Goal: Task Accomplishment & Management: Contribute content

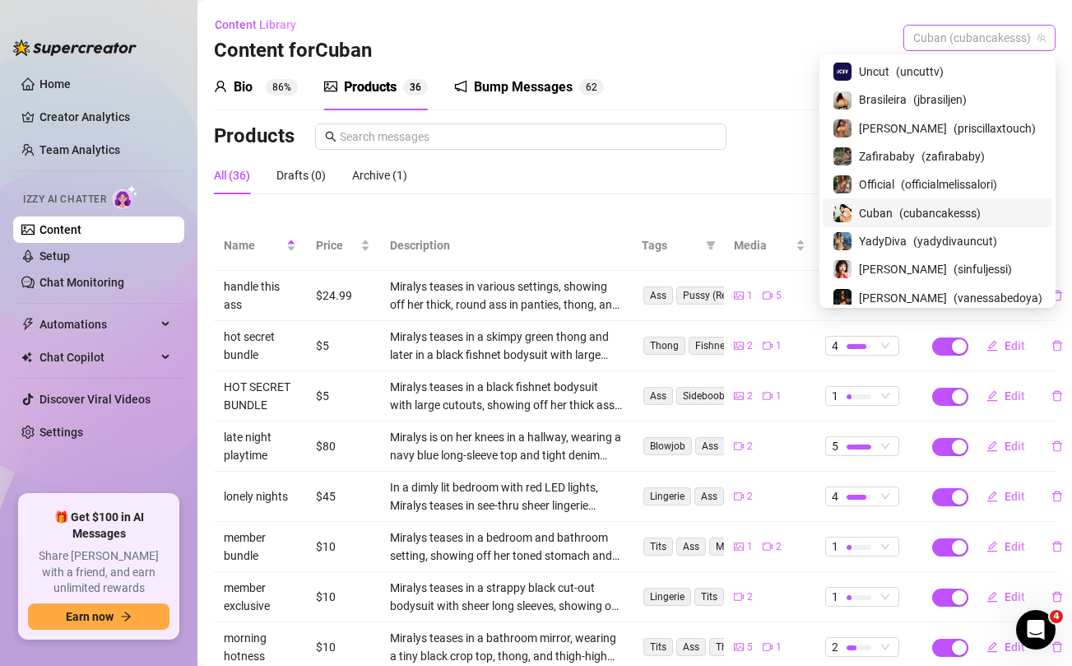
click at [1000, 37] on span "Cuban (cubancakesss)" at bounding box center [979, 38] width 132 height 25
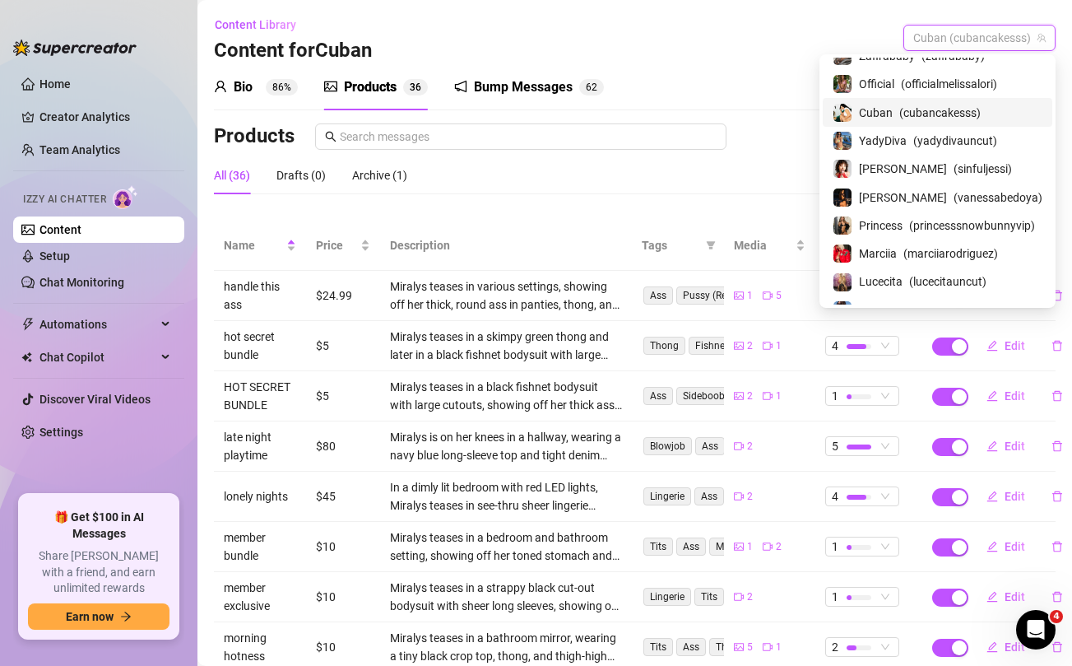
scroll to position [117, 0]
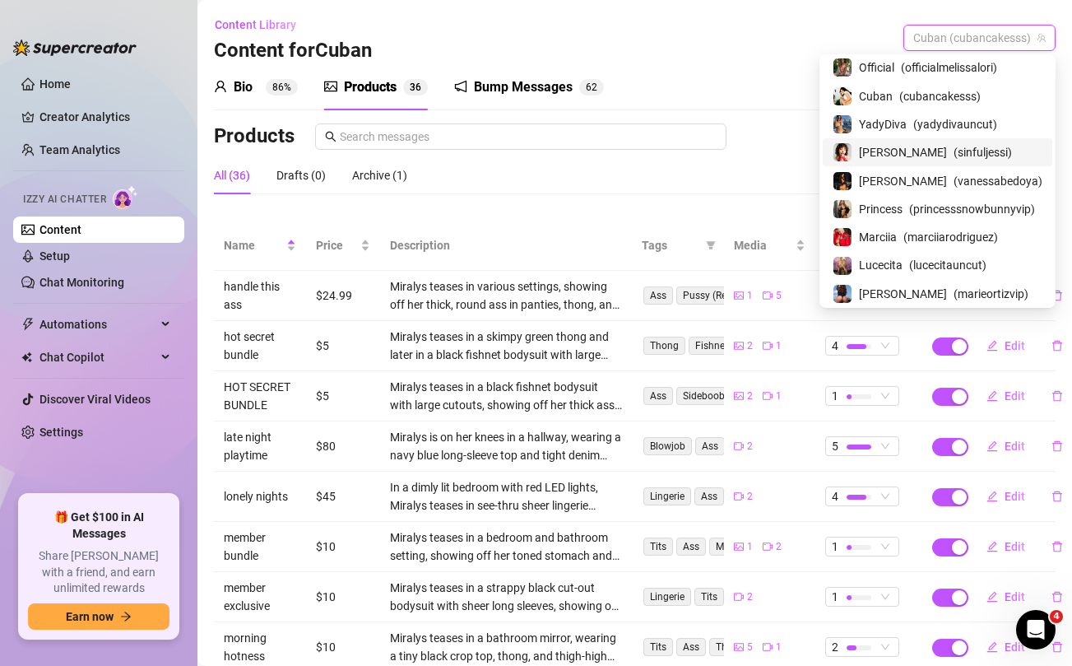
click at [892, 149] on span "[PERSON_NAME]" at bounding box center [903, 152] width 88 height 18
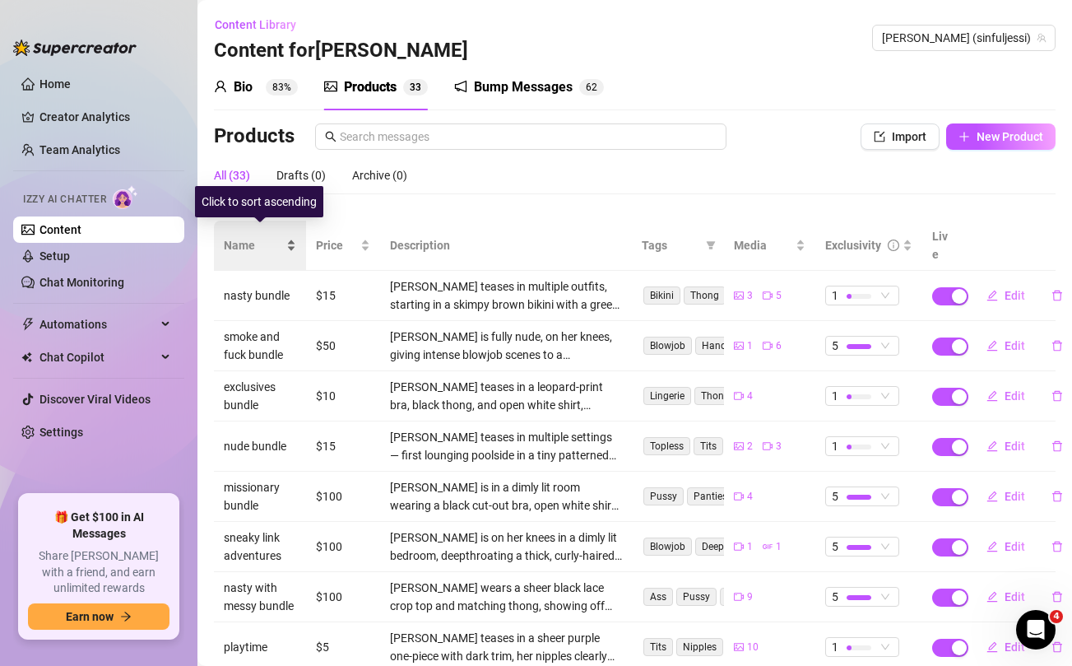
click at [243, 237] on span "Name" at bounding box center [253, 245] width 59 height 18
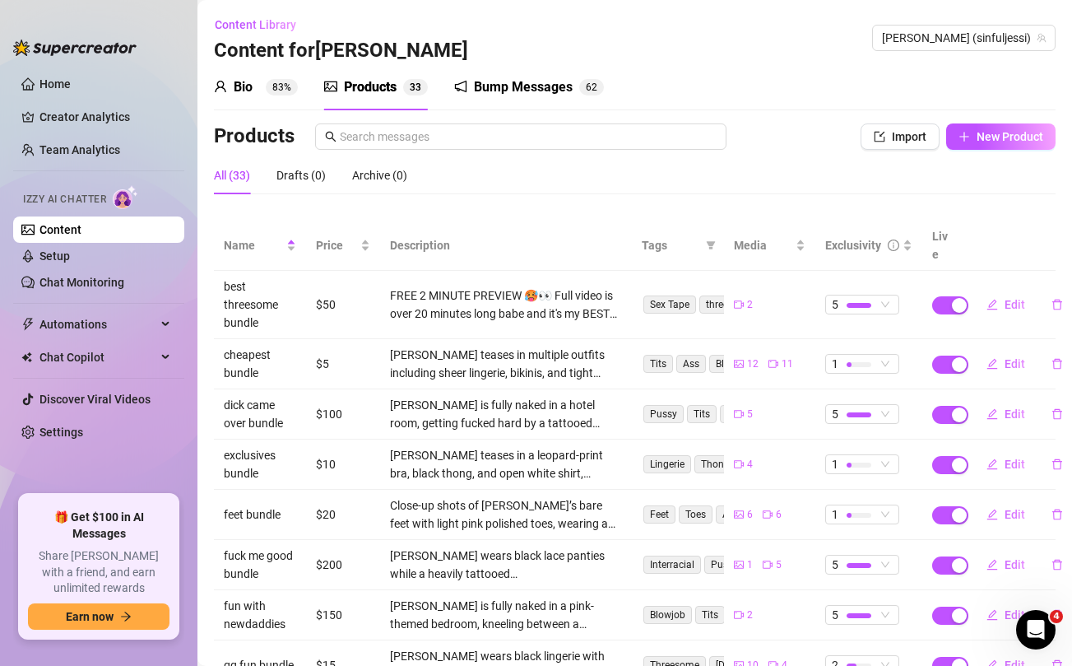
scroll to position [202, 0]
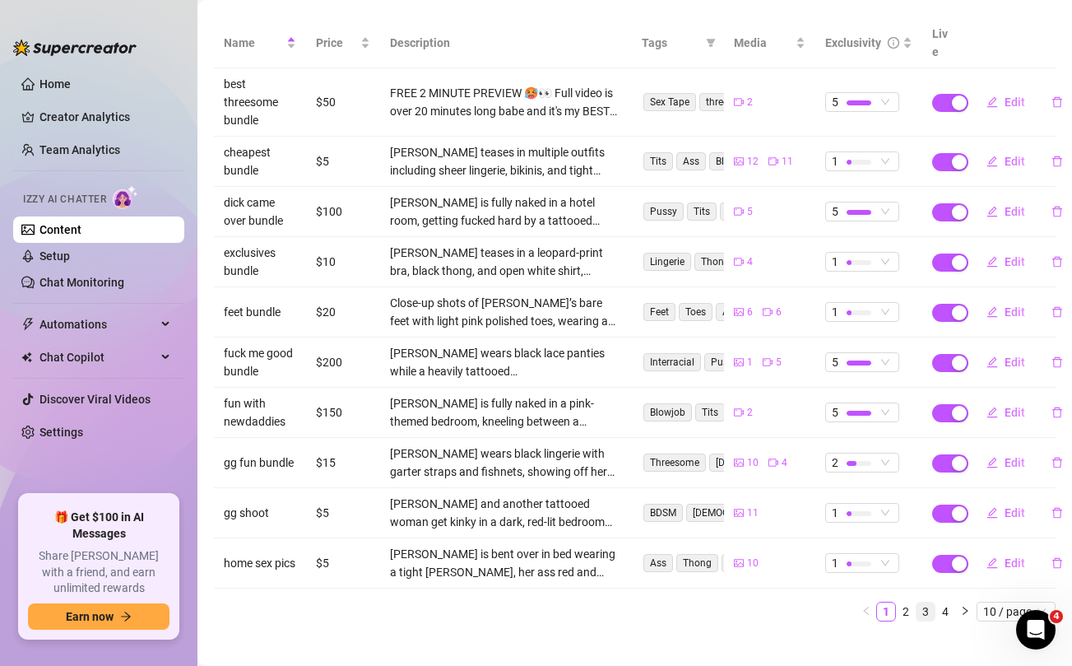
click at [925, 602] on link "3" at bounding box center [925, 611] width 18 height 18
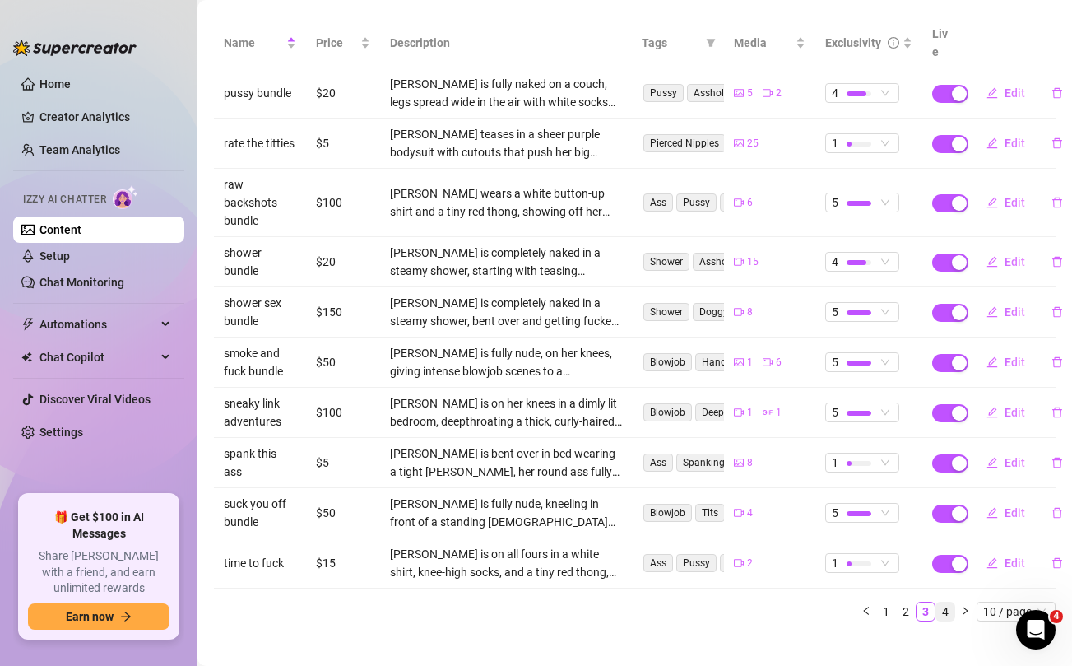
click at [948, 602] on link "4" at bounding box center [945, 611] width 18 height 18
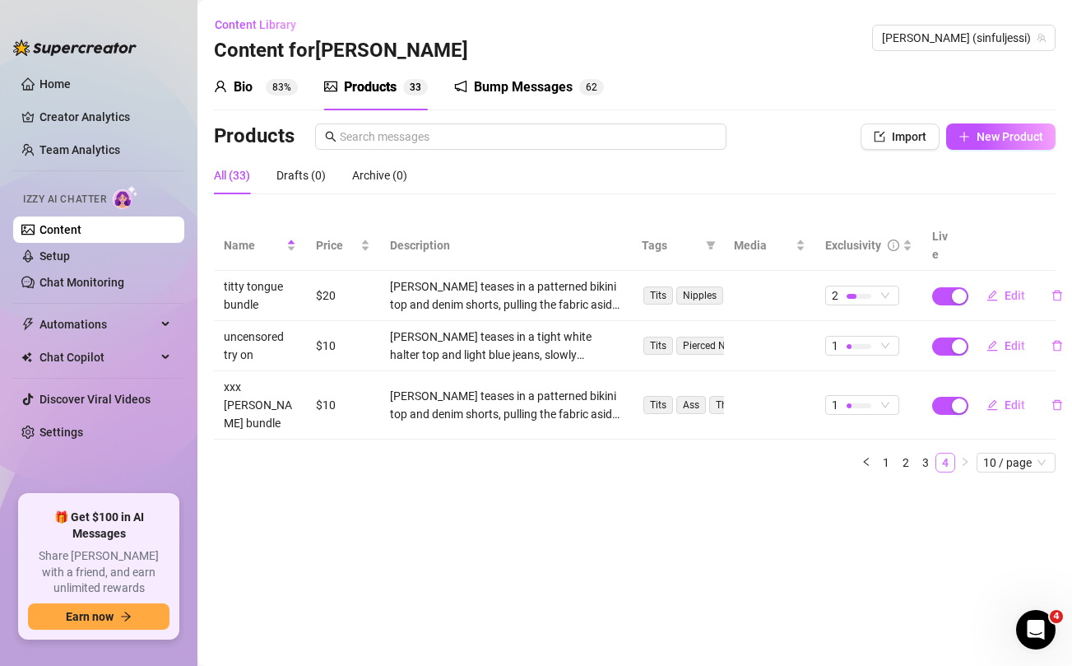
scroll to position [0, 0]
click at [977, 137] on span "New Product" at bounding box center [1009, 136] width 67 height 13
type textarea "Type your message here..."
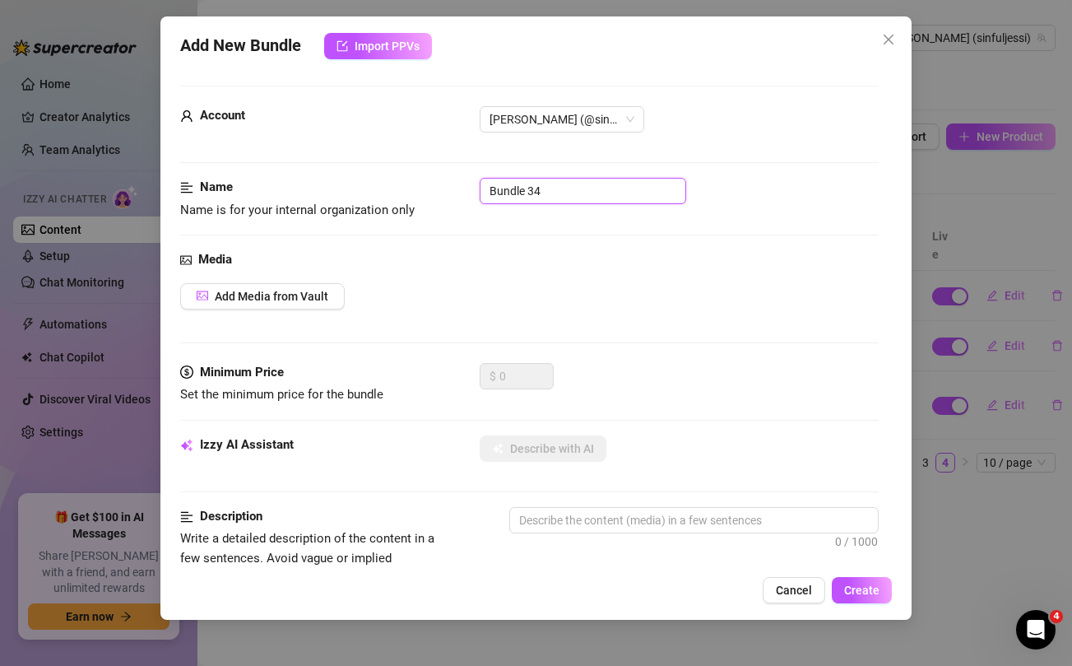
click at [623, 188] on input "Bundle 34" at bounding box center [583, 191] width 206 height 26
click at [545, 189] on input "Bundle 34" at bounding box center [583, 191] width 206 height 26
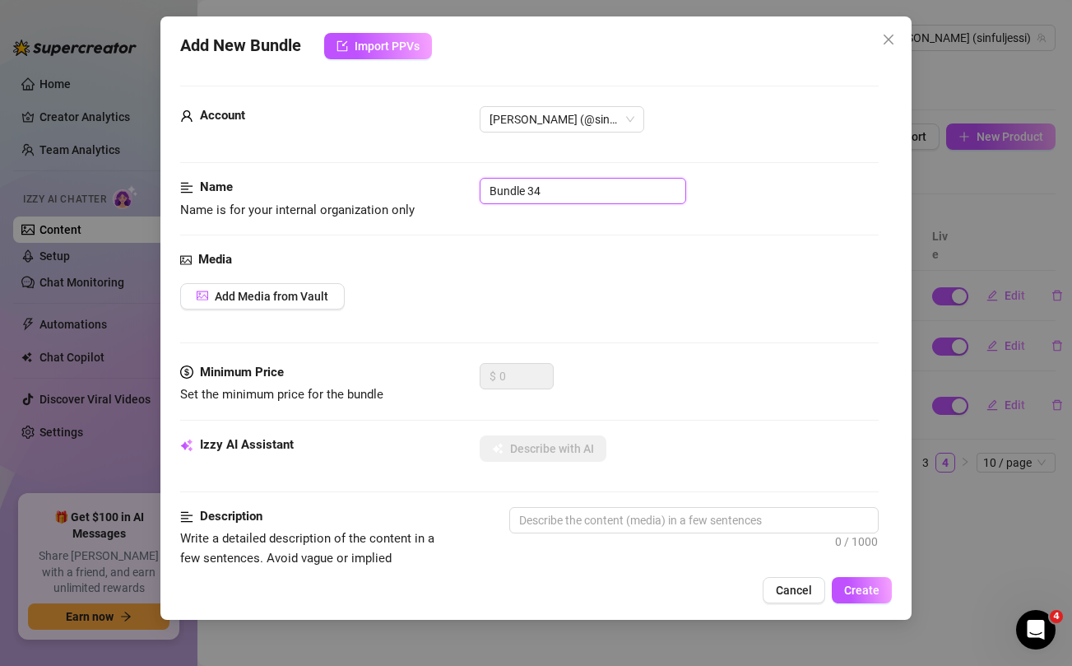
click at [545, 189] on input "Bundle 34" at bounding box center [583, 191] width 206 height 26
type input "titties and more titties"
click at [597, 341] on div "Media Add Media from Vault" at bounding box center [529, 306] width 698 height 113
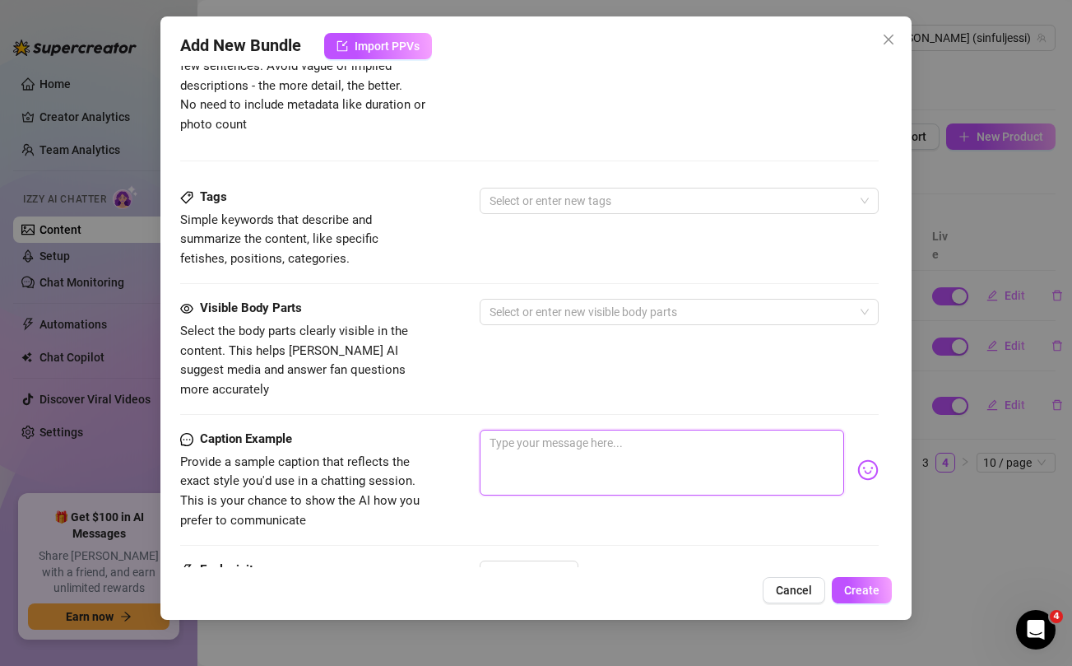
click at [554, 442] on textarea at bounding box center [662, 462] width 364 height 66
paste textarea "Brand new titty selfies for the titty lovers 👅🍒 ... if you have a titty fetish …"
type textarea "Brand new titty selfies for the titty lovers 👅🍒 ... if you have a titty fetish …"
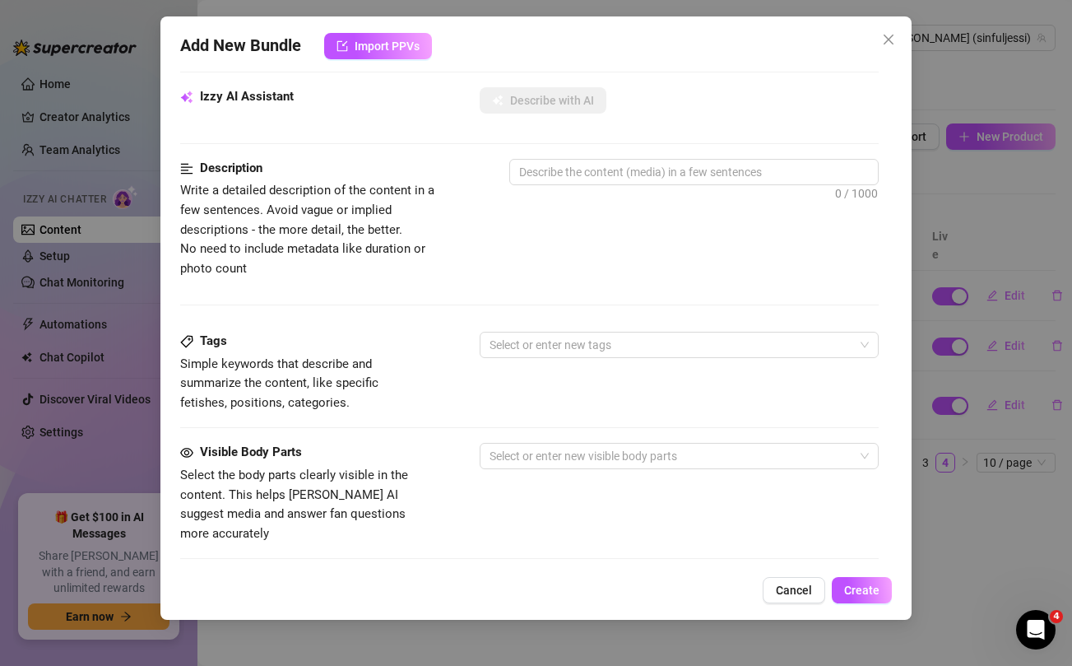
scroll to position [0, 0]
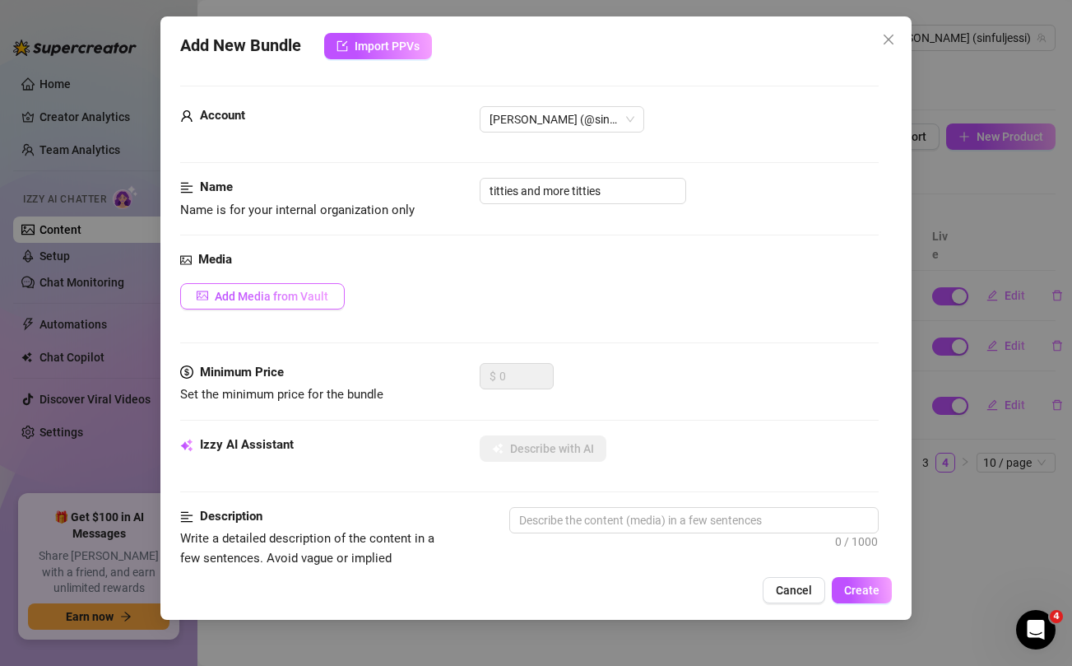
type textarea "Brand new titty selfies for the titty lovers 👅🍒 ... if you have a titty fetish …"
click at [285, 299] on span "Add Media from Vault" at bounding box center [272, 296] width 114 height 13
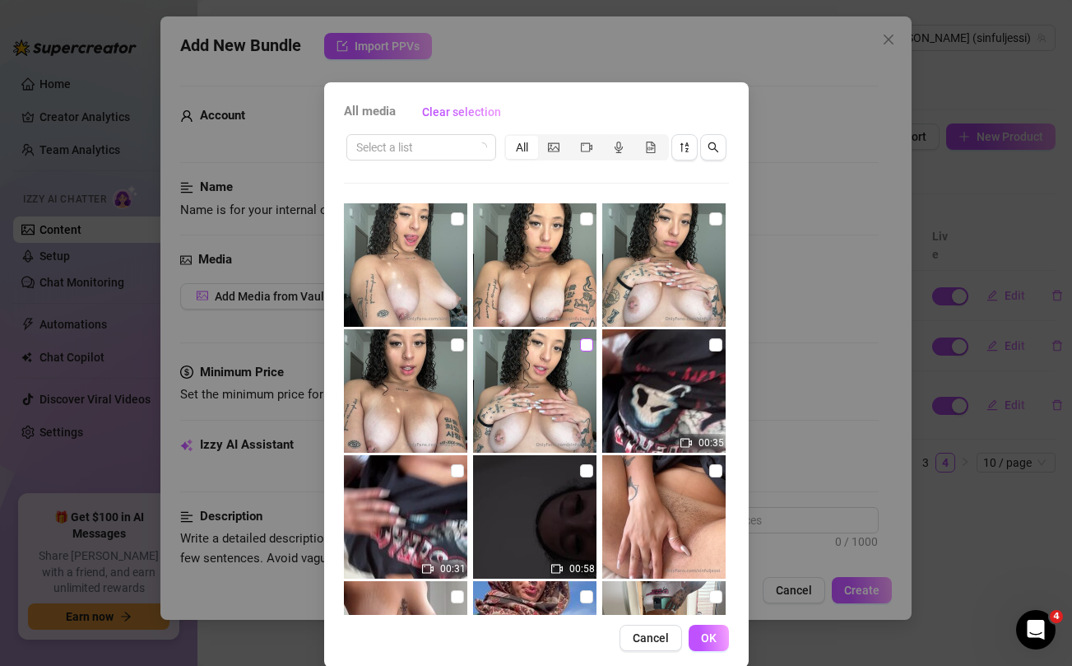
click at [584, 344] on input "checkbox" at bounding box center [586, 344] width 13 height 13
checkbox input "true"
click at [452, 343] on input "checkbox" at bounding box center [457, 344] width 13 height 13
checkbox input "true"
click at [455, 219] on input "checkbox" at bounding box center [457, 218] width 13 height 13
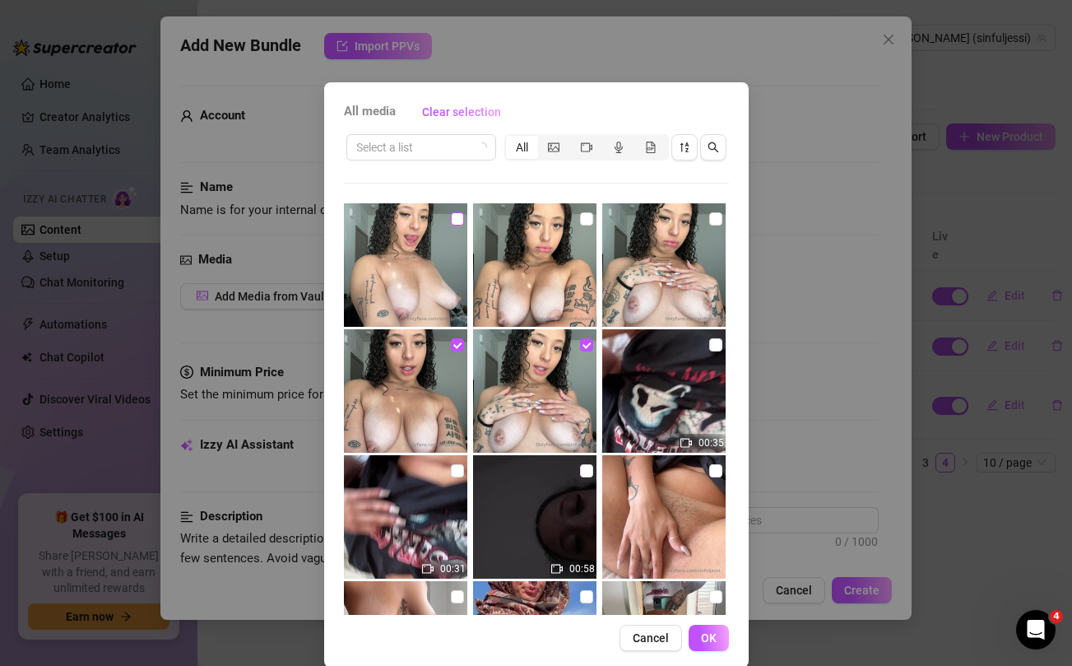
checkbox input "true"
click at [582, 219] on input "checkbox" at bounding box center [586, 218] width 13 height 13
checkbox input "true"
click at [712, 216] on input "checkbox" at bounding box center [715, 218] width 13 height 13
checkbox input "true"
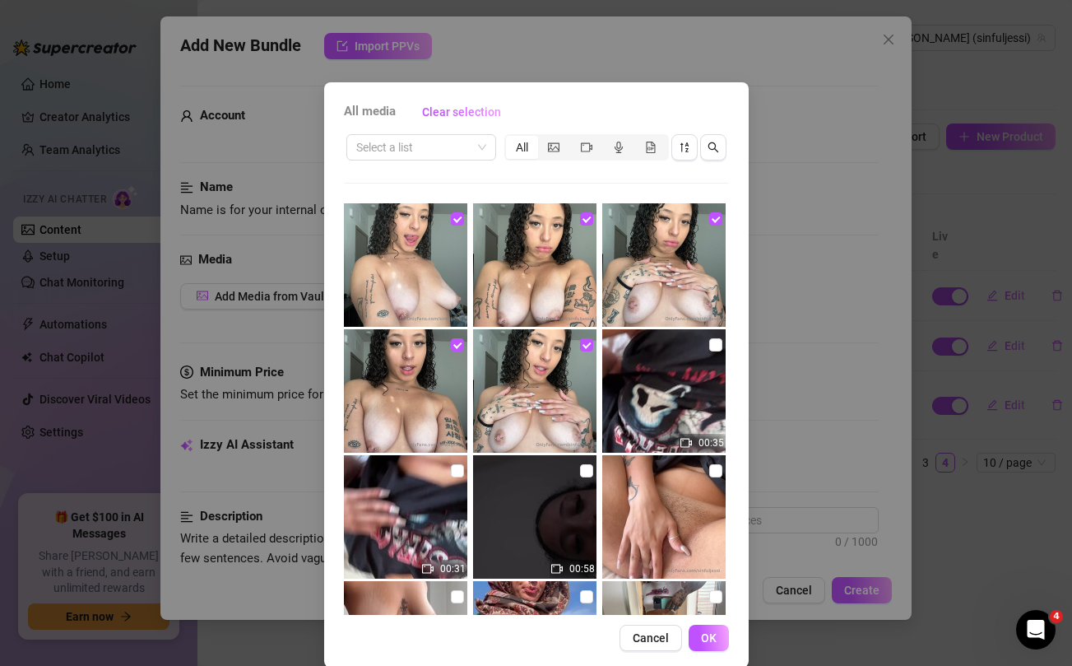
scroll to position [21, 0]
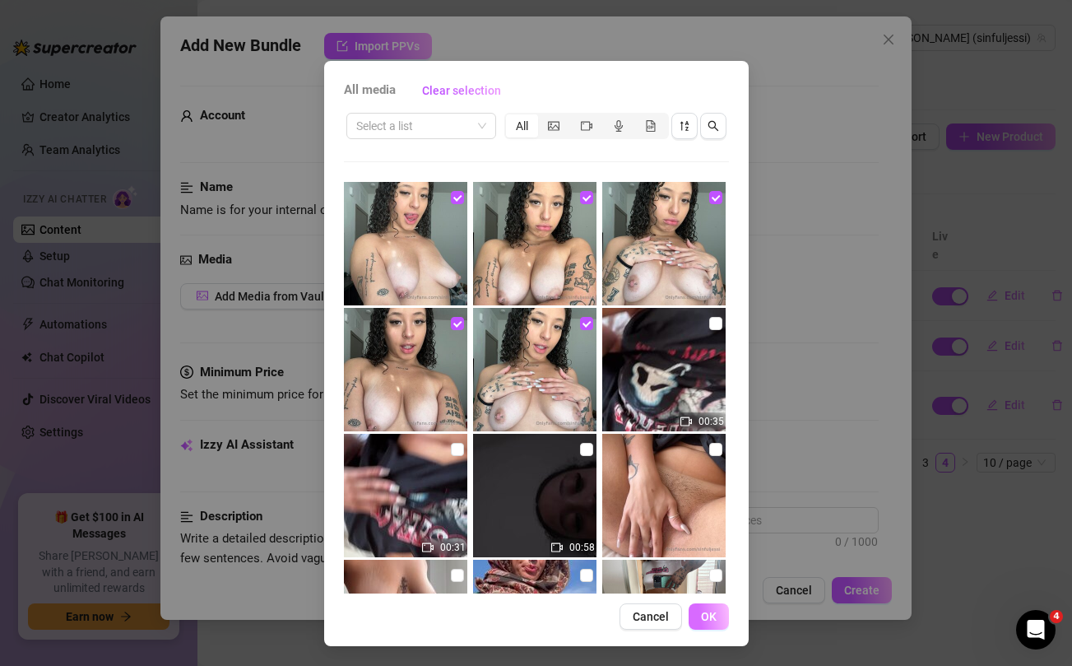
click at [712, 619] on span "OK" at bounding box center [709, 616] width 16 height 13
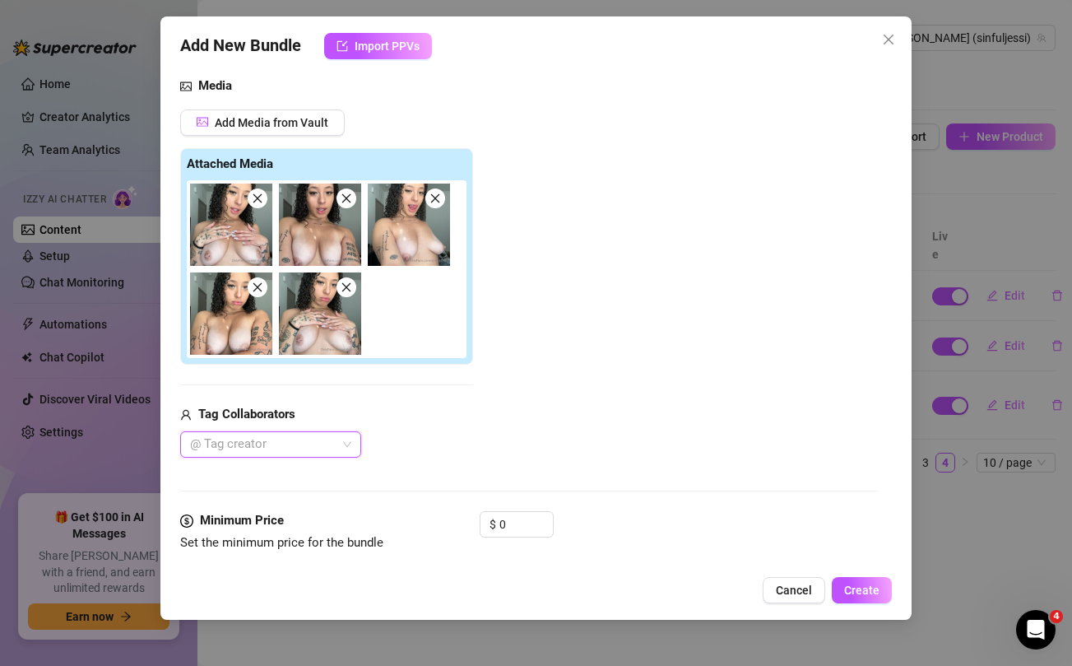
scroll to position [244, 0]
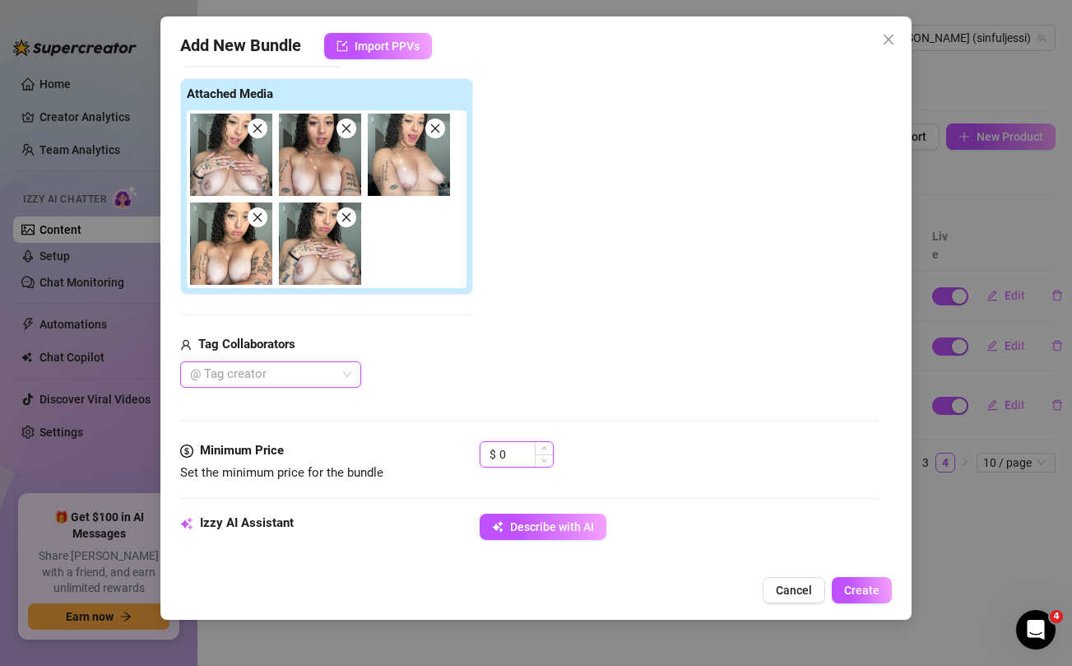
click at [527, 460] on input "0" at bounding box center [525, 454] width 53 height 25
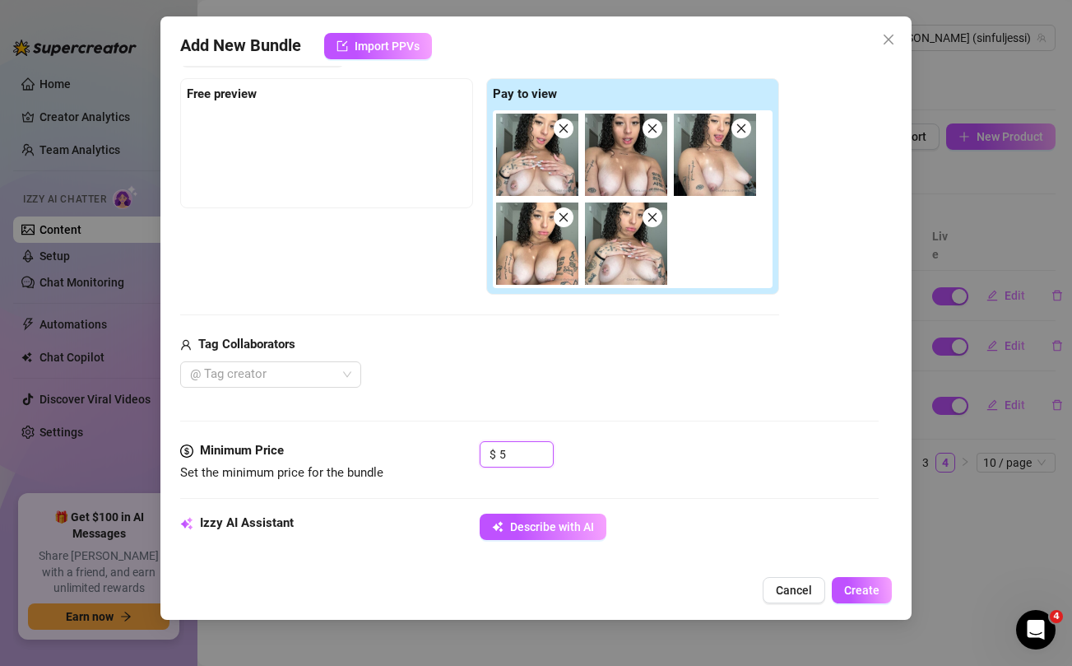
type input "5"
click at [554, 385] on div "@ Tag creator" at bounding box center [479, 374] width 599 height 26
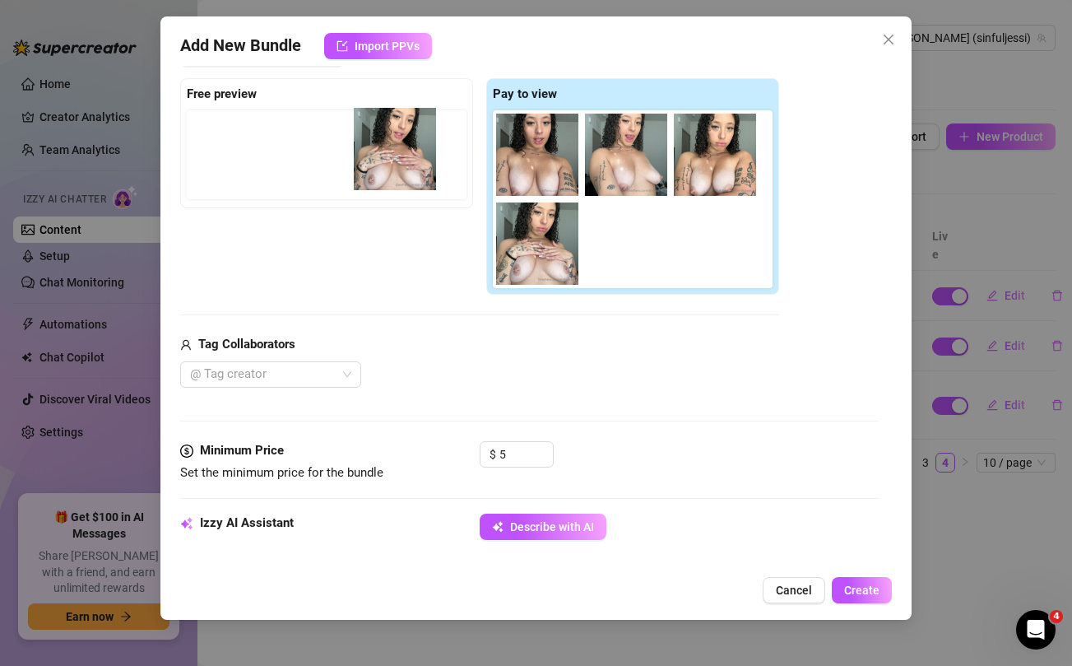
drag, startPoint x: 529, startPoint y: 165, endPoint x: 375, endPoint y: 160, distance: 153.9
click at [375, 160] on div "Free preview Pay to view" at bounding box center [479, 186] width 599 height 217
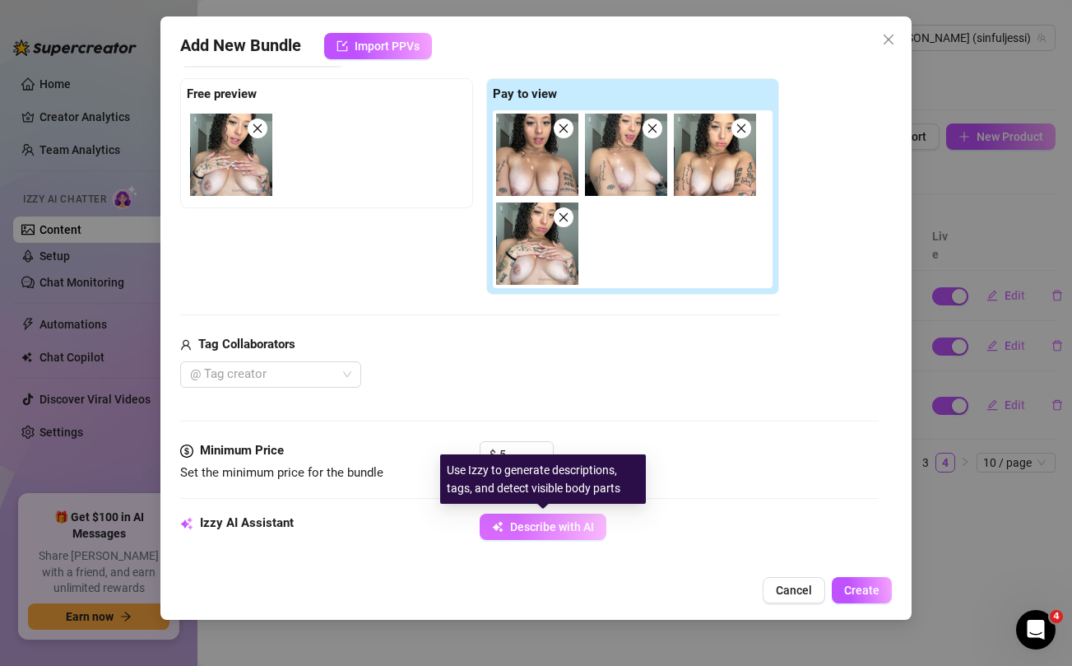
click at [550, 536] on button "Describe with AI" at bounding box center [543, 526] width 127 height 26
type textarea "[PERSON_NAME]"
type textarea "[PERSON_NAME] shows"
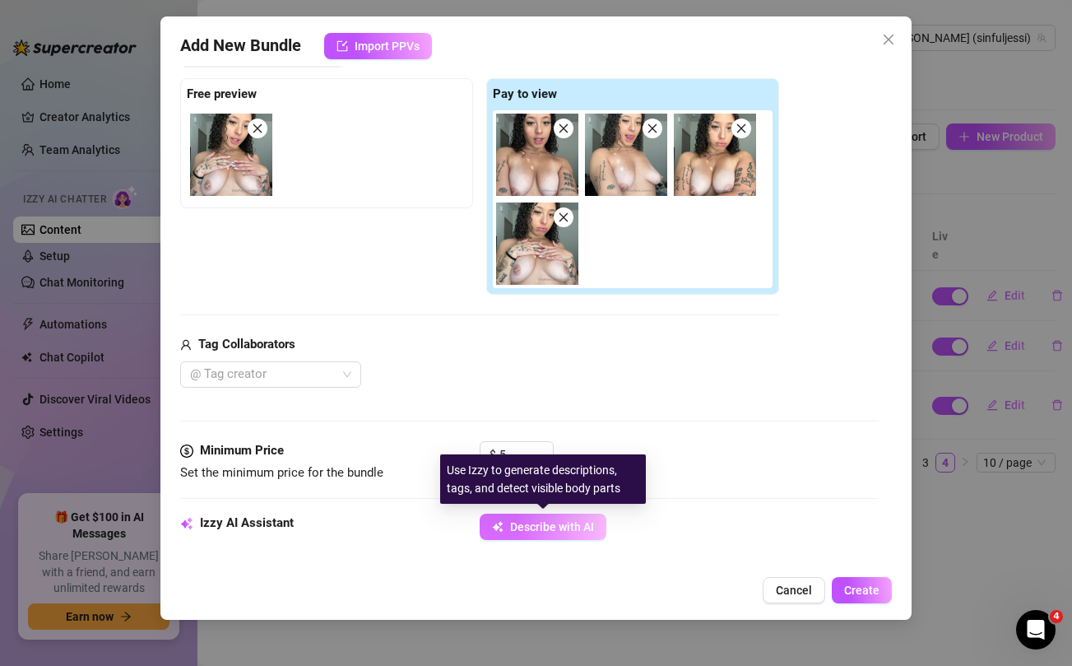
type textarea "[PERSON_NAME] shows off"
type textarea "[PERSON_NAME] shows off her"
type textarea "[PERSON_NAME] shows off her big,"
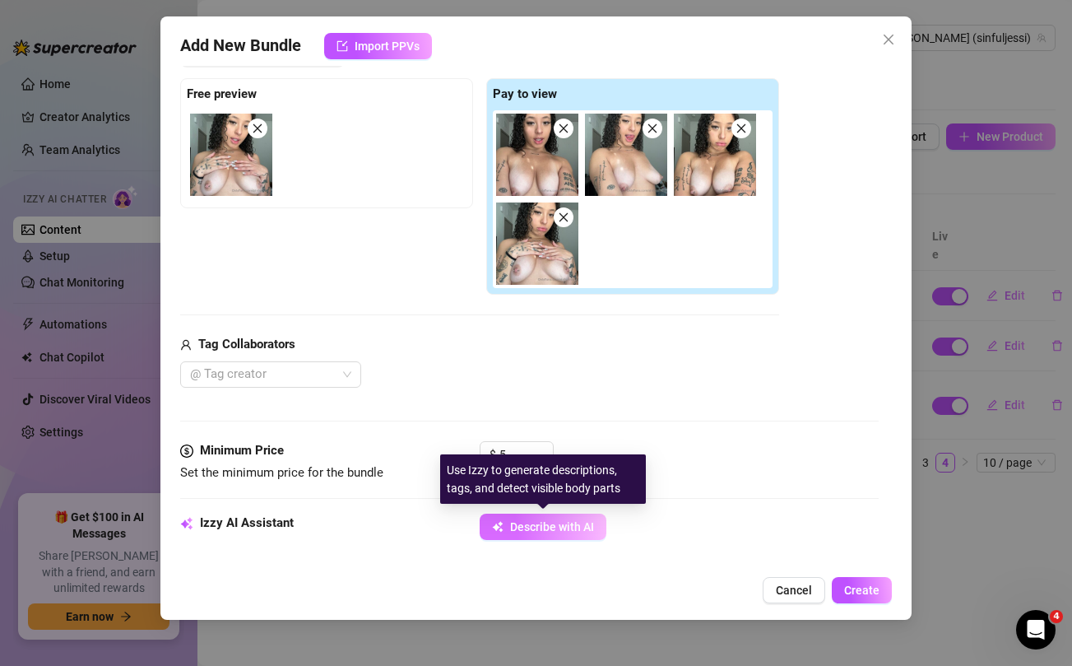
type textarea "[PERSON_NAME] shows off her big,"
type textarea "[PERSON_NAME] shows off her big, natural"
type textarea "[PERSON_NAME] shows off her big, natural tits"
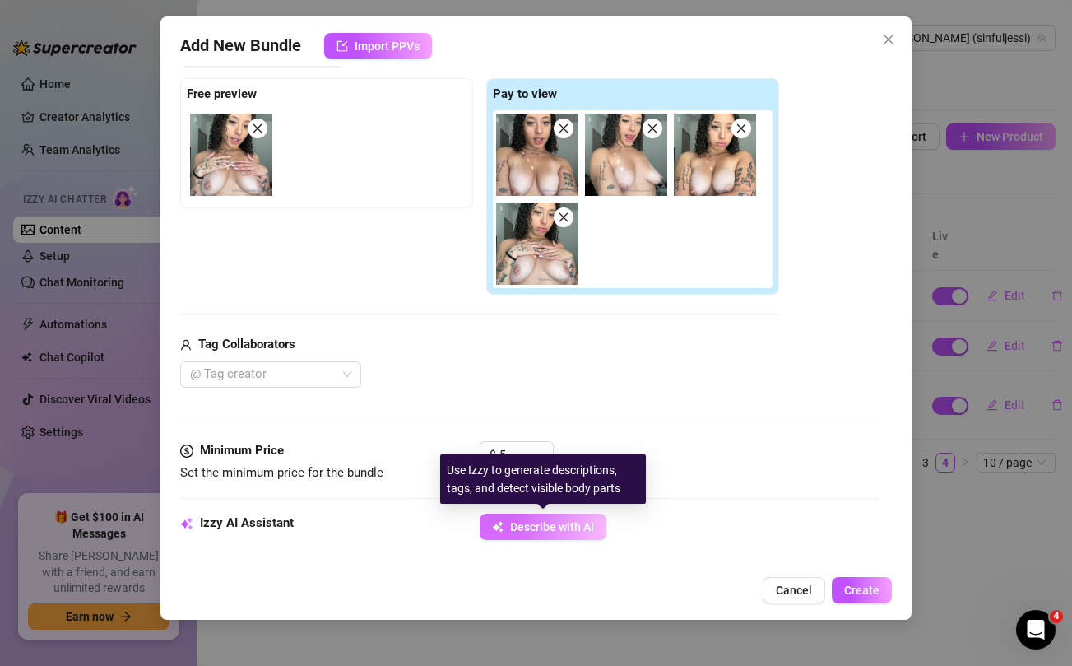
type textarea "[PERSON_NAME] shows off her big, natural tits fully"
type textarea "[PERSON_NAME] shows off her big, natural tits fully nude"
type textarea "[PERSON_NAME] shows off her big, natural tits fully nude from"
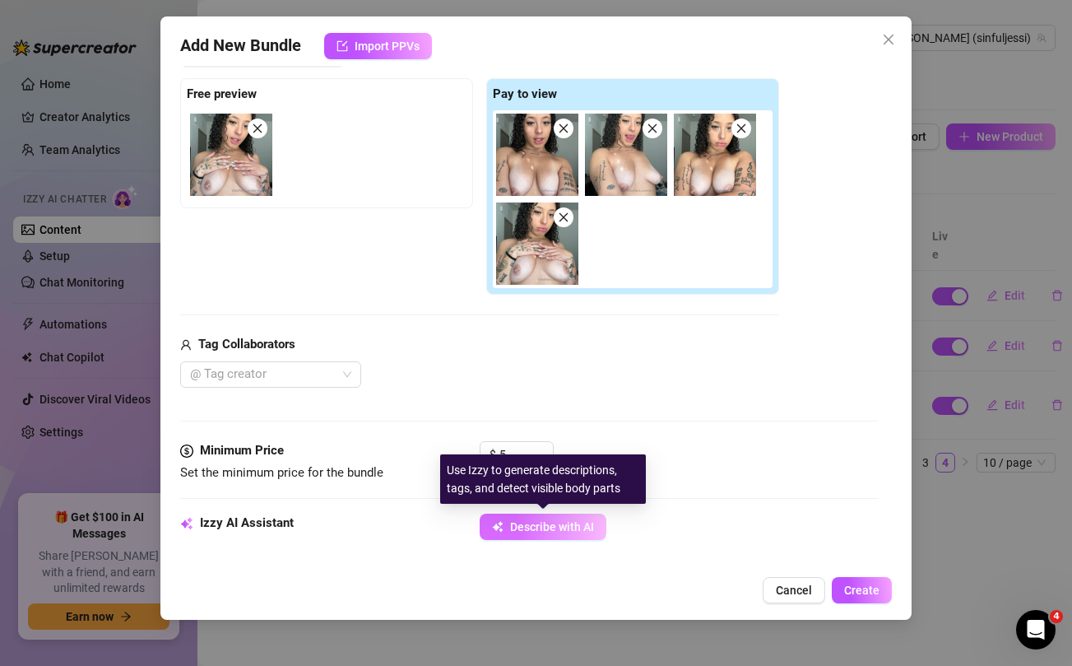
type textarea "[PERSON_NAME] shows off her big, natural tits fully nude from"
type textarea "[PERSON_NAME] shows off her big, natural tits fully nude from the"
type textarea "[PERSON_NAME] shows off her big, natural tits fully nude from the waist"
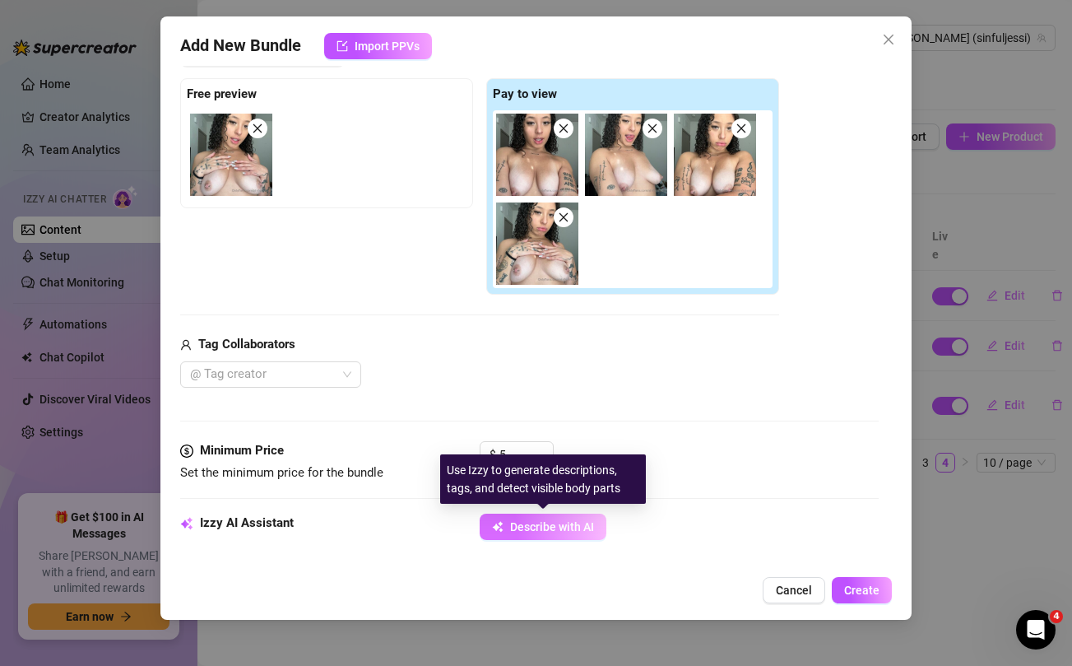
type textarea "[PERSON_NAME] shows off her big, natural tits fully nude from the waist up,"
type textarea "[PERSON_NAME] shows off her big, natural tits fully nude from the waist up, with"
type textarea "[PERSON_NAME] shows off her big, natural tits fully nude from the waist up, wit…"
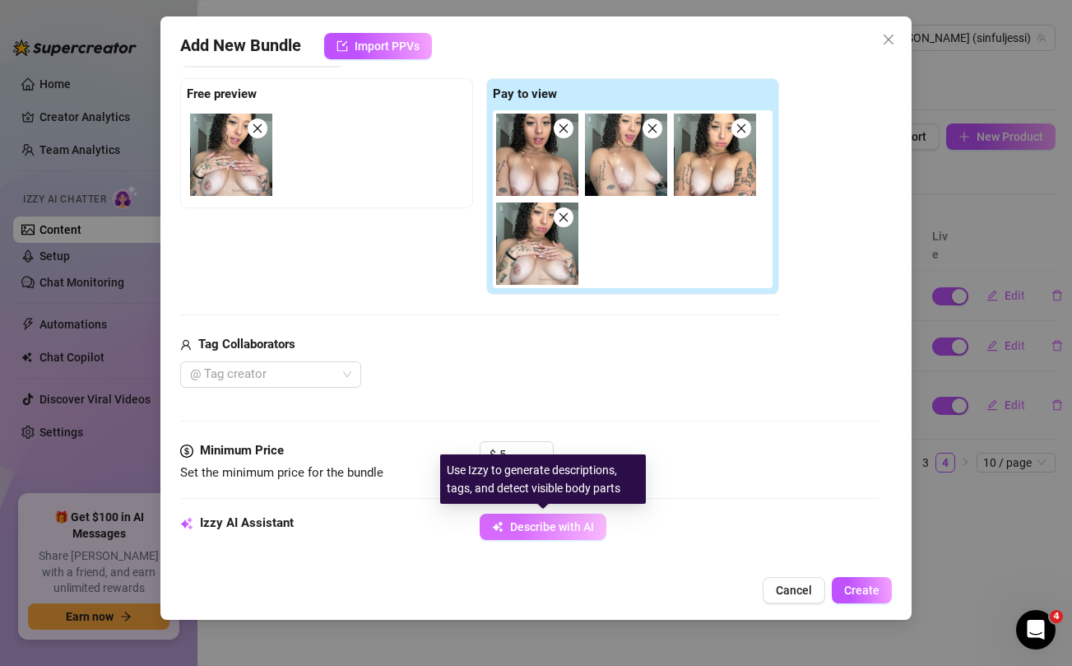
type textarea "[PERSON_NAME] shows off her big, natural tits fully nude from the waist up, wit…"
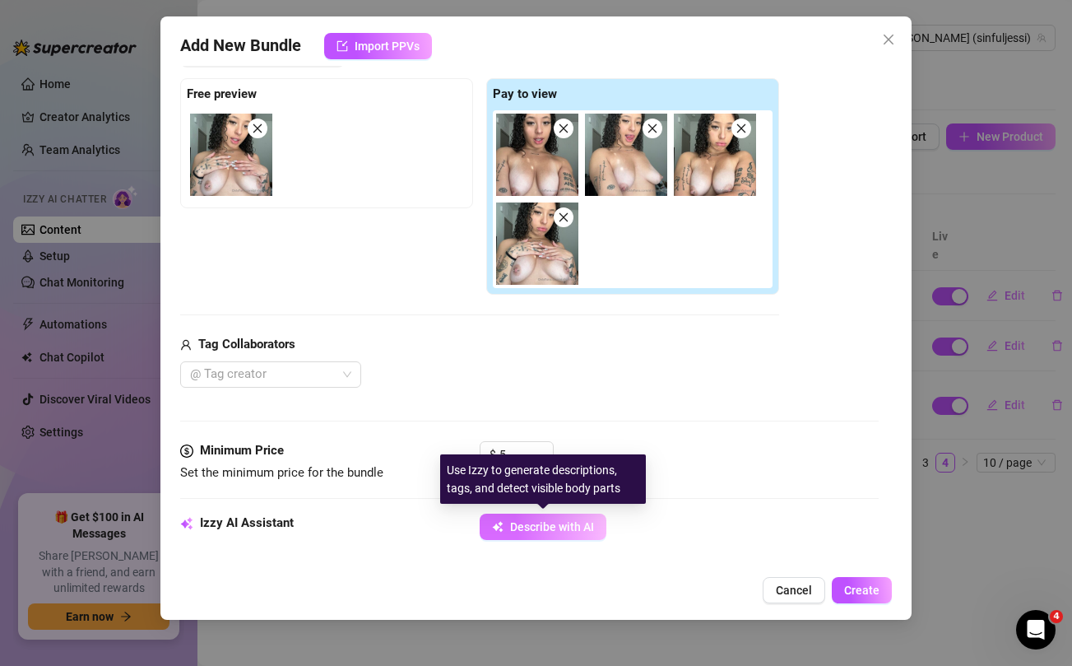
type textarea "[PERSON_NAME] shows off her big, natural tits fully nude from the waist up, wit…"
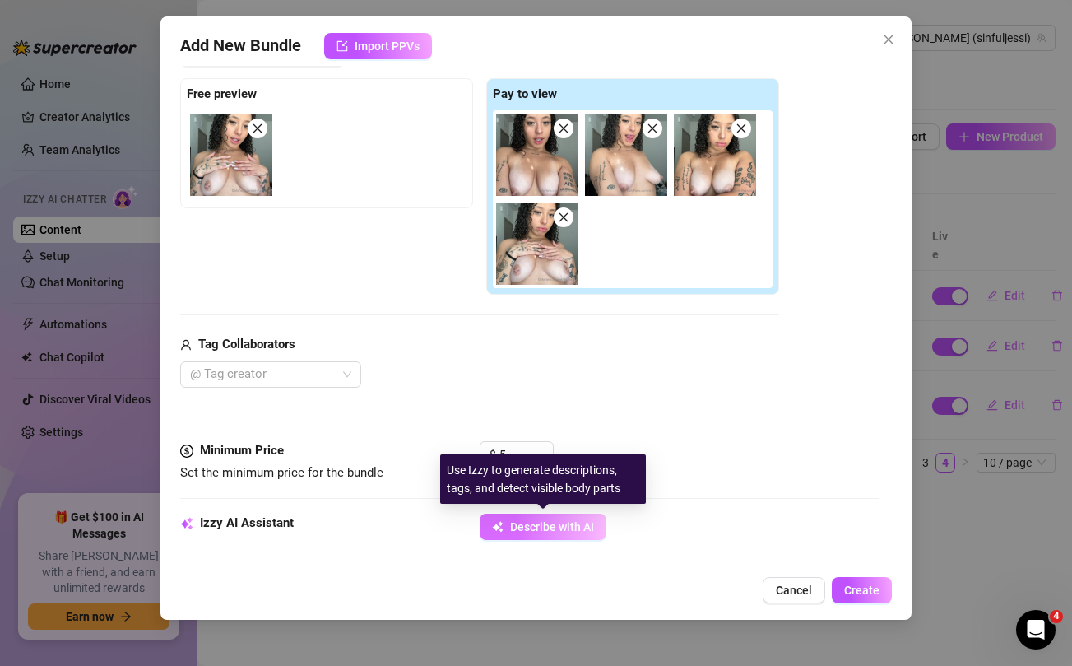
type textarea "[PERSON_NAME] shows off her big, natural tits fully nude from the waist up, wit…"
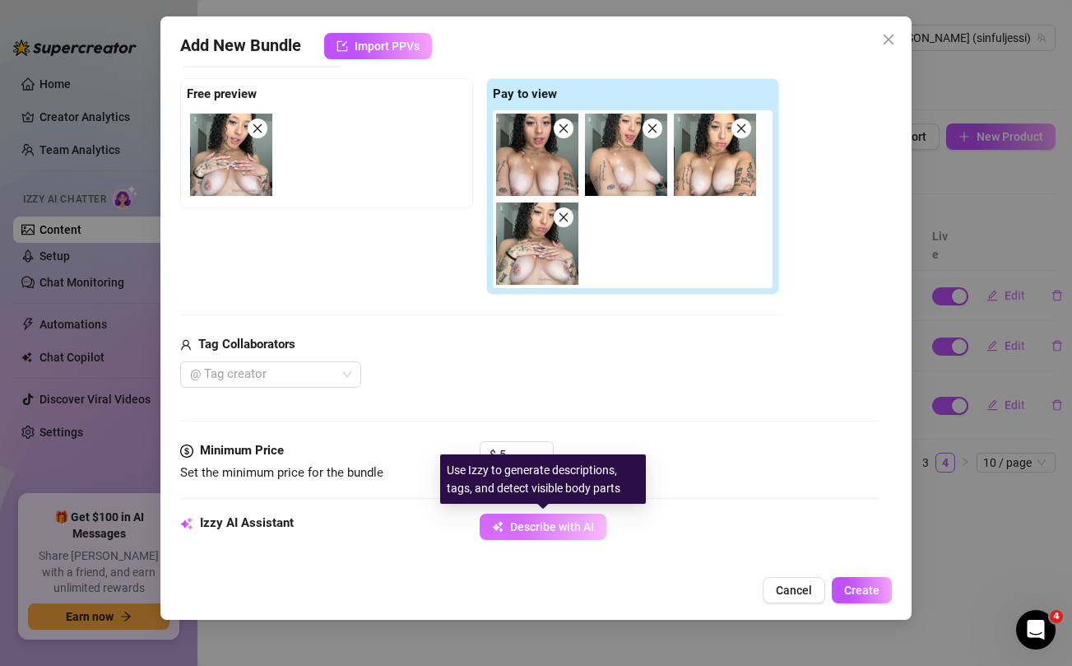
type textarea "[PERSON_NAME] shows off her big, natural tits fully nude from the waist up, wit…"
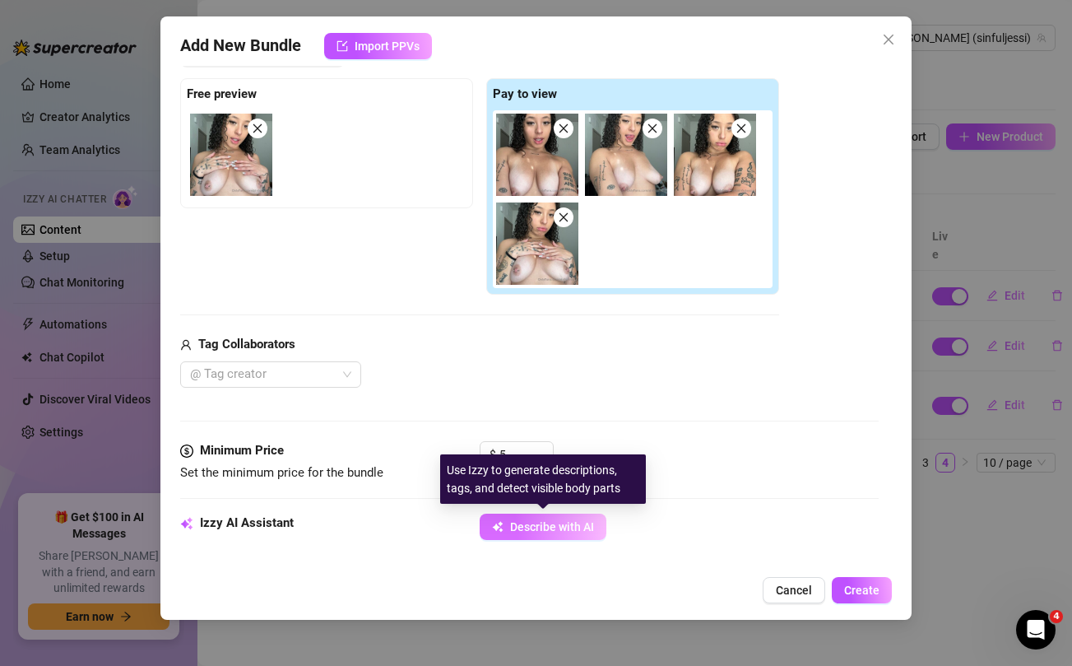
type textarea "[PERSON_NAME] shows off her big, natural tits fully nude from the waist up, wit…"
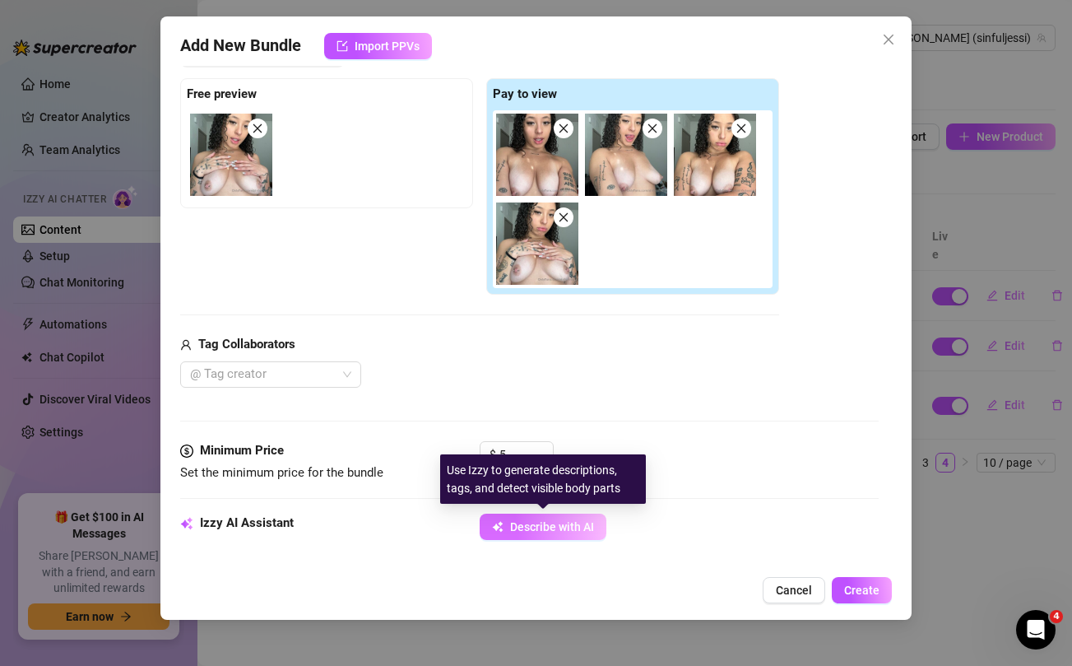
type textarea "[PERSON_NAME] shows off her big, natural tits fully nude from the waist up, wit…"
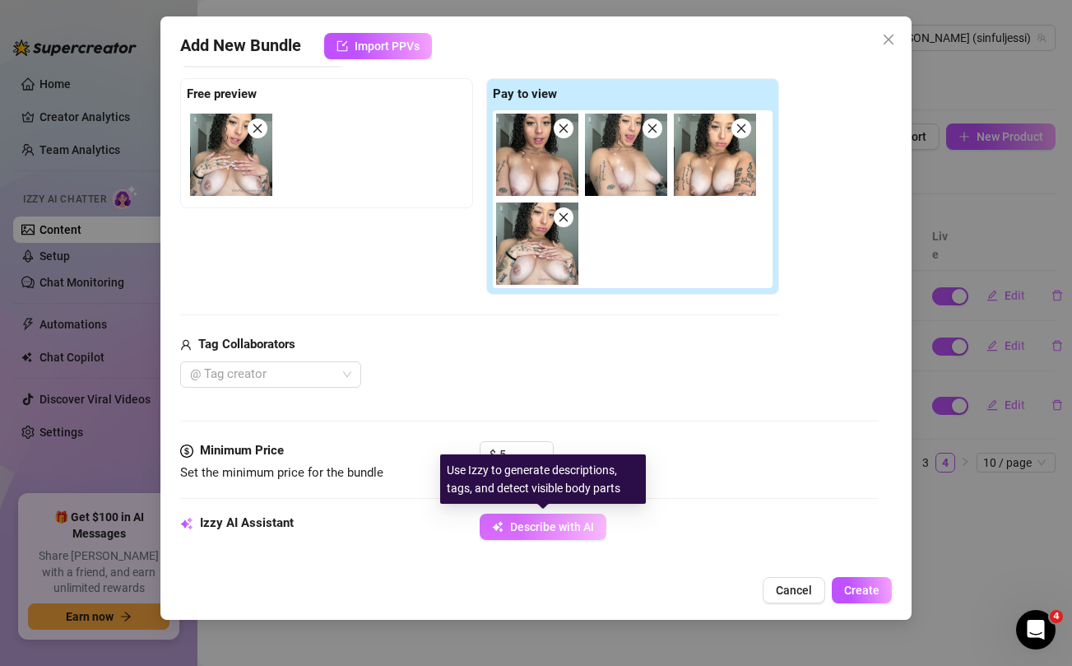
type textarea "[PERSON_NAME] shows off her big, natural tits fully nude from the waist up, wit…"
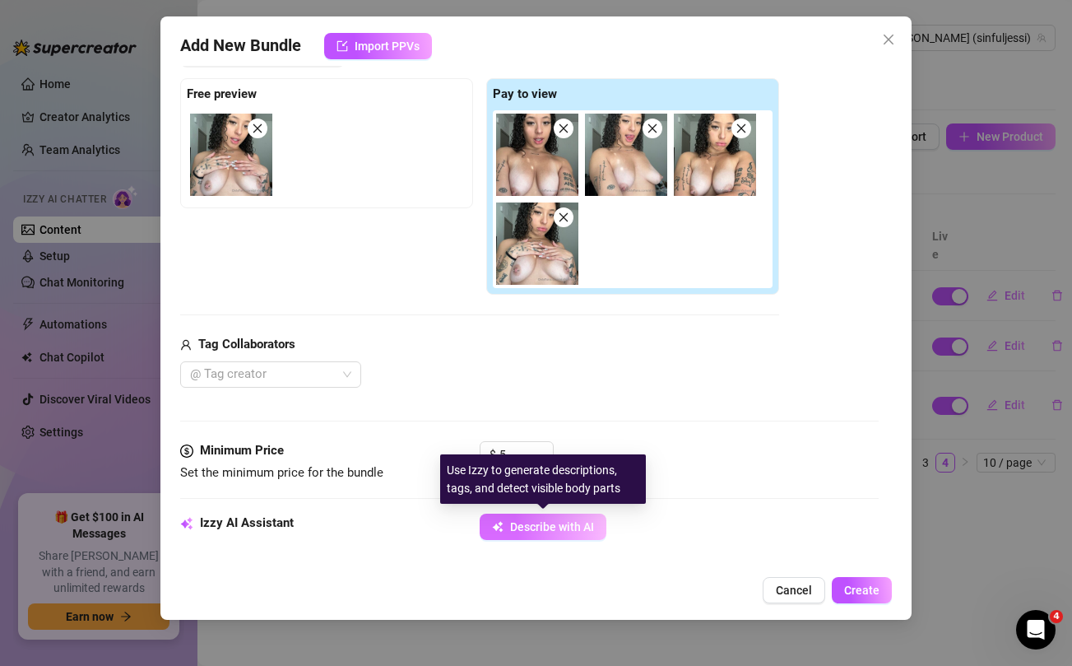
type textarea "[PERSON_NAME] shows off her big, natural tits fully nude from the waist up, wit…"
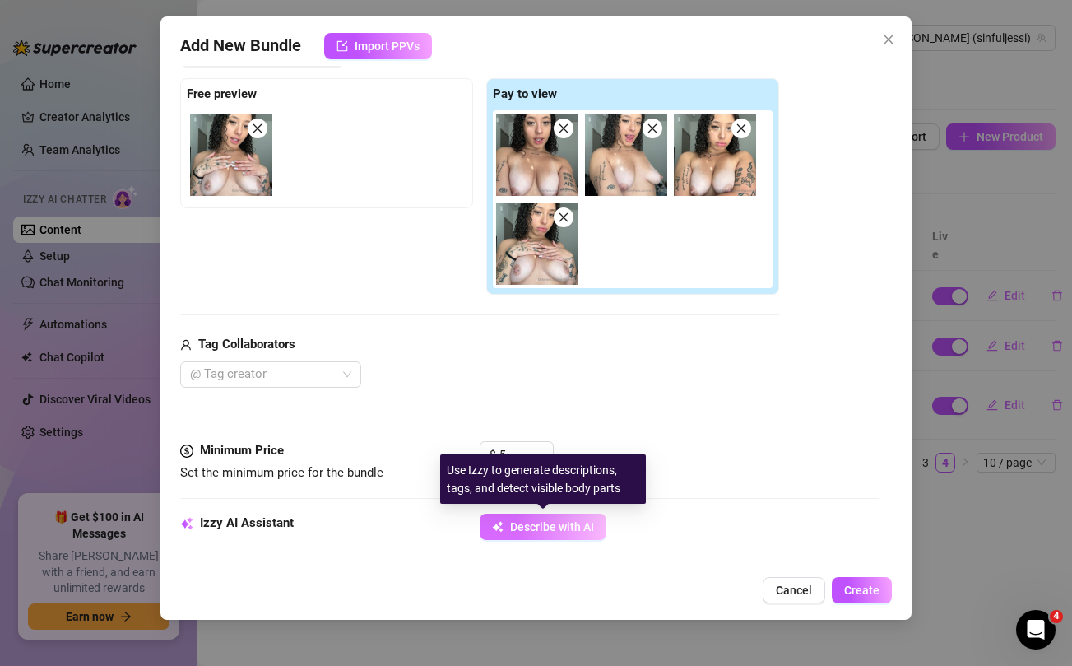
type textarea "[PERSON_NAME] shows off her big, natural tits fully nude from the waist up, wit…"
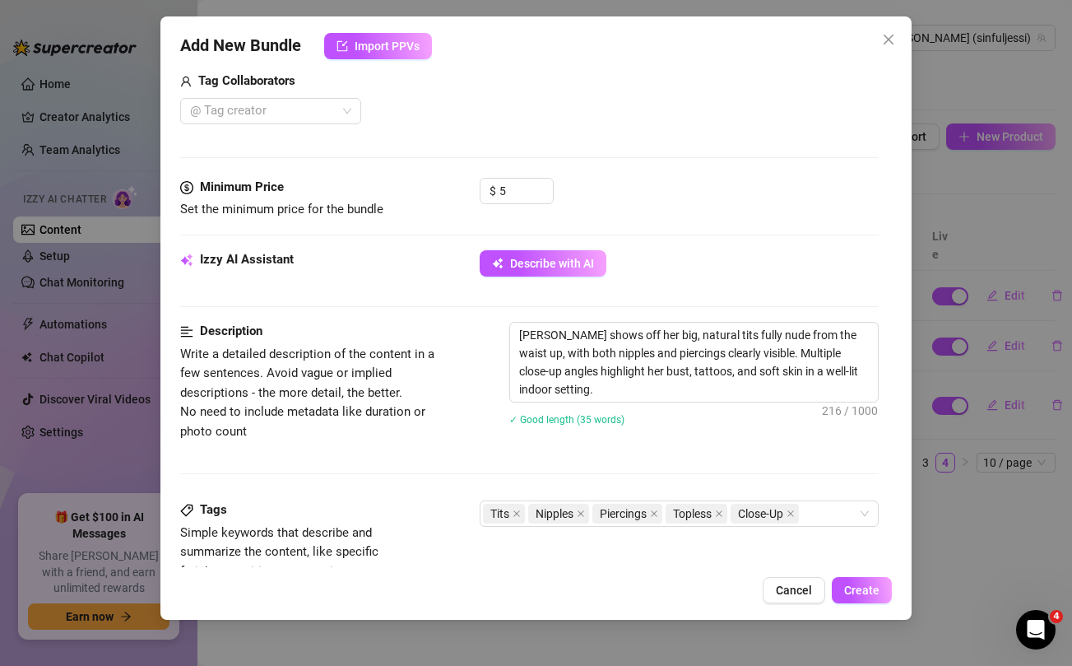
scroll to position [832, 0]
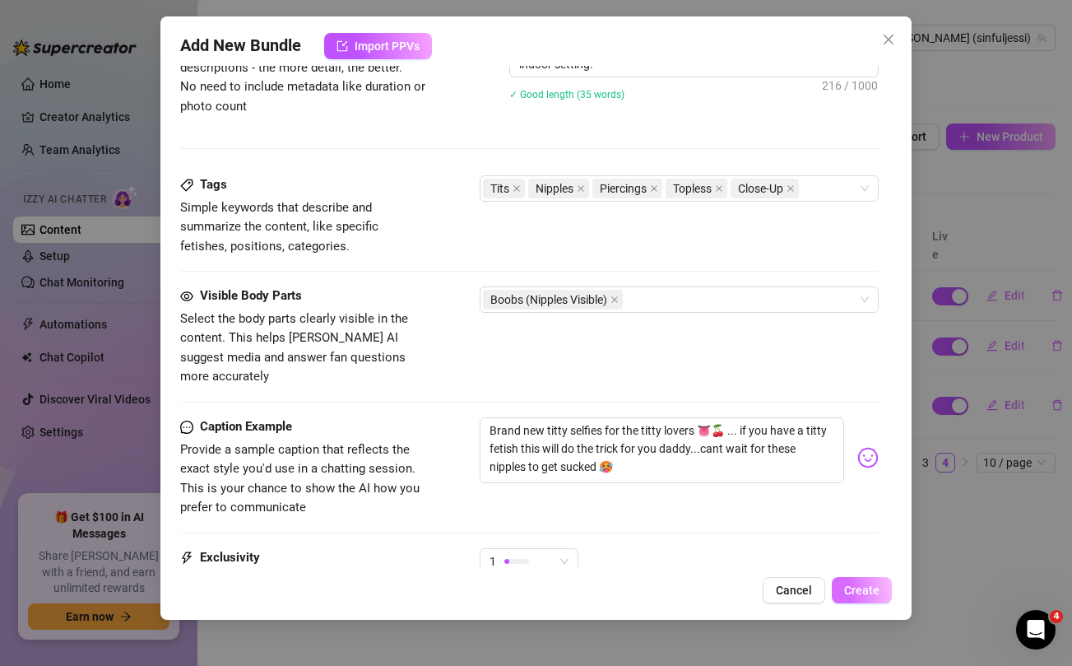
click at [861, 587] on span "Create" at bounding box center [861, 589] width 35 height 13
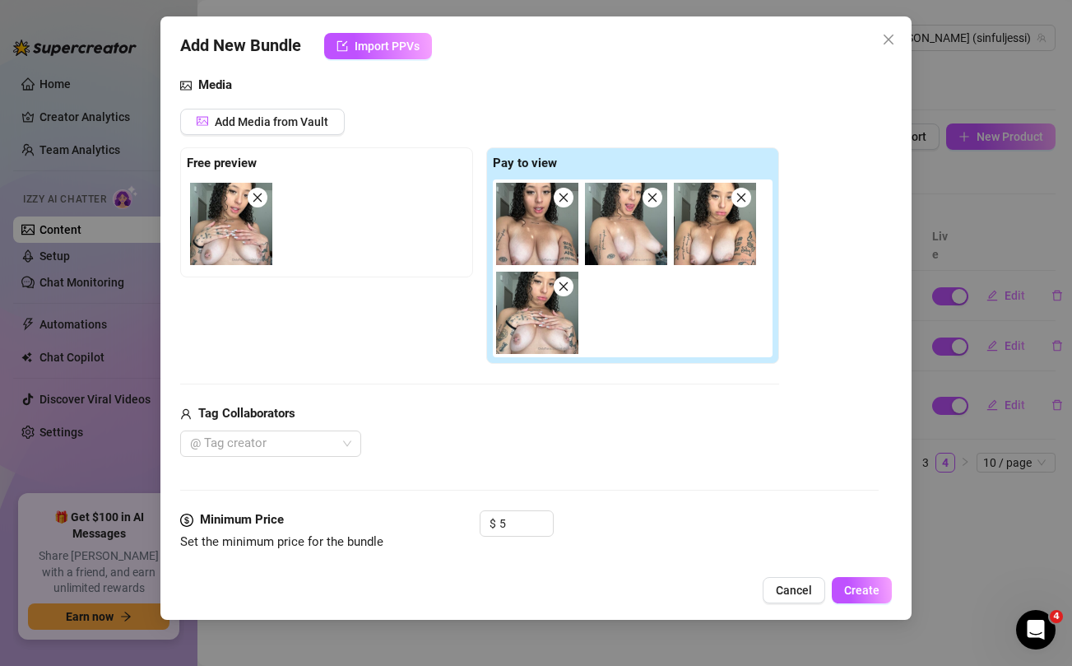
scroll to position [0, 0]
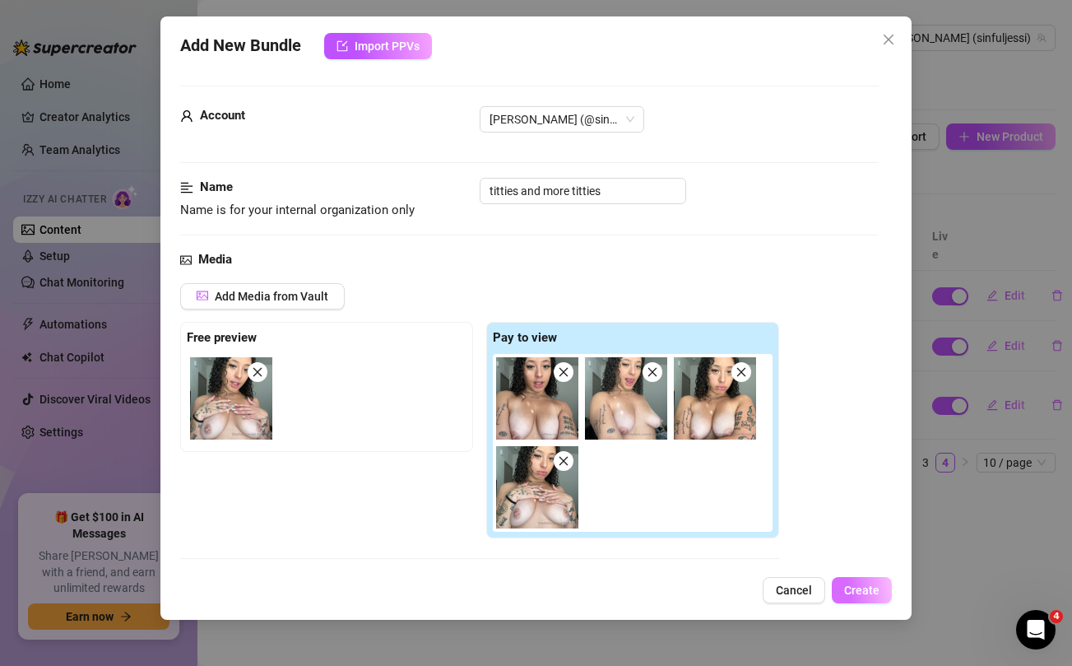
click at [869, 586] on span "Create" at bounding box center [861, 589] width 35 height 13
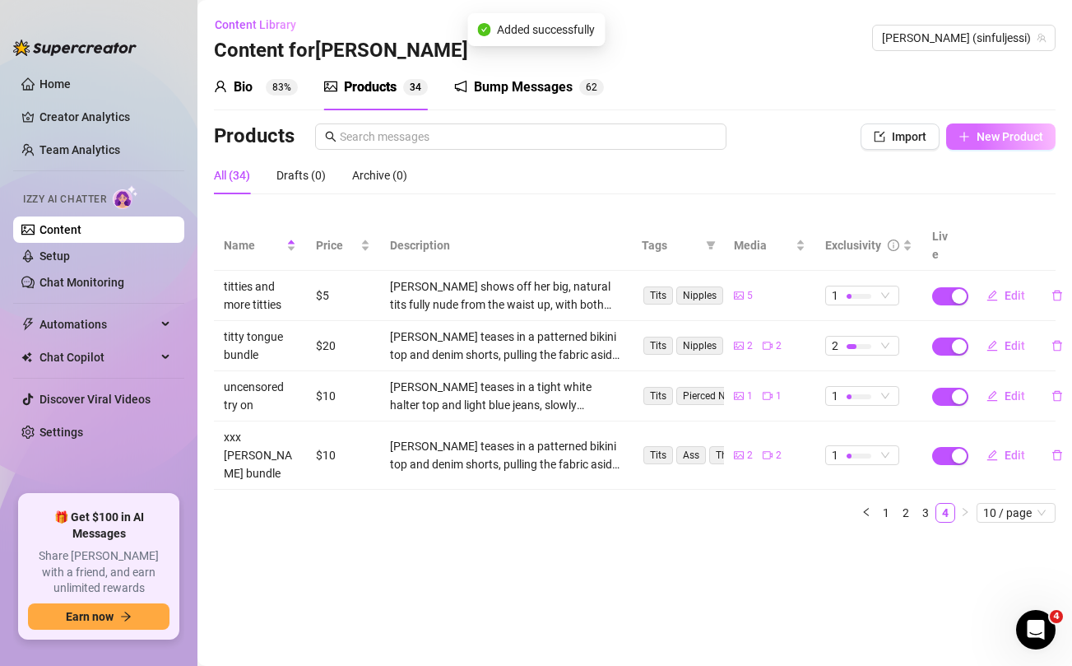
click at [981, 137] on span "New Product" at bounding box center [1009, 136] width 67 height 13
type textarea "Type your message here..."
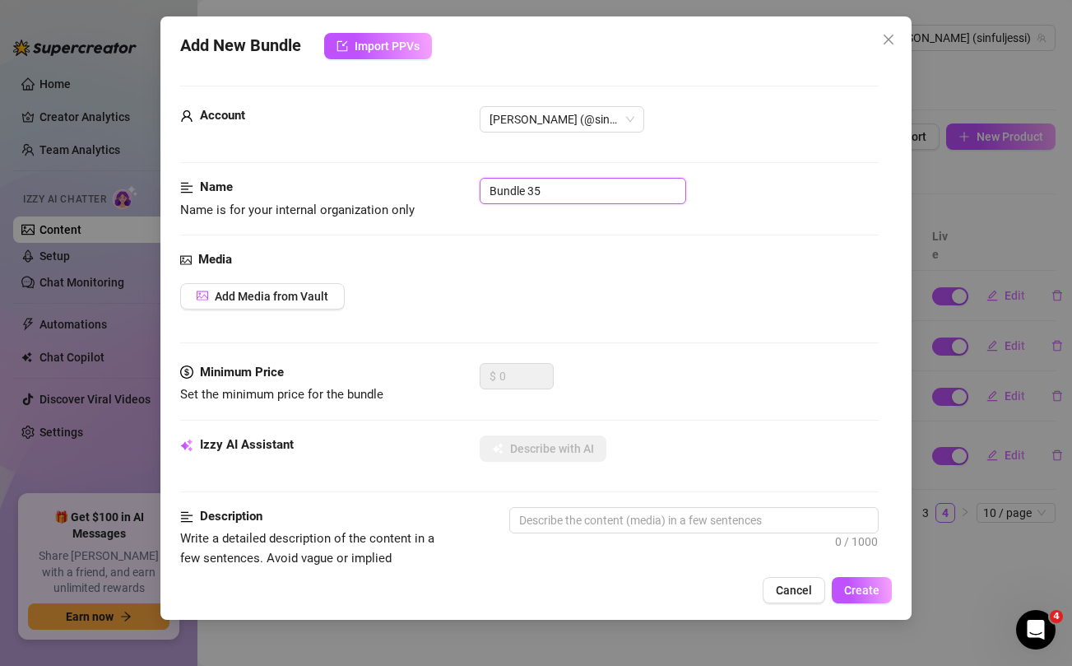
click at [582, 190] on input "Bundle 35" at bounding box center [583, 191] width 206 height 26
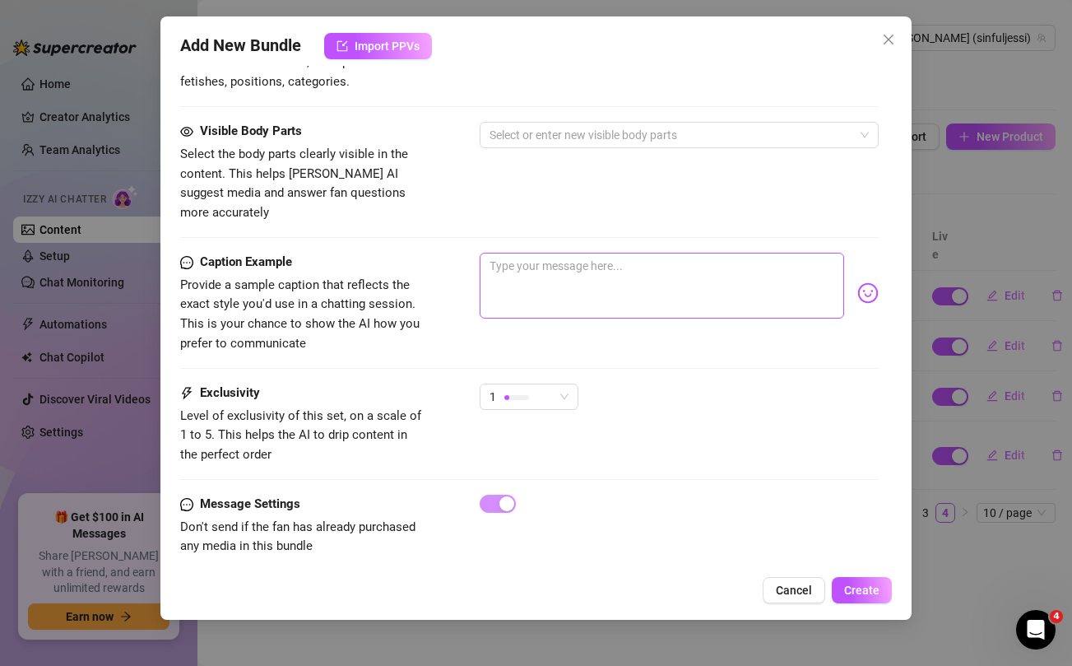
type input "pussy play bundle"
click at [588, 280] on textarea at bounding box center [662, 286] width 364 height 66
paste textarea "Wanna see the first thing i did when i woke up this morning???🥵 recorded myself…"
type textarea "Wanna see the first thing i did when i woke up this morning???🥵 recorded myself…"
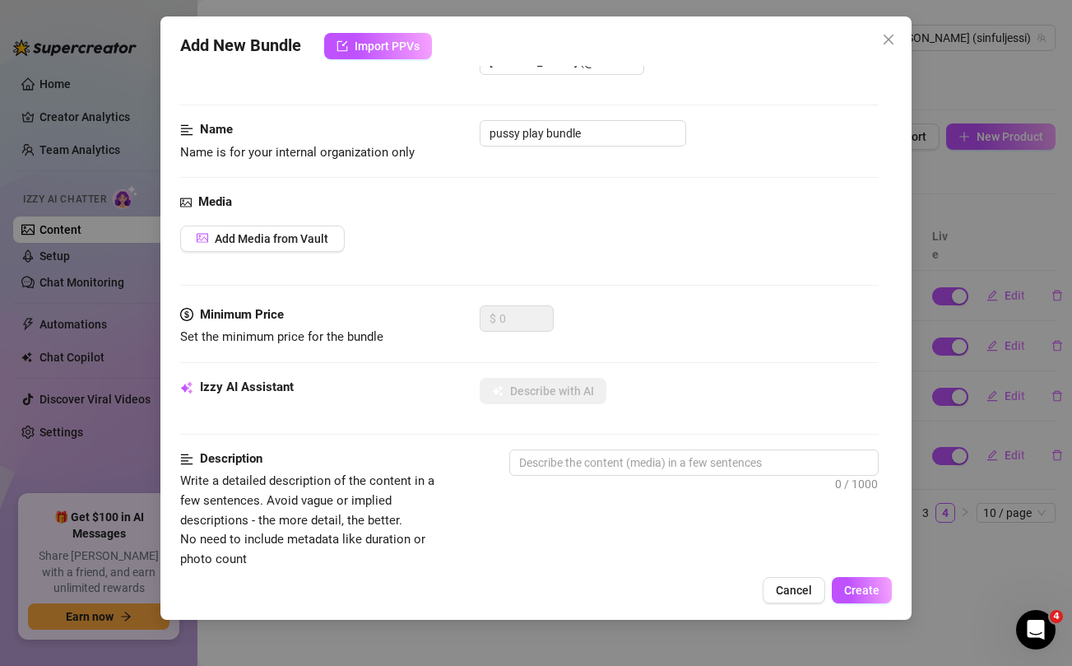
scroll to position [0, 0]
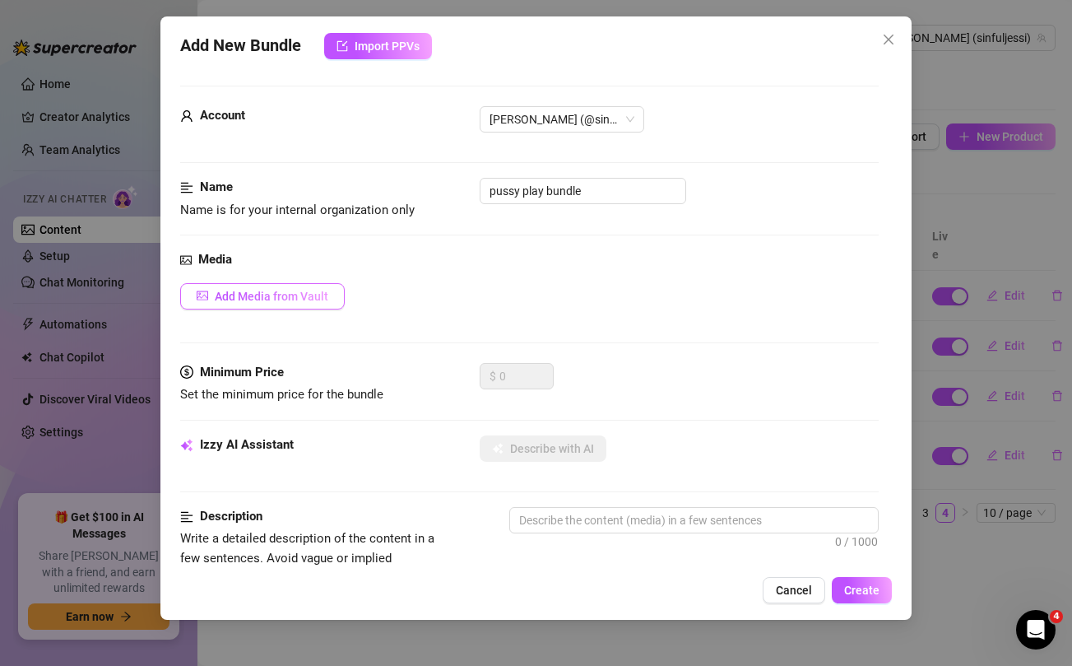
type textarea "Wanna see the first thing i did when i woke up this morning???🥵 recorded myself…"
click at [309, 296] on span "Add Media from Vault" at bounding box center [272, 296] width 114 height 13
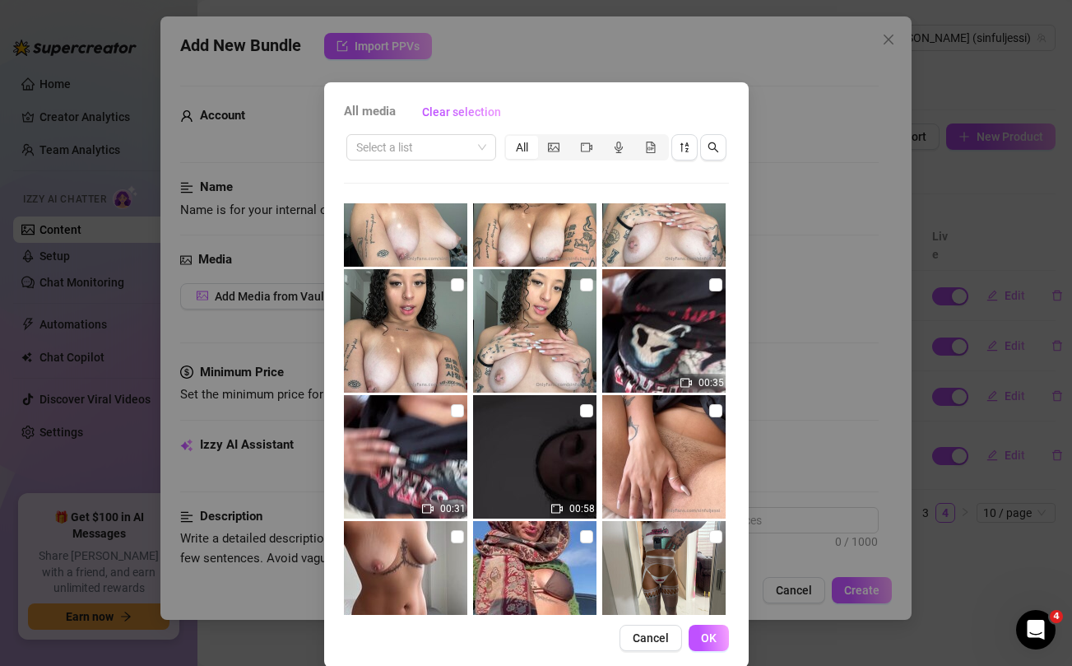
scroll to position [61, 0]
click at [714, 410] on input "checkbox" at bounding box center [715, 409] width 13 height 13
checkbox input "true"
click at [583, 407] on input "checkbox" at bounding box center [586, 409] width 13 height 13
checkbox input "true"
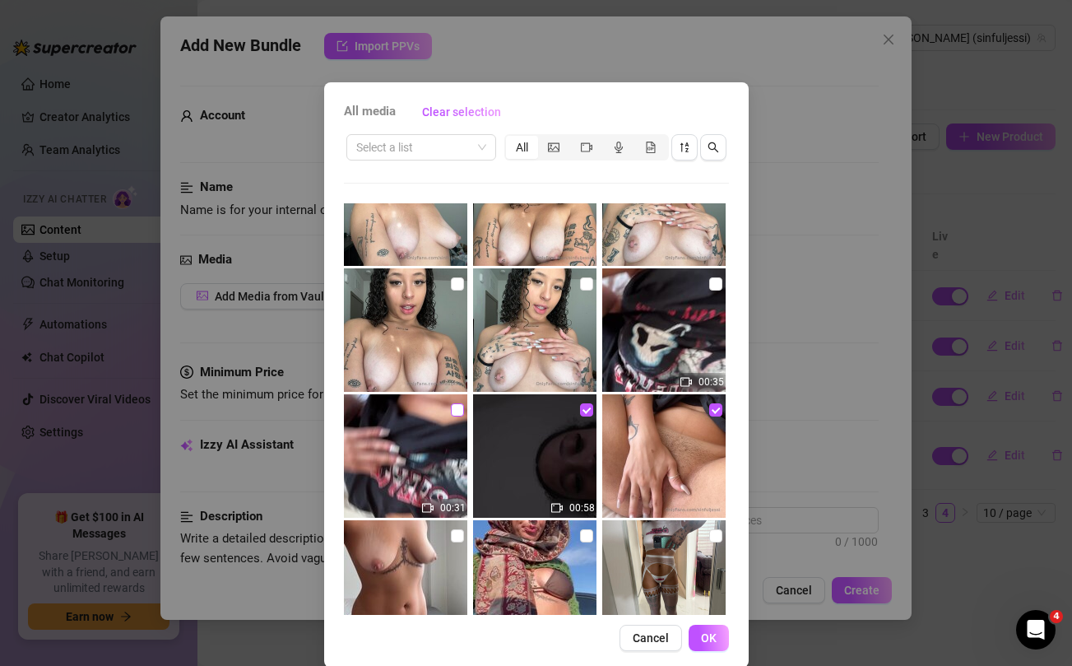
click at [454, 409] on input "checkbox" at bounding box center [457, 409] width 13 height 13
checkbox input "true"
click at [717, 282] on input "checkbox" at bounding box center [715, 283] width 13 height 13
checkbox input "true"
click at [712, 642] on span "OK" at bounding box center [709, 637] width 16 height 13
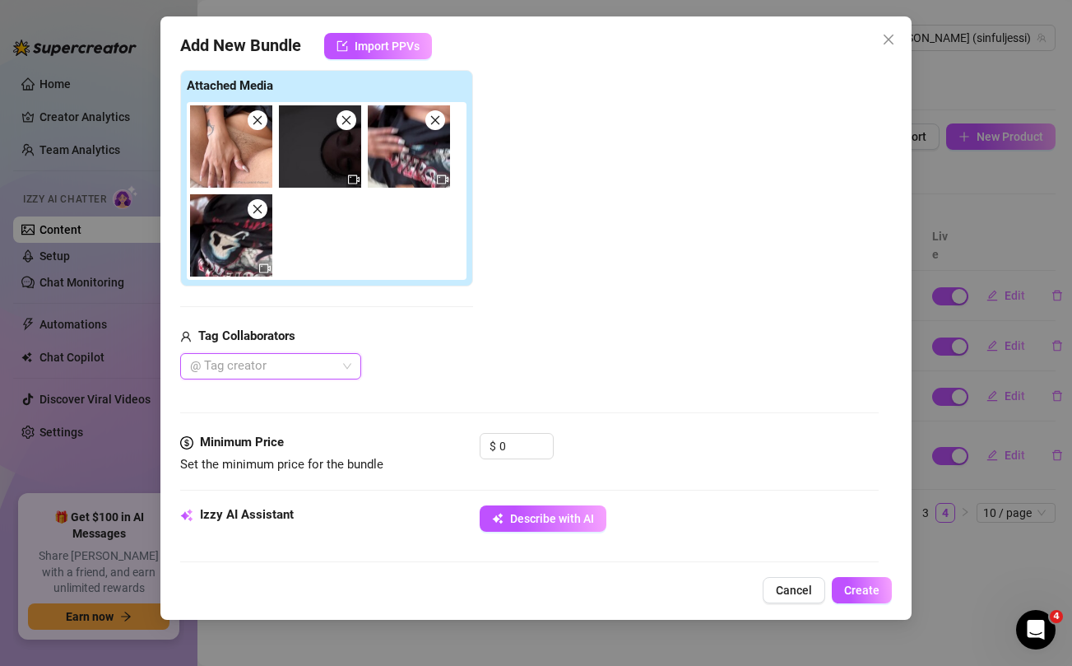
scroll to position [253, 0]
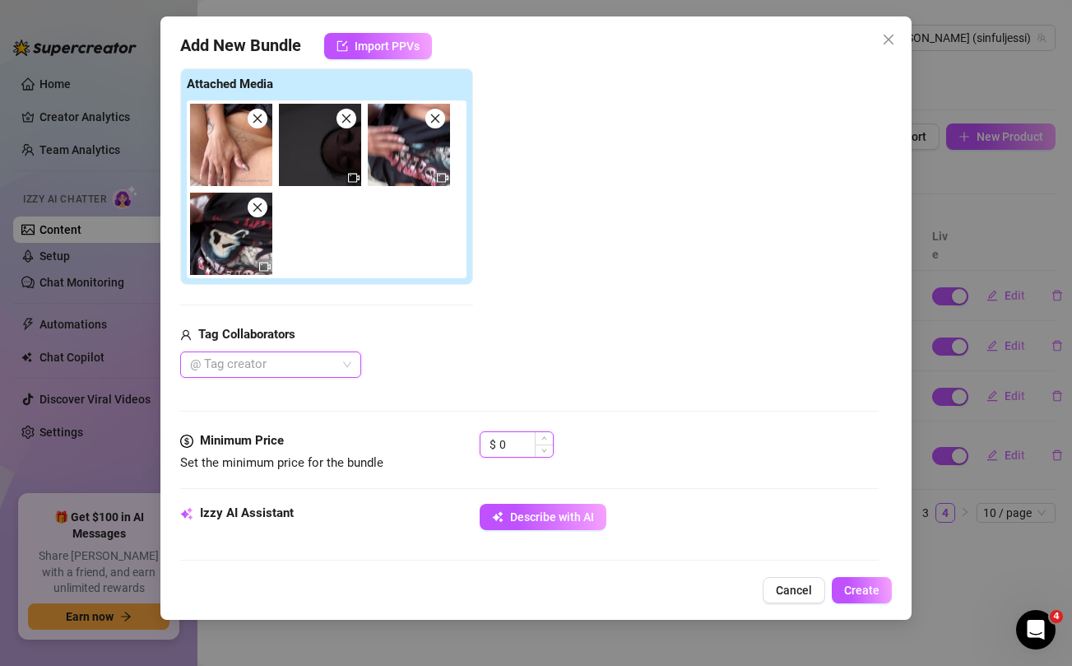
click at [512, 443] on input "0" at bounding box center [525, 444] width 53 height 25
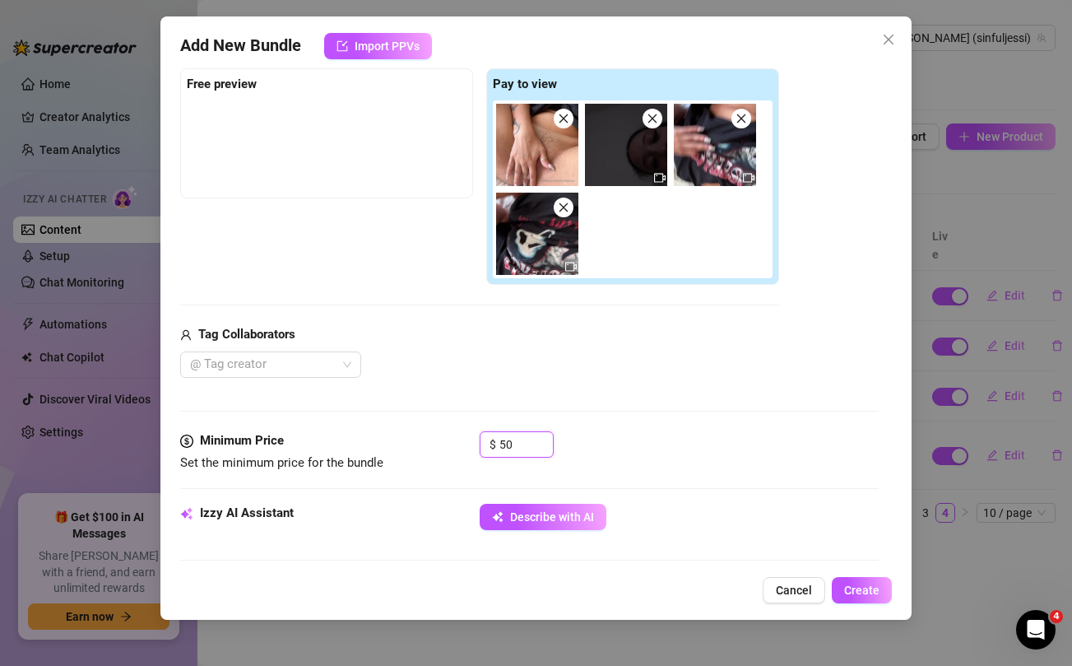
type input "50"
click at [528, 388] on div "Media Add Media from Vault Free preview Pay to view Tag Collaborators @ Tag cre…" at bounding box center [529, 214] width 698 height 434
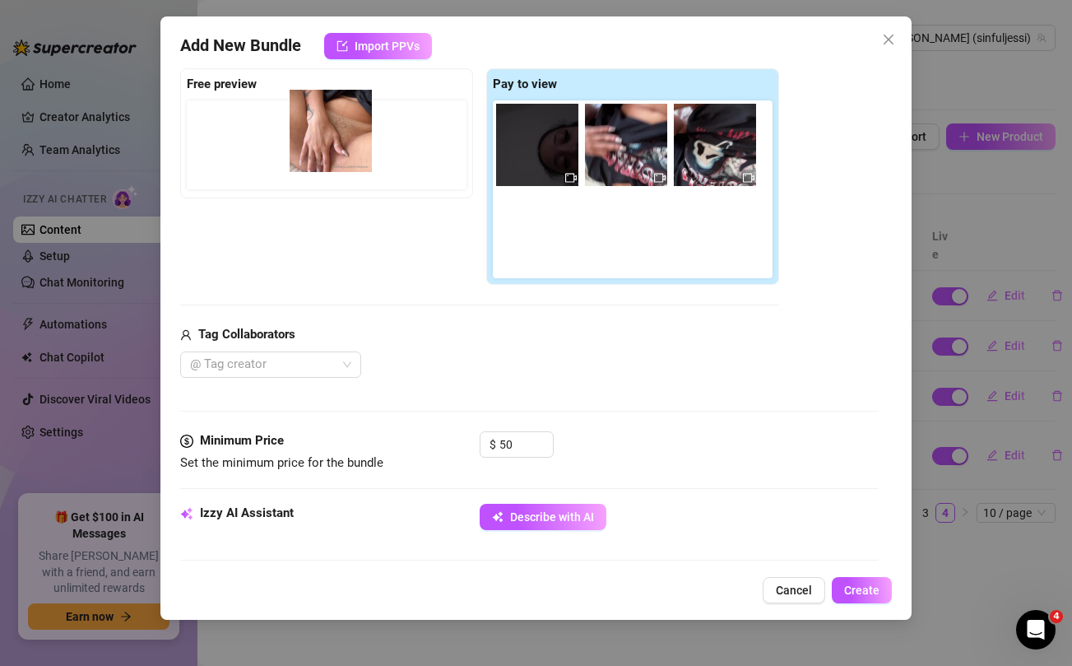
drag, startPoint x: 523, startPoint y: 146, endPoint x: 311, endPoint y: 132, distance: 212.7
click at [311, 132] on div "Free preview Pay to view" at bounding box center [479, 176] width 599 height 217
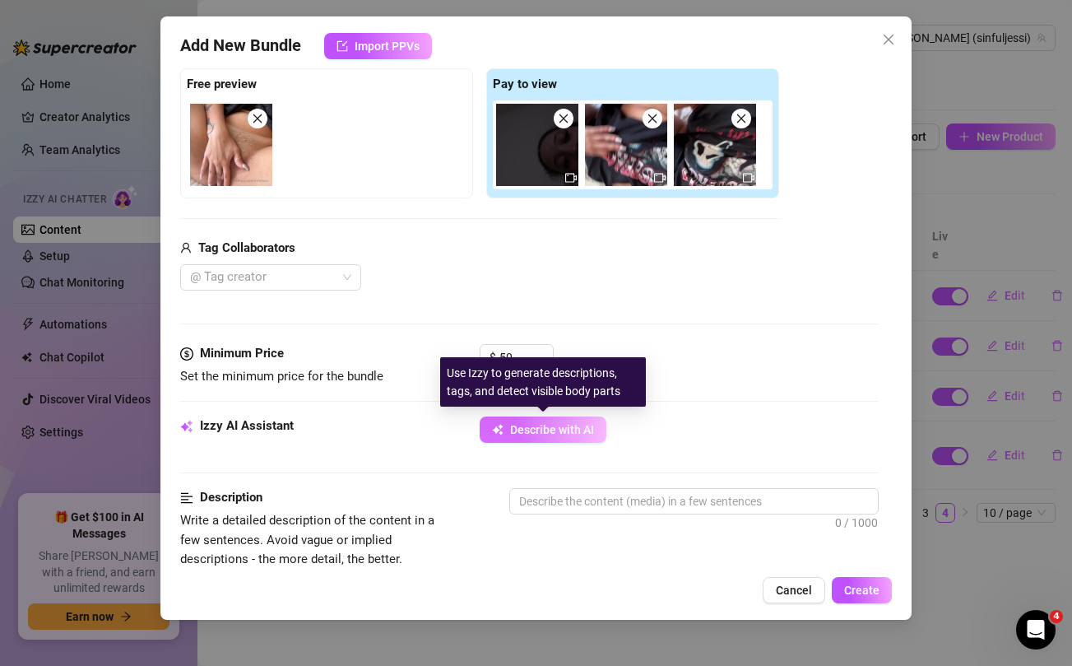
click at [530, 437] on button "Describe with AI" at bounding box center [543, 429] width 127 height 26
click at [550, 429] on span "Describe with AI" at bounding box center [552, 429] width 84 height 13
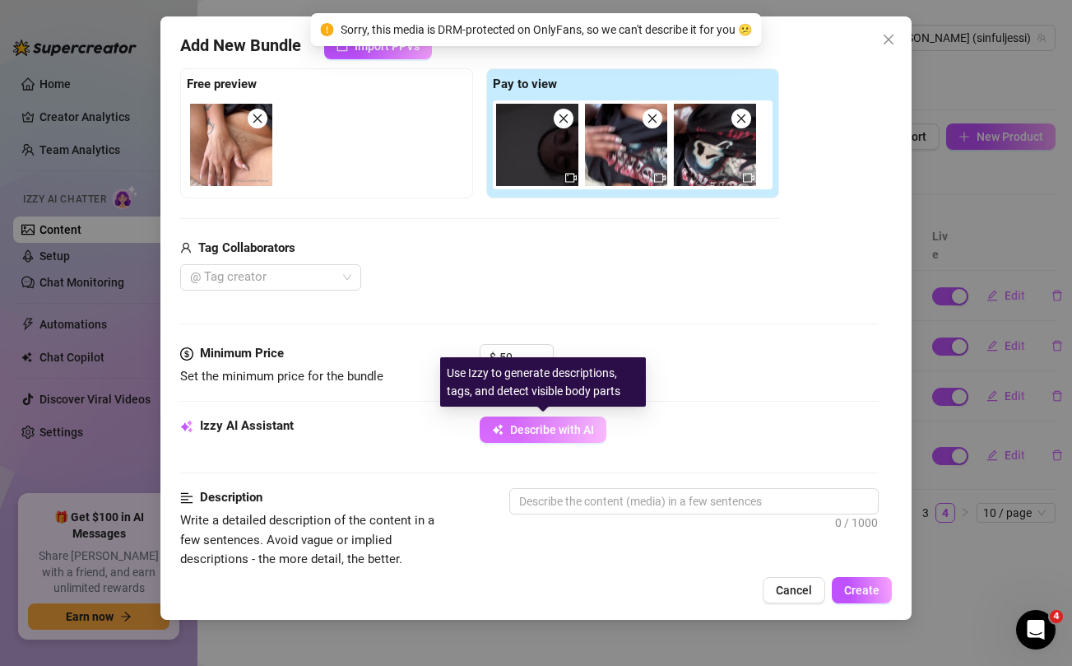
click at [550, 429] on span "Describe with AI" at bounding box center [552, 429] width 84 height 13
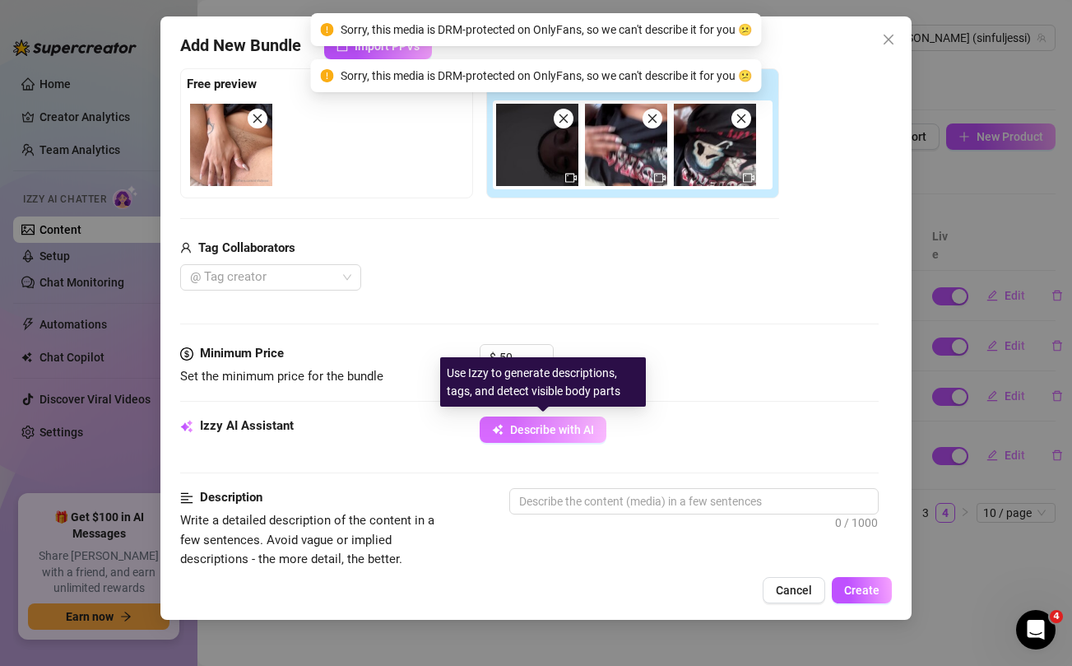
click at [550, 429] on span "Describe with AI" at bounding box center [552, 429] width 84 height 13
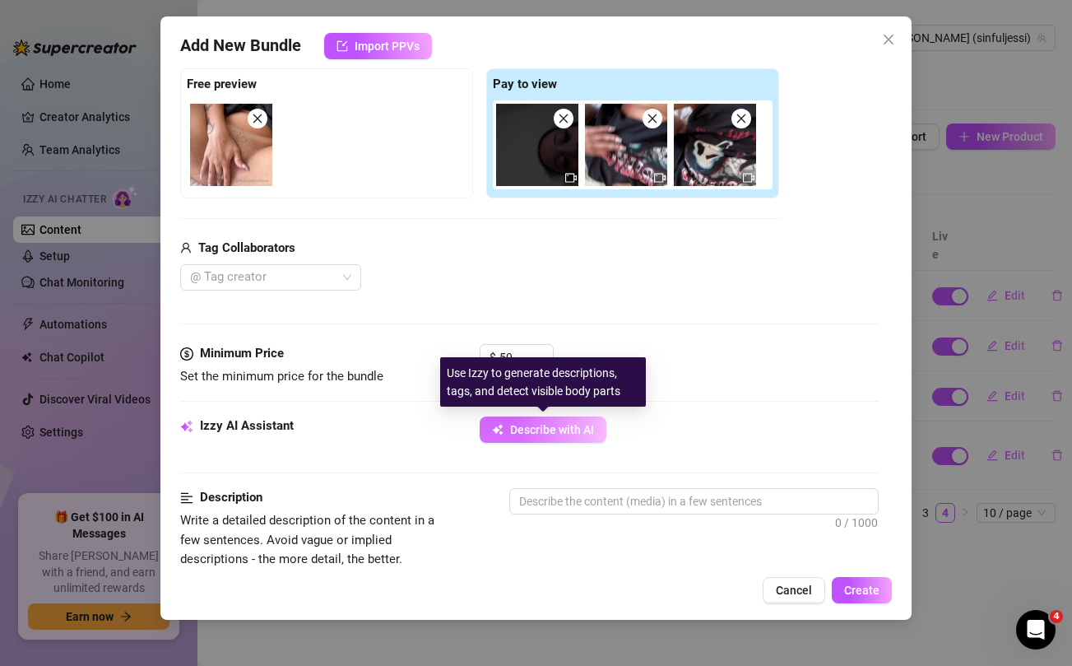
click at [544, 426] on span "Describe with AI" at bounding box center [552, 429] width 84 height 13
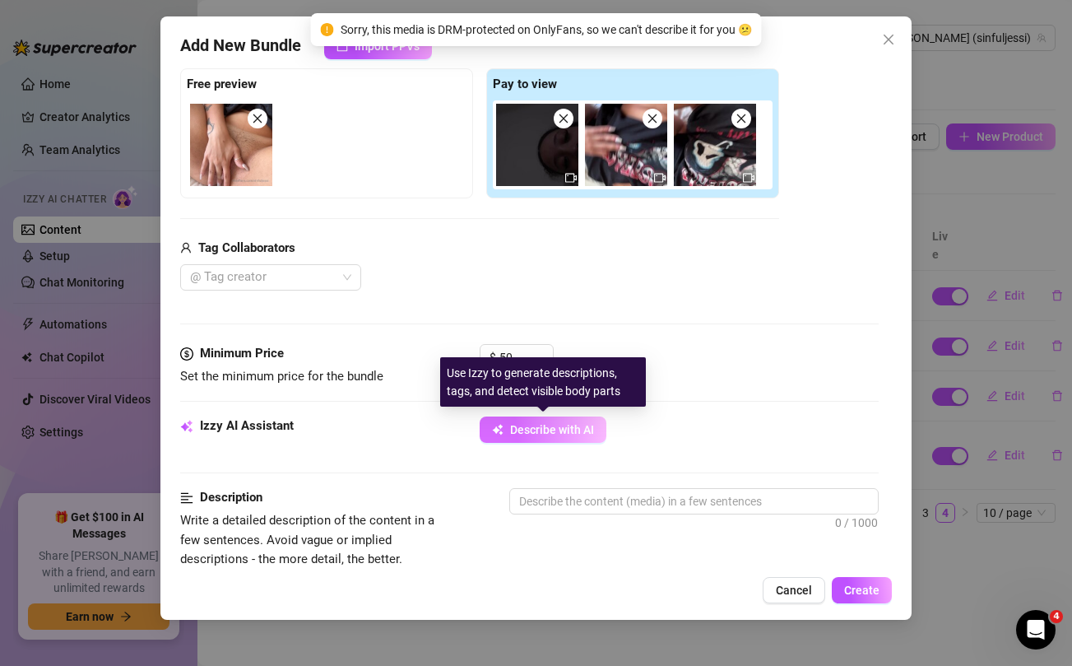
click at [544, 426] on span "Describe with AI" at bounding box center [552, 429] width 84 height 13
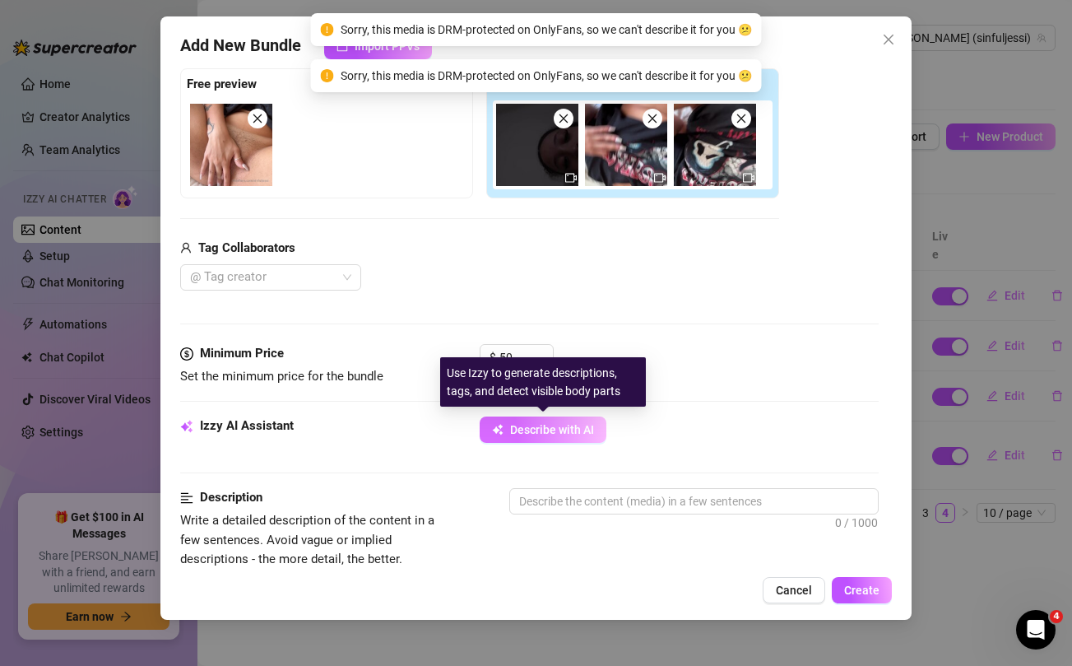
click at [544, 426] on span "Describe with AI" at bounding box center [552, 429] width 84 height 13
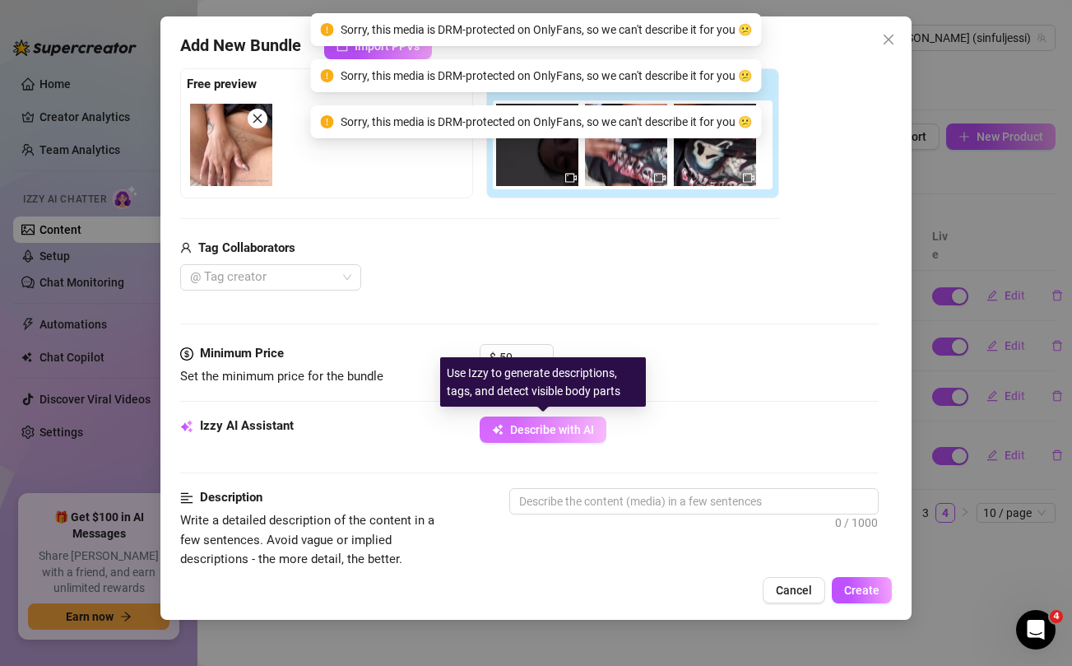
click at [544, 426] on span "Describe with AI" at bounding box center [552, 429] width 84 height 13
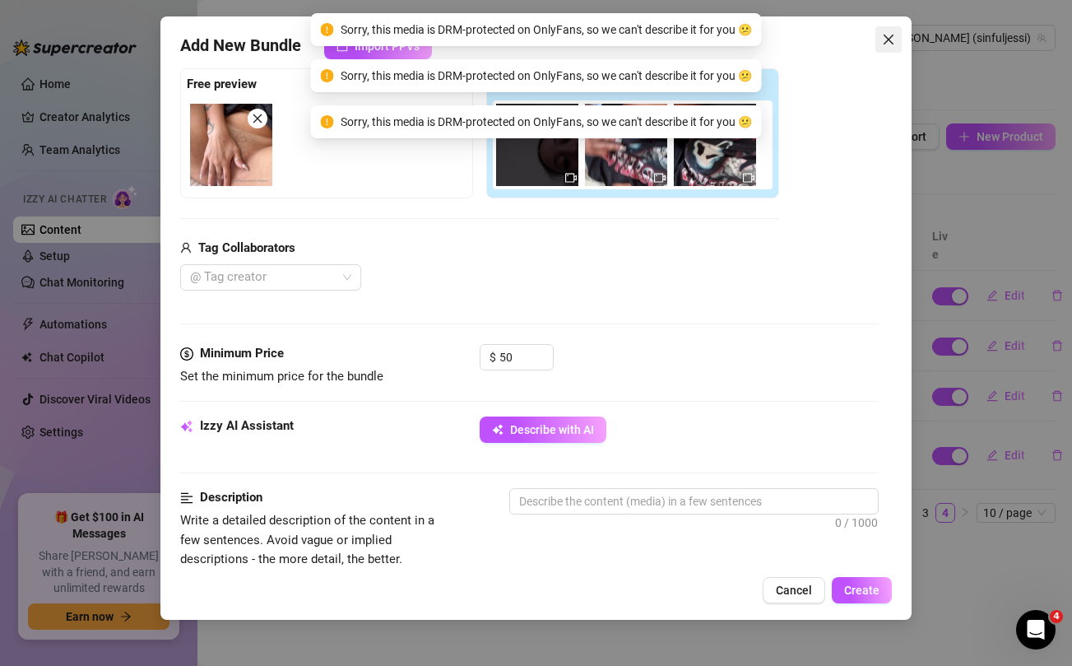
click at [884, 40] on icon "close" at bounding box center [888, 39] width 13 height 13
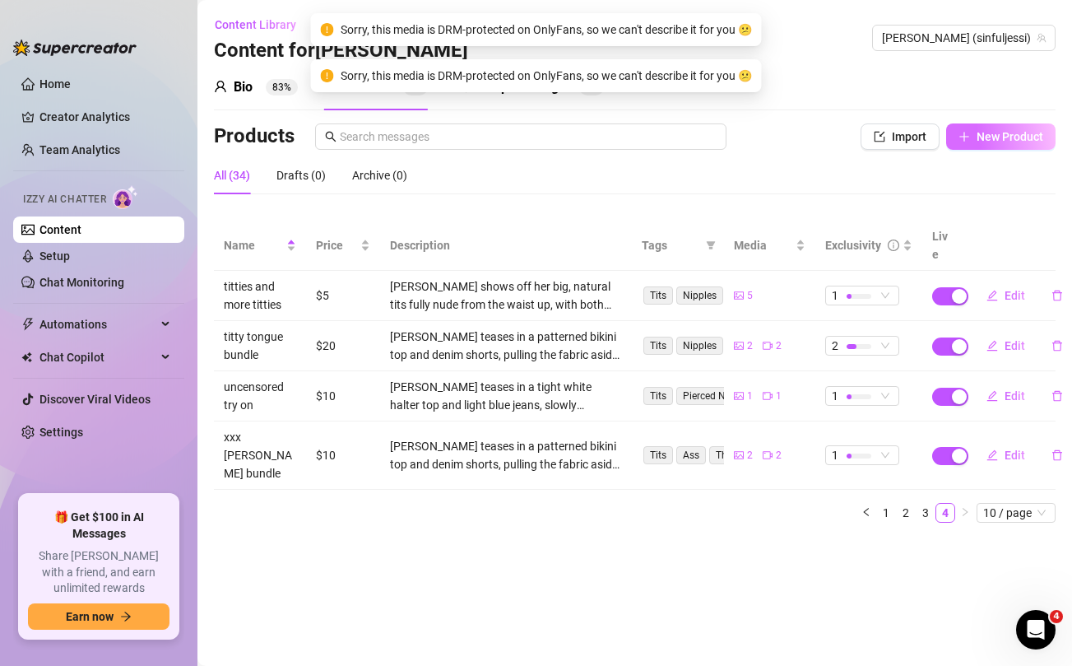
click at [976, 141] on span "New Product" at bounding box center [1009, 136] width 67 height 13
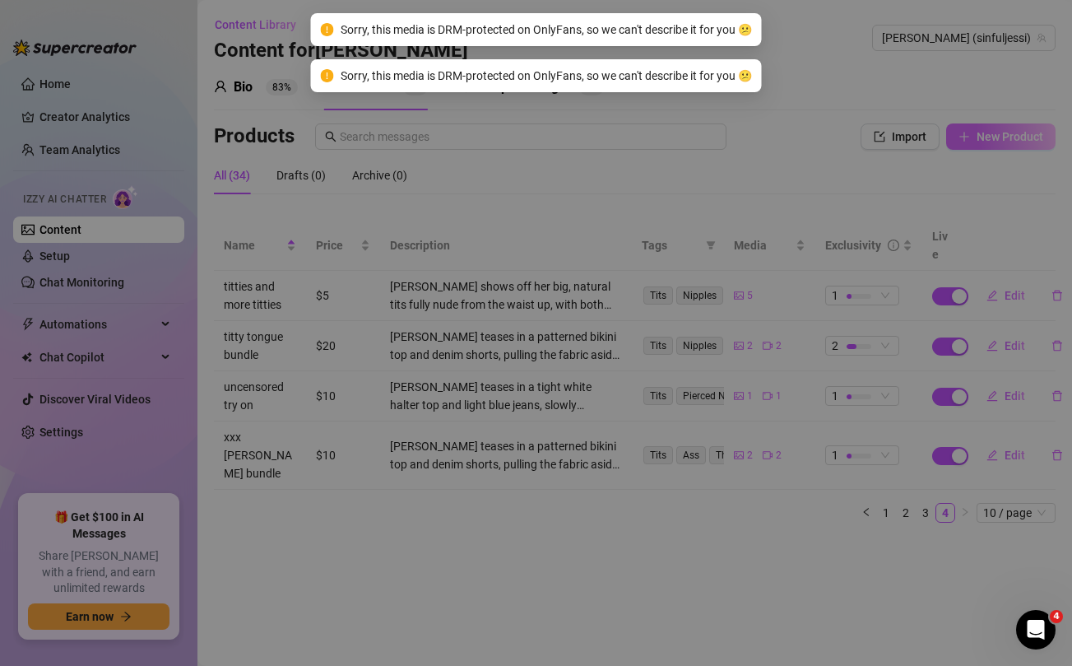
type textarea "Type your message here..."
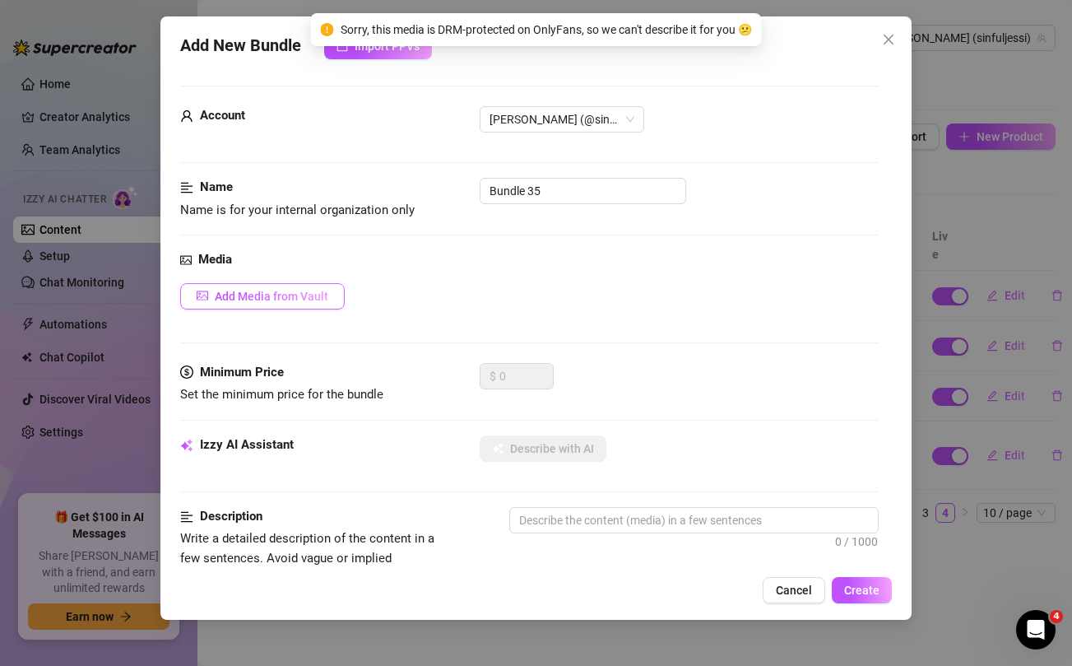
click at [308, 301] on span "Add Media from Vault" at bounding box center [272, 296] width 114 height 13
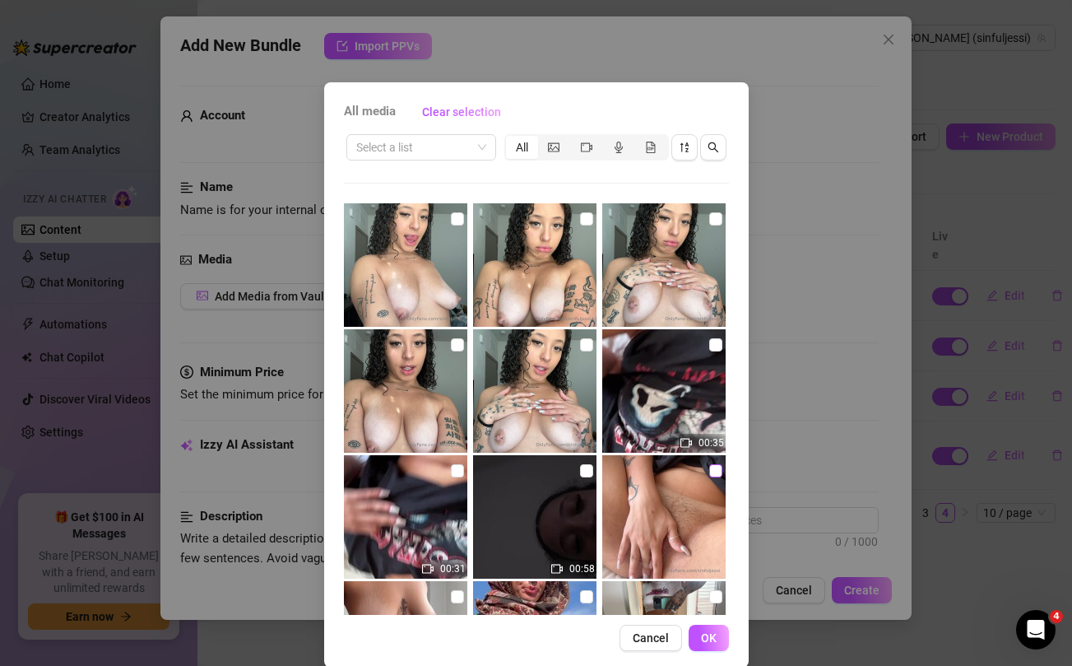
click at [714, 468] on input "checkbox" at bounding box center [715, 470] width 13 height 13
checkbox input "true"
click at [586, 469] on input "checkbox" at bounding box center [586, 470] width 13 height 13
checkbox input "true"
click at [457, 473] on input "checkbox" at bounding box center [457, 470] width 13 height 13
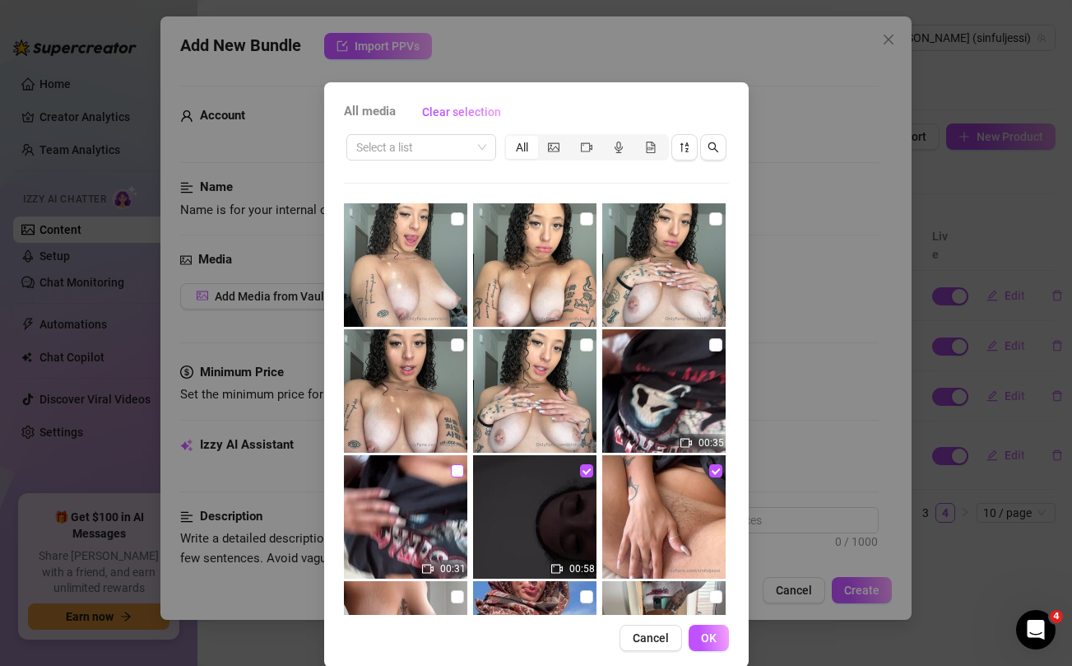
checkbox input "true"
click at [714, 343] on input "checkbox" at bounding box center [715, 344] width 13 height 13
checkbox input "true"
click at [710, 640] on span "OK" at bounding box center [709, 637] width 16 height 13
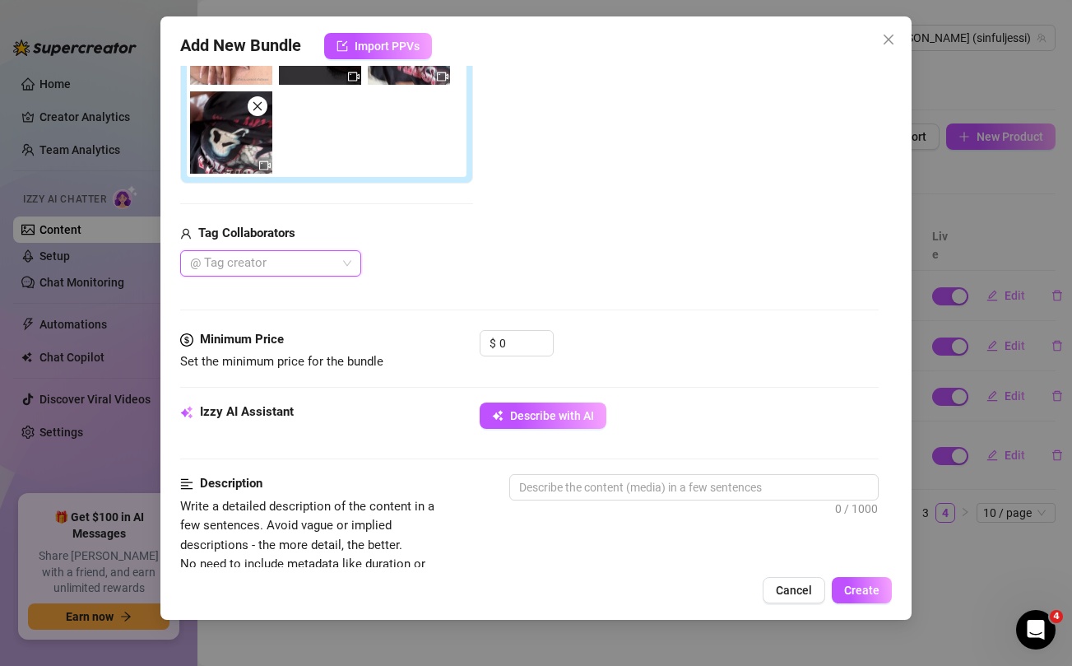
scroll to position [360, 0]
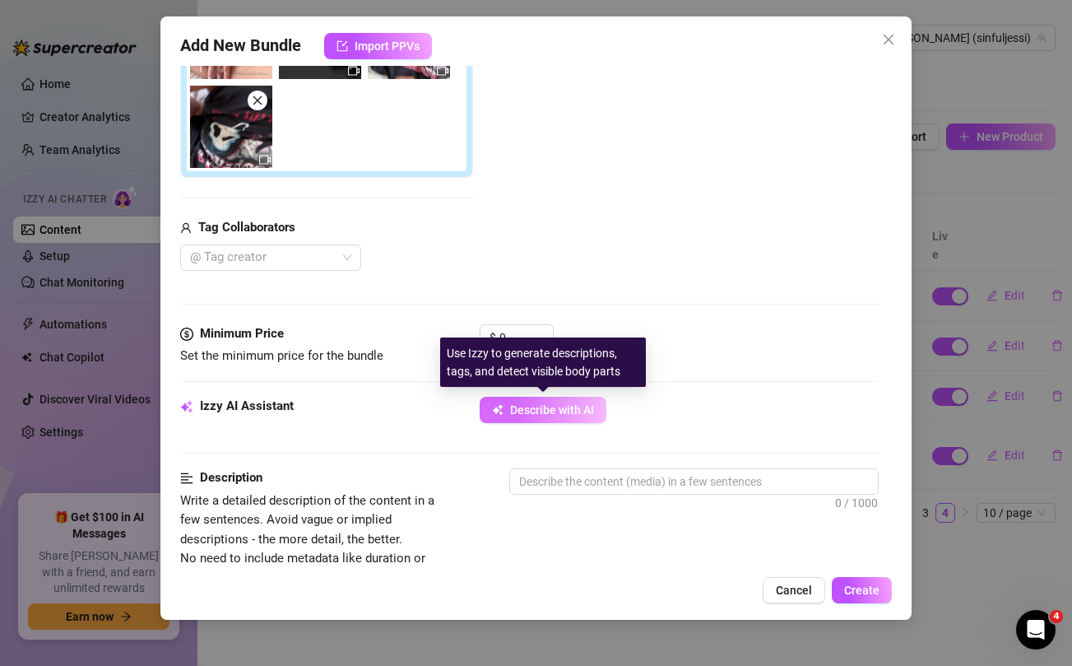
click at [559, 416] on button "Describe with AI" at bounding box center [543, 410] width 127 height 26
type textarea "Close-up"
type textarea "Close-up shot"
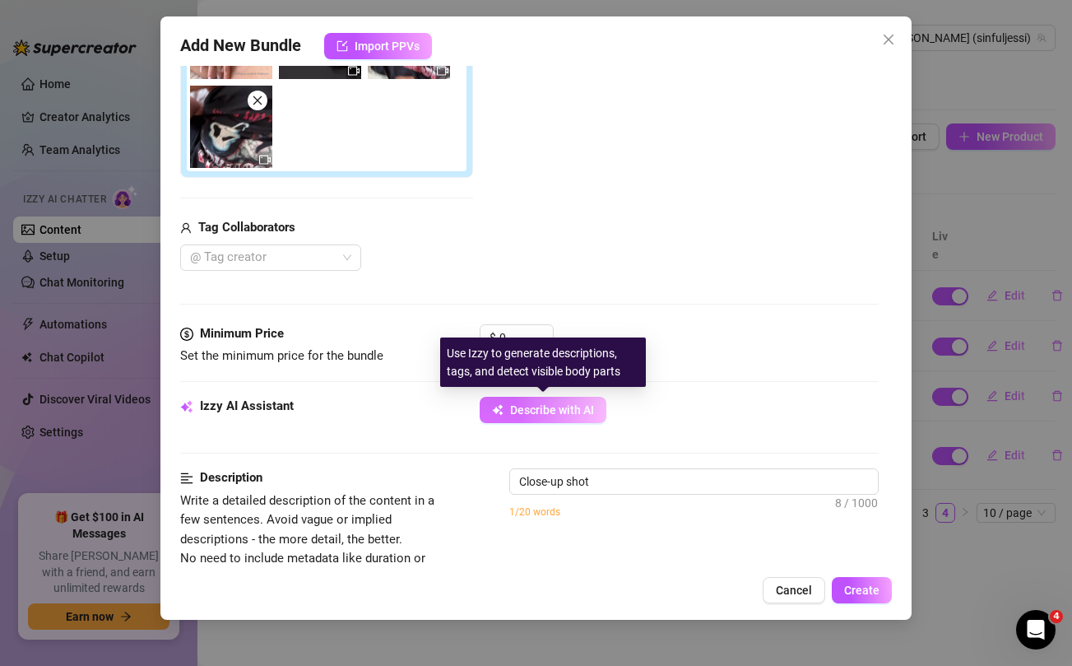
type textarea "Close-up shot of"
type textarea "Close-up shot of [PERSON_NAME]’s"
type textarea "Close-up shot of [PERSON_NAME]’s hairy"
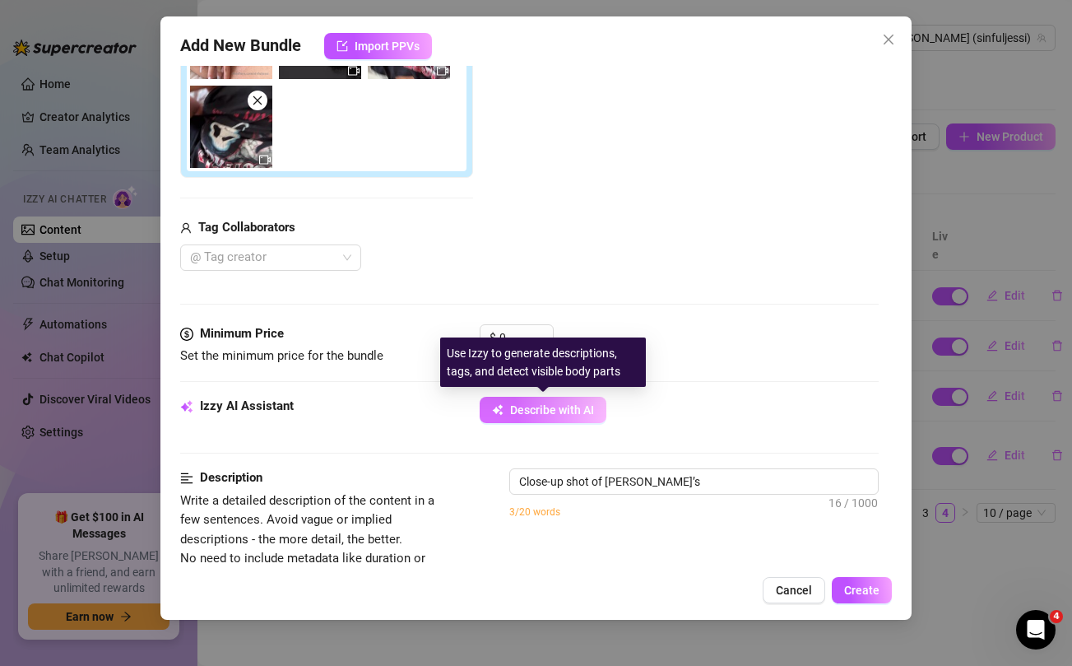
type textarea "Close-up shot of [PERSON_NAME]’s hairy"
type textarea "Close-up shot of [PERSON_NAME]’s hairy pussy"
type textarea "Close-up shot of [PERSON_NAME]’s hairy pussy with"
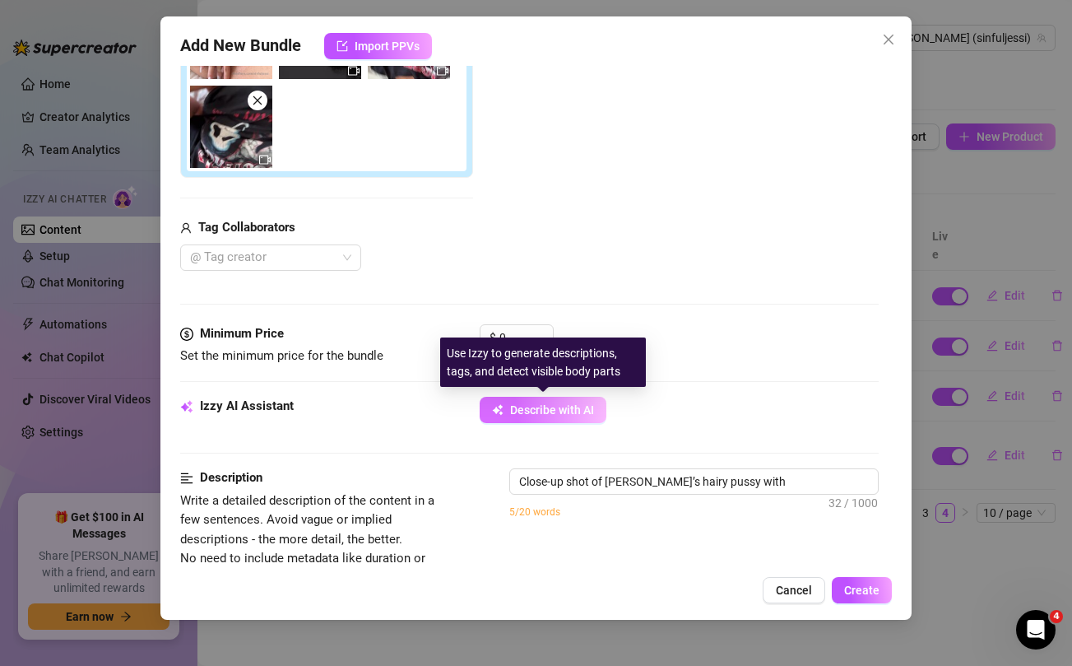
type textarea "Close-up shot of [PERSON_NAME]’s hairy pussy with her"
type textarea "Close-up shot of [PERSON_NAME]’s hairy pussy with her hand"
type textarea "Close-up shot of [PERSON_NAME]’s hairy pussy with her hand resting"
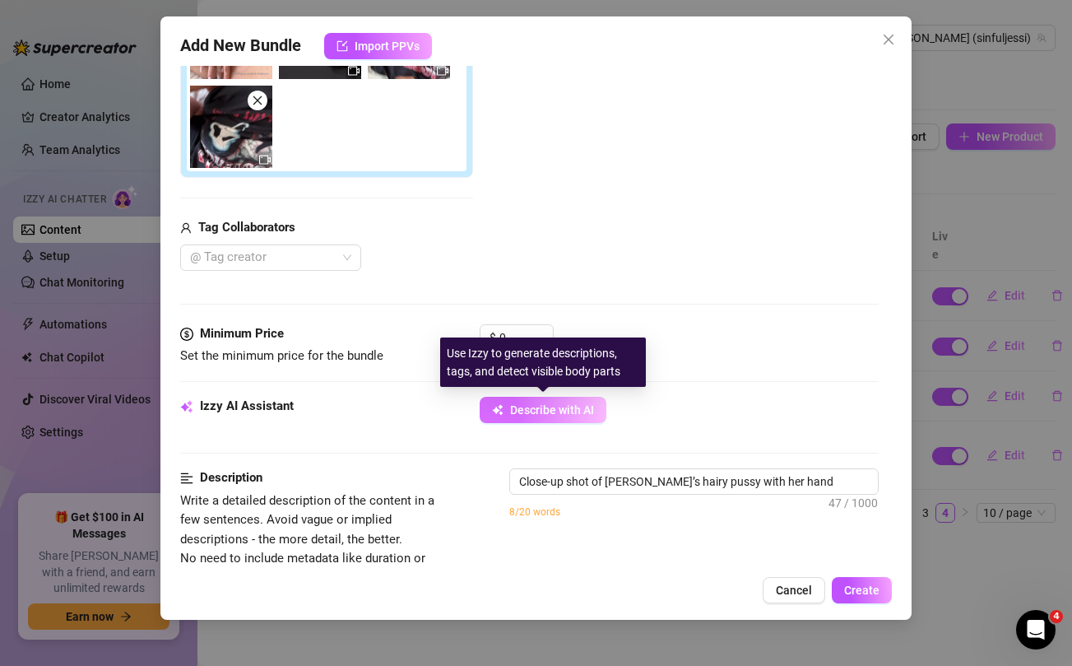
type textarea "Close-up shot of [PERSON_NAME]’s hairy pussy with her hand resting"
type textarea "Close-up shot of [PERSON_NAME]’s hairy pussy with her hand resting over"
type textarea "Close-up shot of [PERSON_NAME]’s hairy pussy with her hand resting over it,"
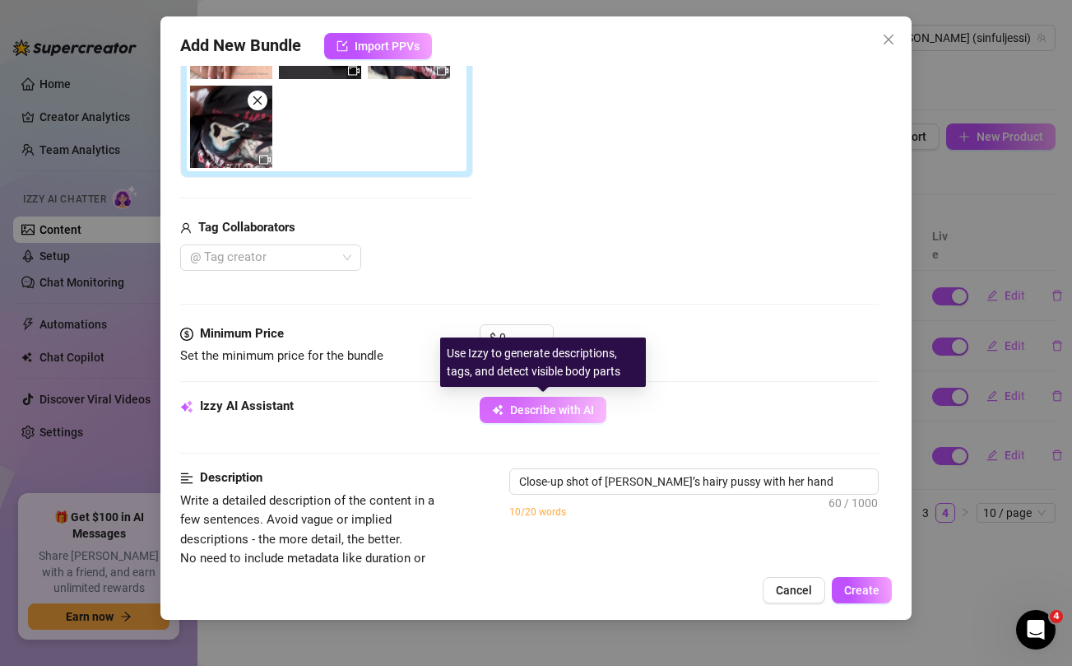
type textarea "Close-up shot of [PERSON_NAME]’s hairy pussy with her hand resting over it, fin…"
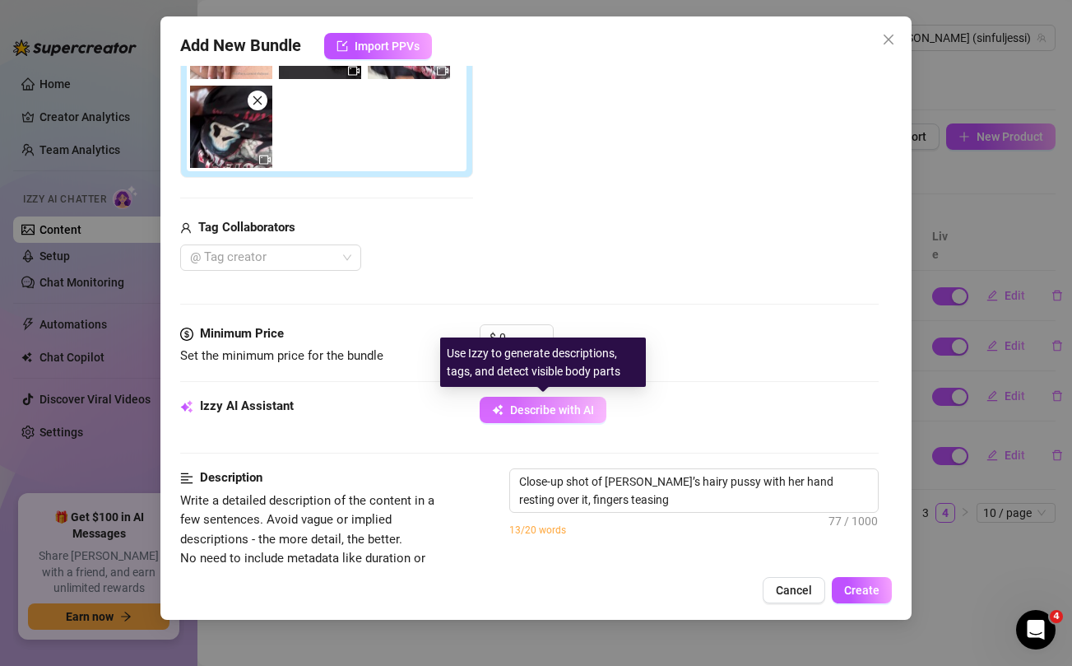
type textarea "Close-up shot of [PERSON_NAME]’s hairy pussy with her hand resting over it, fin…"
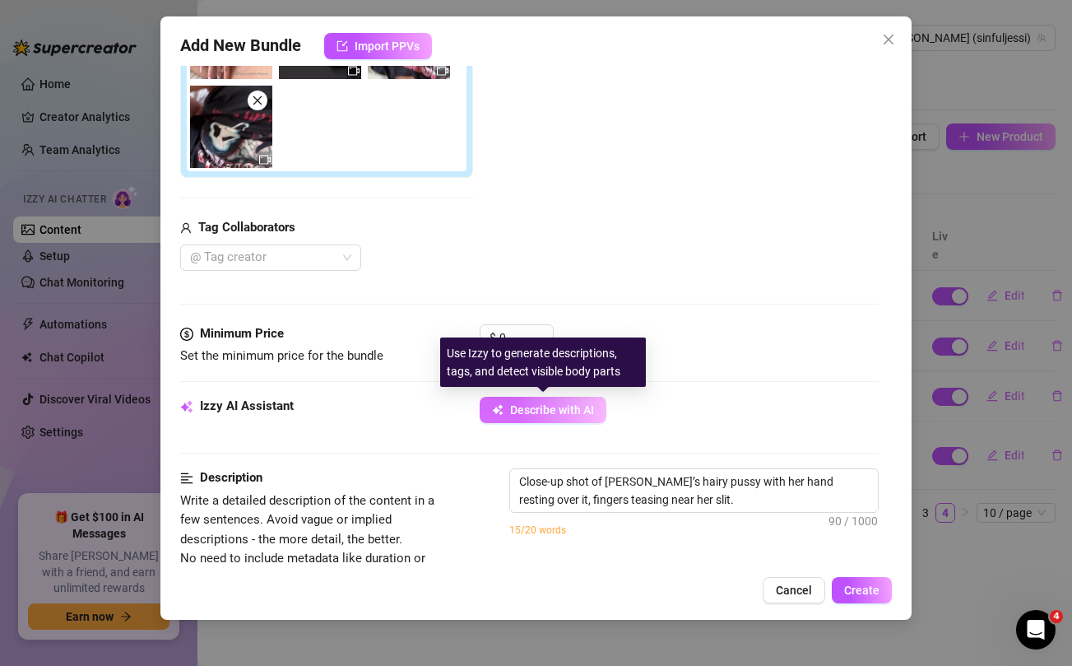
type textarea "Close-up shot of [PERSON_NAME]’s hairy pussy with her hand resting over it, fin…"
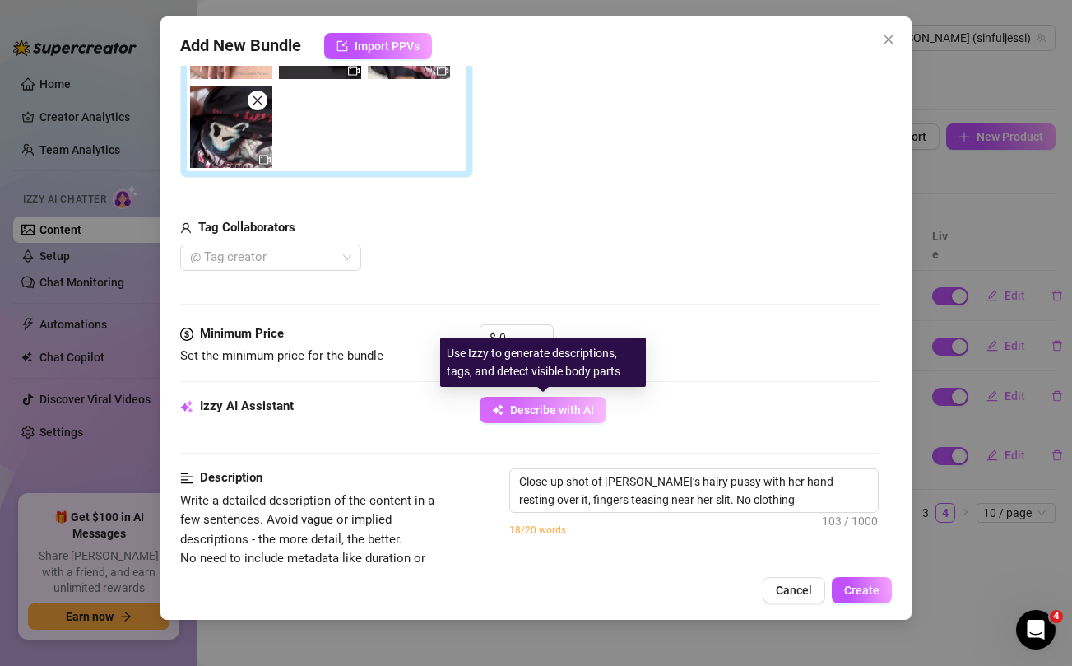
type textarea "Close-up shot of [PERSON_NAME]’s hairy pussy with her hand resting over it, fin…"
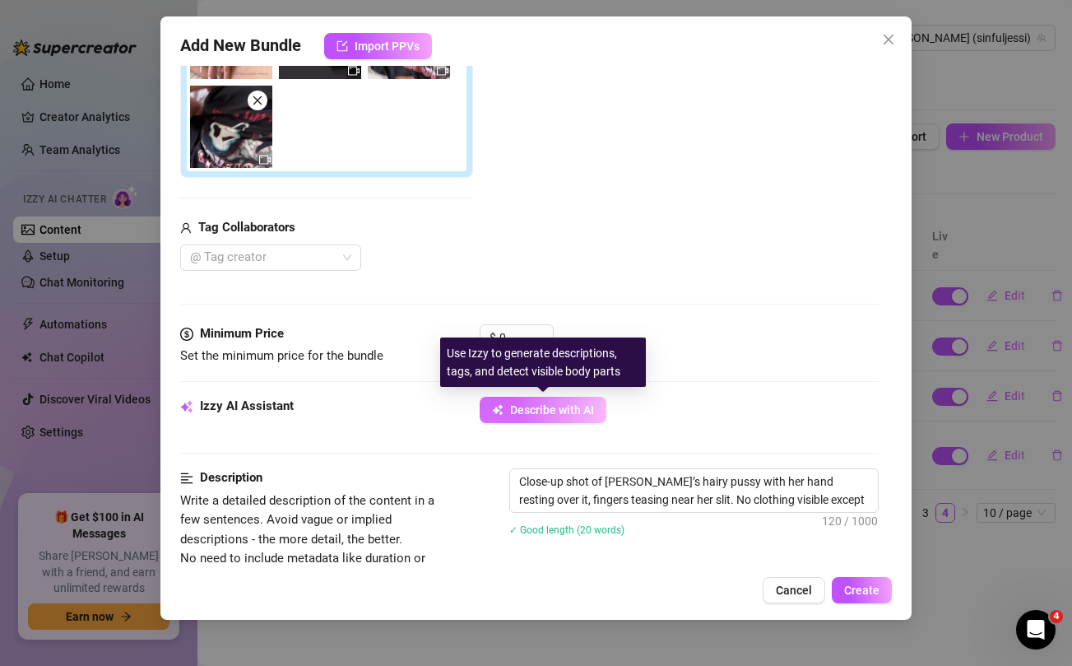
type textarea "Close-up shot of [PERSON_NAME]’s hairy pussy with her hand resting over it, fin…"
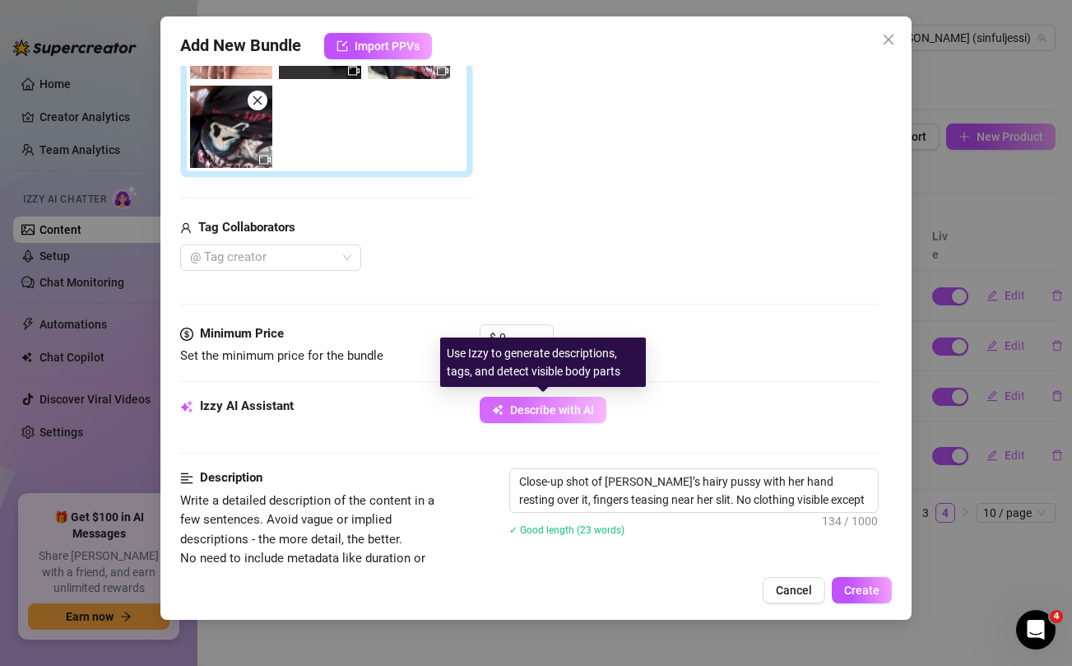
type textarea "Close-up shot of [PERSON_NAME]’s hairy pussy with her hand resting over it, fin…"
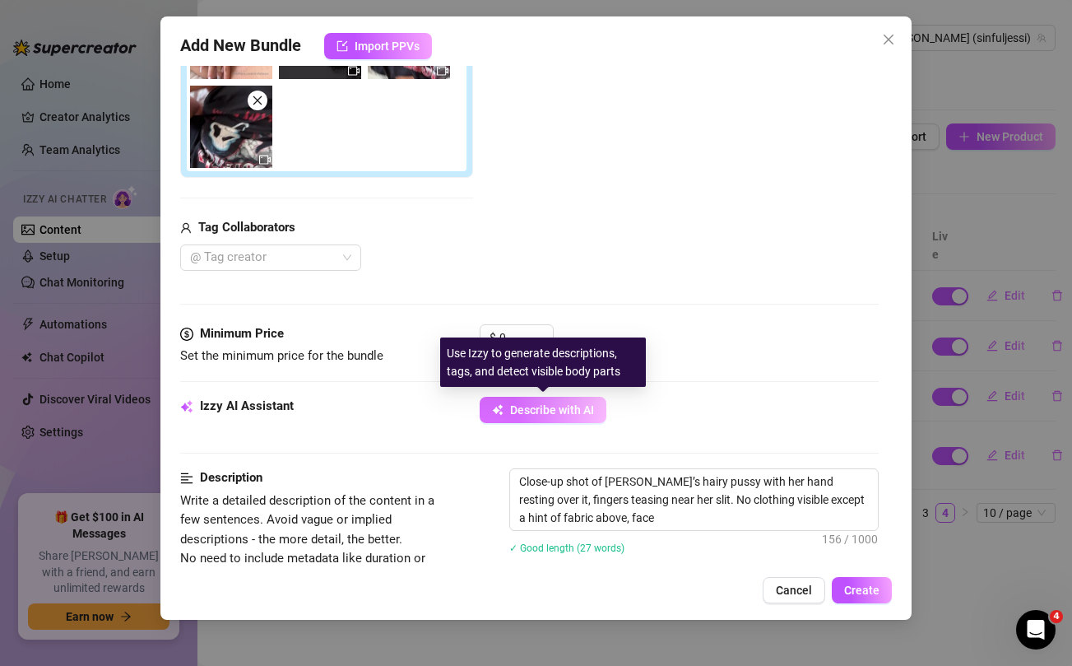
type textarea "Close-up shot of [PERSON_NAME]’s hairy pussy with her hand resting over it, fin…"
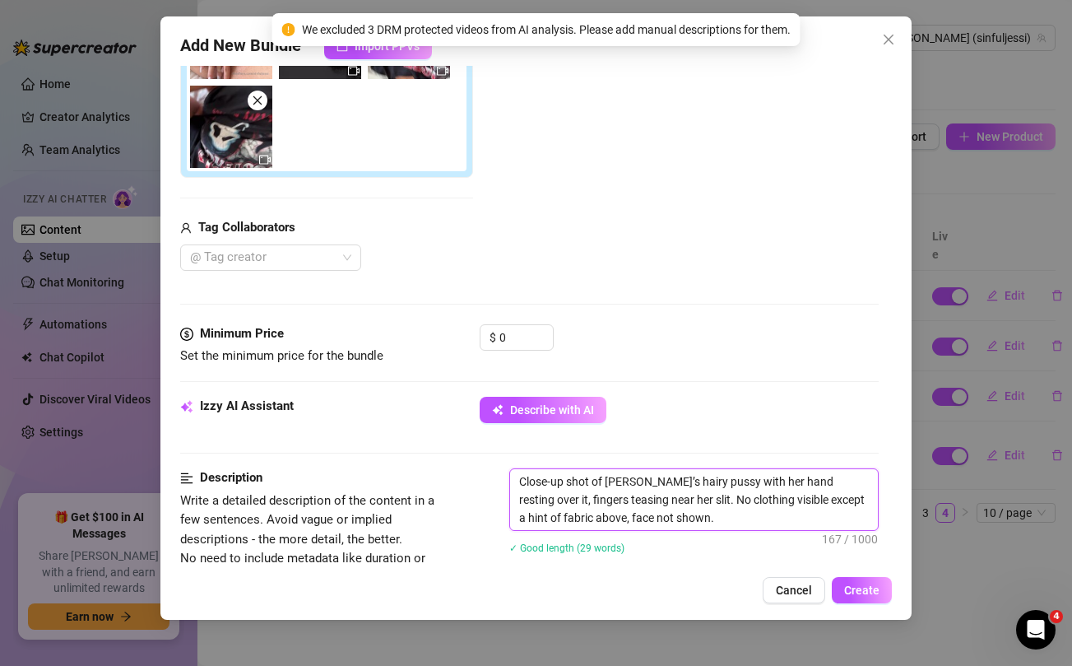
click at [686, 517] on textarea "Close-up shot of [PERSON_NAME]’s hairy pussy with her hand resting over it, fin…" at bounding box center [693, 499] width 367 height 61
type textarea "Close-up shot of [PERSON_NAME]’s hairy pussy with her hand resting over it, fin…"
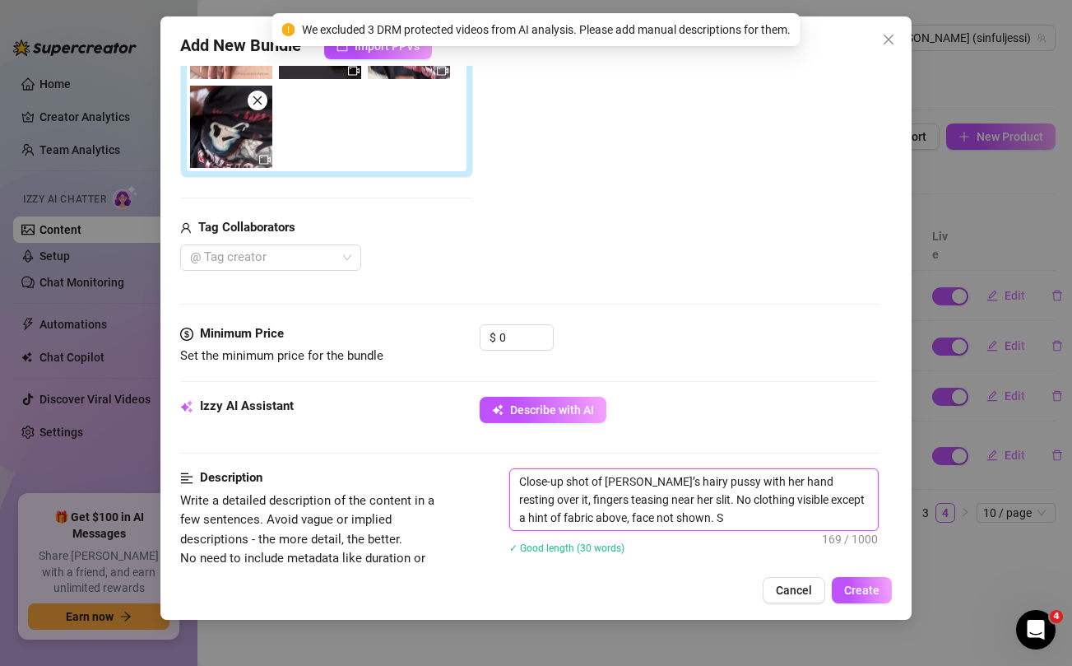
type textarea "Close-up shot of [PERSON_NAME]’s hairy pussy with her hand resting over it, fin…"
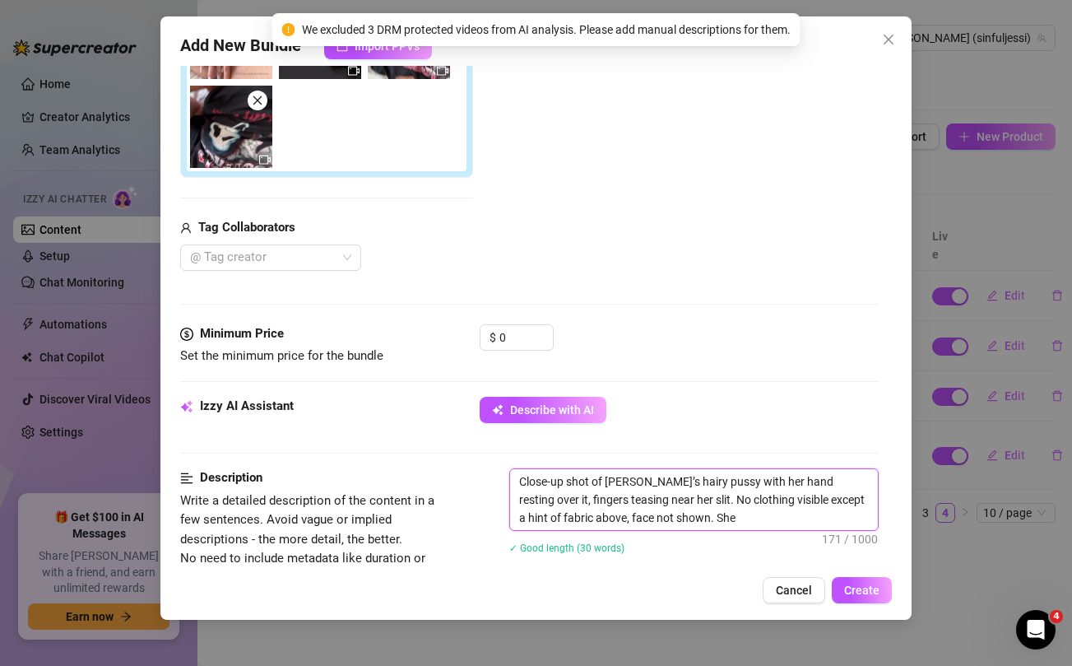
type textarea "Close-up shot of [PERSON_NAME]’s hairy pussy with her hand resting over it, fin…"
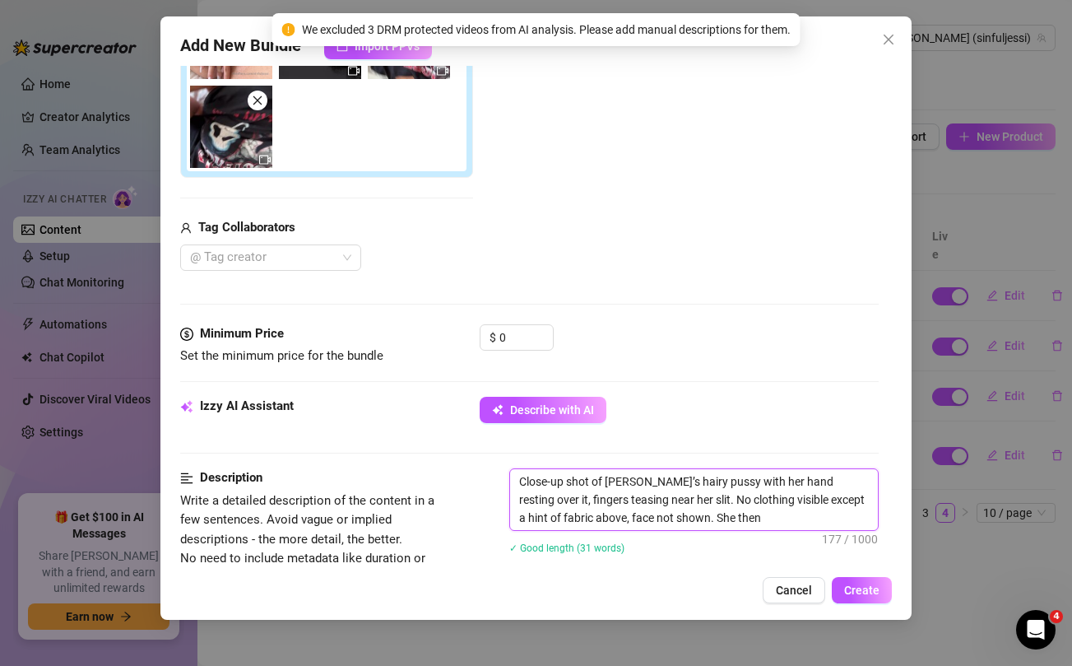
type textarea "Close-up shot of [PERSON_NAME]’s hairy pussy with her hand resting over it, fin…"
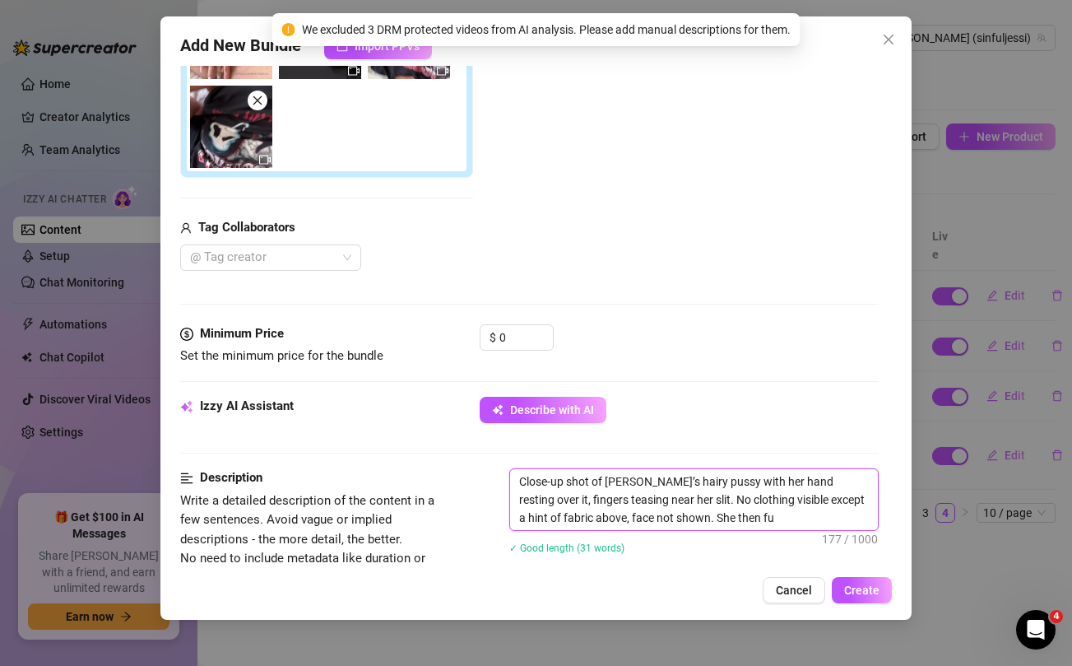
type textarea "Close-up shot of [PERSON_NAME]’s hairy pussy with her hand resting over it, fin…"
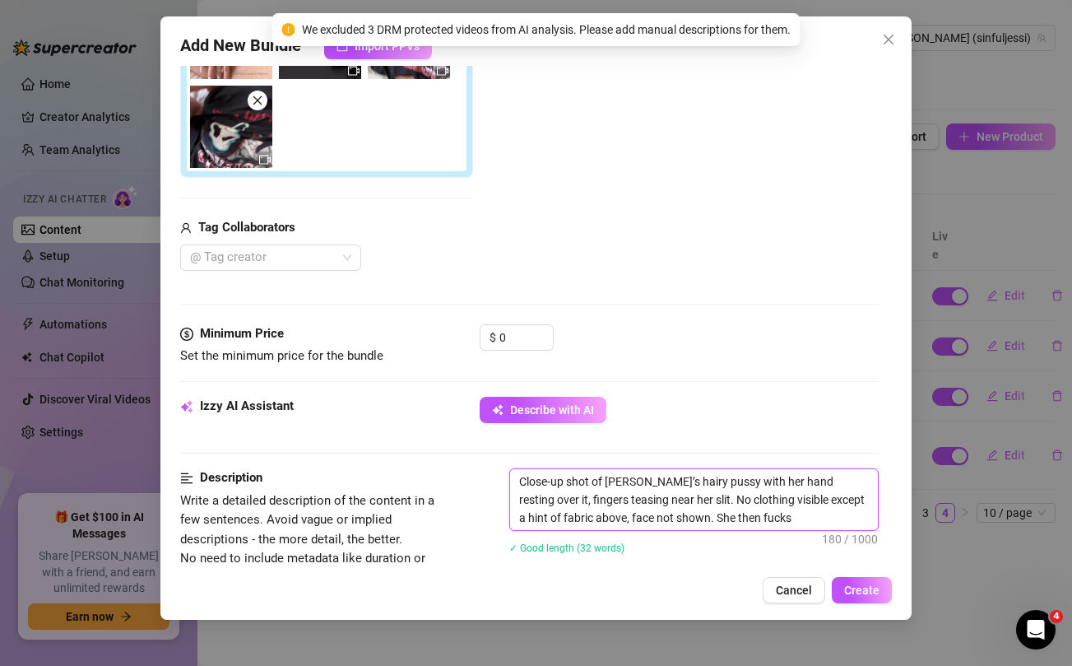
type textarea "Close-up shot of [PERSON_NAME]’s hairy pussy with her hand resting over it, fin…"
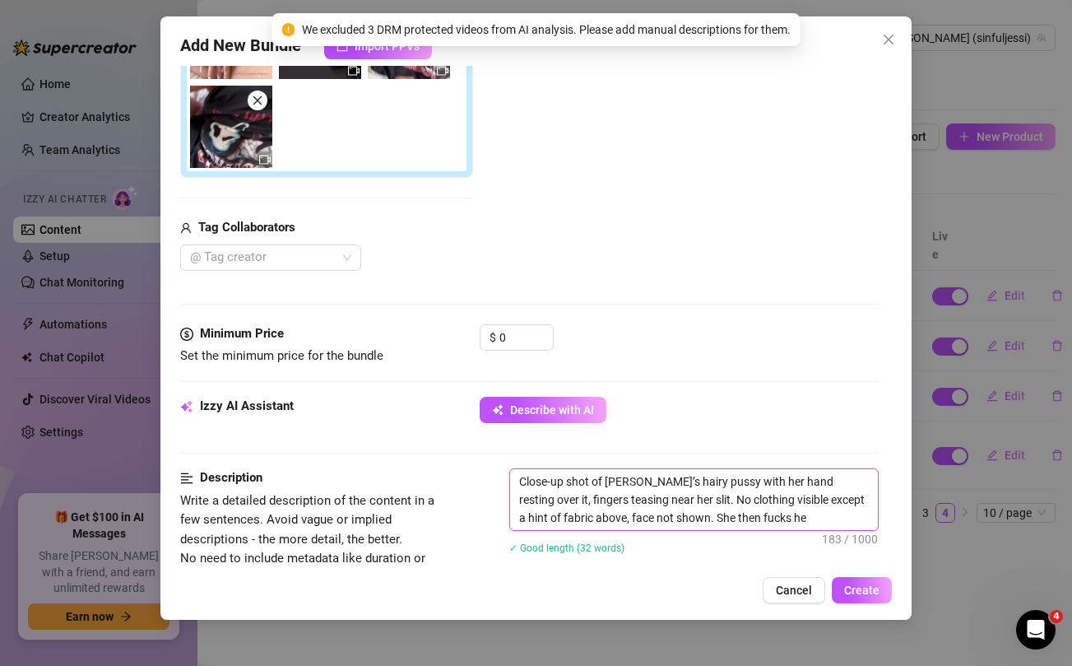
type textarea "Close-up shot of [PERSON_NAME]’s hairy pussy with her hand resting over it, fin…"
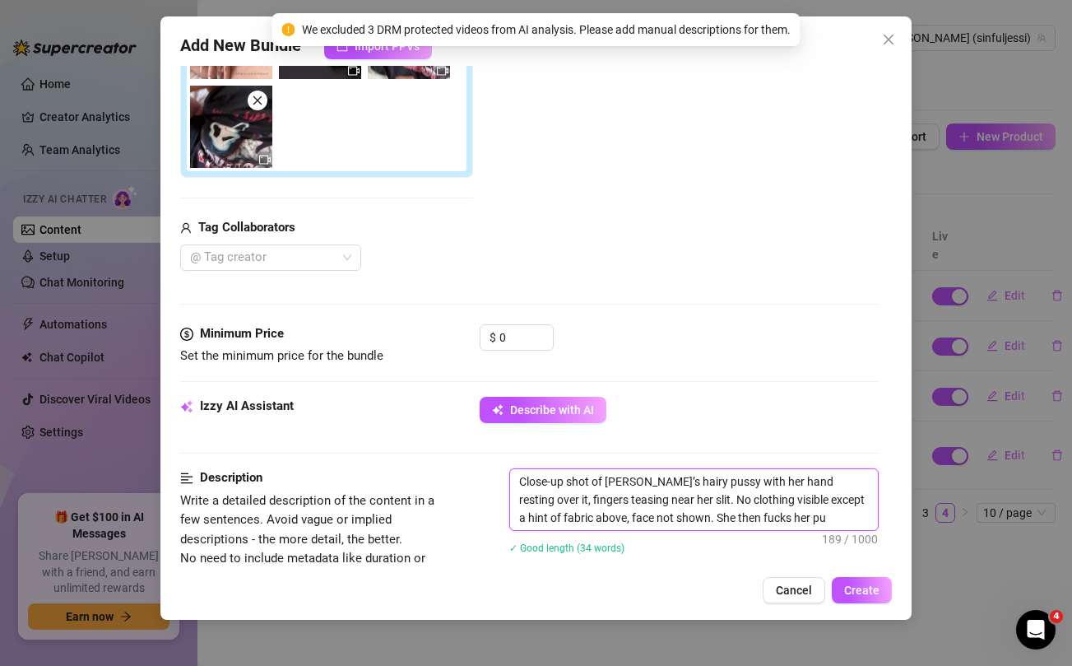
type textarea "Close-up shot of [PERSON_NAME]’s hairy pussy with her hand resting over it, fin…"
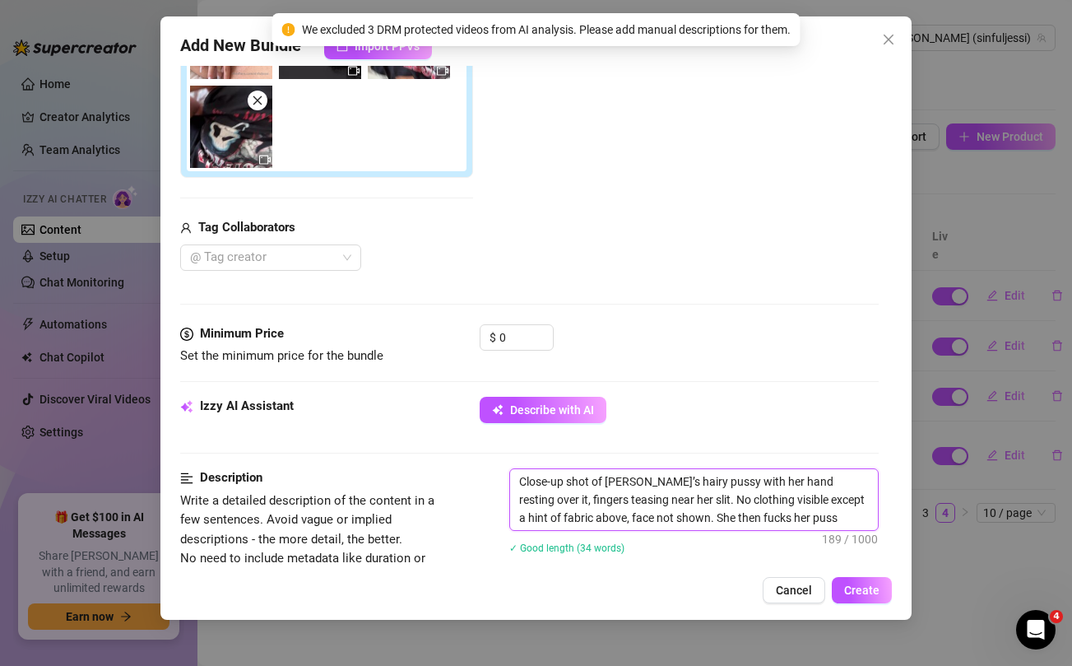
type textarea "Close-up shot of [PERSON_NAME]’s hairy pussy with her hand resting over it, fin…"
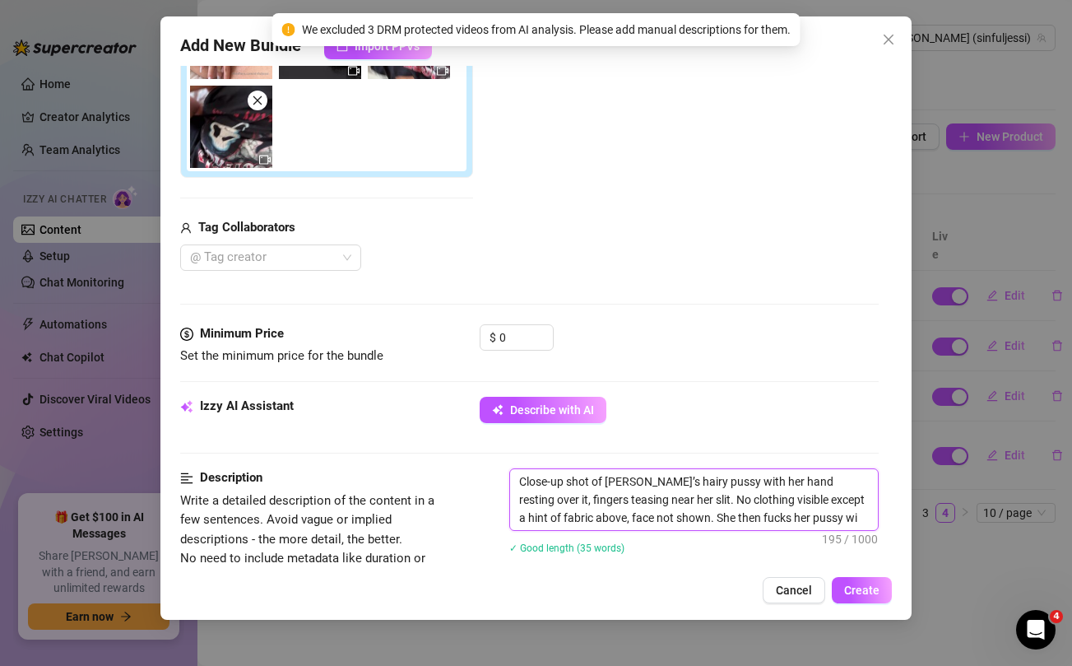
type textarea "Close-up shot of [PERSON_NAME]’s hairy pussy with her hand resting over it, fin…"
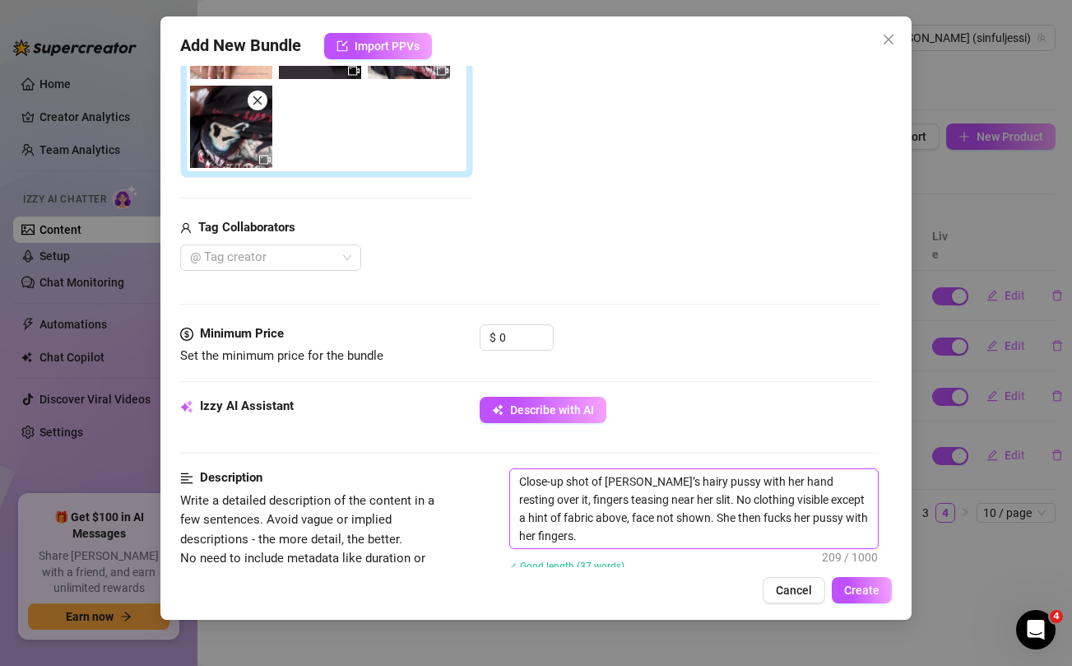
scroll to position [0, 0]
click at [518, 332] on input "0" at bounding box center [525, 337] width 53 height 25
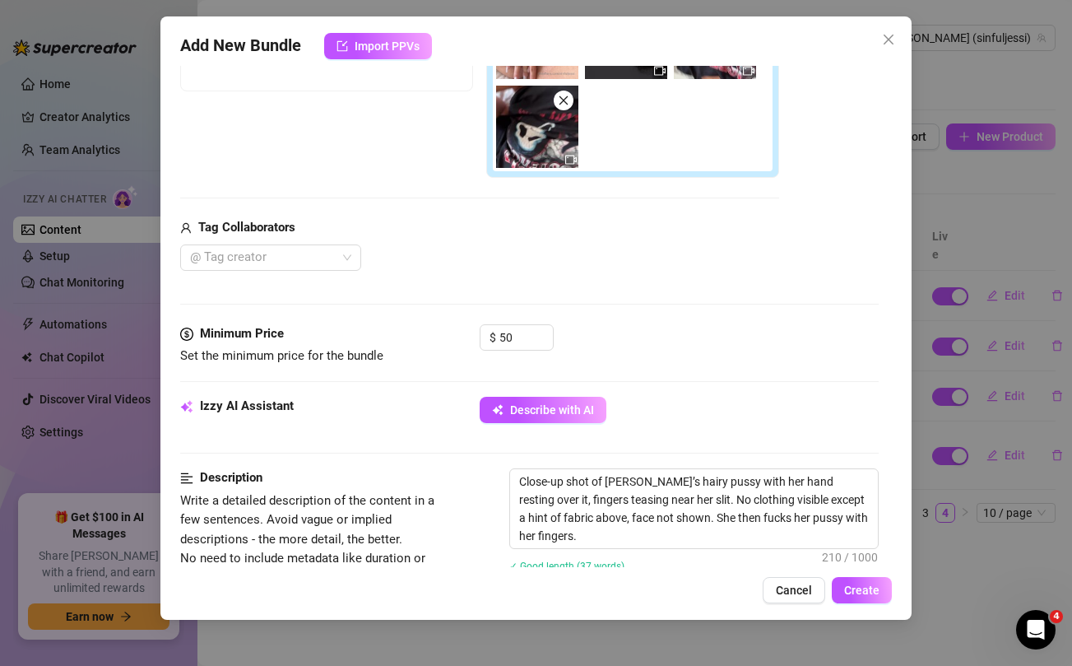
click at [545, 223] on div "Tag Collaborators" at bounding box center [479, 228] width 599 height 20
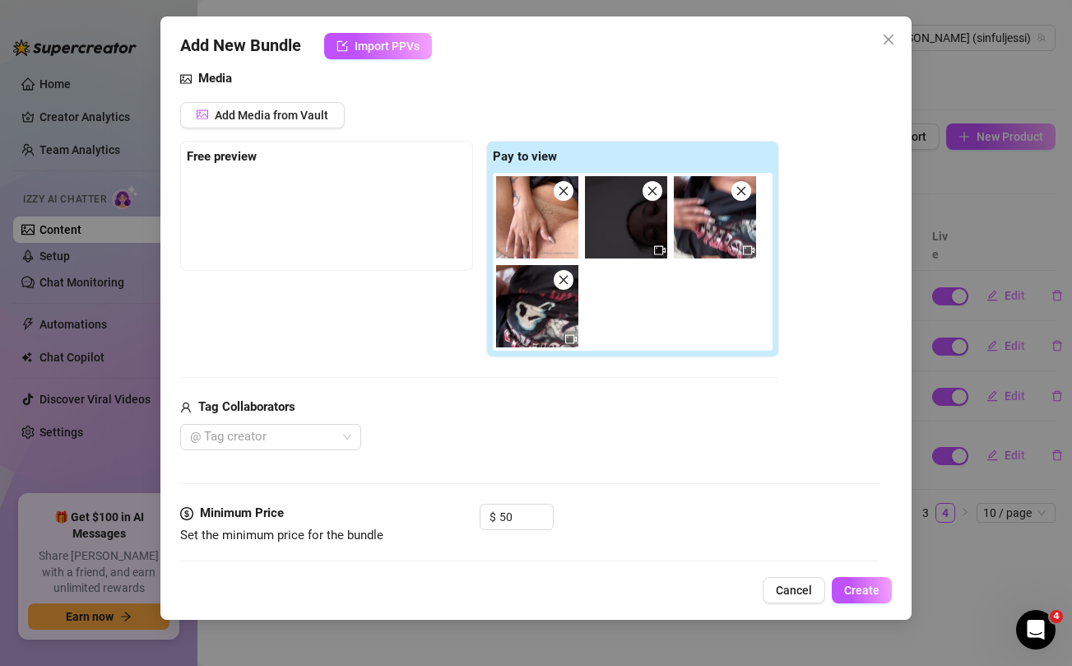
scroll to position [180, 0]
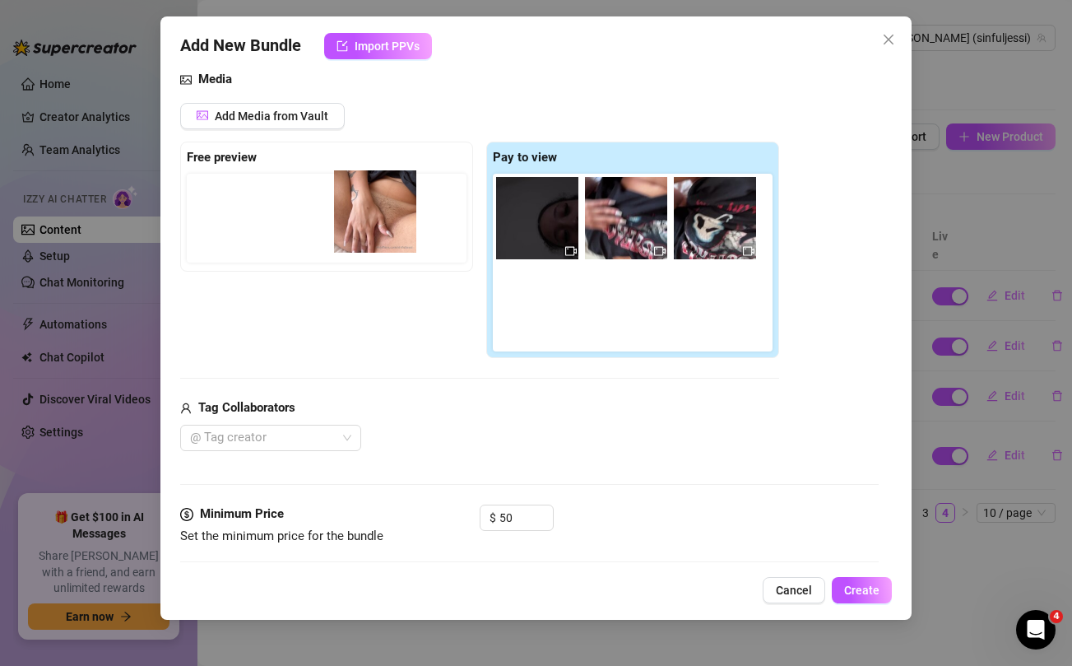
drag, startPoint x: 531, startPoint y: 225, endPoint x: 365, endPoint y: 218, distance: 166.3
click at [365, 218] on div "Free preview Pay to view" at bounding box center [479, 249] width 599 height 217
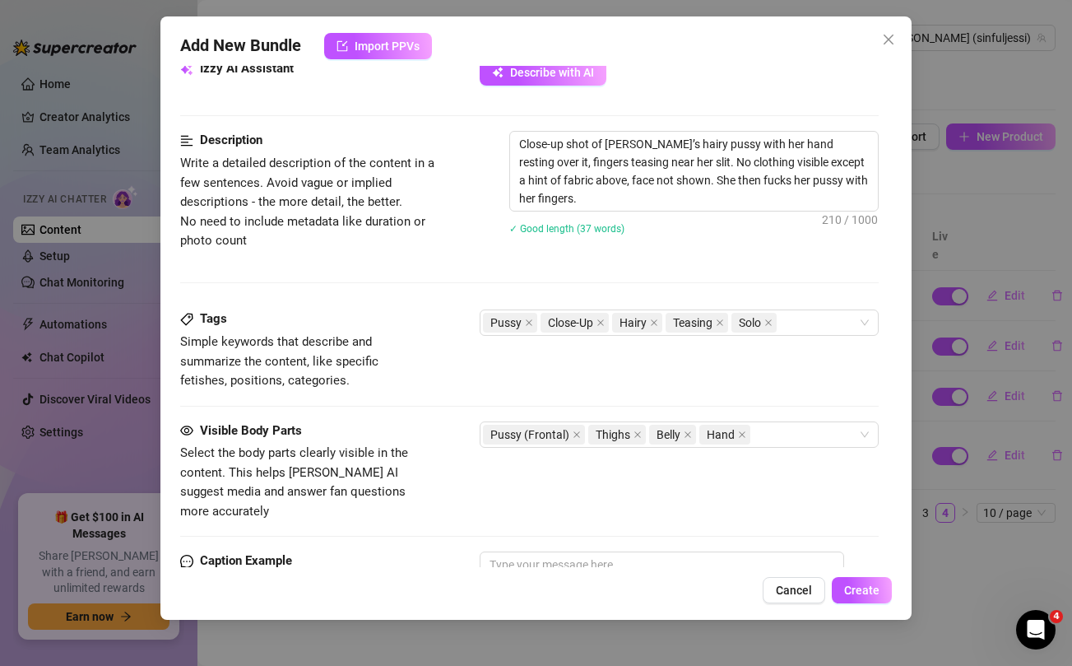
scroll to position [614, 0]
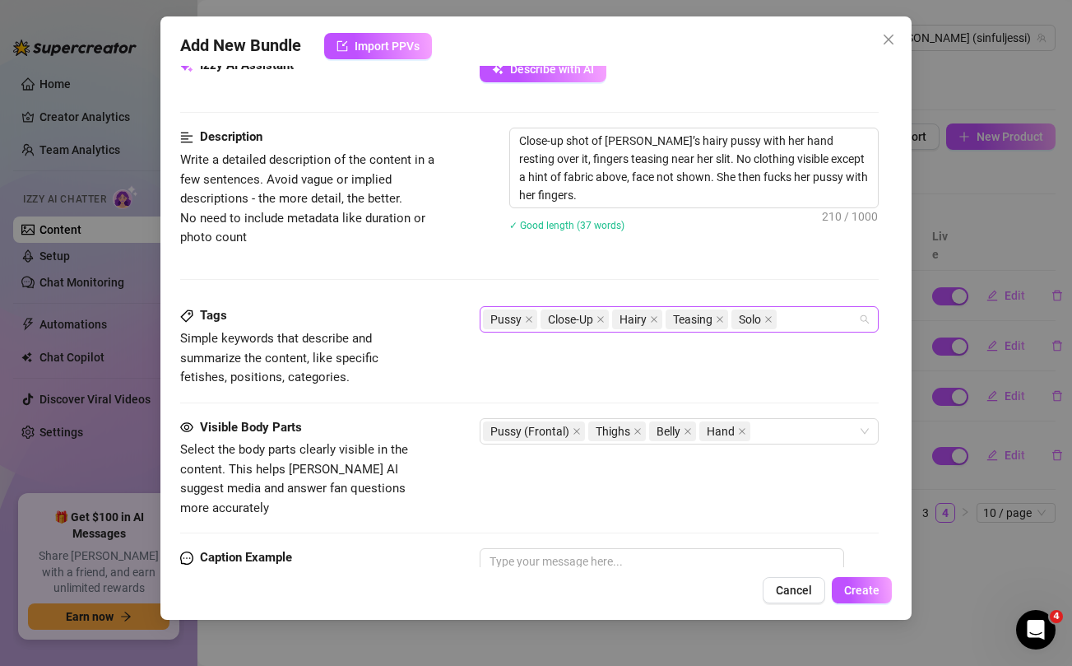
click at [800, 319] on div "Pussy Close-Up Hairy Teasing Solo" at bounding box center [670, 319] width 374 height 23
click at [434, 281] on div "Description Write a detailed description of the content in a few sentences. Avo…" at bounding box center [529, 217] width 698 height 179
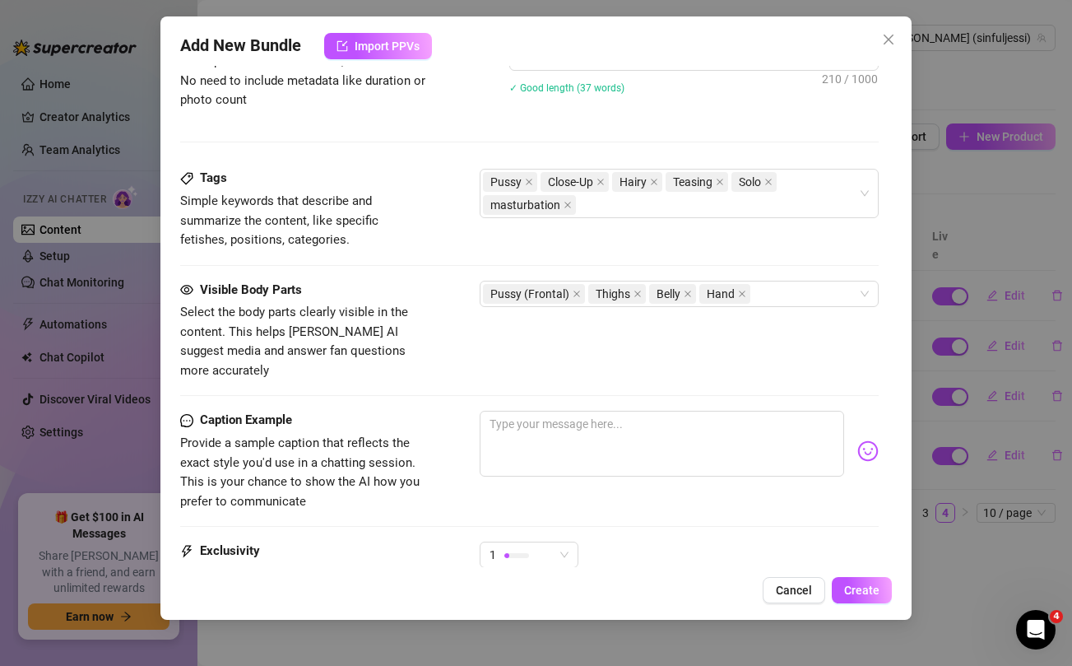
scroll to position [754, 0]
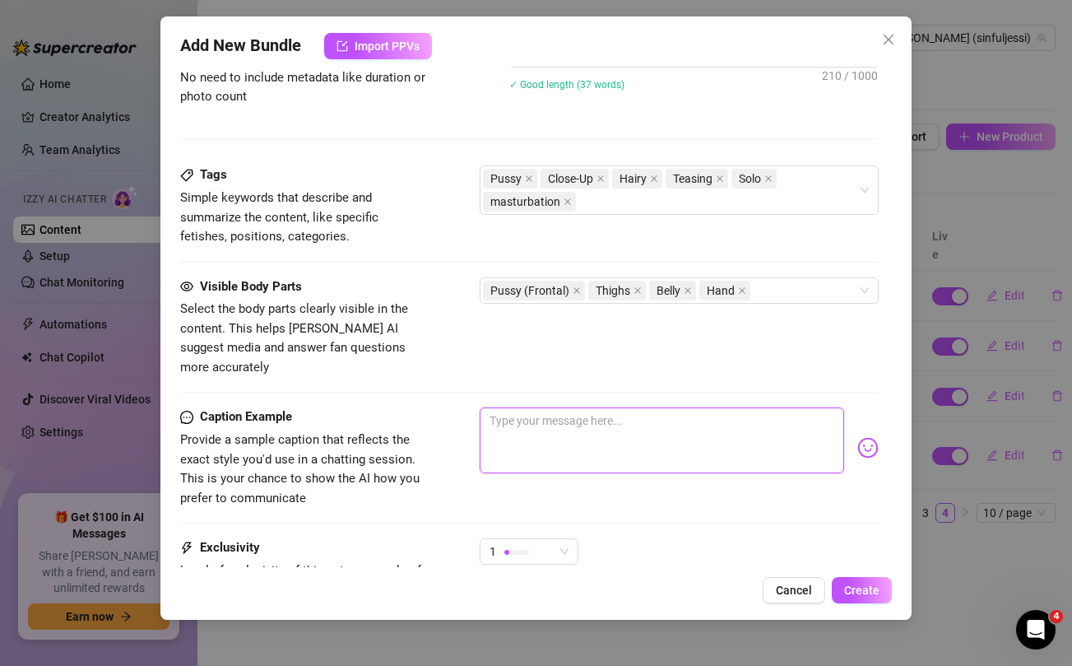
click at [563, 407] on textarea at bounding box center [662, 440] width 364 height 66
paste textarea "Wanna see the first thing i did when i woke up this morning???🥵 recorded myself…"
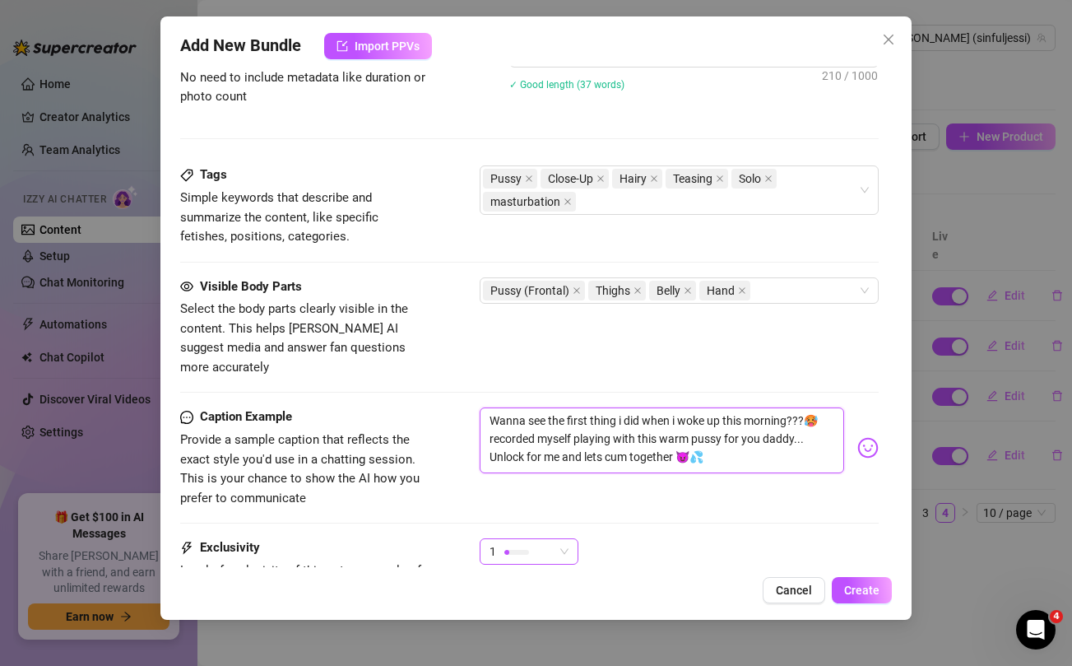
click at [545, 539] on div "1" at bounding box center [521, 551] width 64 height 25
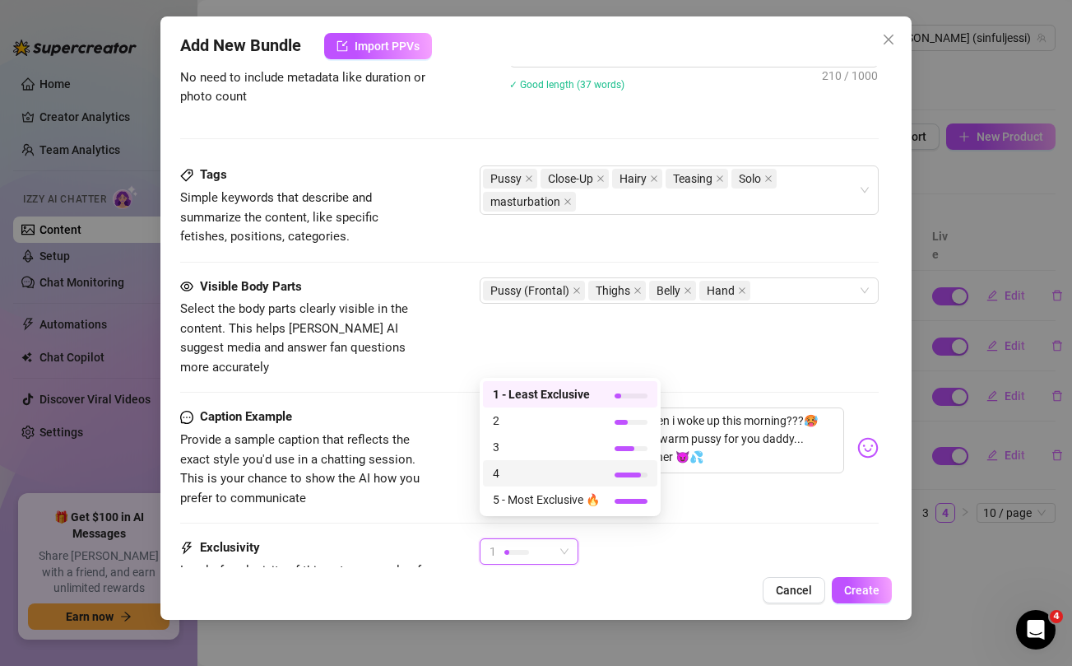
click at [527, 467] on span "4" at bounding box center [546, 473] width 107 height 18
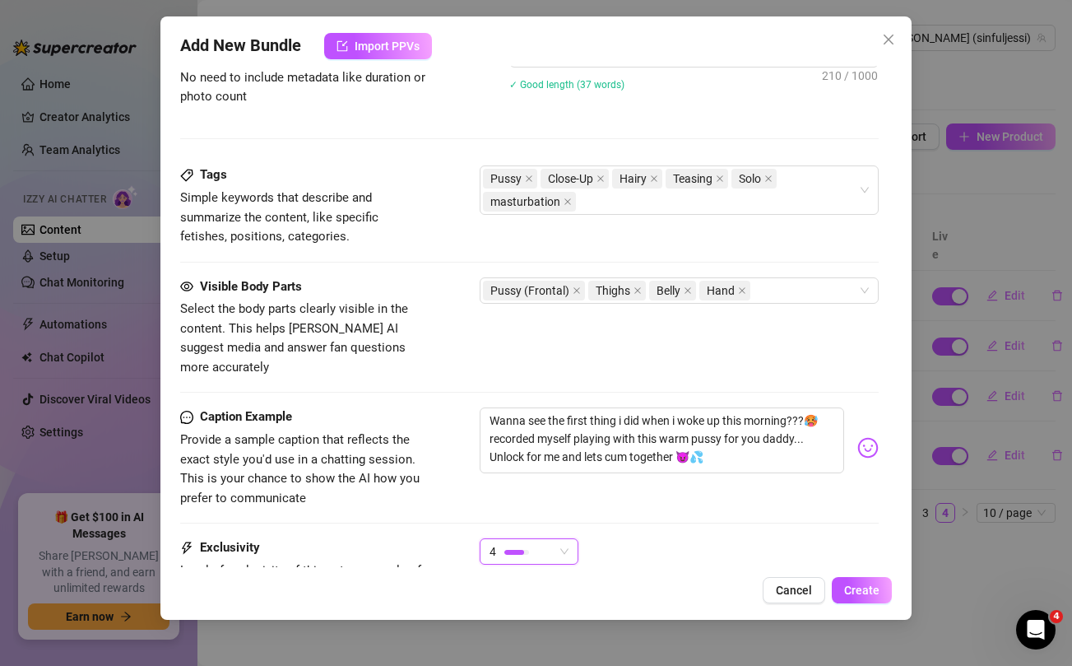
click at [785, 503] on div "Caption Example Provide a sample caption that reflects the exact style you'd us…" at bounding box center [529, 472] width 698 height 131
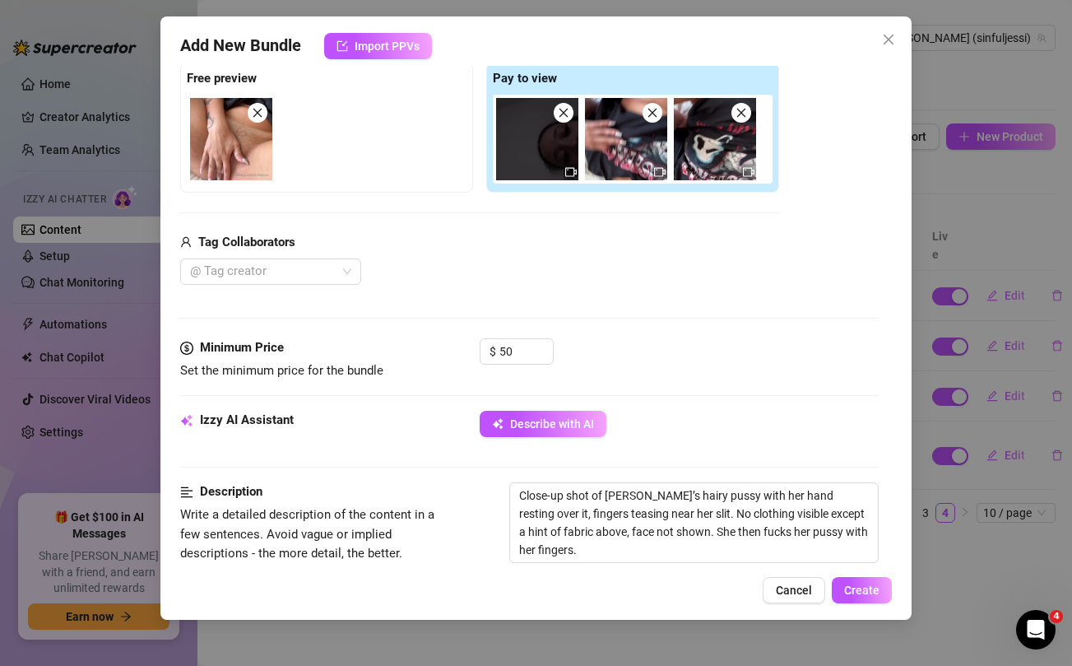
scroll to position [0, 0]
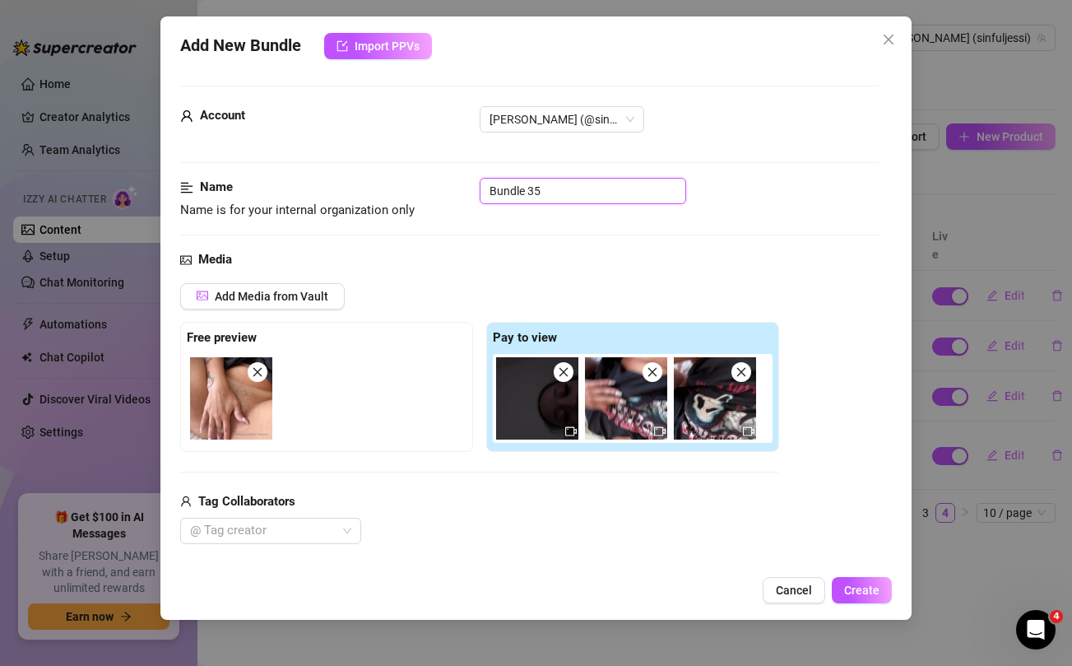
click at [564, 190] on input "Bundle 35" at bounding box center [583, 191] width 206 height 26
click at [801, 208] on div "Name Name is for your internal organization only pussy play bundle" at bounding box center [529, 199] width 698 height 42
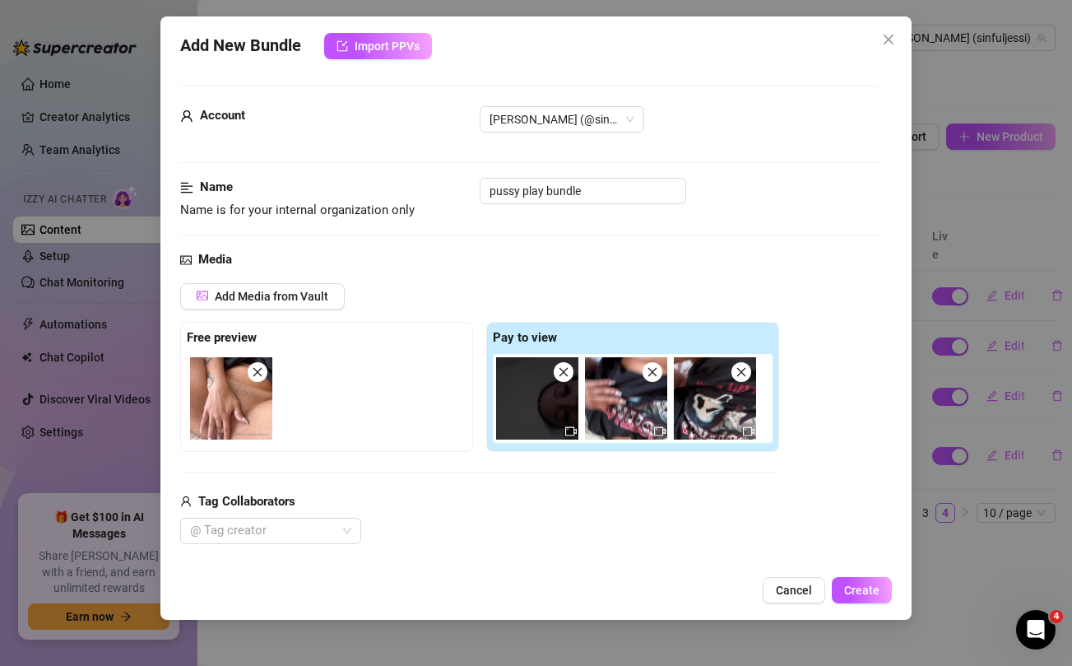
click at [866, 523] on div "Add Media from Vault Free preview Pay to view Tag Collaborators @ Tag creator" at bounding box center [529, 414] width 698 height 262
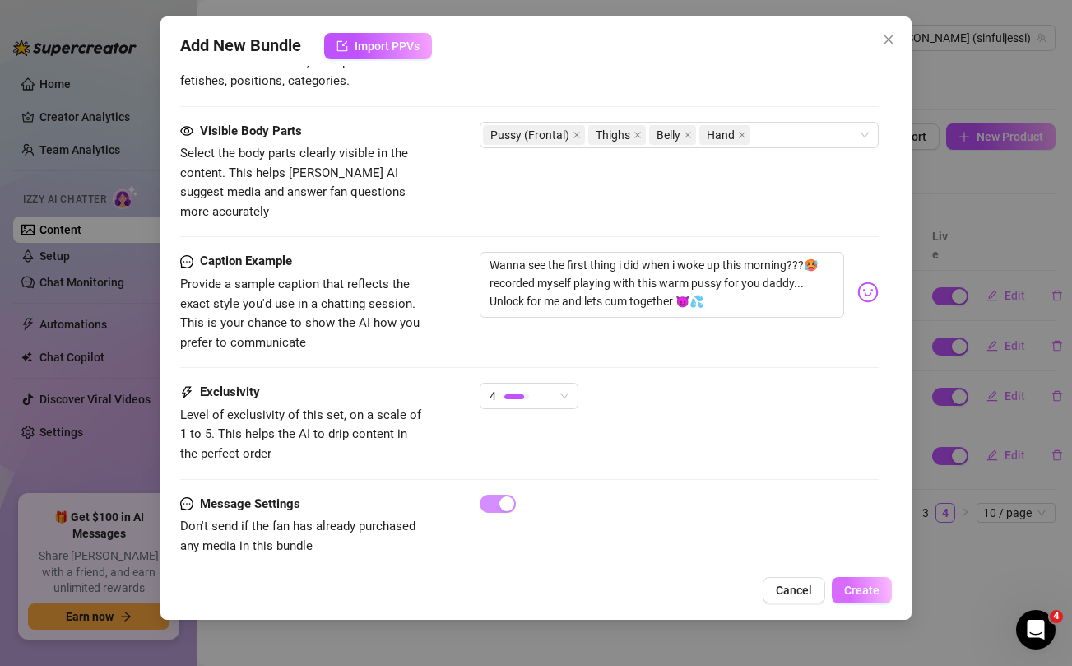
click at [856, 592] on span "Create" at bounding box center [861, 589] width 35 height 13
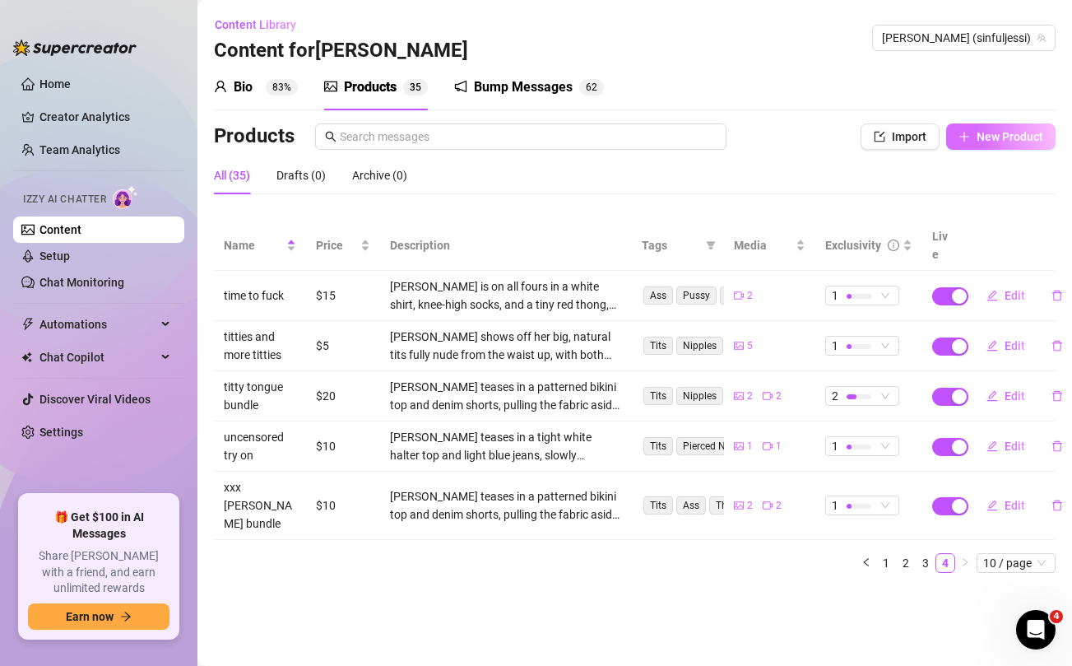
click at [983, 137] on span "New Product" at bounding box center [1009, 136] width 67 height 13
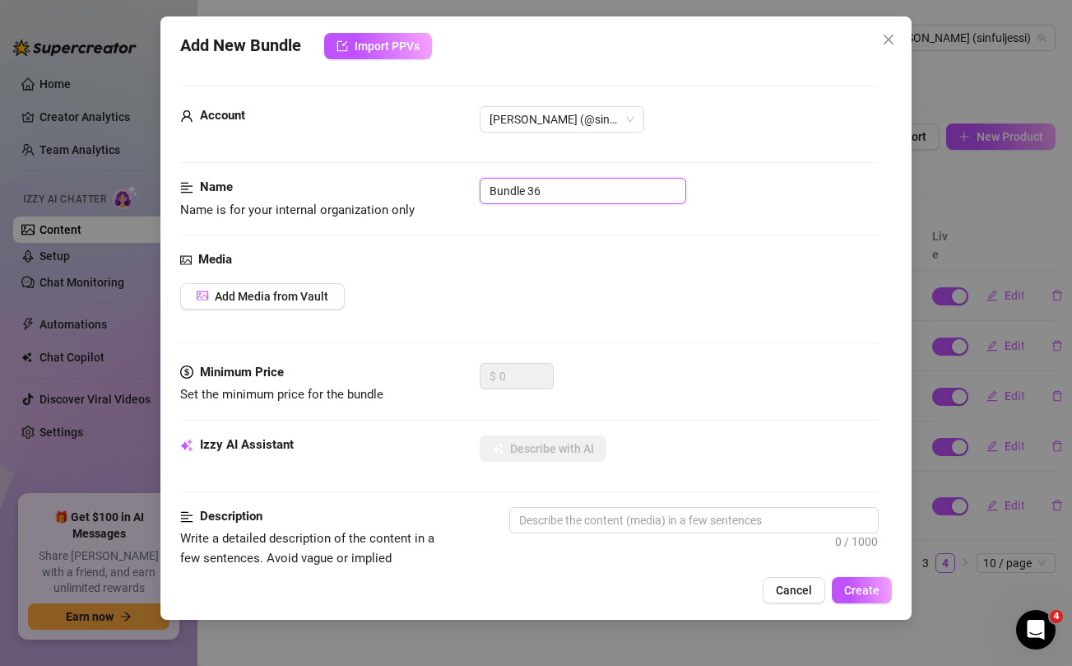
click at [554, 188] on input "Bundle 36" at bounding box center [583, 191] width 206 height 26
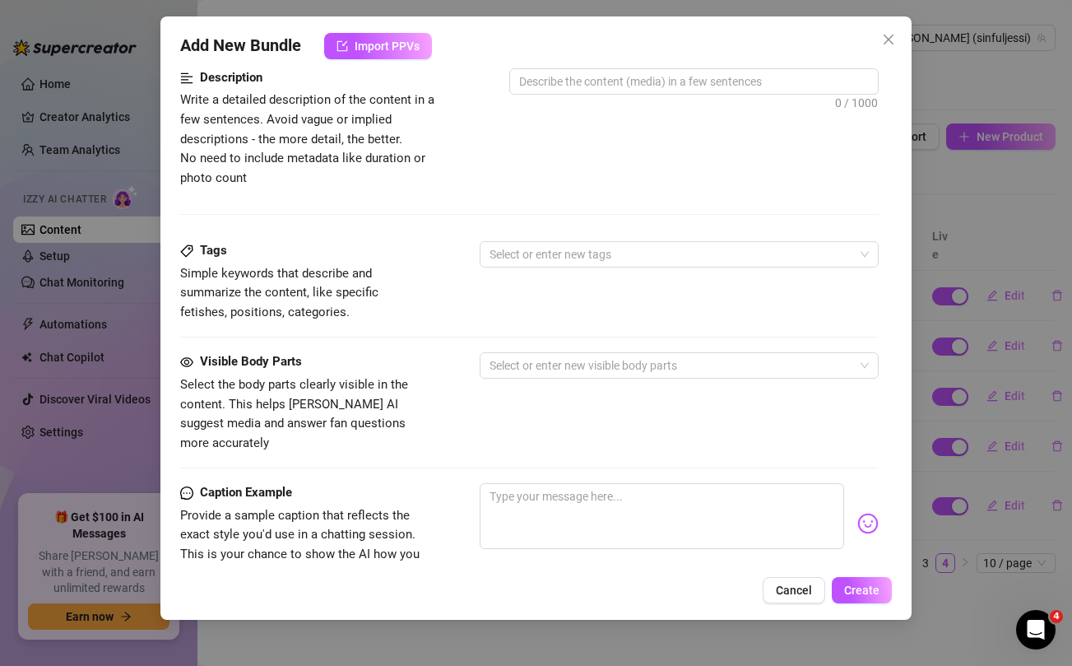
scroll to position [654, 0]
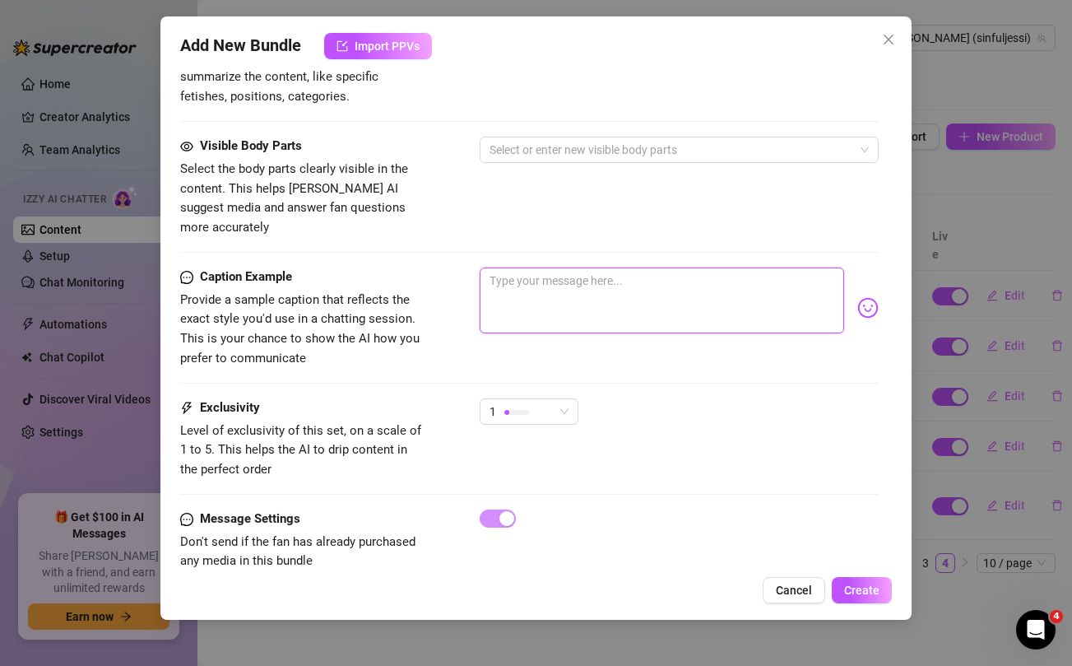
click at [535, 282] on textarea at bounding box center [662, 300] width 364 height 66
paste textarea "Morning baby, unlock this brand new exclusive content bundle [DATE] and i'll se…"
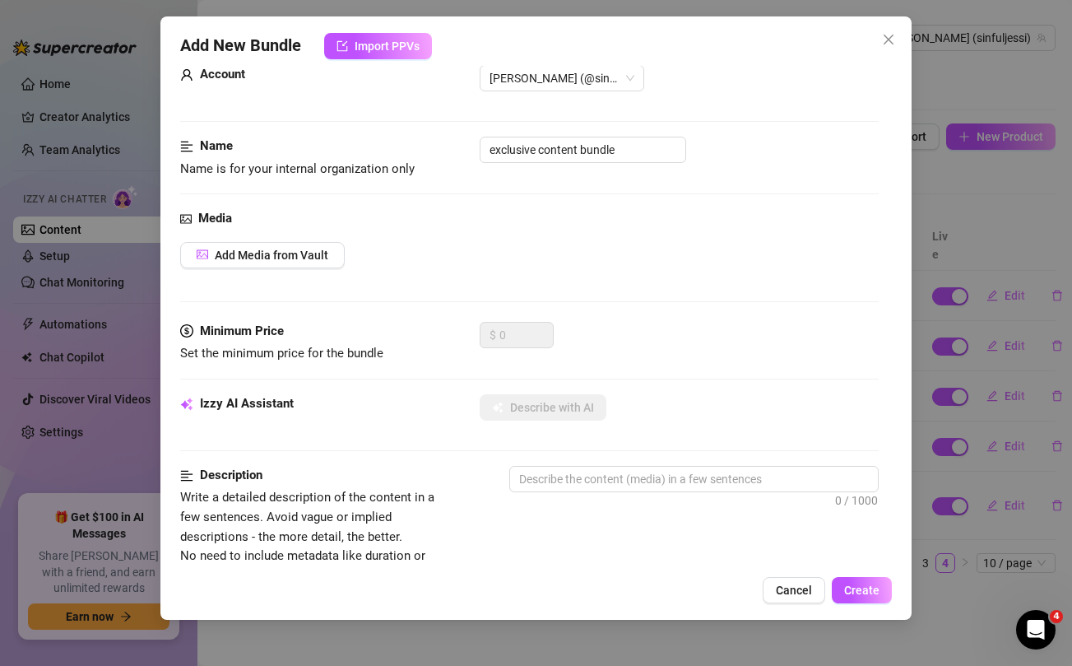
scroll to position [0, 0]
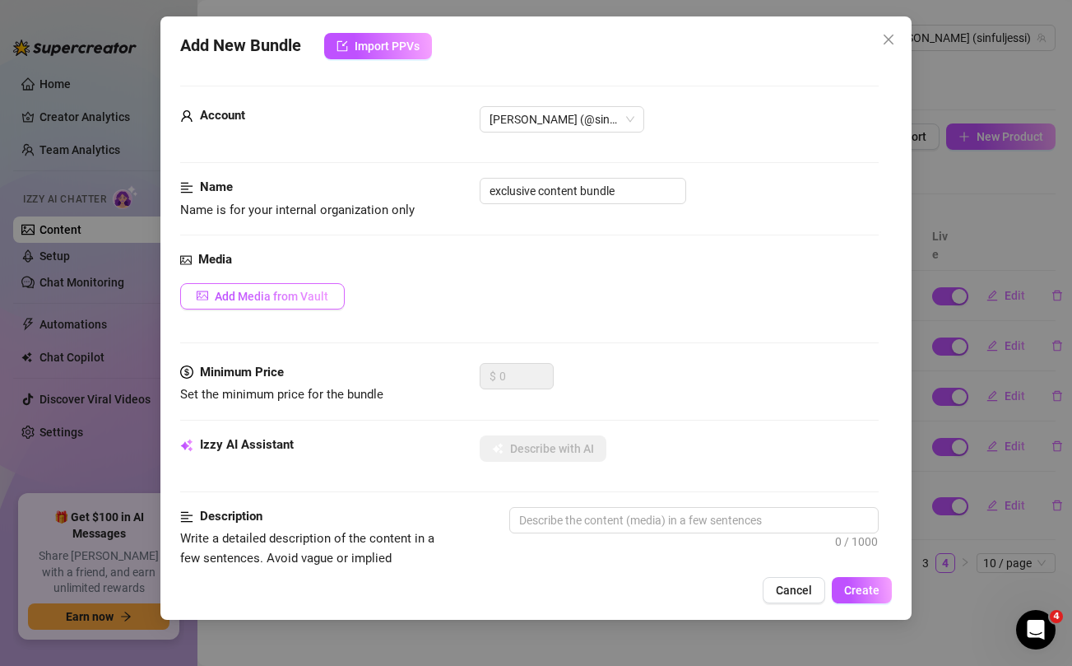
click at [306, 295] on span "Add Media from Vault" at bounding box center [272, 296] width 114 height 13
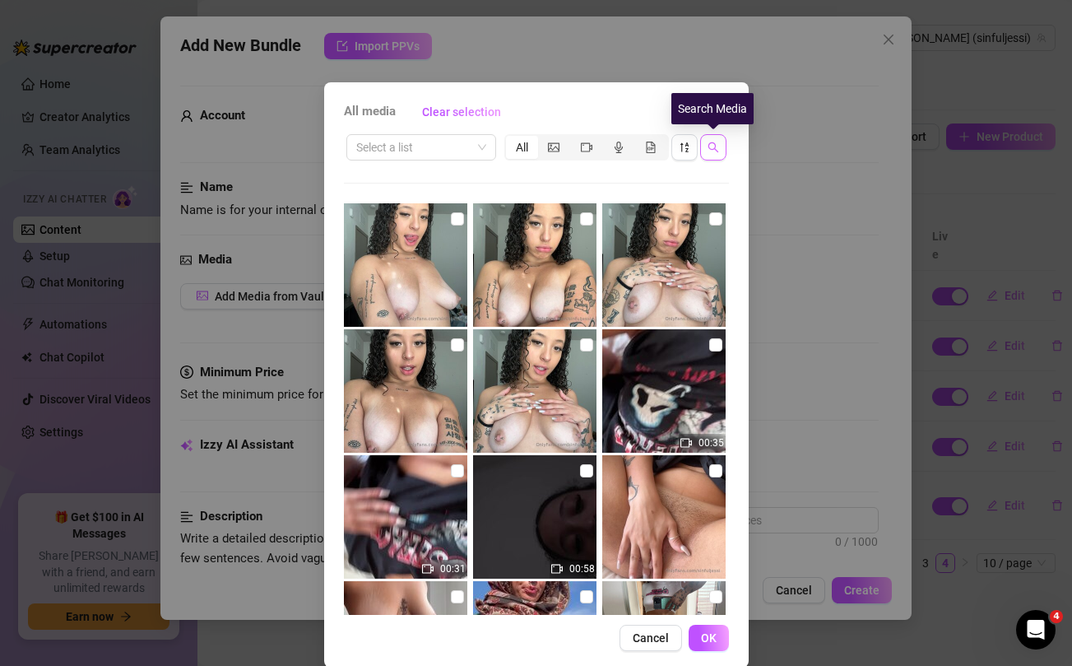
click at [715, 141] on icon "search" at bounding box center [713, 147] width 12 height 12
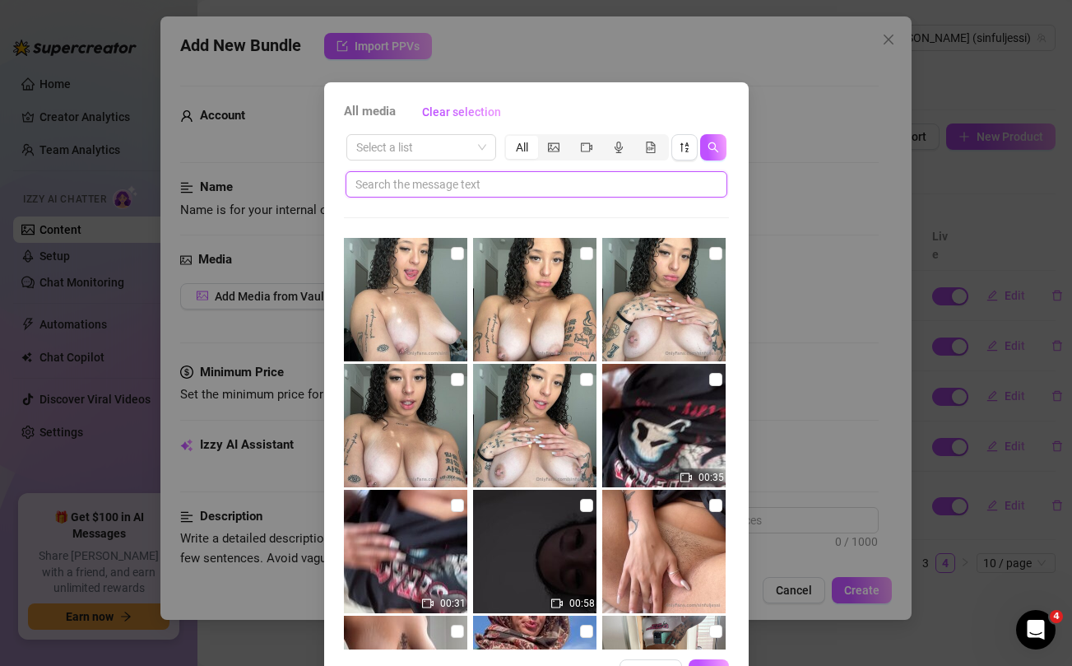
click at [491, 187] on input "text" at bounding box center [529, 184] width 349 height 18
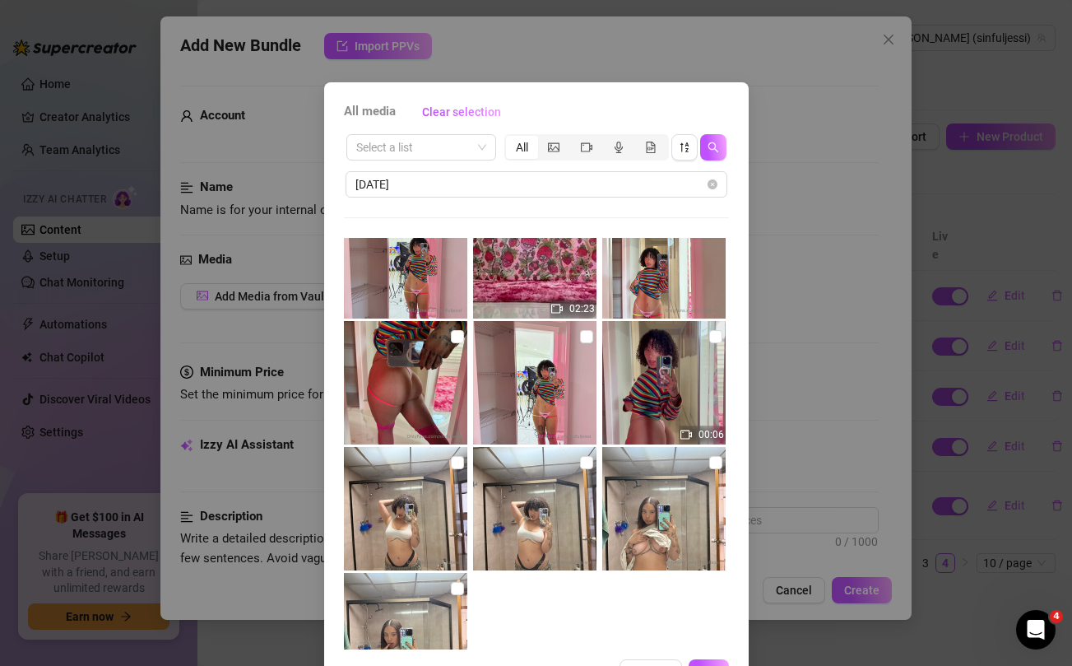
scroll to position [170, 0]
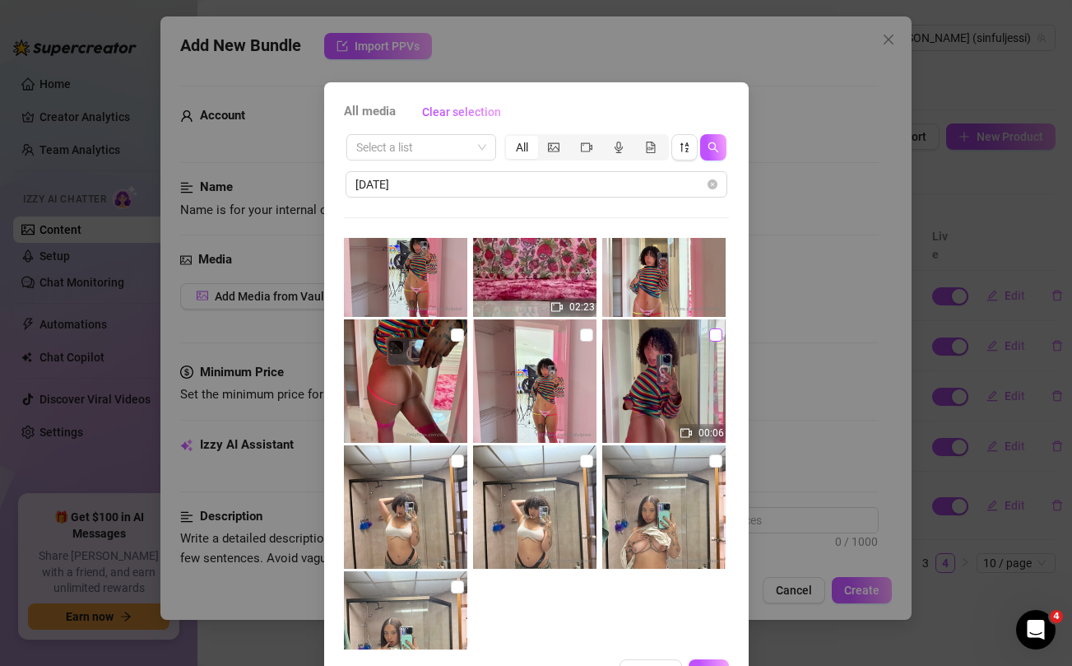
click at [712, 336] on input "checkbox" at bounding box center [715, 334] width 13 height 13
click at [582, 338] on input "checkbox" at bounding box center [586, 334] width 13 height 13
click at [454, 335] on input "checkbox" at bounding box center [457, 334] width 13 height 13
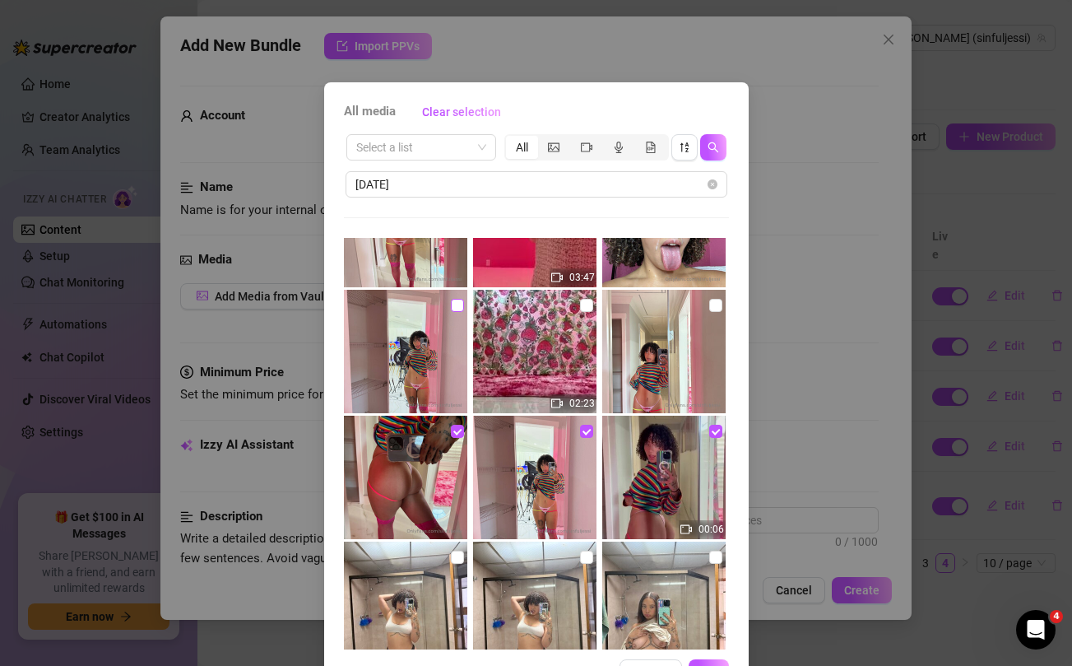
click at [457, 304] on input "checkbox" at bounding box center [457, 305] width 13 height 13
click at [586, 304] on input "checkbox" at bounding box center [586, 305] width 13 height 13
click at [712, 304] on input "checkbox" at bounding box center [715, 305] width 13 height 13
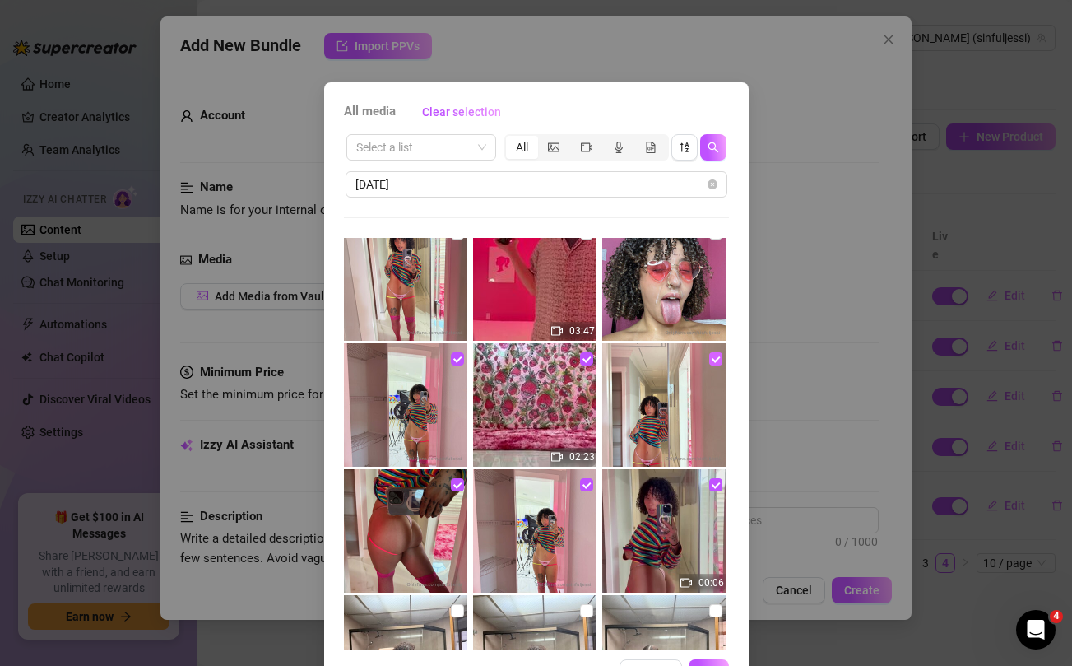
scroll to position [0, 0]
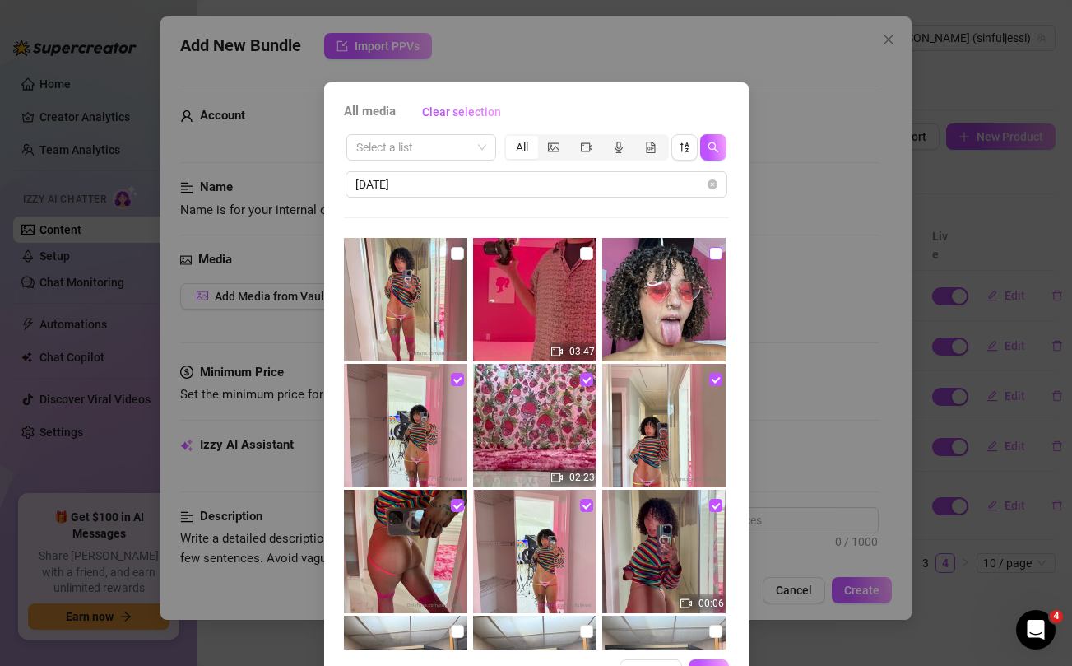
click at [715, 252] on input "checkbox" at bounding box center [715, 253] width 13 height 13
click at [585, 252] on input "checkbox" at bounding box center [586, 253] width 13 height 13
click at [456, 253] on input "checkbox" at bounding box center [457, 253] width 13 height 13
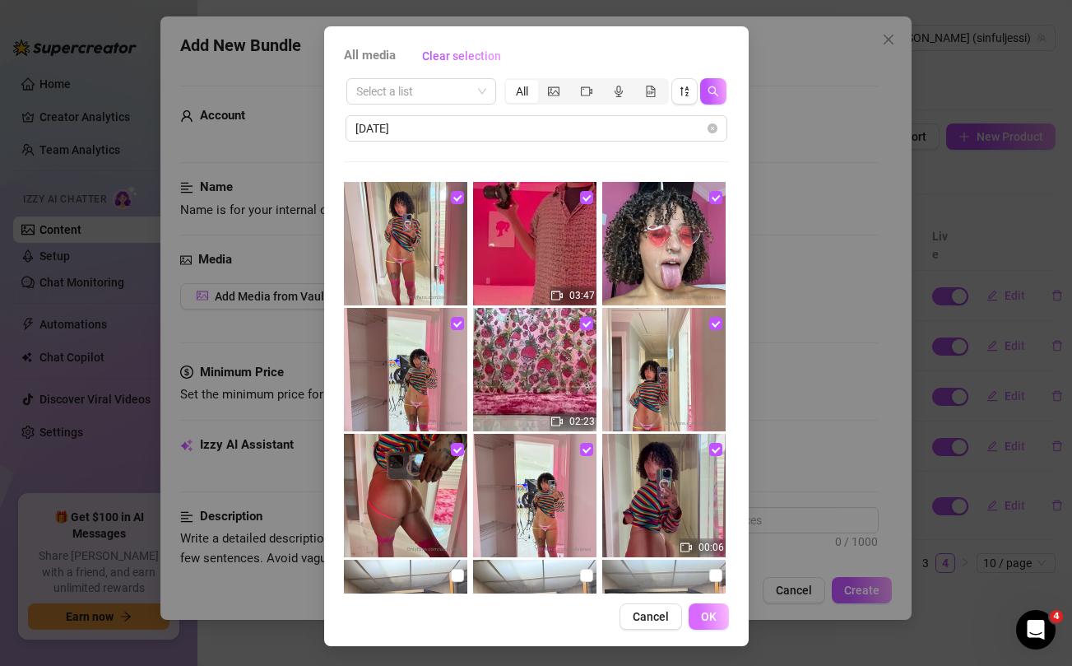
click at [707, 617] on span "OK" at bounding box center [709, 616] width 16 height 13
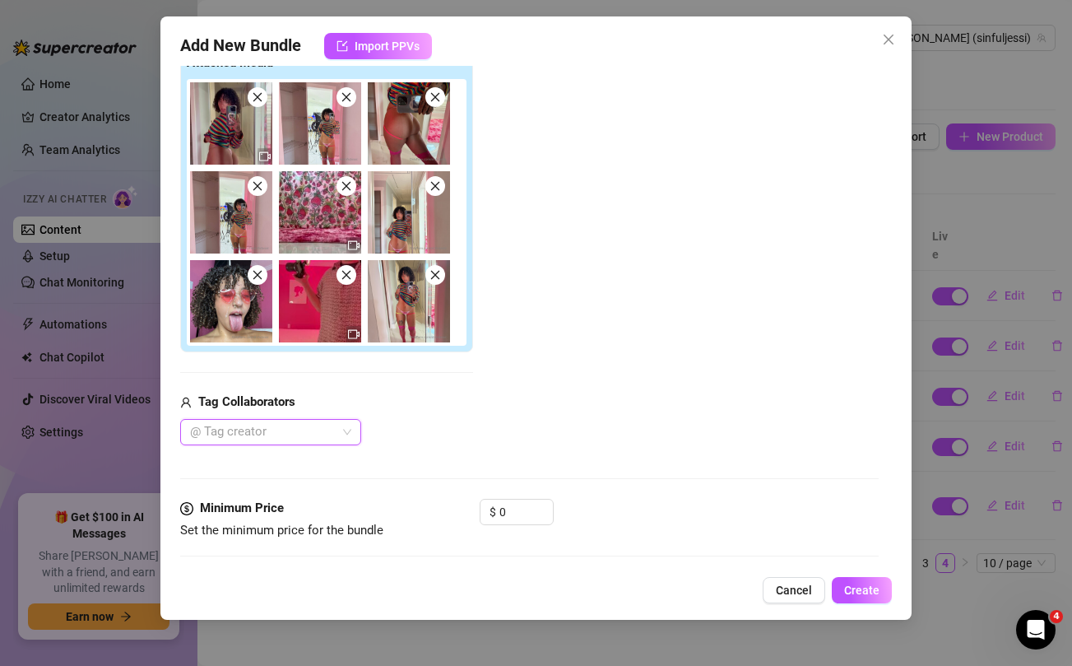
scroll to position [276, 0]
click at [327, 431] on div at bounding box center [261, 431] width 157 height 23
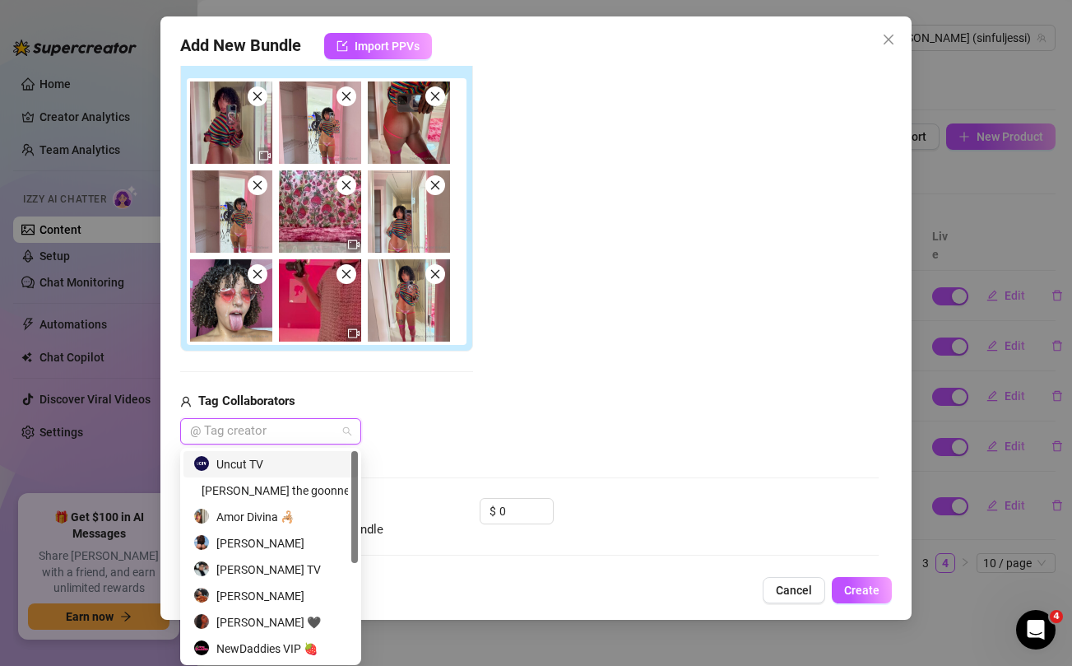
click at [265, 461] on div "Uncut TV" at bounding box center [270, 464] width 155 height 18
click at [494, 397] on div "Add Media from Vault Attached Media Tag Collaborators Uncut TV" at bounding box center [529, 225] width 698 height 437
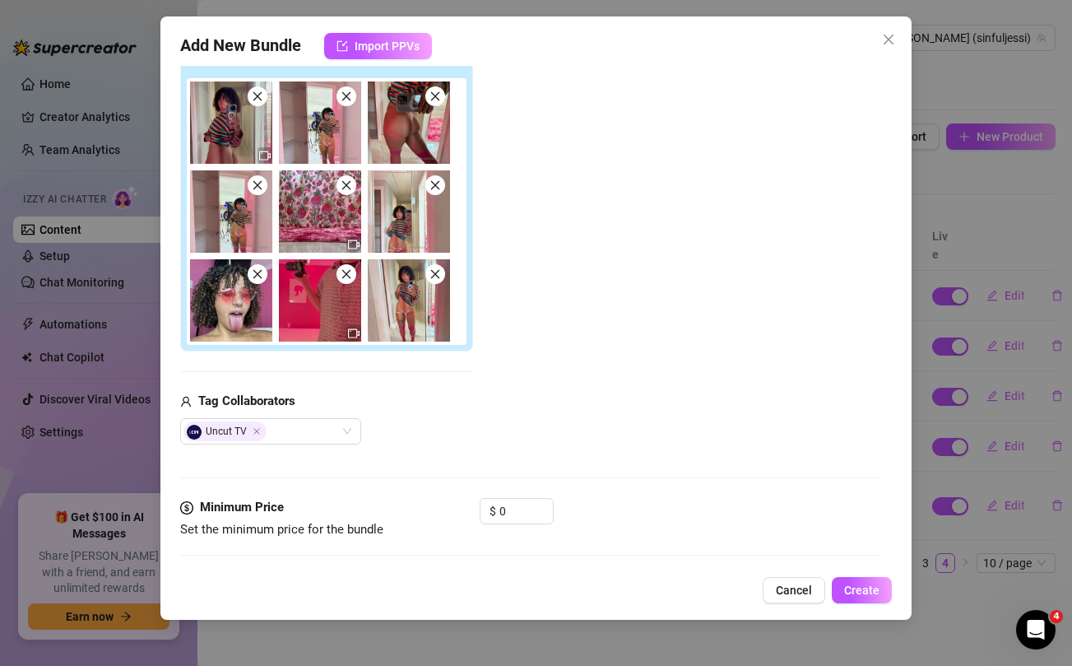
scroll to position [434, 0]
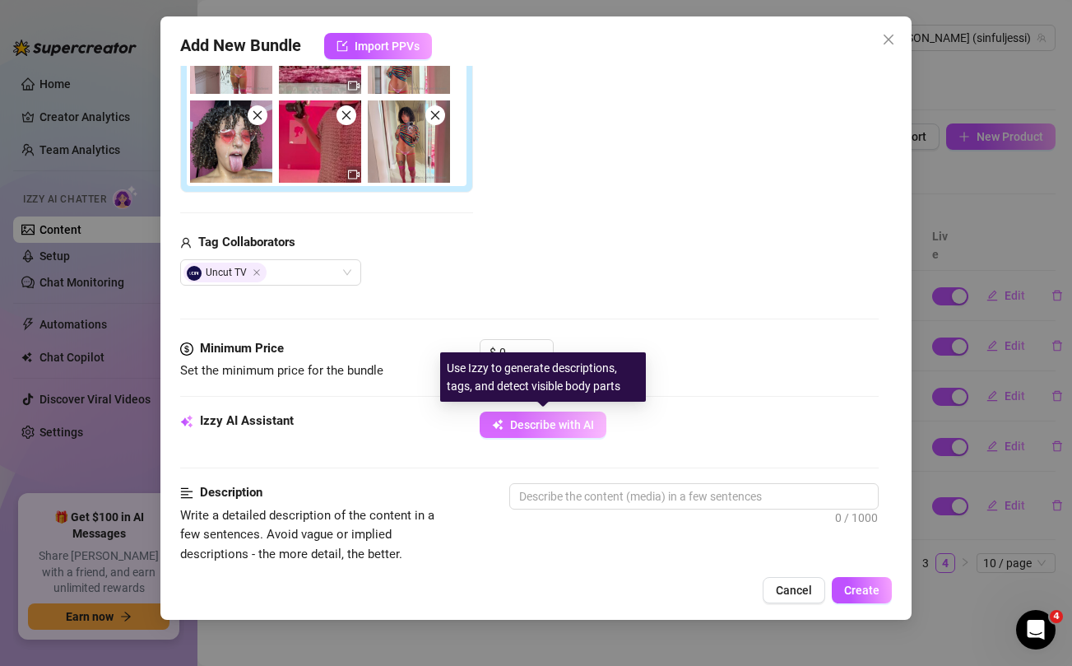
click at [526, 429] on span "Describe with AI" at bounding box center [552, 424] width 84 height 13
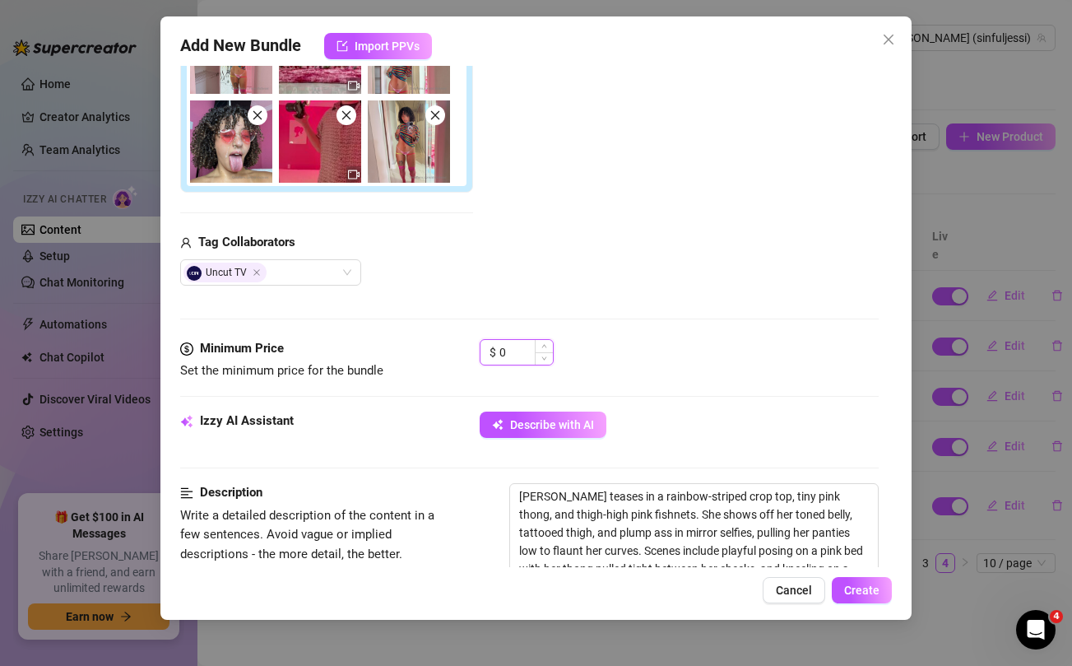
click at [517, 350] on input "0" at bounding box center [525, 352] width 53 height 25
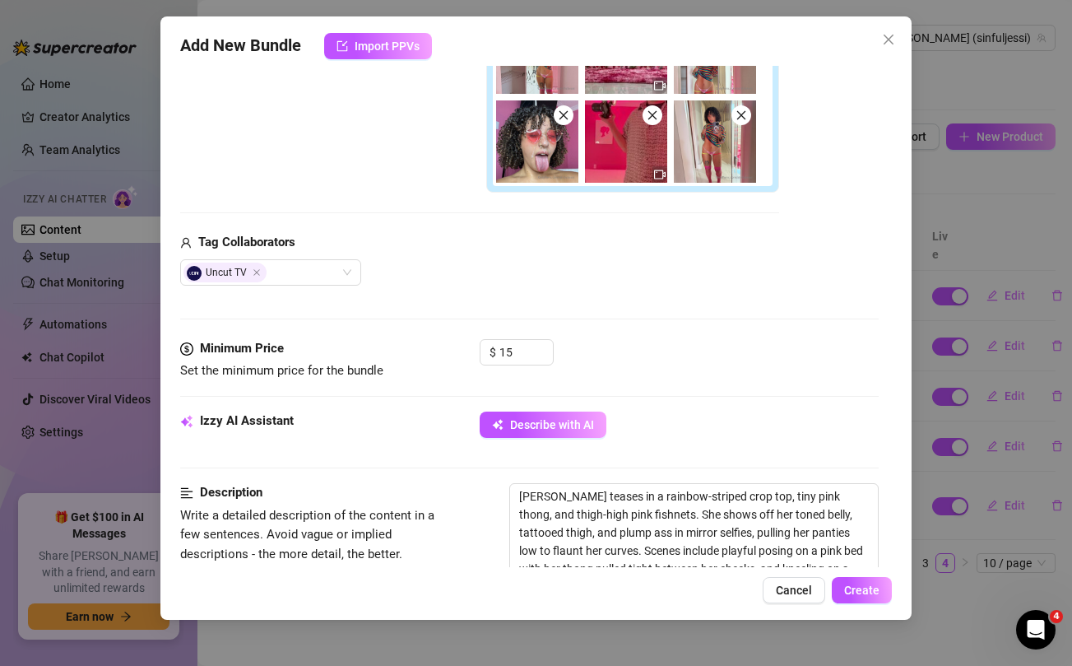
click at [597, 248] on div "Tag Collaborators" at bounding box center [479, 243] width 599 height 20
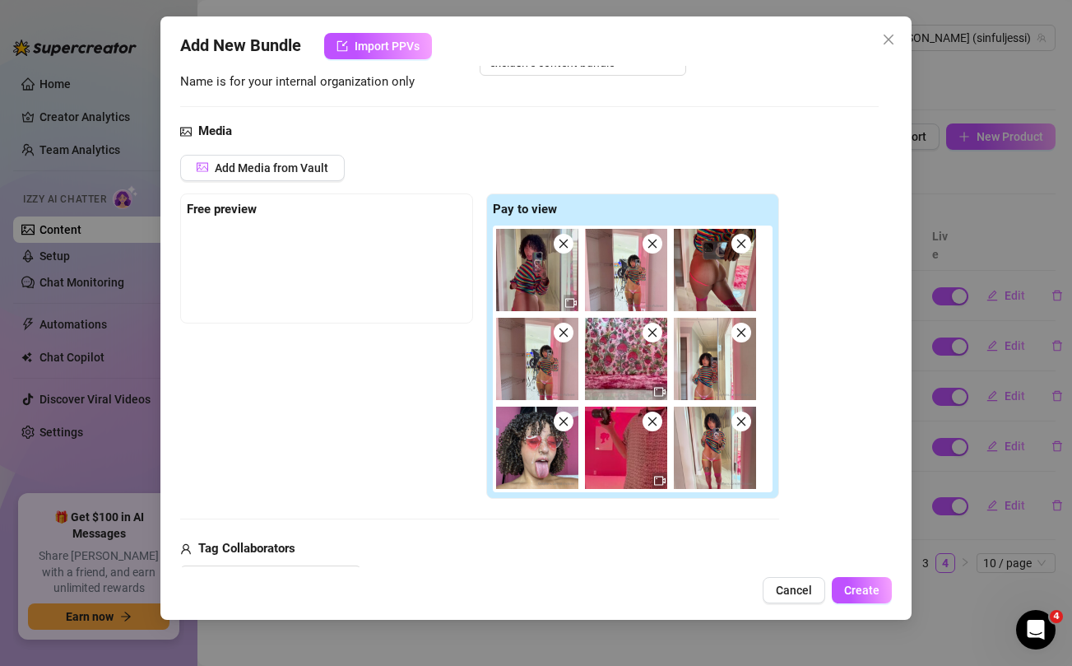
scroll to position [128, 0]
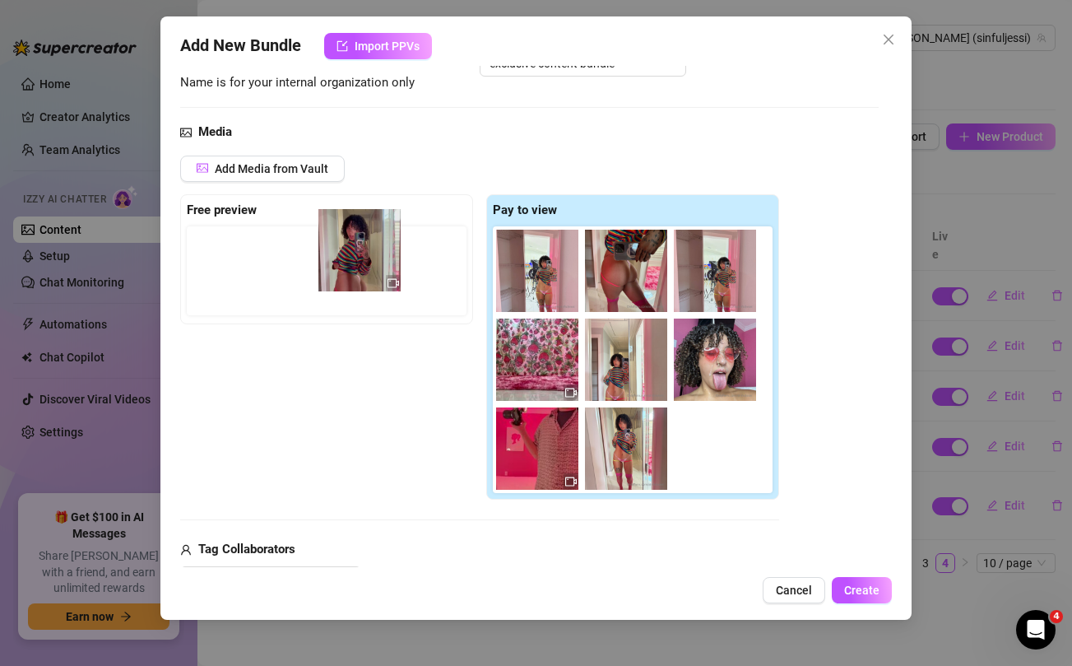
drag, startPoint x: 537, startPoint y: 271, endPoint x: 354, endPoint y: 250, distance: 184.6
click at [354, 250] on div "Free preview Pay to view" at bounding box center [479, 347] width 599 height 306
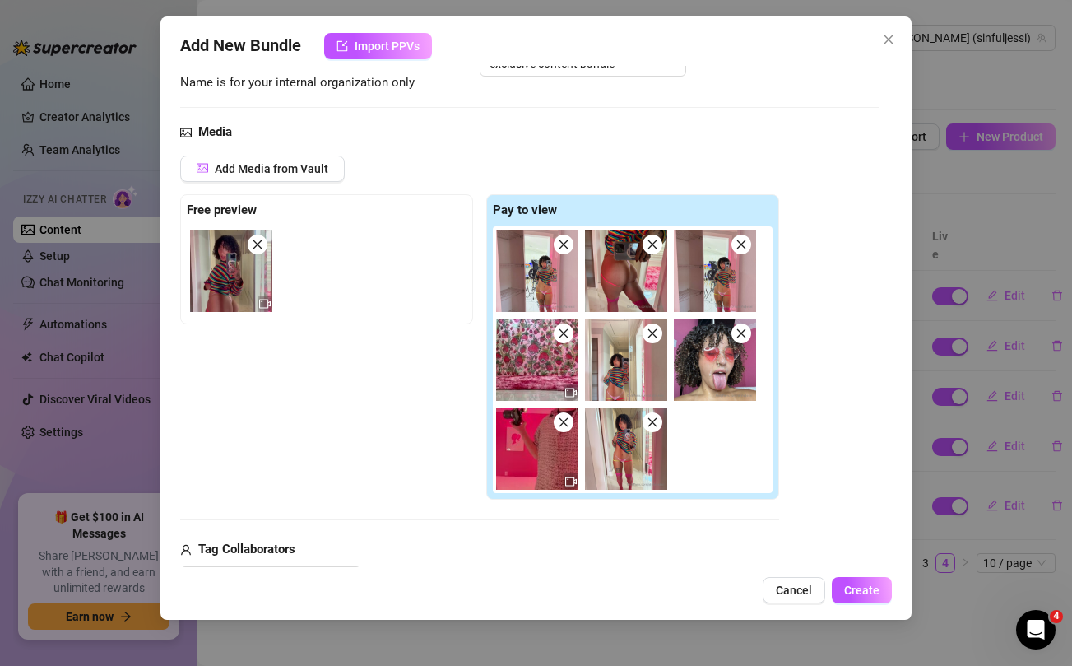
click at [392, 425] on div "Free preview Pay to view" at bounding box center [479, 347] width 599 height 306
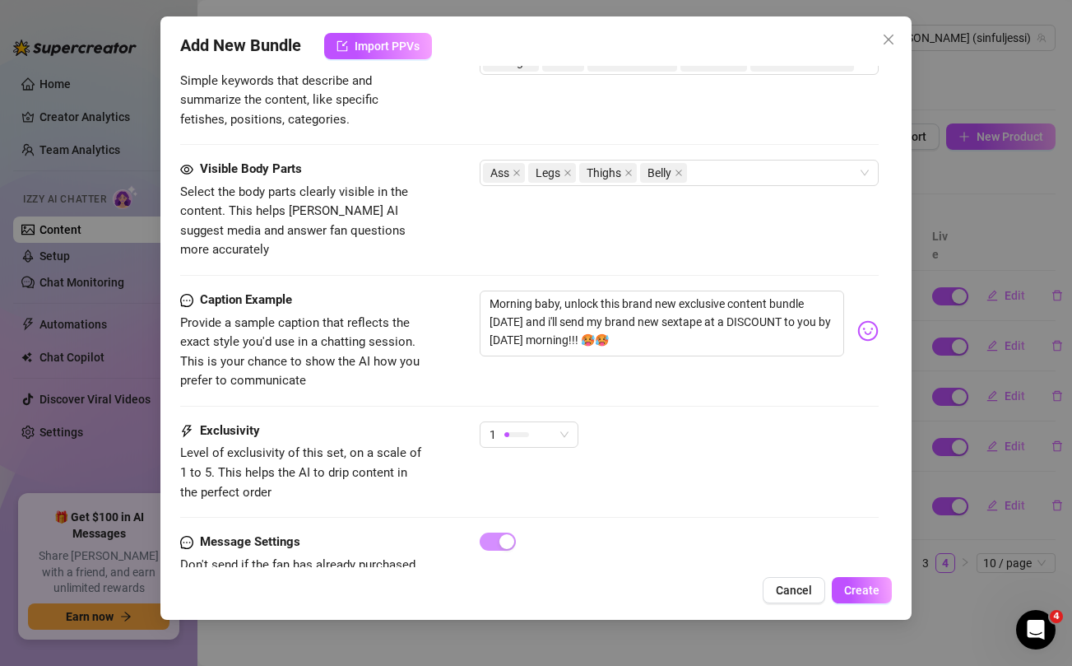
scroll to position [1121, 0]
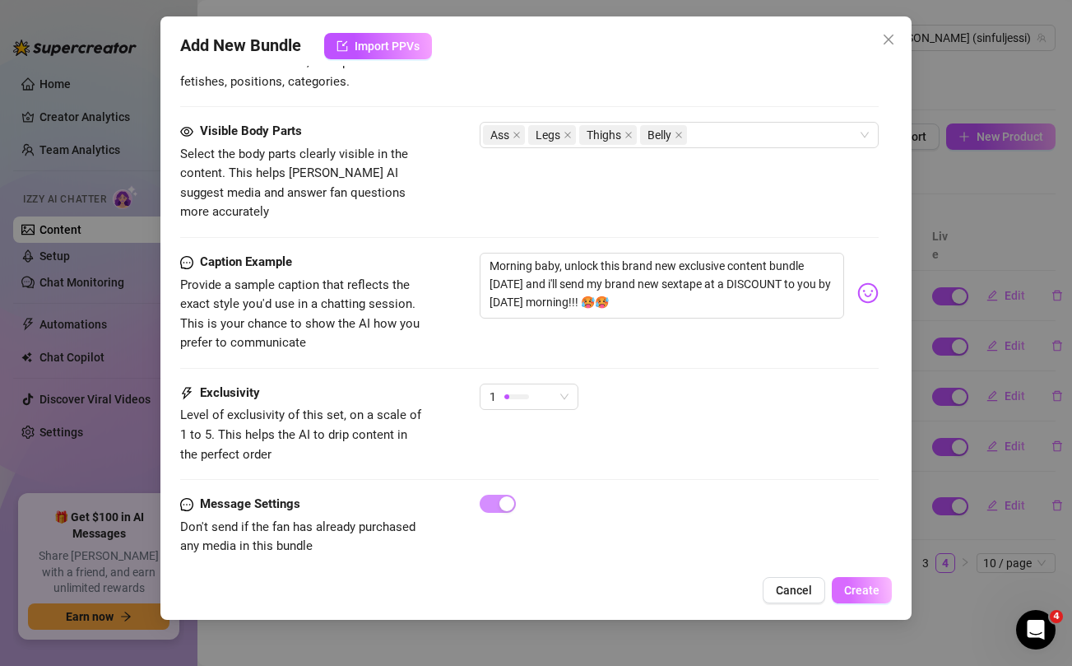
click at [871, 587] on span "Create" at bounding box center [861, 589] width 35 height 13
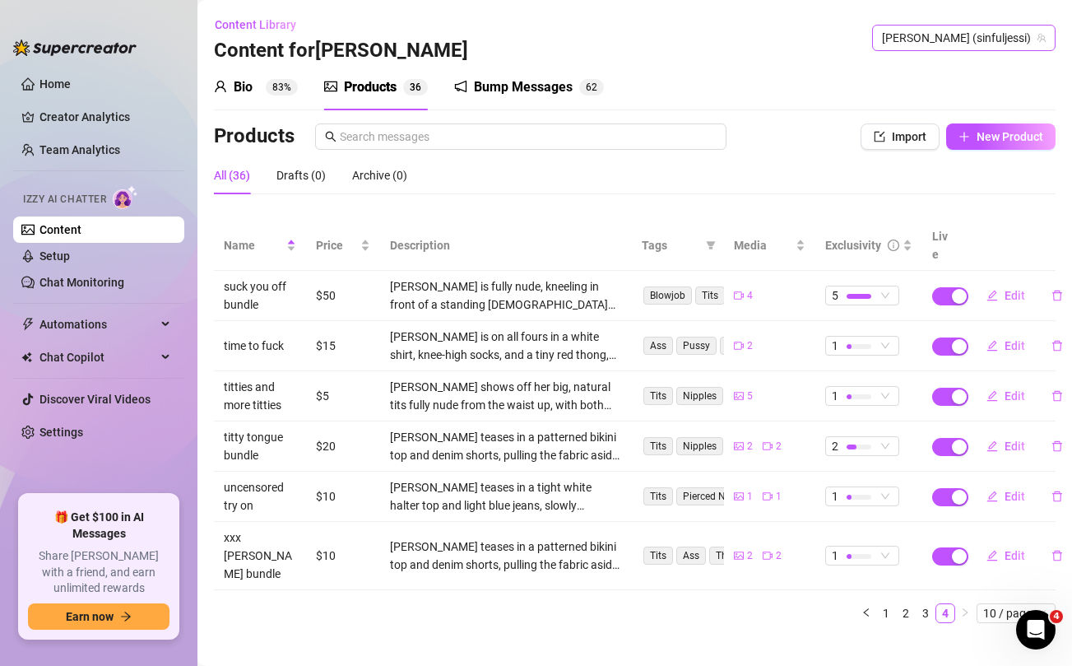
click at [1004, 36] on span "[PERSON_NAME] (sinfuljessi)" at bounding box center [964, 38] width 164 height 25
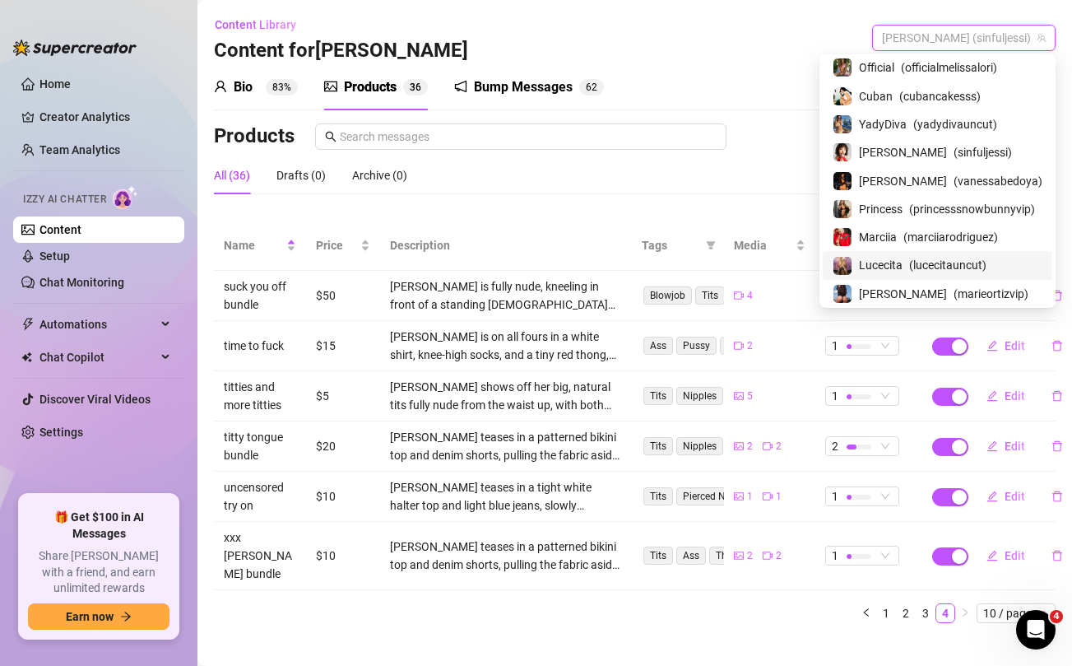
click at [897, 259] on span "Lucecita" at bounding box center [881, 265] width 44 height 18
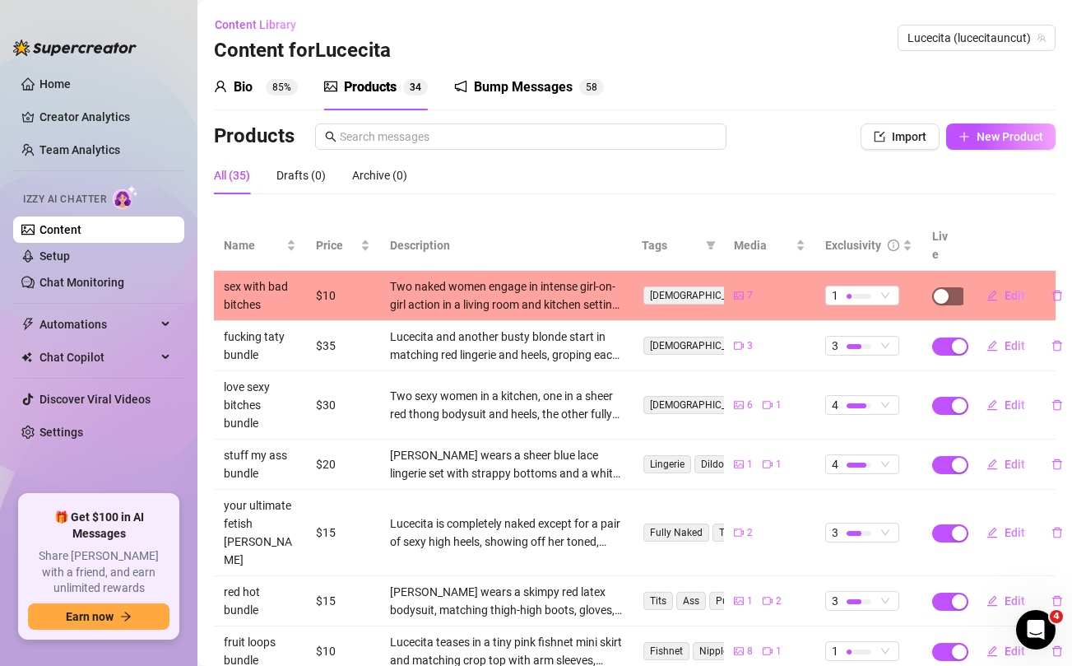
click at [947, 289] on div "button" at bounding box center [941, 296] width 15 height 15
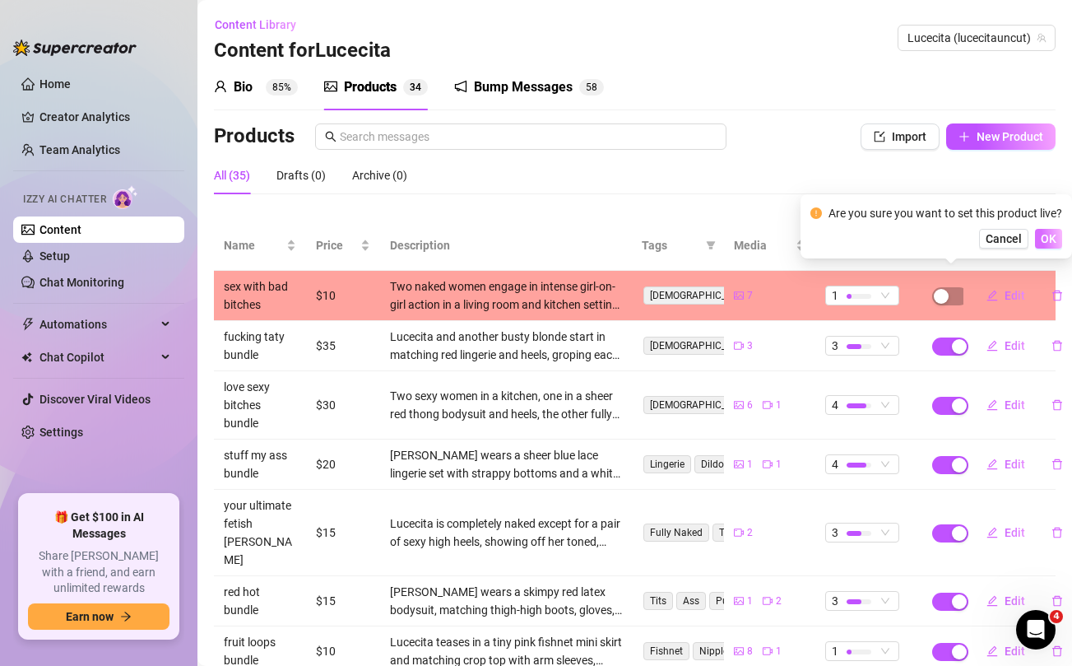
click at [1050, 237] on span "OK" at bounding box center [1049, 238] width 16 height 13
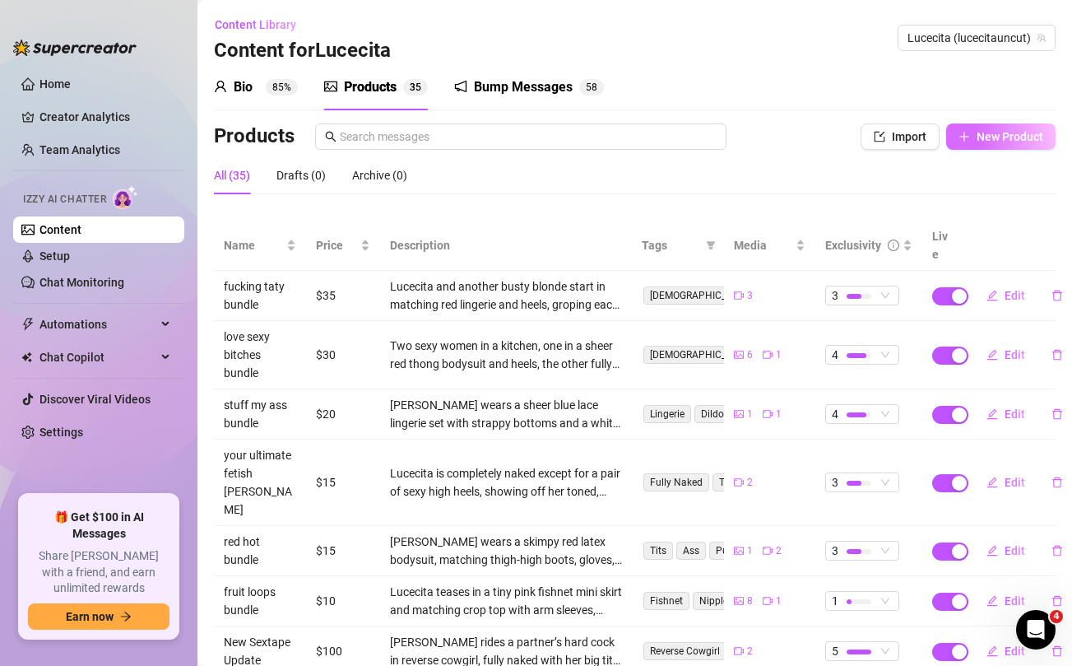
click at [991, 141] on span "New Product" at bounding box center [1009, 136] width 67 height 13
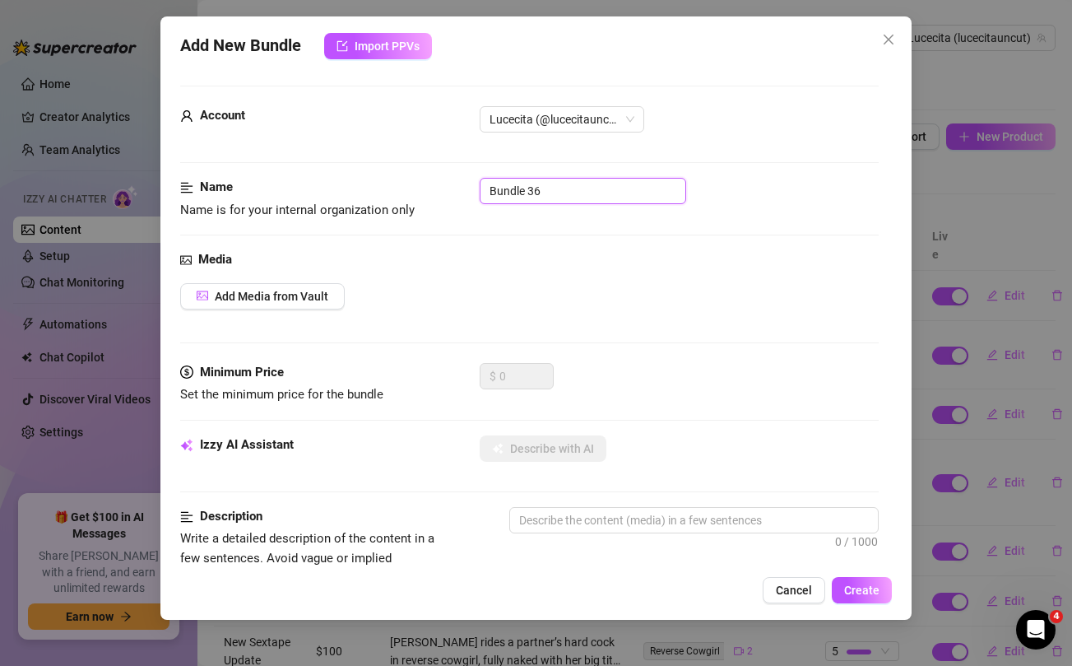
click at [565, 196] on input "Bundle 36" at bounding box center [583, 191] width 206 height 26
click at [295, 290] on span "Add Media from Vault" at bounding box center [272, 296] width 114 height 13
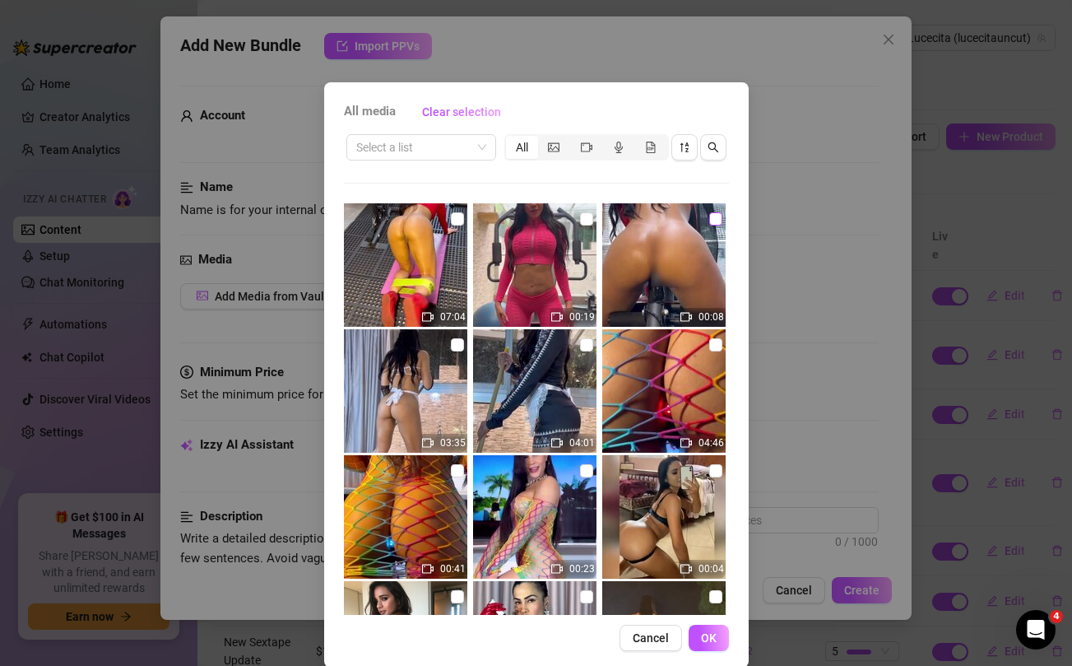
click at [714, 220] on input "checkbox" at bounding box center [715, 218] width 13 height 13
click at [581, 218] on input "checkbox" at bounding box center [586, 218] width 13 height 13
click at [455, 223] on input "checkbox" at bounding box center [457, 218] width 13 height 13
click at [717, 652] on div "All media Clear selection Select a list All 07:04 00:19 00:08 03:35 04:01 04:46…" at bounding box center [536, 374] width 424 height 585
click at [709, 642] on span "OK" at bounding box center [709, 637] width 16 height 13
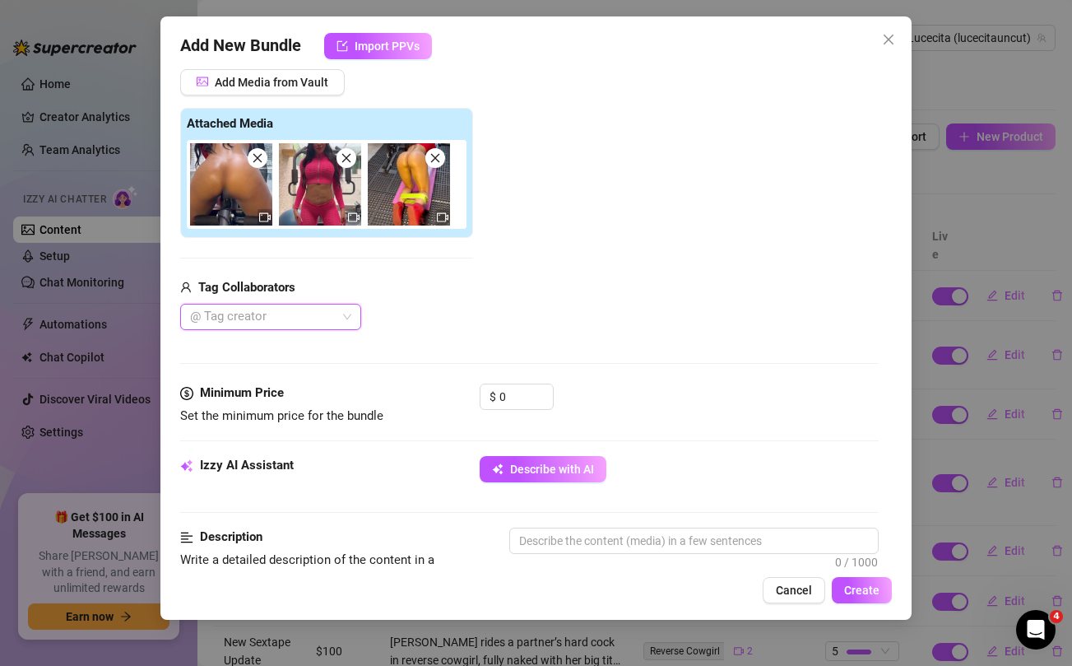
scroll to position [253, 0]
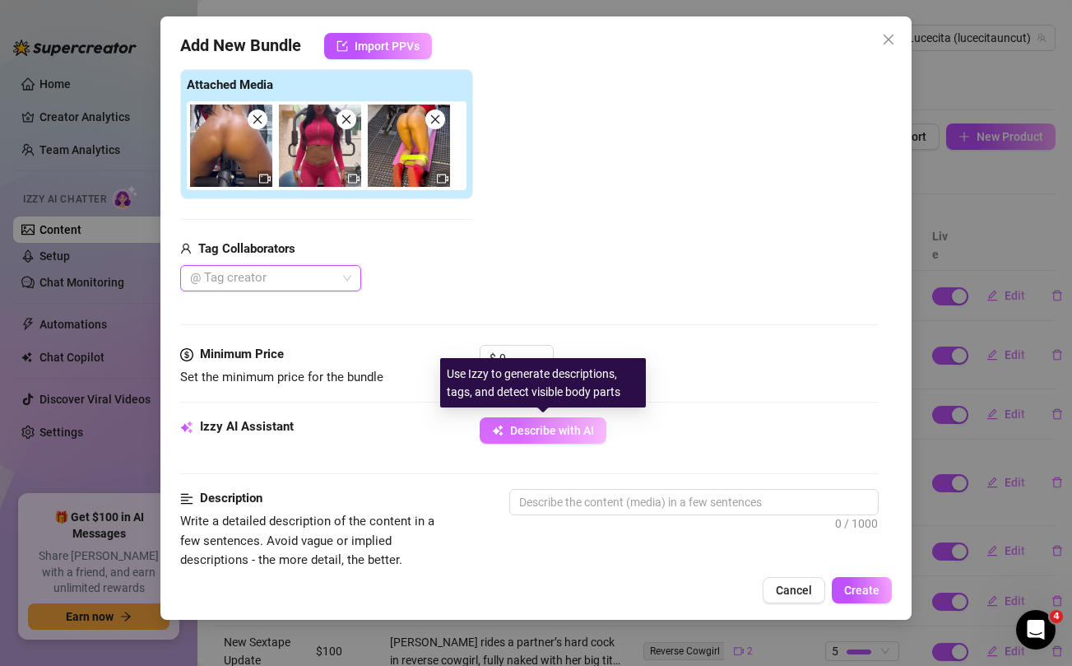
click at [554, 432] on span "Describe with AI" at bounding box center [552, 430] width 84 height 13
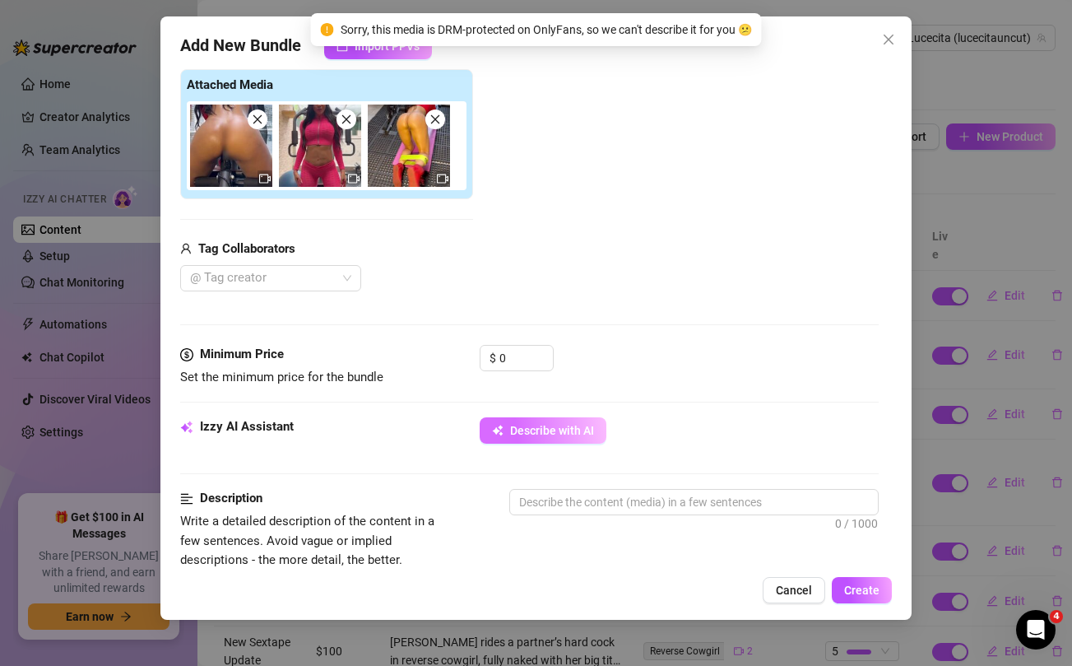
scroll to position [904, 0]
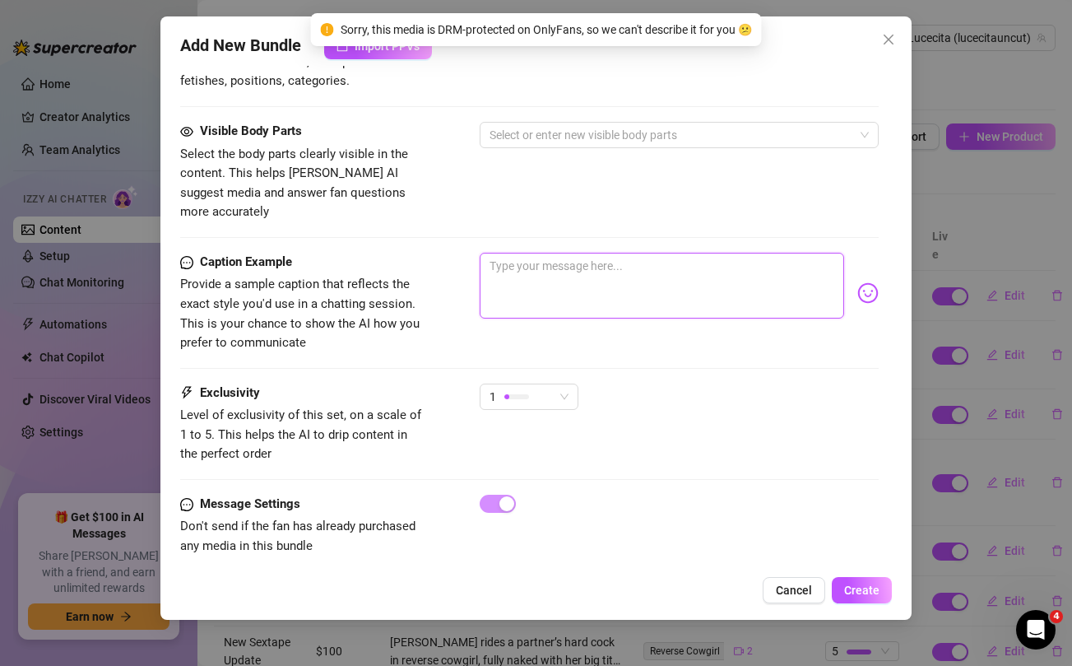
click at [573, 264] on textarea at bounding box center [662, 286] width 364 height 66
paste textarea "GYM SQUIRT BUNDLE💦💦 Love what you see [PERSON_NAME]??🥵 i love getting nasty as …"
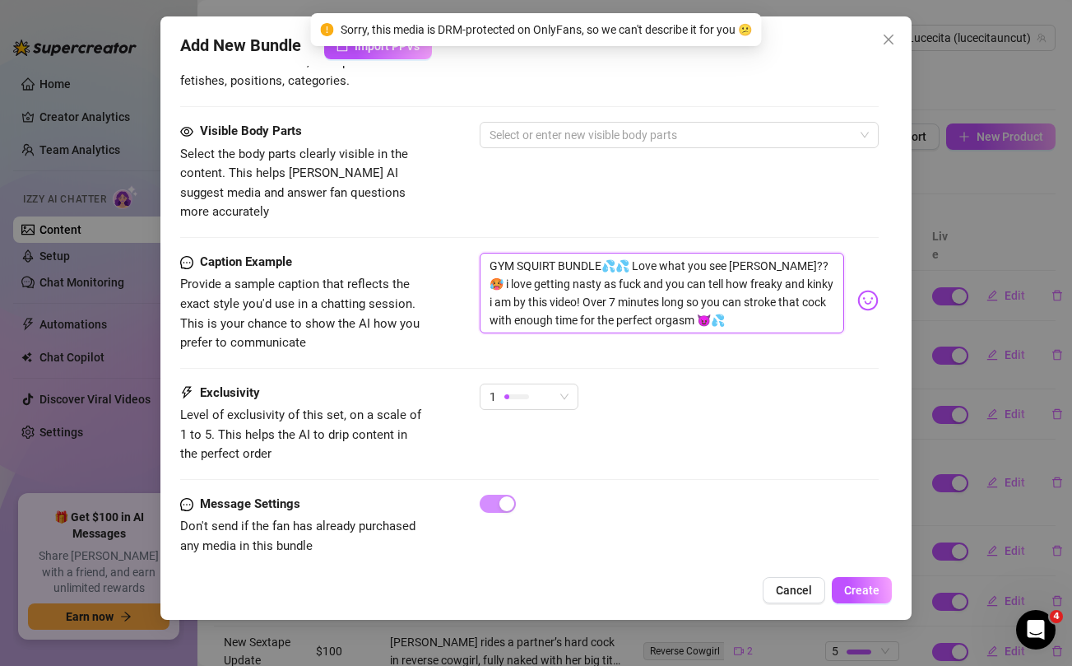
scroll to position [0, 0]
click at [533, 384] on div "1" at bounding box center [521, 396] width 64 height 25
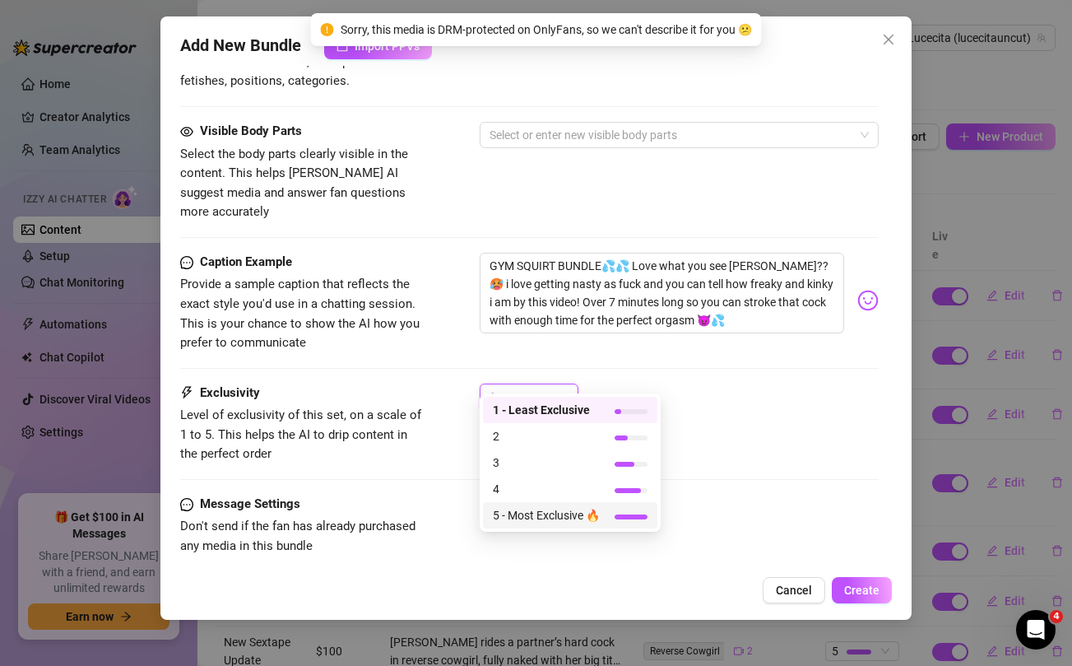
click at [519, 508] on span "5 - Most Exclusive 🔥" at bounding box center [546, 515] width 107 height 18
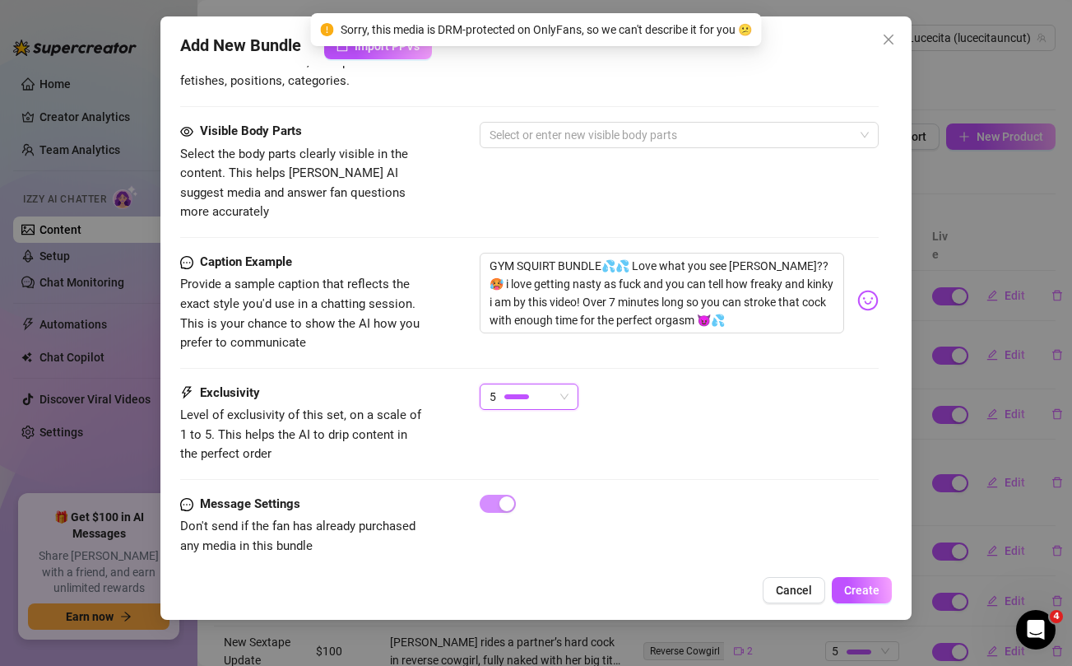
click at [425, 383] on div "Exclusivity" at bounding box center [303, 393] width 247 height 20
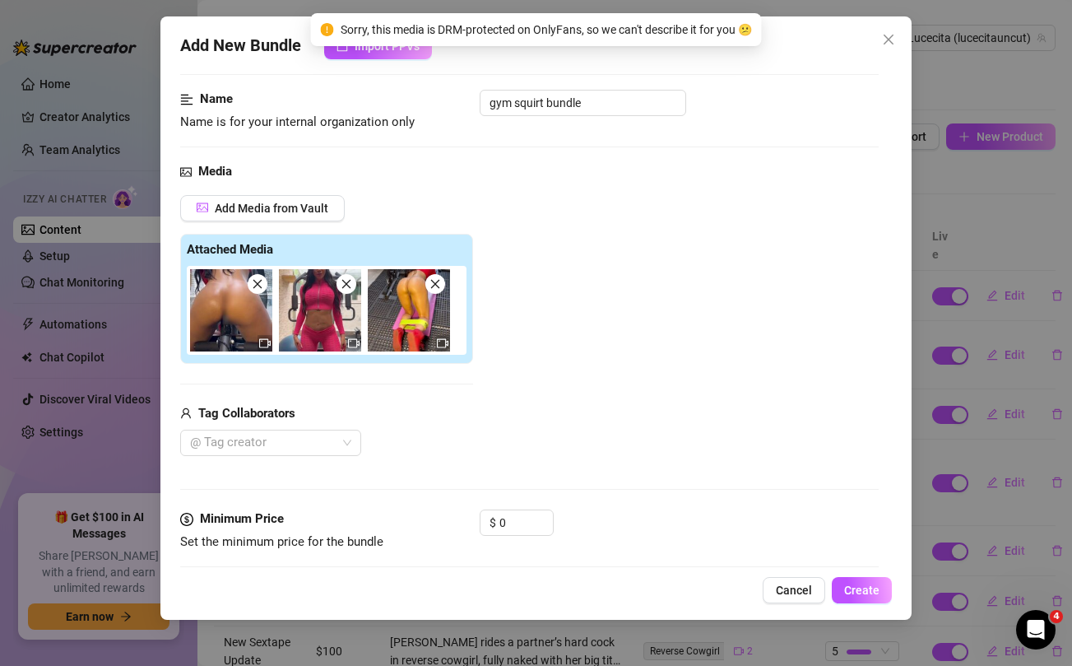
scroll to position [90, 0]
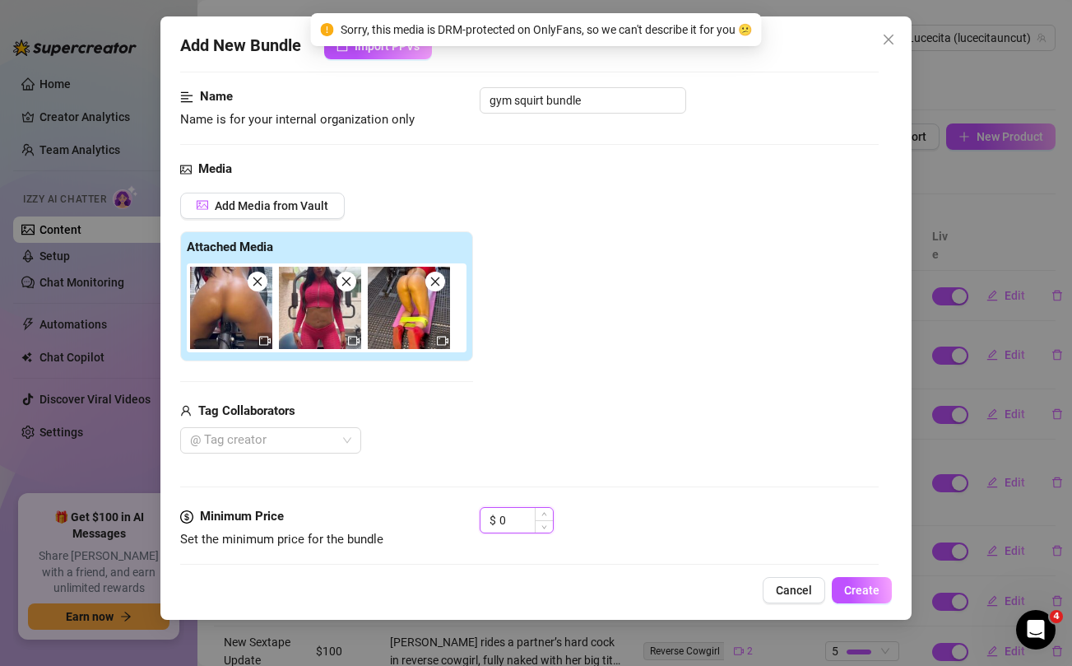
click at [508, 518] on input "0" at bounding box center [525, 520] width 53 height 25
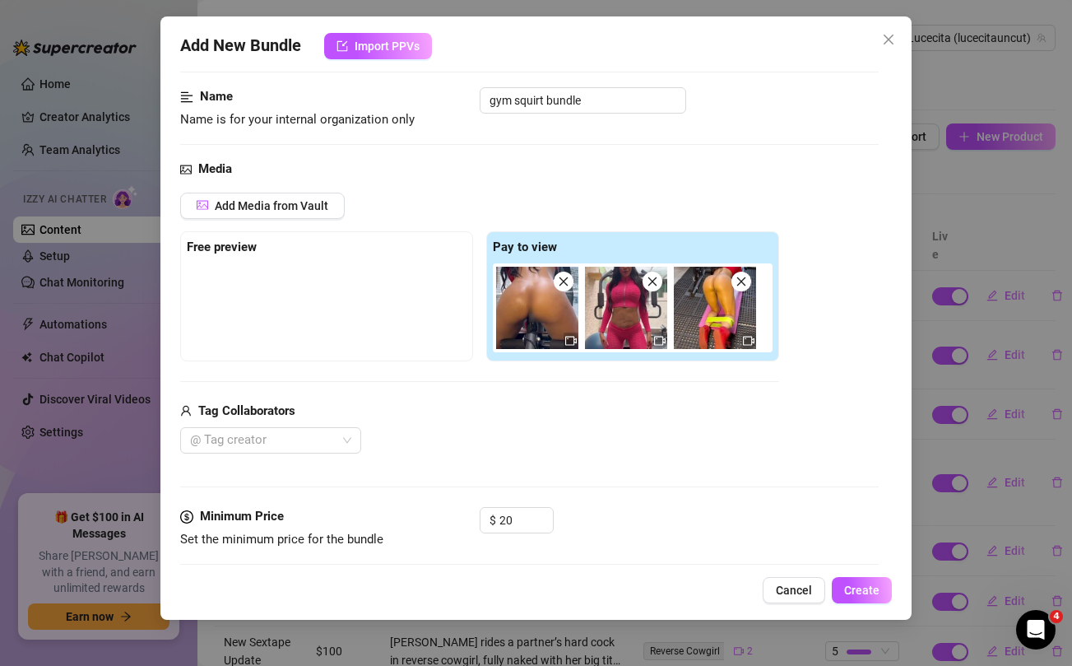
click at [548, 471] on div "Media Add Media from Vault Free preview Pay to view Tag Collaborators @ Tag cre…" at bounding box center [529, 333] width 698 height 347
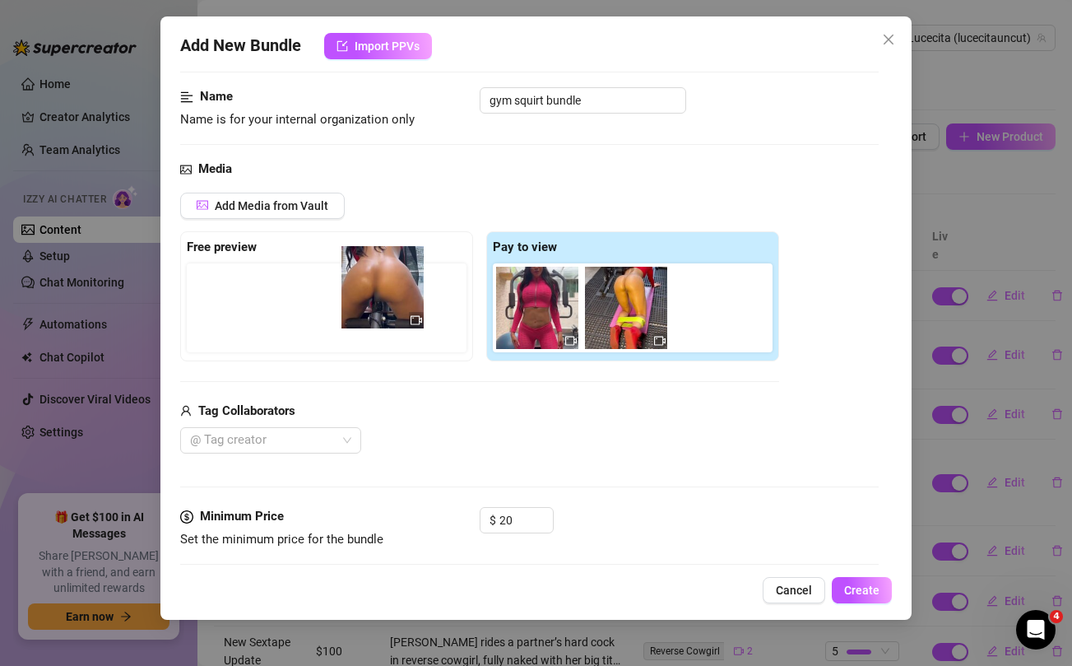
drag, startPoint x: 523, startPoint y: 320, endPoint x: 364, endPoint y: 299, distance: 160.1
click at [364, 299] on div "Free preview Pay to view" at bounding box center [479, 296] width 599 height 130
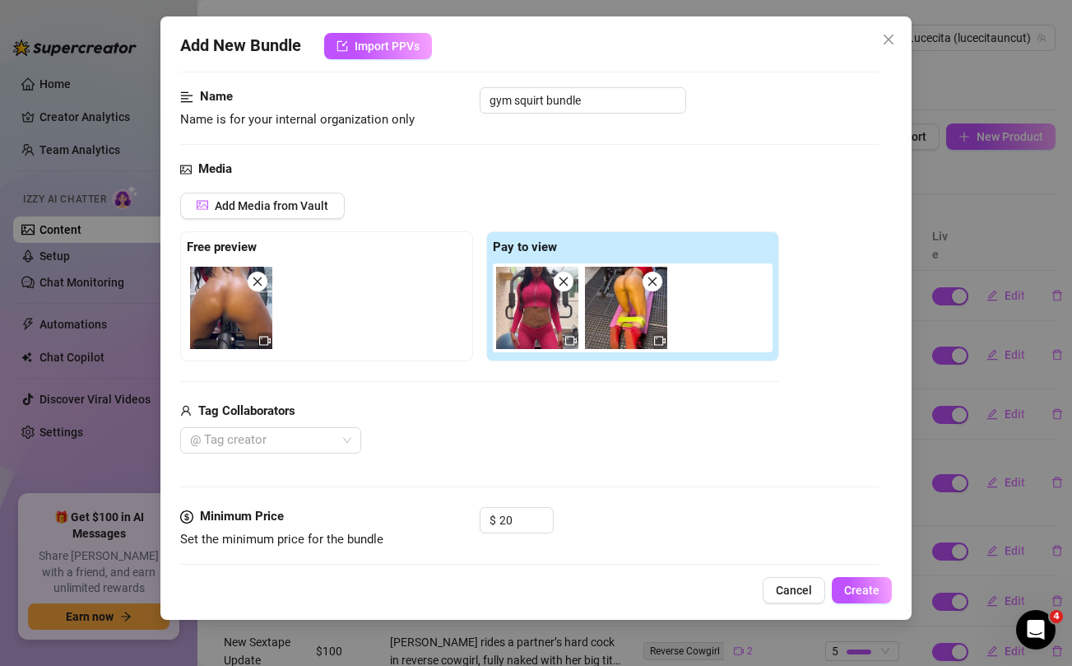
click at [529, 438] on div "@ Tag creator" at bounding box center [479, 440] width 599 height 26
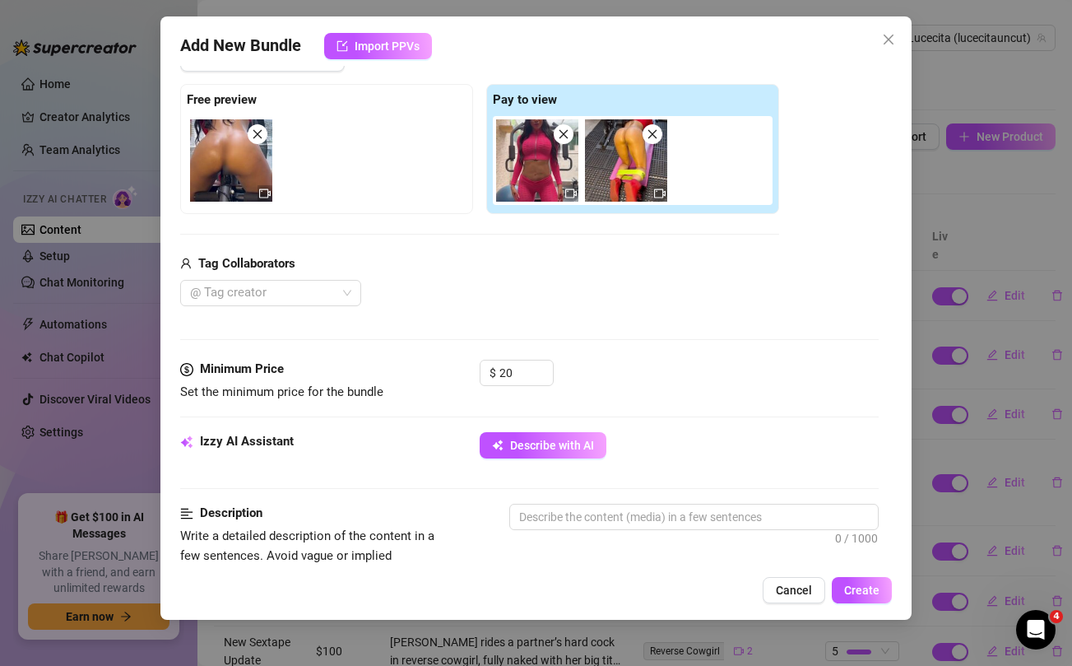
scroll to position [259, 0]
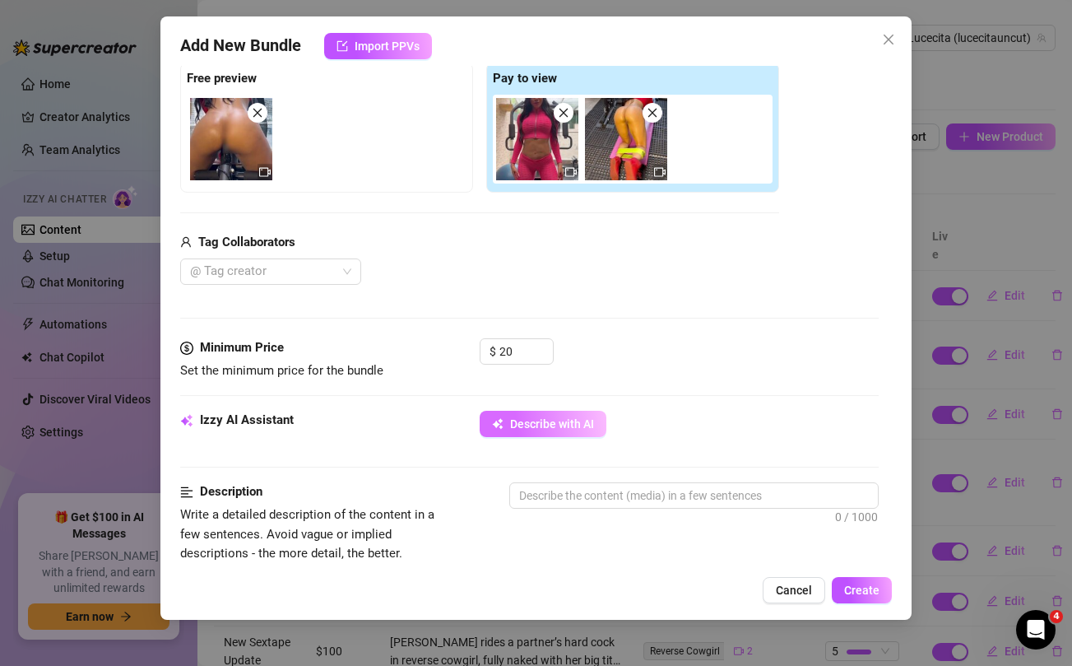
click at [521, 426] on span "Describe with AI" at bounding box center [552, 423] width 84 height 13
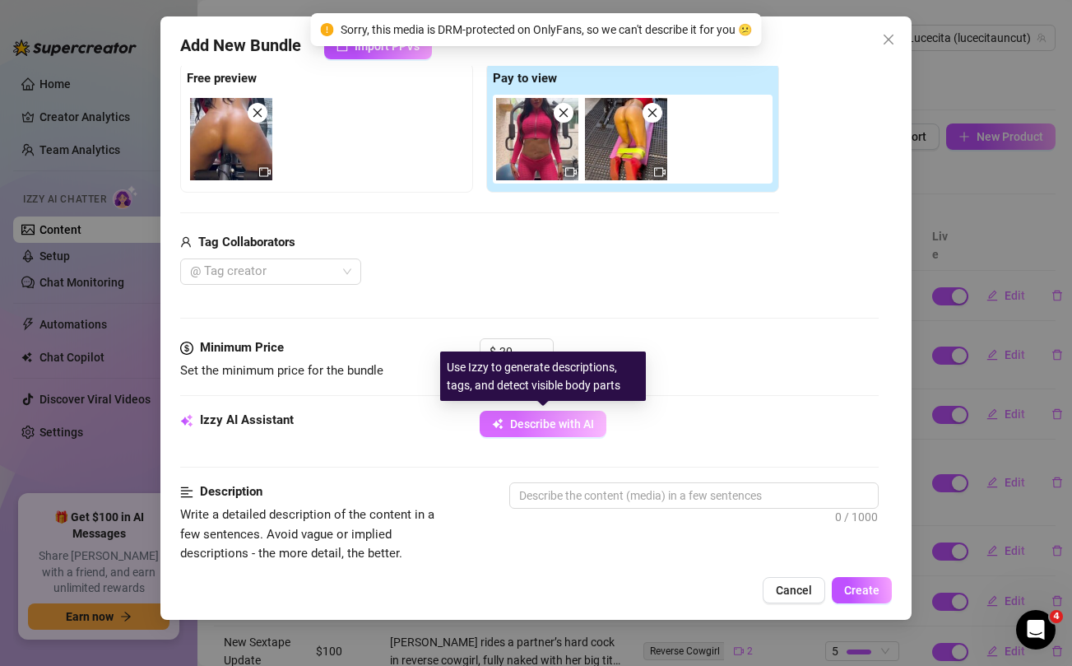
click at [521, 426] on span "Describe with AI" at bounding box center [552, 423] width 84 height 13
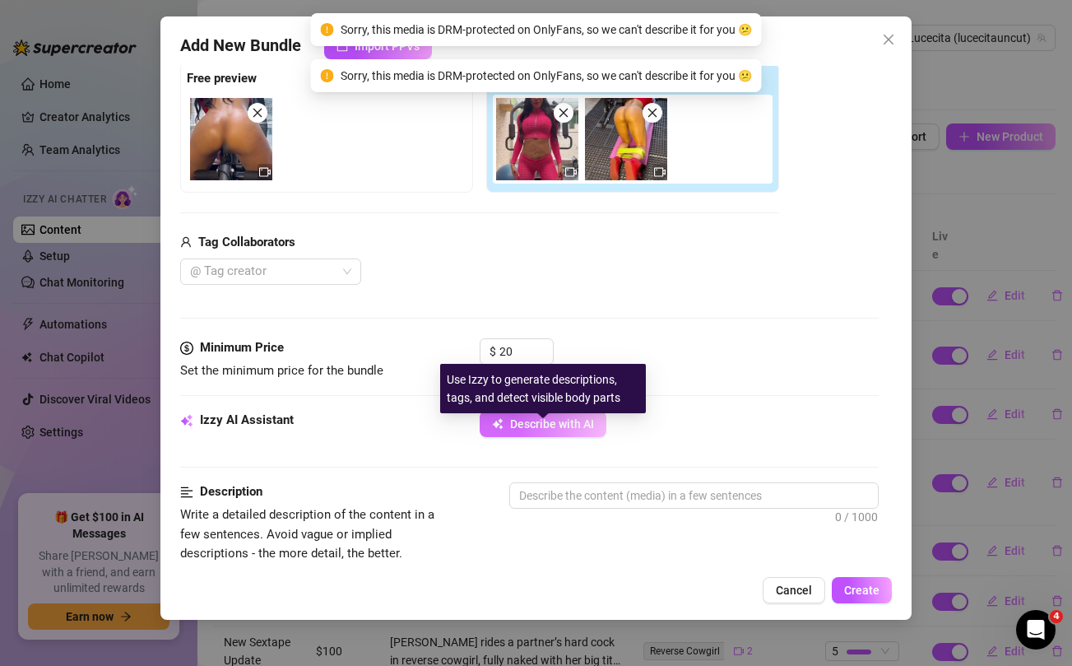
scroll to position [0, 0]
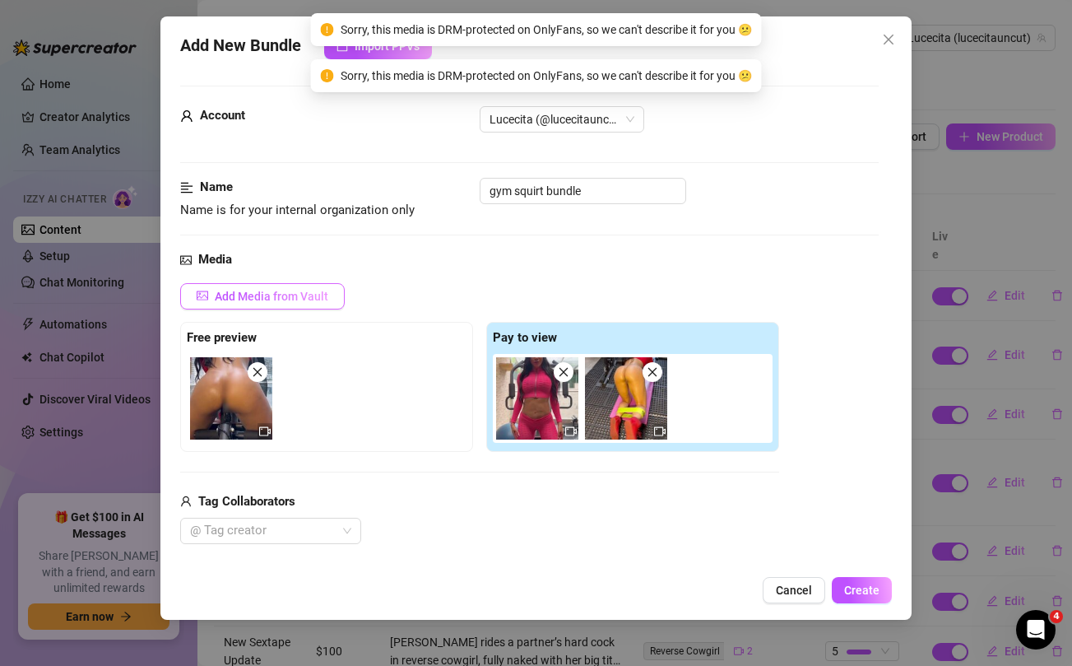
click at [294, 290] on span "Add Media from Vault" at bounding box center [272, 296] width 114 height 13
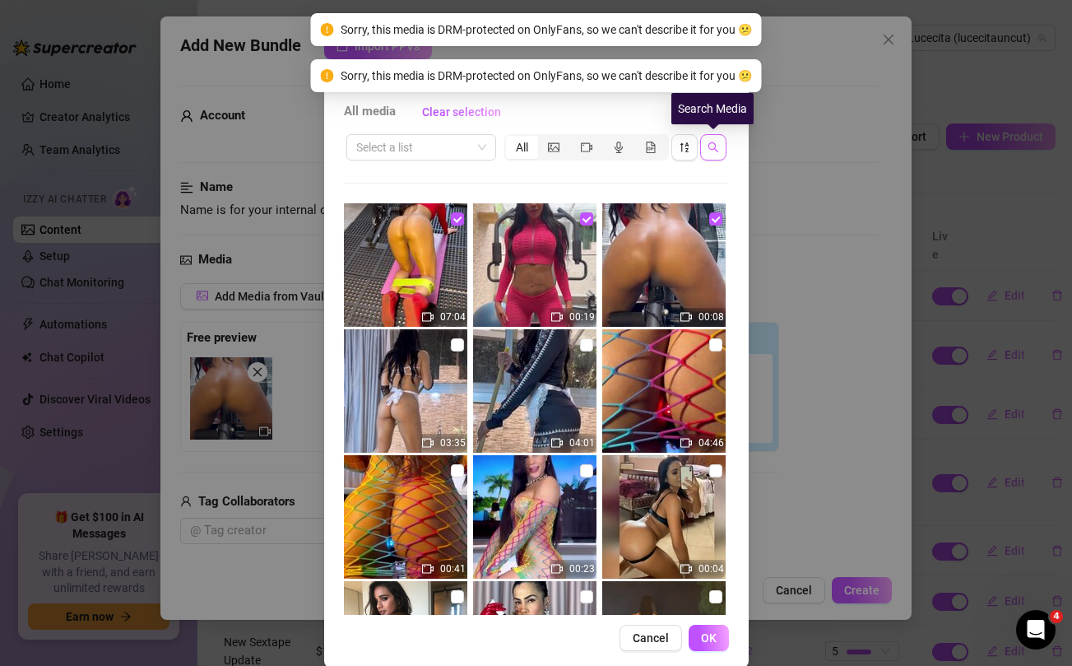
click at [714, 149] on icon "search" at bounding box center [713, 147] width 12 height 12
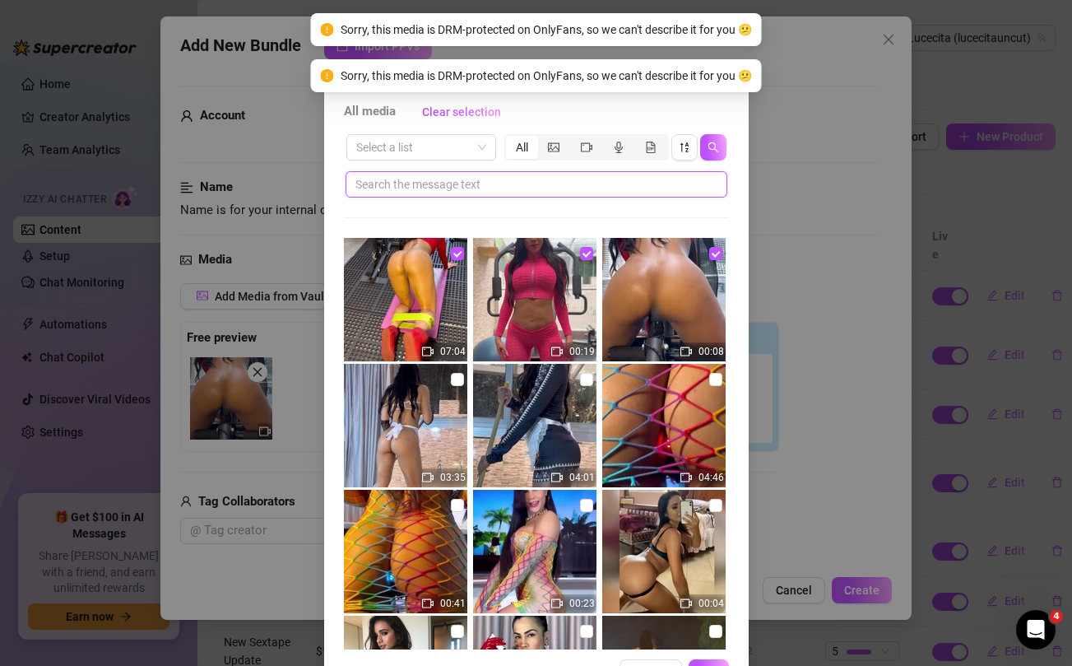
click at [579, 188] on input "text" at bounding box center [529, 184] width 349 height 18
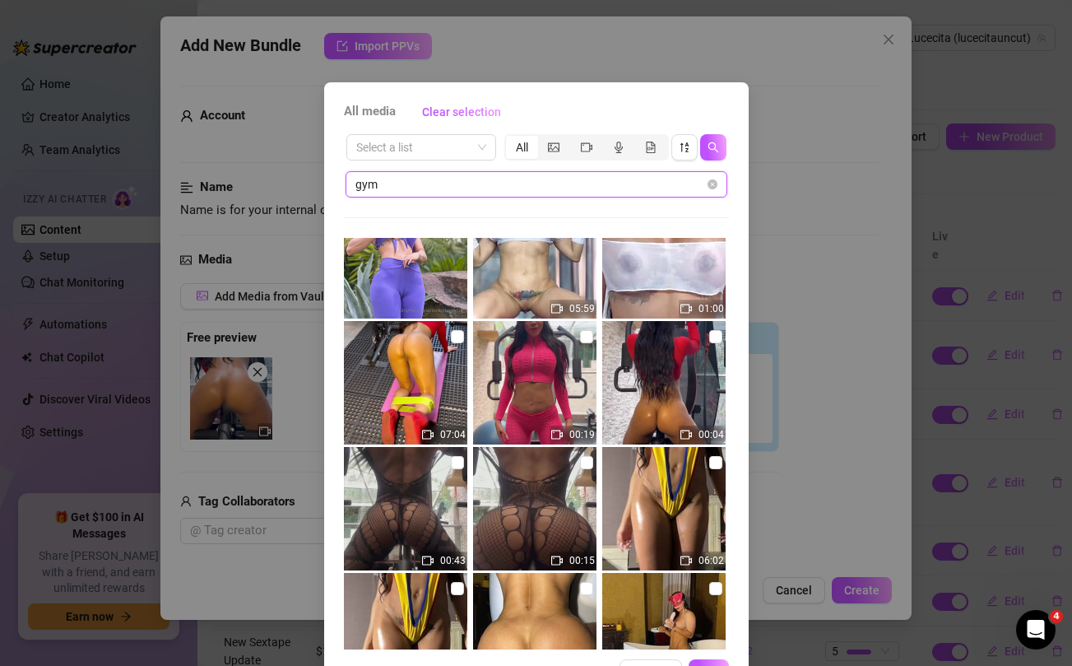
scroll to position [462, 0]
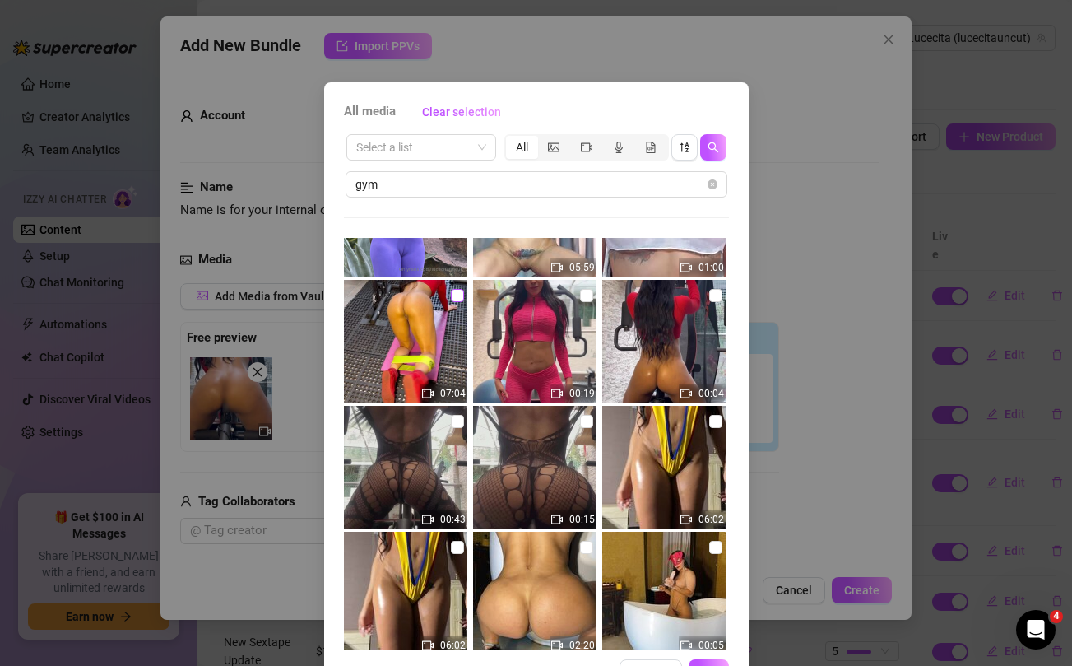
click at [457, 295] on input "checkbox" at bounding box center [457, 295] width 13 height 13
click at [587, 294] on input "checkbox" at bounding box center [586, 295] width 13 height 13
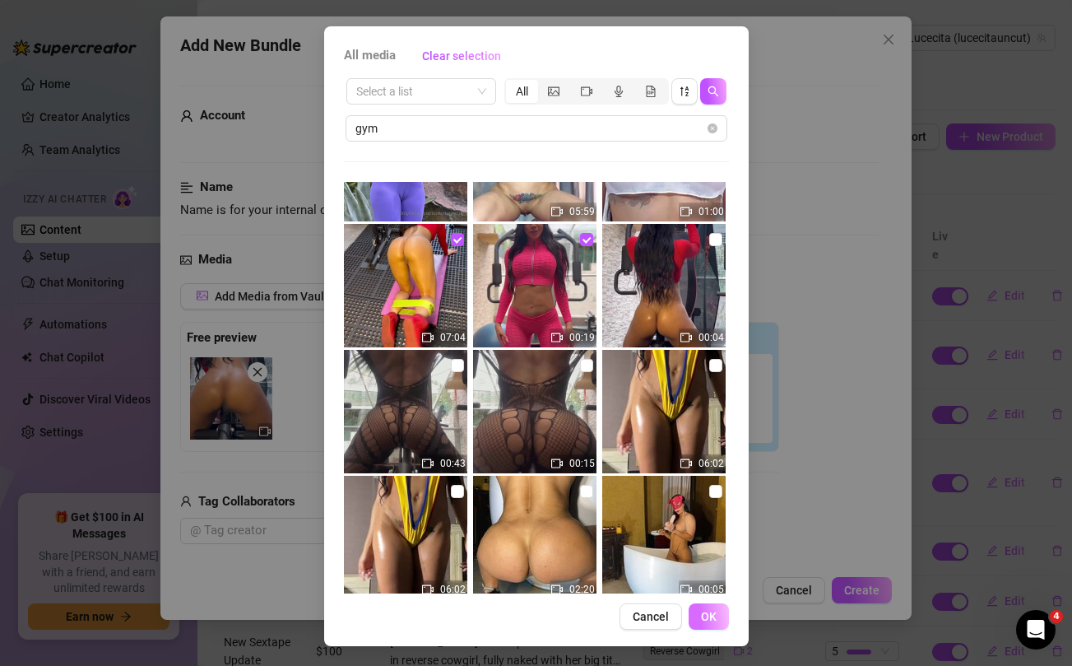
click at [714, 610] on span "OK" at bounding box center [709, 616] width 16 height 13
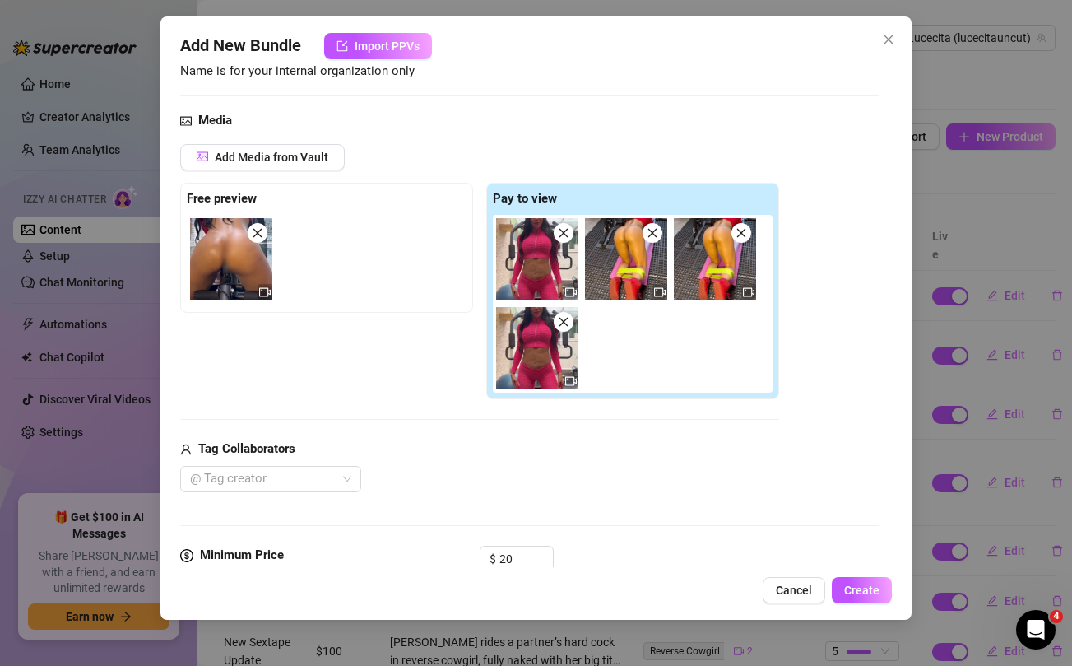
scroll to position [291, 0]
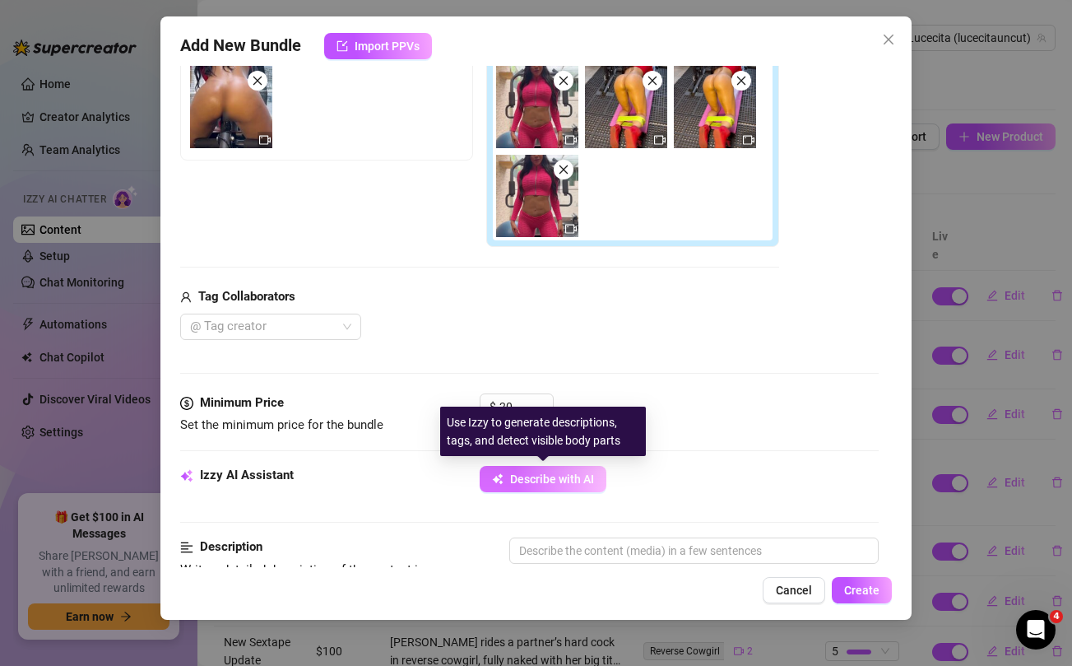
click at [517, 485] on button "Describe with AI" at bounding box center [543, 479] width 127 height 26
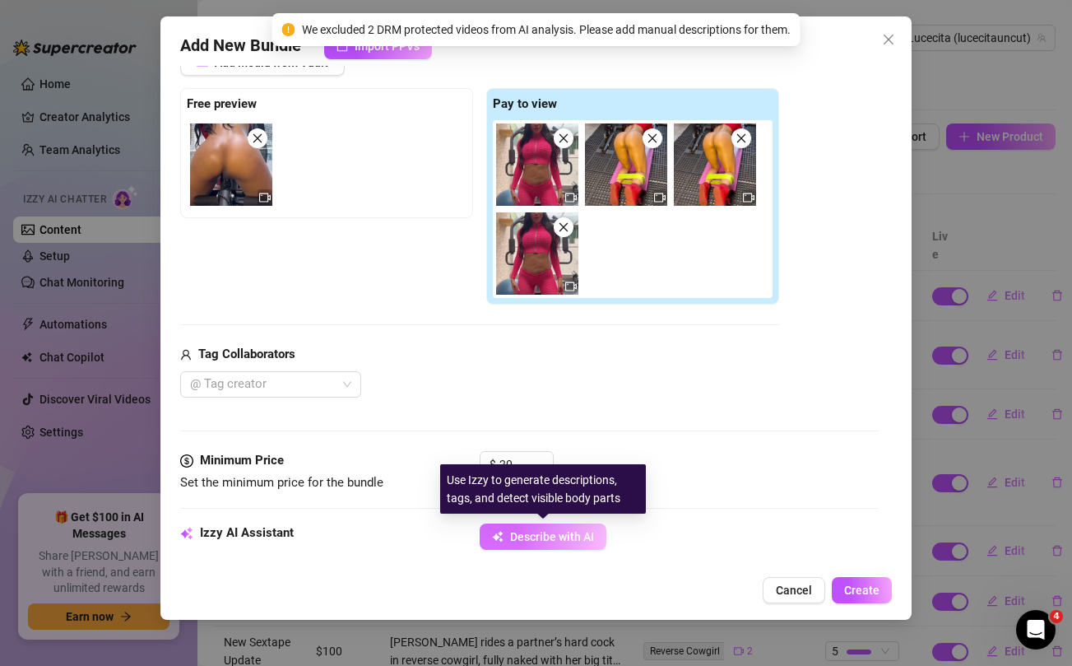
scroll to position [145, 0]
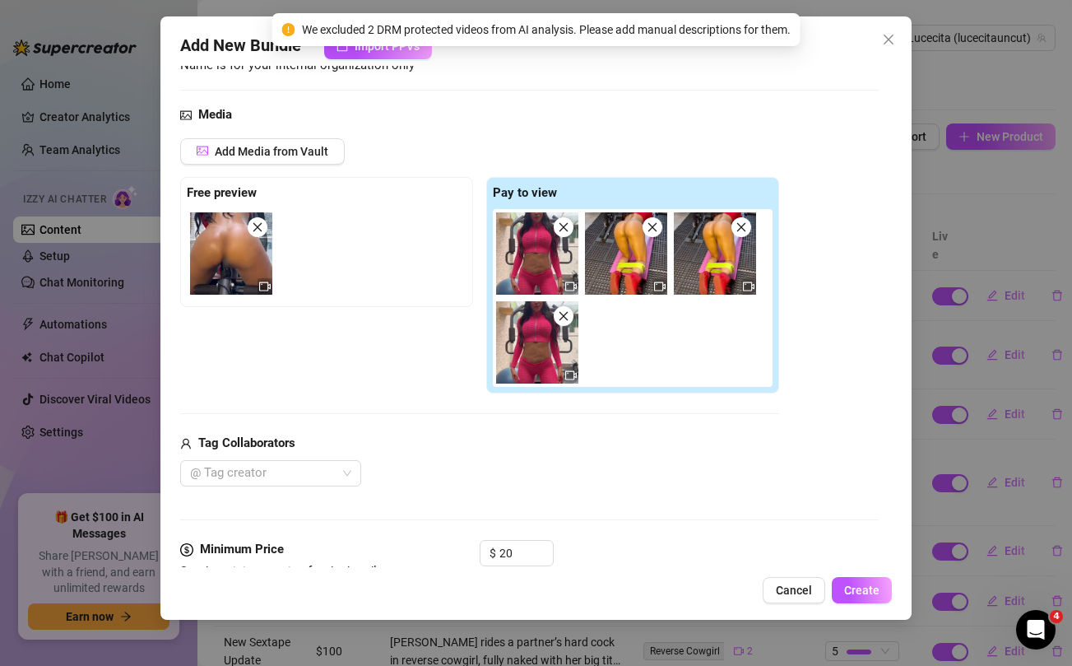
click at [564, 222] on icon "close" at bounding box center [564, 227] width 12 height 12
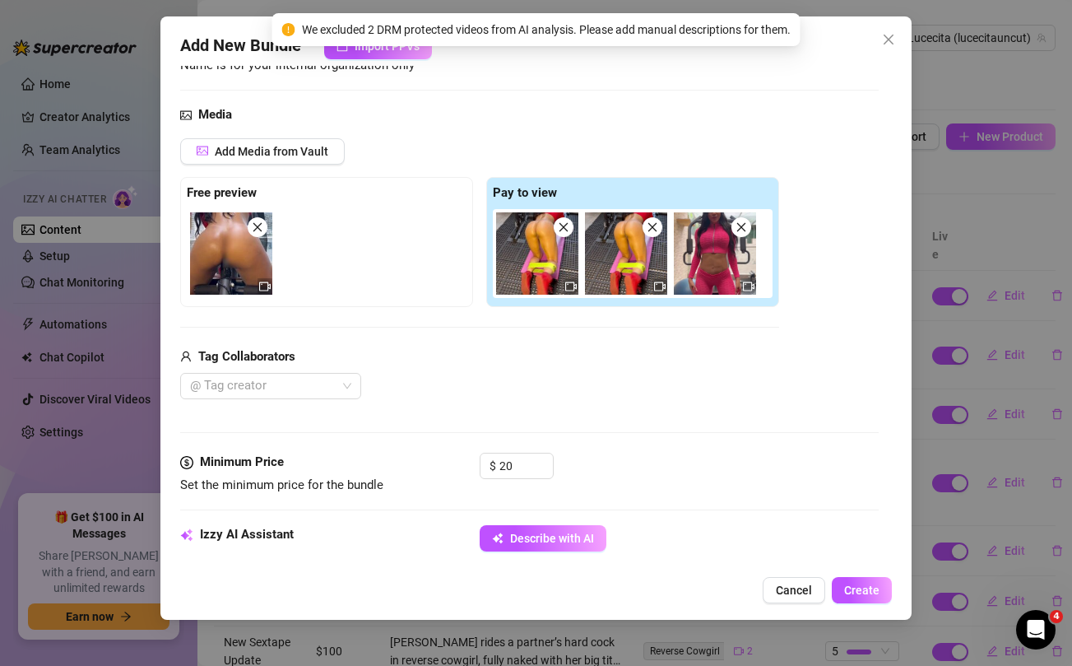
click at [564, 222] on icon "close" at bounding box center [564, 227] width 12 height 12
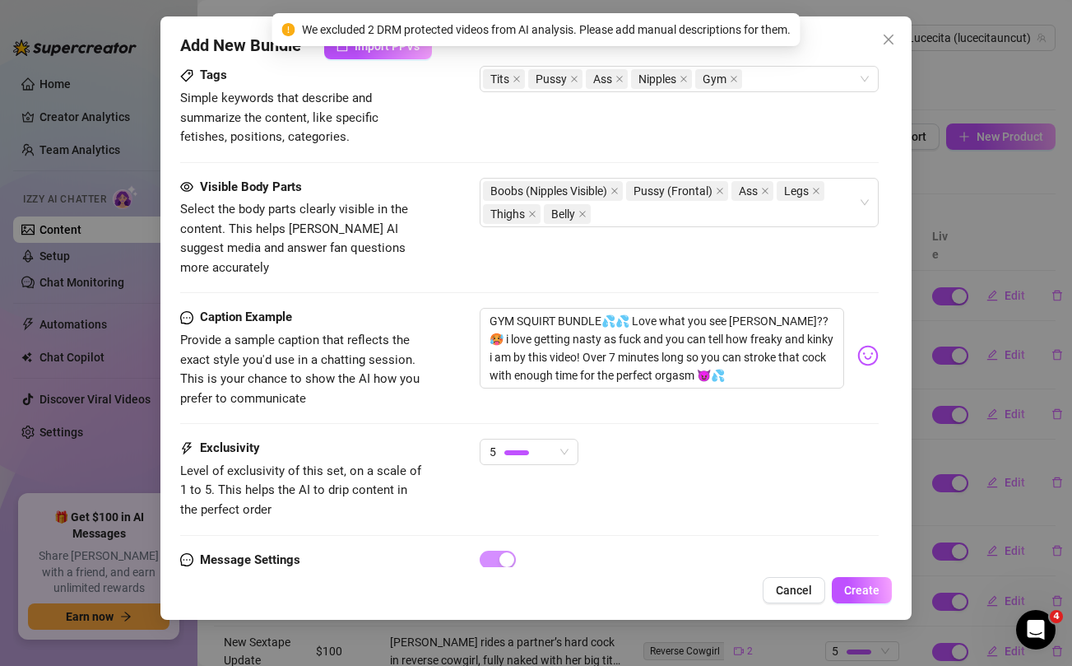
scroll to position [946, 0]
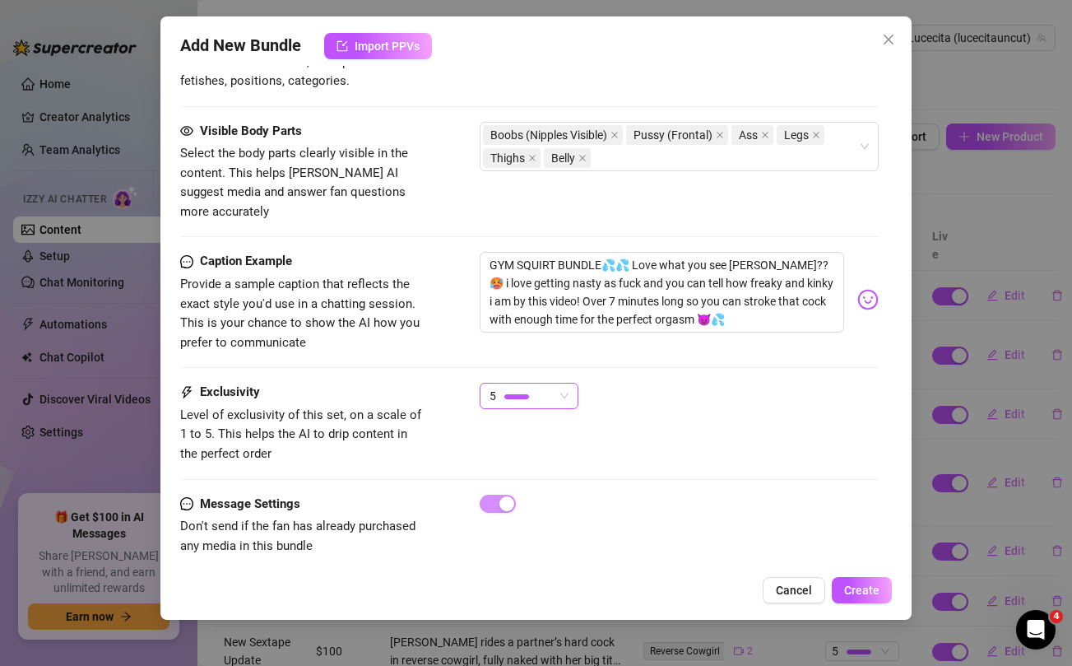
click at [557, 383] on span "5" at bounding box center [528, 395] width 79 height 25
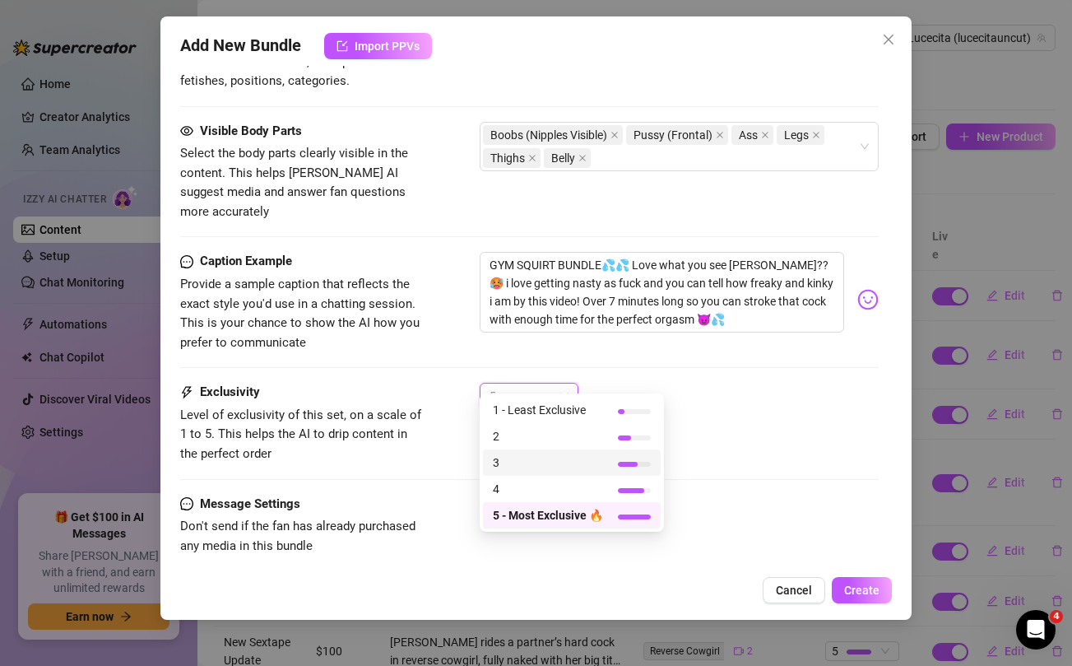
click at [515, 459] on span "3" at bounding box center [548, 462] width 110 height 18
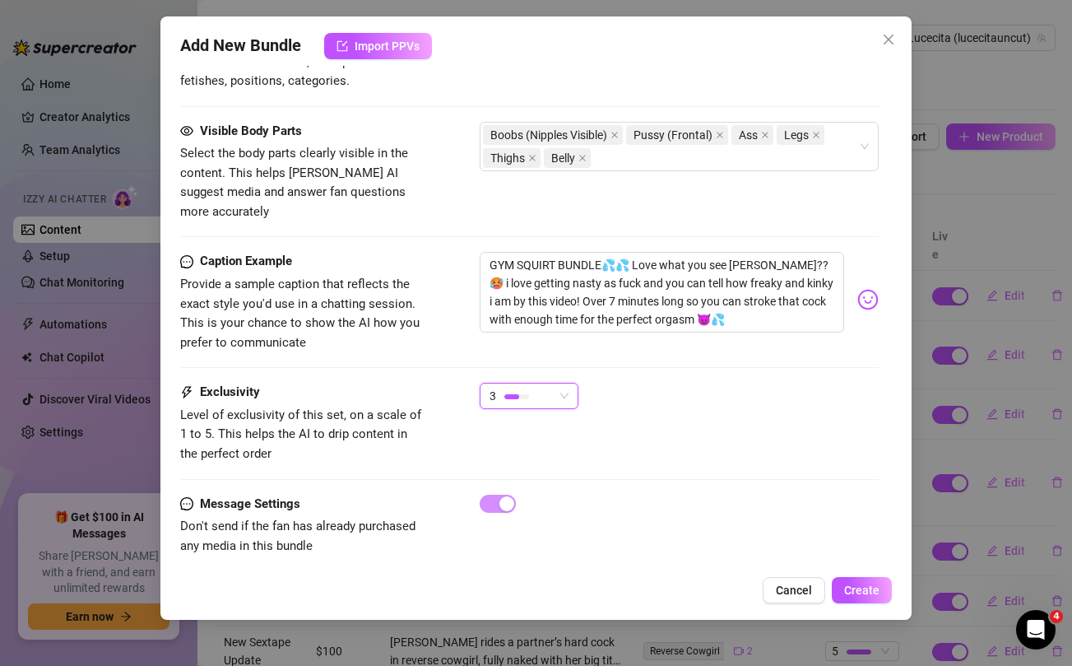
click at [842, 494] on div "Message Settings Don't send if the fan has already purchased any media in this …" at bounding box center [529, 525] width 698 height 62
click at [858, 594] on span "Create" at bounding box center [861, 589] width 35 height 13
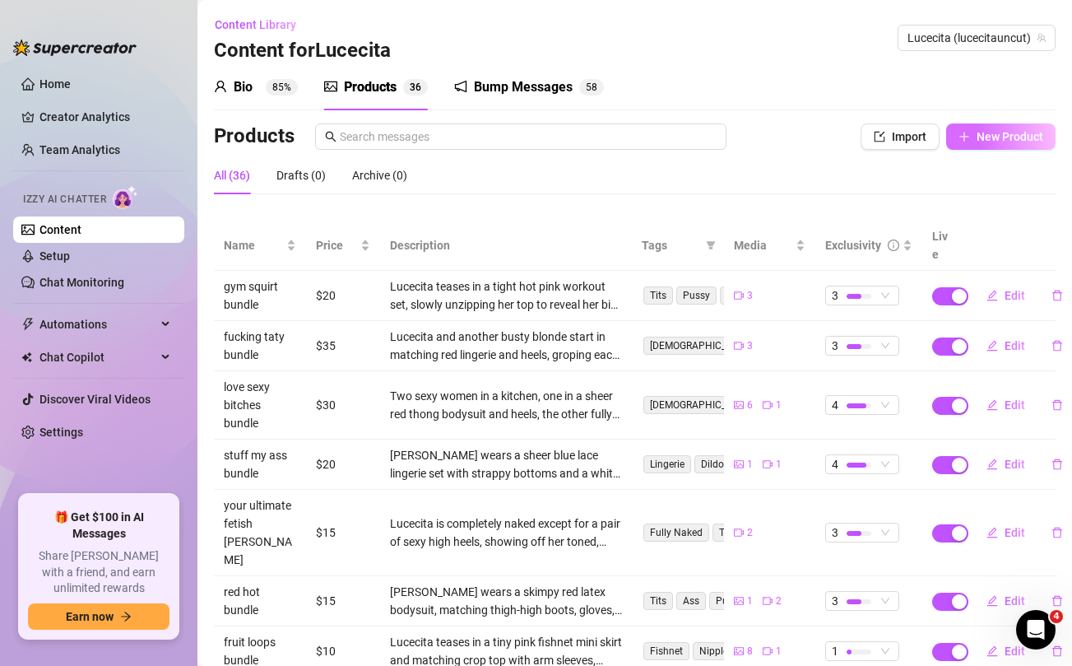
click at [1001, 143] on button "New Product" at bounding box center [1000, 136] width 109 height 26
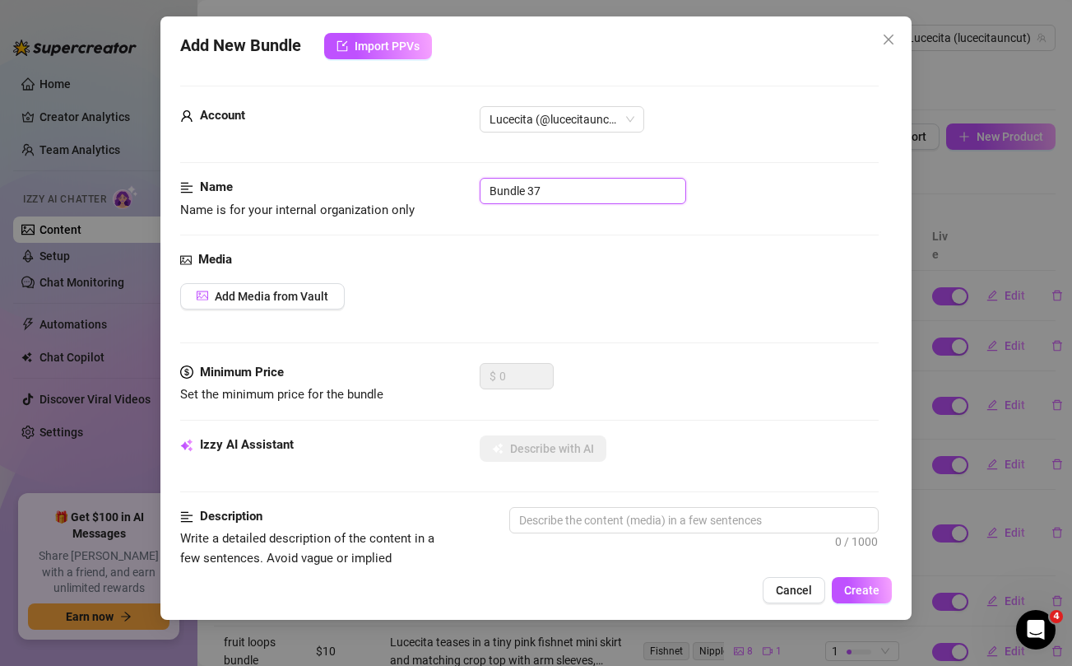
click at [544, 189] on input "Bundle 37" at bounding box center [583, 191] width 206 height 26
click at [570, 290] on div "Add Media from Vault" at bounding box center [529, 296] width 698 height 26
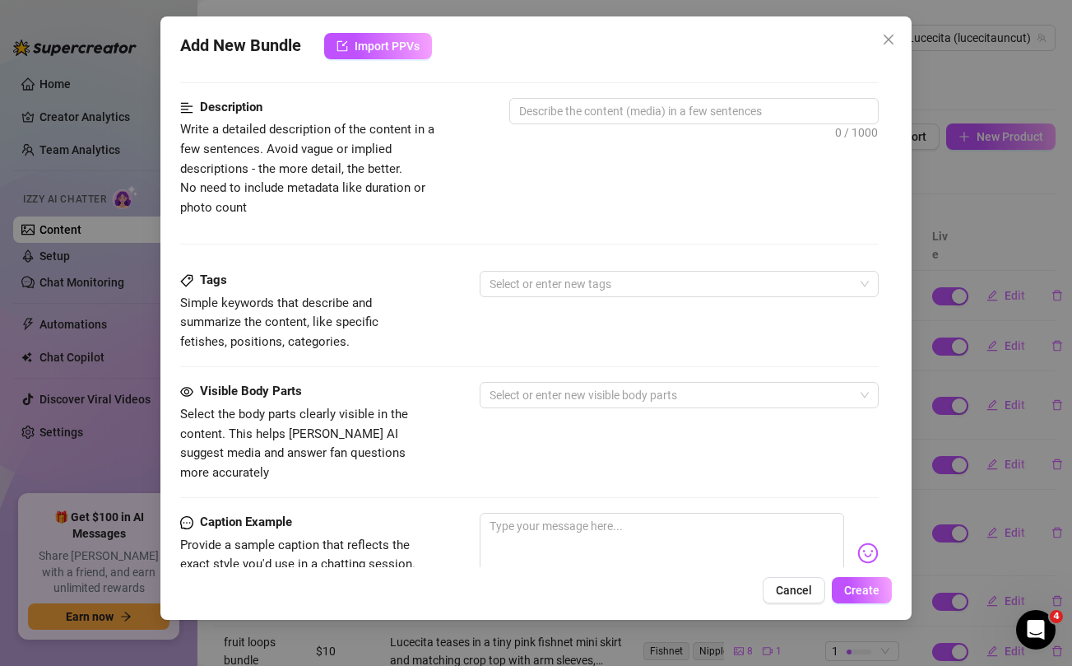
scroll to position [669, 0]
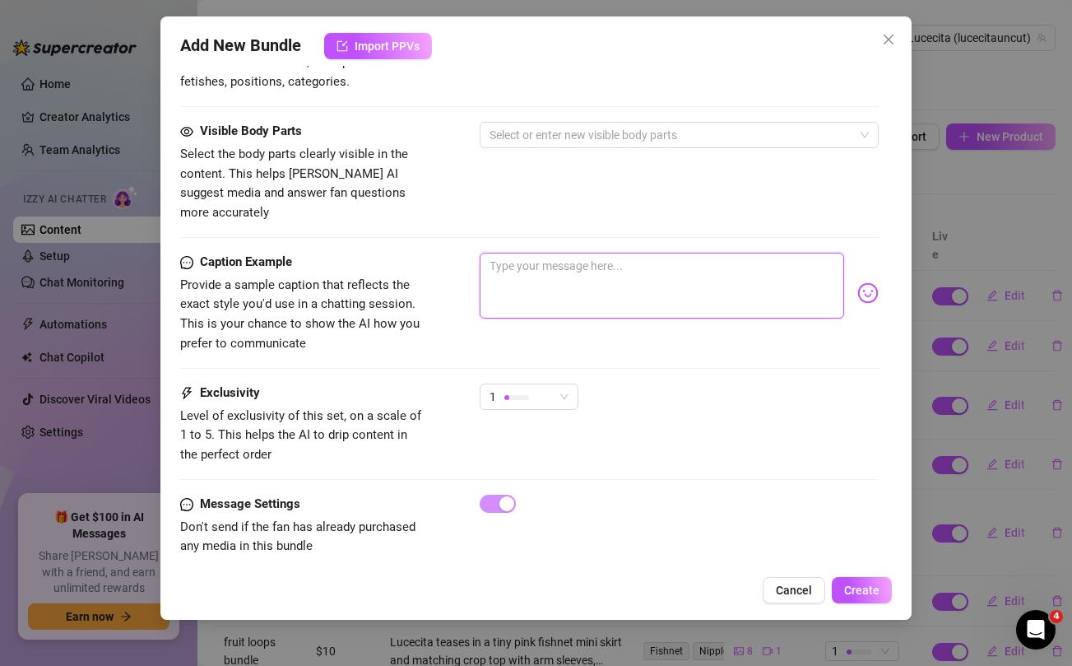
click at [562, 274] on textarea at bounding box center [662, 286] width 364 height 66
paste textarea "Ever had a naughty maid fantasy baby??😈 imagine your hotel maid or personal mai…"
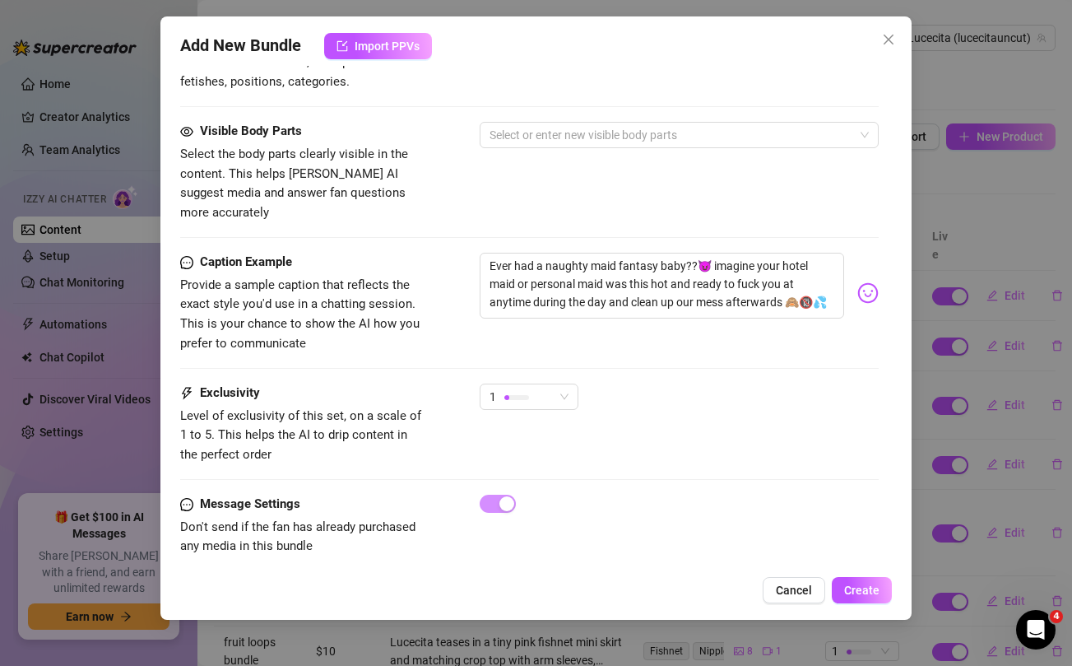
click at [549, 197] on div "Visible Body Parts Select the body parts clearly visible in the content. This h…" at bounding box center [529, 172] width 698 height 100
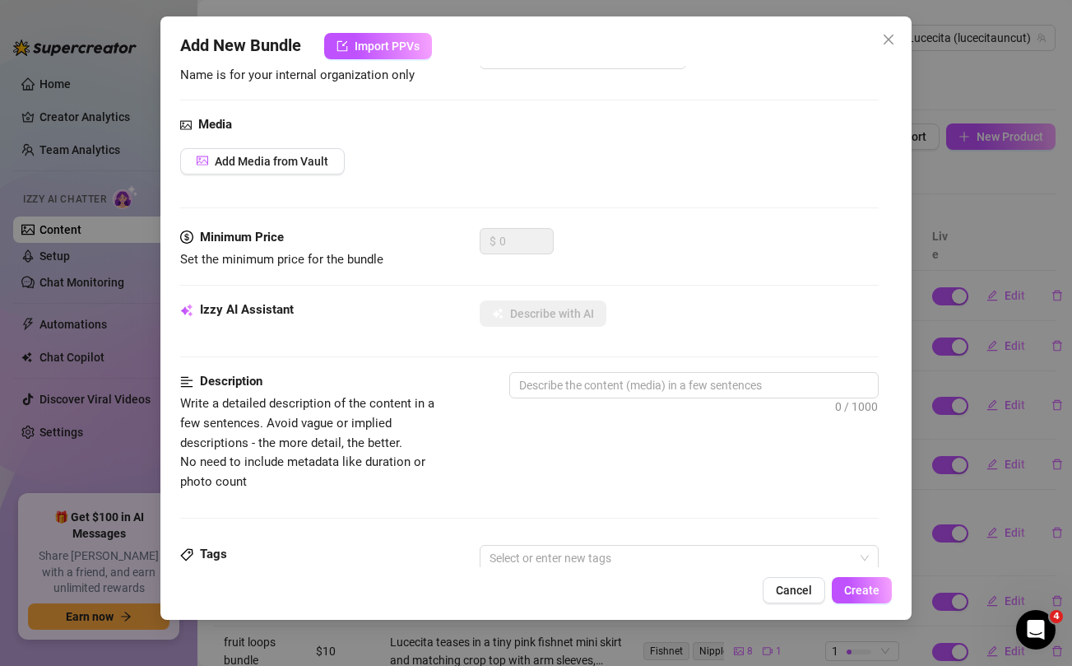
scroll to position [0, 0]
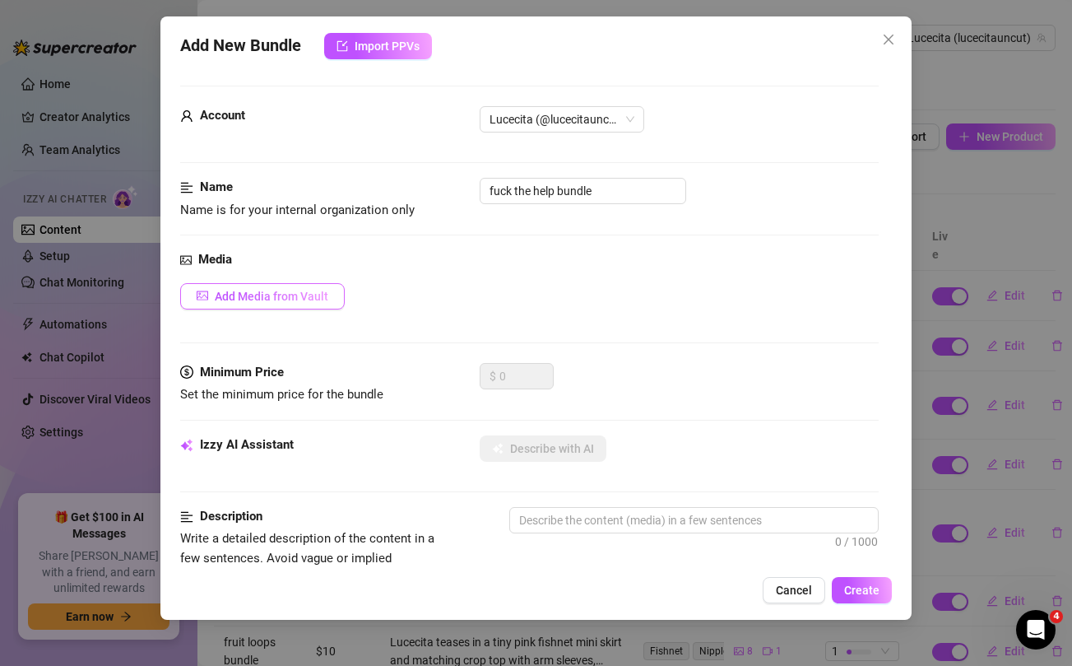
click at [290, 295] on span "Add Media from Vault" at bounding box center [272, 296] width 114 height 13
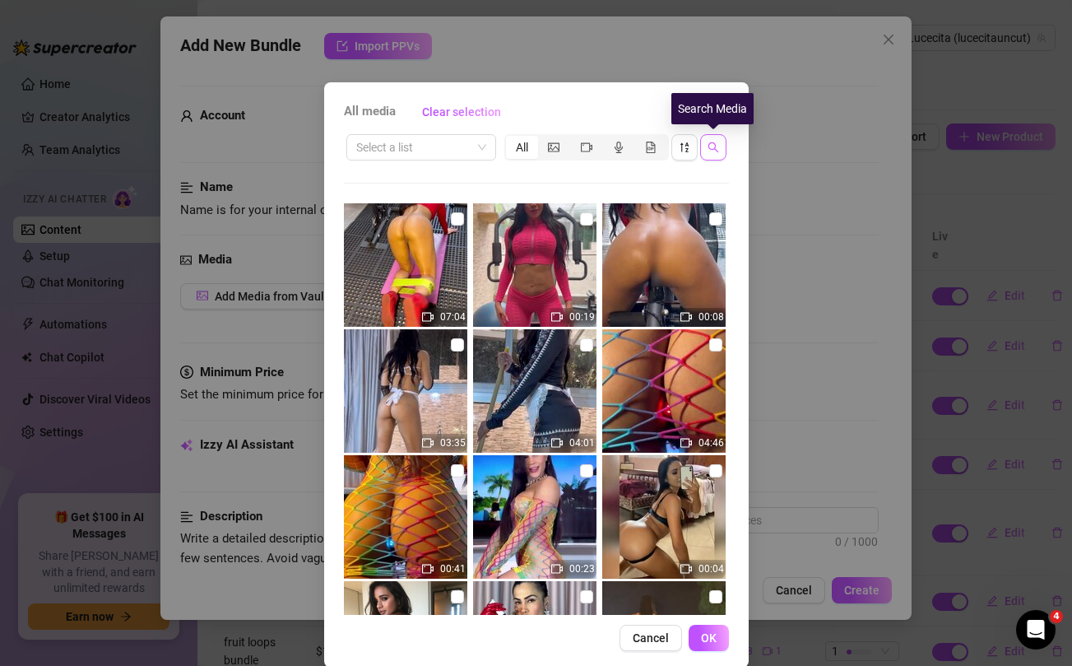
click at [714, 152] on icon "search" at bounding box center [713, 147] width 12 height 12
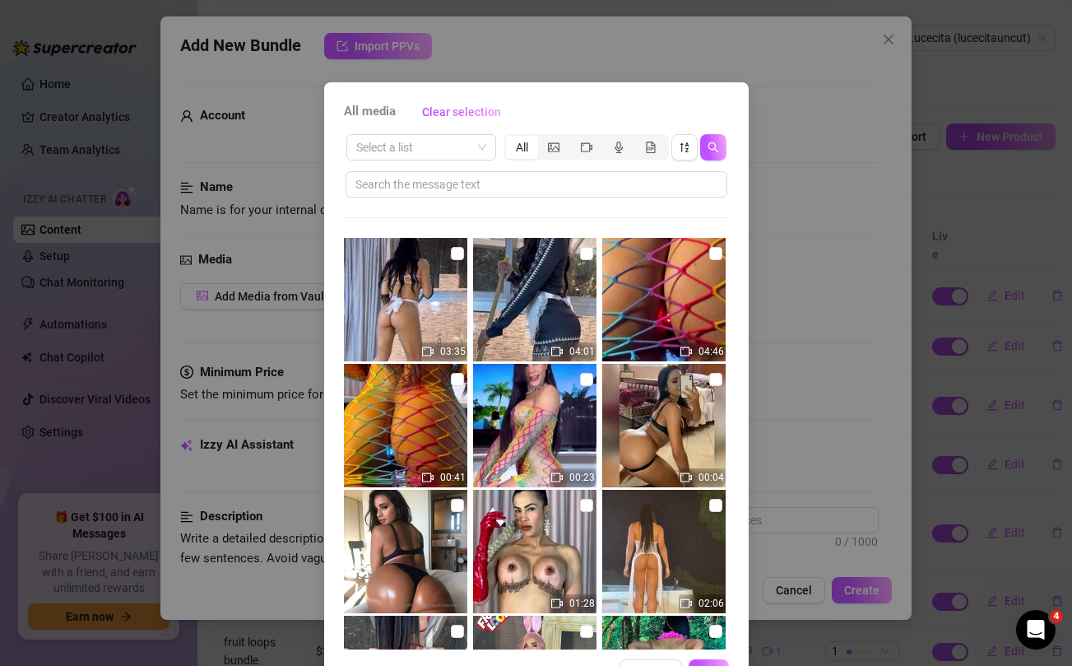
scroll to position [127, 0]
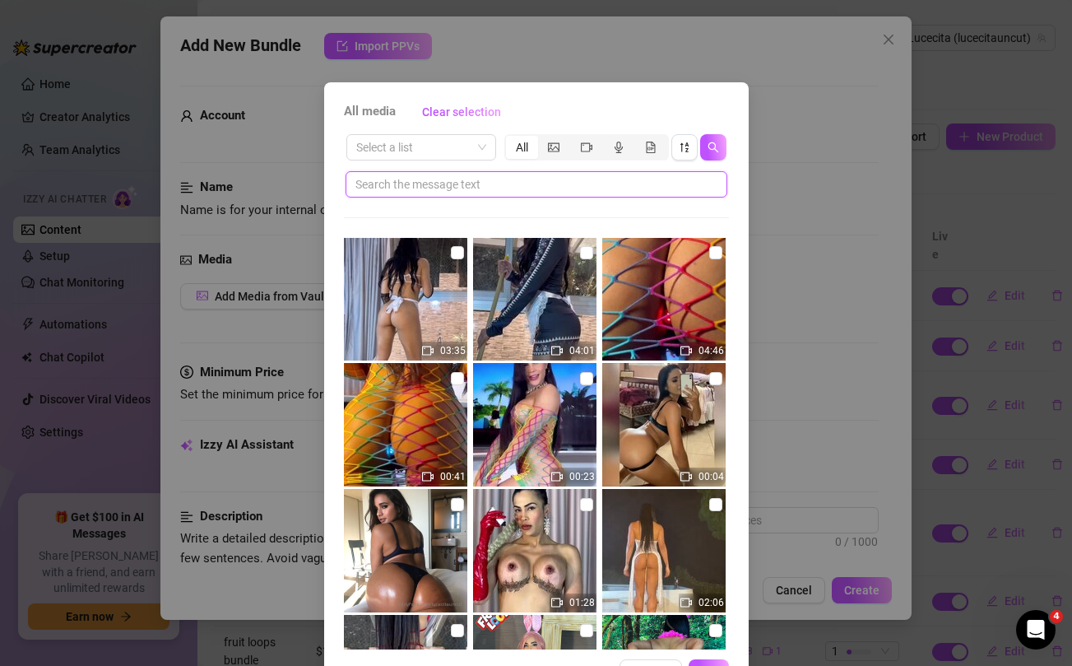
click at [483, 182] on input "text" at bounding box center [529, 184] width 349 height 18
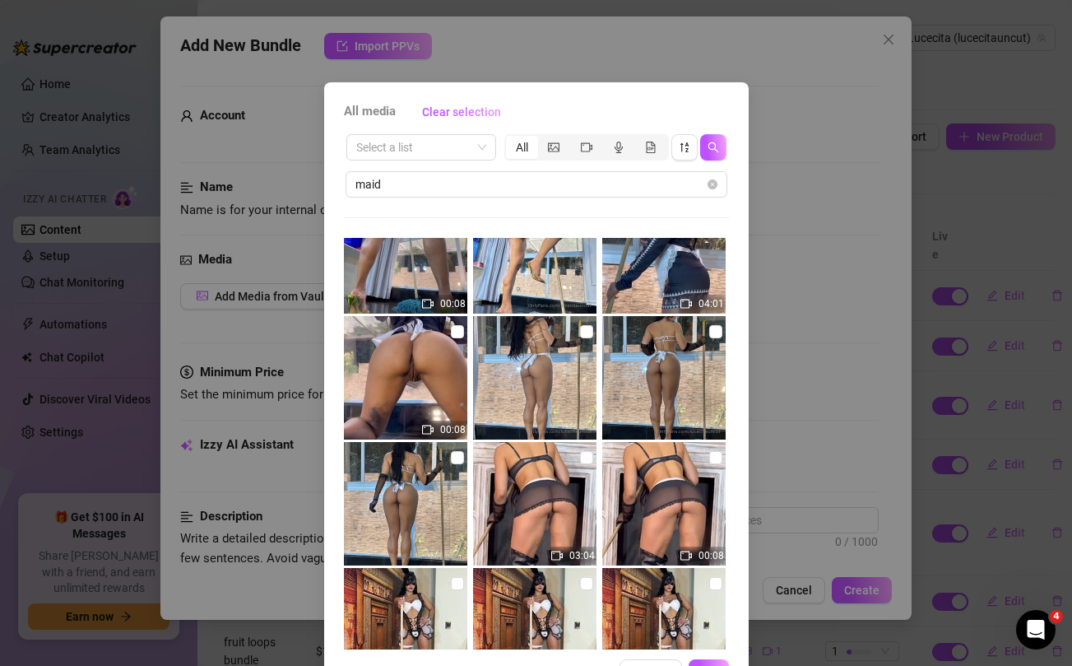
scroll to position [305, 0]
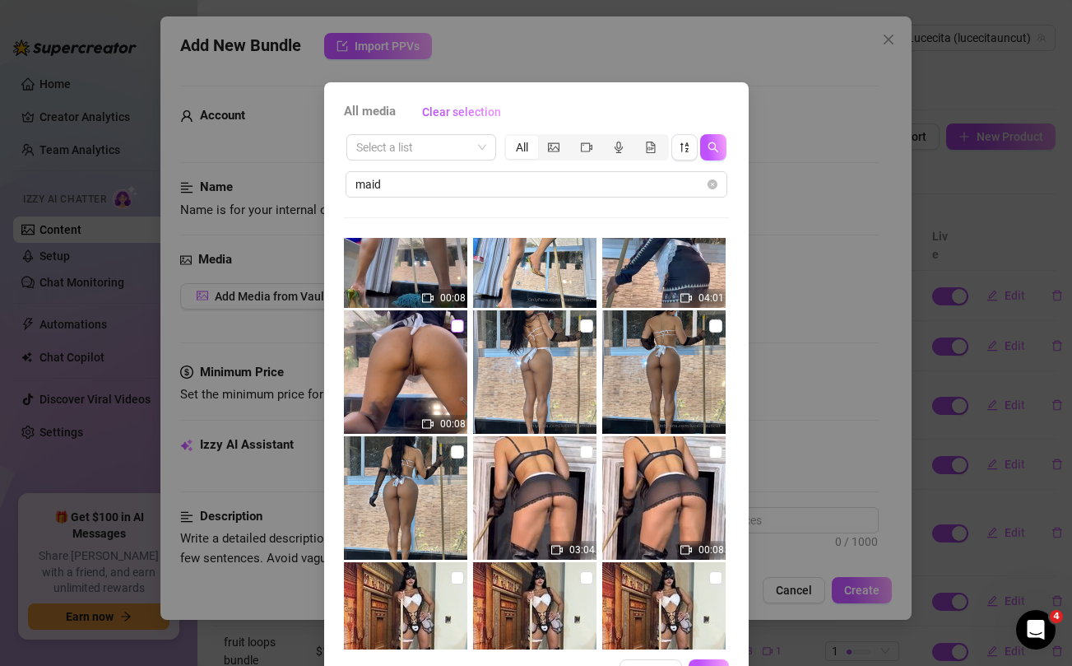
click at [460, 320] on input "checkbox" at bounding box center [457, 325] width 13 height 13
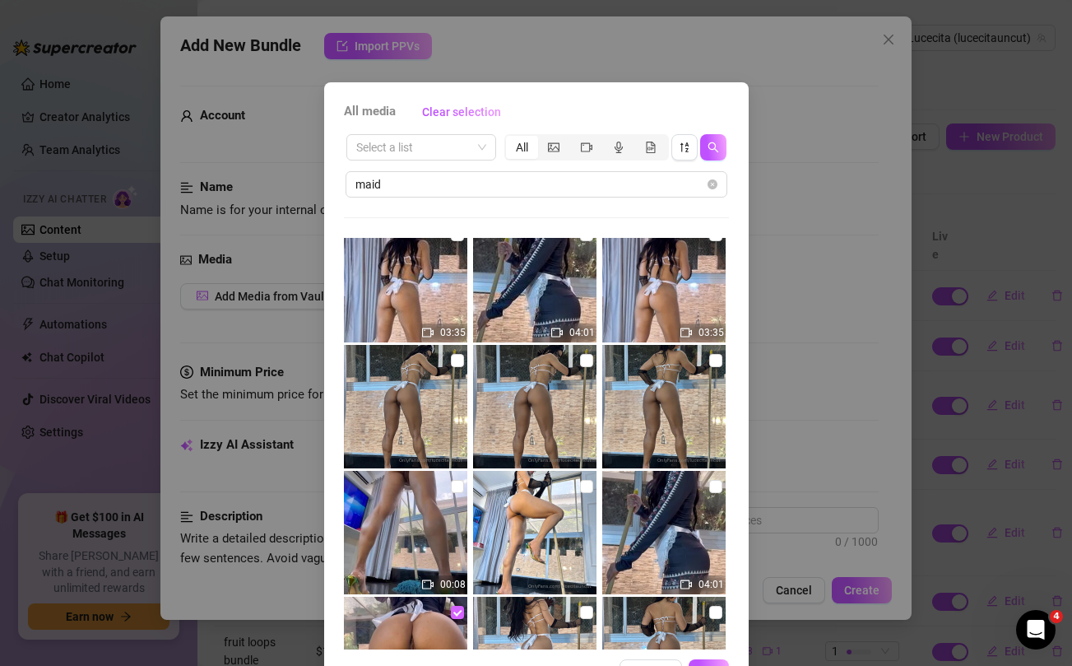
scroll to position [20, 0]
click at [715, 487] on input "checkbox" at bounding box center [715, 485] width 13 height 13
click at [584, 480] on input "checkbox" at bounding box center [586, 485] width 13 height 13
click at [457, 360] on input "checkbox" at bounding box center [457, 359] width 13 height 13
click at [583, 359] on input "checkbox" at bounding box center [586, 359] width 13 height 13
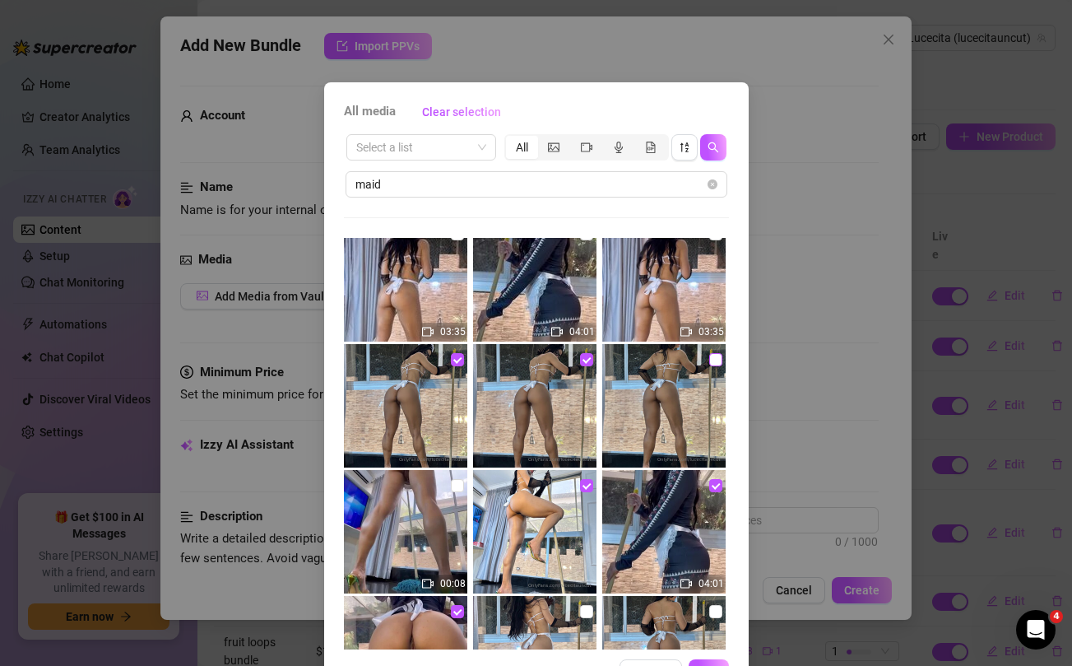
click at [714, 362] on input "checkbox" at bounding box center [715, 359] width 13 height 13
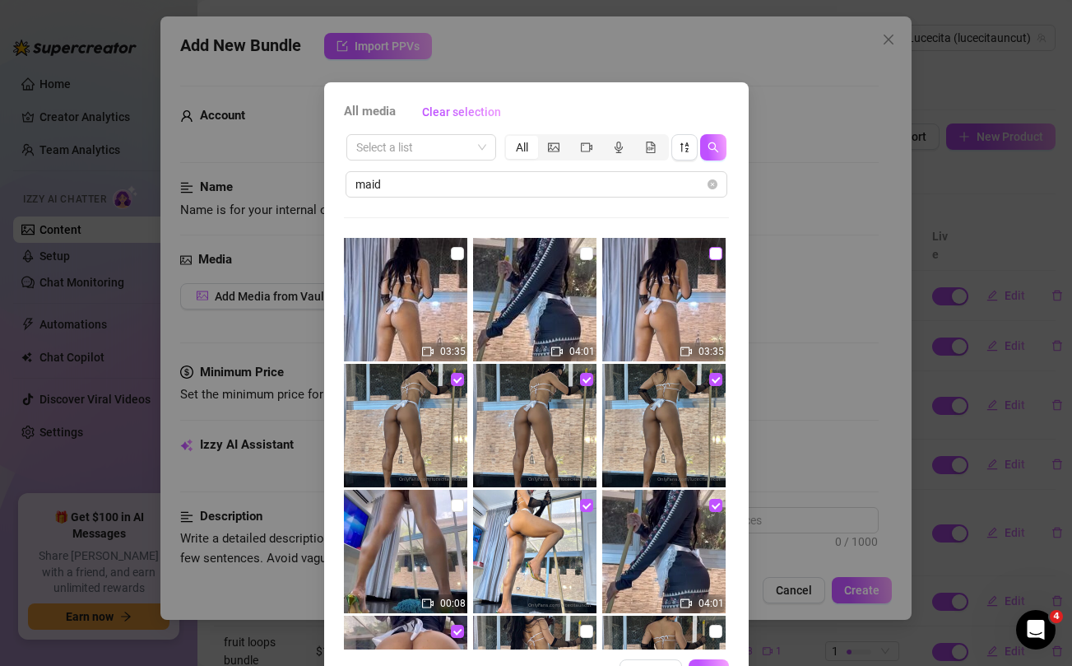
click at [715, 256] on input "checkbox" at bounding box center [715, 253] width 13 height 13
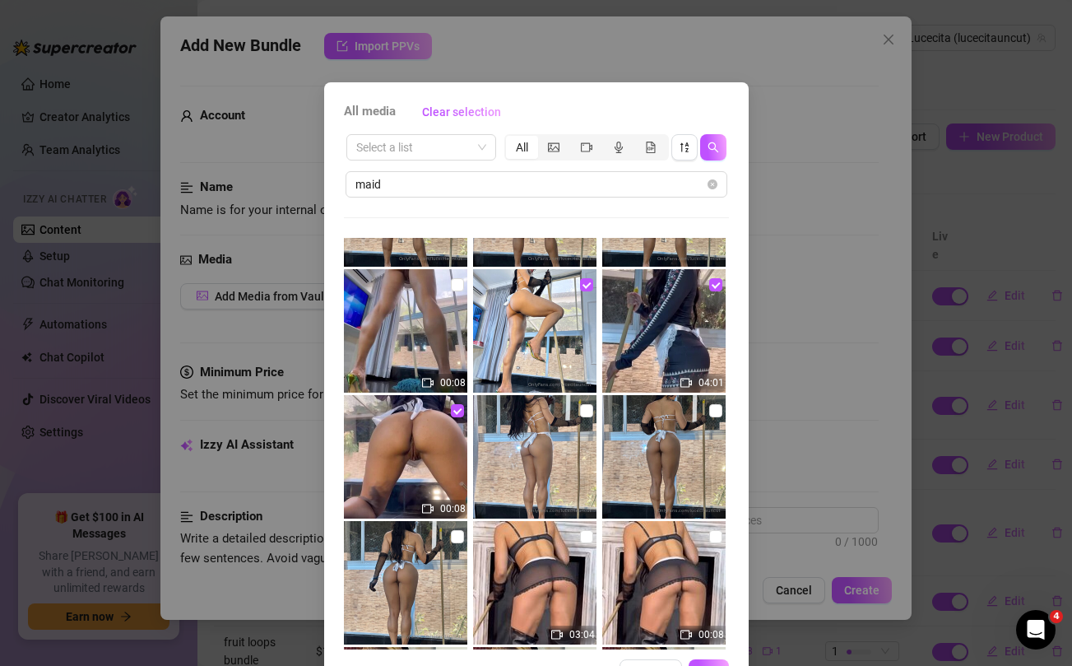
scroll to position [220, 0]
click at [459, 536] on input "checkbox" at bounding box center [457, 537] width 13 height 13
click at [584, 412] on input "checkbox" at bounding box center [586, 411] width 13 height 13
click at [715, 413] on input "checkbox" at bounding box center [715, 411] width 13 height 13
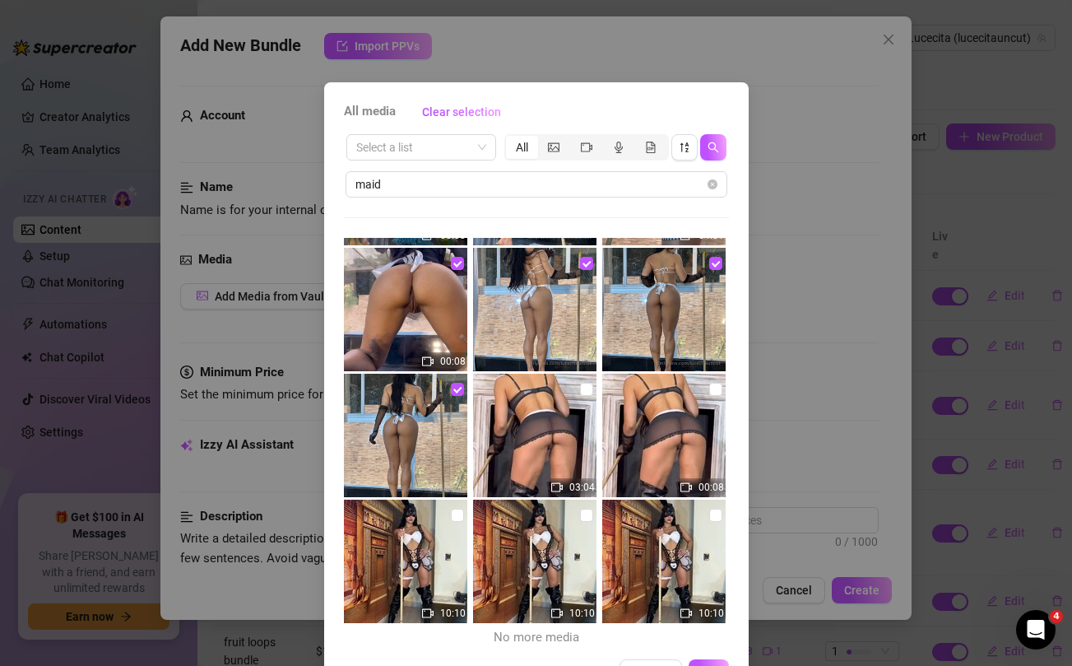
scroll to position [56, 0]
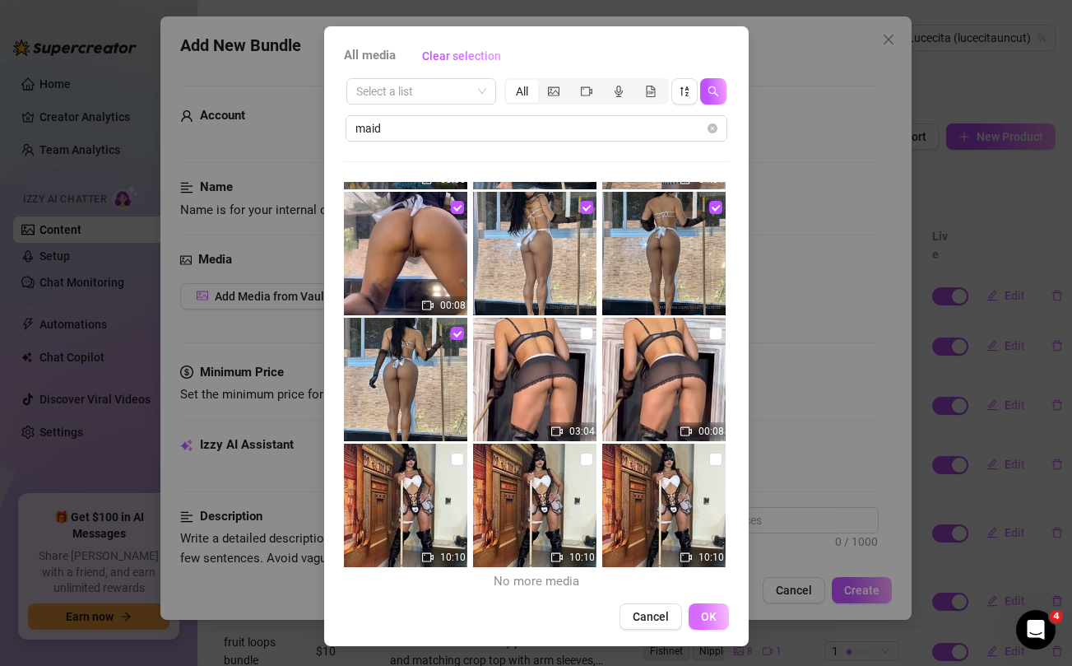
click at [710, 619] on span "OK" at bounding box center [709, 616] width 16 height 13
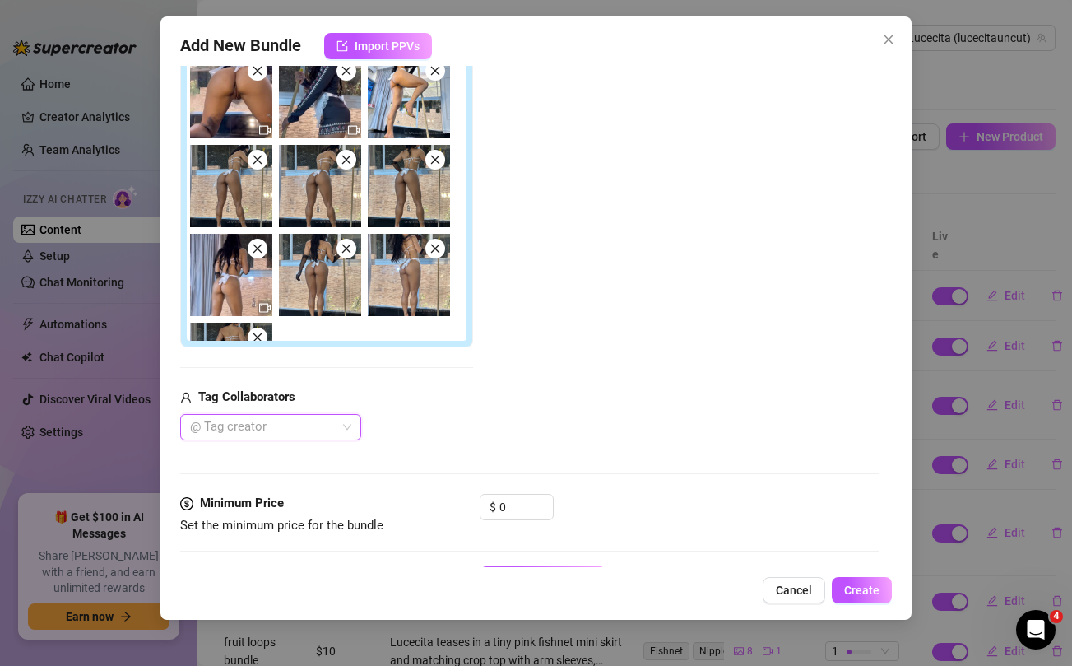
scroll to position [369, 0]
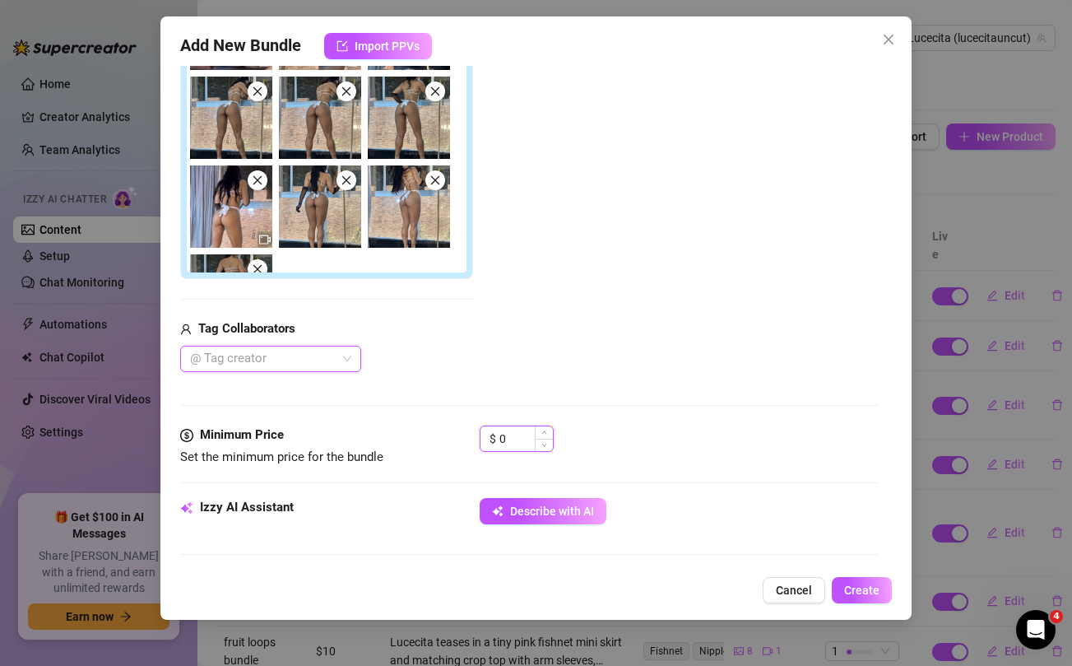
click at [513, 435] on input "0" at bounding box center [525, 438] width 53 height 25
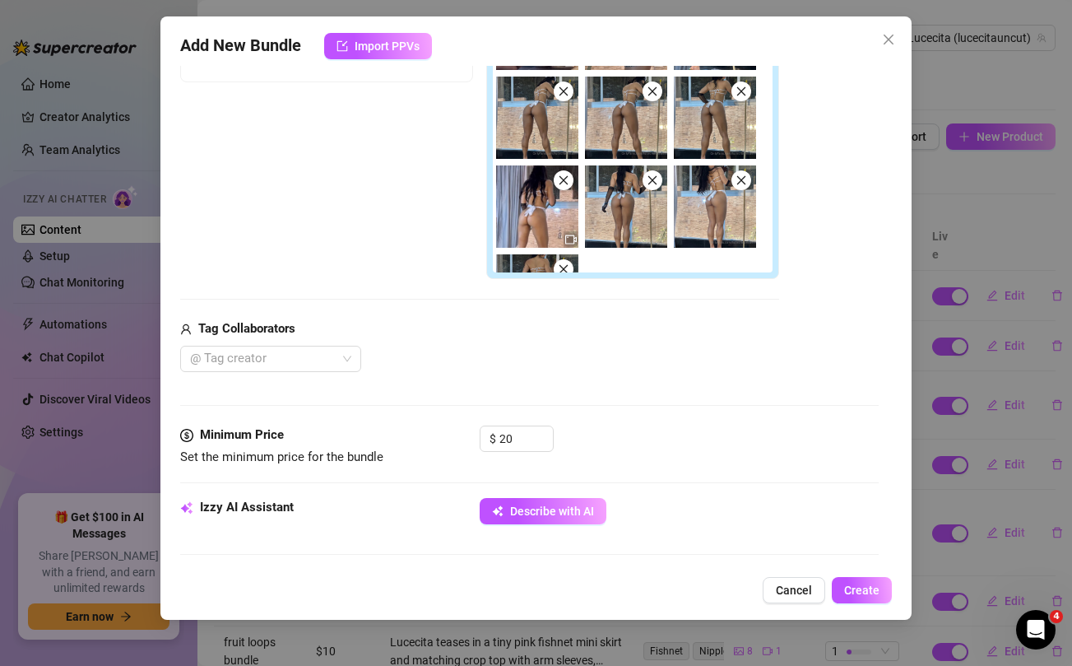
click at [581, 369] on div "@ Tag creator" at bounding box center [479, 359] width 599 height 26
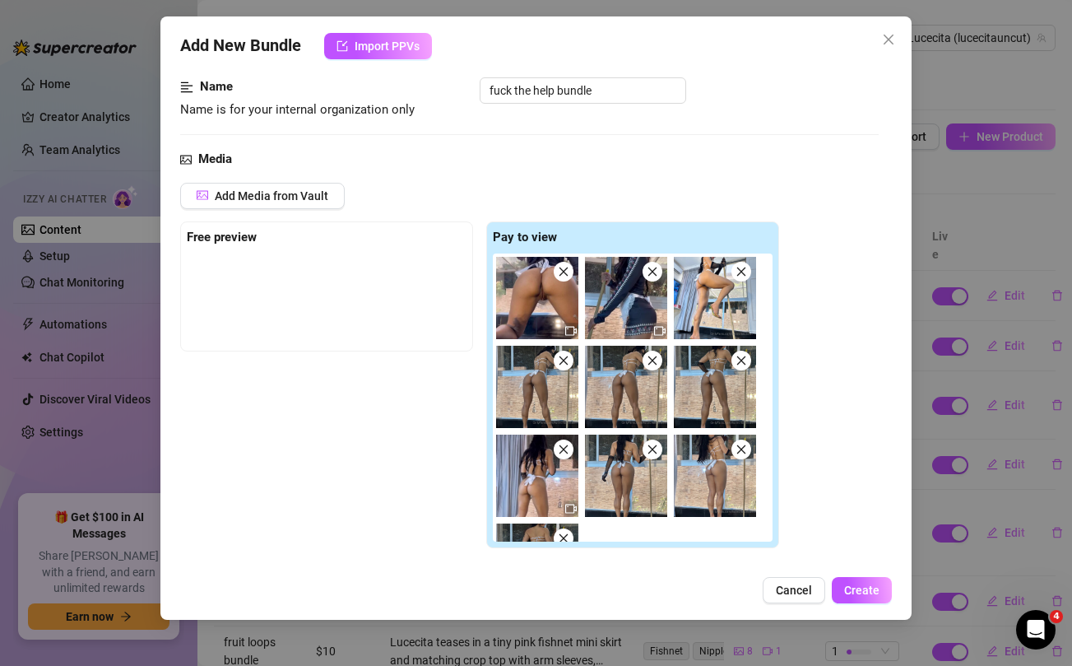
scroll to position [86, 0]
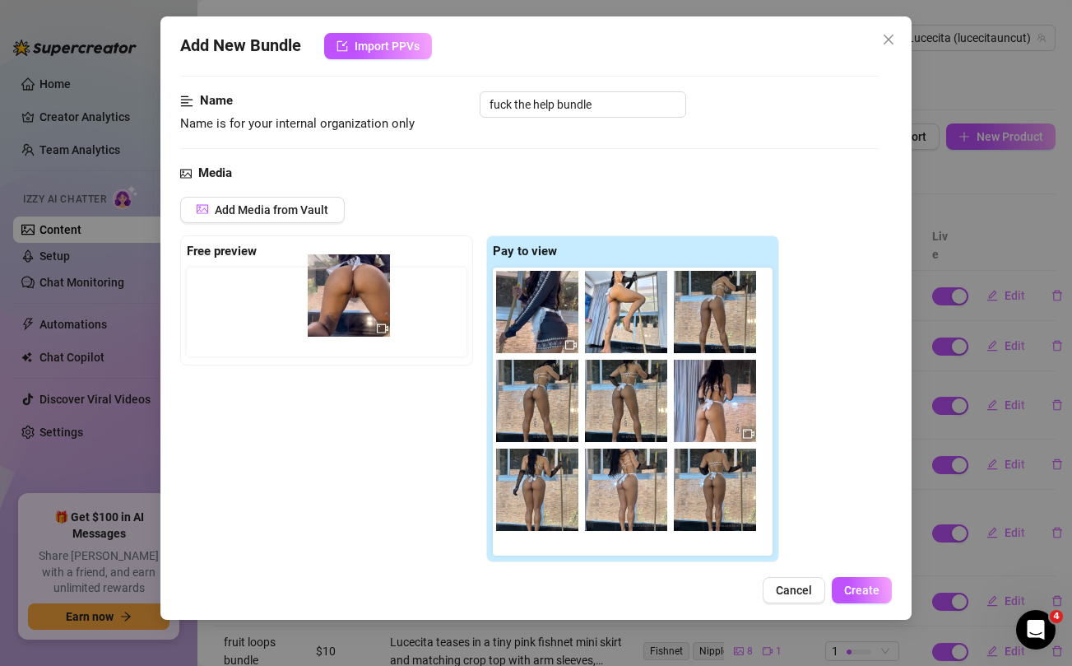
drag, startPoint x: 537, startPoint y: 314, endPoint x: 343, endPoint y: 298, distance: 194.8
click at [343, 298] on div "Free preview Pay to view" at bounding box center [479, 398] width 599 height 327
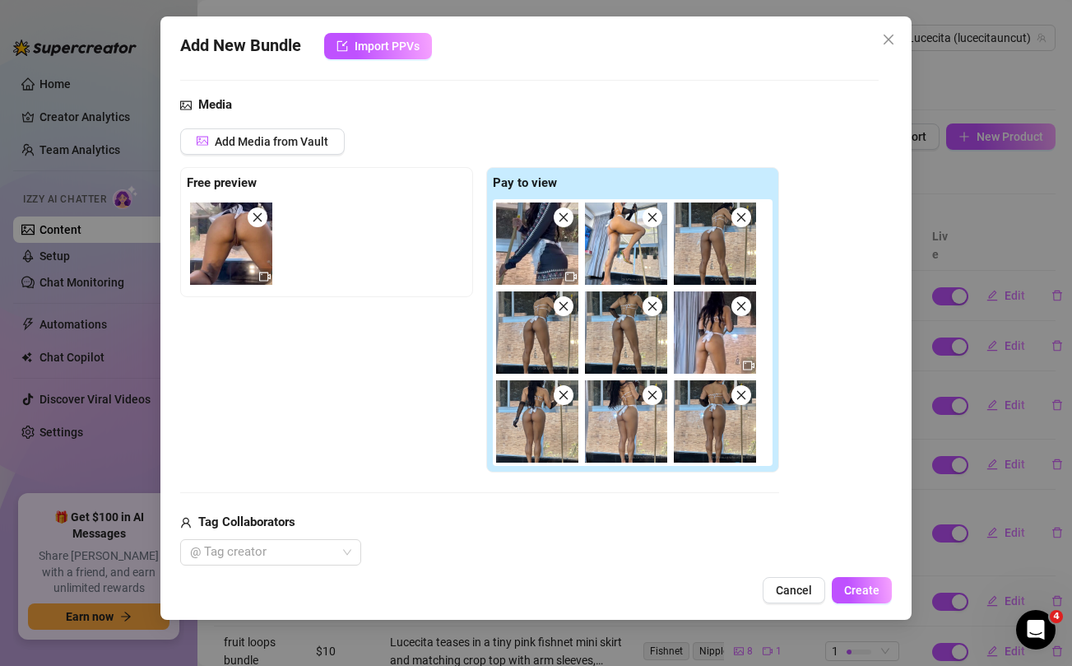
scroll to position [382, 0]
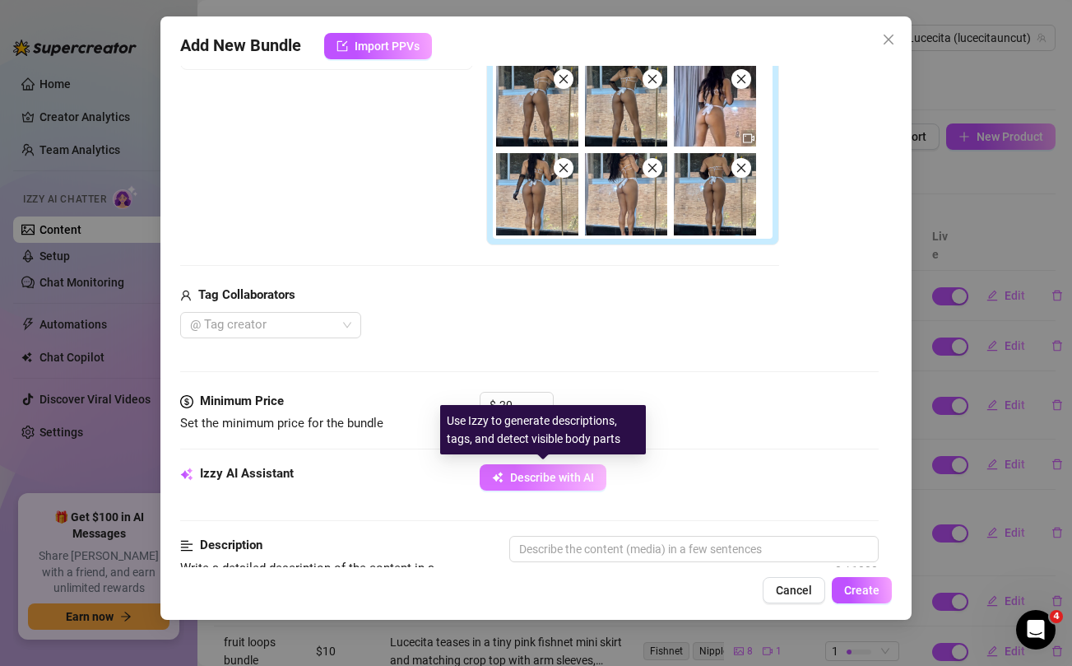
click at [527, 479] on span "Describe with AI" at bounding box center [552, 477] width 84 height 13
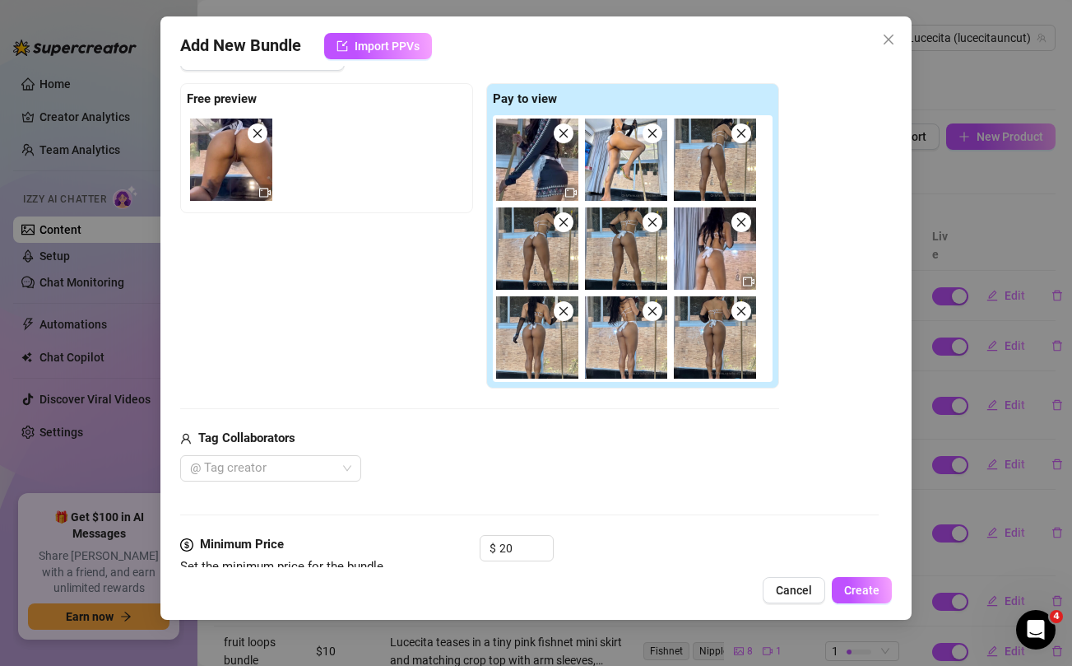
scroll to position [582, 0]
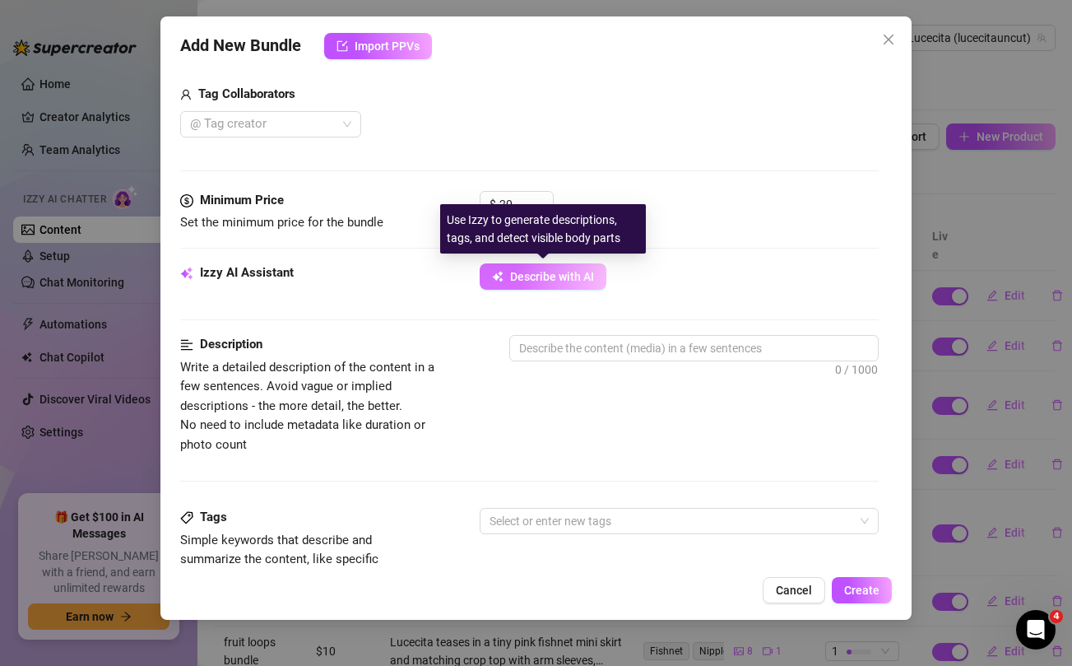
click at [563, 280] on span "Describe with AI" at bounding box center [552, 276] width 84 height 13
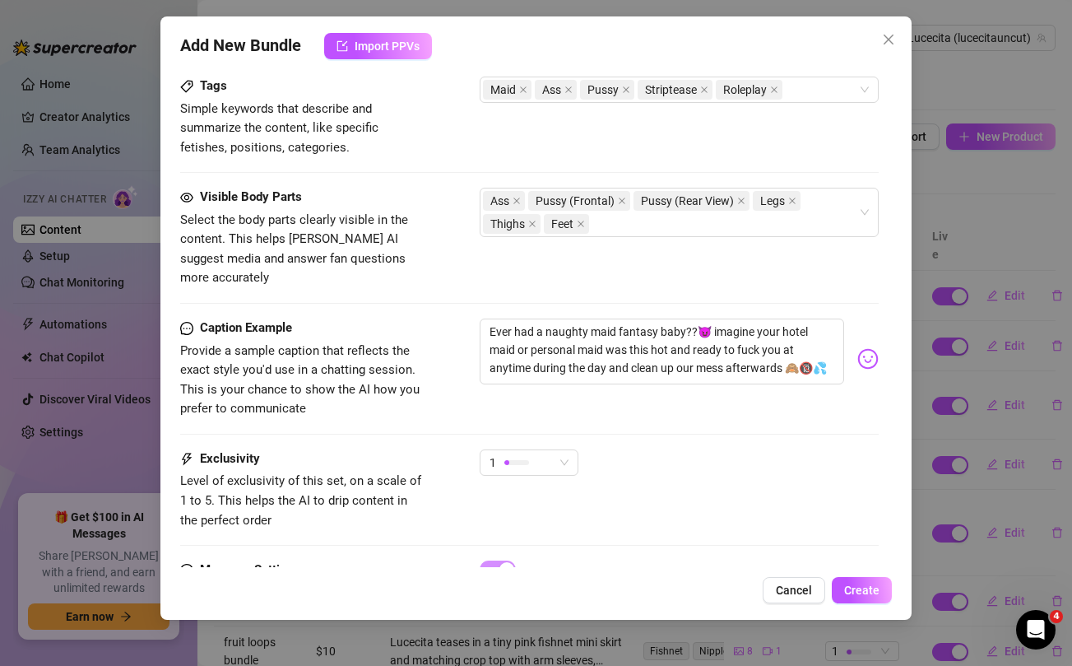
scroll to position [1059, 0]
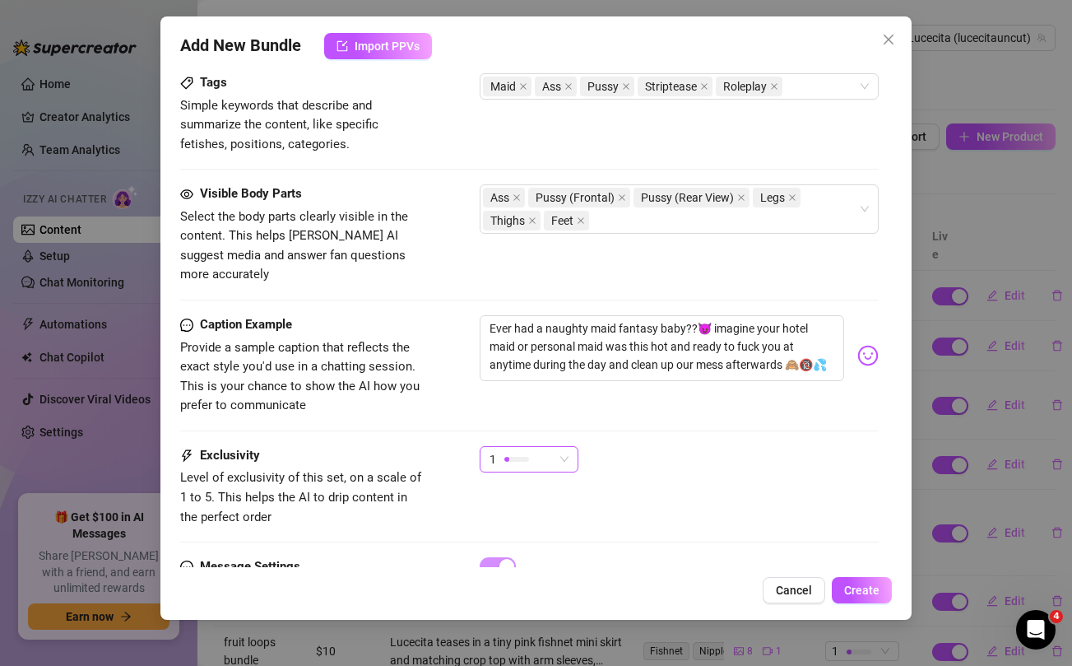
click at [557, 447] on span "1" at bounding box center [528, 459] width 79 height 25
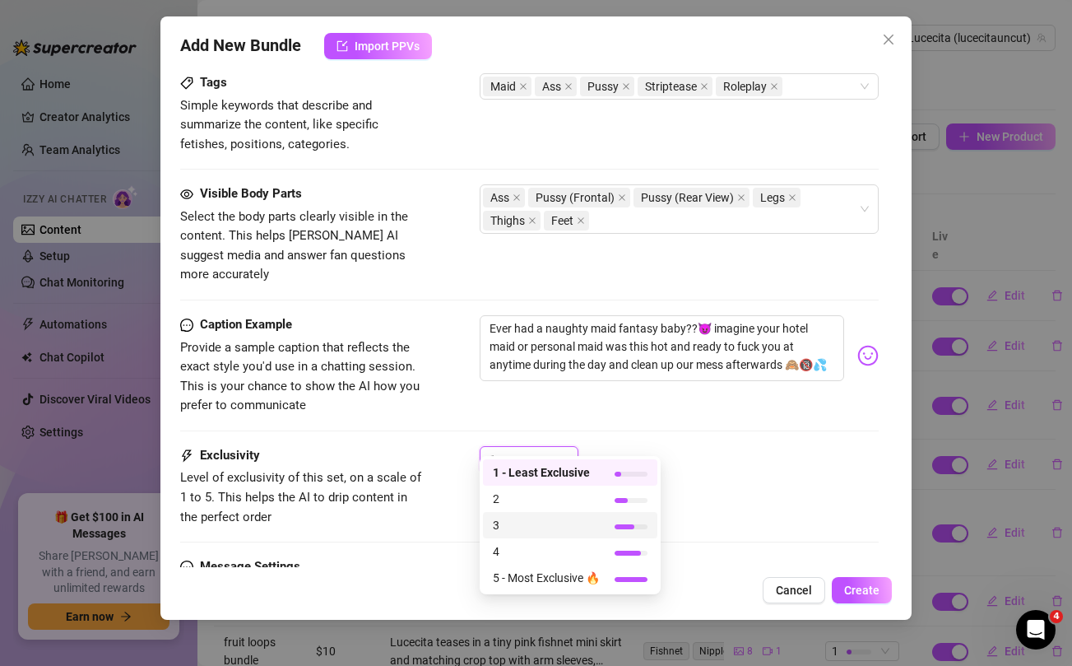
click at [502, 522] on span "3" at bounding box center [546, 525] width 107 height 18
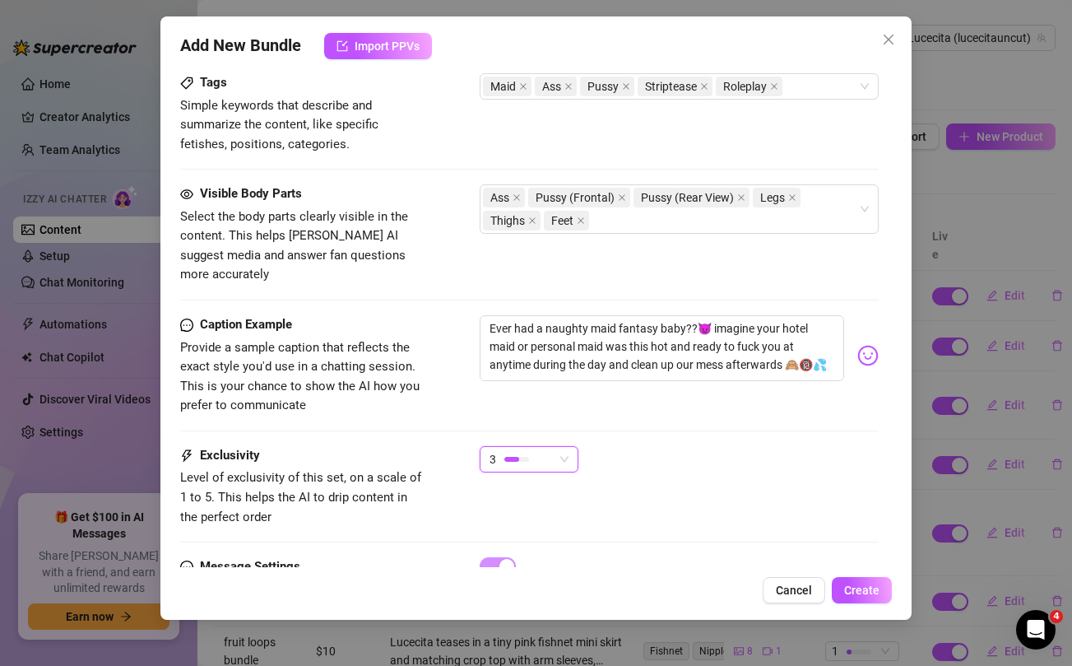
click at [819, 424] on div "Caption Example Provide a sample caption that reflects the exact style you'd us…" at bounding box center [529, 380] width 698 height 131
click at [868, 589] on span "Create" at bounding box center [861, 589] width 35 height 13
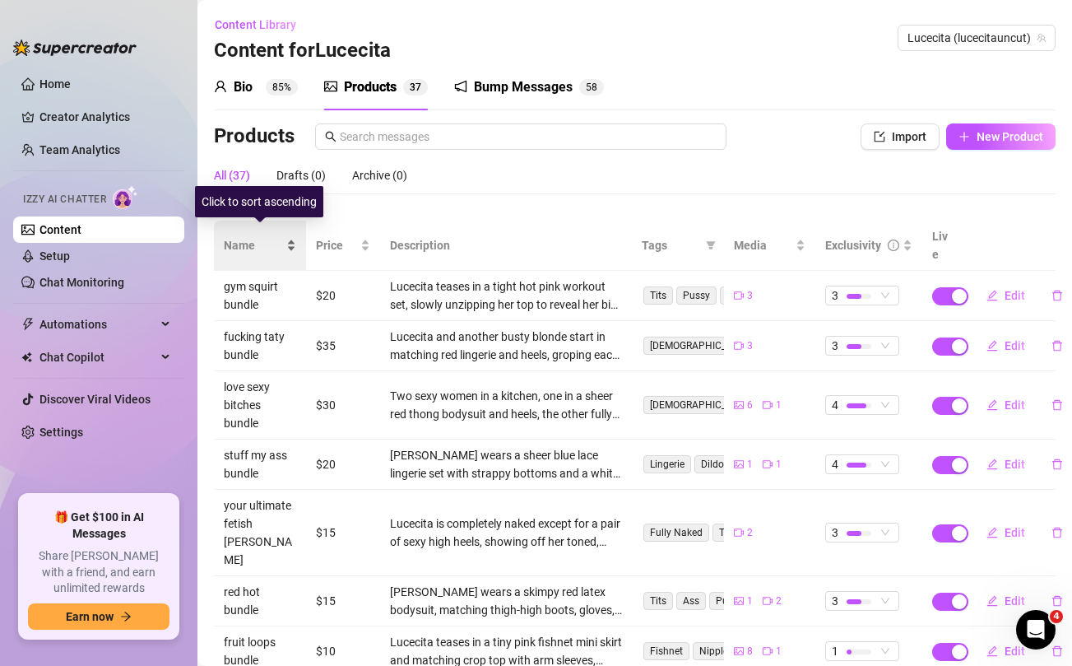
click at [254, 244] on span "Name" at bounding box center [253, 245] width 59 height 18
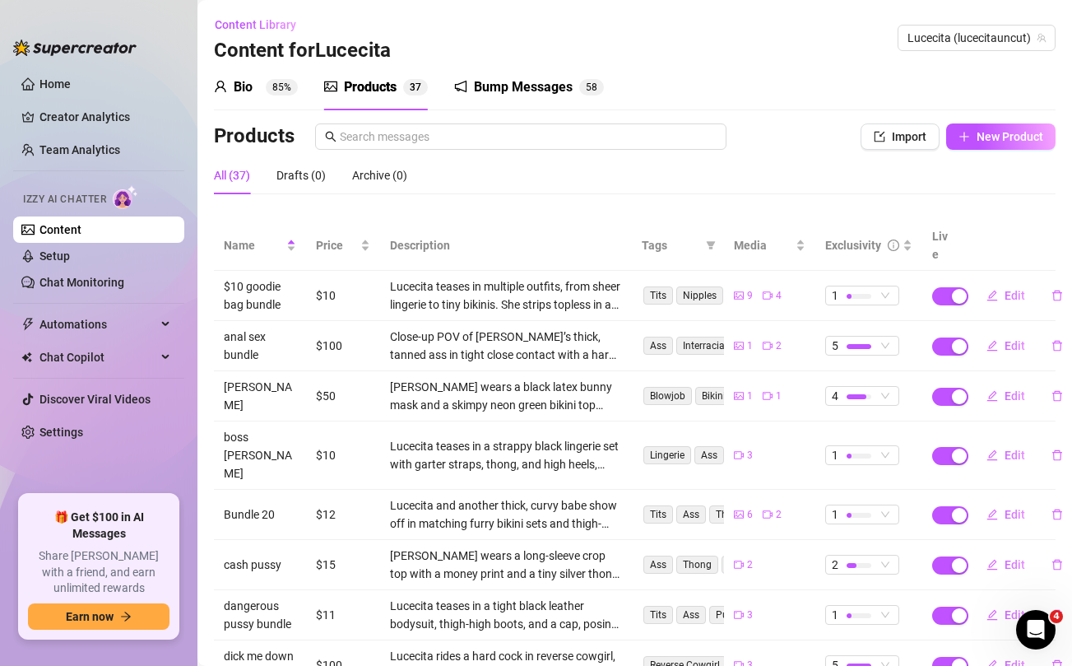
scroll to position [184, 0]
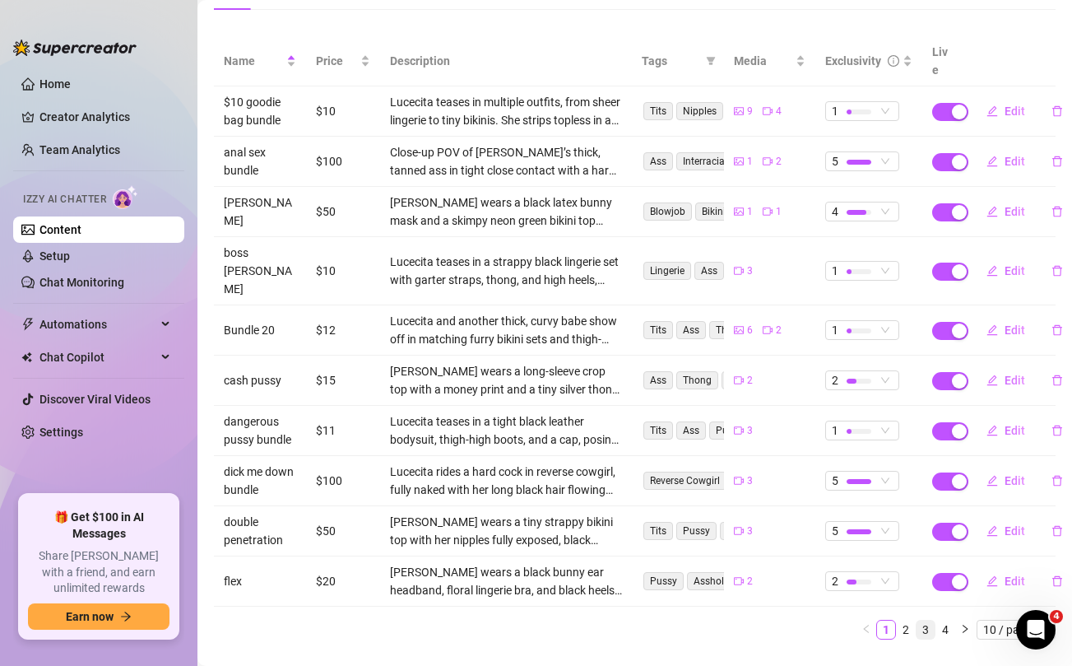
click at [926, 620] on link "3" at bounding box center [925, 629] width 18 height 18
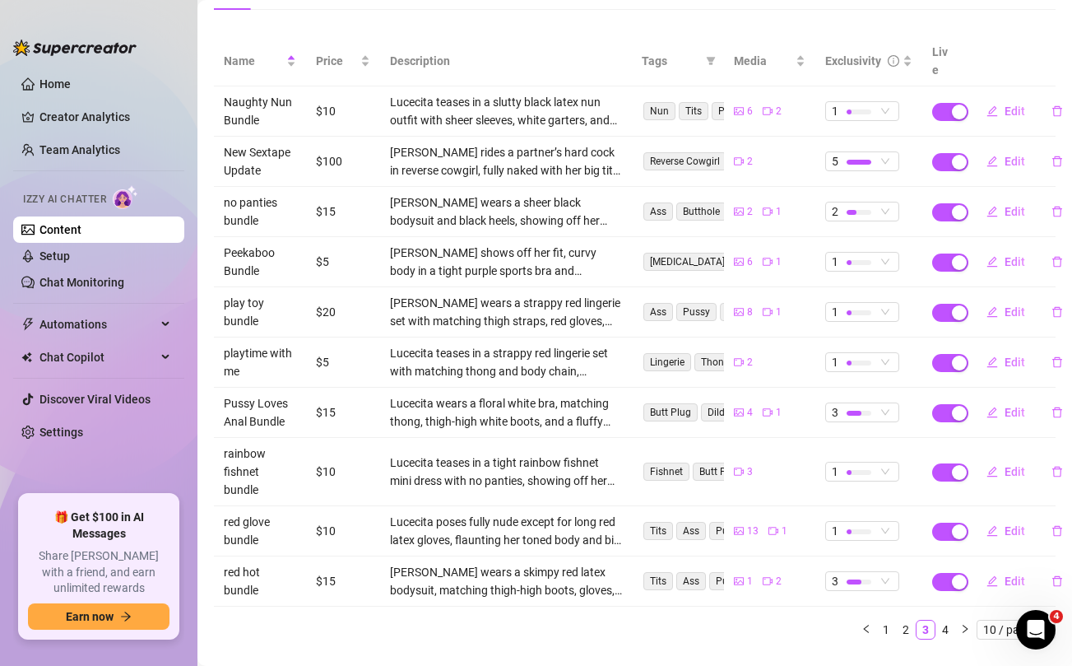
scroll to position [0, 0]
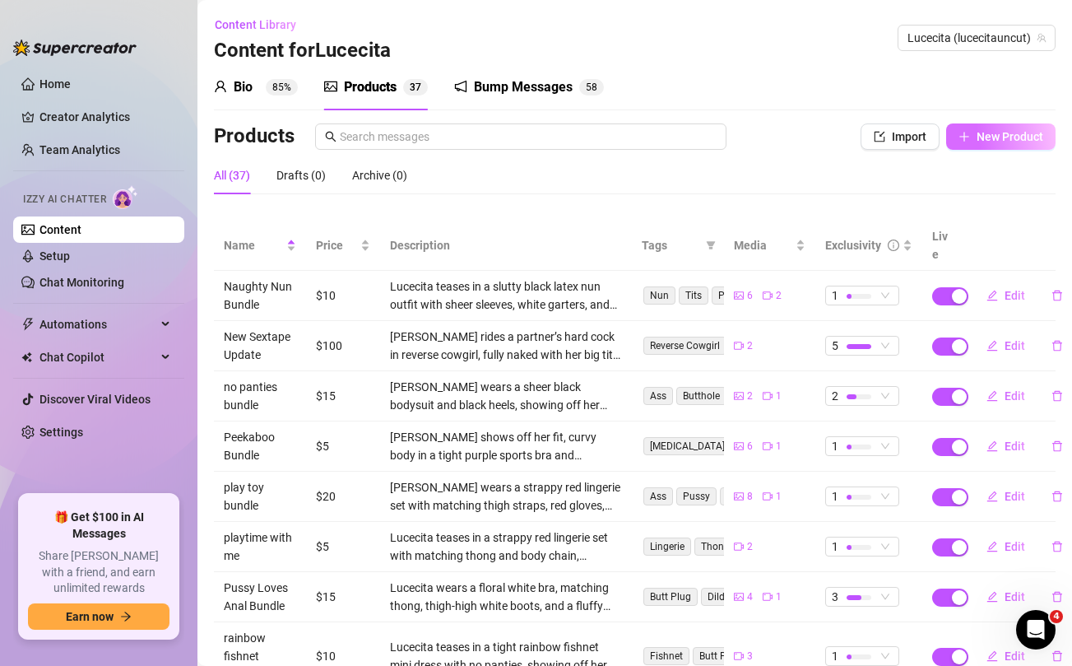
click at [1000, 127] on button "New Product" at bounding box center [1000, 136] width 109 height 26
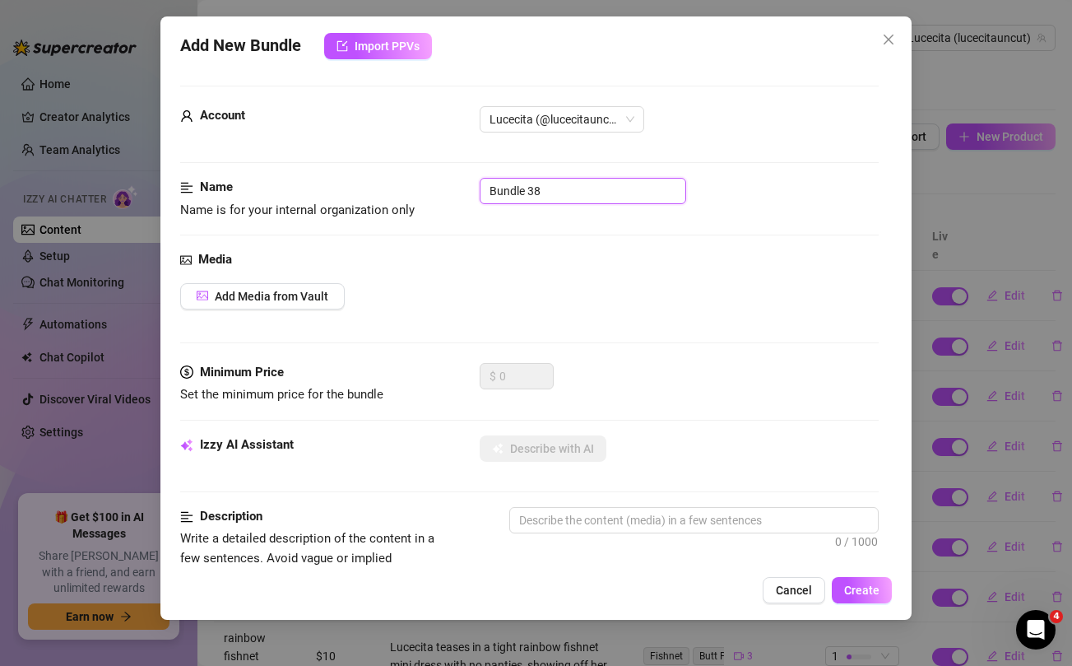
click at [508, 197] on input "Bundle 38" at bounding box center [583, 191] width 206 height 26
click at [531, 316] on div "Media Add Media from Vault" at bounding box center [529, 306] width 698 height 113
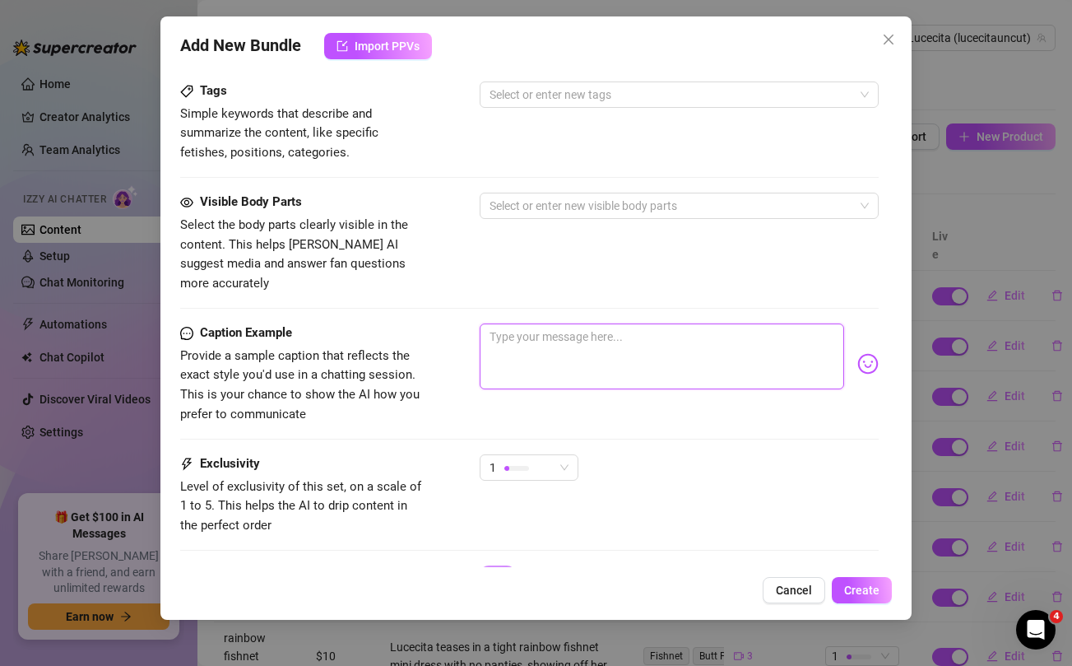
click at [522, 347] on textarea at bounding box center [662, 356] width 364 height 66
paste textarea "BRAND NEW EPIC SQUIRT BUNDLE 💦💦 This dildo and vibrator had my pussy GUSHING ba…"
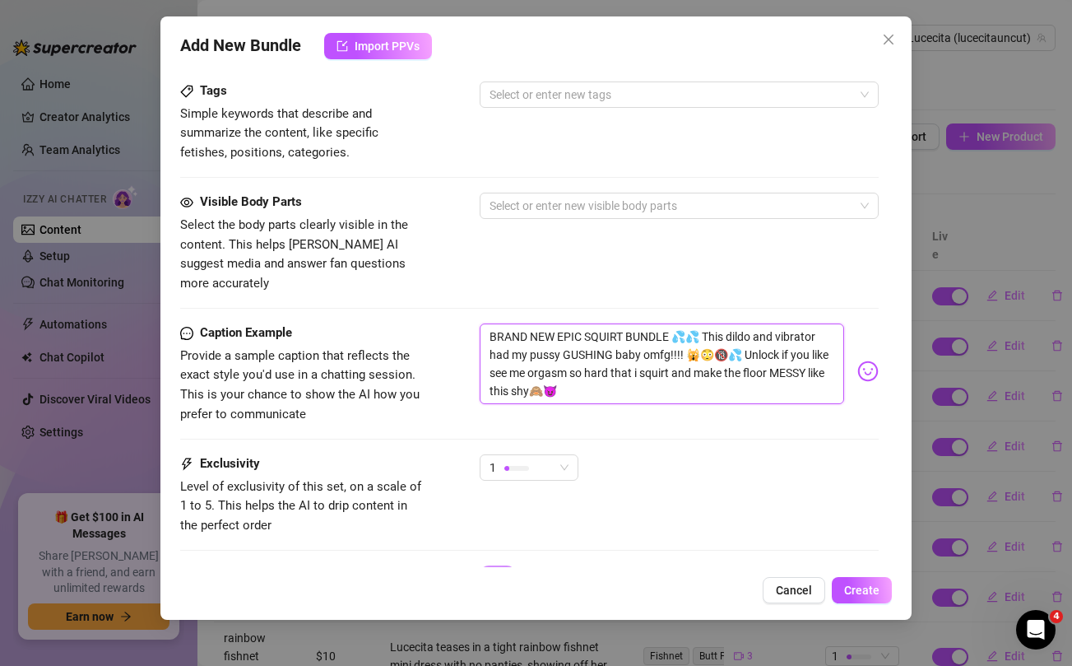
scroll to position [0, 0]
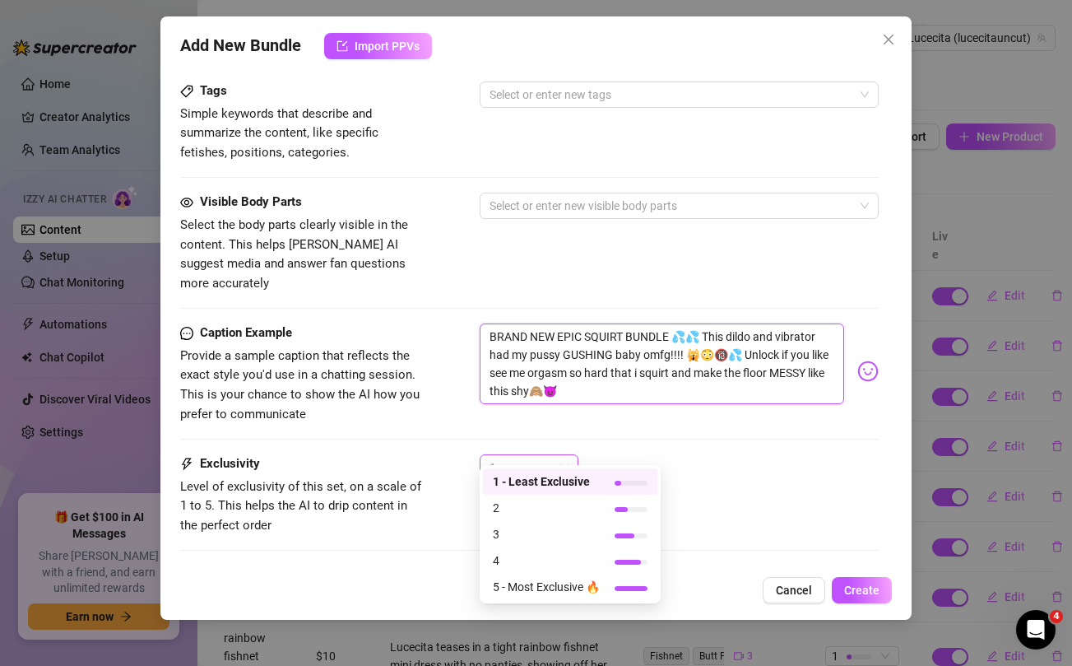
click at [545, 455] on div "1" at bounding box center [521, 467] width 64 height 25
click at [517, 560] on span "4" at bounding box center [546, 560] width 107 height 18
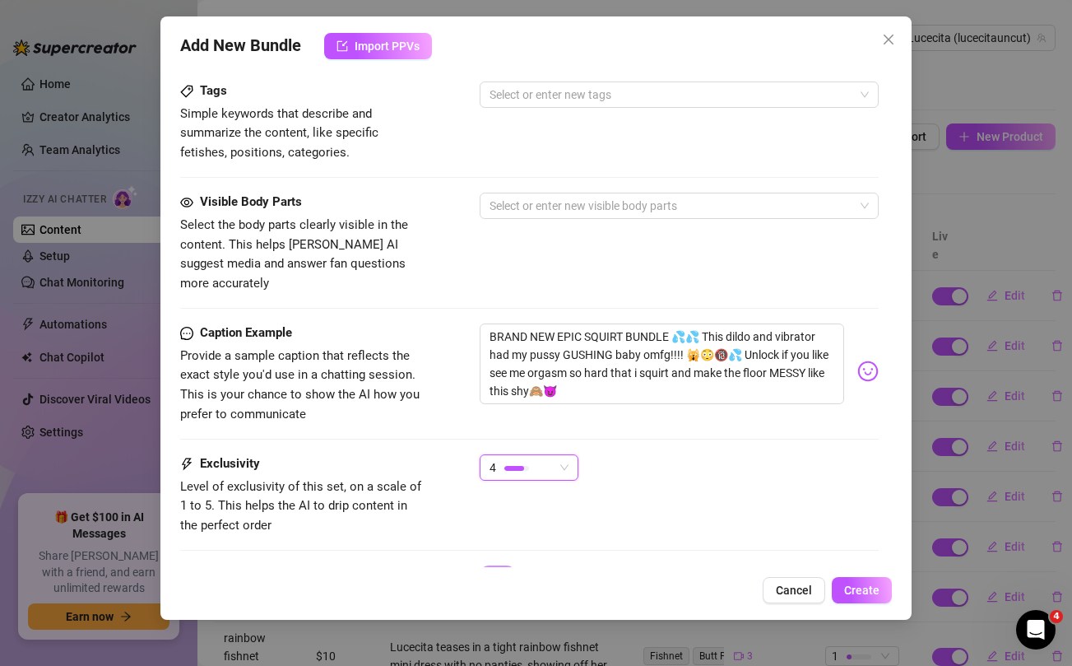
click at [650, 407] on div "Caption Example Provide a sample caption that reflects the exact style you'd us…" at bounding box center [529, 388] width 698 height 131
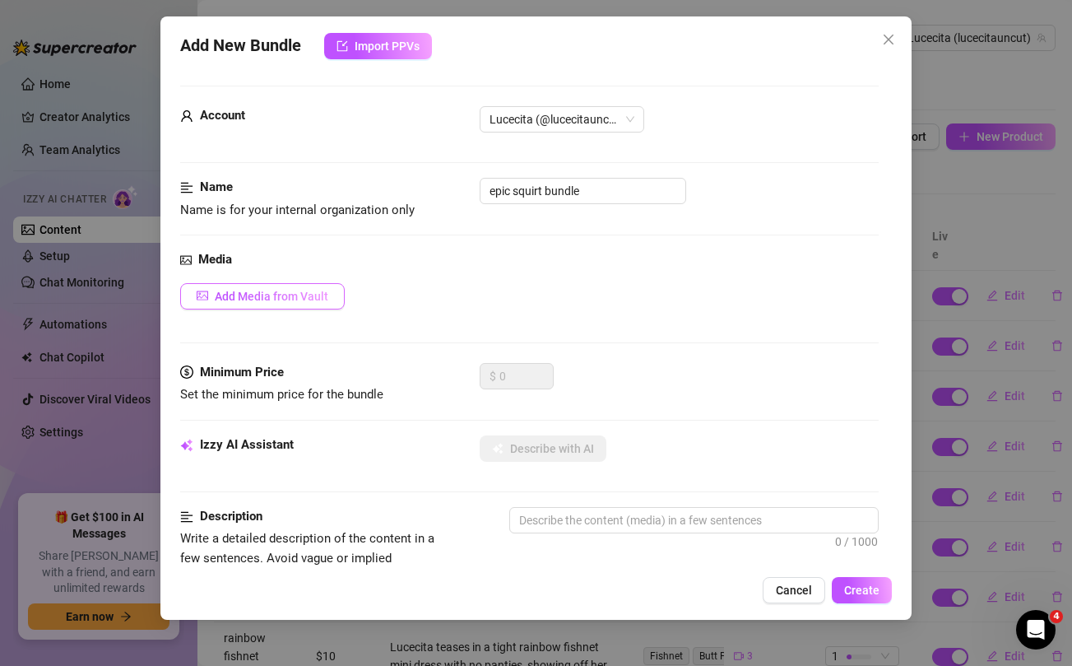
click at [290, 293] on span "Add Media from Vault" at bounding box center [272, 296] width 114 height 13
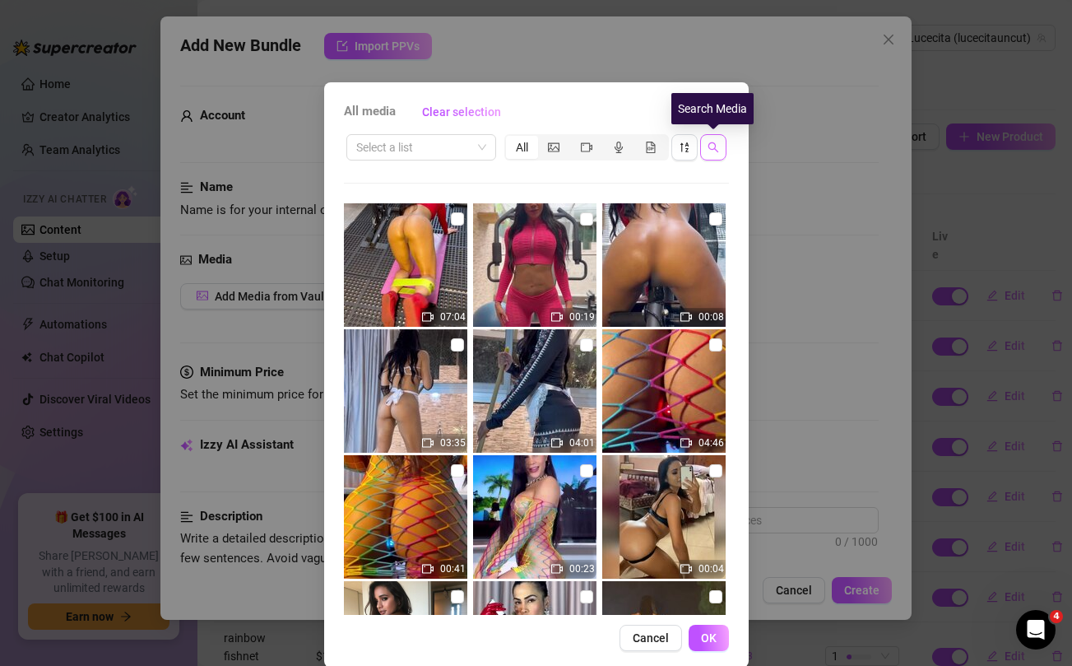
click at [714, 154] on span "button" at bounding box center [713, 147] width 12 height 13
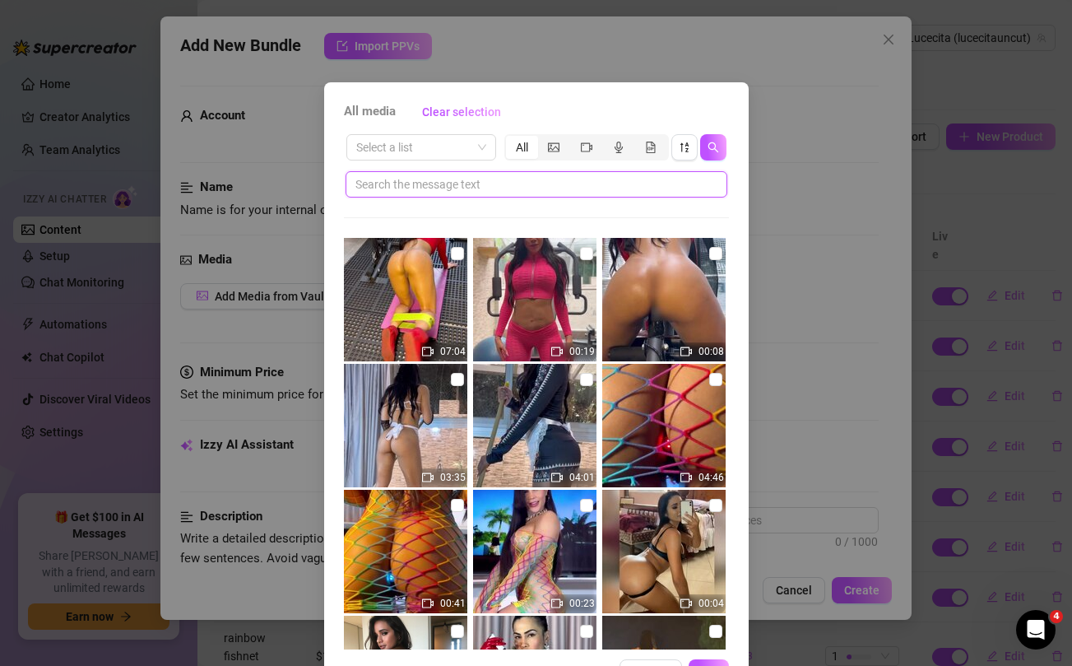
click at [554, 186] on input "text" at bounding box center [529, 184] width 349 height 18
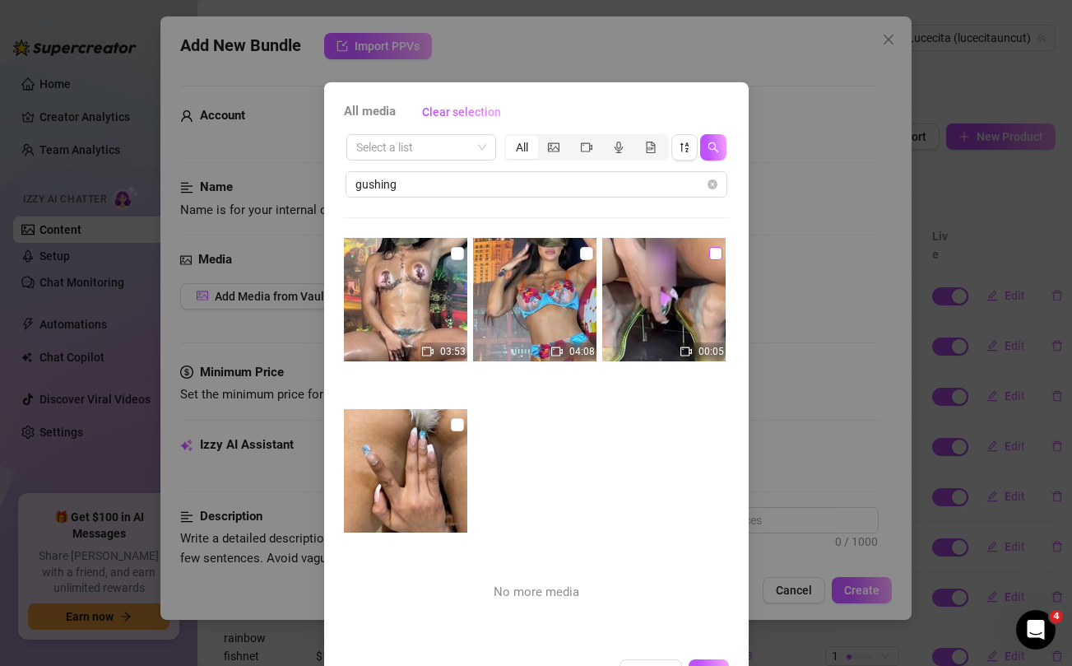
click at [710, 253] on input "checkbox" at bounding box center [715, 253] width 13 height 13
click at [582, 255] on input "checkbox" at bounding box center [586, 253] width 13 height 13
click at [457, 253] on input "checkbox" at bounding box center [457, 253] width 13 height 13
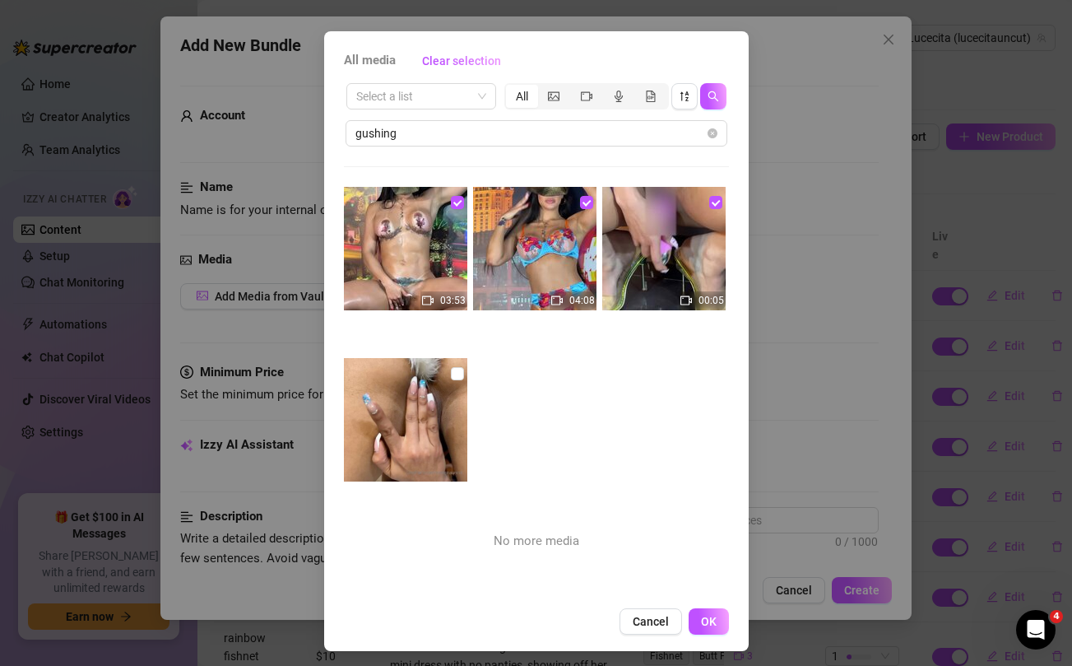
scroll to position [56, 0]
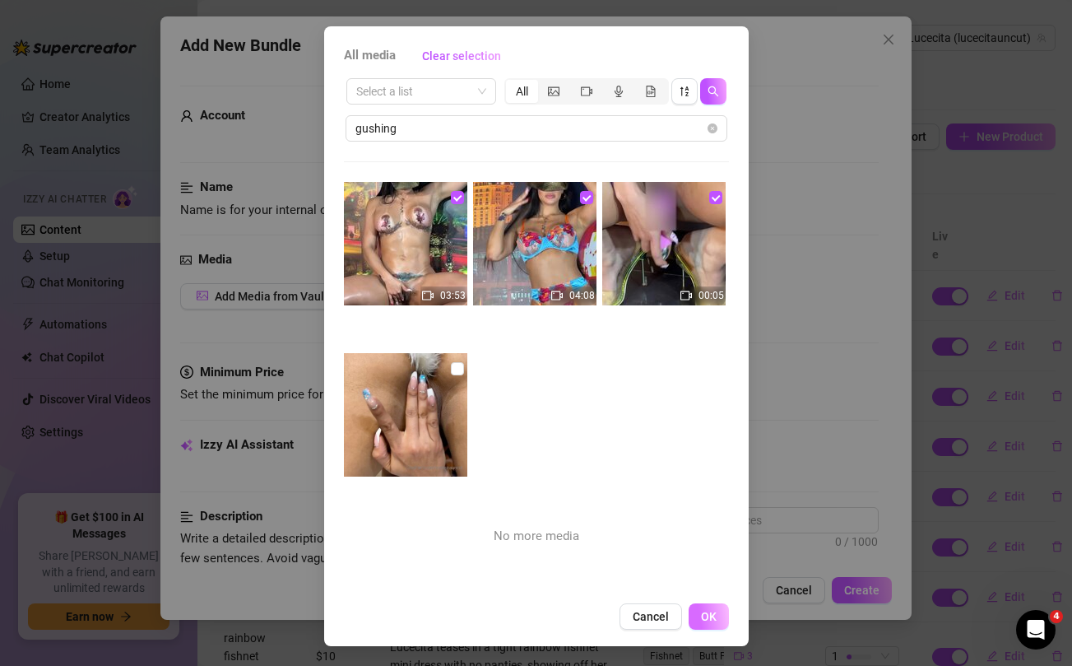
click at [714, 616] on span "OK" at bounding box center [709, 616] width 16 height 13
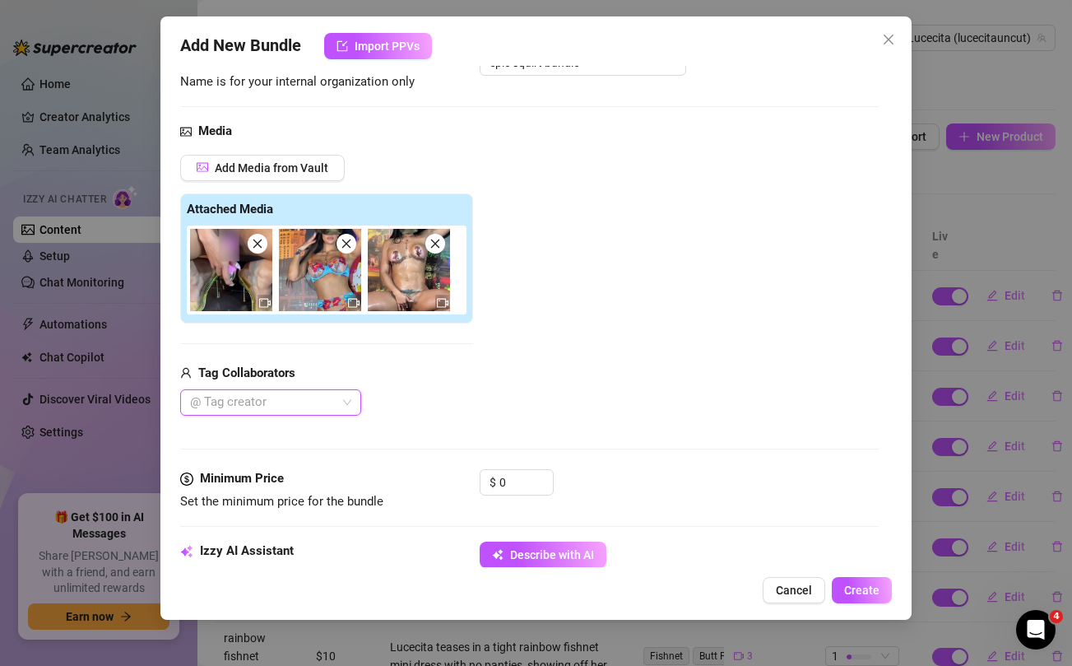
scroll to position [169, 0]
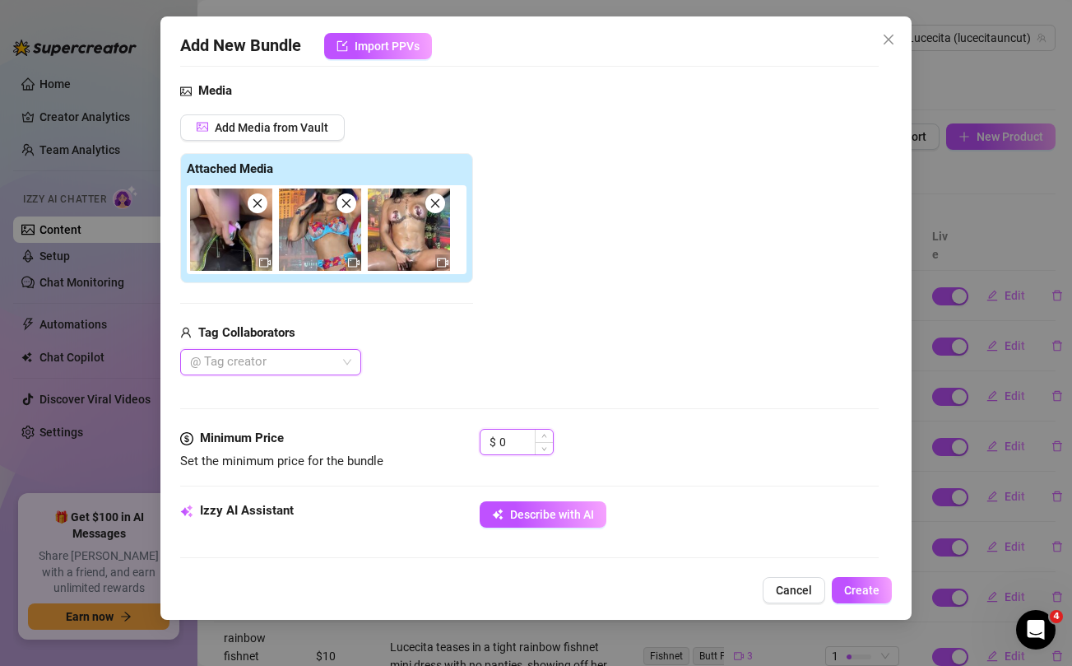
click at [515, 451] on input "0" at bounding box center [525, 441] width 53 height 25
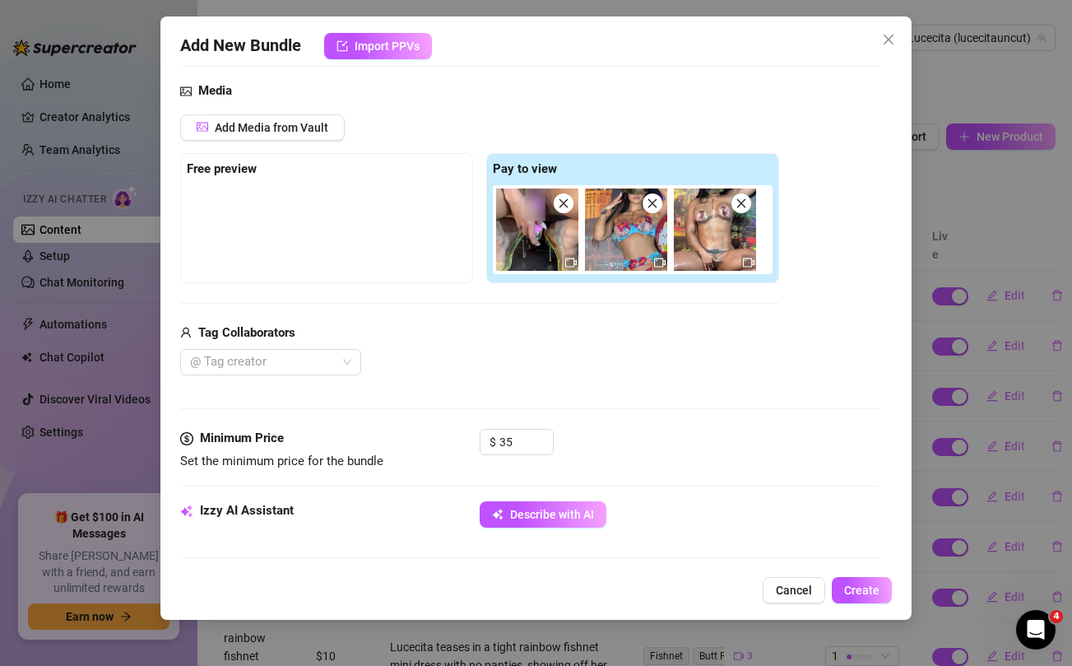
click at [543, 328] on div "Tag Collaborators" at bounding box center [479, 333] width 599 height 20
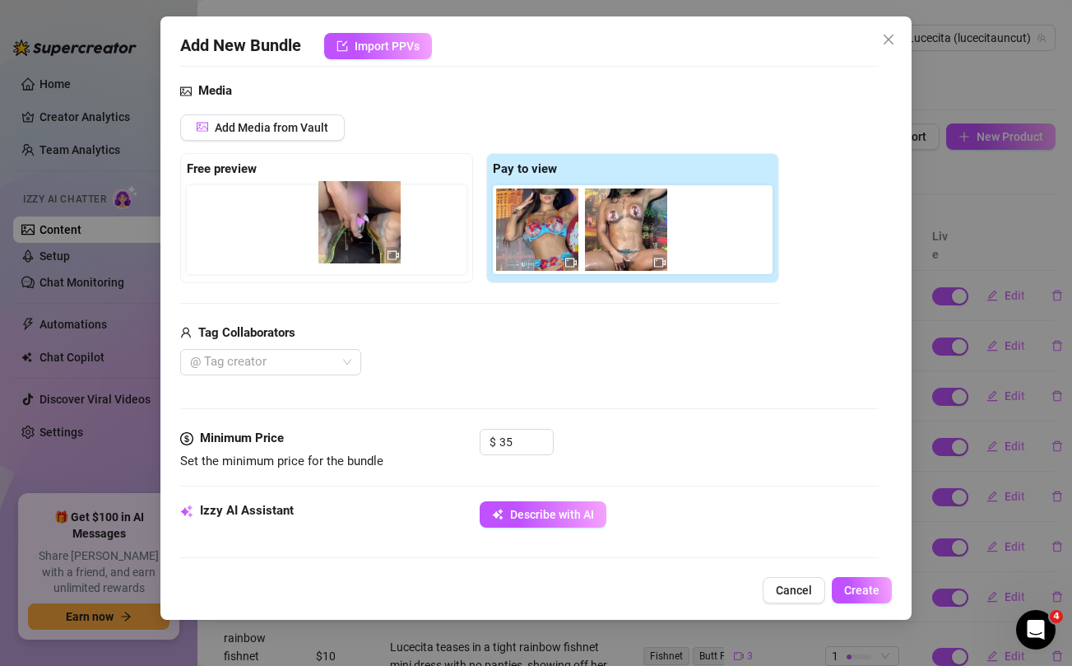
drag, startPoint x: 526, startPoint y: 223, endPoint x: 344, endPoint y: 216, distance: 182.0
click at [344, 216] on div "Free preview Pay to view" at bounding box center [479, 218] width 599 height 130
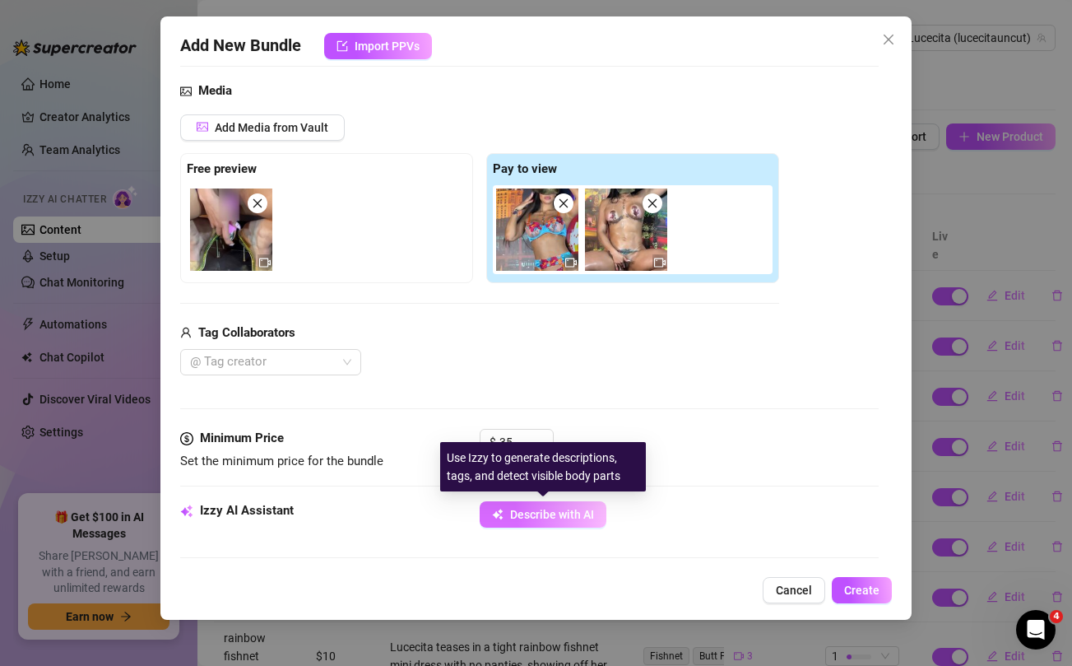
click at [568, 512] on span "Describe with AI" at bounding box center [552, 514] width 84 height 13
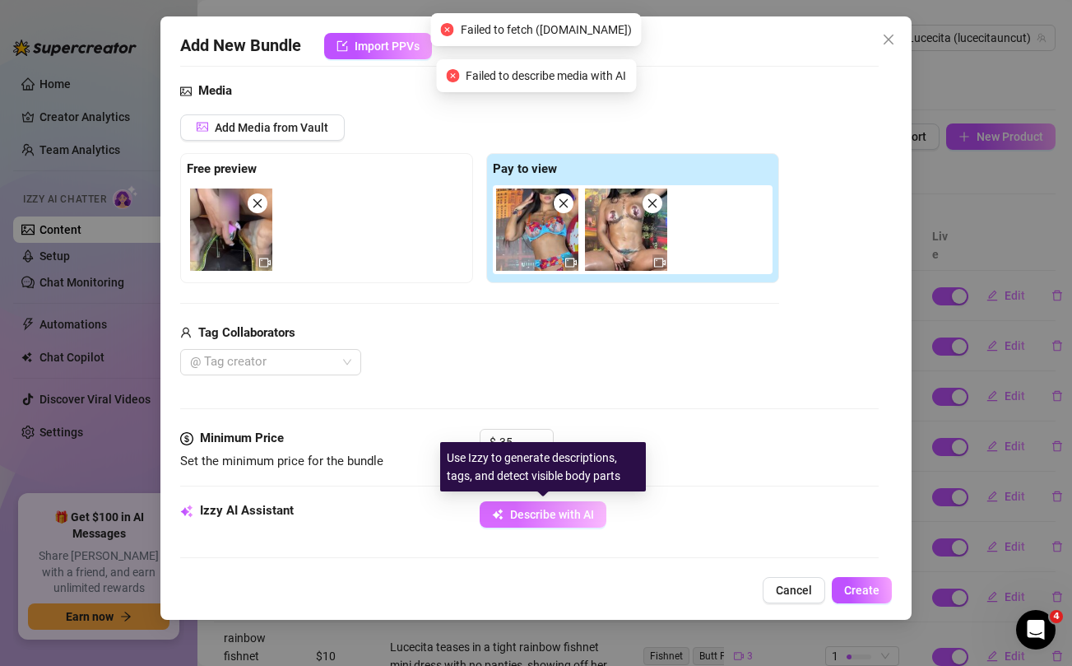
click at [568, 512] on span "Describe with AI" at bounding box center [552, 514] width 84 height 13
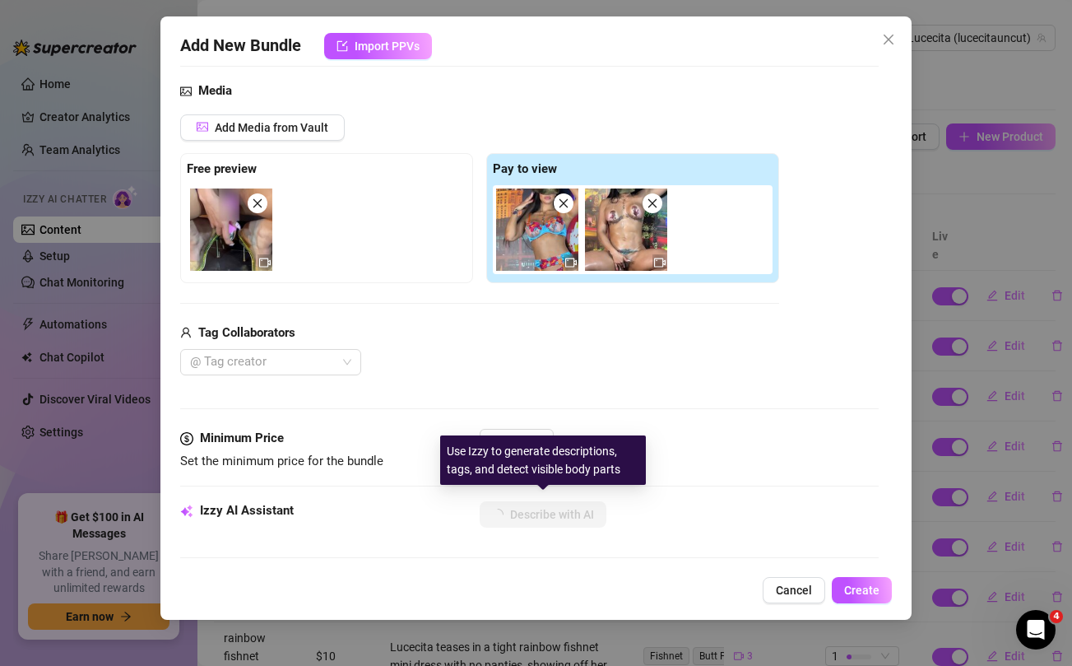
scroll to position [245, 0]
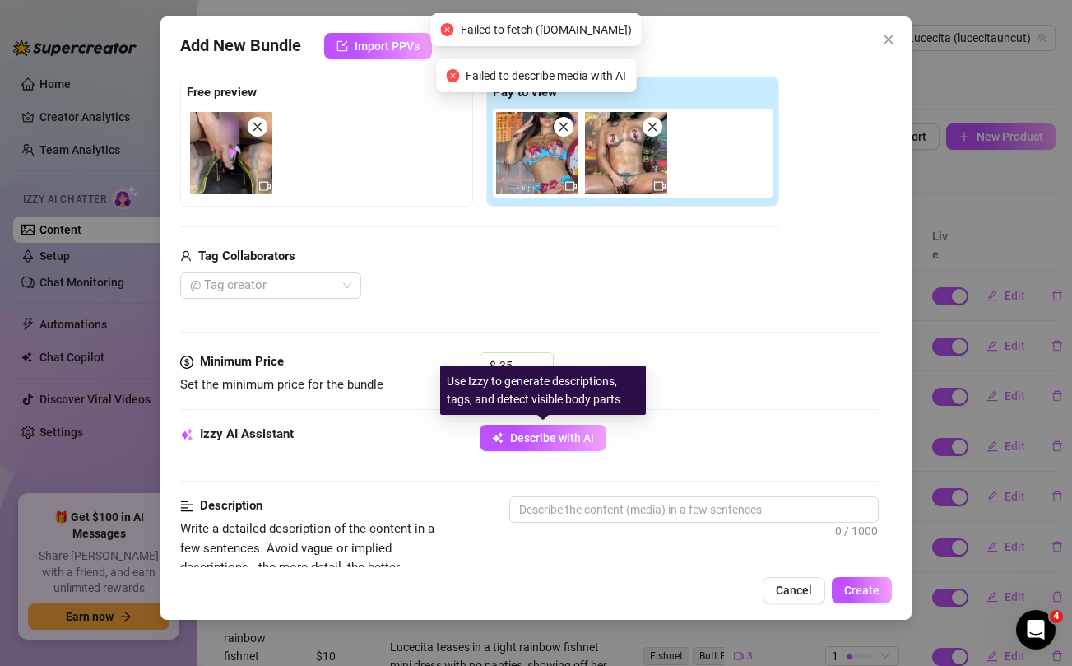
click at [553, 424] on div "Minimum Price Set the minimum price for the bundle $ 35" at bounding box center [529, 388] width 698 height 72
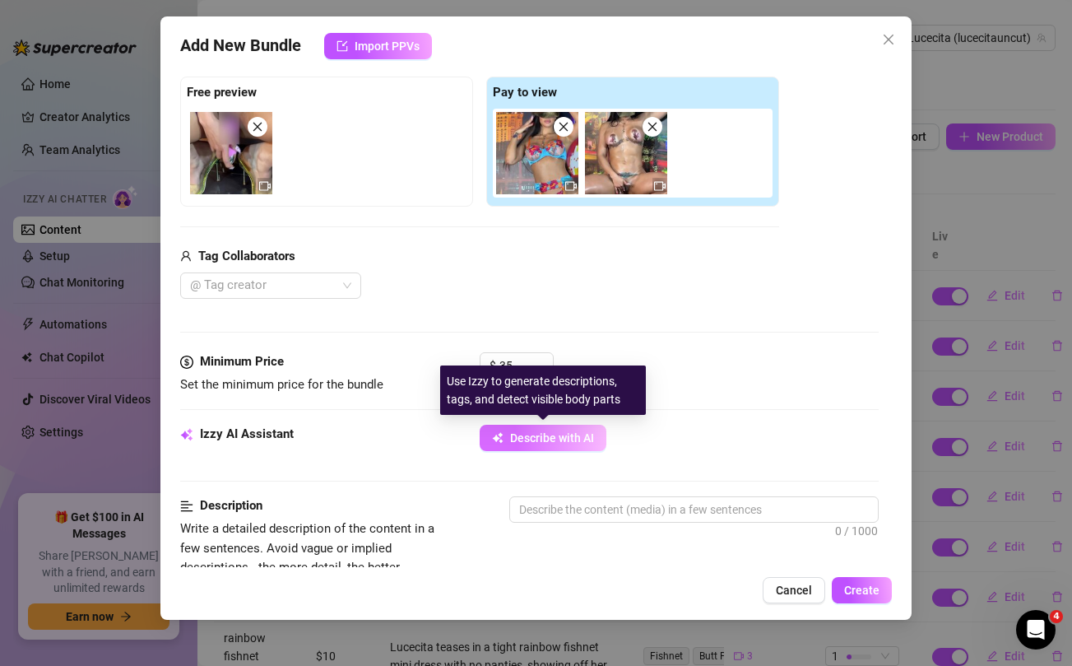
click at [539, 439] on span "Describe with AI" at bounding box center [552, 437] width 84 height 13
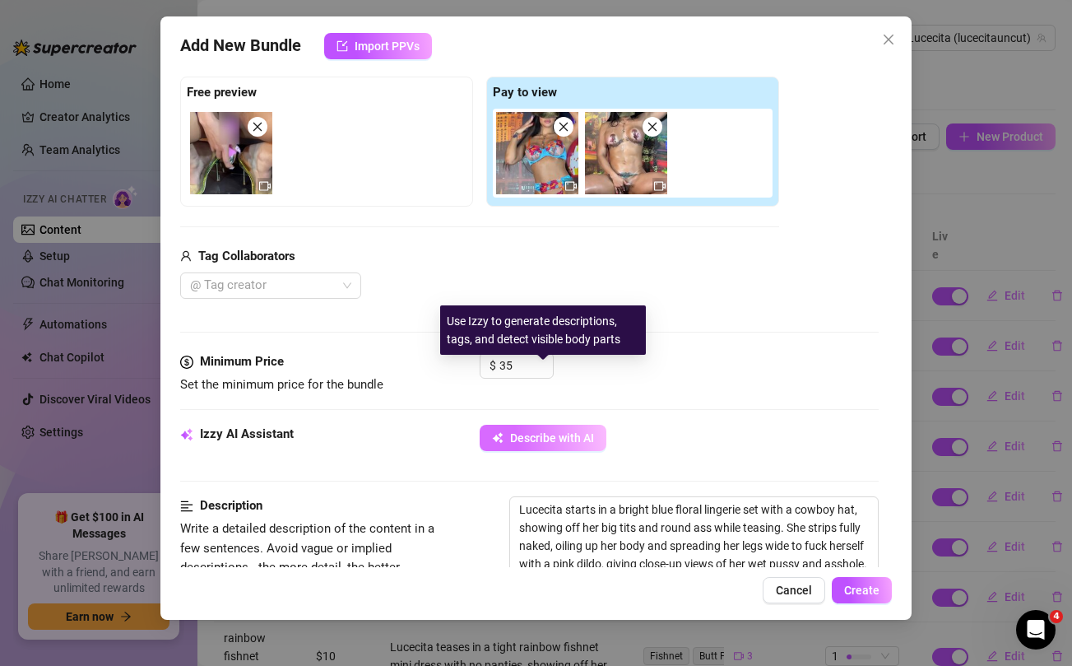
scroll to position [305, 0]
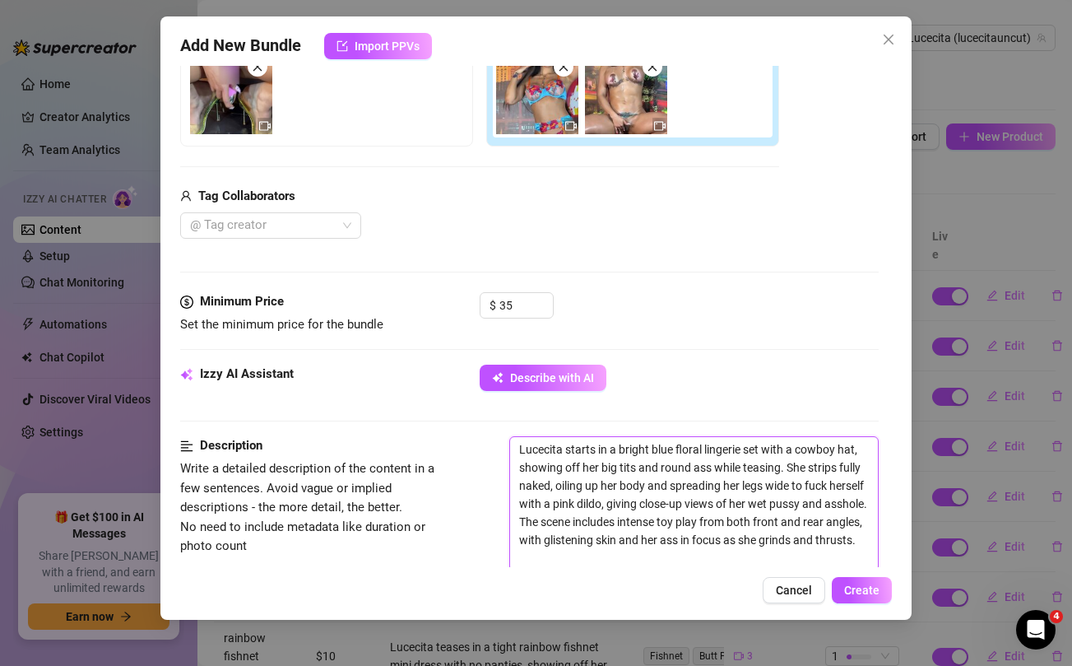
click at [579, 545] on textarea "Lucecita starts in a bright blue floral lingerie set with a cowboy hat, showing…" at bounding box center [693, 503] width 367 height 133
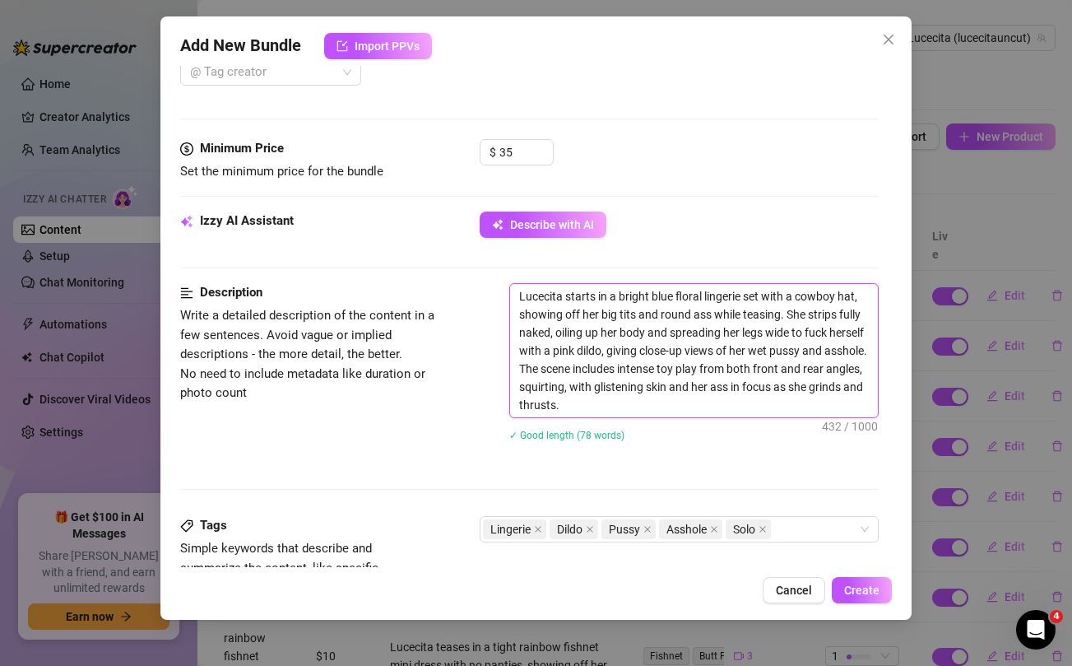
scroll to position [540, 0]
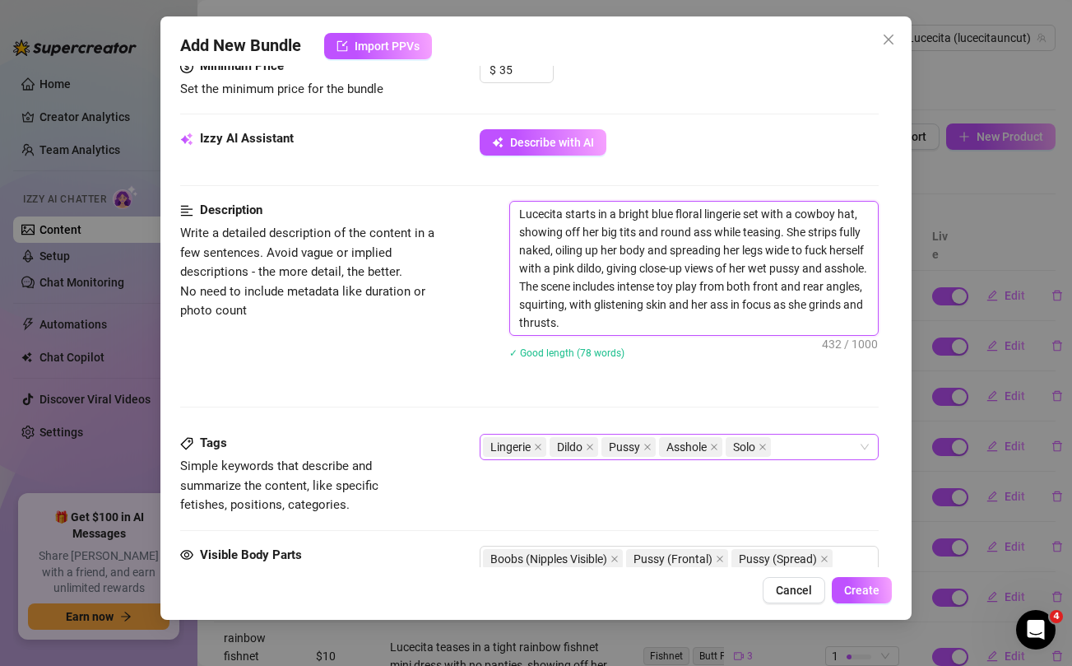
click at [791, 449] on div "Lingerie Dildo Pussy Asshole Solo" at bounding box center [670, 446] width 374 height 23
click at [359, 378] on div "Description Write a detailed description of the content in a few sentences. Avo…" at bounding box center [529, 290] width 698 height 179
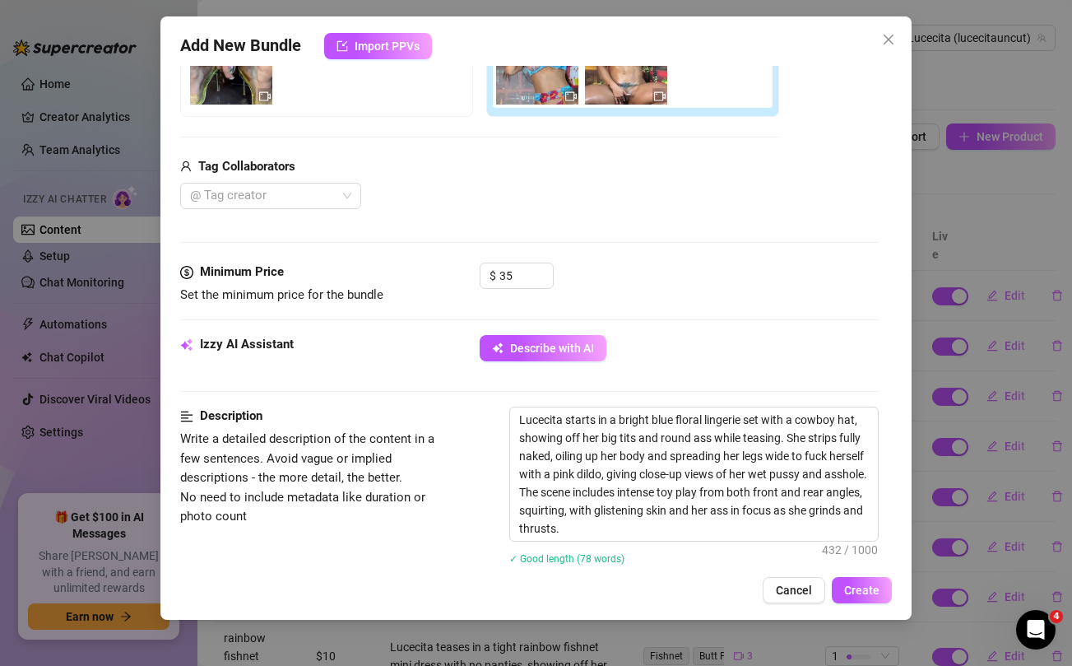
scroll to position [964, 0]
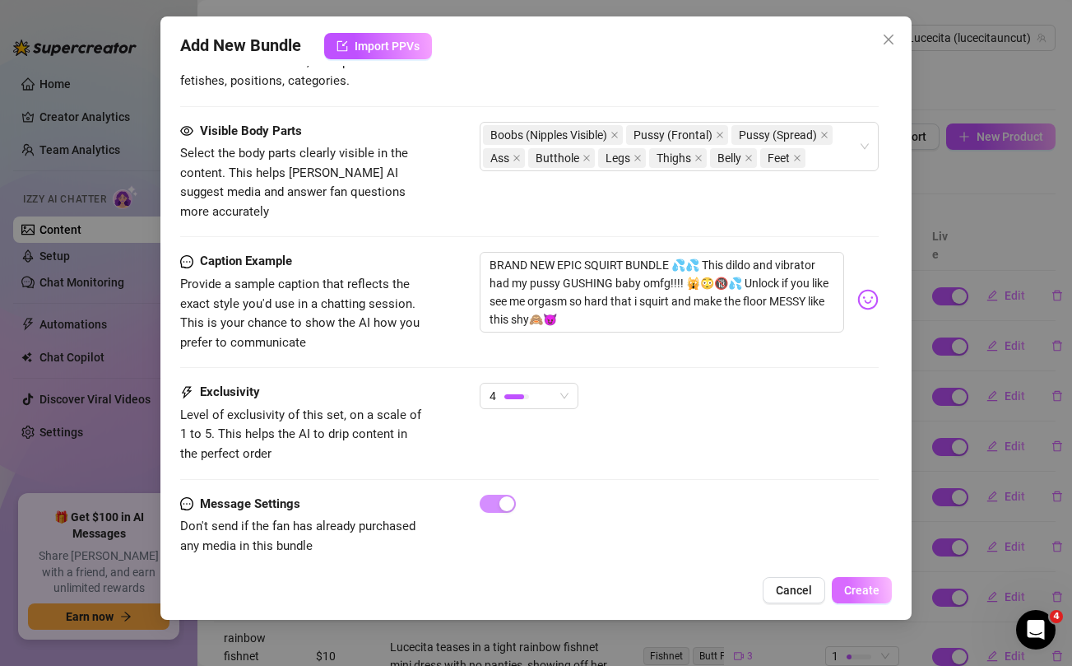
click at [855, 587] on span "Create" at bounding box center [861, 589] width 35 height 13
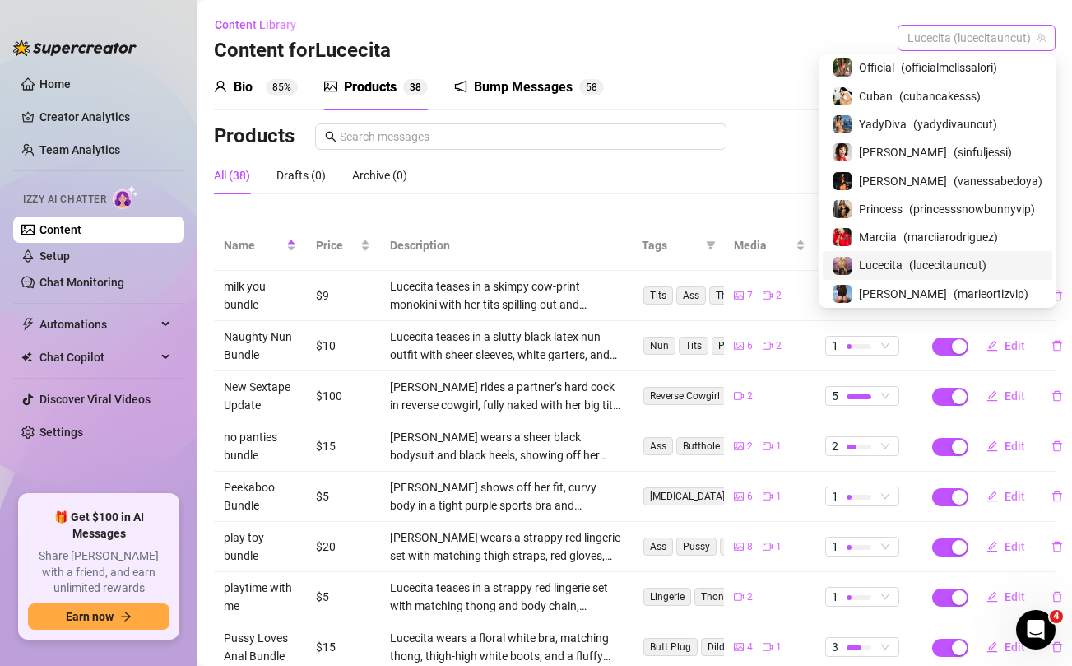
click at [949, 33] on span "Lucecita (lucecitauncut)" at bounding box center [976, 38] width 138 height 25
click at [896, 236] on span "Marciia" at bounding box center [878, 237] width 38 height 18
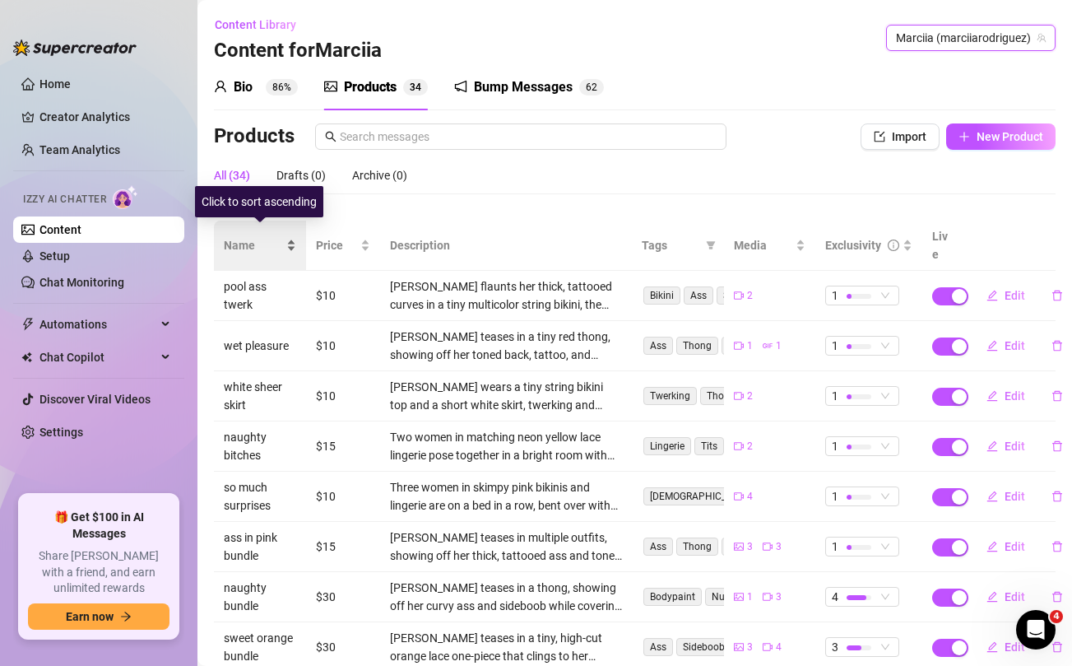
click at [249, 236] on span "Name" at bounding box center [253, 245] width 59 height 18
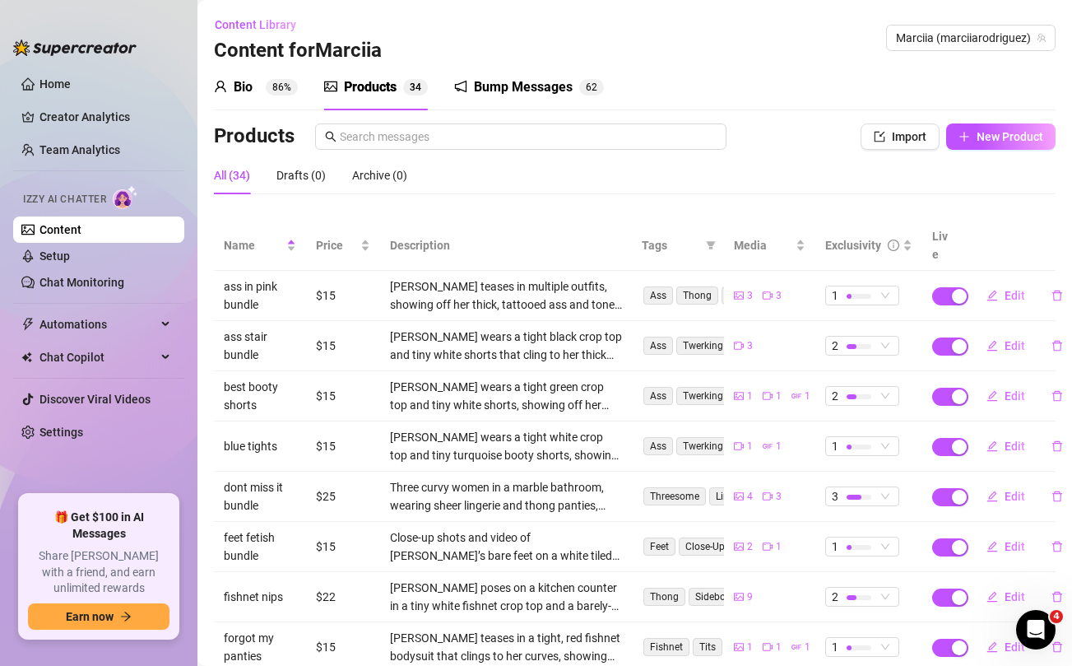
scroll to position [184, 0]
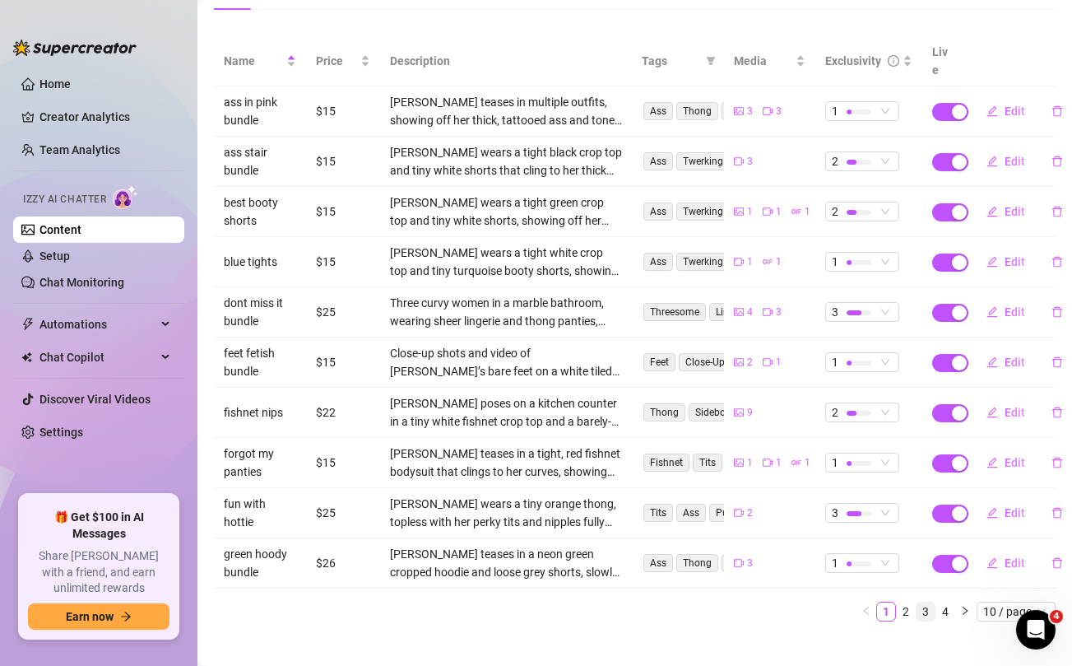
click at [923, 602] on link "3" at bounding box center [925, 611] width 18 height 18
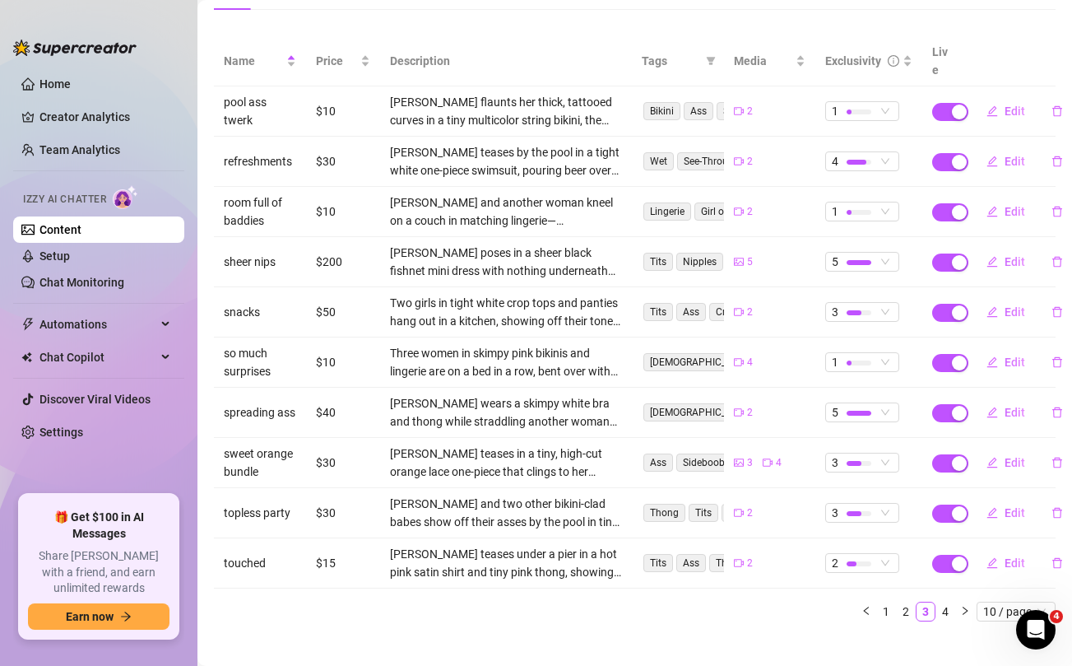
scroll to position [132, 0]
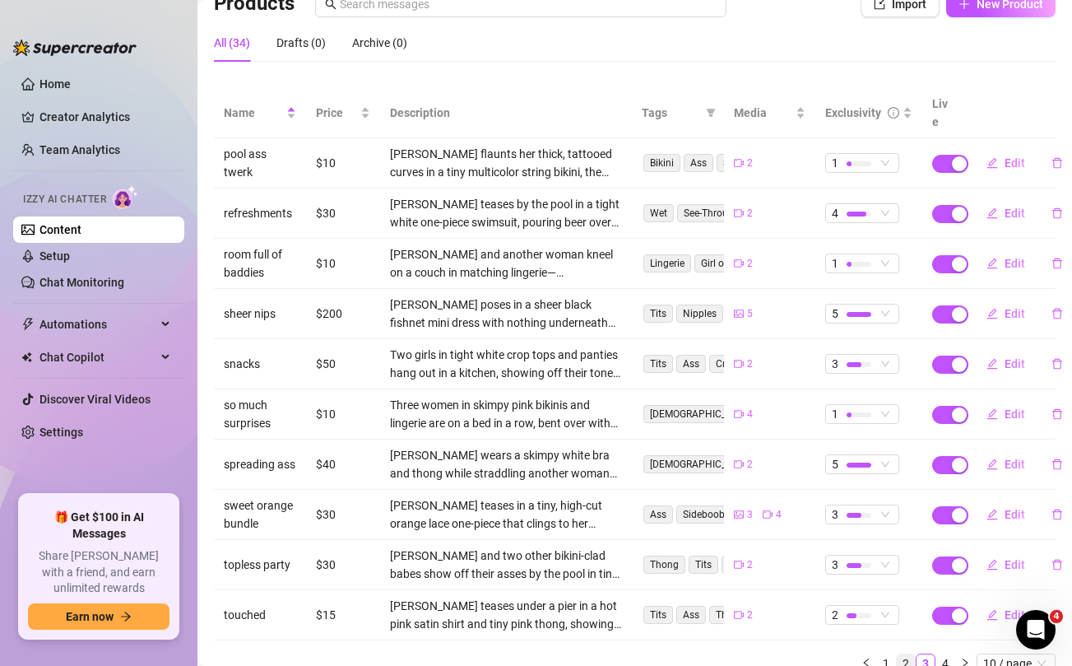
click at [905, 654] on link "2" at bounding box center [906, 663] width 18 height 18
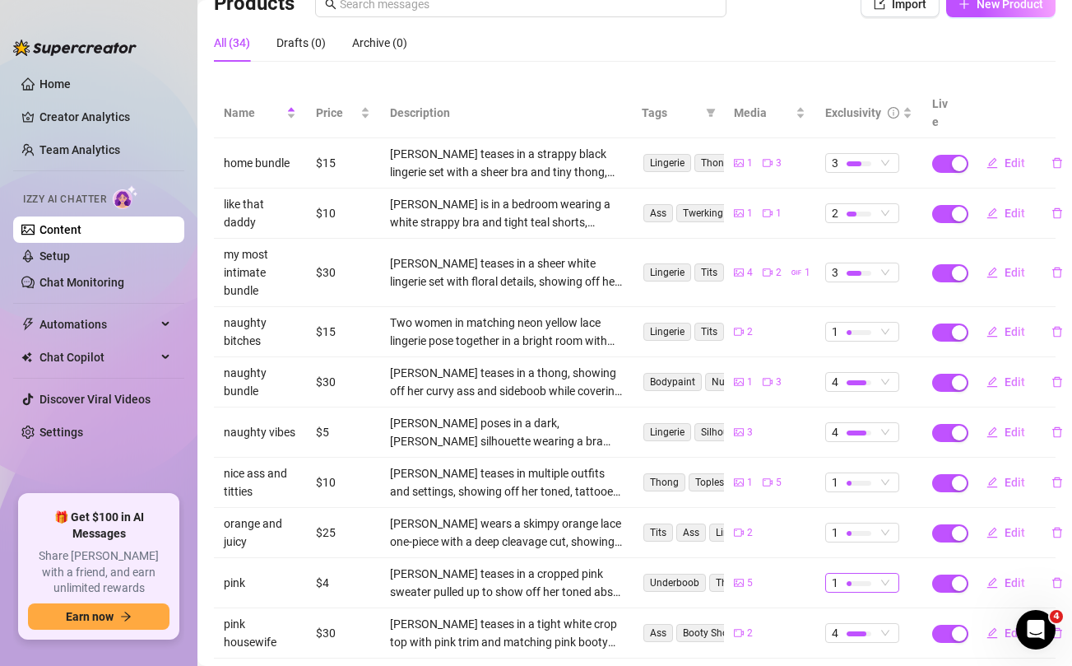
scroll to position [0, 0]
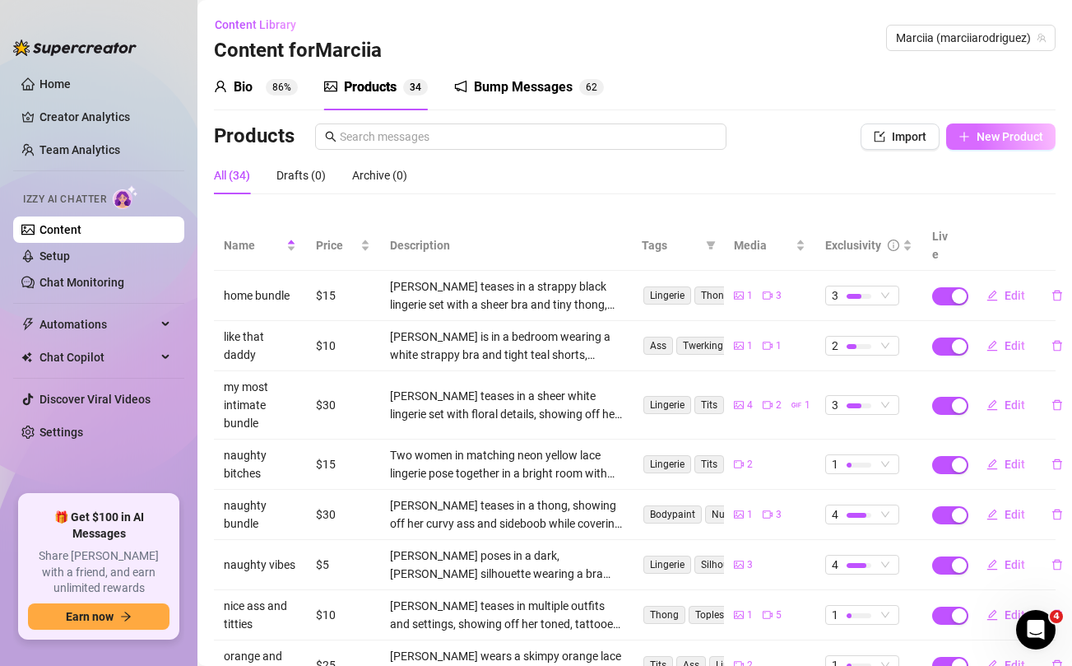
click at [994, 141] on span "New Product" at bounding box center [1009, 136] width 67 height 13
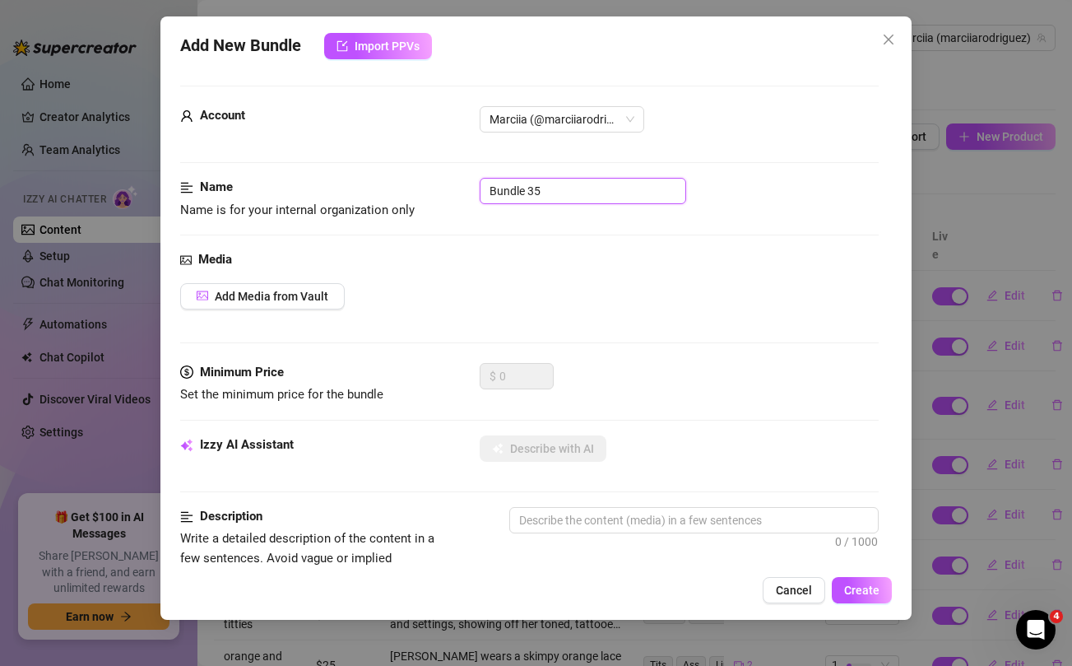
click at [611, 191] on input "Bundle 35" at bounding box center [583, 191] width 206 height 26
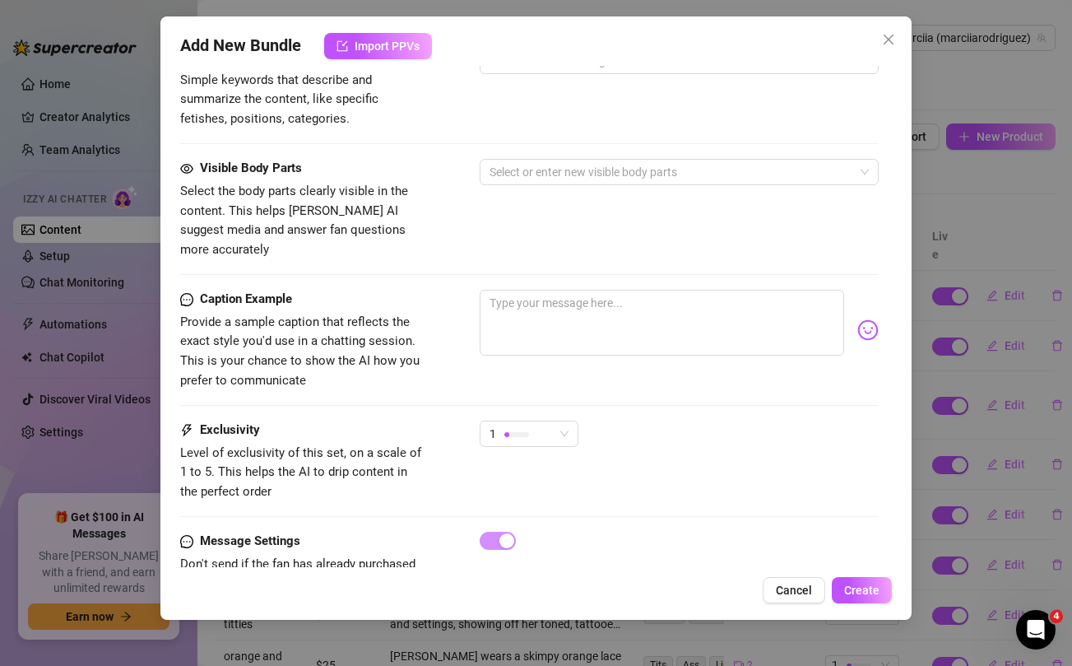
scroll to position [669, 0]
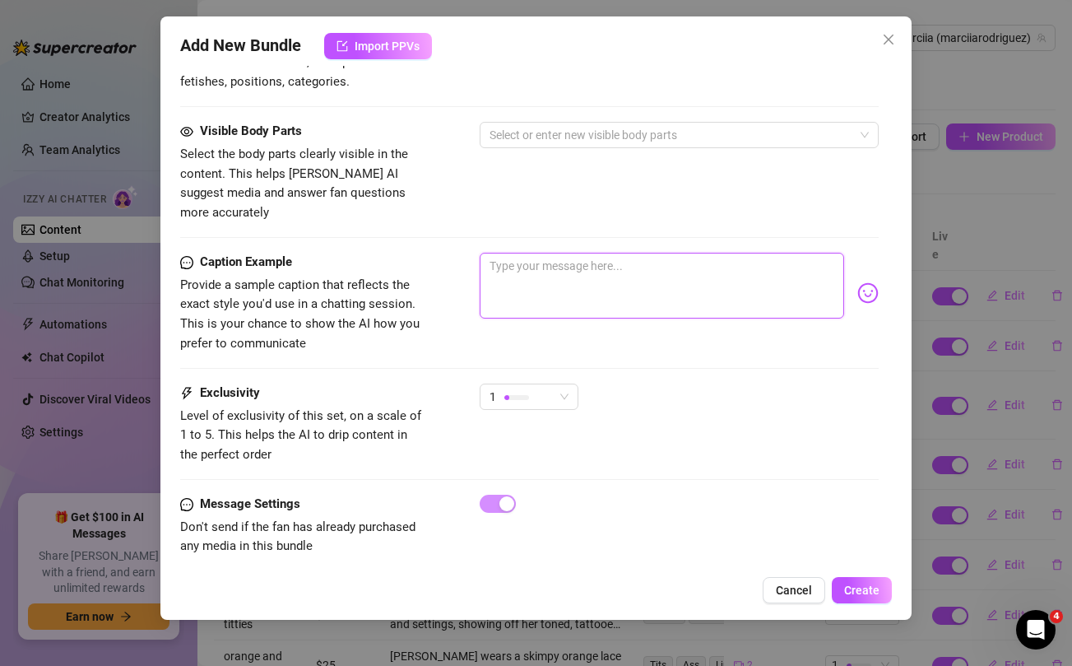
click at [577, 276] on textarea at bounding box center [662, 286] width 364 height 66
paste textarea "At my freakiest while @Uncuttv records me with other girls 🥵 i just turn into a…"
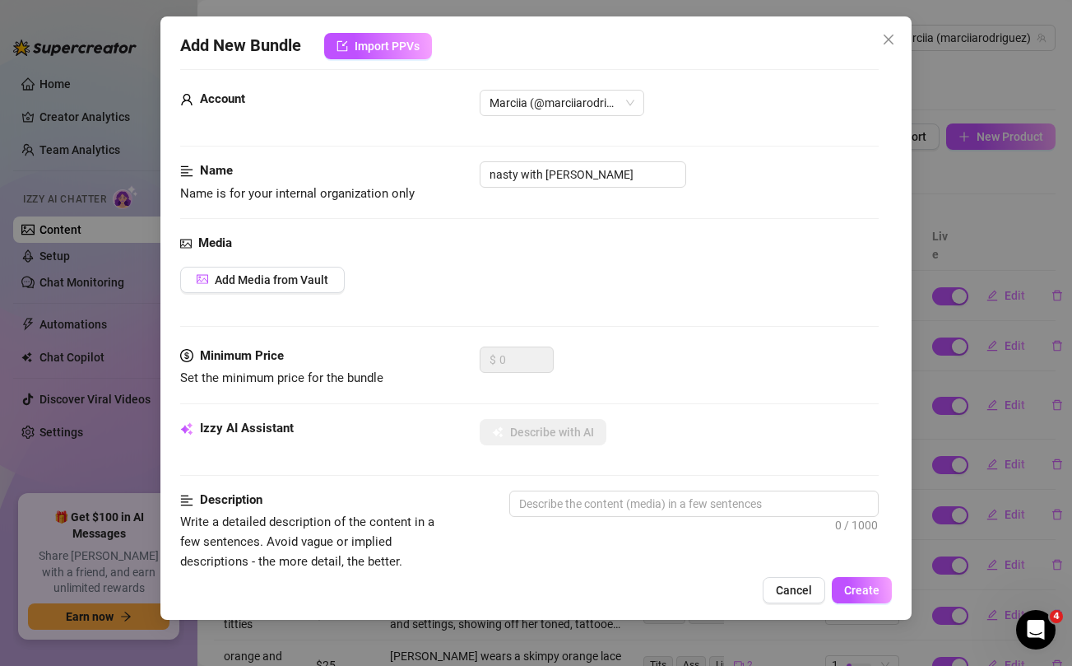
scroll to position [0, 0]
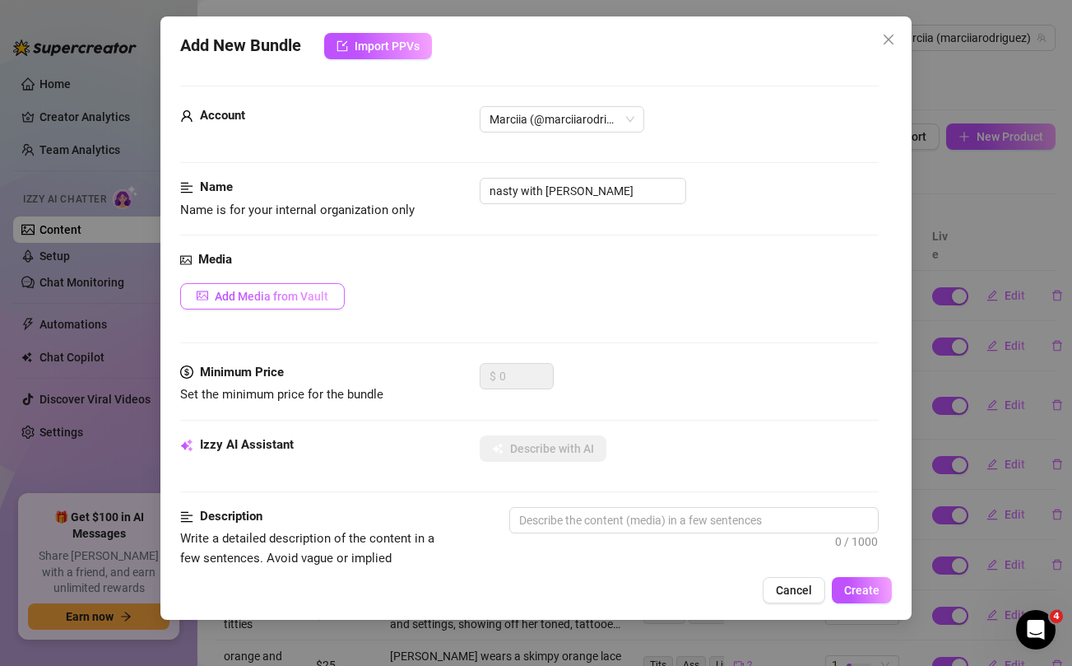
click at [281, 305] on button "Add Media from Vault" at bounding box center [262, 296] width 165 height 26
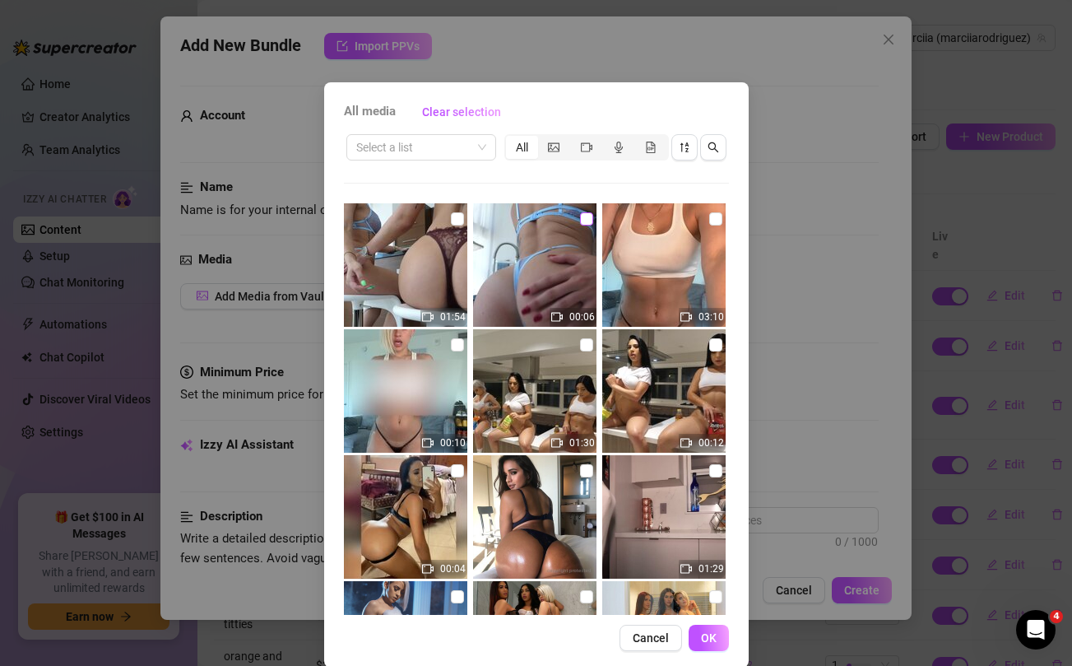
click at [589, 220] on input "checkbox" at bounding box center [586, 218] width 13 height 13
click at [457, 217] on input "checkbox" at bounding box center [457, 218] width 13 height 13
click at [711, 633] on span "OK" at bounding box center [709, 637] width 16 height 13
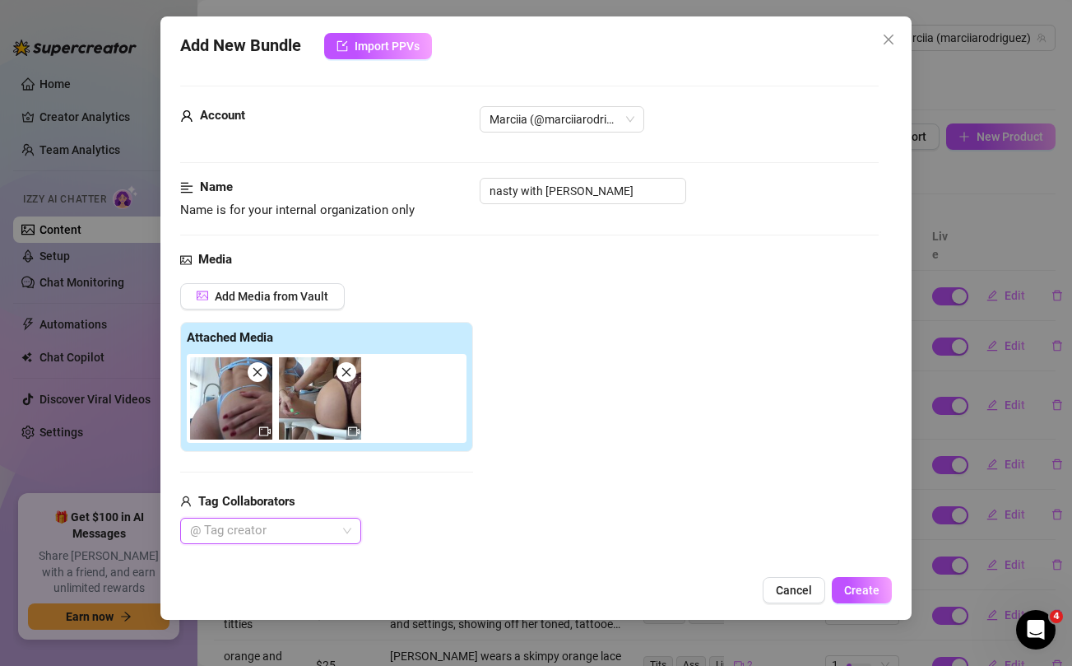
scroll to position [186, 0]
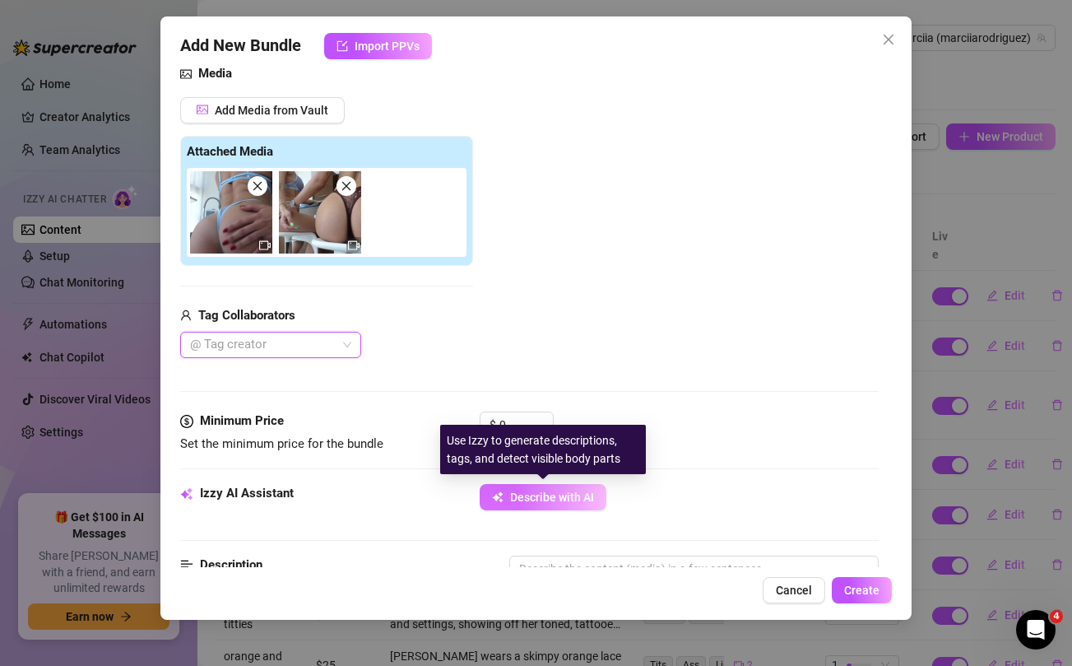
click at [536, 506] on button "Describe with AI" at bounding box center [543, 497] width 127 height 26
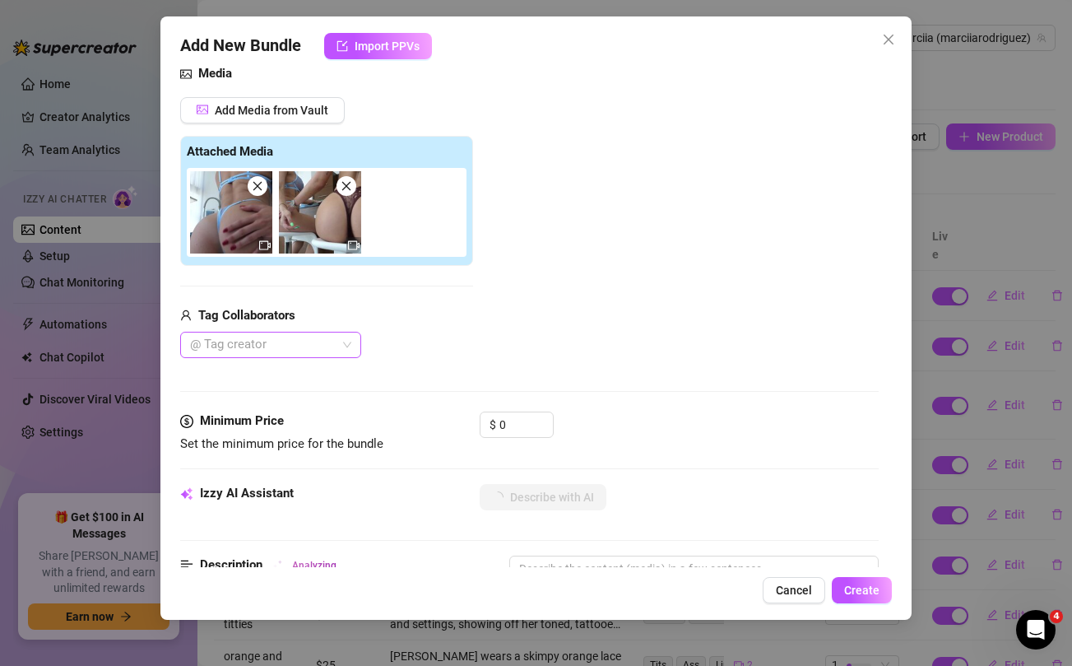
click at [346, 341] on div "@ Tag creator" at bounding box center [270, 345] width 181 height 26
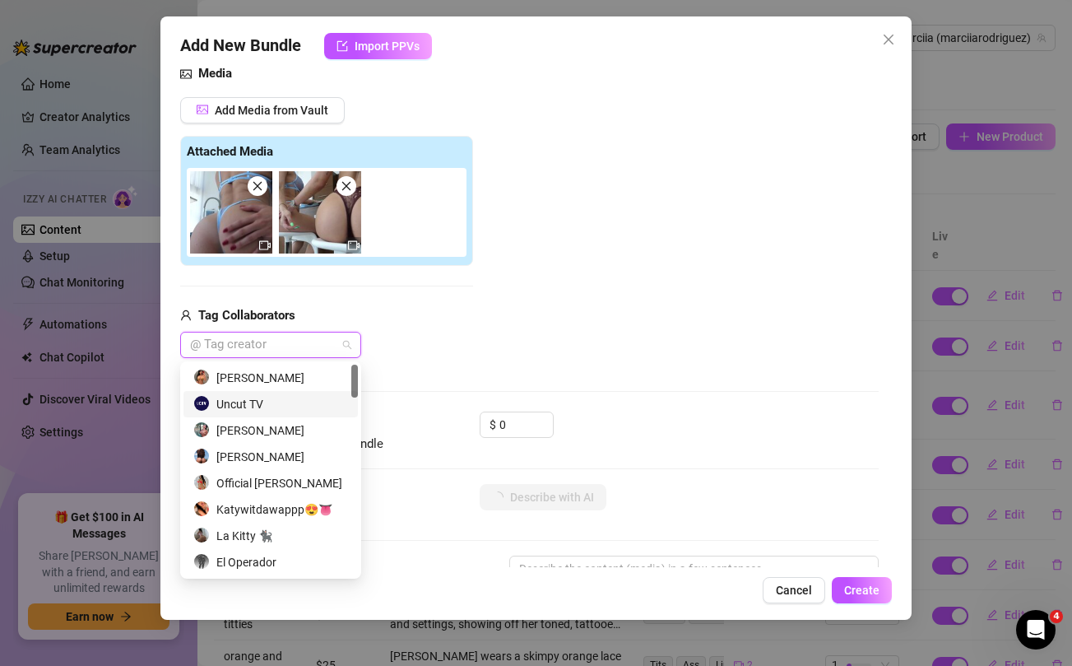
click at [281, 404] on div "Uncut TV" at bounding box center [270, 404] width 155 height 18
click at [503, 327] on div "Add Media from Vault Attached Media Tag Collaborators Uncut TV" at bounding box center [529, 228] width 698 height 262
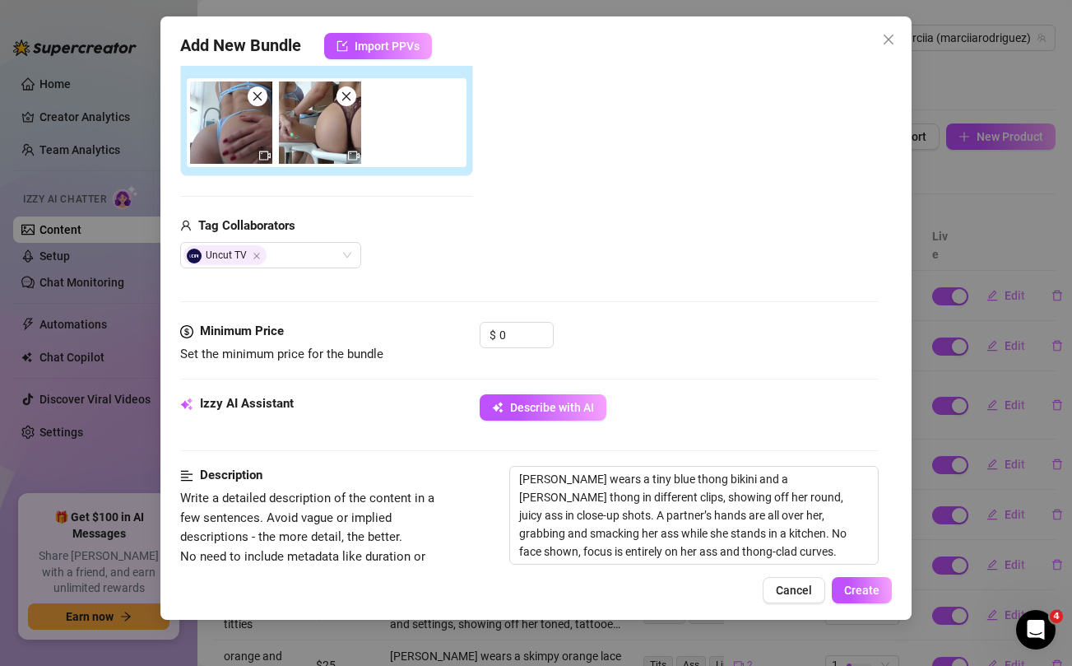
scroll to position [284, 0]
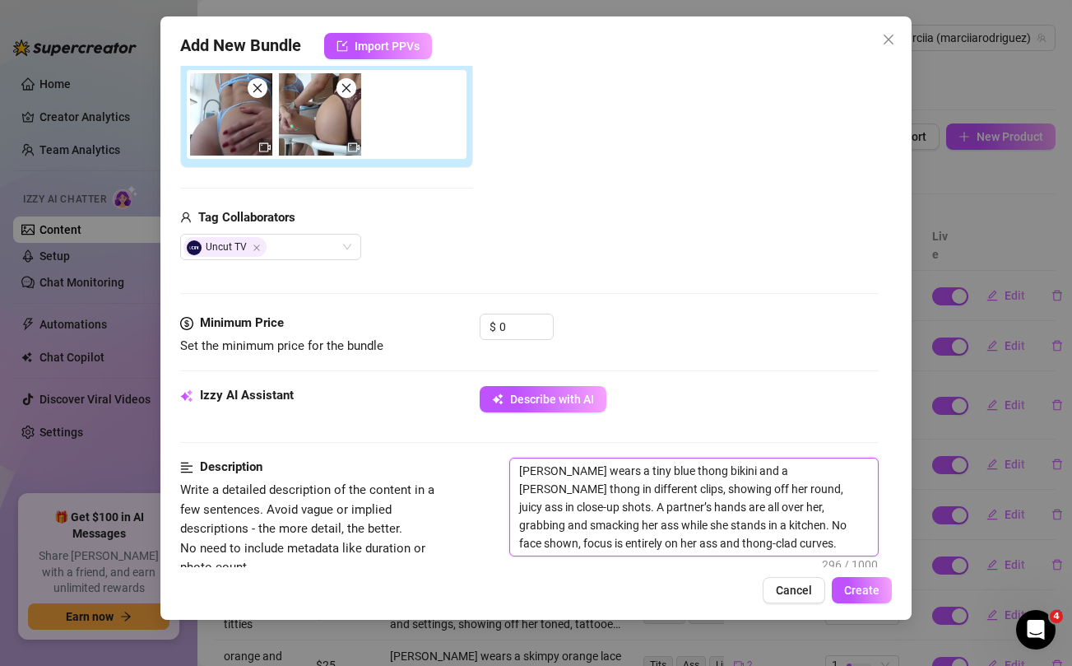
drag, startPoint x: 670, startPoint y: 526, endPoint x: 693, endPoint y: 548, distance: 30.8
click at [693, 548] on textarea "[PERSON_NAME] wears a tiny blue thong bikini and a [PERSON_NAME] thong in diffe…" at bounding box center [693, 506] width 367 height 97
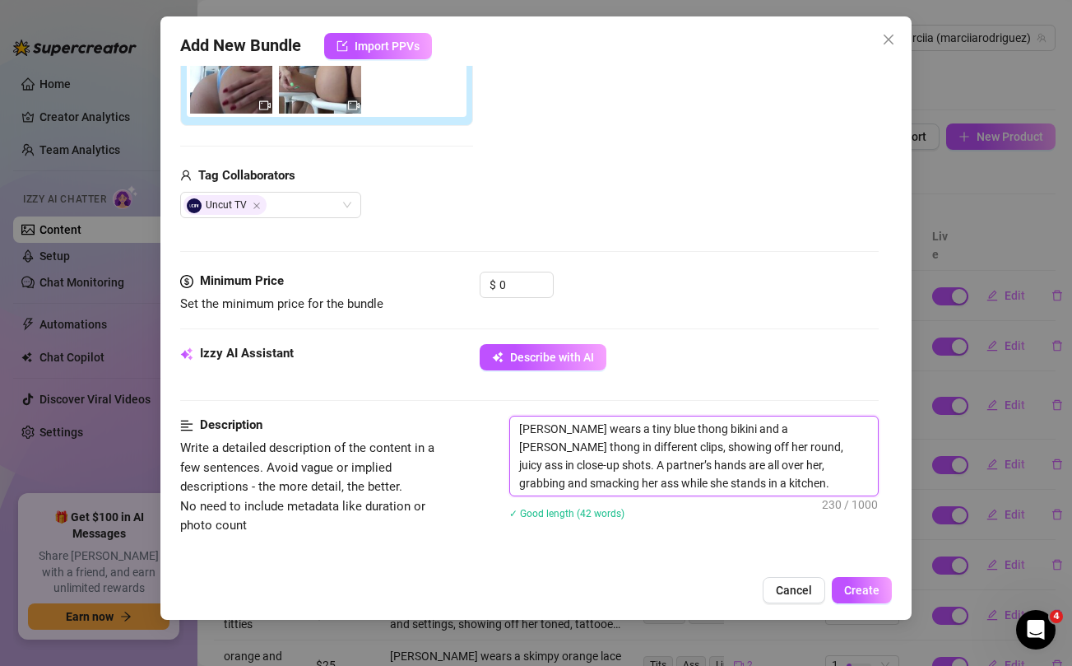
scroll to position [325, 0]
click at [510, 281] on input "0" at bounding box center [525, 285] width 53 height 25
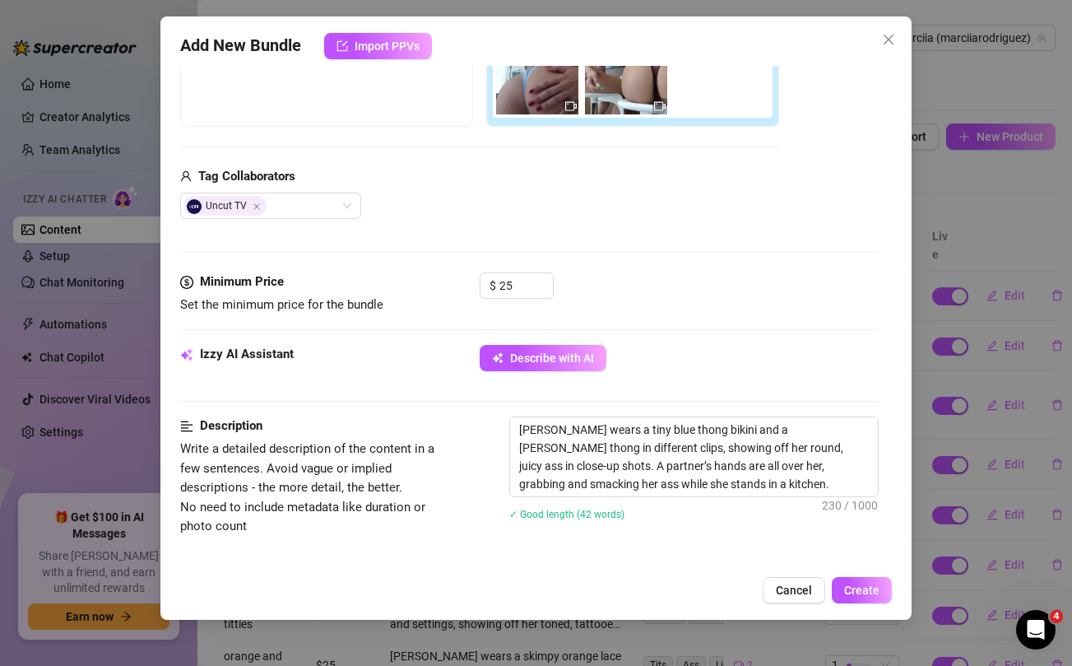
click at [555, 210] on div "Uncut TV" at bounding box center [479, 205] width 599 height 26
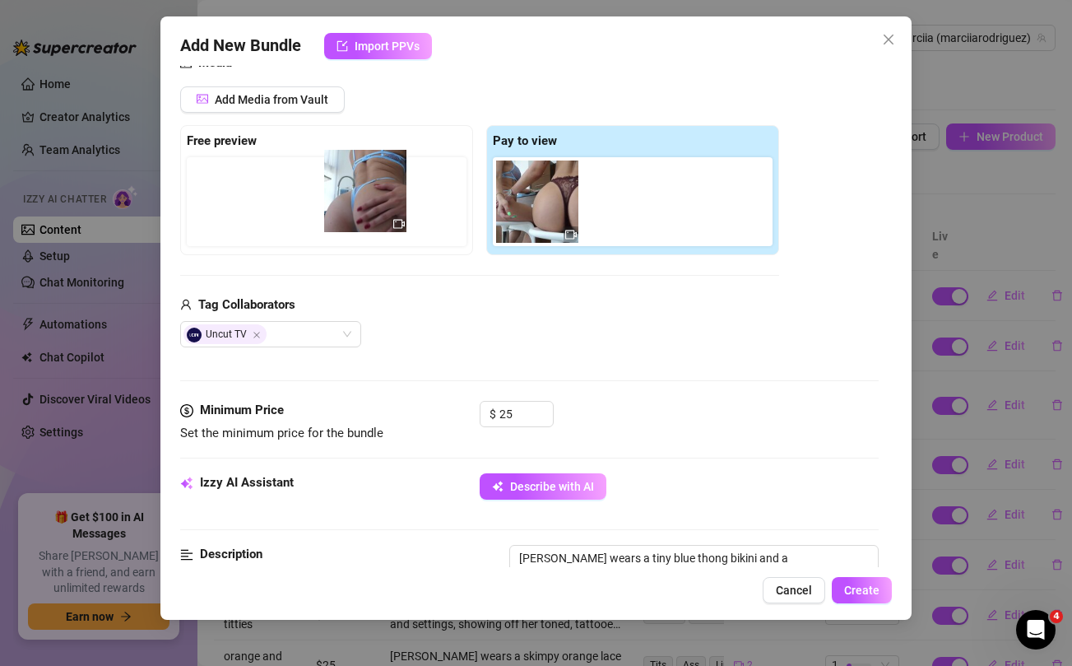
drag, startPoint x: 532, startPoint y: 198, endPoint x: 351, endPoint y: 188, distance: 181.3
click at [351, 188] on div "Free preview Pay to view" at bounding box center [479, 190] width 599 height 130
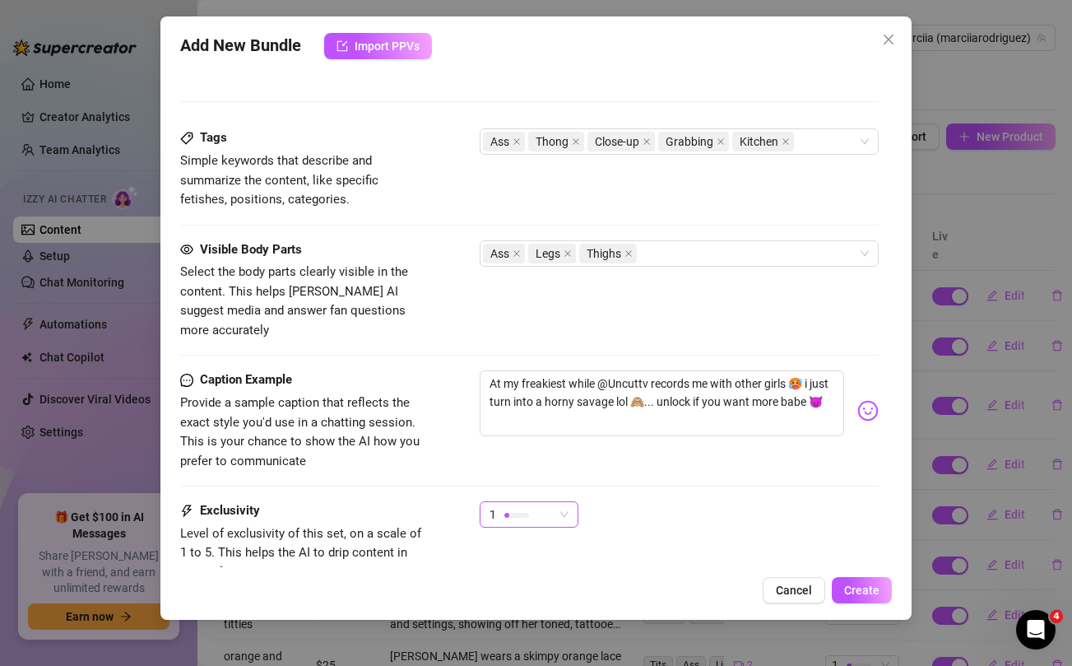
scroll to position [910, 0]
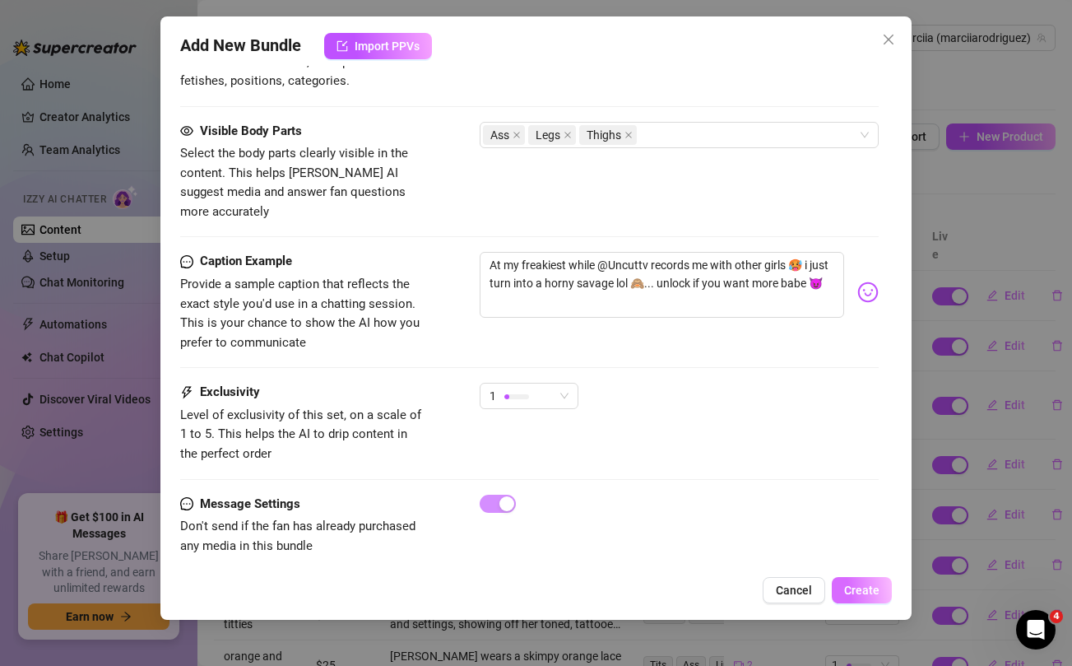
click at [859, 588] on span "Create" at bounding box center [861, 589] width 35 height 13
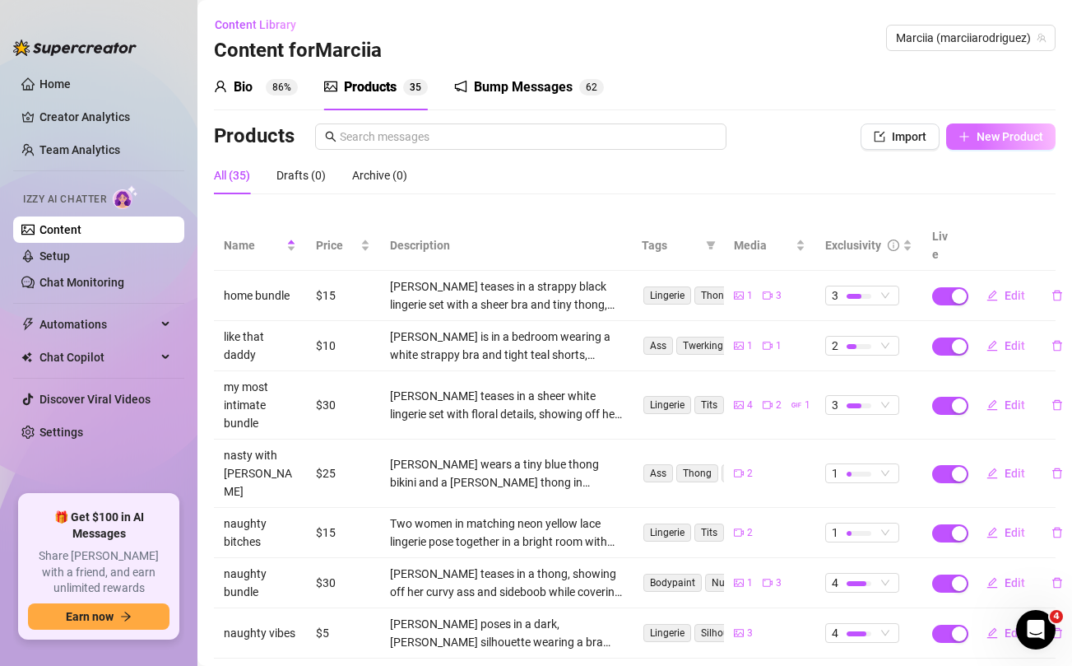
click at [996, 137] on span "New Product" at bounding box center [1009, 136] width 67 height 13
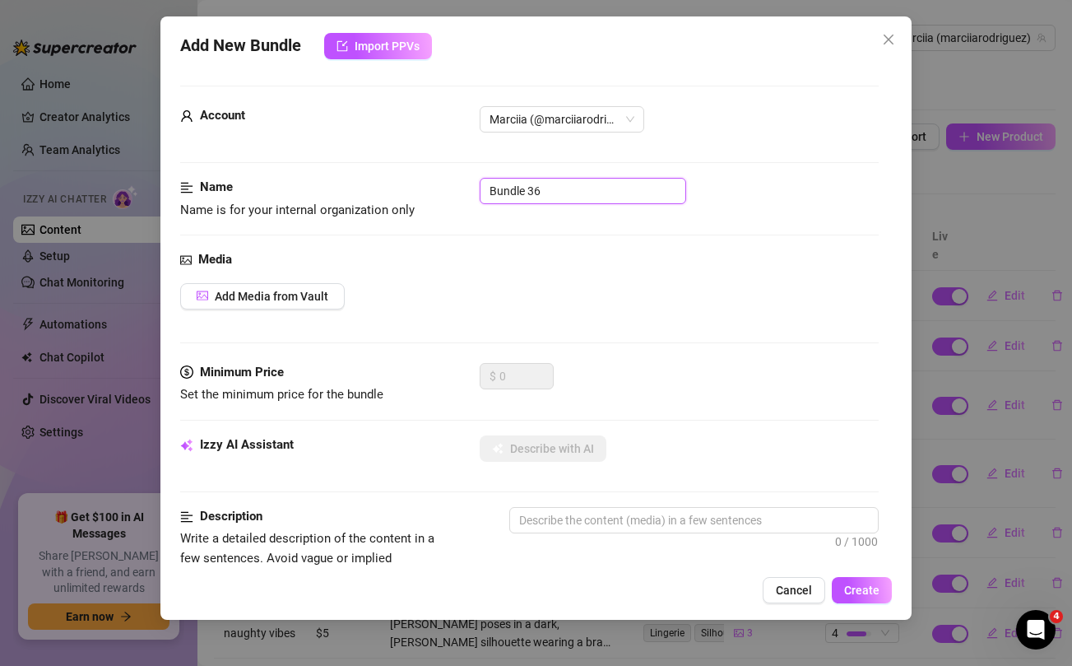
click at [568, 189] on input "Bundle 36" at bounding box center [583, 191] width 206 height 26
click at [568, 276] on div "Media Add Media from Vault" at bounding box center [529, 306] width 698 height 113
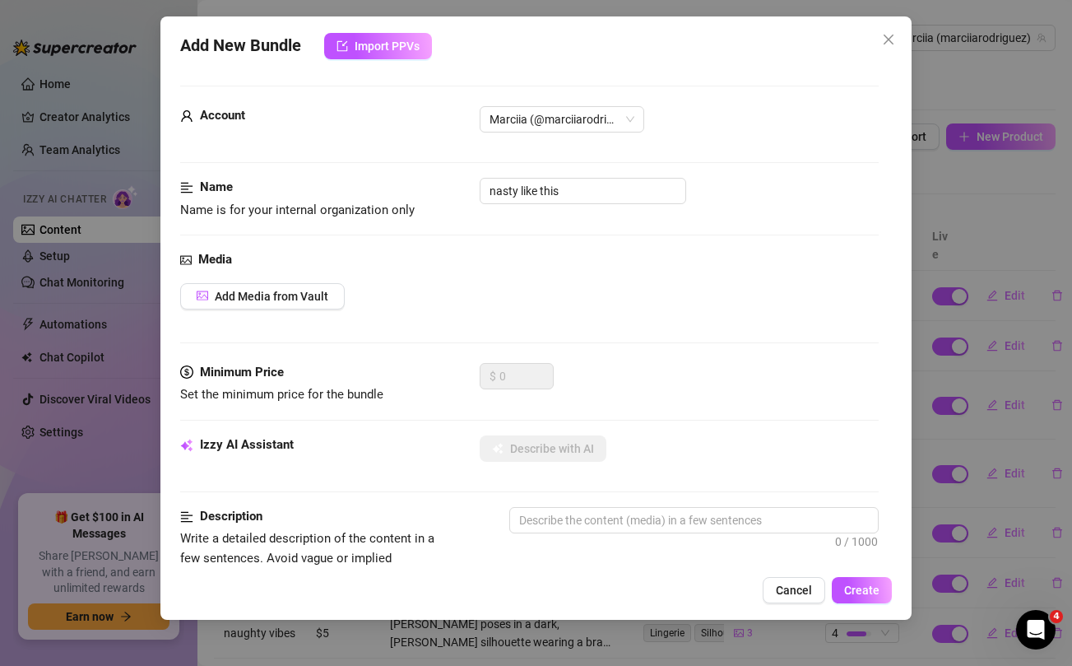
scroll to position [669, 0]
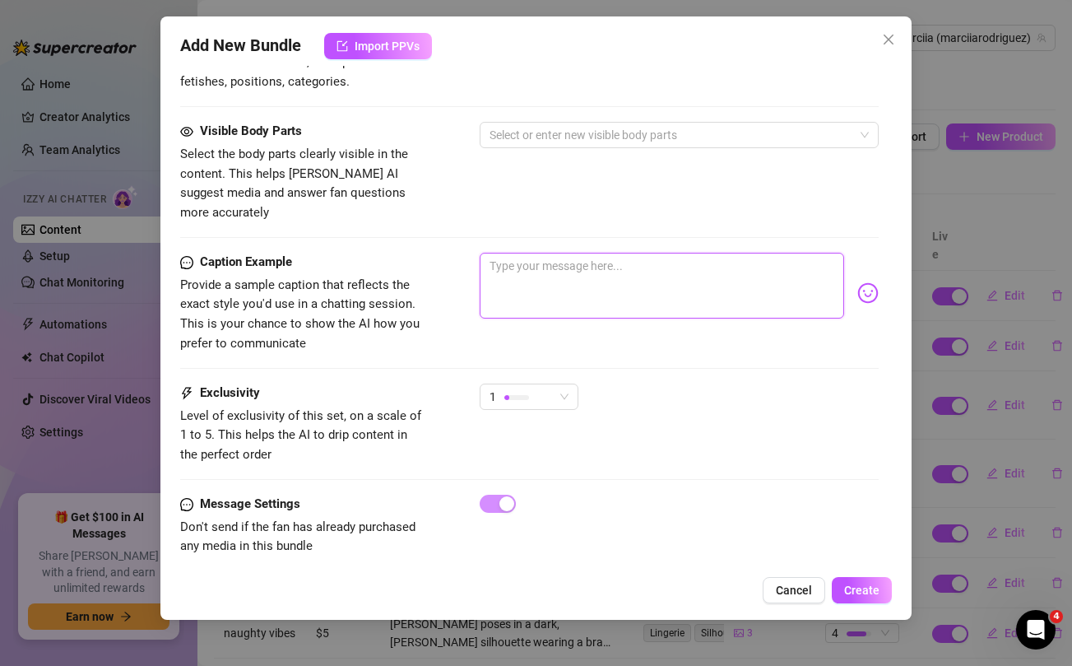
click at [556, 253] on textarea at bounding box center [662, 286] width 364 height 66
paste textarea "I bet you like it when i get NASTY like this papi 🥵💦 Unlock this BRAND NEW naug…"
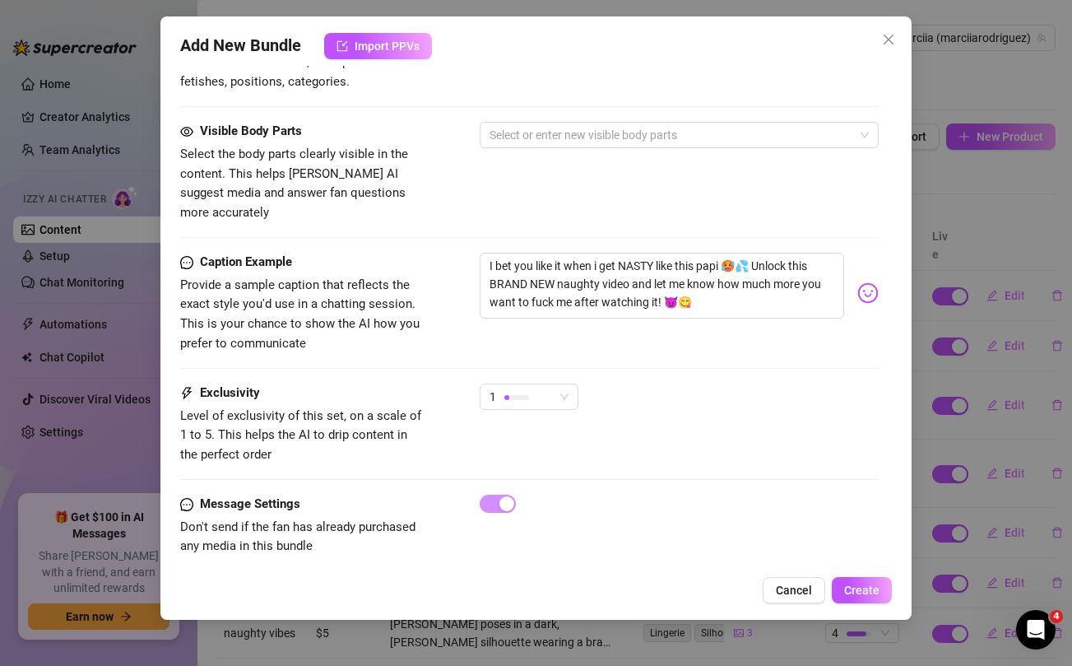
click at [508, 190] on div "Visible Body Parts Select the body parts clearly visible in the content. This h…" at bounding box center [529, 172] width 698 height 100
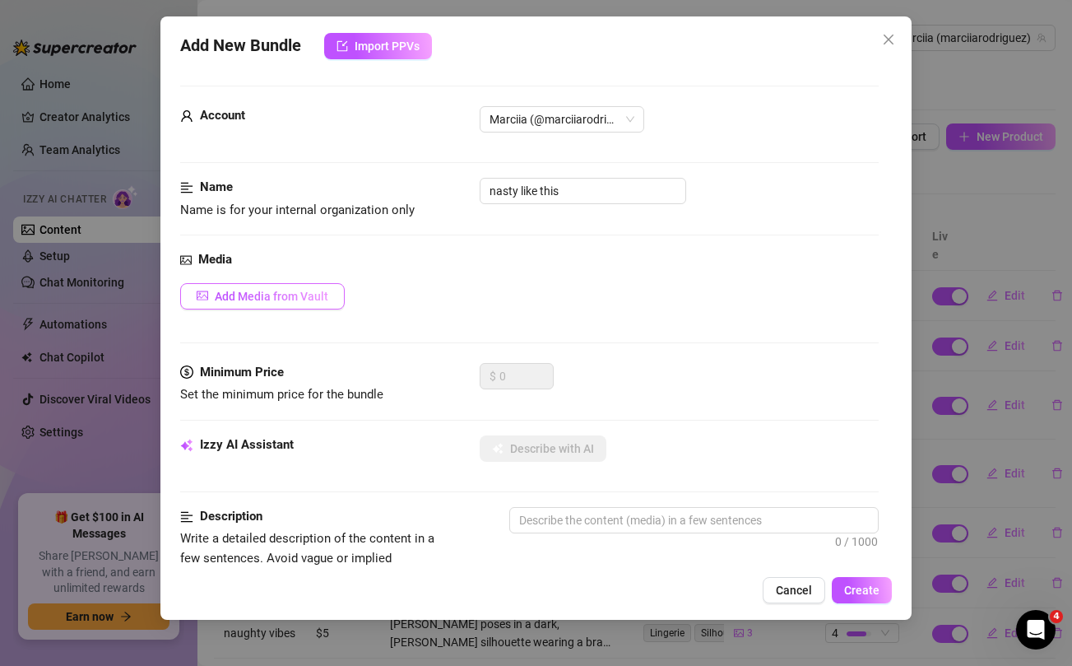
click at [290, 300] on span "Add Media from Vault" at bounding box center [272, 296] width 114 height 13
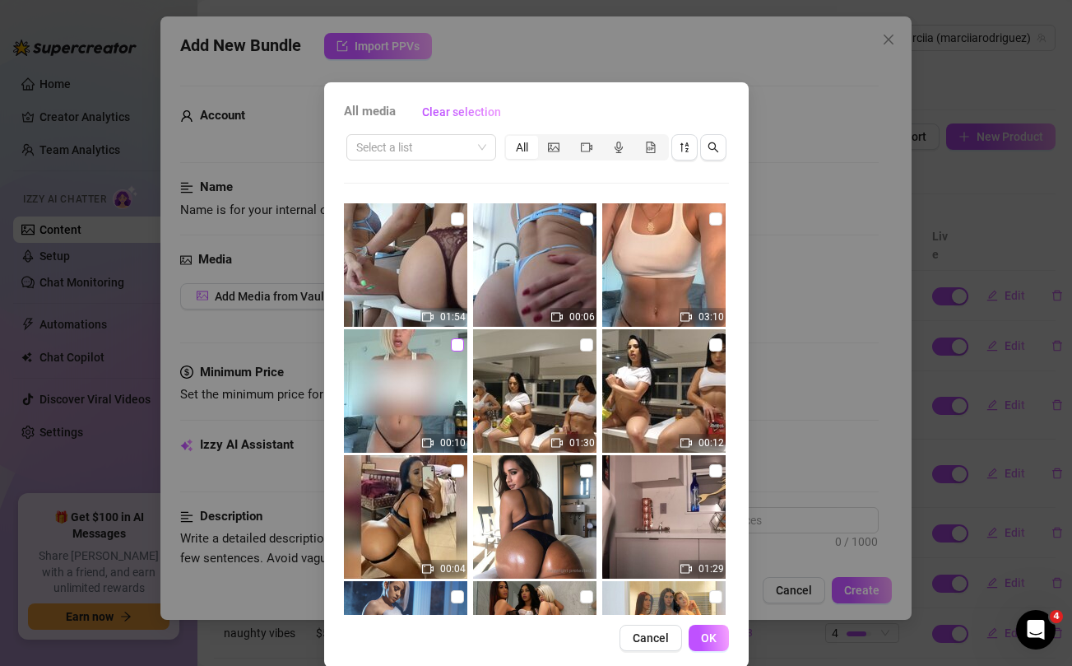
click at [452, 342] on input "checkbox" at bounding box center [457, 344] width 13 height 13
click at [714, 216] on input "checkbox" at bounding box center [715, 218] width 13 height 13
click at [709, 635] on span "OK" at bounding box center [709, 637] width 16 height 13
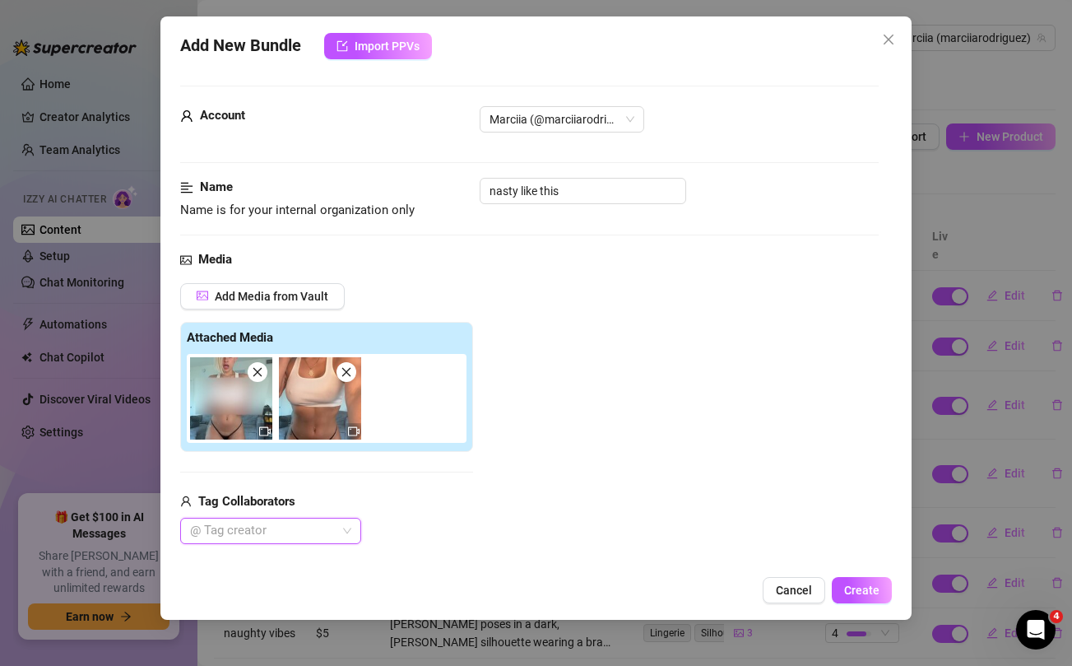
scroll to position [185, 0]
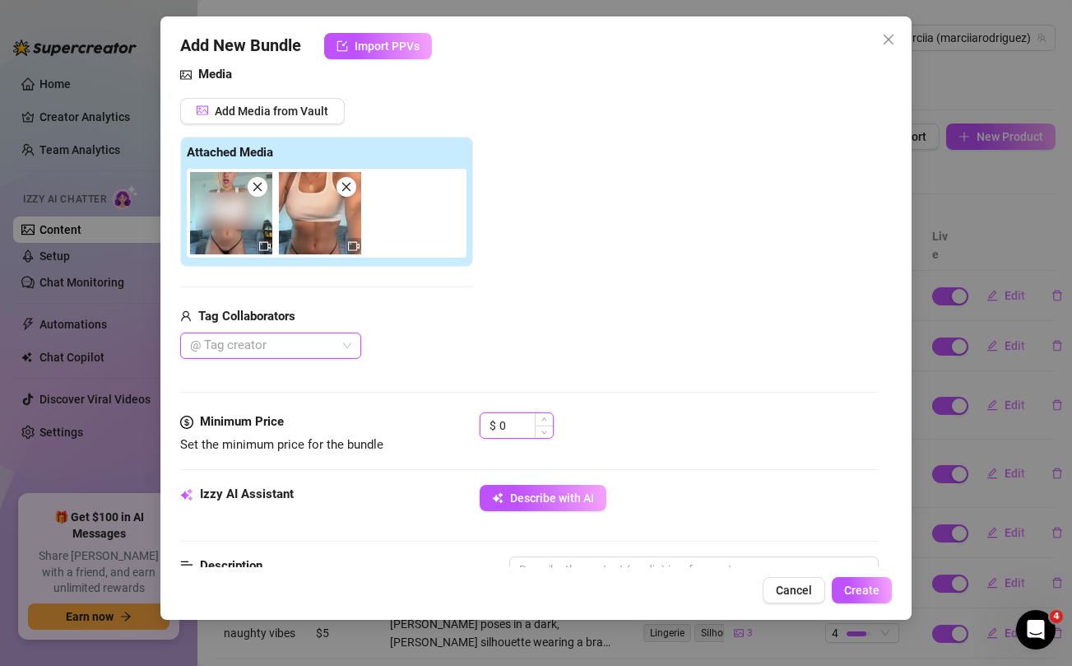
click at [513, 428] on input "0" at bounding box center [525, 425] width 53 height 25
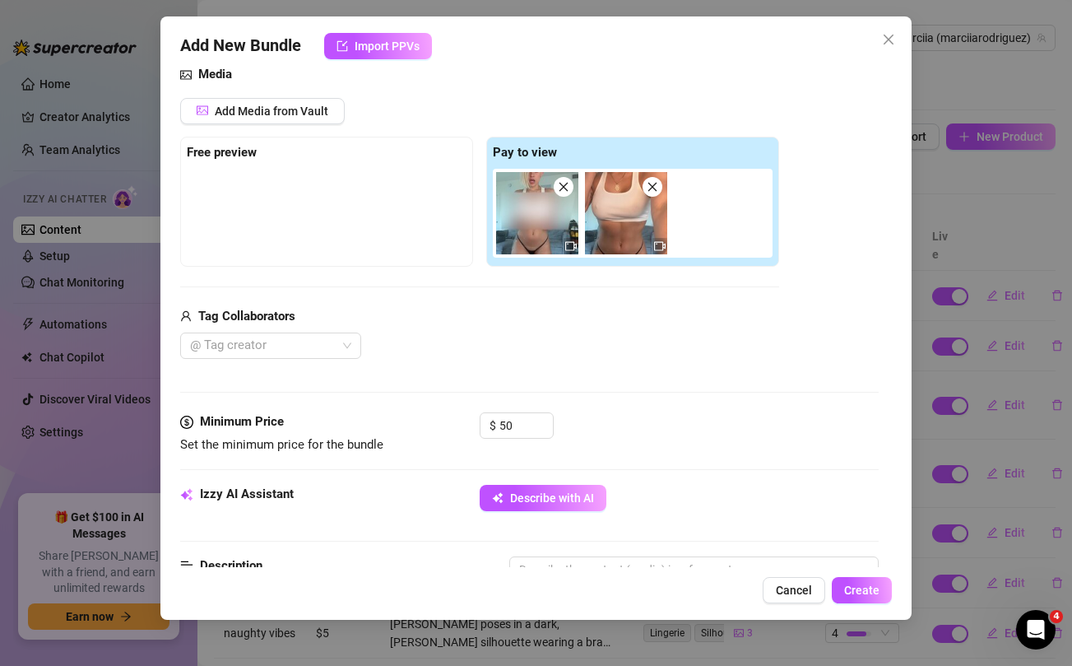
click at [518, 385] on div "Media Add Media from Vault Free preview Pay to view Tag Collaborators @ Tag cre…" at bounding box center [529, 238] width 698 height 347
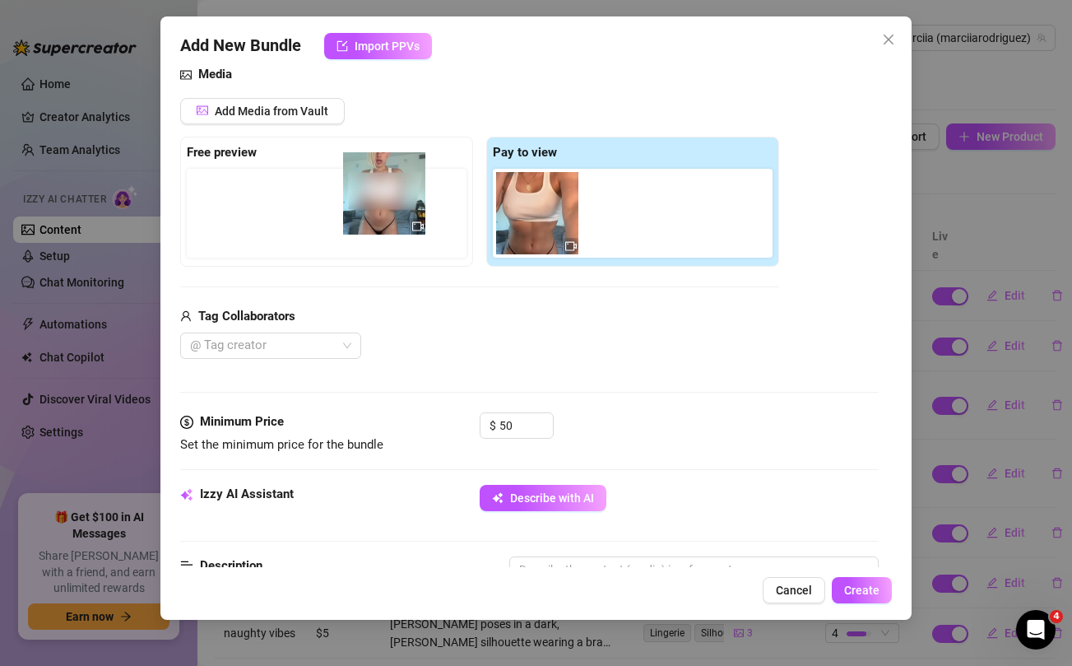
drag, startPoint x: 517, startPoint y: 234, endPoint x: 358, endPoint y: 214, distance: 160.8
click at [358, 214] on div "Free preview Pay to view" at bounding box center [479, 202] width 599 height 130
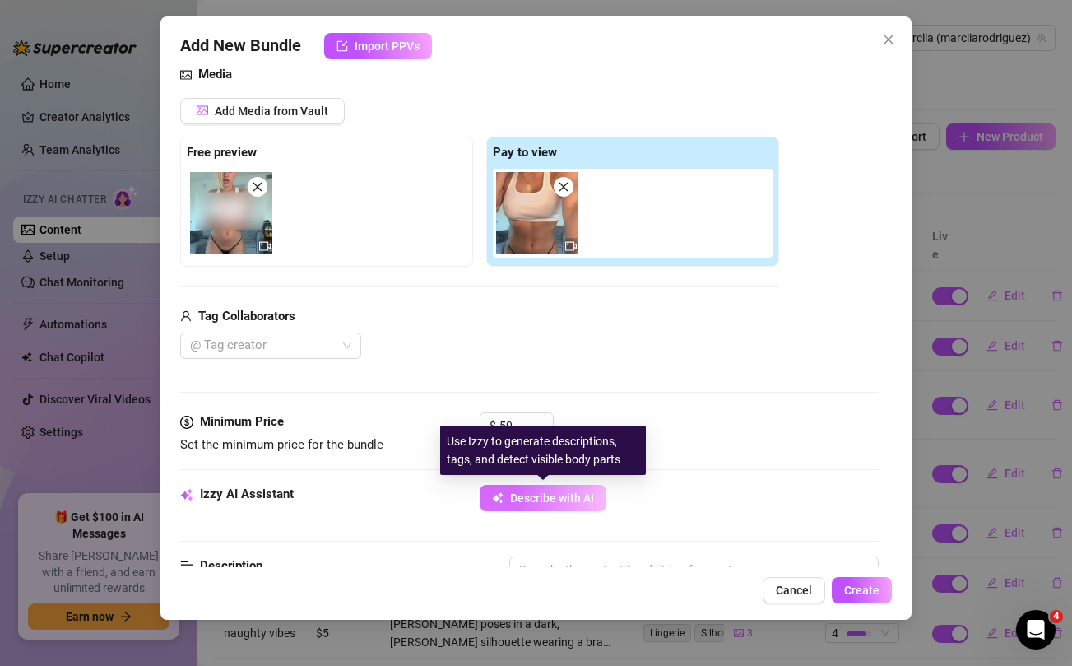
click at [569, 494] on span "Describe with AI" at bounding box center [552, 497] width 84 height 13
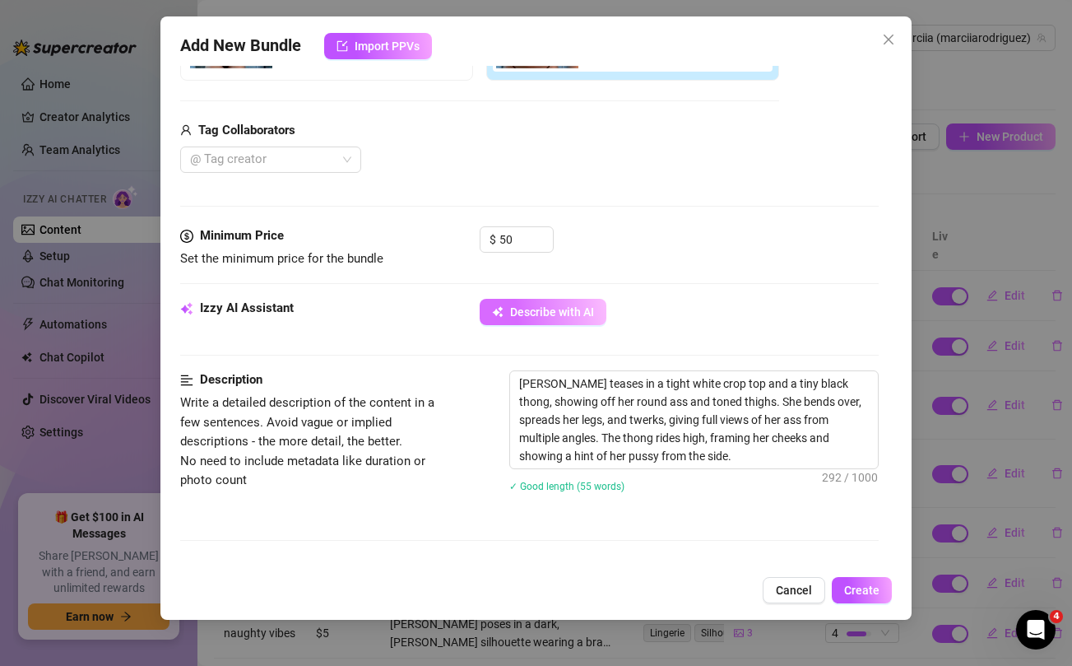
scroll to position [375, 0]
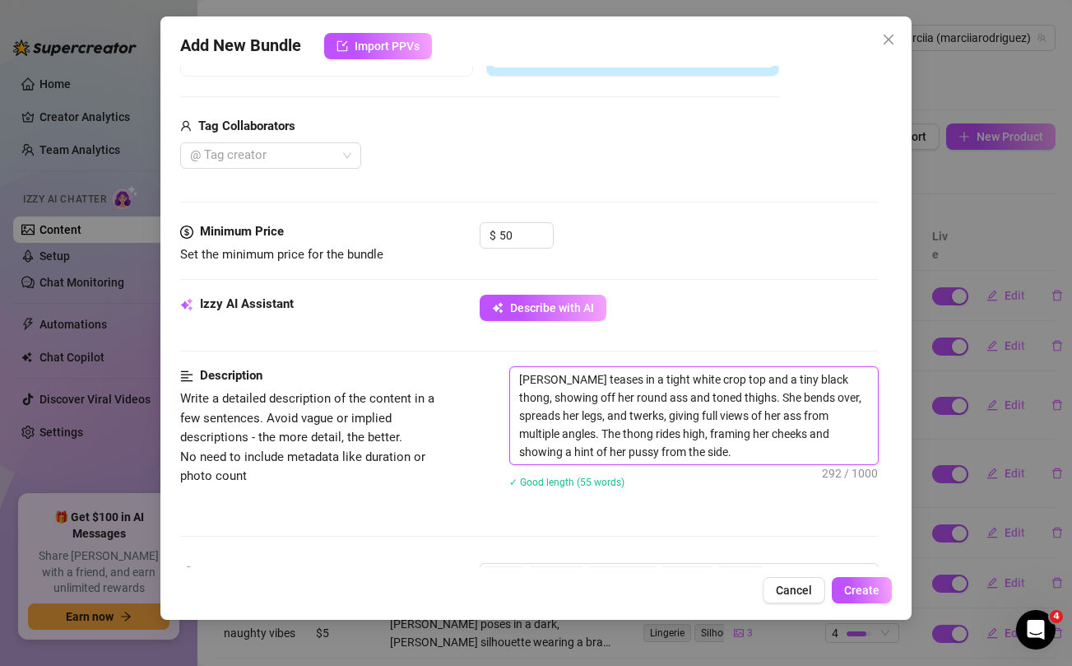
click at [750, 450] on textarea "[PERSON_NAME] teases in a tight white crop top and a tiny black thong, showing …" at bounding box center [693, 415] width 367 height 97
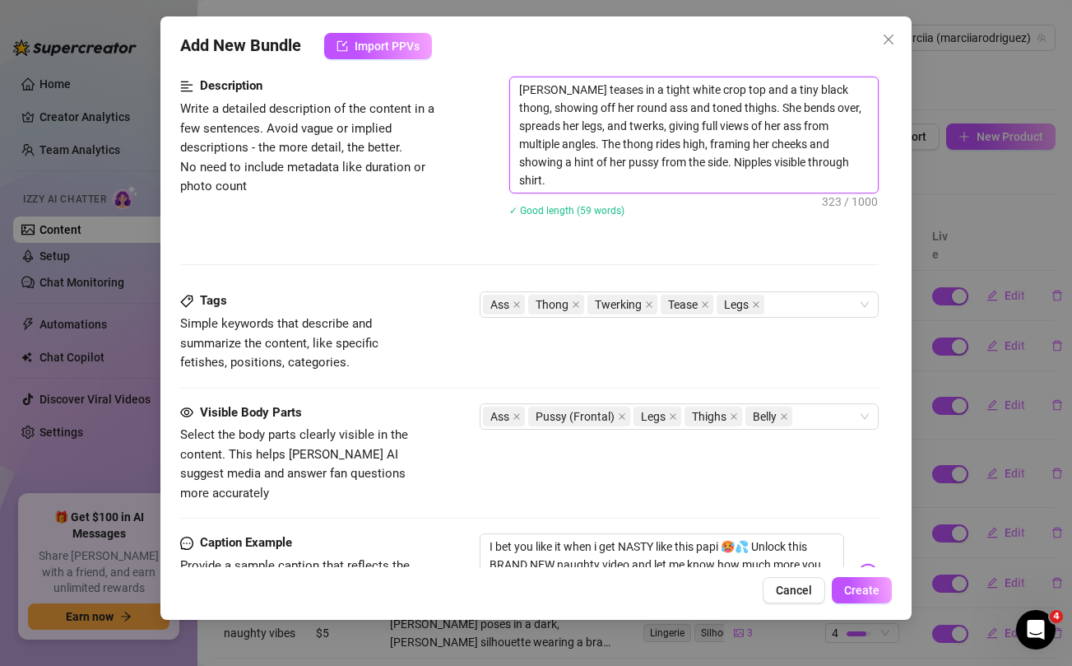
scroll to position [666, 0]
click at [814, 415] on div "Ass Pussy (Frontal) Legs Thighs Belly" at bounding box center [670, 415] width 374 height 23
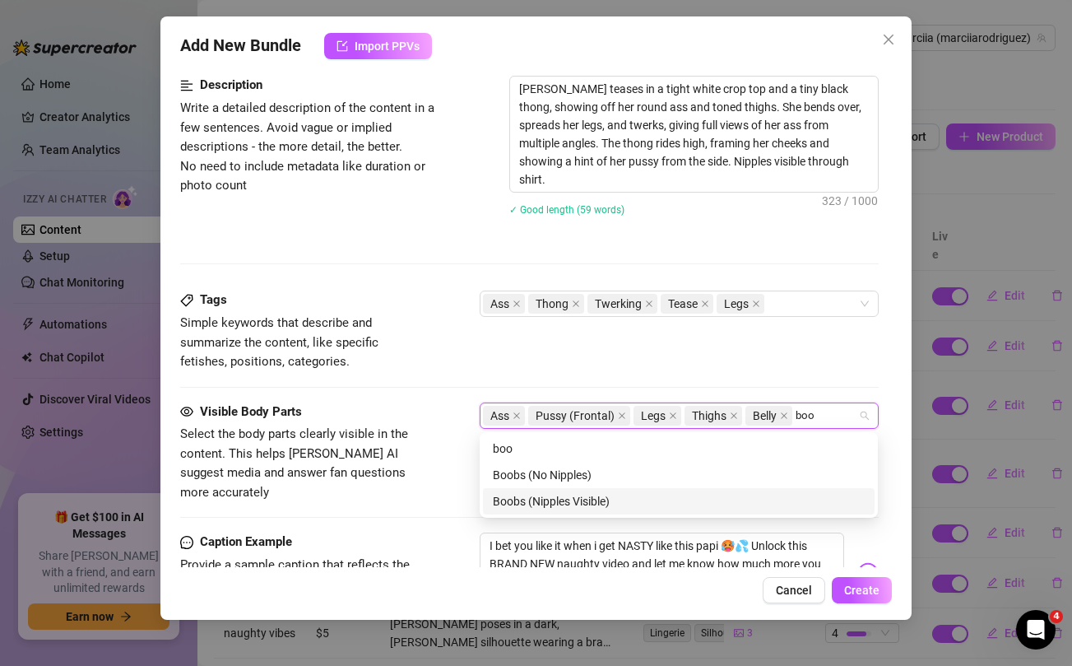
click at [555, 495] on div "Boobs (Nipples Visible)" at bounding box center [679, 501] width 372 height 18
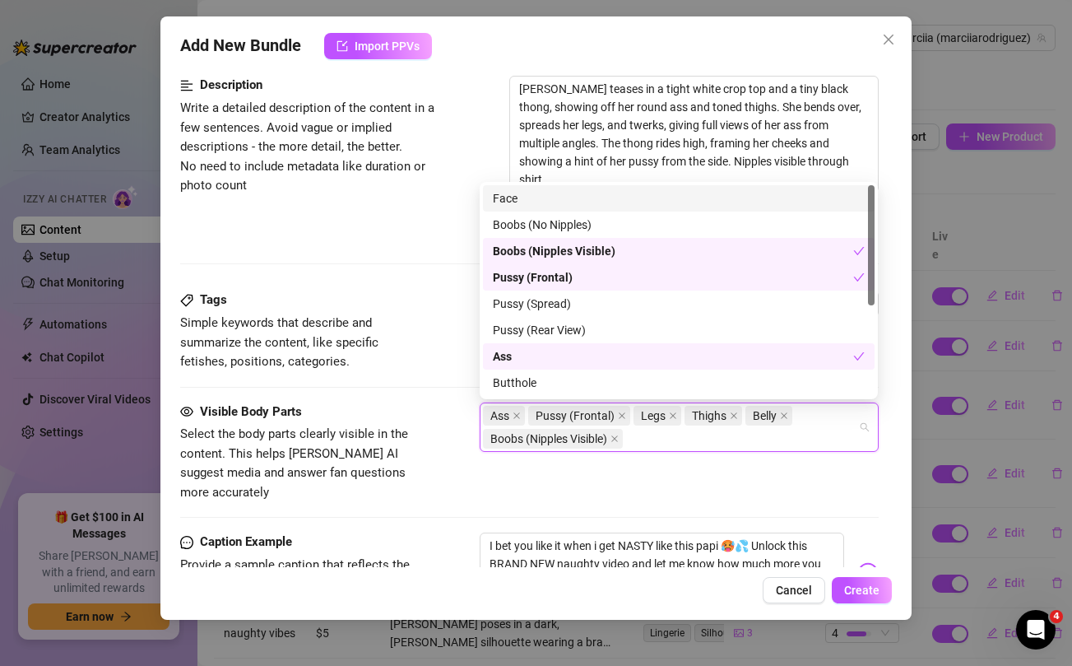
click at [432, 478] on div "Visible Body Parts Select the body parts clearly visible in the content. This h…" at bounding box center [529, 452] width 698 height 100
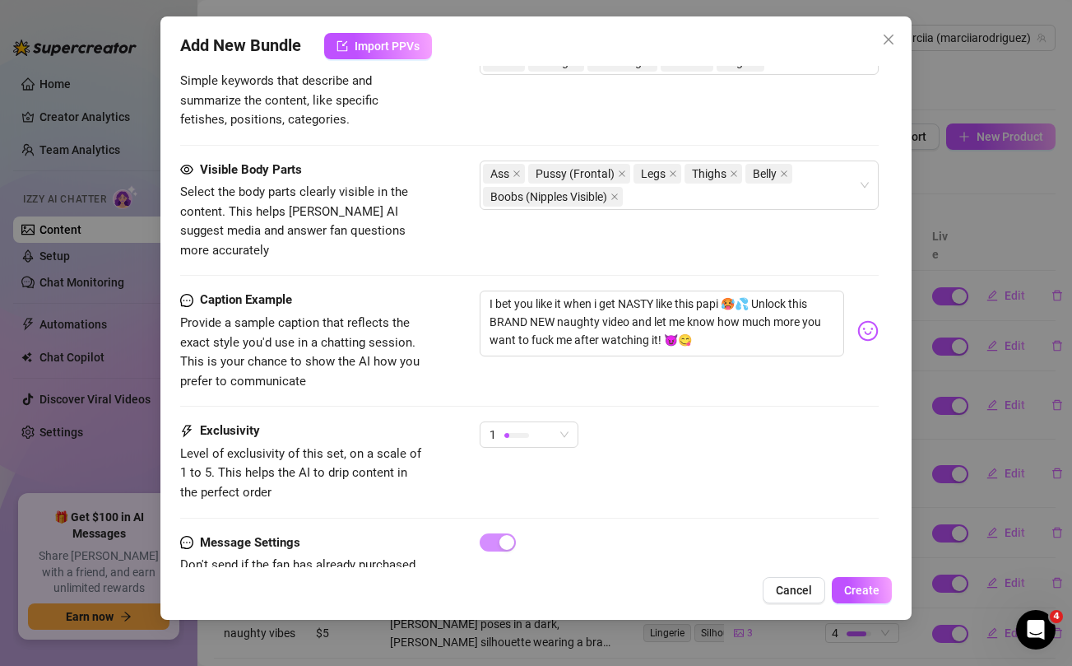
scroll to position [909, 0]
click at [532, 420] on div "1" at bounding box center [521, 432] width 64 height 25
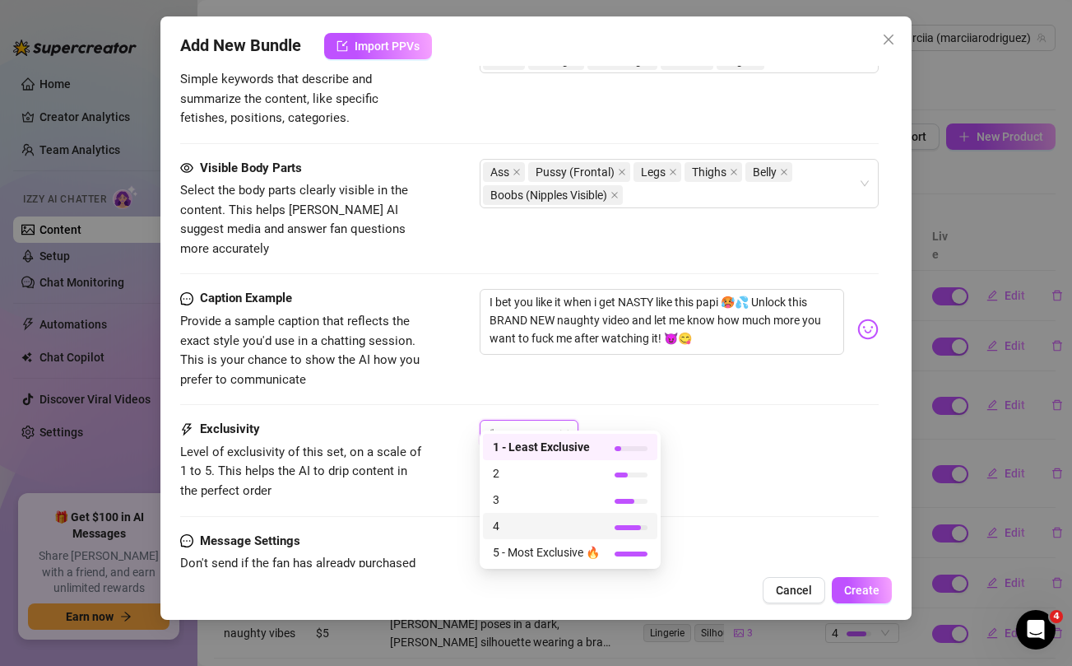
click at [508, 523] on span "4" at bounding box center [546, 526] width 107 height 18
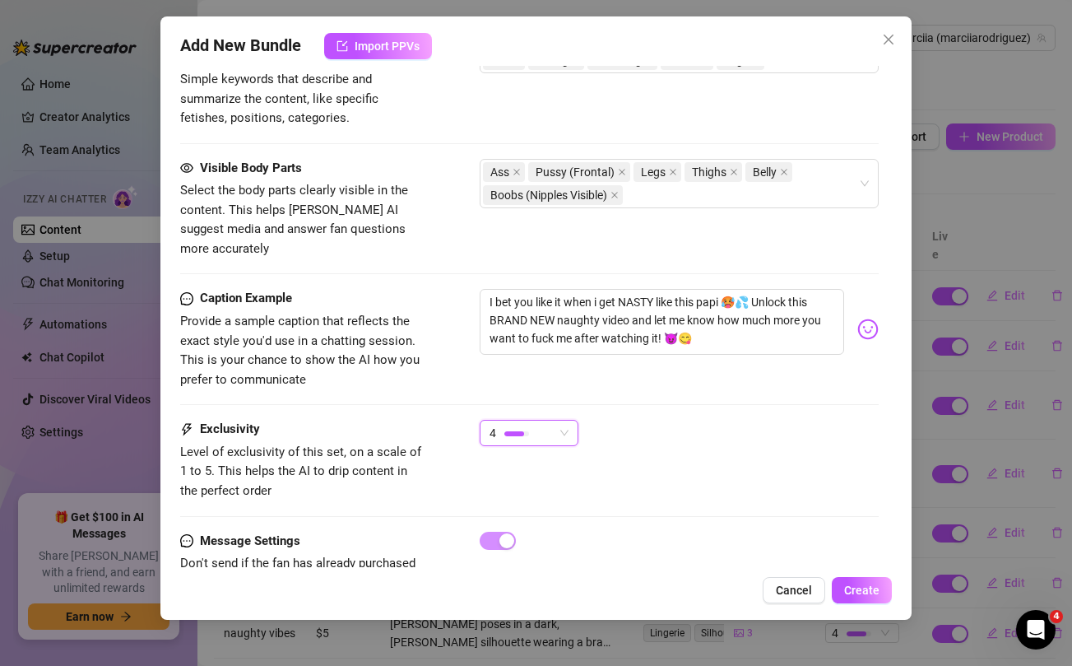
click at [791, 420] on div "4 4" at bounding box center [679, 440] width 398 height 41
click at [870, 592] on span "Create" at bounding box center [861, 589] width 35 height 13
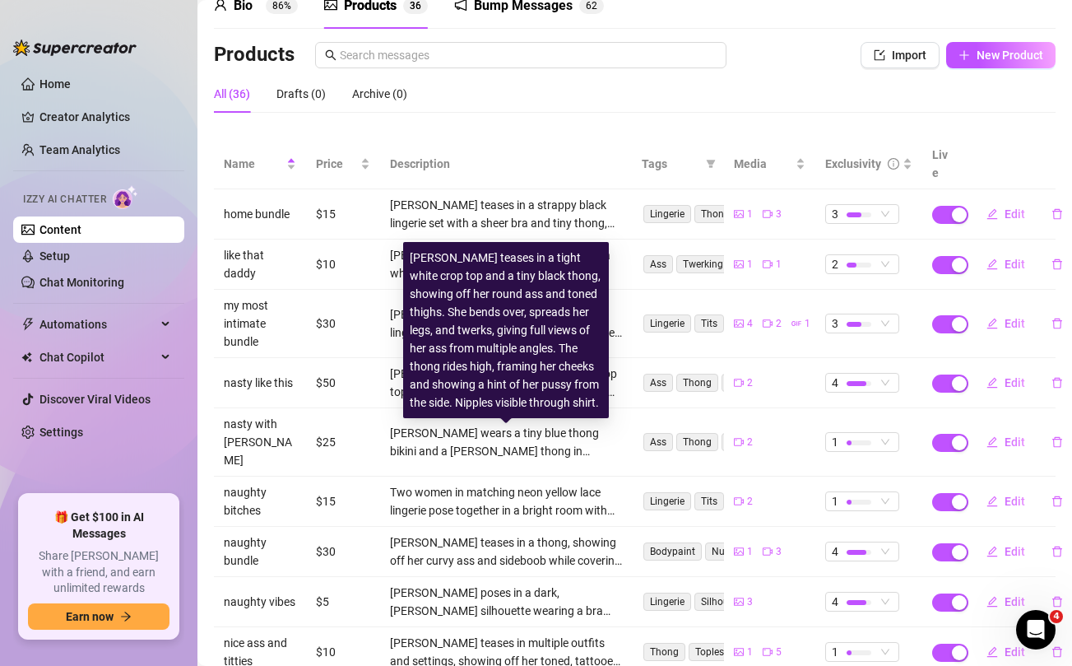
scroll to position [97, 0]
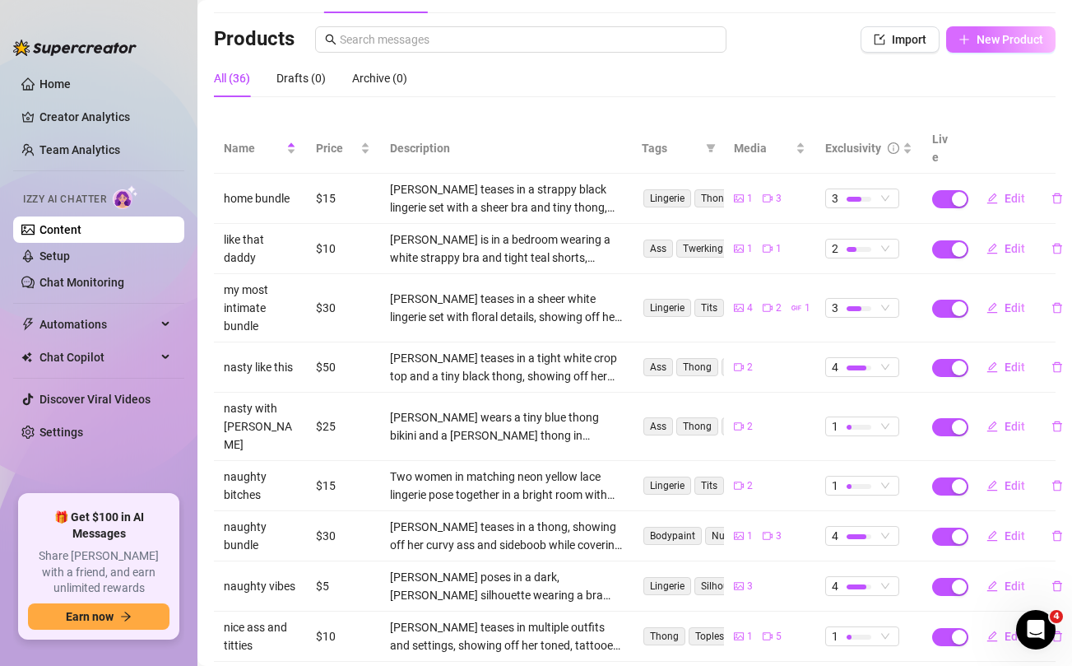
click at [972, 36] on button "New Product" at bounding box center [1000, 39] width 109 height 26
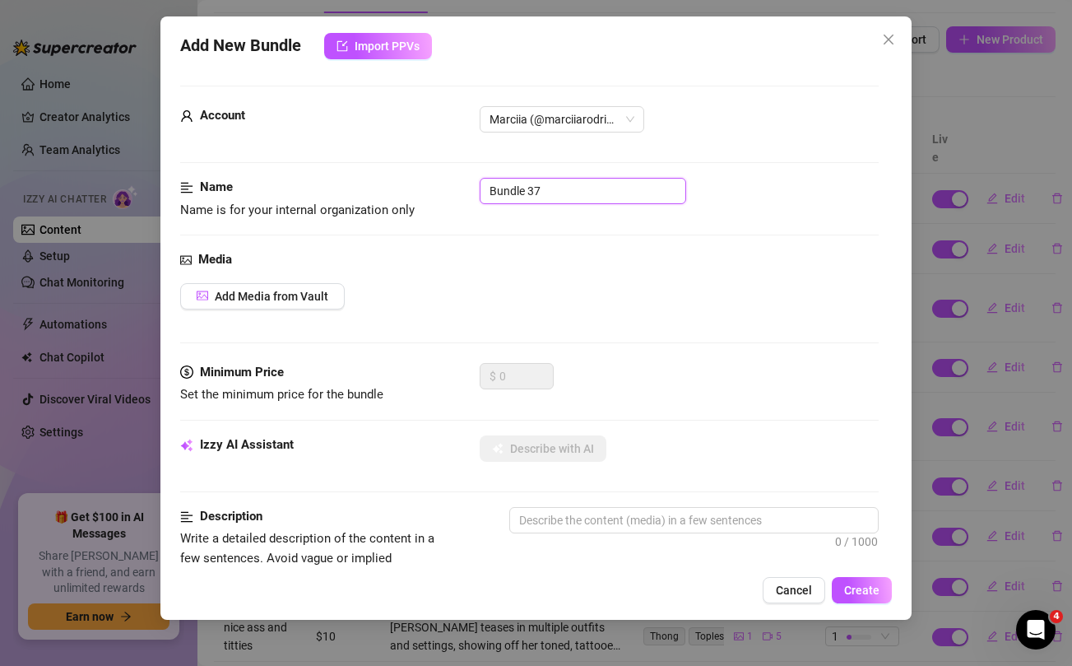
click at [543, 194] on input "Bundle 37" at bounding box center [583, 191] width 206 height 26
click at [539, 300] on div "Add Media from Vault" at bounding box center [529, 296] width 698 height 26
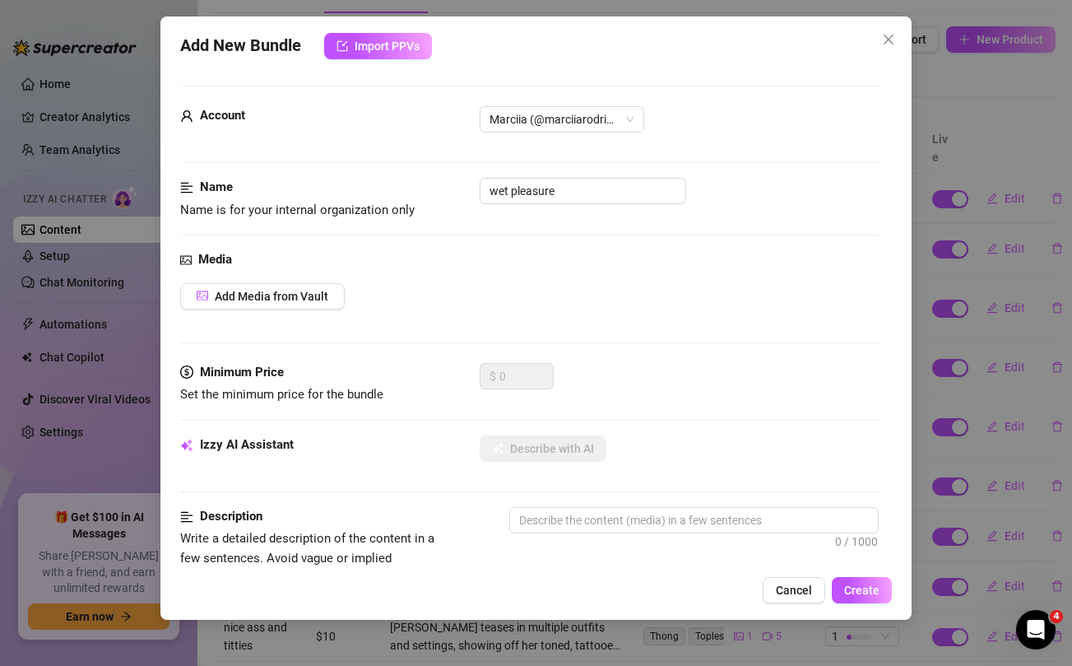
scroll to position [669, 0]
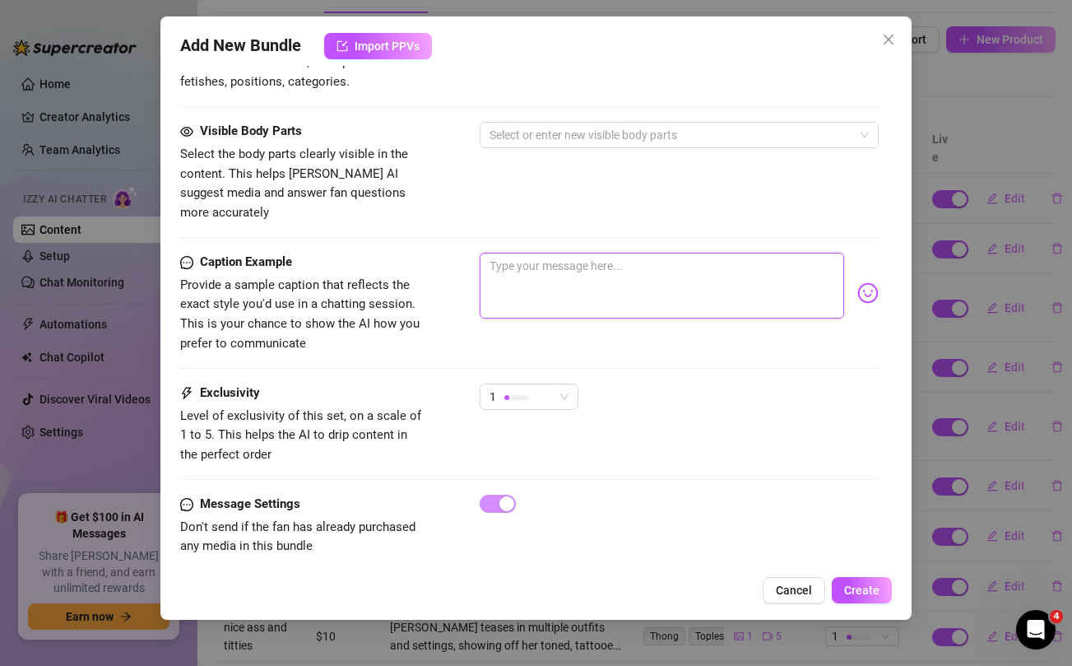
click at [549, 269] on textarea at bounding box center [662, 286] width 364 height 66
paste textarea "You know the only thing that's missing here? That's you and your 🍆! 😈 How many …"
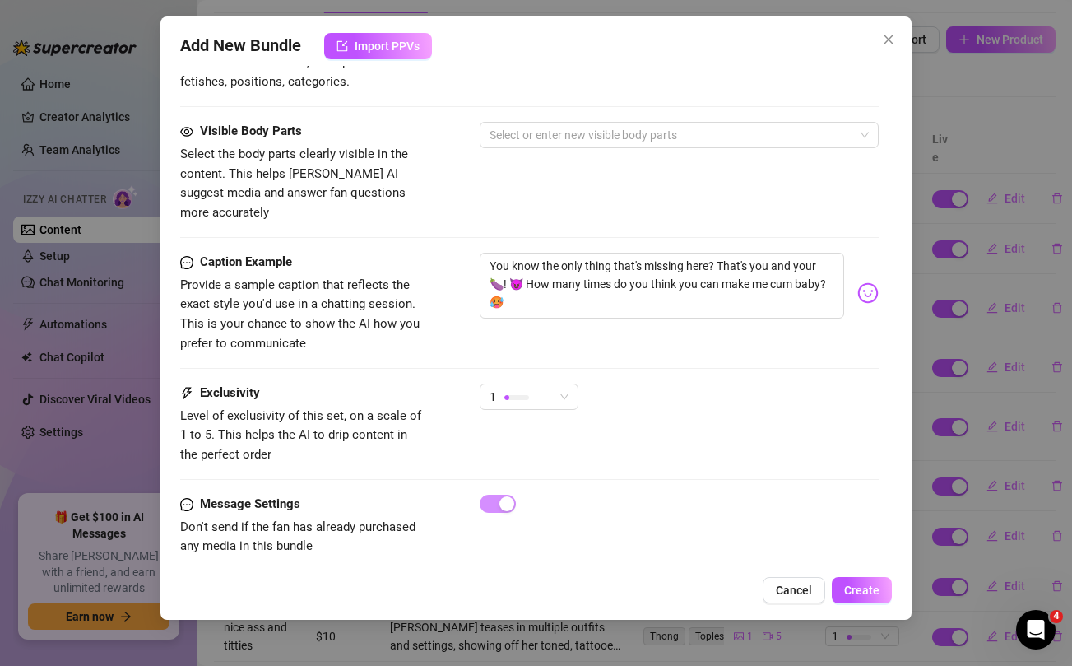
click at [563, 194] on div "Visible Body Parts Select the body parts clearly visible in the content. This h…" at bounding box center [529, 172] width 698 height 100
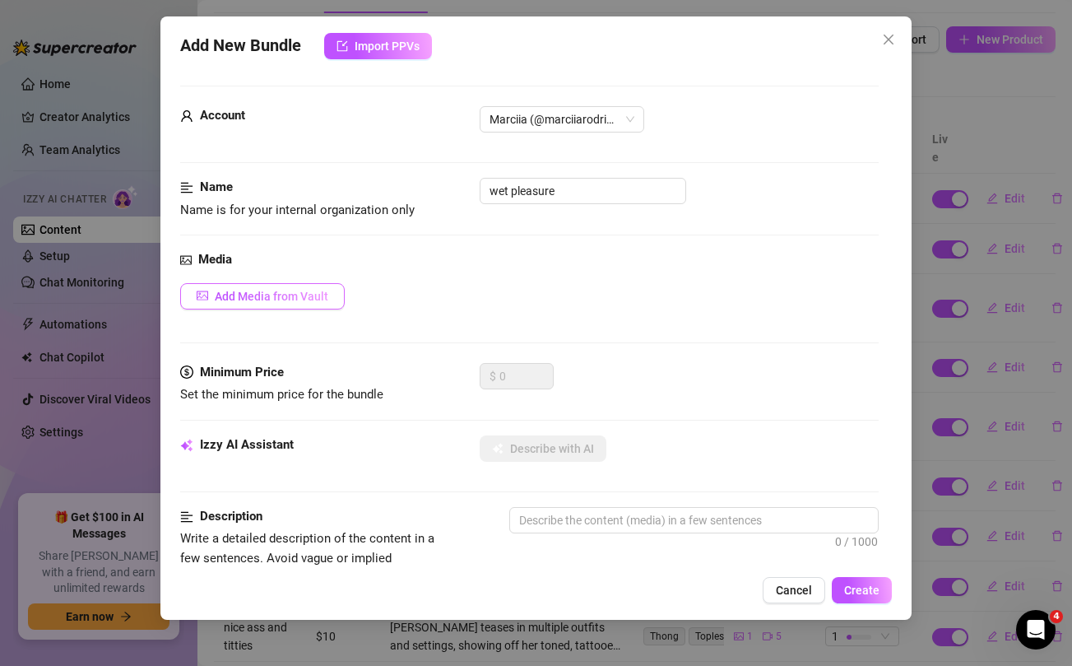
click at [295, 296] on span "Add Media from Vault" at bounding box center [272, 296] width 114 height 13
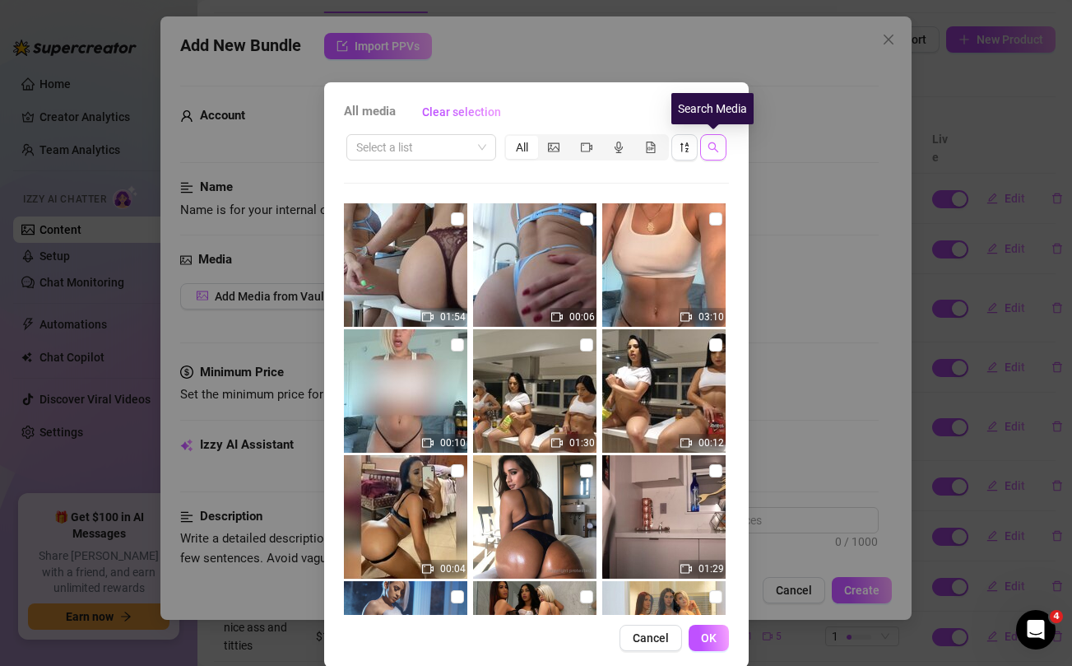
click at [713, 148] on icon "search" at bounding box center [712, 147] width 11 height 11
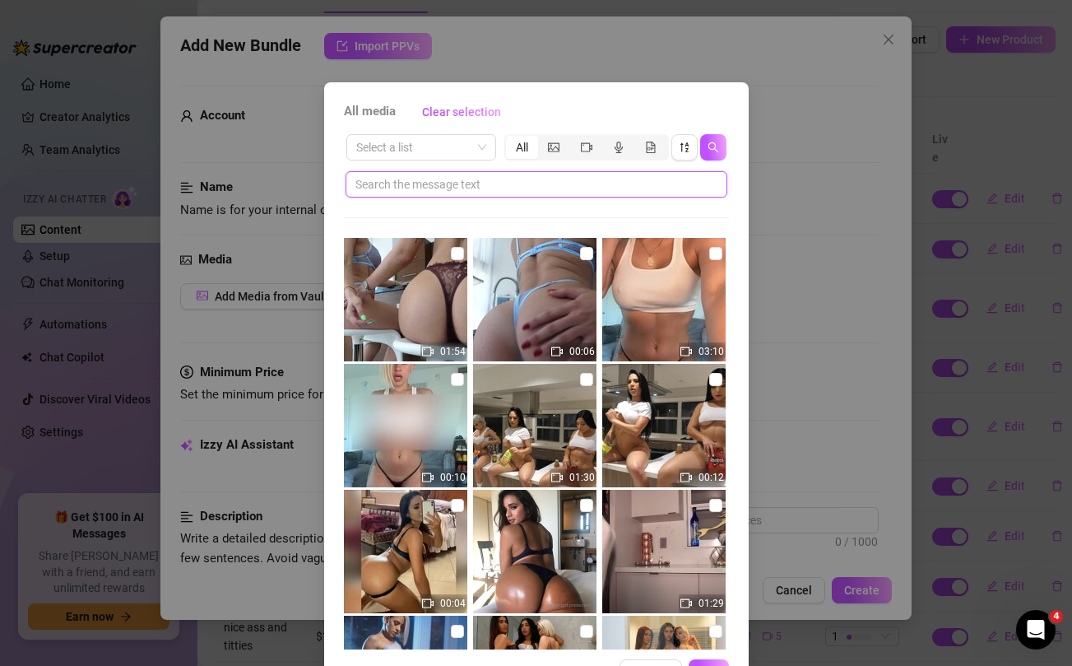
click at [575, 189] on input "text" at bounding box center [529, 184] width 349 height 18
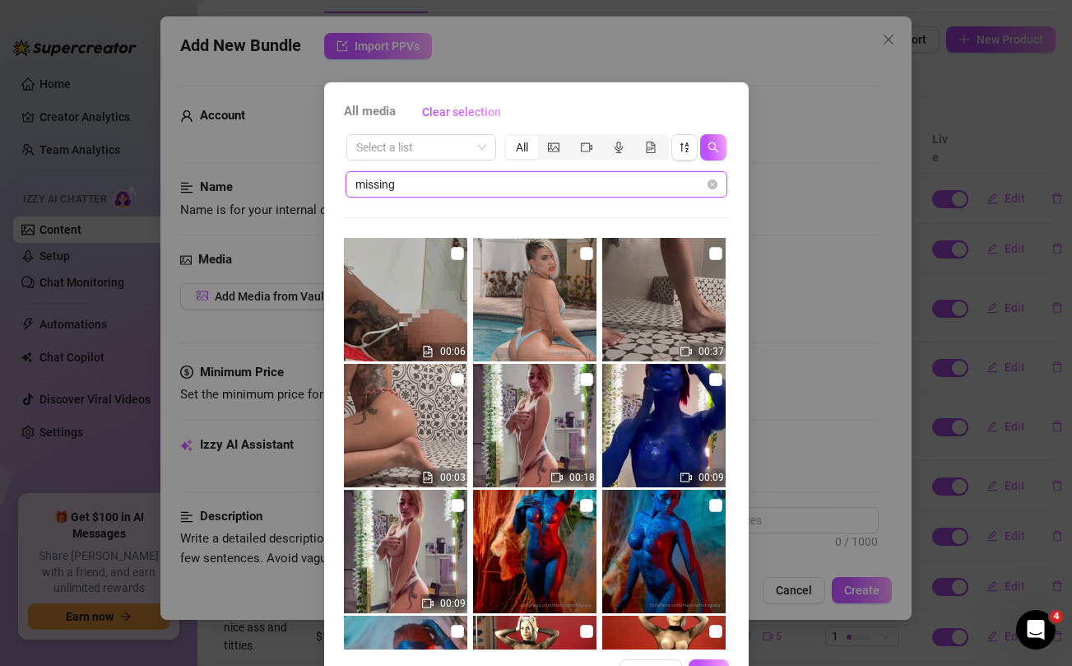
click at [546, 181] on input "missing" at bounding box center [529, 184] width 349 height 18
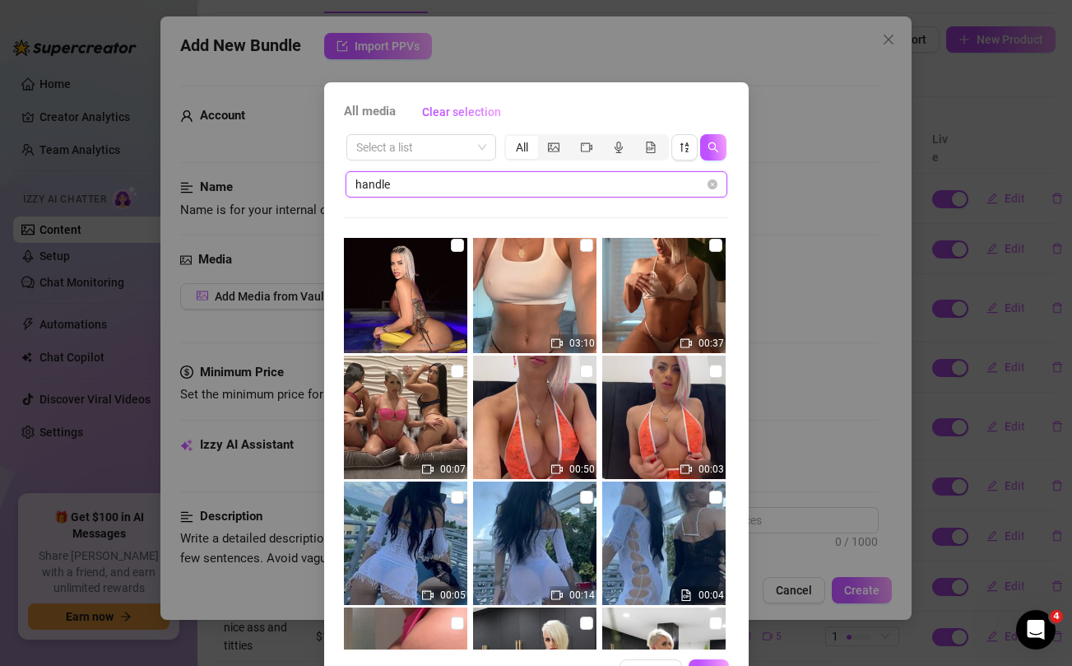
scroll to position [439, 0]
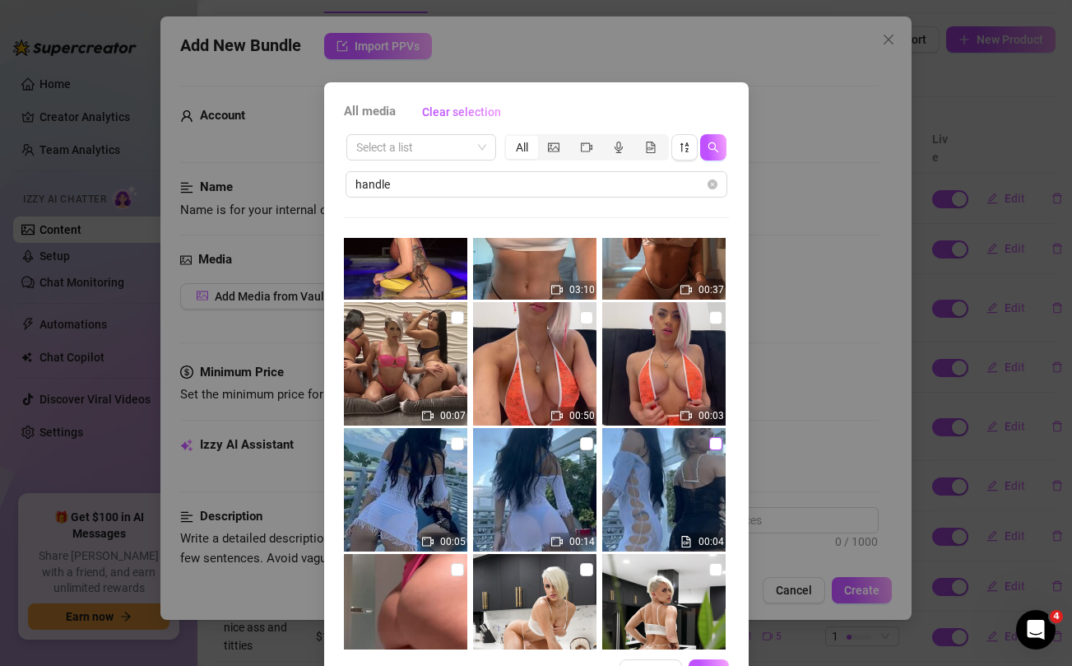
click at [712, 444] on input "checkbox" at bounding box center [715, 443] width 13 height 13
click at [584, 443] on input "checkbox" at bounding box center [586, 443] width 13 height 13
click at [454, 442] on input "checkbox" at bounding box center [457, 443] width 13 height 13
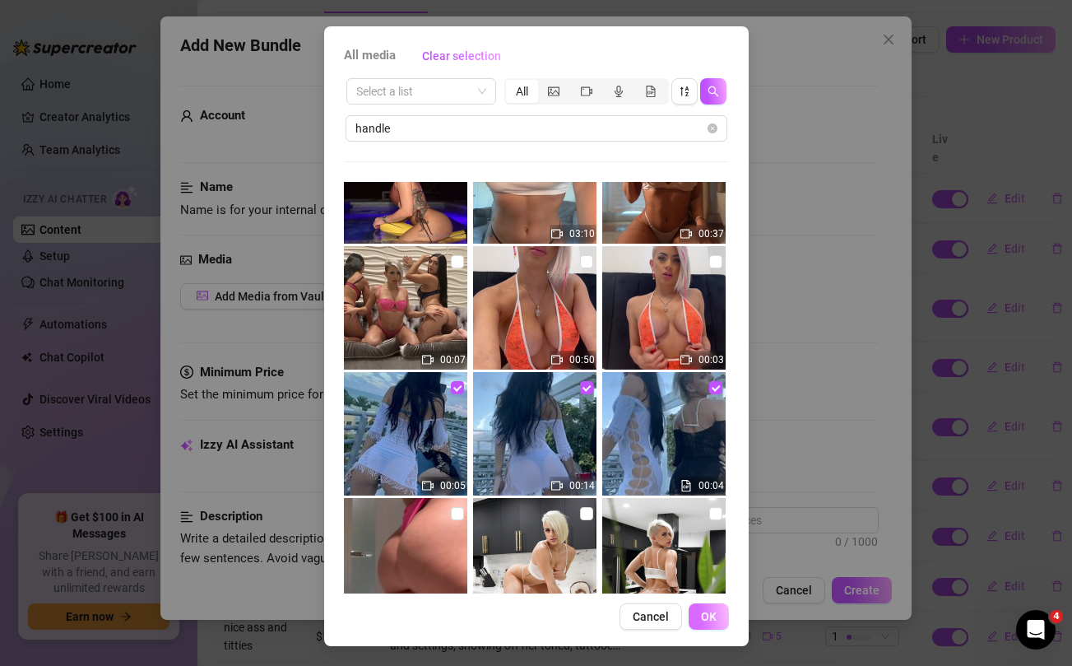
click at [710, 616] on span "OK" at bounding box center [709, 616] width 16 height 13
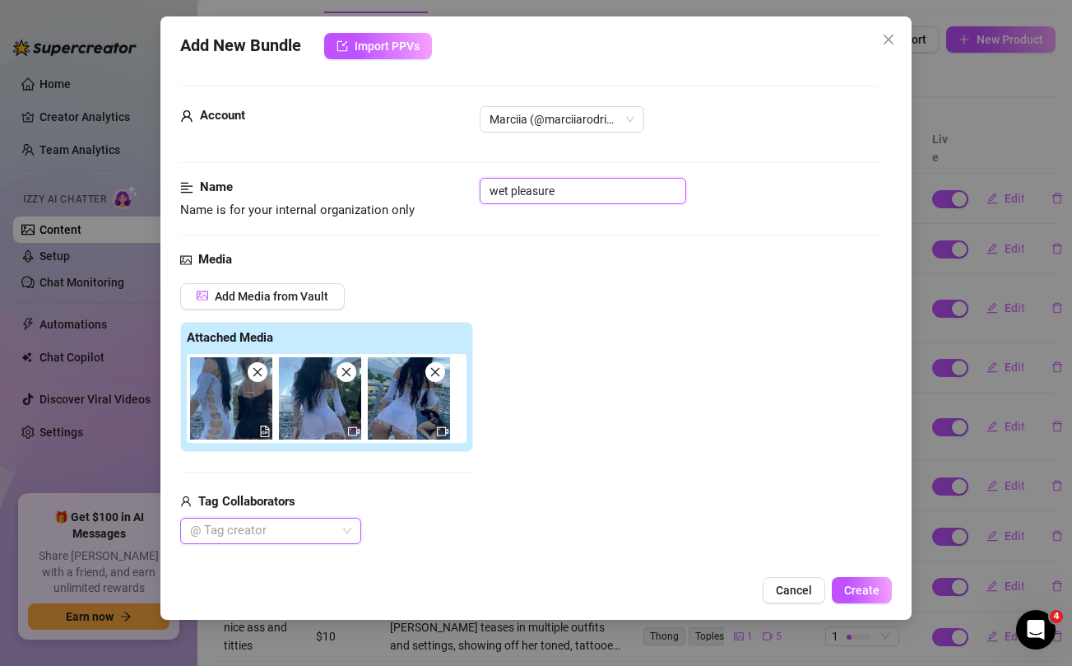
click at [535, 186] on input "wet pleasure" at bounding box center [583, 191] width 206 height 26
click at [595, 315] on div "Add Media from Vault Attached Media Tag Collaborators @ Tag creator" at bounding box center [529, 414] width 698 height 262
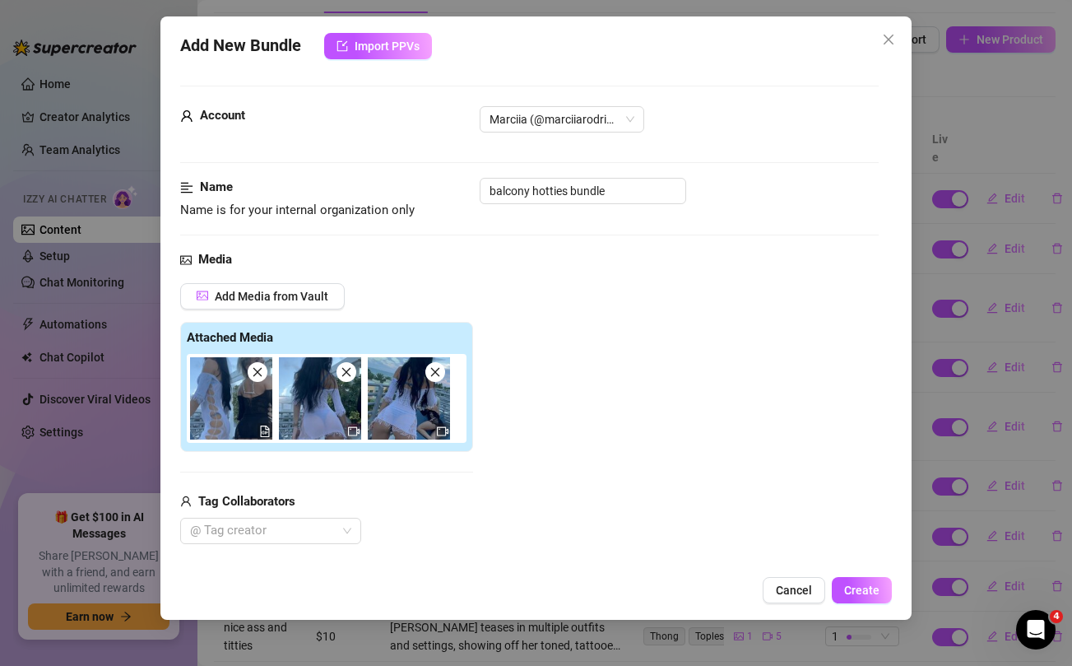
scroll to position [138, 0]
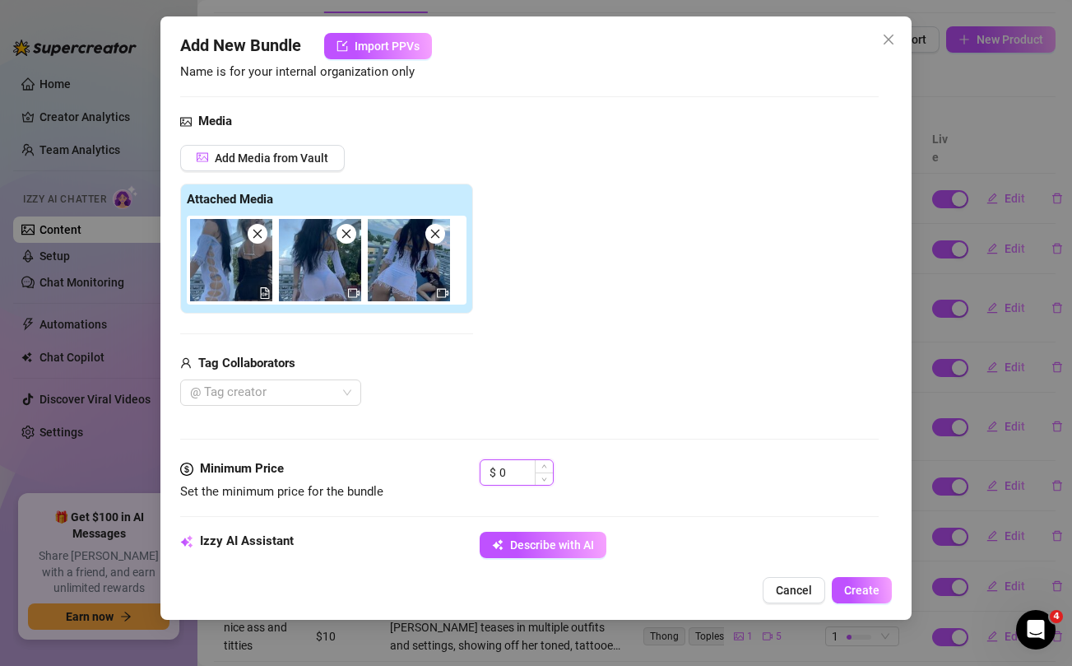
click at [513, 466] on input "0" at bounding box center [525, 472] width 53 height 25
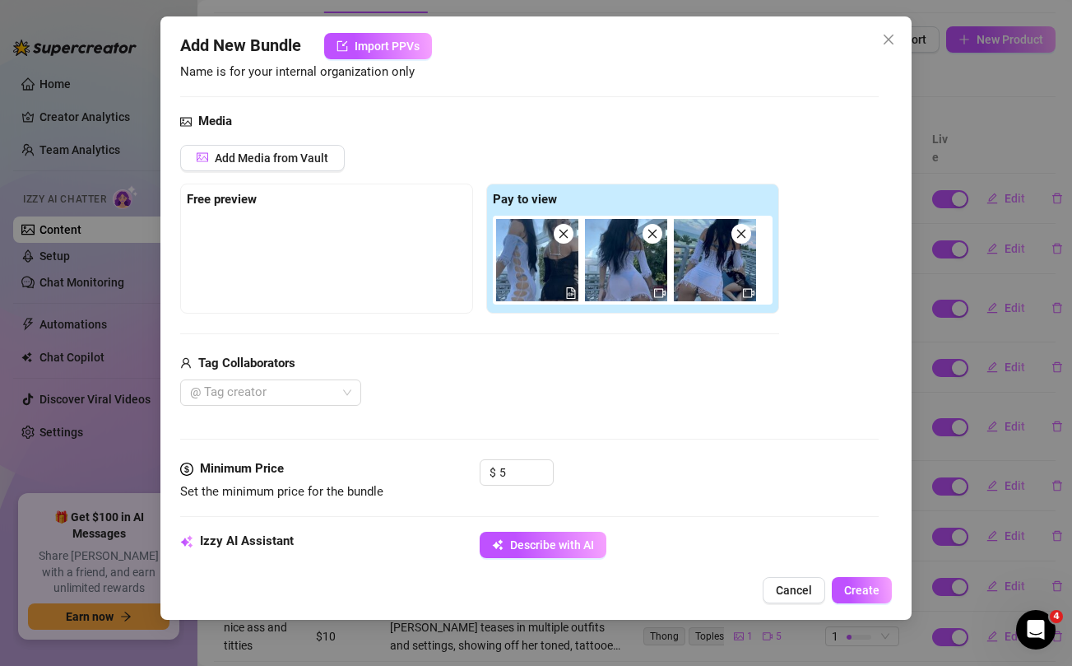
click at [536, 383] on div "@ Tag creator" at bounding box center [479, 392] width 599 height 26
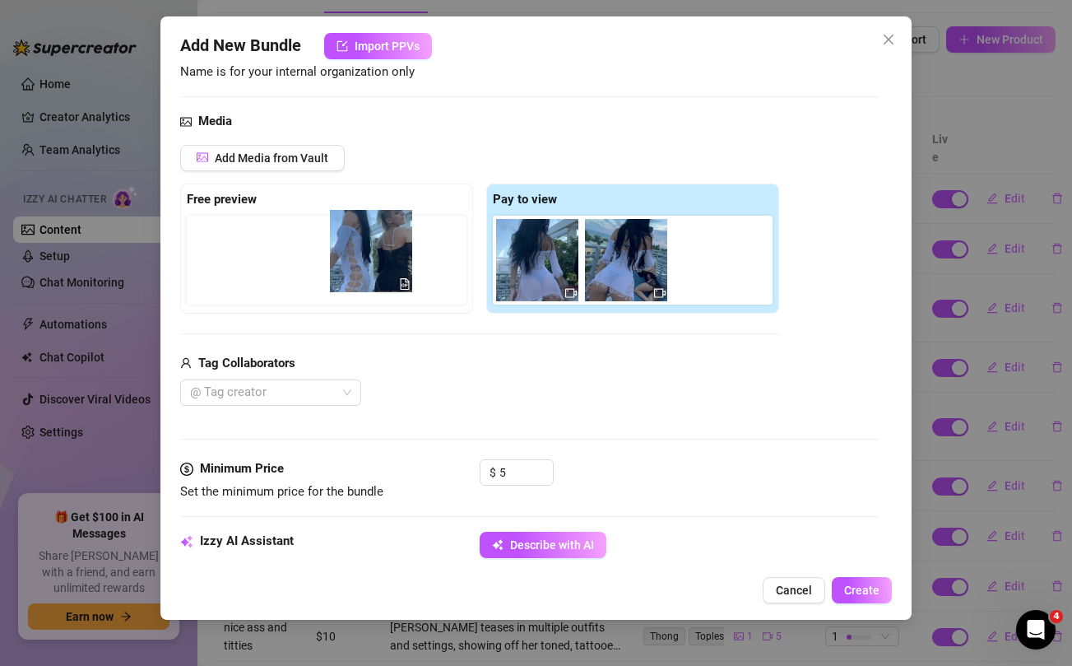
drag, startPoint x: 535, startPoint y: 259, endPoint x: 363, endPoint y: 254, distance: 172.0
click at [363, 254] on div "Free preview Pay to view" at bounding box center [479, 248] width 599 height 130
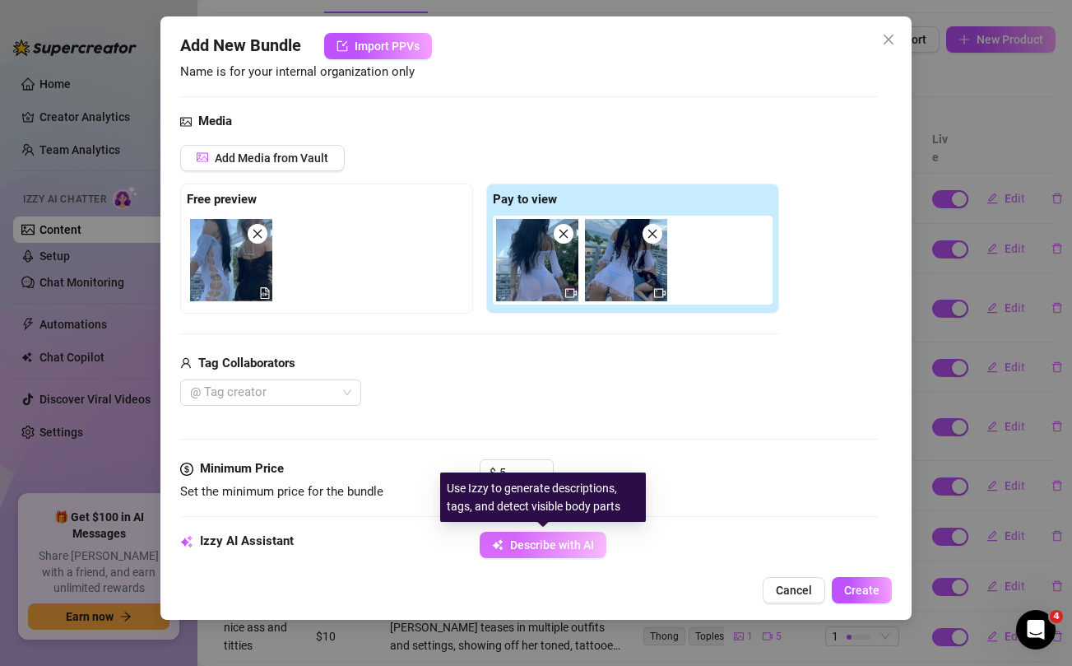
click at [545, 538] on span "Describe with AI" at bounding box center [552, 544] width 84 height 13
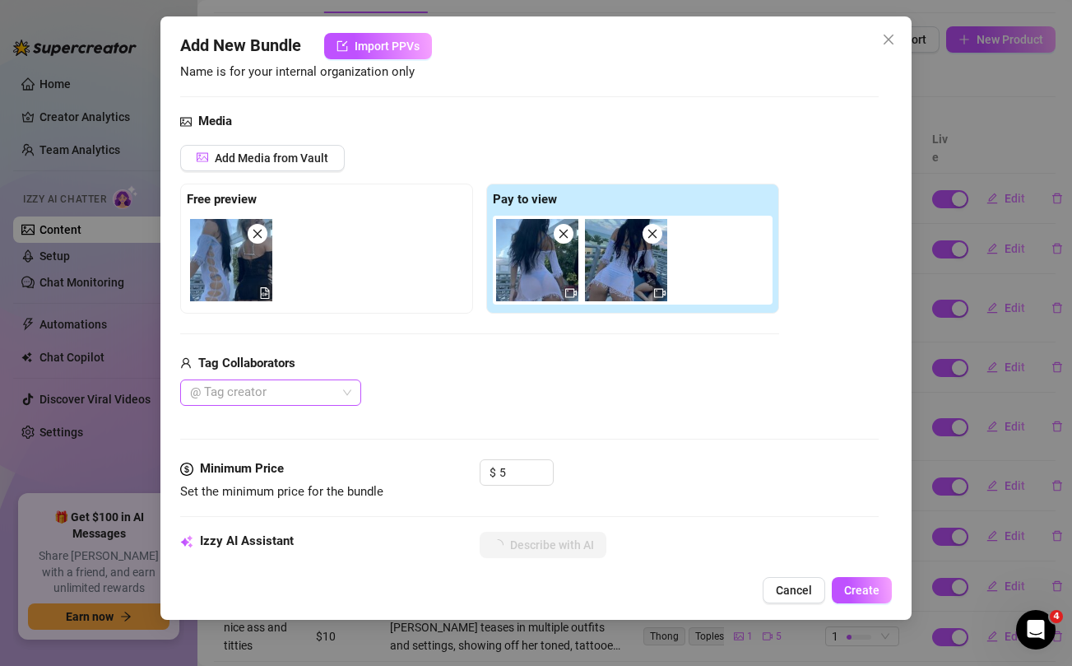
click at [306, 395] on div at bounding box center [261, 392] width 157 height 23
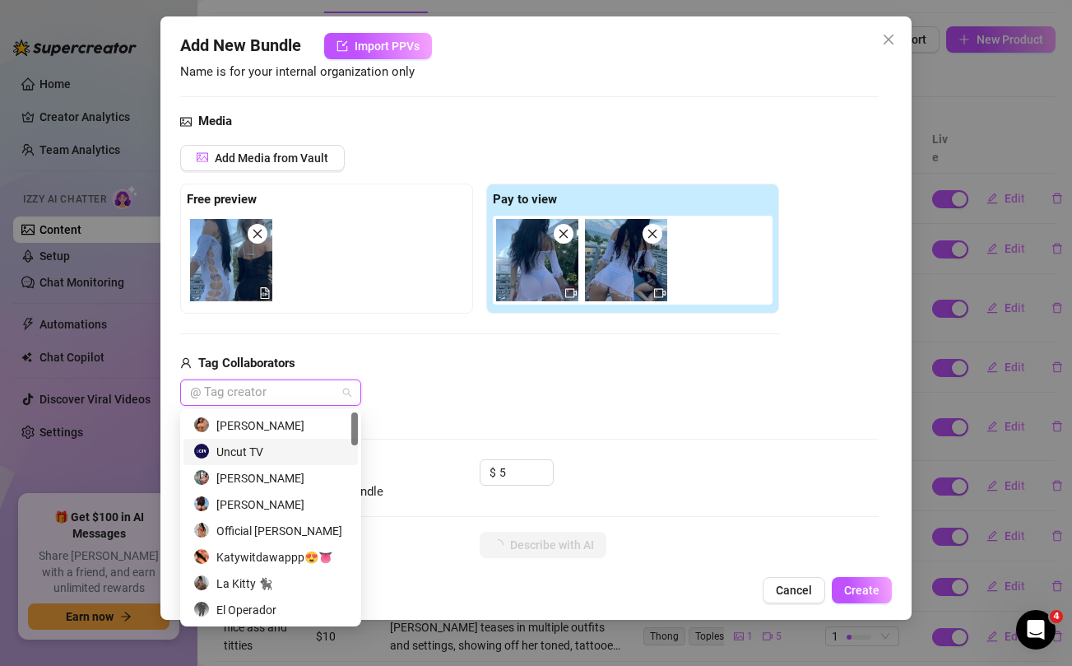
click at [272, 448] on div "Uncut TV" at bounding box center [270, 452] width 155 height 18
click at [524, 394] on div "Uncut TV" at bounding box center [479, 392] width 599 height 26
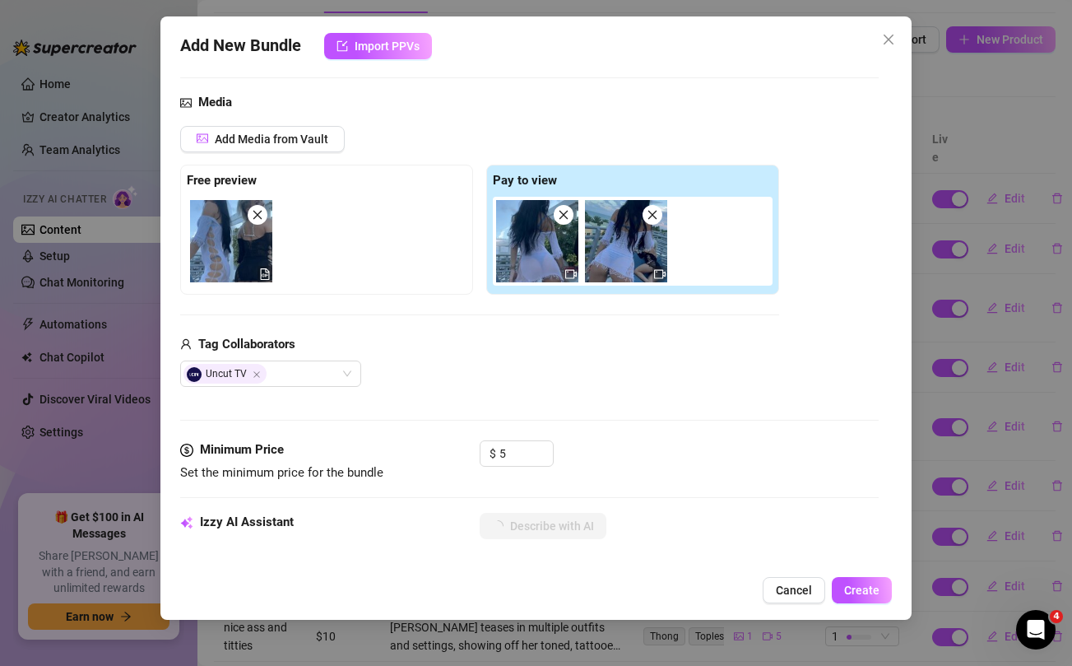
scroll to position [299, 0]
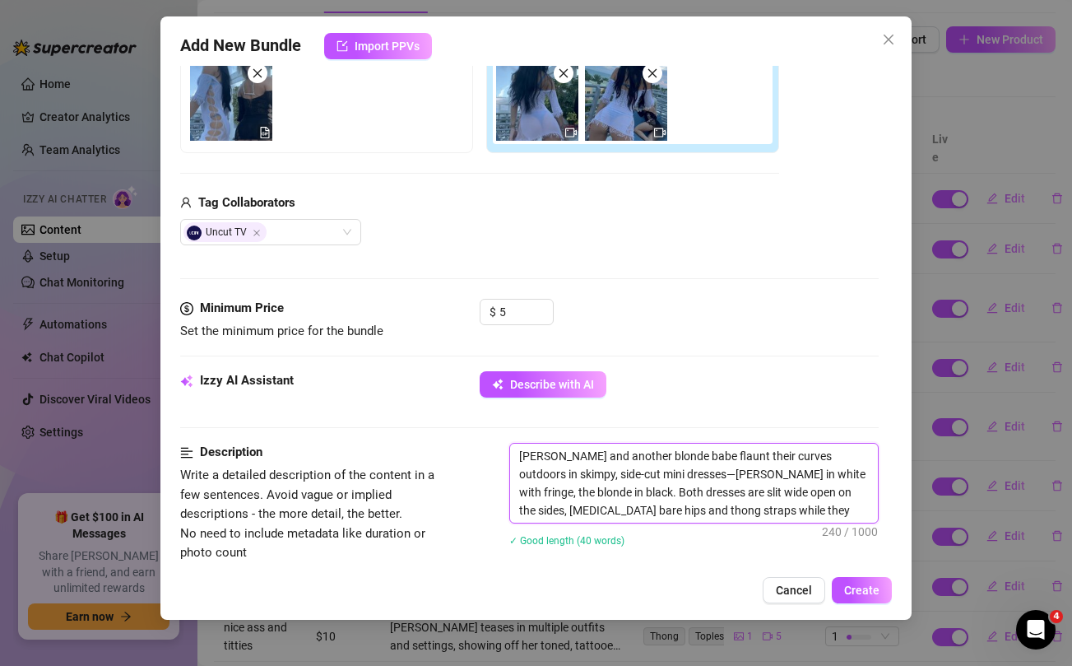
click at [641, 457] on textarea "[PERSON_NAME] and another blonde babe flaunt their curves outdoors in skimpy, s…" at bounding box center [693, 482] width 367 height 79
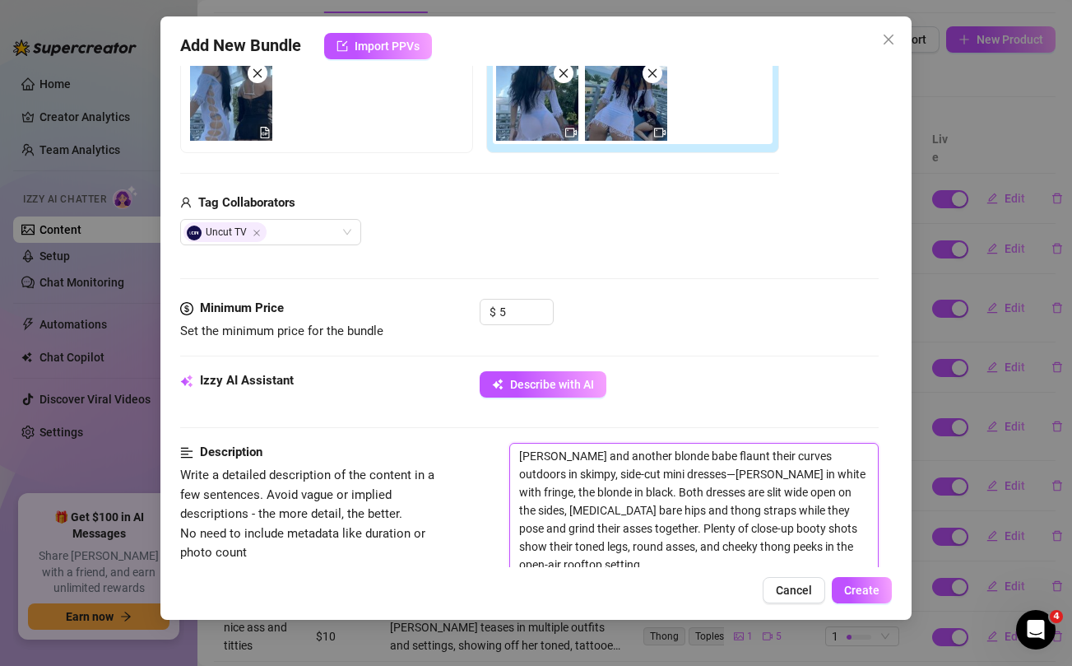
click at [641, 457] on textarea "[PERSON_NAME] and another blonde babe flaunt their curves outdoors in skimpy, s…" at bounding box center [693, 509] width 367 height 133
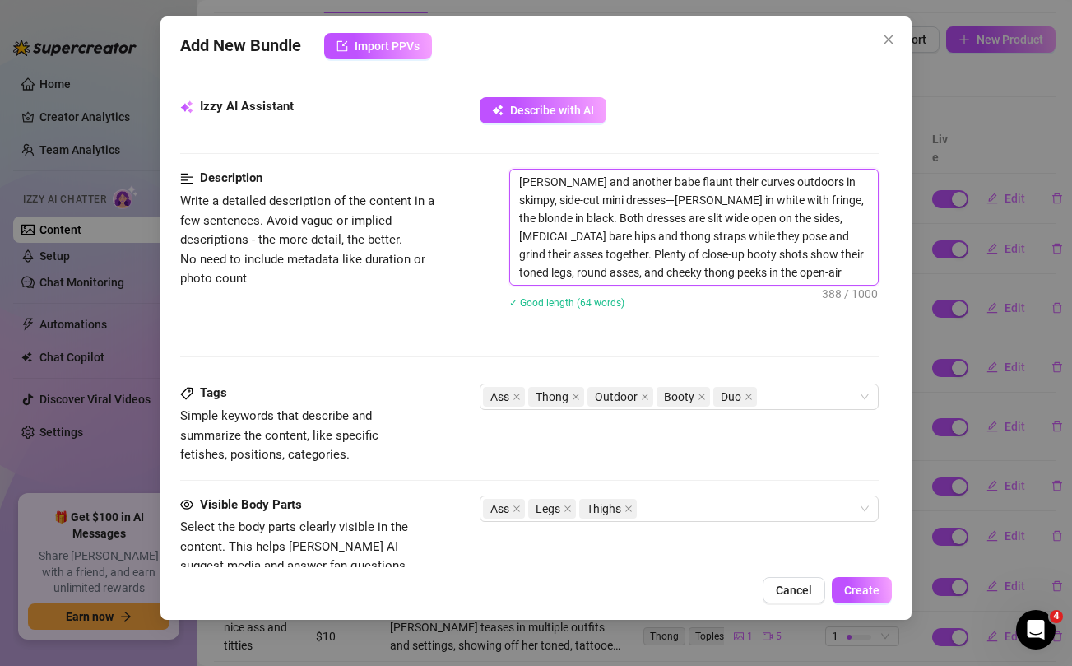
scroll to position [768, 0]
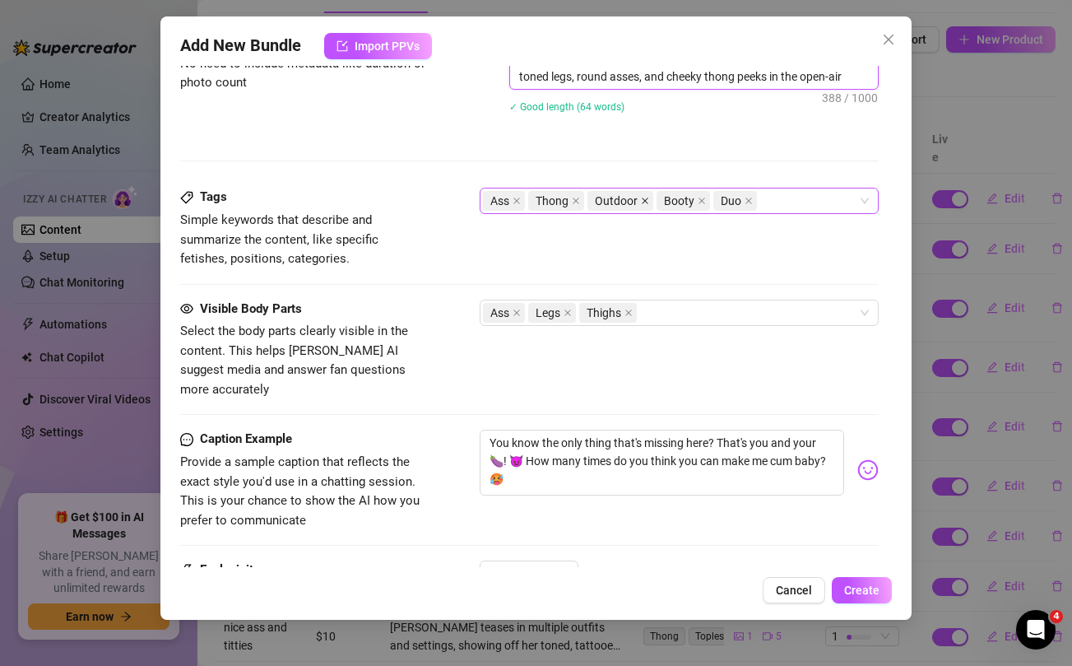
click at [643, 201] on icon "close" at bounding box center [645, 201] width 8 height 8
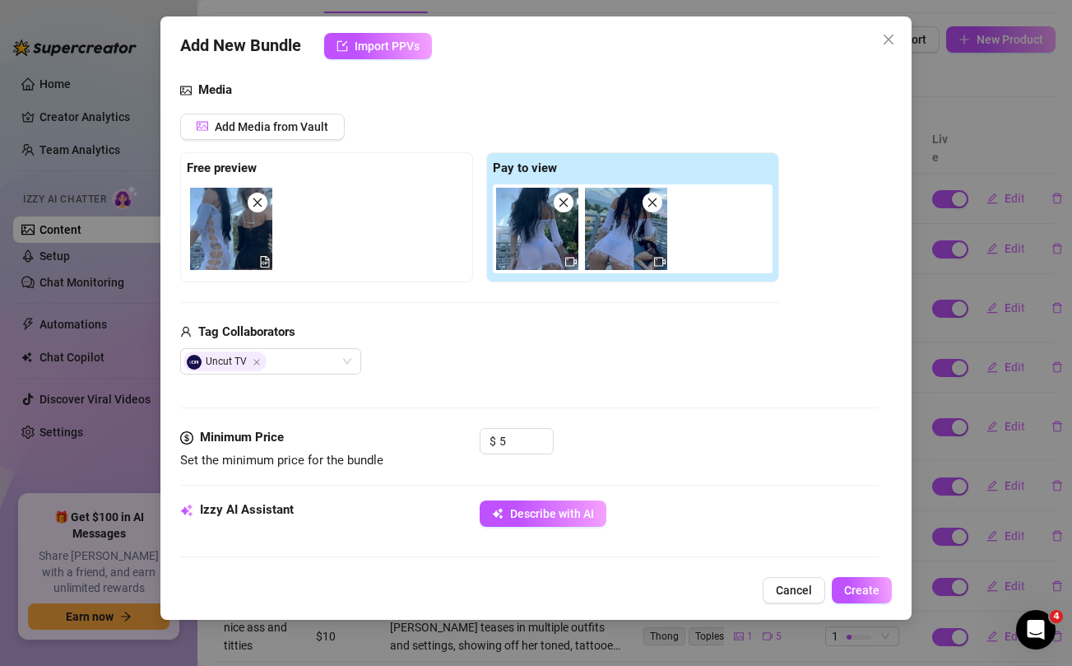
scroll to position [946, 0]
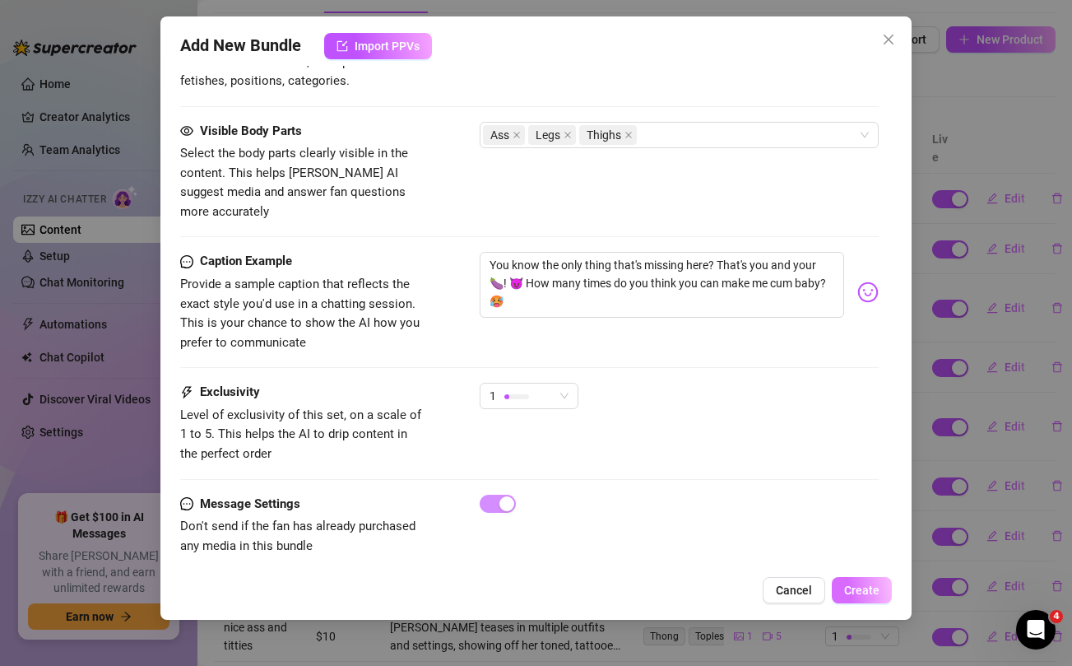
click at [865, 592] on span "Create" at bounding box center [861, 589] width 35 height 13
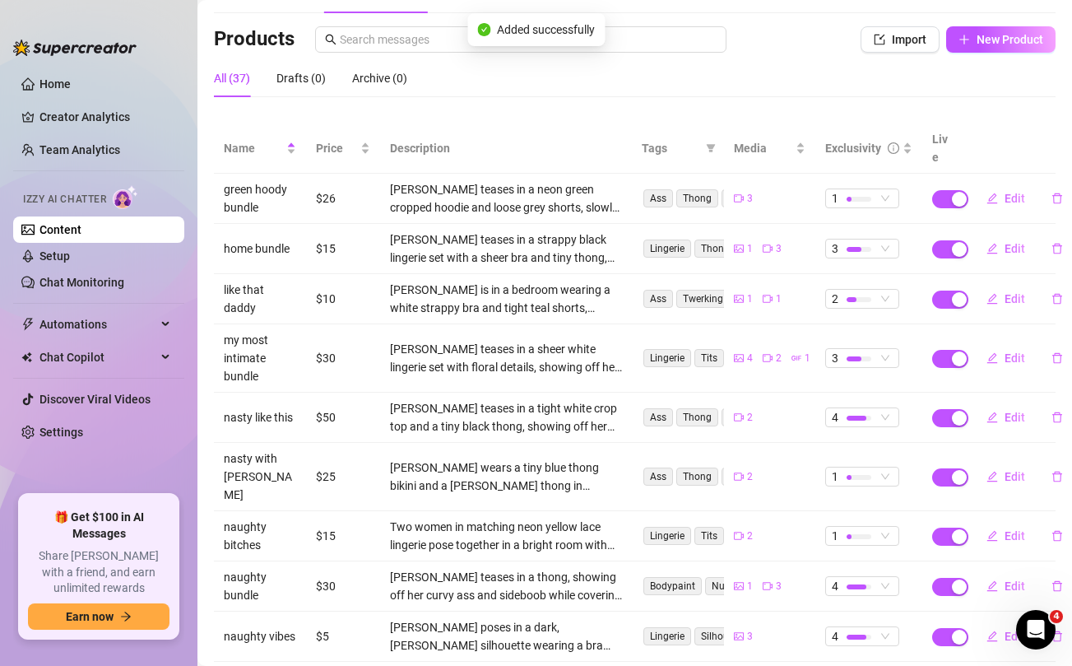
scroll to position [0, 0]
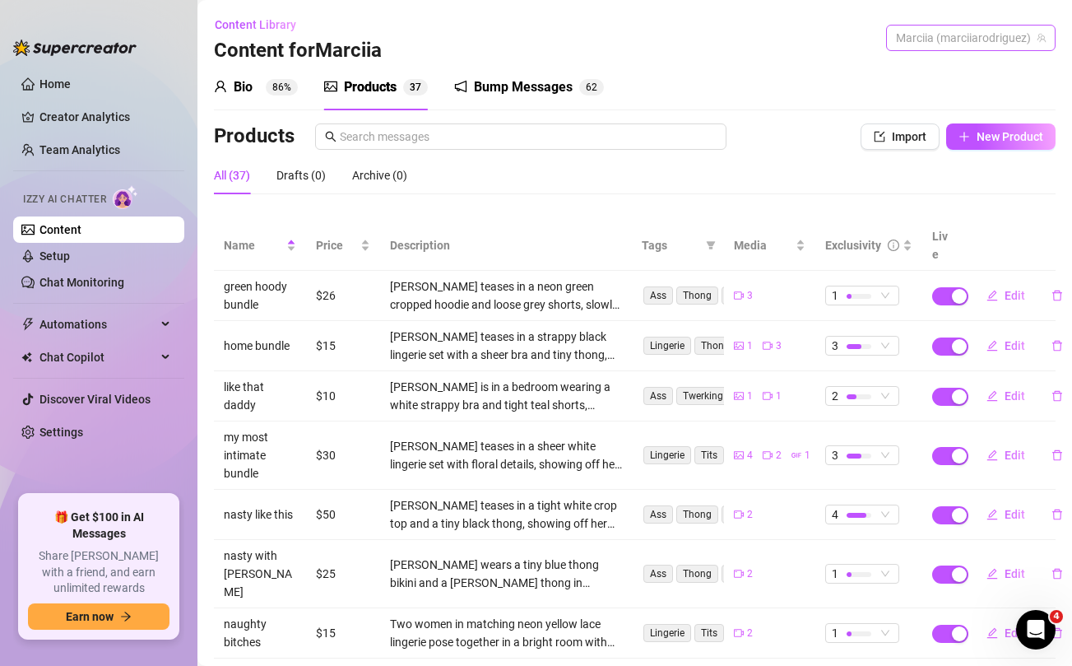
click at [998, 42] on span "Marciia (marciiarodriguez)" at bounding box center [971, 38] width 150 height 25
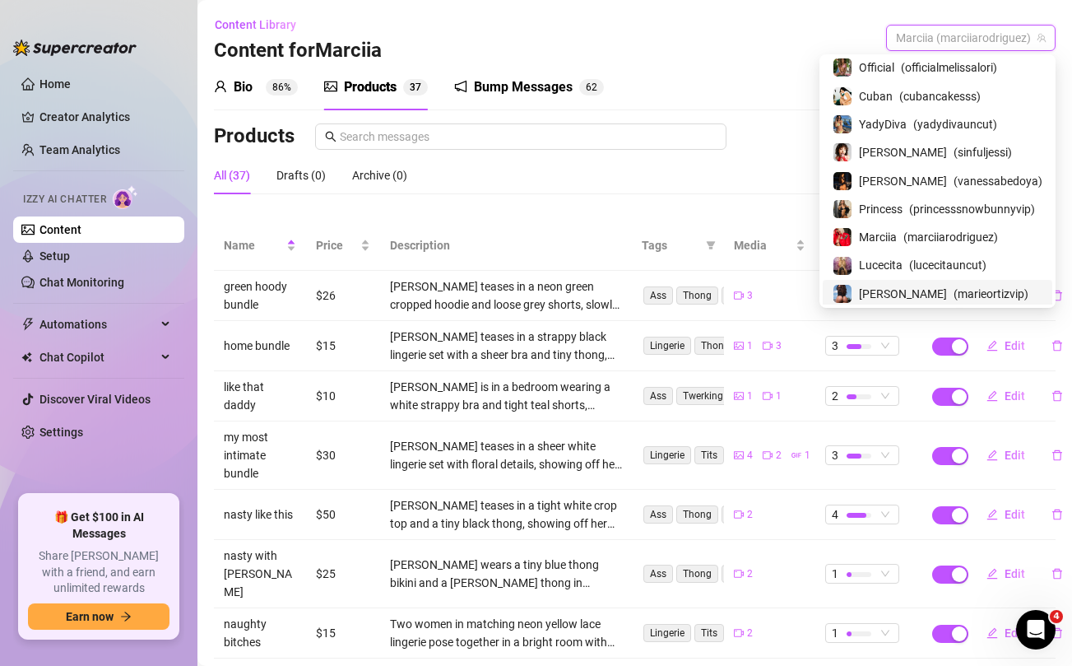
click at [953, 290] on span "( marieortizvip )" at bounding box center [990, 294] width 75 height 18
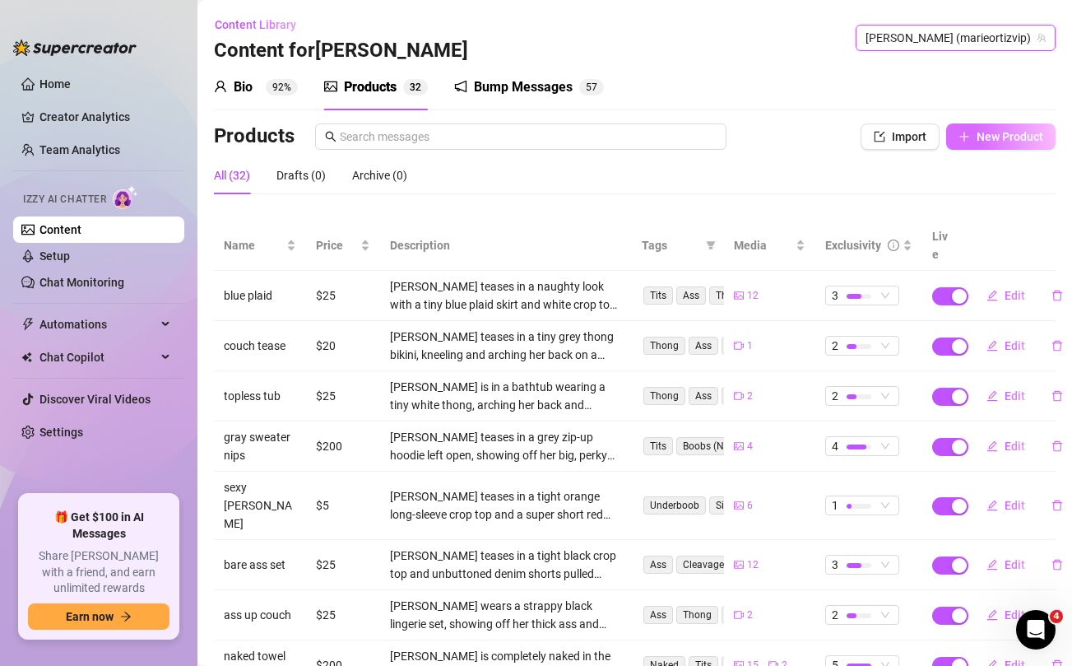
click at [1024, 131] on span "New Product" at bounding box center [1009, 136] width 67 height 13
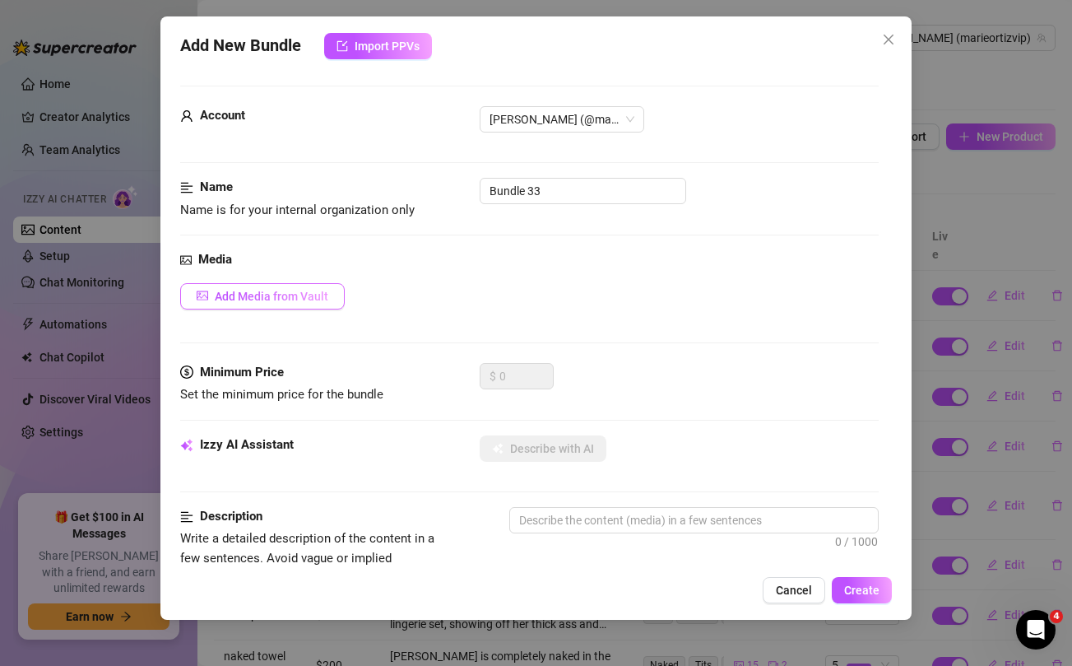
click at [307, 300] on span "Add Media from Vault" at bounding box center [272, 296] width 114 height 13
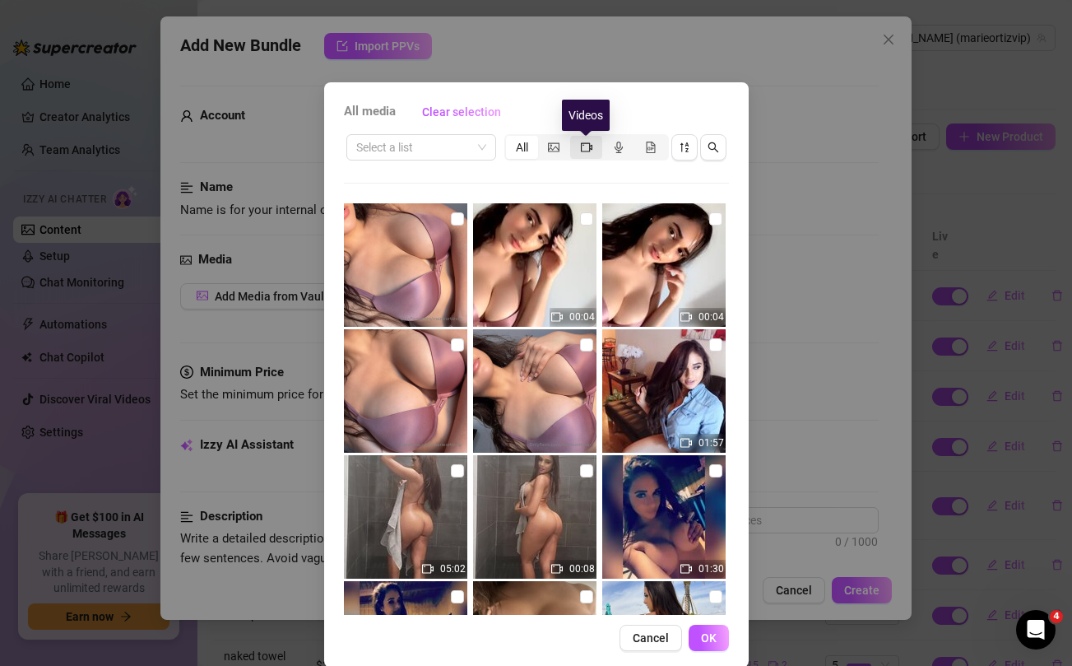
click at [585, 148] on icon "video-camera" at bounding box center [587, 147] width 12 height 12
click at [574, 138] on input "segmented control" at bounding box center [574, 138] width 0 height 0
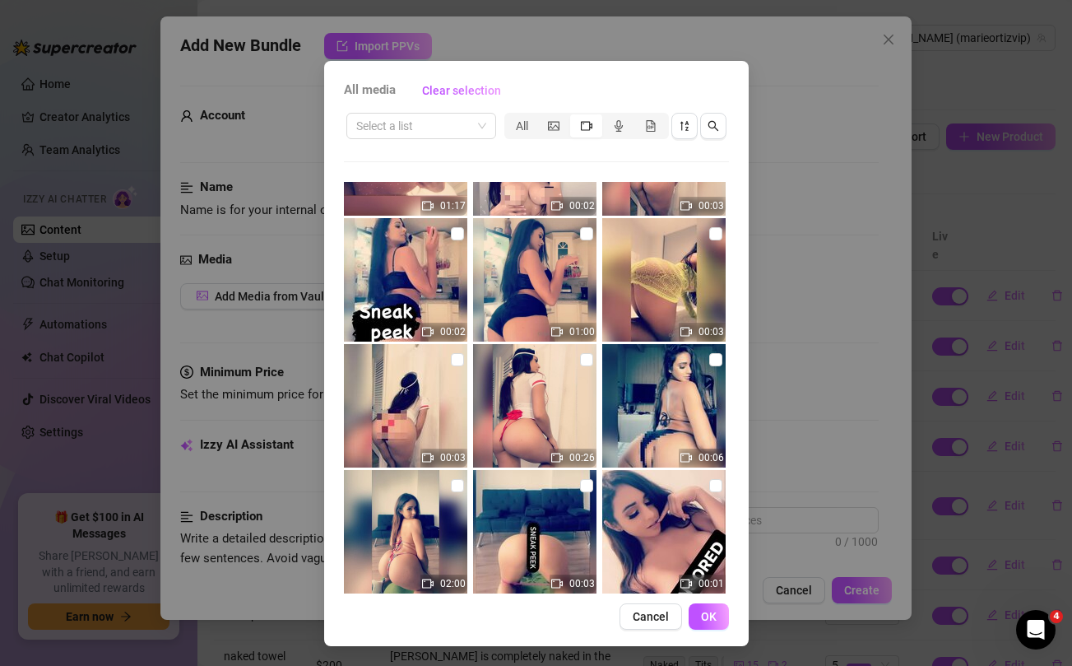
scroll to position [2634, 0]
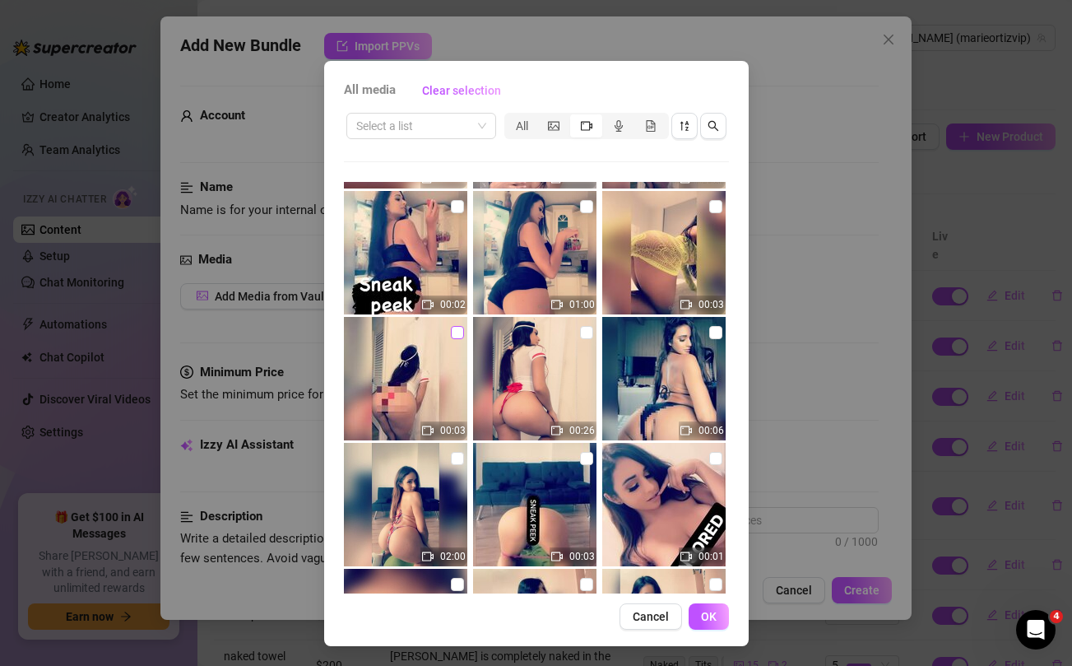
click at [456, 334] on input "checkbox" at bounding box center [457, 332] width 13 height 13
click at [586, 333] on input "checkbox" at bounding box center [586, 332] width 13 height 13
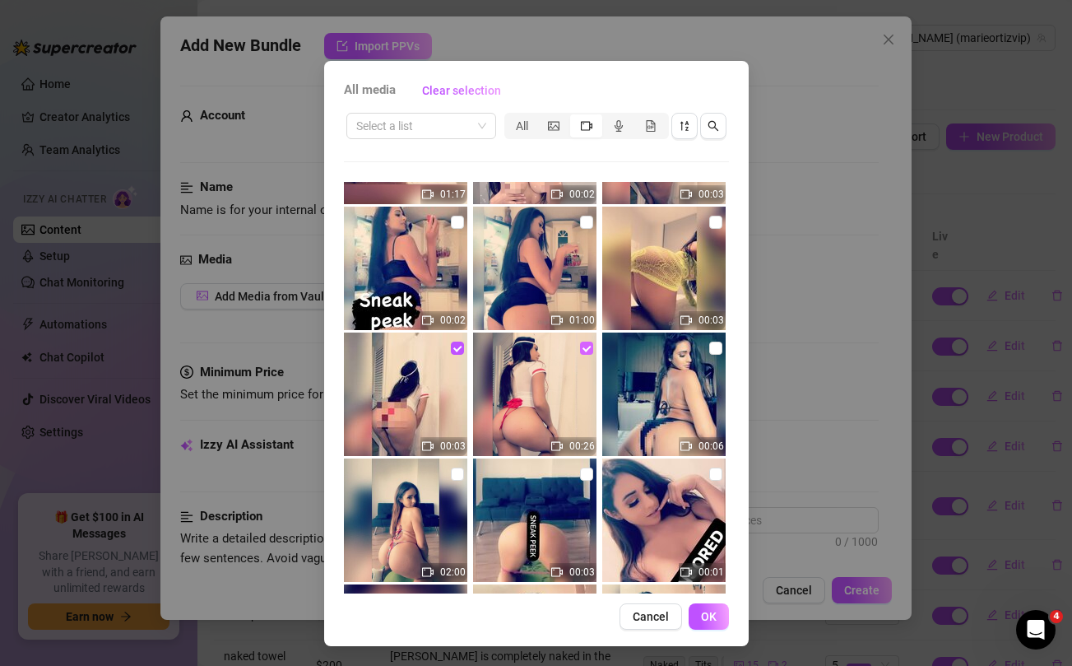
scroll to position [2866, 0]
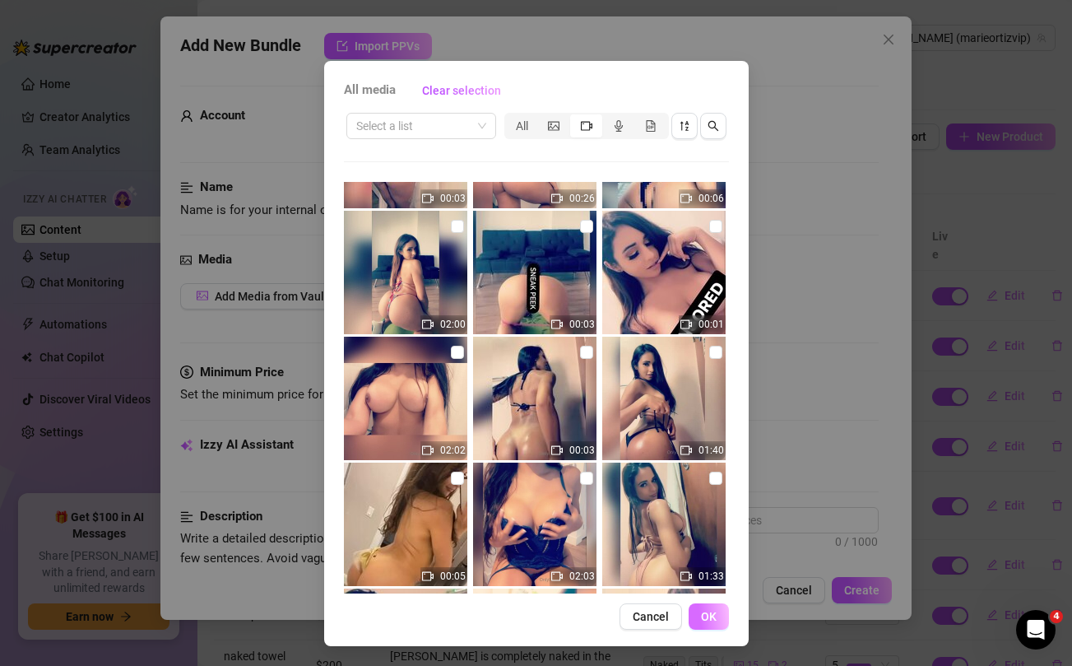
click at [706, 621] on span "OK" at bounding box center [709, 616] width 16 height 13
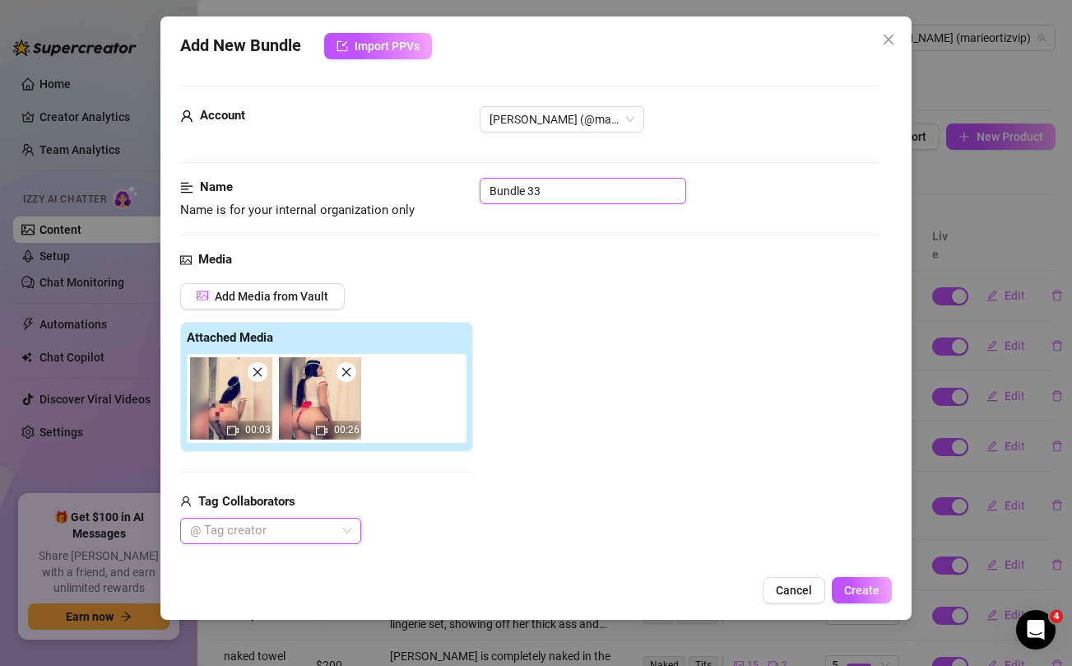
click at [573, 197] on input "Bundle 33" at bounding box center [583, 191] width 206 height 26
click at [641, 347] on div "Add Media from Vault Attached Media 00:03 00:26 Tag Collaborators @ Tag creator" at bounding box center [529, 414] width 698 height 262
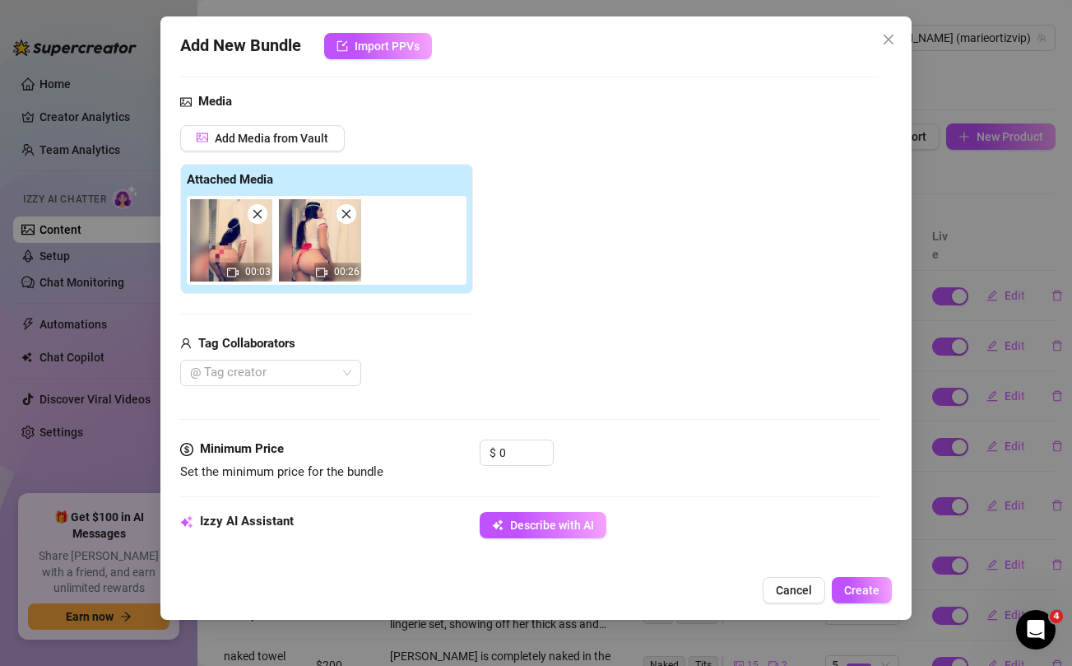
scroll to position [192, 0]
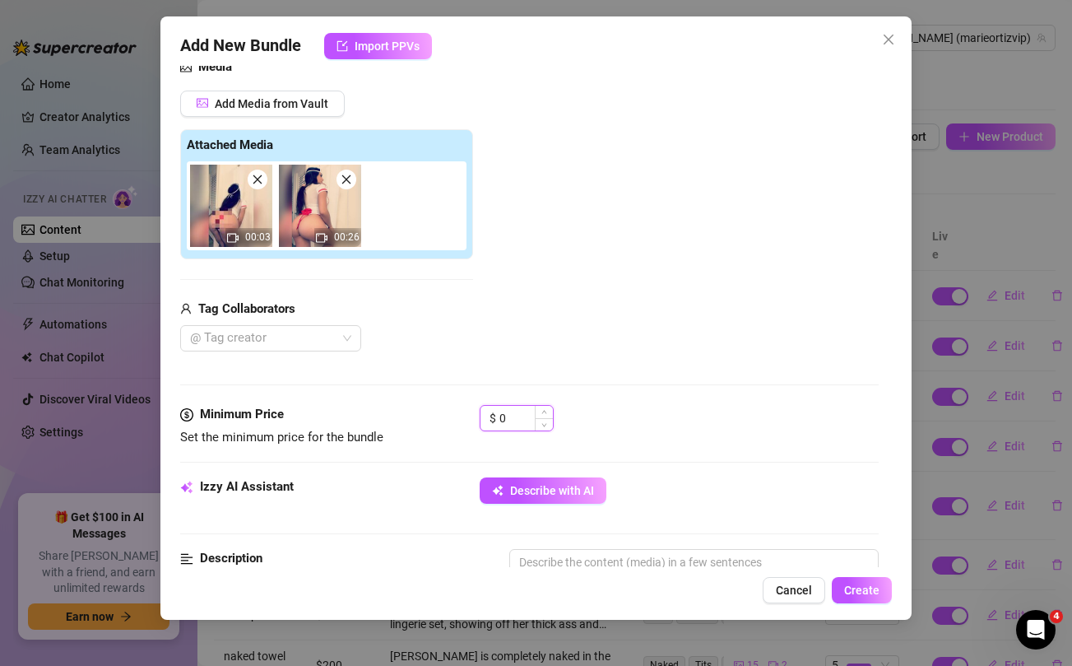
click at [513, 415] on input "0" at bounding box center [525, 418] width 53 height 25
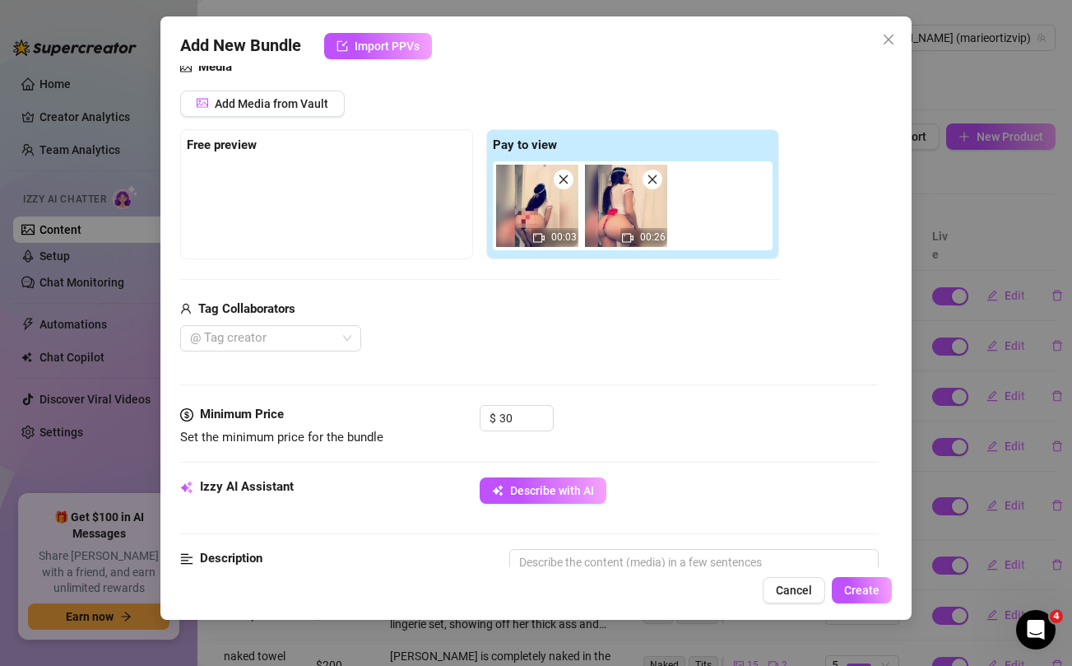
click at [647, 318] on div "Tag Collaborators" at bounding box center [479, 309] width 599 height 20
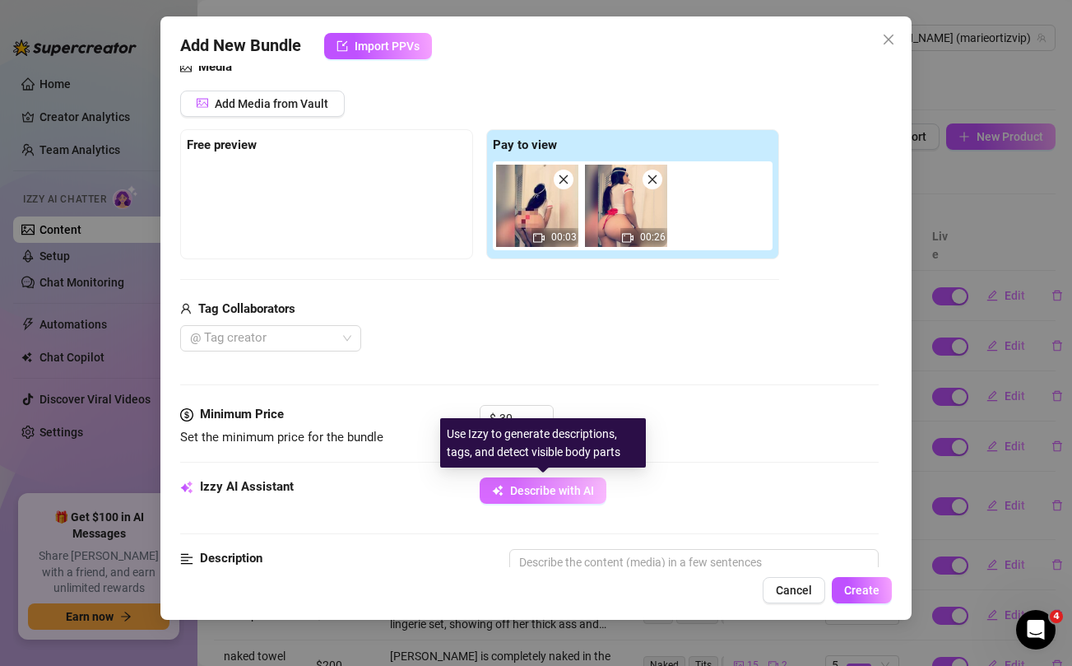
click at [526, 494] on span "Describe with AI" at bounding box center [552, 490] width 84 height 13
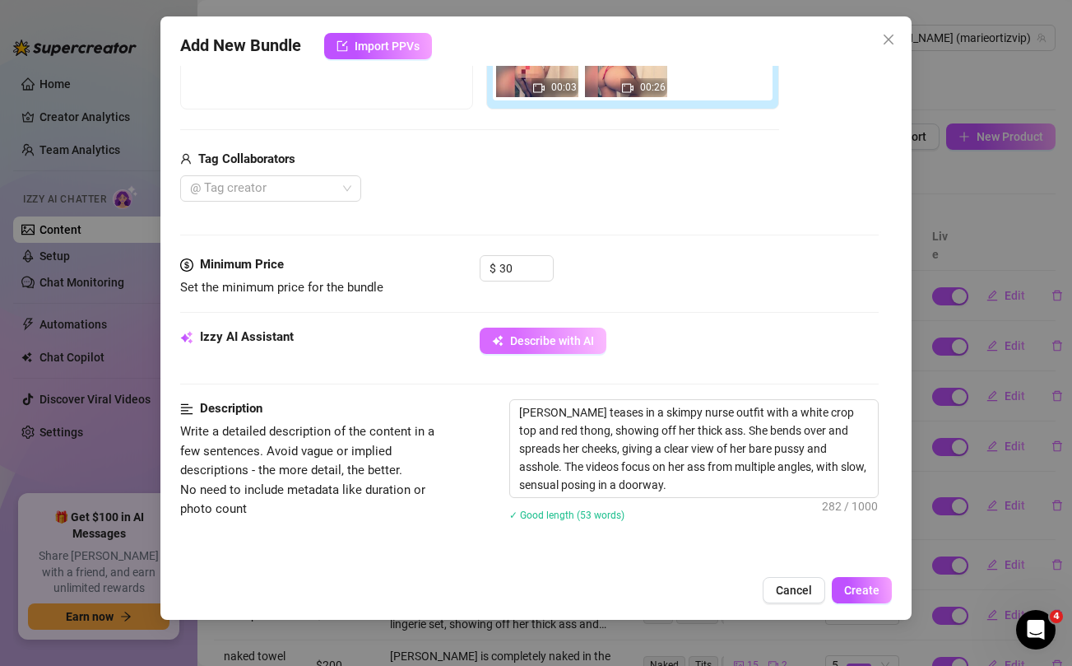
scroll to position [364, 0]
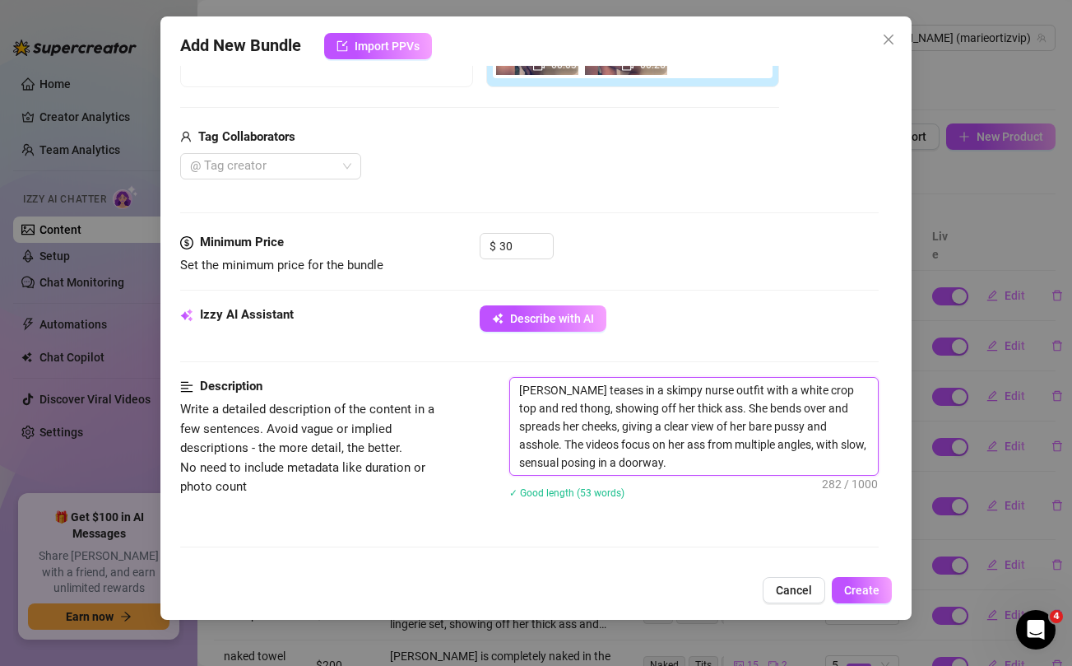
drag, startPoint x: 713, startPoint y: 428, endPoint x: 809, endPoint y: 423, distance: 96.4
click at [809, 423] on textarea "[PERSON_NAME] teases in a skimpy nurse outfit with a white crop top and red tho…" at bounding box center [693, 426] width 367 height 97
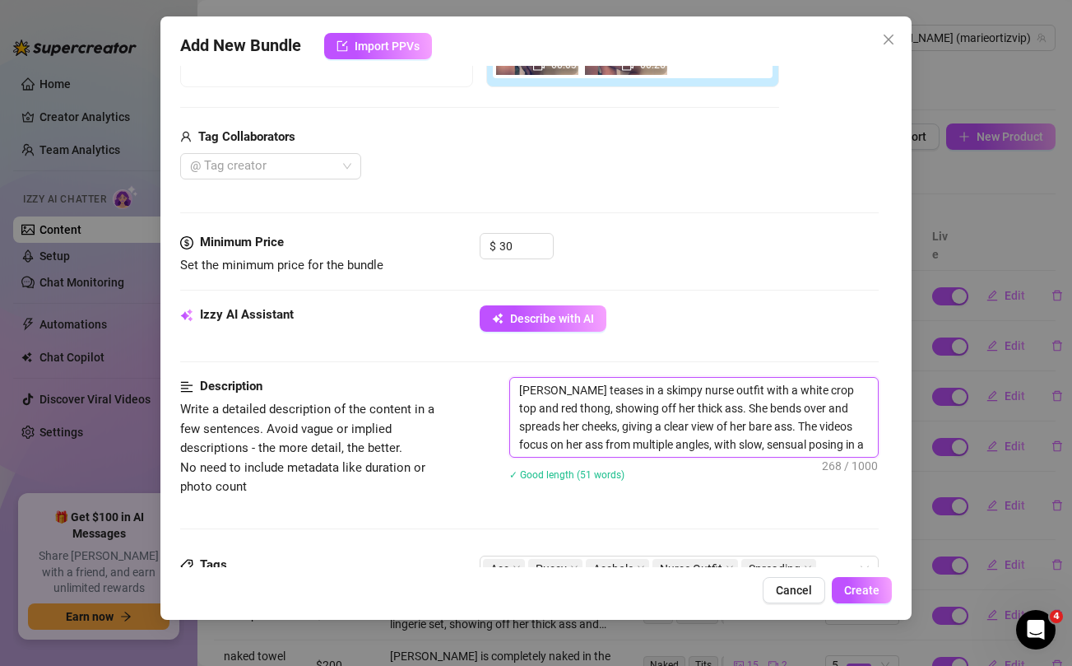
scroll to position [506, 0]
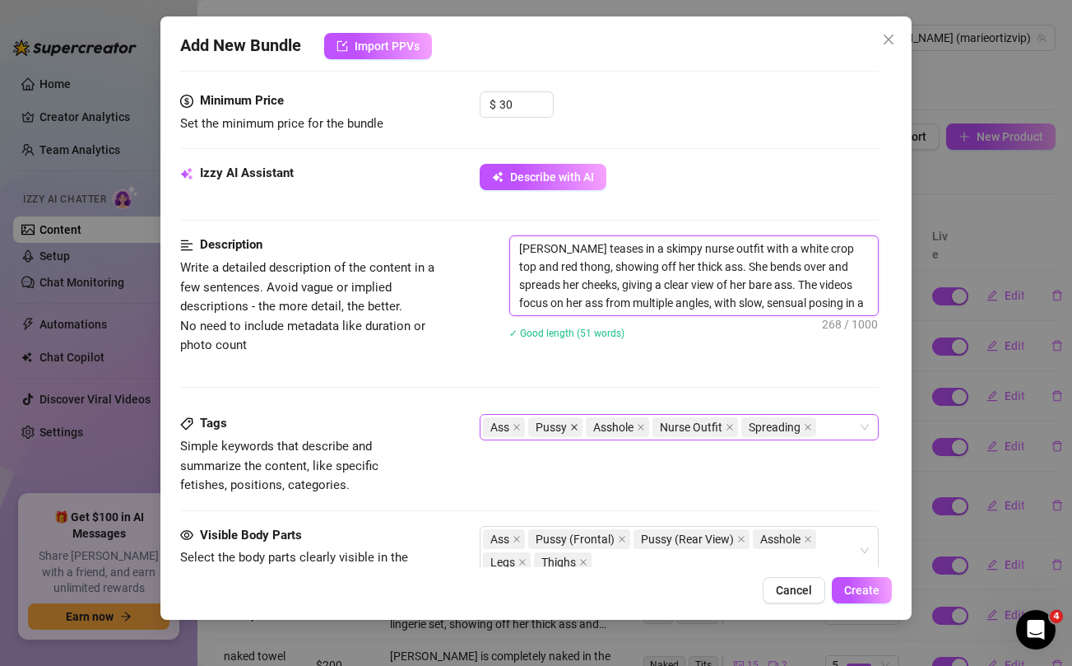
click at [576, 426] on icon "close" at bounding box center [575, 427] width 7 height 7
click at [583, 427] on icon "close" at bounding box center [583, 427] width 8 height 8
click at [622, 538] on icon "close" at bounding box center [622, 539] width 8 height 8
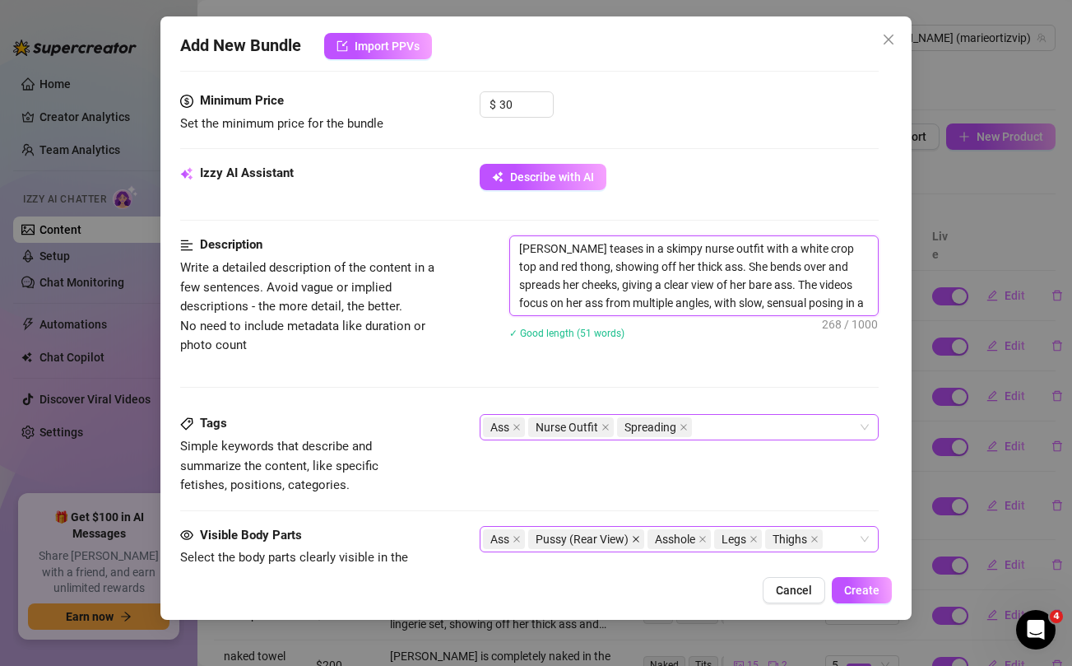
click at [636, 540] on icon "close" at bounding box center [636, 539] width 8 height 8
click at [587, 538] on icon "close" at bounding box center [583, 539] width 8 height 8
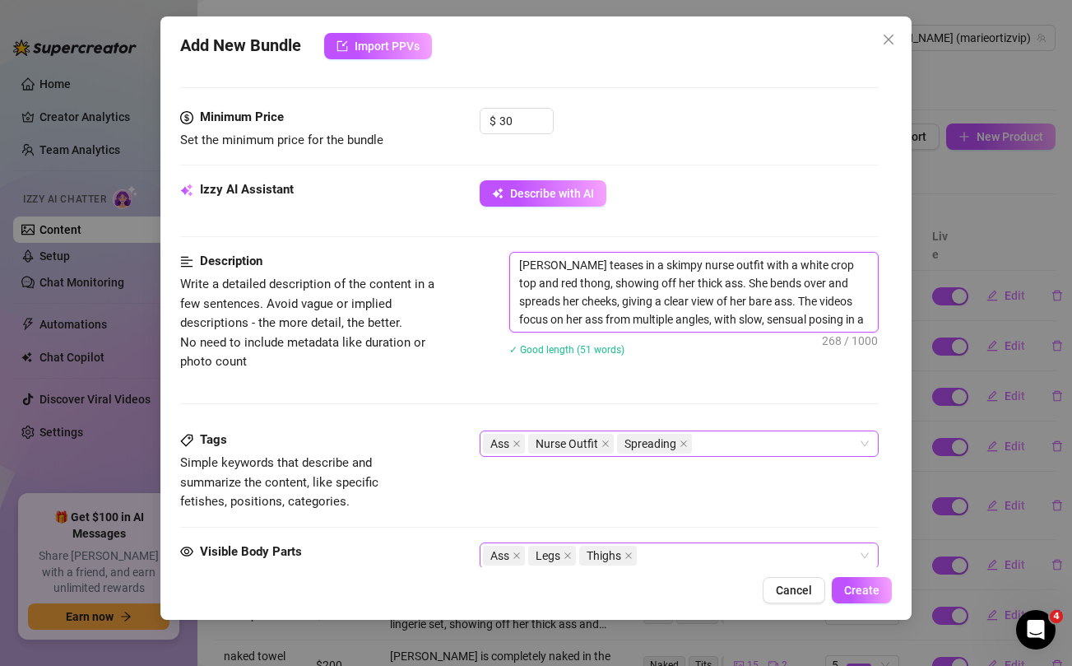
scroll to position [471, 0]
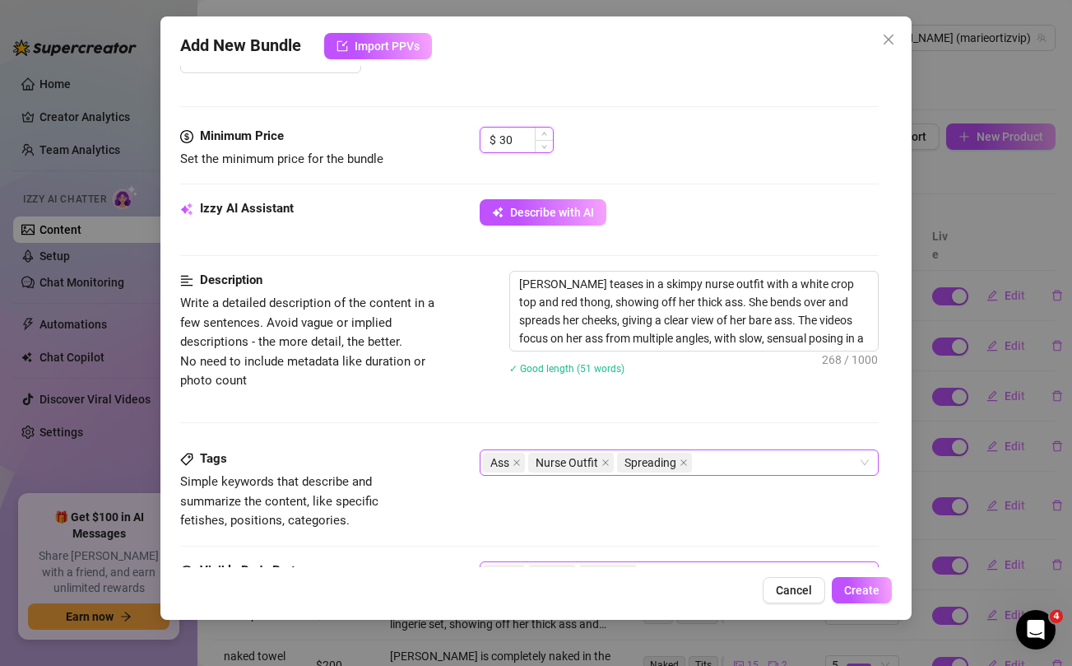
click at [505, 143] on input "30" at bounding box center [525, 140] width 53 height 25
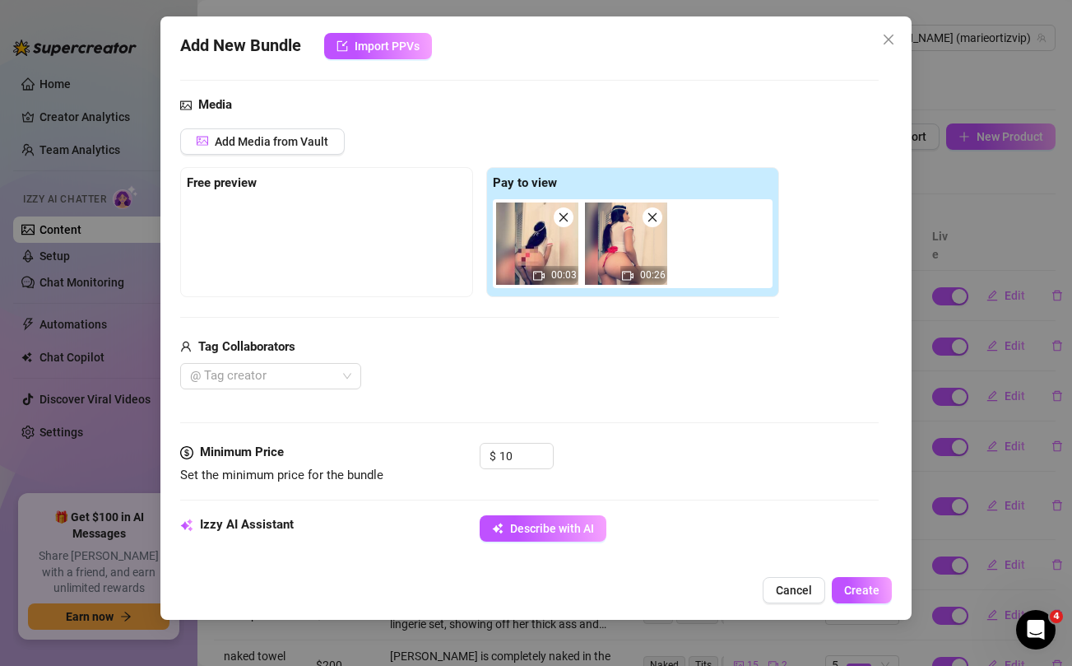
scroll to position [147, 0]
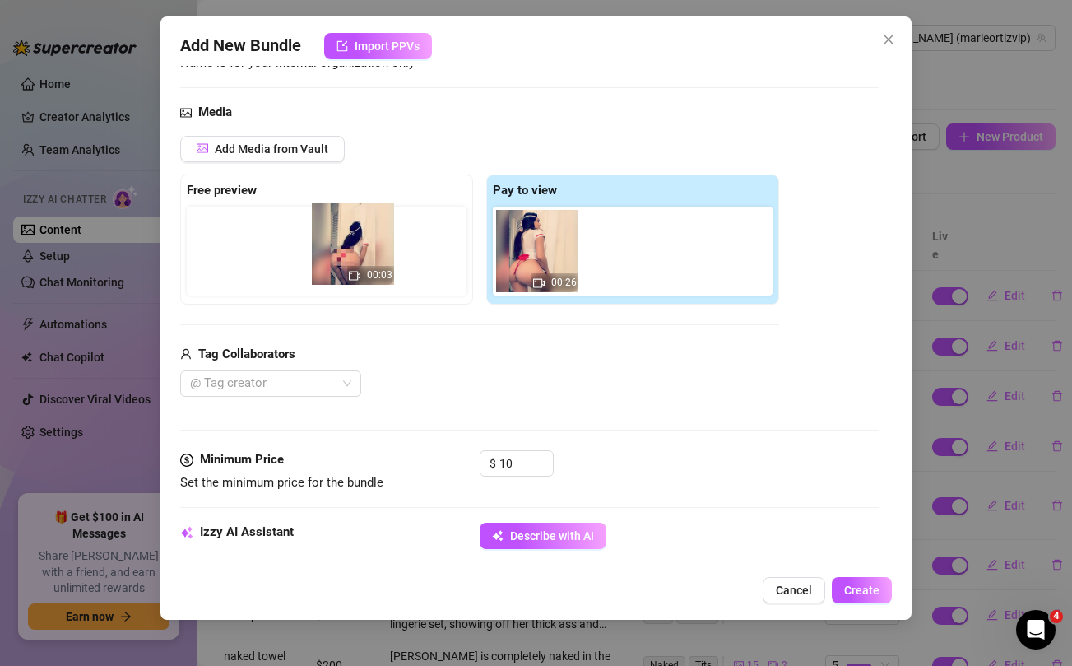
drag, startPoint x: 531, startPoint y: 247, endPoint x: 339, endPoint y: 239, distance: 191.9
click at [339, 239] on div "Free preview Pay to view 00:03 00:26" at bounding box center [479, 239] width 599 height 130
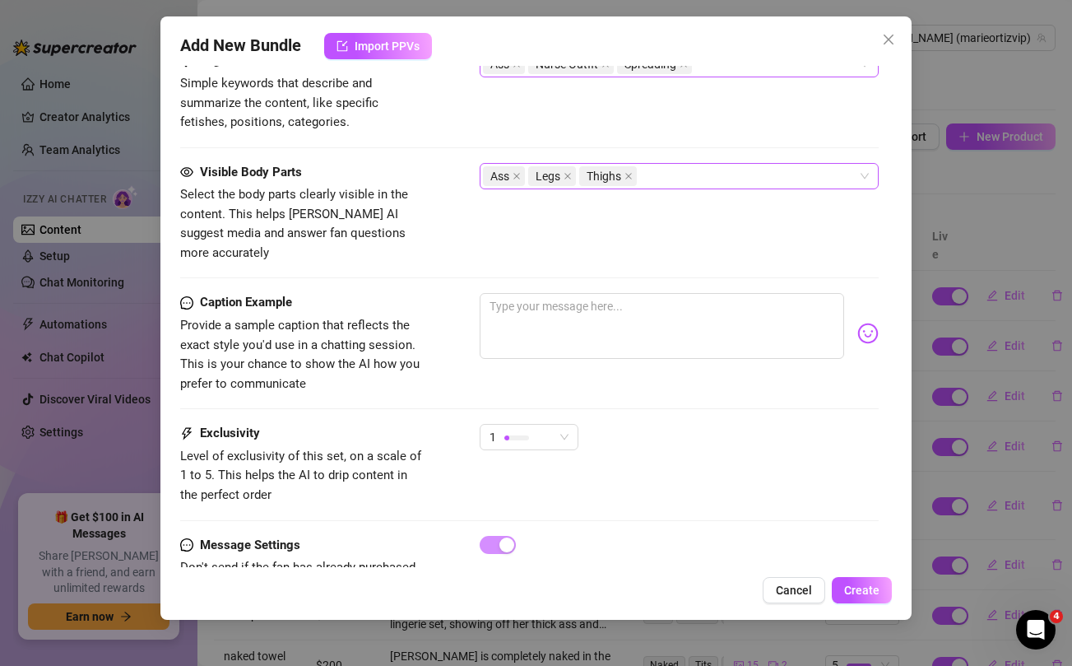
scroll to position [895, 0]
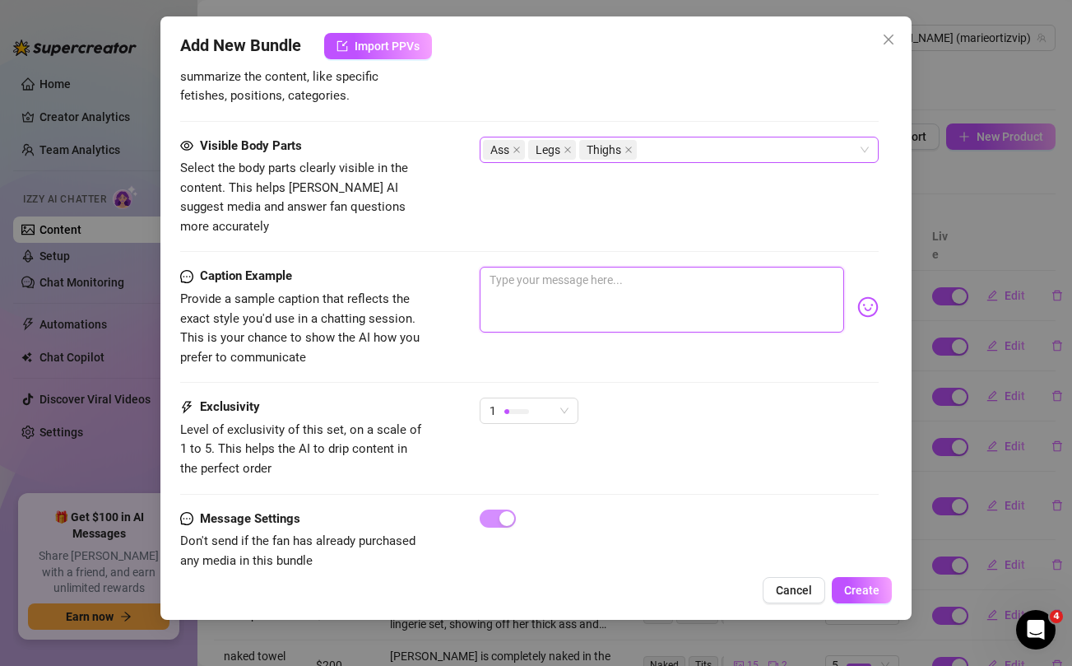
click at [559, 274] on textarea at bounding box center [662, 300] width 364 height 66
paste textarea "Your naughty nurse is ready for your check-up… spreading this ass wide just for…"
click at [554, 398] on span "1" at bounding box center [528, 410] width 79 height 25
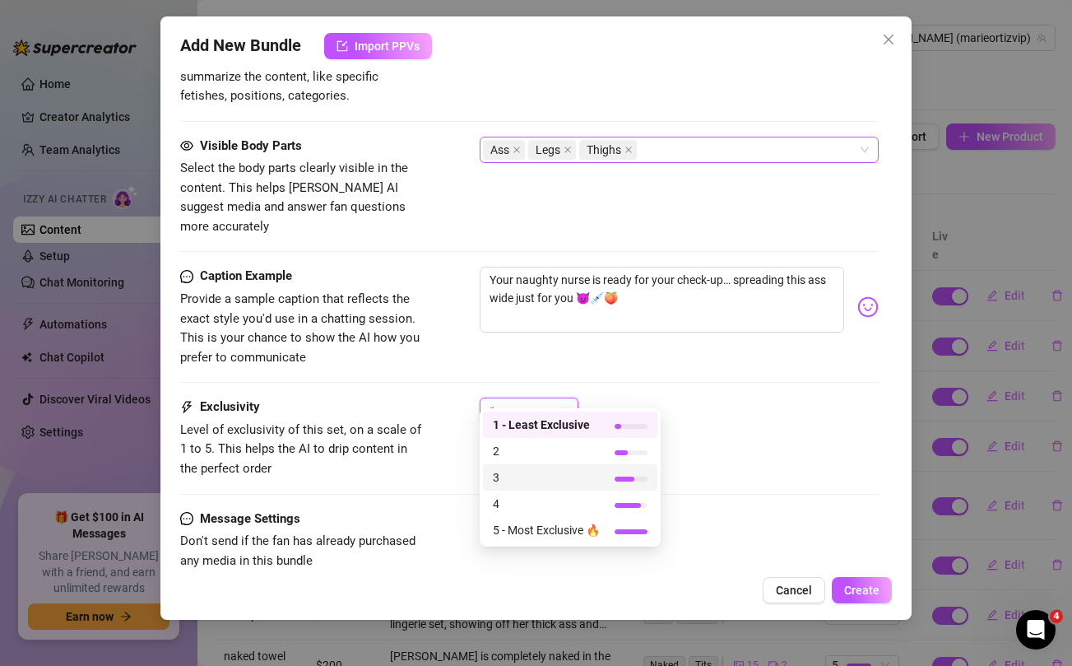
click at [522, 478] on span "3" at bounding box center [546, 477] width 107 height 18
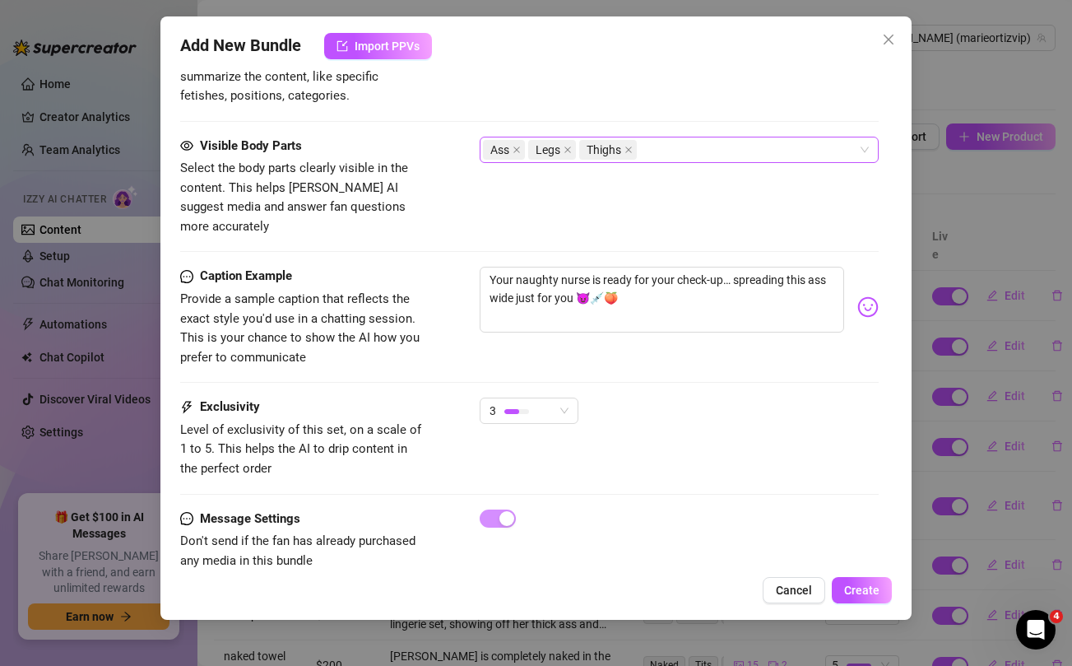
click at [771, 397] on div "3" at bounding box center [679, 417] width 398 height 41
click at [870, 591] on span "Create" at bounding box center [861, 589] width 35 height 13
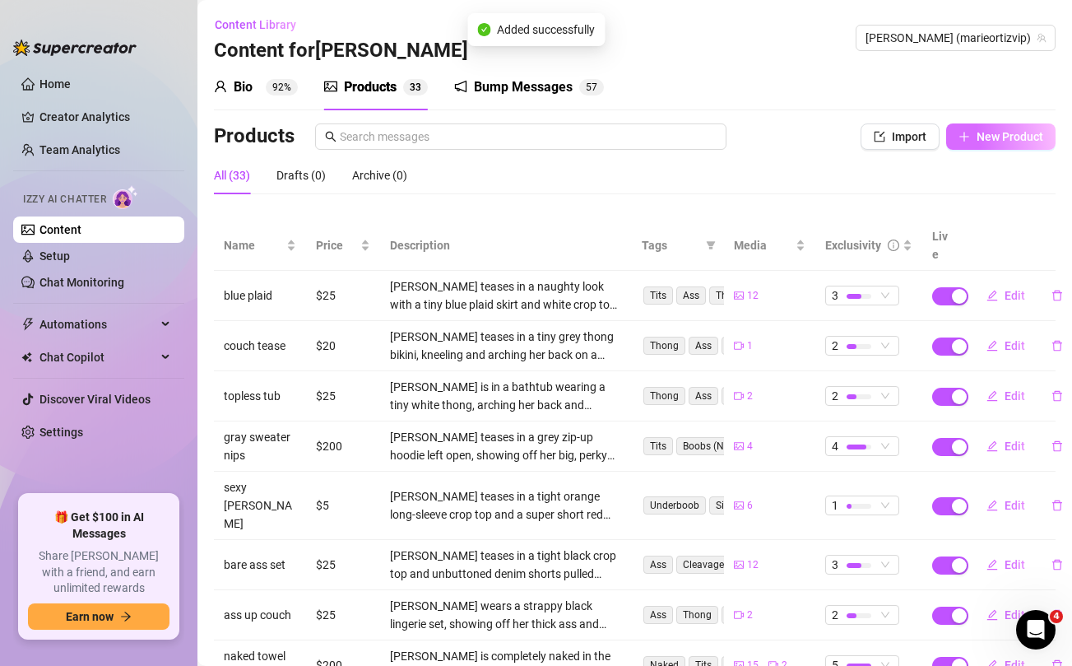
click at [1000, 139] on span "New Product" at bounding box center [1009, 136] width 67 height 13
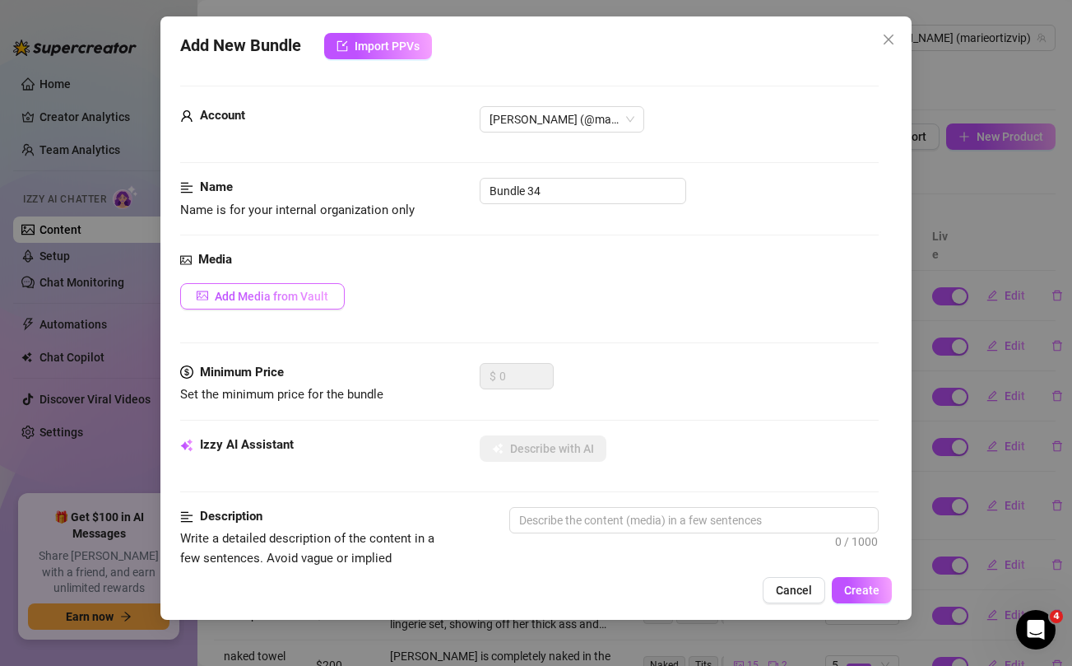
click at [244, 298] on span "Add Media from Vault" at bounding box center [272, 296] width 114 height 13
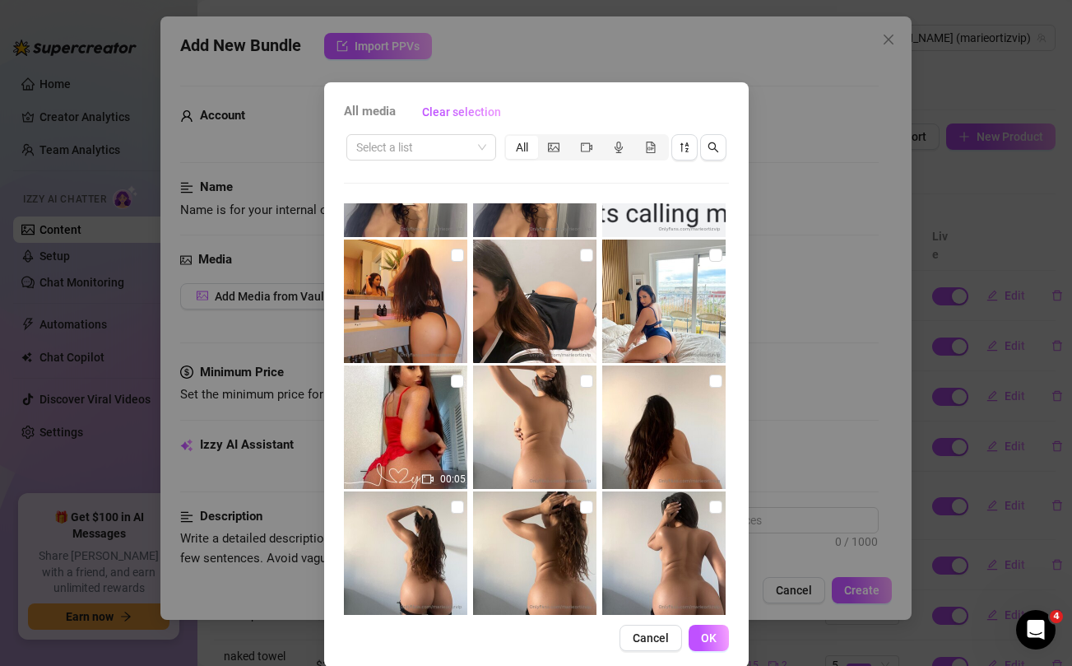
scroll to position [620, 0]
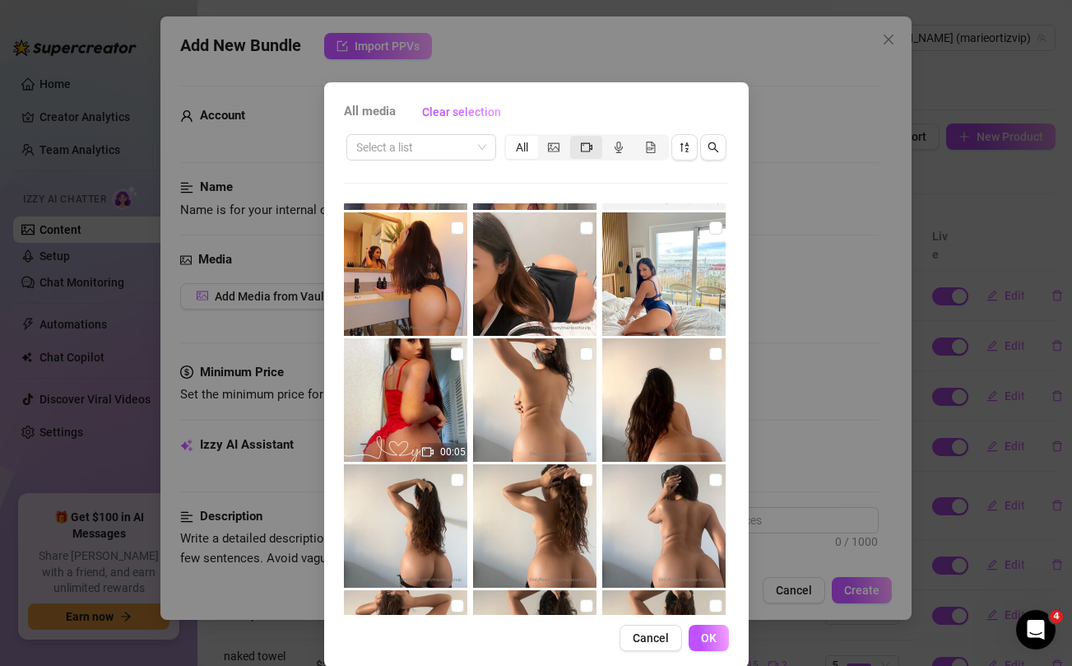
click at [584, 146] on icon "video-camera" at bounding box center [587, 147] width 12 height 12
click at [574, 138] on input "segmented control" at bounding box center [574, 138] width 0 height 0
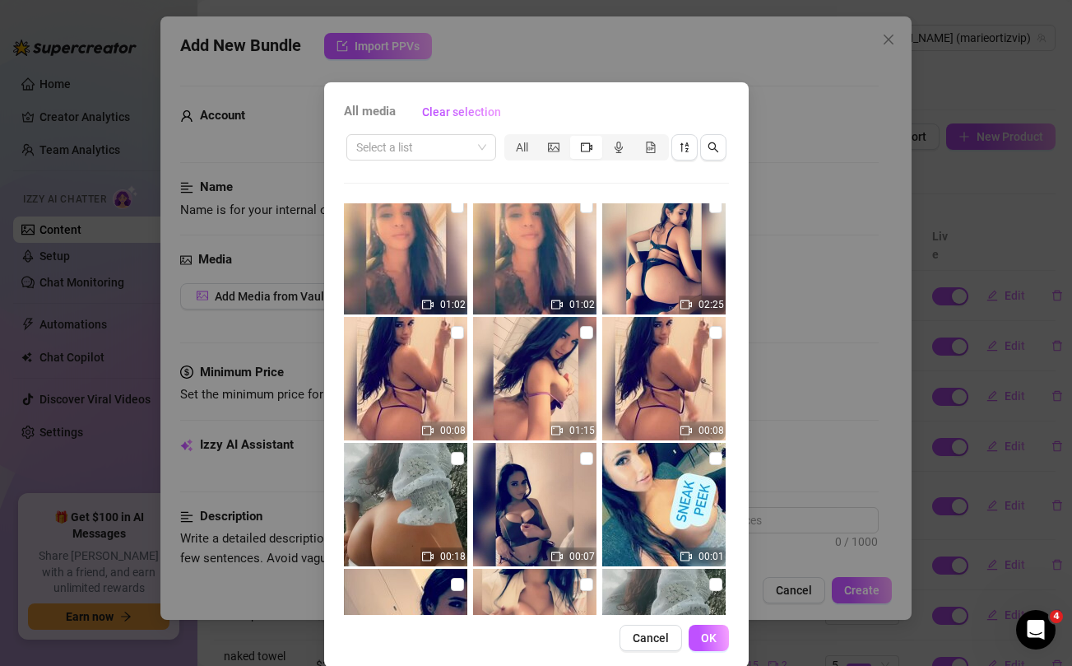
scroll to position [4039, 0]
click at [717, 332] on input "checkbox" at bounding box center [715, 333] width 13 height 13
click at [585, 330] on input "checkbox" at bounding box center [586, 333] width 13 height 13
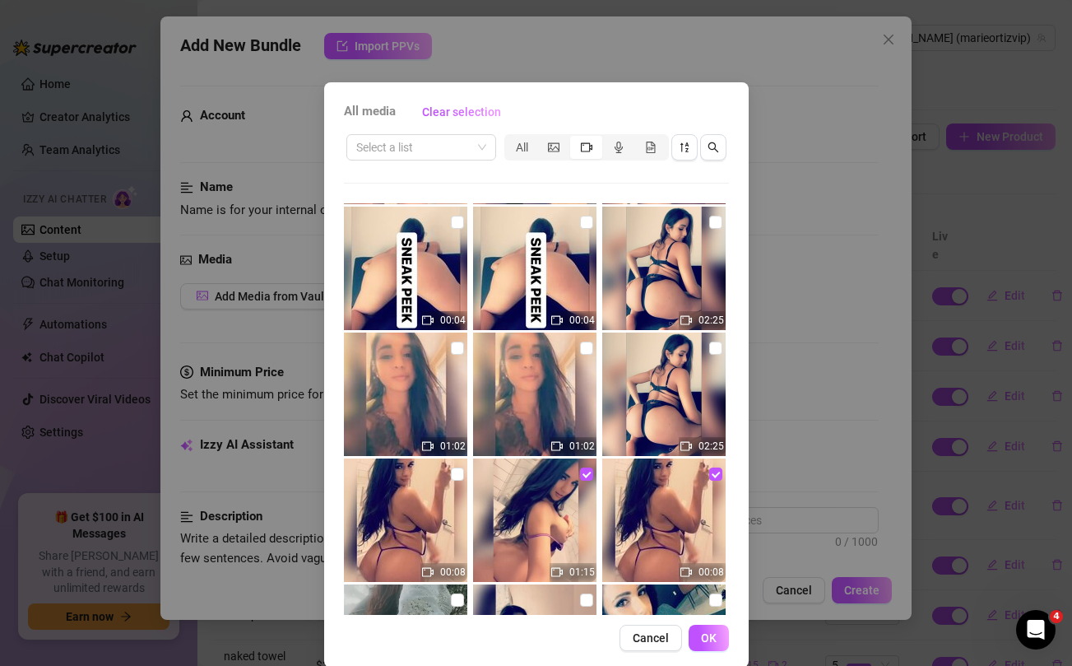
scroll to position [3904, 0]
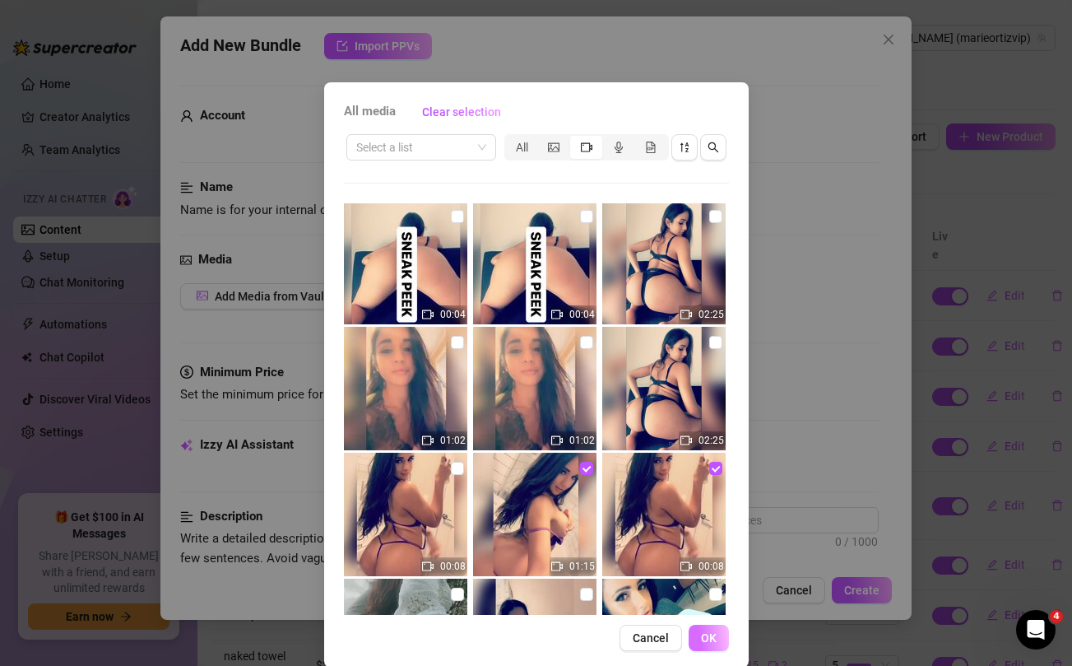
click at [701, 638] on span "OK" at bounding box center [709, 637] width 16 height 13
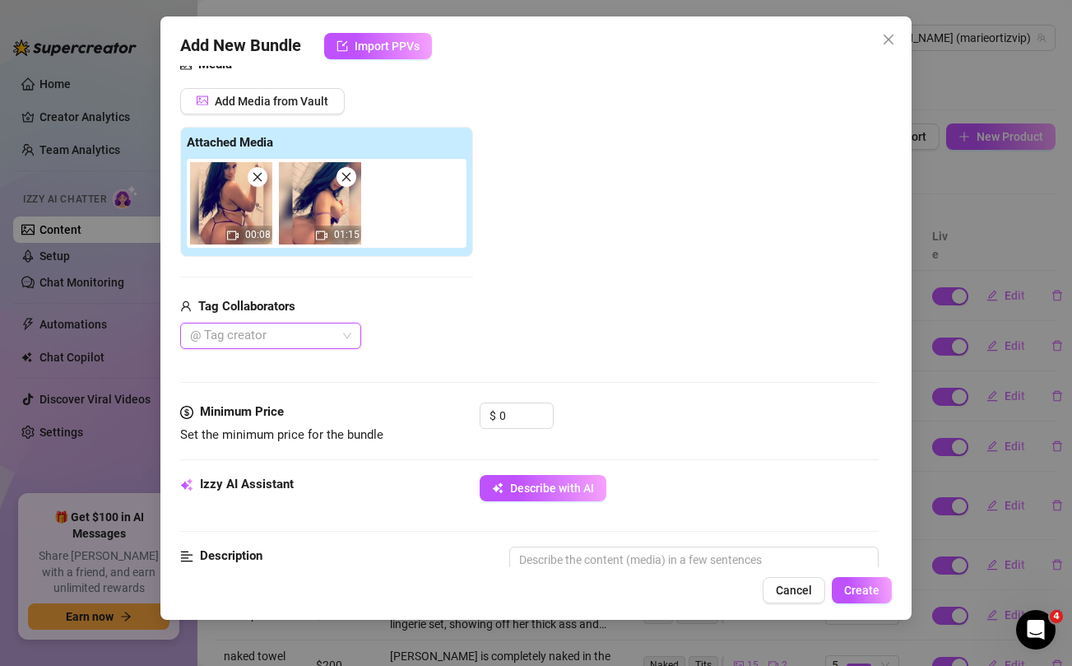
scroll to position [196, 0]
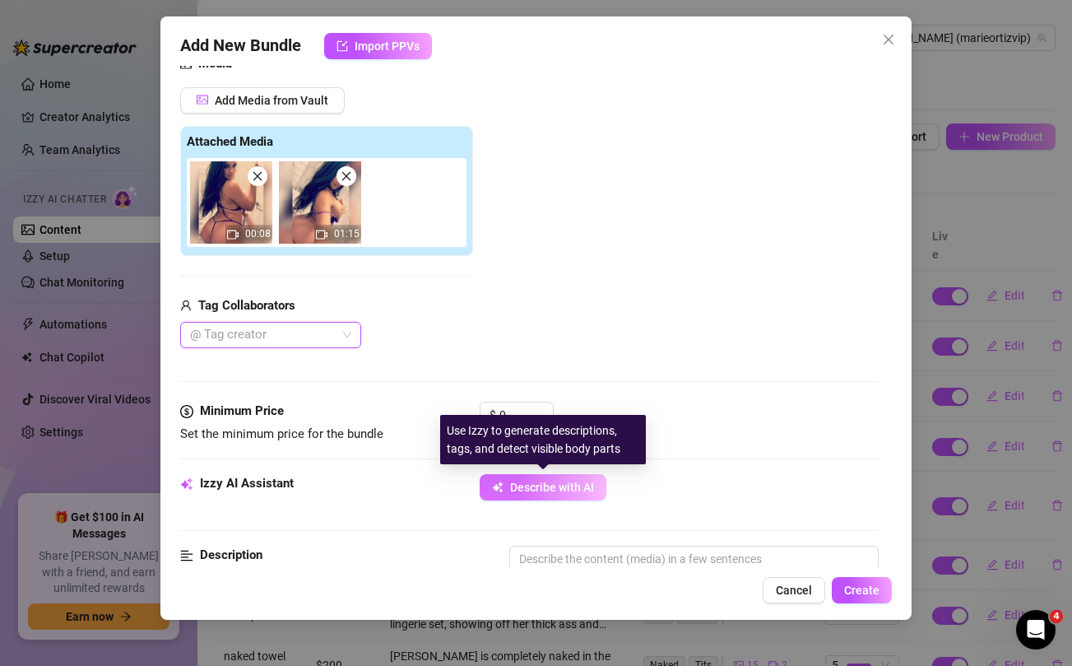
click at [536, 482] on span "Describe with AI" at bounding box center [552, 486] width 84 height 13
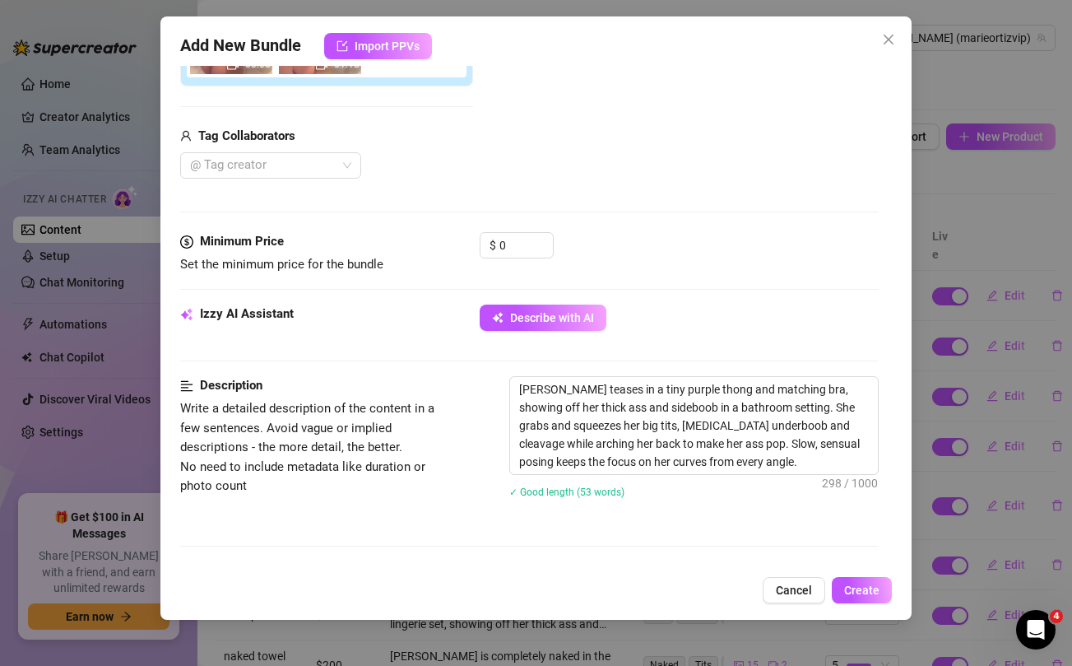
scroll to position [361, 0]
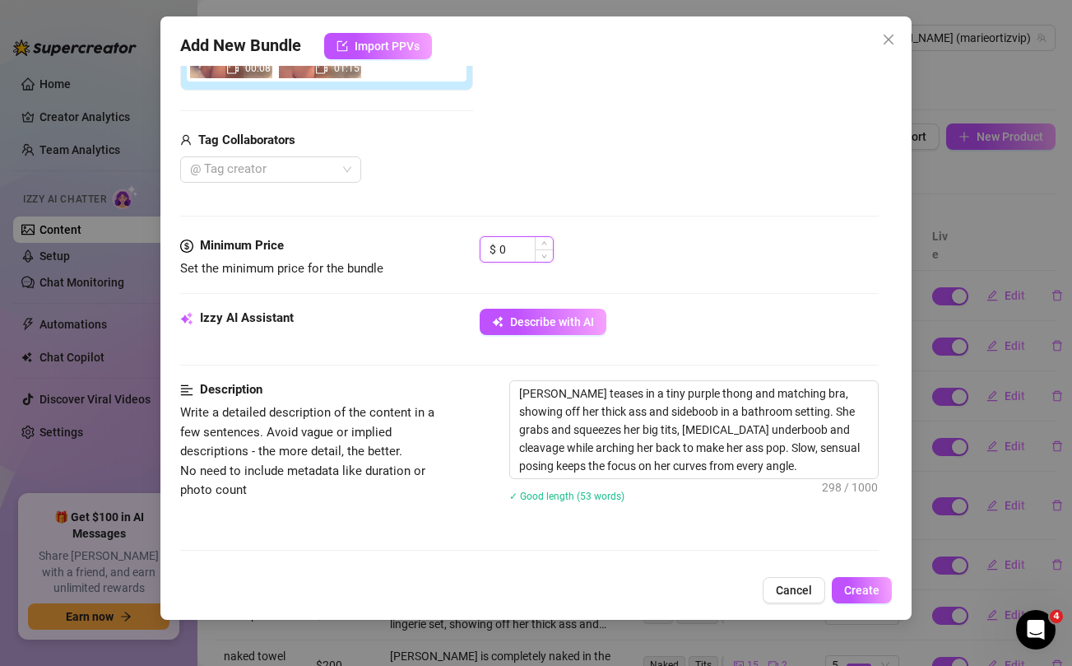
click at [514, 249] on input "0" at bounding box center [525, 249] width 53 height 25
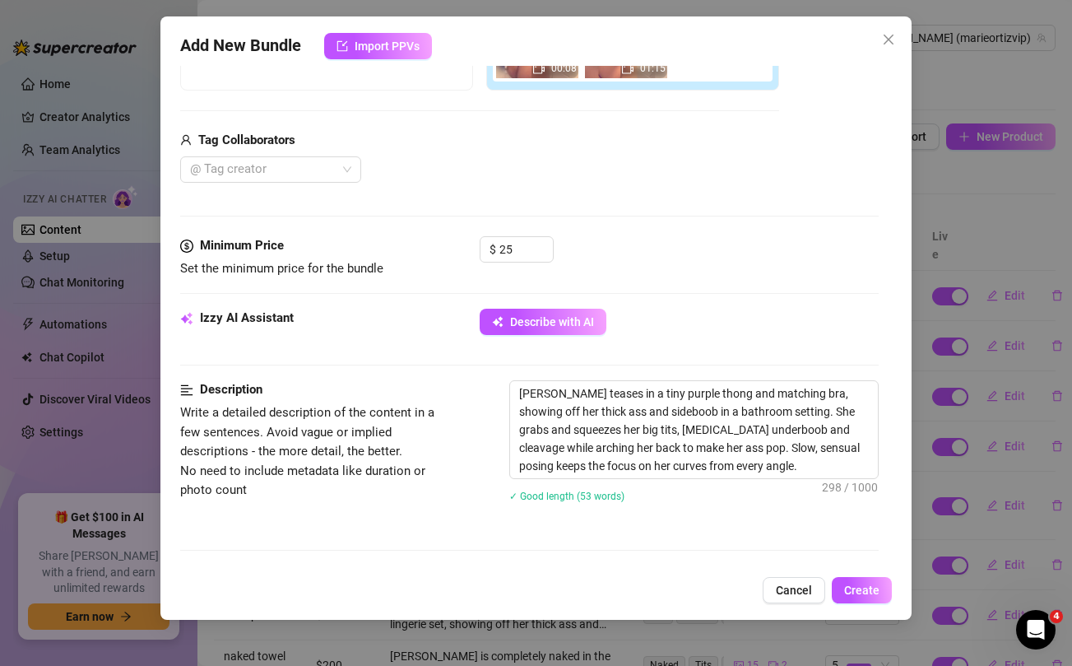
click at [611, 151] on div "Tag Collaborators @ Tag creator" at bounding box center [479, 157] width 599 height 53
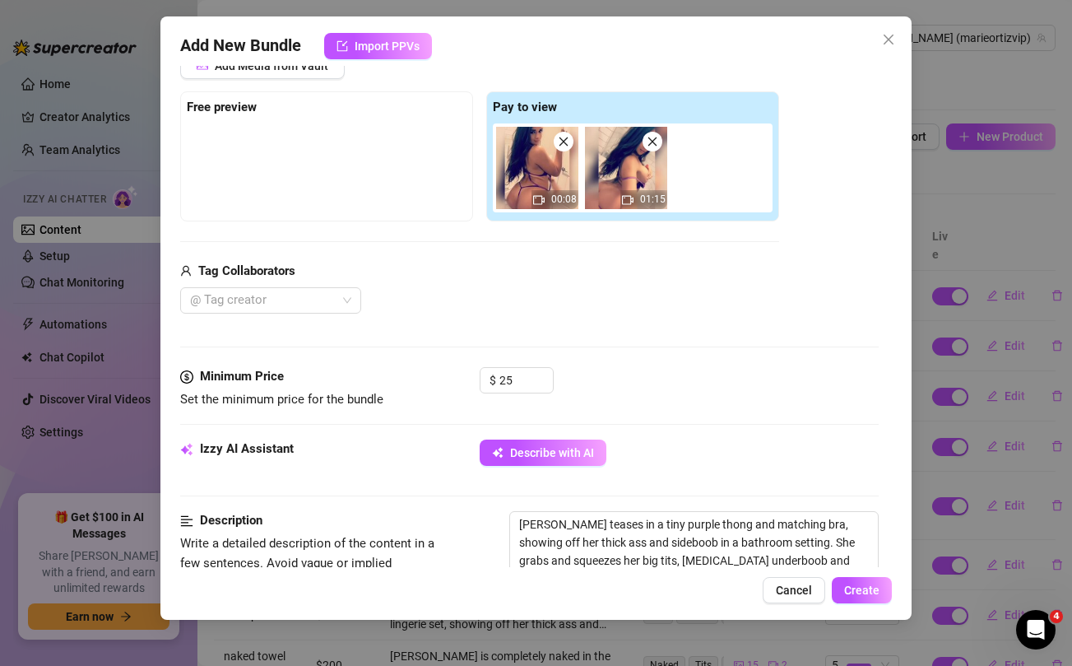
scroll to position [207, 0]
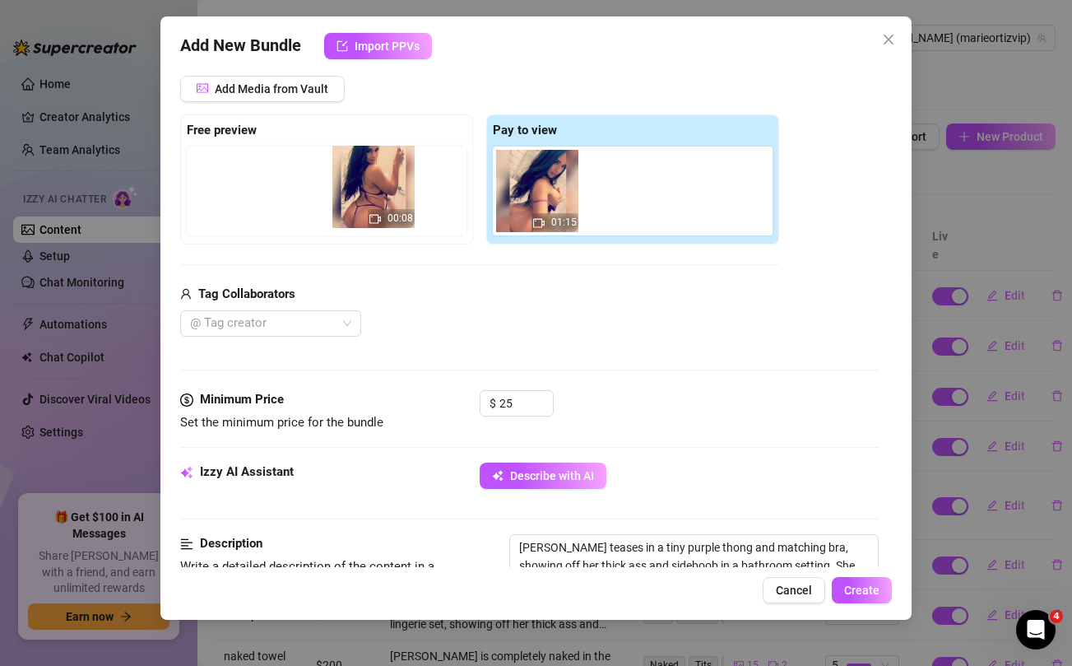
drag, startPoint x: 532, startPoint y: 199, endPoint x: 364, endPoint y: 195, distance: 168.7
click at [364, 195] on div "Free preview Pay to view 00:08 01:15" at bounding box center [479, 179] width 599 height 130
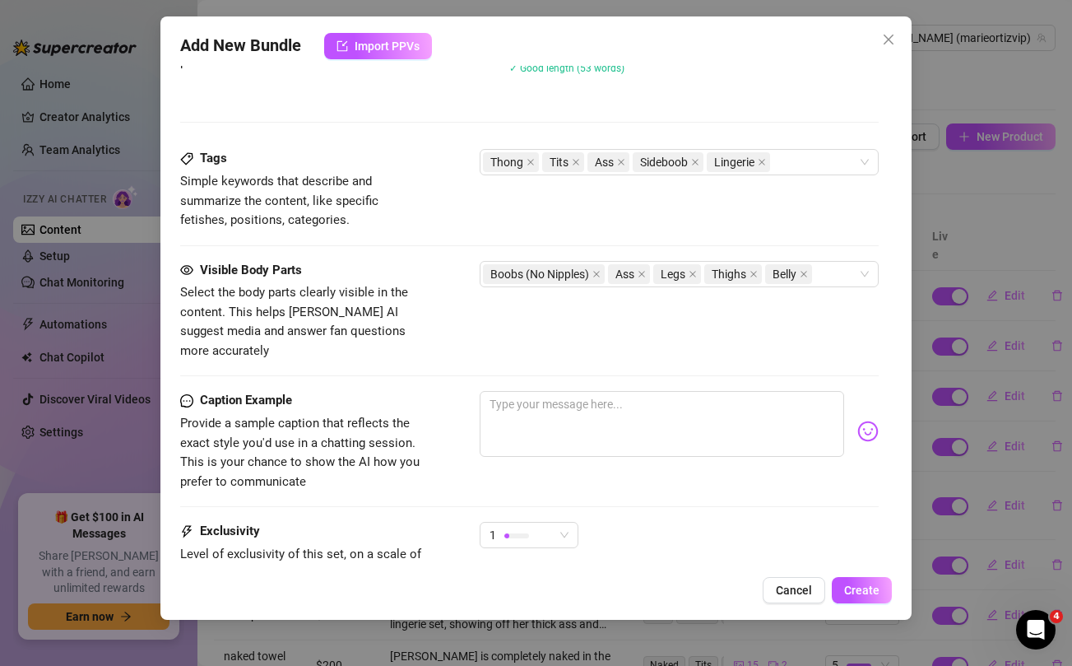
scroll to position [791, 0]
click at [619, 397] on textarea at bounding box center [662, 422] width 364 height 66
paste textarea "Topless, teasing, and all yours… come play with these perfect tits 😈🔥💦"
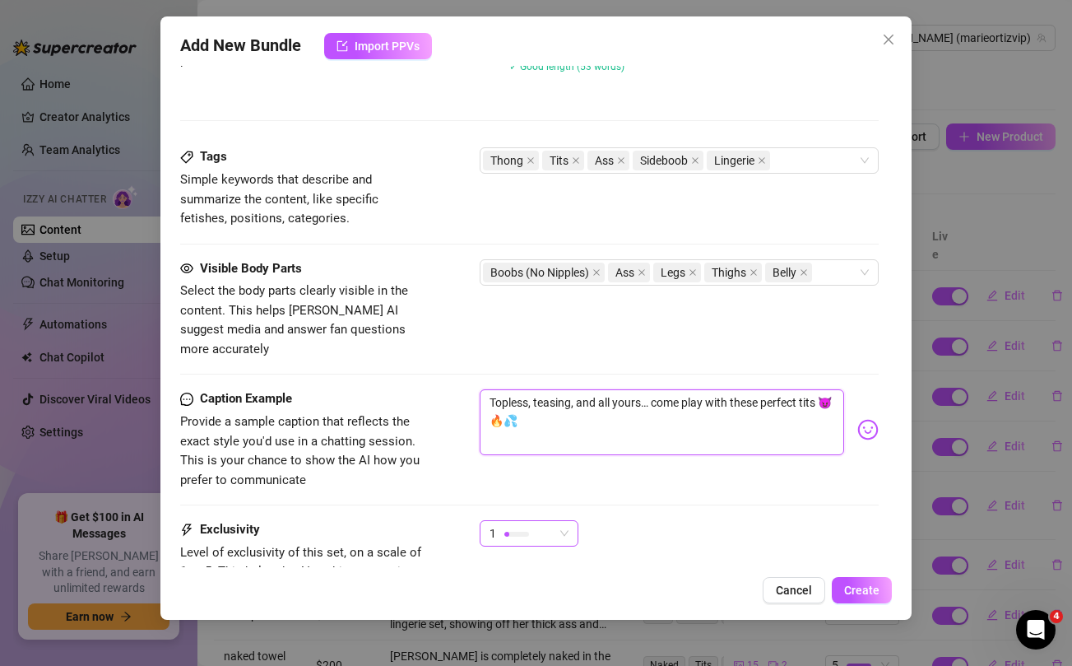
click at [531, 521] on div "1" at bounding box center [521, 533] width 64 height 25
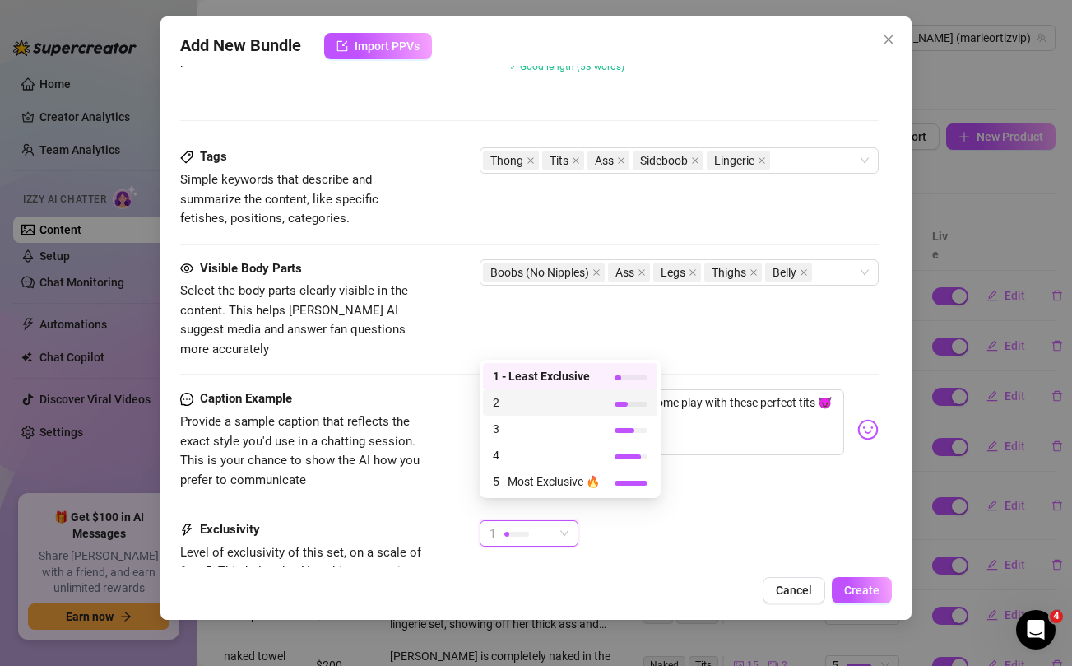
click at [526, 403] on span "2" at bounding box center [546, 402] width 107 height 18
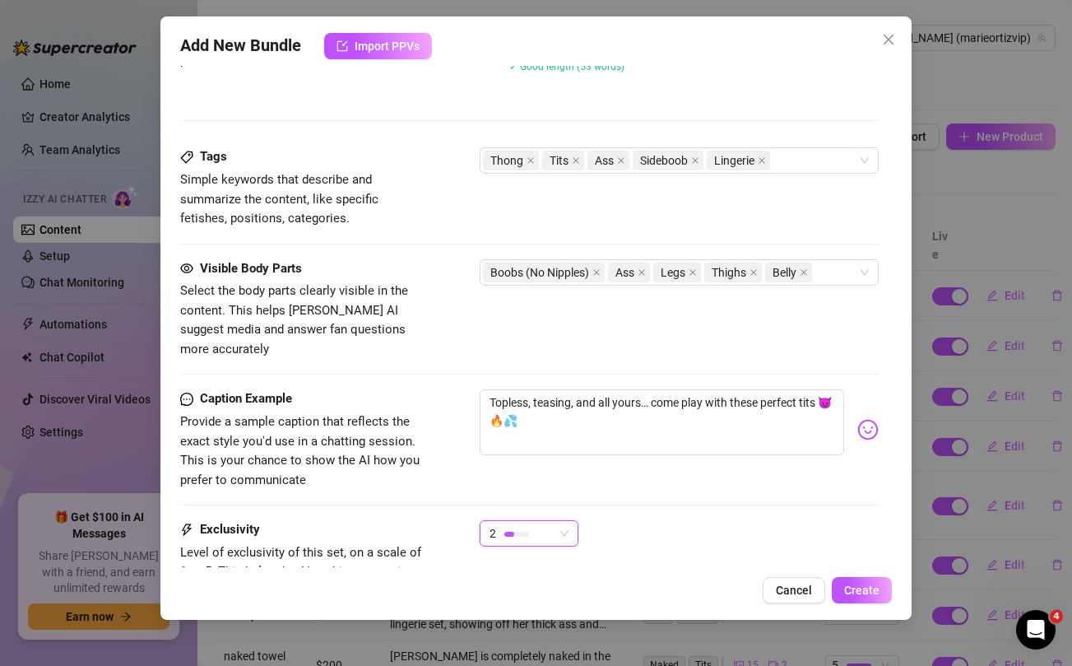
click at [749, 522] on div "2 2" at bounding box center [679, 540] width 398 height 41
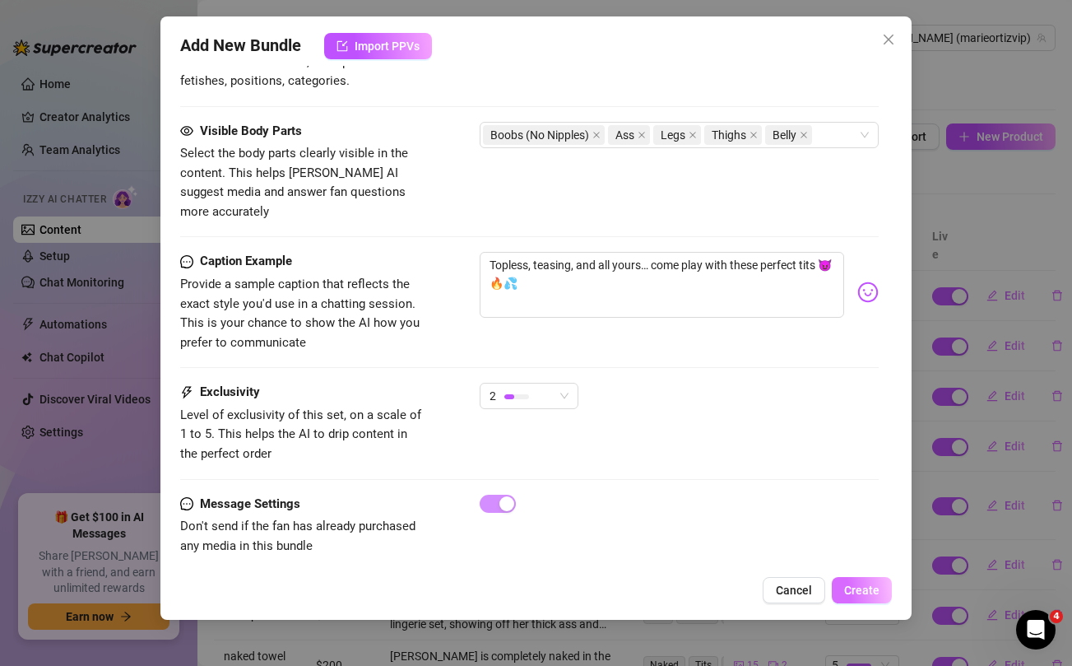
click at [876, 585] on span "Create" at bounding box center [861, 589] width 35 height 13
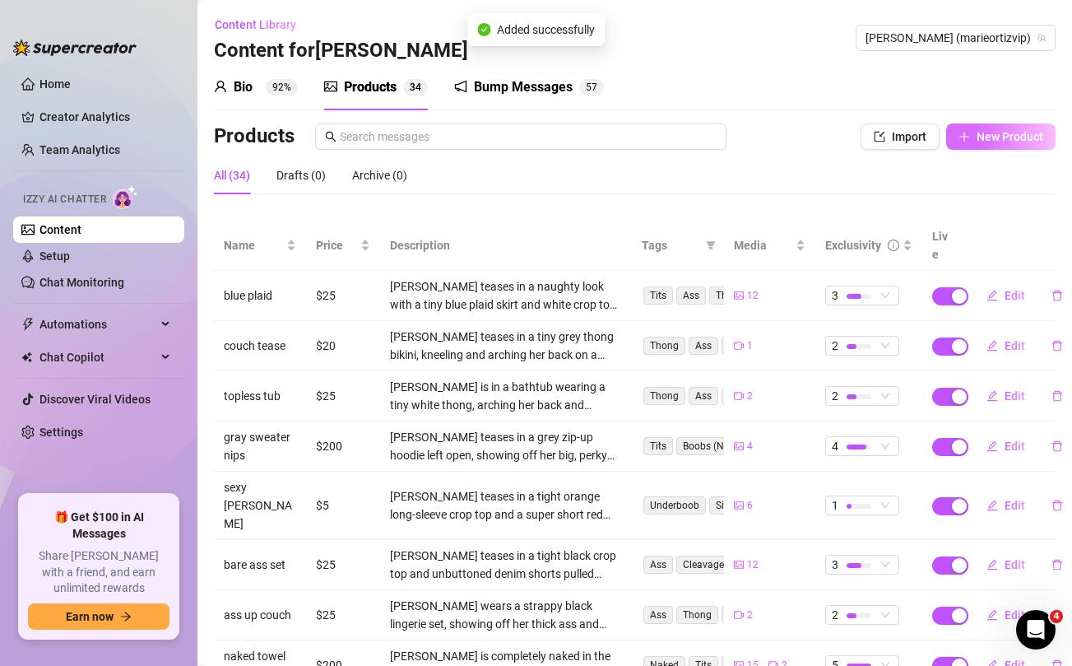
click at [1015, 144] on button "New Product" at bounding box center [1000, 136] width 109 height 26
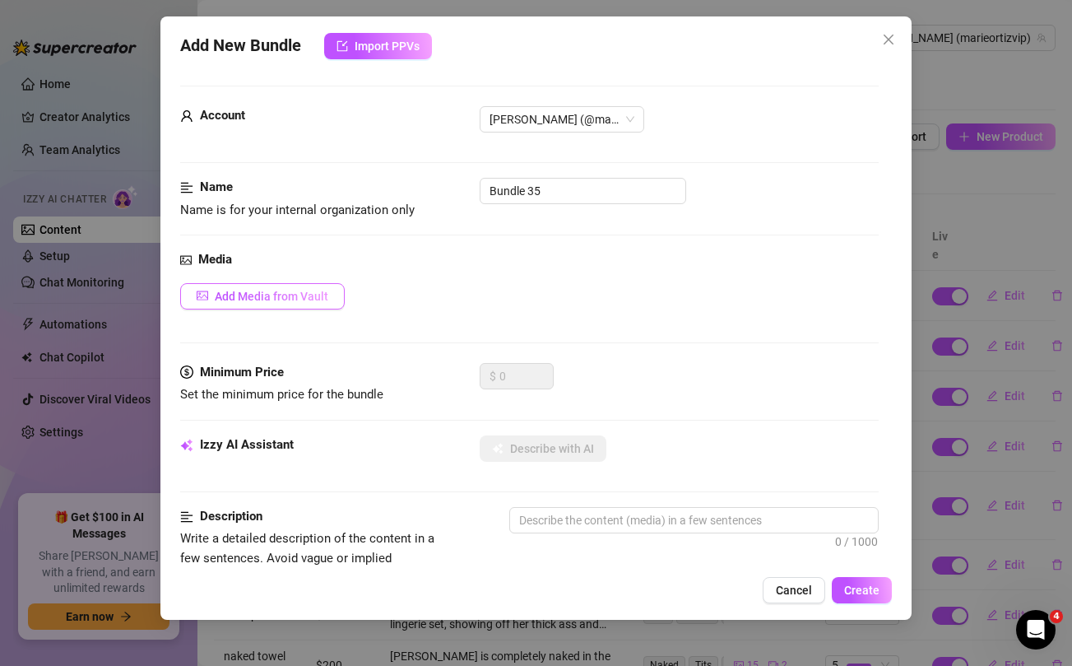
click at [267, 299] on span "Add Media from Vault" at bounding box center [272, 296] width 114 height 13
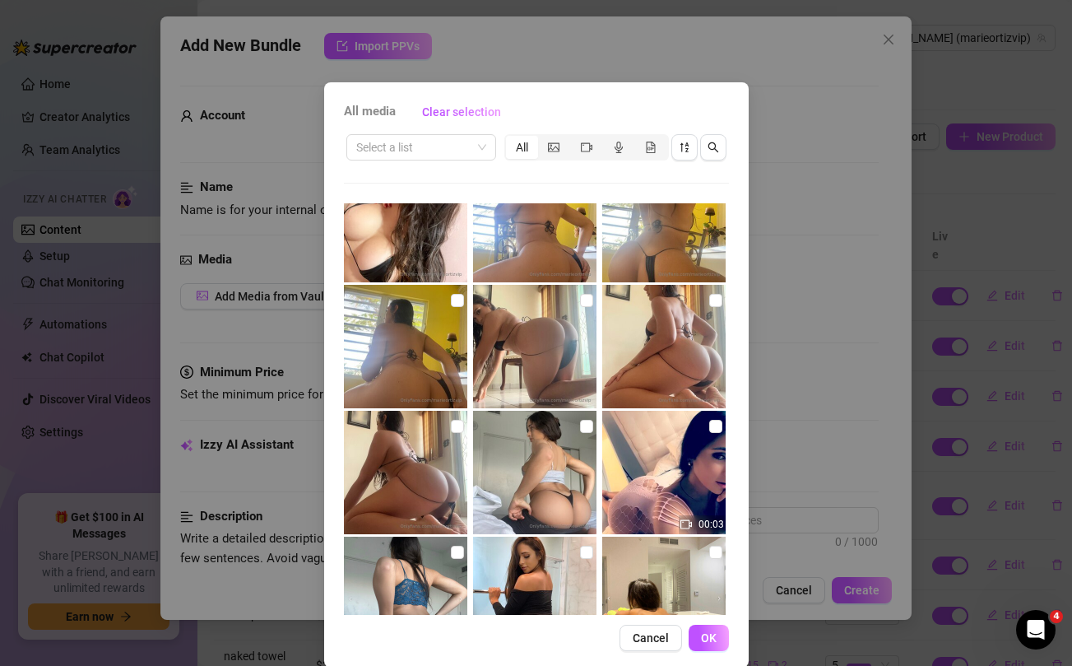
scroll to position [1600, 0]
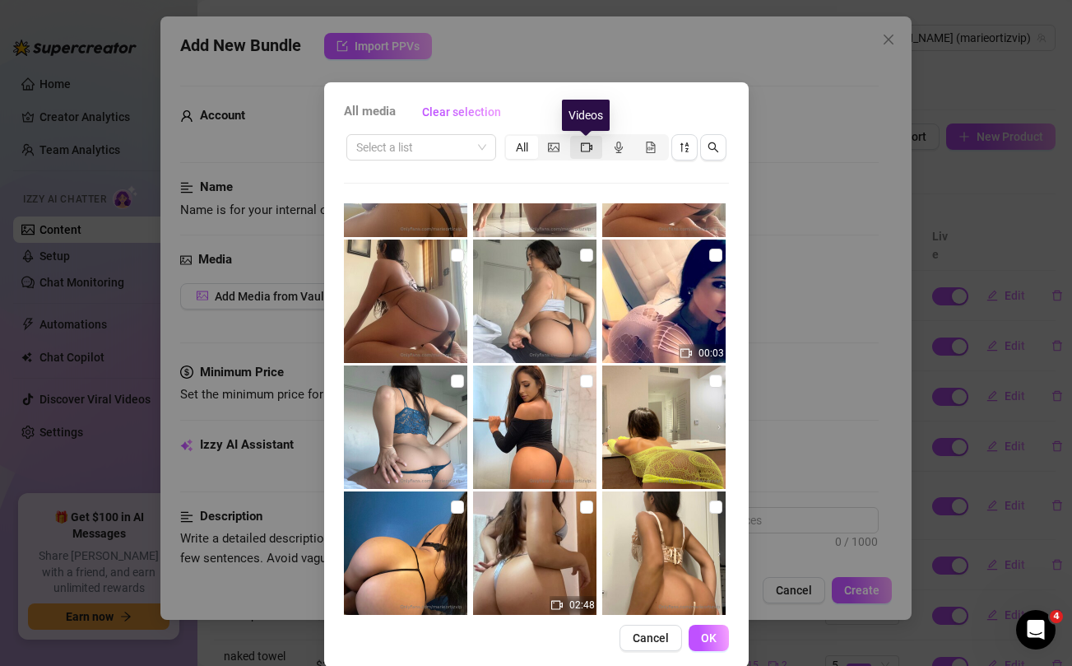
click at [586, 151] on icon "video-camera" at bounding box center [587, 146] width 12 height 9
click at [574, 138] on input "segmented control" at bounding box center [574, 138] width 0 height 0
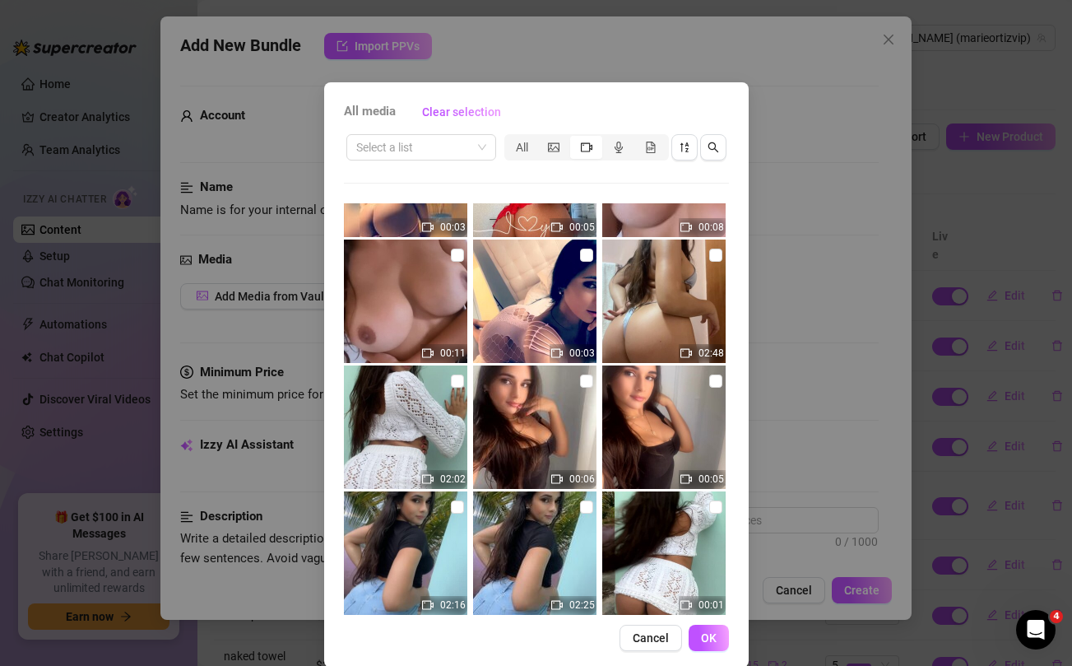
scroll to position [5206, 0]
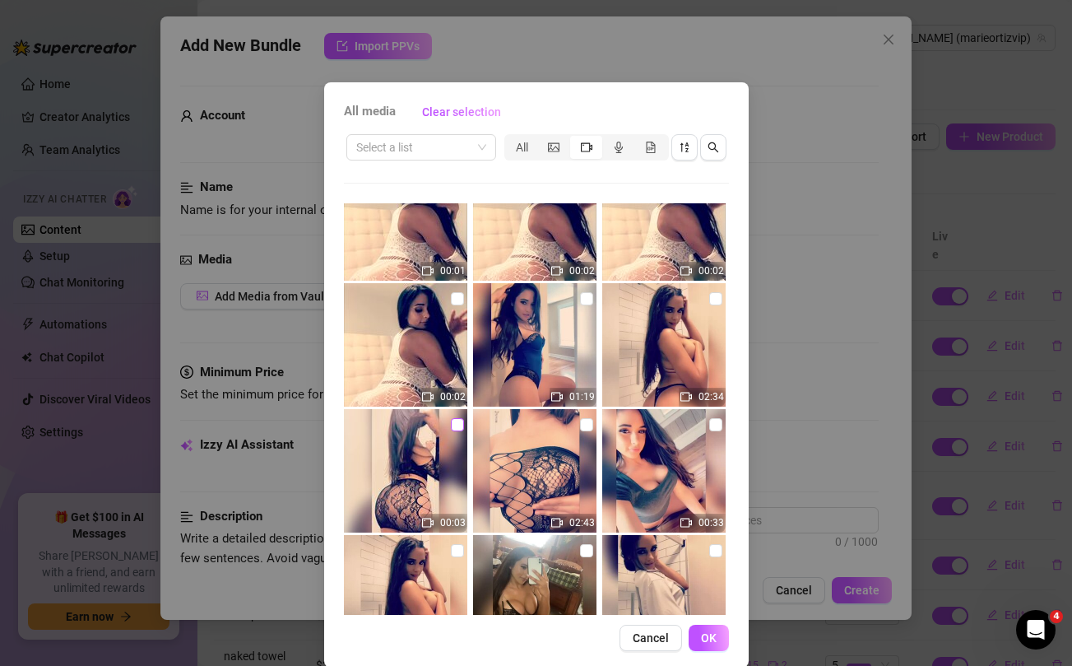
click at [460, 424] on input "checkbox" at bounding box center [457, 424] width 13 height 13
click at [582, 424] on input "checkbox" at bounding box center [586, 424] width 13 height 13
click at [703, 635] on span "OK" at bounding box center [709, 637] width 16 height 13
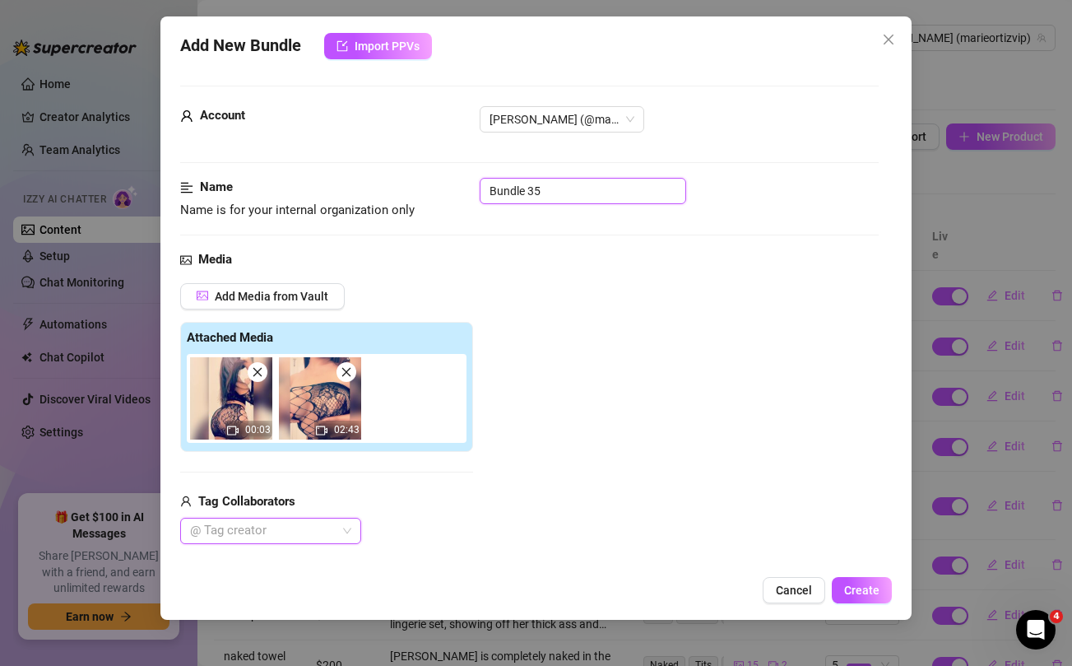
click at [519, 195] on input "Bundle 35" at bounding box center [583, 191] width 206 height 26
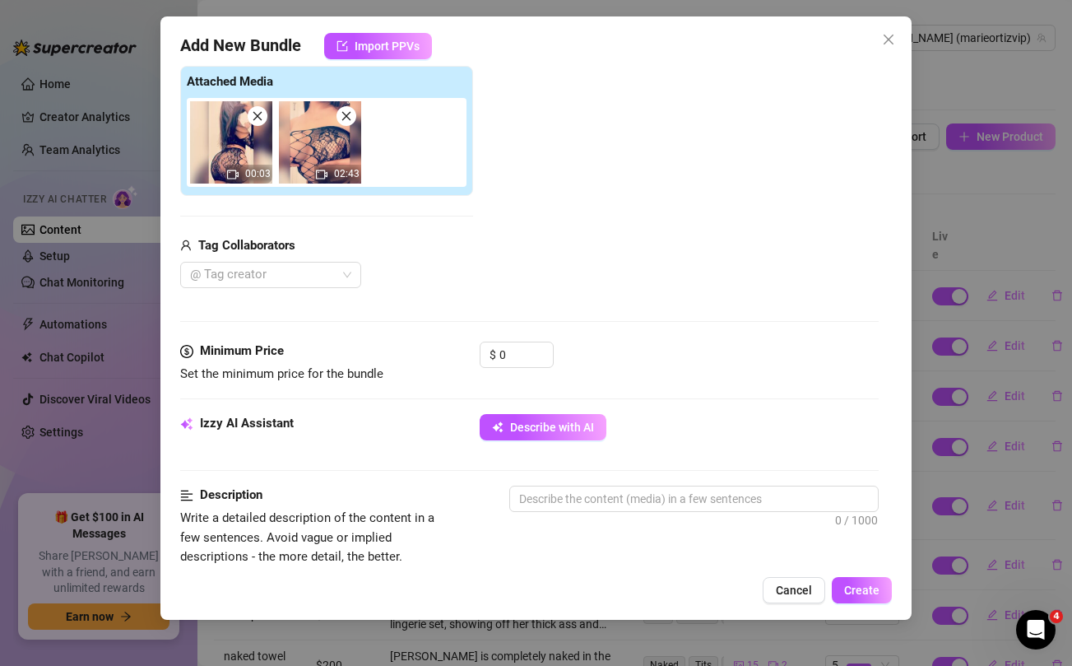
scroll to position [259, 0]
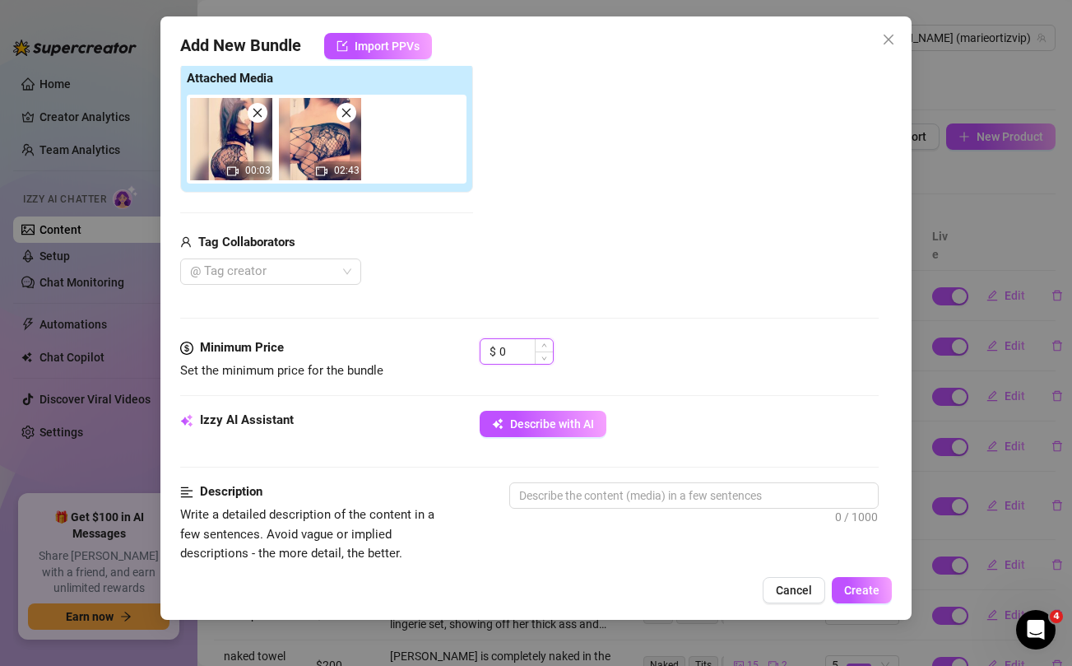
click at [513, 343] on input "0" at bounding box center [525, 351] width 53 height 25
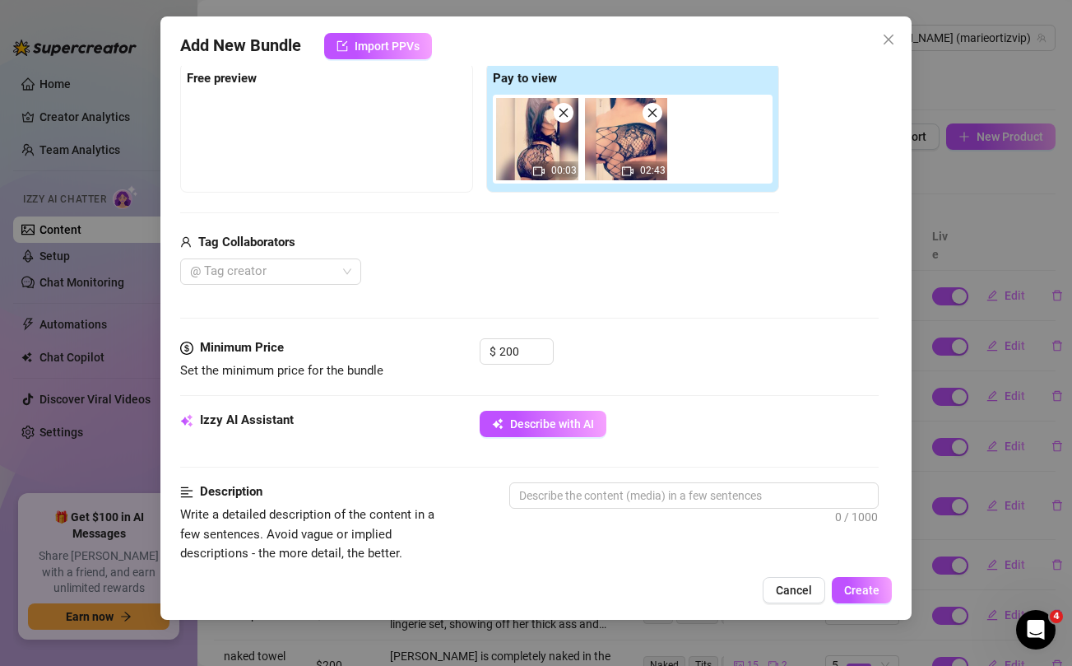
click at [625, 308] on div "Media Add Media from Vault Free preview Pay to view 00:03 02:43 Tag Collaborato…" at bounding box center [529, 164] width 698 height 347
click at [540, 426] on span "Describe with AI" at bounding box center [552, 423] width 84 height 13
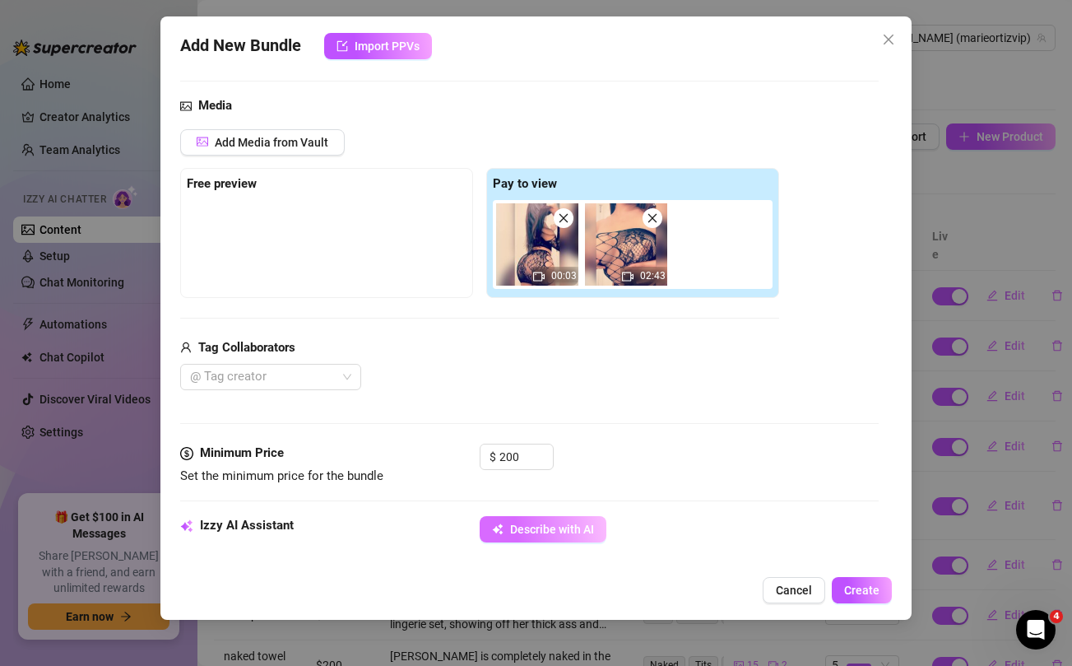
scroll to position [151, 0]
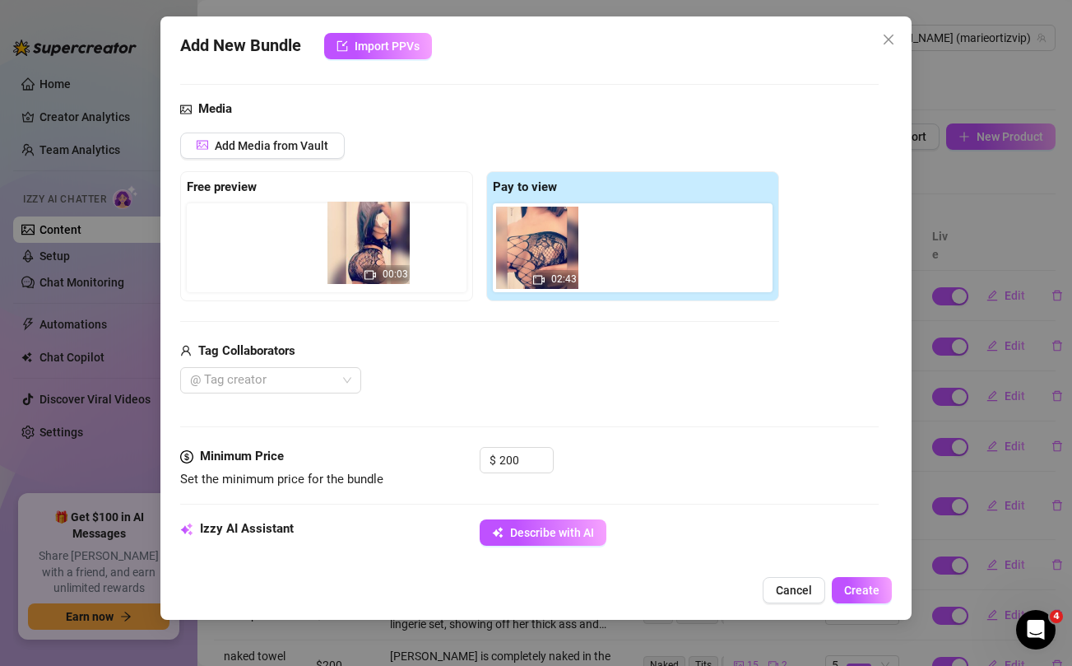
drag, startPoint x: 542, startPoint y: 255, endPoint x: 368, endPoint y: 250, distance: 174.5
click at [368, 250] on div "Free preview Pay to view 00:03 02:43" at bounding box center [479, 236] width 599 height 130
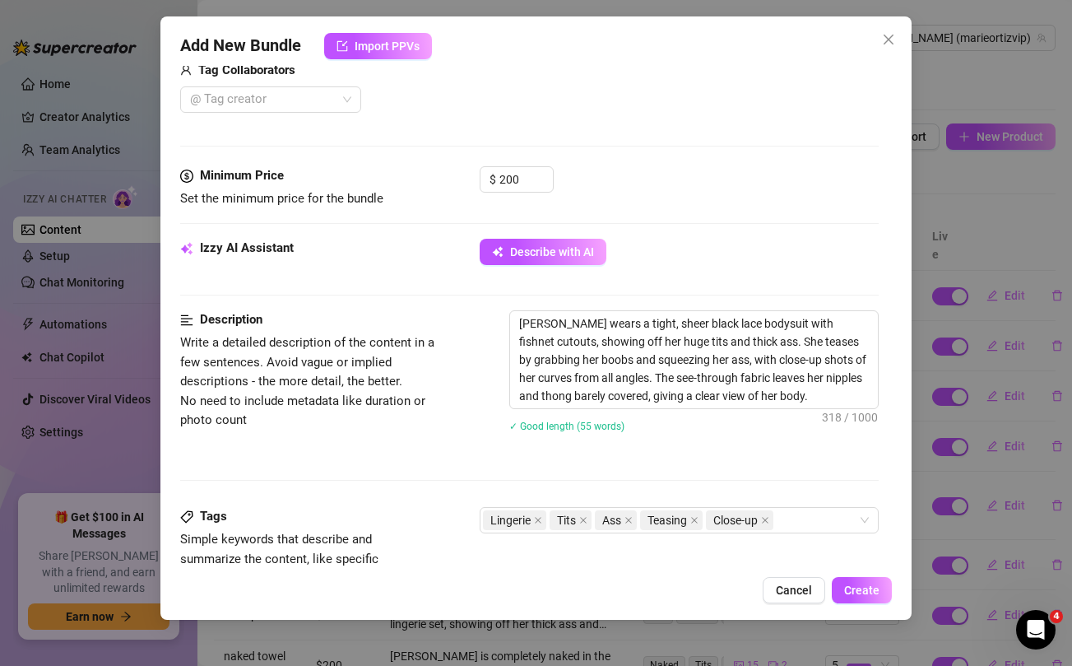
scroll to position [652, 0]
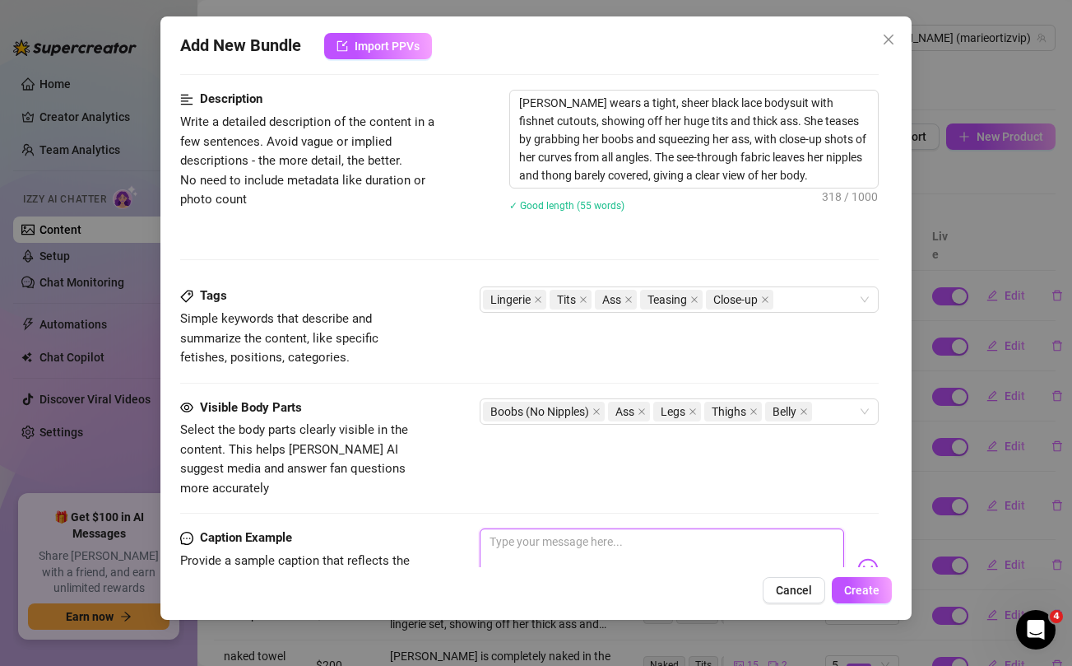
click at [610, 536] on textarea at bounding box center [662, 561] width 364 height 66
paste textarea "Completely uncensored… watch me moan while I play with my hard nipples just for…"
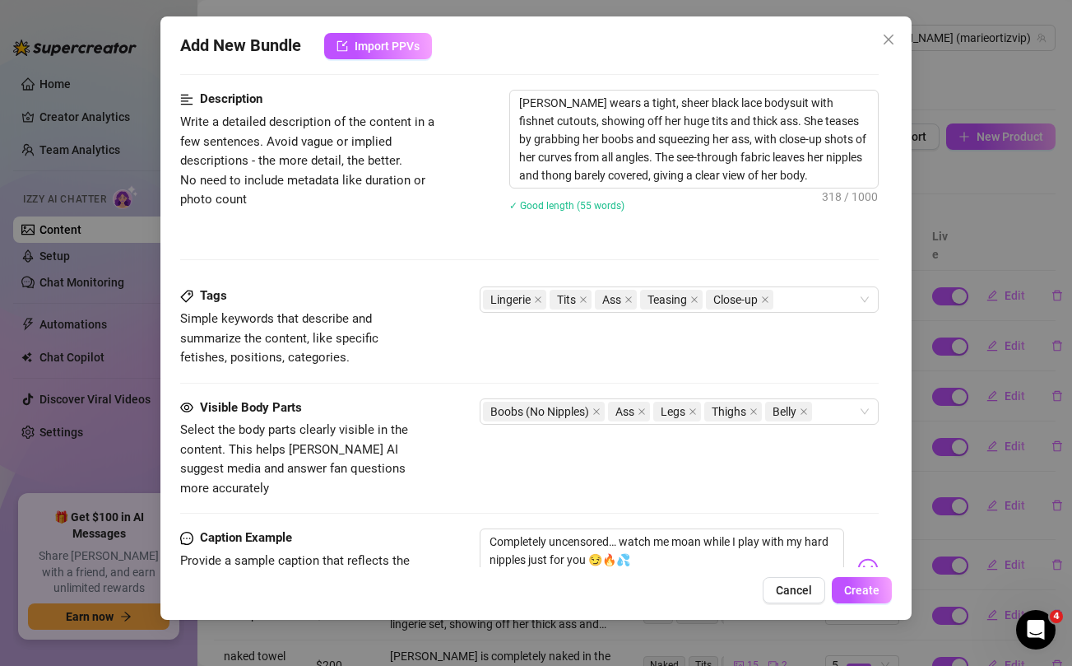
click at [582, 429] on div "Visible Body Parts Select the body parts clearly visible in the content. This h…" at bounding box center [529, 448] width 698 height 100
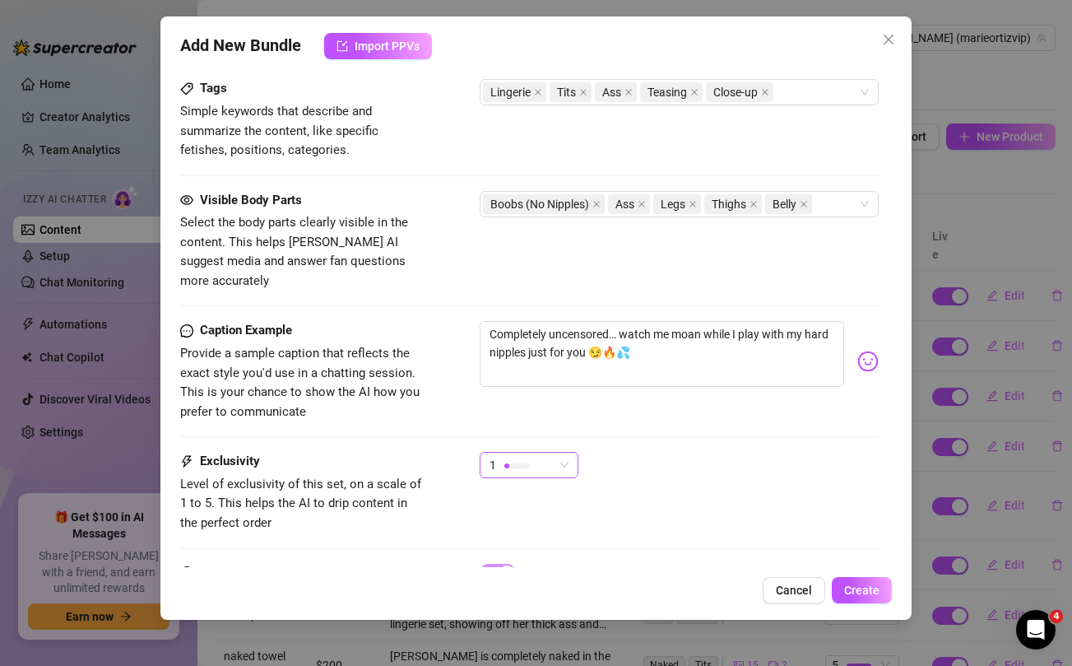
click at [533, 452] on div "1" at bounding box center [521, 464] width 64 height 25
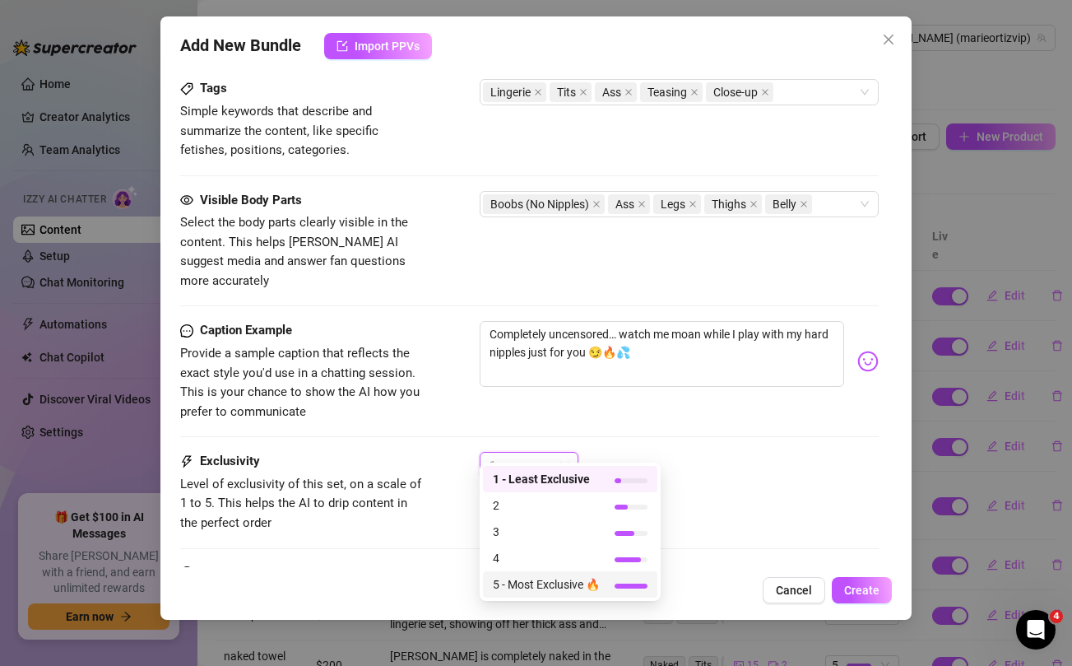
click at [527, 581] on span "5 - Most Exclusive 🔥" at bounding box center [546, 584] width 107 height 18
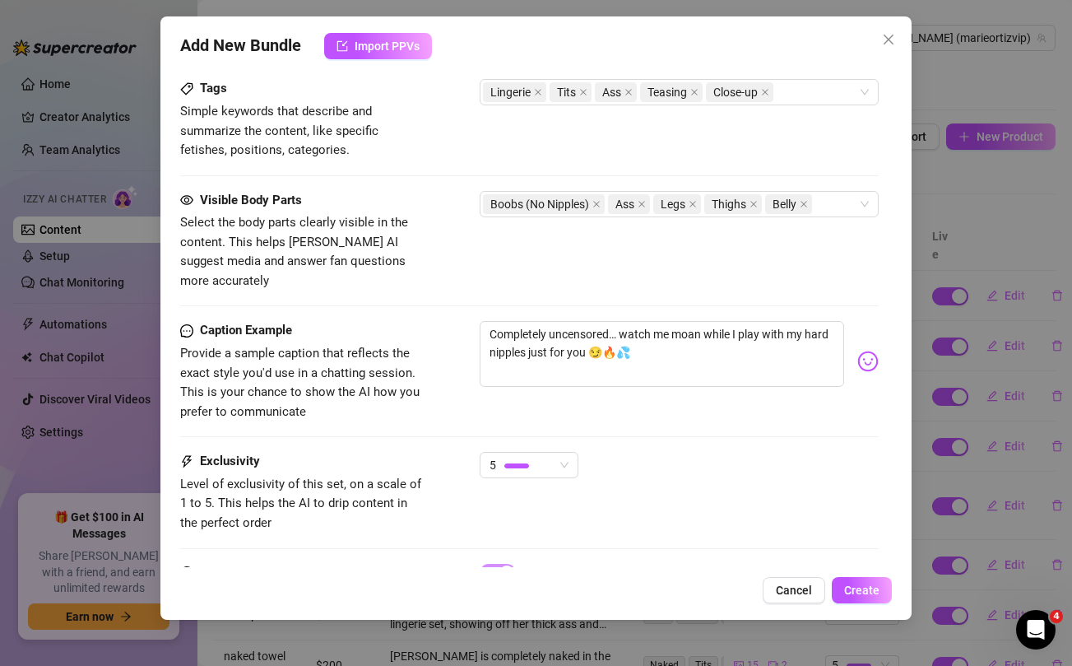
click at [670, 420] on div "Caption Example Provide a sample caption that reflects the exact style you'd us…" at bounding box center [529, 386] width 698 height 131
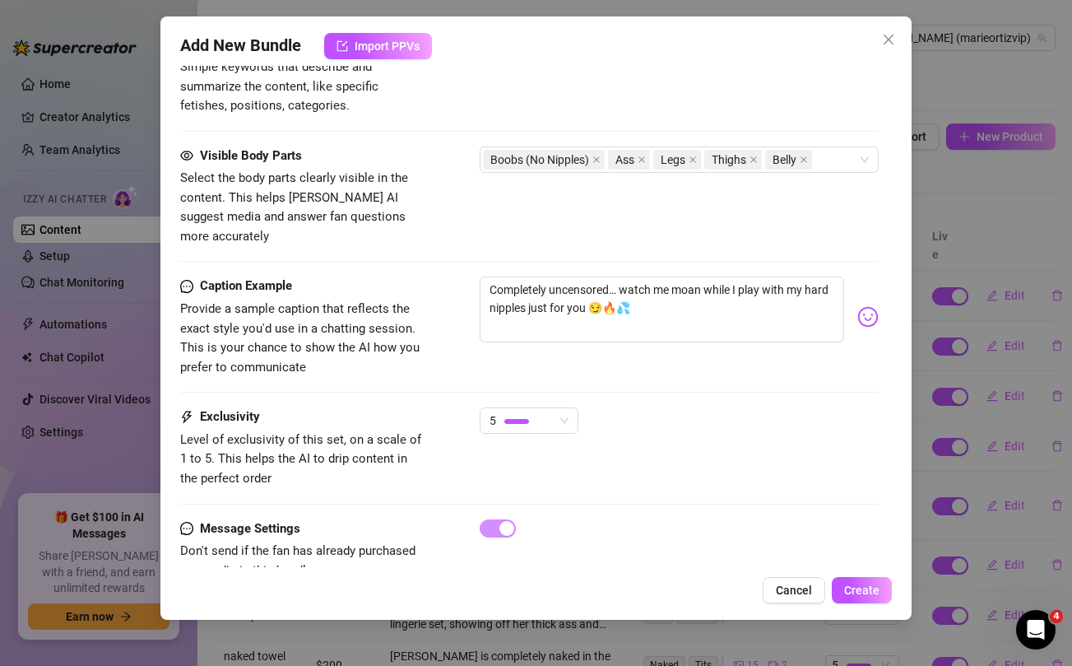
scroll to position [928, 0]
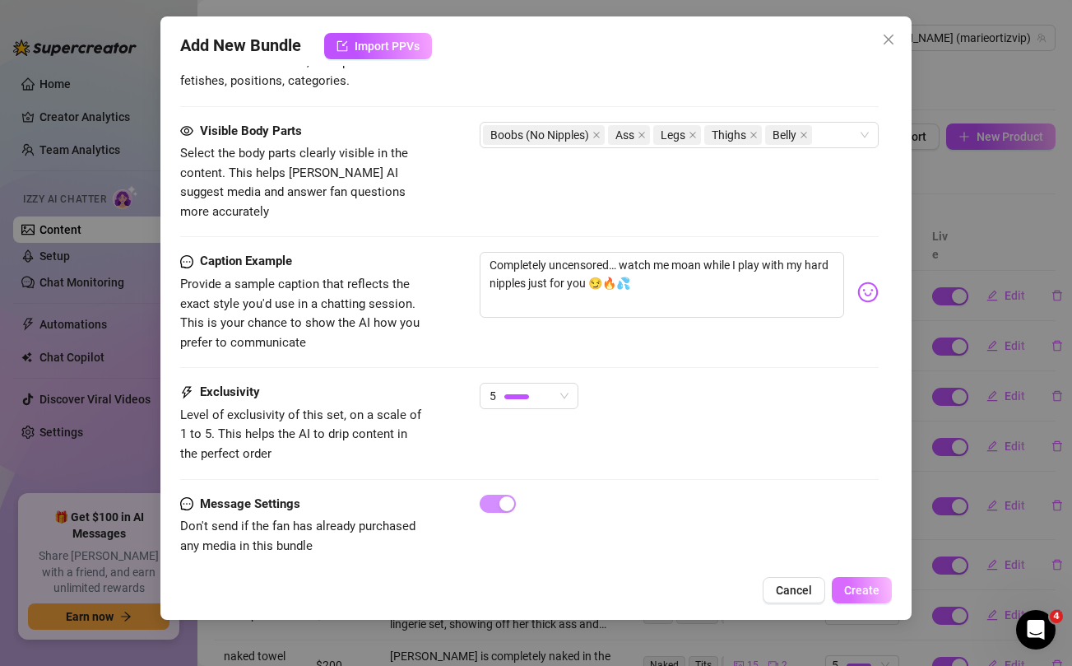
click at [867, 599] on button "Create" at bounding box center [862, 590] width 60 height 26
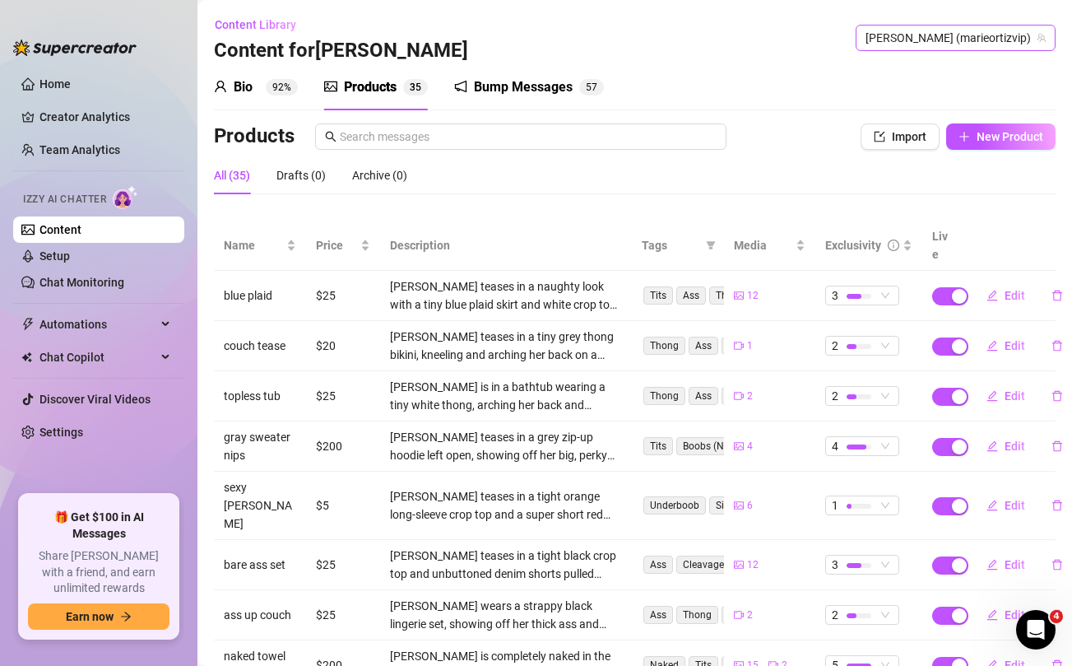
click at [950, 43] on span "[PERSON_NAME] (marieortizvip)" at bounding box center [955, 38] width 180 height 25
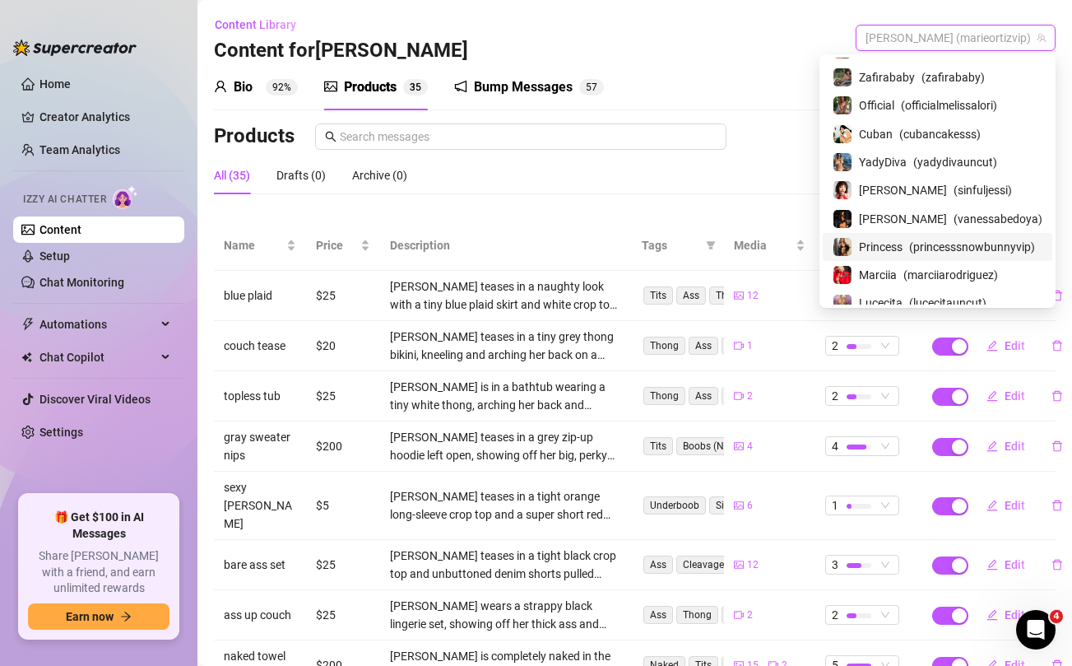
scroll to position [78, 0]
click at [948, 102] on span "( officialmelissalori )" at bounding box center [949, 106] width 96 height 18
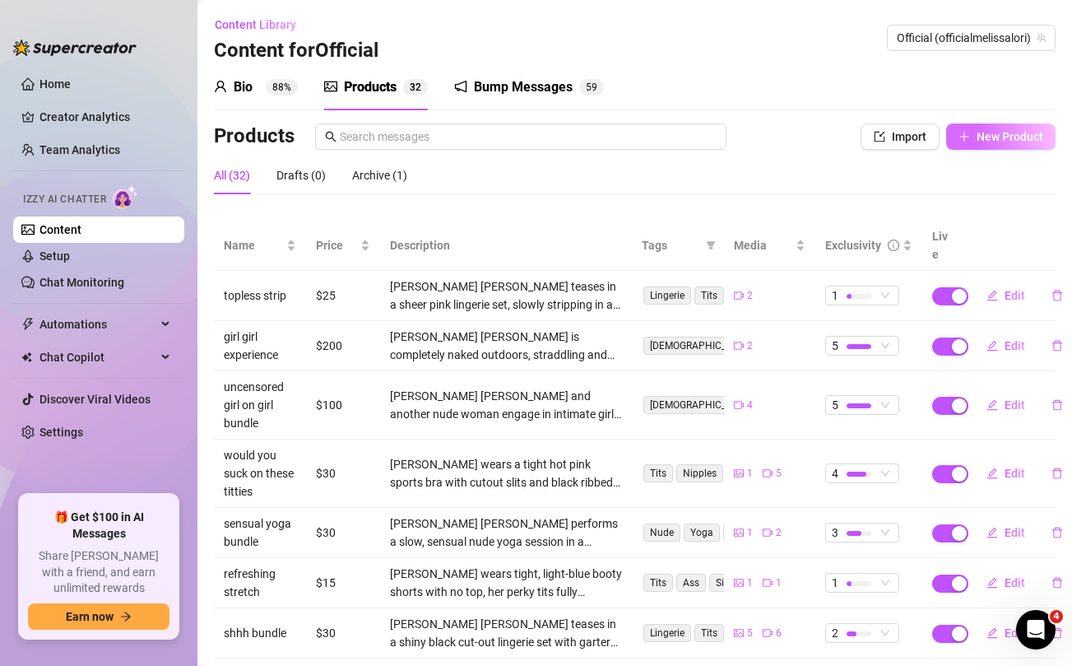
click at [981, 136] on span "New Product" at bounding box center [1009, 136] width 67 height 13
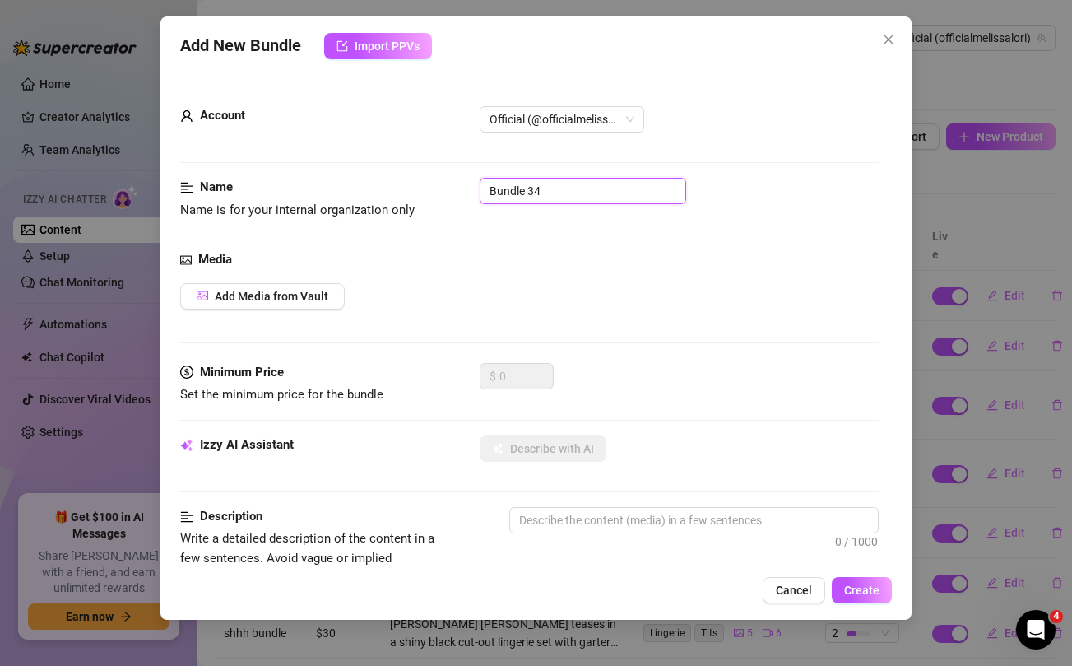
click at [563, 189] on input "Bundle 34" at bounding box center [583, 191] width 206 height 26
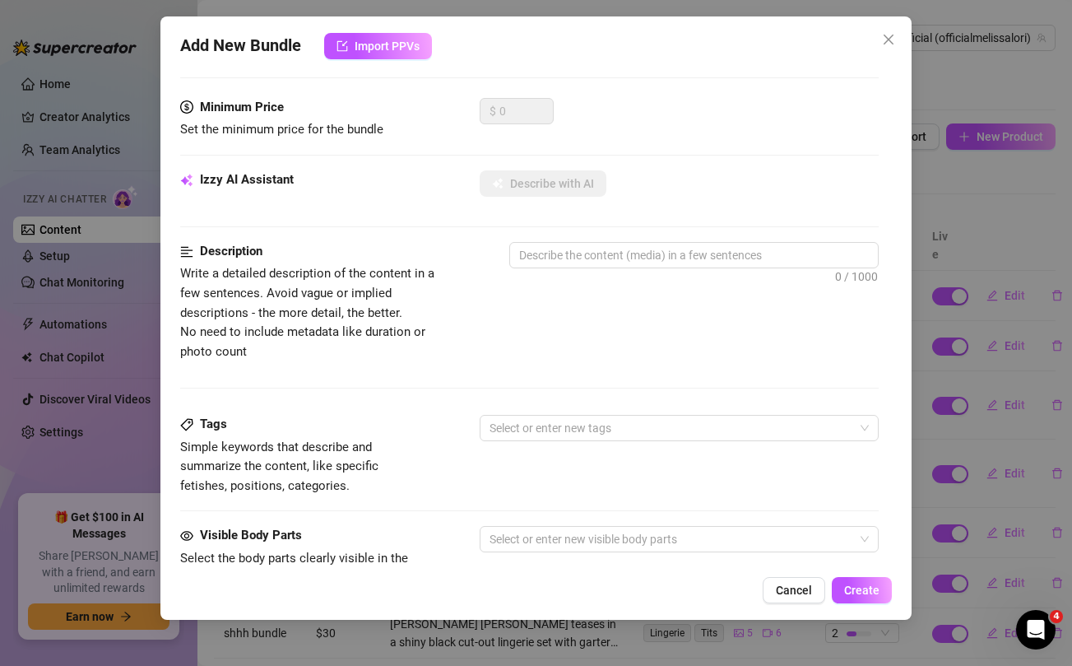
scroll to position [669, 0]
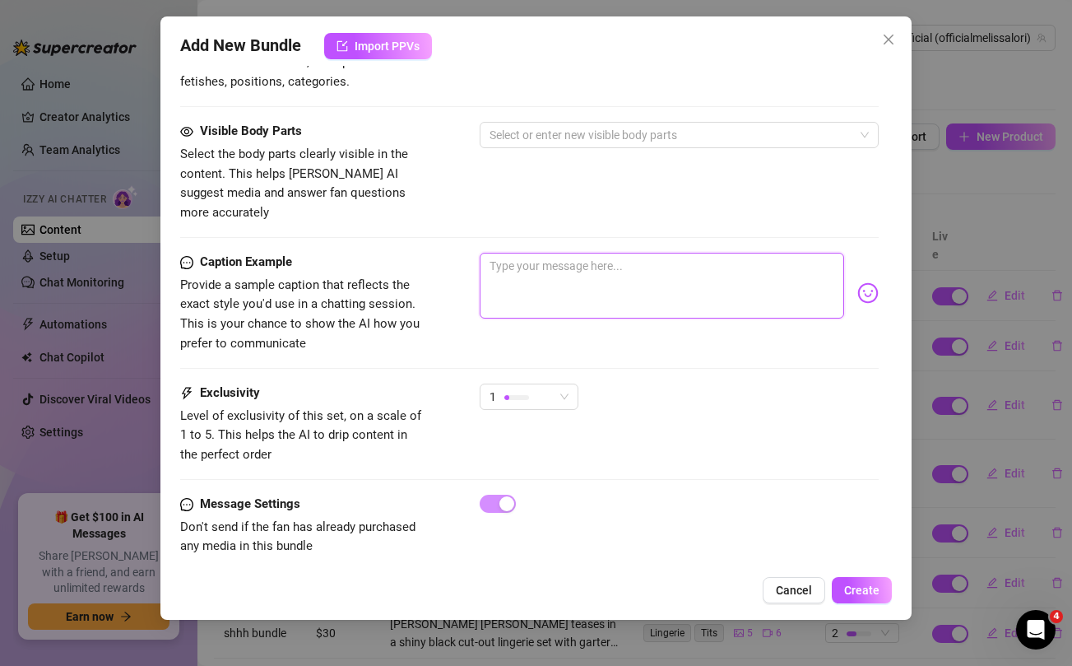
click at [549, 253] on textarea at bounding box center [662, 286] width 364 height 66
paste textarea "Ass and Nips babe...straight to the point 😋🍒 unlock and let me help you to get …"
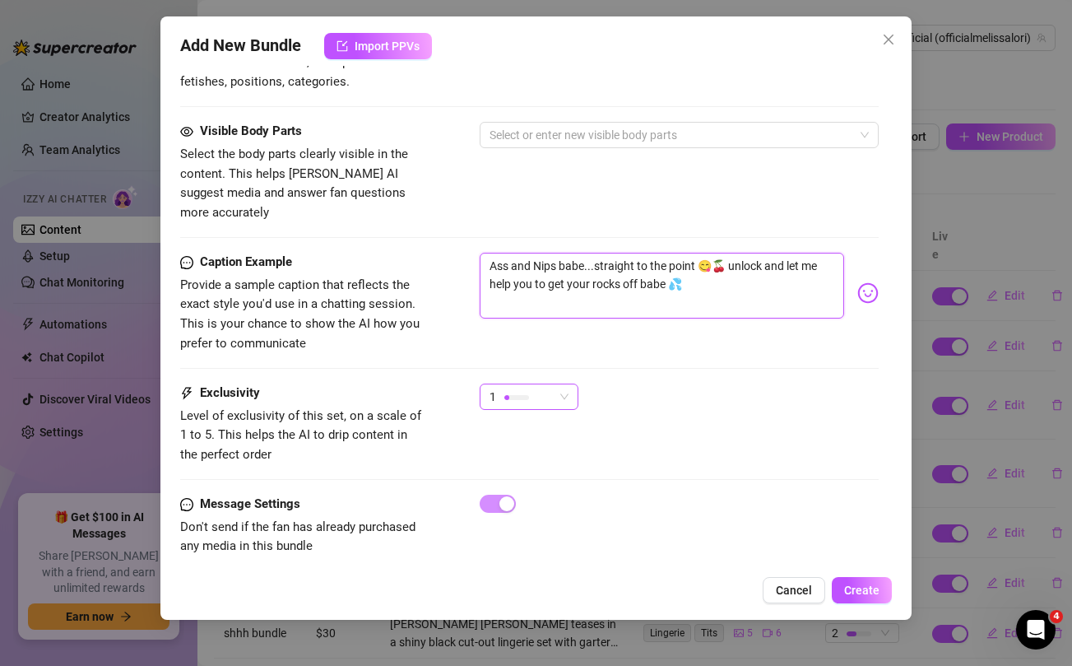
click at [536, 384] on div "1" at bounding box center [521, 396] width 64 height 25
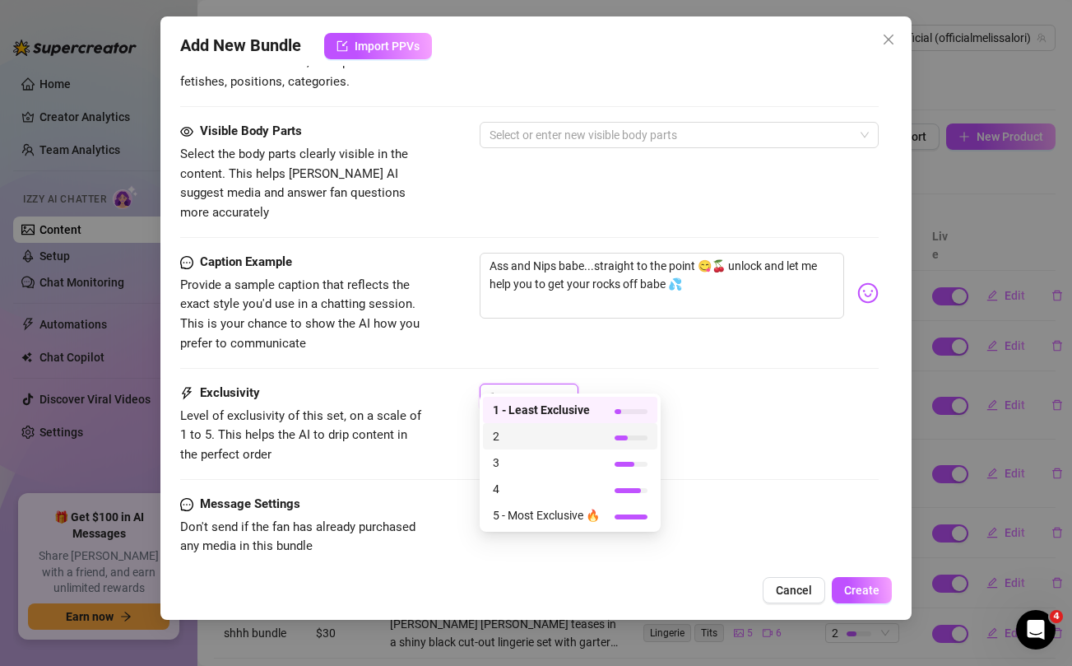
click at [534, 437] on span "2" at bounding box center [546, 436] width 107 height 18
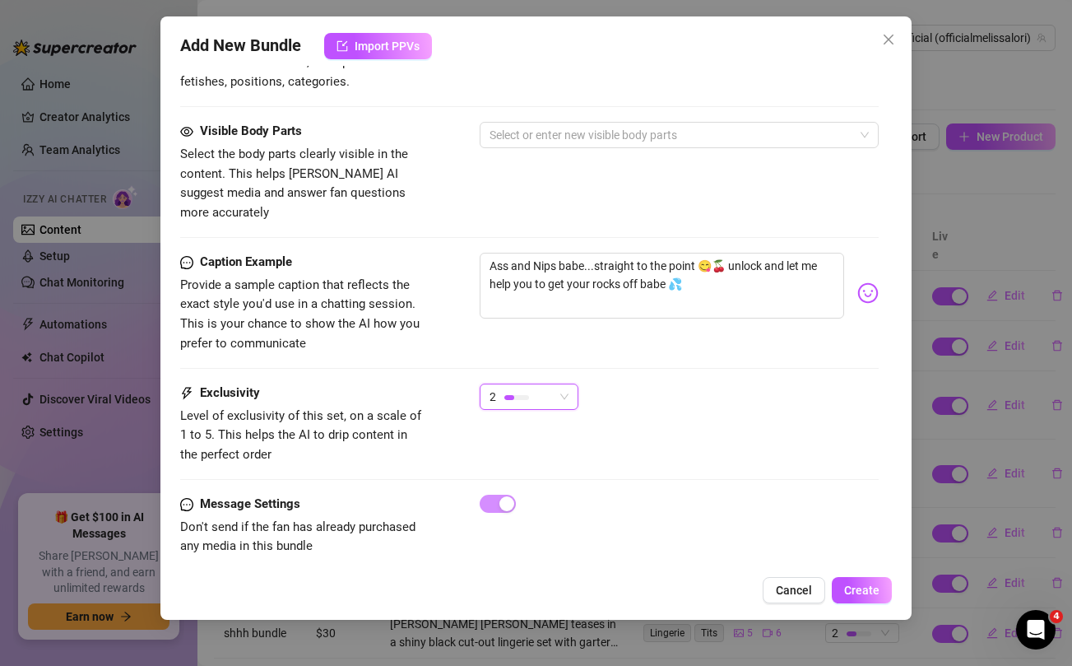
click at [451, 331] on div "Caption Example Provide a sample caption that reflects the exact style you'd us…" at bounding box center [529, 303] width 698 height 100
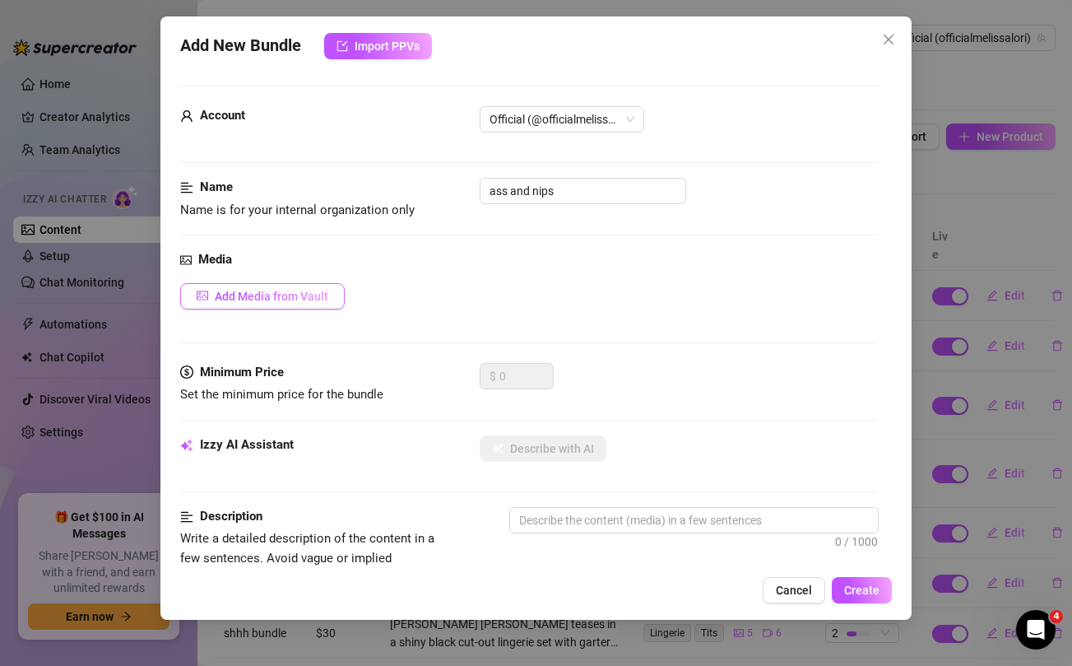
click at [268, 292] on span "Add Media from Vault" at bounding box center [272, 296] width 114 height 13
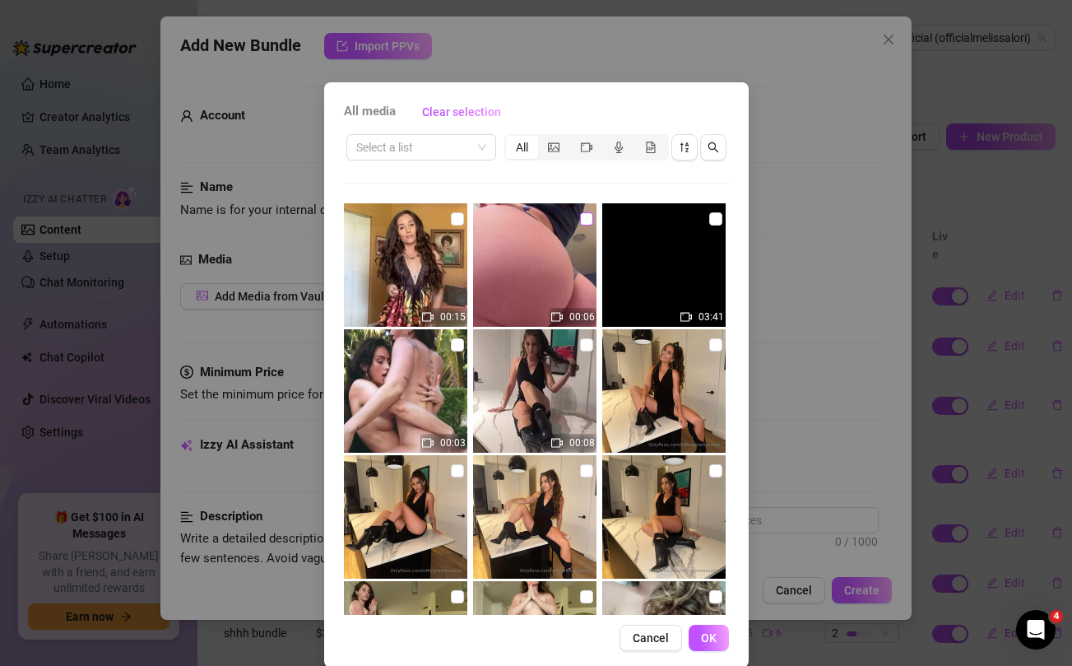
click at [586, 217] on input "checkbox" at bounding box center [586, 218] width 13 height 13
click at [717, 218] on input "checkbox" at bounding box center [715, 218] width 13 height 13
click at [711, 638] on span "OK" at bounding box center [709, 637] width 16 height 13
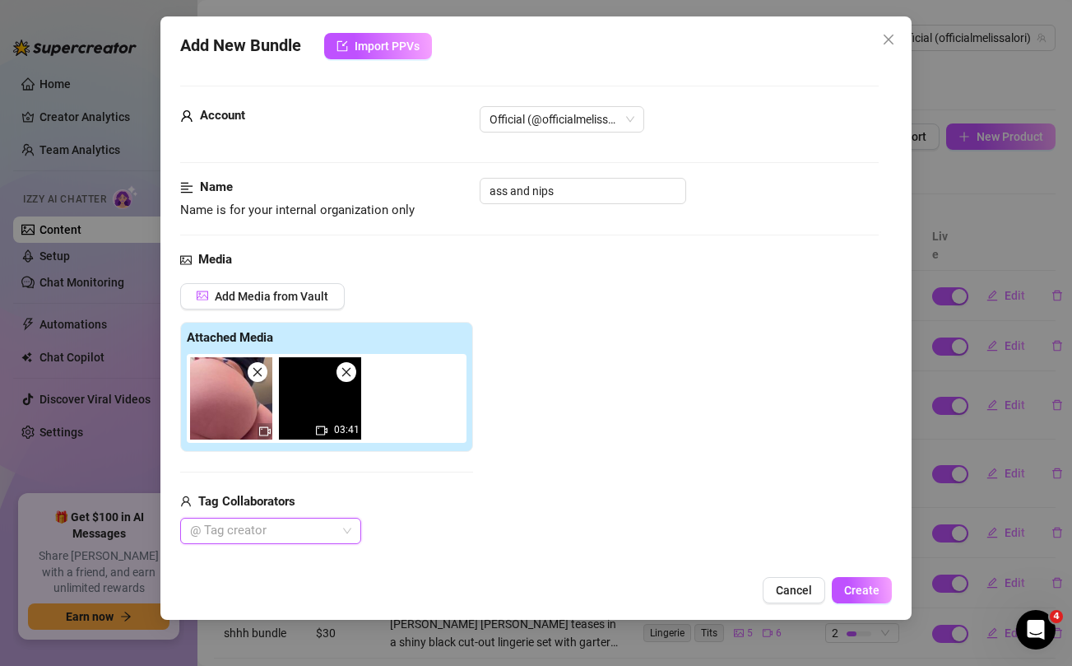
scroll to position [132, 0]
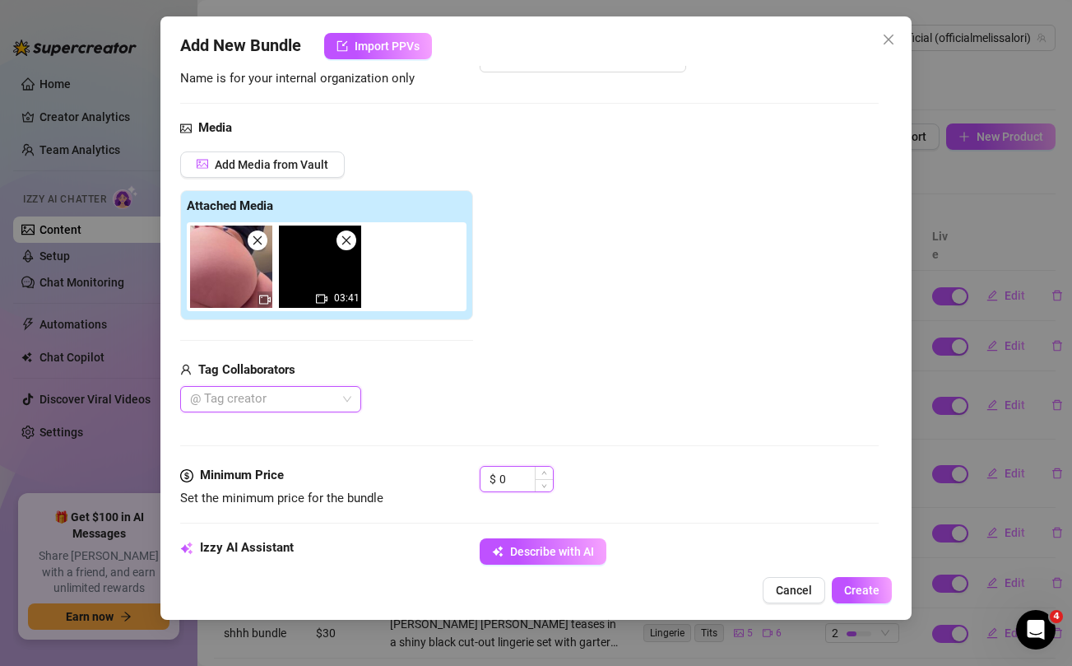
click at [517, 480] on input "0" at bounding box center [525, 478] width 53 height 25
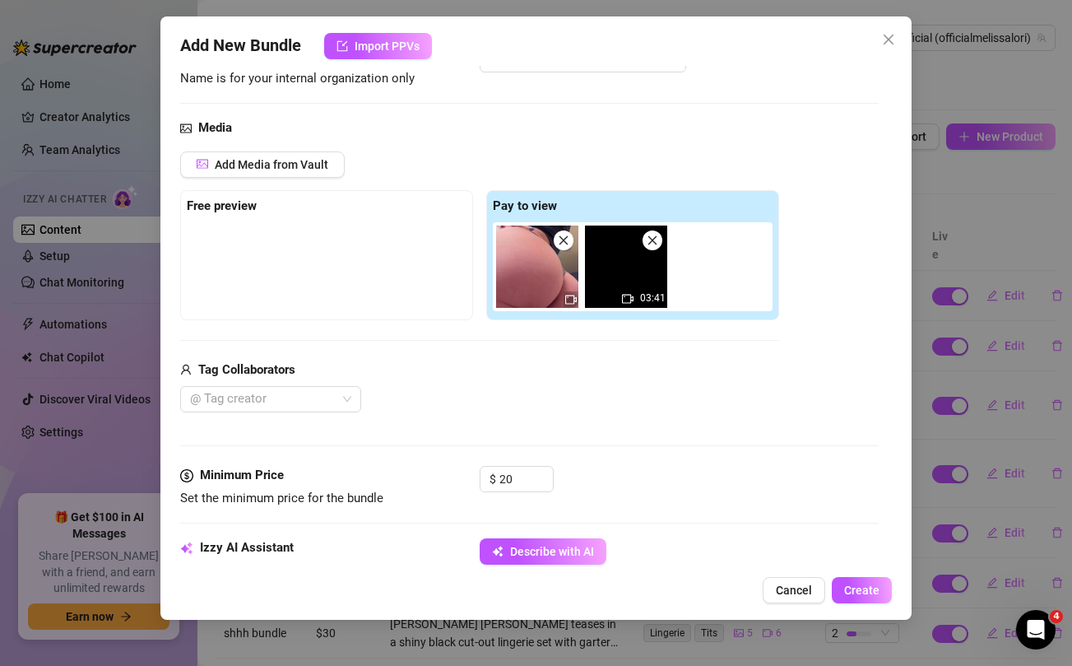
click at [637, 440] on div "Media Add Media from Vault Free preview Pay to view 03:41 Tag Collaborators @ T…" at bounding box center [529, 291] width 698 height 347
click at [519, 479] on input "20" at bounding box center [525, 478] width 53 height 25
click at [565, 387] on div "@ Tag creator" at bounding box center [479, 399] width 599 height 26
click at [550, 552] on span "Describe with AI" at bounding box center [552, 551] width 84 height 13
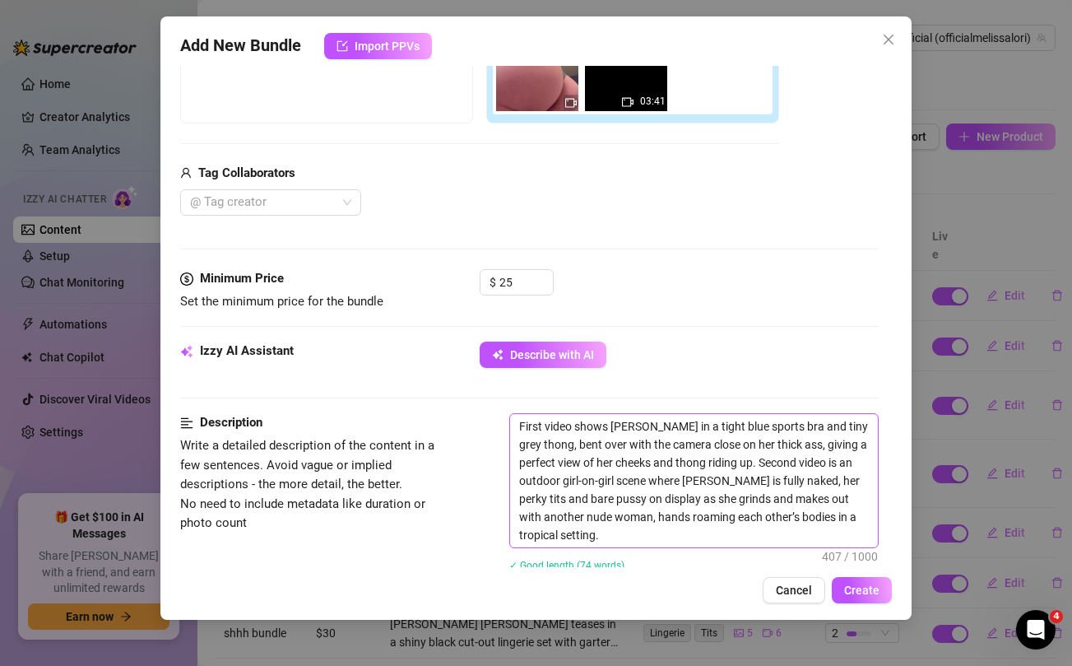
scroll to position [329, 0]
click at [591, 457] on textarea "First video shows [PERSON_NAME] in a tight blue sports bra and tiny grey thong,…" at bounding box center [693, 479] width 367 height 133
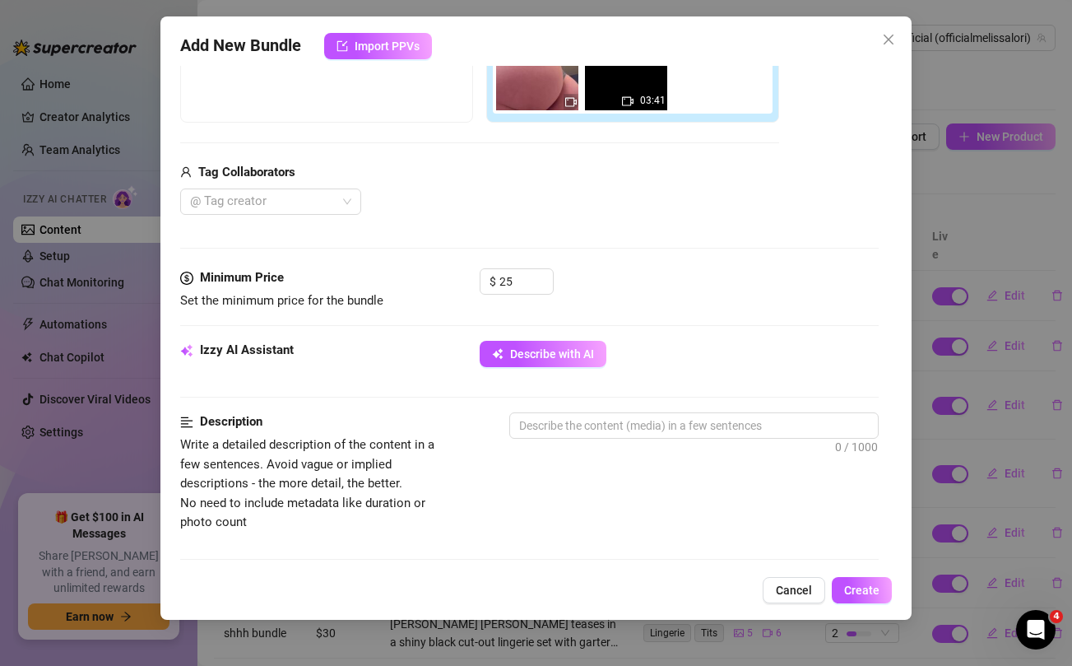
scroll to position [181, 0]
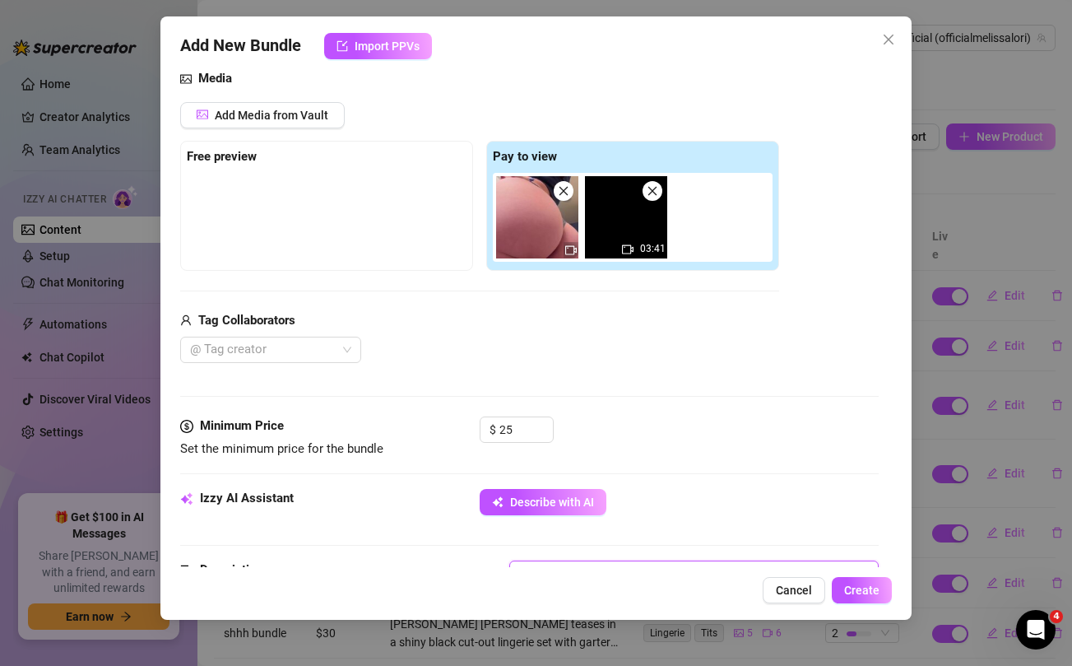
click at [653, 188] on icon "close" at bounding box center [653, 191] width 12 height 12
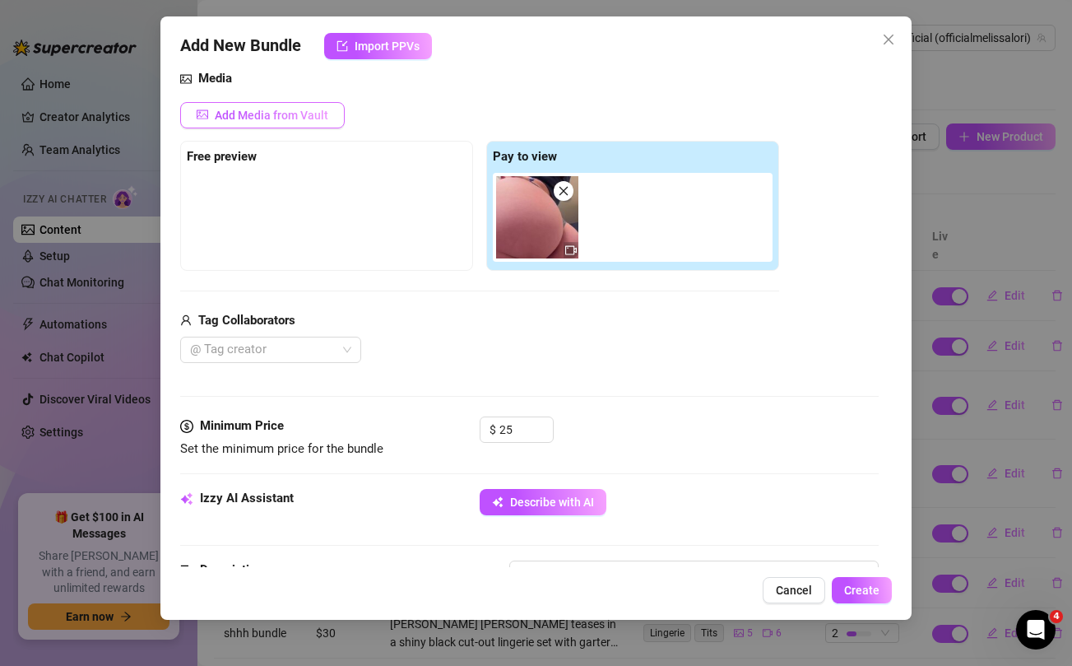
click at [277, 107] on button "Add Media from Vault" at bounding box center [262, 115] width 165 height 26
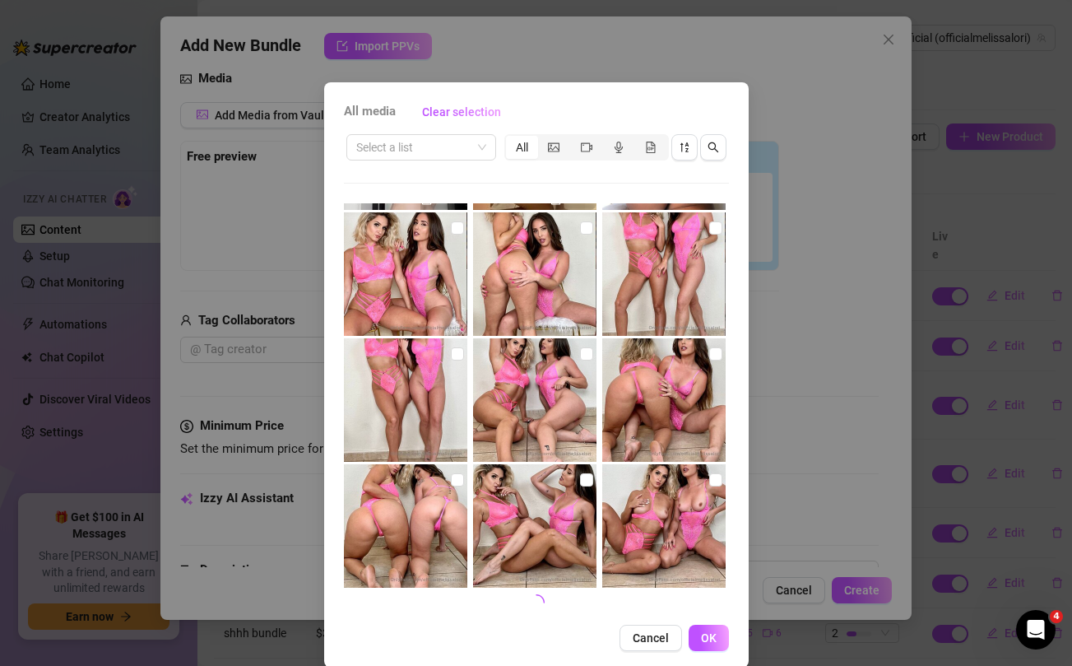
scroll to position [0, 0]
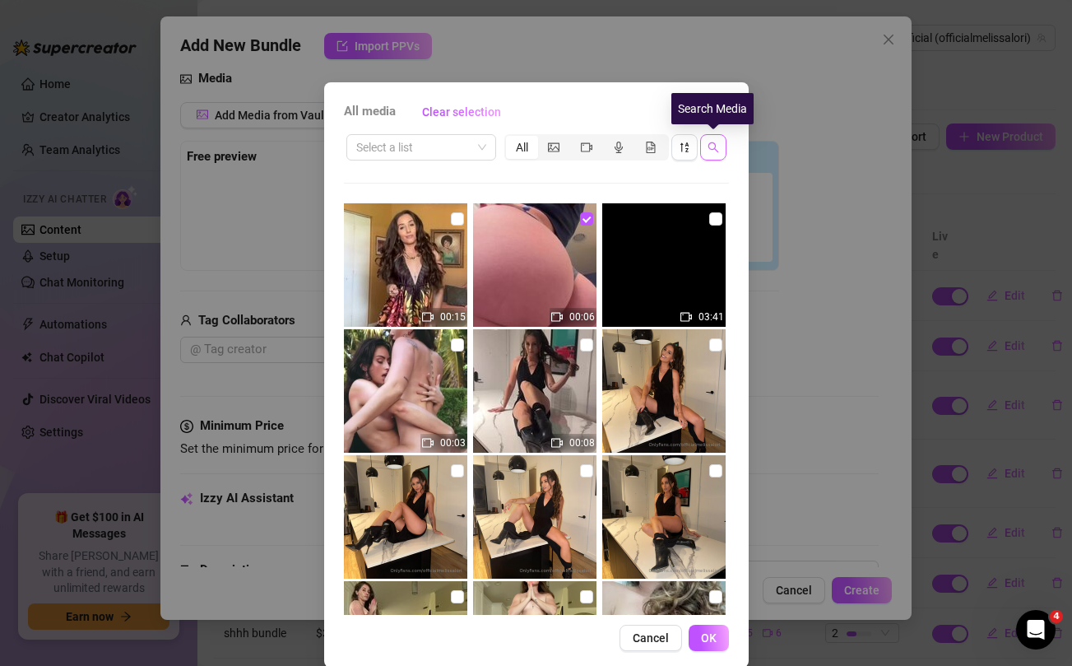
click at [714, 143] on icon "search" at bounding box center [713, 147] width 12 height 12
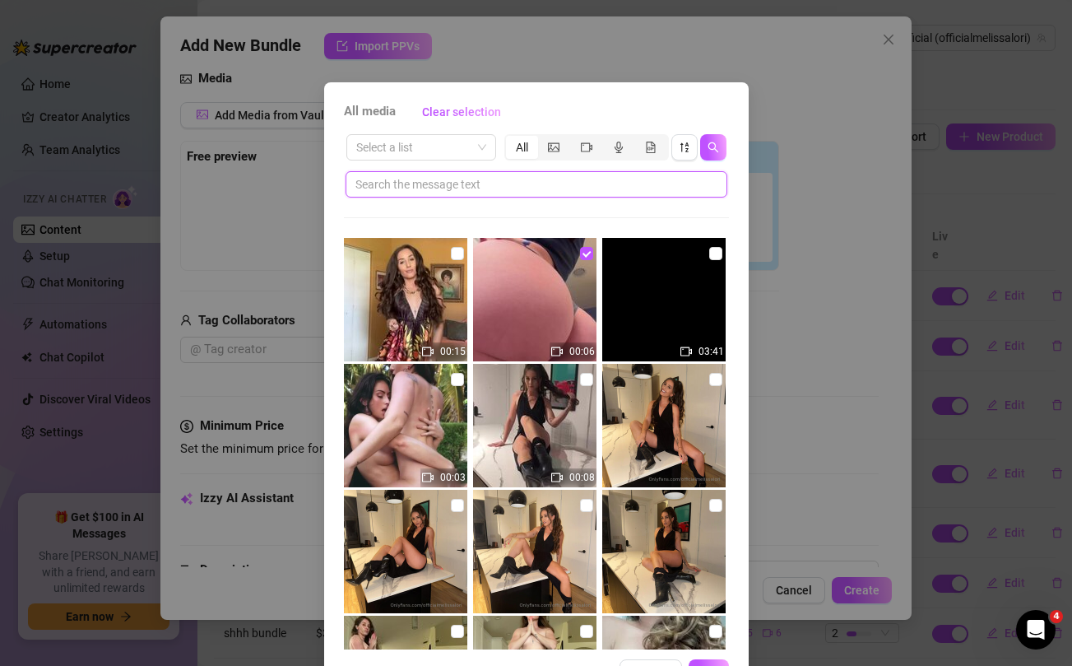
click at [603, 185] on input "text" at bounding box center [529, 184] width 349 height 18
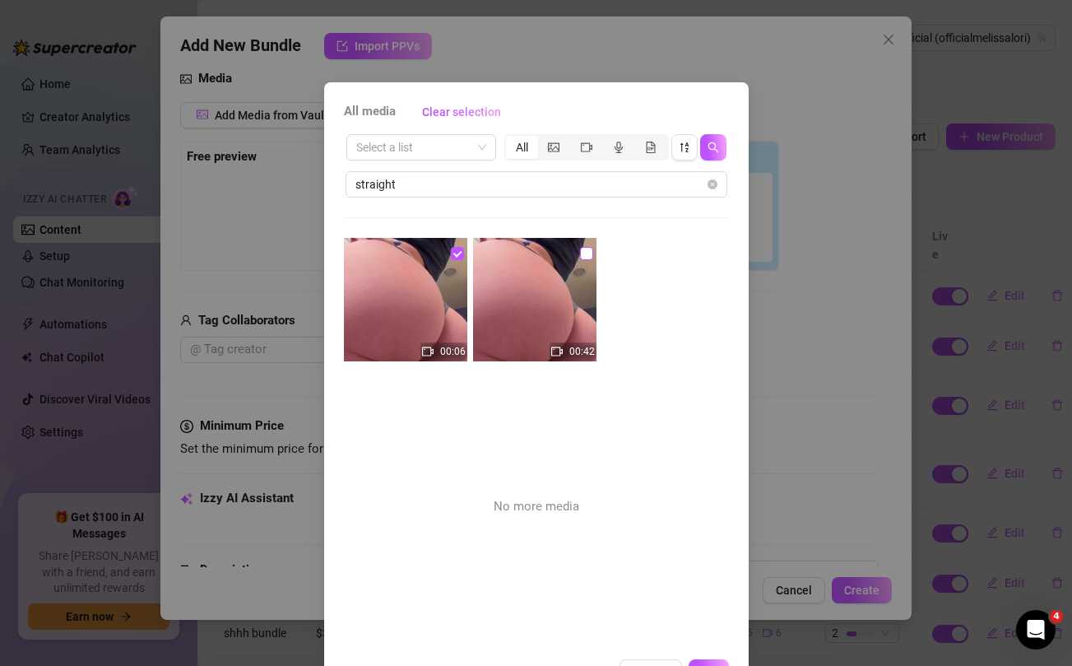
click at [585, 251] on input "checkbox" at bounding box center [586, 253] width 13 height 13
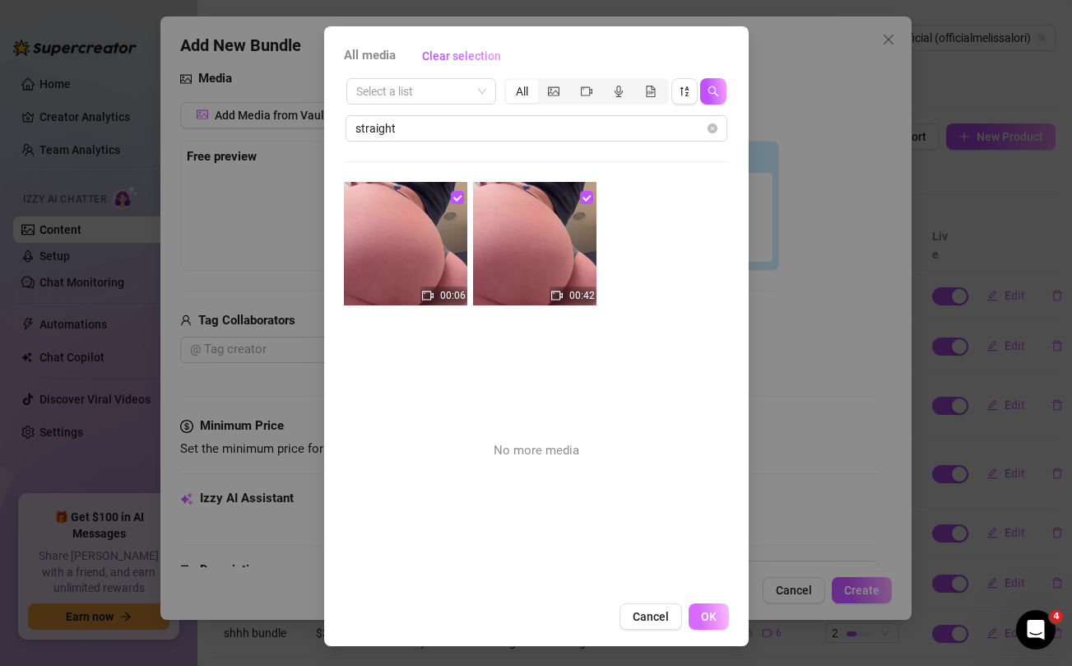
click at [703, 619] on span "OK" at bounding box center [709, 616] width 16 height 13
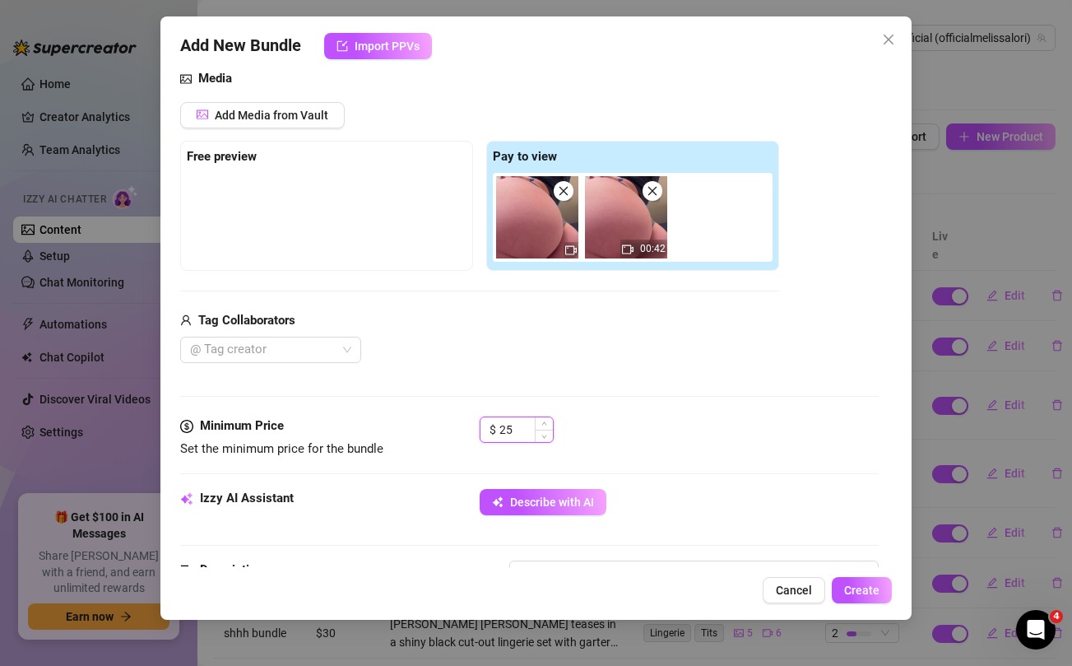
click at [513, 429] on input "25" at bounding box center [525, 429] width 53 height 25
click at [553, 356] on div "@ Tag creator" at bounding box center [479, 349] width 599 height 26
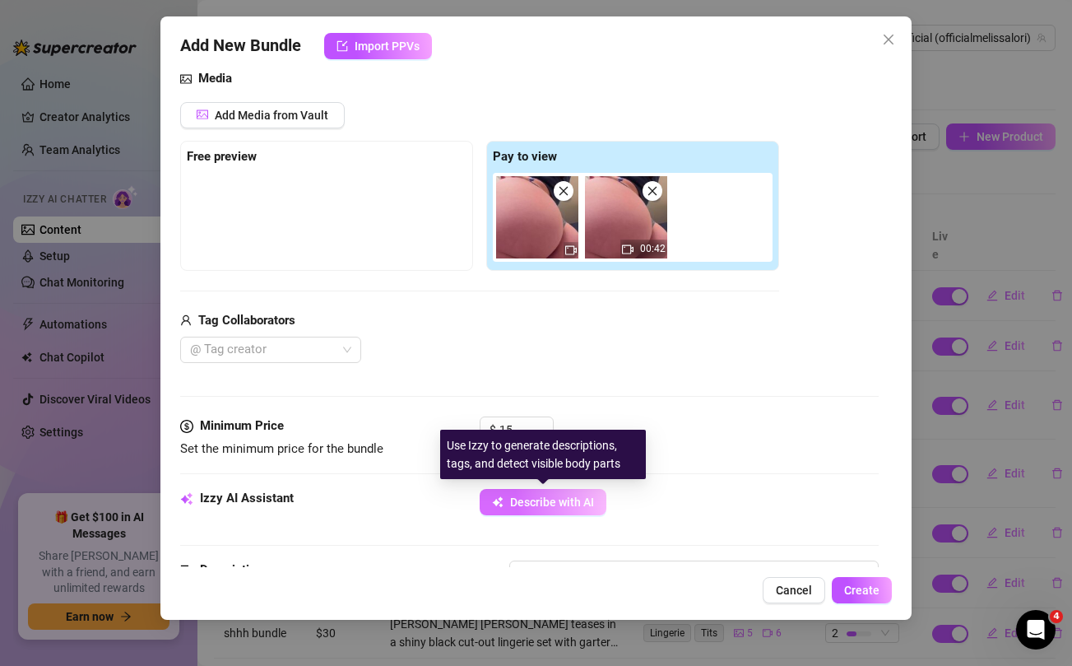
click at [543, 503] on span "Describe with AI" at bounding box center [552, 501] width 84 height 13
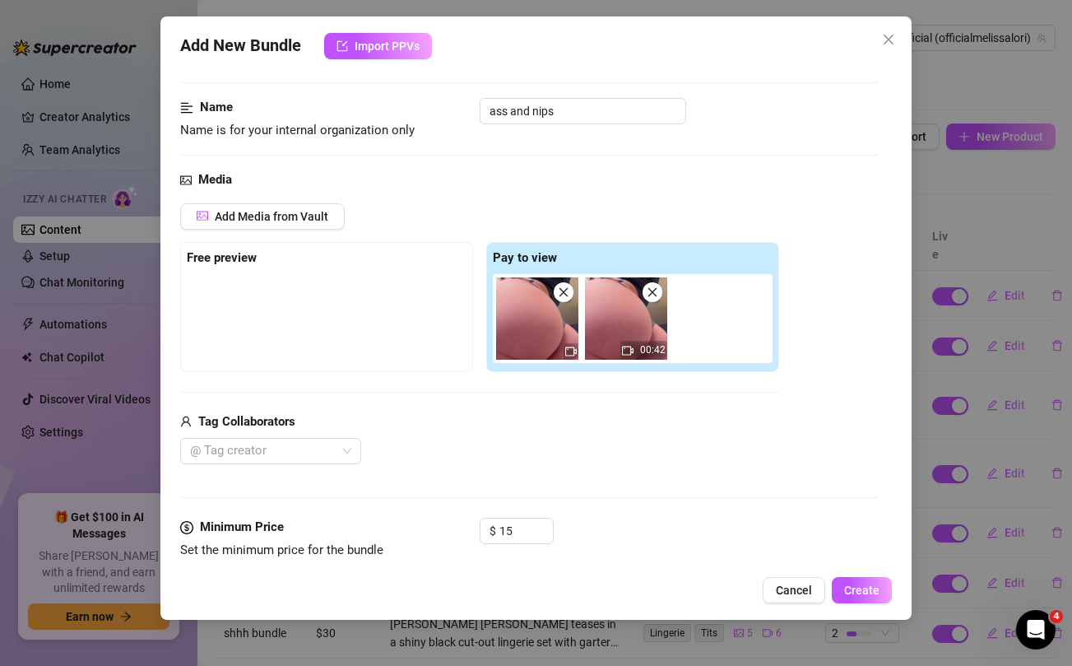
scroll to position [75, 0]
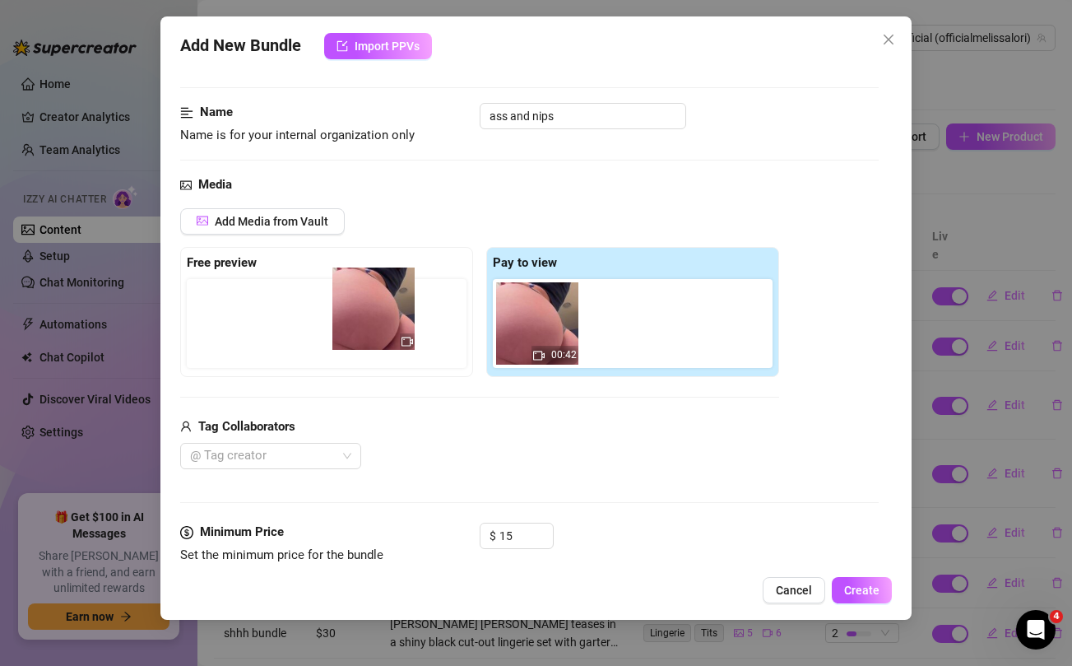
drag, startPoint x: 526, startPoint y: 313, endPoint x: 351, endPoint y: 299, distance: 175.8
click at [351, 299] on div "Free preview Pay to view 00:42" at bounding box center [479, 312] width 599 height 130
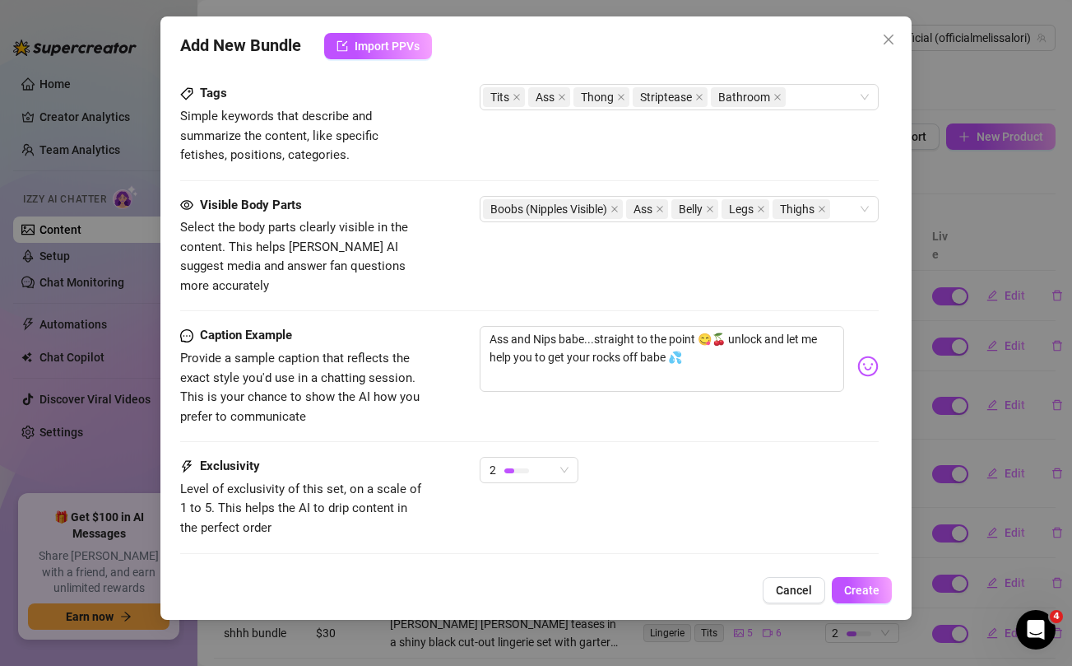
scroll to position [866, 0]
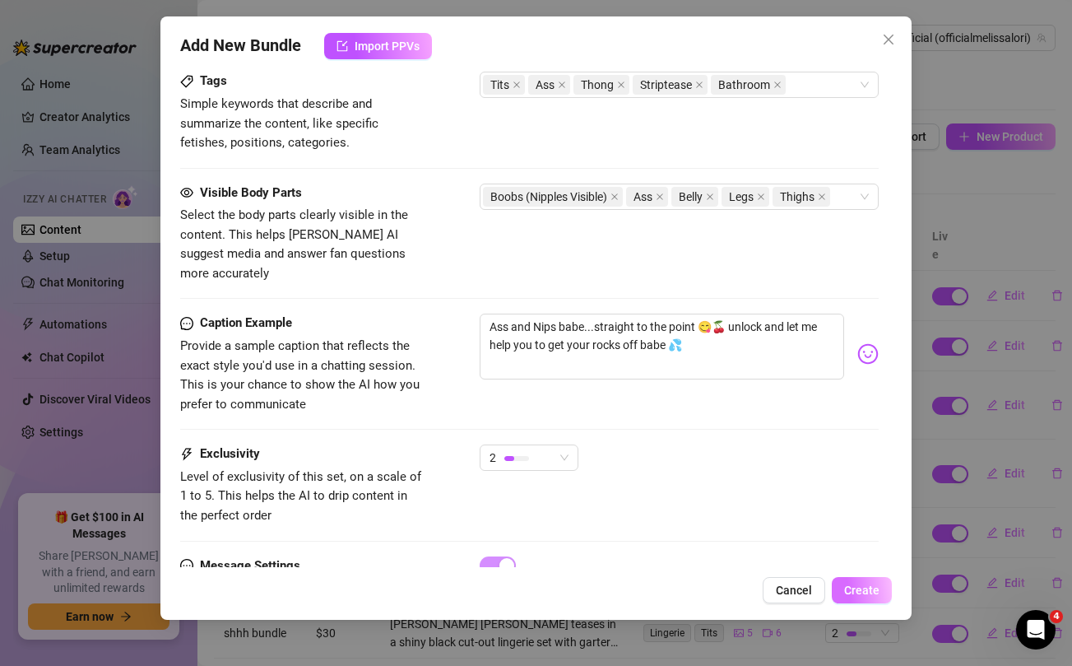
click at [876, 590] on span "Create" at bounding box center [861, 589] width 35 height 13
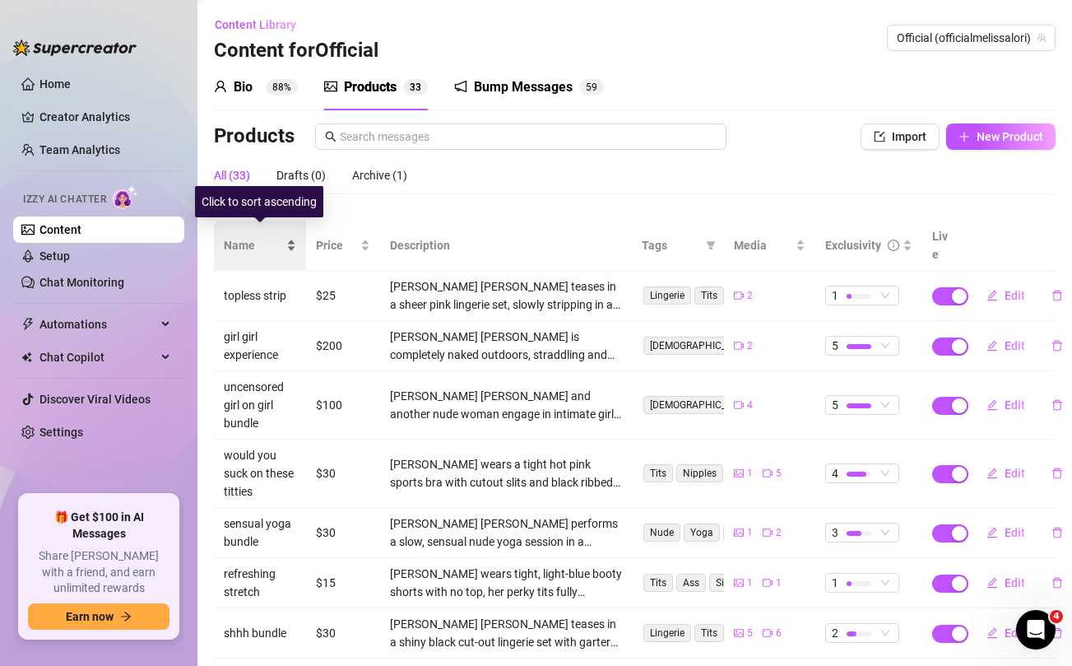
click at [242, 236] on span "Name" at bounding box center [253, 245] width 59 height 18
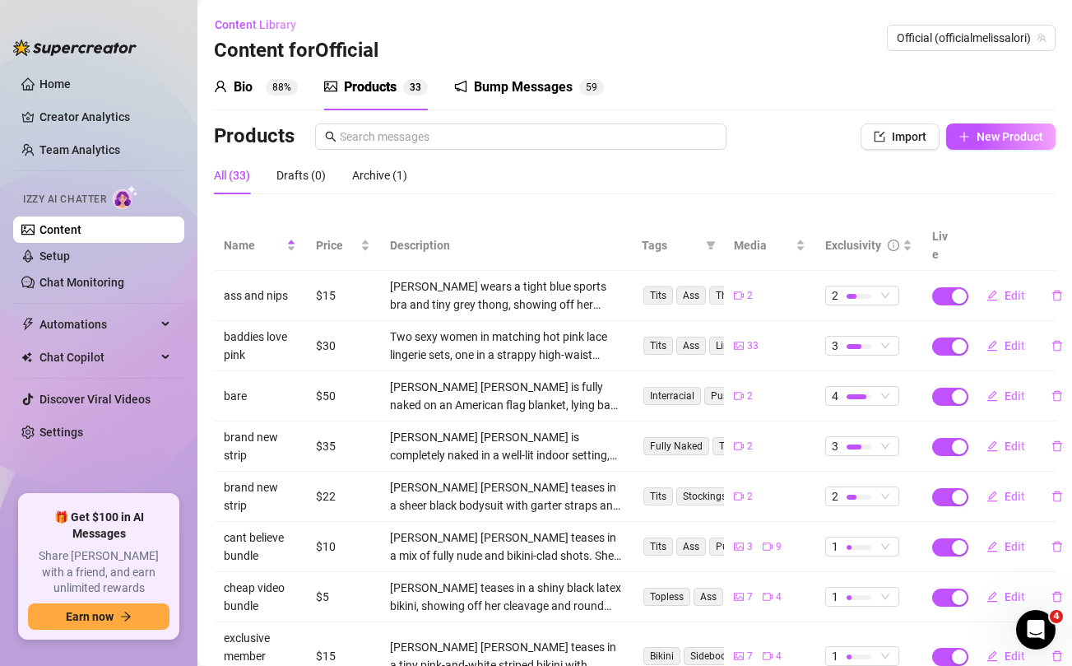
scroll to position [202, 0]
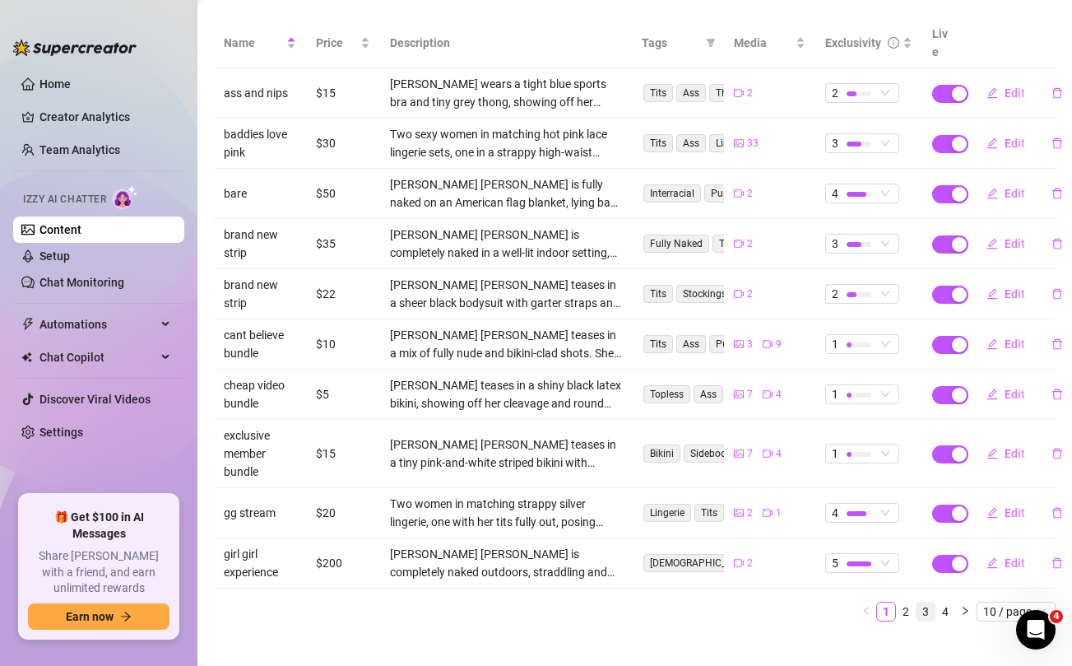
click at [925, 602] on link "3" at bounding box center [925, 611] width 18 height 18
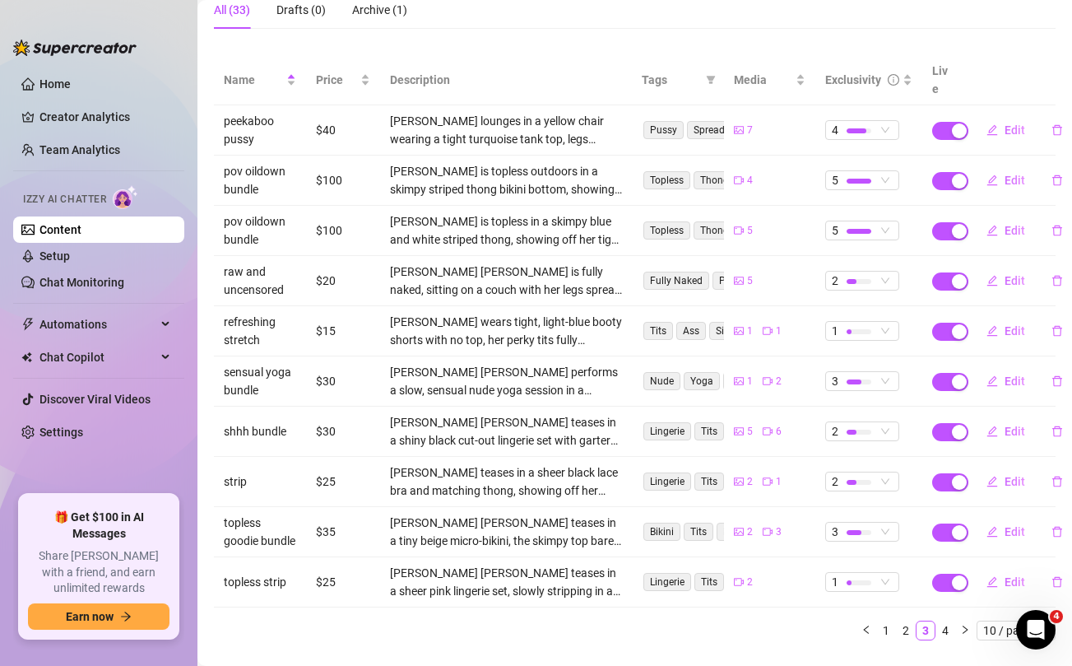
scroll to position [0, 0]
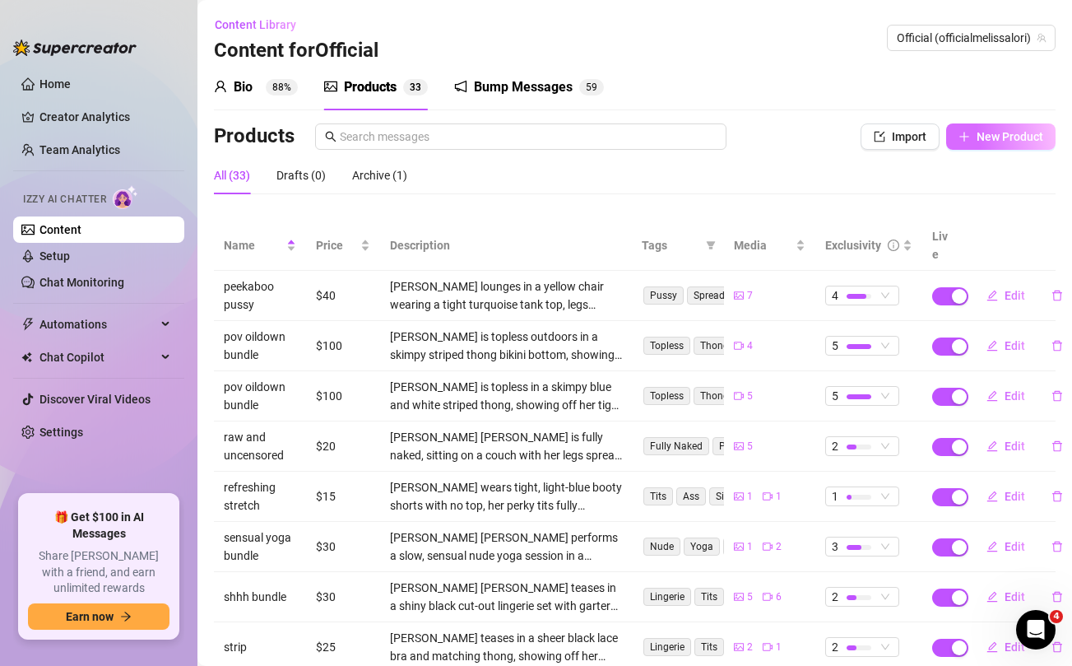
click at [998, 138] on span "New Product" at bounding box center [1009, 136] width 67 height 13
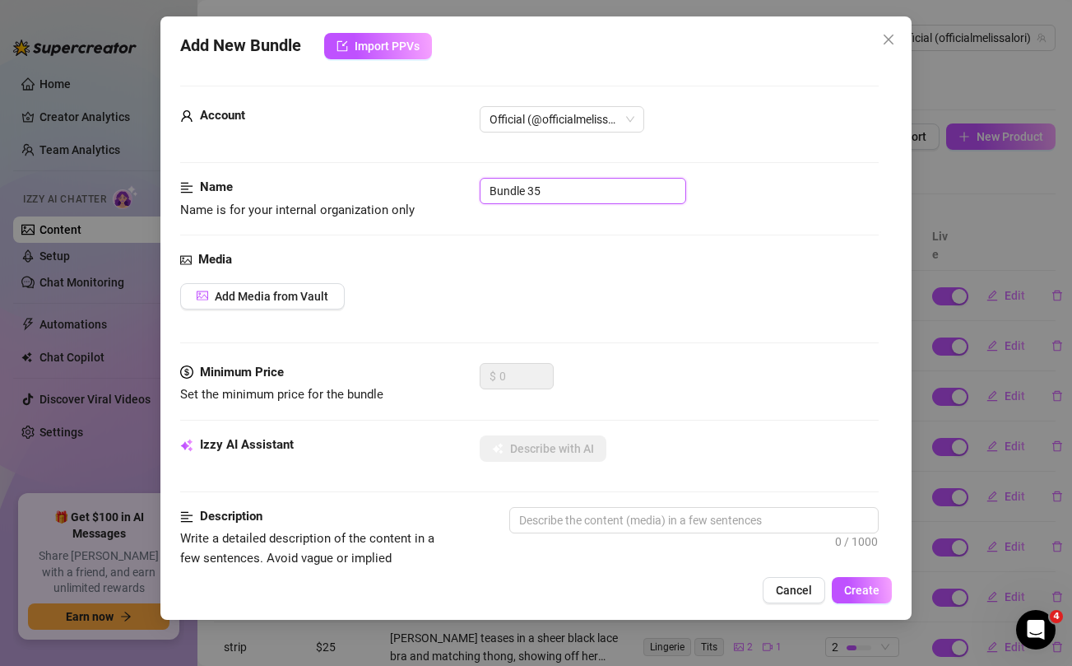
click at [577, 195] on input "Bundle 35" at bounding box center [583, 191] width 206 height 26
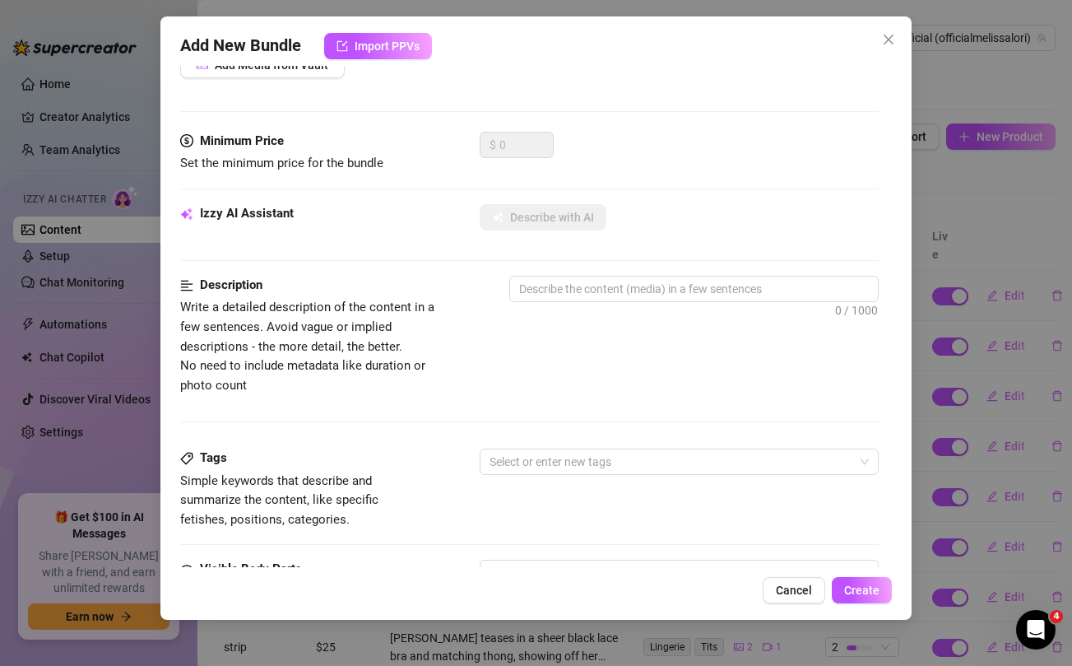
scroll to position [669, 0]
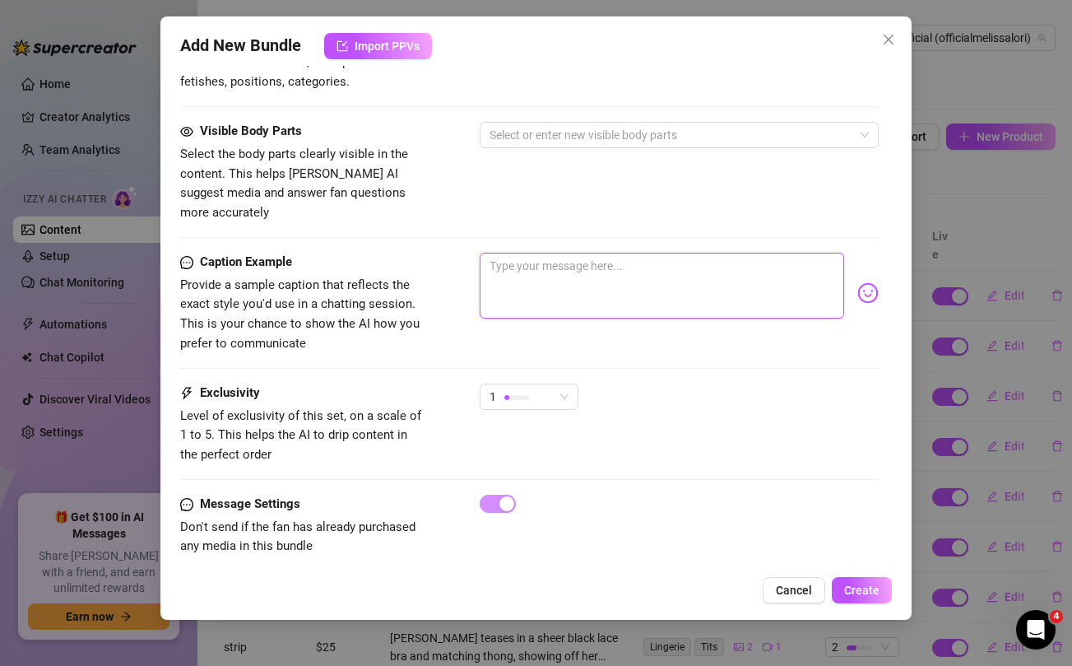
click at [579, 253] on textarea at bounding box center [662, 286] width 364 height 66
paste textarea "I have a surprise for you babe..you gonna let me spoil you? Don't pass up on th…"
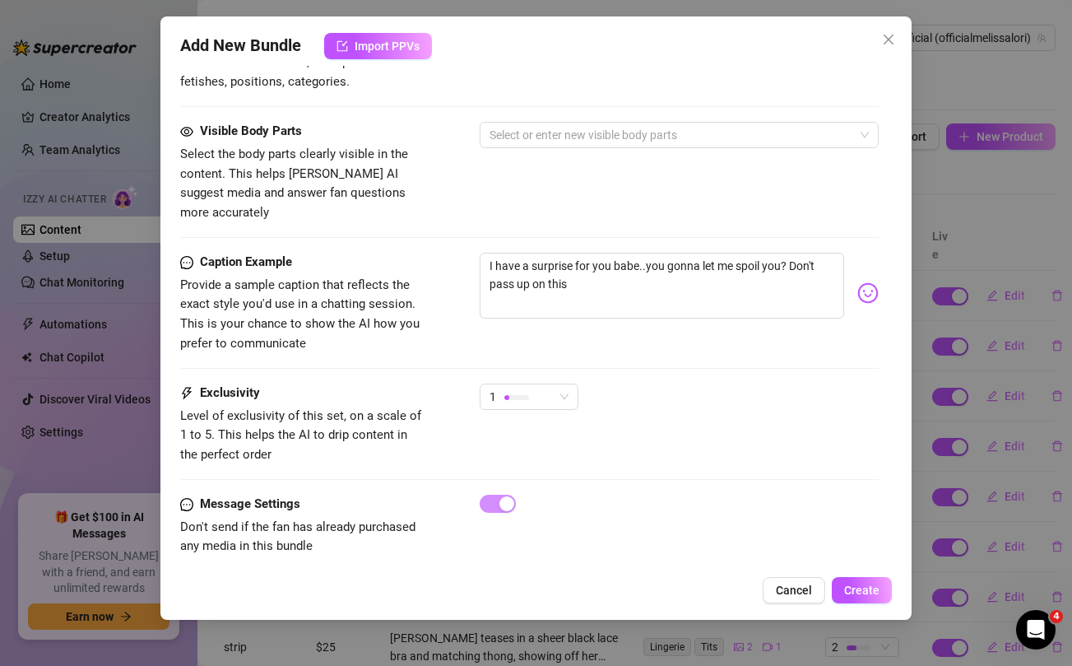
click at [531, 173] on div "Visible Body Parts Select the body parts clearly visible in the content. This h…" at bounding box center [529, 172] width 698 height 100
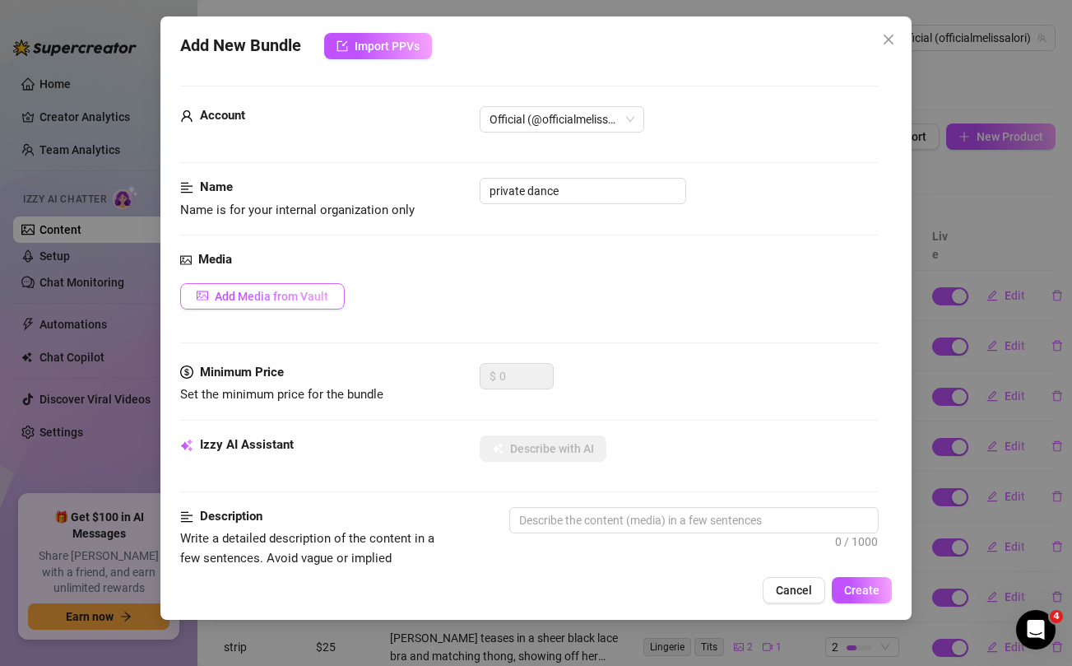
click at [276, 301] on span "Add Media from Vault" at bounding box center [272, 296] width 114 height 13
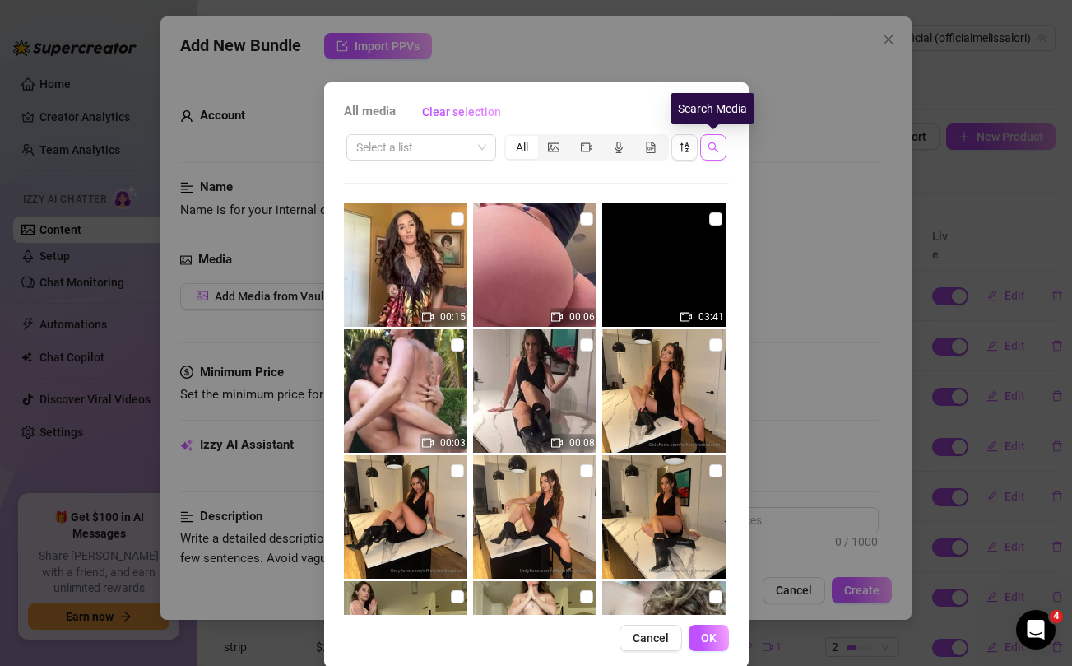
click at [710, 146] on icon "search" at bounding box center [713, 147] width 12 height 12
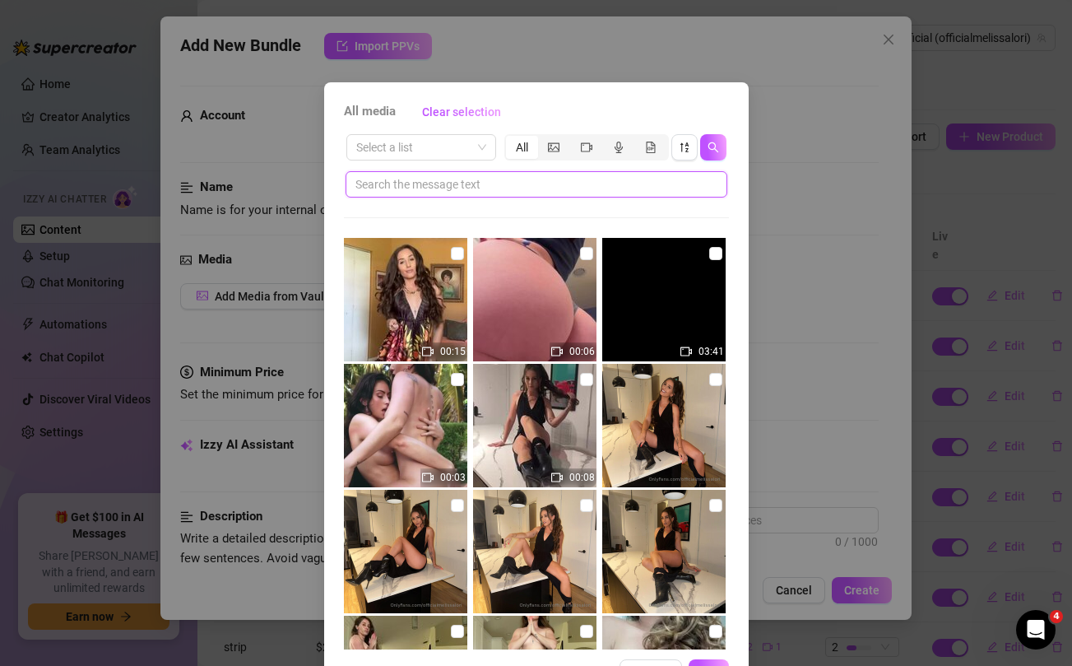
click at [522, 186] on input "text" at bounding box center [529, 184] width 349 height 18
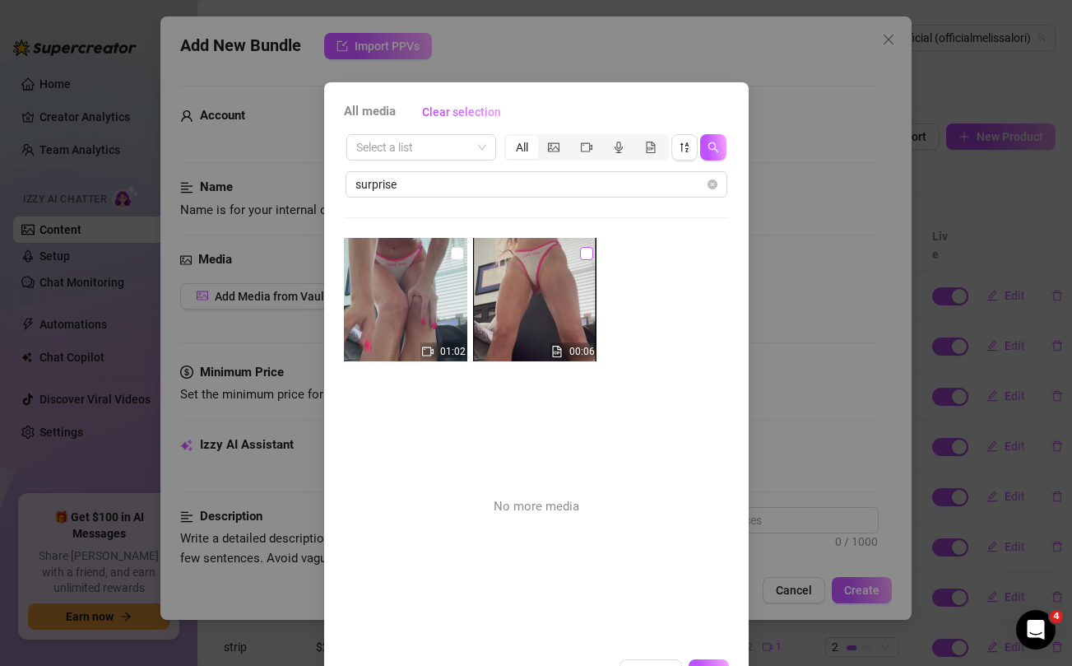
click at [584, 253] on input "checkbox" at bounding box center [586, 253] width 13 height 13
click at [461, 253] on input "checkbox" at bounding box center [457, 253] width 13 height 13
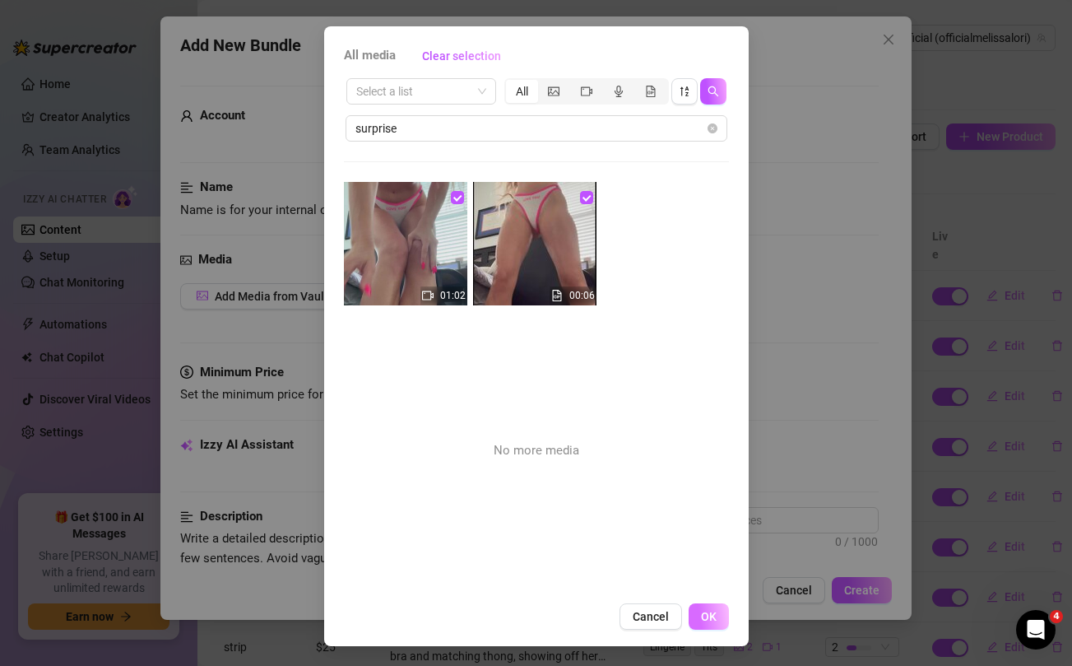
click at [707, 614] on span "OK" at bounding box center [709, 616] width 16 height 13
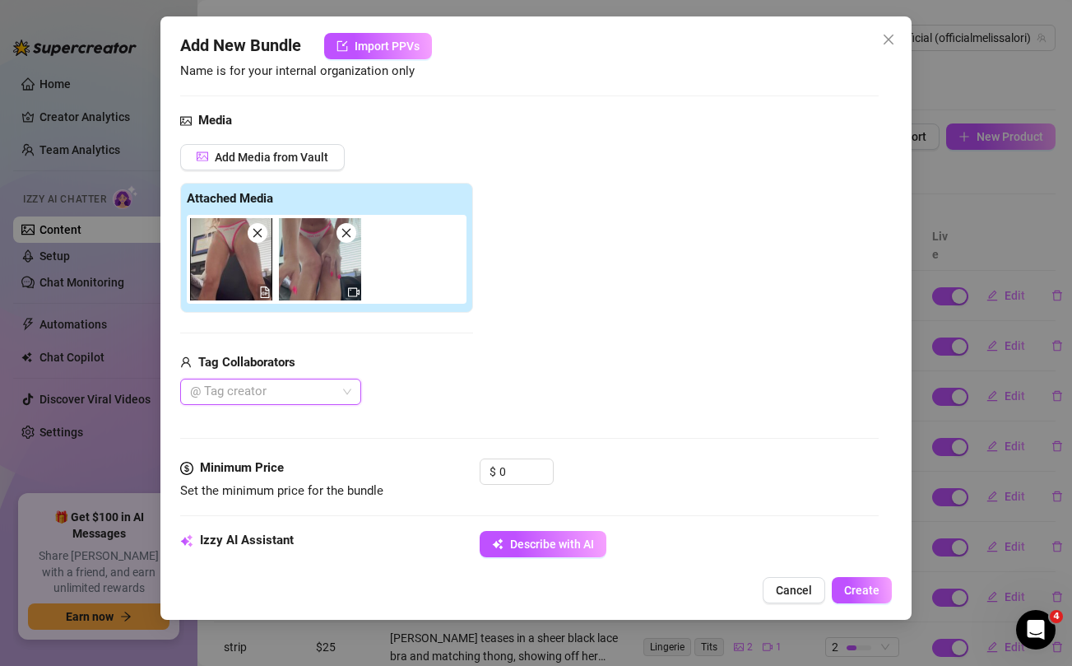
scroll to position [140, 0]
click at [504, 466] on input "0" at bounding box center [525, 470] width 53 height 25
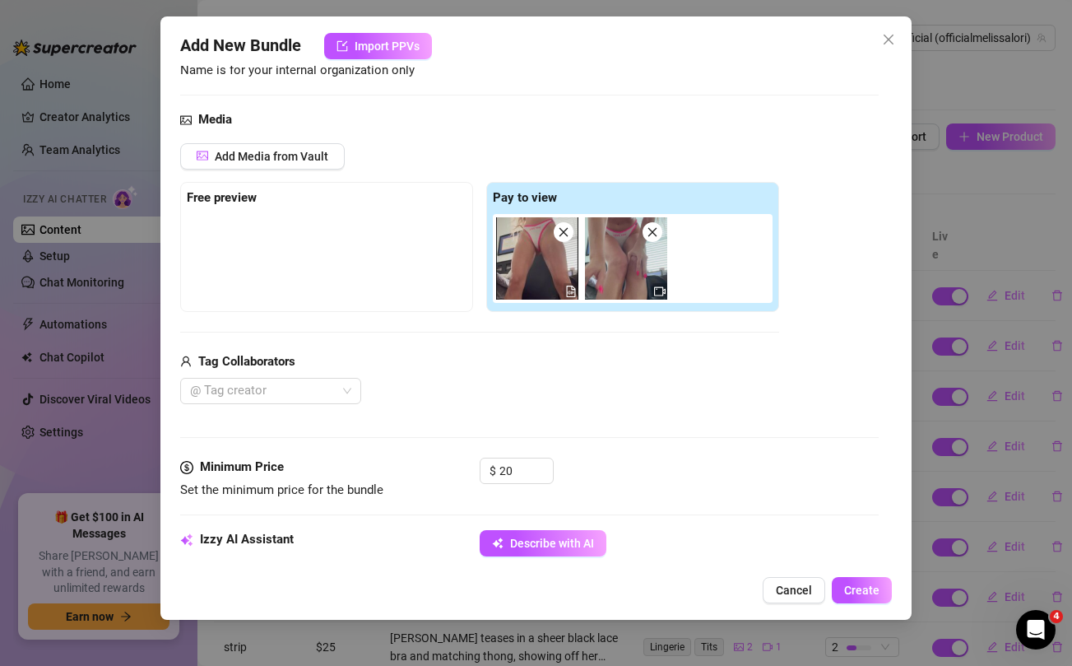
click at [522, 347] on div "Add Media from Vault Free preview Pay to view Tag Collaborators @ Tag creator" at bounding box center [479, 274] width 599 height 262
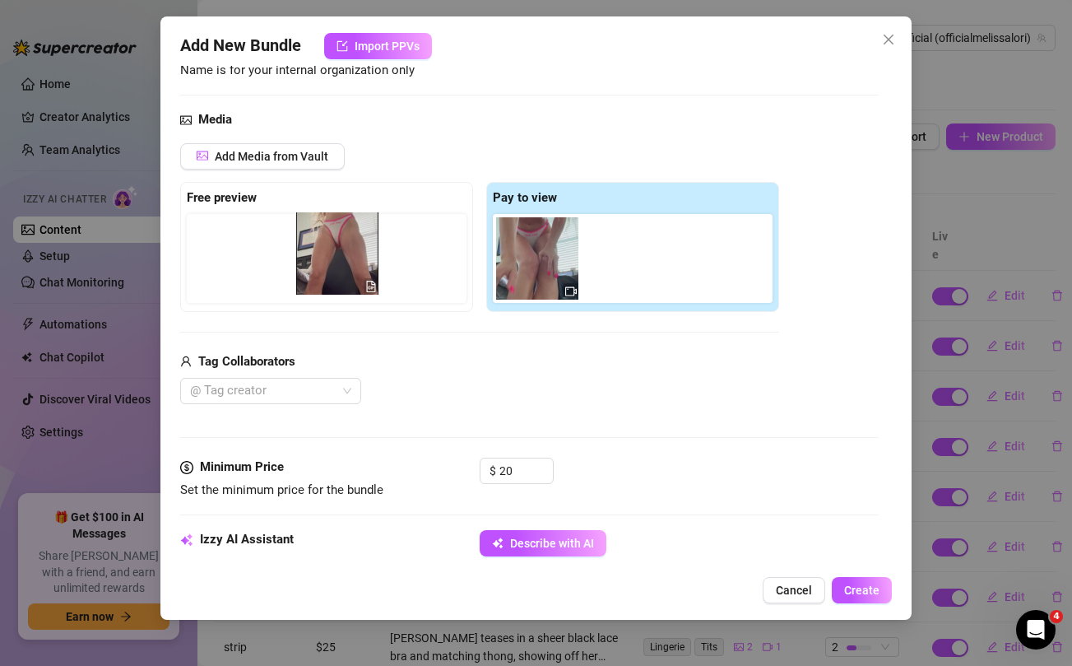
drag, startPoint x: 528, startPoint y: 238, endPoint x: 318, endPoint y: 233, distance: 209.8
click at [318, 233] on div "Free preview Pay to view" at bounding box center [479, 247] width 599 height 130
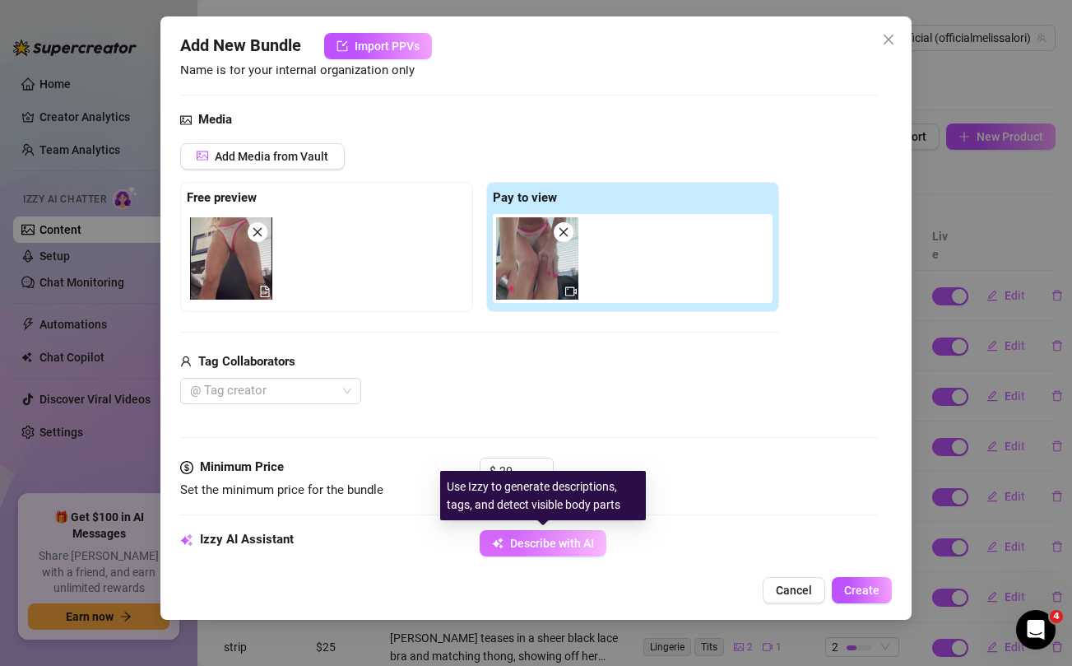
click at [556, 548] on span "Describe with AI" at bounding box center [552, 542] width 84 height 13
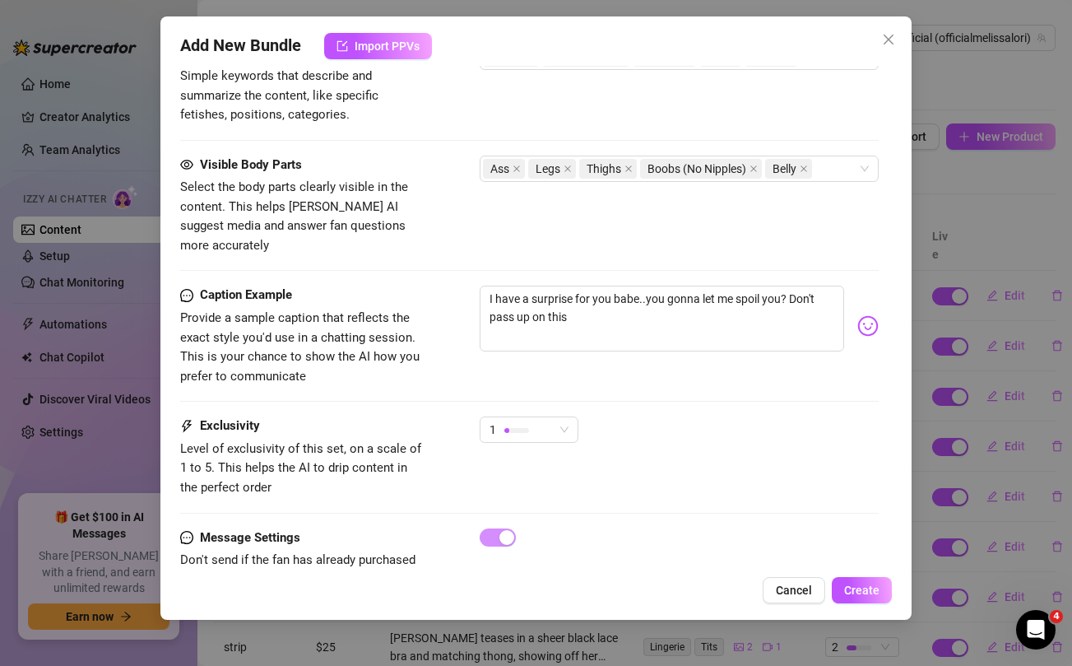
scroll to position [914, 0]
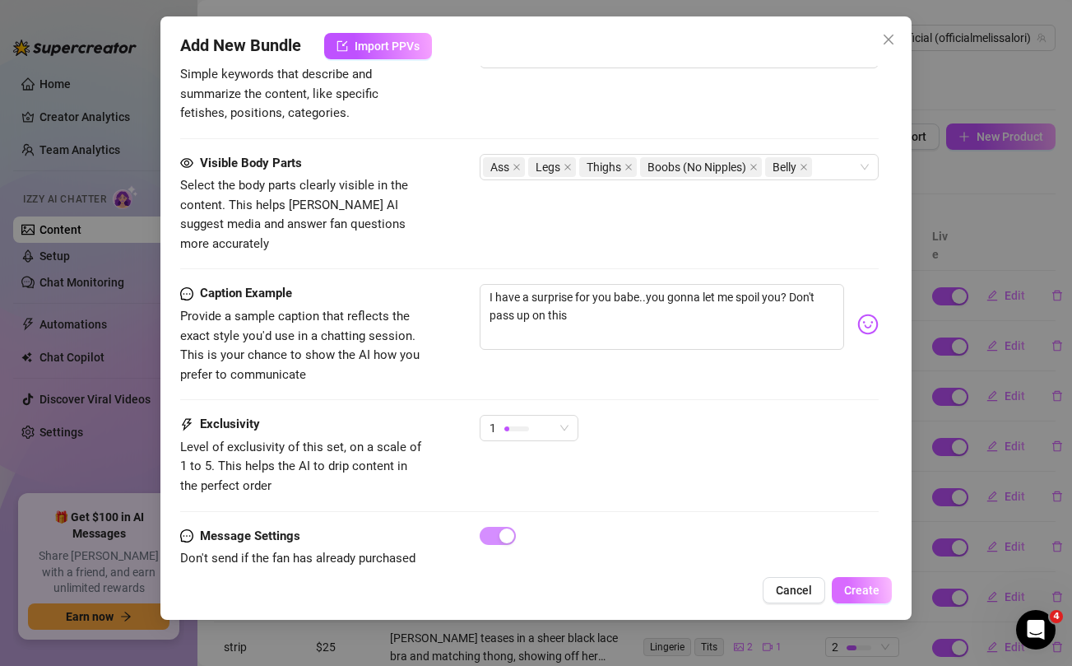
click at [852, 589] on span "Create" at bounding box center [861, 589] width 35 height 13
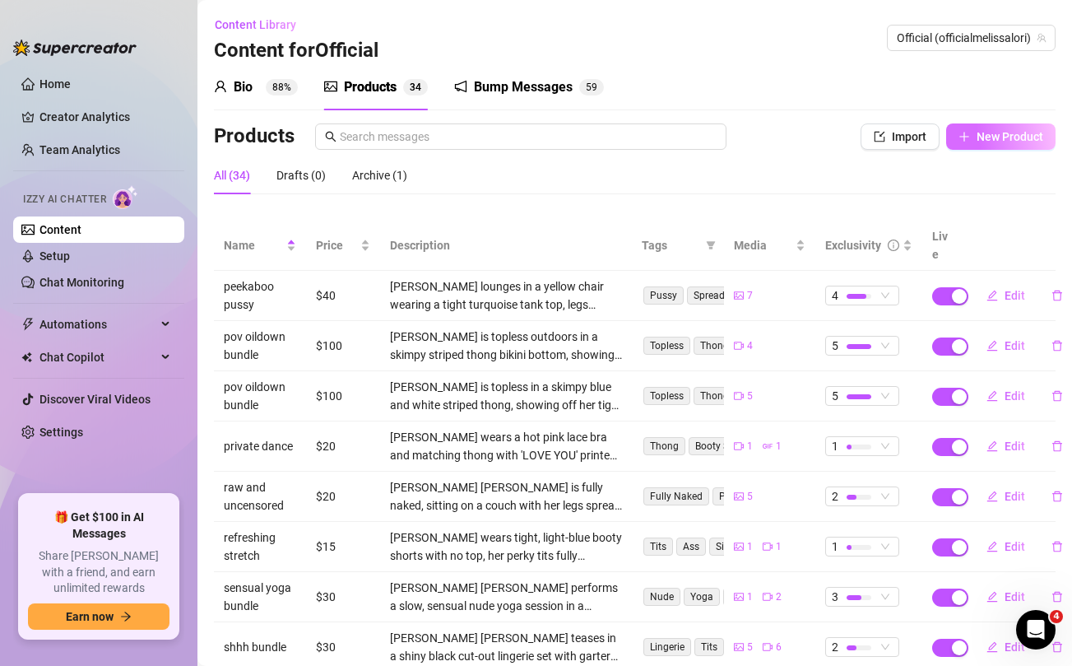
click at [984, 146] on button "New Product" at bounding box center [1000, 136] width 109 height 26
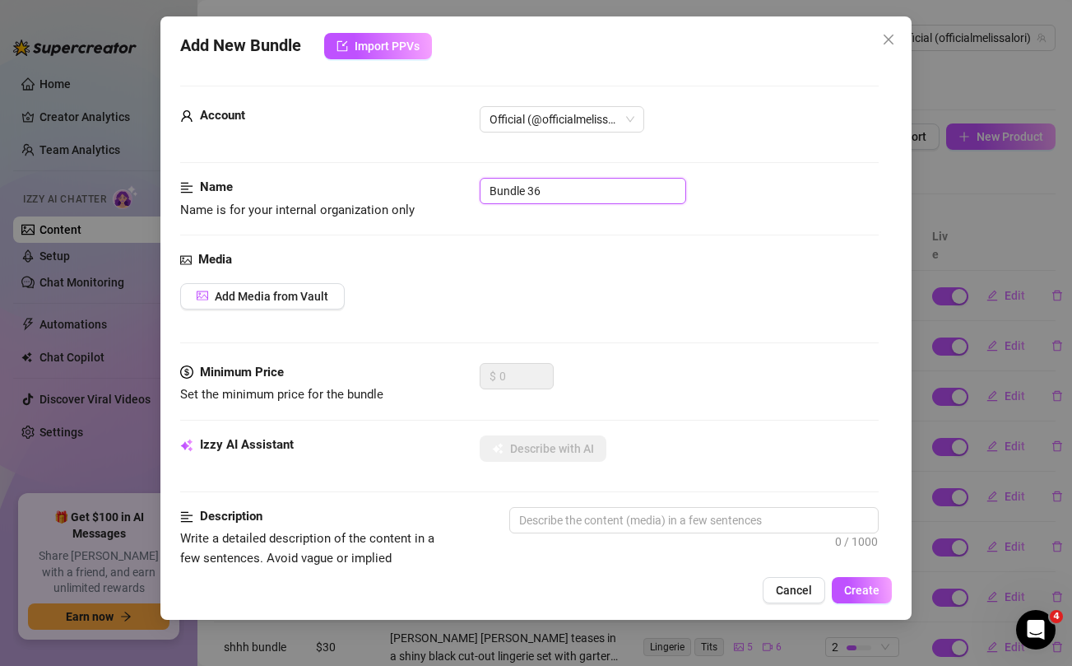
click at [620, 197] on input "Bundle 36" at bounding box center [583, 191] width 206 height 26
click at [658, 299] on div "Add Media from Vault" at bounding box center [529, 296] width 698 height 26
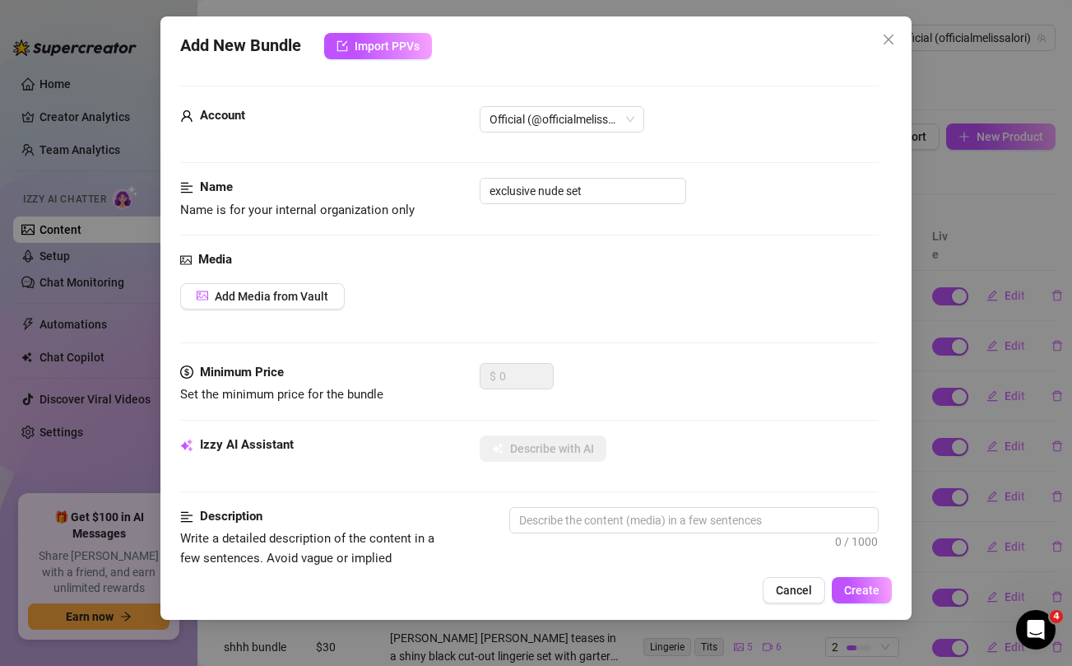
scroll to position [515, 0]
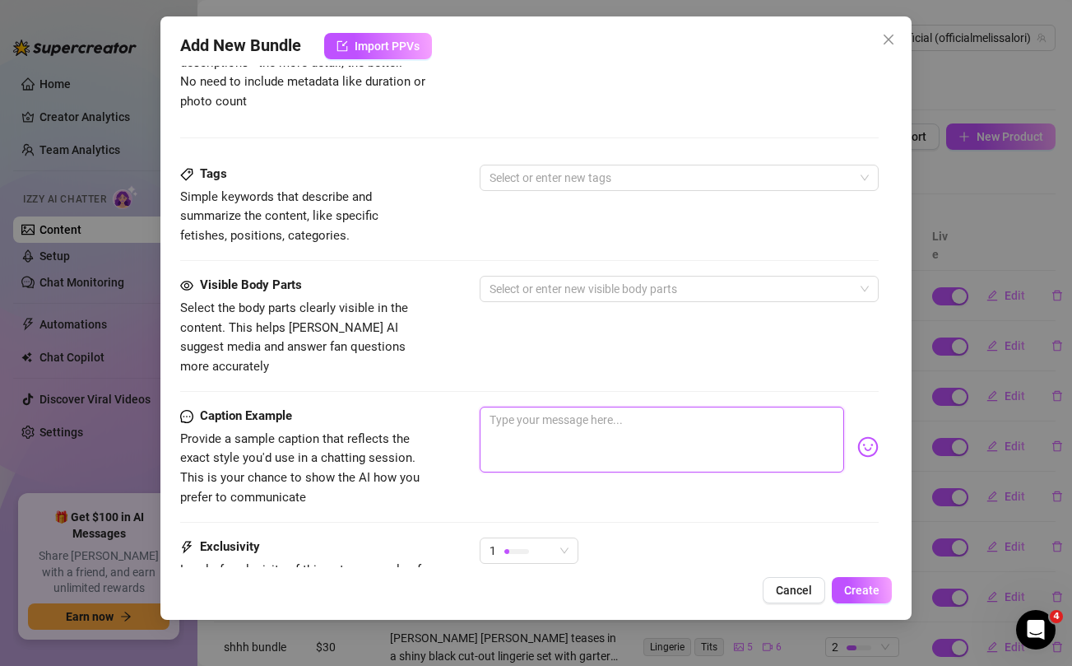
click at [608, 410] on textarea at bounding box center [662, 439] width 364 height 66
paste textarea "🚨 UNRELEASED 🚨 Exclusive Nude Set for your eyes only baby 😘 going to try my bes…"
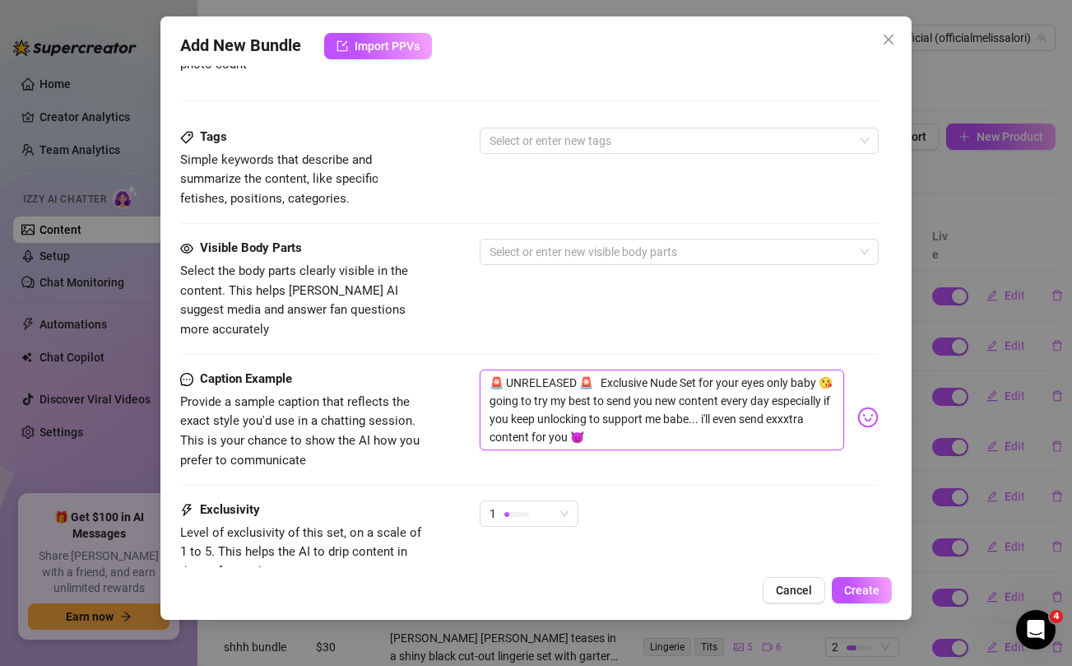
scroll to position [553, 0]
click at [558, 500] on span "1" at bounding box center [528, 512] width 79 height 25
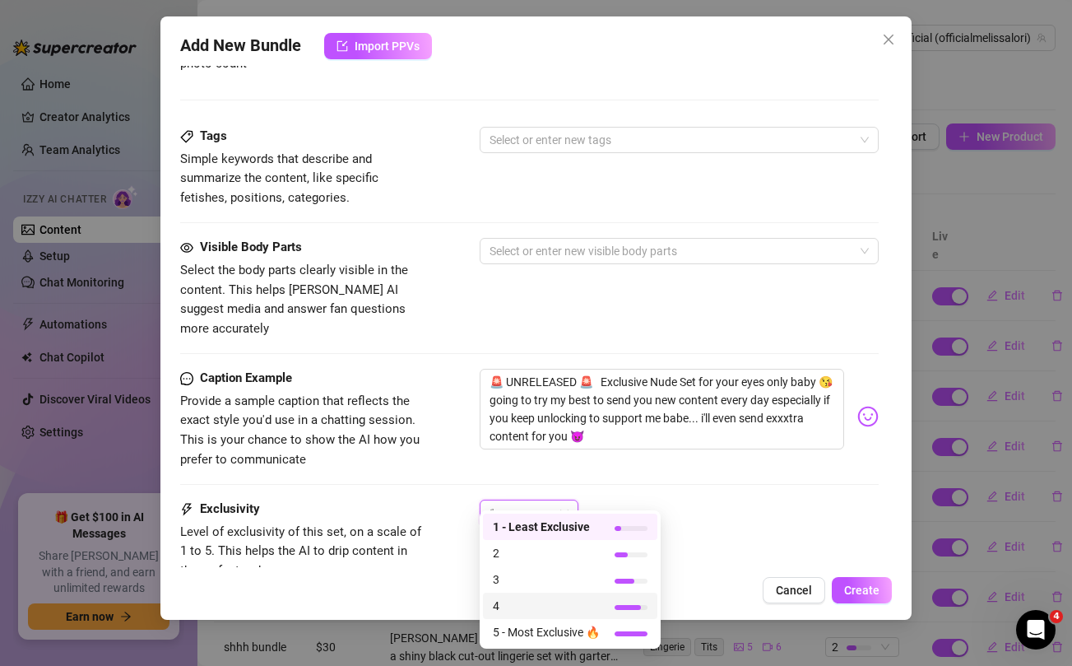
click at [507, 599] on span "4" at bounding box center [546, 605] width 107 height 18
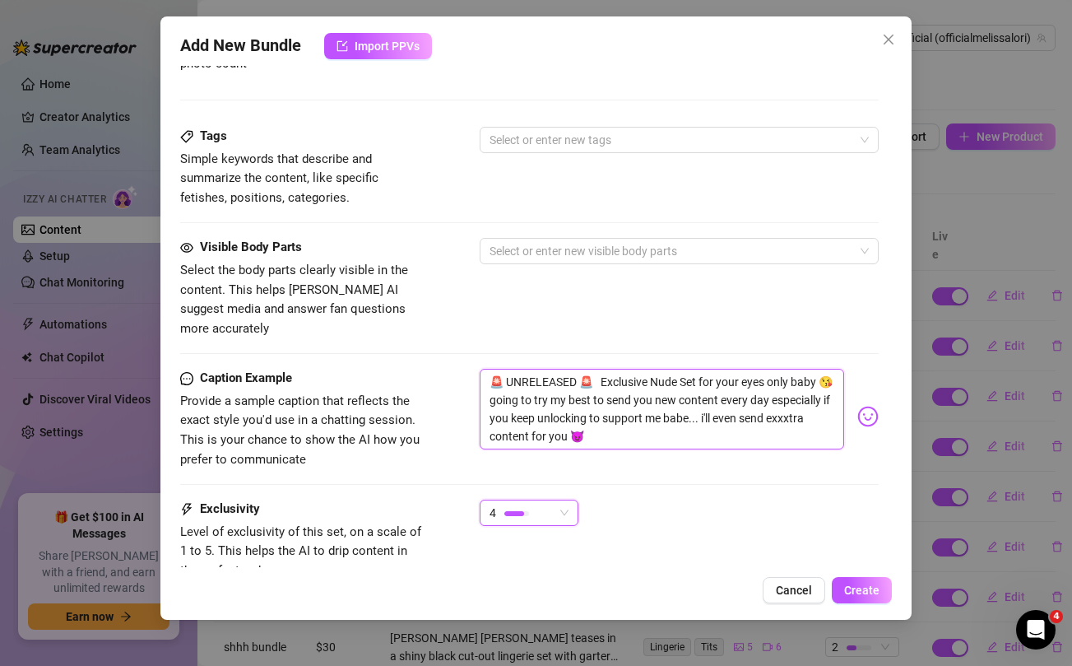
click at [782, 403] on textarea "🚨 UNRELEASED 🚨 Exclusive Nude Set for your eyes only baby 😘 going to try my bes…" at bounding box center [662, 409] width 364 height 81
click at [643, 300] on div "Visible Body Parts Select the body parts clearly visible in the content. This h…" at bounding box center [529, 288] width 698 height 100
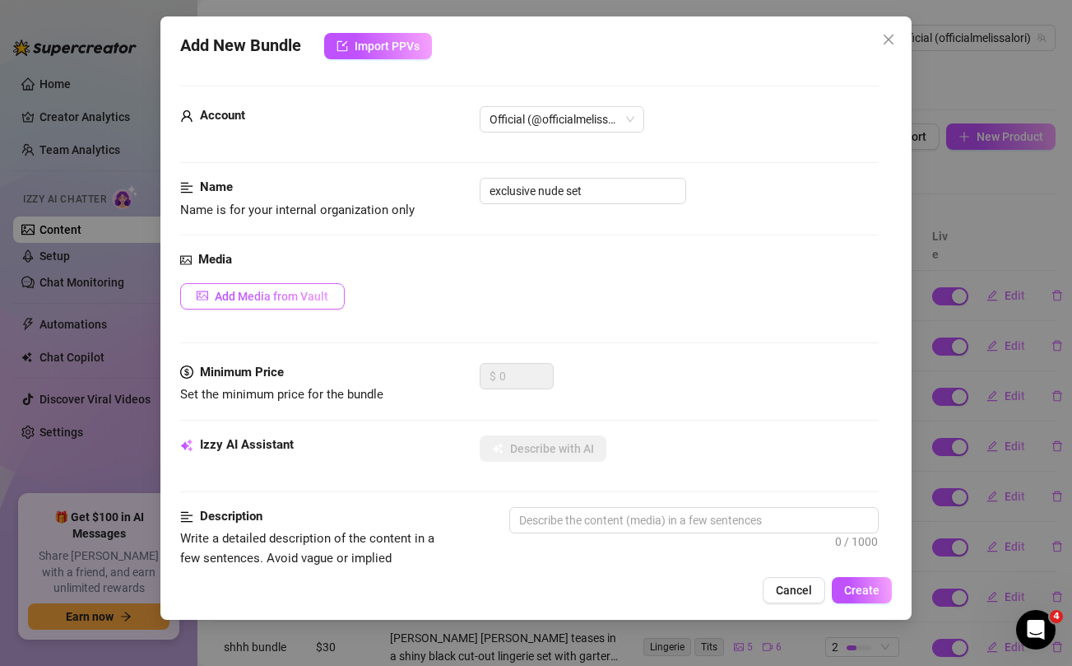
click at [252, 299] on span "Add Media from Vault" at bounding box center [272, 296] width 114 height 13
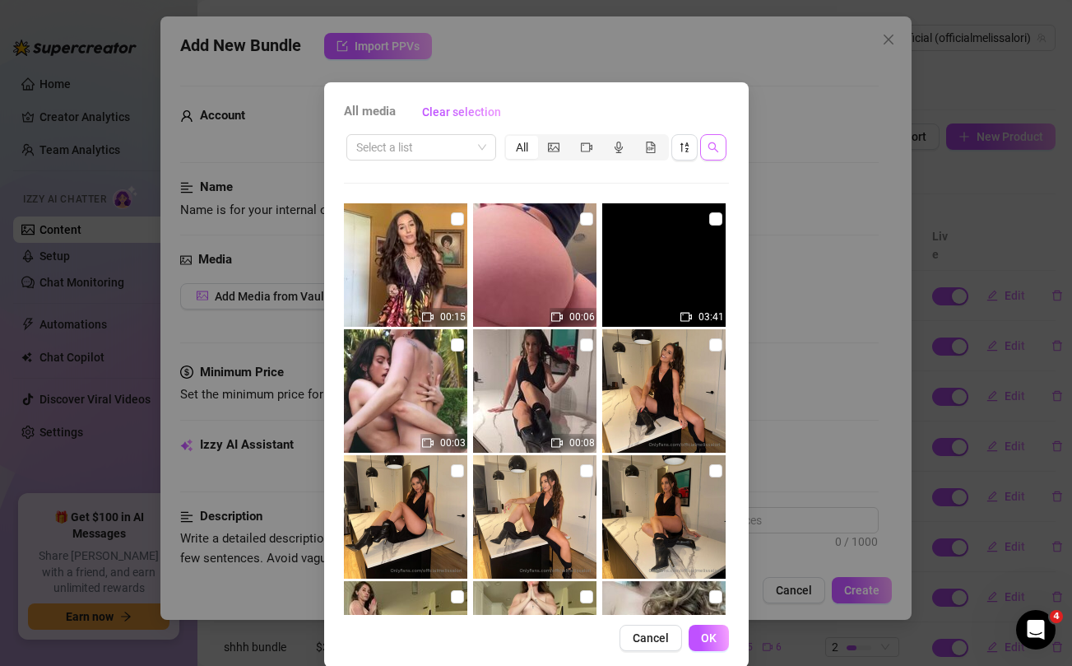
click at [710, 144] on icon "search" at bounding box center [713, 147] width 12 height 12
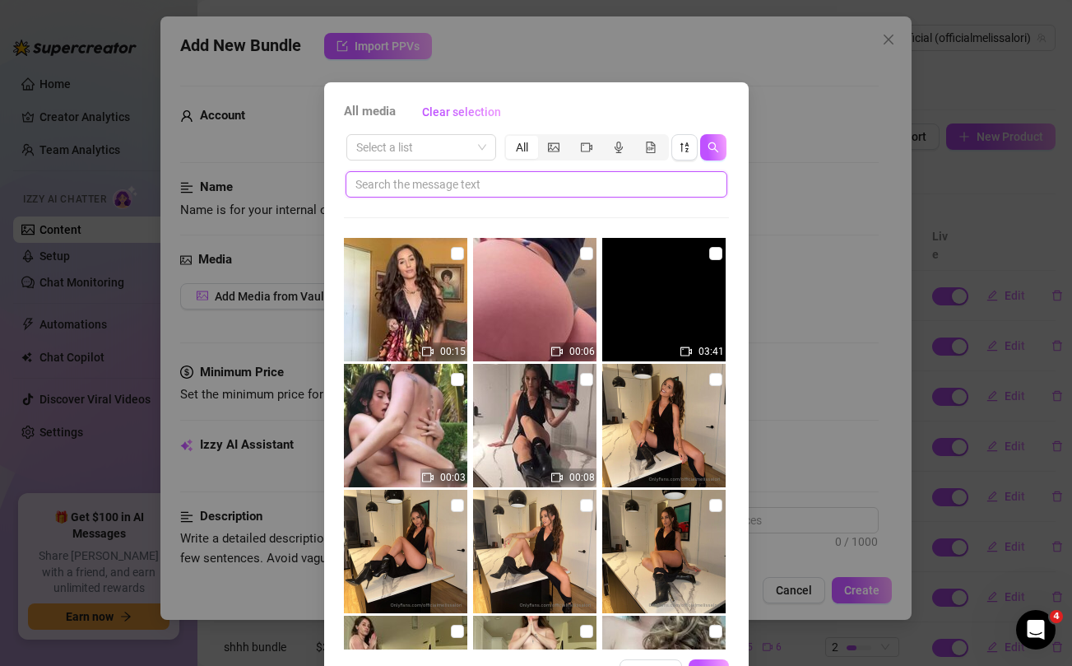
click at [526, 189] on input "text" at bounding box center [529, 184] width 349 height 18
paste input "exxxtra"
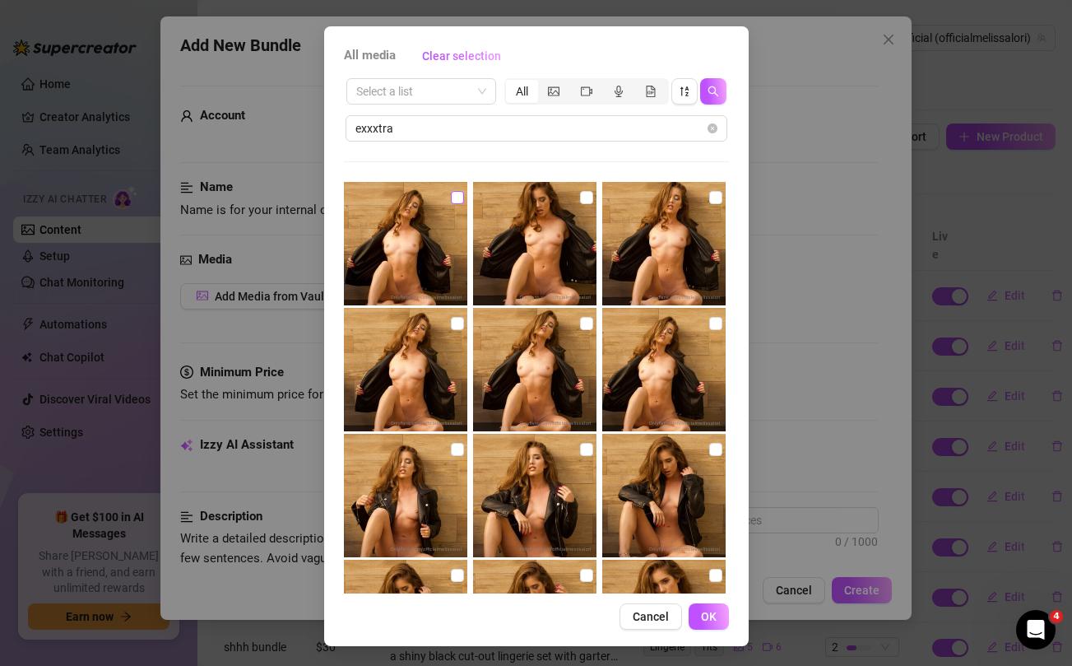
click at [455, 197] on input "checkbox" at bounding box center [457, 197] width 13 height 13
click at [586, 198] on input "checkbox" at bounding box center [586, 197] width 13 height 13
click at [715, 198] on input "checkbox" at bounding box center [715, 197] width 13 height 13
click at [717, 322] on input "checkbox" at bounding box center [715, 323] width 13 height 13
click at [584, 320] on input "checkbox" at bounding box center [586, 323] width 13 height 13
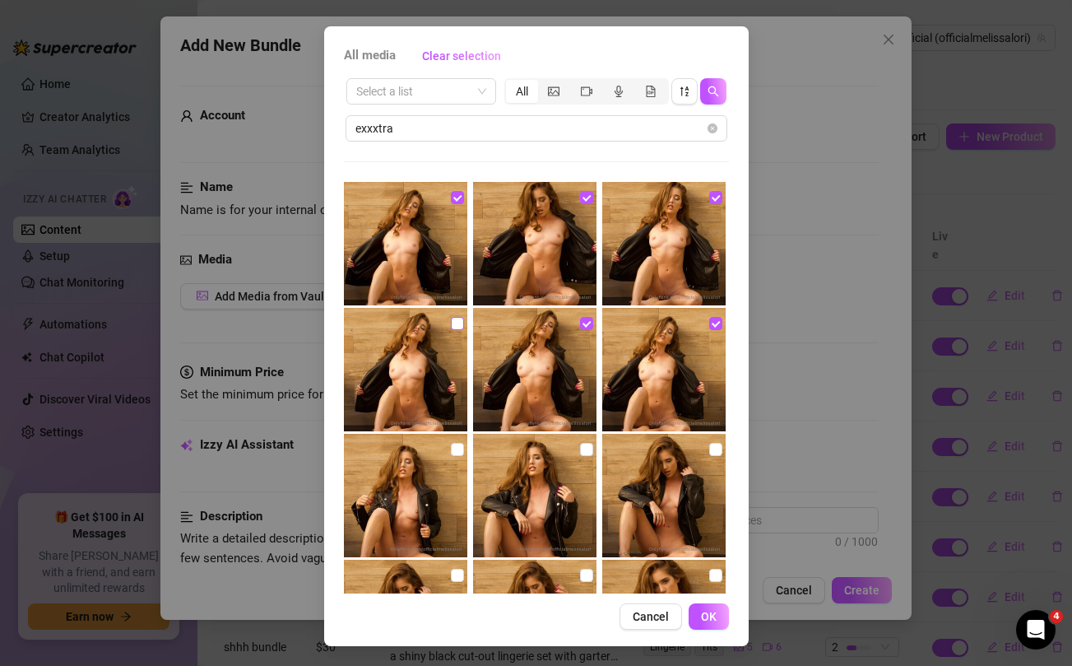
click at [455, 326] on input "checkbox" at bounding box center [457, 323] width 13 height 13
click at [457, 454] on input "checkbox" at bounding box center [457, 449] width 13 height 13
click at [582, 450] on input "checkbox" at bounding box center [586, 449] width 13 height 13
click at [713, 451] on input "checkbox" at bounding box center [715, 449] width 13 height 13
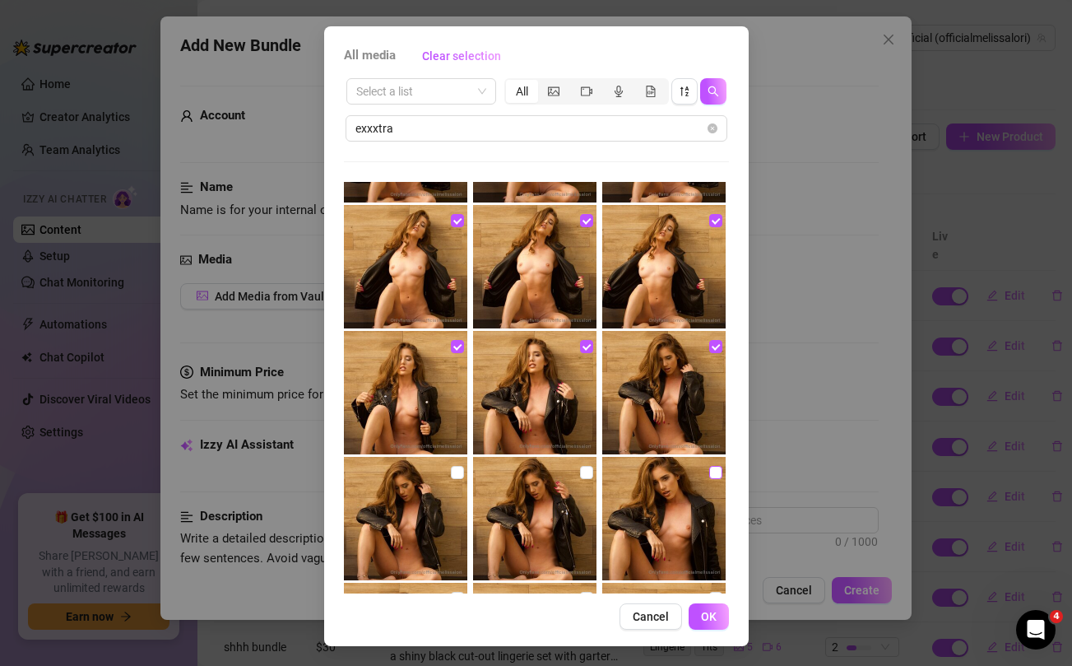
scroll to position [174, 0]
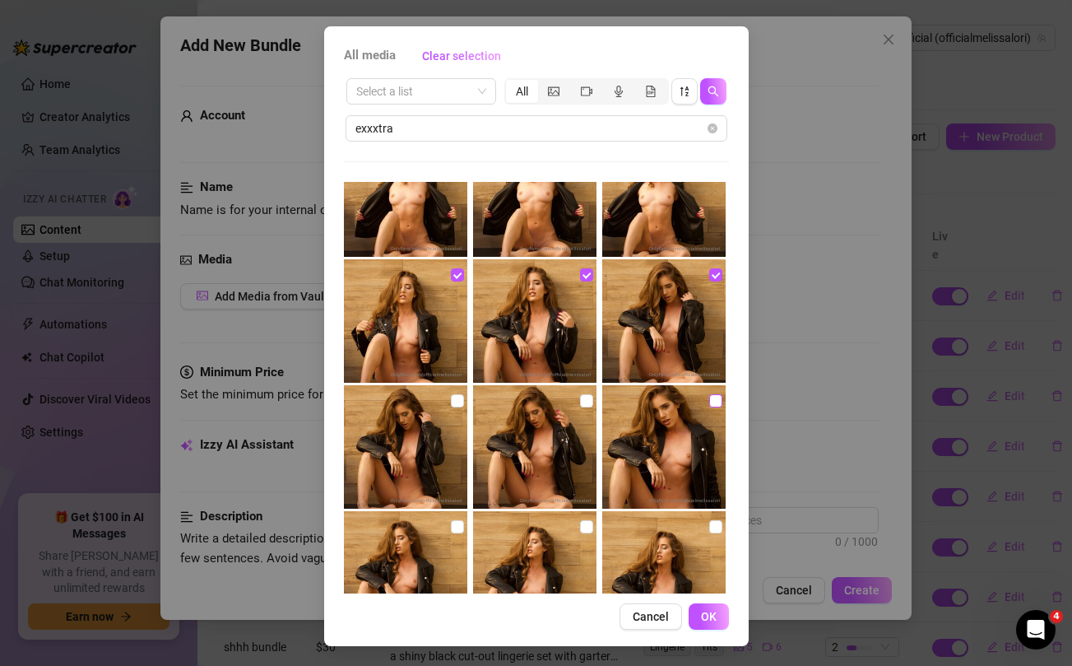
click at [713, 402] on input "checkbox" at bounding box center [715, 400] width 13 height 13
click at [584, 401] on input "checkbox" at bounding box center [586, 400] width 13 height 13
click at [454, 400] on input "checkbox" at bounding box center [457, 400] width 13 height 13
click at [455, 524] on input "checkbox" at bounding box center [457, 526] width 13 height 13
click at [589, 526] on input "checkbox" at bounding box center [586, 526] width 13 height 13
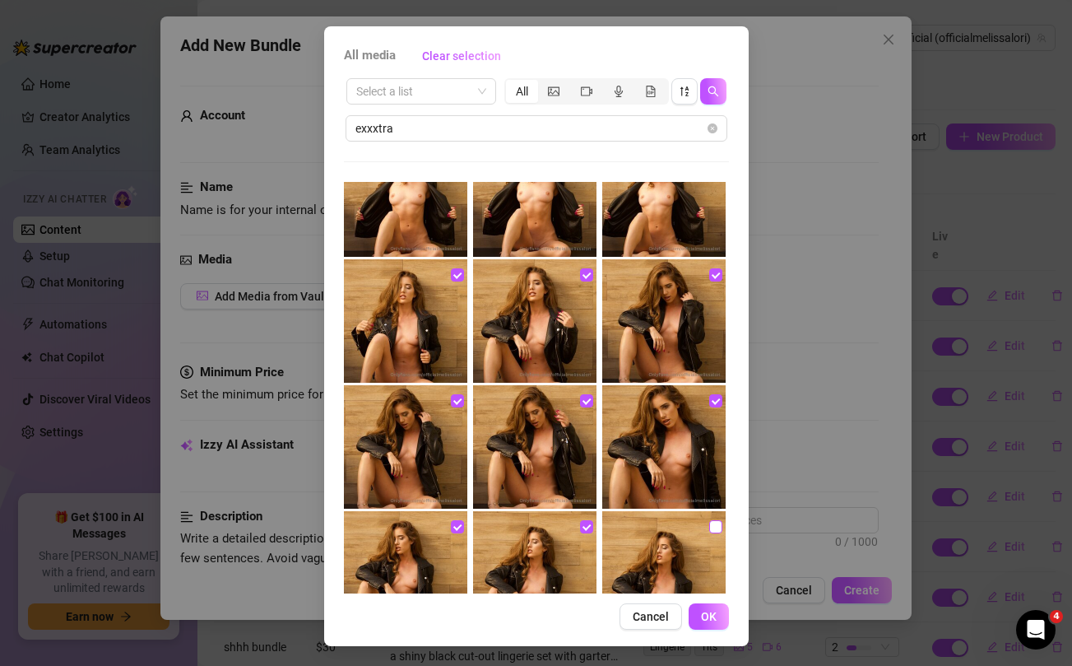
click at [713, 527] on input "checkbox" at bounding box center [715, 526] width 13 height 13
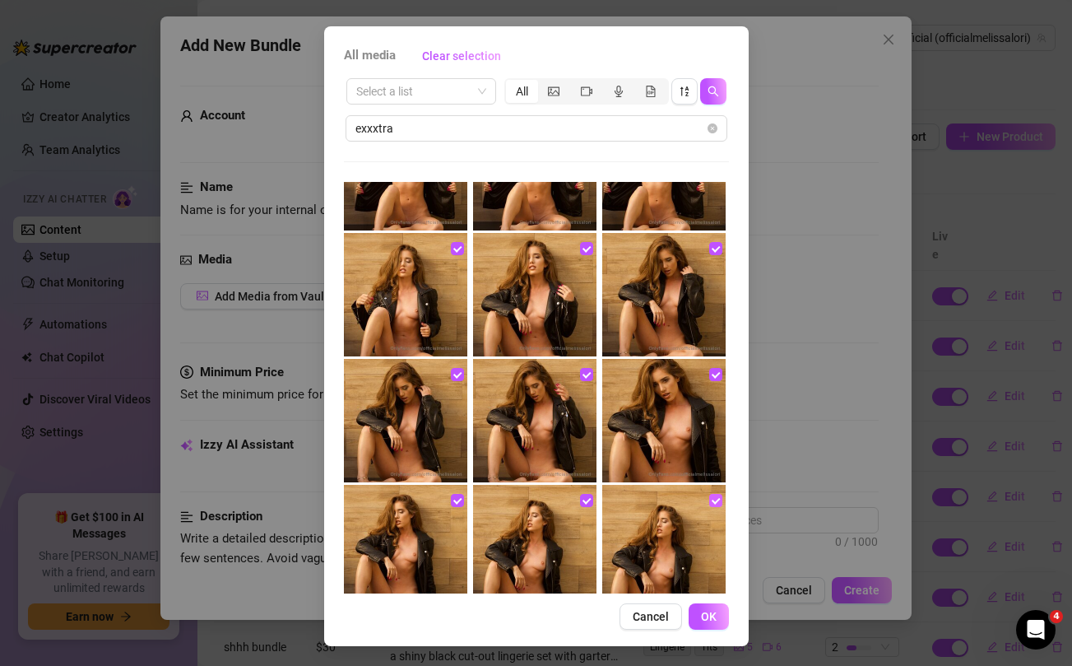
scroll to position [497, 0]
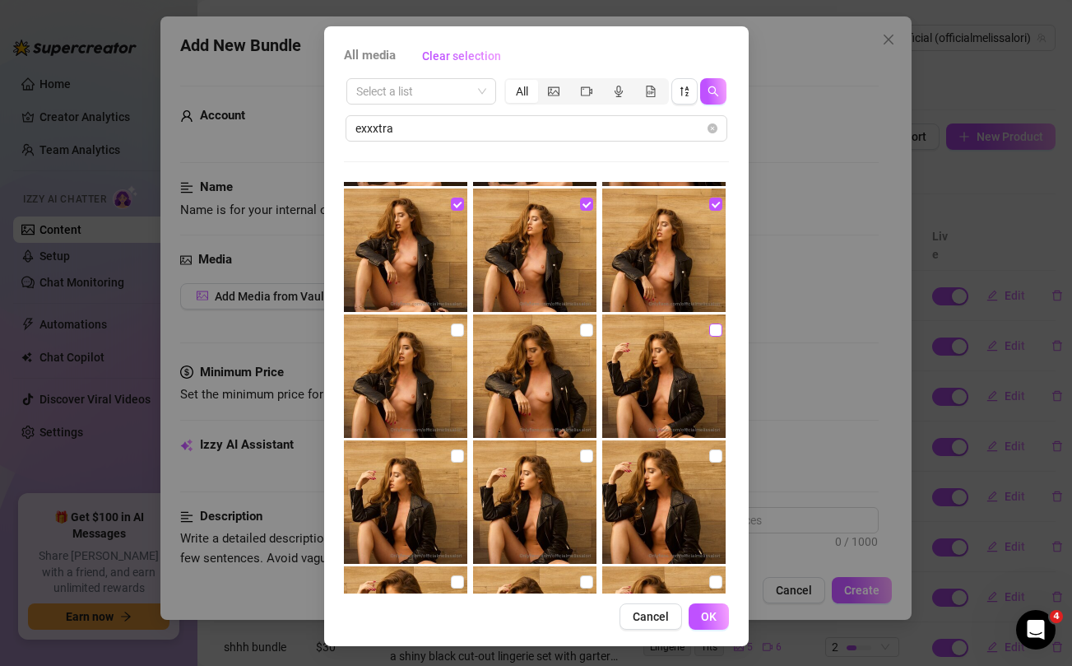
click at [712, 332] on input "checkbox" at bounding box center [715, 329] width 13 height 13
click at [587, 327] on input "checkbox" at bounding box center [586, 329] width 13 height 13
click at [453, 328] on input "checkbox" at bounding box center [457, 329] width 13 height 13
click at [454, 457] on input "checkbox" at bounding box center [457, 455] width 13 height 13
click at [587, 457] on input "checkbox" at bounding box center [586, 455] width 13 height 13
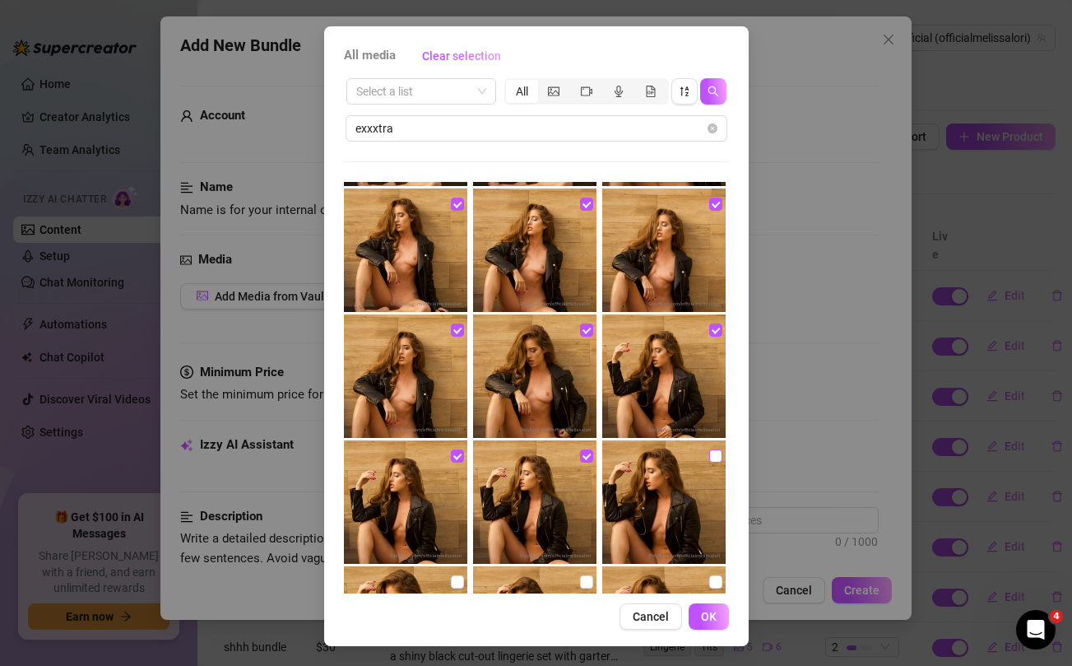
click at [713, 456] on input "checkbox" at bounding box center [715, 455] width 13 height 13
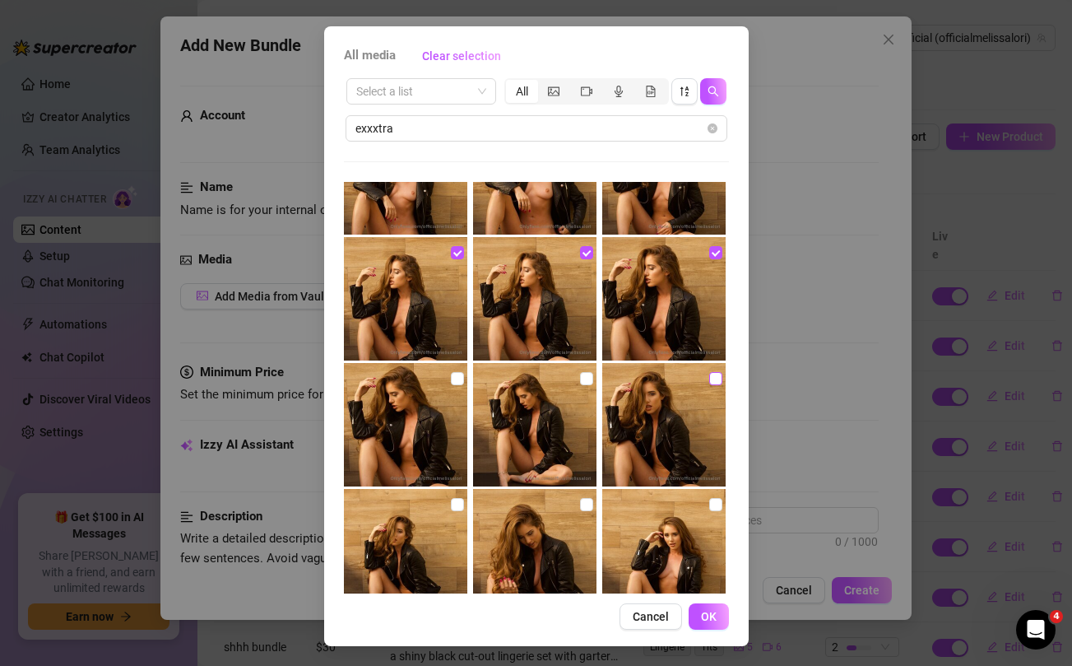
click at [712, 379] on input "checkbox" at bounding box center [715, 378] width 13 height 13
click at [585, 378] on input "checkbox" at bounding box center [586, 378] width 13 height 13
click at [459, 378] on input "checkbox" at bounding box center [457, 378] width 13 height 13
click at [456, 502] on input "checkbox" at bounding box center [457, 504] width 13 height 13
click at [587, 505] on input "checkbox" at bounding box center [586, 504] width 13 height 13
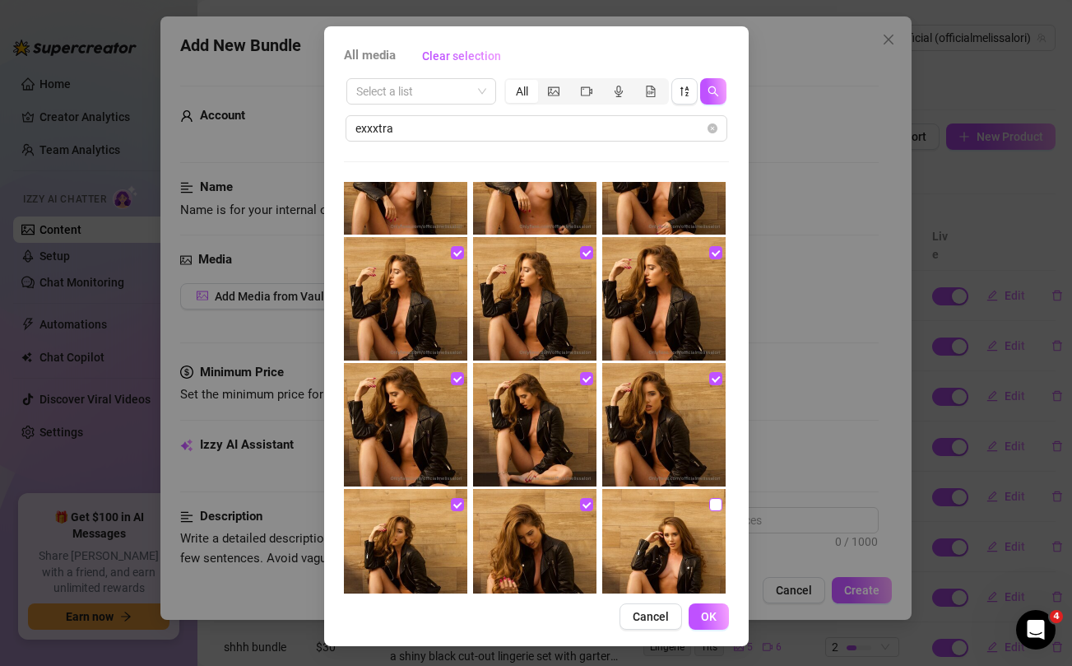
click at [713, 503] on input "checkbox" at bounding box center [715, 504] width 13 height 13
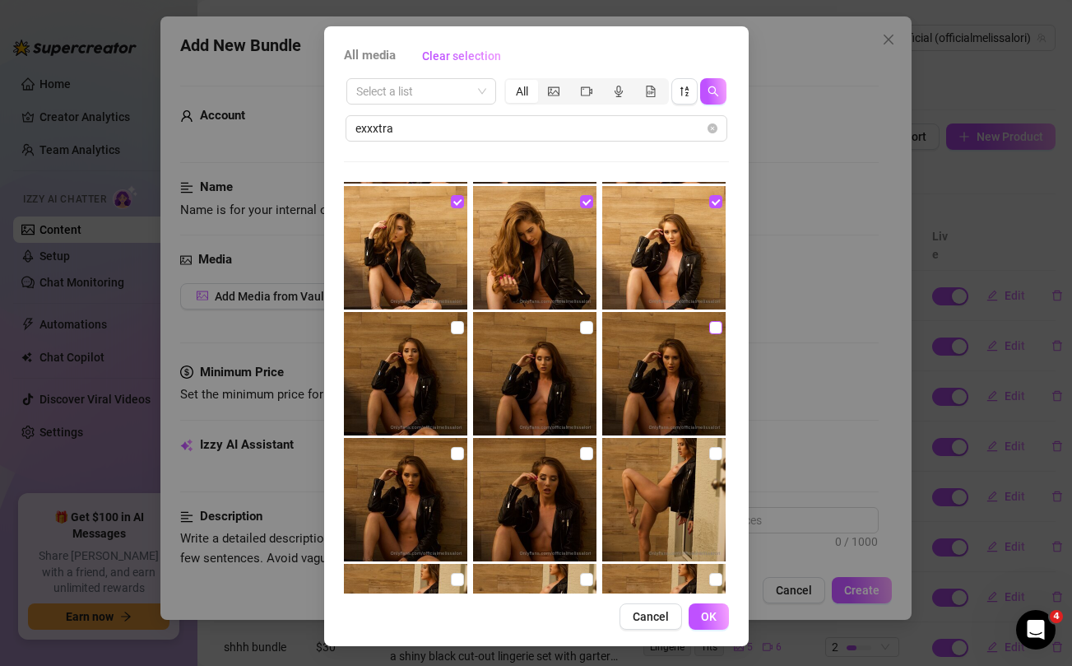
click at [713, 326] on input "checkbox" at bounding box center [715, 327] width 13 height 13
click at [582, 328] on input "checkbox" at bounding box center [586, 327] width 13 height 13
click at [454, 327] on input "checkbox" at bounding box center [457, 327] width 13 height 13
click at [459, 452] on input "checkbox" at bounding box center [457, 453] width 13 height 13
click at [587, 456] on input "checkbox" at bounding box center [586, 453] width 13 height 13
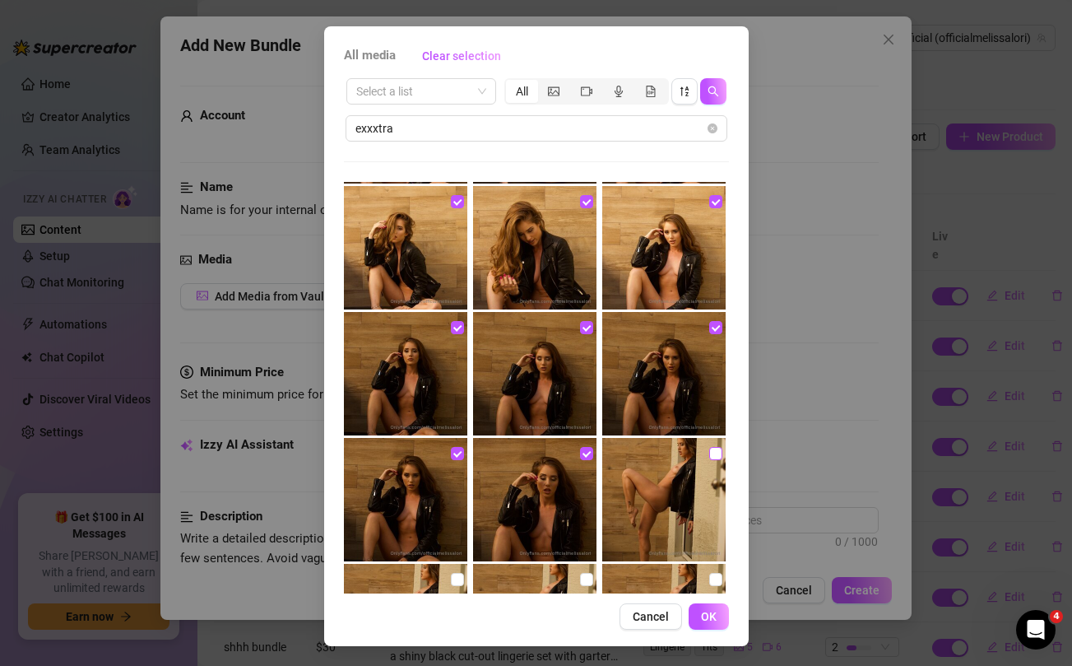
click at [714, 453] on input "checkbox" at bounding box center [715, 453] width 13 height 13
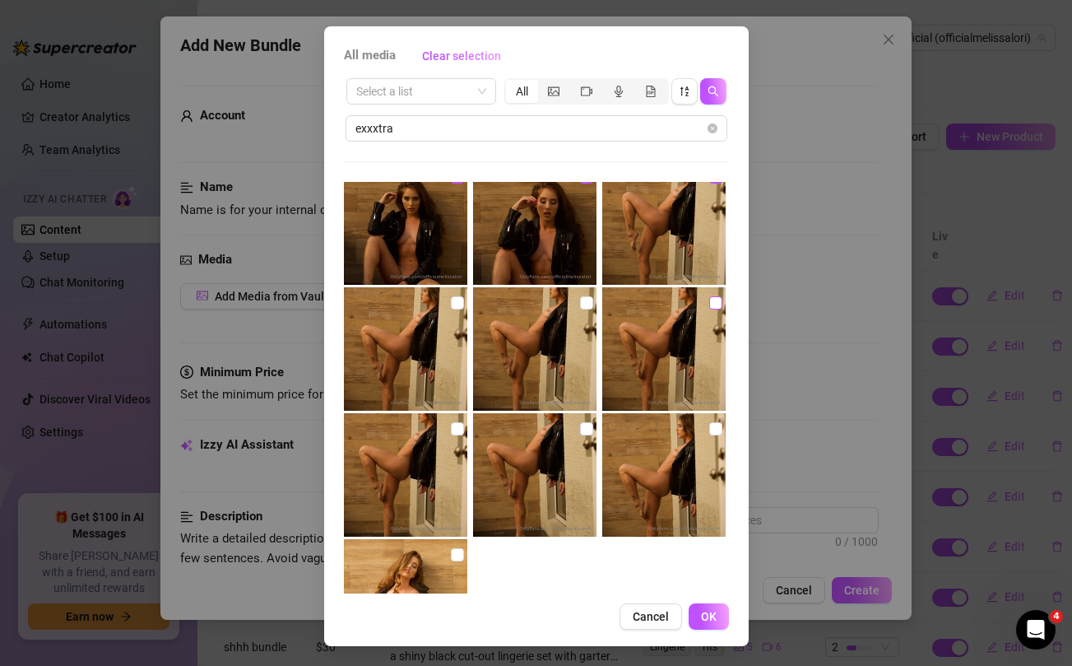
click at [712, 301] on input "checkbox" at bounding box center [715, 302] width 13 height 13
click at [586, 304] on input "checkbox" at bounding box center [586, 302] width 13 height 13
click at [457, 305] on input "checkbox" at bounding box center [457, 302] width 13 height 13
click at [452, 433] on input "checkbox" at bounding box center [457, 428] width 13 height 13
click at [584, 433] on input "checkbox" at bounding box center [586, 428] width 13 height 13
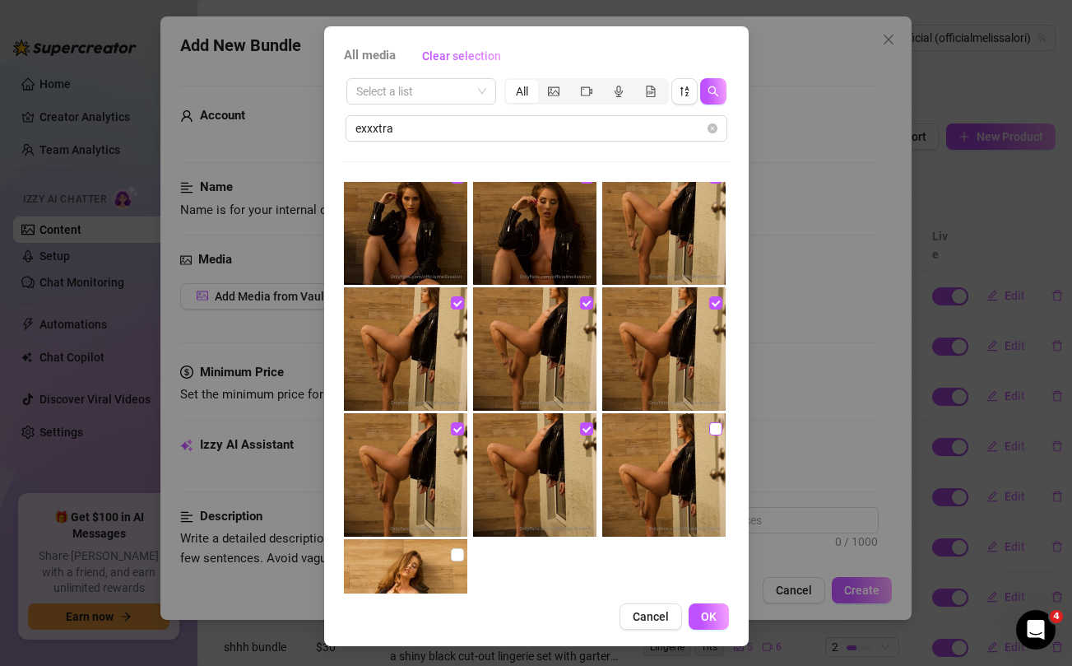
click at [712, 428] on input "checkbox" at bounding box center [715, 428] width 13 height 13
click at [458, 556] on input "checkbox" at bounding box center [457, 554] width 13 height 13
click at [707, 616] on span "OK" at bounding box center [709, 616] width 16 height 13
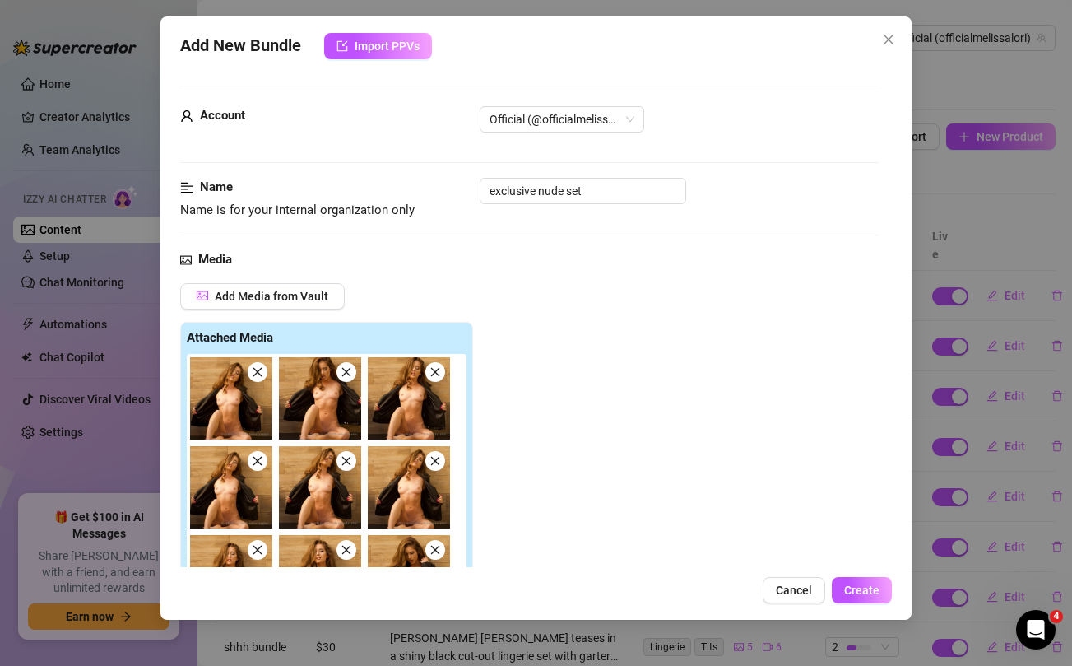
scroll to position [276, 0]
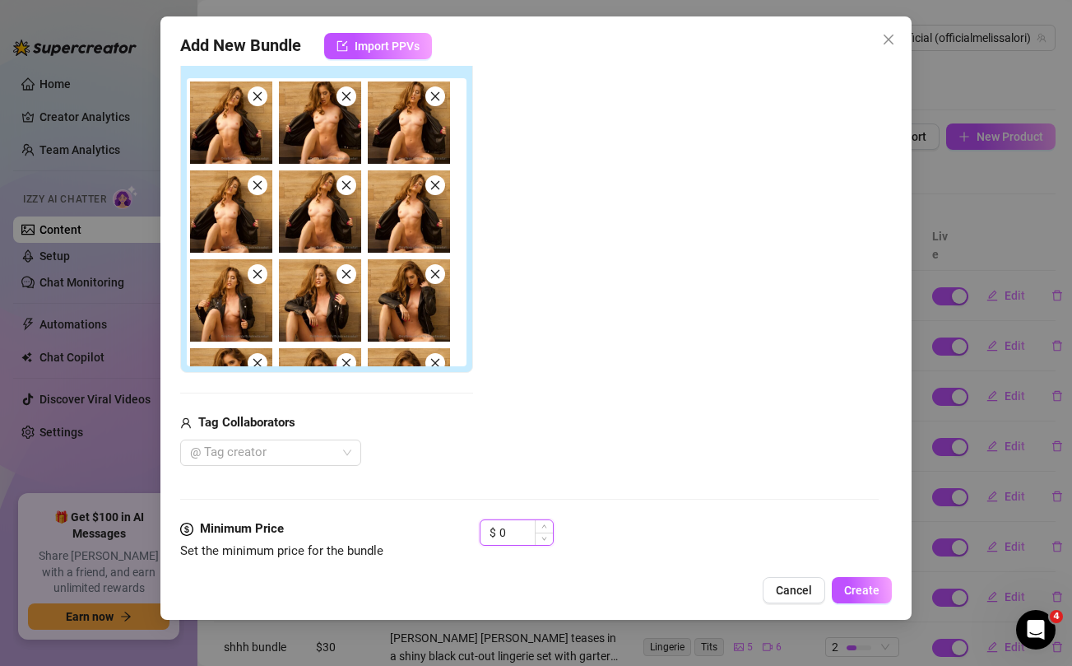
click at [511, 530] on input "0" at bounding box center [525, 532] width 53 height 25
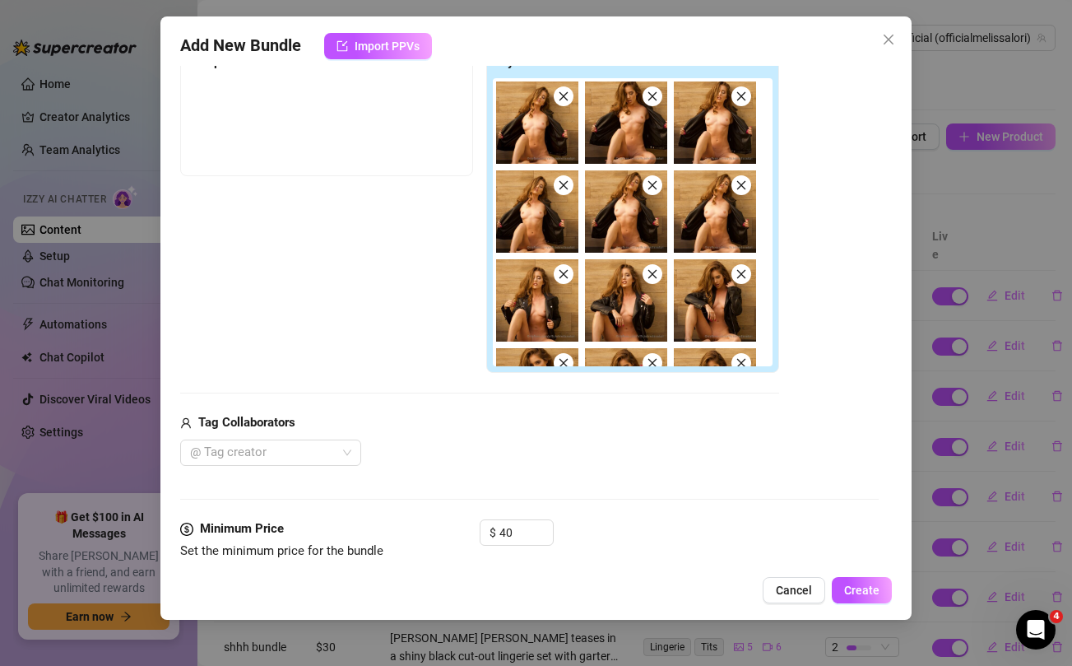
click at [546, 438] on div "Tag Collaborators @ Tag creator" at bounding box center [479, 439] width 599 height 53
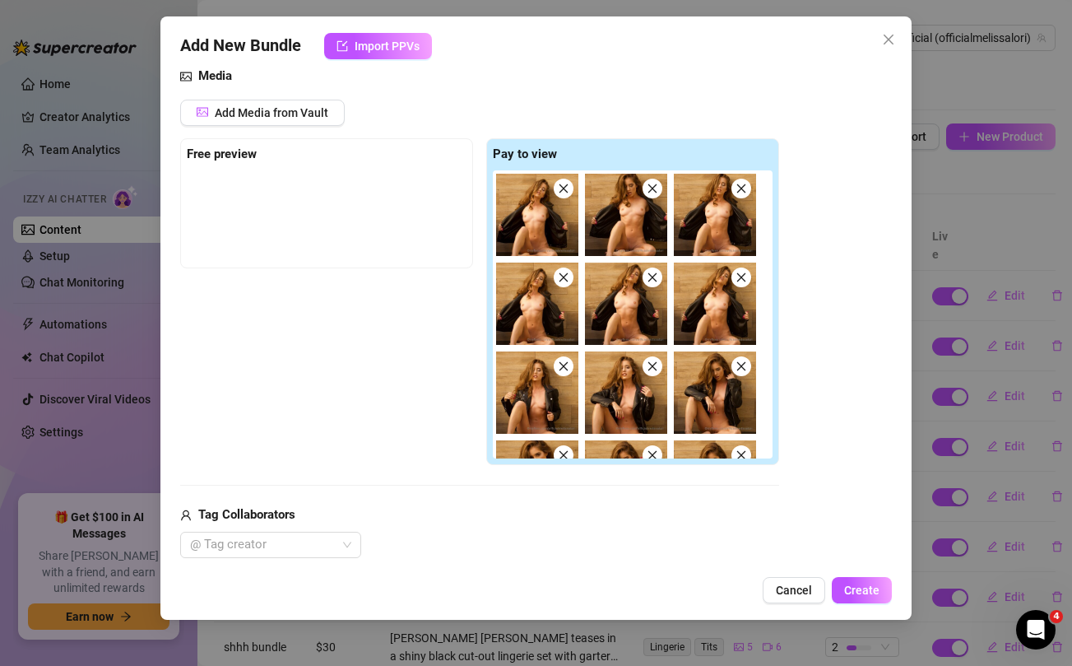
scroll to position [168, 0]
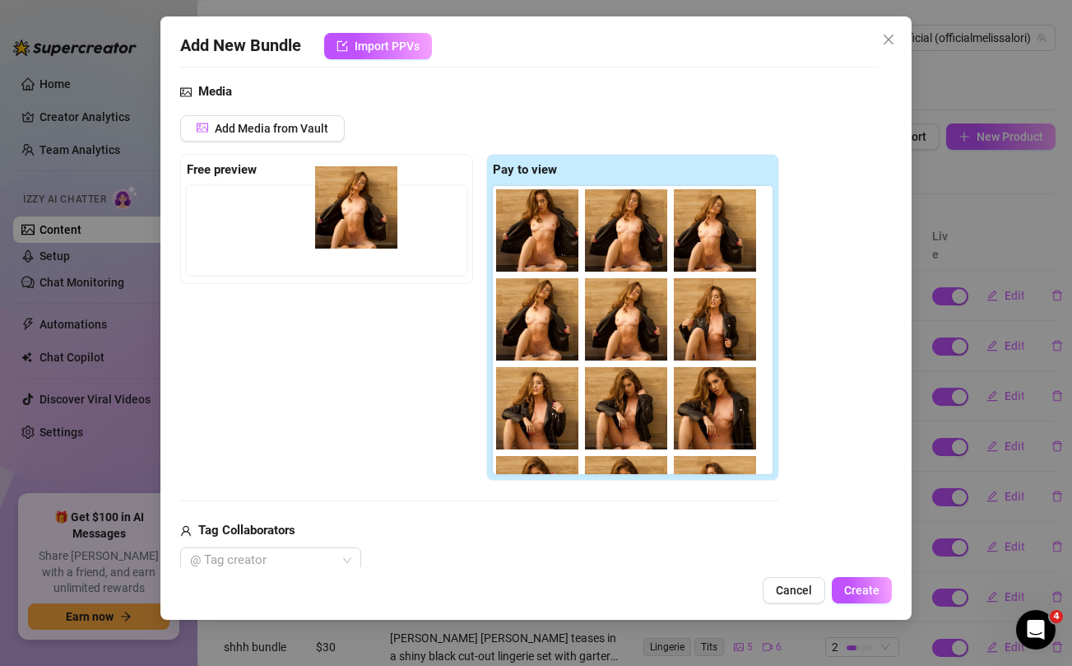
drag, startPoint x: 535, startPoint y: 244, endPoint x: 350, endPoint y: 220, distance: 186.5
click at [350, 220] on div "Free preview Pay to view" at bounding box center [479, 317] width 599 height 327
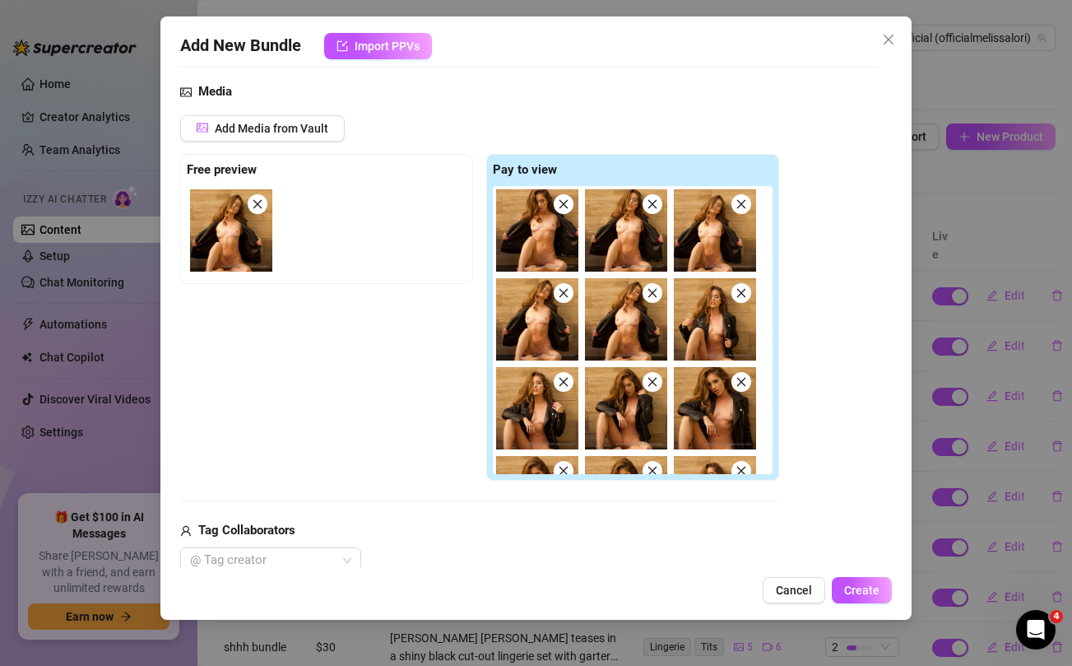
scroll to position [434, 0]
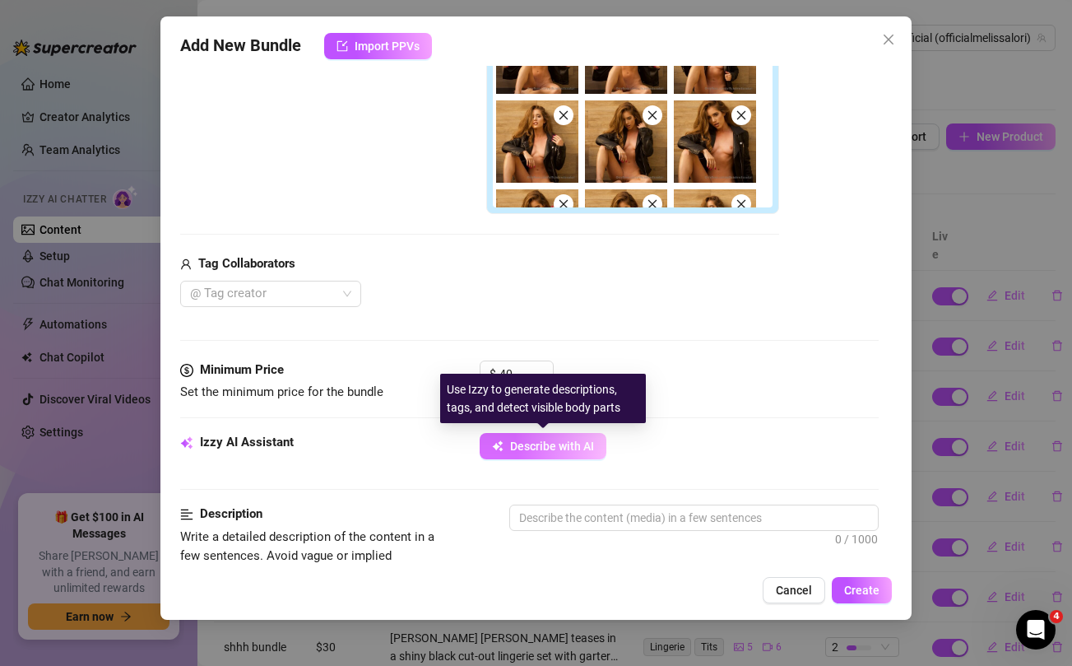
click at [517, 446] on span "Describe with AI" at bounding box center [552, 445] width 84 height 13
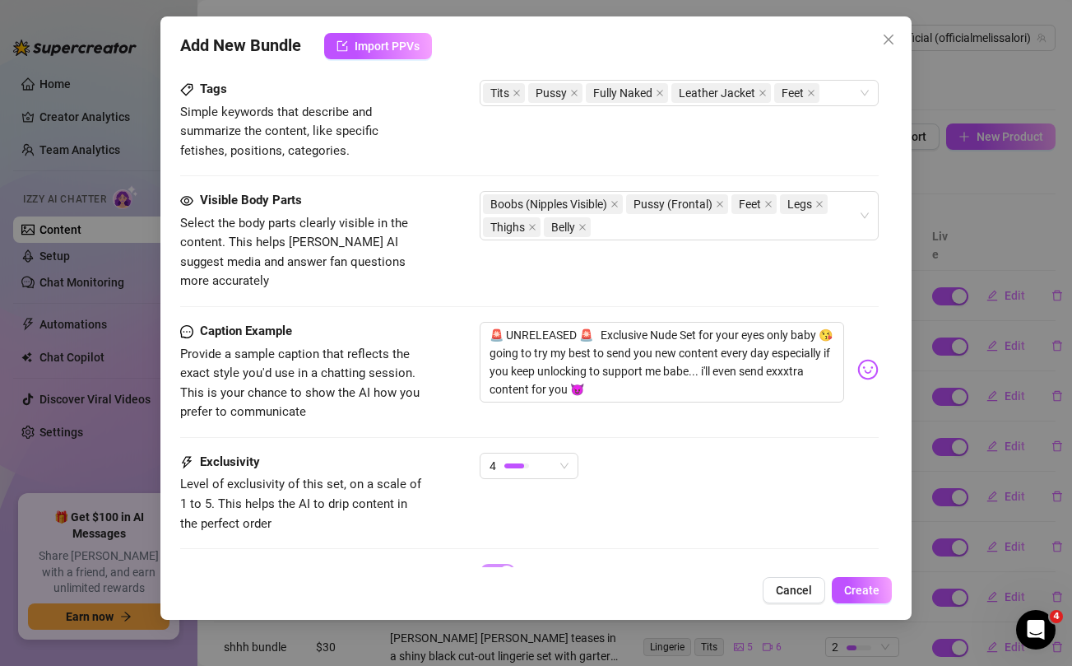
scroll to position [1125, 0]
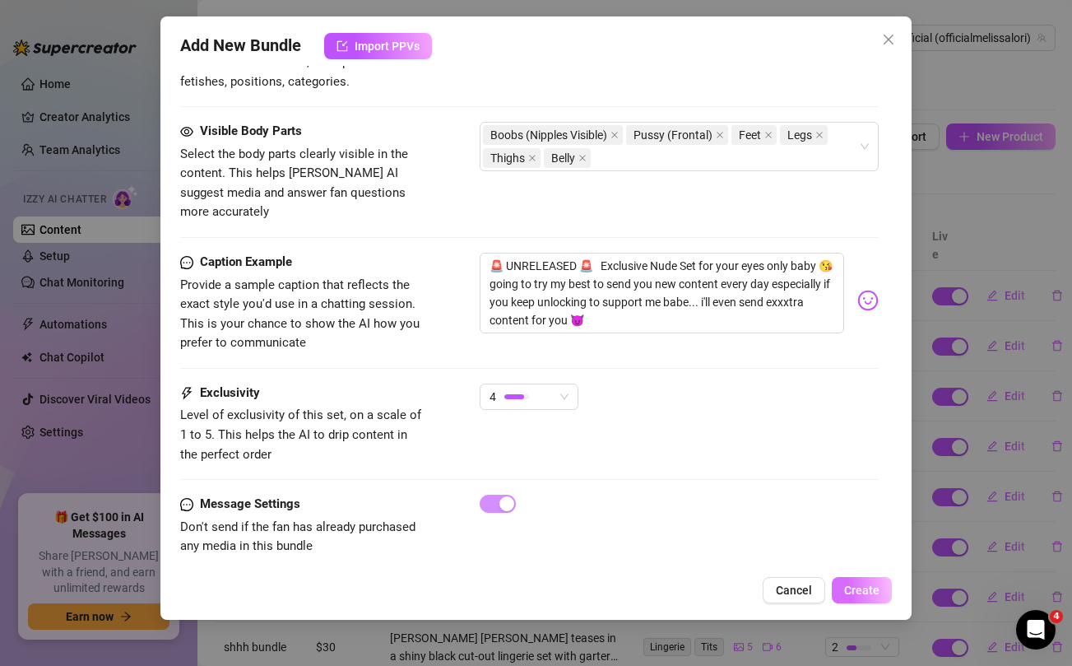
click at [864, 596] on button "Create" at bounding box center [862, 590] width 60 height 26
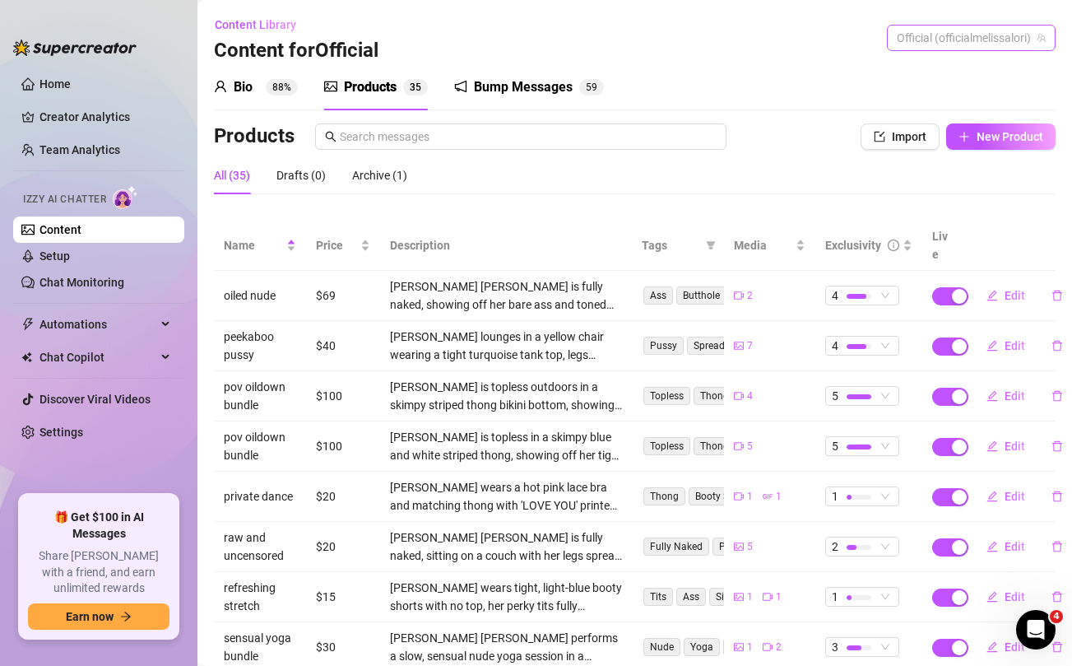
click at [972, 34] on span "Official (officialmelissalori)" at bounding box center [971, 38] width 149 height 25
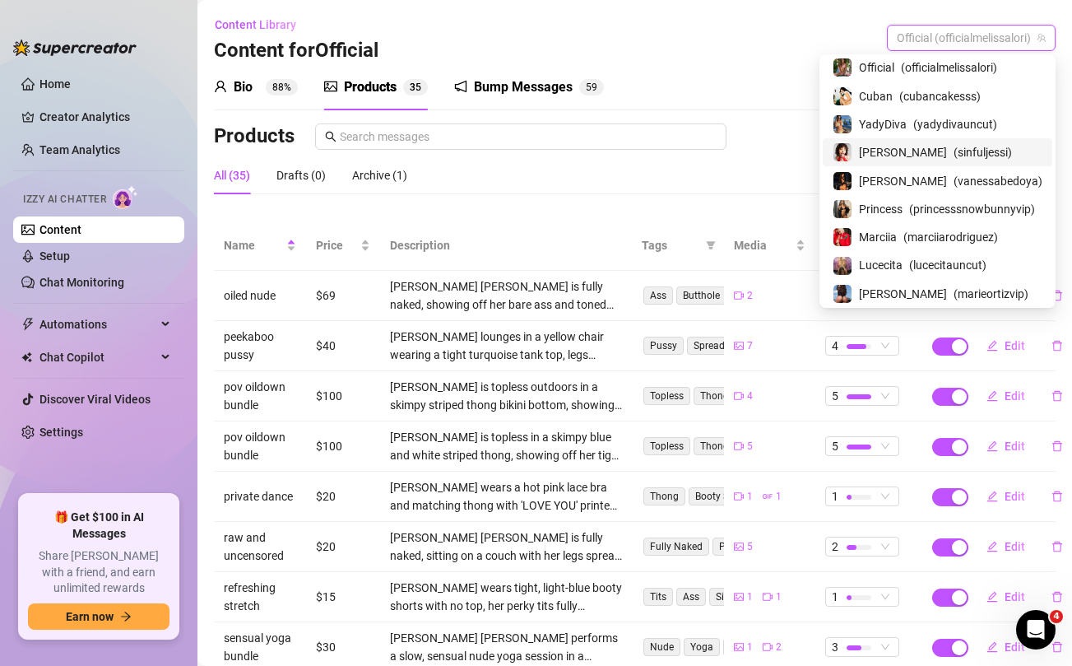
scroll to position [114, 0]
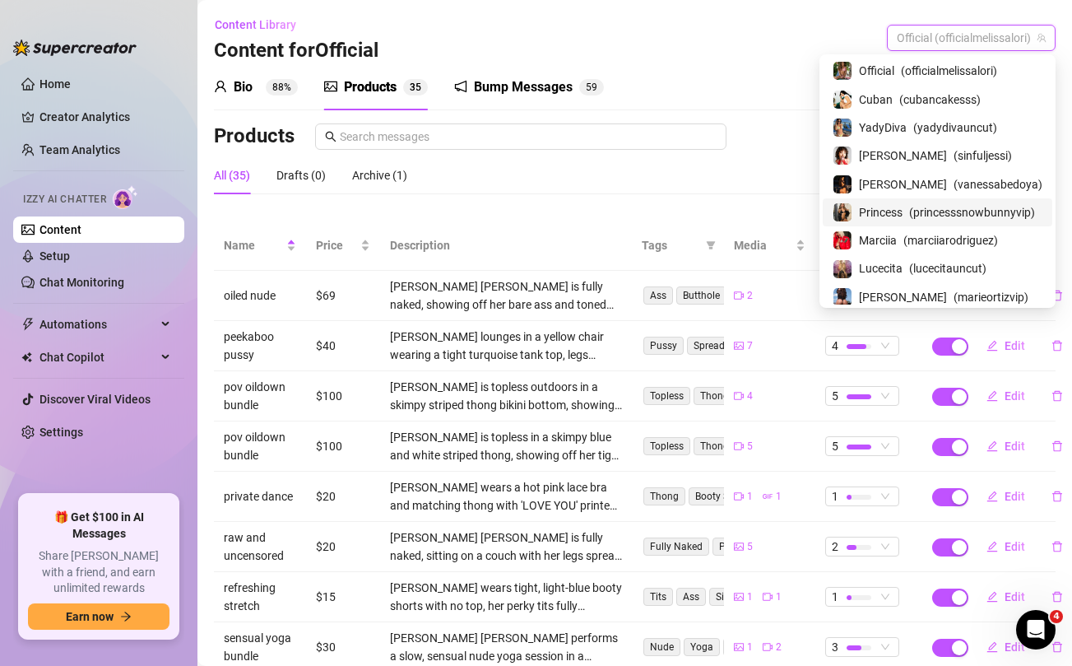
click at [893, 209] on span "Princess" at bounding box center [881, 212] width 44 height 18
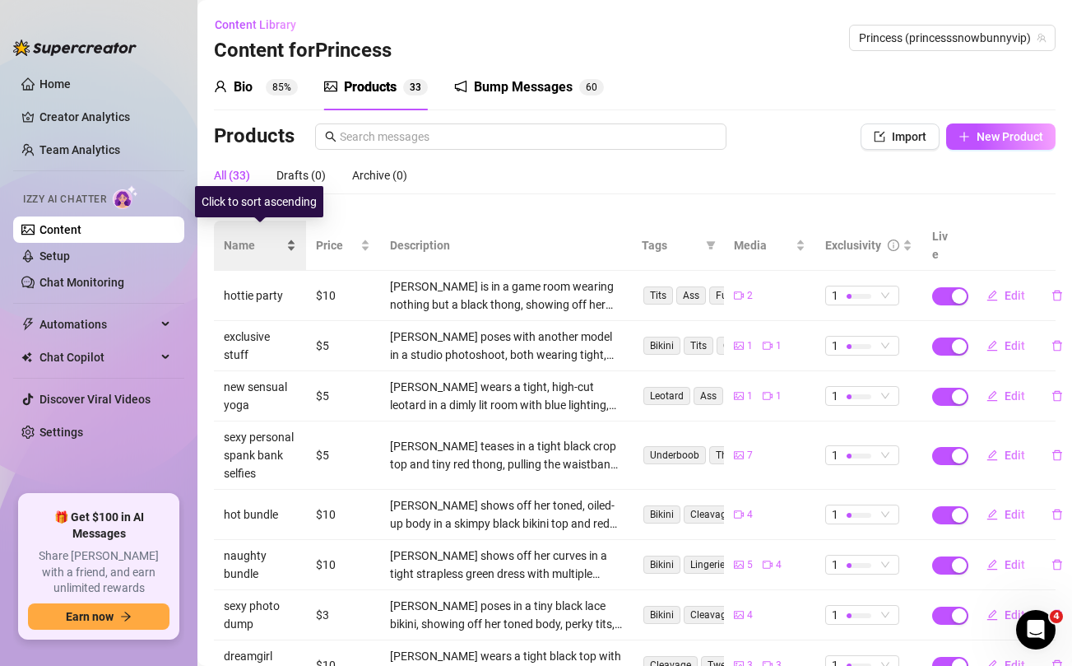
click at [244, 240] on span "Name" at bounding box center [253, 245] width 59 height 18
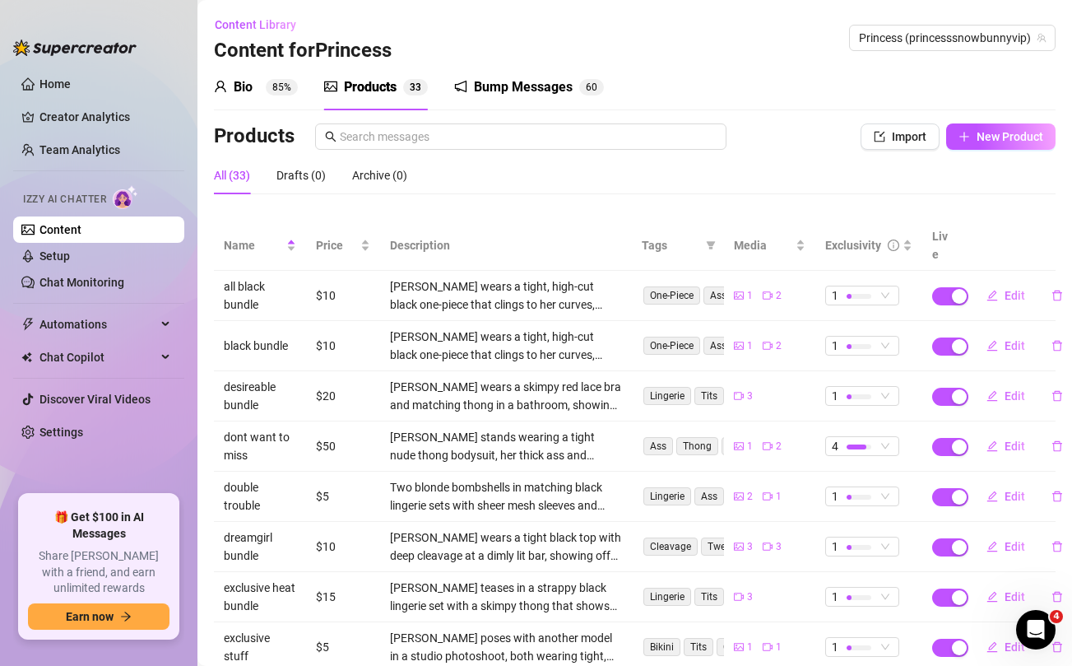
scroll to position [184, 0]
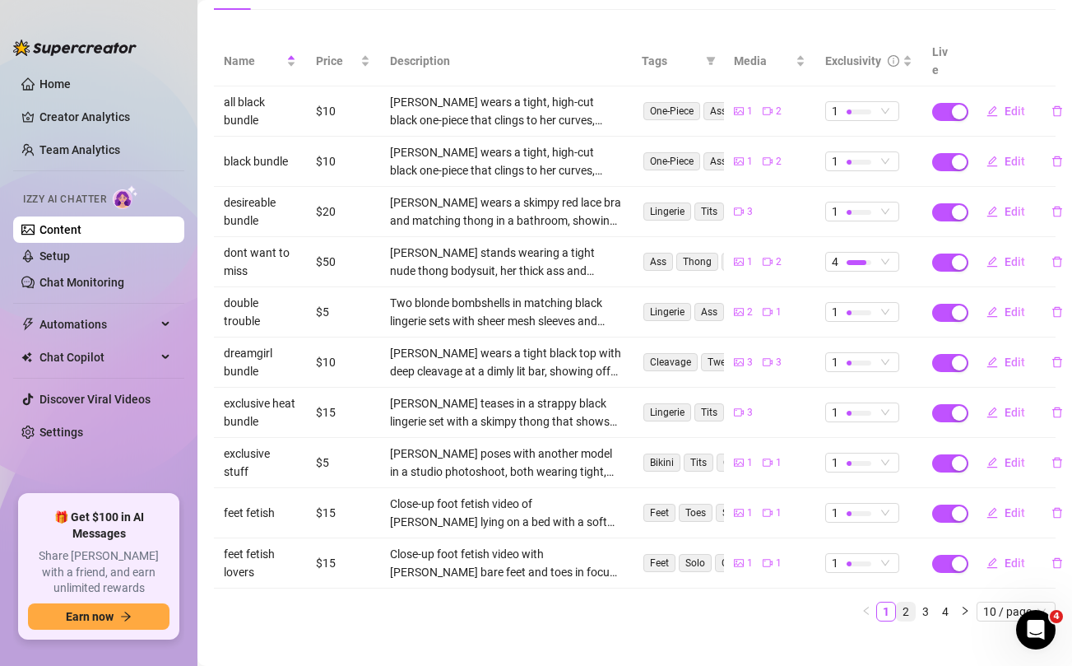
click at [905, 602] on link "2" at bounding box center [906, 611] width 18 height 18
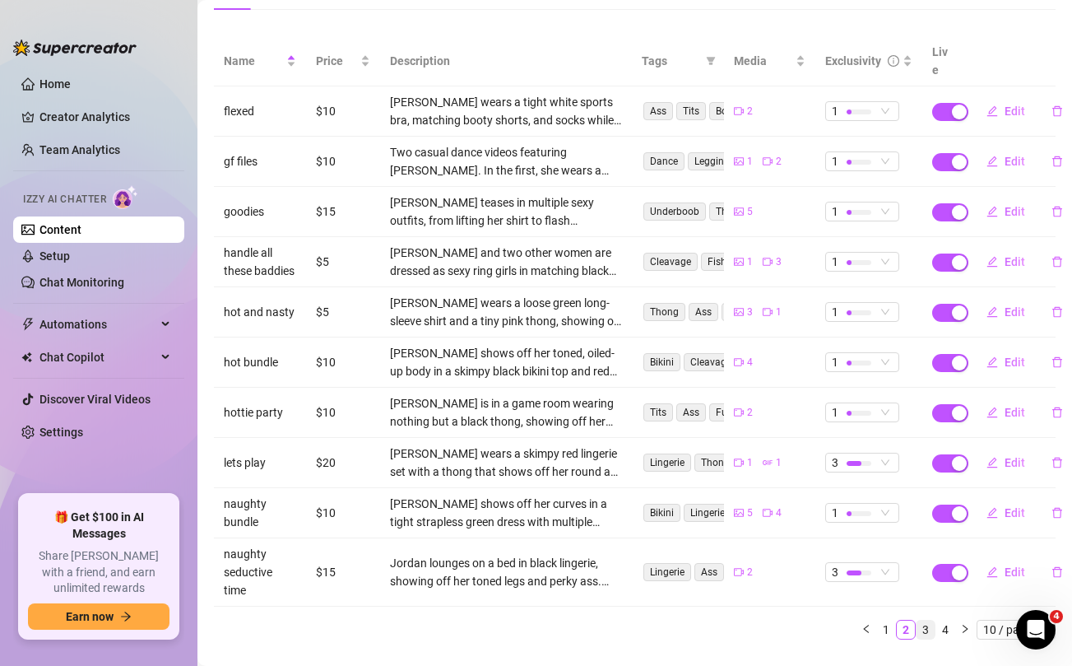
click at [925, 620] on link "3" at bounding box center [925, 629] width 18 height 18
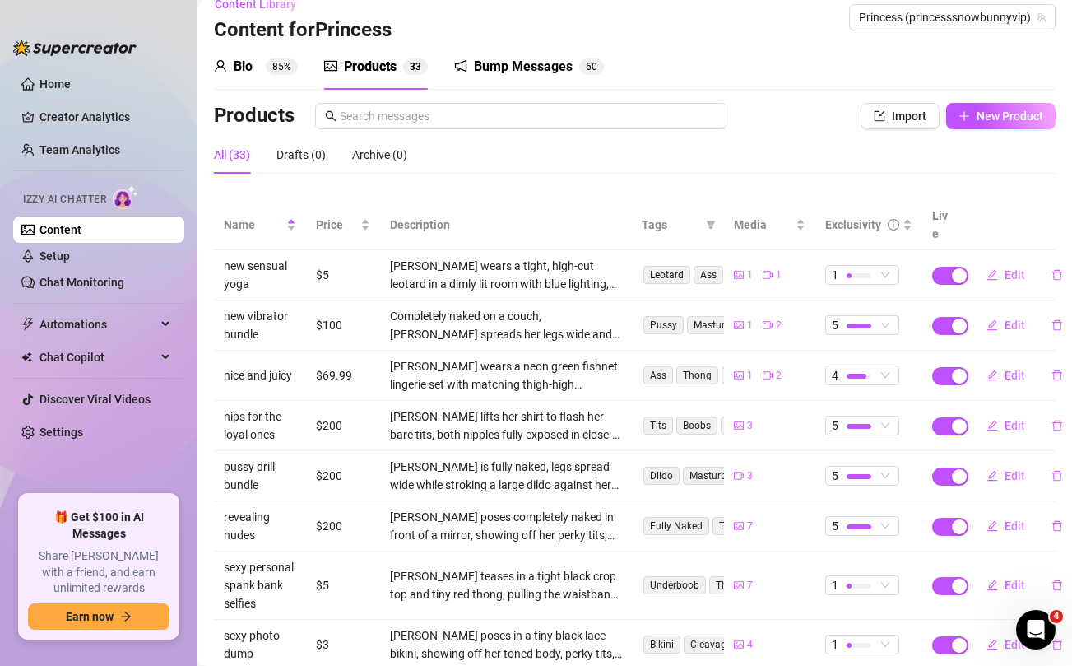
scroll to position [0, 0]
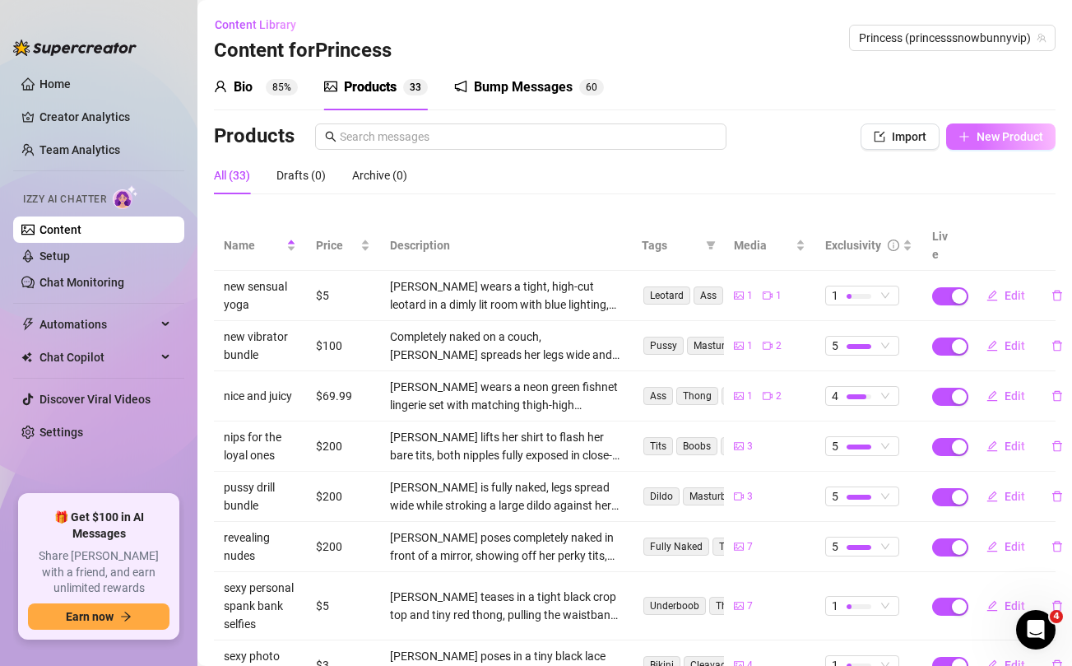
click at [989, 132] on span "New Product" at bounding box center [1009, 136] width 67 height 13
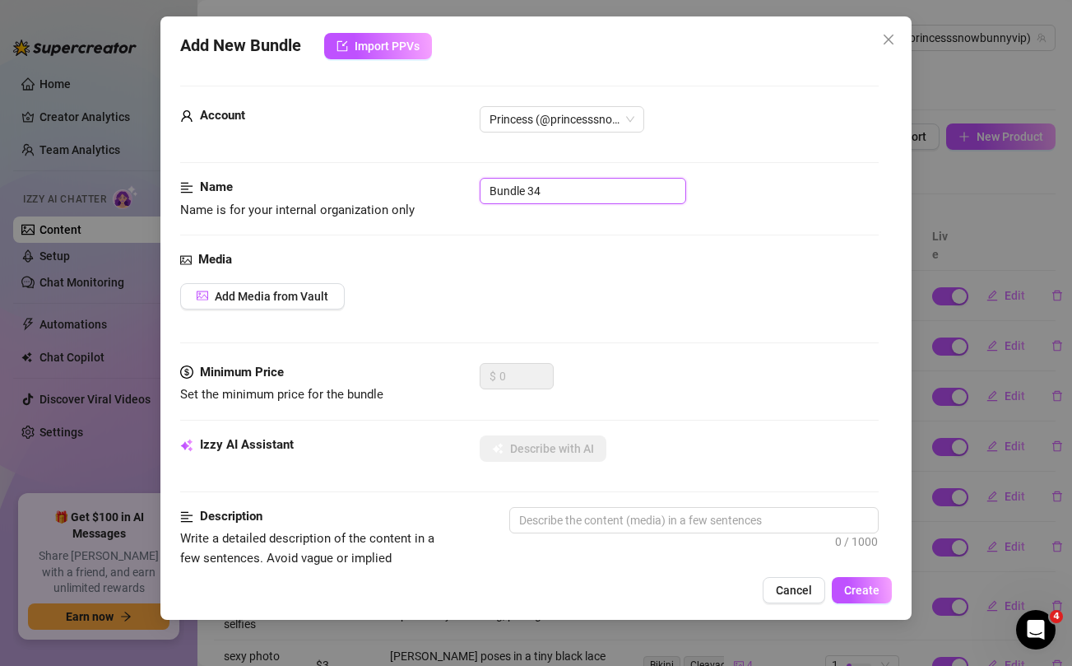
click at [523, 190] on input "Bundle 34" at bounding box center [583, 191] width 206 height 26
click at [554, 290] on div "Add Media from Vault" at bounding box center [529, 296] width 698 height 26
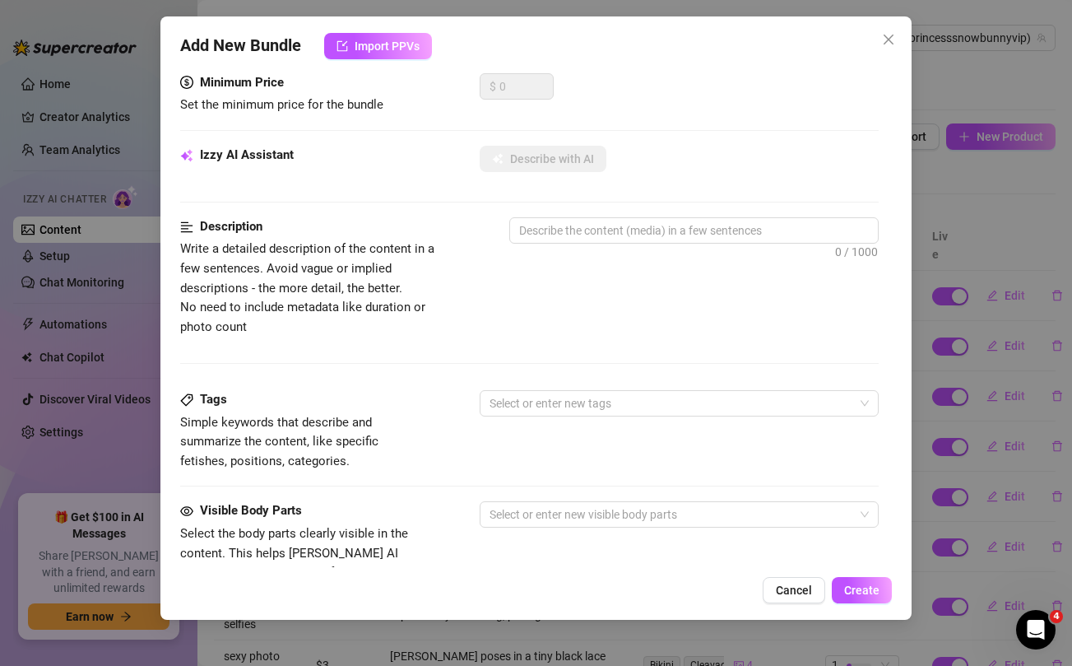
scroll to position [669, 0]
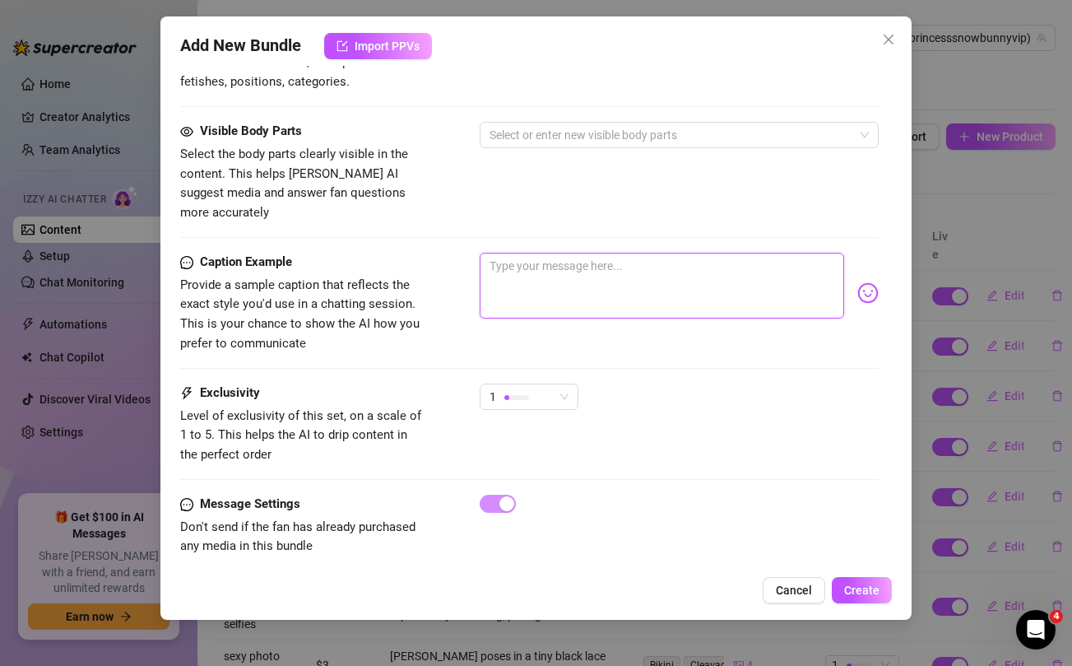
click at [557, 270] on textarea at bounding box center [662, 286] width 364 height 66
paste textarea "Wanna see my spicy collection babe?😈 hot selfies and videos from my private col…"
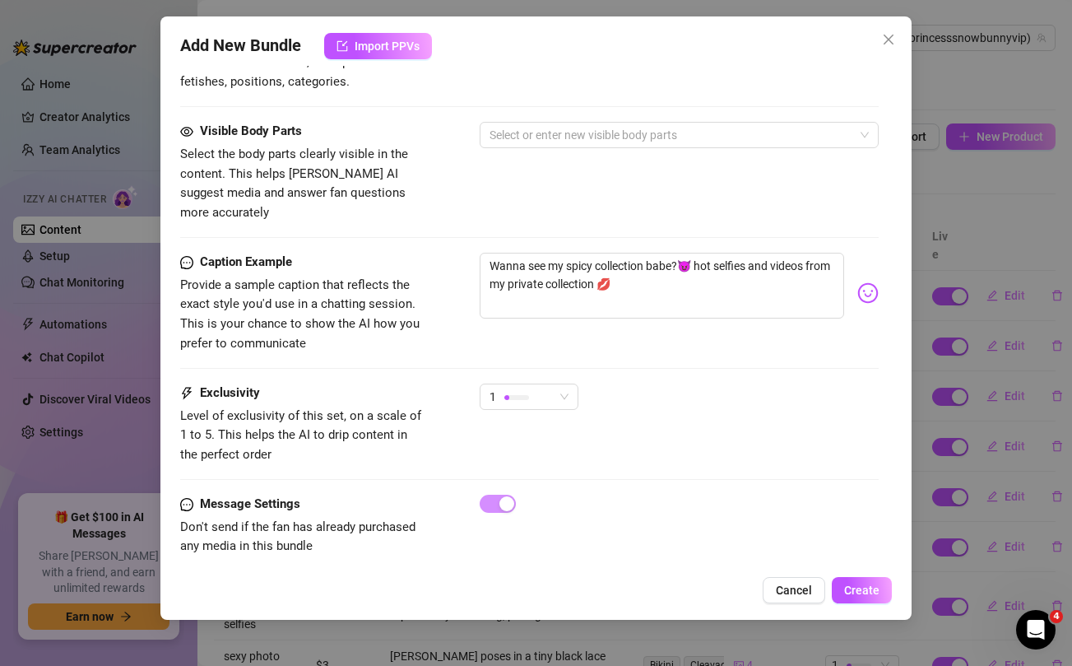
click at [507, 199] on div "Visible Body Parts Select the body parts clearly visible in the content. This h…" at bounding box center [529, 172] width 698 height 100
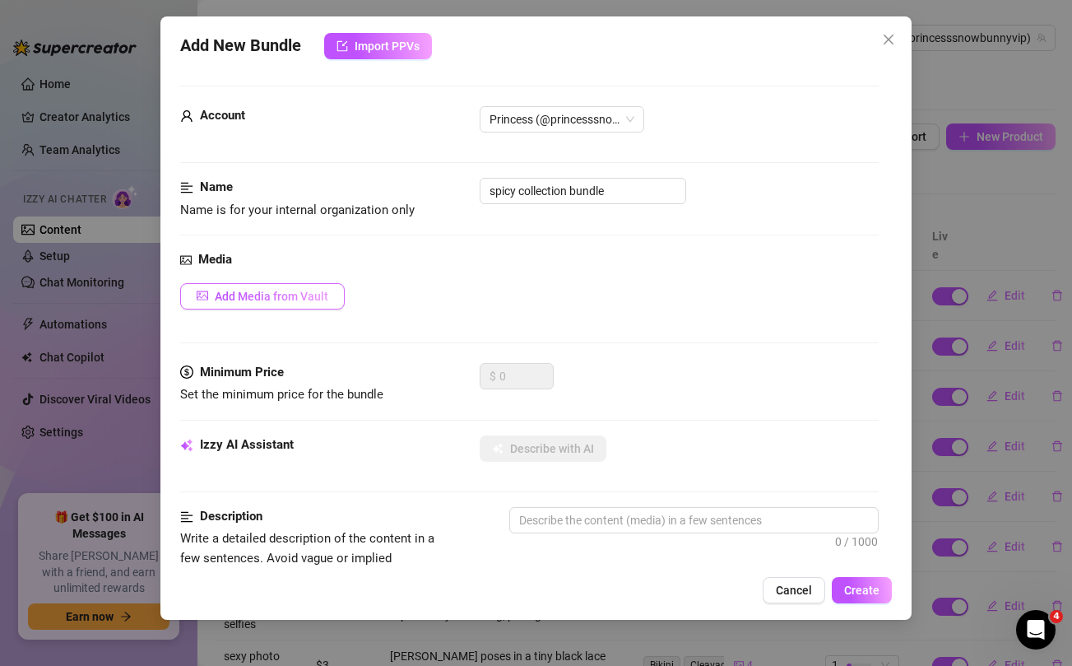
click at [275, 283] on button "Add Media from Vault" at bounding box center [262, 296] width 165 height 26
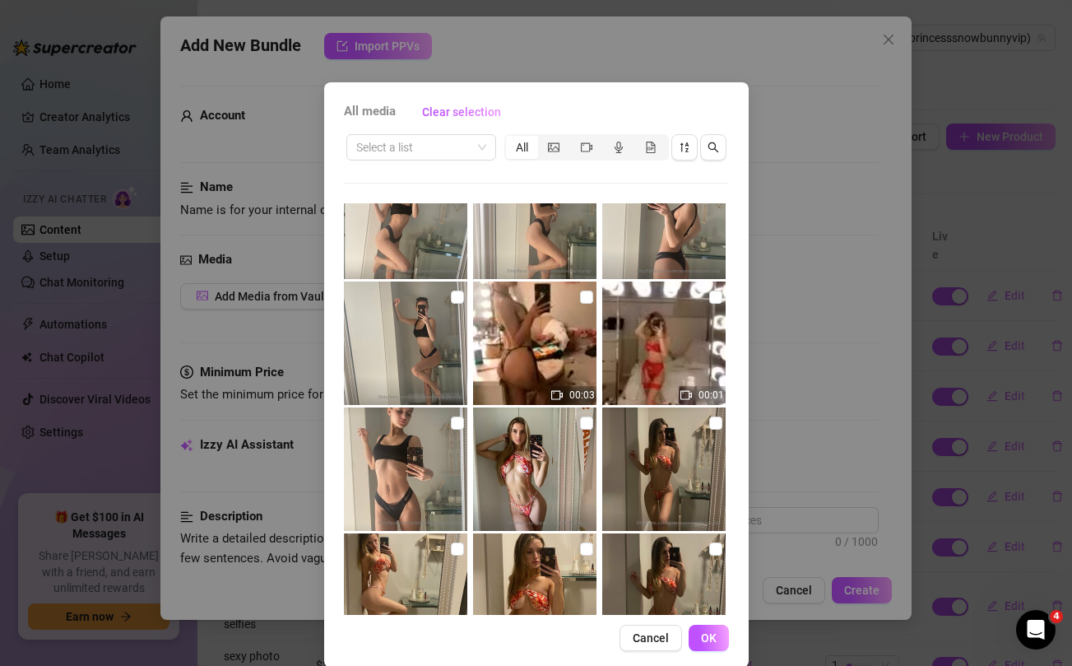
scroll to position [173, 0]
click at [459, 423] on input "checkbox" at bounding box center [457, 423] width 13 height 13
click at [456, 299] on input "checkbox" at bounding box center [457, 297] width 13 height 13
click at [587, 300] on input "checkbox" at bounding box center [586, 297] width 13 height 13
click at [718, 297] on input "checkbox" at bounding box center [715, 297] width 13 height 13
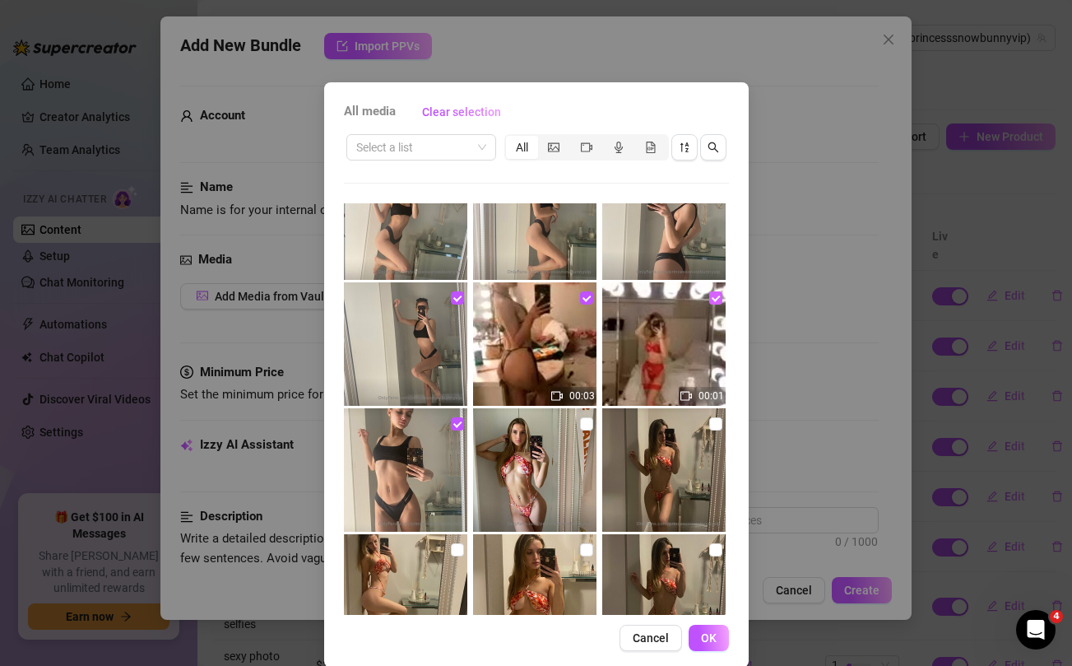
scroll to position [0, 0]
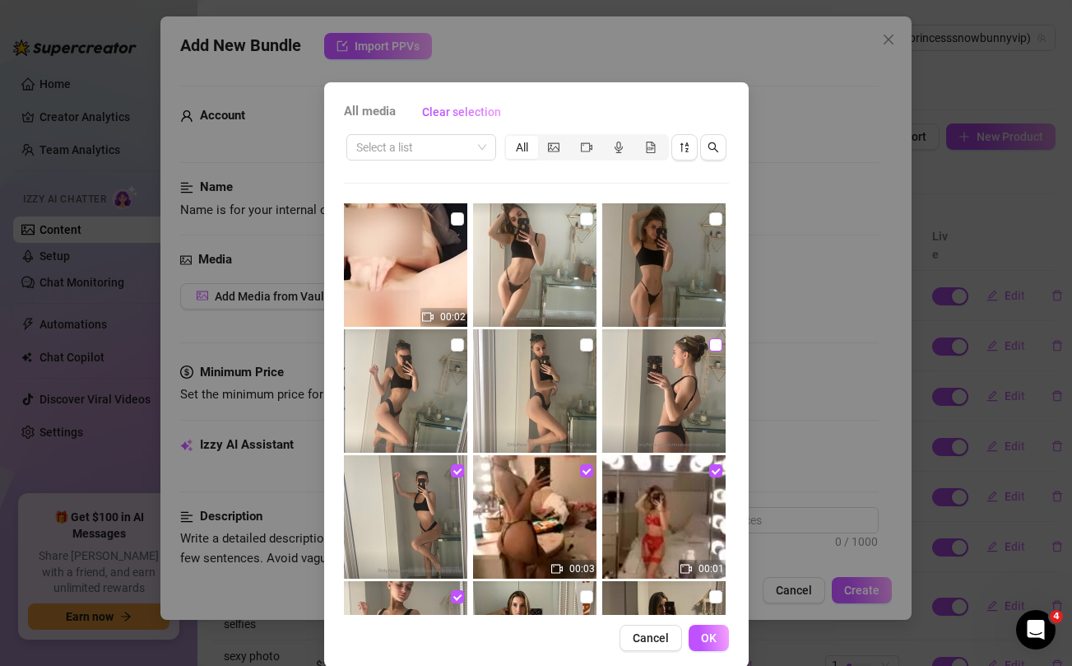
click at [712, 342] on input "checkbox" at bounding box center [715, 344] width 13 height 13
click at [587, 344] on input "checkbox" at bounding box center [586, 344] width 13 height 13
click at [456, 345] on input "checkbox" at bounding box center [457, 344] width 13 height 13
click at [587, 217] on input "checkbox" at bounding box center [586, 218] width 13 height 13
click at [718, 220] on input "checkbox" at bounding box center [715, 218] width 13 height 13
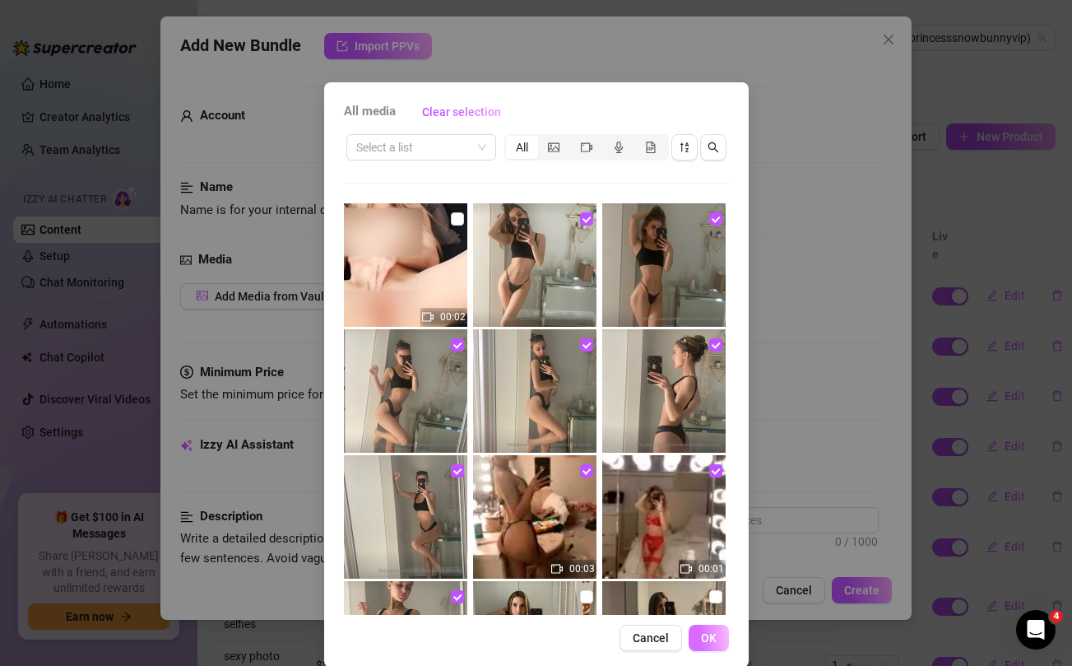
click at [709, 642] on span "OK" at bounding box center [709, 637] width 16 height 13
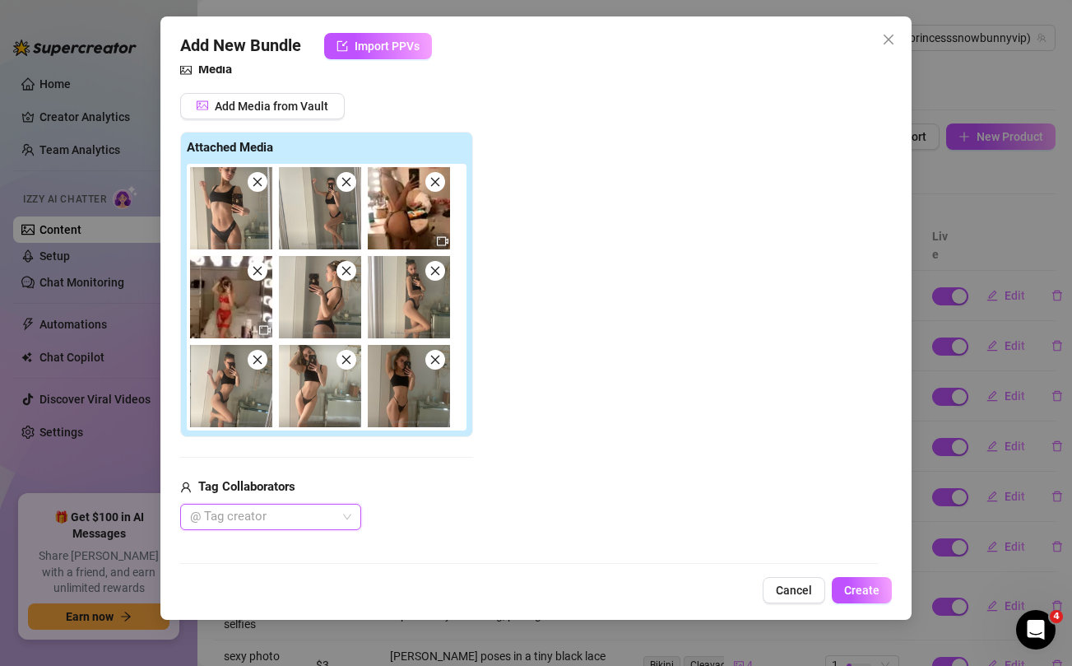
scroll to position [262, 0]
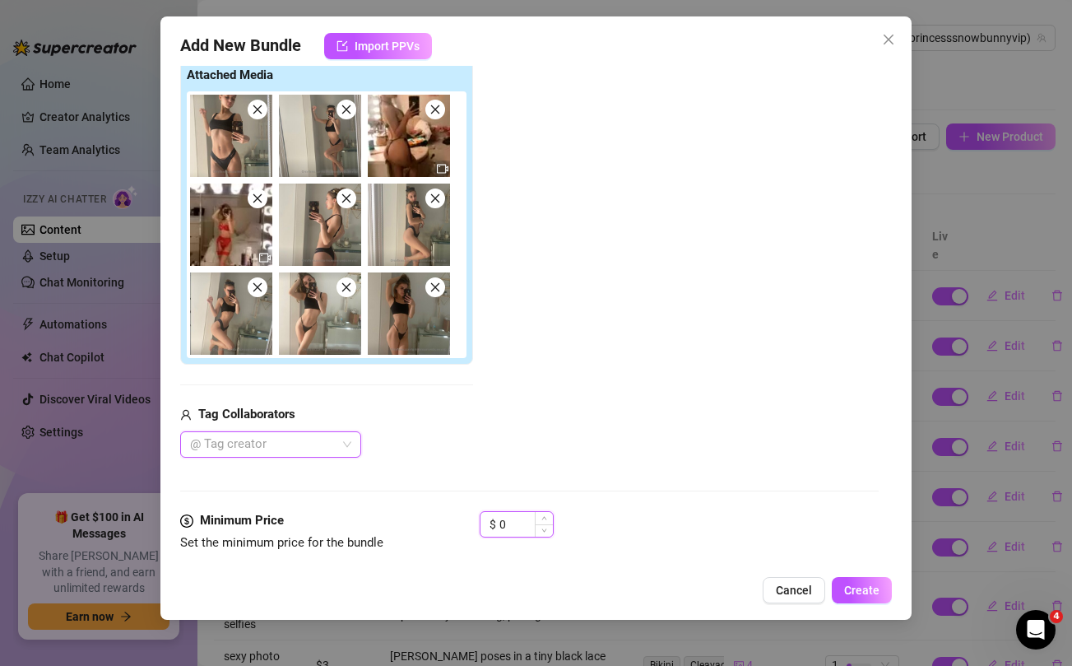
click at [522, 523] on input "0" at bounding box center [525, 524] width 53 height 25
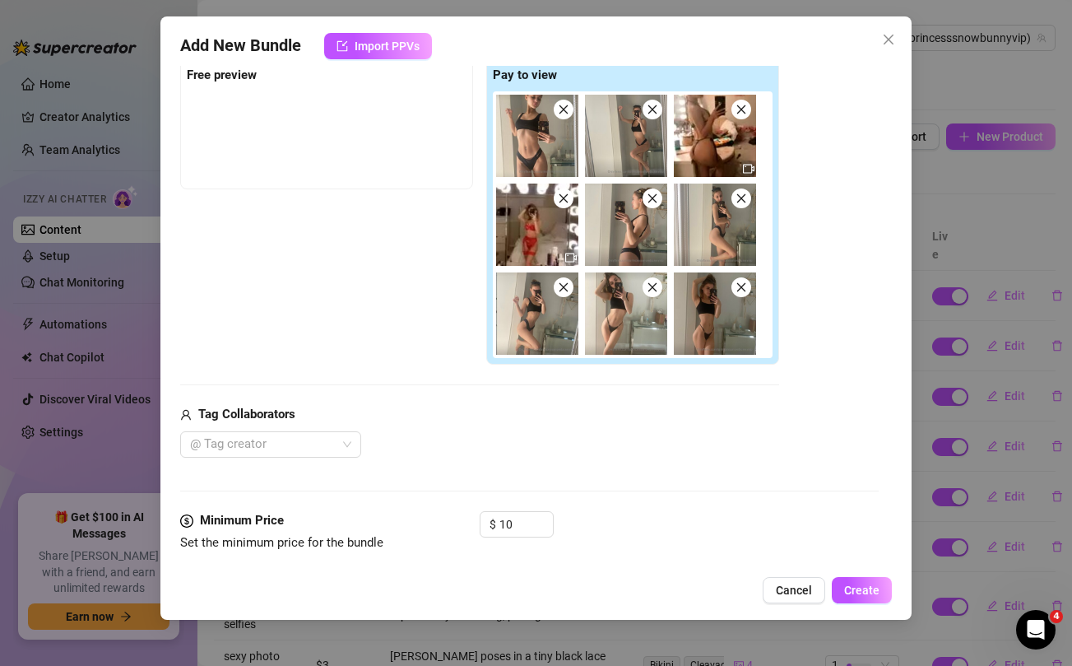
click at [527, 481] on div "Media Add Media from Vault Free preview Pay to view Tag Collaborators @ Tag cre…" at bounding box center [529, 249] width 698 height 523
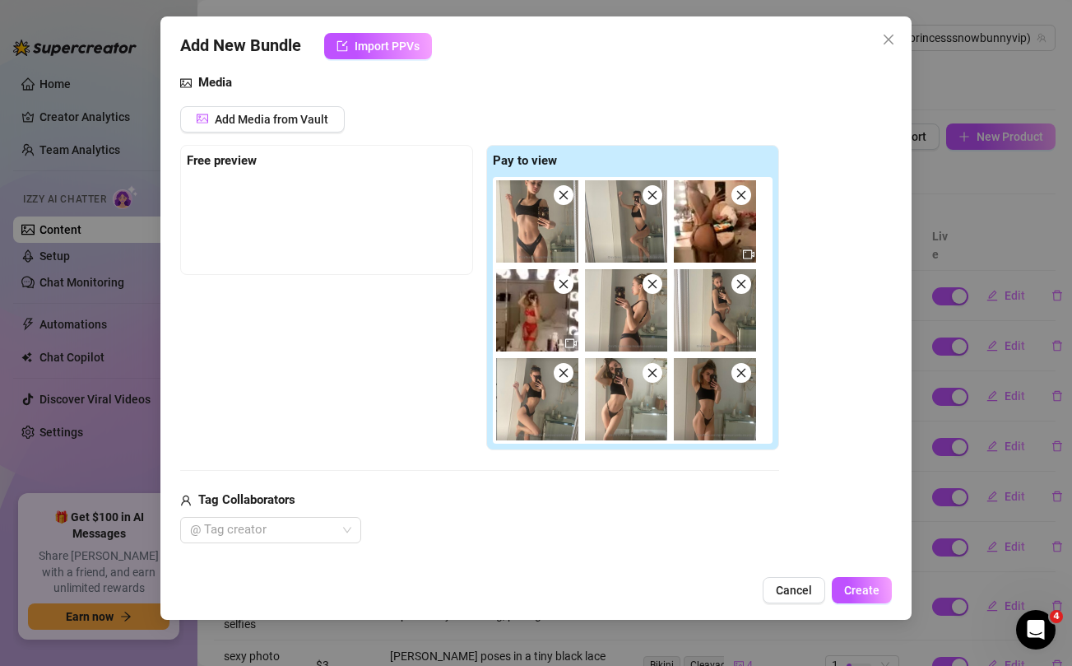
scroll to position [154, 0]
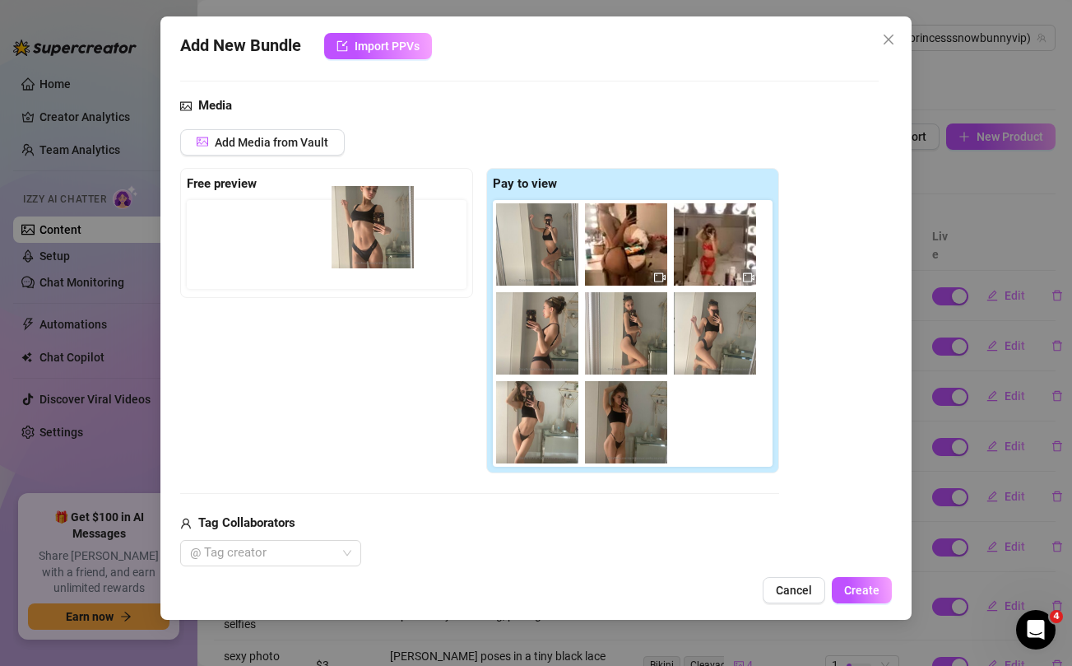
drag, startPoint x: 518, startPoint y: 252, endPoint x: 348, endPoint y: 234, distance: 171.2
click at [348, 234] on div "Free preview Pay to view" at bounding box center [479, 321] width 599 height 306
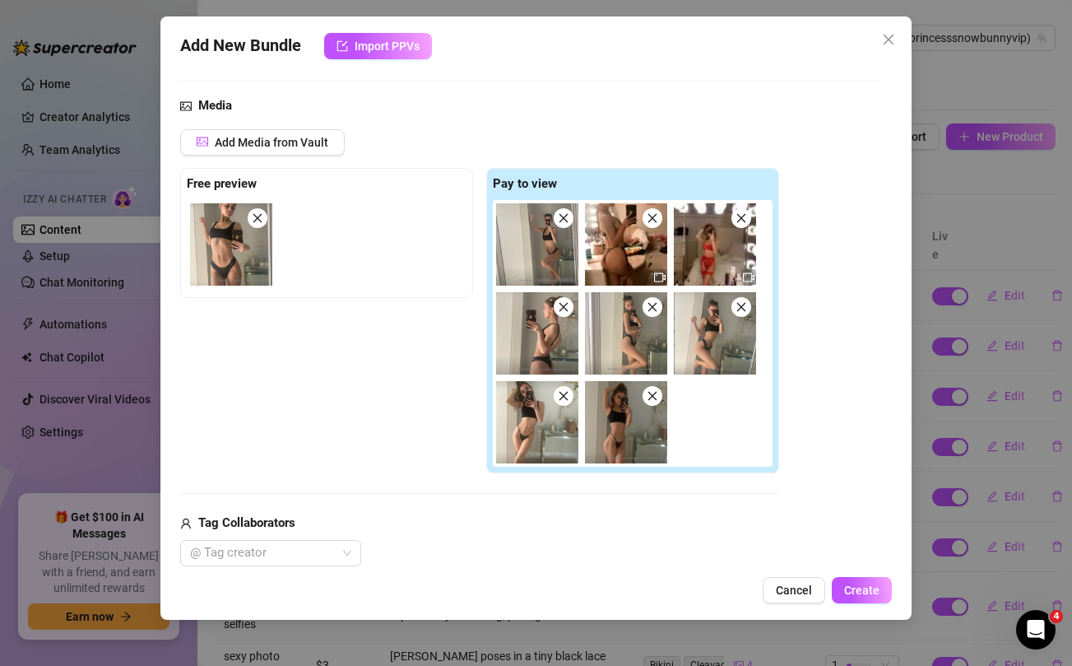
scroll to position [363, 0]
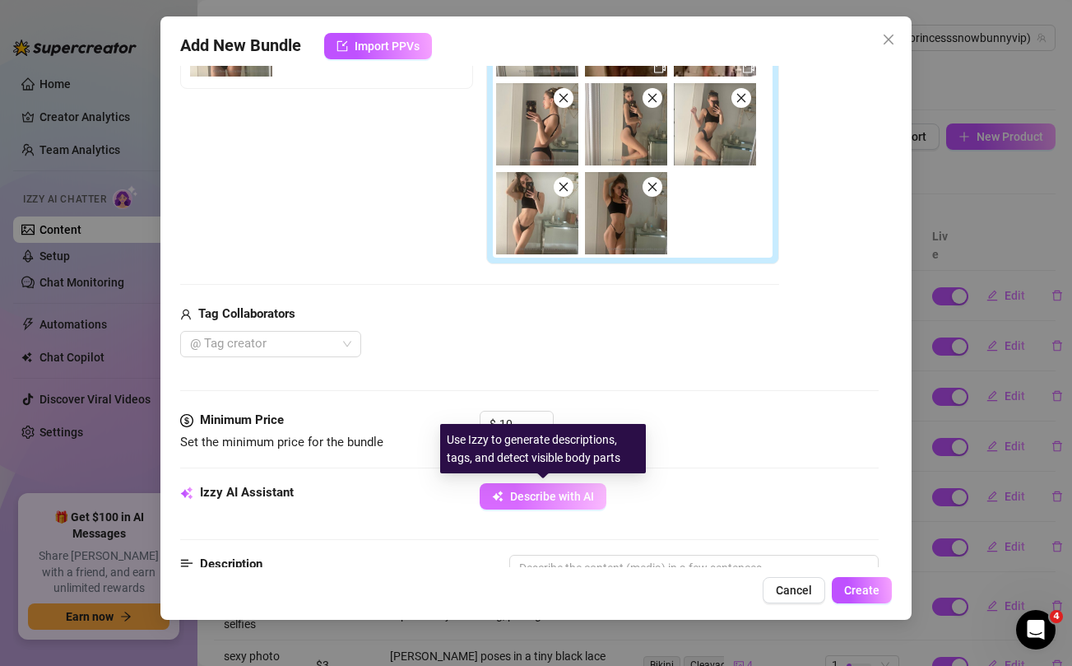
click at [526, 489] on span "Describe with AI" at bounding box center [552, 495] width 84 height 13
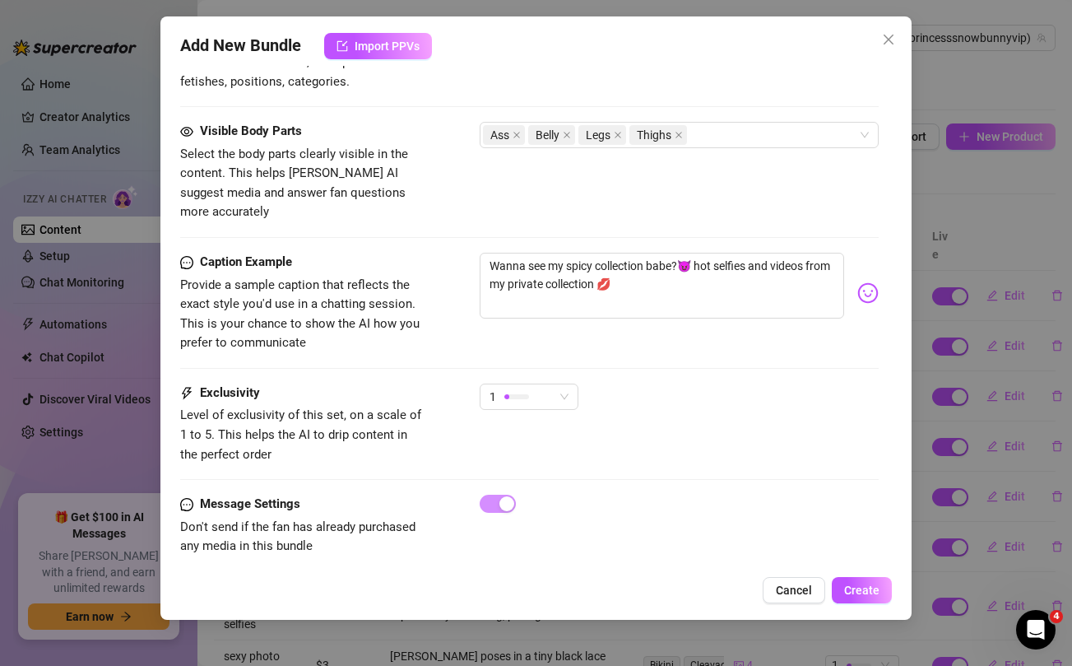
scroll to position [0, 0]
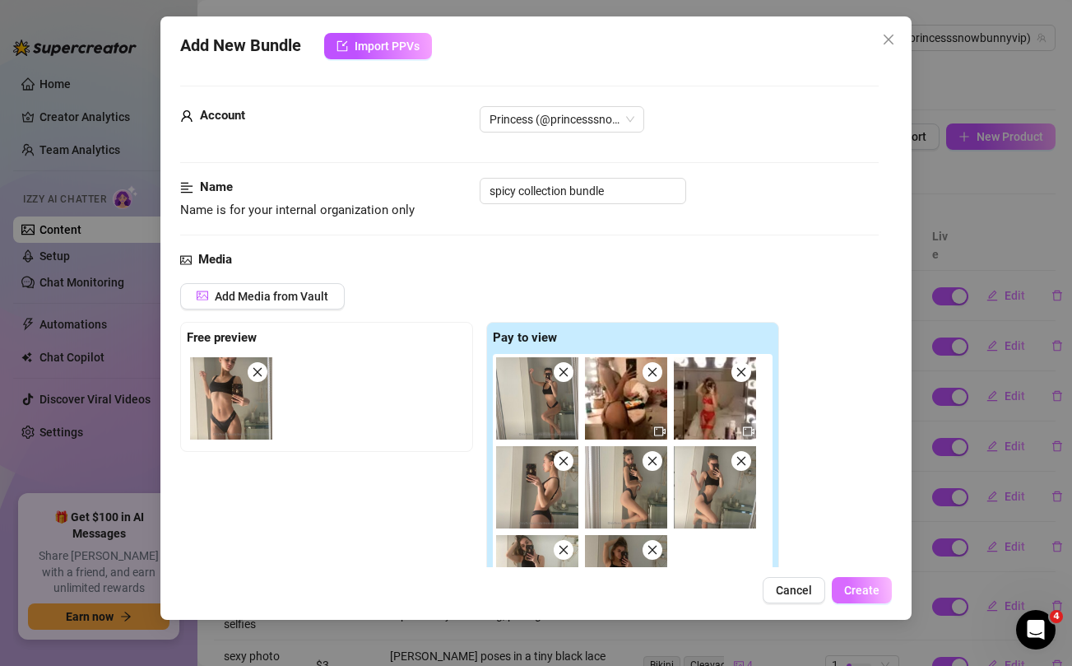
click at [870, 587] on span "Create" at bounding box center [861, 589] width 35 height 13
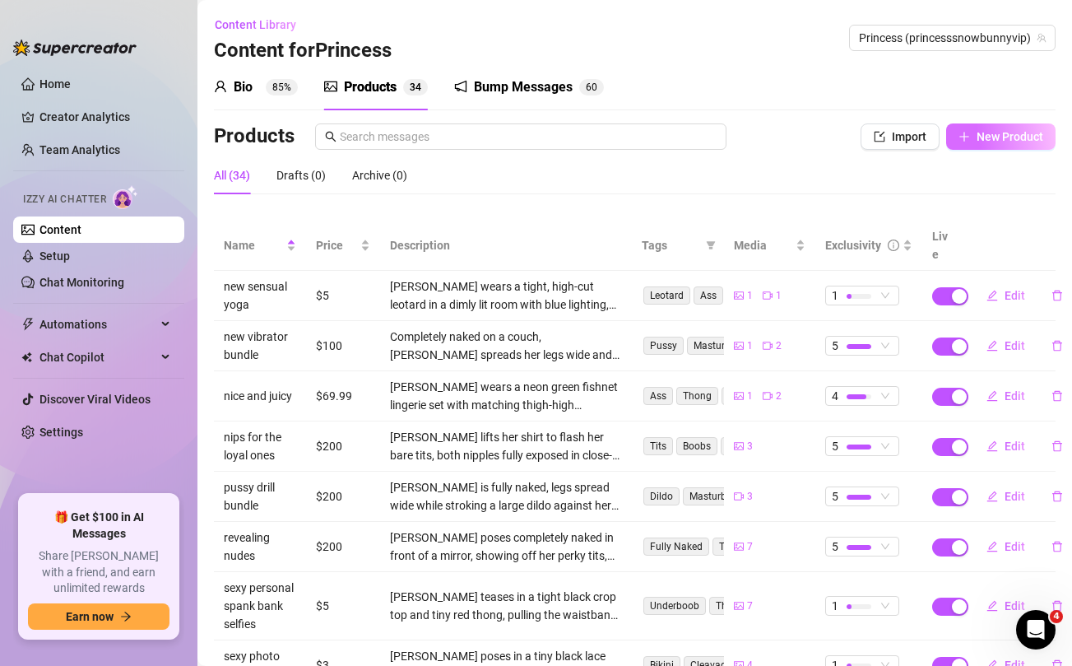
click at [992, 146] on button "New Product" at bounding box center [1000, 136] width 109 height 26
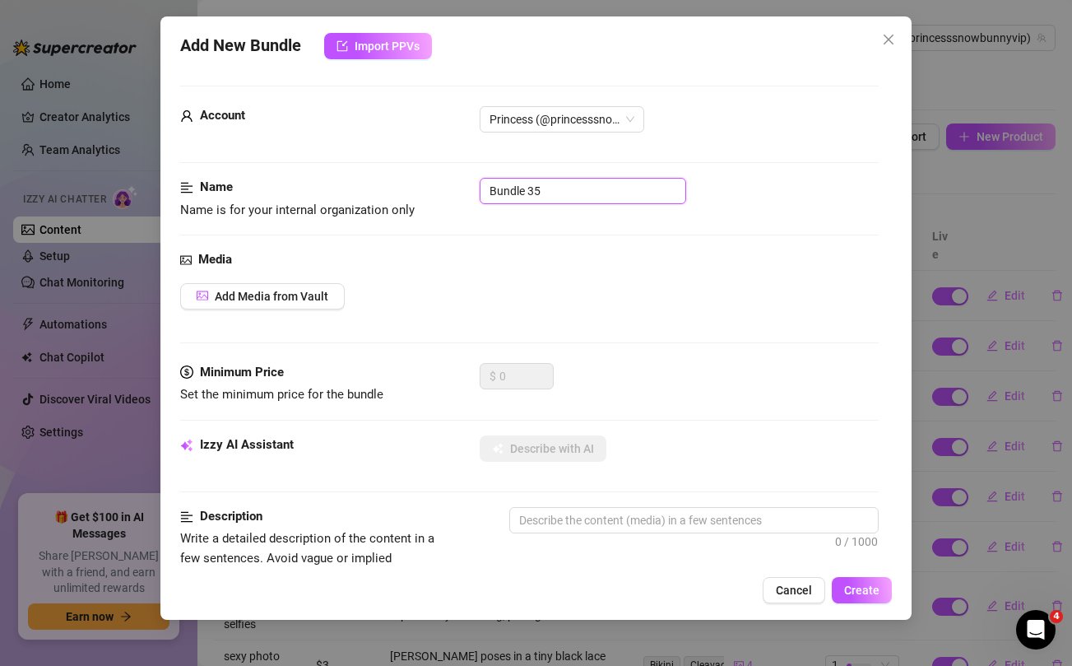
click at [560, 188] on input "Bundle 35" at bounding box center [583, 191] width 206 height 26
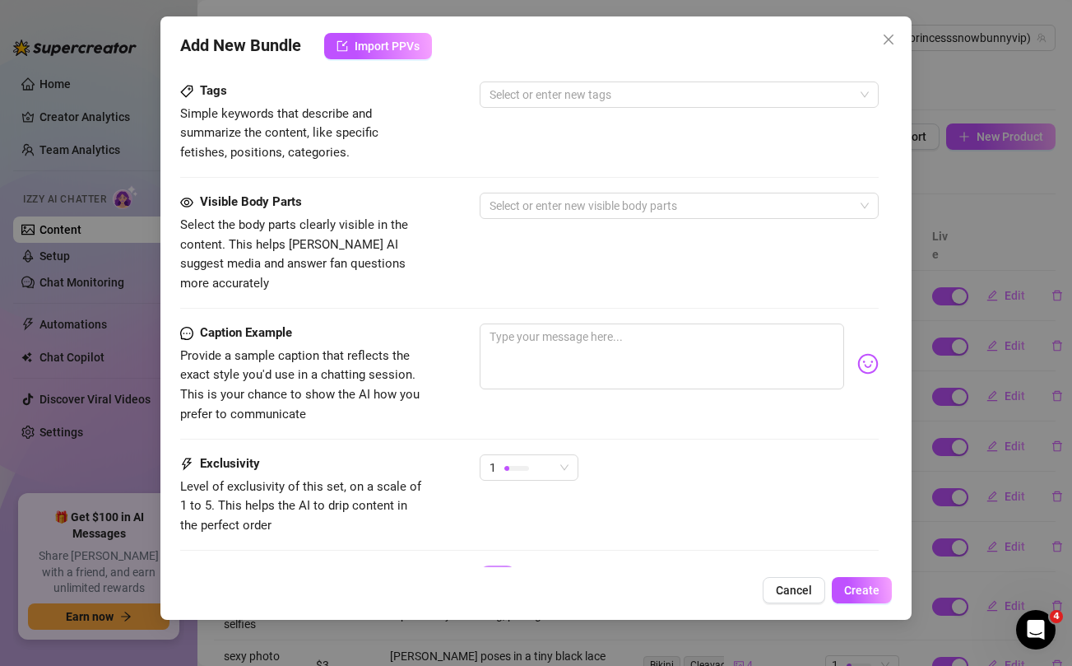
scroll to position [669, 0]
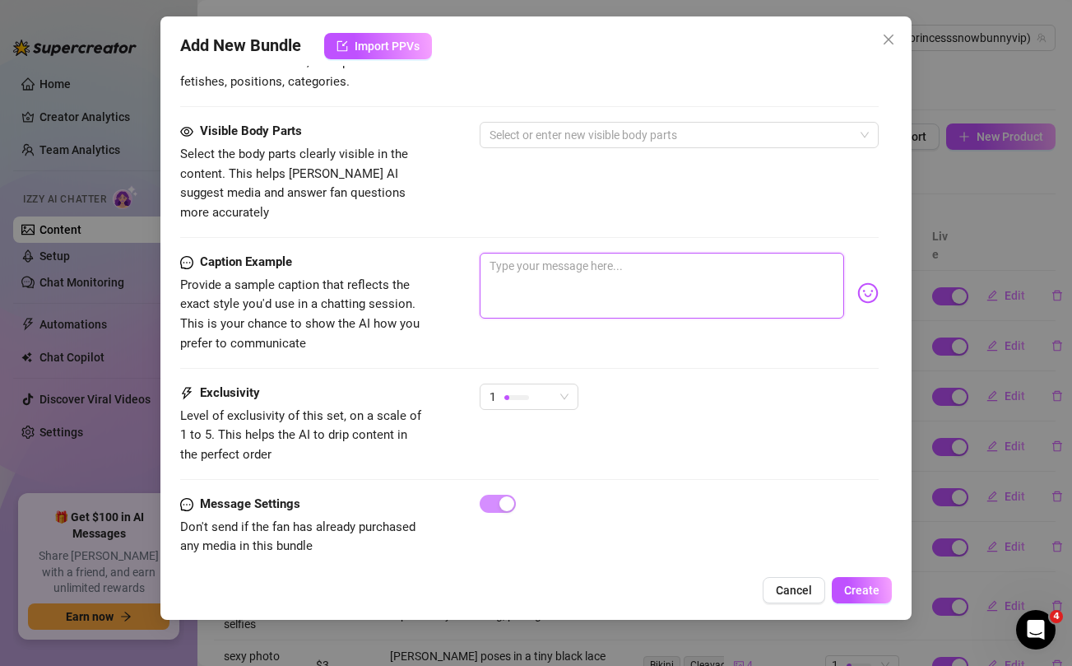
click at [568, 275] on textarea at bounding box center [662, 286] width 364 height 66
paste textarea "What do you think baby? New set showing off how sexy i look in orange 😏💋 make s…"
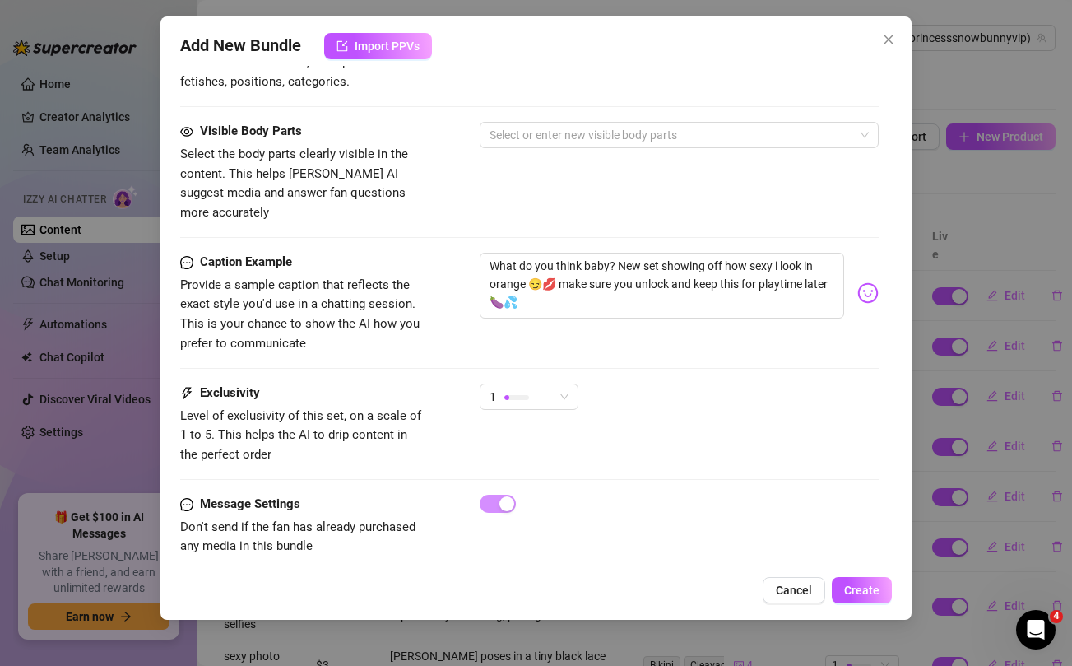
click at [543, 188] on div "Visible Body Parts Select the body parts clearly visible in the content. This h…" at bounding box center [529, 172] width 698 height 100
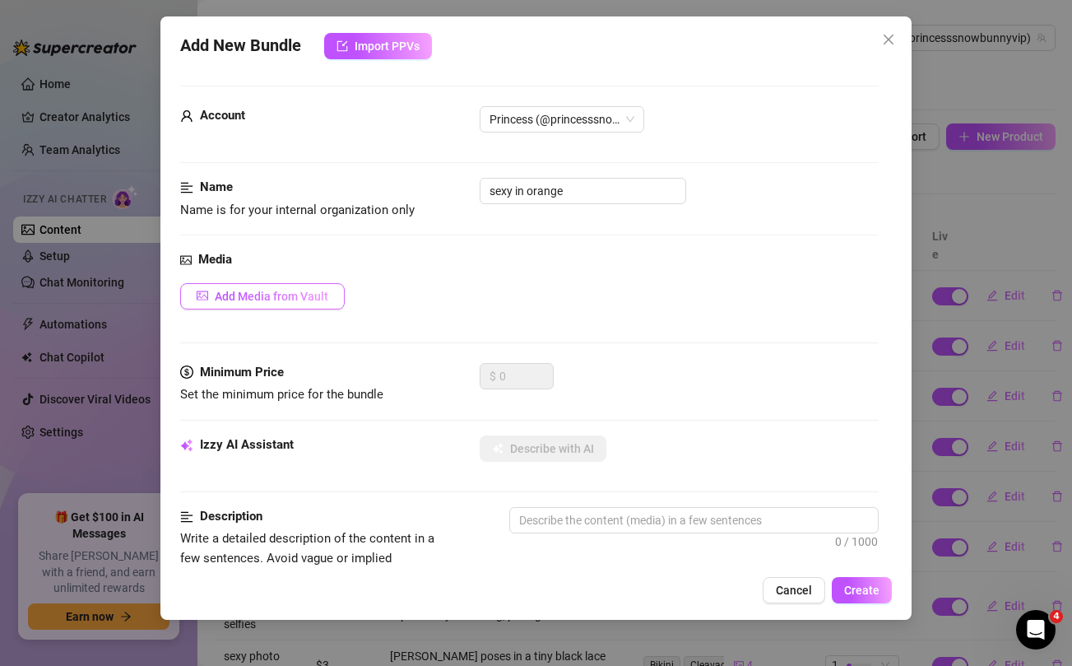
click at [290, 299] on span "Add Media from Vault" at bounding box center [272, 296] width 114 height 13
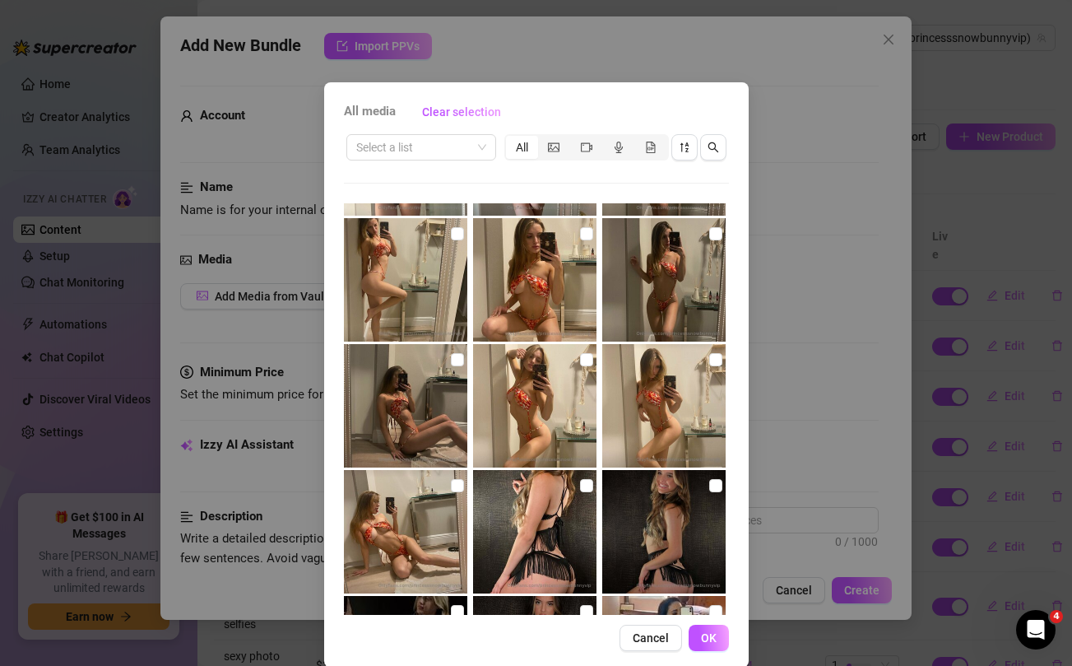
scroll to position [527, 0]
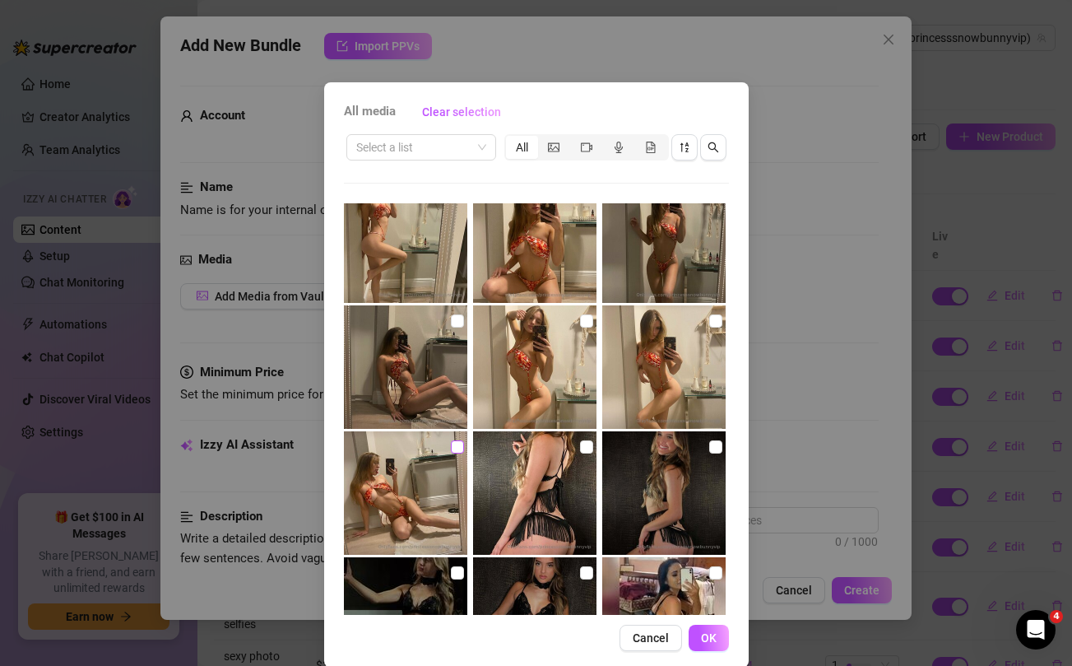
click at [454, 448] on input "checkbox" at bounding box center [457, 446] width 13 height 13
click at [453, 322] on input "checkbox" at bounding box center [457, 320] width 13 height 13
click at [586, 321] on input "checkbox" at bounding box center [586, 320] width 13 height 13
click at [712, 318] on input "checkbox" at bounding box center [715, 320] width 13 height 13
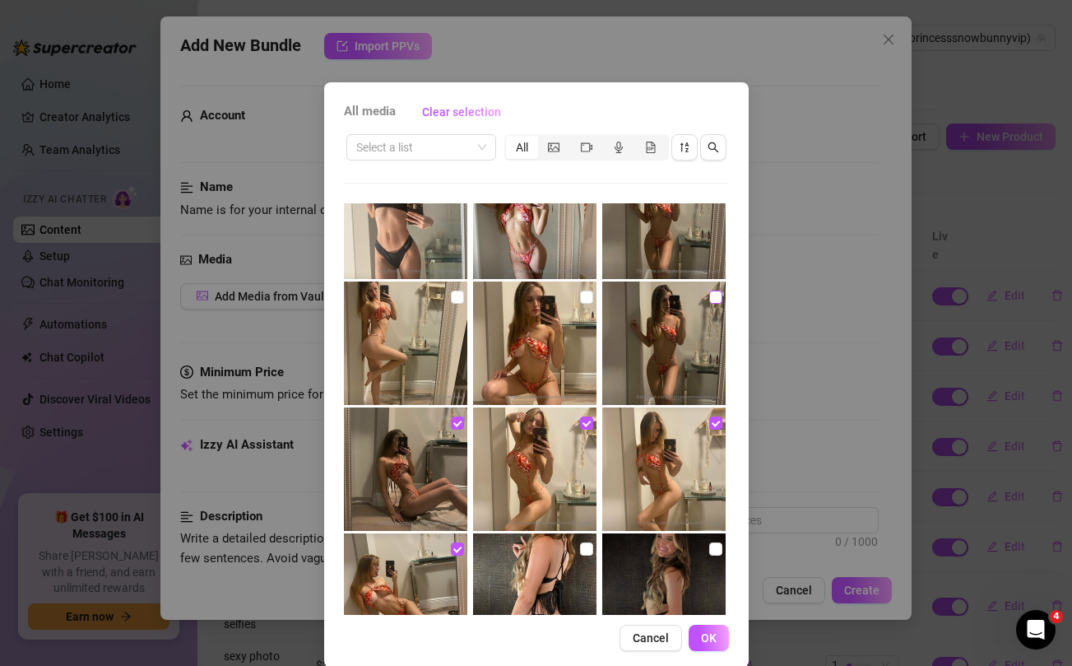
click at [712, 299] on input "checkbox" at bounding box center [715, 296] width 13 height 13
click at [585, 297] on input "checkbox" at bounding box center [586, 296] width 13 height 13
click at [457, 298] on input "checkbox" at bounding box center [457, 296] width 13 height 13
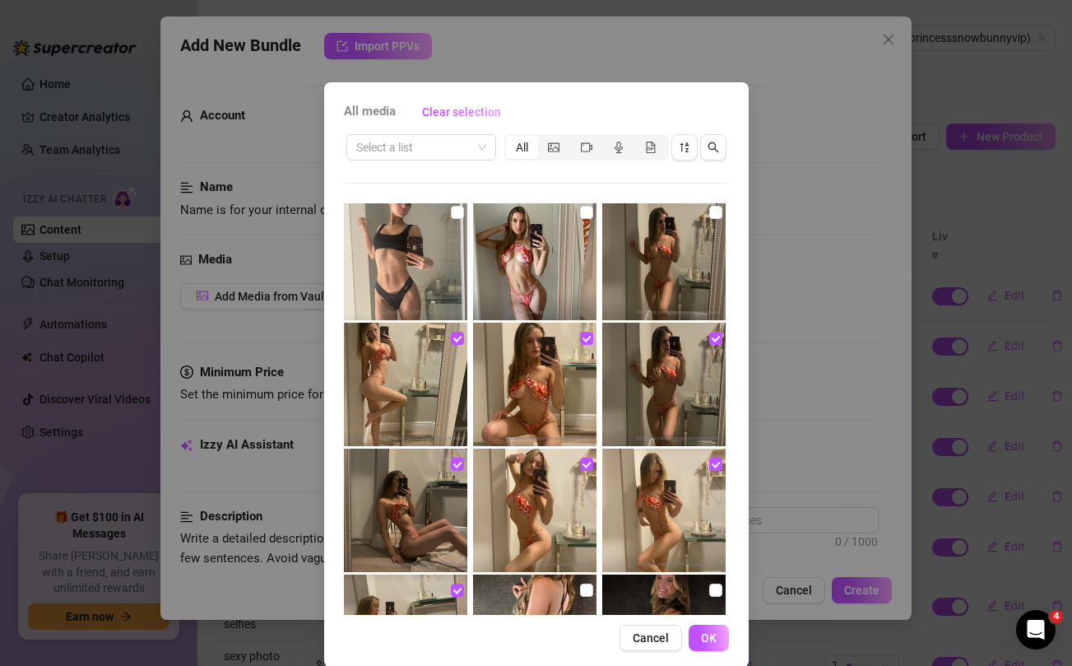
scroll to position [321, 0]
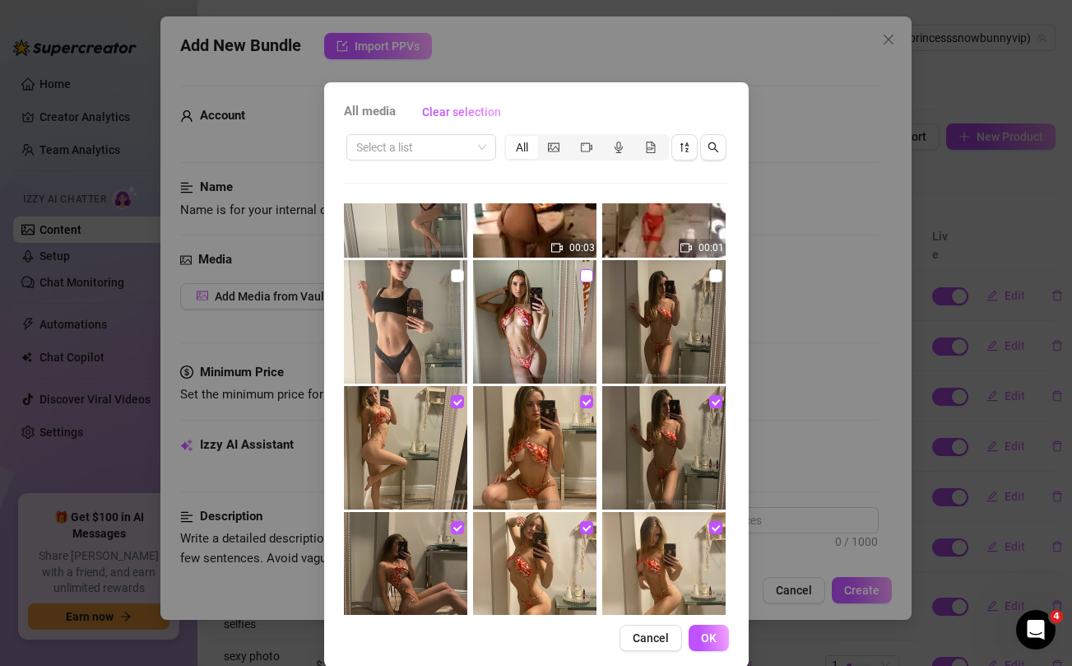
click at [584, 276] on input "checkbox" at bounding box center [586, 275] width 13 height 13
click at [715, 276] on input "checkbox" at bounding box center [715, 275] width 13 height 13
click at [705, 641] on span "OK" at bounding box center [709, 637] width 16 height 13
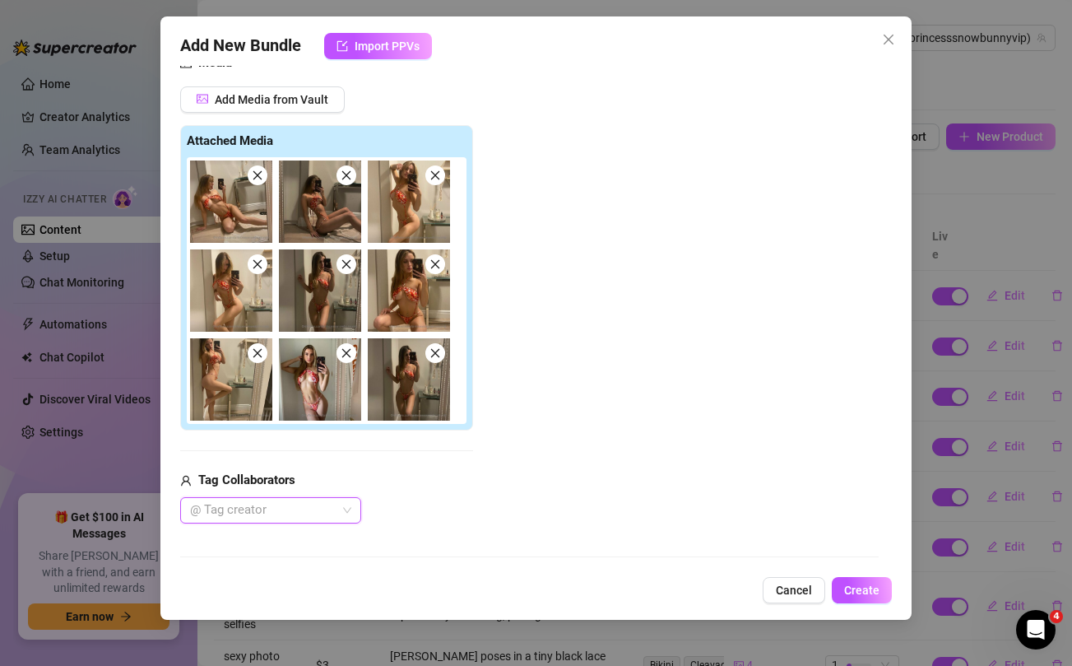
scroll to position [300, 0]
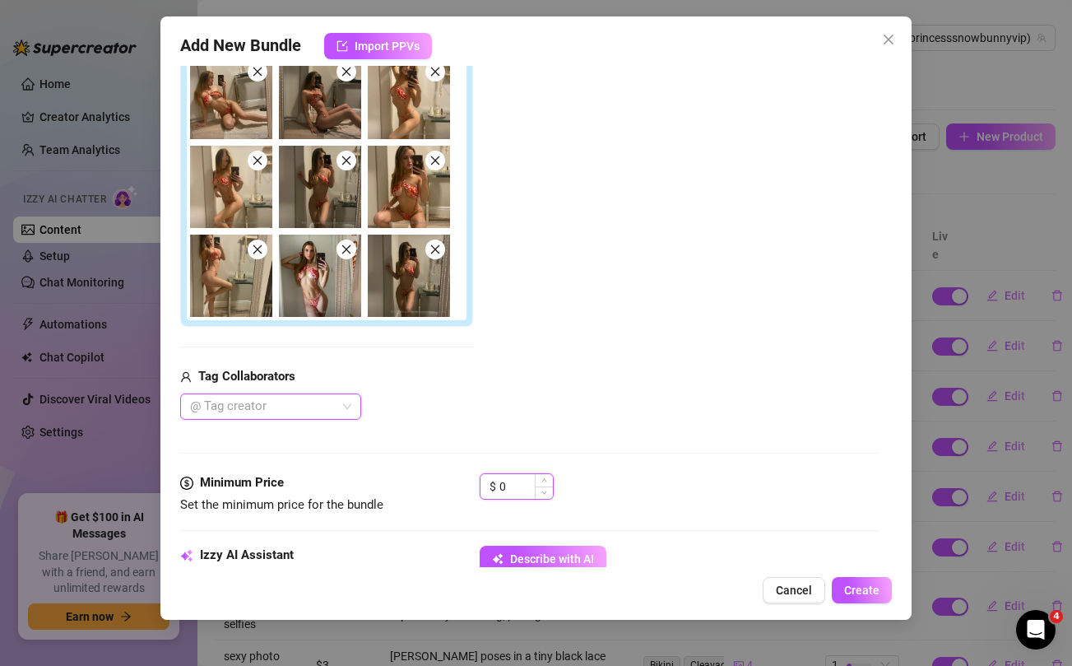
click at [508, 482] on input "0" at bounding box center [525, 486] width 53 height 25
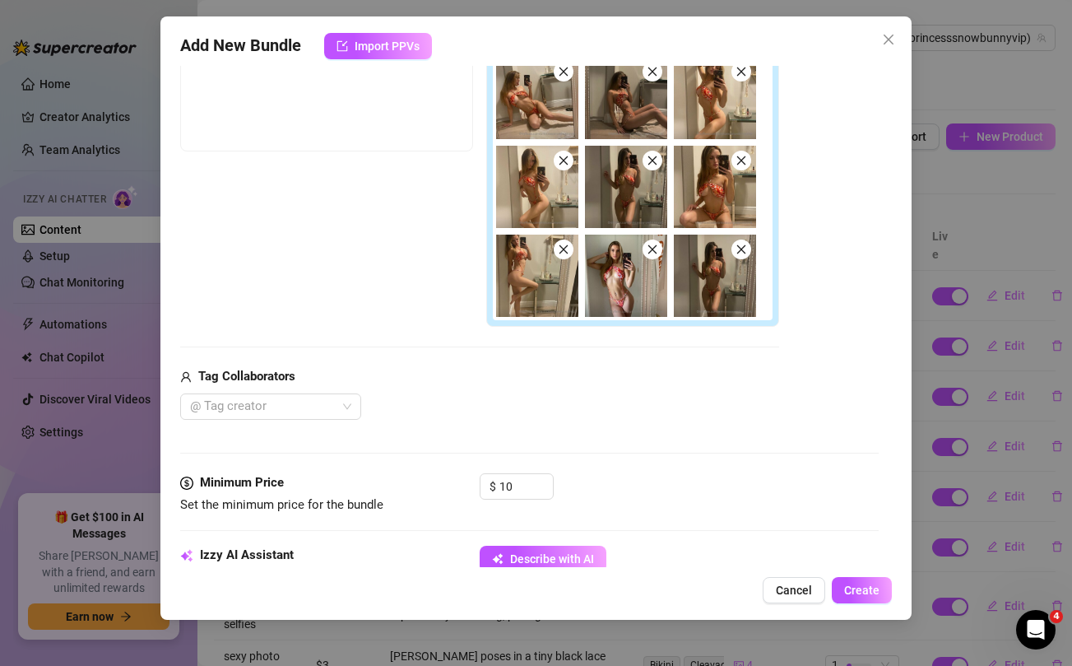
click at [544, 388] on div "Tag Collaborators @ Tag creator" at bounding box center [479, 393] width 599 height 53
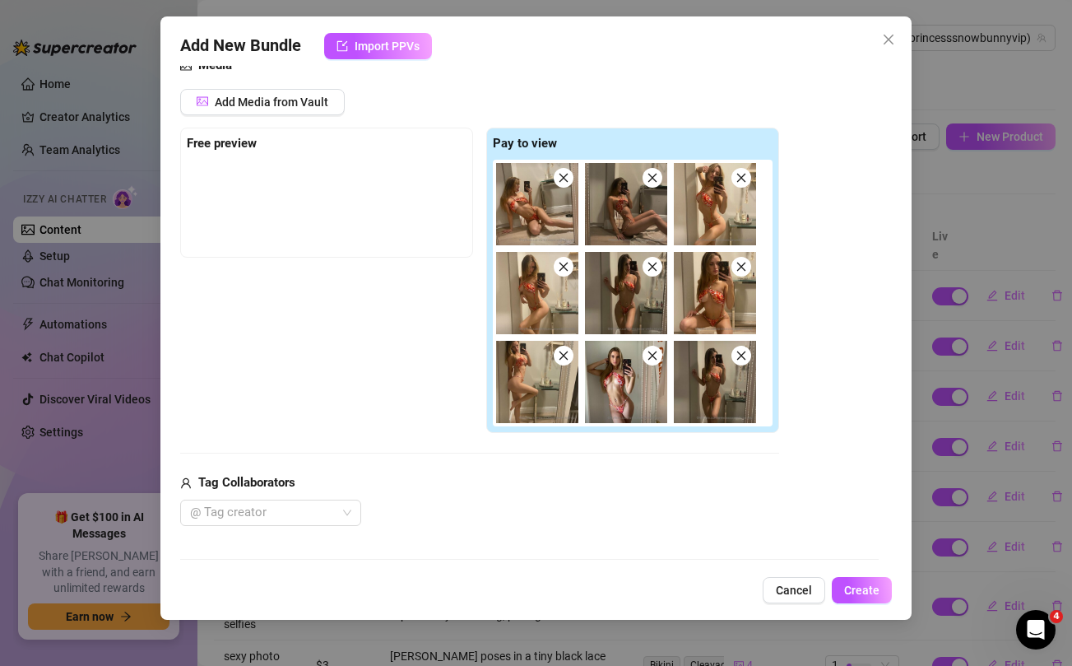
scroll to position [186, 0]
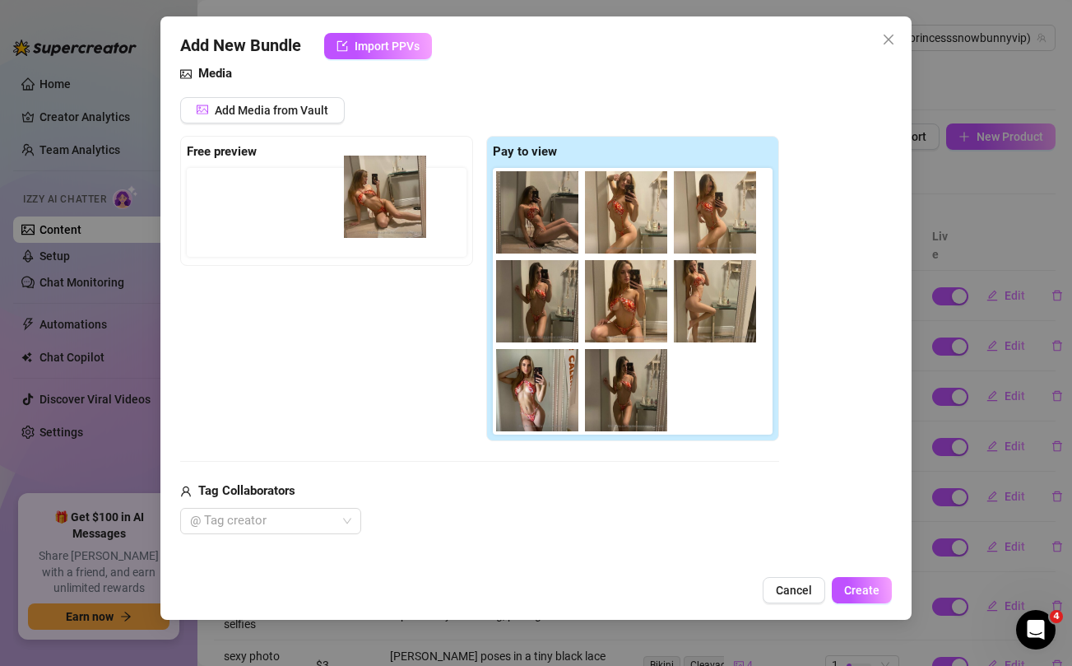
drag, startPoint x: 518, startPoint y: 206, endPoint x: 356, endPoint y: 191, distance: 162.8
click at [356, 191] on div "Free preview Pay to view" at bounding box center [479, 289] width 599 height 306
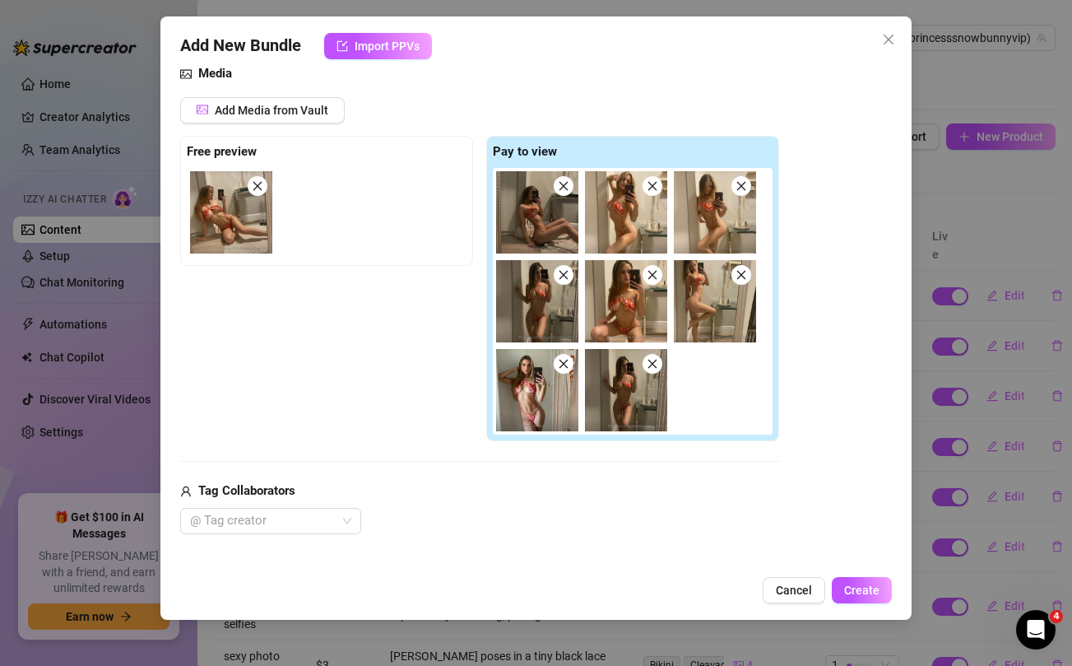
scroll to position [400, 0]
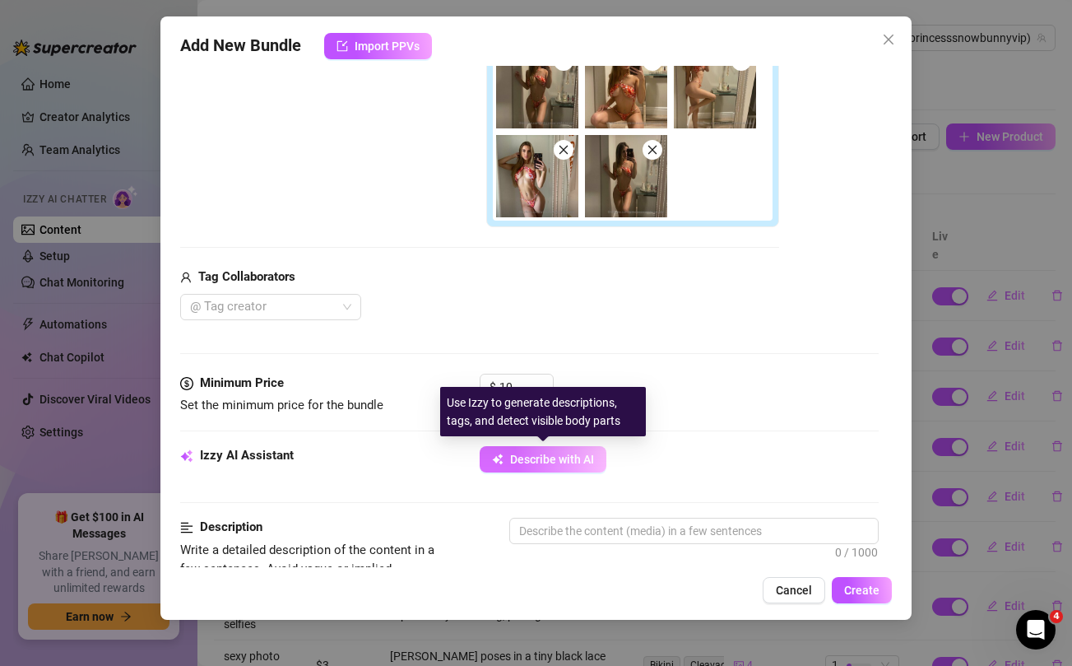
click at [500, 456] on icon "button" at bounding box center [501, 455] width 5 height 5
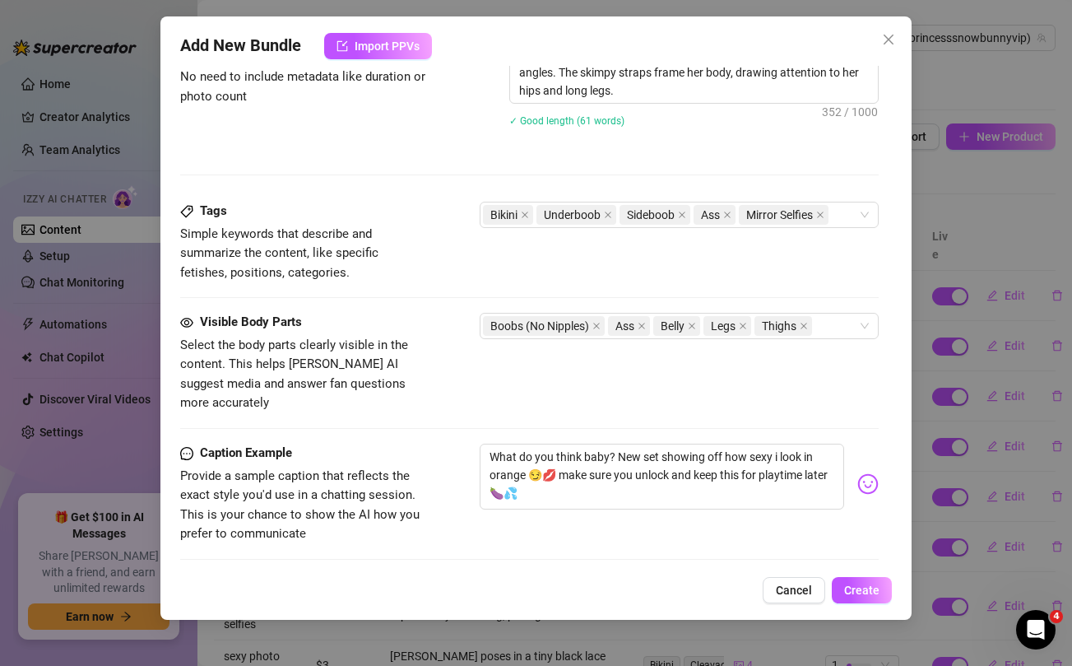
scroll to position [1117, 0]
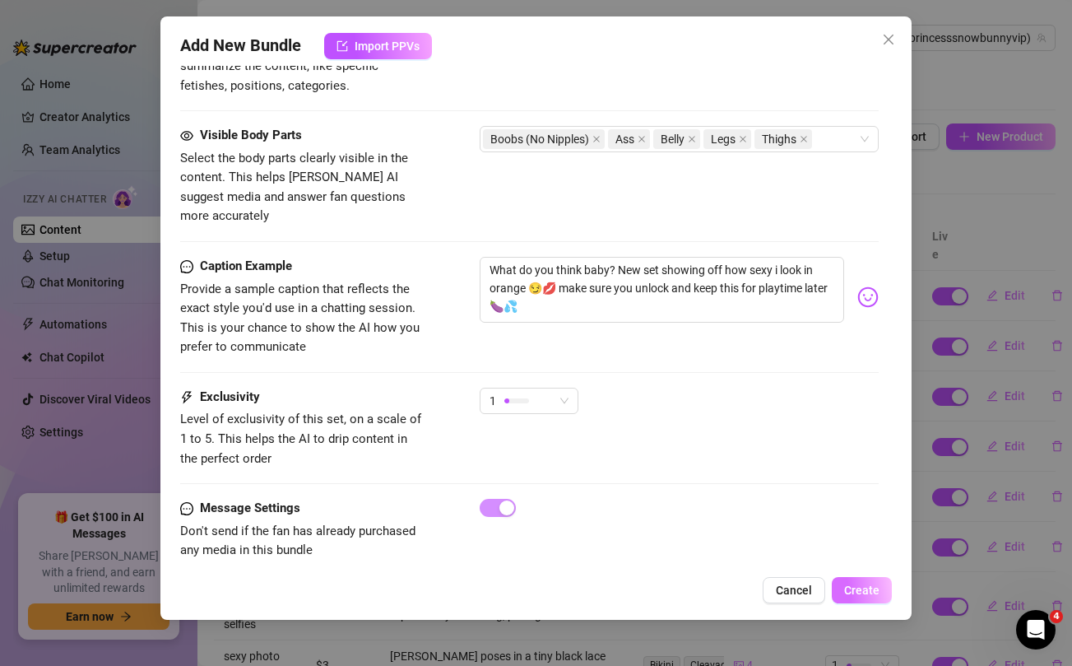
click at [871, 591] on span "Create" at bounding box center [861, 589] width 35 height 13
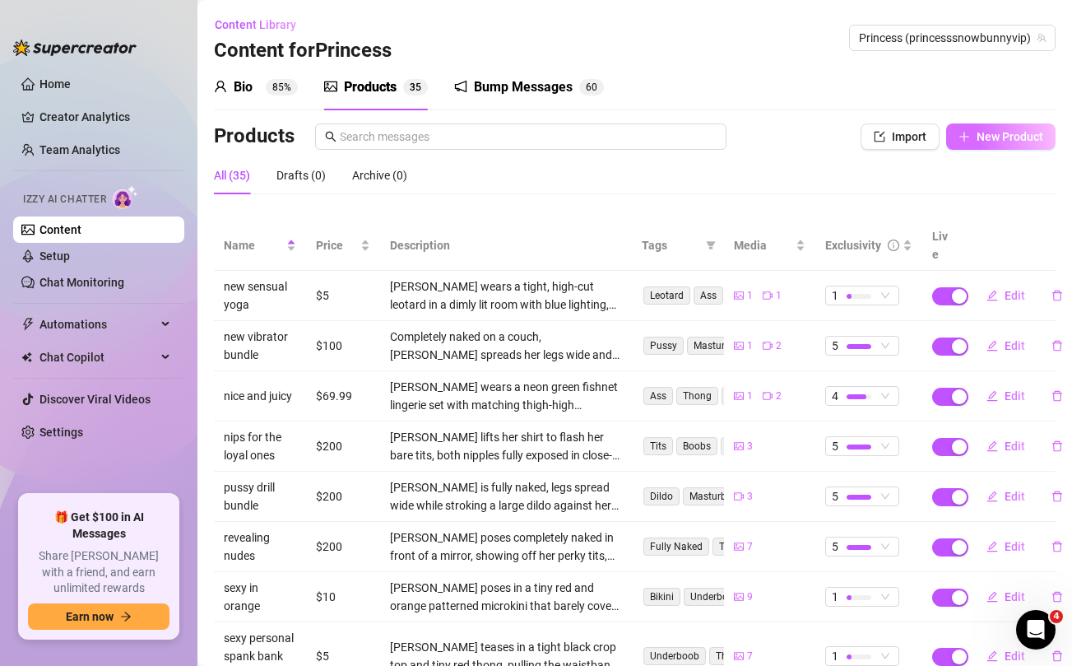
click at [990, 132] on span "New Product" at bounding box center [1009, 136] width 67 height 13
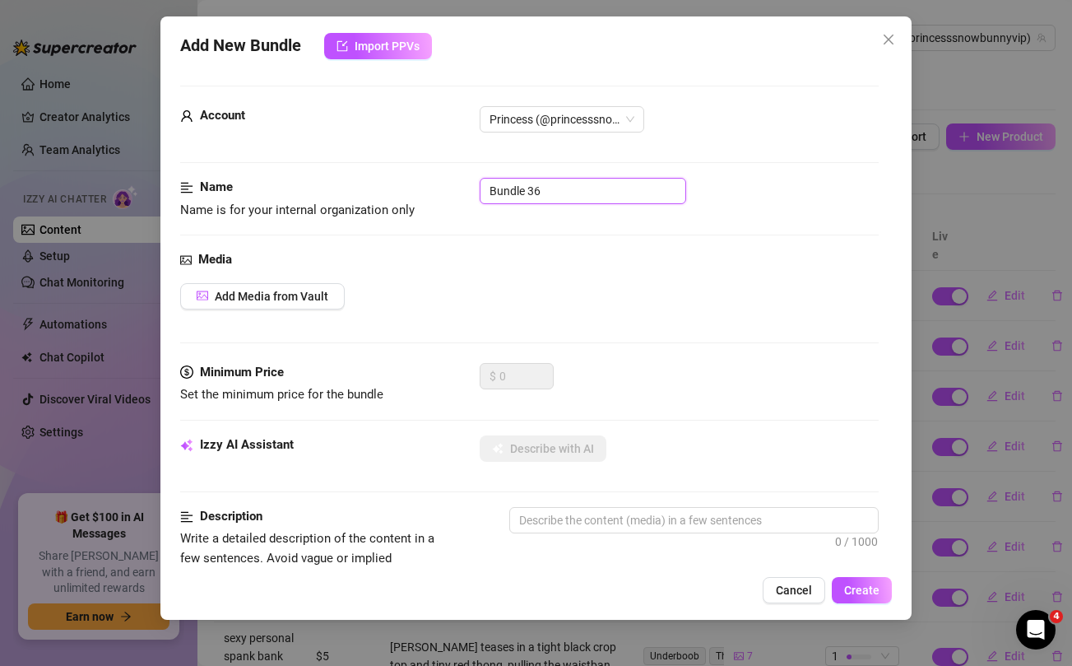
click at [531, 193] on input "Bundle 36" at bounding box center [583, 191] width 206 height 26
click at [562, 256] on div "Media" at bounding box center [529, 260] width 698 height 20
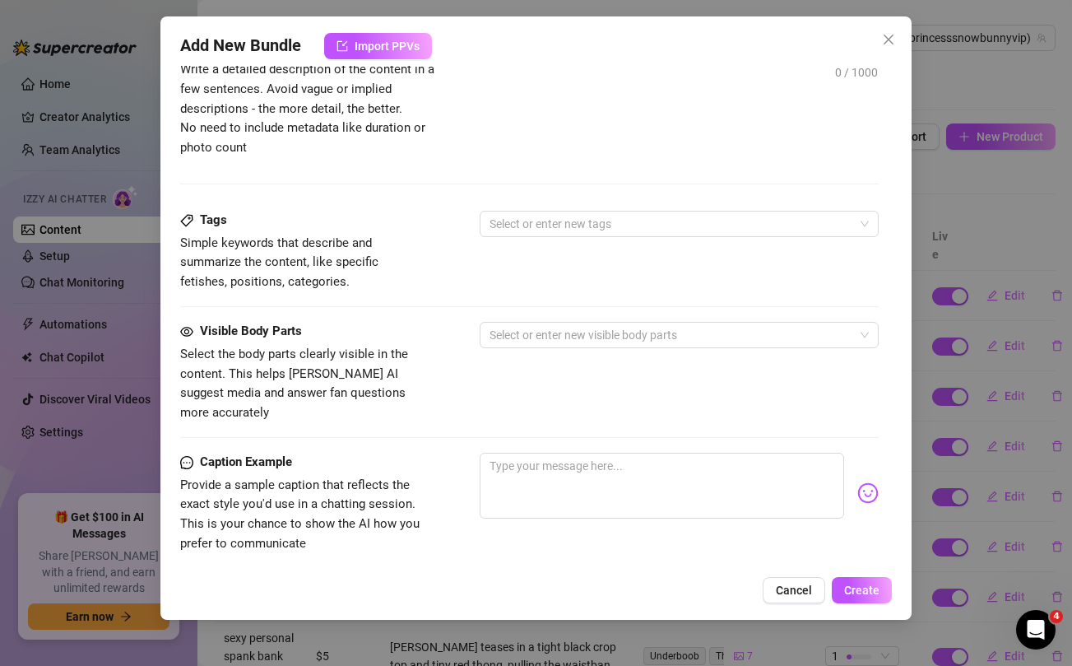
scroll to position [474, 0]
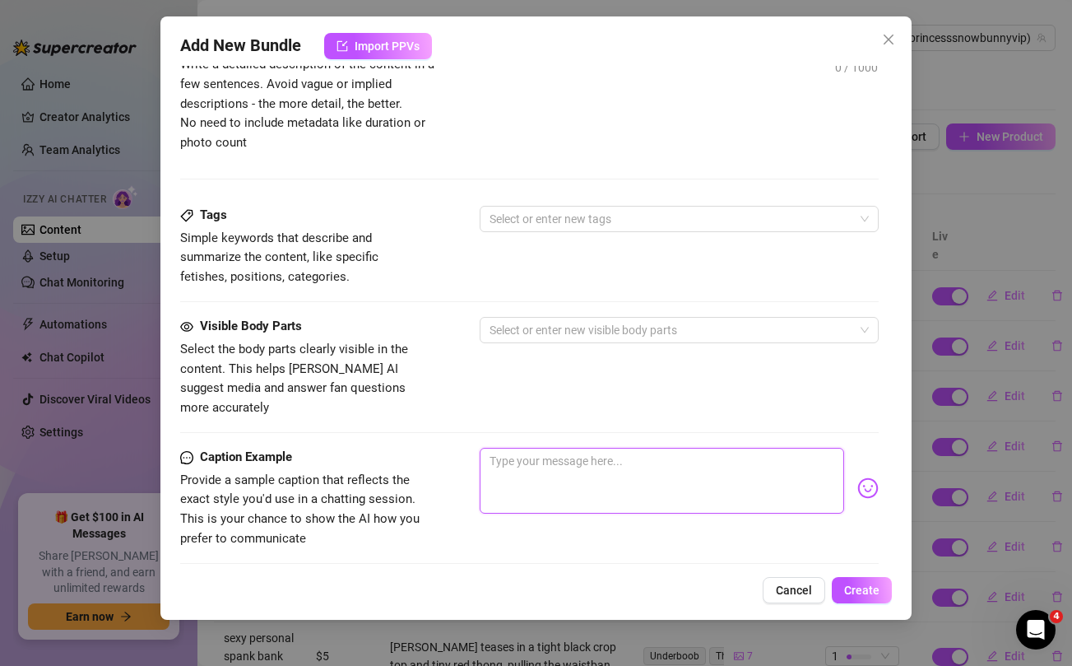
click at [536, 450] on textarea at bounding box center [662, 481] width 364 height 66
paste textarea "BRAND NEW Hottie Appreciation Bundle showing off a side of me you've never seen…"
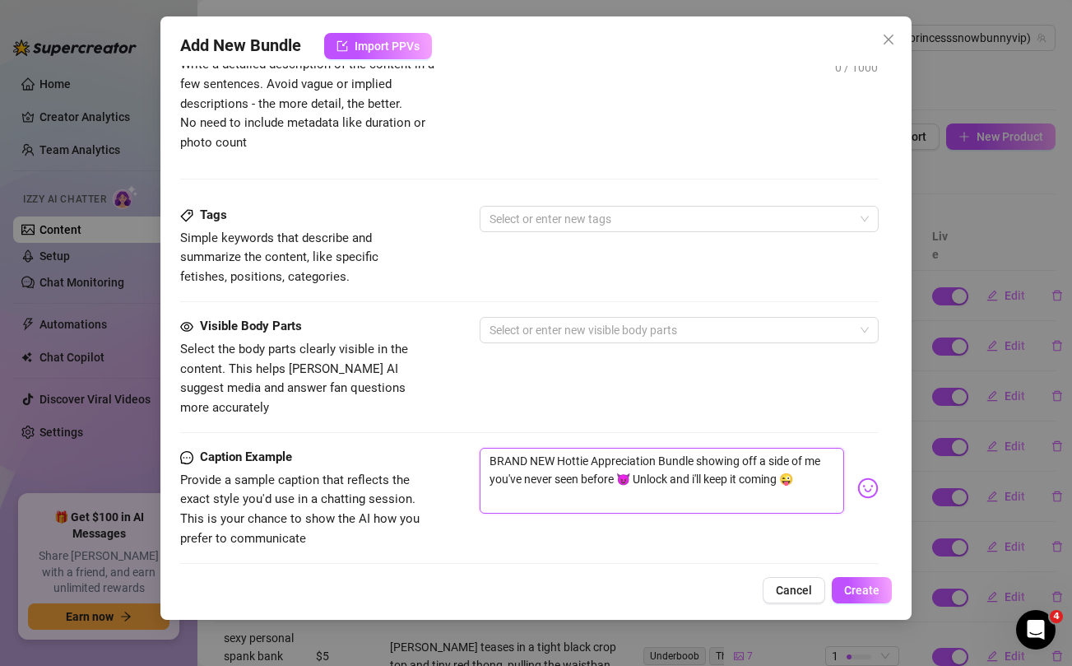
scroll to position [0, 0]
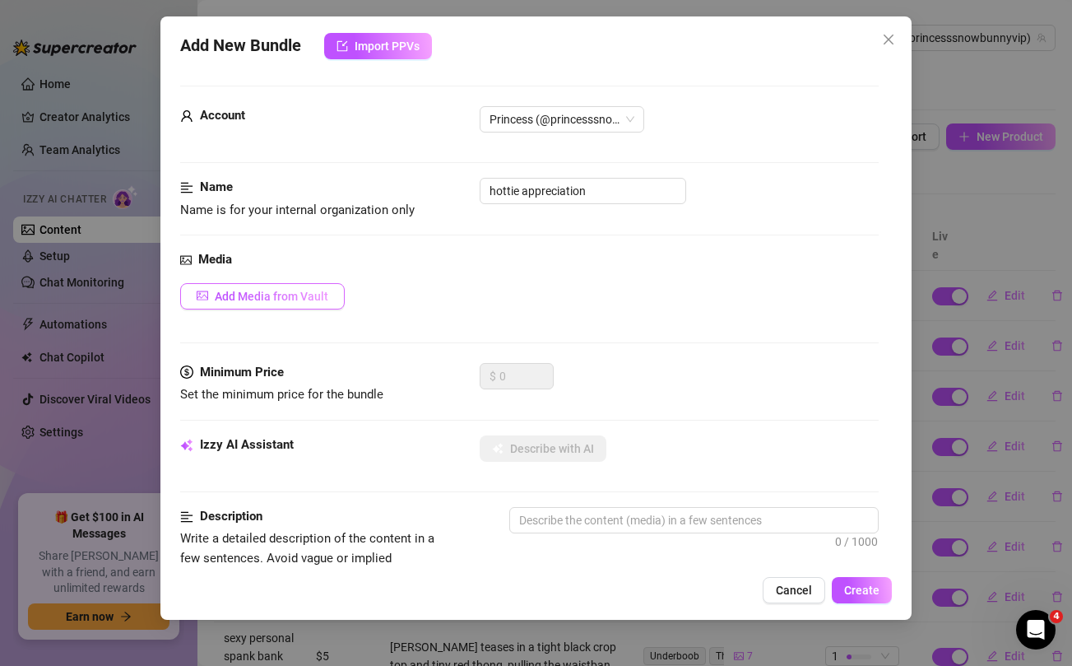
click at [288, 296] on span "Add Media from Vault" at bounding box center [272, 296] width 114 height 13
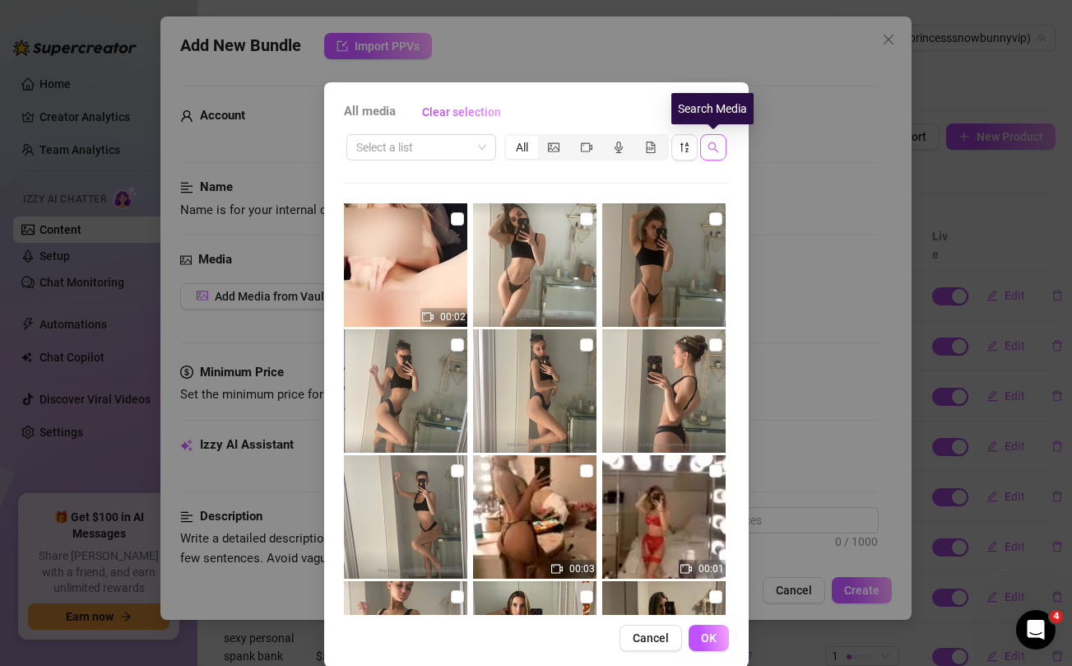
click at [706, 152] on button "button" at bounding box center [713, 147] width 26 height 26
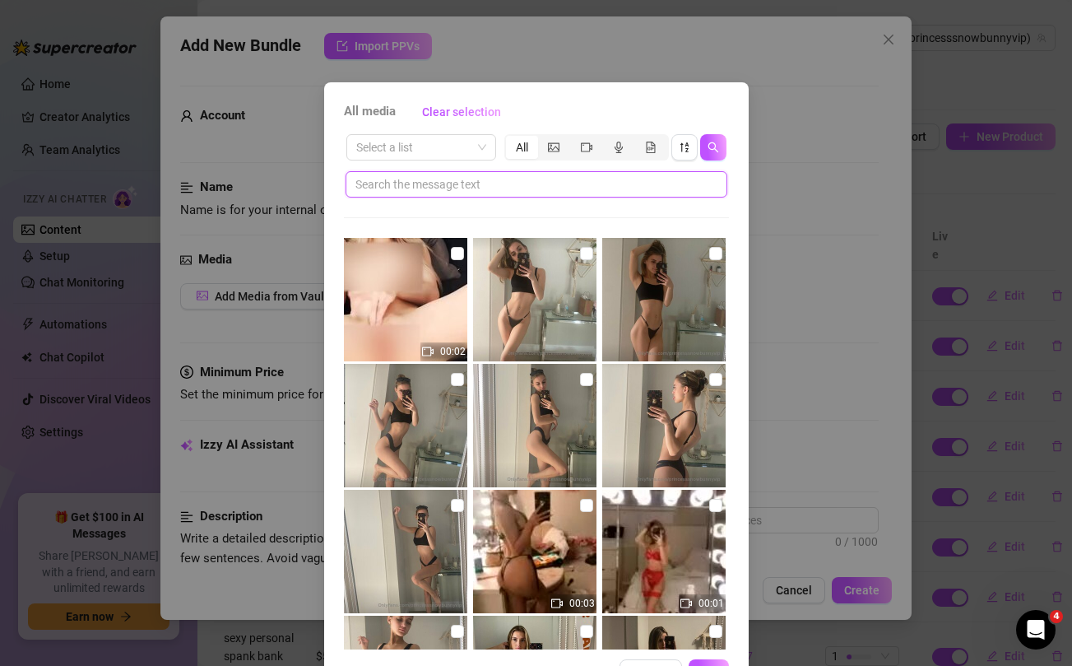
click at [493, 182] on input "text" at bounding box center [529, 184] width 349 height 18
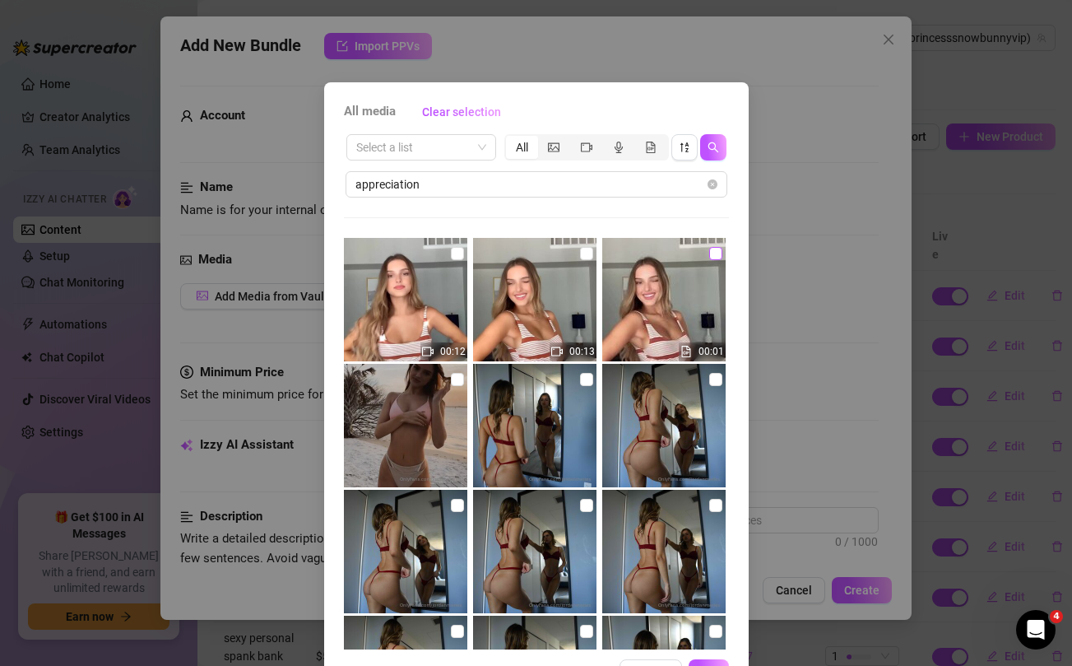
click at [712, 254] on input "checkbox" at bounding box center [715, 253] width 13 height 13
click at [585, 258] on input "checkbox" at bounding box center [586, 253] width 13 height 13
click at [455, 257] on input "checkbox" at bounding box center [457, 253] width 13 height 13
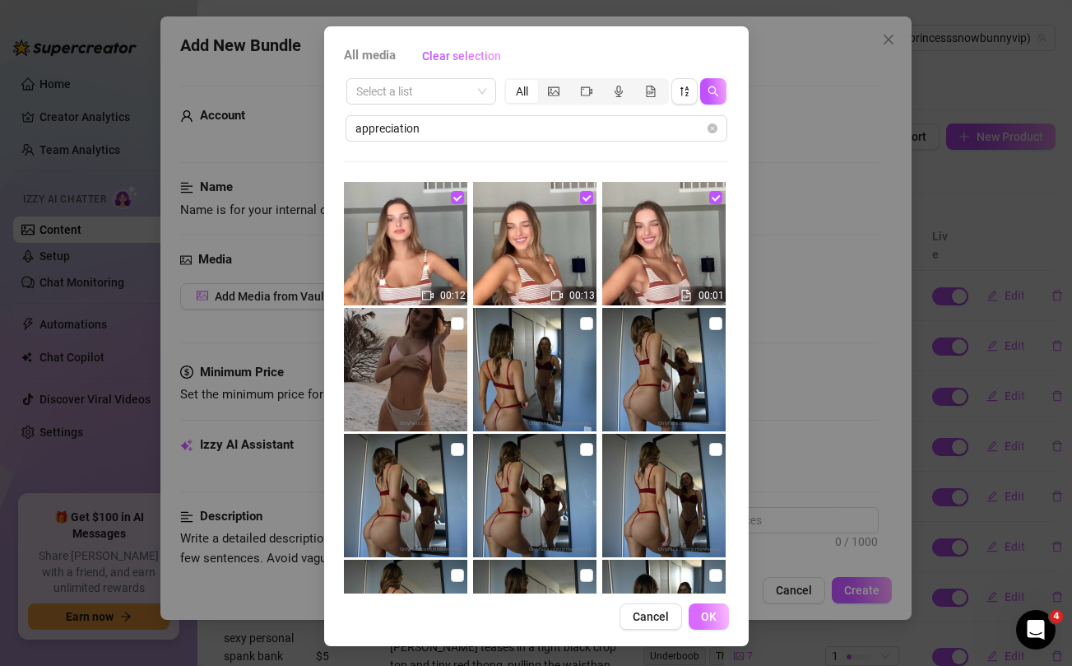
click at [712, 622] on span "OK" at bounding box center [709, 616] width 16 height 13
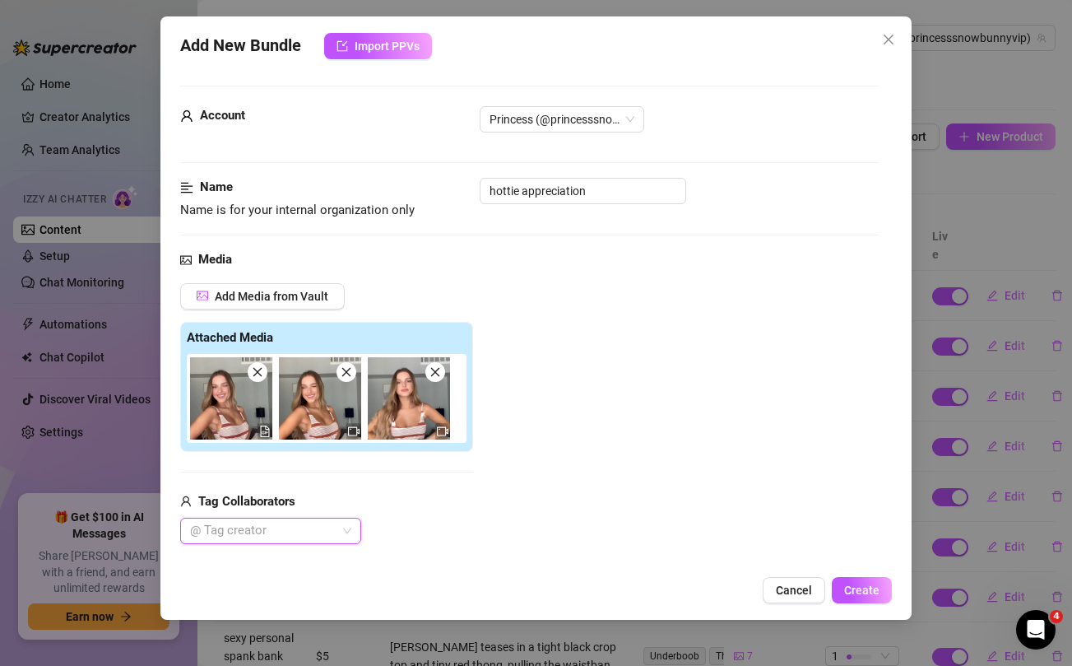
scroll to position [208, 0]
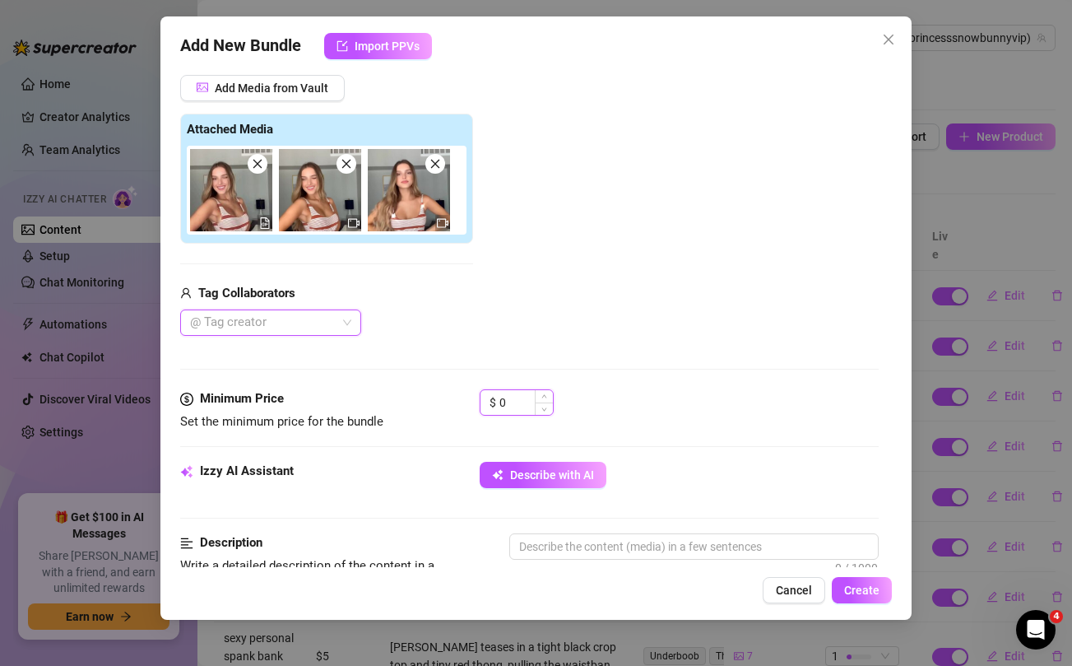
click at [517, 404] on input "0" at bounding box center [525, 402] width 53 height 25
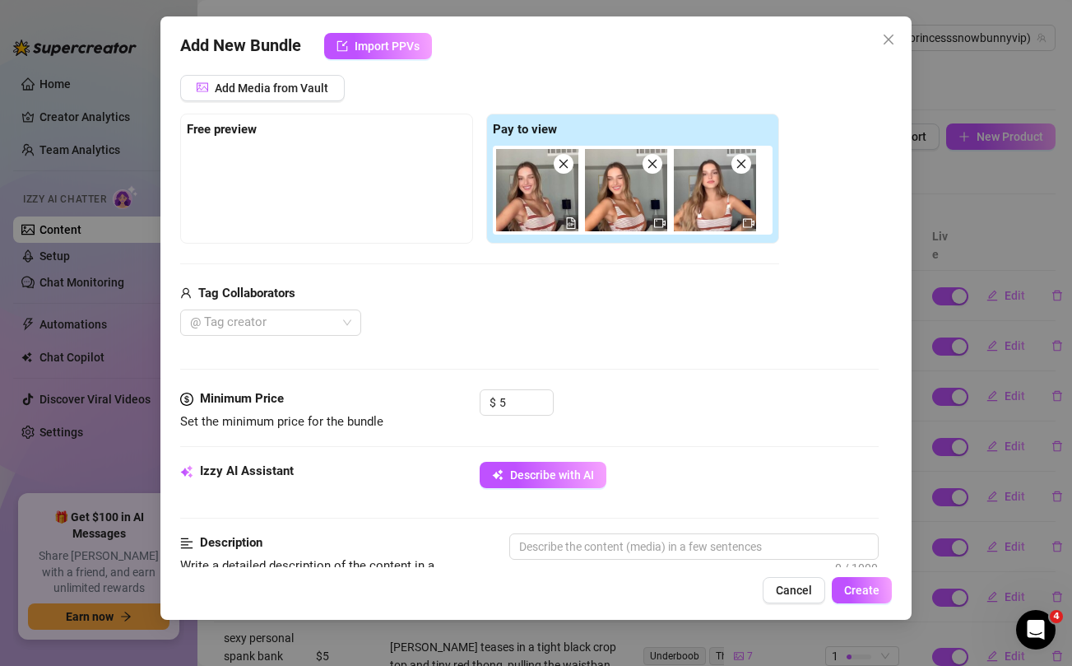
click at [527, 345] on div "Media Add Media from Vault Free preview Pay to view Tag Collaborators @ Tag cre…" at bounding box center [529, 215] width 698 height 347
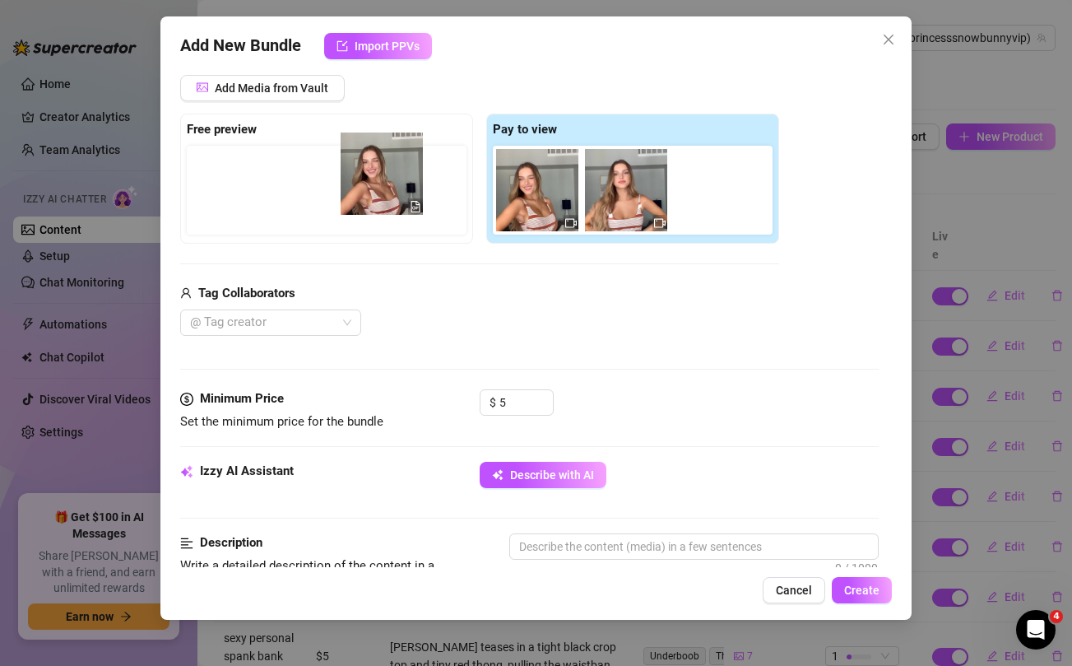
drag, startPoint x: 524, startPoint y: 173, endPoint x: 358, endPoint y: 156, distance: 167.0
click at [358, 156] on div "Free preview Pay to view" at bounding box center [479, 179] width 599 height 130
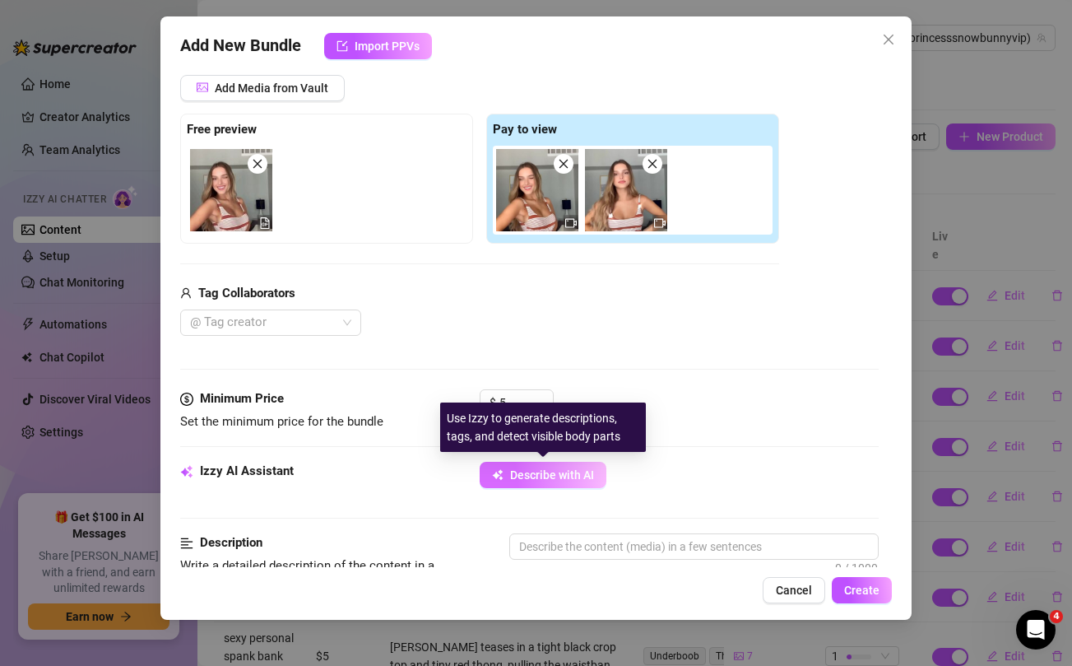
click at [537, 473] on span "Describe with AI" at bounding box center [552, 474] width 84 height 13
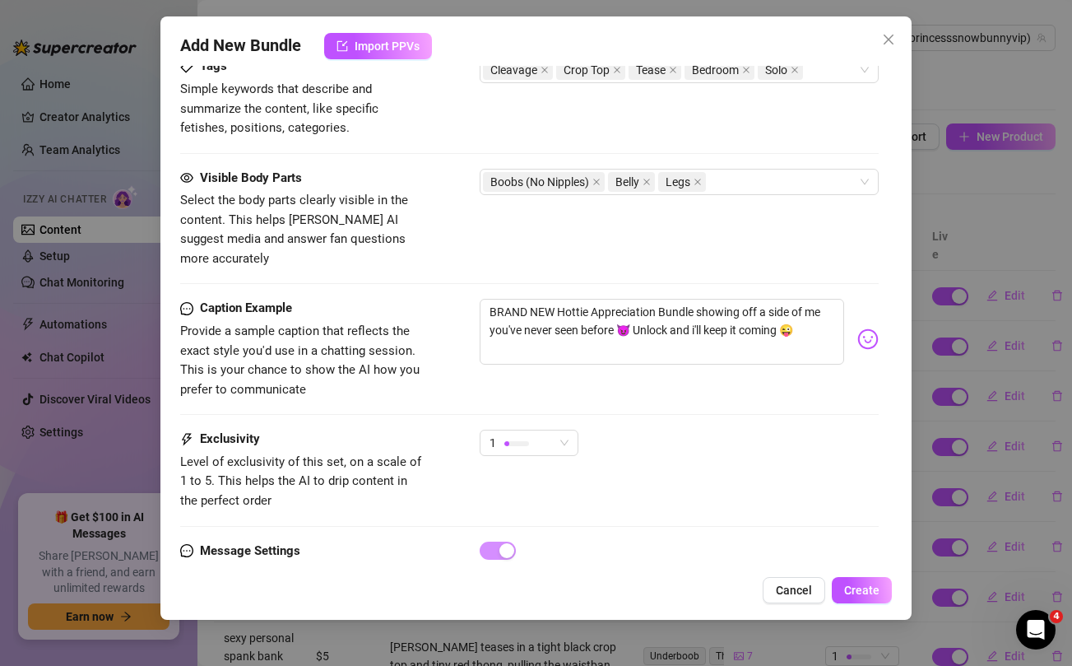
scroll to position [884, 0]
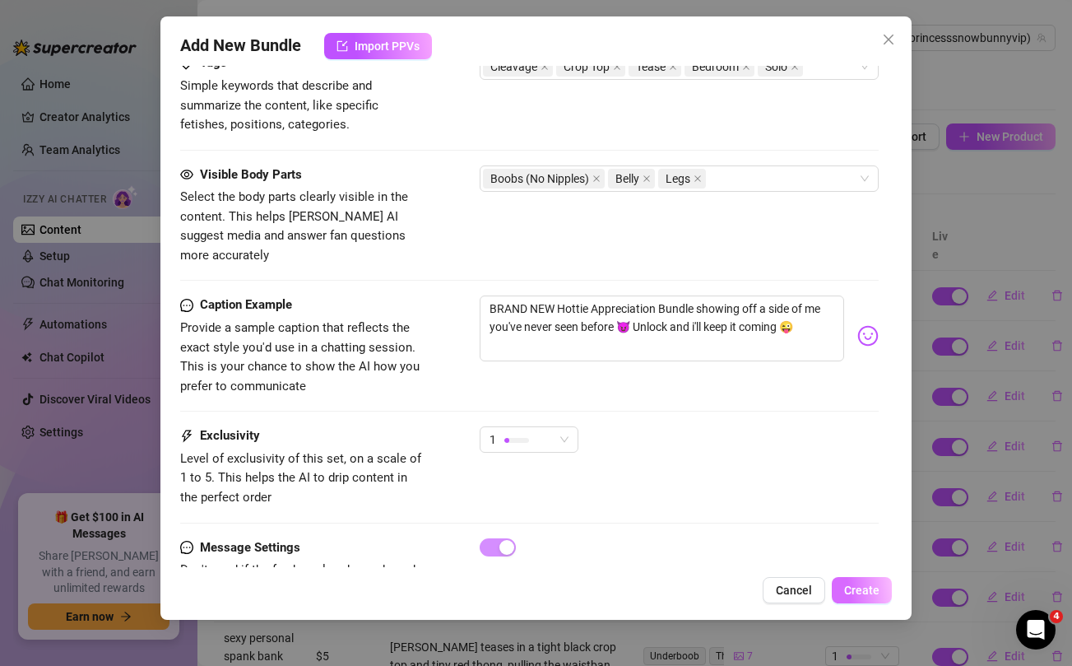
click at [878, 597] on button "Create" at bounding box center [862, 590] width 60 height 26
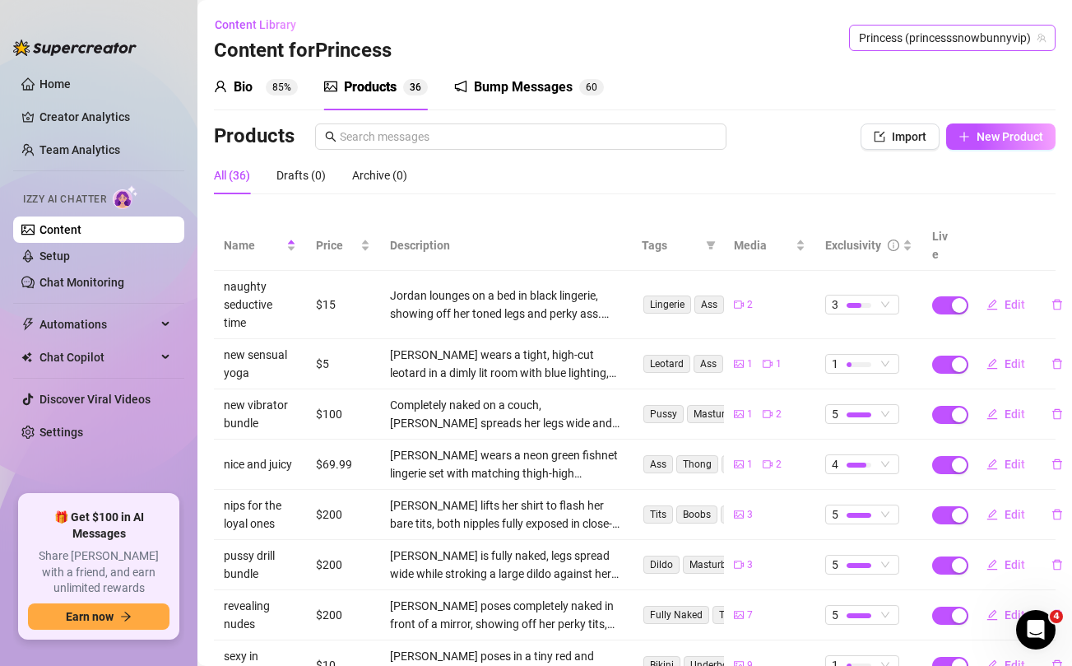
click at [990, 35] on span "Princess (princesssnowbunnyvip)" at bounding box center [952, 38] width 187 height 25
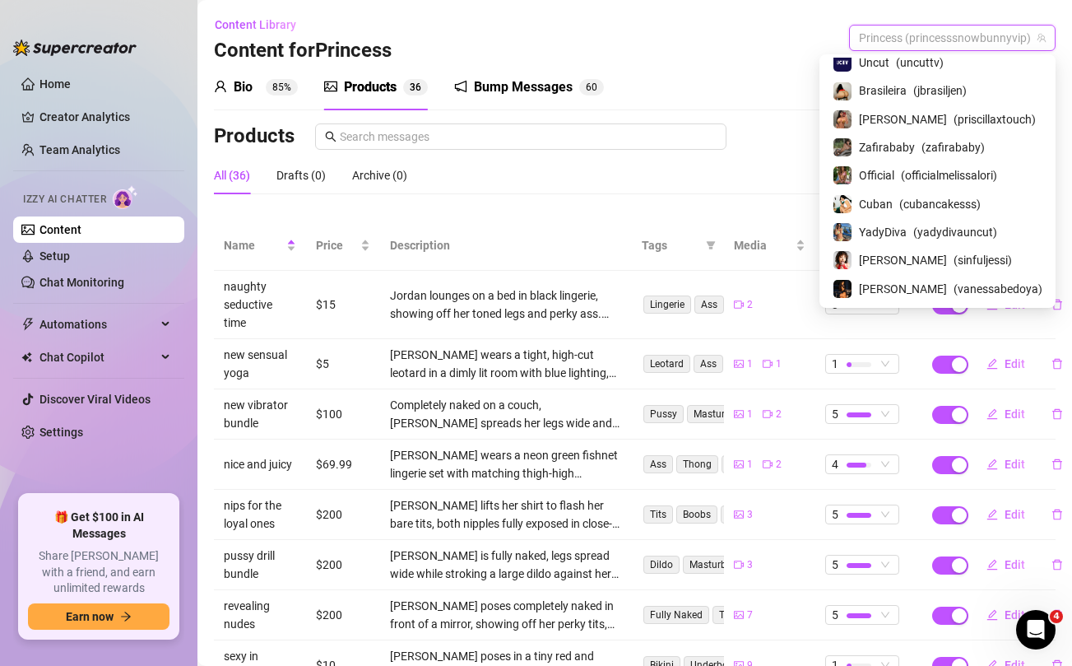
scroll to position [0, 0]
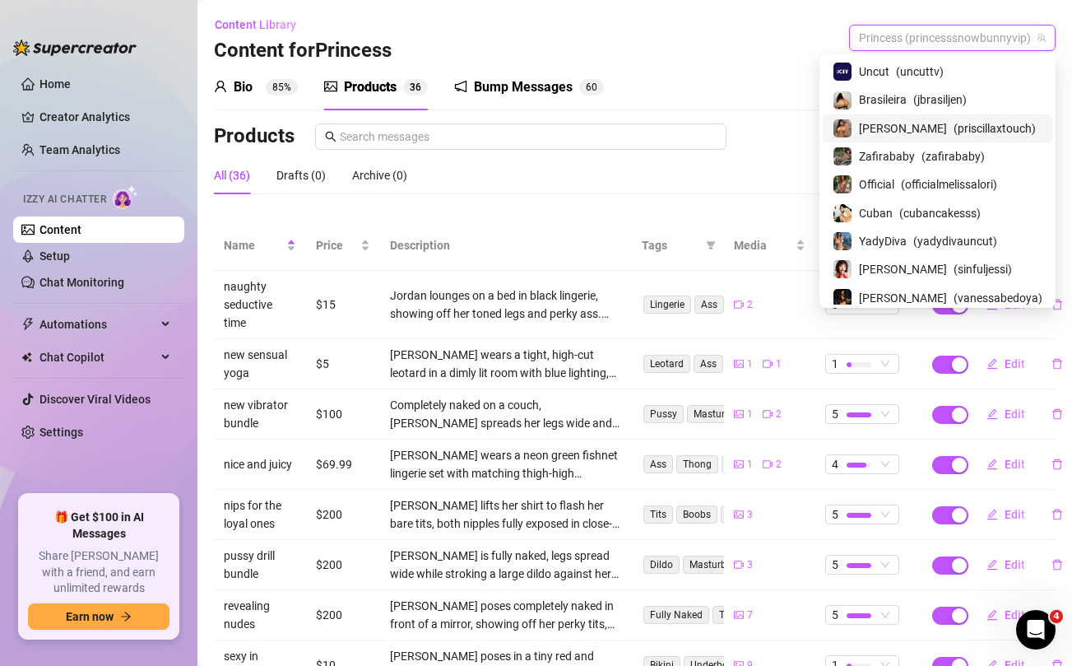
click at [888, 128] on span "[PERSON_NAME]" at bounding box center [903, 128] width 88 height 18
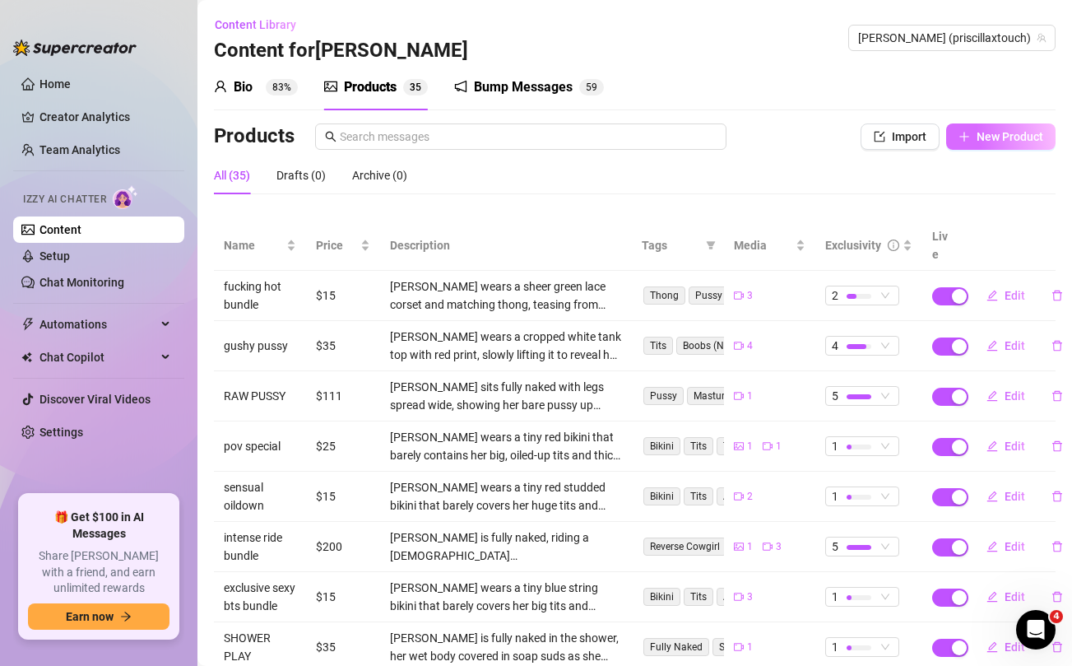
click at [989, 136] on span "New Product" at bounding box center [1009, 136] width 67 height 13
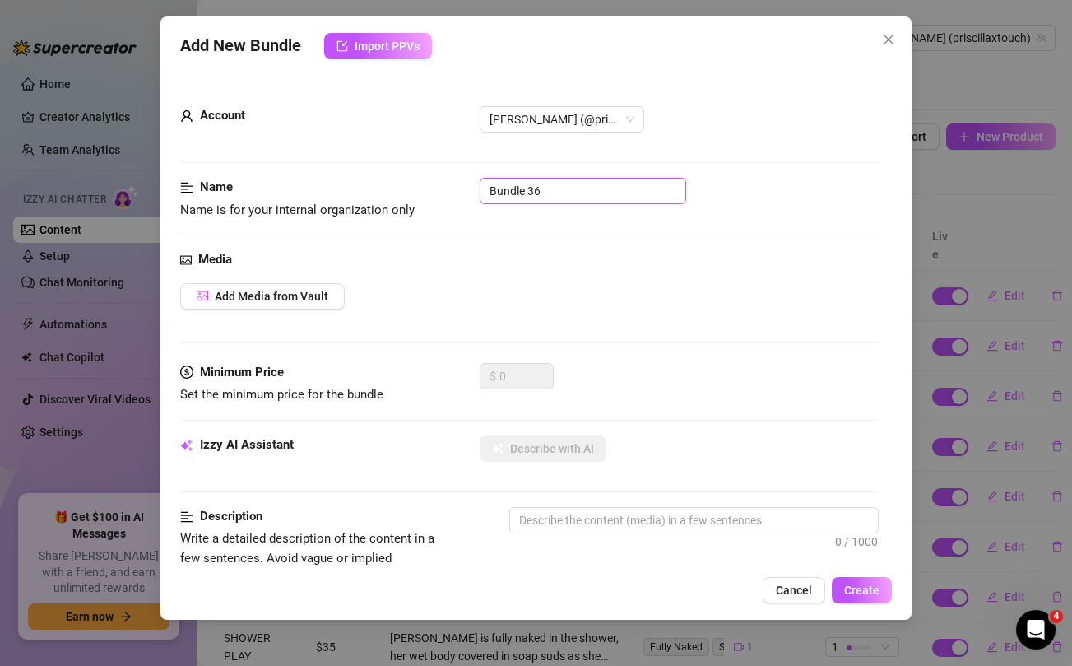
click at [591, 201] on input "Bundle 36" at bounding box center [583, 191] width 206 height 26
click at [304, 299] on span "Add Media from Vault" at bounding box center [272, 296] width 114 height 13
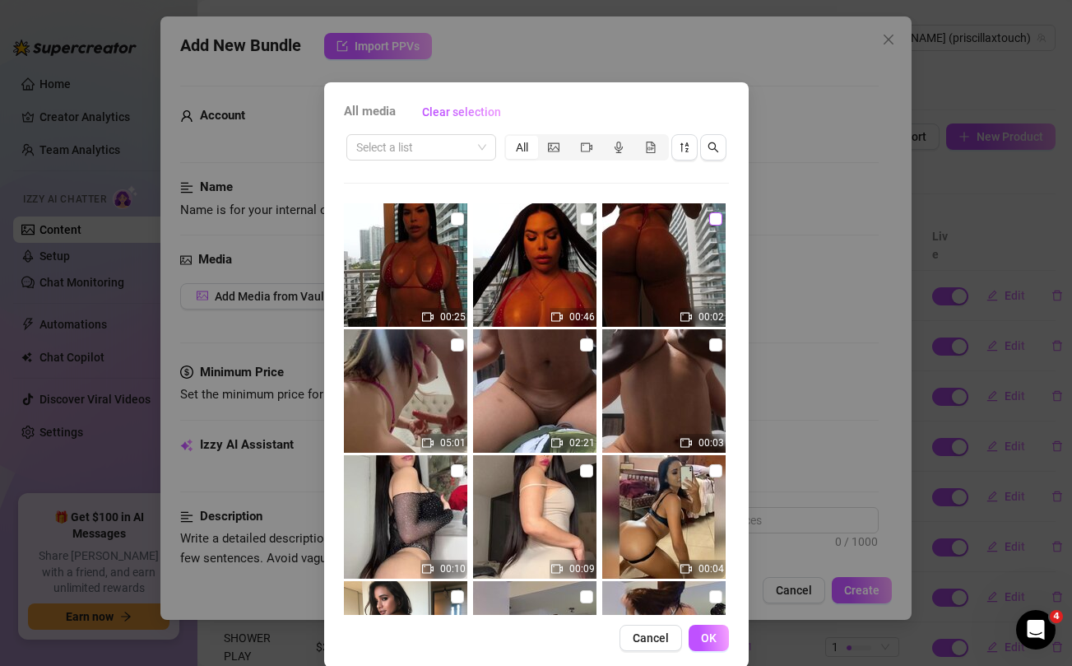
click at [713, 219] on input "checkbox" at bounding box center [715, 218] width 13 height 13
click at [582, 218] on input "checkbox" at bounding box center [586, 218] width 13 height 13
click at [457, 216] on input "checkbox" at bounding box center [457, 218] width 13 height 13
click at [713, 638] on span "OK" at bounding box center [709, 637] width 16 height 13
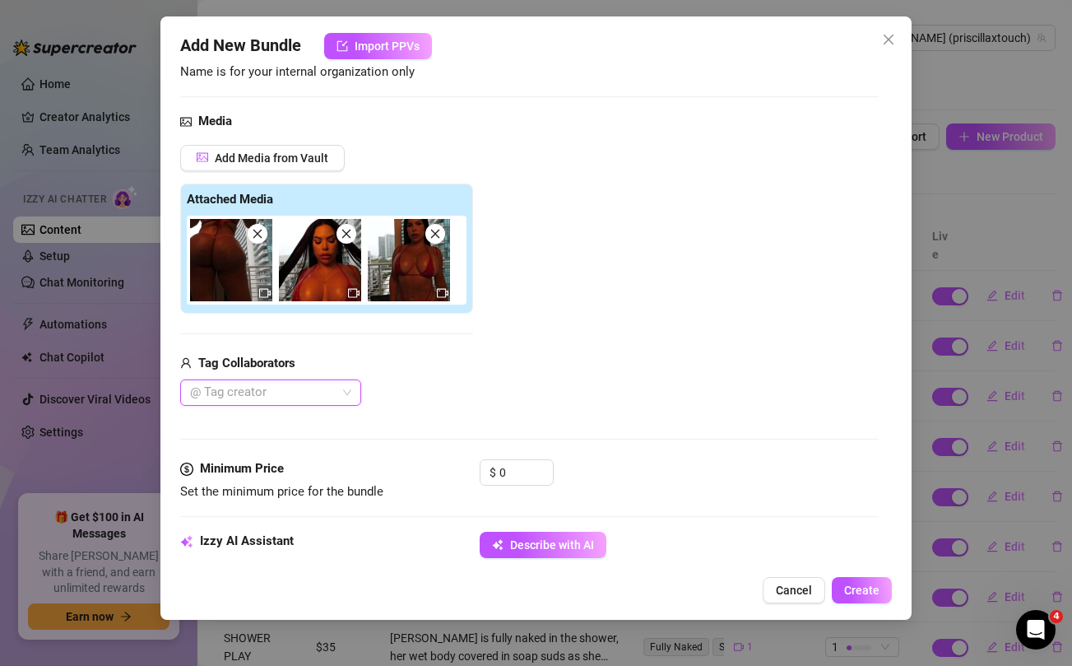
scroll to position [141, 0]
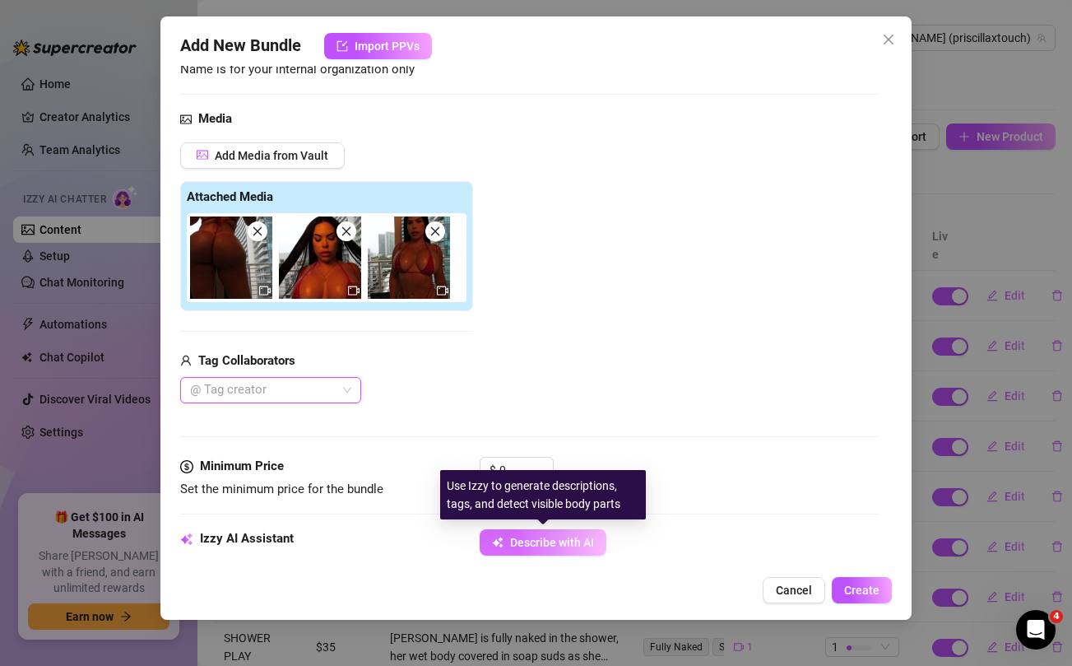
click at [530, 539] on span "Describe with AI" at bounding box center [552, 542] width 84 height 13
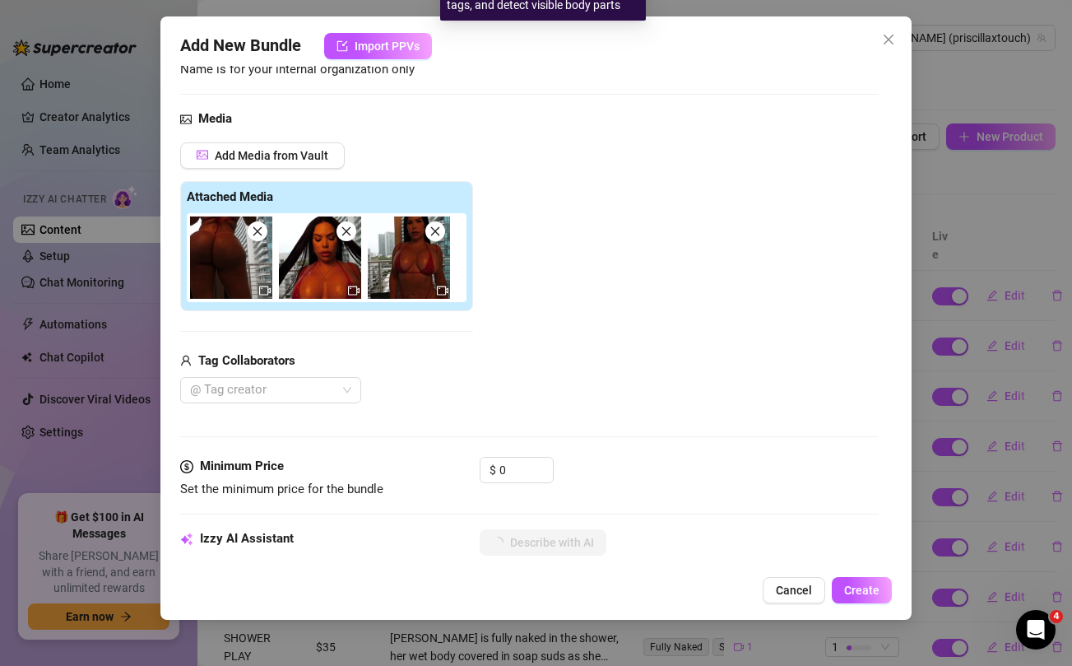
scroll to position [735, 0]
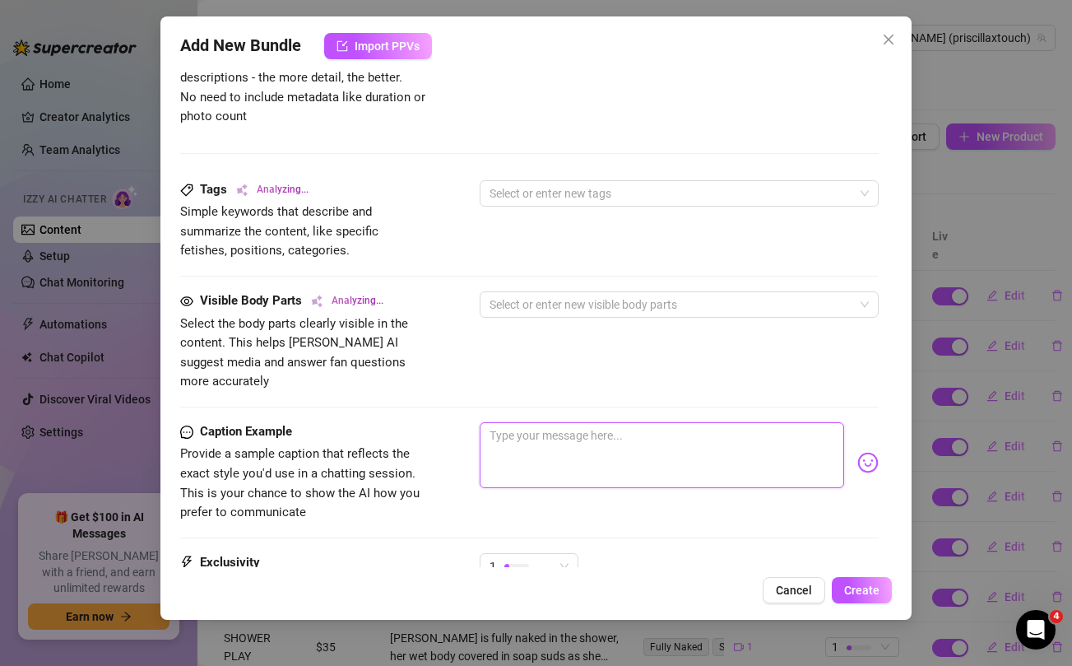
click at [550, 442] on textarea at bounding box center [662, 455] width 364 height 66
paste textarea "Brand New RED KINI BUNDLE 🔥🔥🔥 Oiled up/lubed up and showing off the goodies for…"
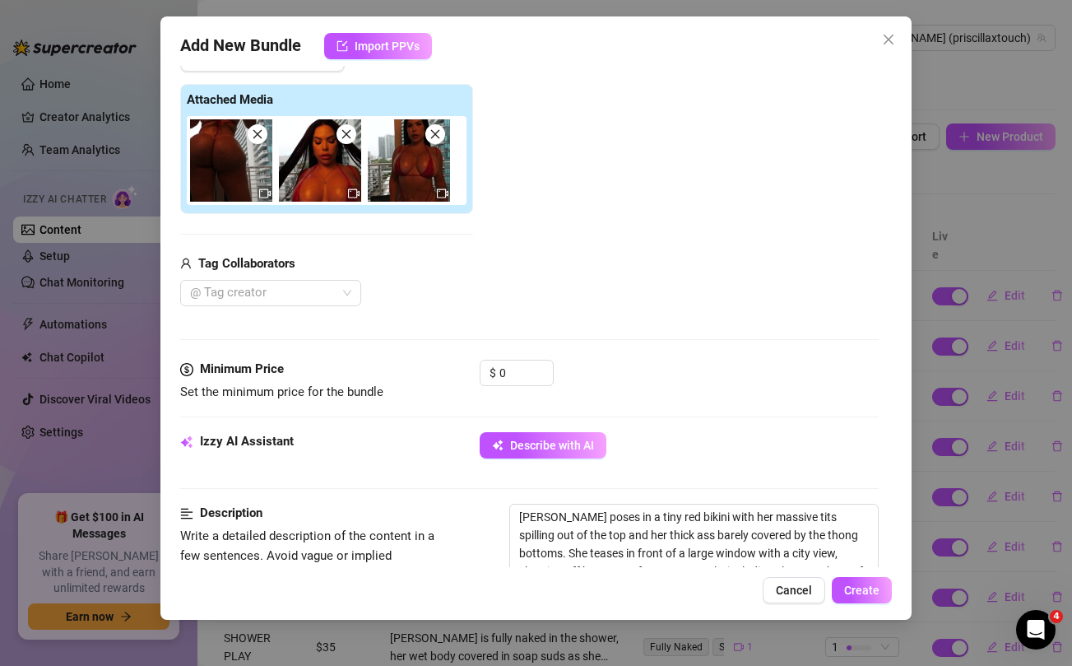
scroll to position [389, 0]
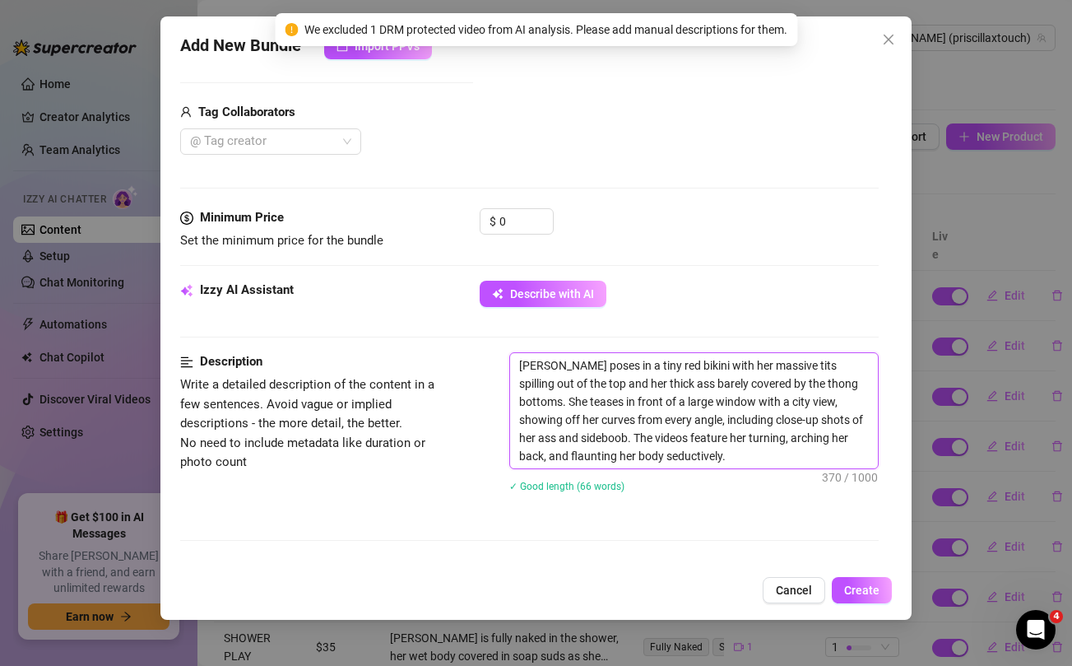
click at [661, 401] on textarea "[PERSON_NAME] poses in a tiny red bikini with her massive tits spilling out of …" at bounding box center [693, 410] width 367 height 115
click at [709, 448] on textarea "[PERSON_NAME] poses in a tiny red bikini with her massive tits spilling out of …" at bounding box center [693, 410] width 367 height 115
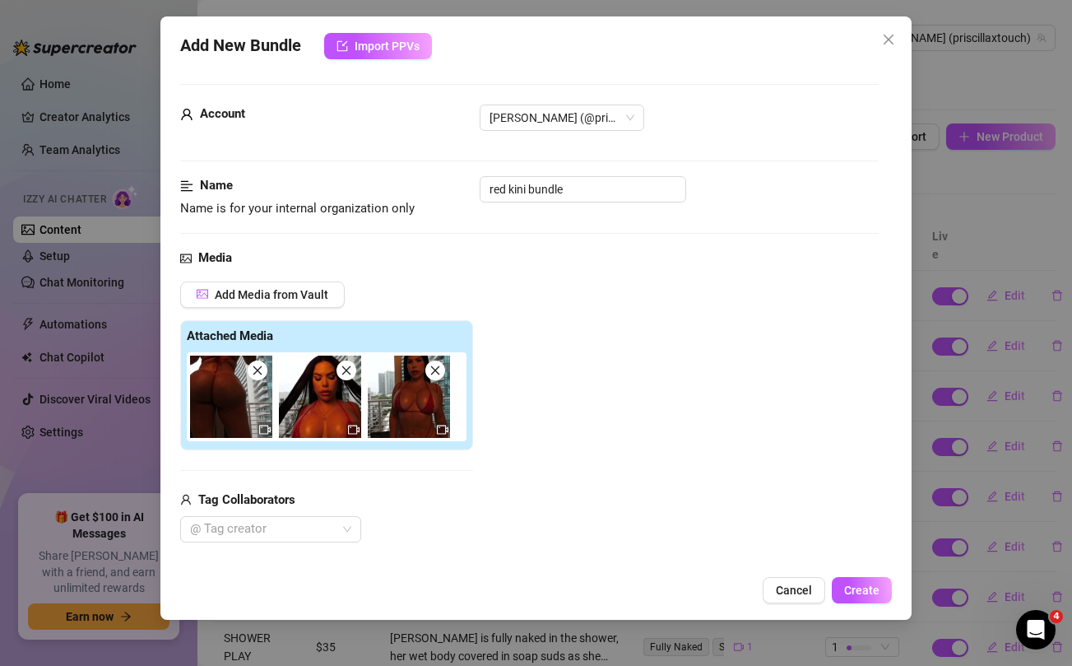
scroll to position [239, 0]
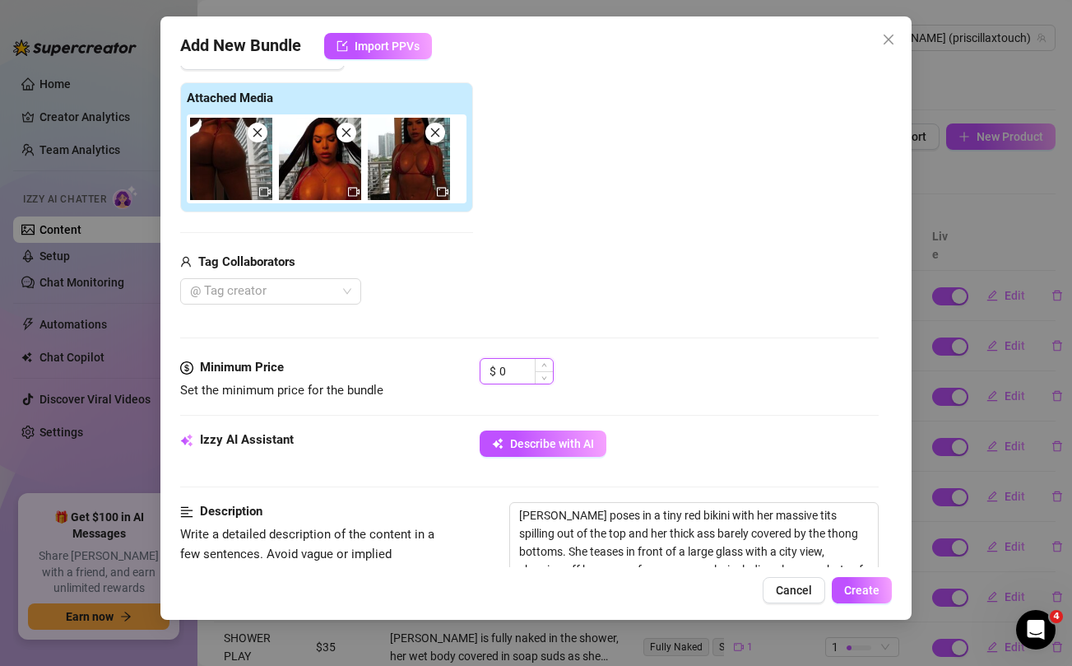
click at [513, 369] on input "0" at bounding box center [525, 371] width 53 height 25
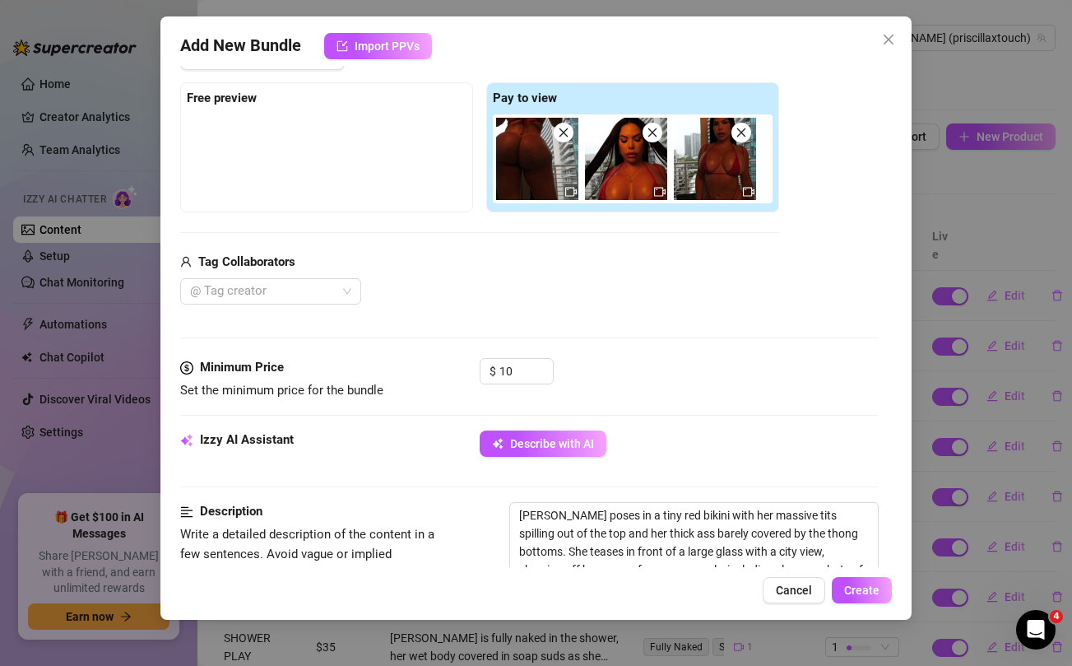
click at [531, 275] on div "Tag Collaborators @ Tag creator" at bounding box center [479, 279] width 599 height 53
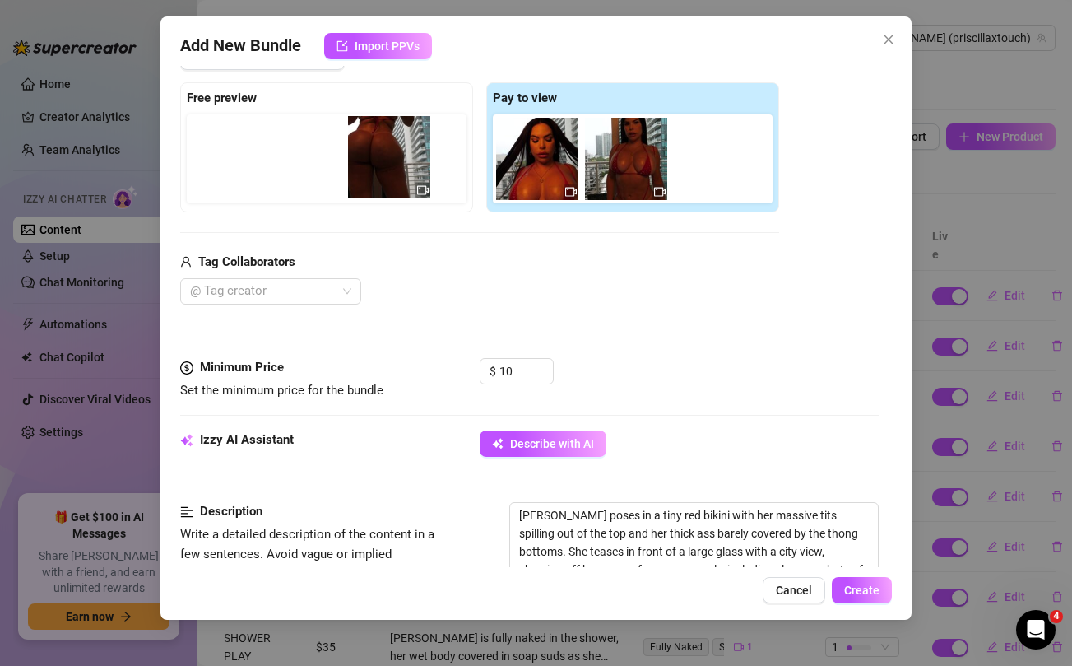
drag, startPoint x: 522, startPoint y: 141, endPoint x: 369, endPoint y: 139, distance: 153.0
click at [369, 139] on div "Free preview Pay to view" at bounding box center [479, 147] width 599 height 130
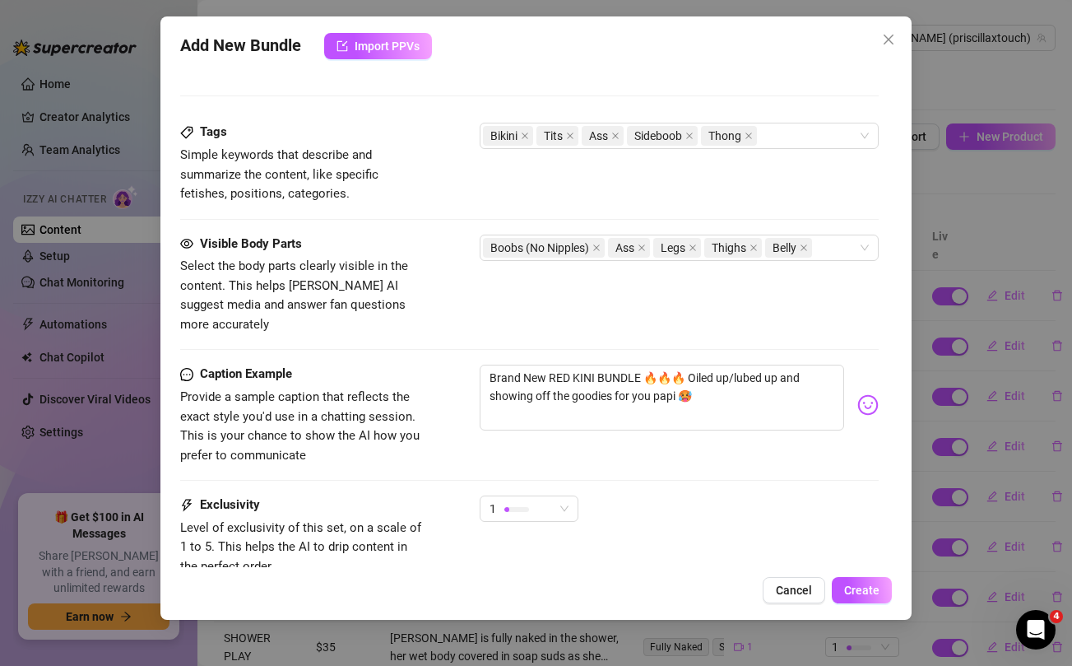
scroll to position [814, 0]
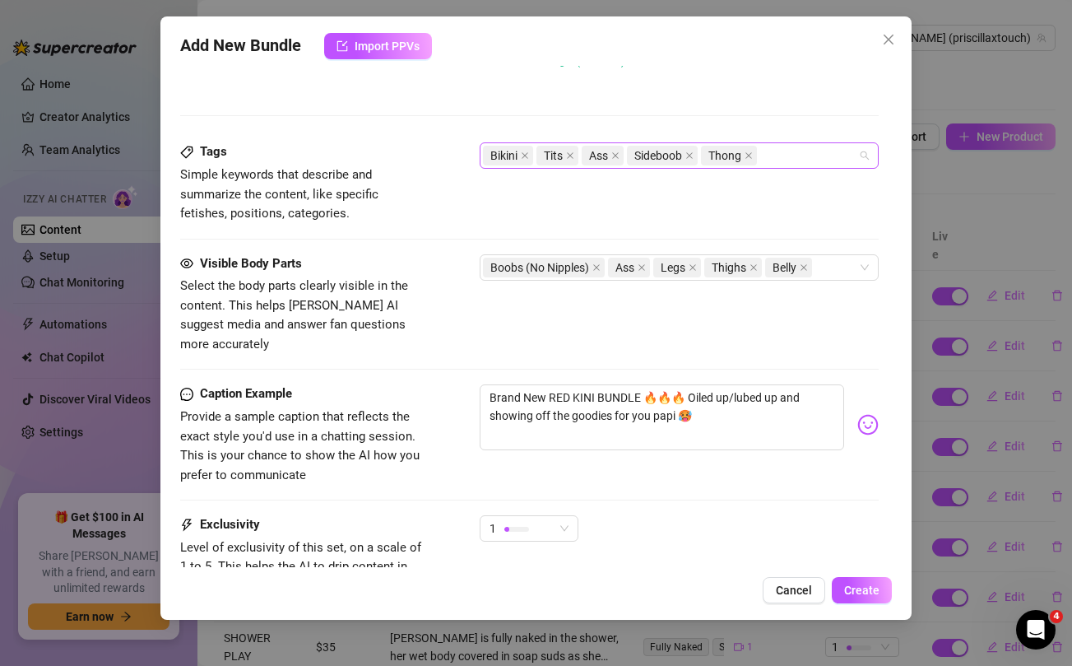
click at [800, 160] on div "Bikini Tits Ass Sideboob Thong" at bounding box center [670, 155] width 374 height 23
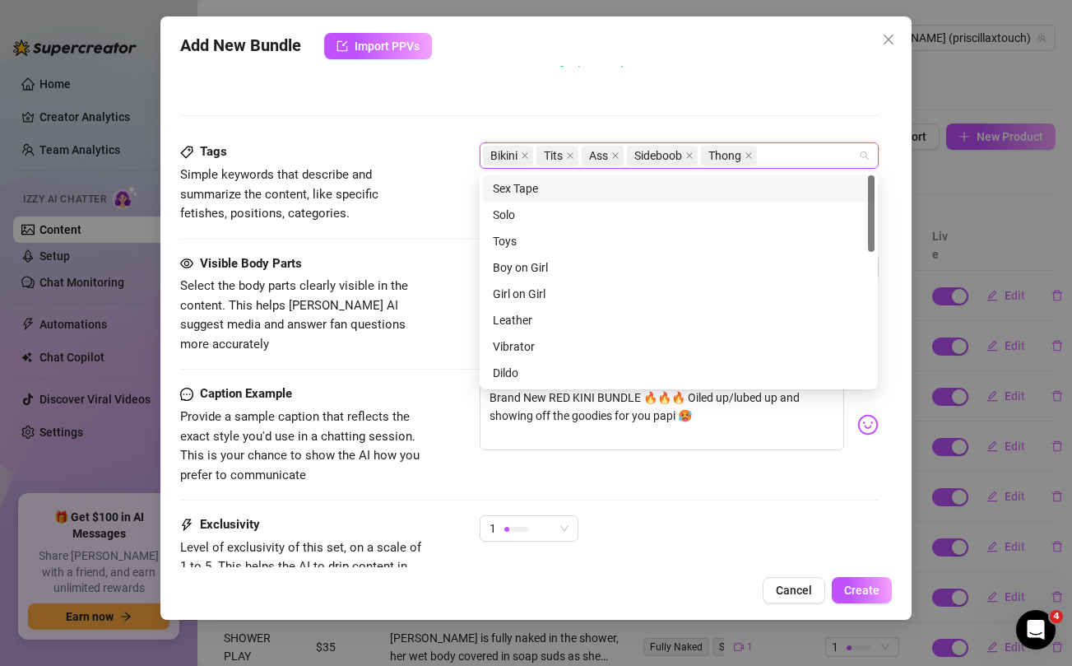
click at [727, 94] on div "Description Write a detailed description of the content in a few sentences. Avo…" at bounding box center [529, 35] width 698 height 215
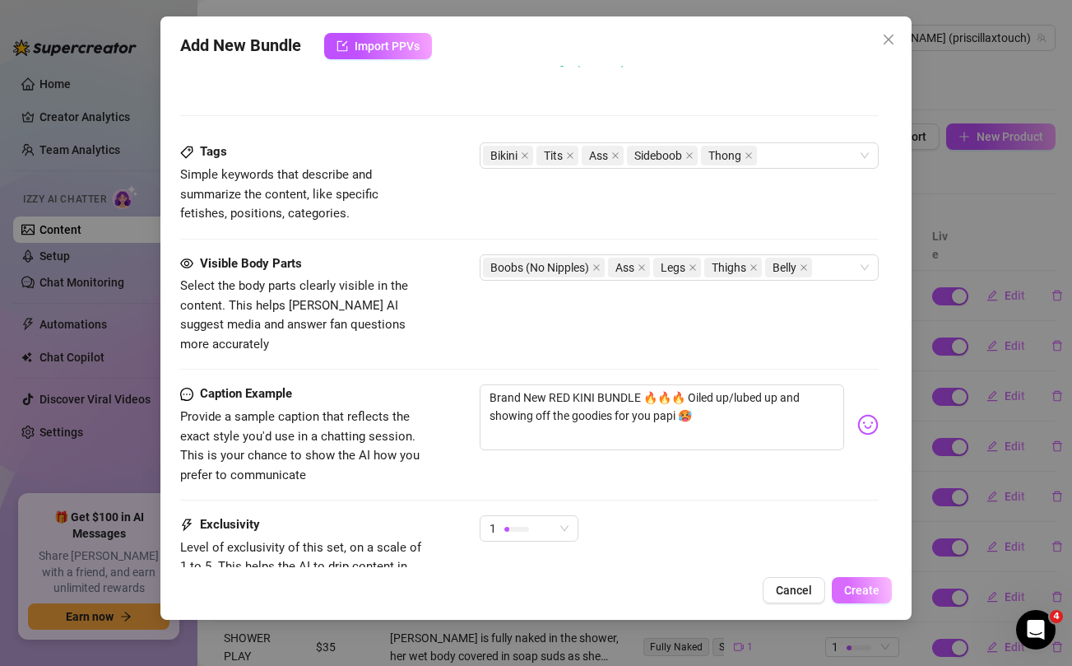
click at [869, 582] on button "Create" at bounding box center [862, 590] width 60 height 26
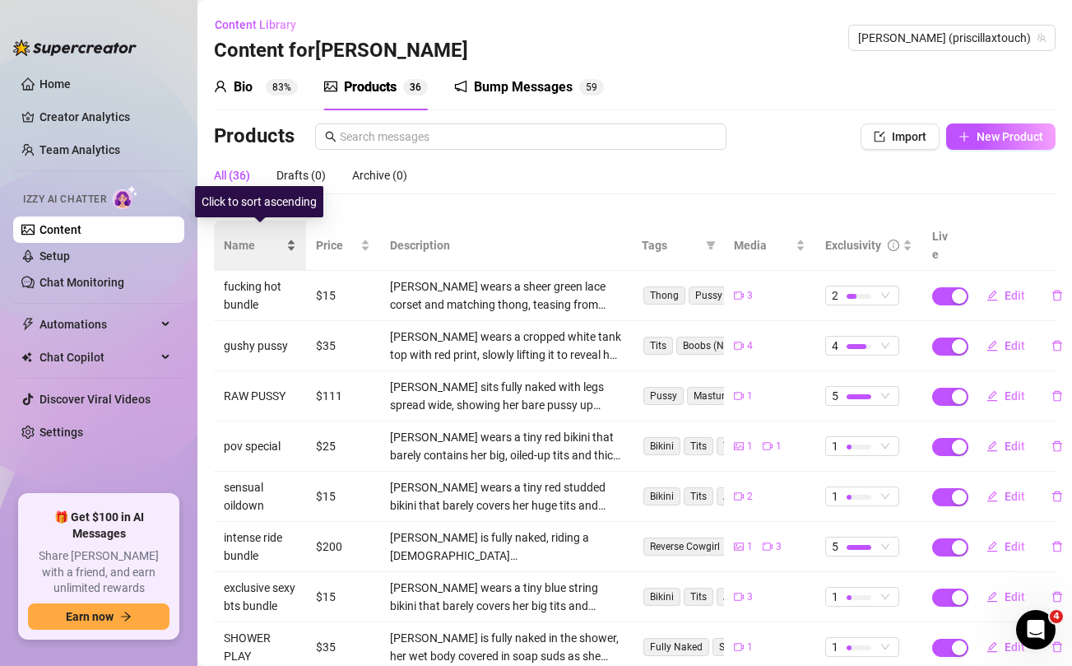
click at [239, 236] on span "Name" at bounding box center [253, 245] width 59 height 18
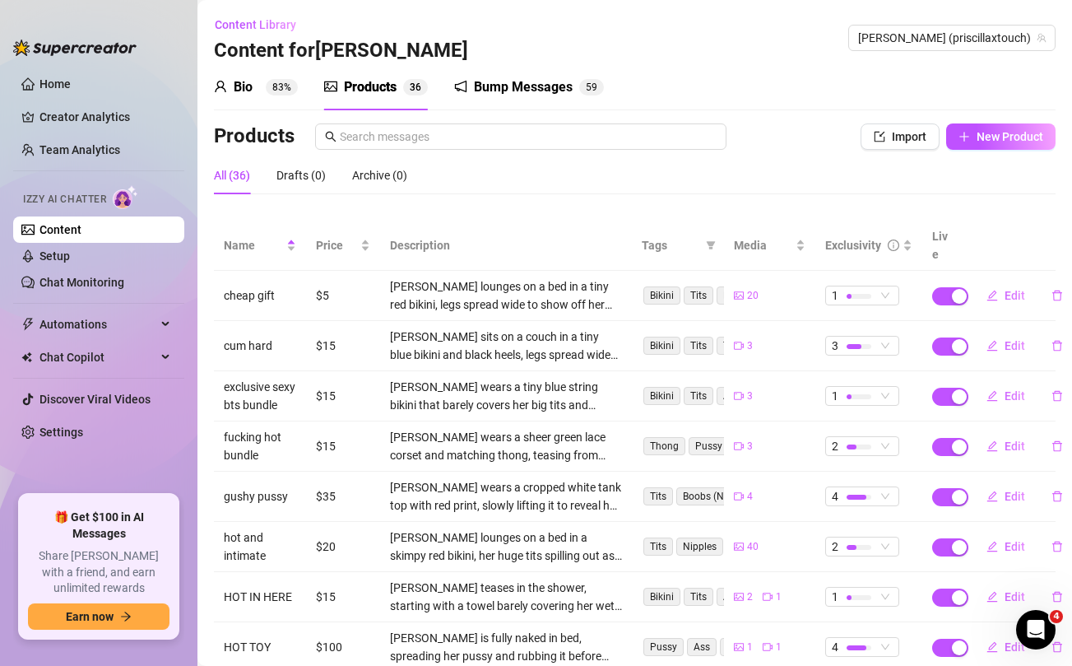
scroll to position [202, 0]
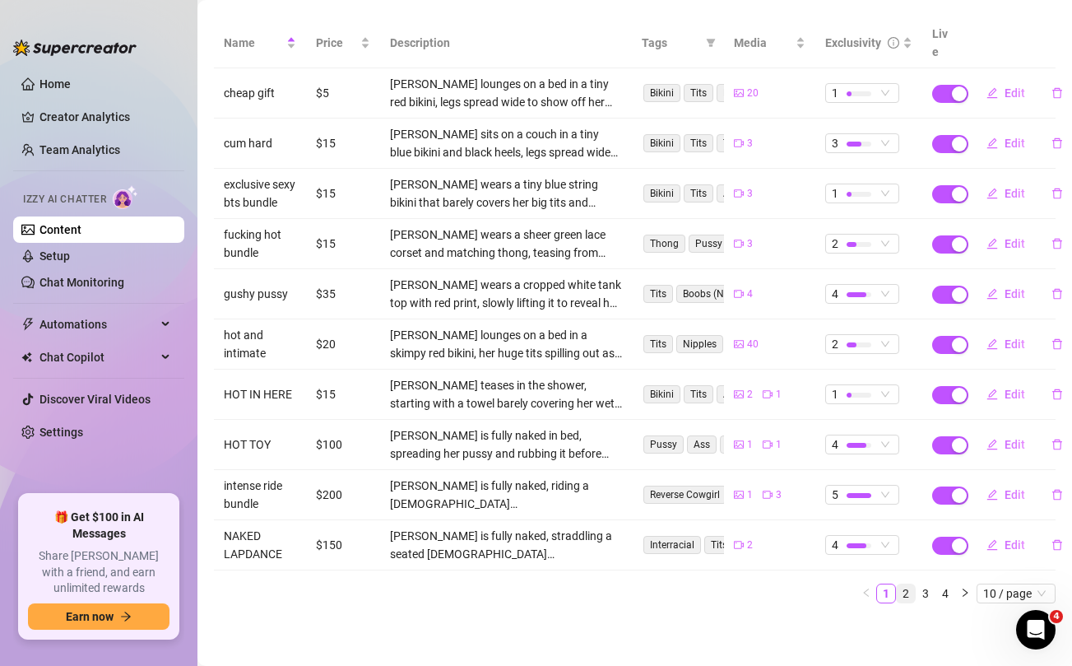
click at [902, 592] on link "2" at bounding box center [906, 593] width 18 height 18
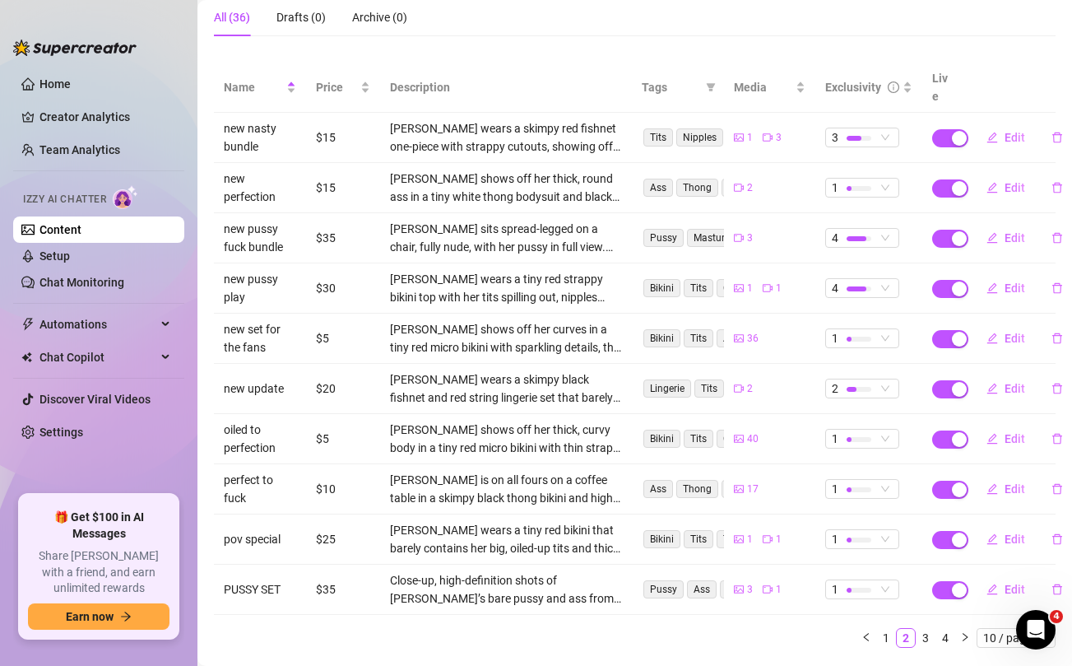
scroll to position [184, 0]
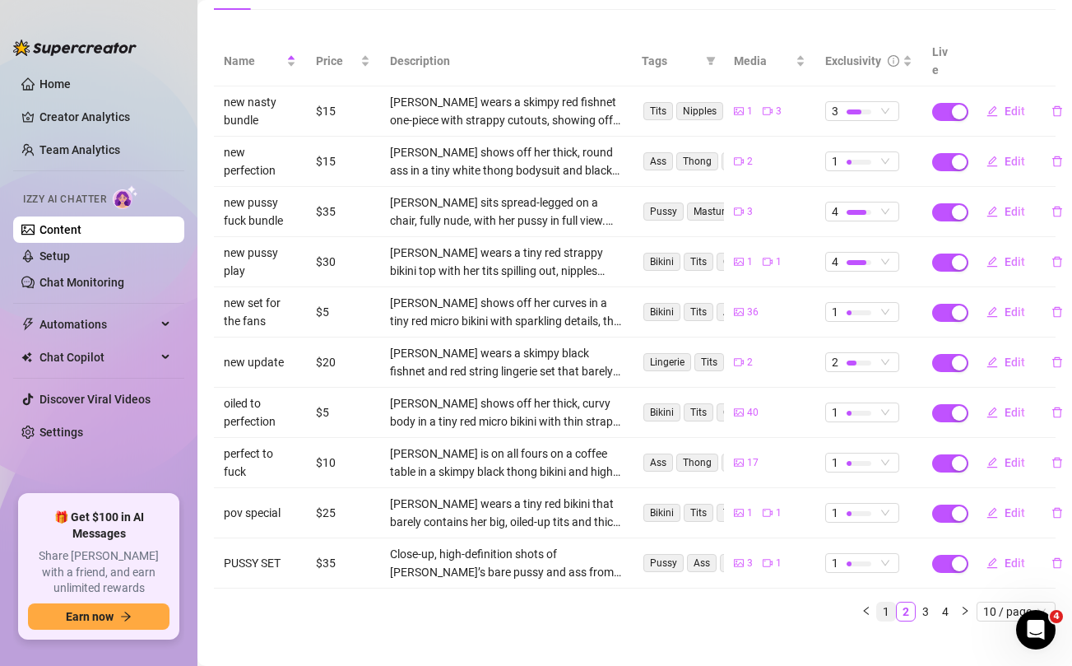
click at [888, 602] on link "1" at bounding box center [886, 611] width 18 height 18
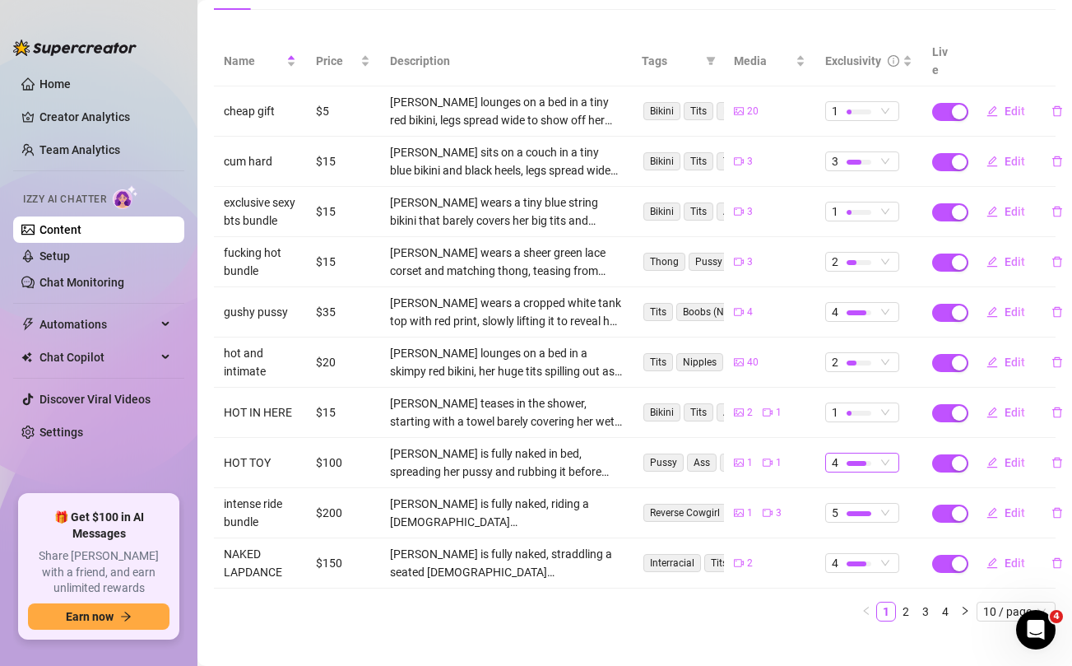
scroll to position [0, 0]
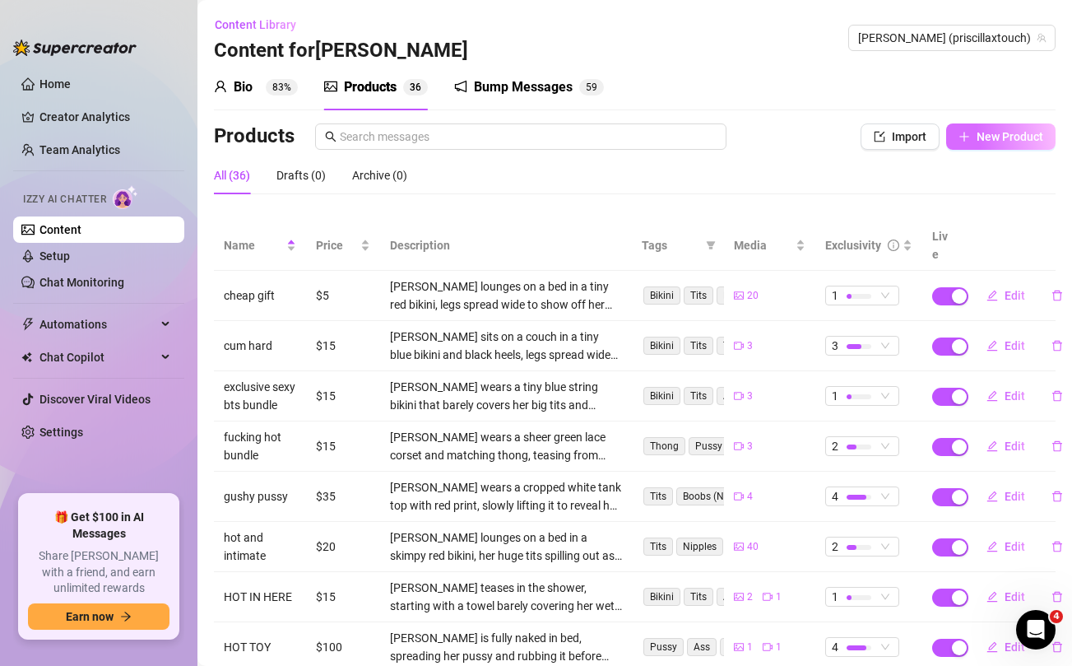
click at [980, 133] on span "New Product" at bounding box center [1009, 136] width 67 height 13
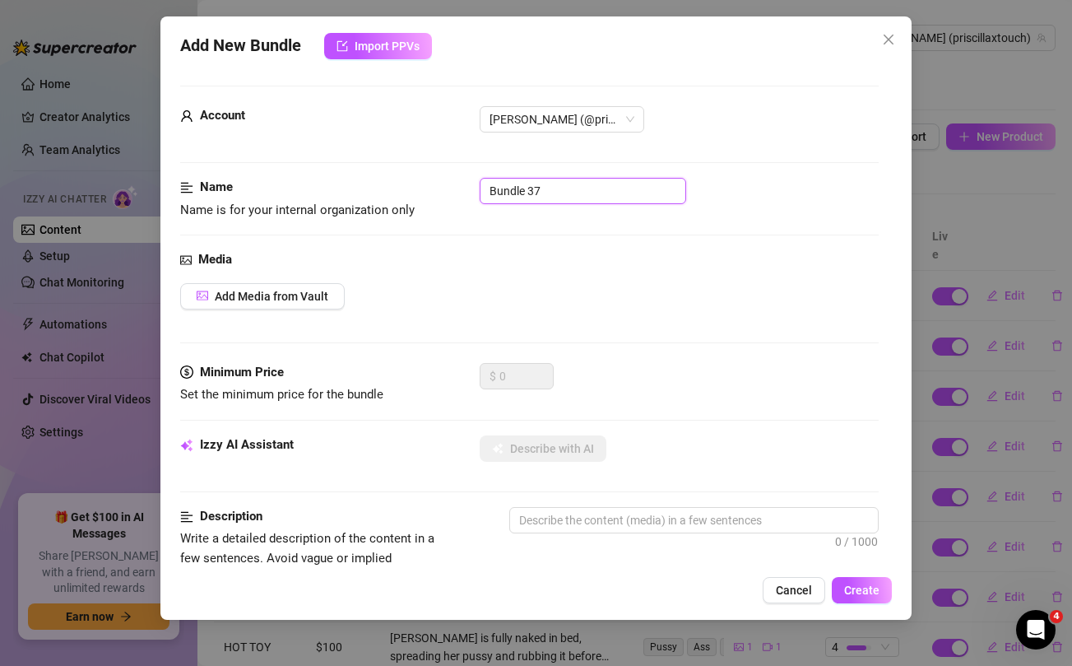
click at [563, 186] on input "Bundle 37" at bounding box center [583, 191] width 206 height 26
click at [592, 311] on div "Media Add Media from Vault" at bounding box center [529, 306] width 698 height 113
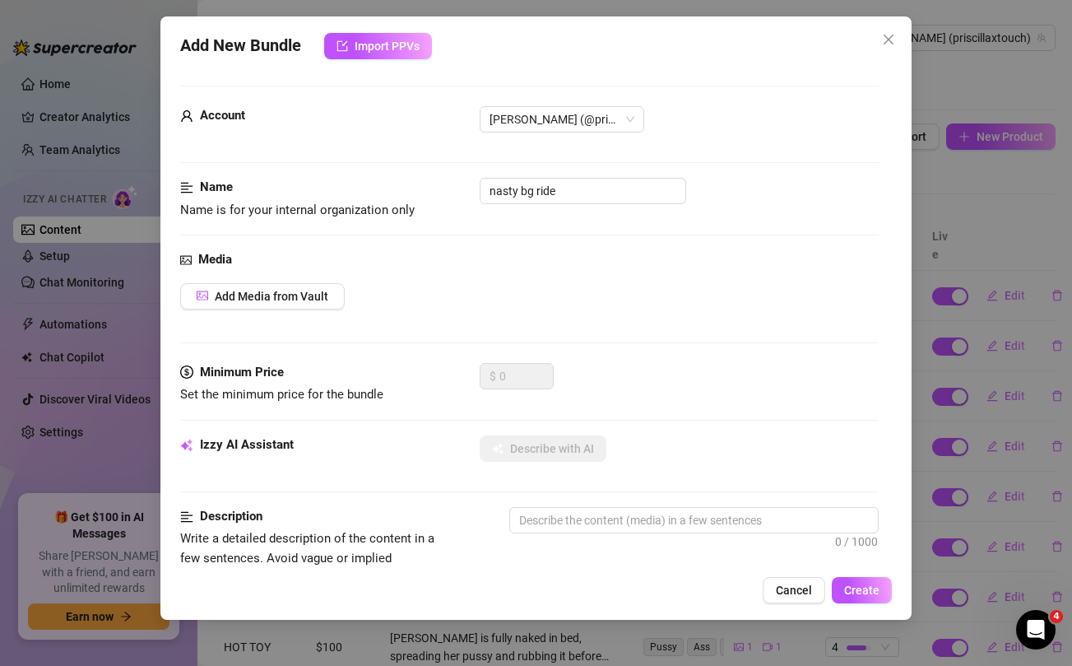
scroll to position [669, 0]
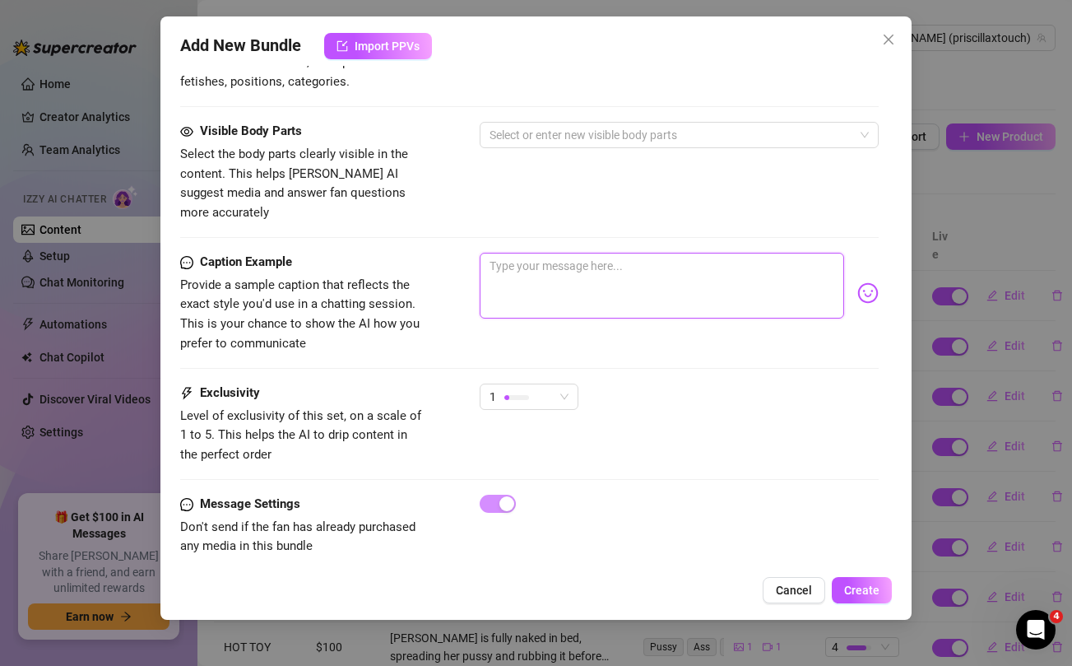
click at [579, 284] on textarea at bounding box center [662, 286] width 364 height 66
paste textarea "‼️ NASTY BG BBC RIDE ‼️ 🍆💦 @uncuttv had me bouncing on his big black cock after…"
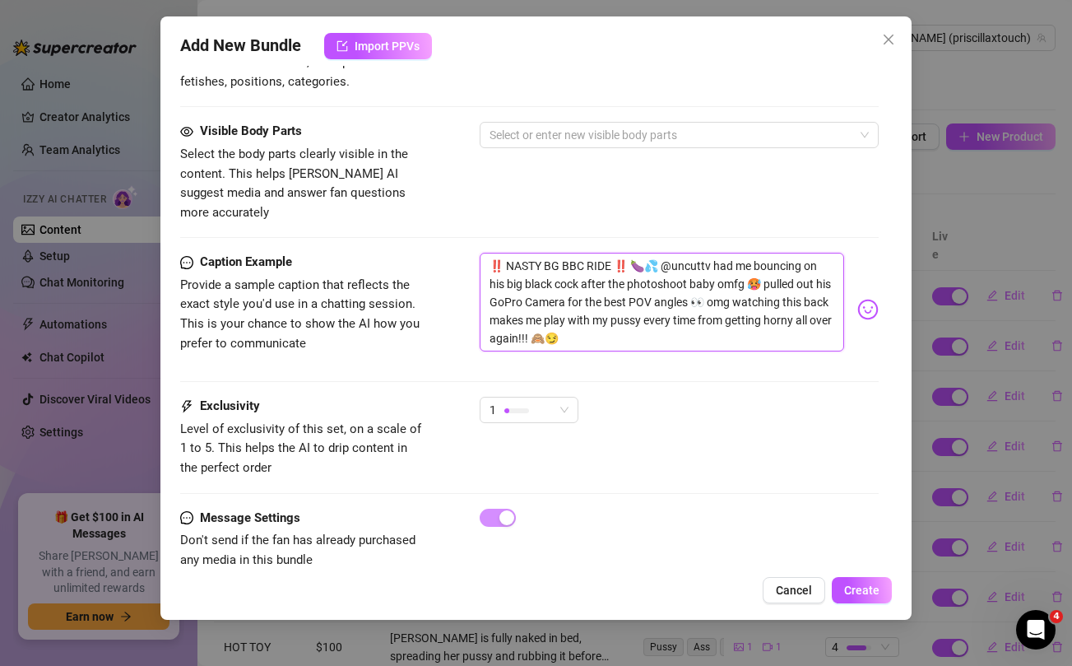
scroll to position [0, 0]
click at [553, 397] on div "1" at bounding box center [521, 409] width 64 height 25
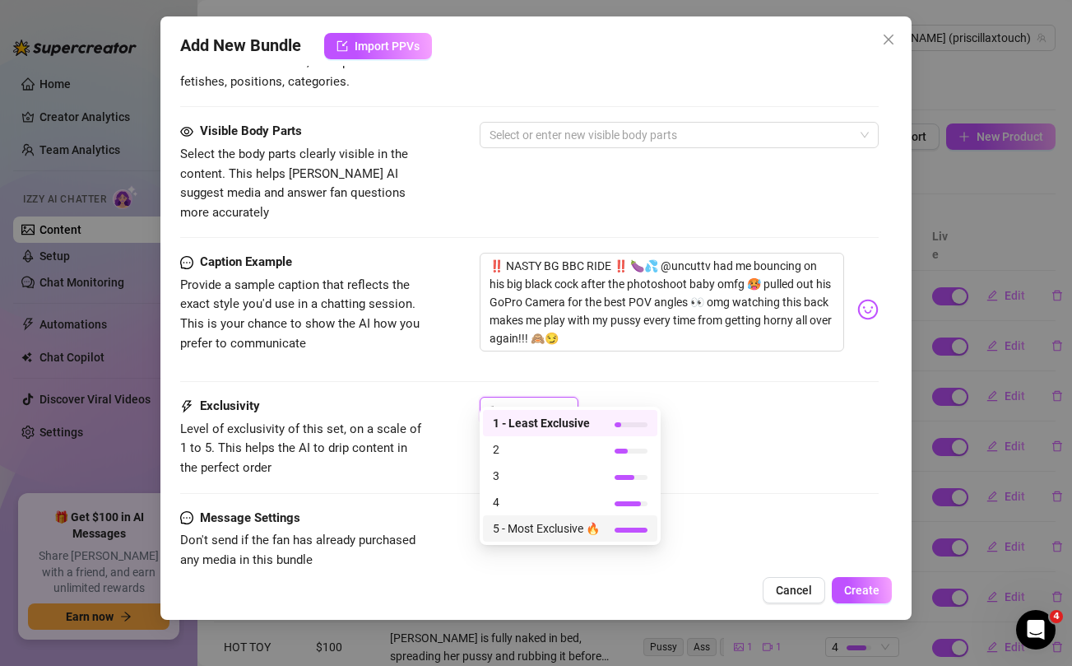
click at [531, 533] on span "5 - Most Exclusive 🔥" at bounding box center [546, 528] width 107 height 18
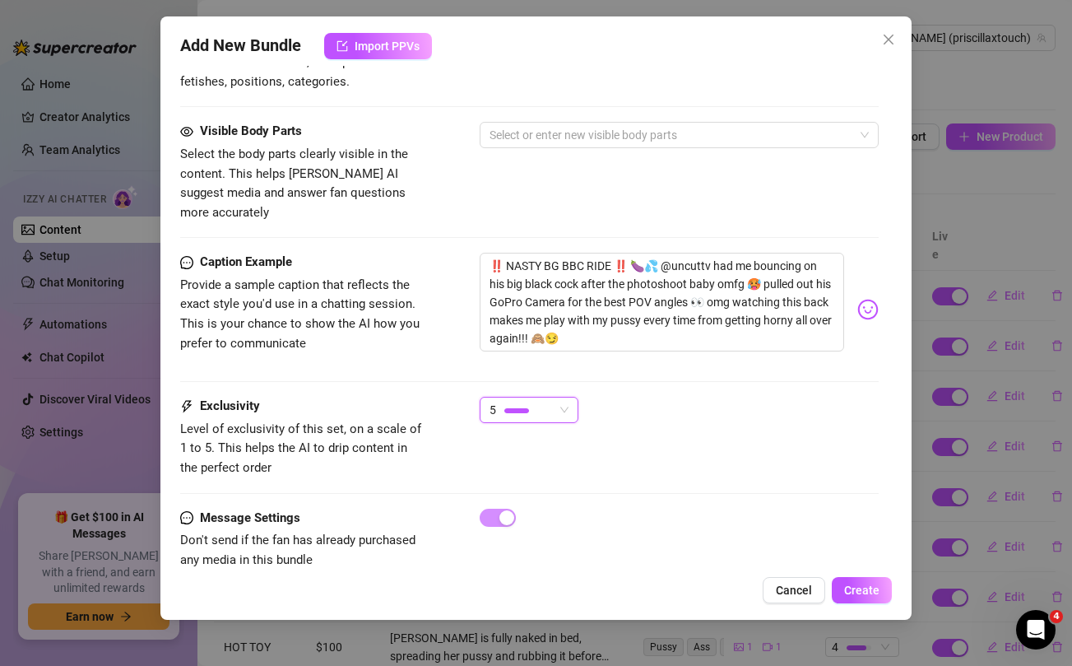
click at [707, 397] on div "5 5" at bounding box center [679, 417] width 398 height 41
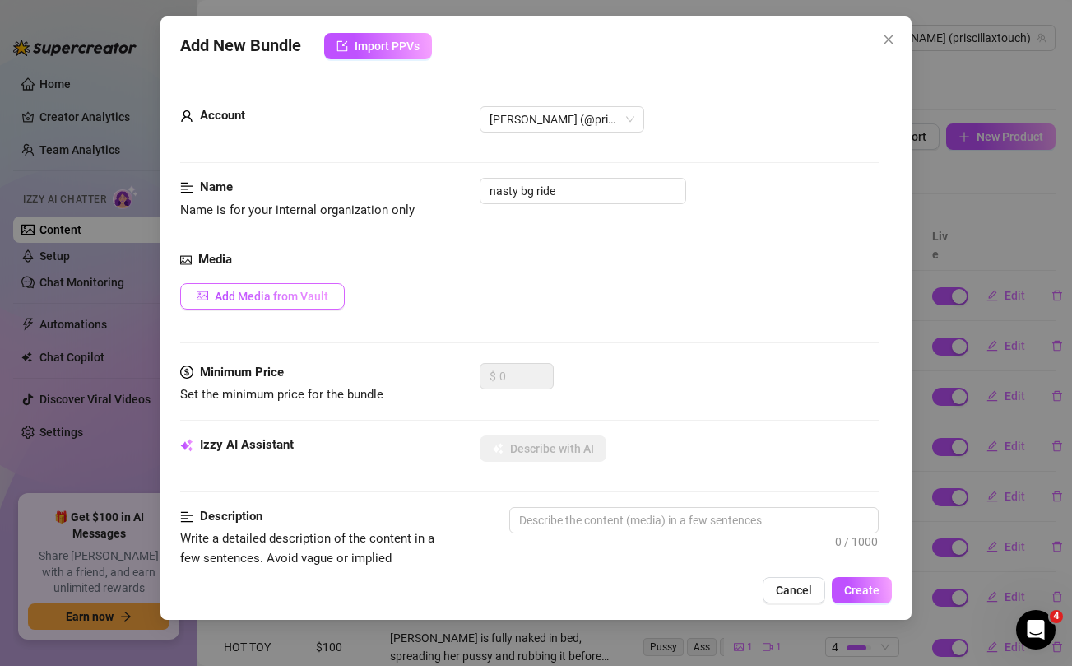
click at [285, 294] on span "Add Media from Vault" at bounding box center [272, 296] width 114 height 13
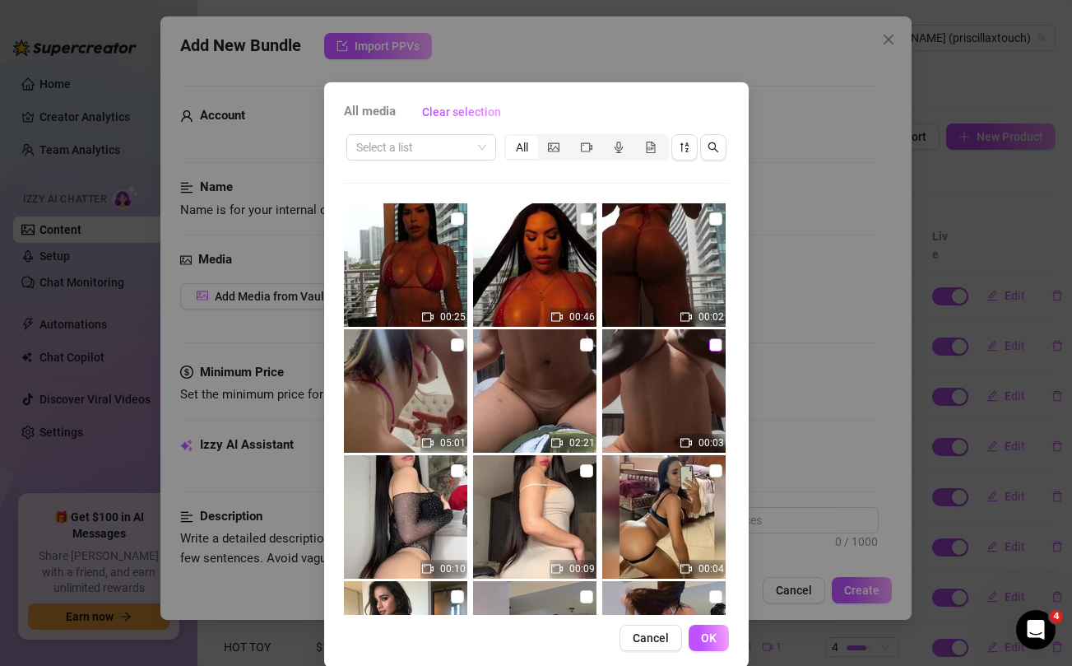
click at [713, 345] on input "checkbox" at bounding box center [715, 344] width 13 height 13
click at [587, 345] on input "checkbox" at bounding box center [586, 344] width 13 height 13
click at [457, 343] on input "checkbox" at bounding box center [457, 344] width 13 height 13
click at [451, 347] on input "checkbox" at bounding box center [457, 344] width 13 height 13
click at [717, 638] on button "OK" at bounding box center [709, 637] width 40 height 26
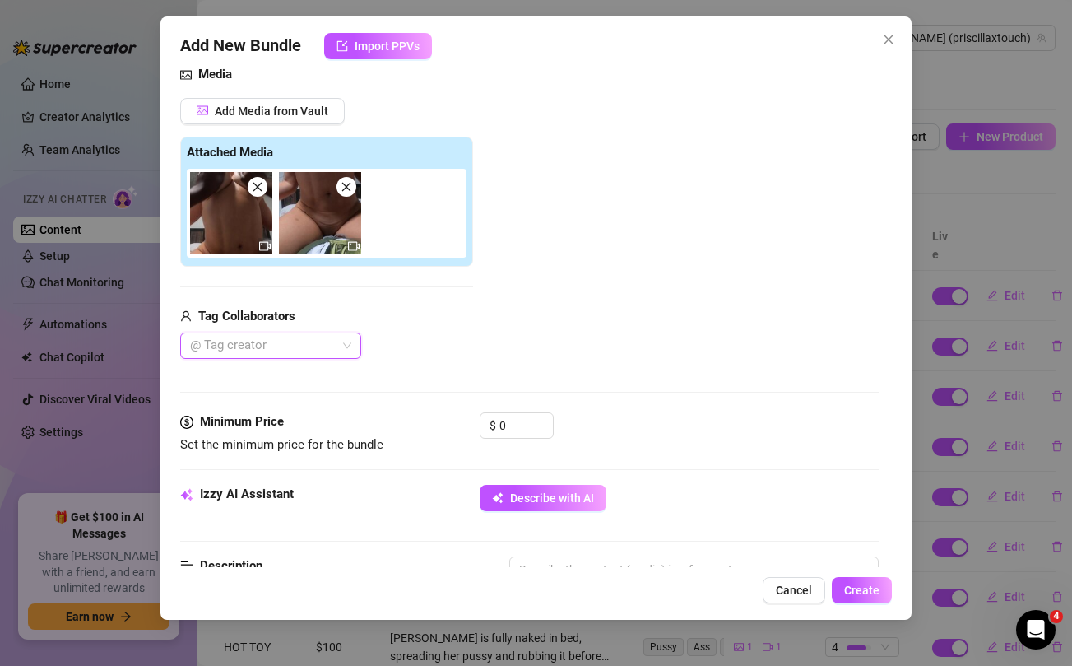
scroll to position [186, 0]
click at [507, 429] on input "0" at bounding box center [525, 424] width 53 height 25
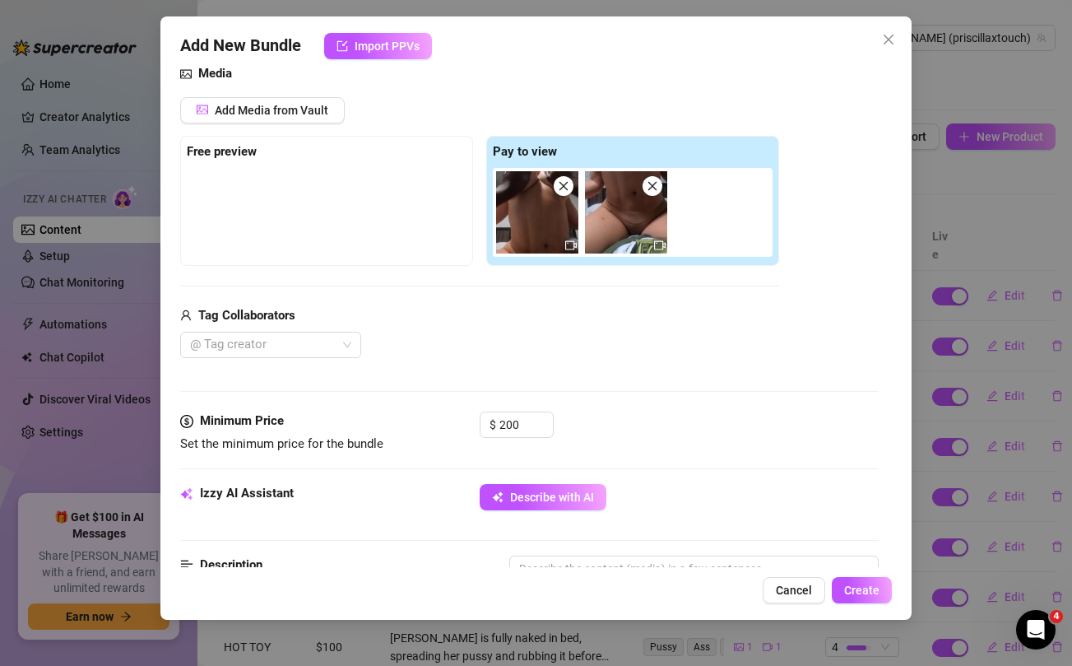
click at [533, 332] on div "@ Tag creator" at bounding box center [479, 345] width 599 height 26
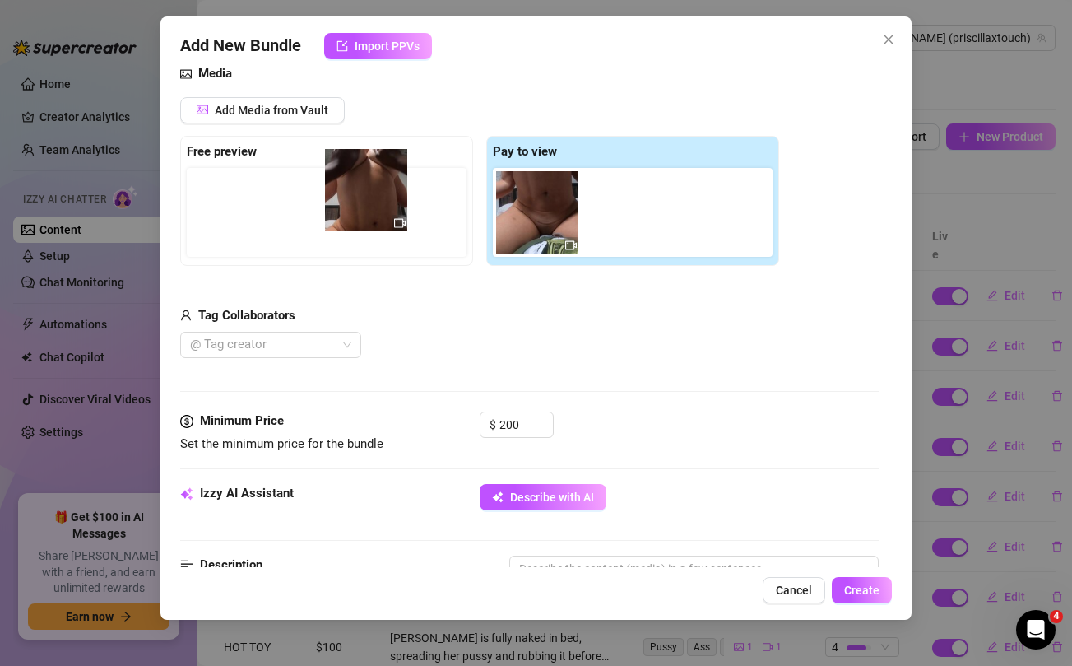
drag, startPoint x: 525, startPoint y: 233, endPoint x: 349, endPoint y: 211, distance: 177.4
click at [349, 211] on div "Free preview Pay to view" at bounding box center [479, 201] width 599 height 130
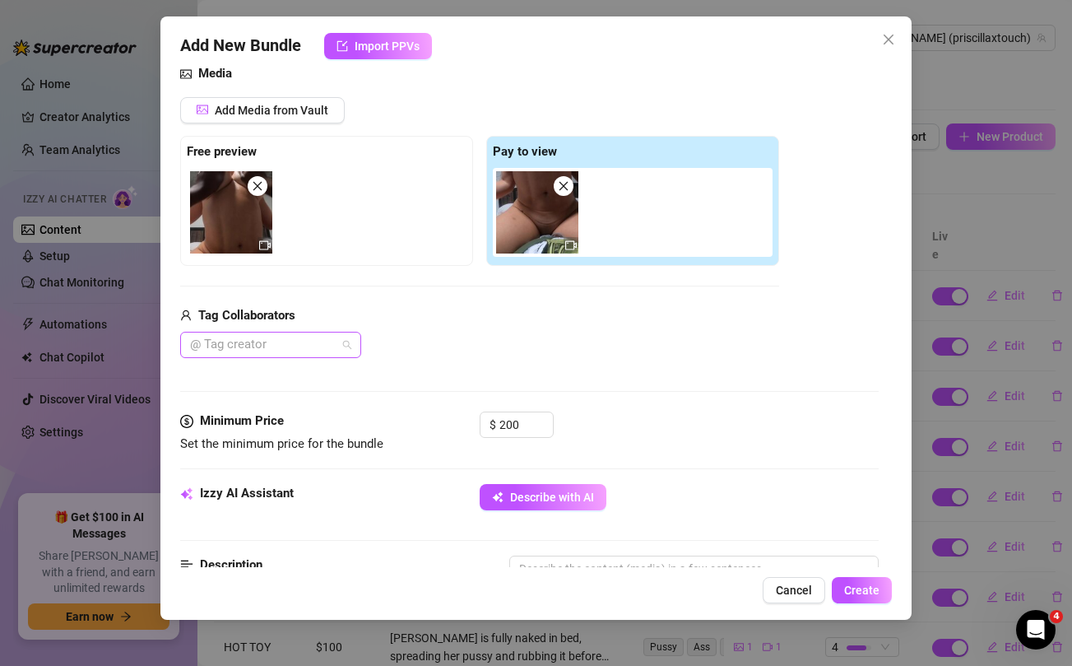
click at [349, 346] on div "@ Tag creator" at bounding box center [270, 345] width 181 height 26
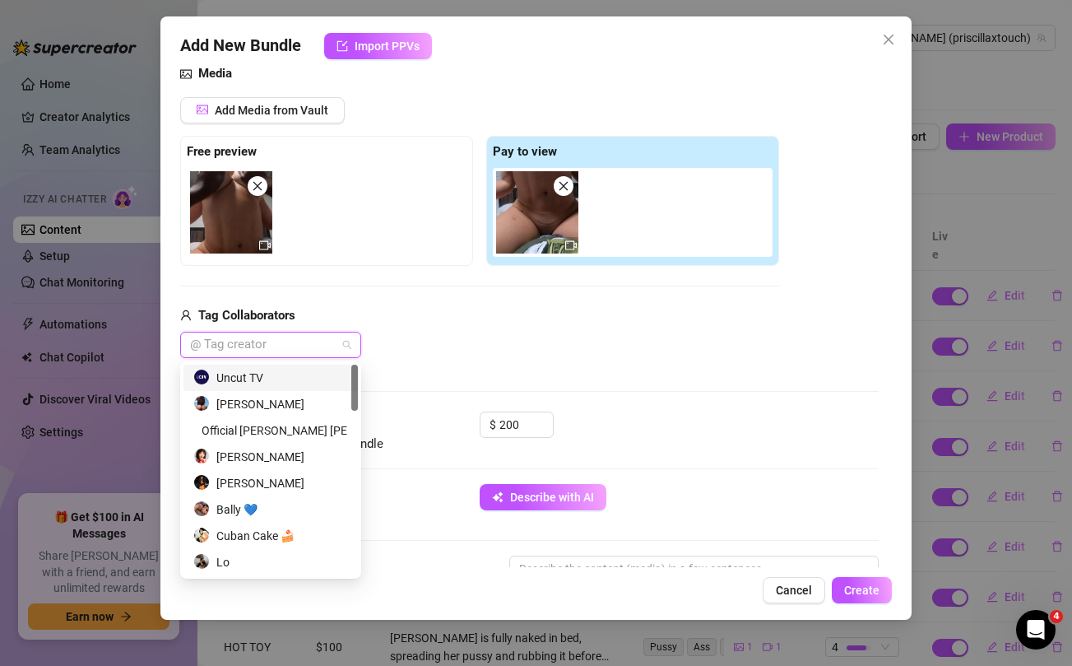
click at [283, 376] on div "Uncut TV" at bounding box center [270, 378] width 155 height 18
click at [551, 341] on div "Uncut TV" at bounding box center [479, 345] width 599 height 26
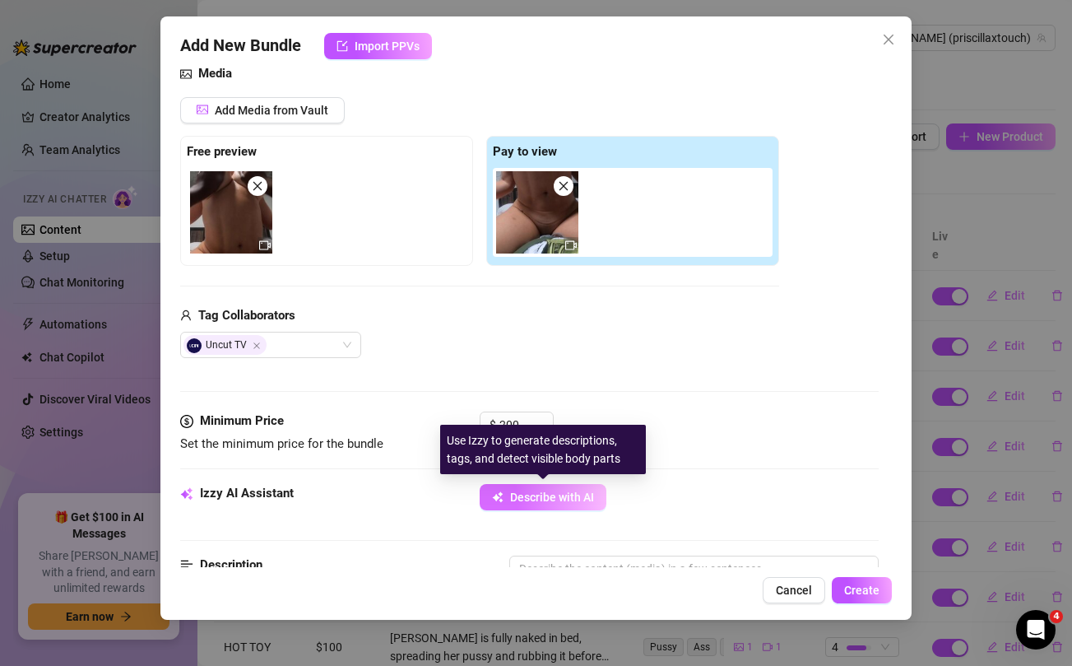
click at [552, 498] on span "Describe with AI" at bounding box center [552, 496] width 84 height 13
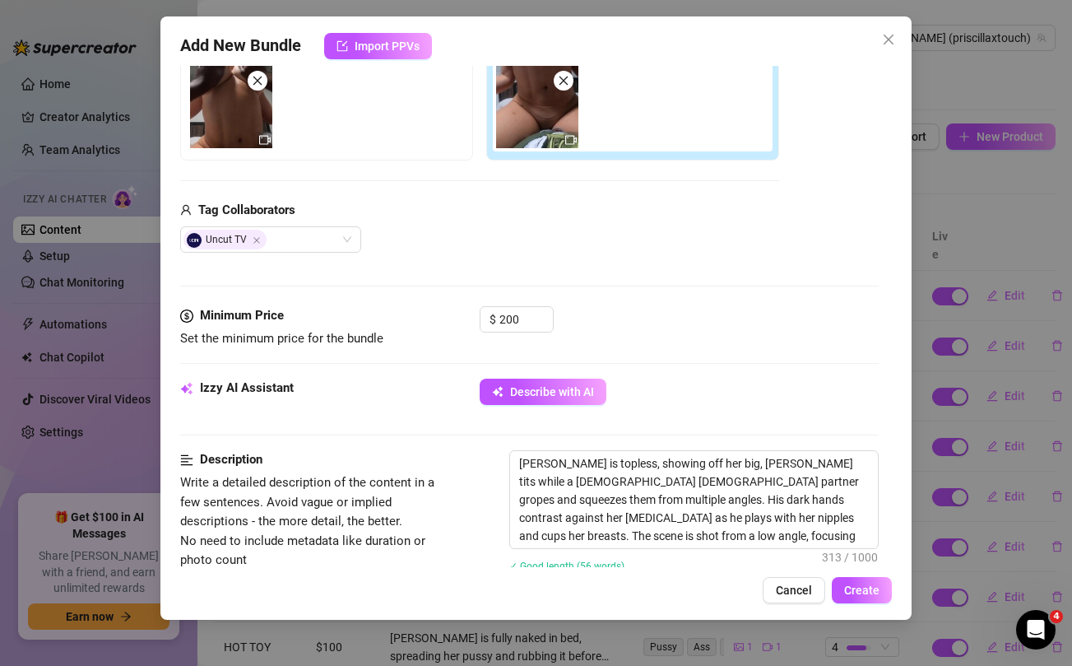
scroll to position [296, 0]
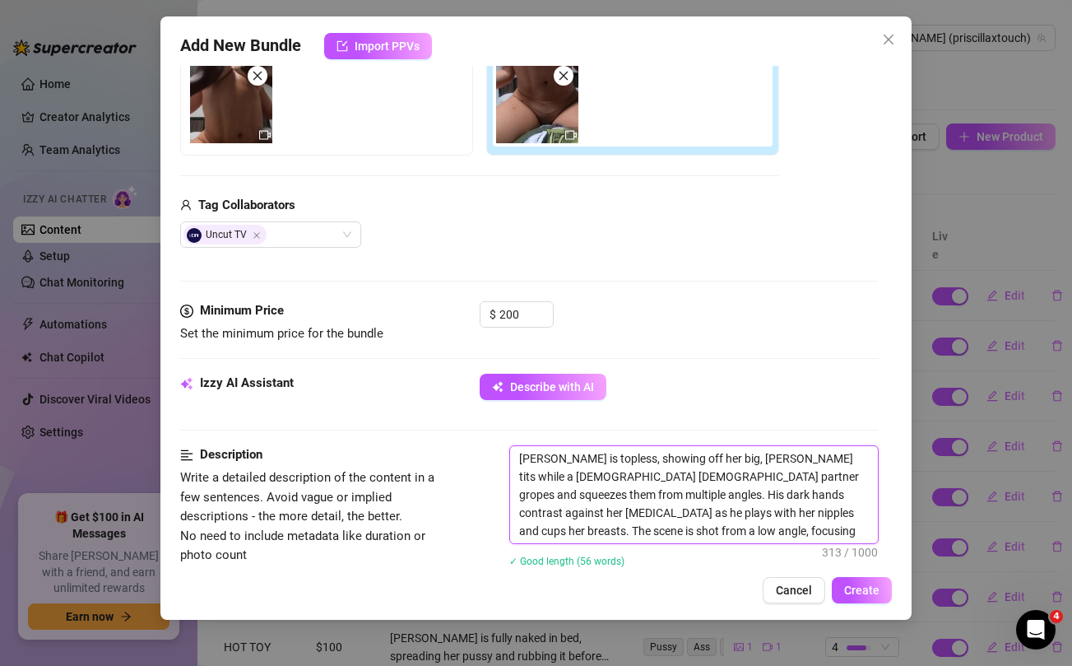
click at [790, 529] on textarea "[PERSON_NAME] is topless, showing off her big, [PERSON_NAME] tits while a [DEMO…" at bounding box center [693, 494] width 367 height 97
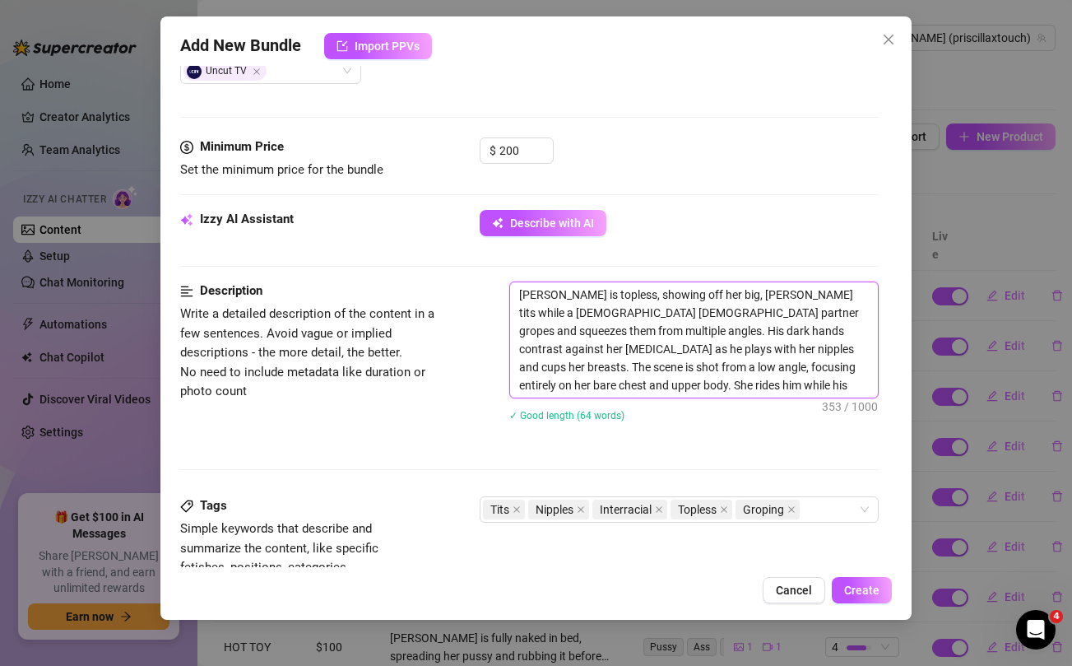
scroll to position [461, 0]
click at [816, 511] on div "Tits Nipples Interracial Topless Groping" at bounding box center [670, 508] width 374 height 23
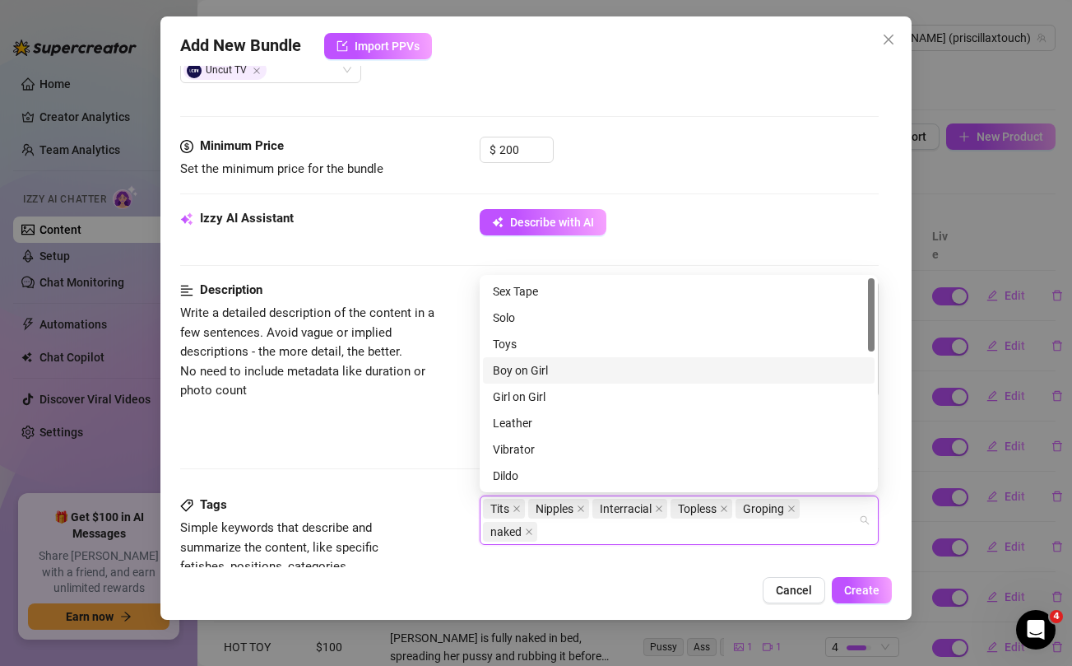
click at [531, 374] on div "Boy on Girl" at bounding box center [679, 370] width 372 height 18
click at [374, 486] on div "Description Write a detailed description of the content in a few sentences. Avo…" at bounding box center [529, 388] width 698 height 215
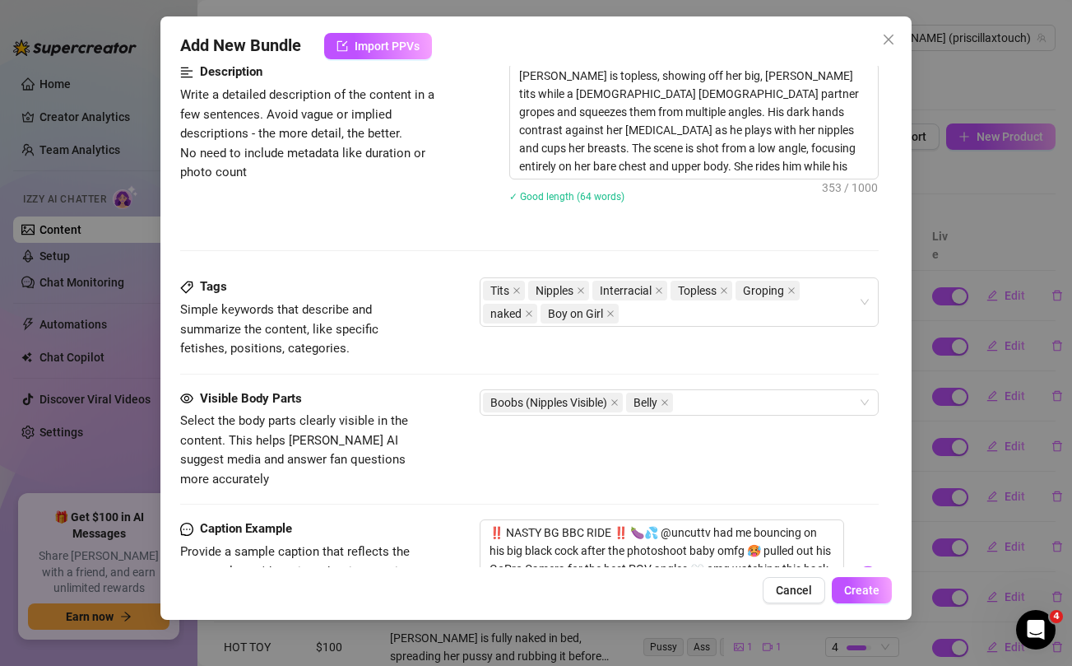
scroll to position [680, 0]
click at [711, 405] on div "Boobs (Nipples Visible) Belly" at bounding box center [670, 401] width 374 height 23
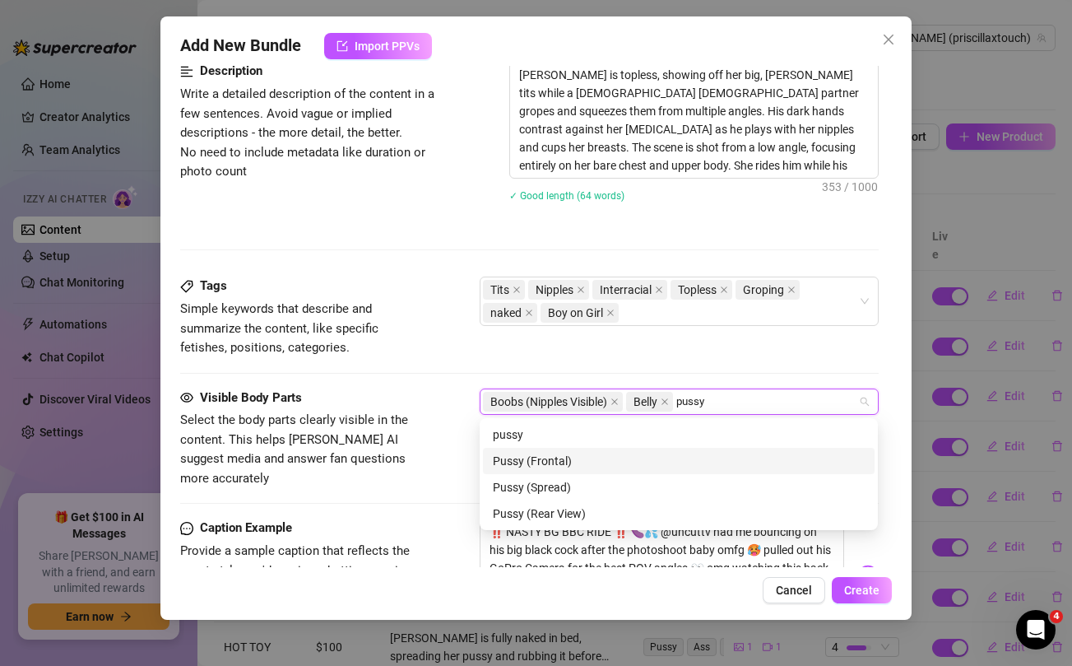
click at [569, 464] on div "Pussy (Frontal)" at bounding box center [679, 461] width 372 height 18
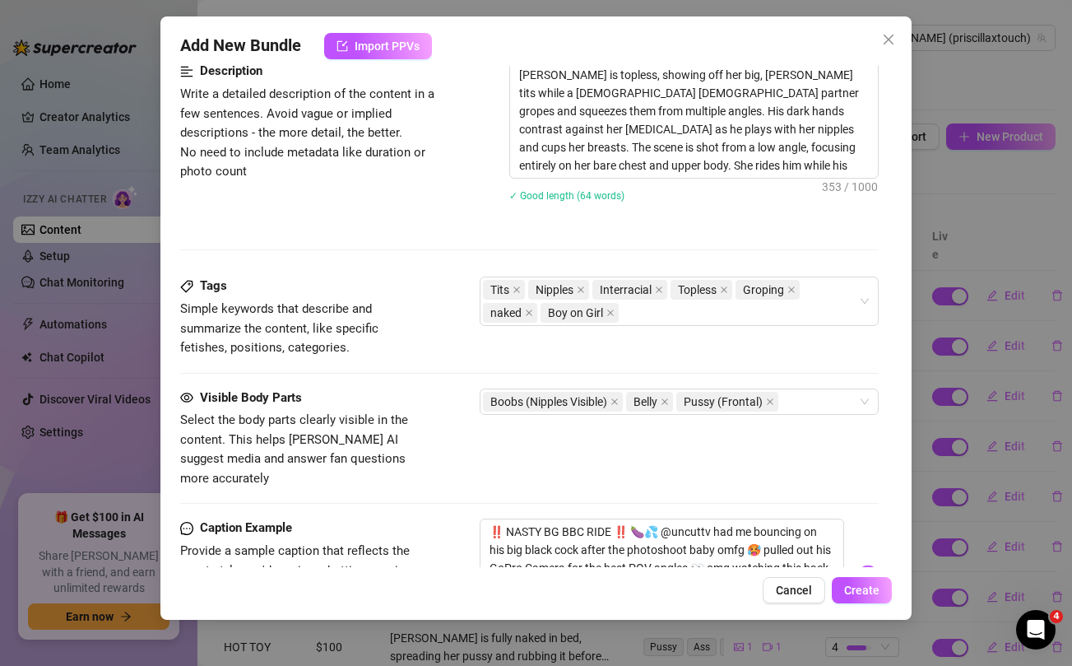
click at [418, 337] on span "Simple keywords that describe and summarize the content, like specific fetishes…" at bounding box center [303, 328] width 247 height 58
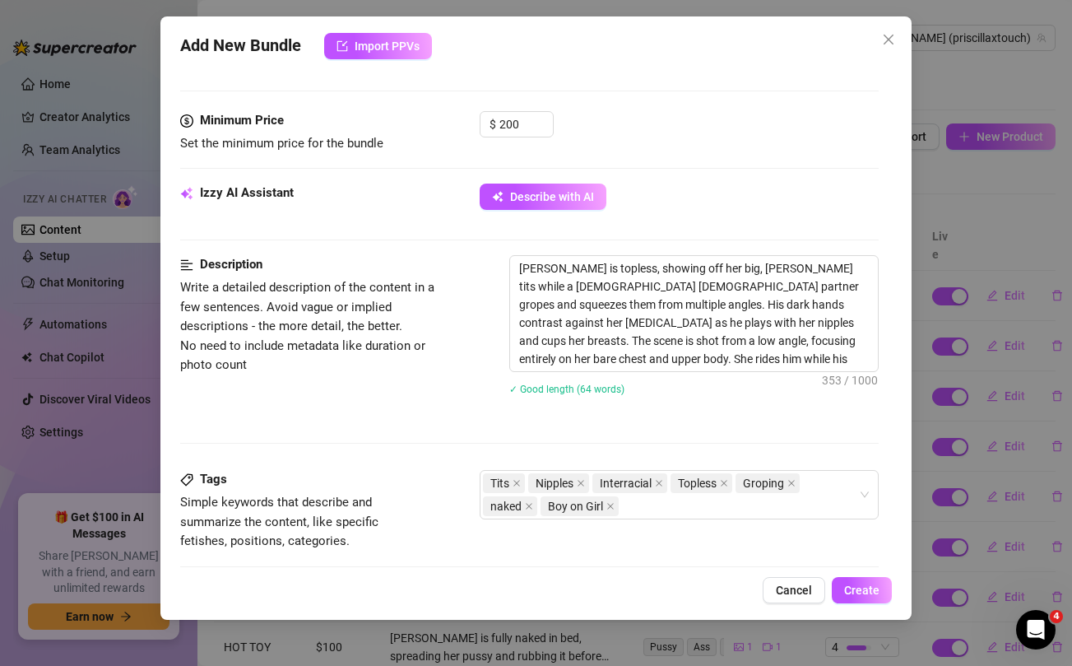
scroll to position [959, 0]
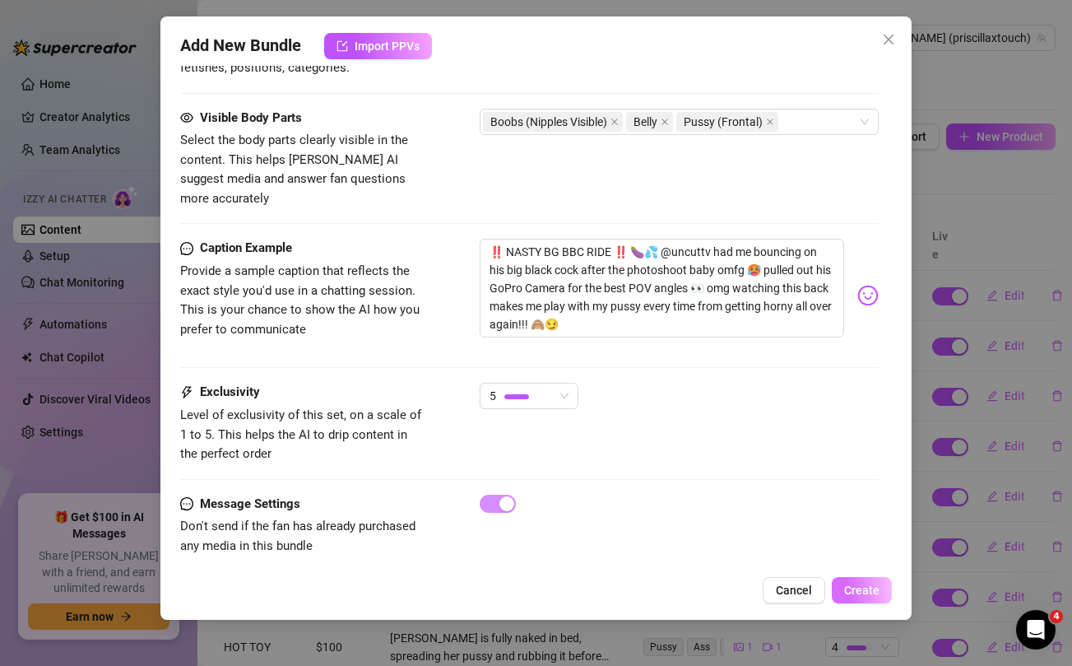
click at [867, 590] on span "Create" at bounding box center [861, 589] width 35 height 13
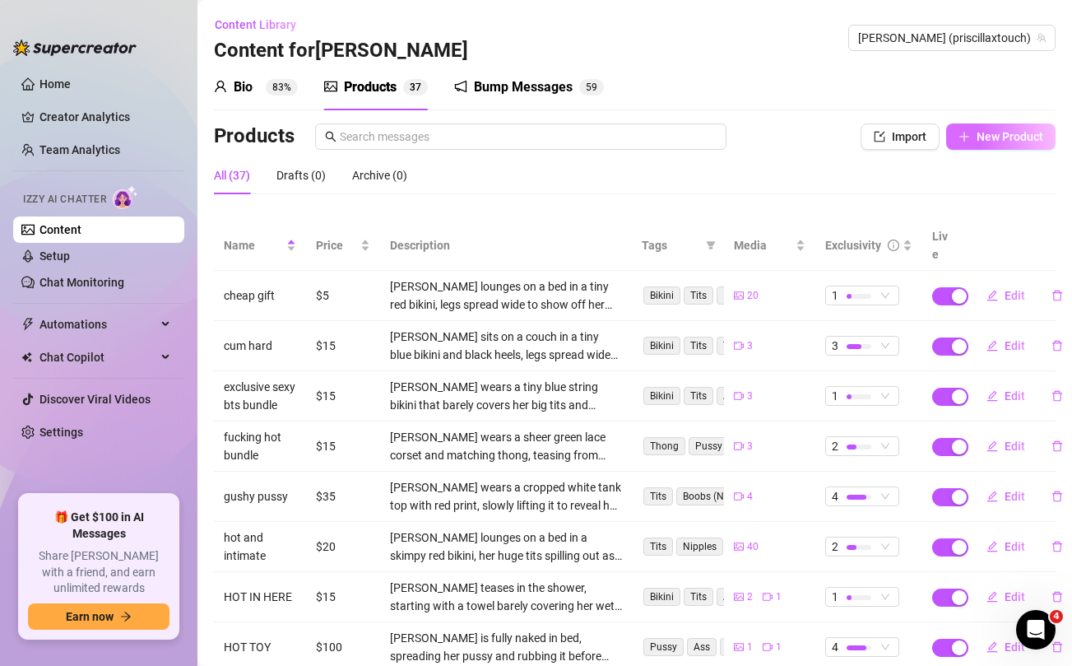
click at [986, 130] on span "New Product" at bounding box center [1009, 136] width 67 height 13
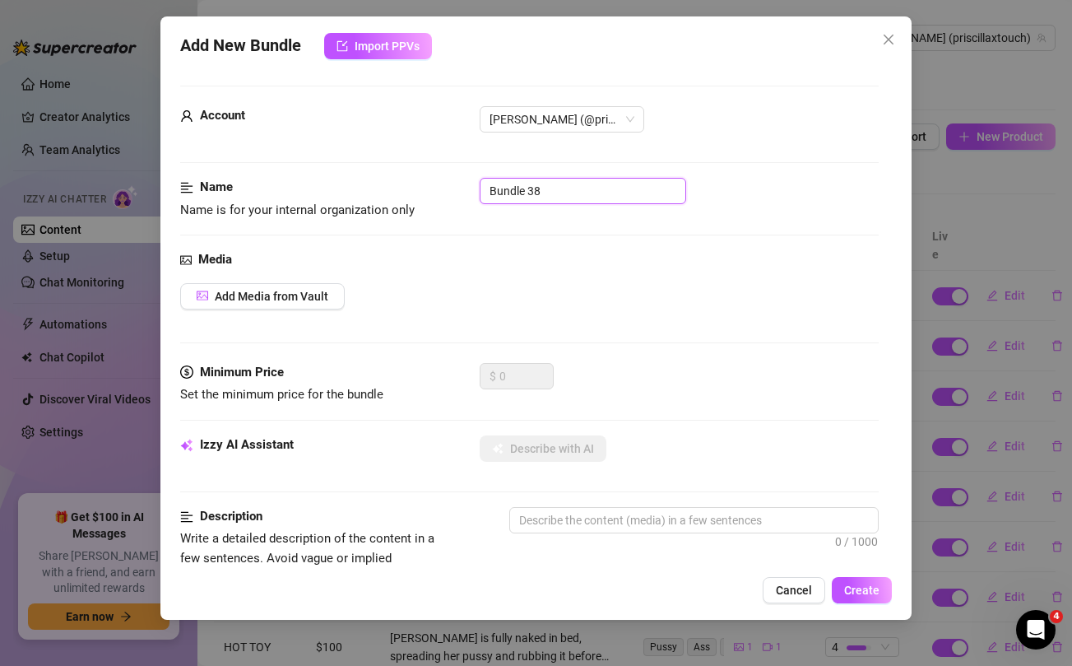
click at [541, 188] on input "Bundle 38" at bounding box center [583, 191] width 206 height 26
click at [567, 247] on div "Name Name is for your internal organization only culo perfection" at bounding box center [529, 214] width 698 height 72
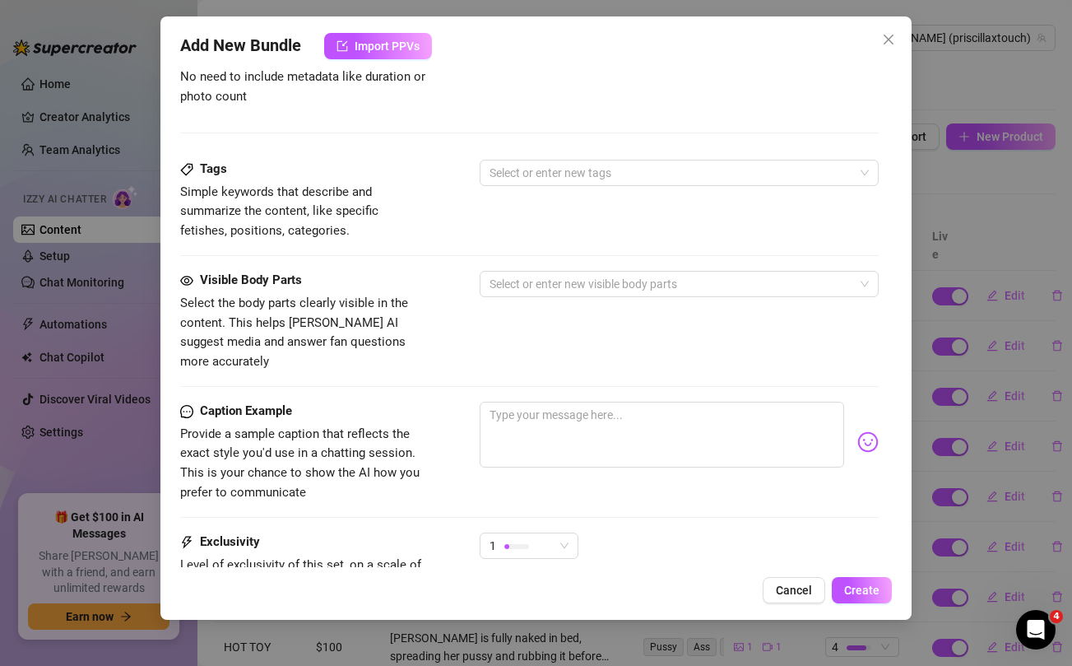
scroll to position [642, 0]
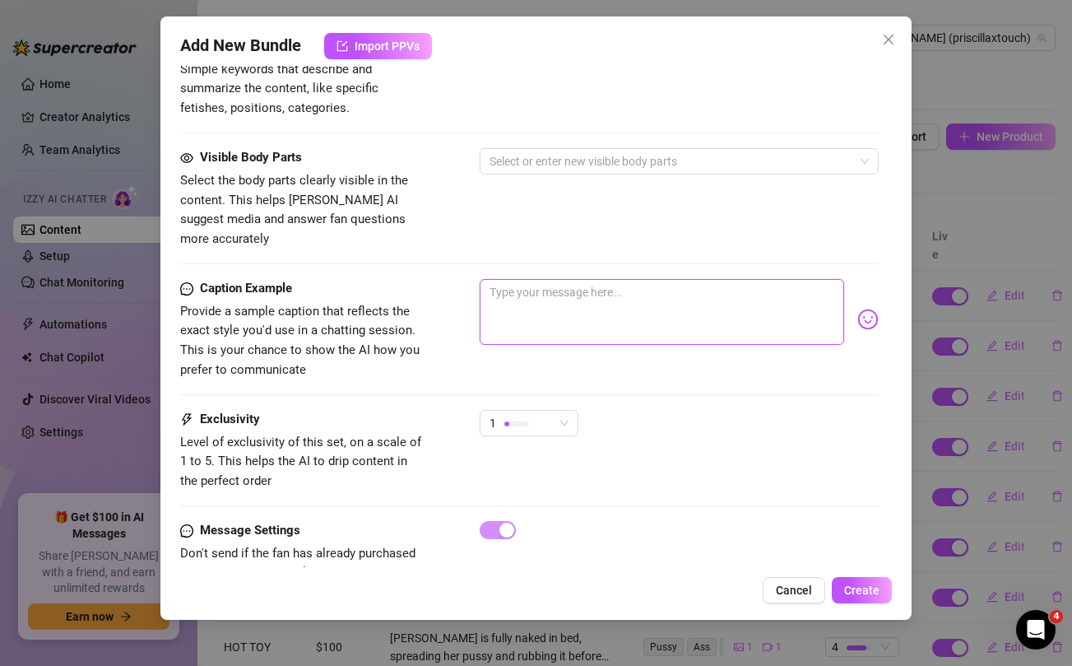
click at [543, 296] on textarea at bounding box center [662, 312] width 364 height 66
paste textarea "NEW SPICY VIDEOS FOR YOU 😜🔥 This is what you call CULO PERFECTION and it's all …"
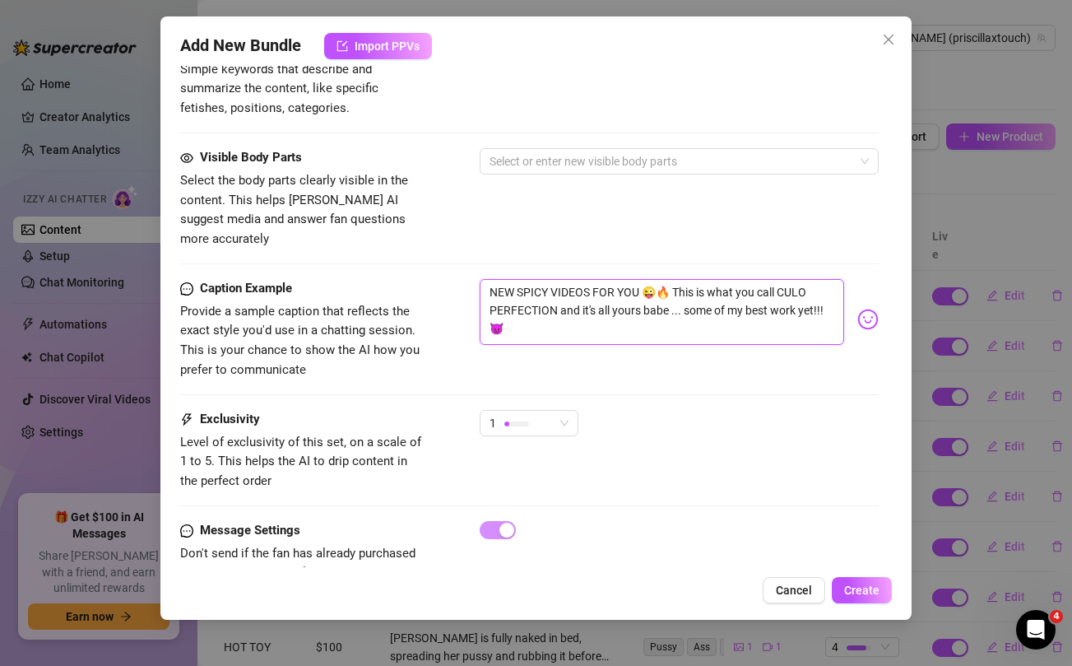
scroll to position [0, 0]
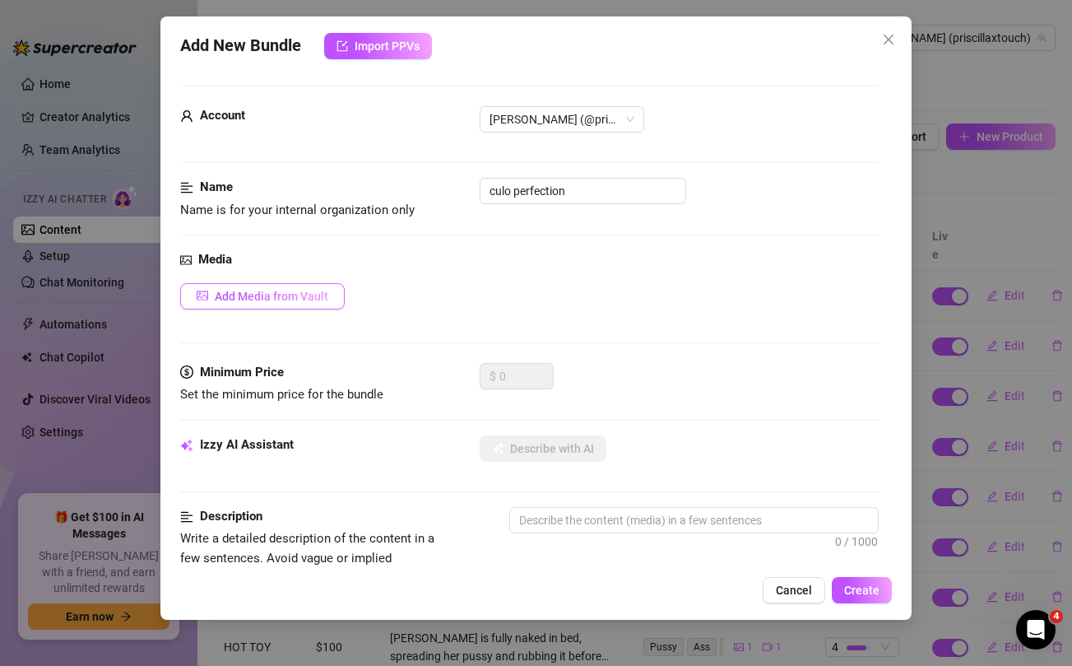
click at [293, 293] on span "Add Media from Vault" at bounding box center [272, 296] width 114 height 13
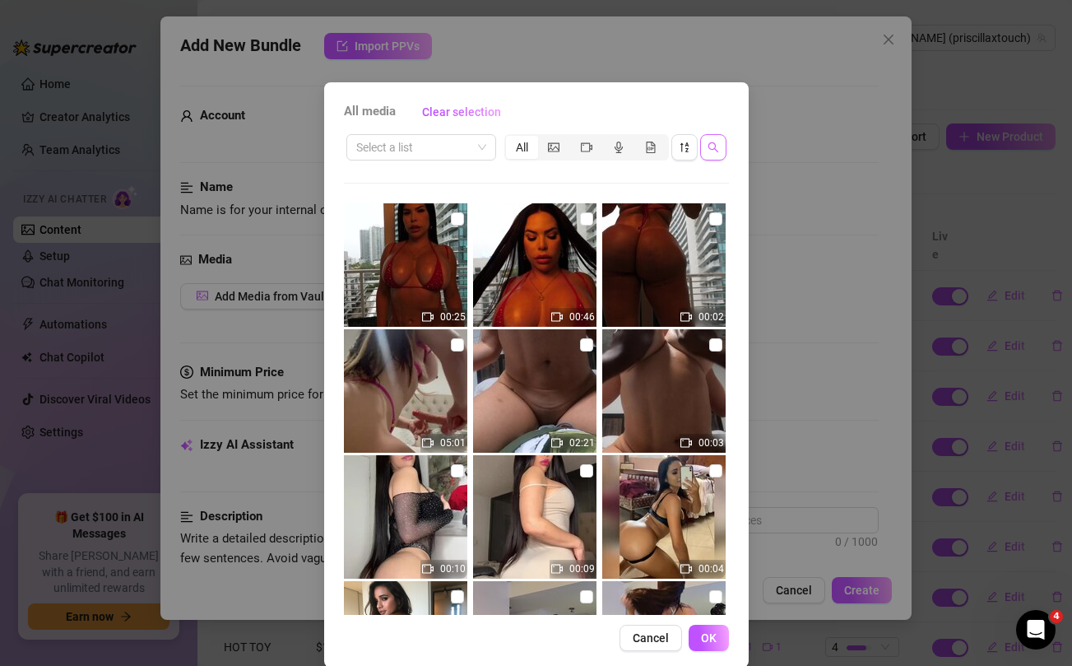
click at [712, 146] on icon "search" at bounding box center [713, 147] width 12 height 12
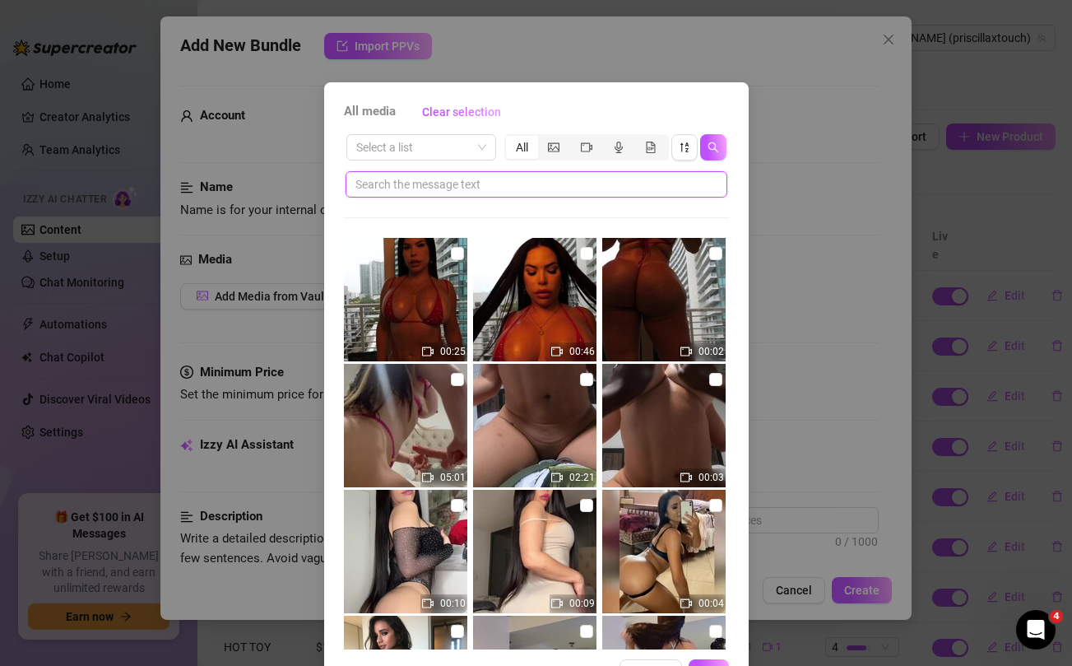
click at [553, 184] on input "text" at bounding box center [529, 184] width 349 height 18
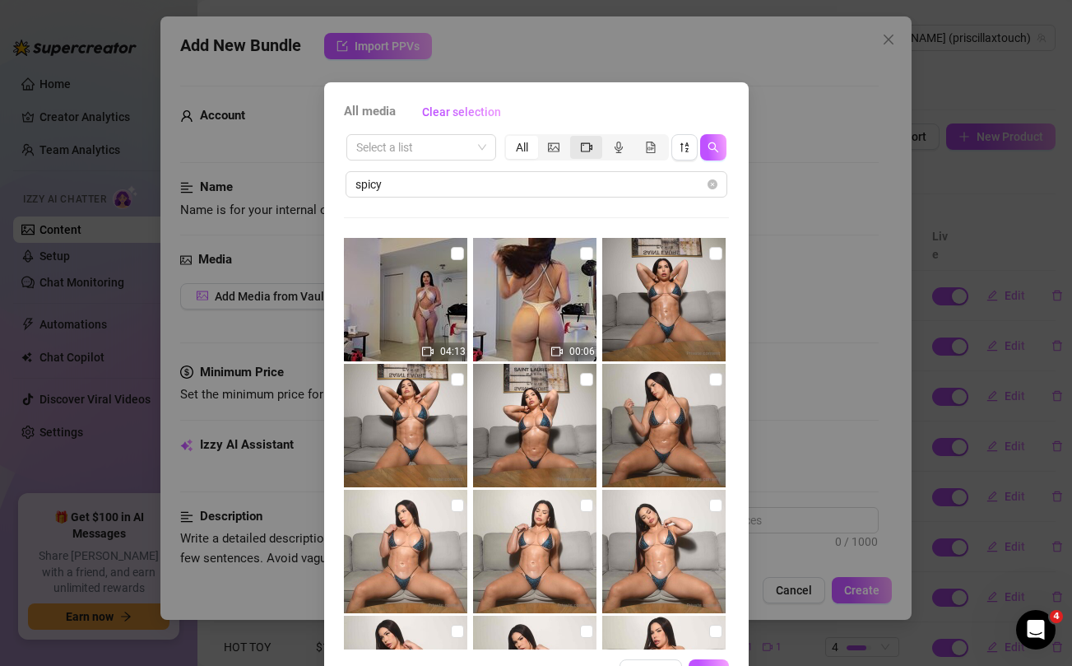
click at [585, 147] on icon "video-camera" at bounding box center [587, 147] width 12 height 12
click at [574, 138] on input "segmented control" at bounding box center [574, 138] width 0 height 0
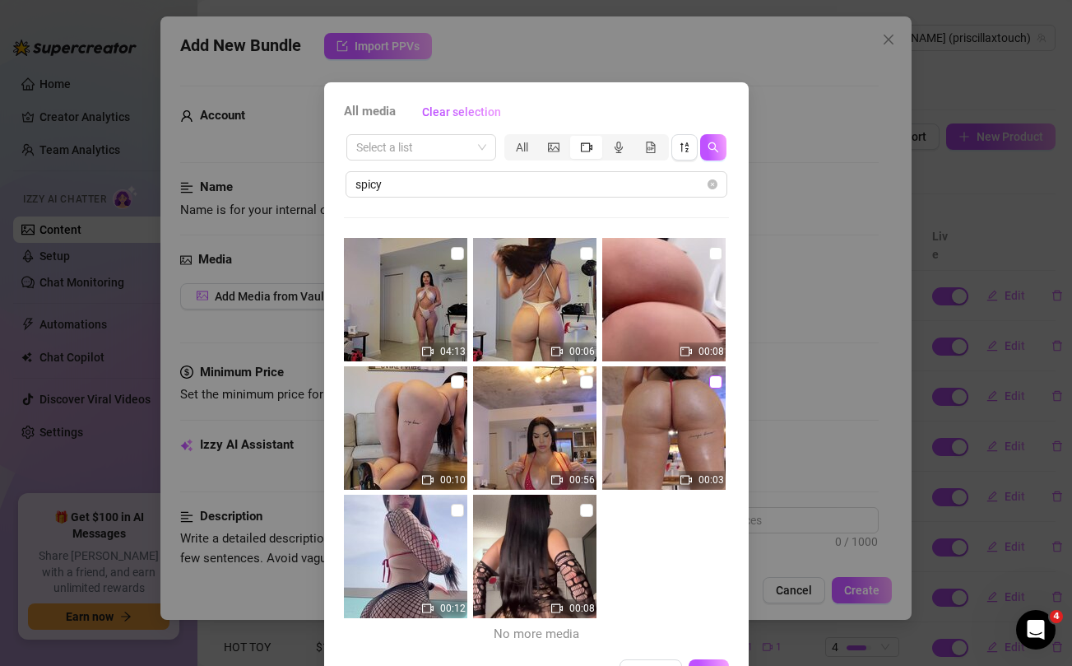
click at [717, 382] on input "checkbox" at bounding box center [715, 381] width 13 height 13
click at [590, 382] on input "checkbox" at bounding box center [586, 381] width 13 height 13
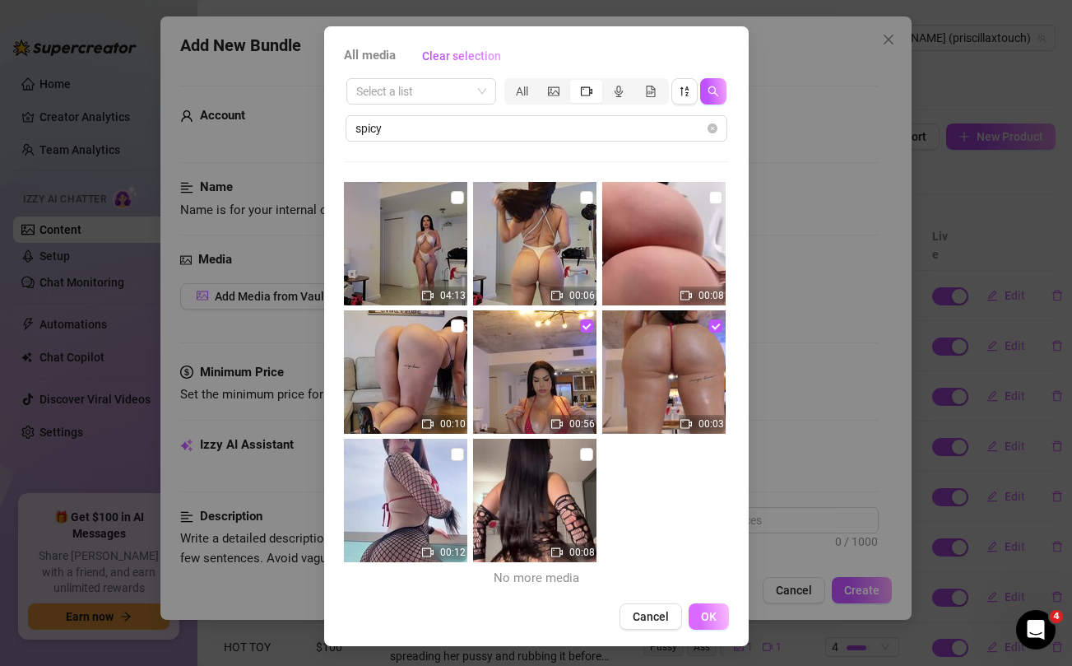
click at [707, 620] on span "OK" at bounding box center [709, 616] width 16 height 13
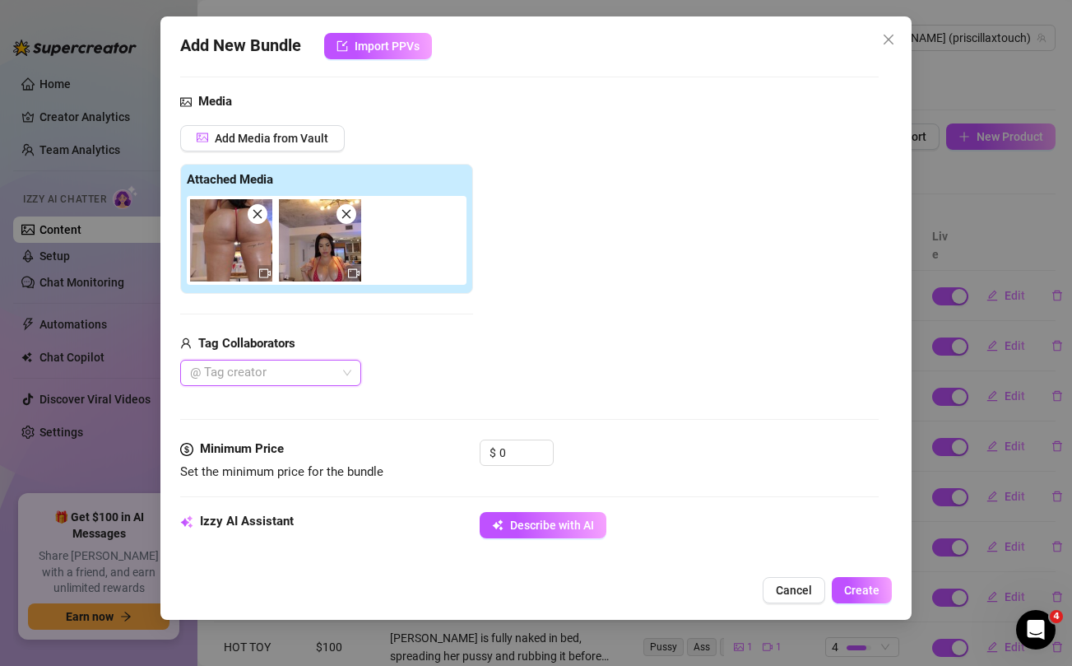
scroll to position [187, 0]
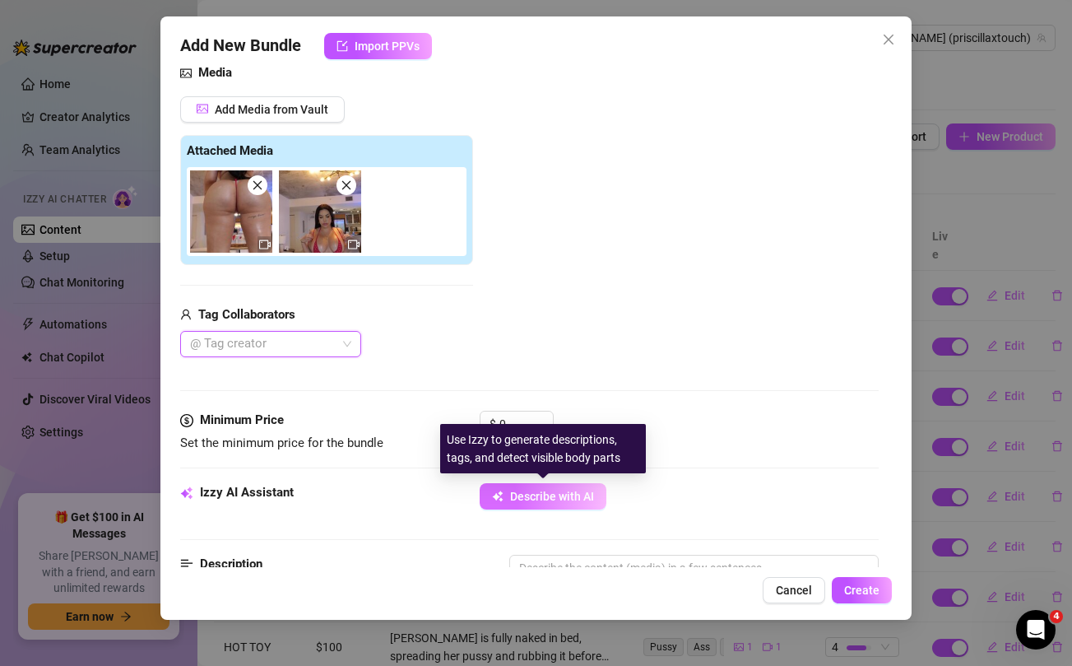
click at [536, 491] on span "Describe with AI" at bounding box center [552, 495] width 84 height 13
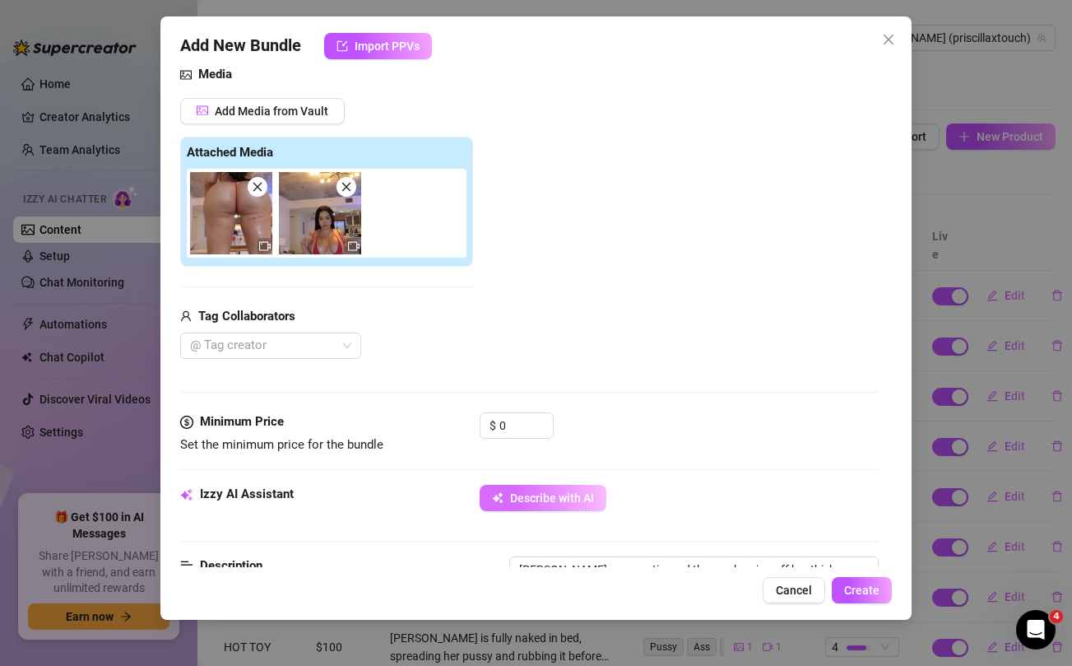
scroll to position [136, 0]
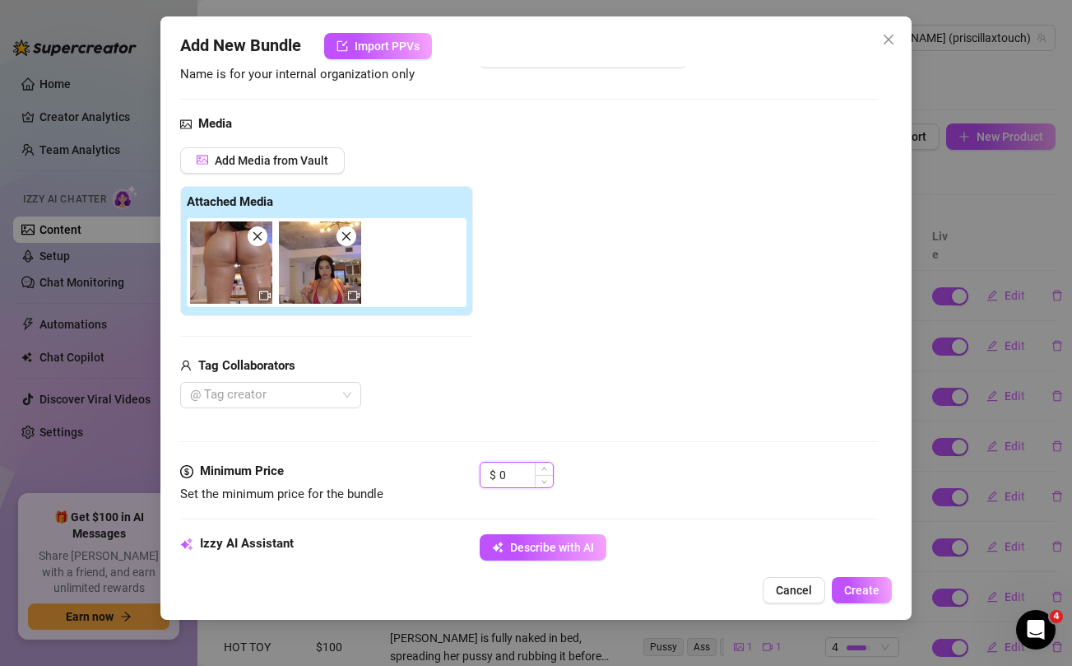
click at [518, 478] on input "0" at bounding box center [525, 474] width 53 height 25
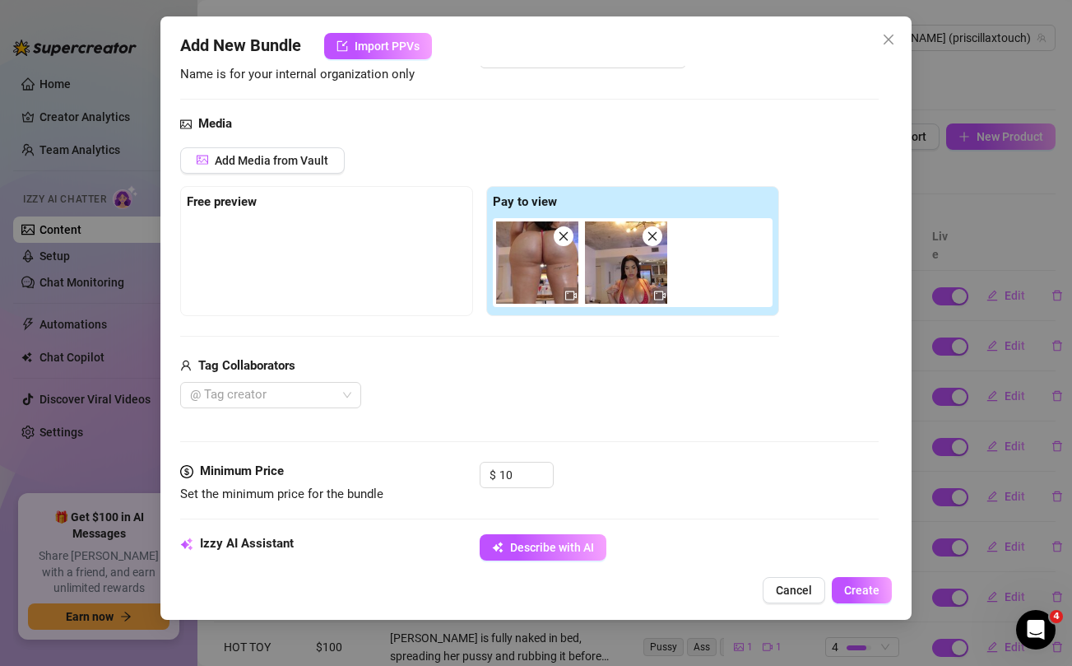
click at [521, 376] on div "Tag Collaborators @ Tag creator" at bounding box center [479, 382] width 599 height 53
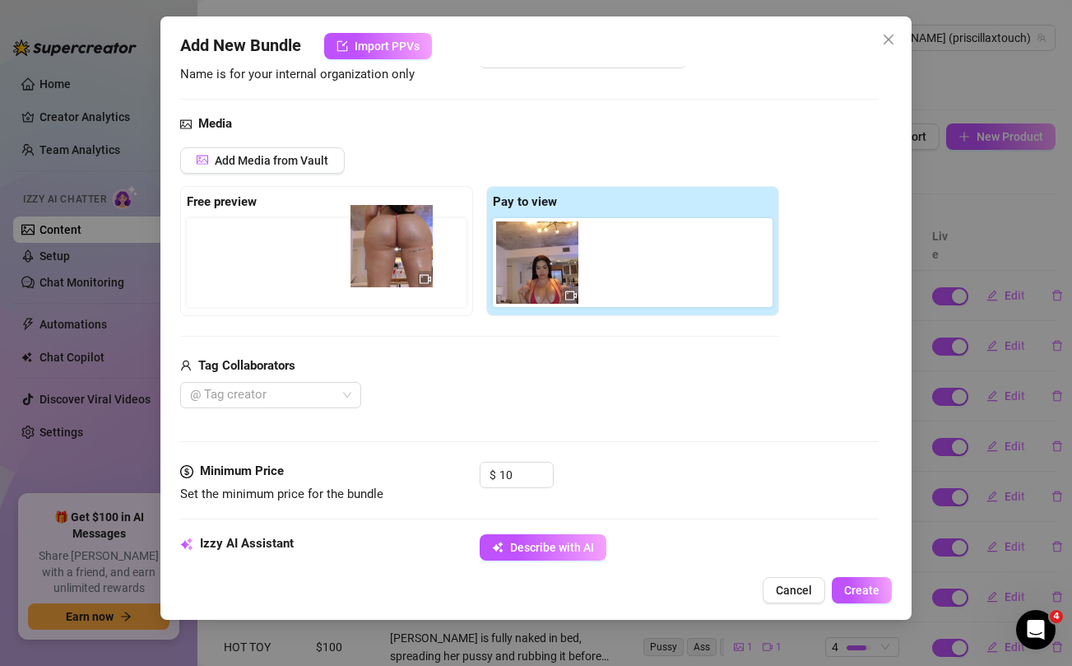
drag, startPoint x: 527, startPoint y: 280, endPoint x: 375, endPoint y: 263, distance: 153.1
click at [375, 263] on div "Free preview Pay to view" at bounding box center [479, 251] width 599 height 130
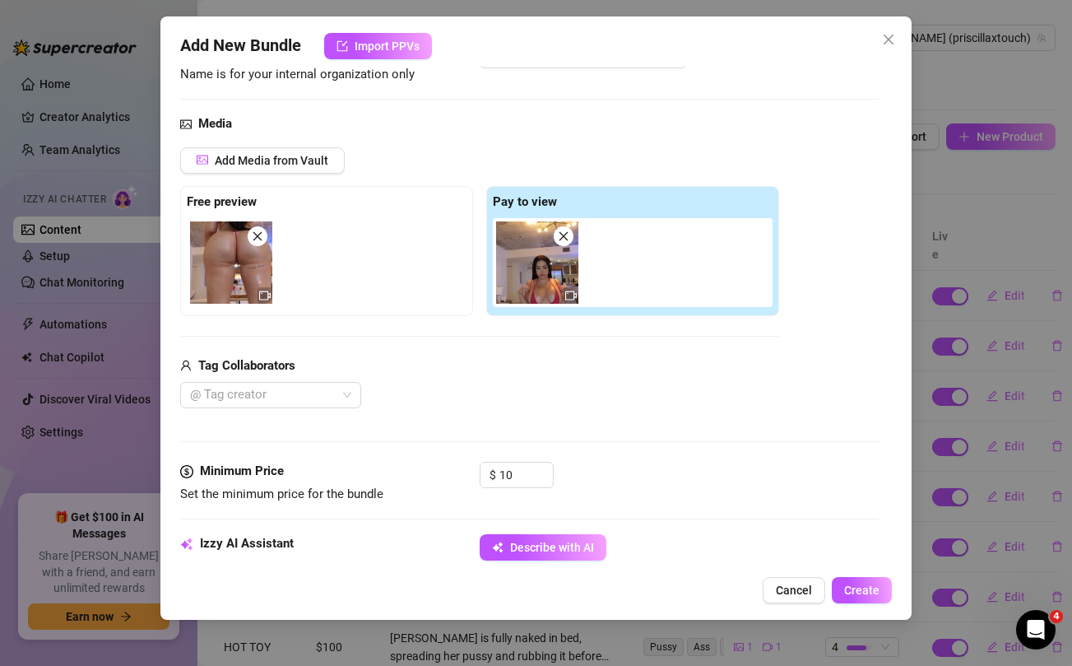
scroll to position [828, 0]
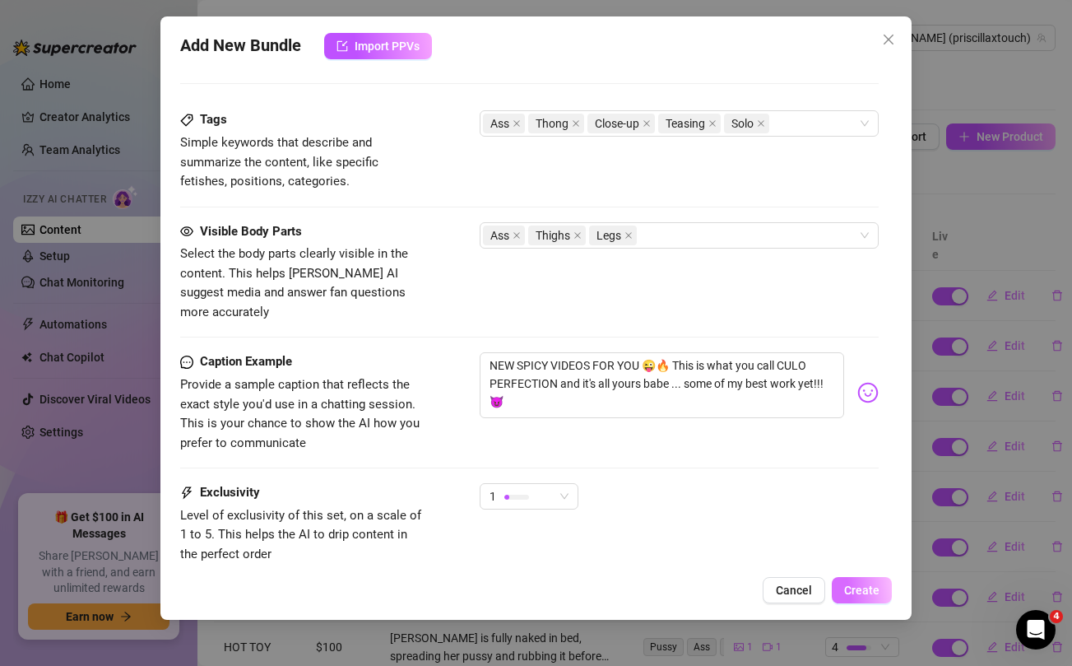
click at [852, 587] on span "Create" at bounding box center [861, 589] width 35 height 13
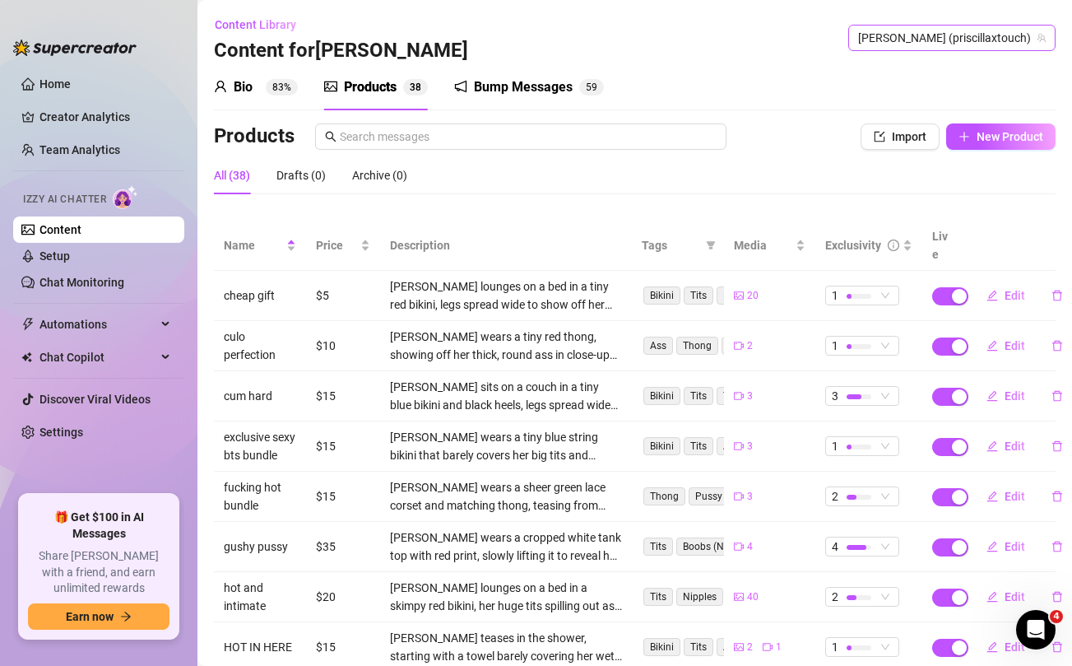
click at [978, 35] on span "[PERSON_NAME] (priscillaxtouch)" at bounding box center [952, 38] width 188 height 25
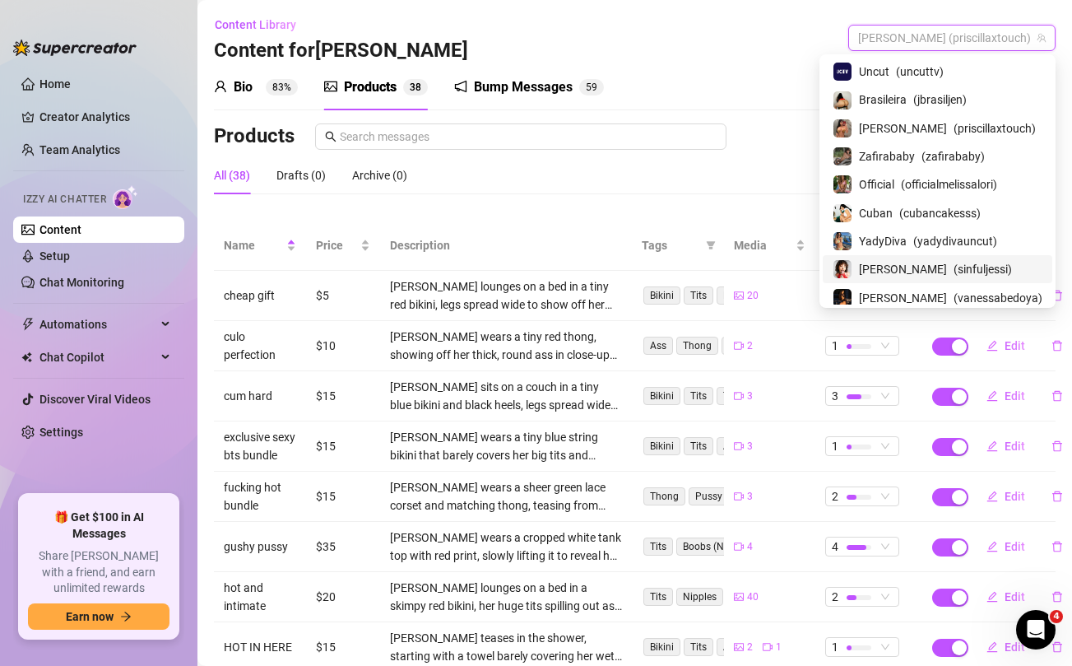
scroll to position [117, 0]
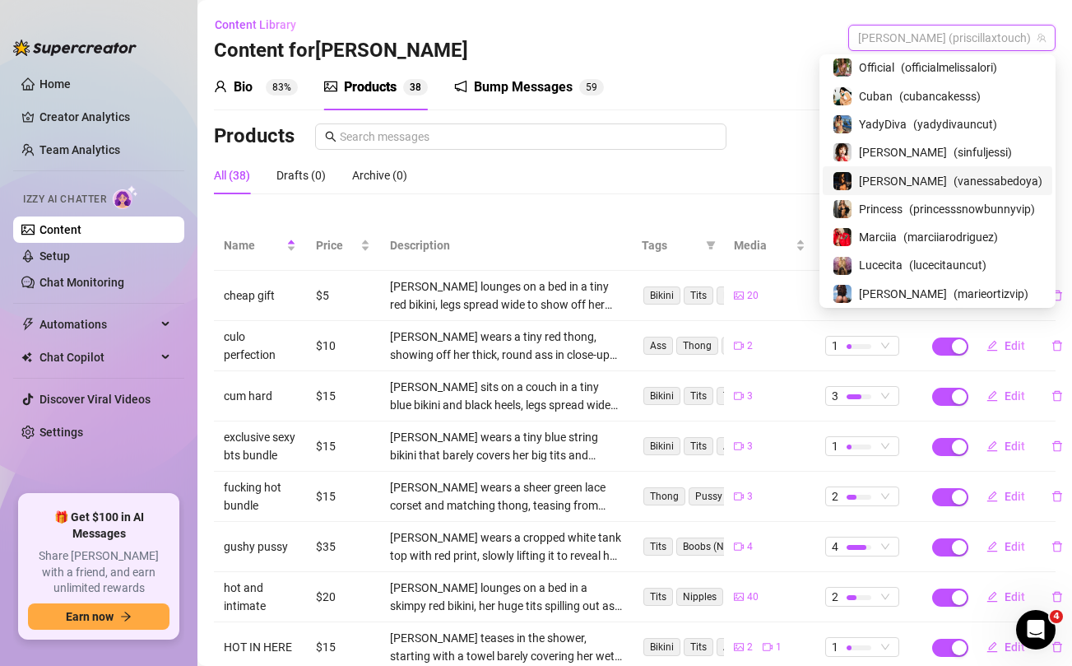
click at [909, 179] on div "[PERSON_NAME] ( [PERSON_NAME] )" at bounding box center [938, 180] width 210 height 20
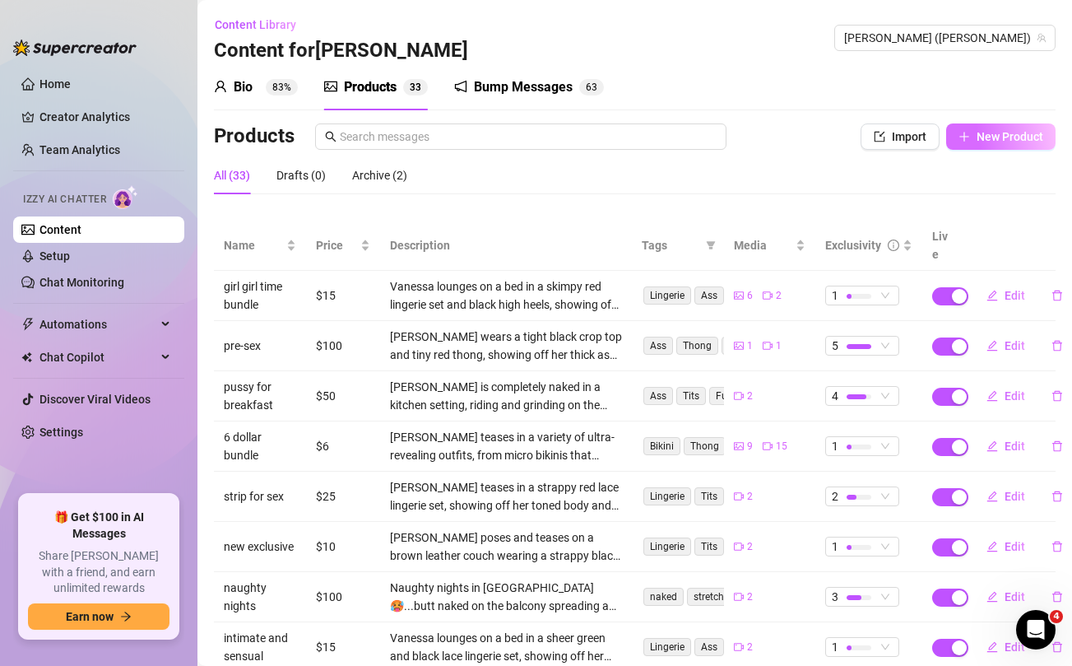
click at [1006, 141] on span "New Product" at bounding box center [1009, 136] width 67 height 13
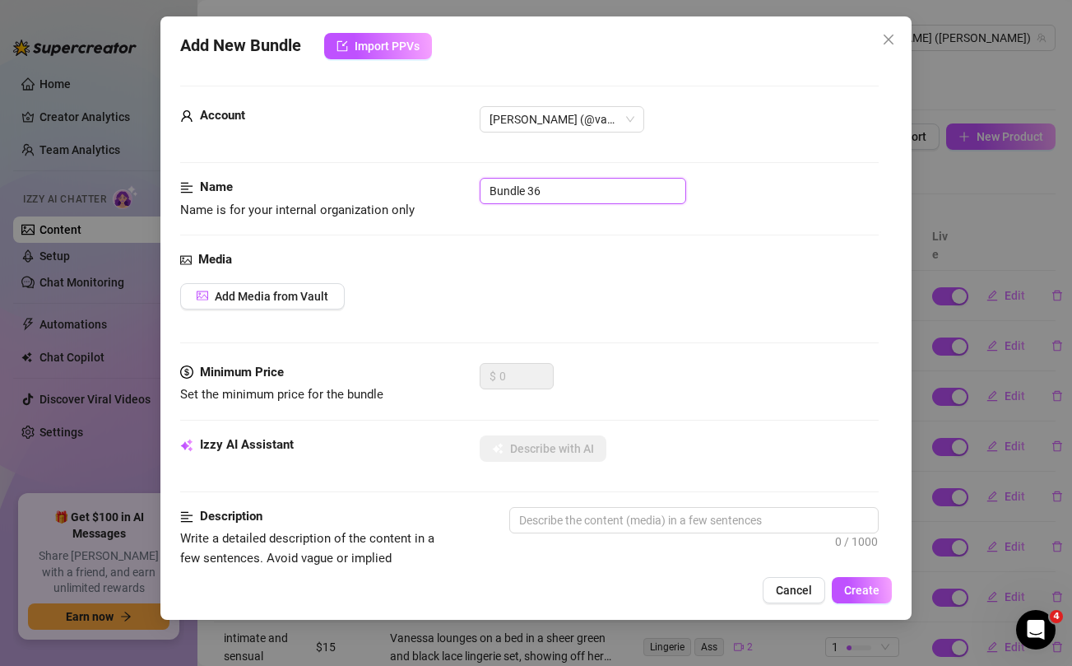
click at [577, 193] on input "Bundle 36" at bounding box center [583, 191] width 206 height 26
click at [289, 295] on span "Add Media from Vault" at bounding box center [272, 296] width 114 height 13
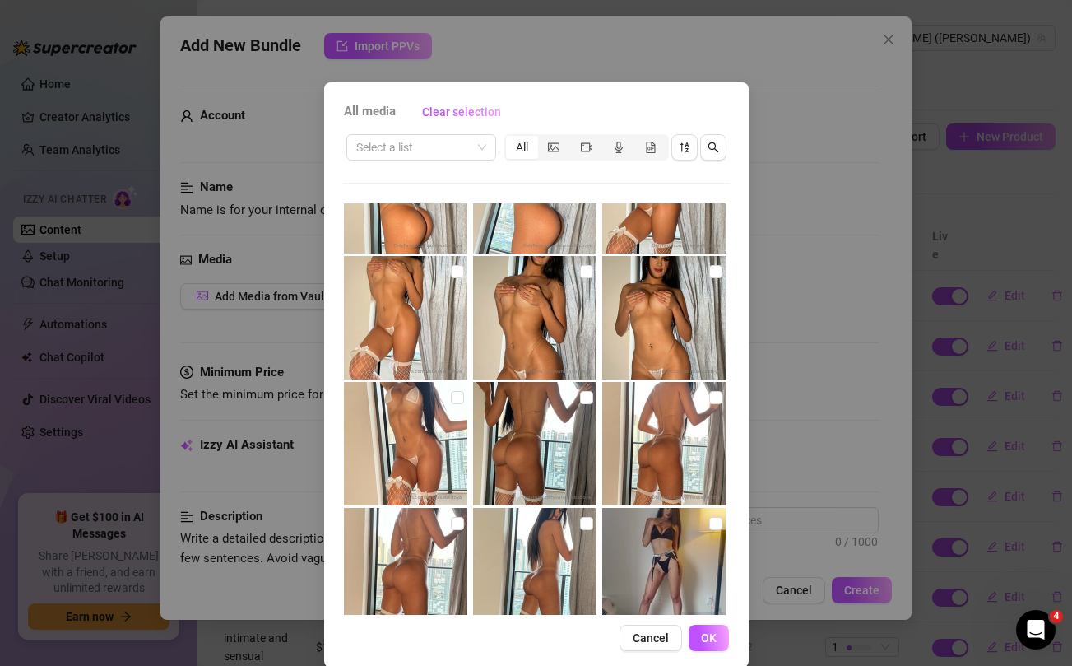
scroll to position [443, 0]
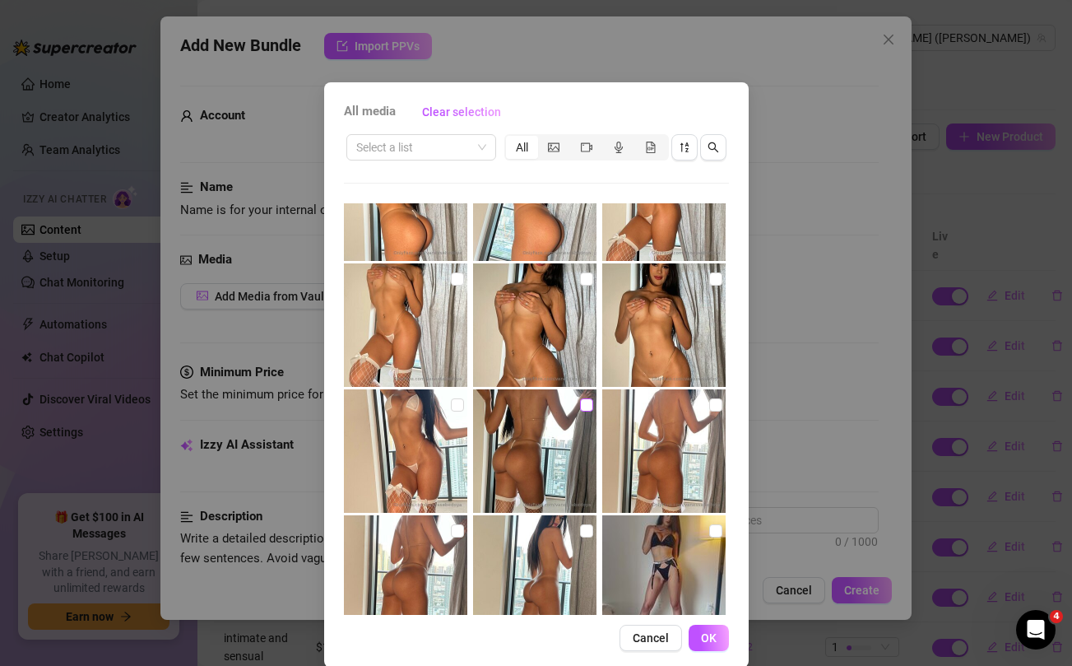
click at [584, 405] on input "checkbox" at bounding box center [586, 404] width 13 height 13
click at [589, 530] on input "checkbox" at bounding box center [586, 530] width 13 height 13
click at [584, 405] on input "checkbox" at bounding box center [586, 404] width 13 height 13
click at [587, 533] on input "checkbox" at bounding box center [586, 530] width 13 height 13
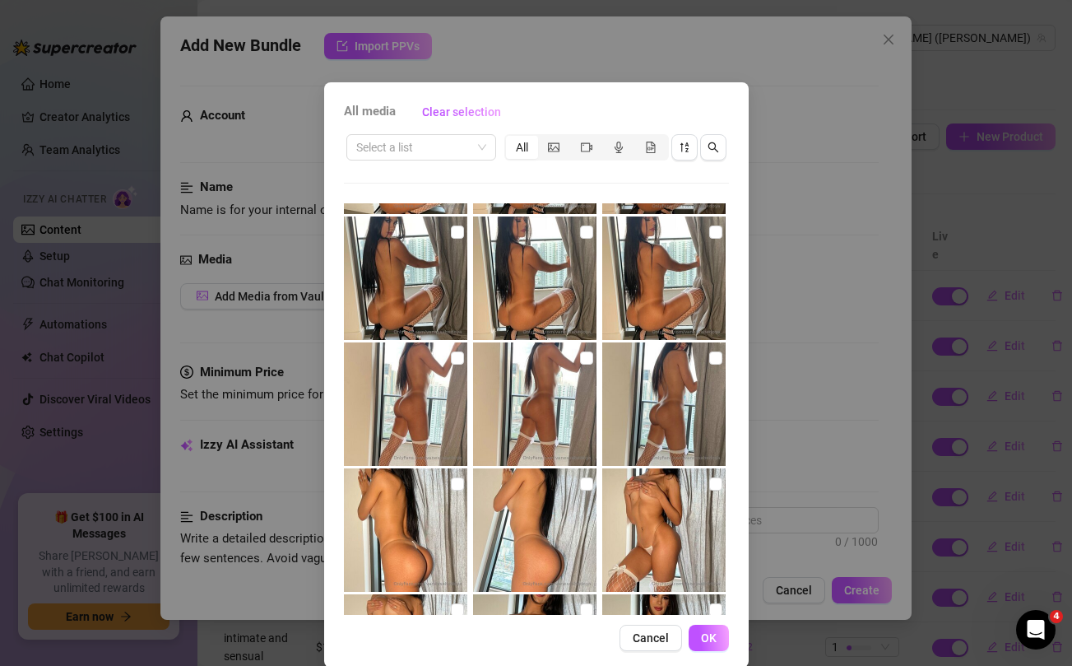
scroll to position [108, 0]
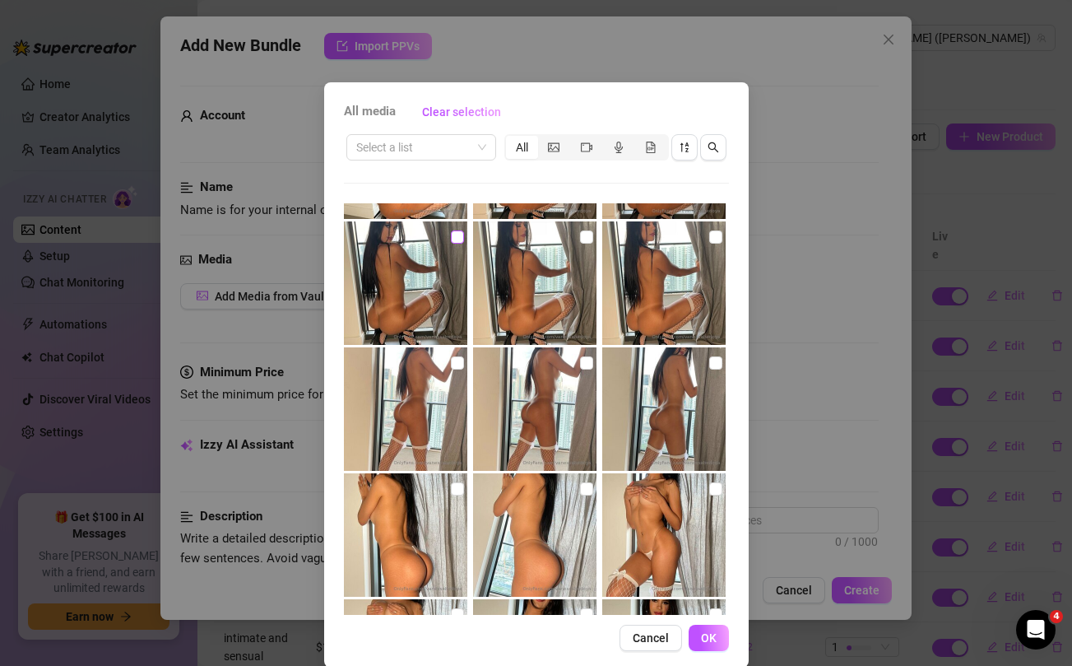
click at [456, 235] on input "checkbox" at bounding box center [457, 236] width 13 height 13
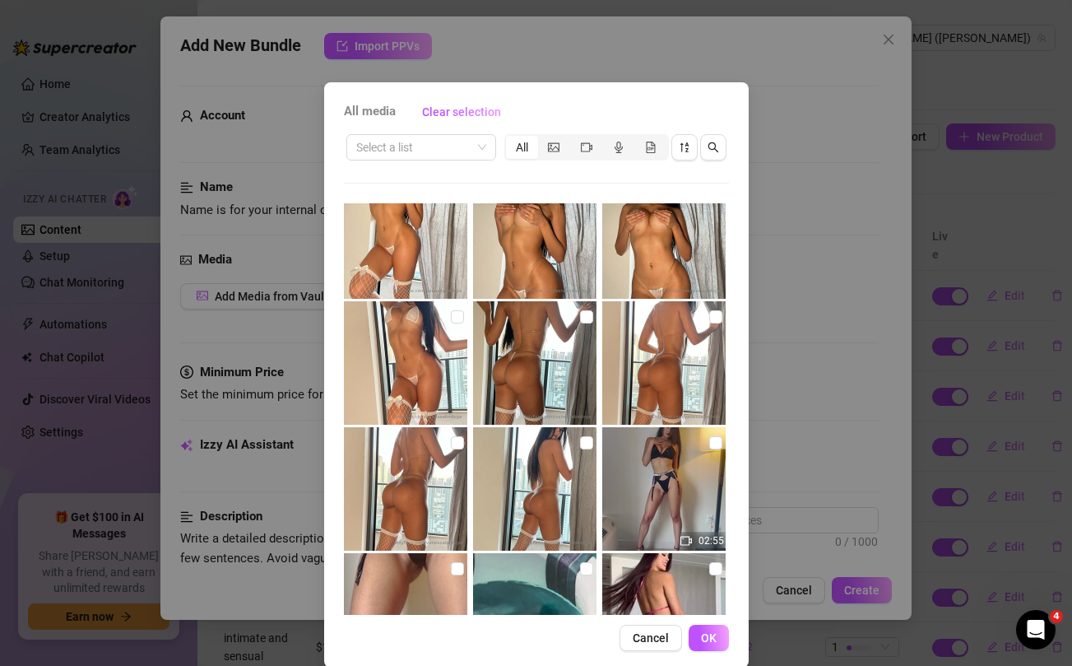
scroll to position [539, 0]
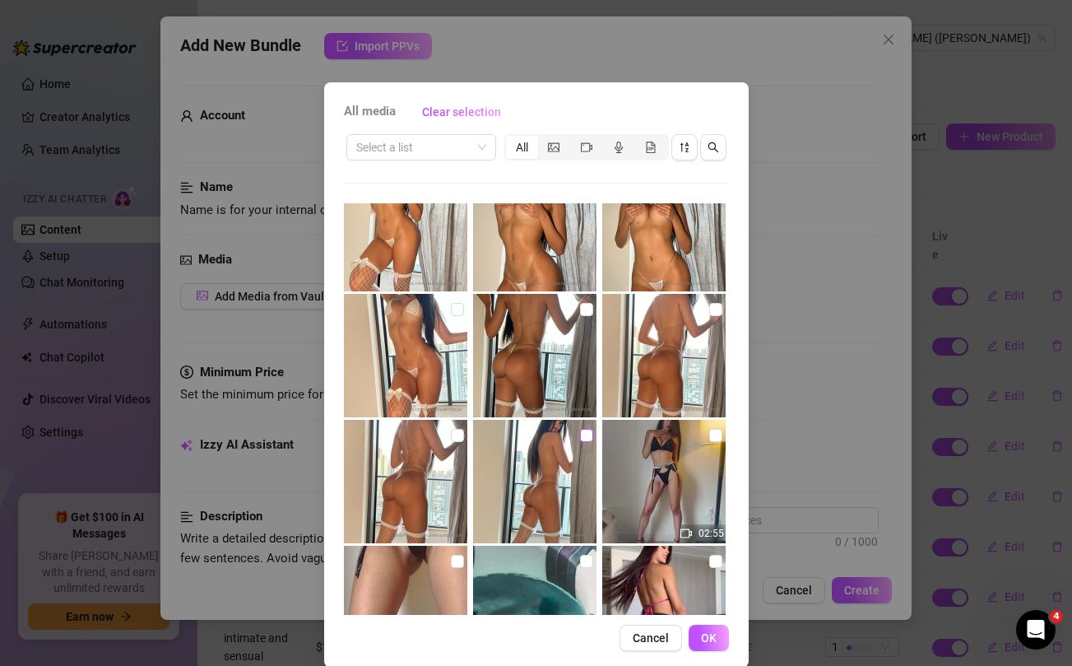
click at [587, 436] on input "checkbox" at bounding box center [586, 435] width 13 height 13
click at [457, 432] on input "checkbox" at bounding box center [457, 435] width 13 height 13
click at [457, 307] on input "checkbox" at bounding box center [457, 309] width 13 height 13
click at [588, 311] on input "checkbox" at bounding box center [586, 309] width 13 height 13
click at [712, 308] on input "checkbox" at bounding box center [715, 309] width 13 height 13
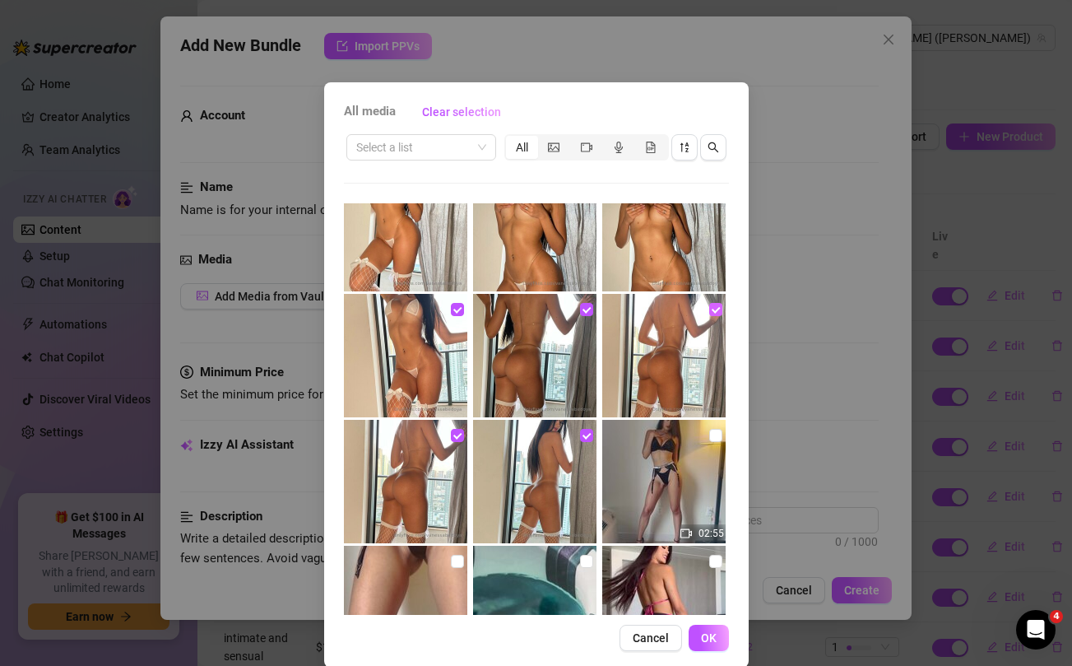
scroll to position [404, 0]
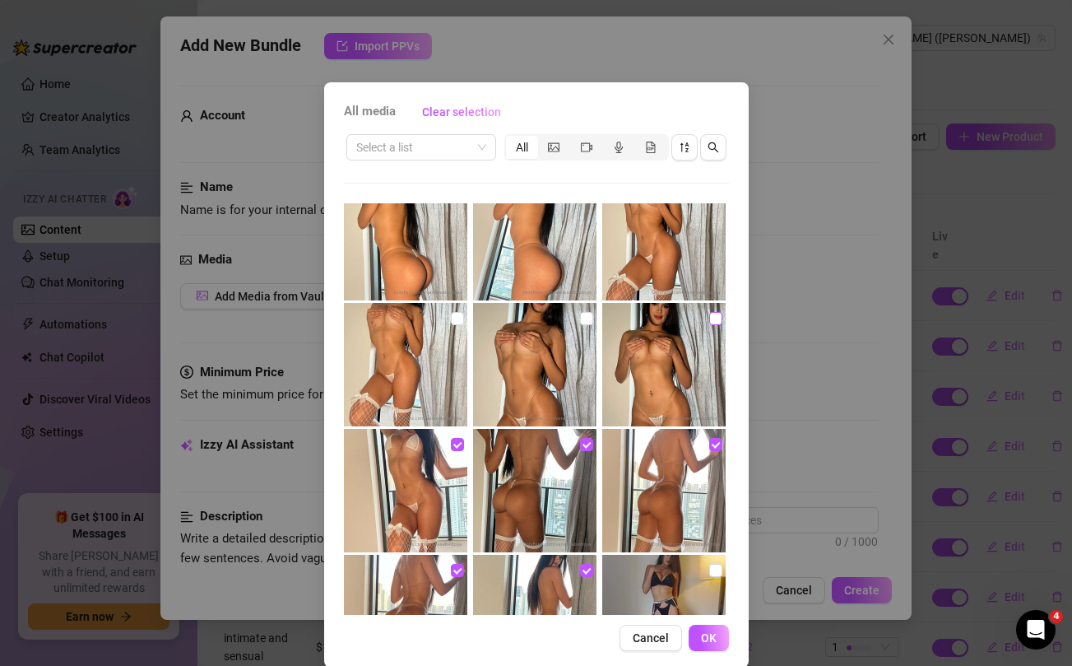
click at [712, 314] on input "checkbox" at bounding box center [715, 318] width 13 height 13
click at [586, 319] on input "checkbox" at bounding box center [586, 318] width 13 height 13
click at [457, 320] on input "checkbox" at bounding box center [457, 318] width 13 height 13
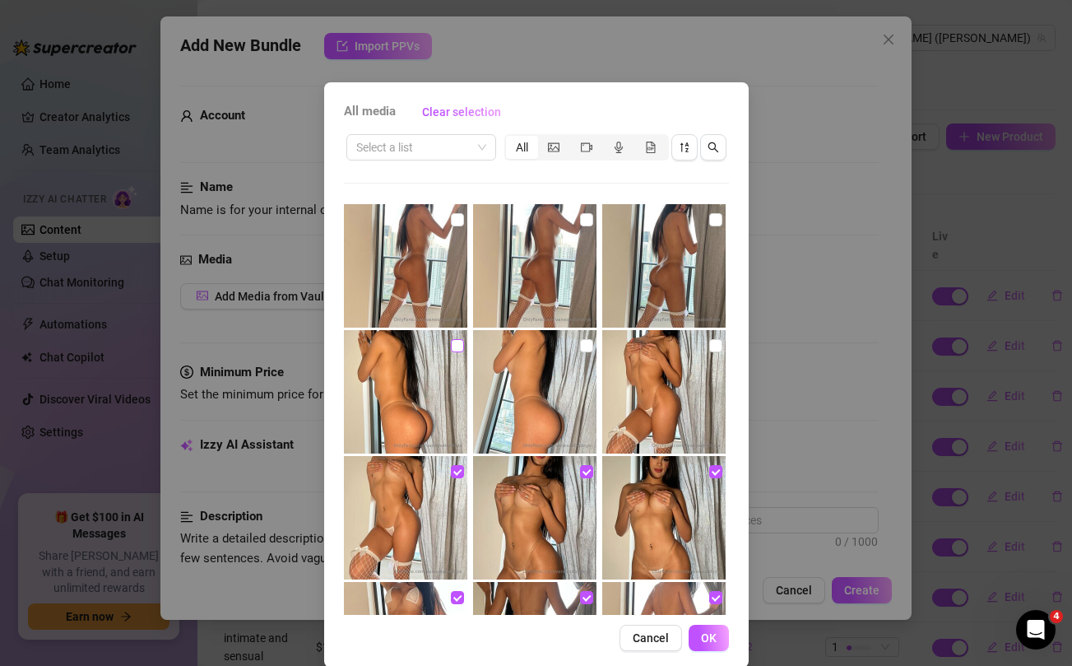
click at [452, 346] on input "checkbox" at bounding box center [457, 345] width 13 height 13
click at [587, 347] on input "checkbox" at bounding box center [586, 345] width 13 height 13
click at [715, 347] on input "checkbox" at bounding box center [715, 345] width 13 height 13
click at [716, 218] on input "checkbox" at bounding box center [715, 219] width 13 height 13
click at [587, 217] on input "checkbox" at bounding box center [586, 219] width 13 height 13
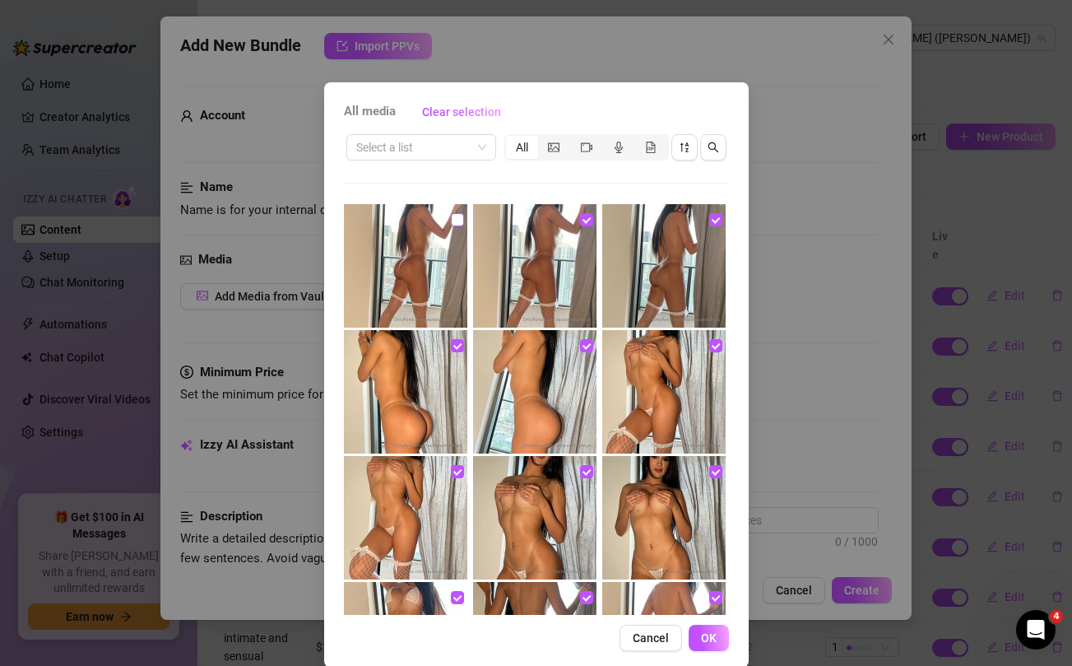
click at [458, 220] on input "checkbox" at bounding box center [457, 219] width 13 height 13
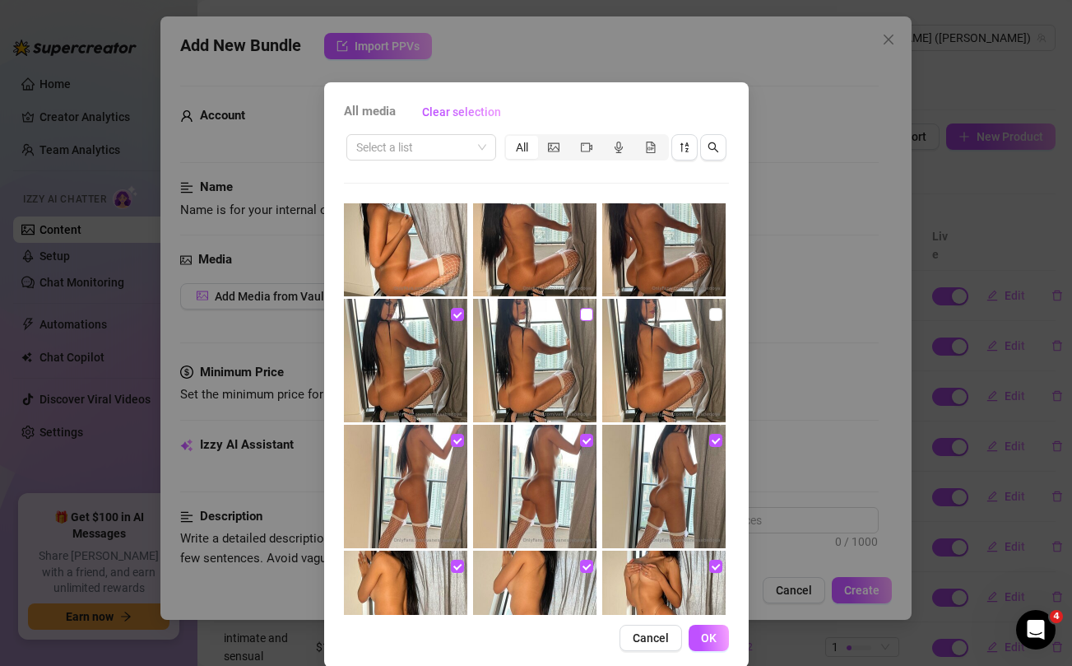
click at [587, 312] on input "checkbox" at bounding box center [586, 314] width 13 height 13
click at [717, 311] on input "checkbox" at bounding box center [715, 314] width 13 height 13
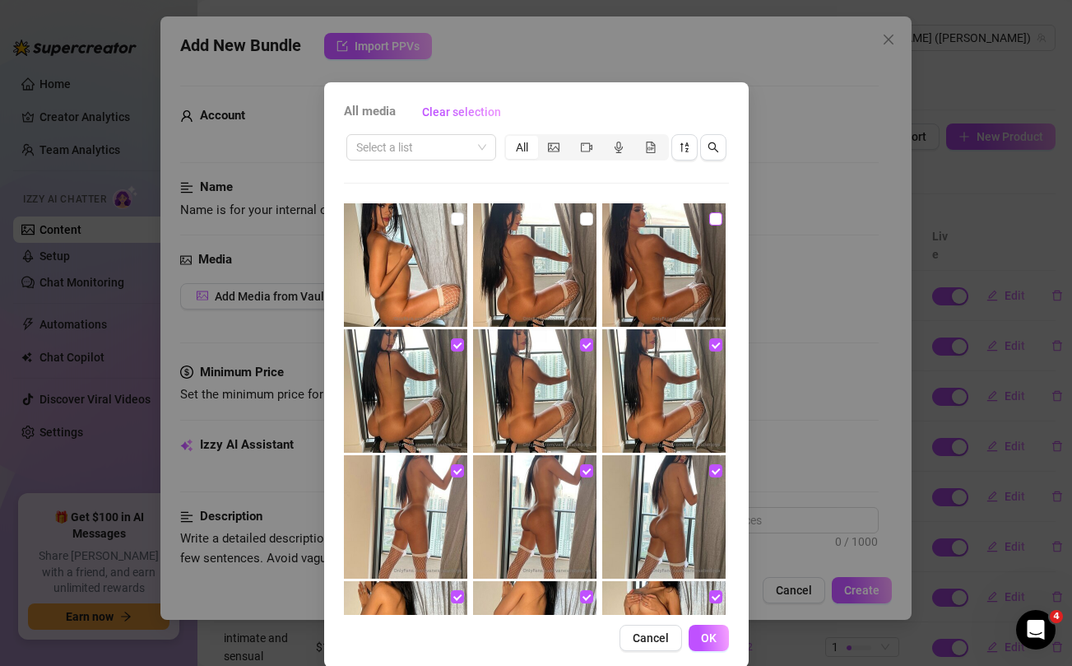
click at [712, 220] on input "checkbox" at bounding box center [715, 218] width 13 height 13
click at [583, 220] on input "checkbox" at bounding box center [586, 218] width 13 height 13
click at [457, 220] on input "checkbox" at bounding box center [457, 218] width 13 height 13
click at [712, 641] on span "OK" at bounding box center [709, 637] width 16 height 13
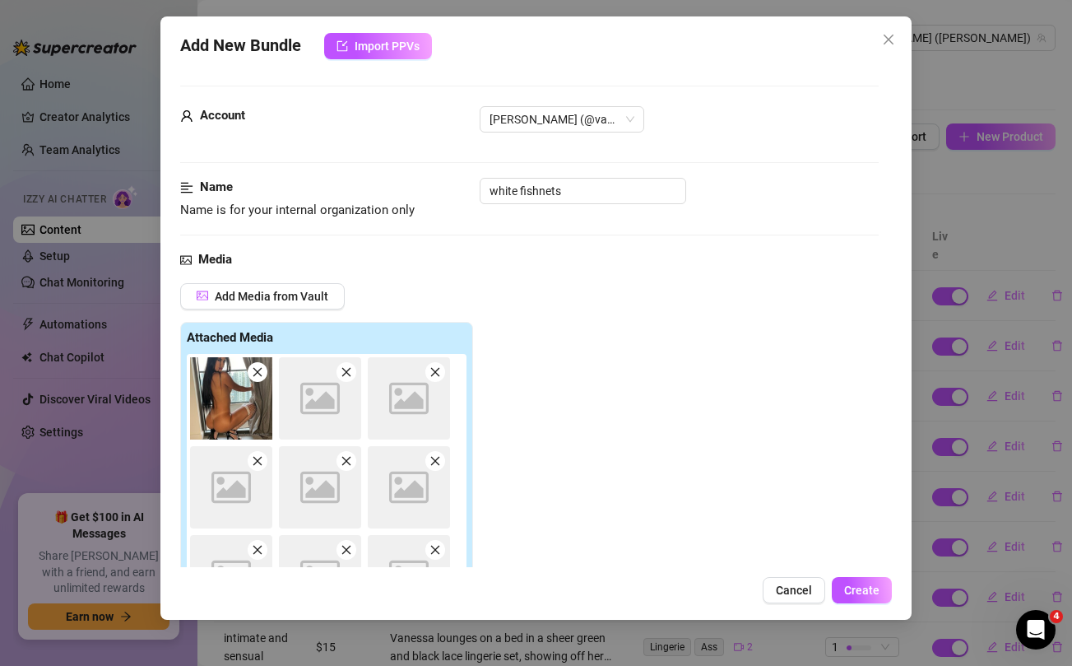
scroll to position [313, 0]
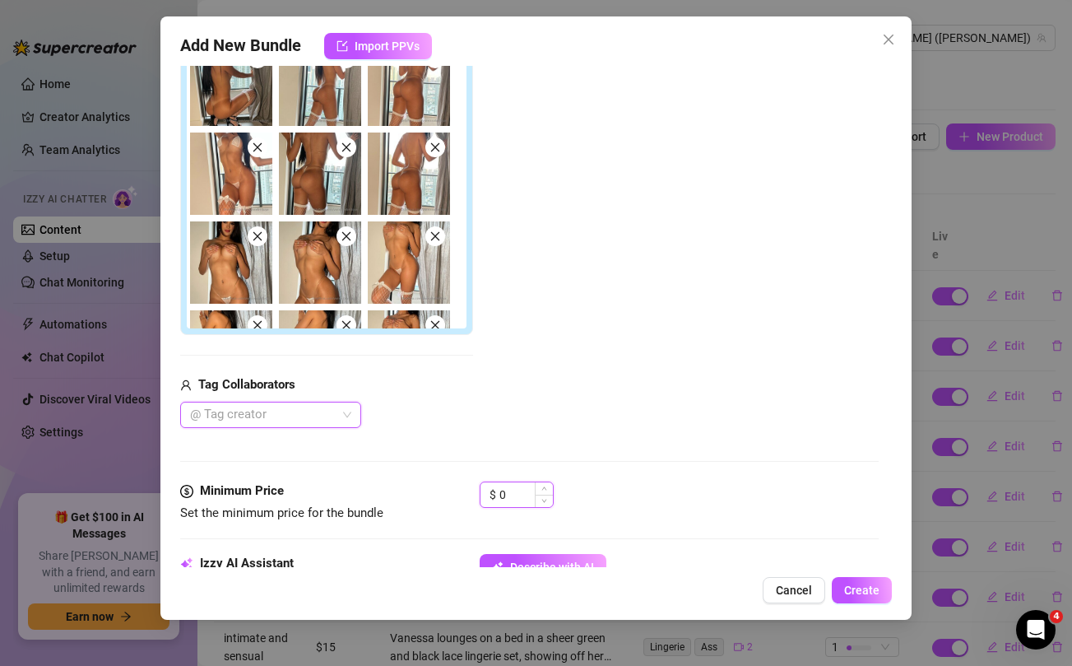
click at [518, 494] on input "0" at bounding box center [525, 494] width 53 height 25
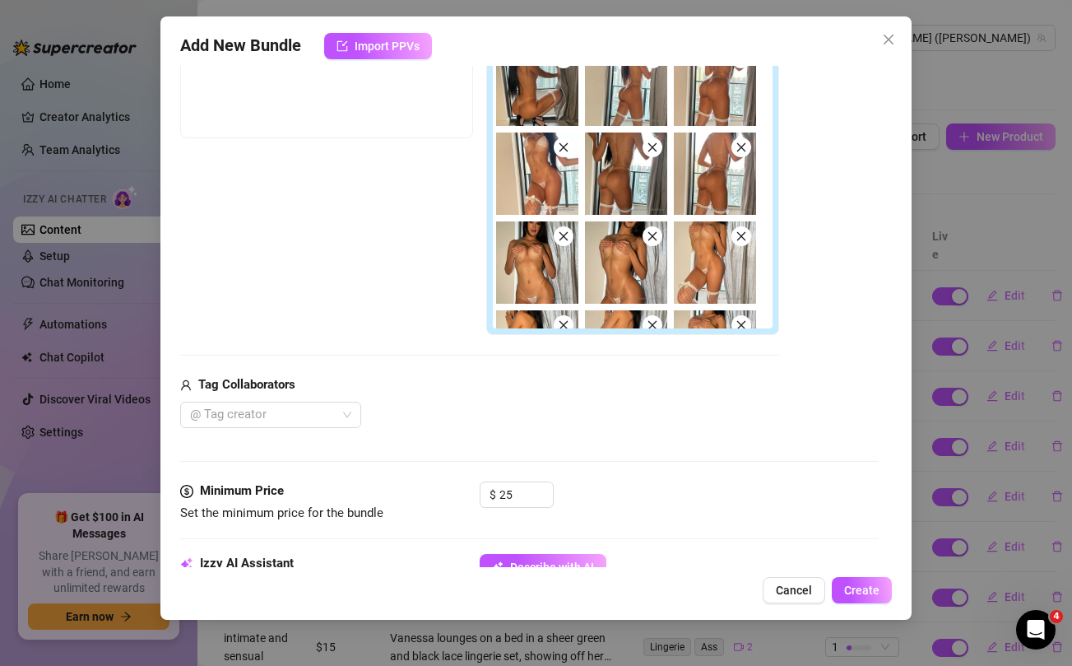
click at [525, 391] on div "Tag Collaborators" at bounding box center [479, 385] width 599 height 20
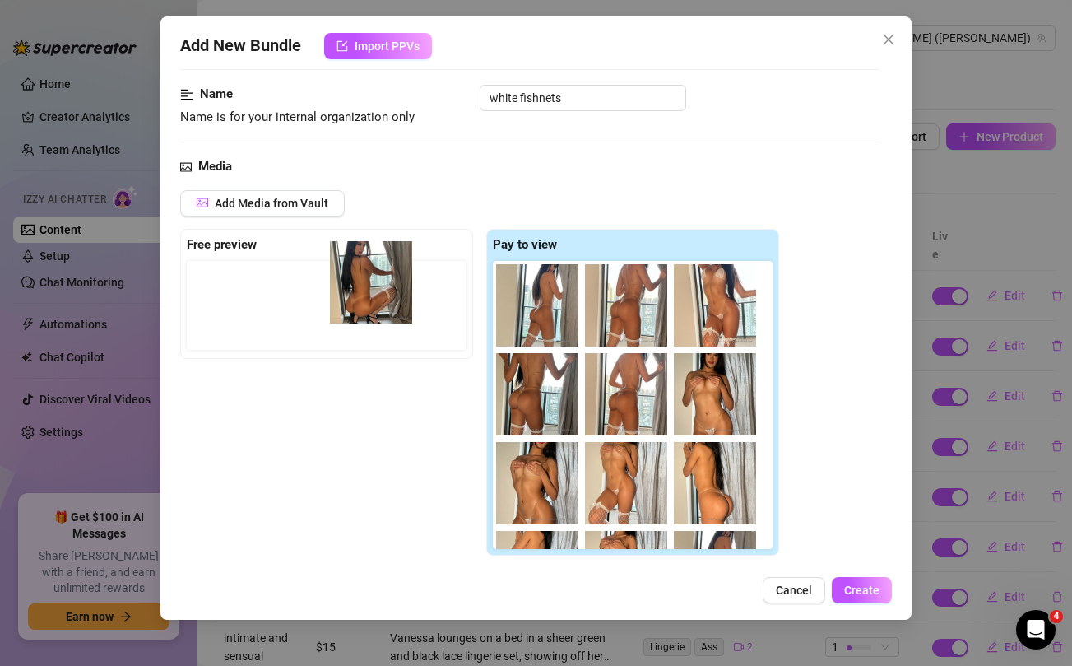
drag, startPoint x: 521, startPoint y: 307, endPoint x: 350, endPoint y: 284, distance: 172.7
click at [350, 284] on div "Free preview Pay to view" at bounding box center [479, 392] width 599 height 327
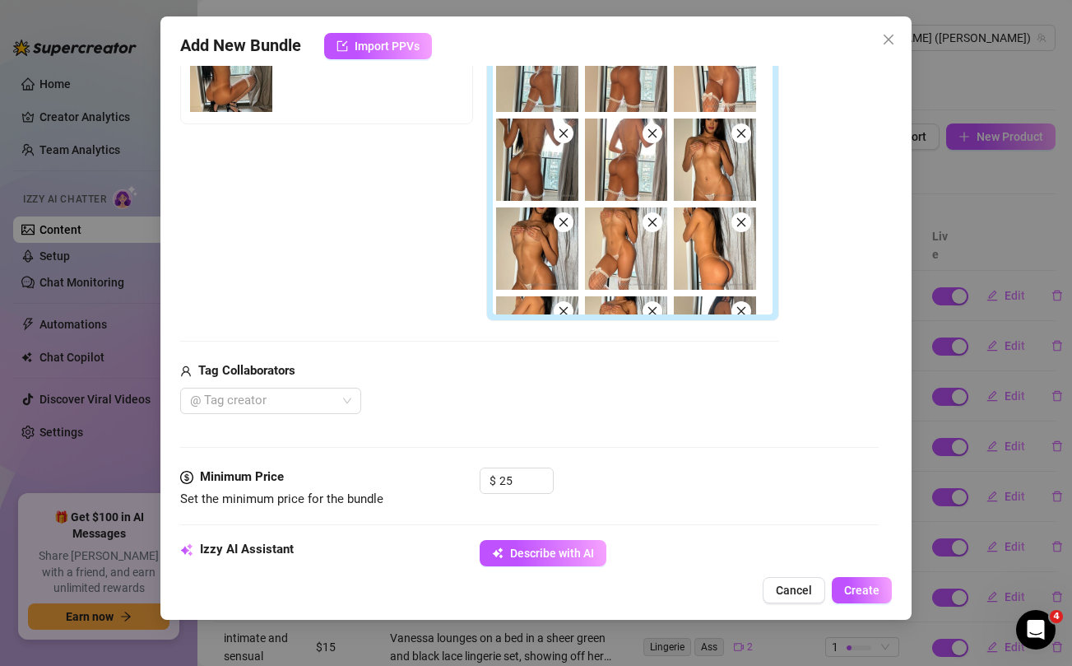
scroll to position [383, 0]
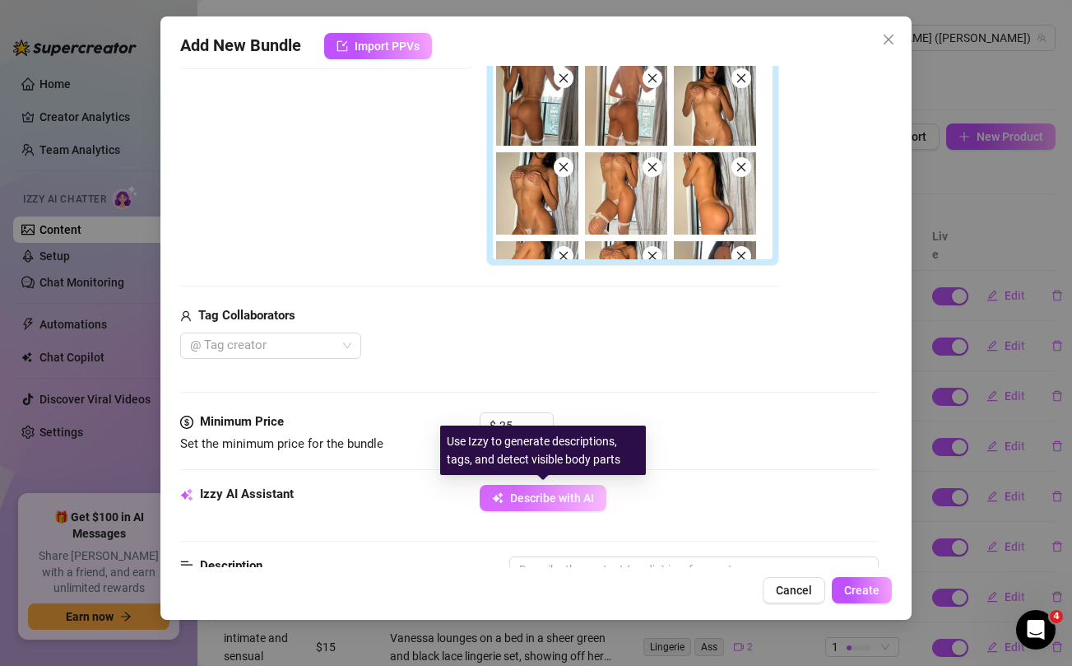
click at [509, 499] on button "Describe with AI" at bounding box center [543, 498] width 127 height 26
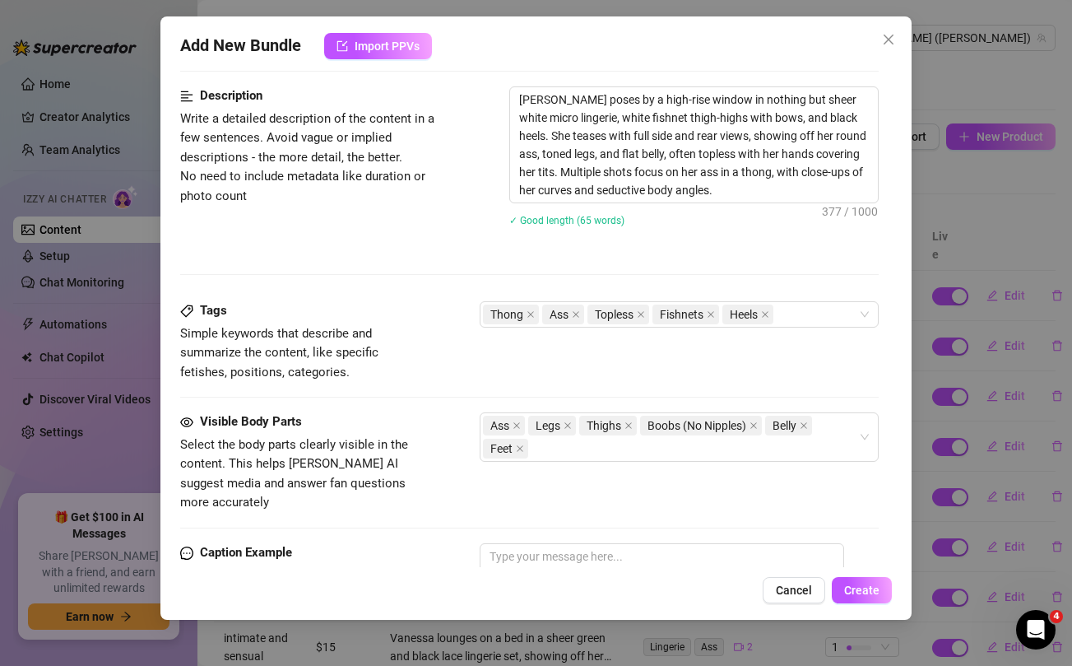
scroll to position [999, 0]
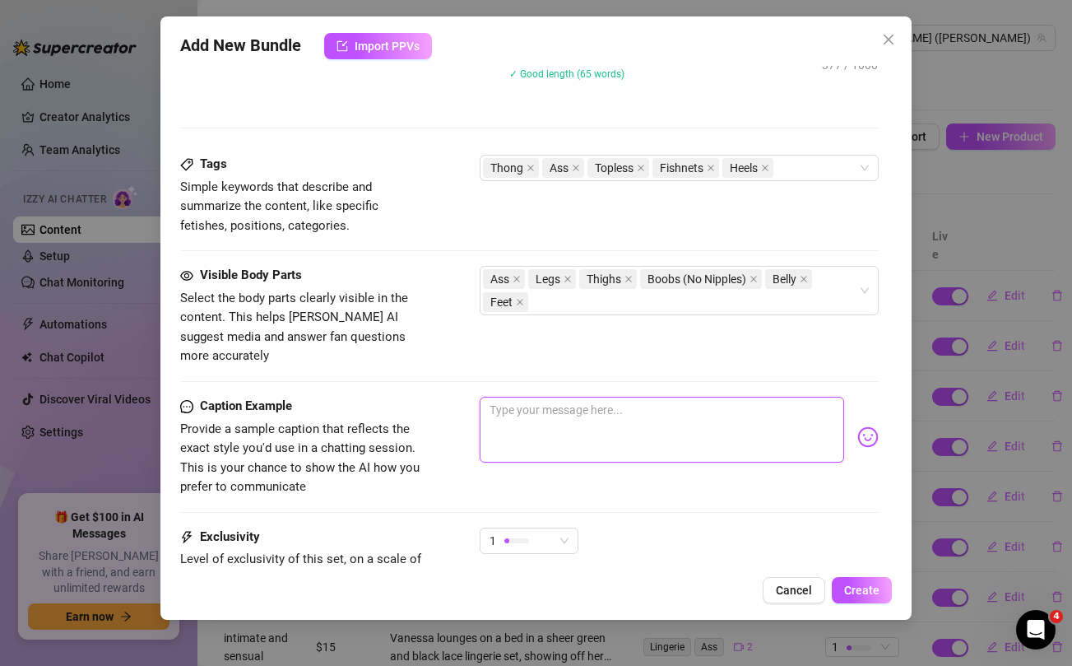
click at [665, 417] on textarea at bounding box center [662, 430] width 364 height 66
paste textarea "Here's what you've been waiting for papi 😋 my white fishnets set starts off wit…"
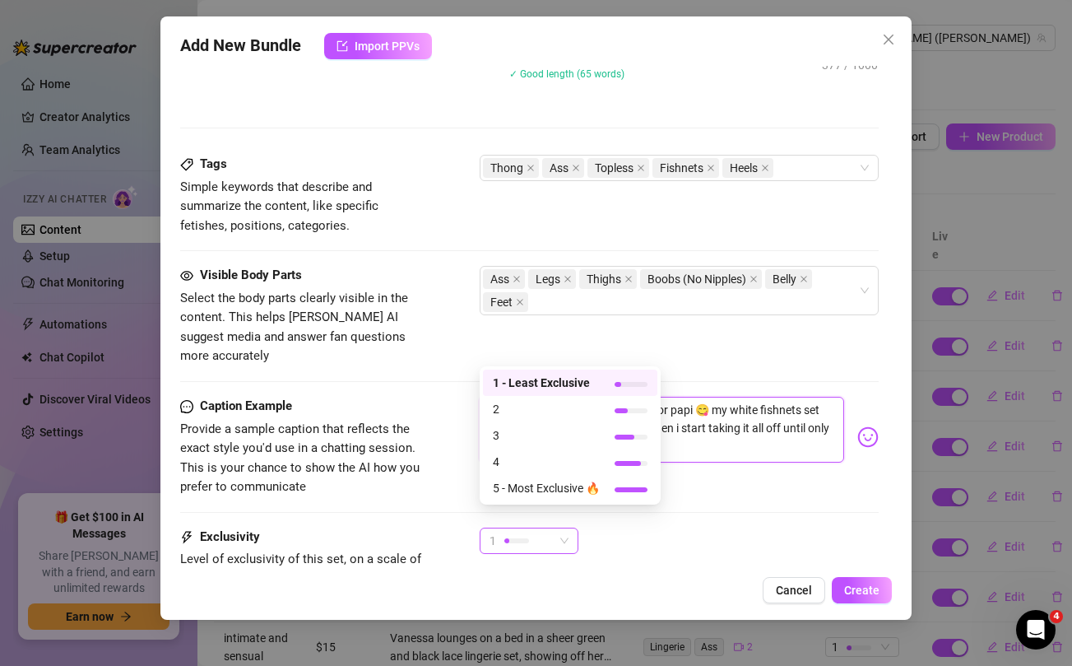
click at [556, 528] on span "1" at bounding box center [528, 540] width 79 height 25
click at [513, 407] on span "2" at bounding box center [546, 409] width 107 height 18
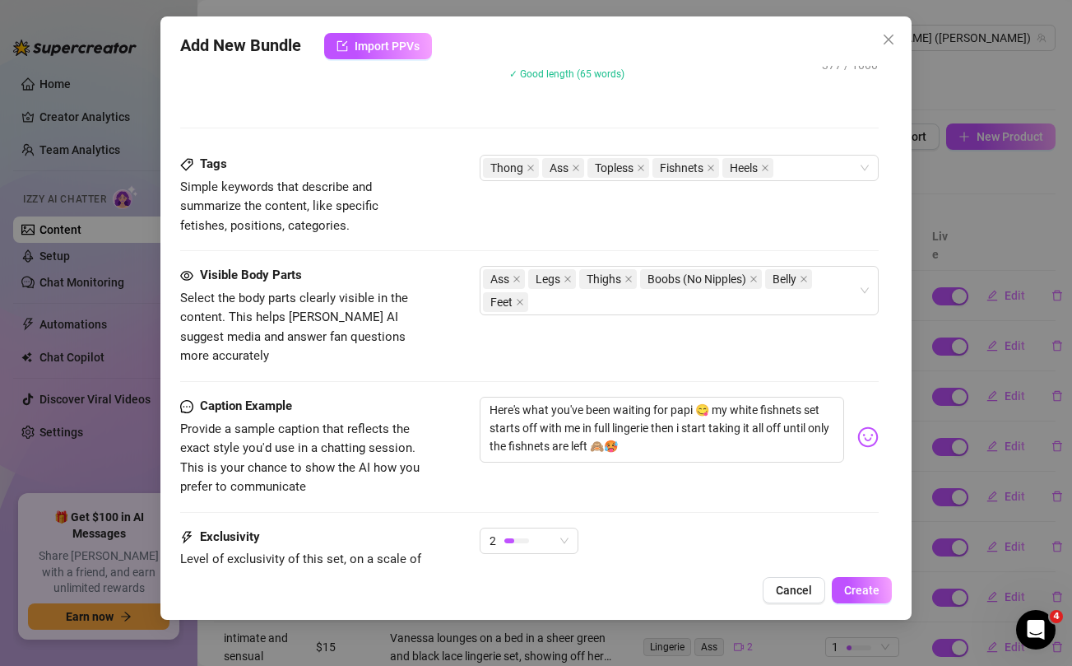
click at [782, 477] on div "Caption Example Provide a sample caption that reflects the exact style you'd us…" at bounding box center [529, 462] width 698 height 131
click at [868, 587] on span "Create" at bounding box center [861, 589] width 35 height 13
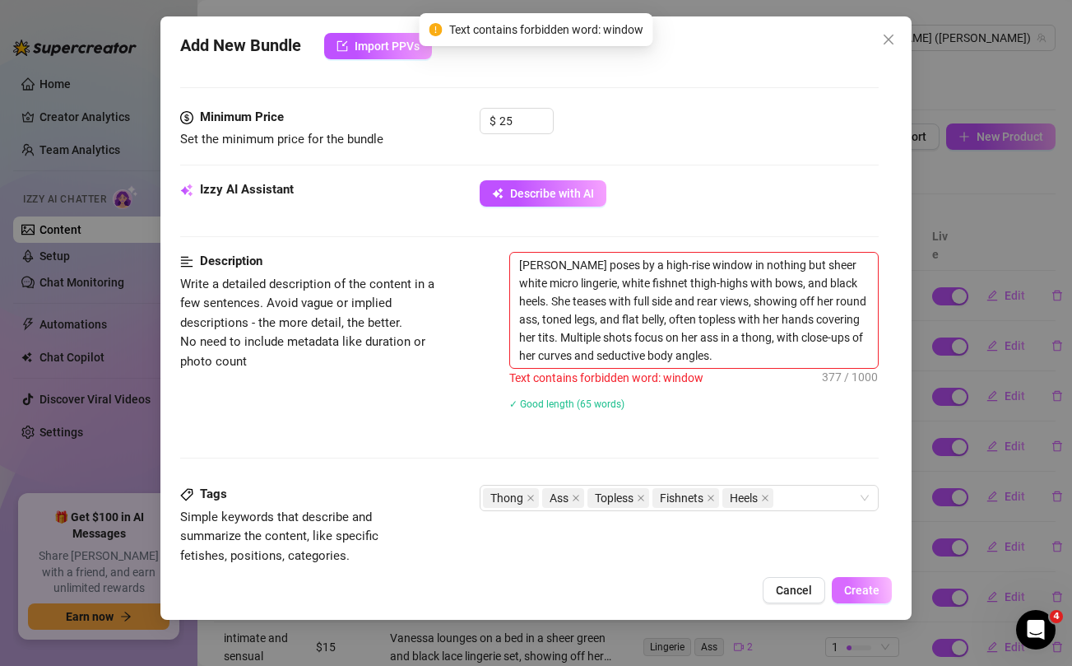
scroll to position [680, 0]
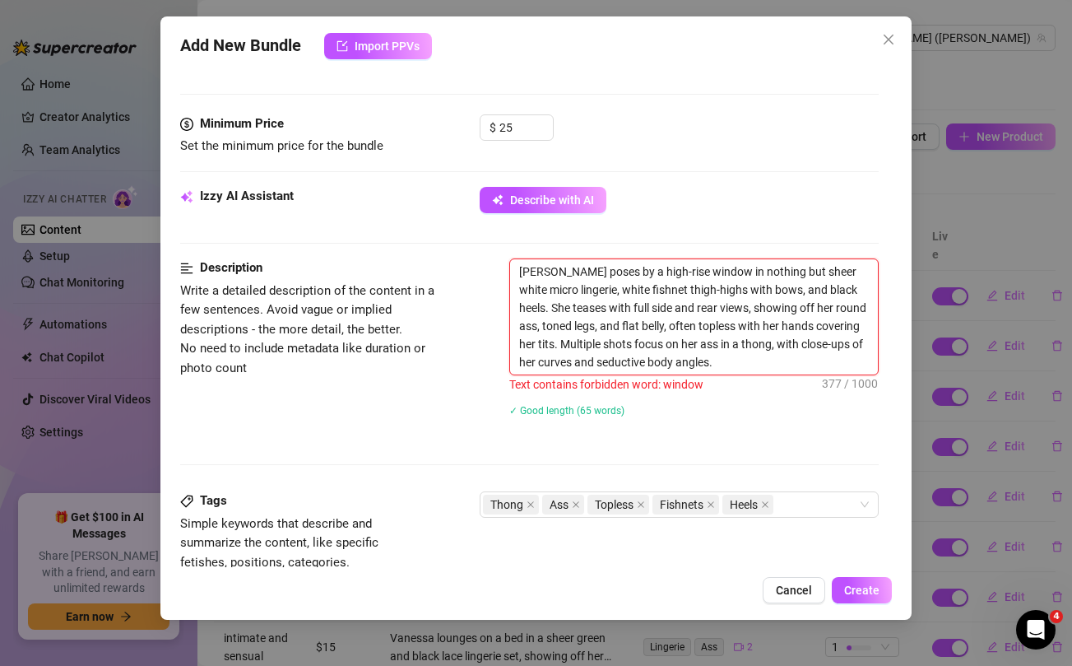
click at [690, 268] on textarea "[PERSON_NAME] poses by a high-rise window in nothing but sheer white micro ling…" at bounding box center [693, 316] width 367 height 115
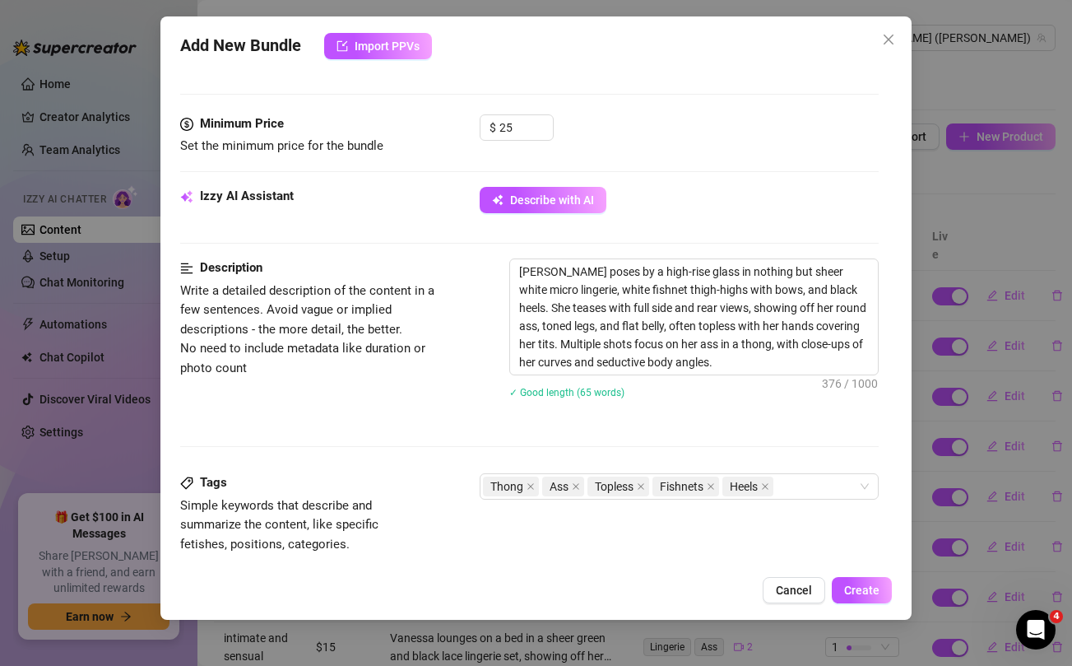
click at [774, 413] on div "[PERSON_NAME] poses by a high-rise glass in nothing but sheer white micro linge…" at bounding box center [693, 338] width 369 height 161
click at [856, 586] on span "Create" at bounding box center [861, 589] width 35 height 13
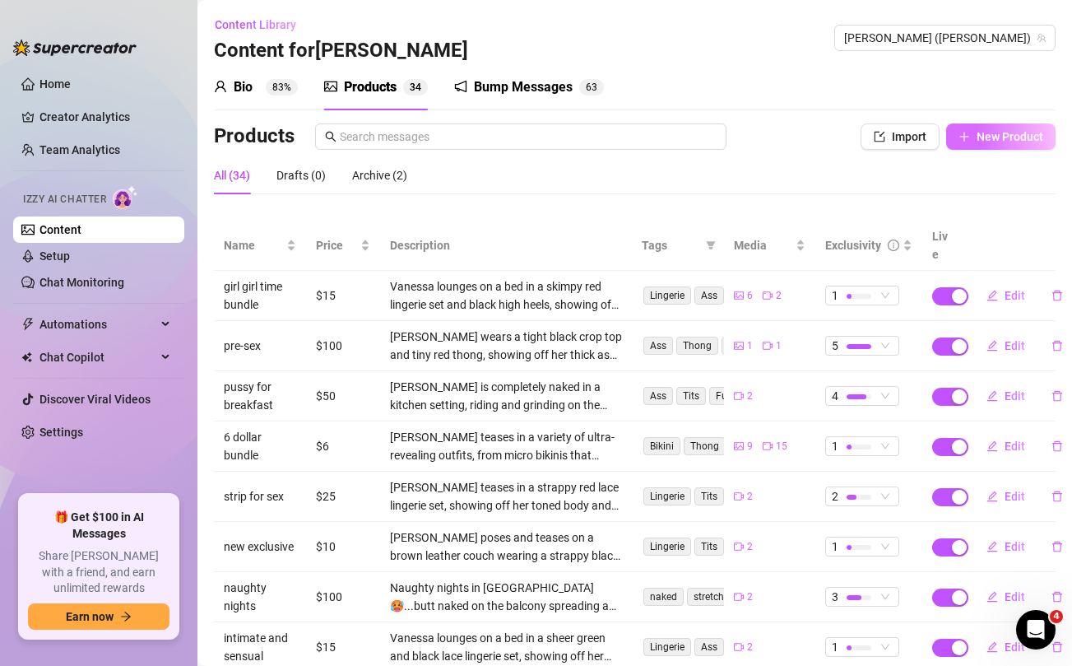
click at [996, 132] on span "New Product" at bounding box center [1009, 136] width 67 height 13
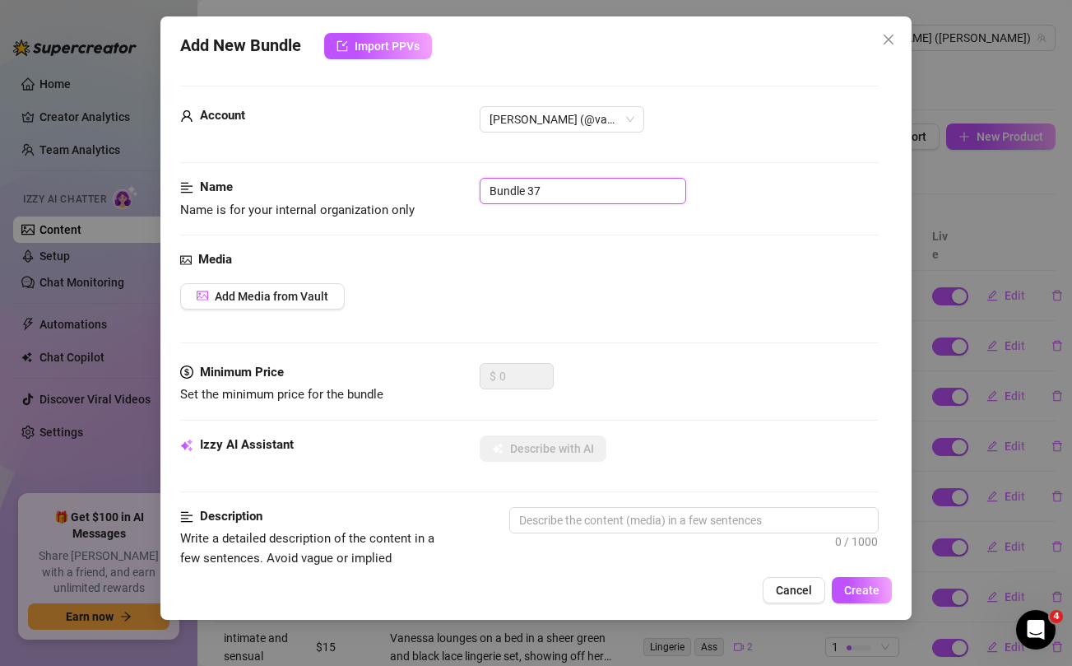
click at [631, 192] on input "Bundle 37" at bounding box center [583, 191] width 206 height 26
click at [633, 293] on div "Add Media from Vault" at bounding box center [529, 296] width 698 height 26
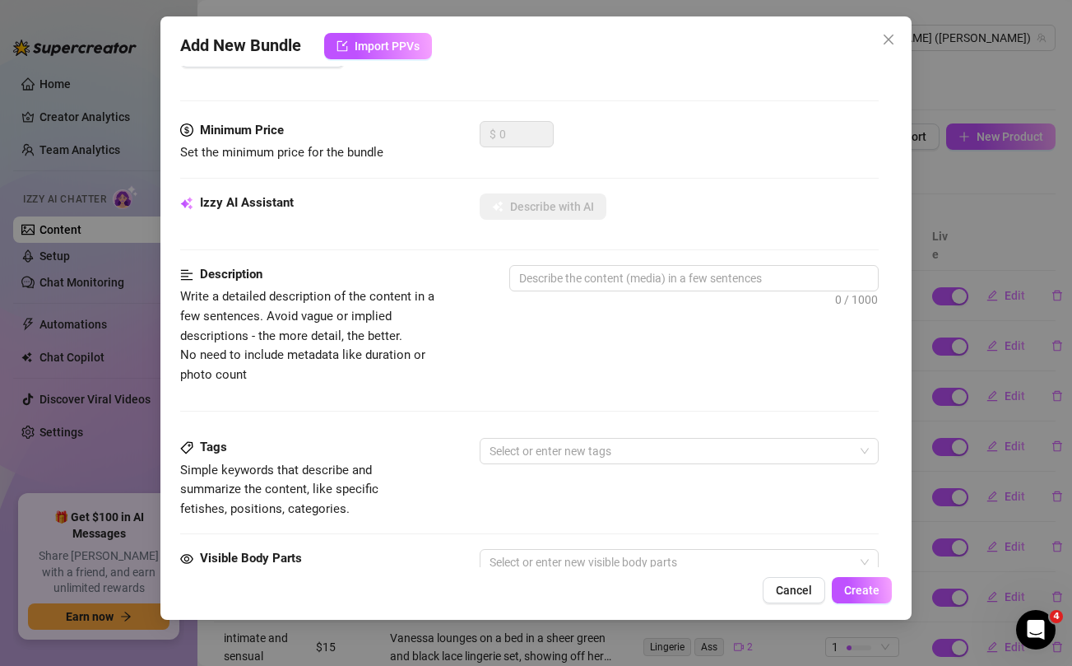
scroll to position [638, 0]
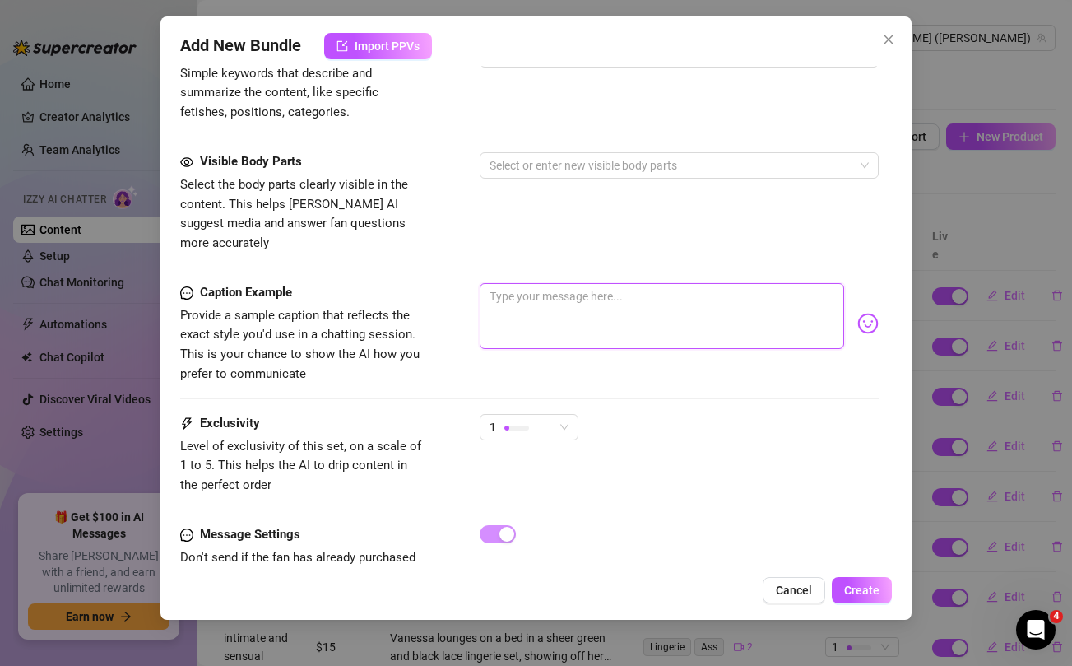
click at [595, 302] on textarea at bounding box center [662, 316] width 364 height 66
paste textarea "I was so horny during this baby 😈 unlock to watch me give the hottest STRIP sho…"
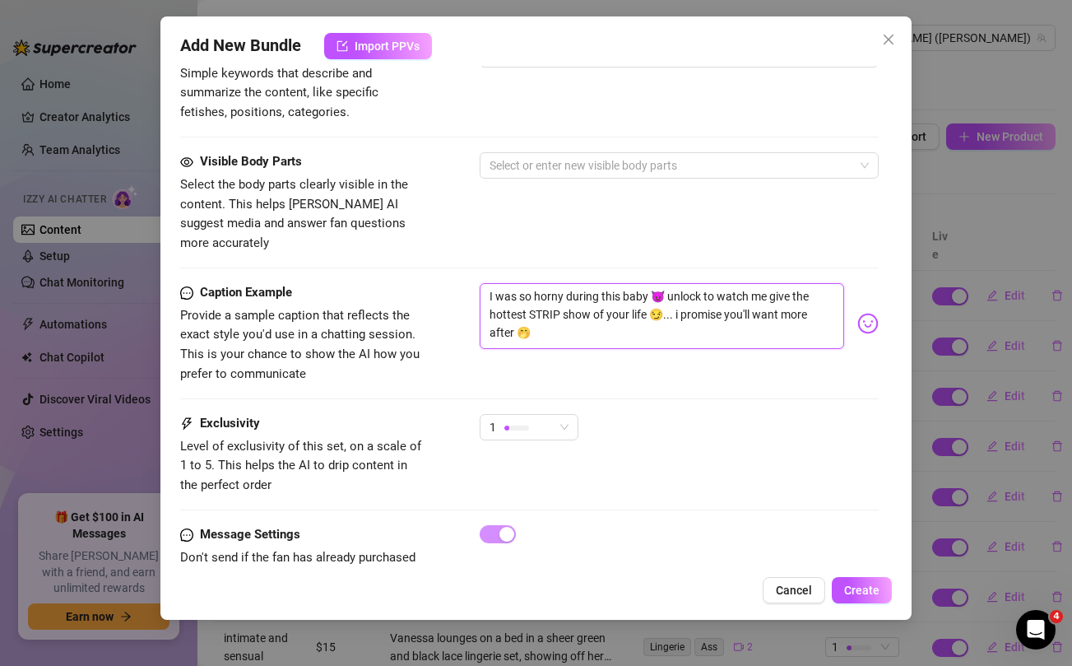
scroll to position [0, 0]
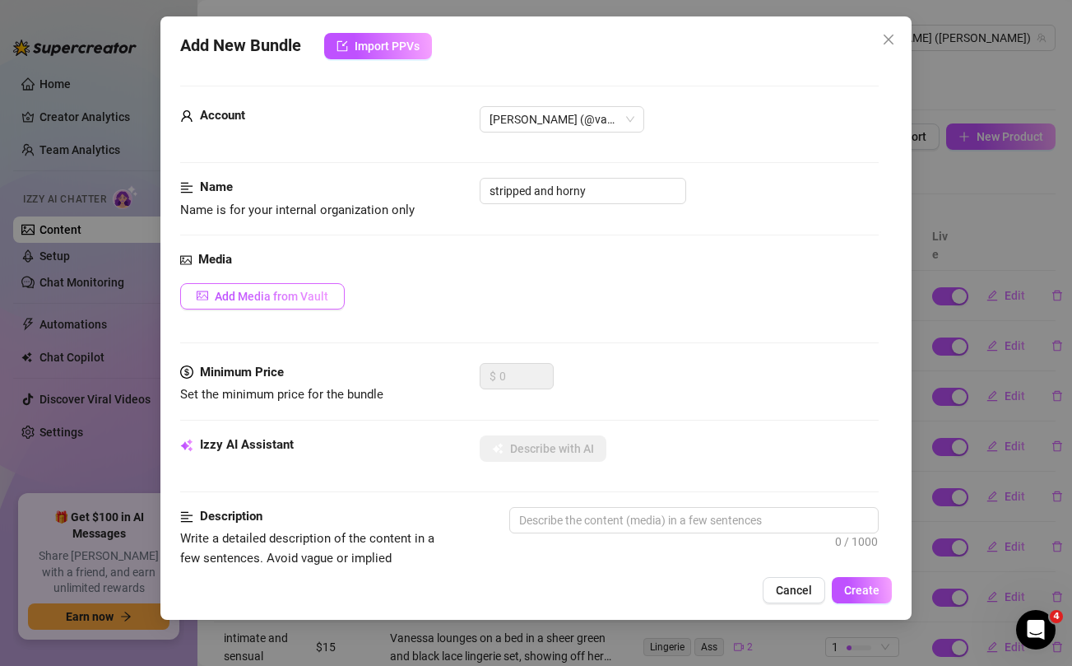
click at [262, 295] on span "Add Media from Vault" at bounding box center [272, 296] width 114 height 13
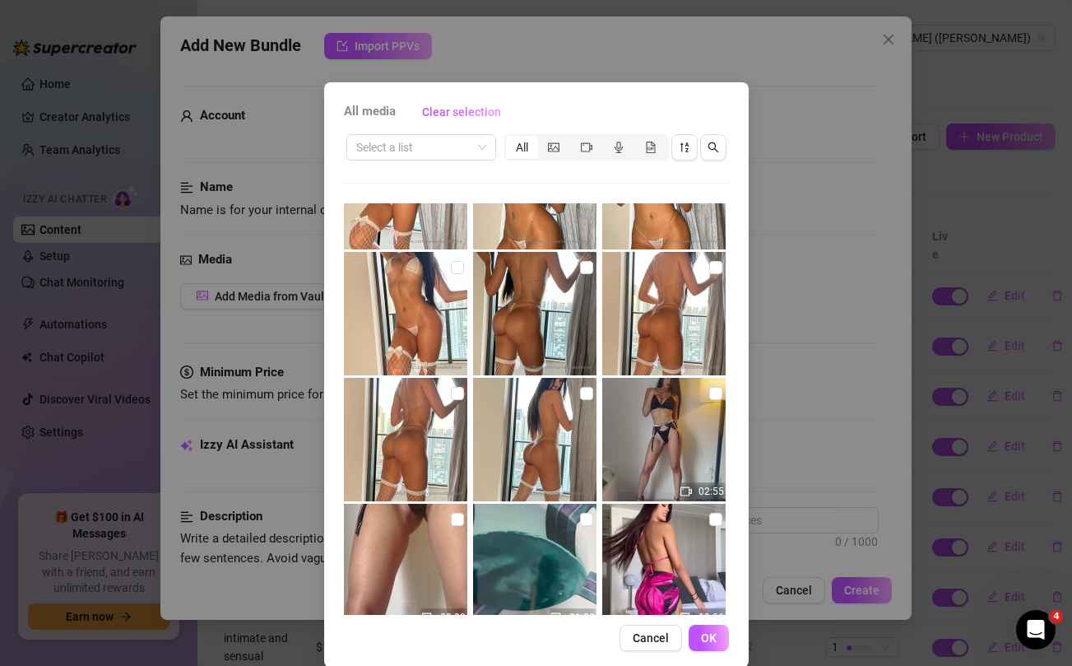
scroll to position [680, 0]
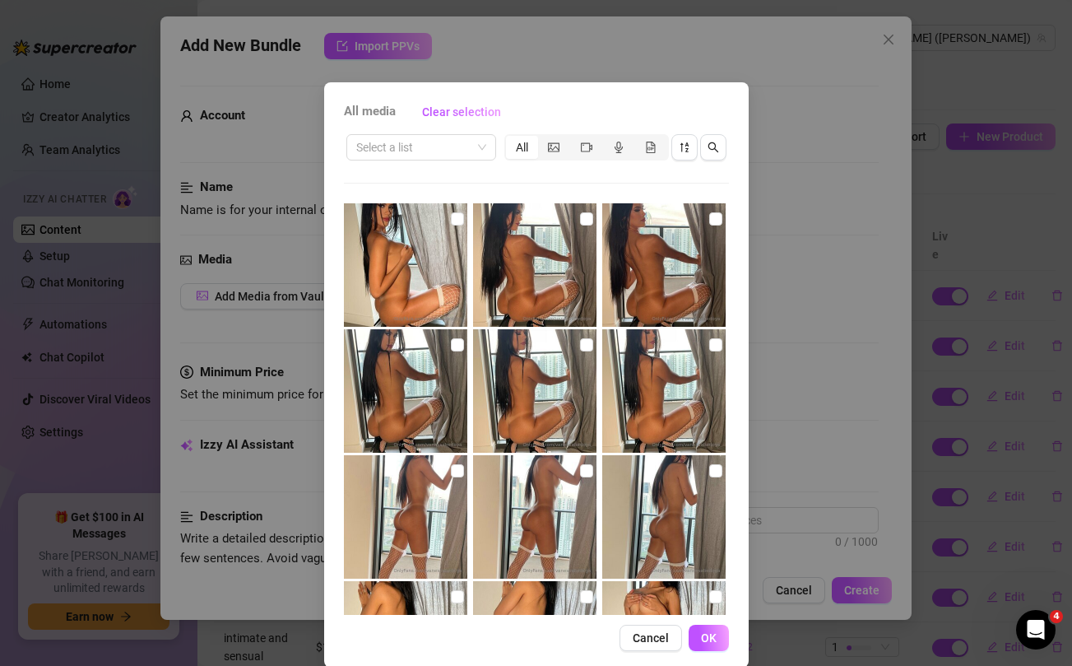
scroll to position [680, 0]
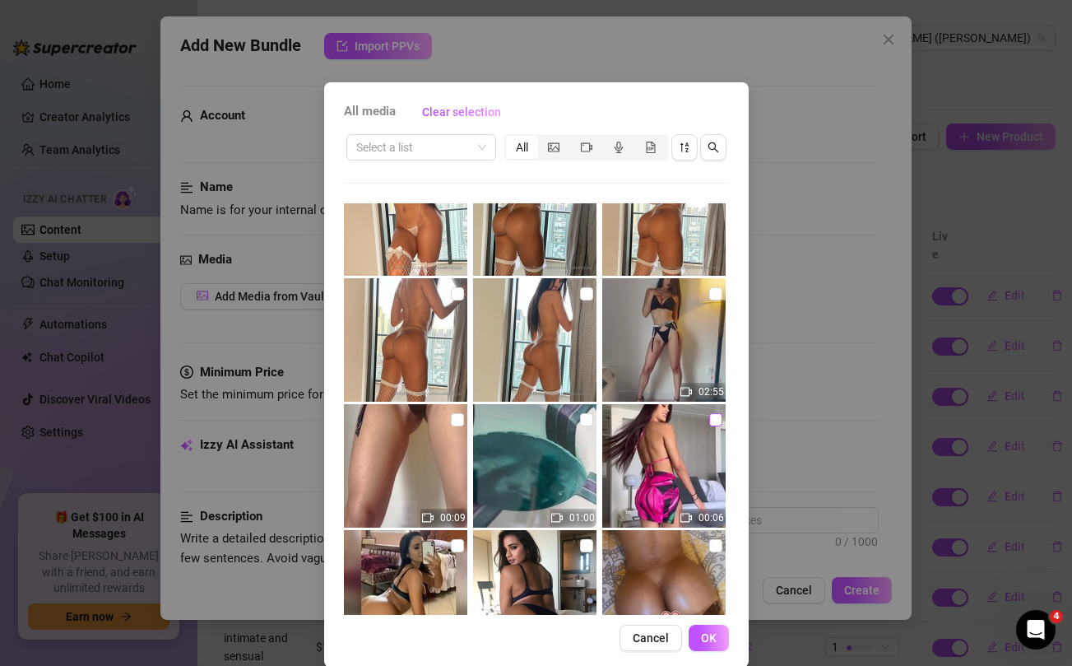
click at [715, 420] on input "checkbox" at bounding box center [715, 419] width 13 height 13
checkbox input "true"
click at [582, 420] on input "checkbox" at bounding box center [586, 419] width 13 height 13
checkbox input "true"
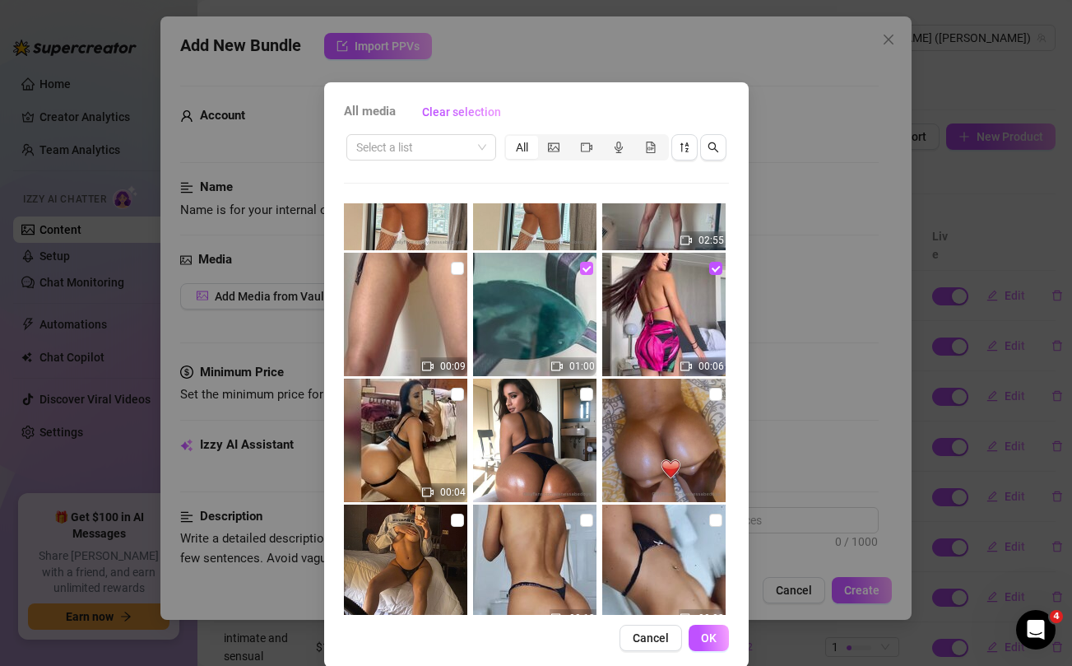
scroll to position [857, 0]
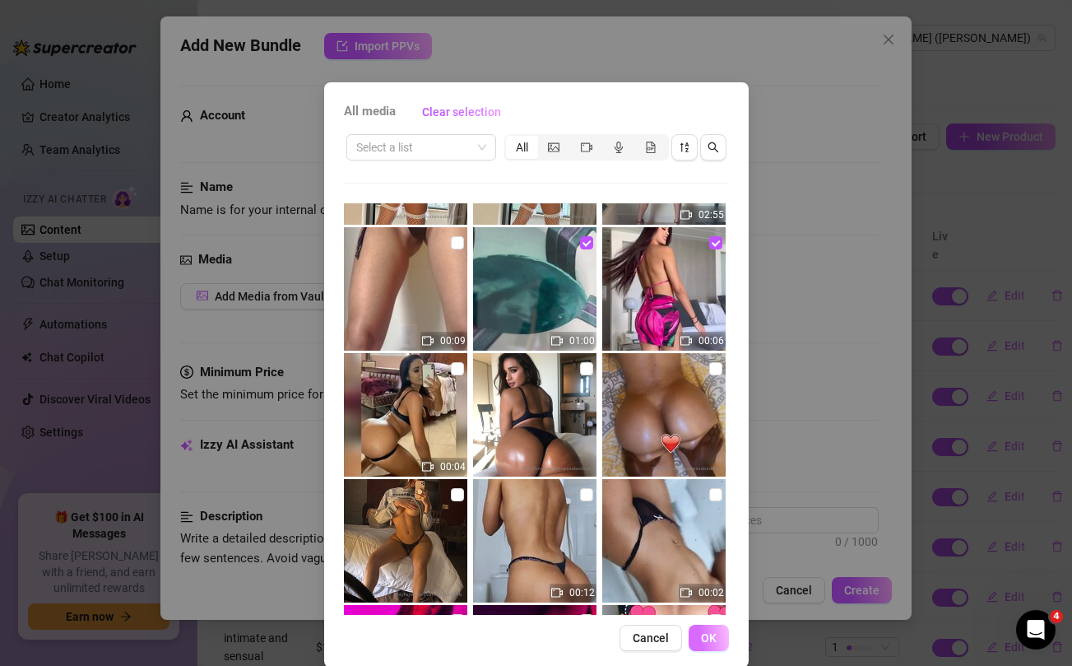
click at [705, 633] on span "OK" at bounding box center [709, 637] width 16 height 13
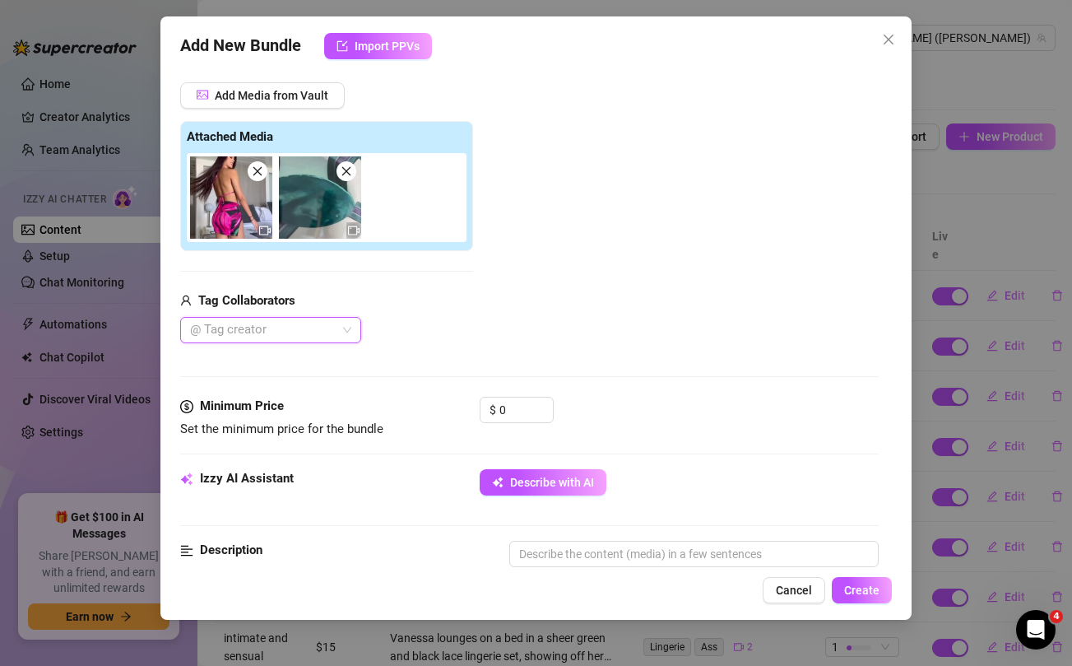
scroll to position [202, 0]
click at [515, 411] on input "0" at bounding box center [525, 409] width 53 height 25
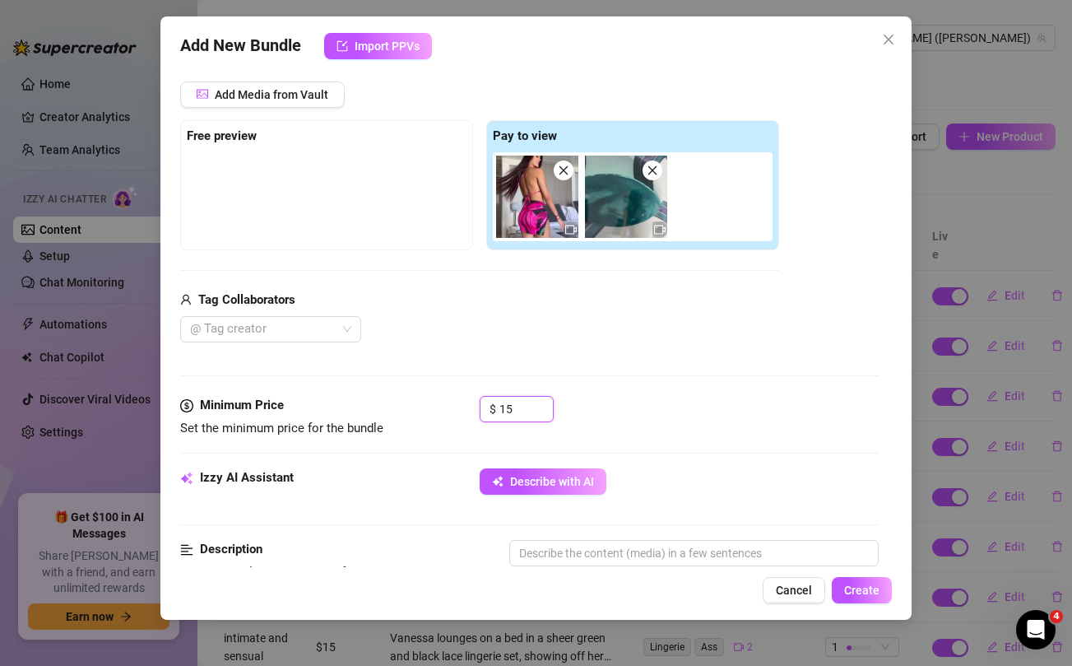
type input "15"
click at [504, 340] on div "@ Tag creator" at bounding box center [479, 329] width 599 height 26
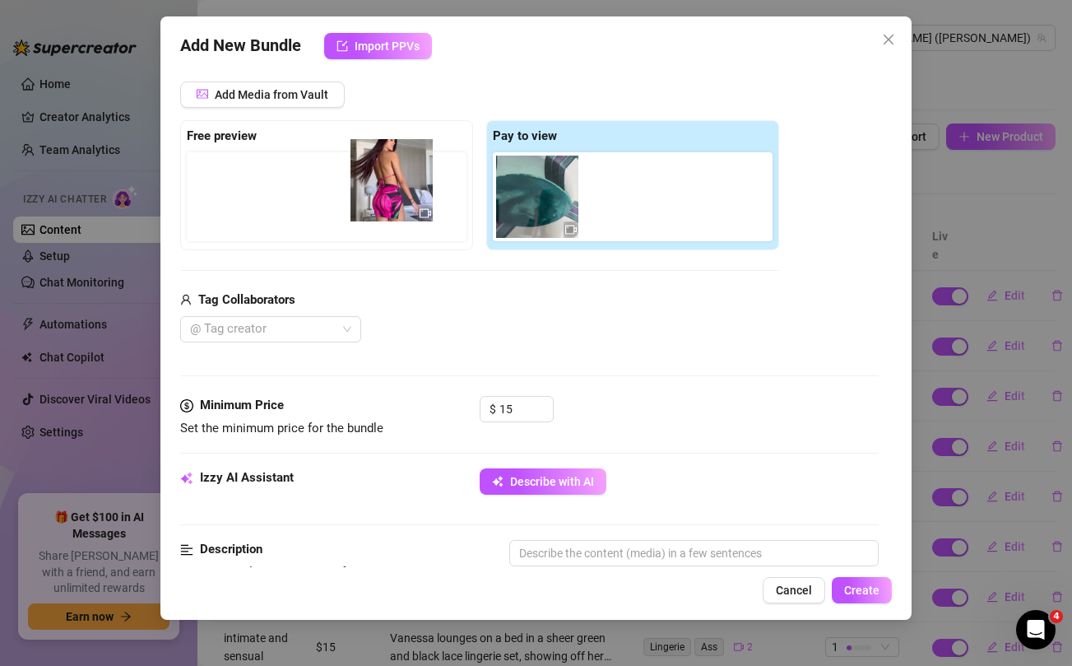
drag, startPoint x: 511, startPoint y: 213, endPoint x: 358, endPoint y: 197, distance: 153.9
click at [358, 197] on div "Free preview Pay to view" at bounding box center [479, 185] width 599 height 130
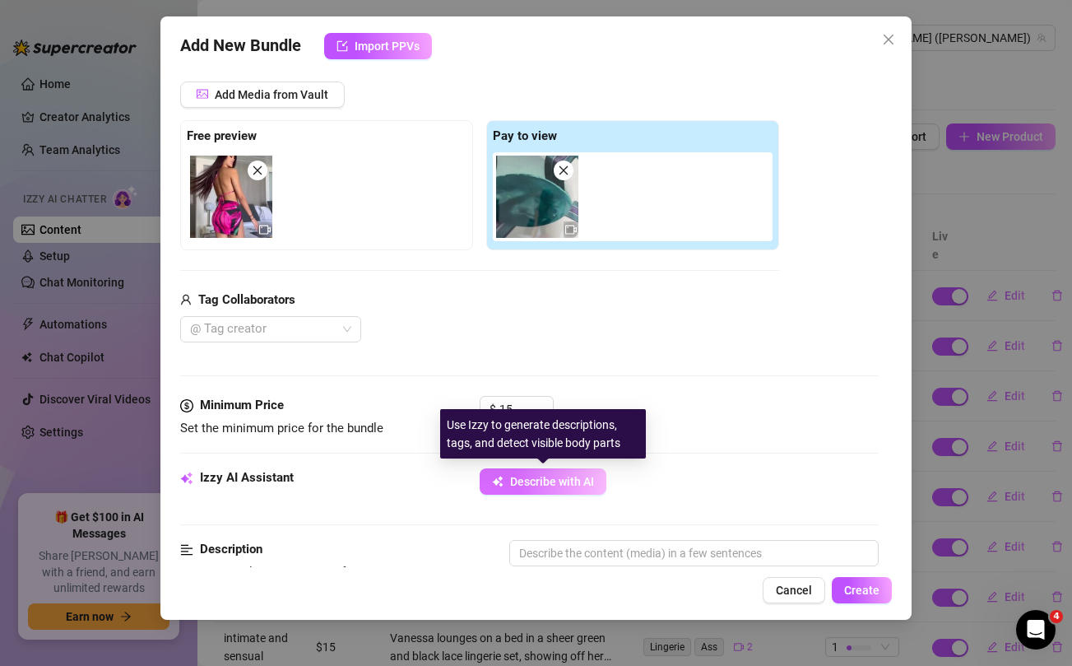
click at [542, 487] on span "Describe with AI" at bounding box center [552, 481] width 84 height 13
click at [565, 485] on span "Describe with AI" at bounding box center [552, 481] width 84 height 13
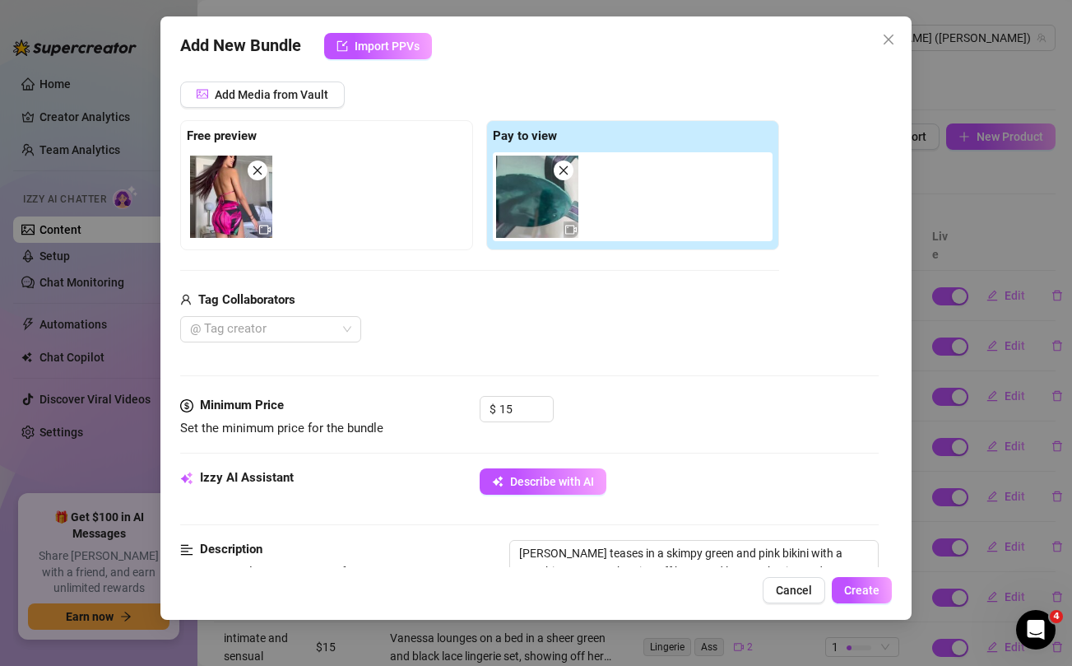
click at [566, 170] on icon "close" at bounding box center [564, 171] width 12 height 12
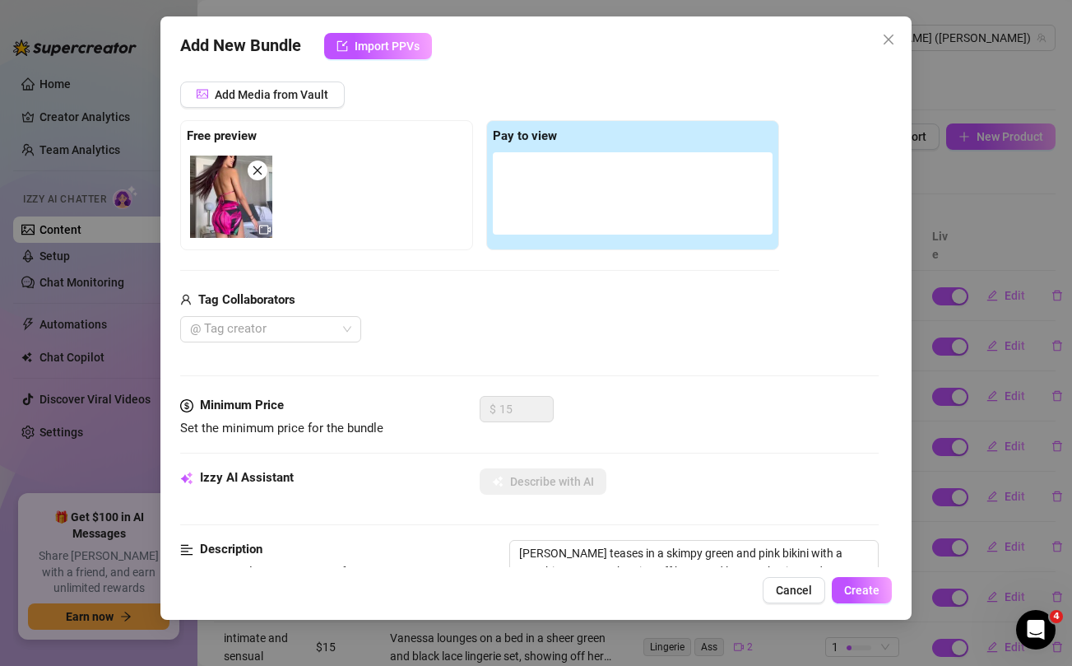
type textarea "Vanessa teases in a skimpy green and pink bikini with a matching sarong, showin…"
click at [261, 173] on icon "close" at bounding box center [257, 170] width 9 height 9
type input "0"
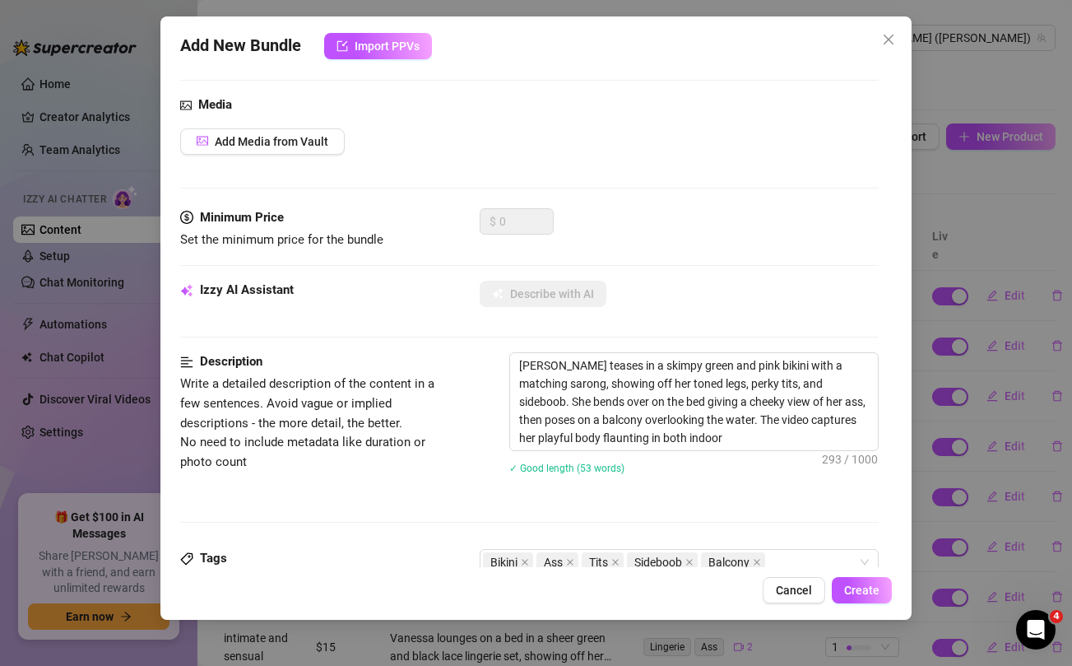
scroll to position [0, 0]
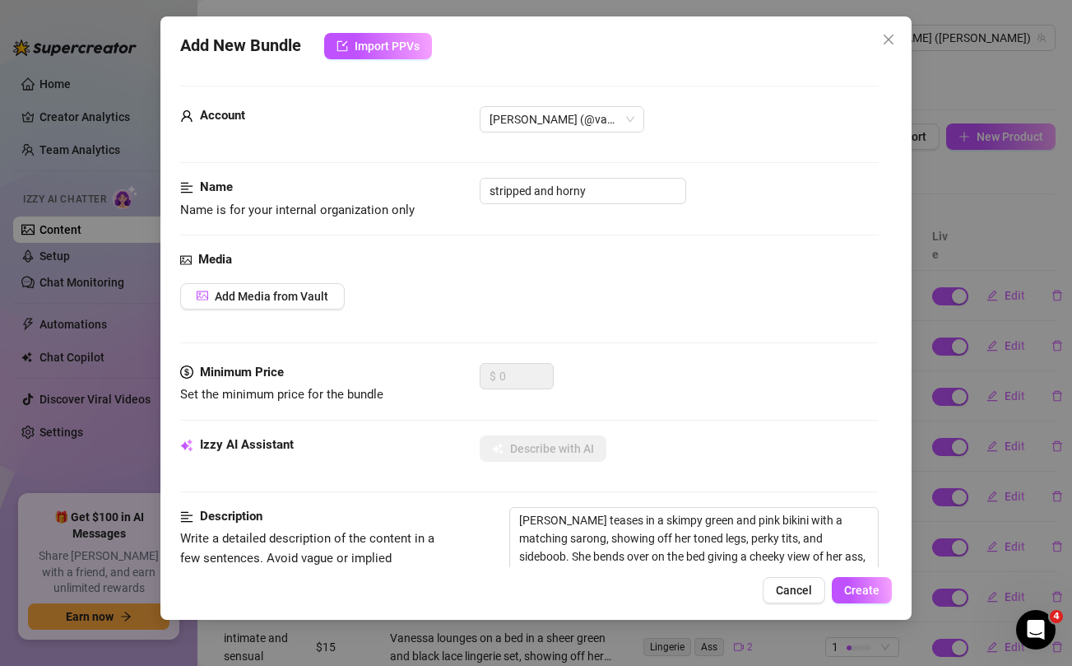
type textarea "Vanessa teases in a skimpy green and pink bikini with a matching sarong, showin…"
click at [295, 296] on span "Add Media from Vault" at bounding box center [272, 296] width 114 height 13
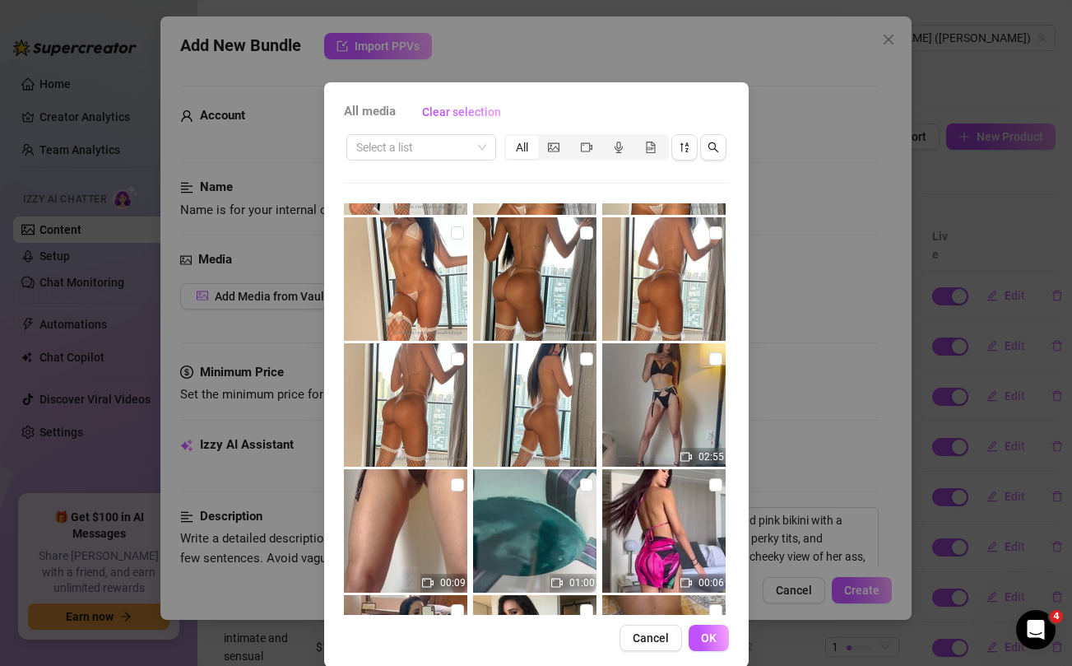
scroll to position [606, 0]
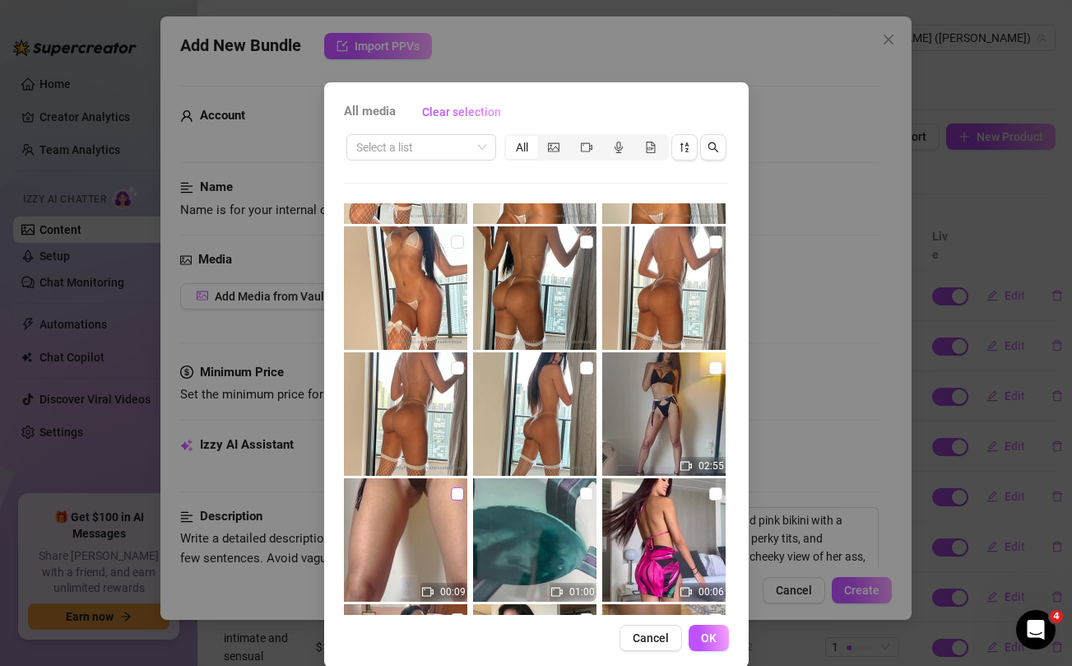
click at [457, 494] on input "checkbox" at bounding box center [457, 493] width 13 height 13
checkbox input "true"
click at [712, 368] on input "checkbox" at bounding box center [715, 367] width 13 height 13
checkbox input "true"
click at [714, 636] on span "OK" at bounding box center [709, 637] width 16 height 13
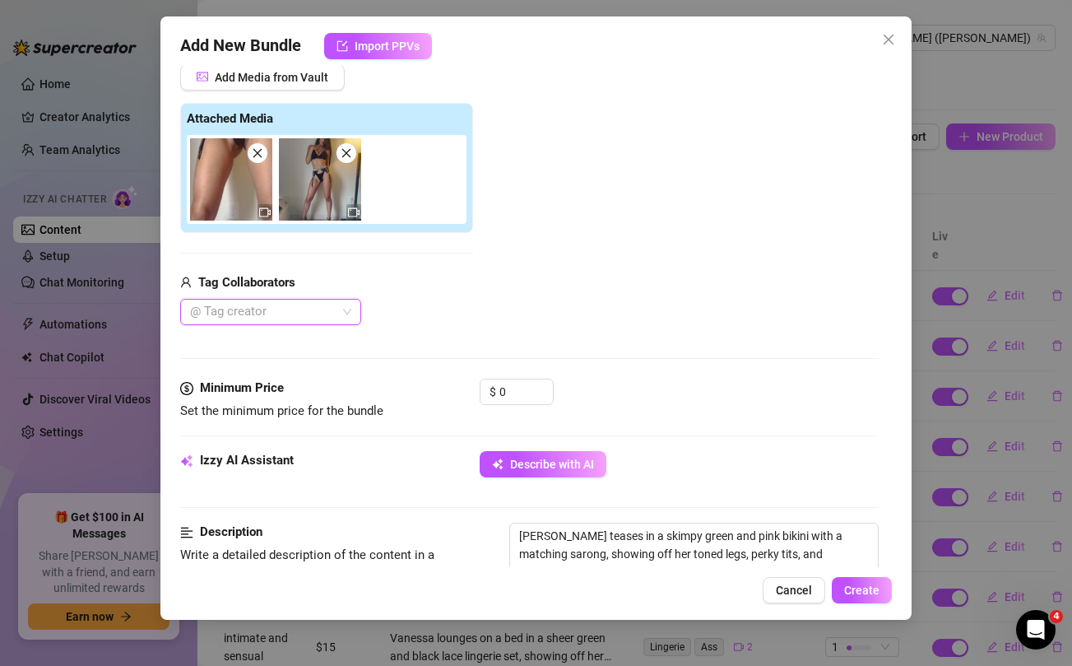
scroll to position [311, 0]
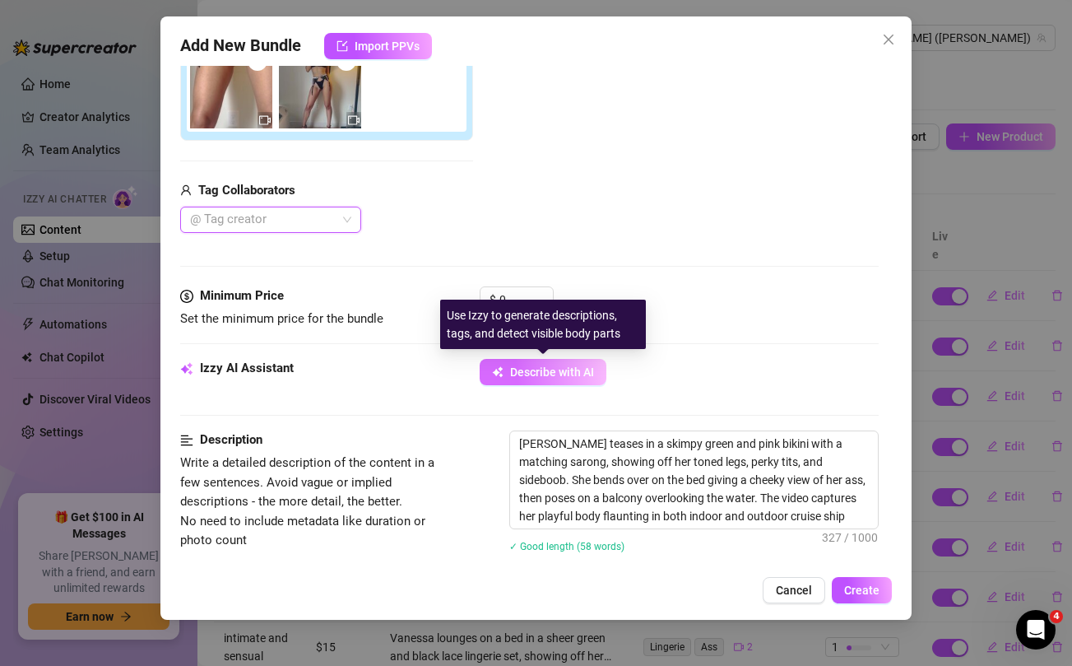
click at [548, 370] on span "Describe with AI" at bounding box center [552, 371] width 84 height 13
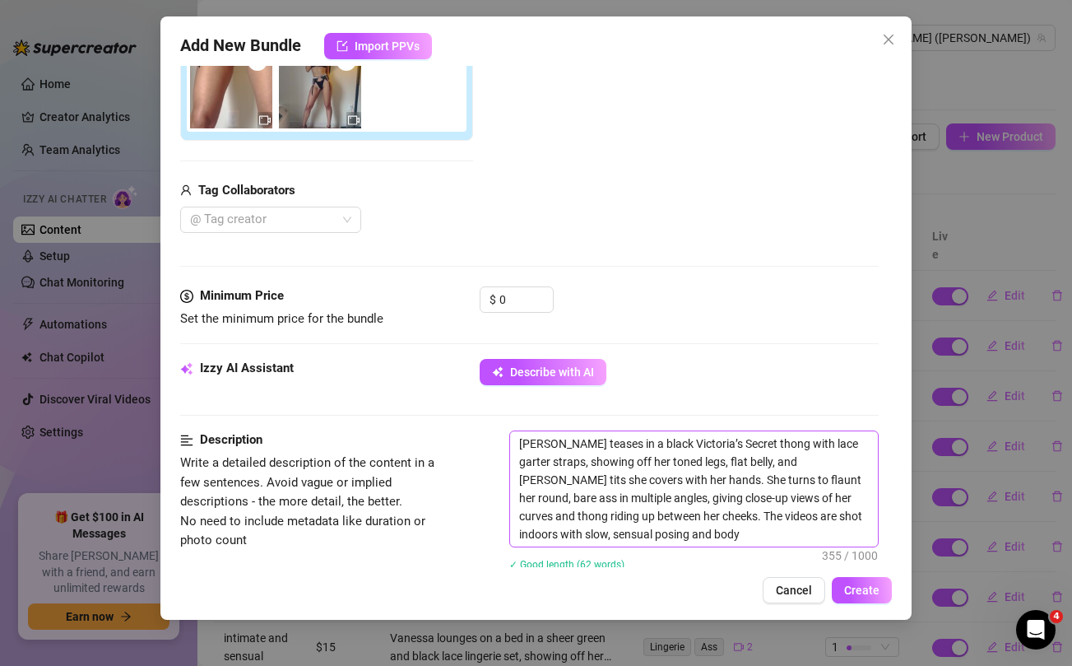
type textarea "Vanessa teases in a black Victoria’s Secret thong with lace garter straps, show…"
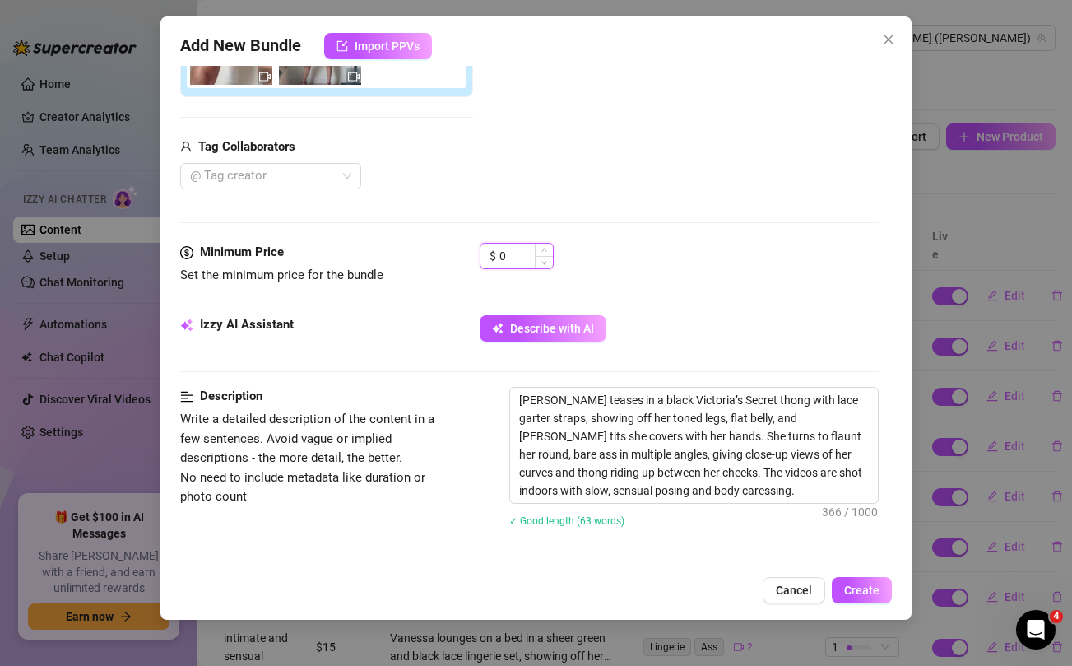
click at [523, 258] on input "0" at bounding box center [525, 256] width 53 height 25
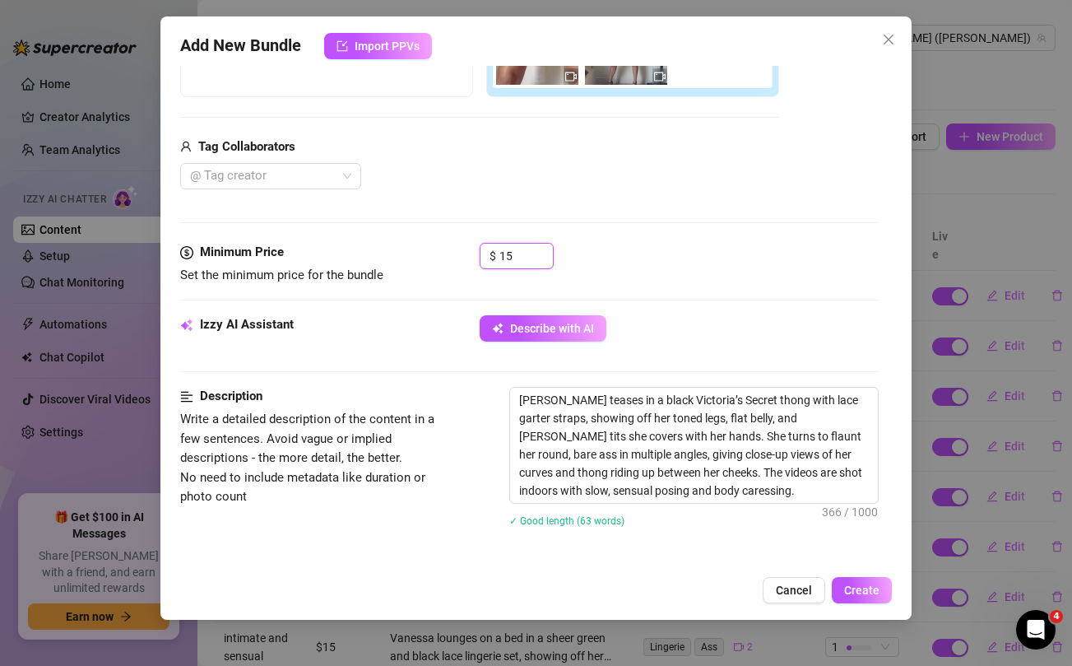
type input "15"
click at [469, 149] on div "Tag Collaborators" at bounding box center [479, 147] width 599 height 20
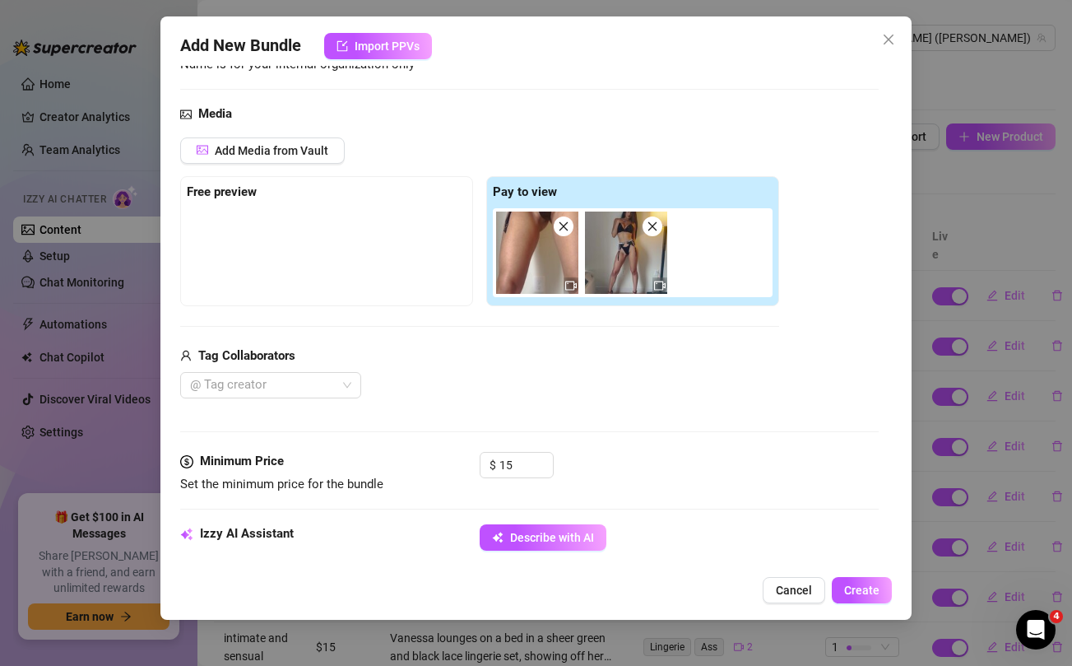
scroll to position [141, 0]
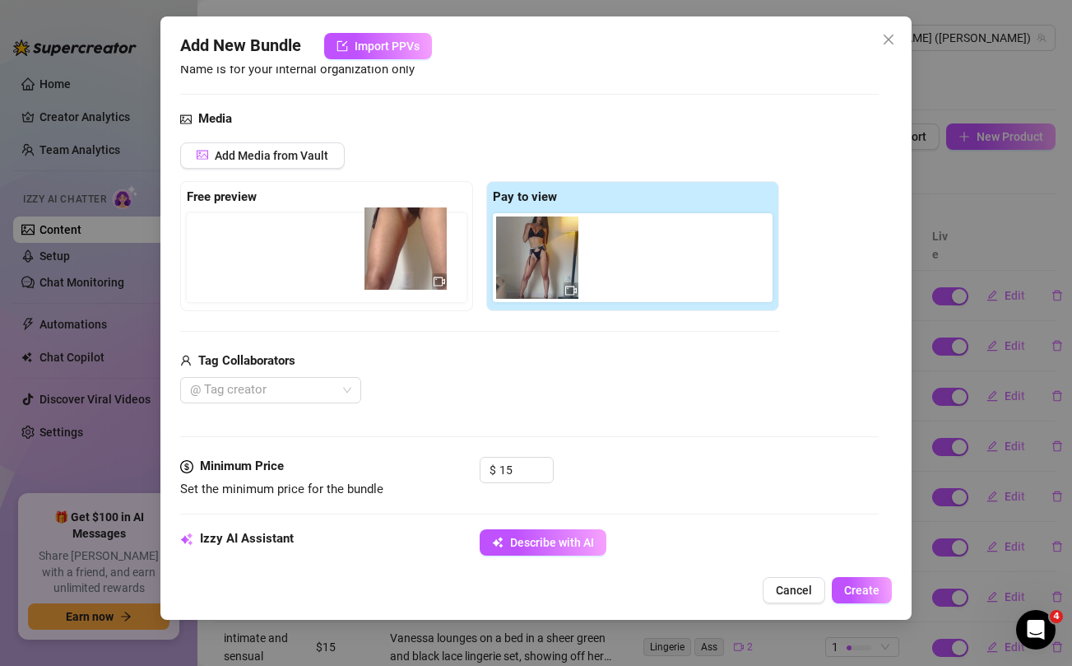
drag, startPoint x: 523, startPoint y: 257, endPoint x: 383, endPoint y: 248, distance: 140.1
click at [383, 248] on div "Free preview Pay to view" at bounding box center [479, 246] width 599 height 130
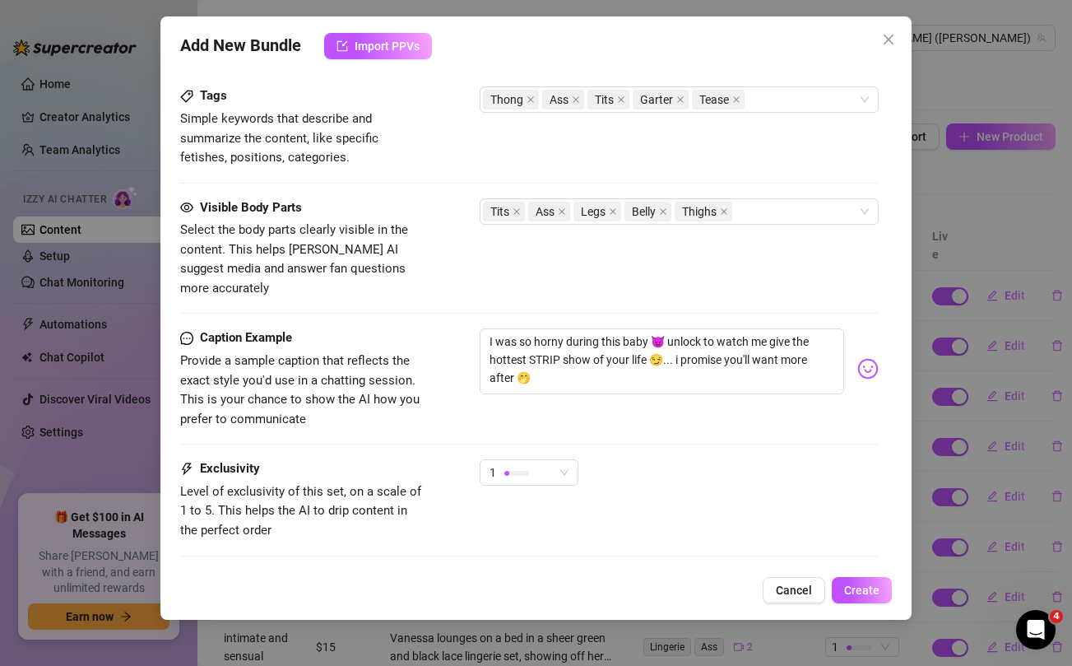
scroll to position [877, 0]
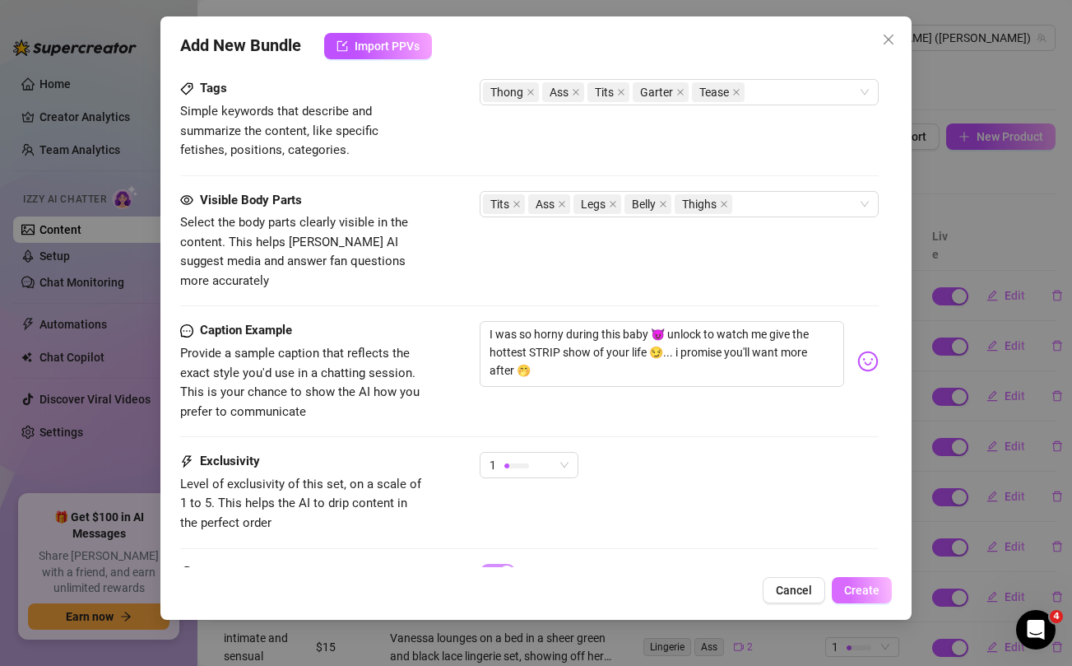
click at [852, 587] on span "Create" at bounding box center [861, 589] width 35 height 13
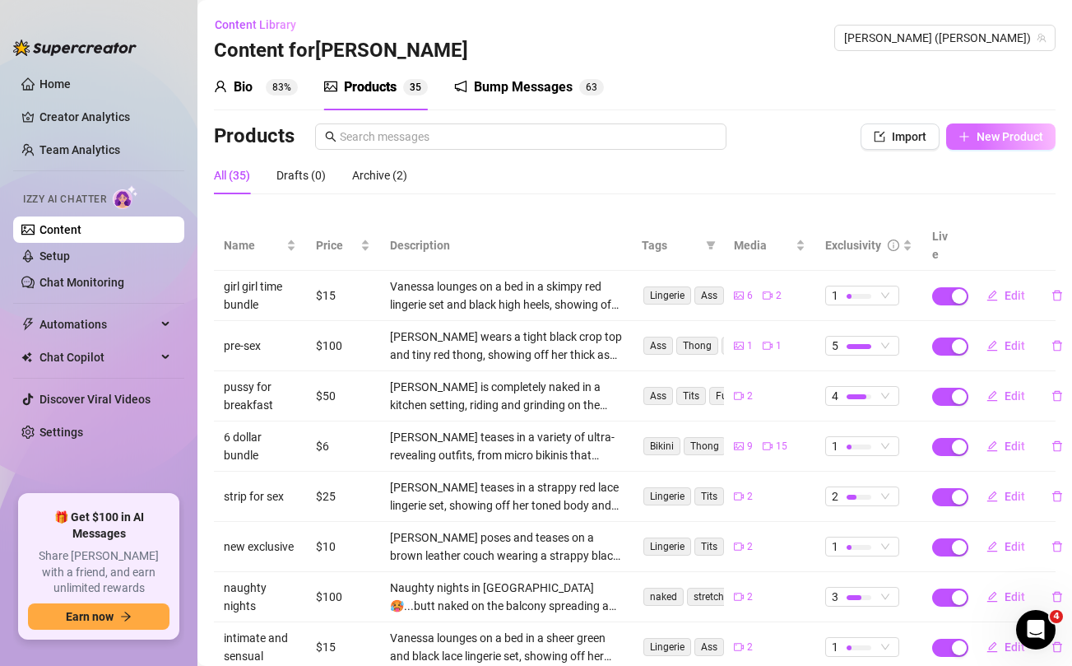
click at [1010, 141] on span "New Product" at bounding box center [1009, 136] width 67 height 13
type textarea "Type your message here..."
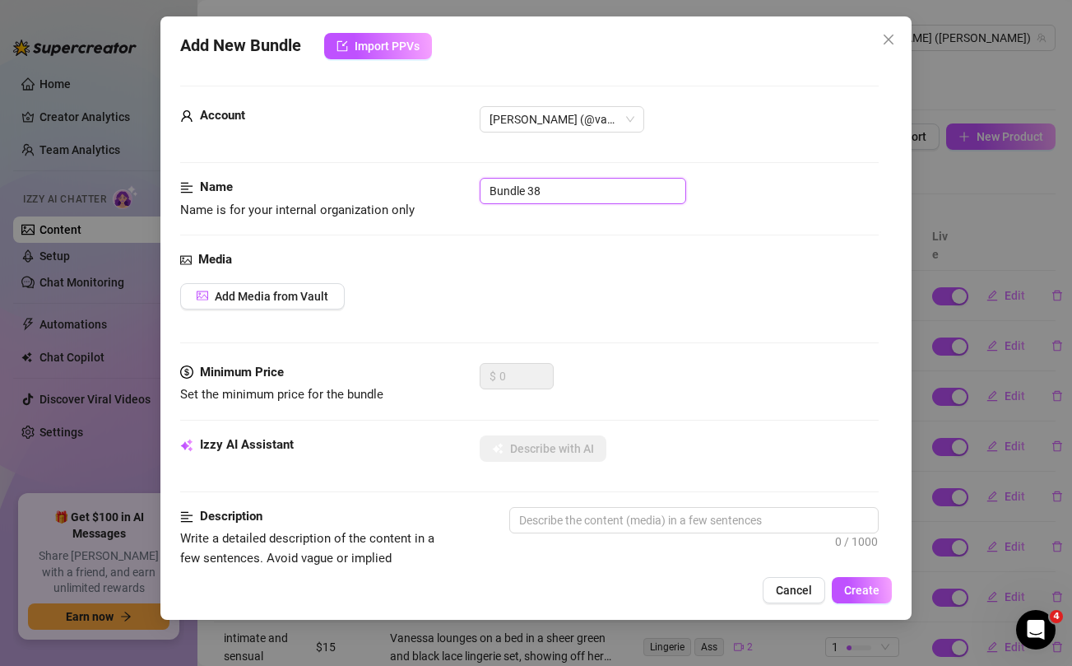
click at [593, 191] on input "Bundle 38" at bounding box center [583, 191] width 206 height 26
type input "spread the pussy"
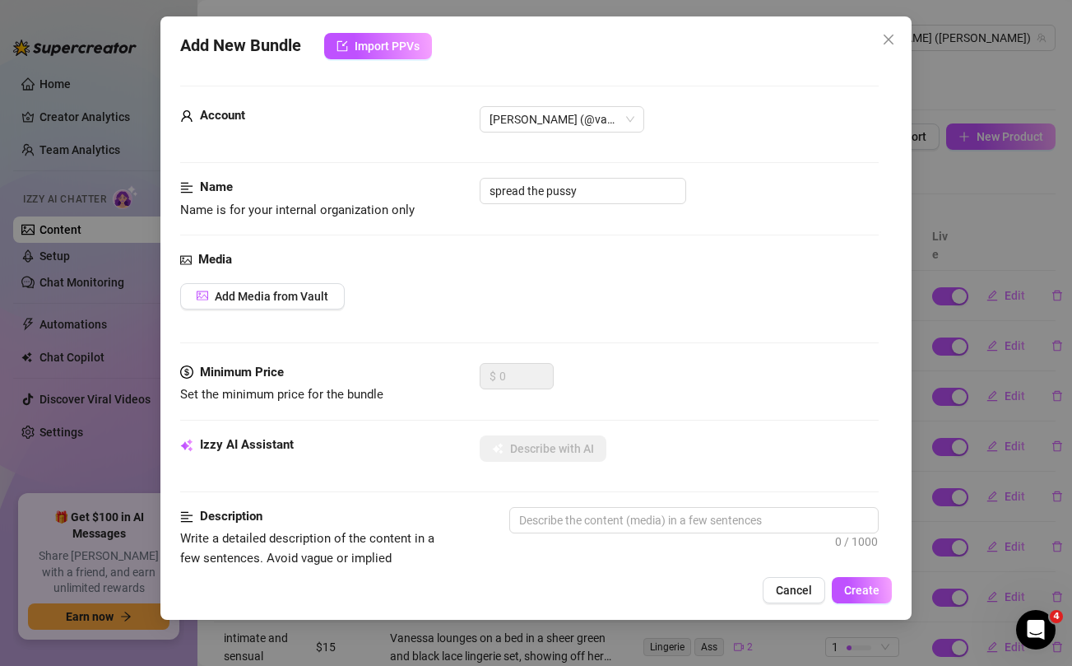
click at [637, 272] on div "Media Add Media from Vault" at bounding box center [529, 306] width 698 height 113
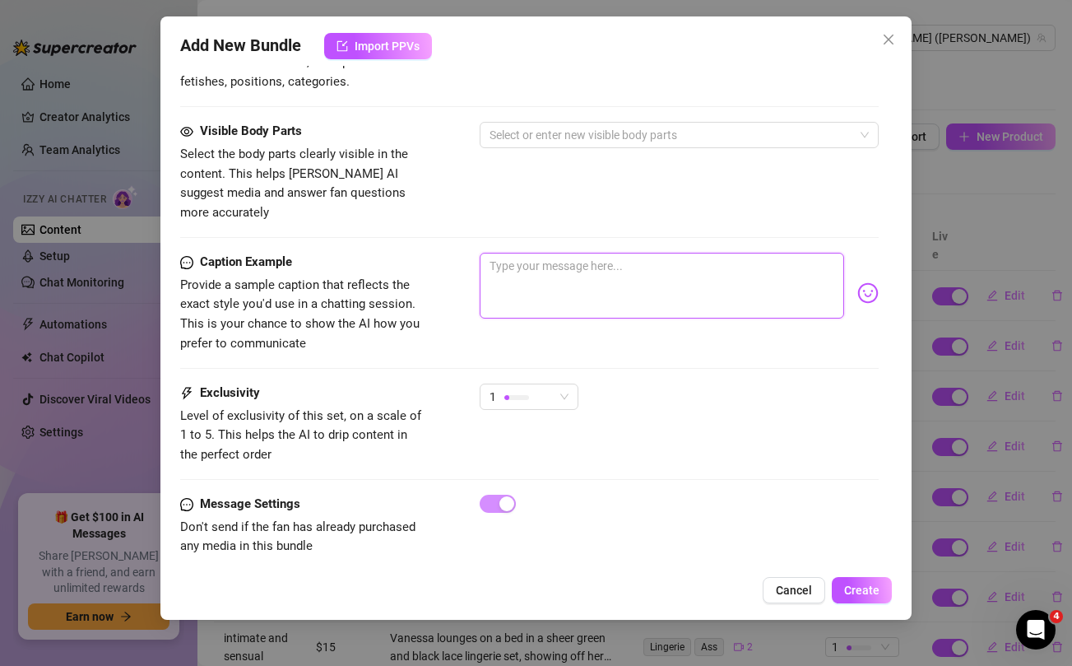
click at [615, 267] on textarea at bounding box center [662, 286] width 364 height 66
paste textarea "How horny does this make you?? I'm thinking about making a lot more hotter ones…"
type textarea "How horny does this make you?? I'm thinking about making a lot more hotter ones…"
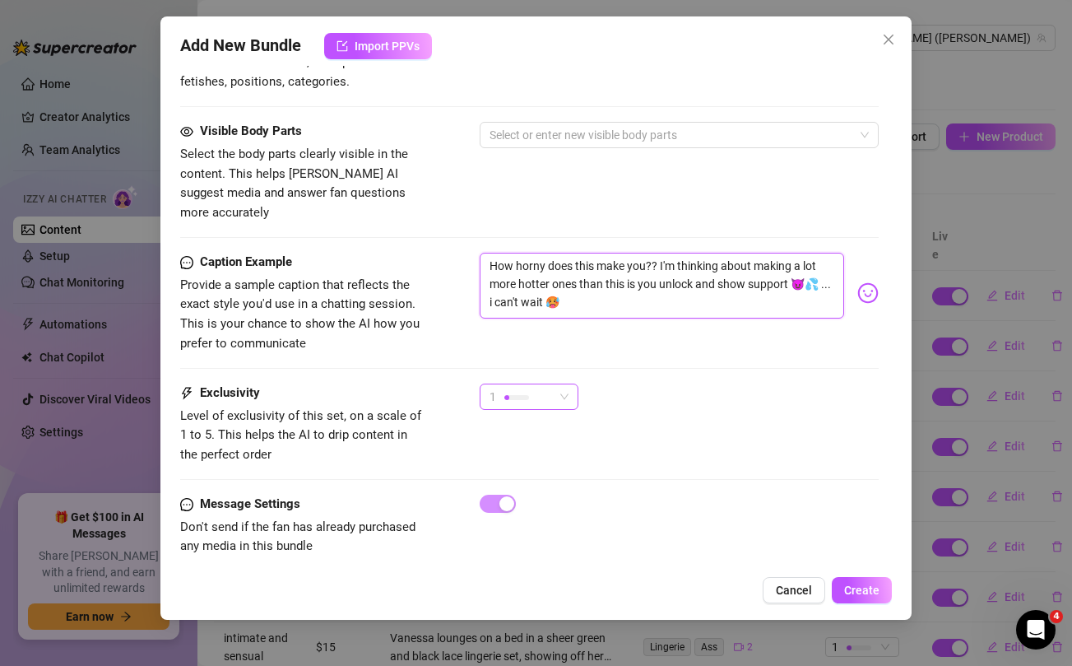
click at [564, 384] on span "1" at bounding box center [528, 396] width 79 height 25
type textarea "How horny does this make you?? I'm thinking about making a lot more hotter ones…"
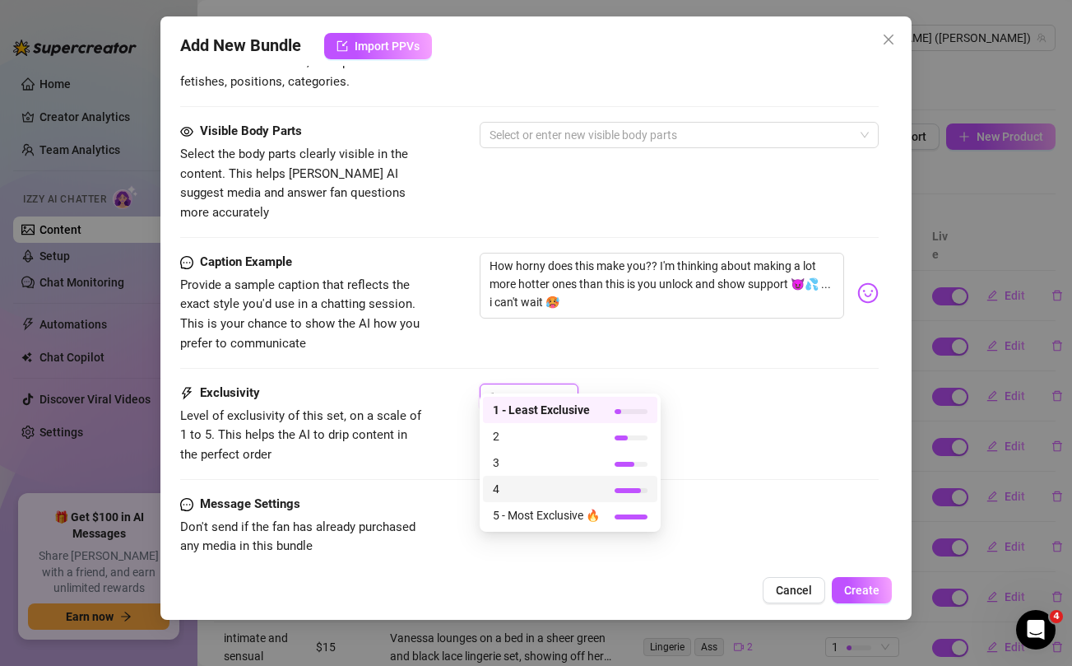
click at [509, 489] on span "4" at bounding box center [546, 489] width 107 height 18
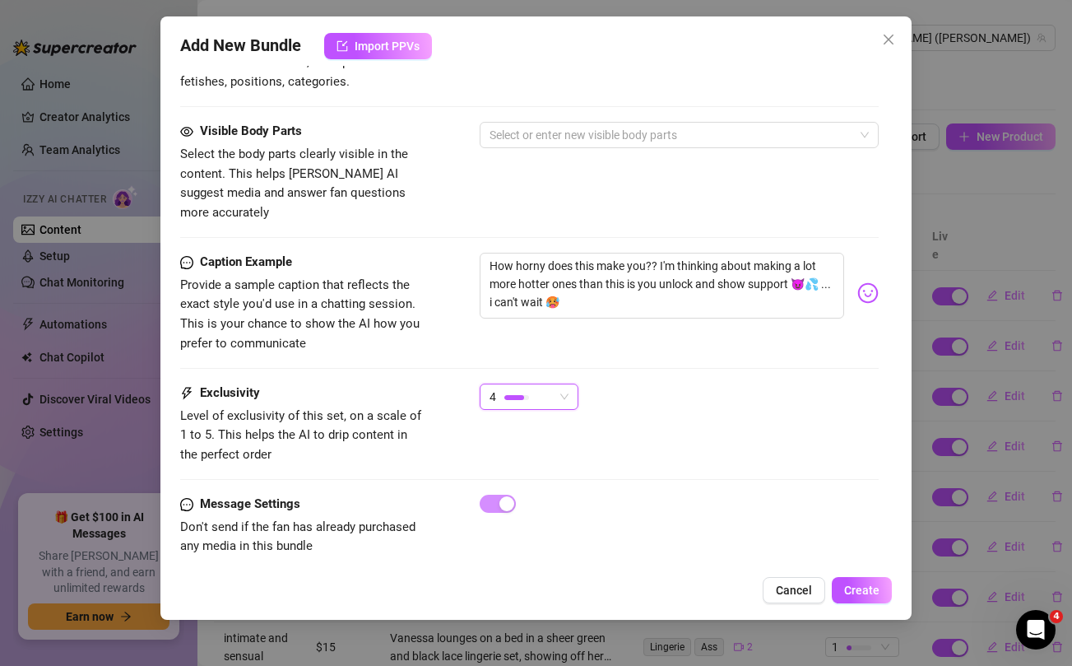
click at [686, 308] on div "How horny does this make you?? I'm thinking about making a lot more hotter ones…" at bounding box center [679, 293] width 398 height 81
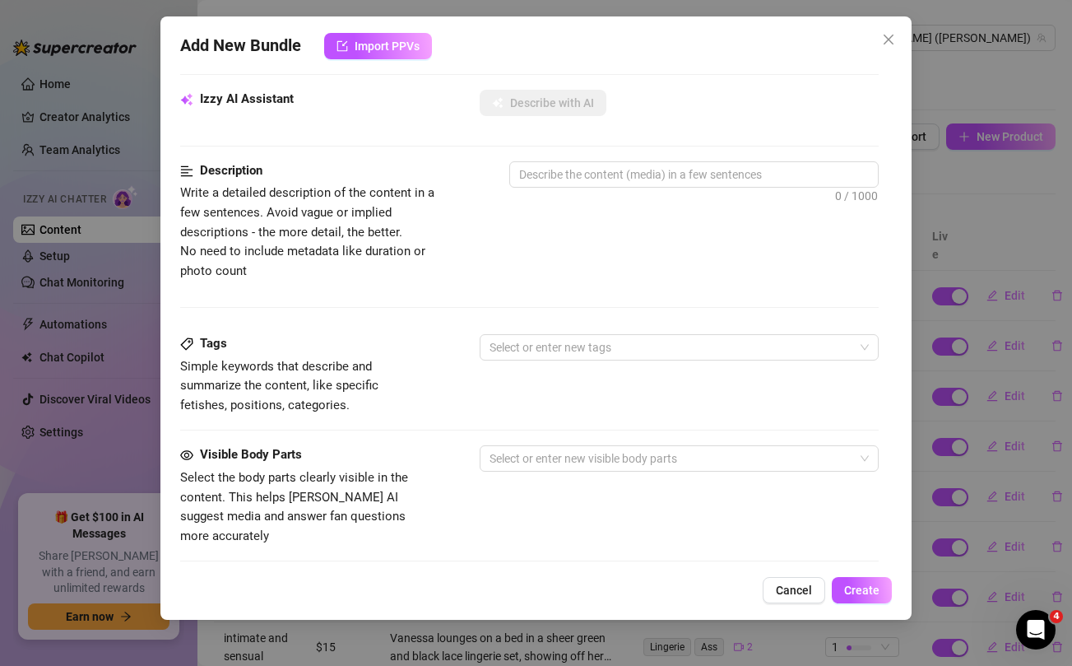
scroll to position [0, 0]
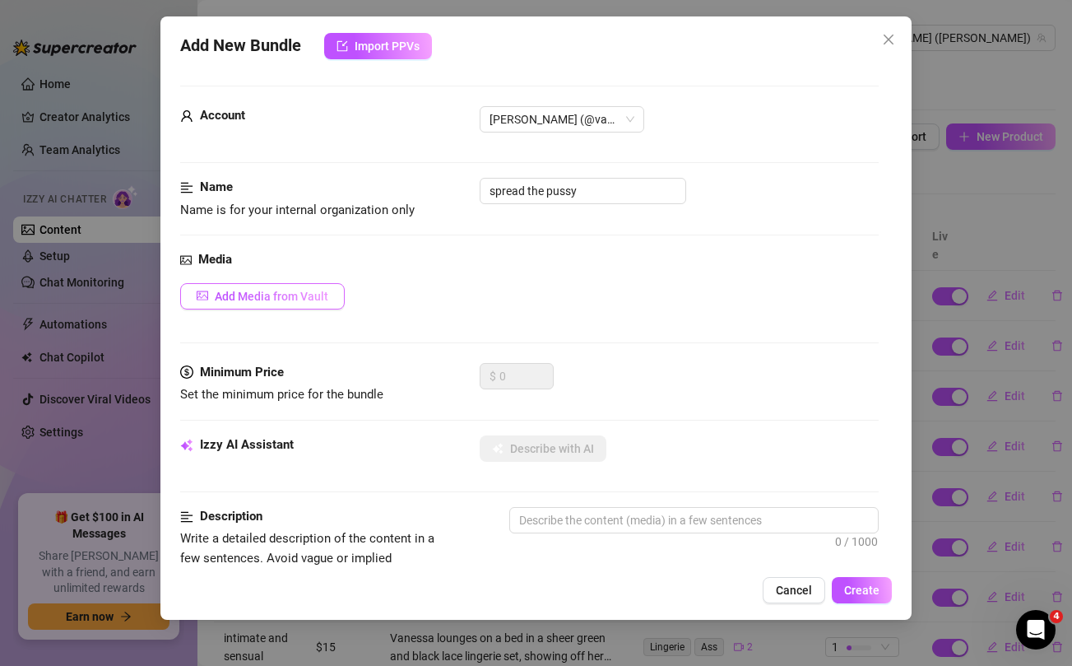
click at [304, 292] on span "Add Media from Vault" at bounding box center [272, 296] width 114 height 13
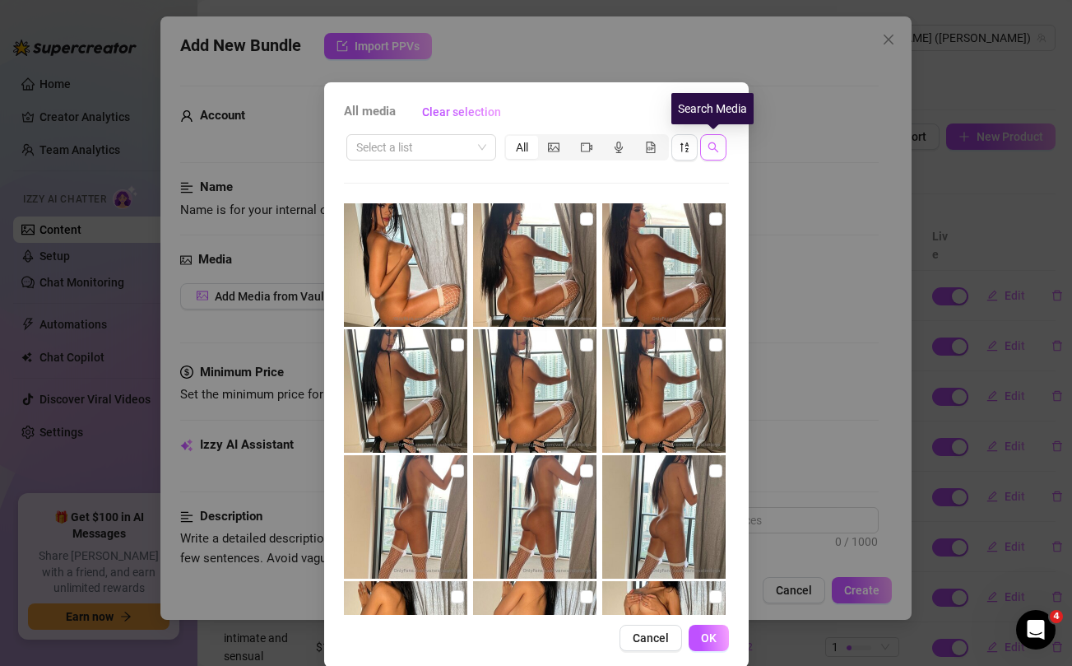
click at [717, 147] on icon "search" at bounding box center [713, 147] width 12 height 12
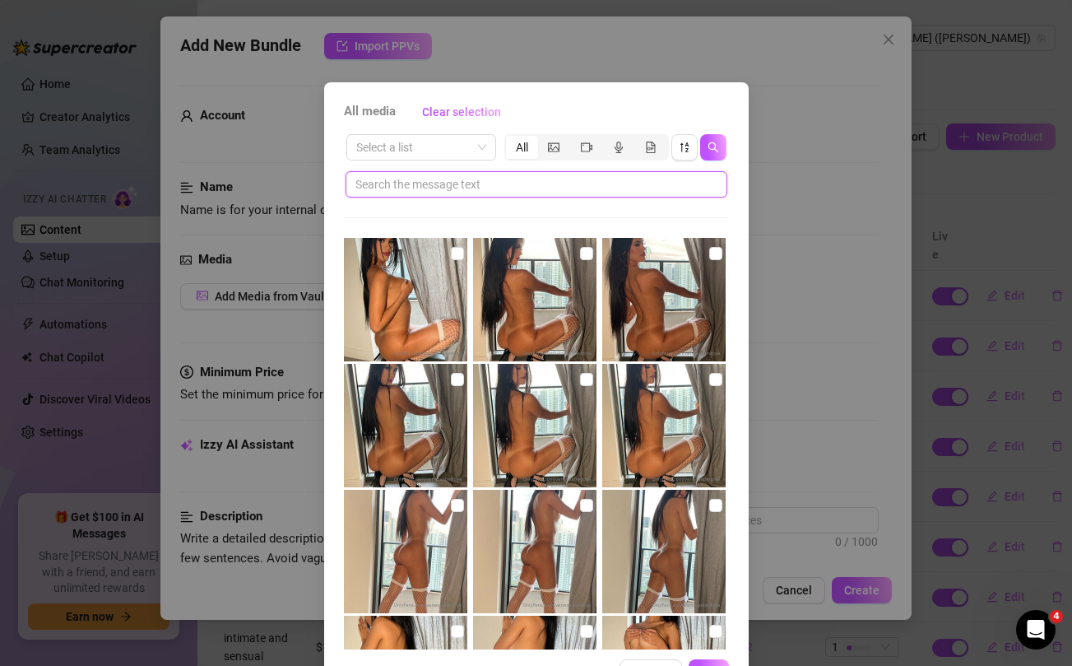
click at [555, 188] on input "text" at bounding box center [529, 184] width 349 height 18
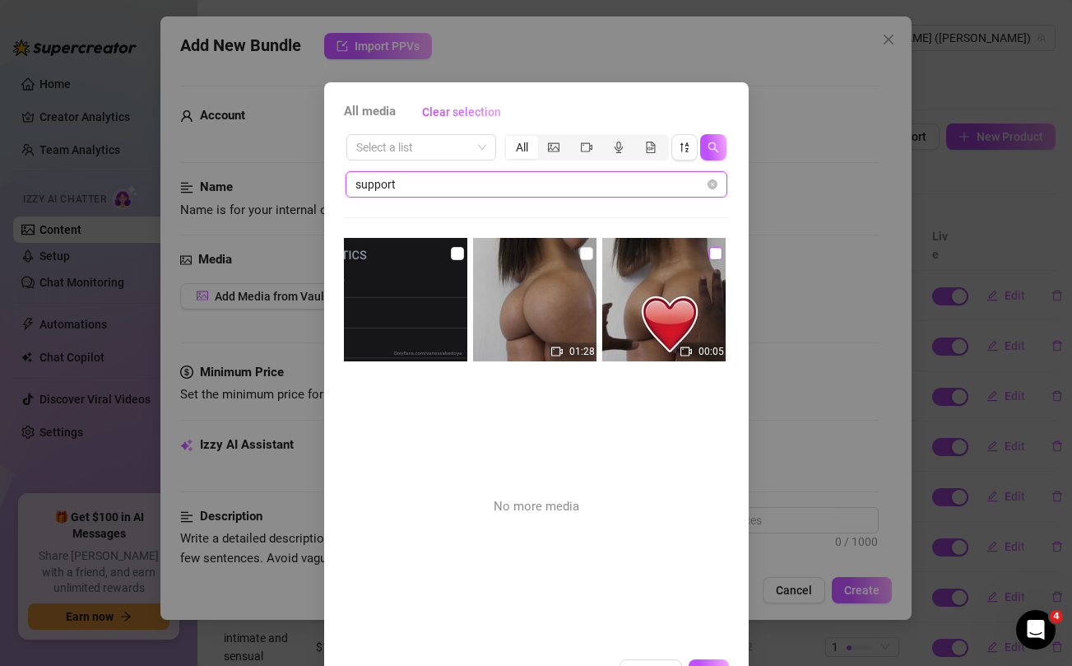
type input "support"
click at [717, 258] on input "checkbox" at bounding box center [715, 253] width 13 height 13
checkbox input "true"
click at [587, 257] on input "checkbox" at bounding box center [586, 253] width 13 height 13
checkbox input "true"
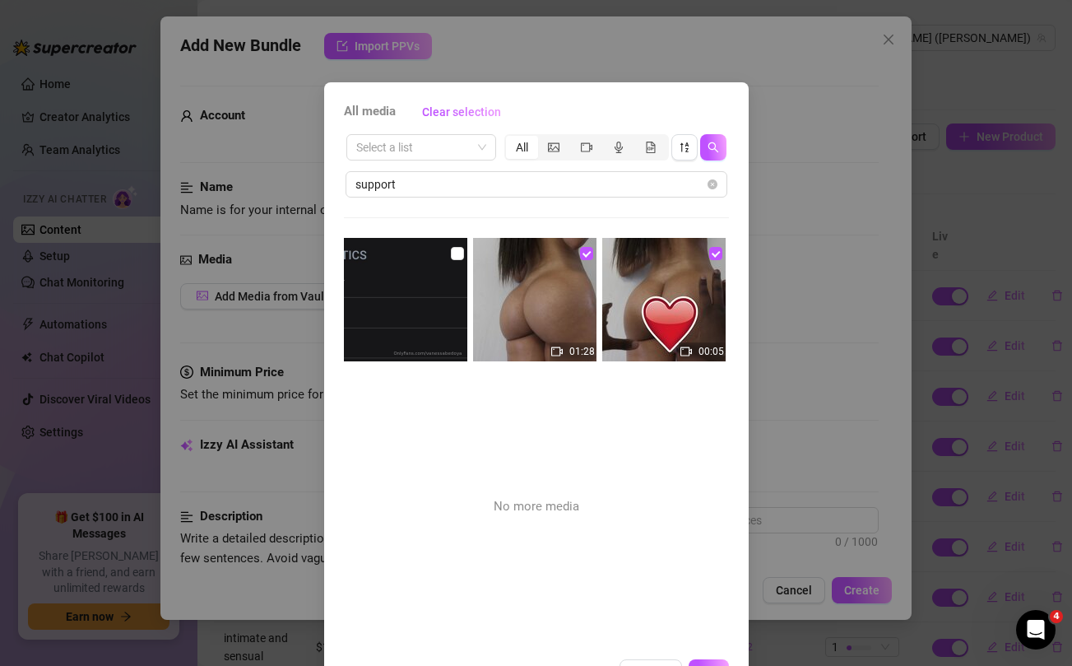
scroll to position [56, 0]
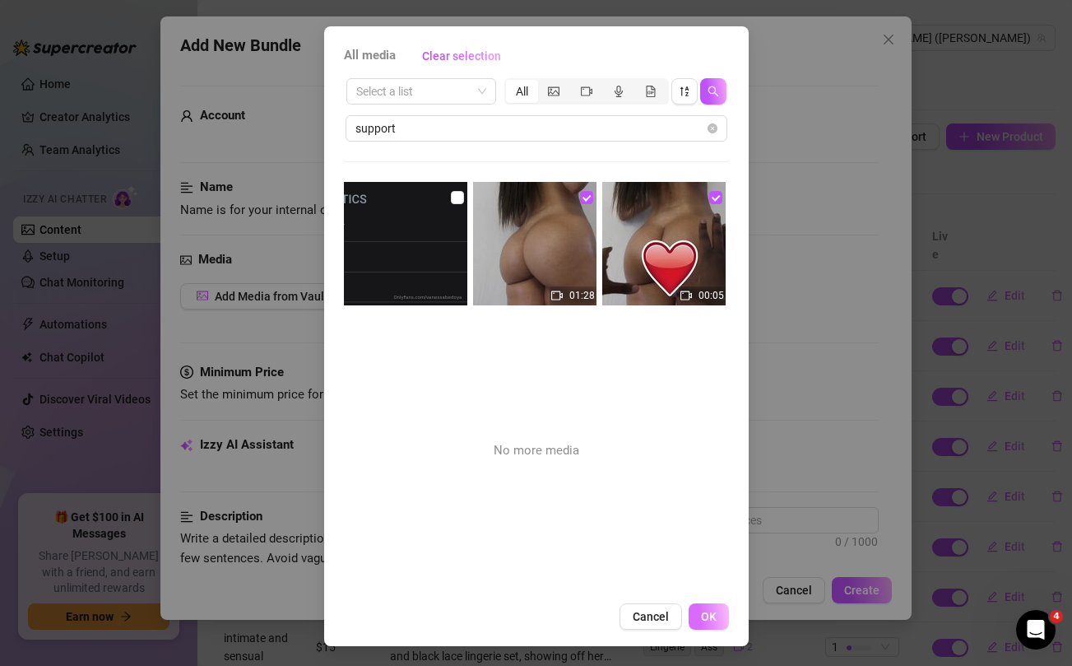
click at [710, 613] on span "OK" at bounding box center [709, 616] width 16 height 13
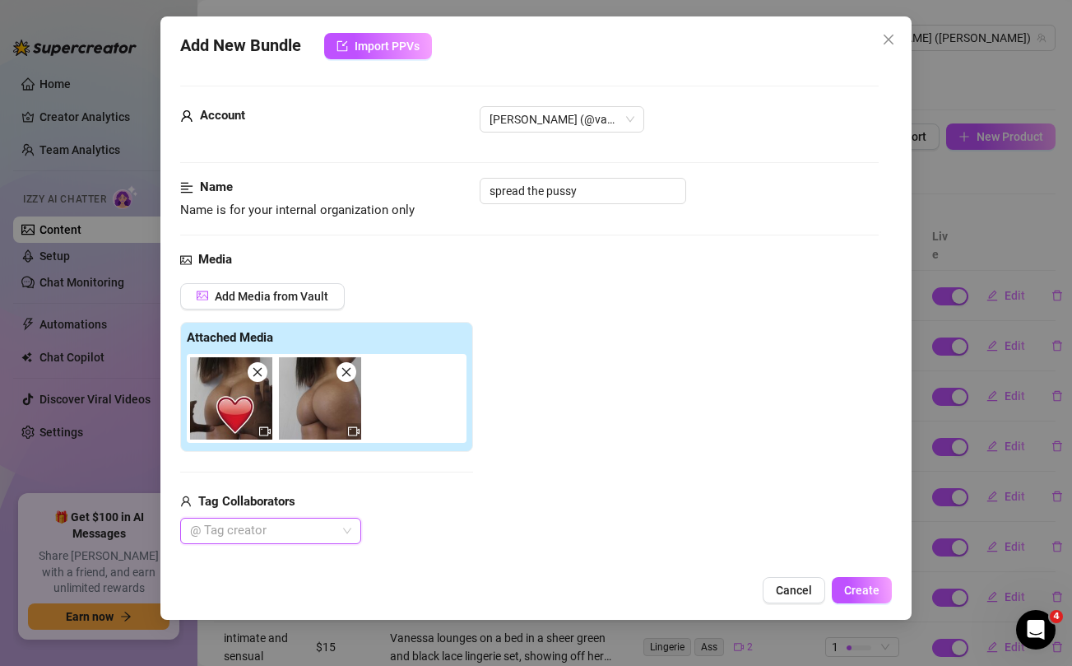
scroll to position [159, 0]
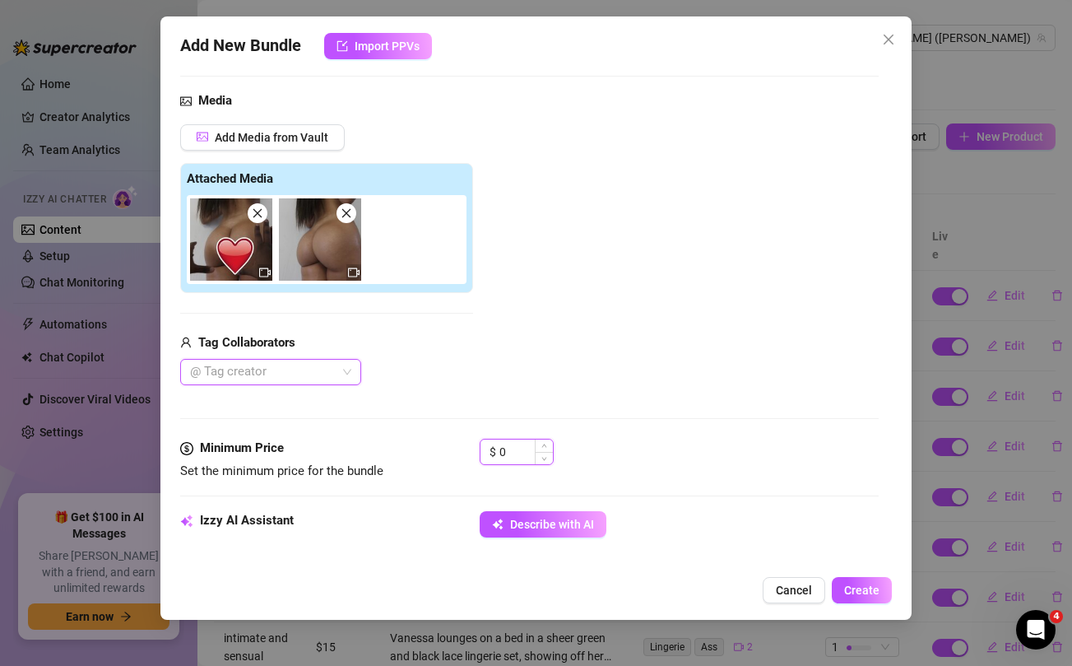
click at [514, 449] on input "0" at bounding box center [525, 451] width 53 height 25
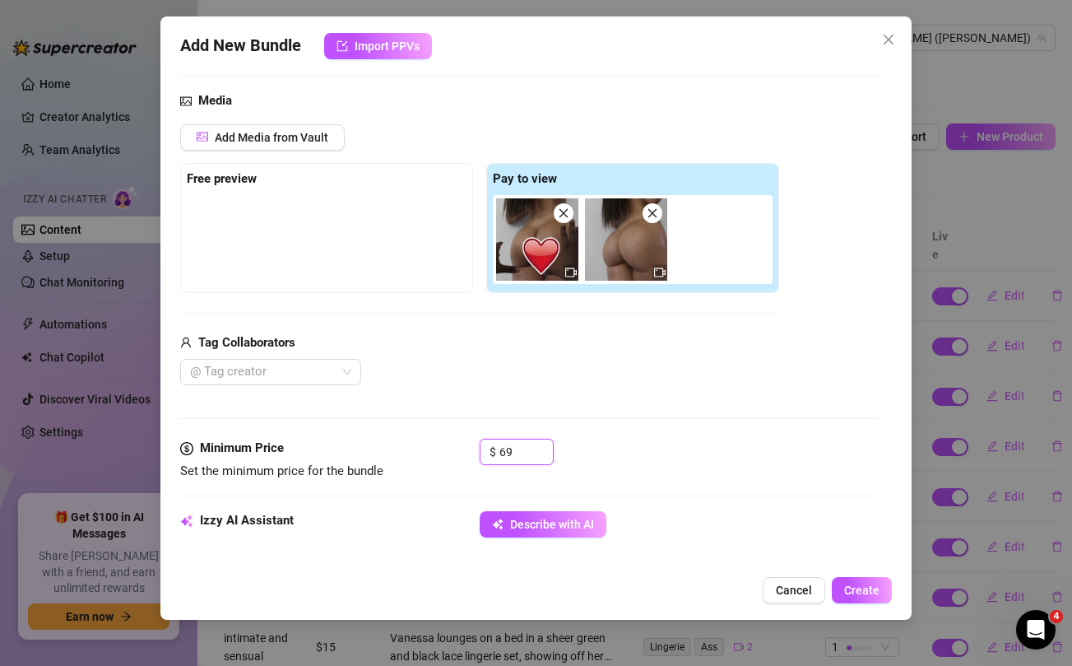
type input "69"
click at [537, 336] on div "Tag Collaborators" at bounding box center [479, 343] width 599 height 20
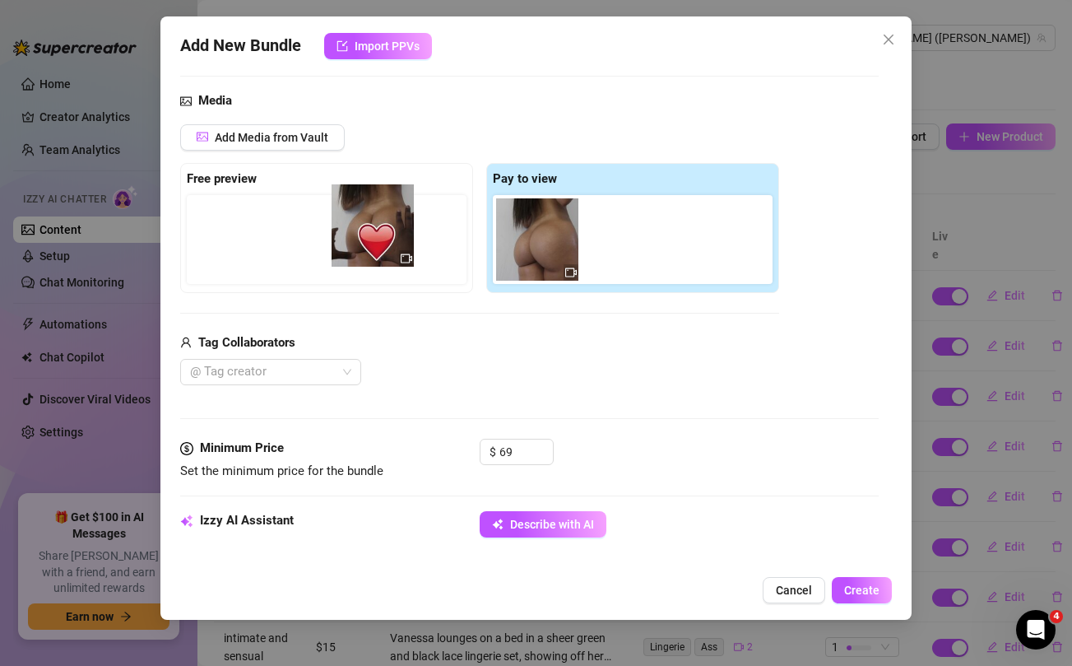
drag, startPoint x: 530, startPoint y: 238, endPoint x: 361, endPoint y: 224, distance: 169.2
click at [361, 224] on div "Free preview Pay to view" at bounding box center [479, 228] width 599 height 130
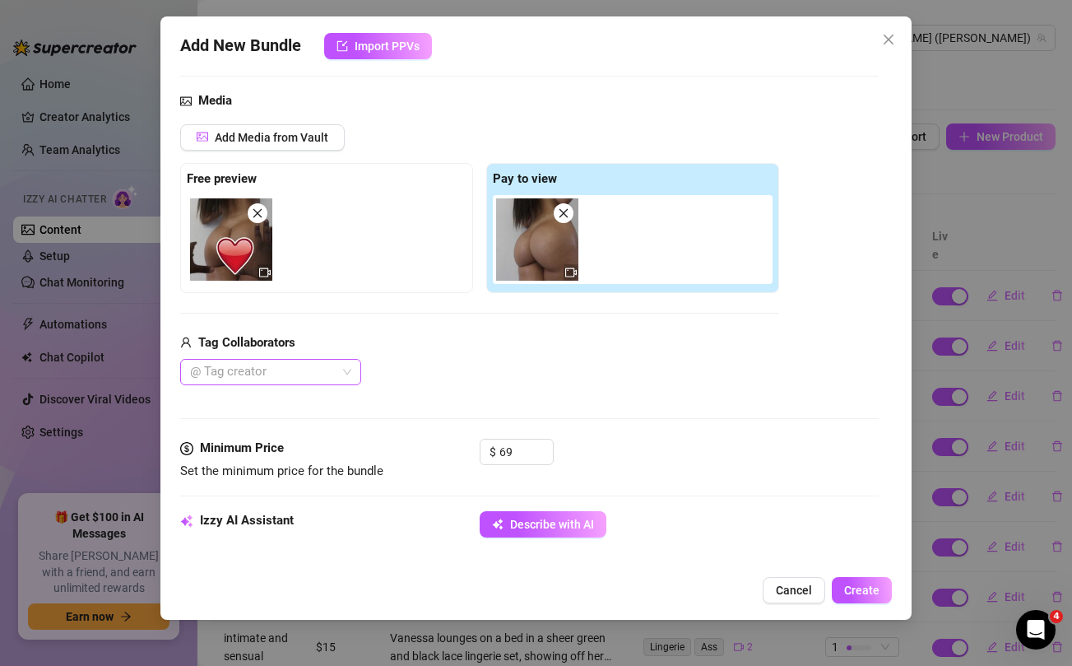
click at [308, 366] on div at bounding box center [261, 371] width 157 height 23
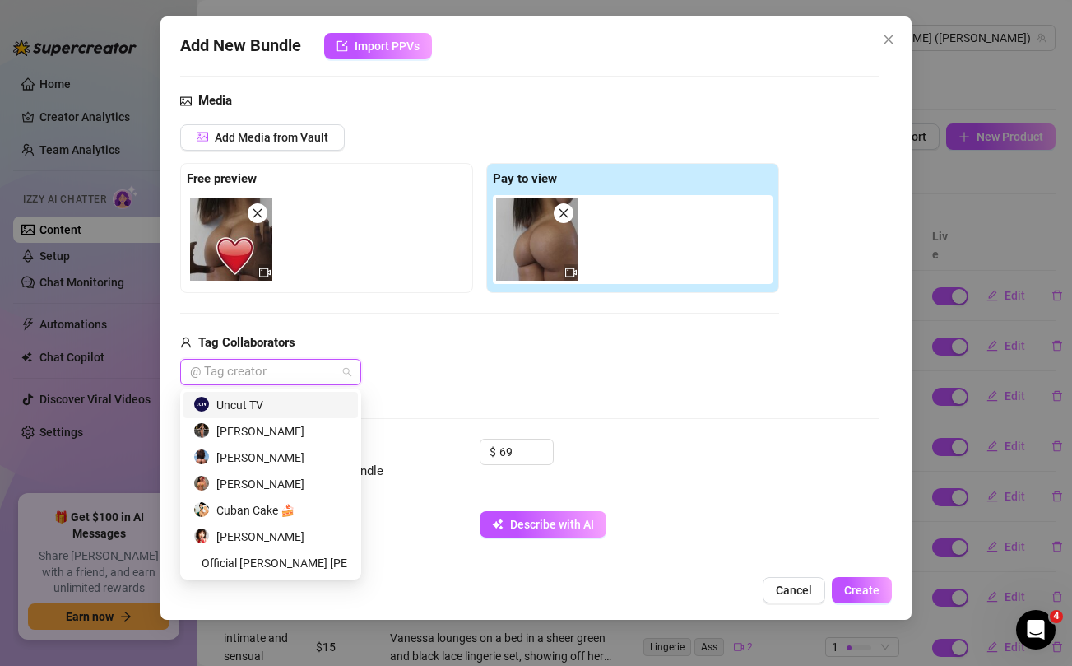
click at [271, 400] on div "Uncut TV" at bounding box center [270, 405] width 155 height 18
click at [544, 343] on div "Tag Collaborators" at bounding box center [479, 343] width 599 height 20
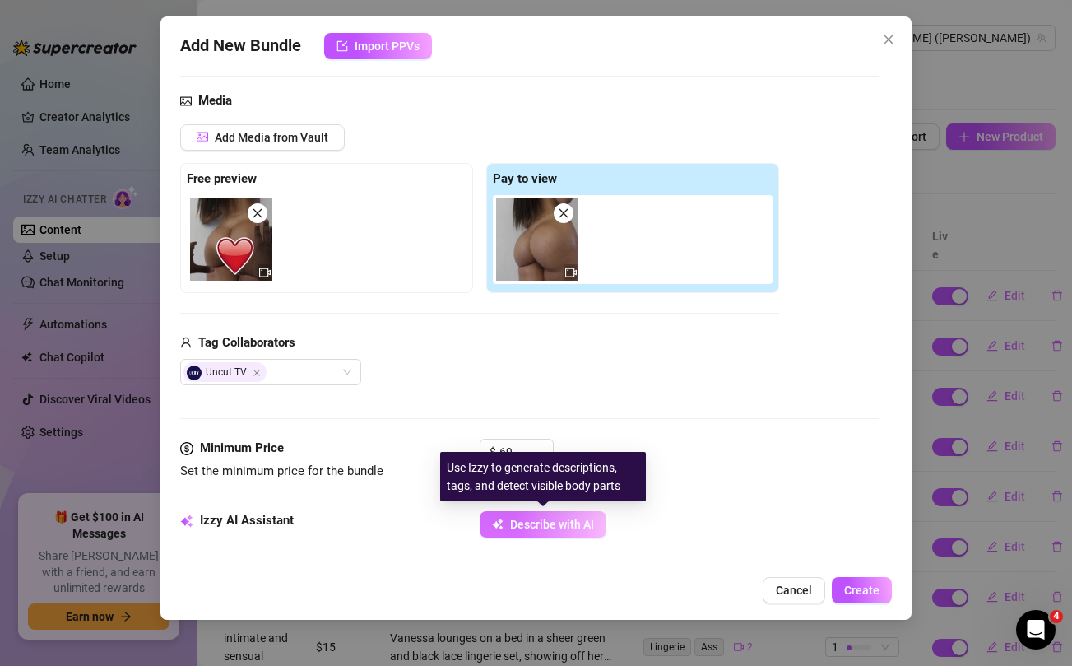
click at [542, 533] on button "Describe with AI" at bounding box center [543, 524] width 127 height 26
type textarea "[PERSON_NAME]"
type textarea "Vanessa is"
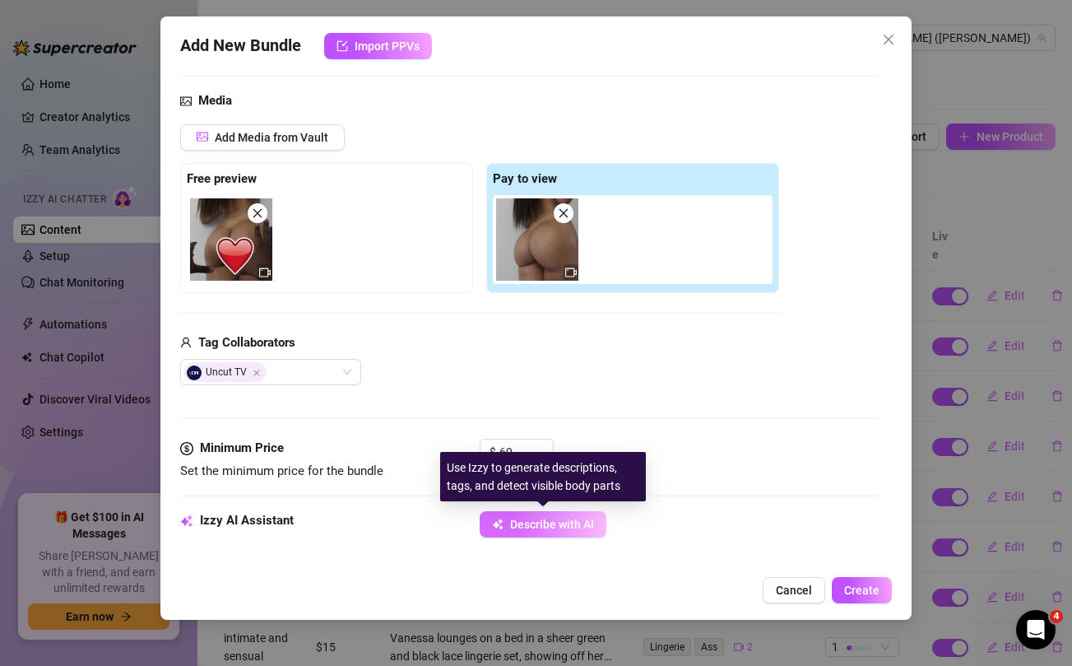
type textarea "Vanessa is fully"
type textarea "Vanessa is fully naked,"
type textarea "Vanessa is fully naked, showing"
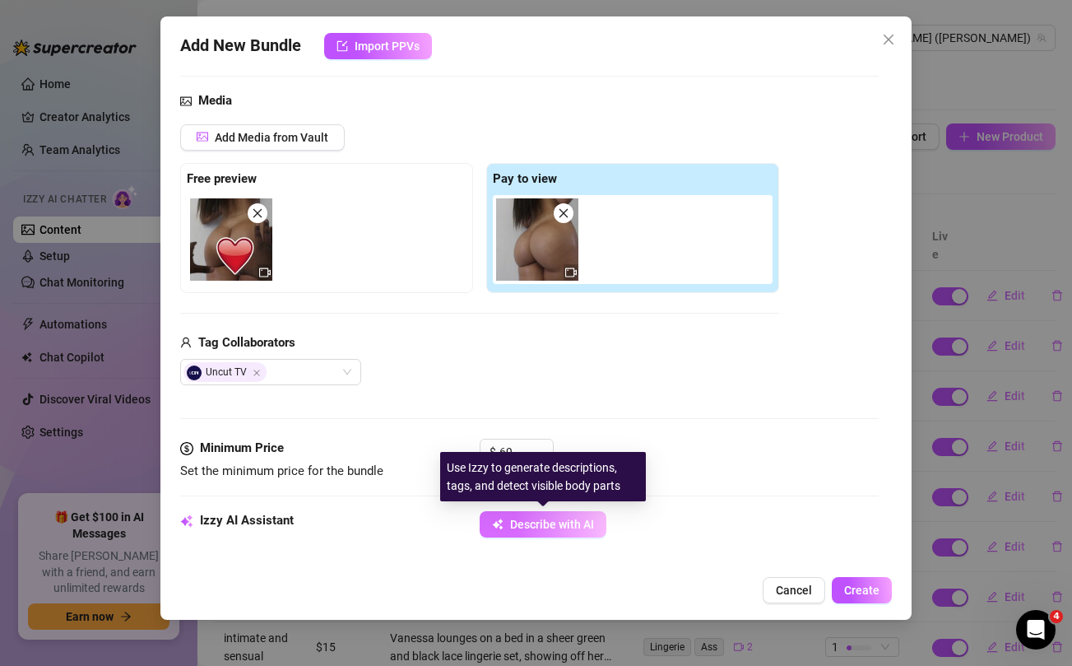
type textarea "Vanessa is fully naked, showing"
type textarea "Vanessa is fully naked, showing off"
type textarea "Vanessa is fully naked, showing off her"
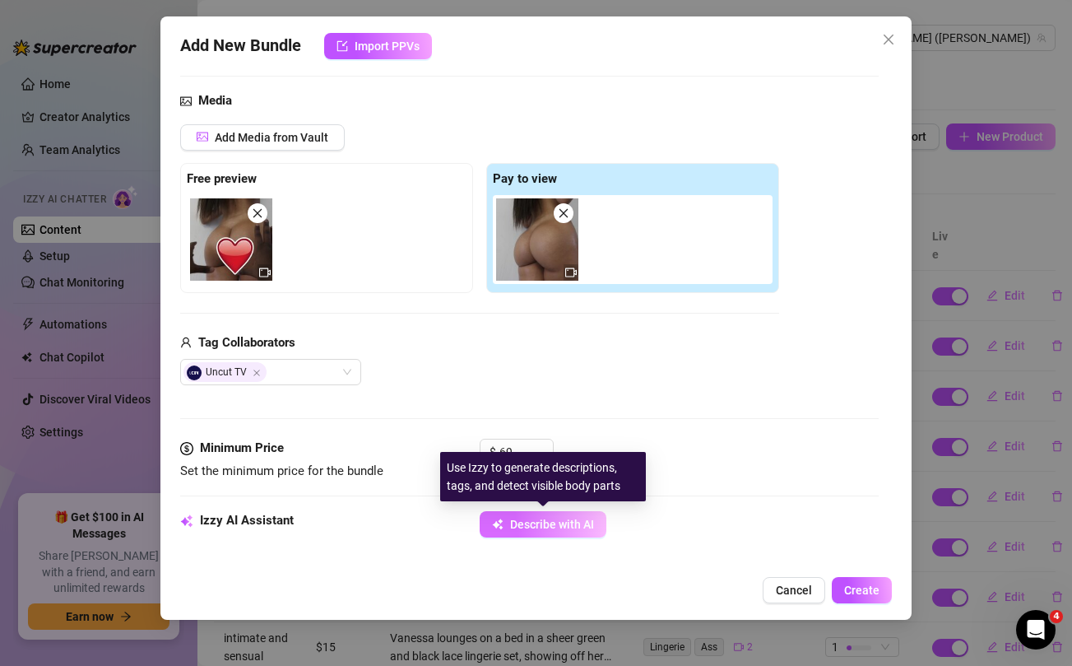
type textarea "Vanessa is fully naked, showing off her thick,"
type textarea "Vanessa is fully naked, showing off her thick, round"
type textarea "Vanessa is fully naked, showing off her thick, round ass"
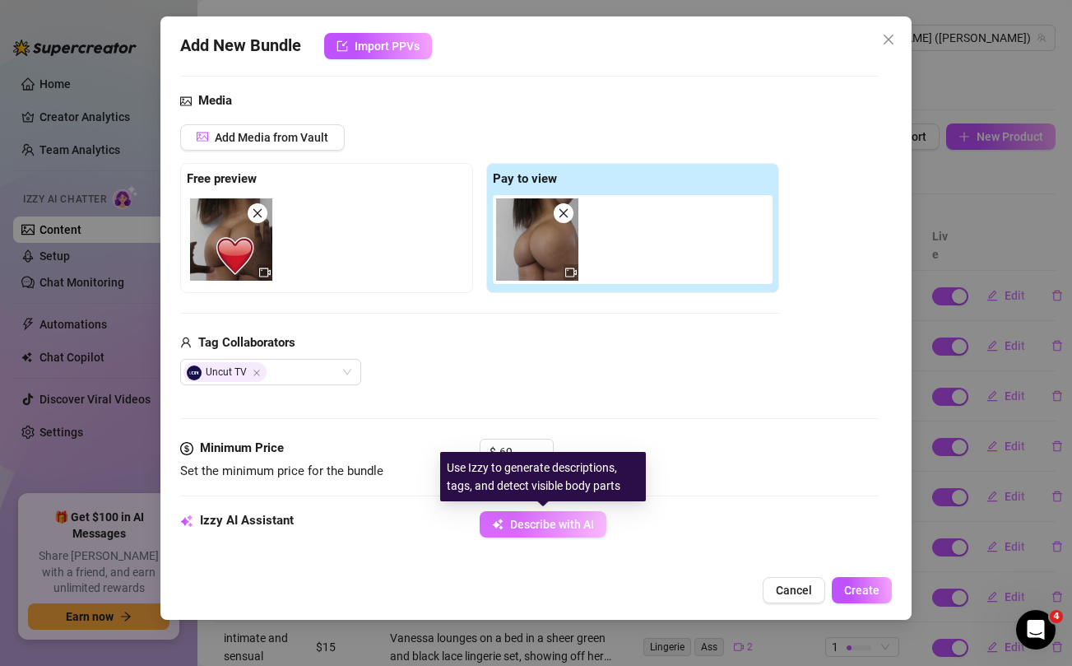
type textarea "Vanessa is fully naked, showing off her thick, round ass"
type textarea "Vanessa is fully naked, showing off her thick, round ass while"
type textarea "Vanessa is fully naked, showing off her thick, round ass while a"
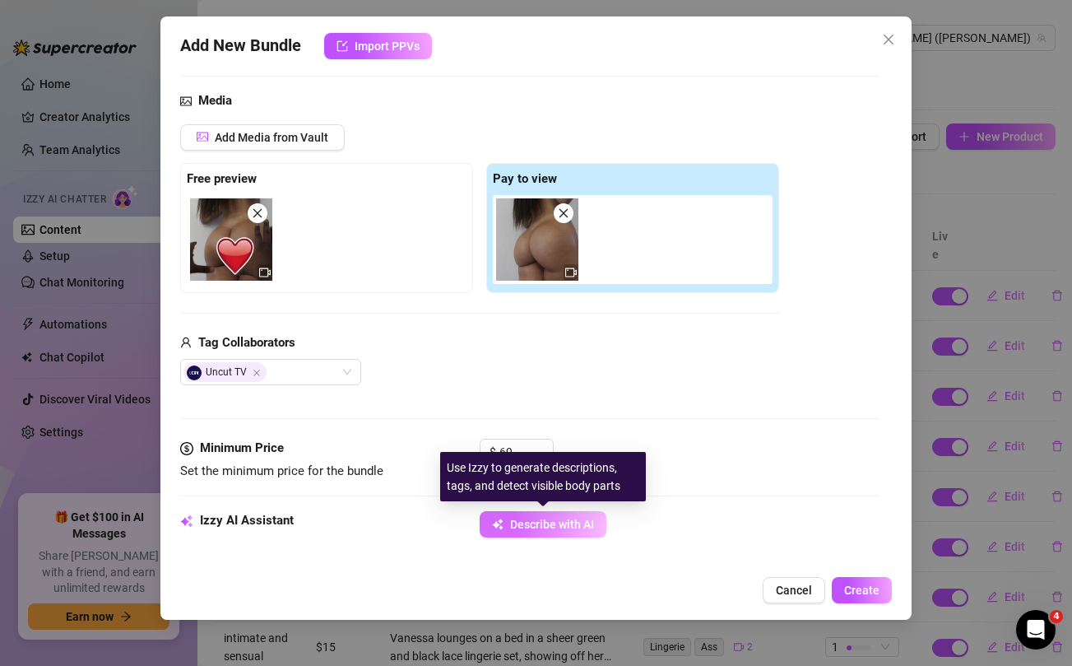
type textarea "Vanessa is fully naked, showing off her thick, round ass while a Black"
type textarea "Vanessa is fully naked, showing off her thick, round ass while a Black male"
type textarea "Vanessa is fully naked, showing off her thick, round ass while a Black male par…"
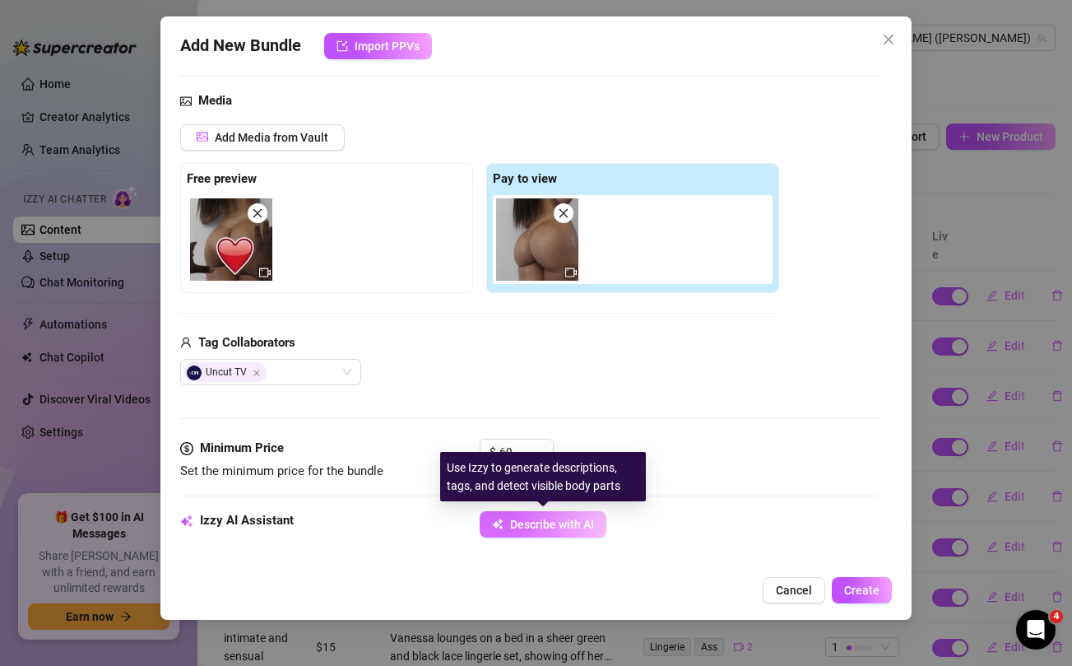
type textarea "Vanessa is fully naked, showing off her thick, round ass while a Black male par…"
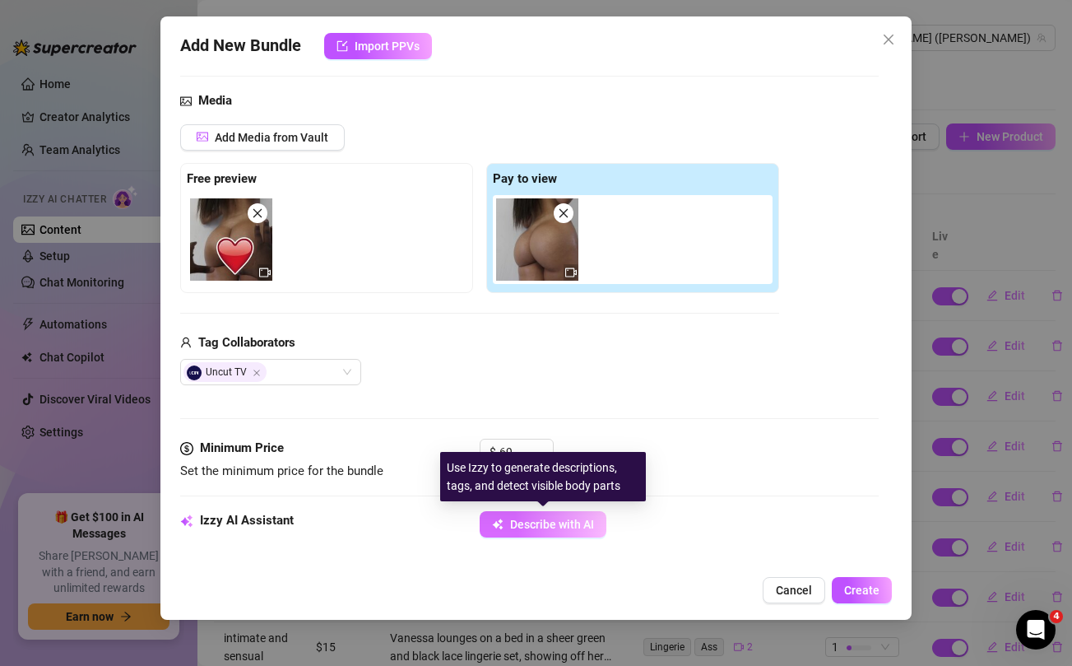
type textarea "Vanessa is fully naked, showing off her thick, round ass while a Black male par…"
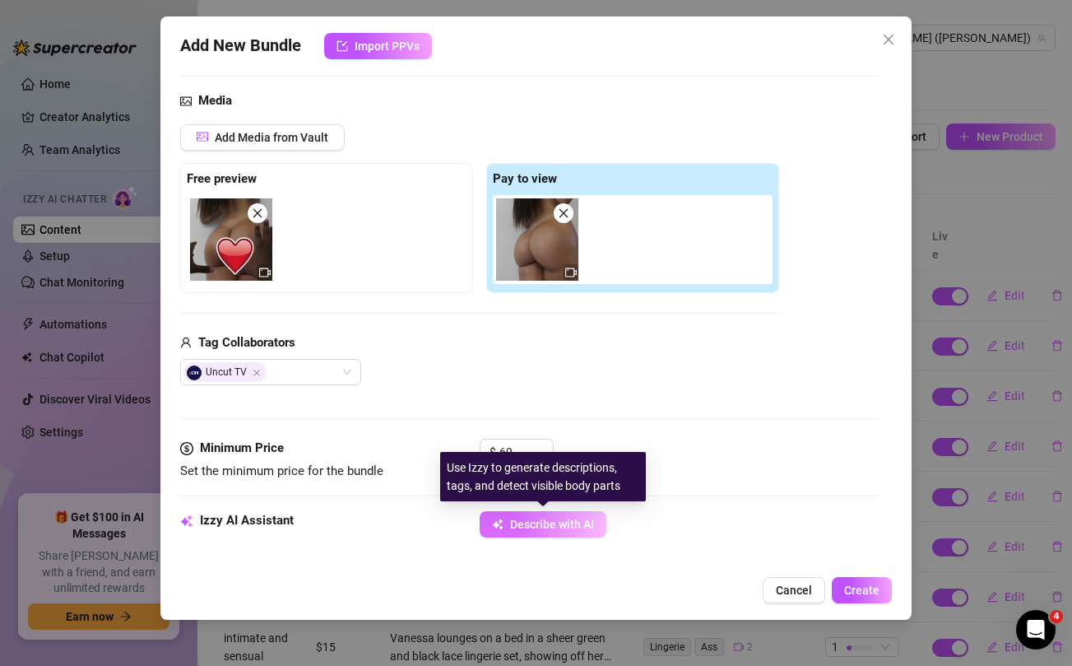
type textarea "Vanessa is fully naked, showing off her thick, round ass while a Black male par…"
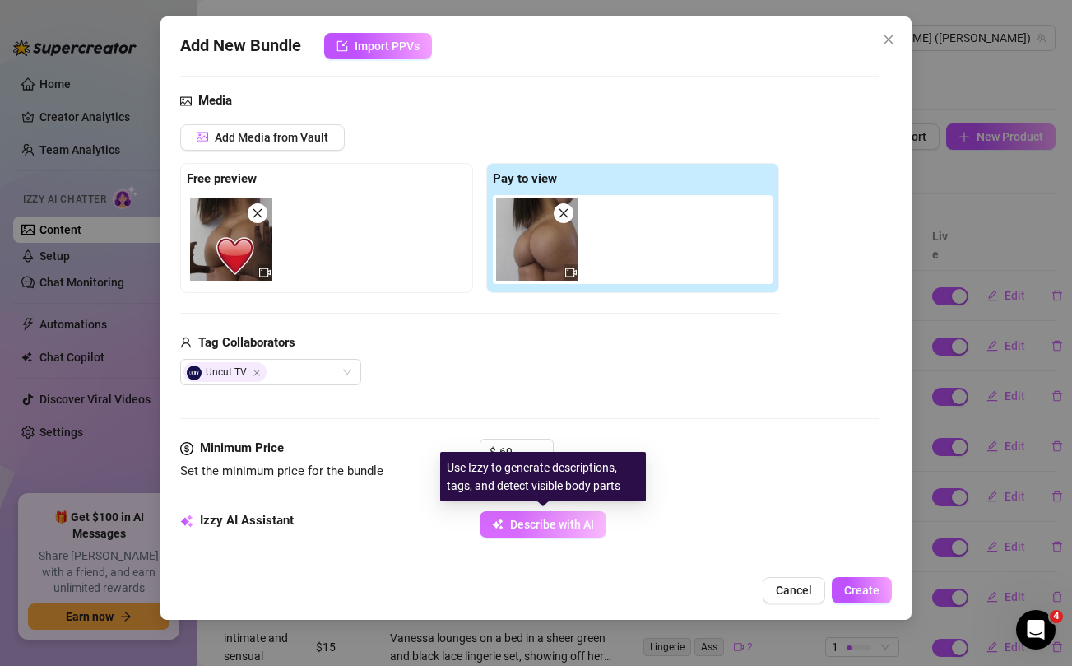
type textarea "Vanessa is fully naked, showing off her thick, round ass while a Black male par…"
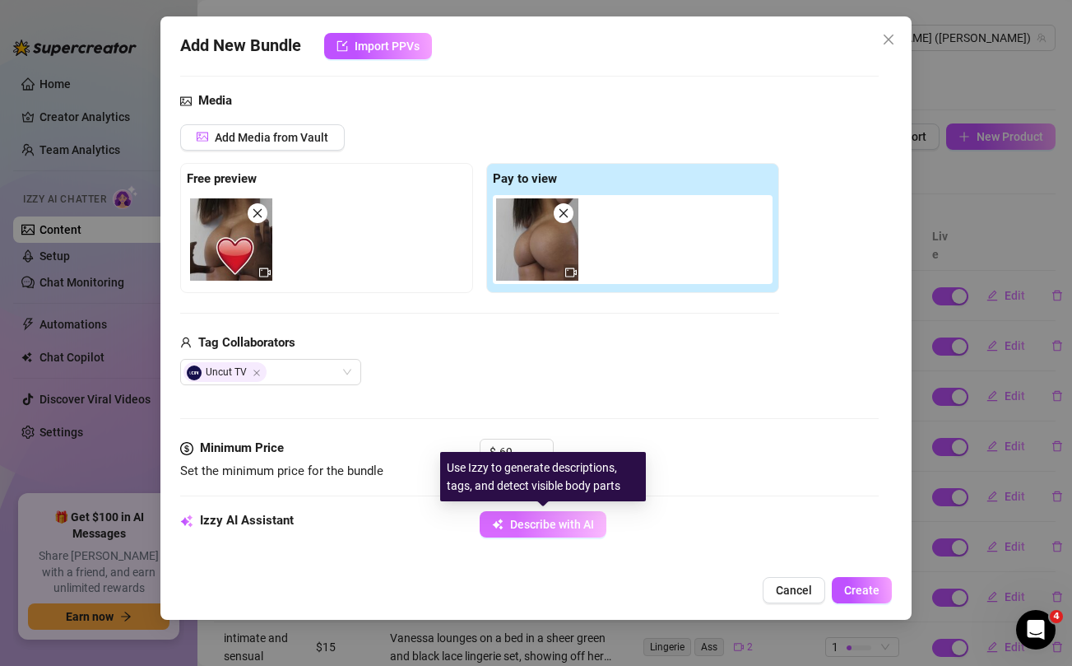
type textarea "Vanessa is fully naked, showing off her thick, round ass while a Black male par…"
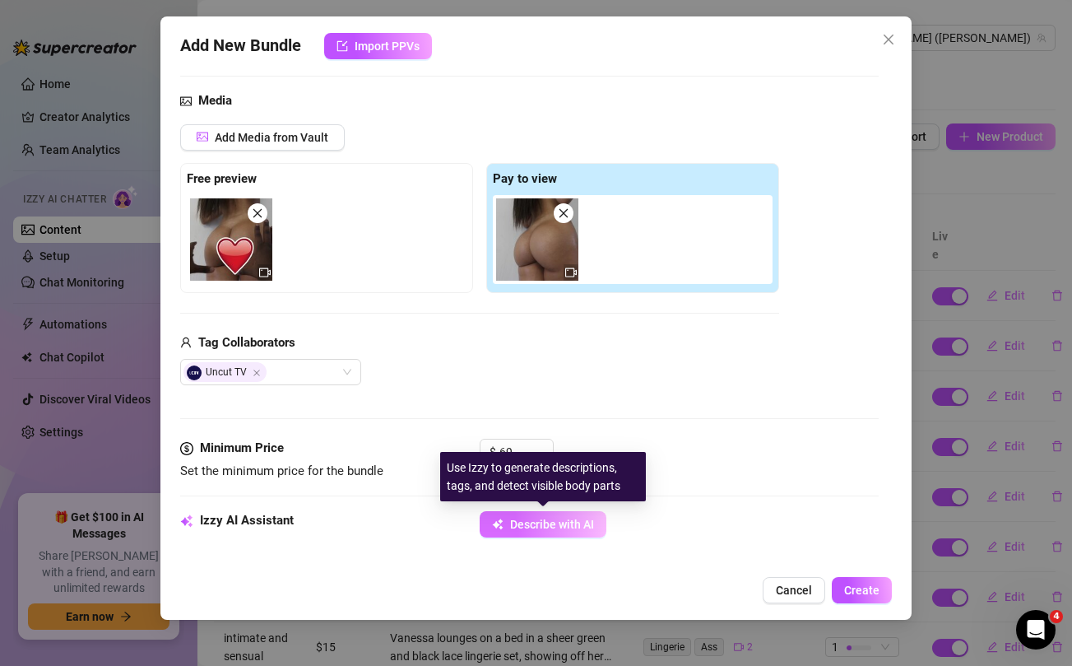
type textarea "Vanessa is fully naked, showing off her thick, round ass while a Black male par…"
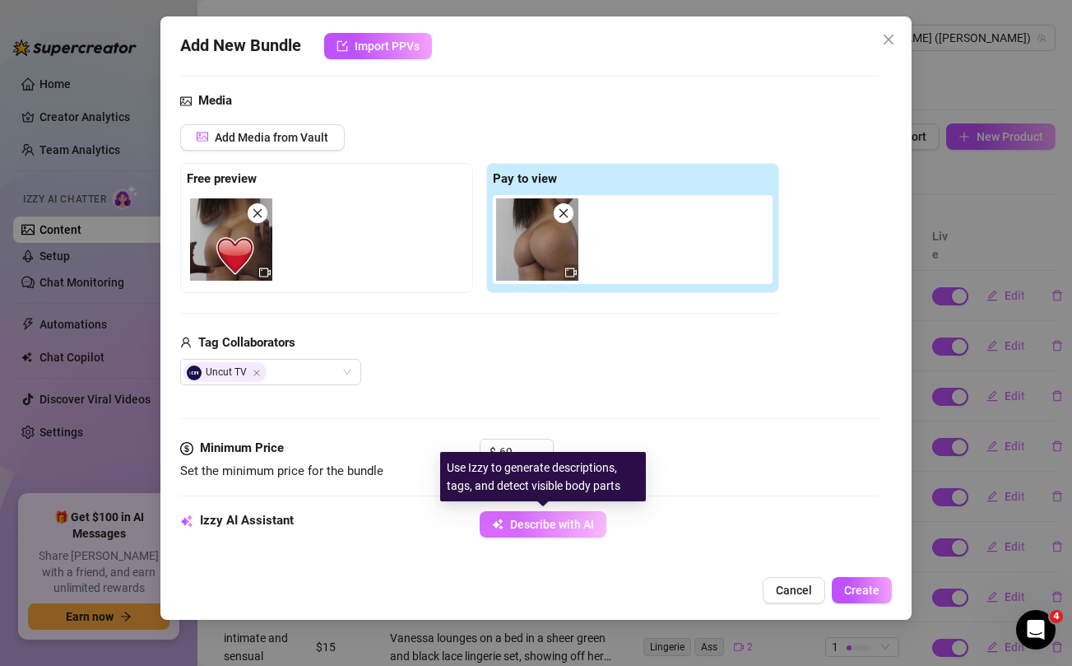
type textarea "Vanessa is fully naked, showing off her thick, round ass while a Black male par…"
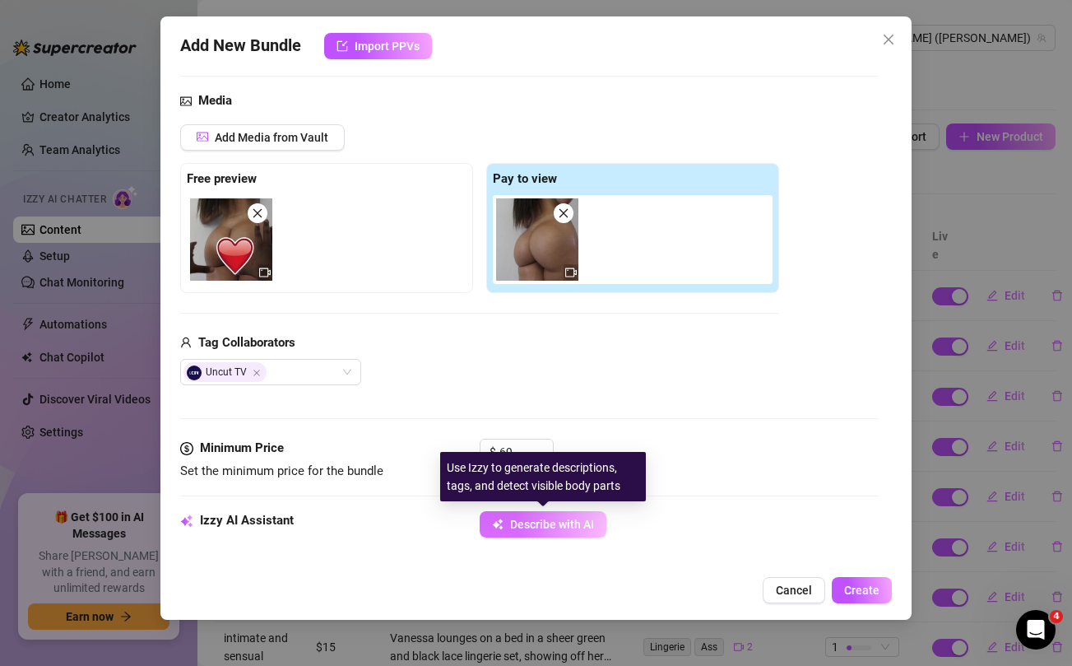
type textarea "Vanessa is fully naked, showing off her thick, round ass while a Black male par…"
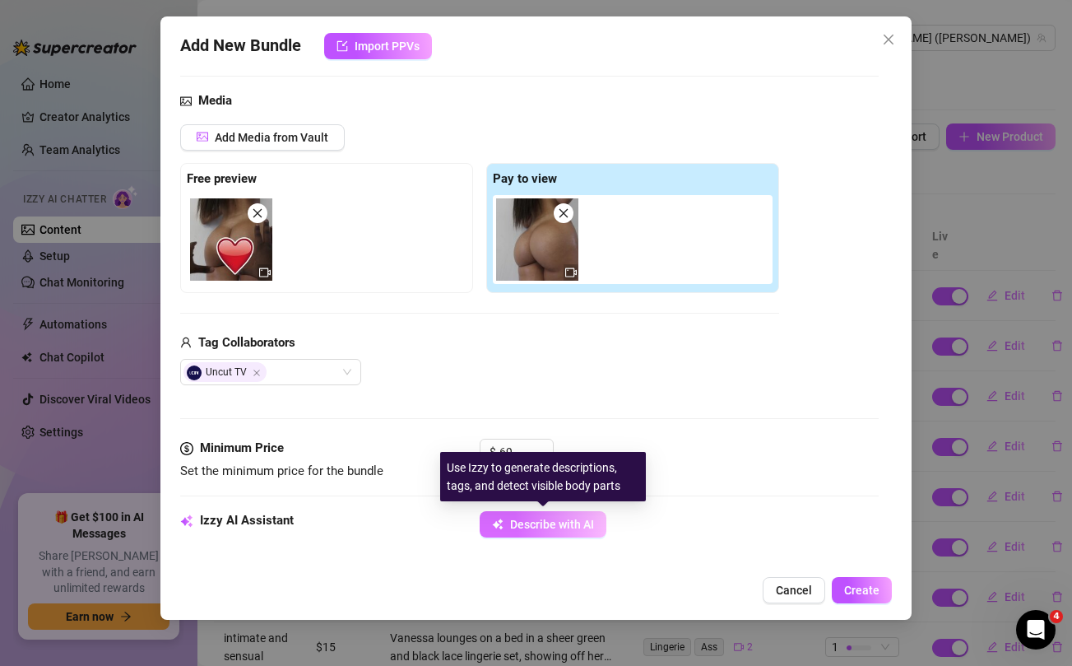
type textarea "Vanessa is fully naked, showing off her thick, round ass while a Black male par…"
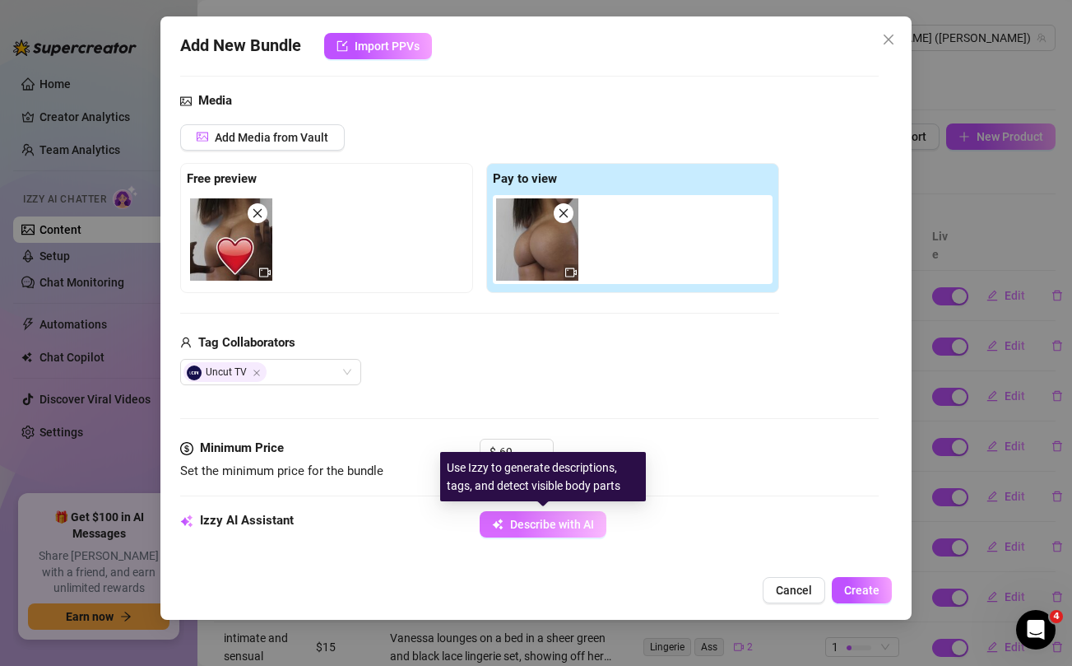
type textarea "Vanessa is fully naked, showing off her thick, round ass while a Black male par…"
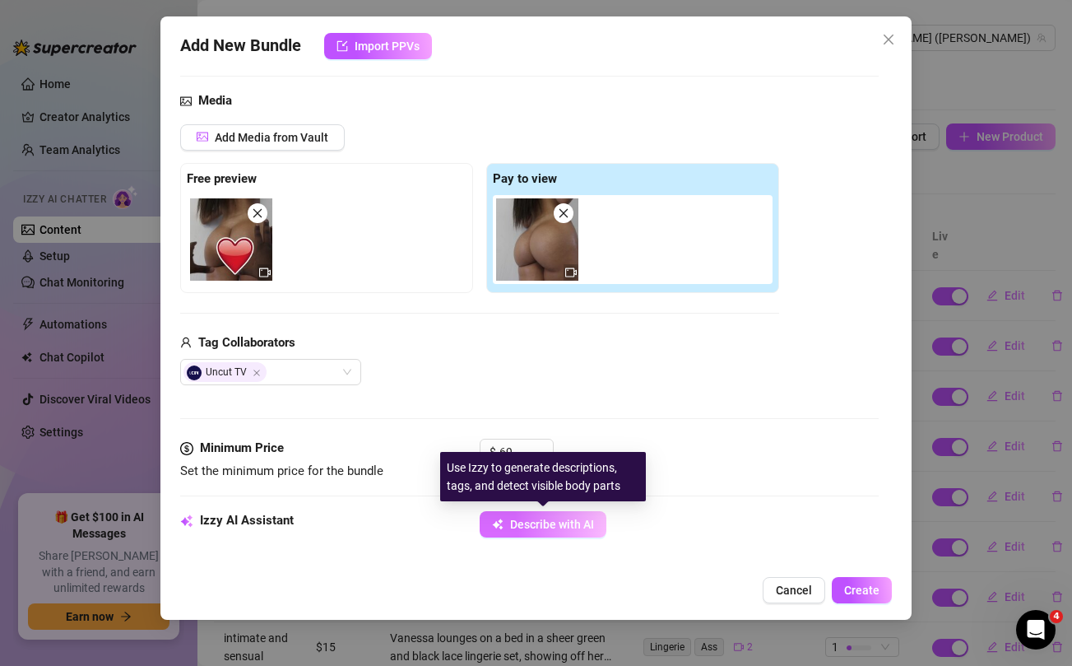
type textarea "Vanessa is fully naked, showing off her thick, round ass while a Black male par…"
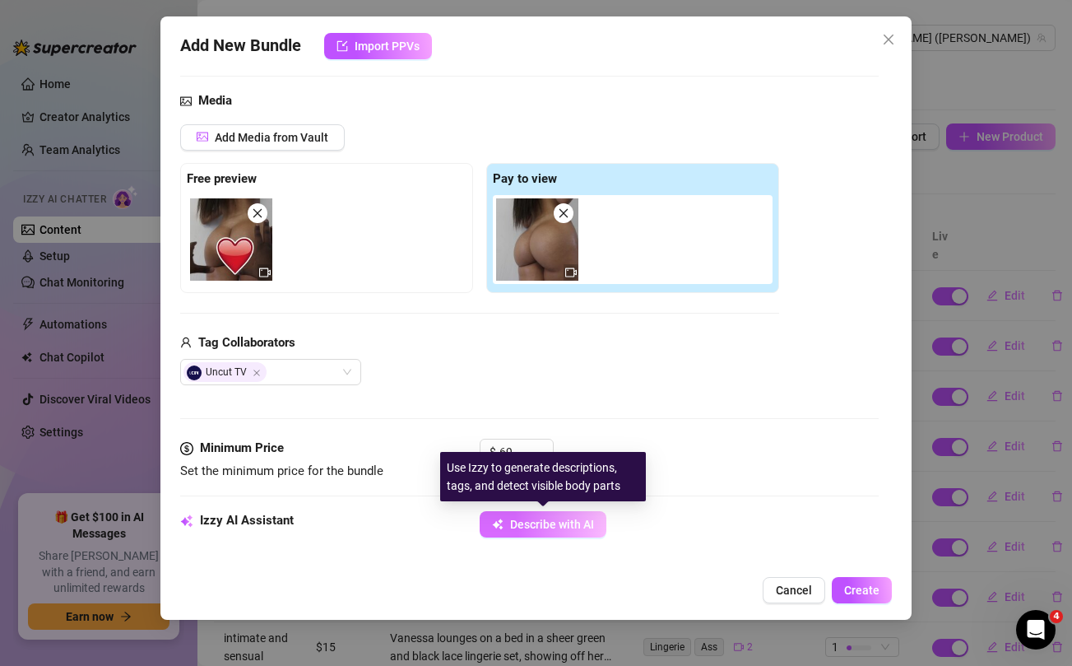
type textarea "Vanessa is fully naked, showing off her thick, round ass while a Black male par…"
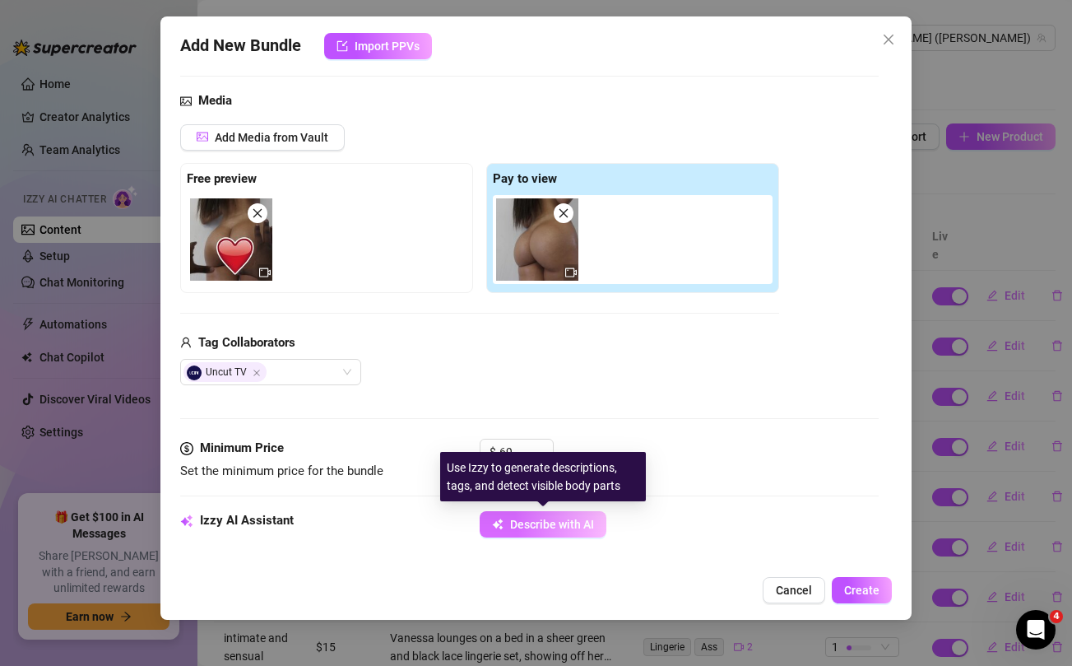
type textarea "Vanessa is fully naked, showing off her thick, round ass while a Black male par…"
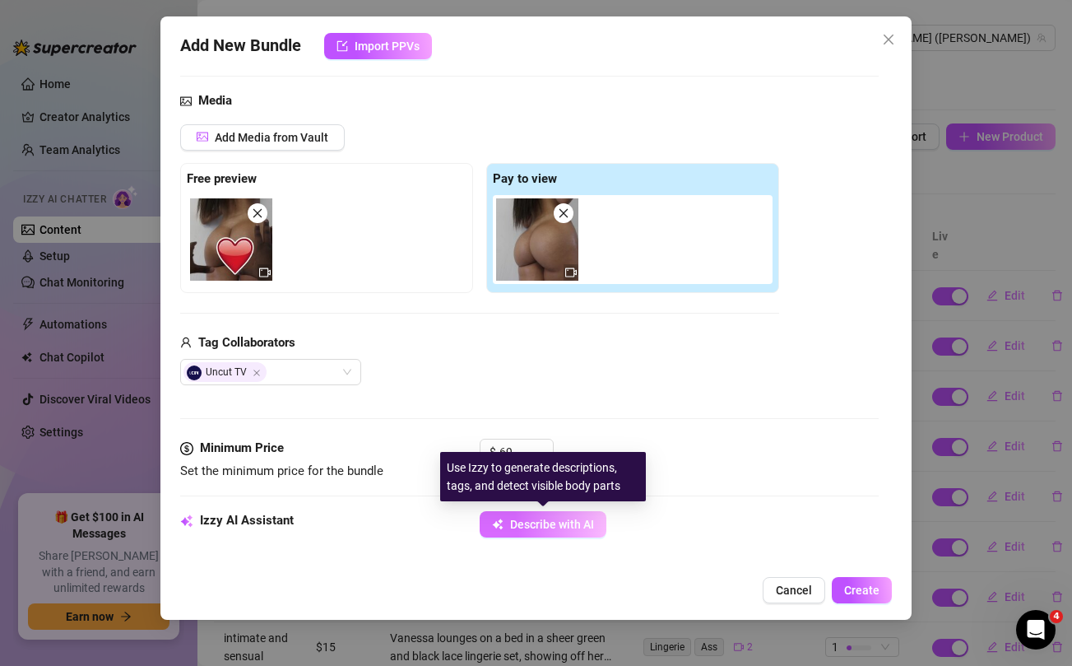
type textarea "Vanessa is fully naked, showing off her thick, round ass while a Black male par…"
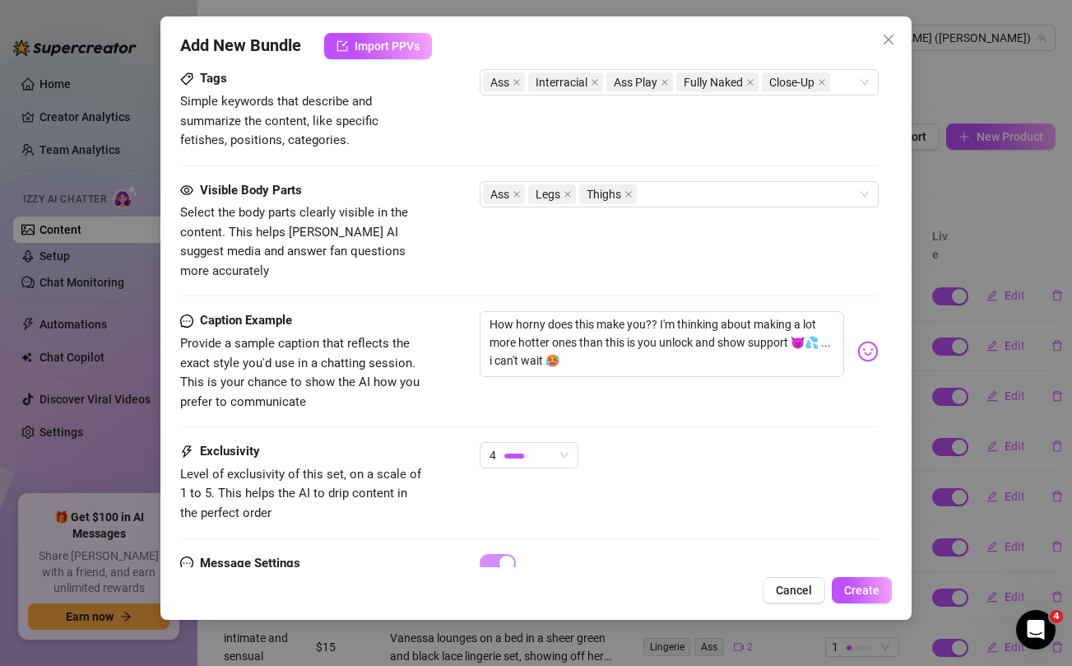
scroll to position [870, 0]
click at [563, 442] on span "4" at bounding box center [528, 454] width 79 height 25
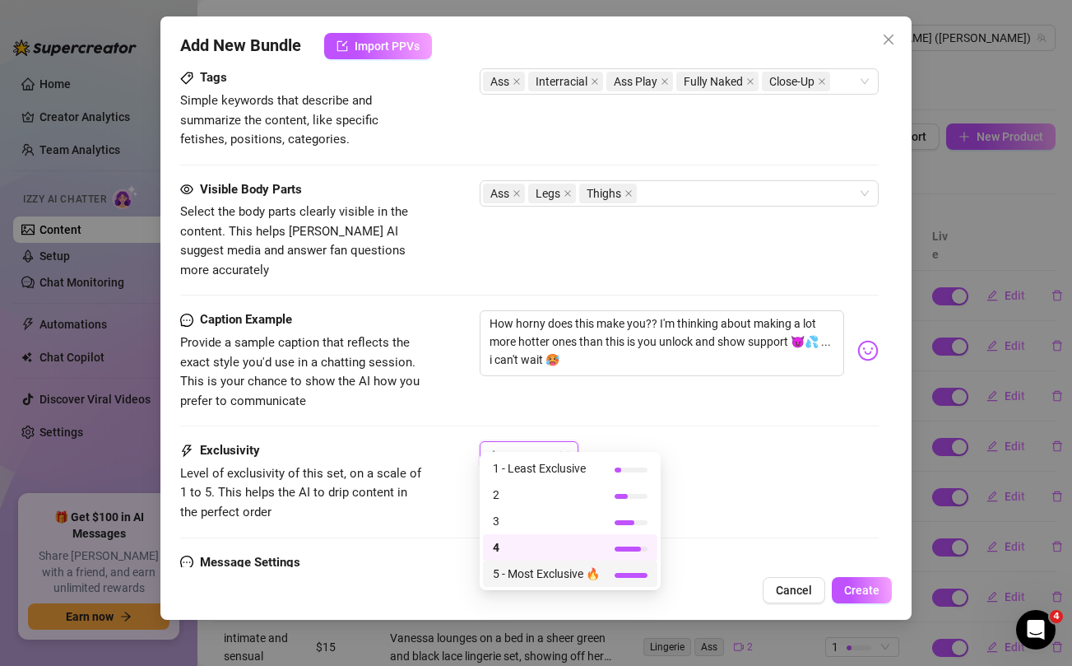
click at [529, 575] on span "5 - Most Exclusive 🔥" at bounding box center [546, 573] width 107 height 18
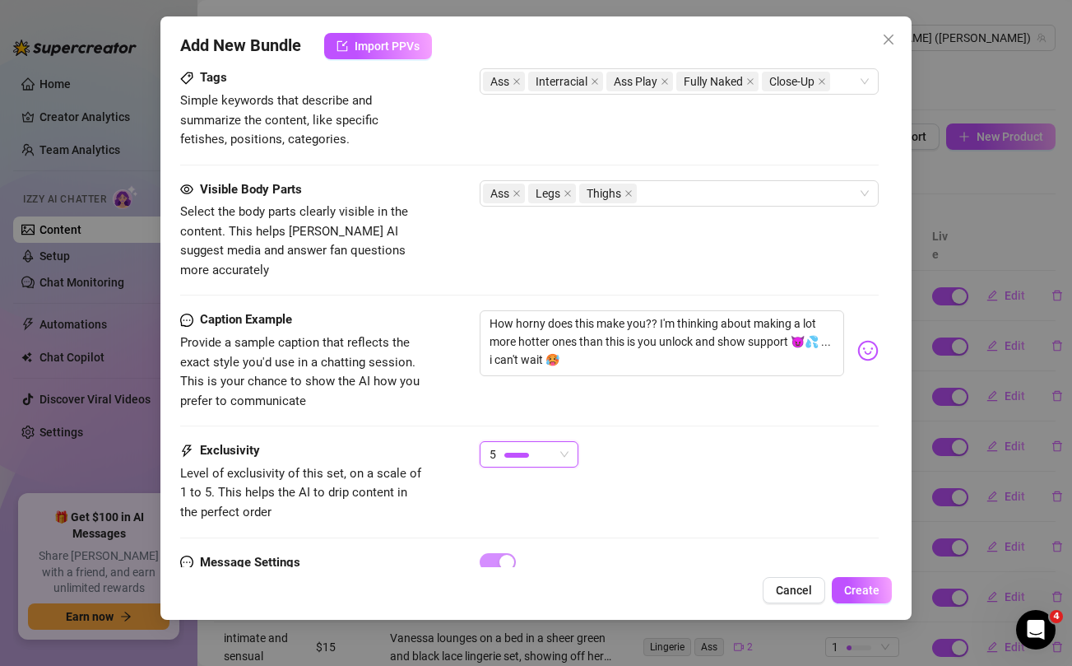
click at [792, 462] on div "5 5" at bounding box center [679, 461] width 398 height 41
click at [873, 588] on span "Create" at bounding box center [861, 589] width 35 height 13
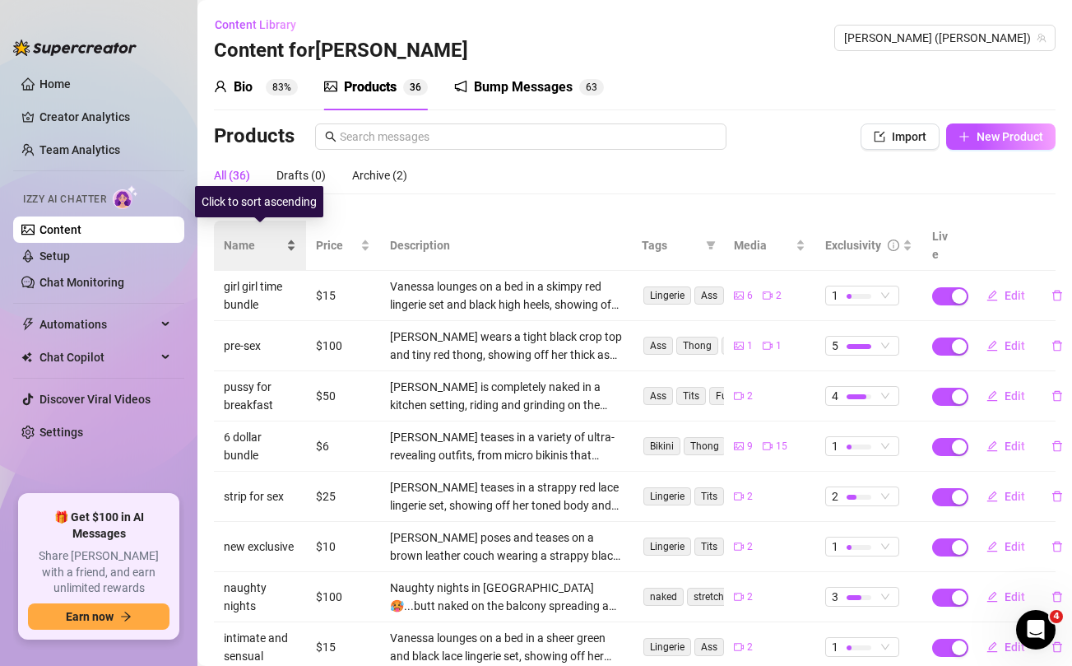
click at [239, 236] on span "Name" at bounding box center [253, 245] width 59 height 18
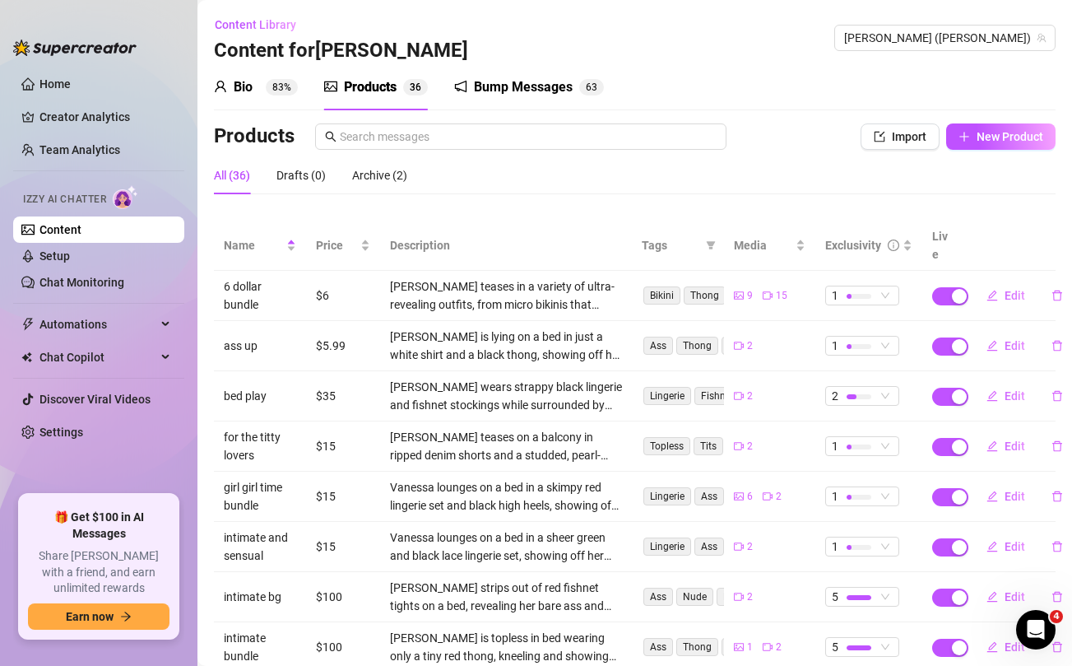
scroll to position [184, 0]
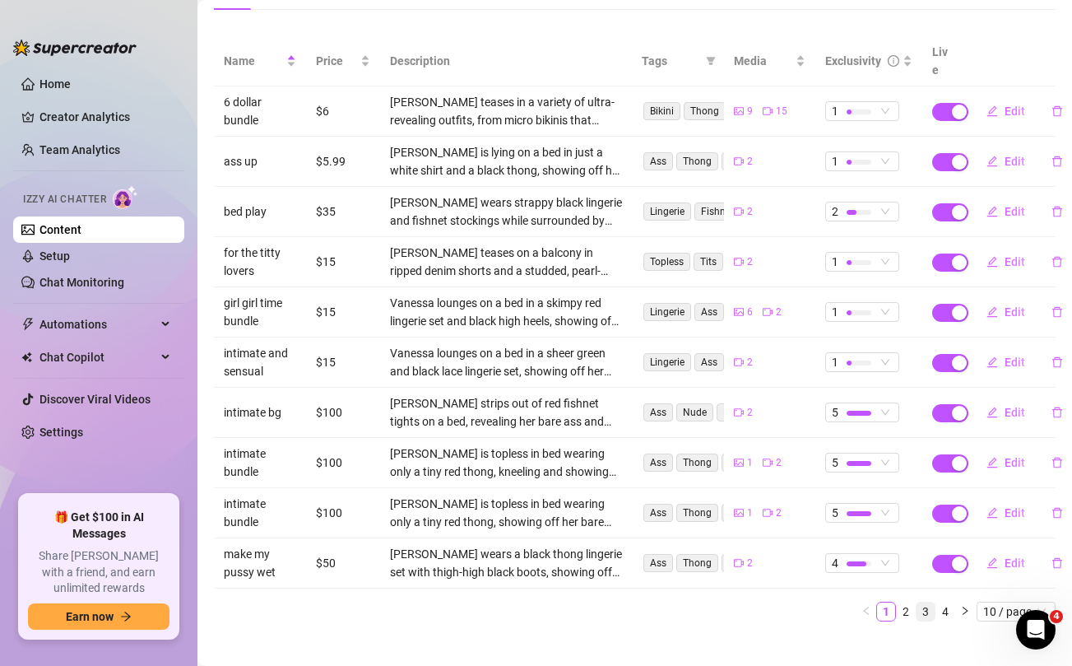
click at [926, 602] on link "3" at bounding box center [925, 611] width 18 height 18
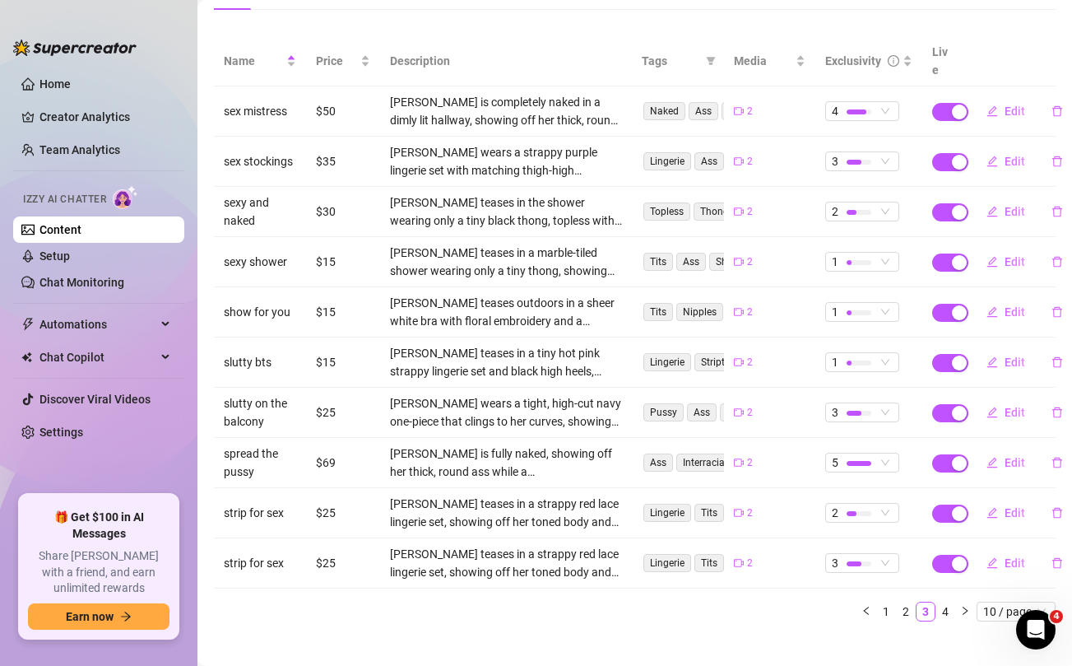
scroll to position [184, 3]
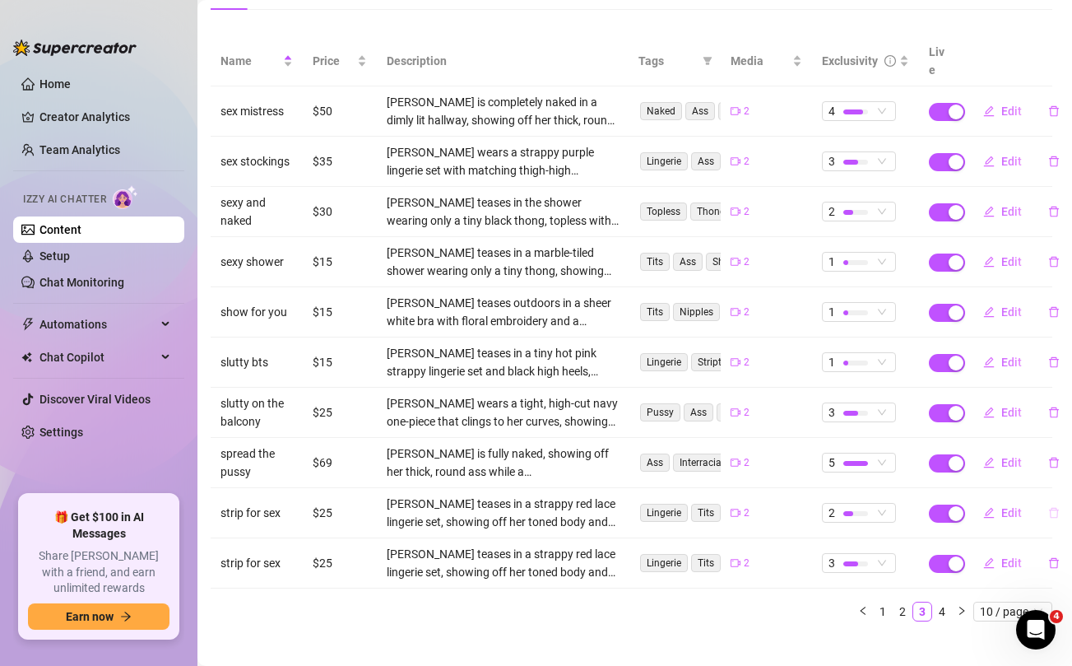
click at [1052, 507] on icon "delete" at bounding box center [1054, 513] width 12 height 12
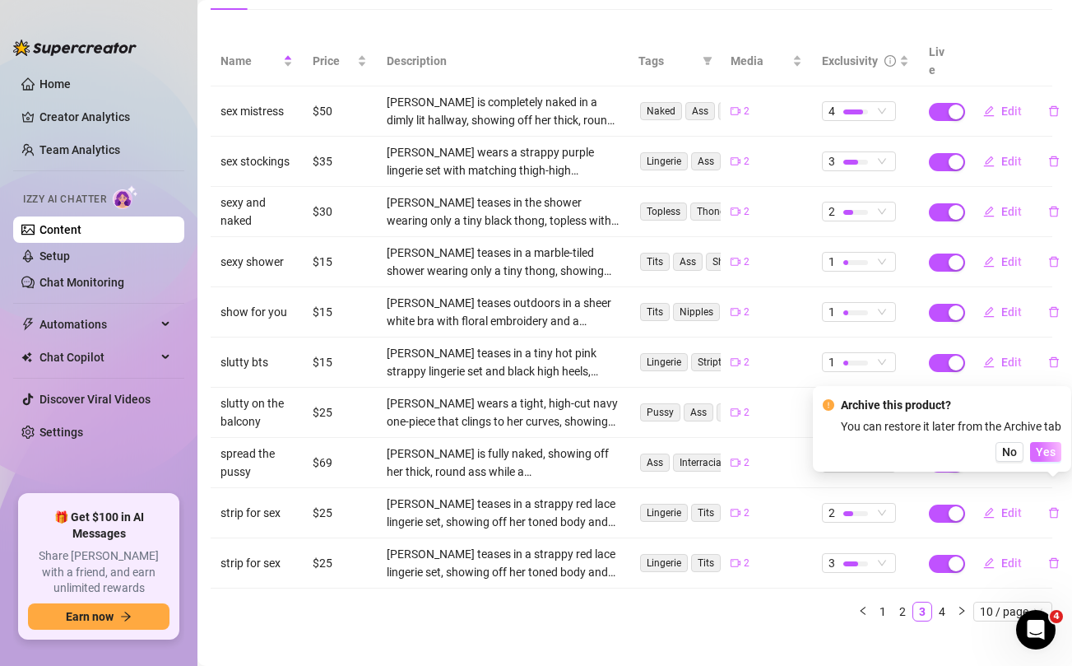
click at [1046, 454] on span "Yes" at bounding box center [1046, 451] width 20 height 13
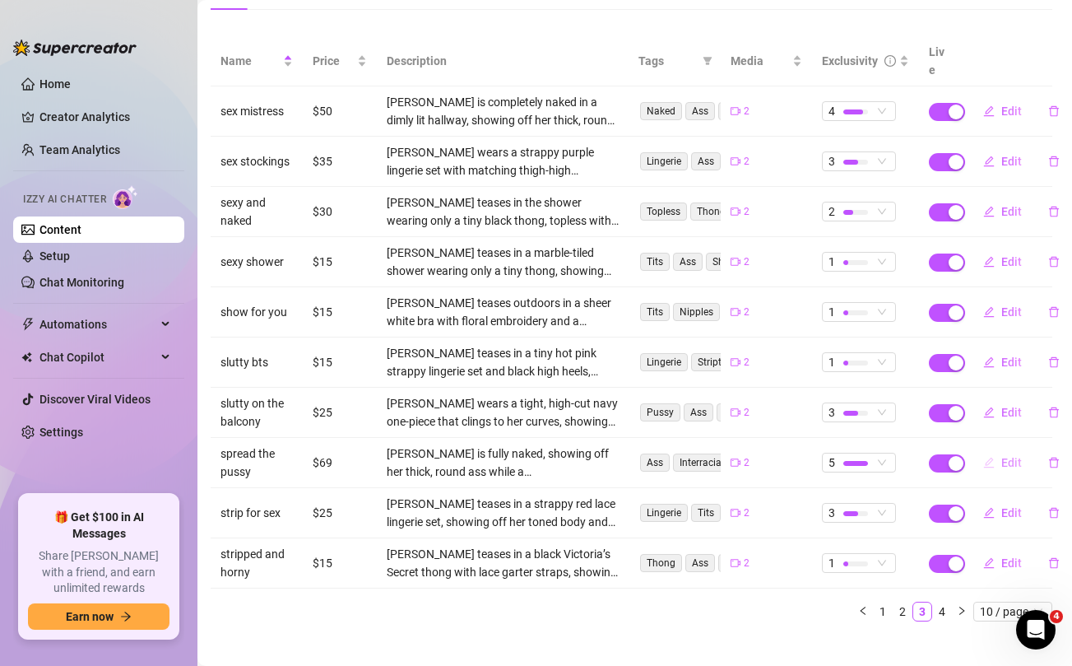
click at [1003, 456] on span "Edit" at bounding box center [1011, 462] width 21 height 13
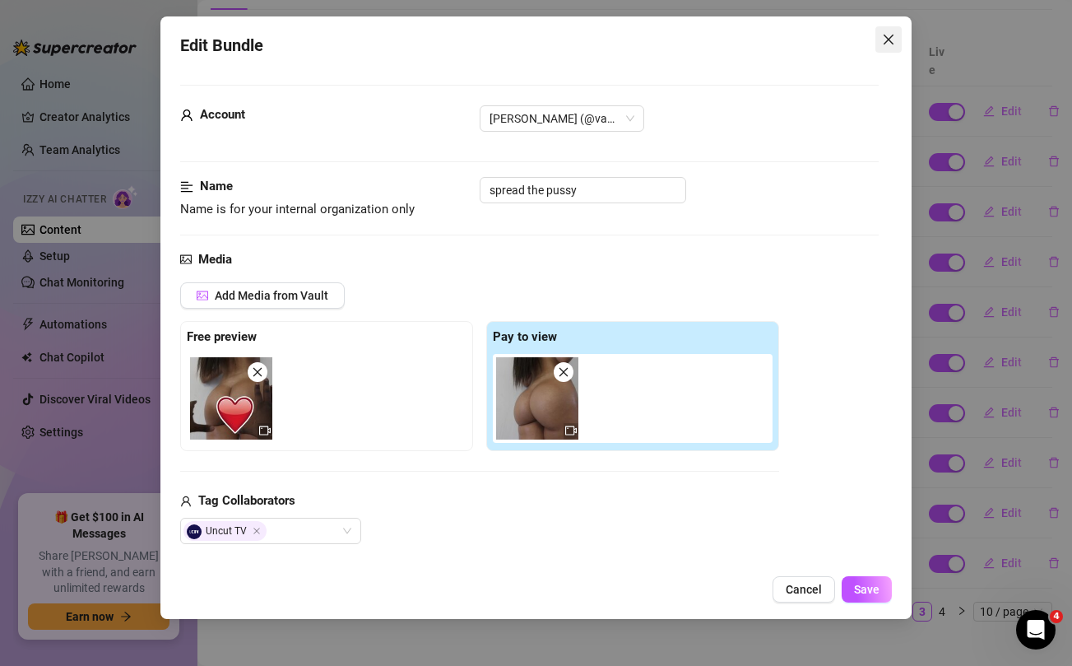
click at [880, 38] on span "Close" at bounding box center [888, 39] width 26 height 13
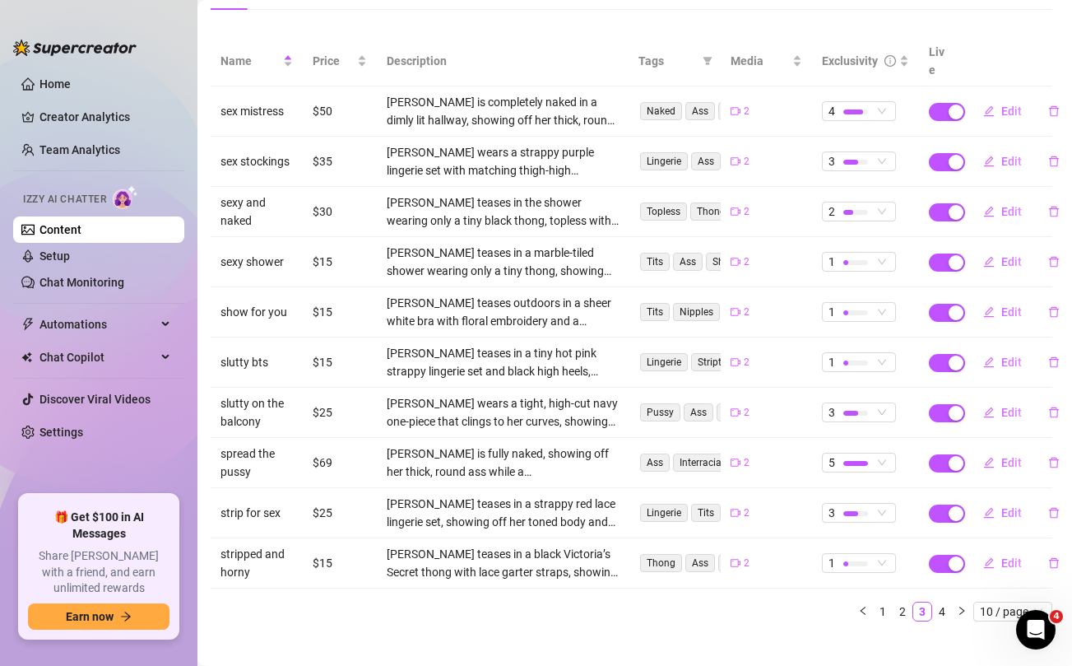
scroll to position [0, 3]
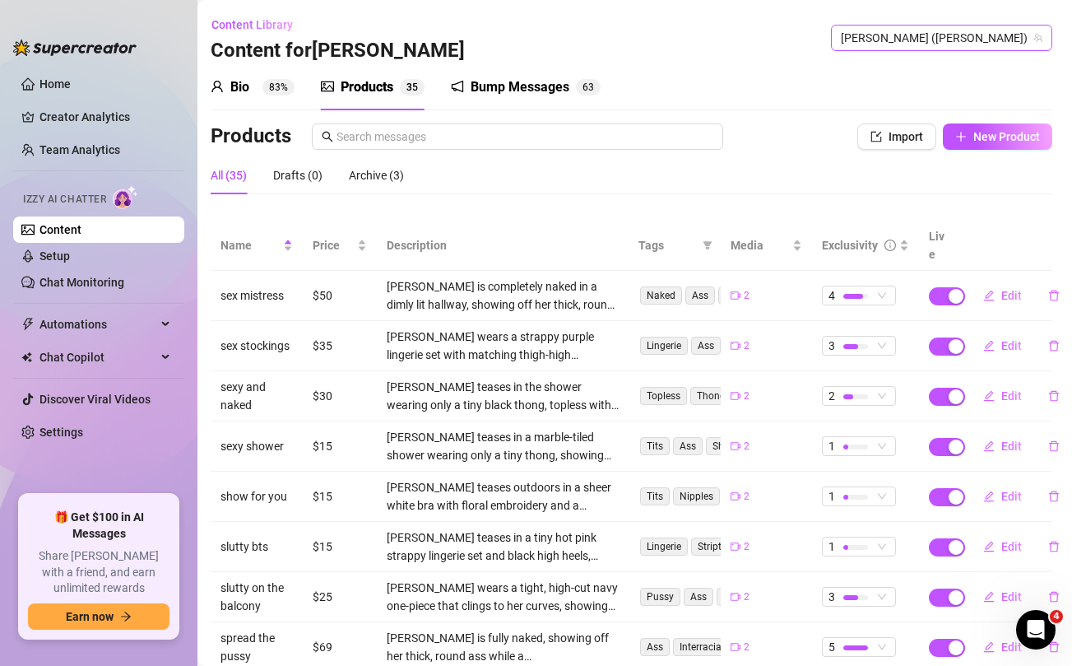
click at [976, 39] on span "[PERSON_NAME] ([PERSON_NAME])" at bounding box center [942, 38] width 202 height 25
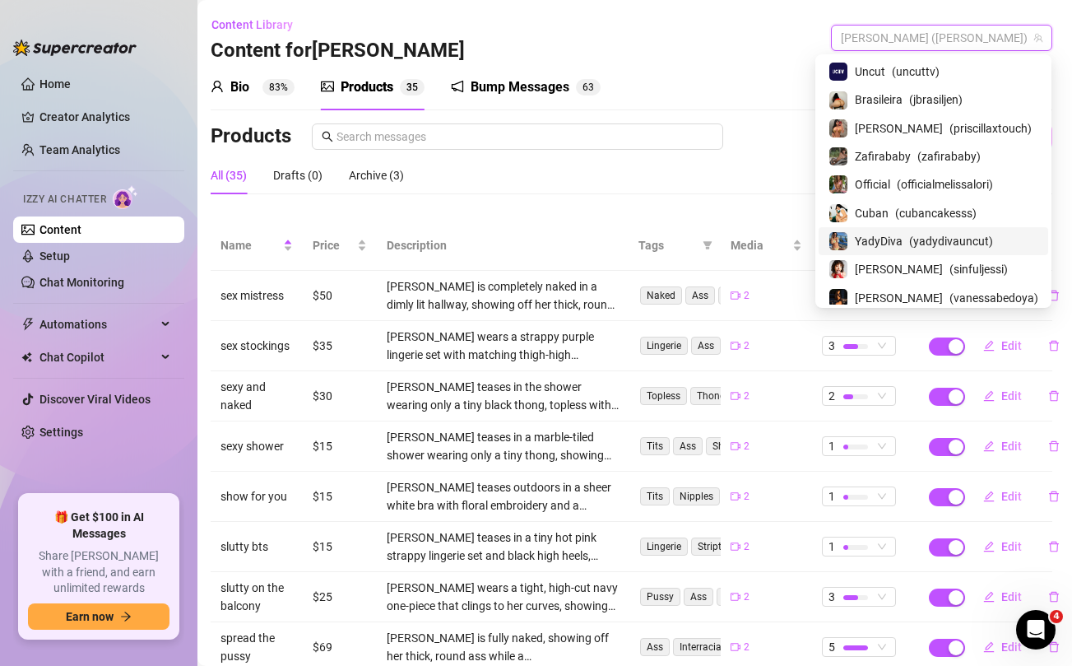
click at [898, 232] on span "YadyDiva" at bounding box center [879, 241] width 48 height 18
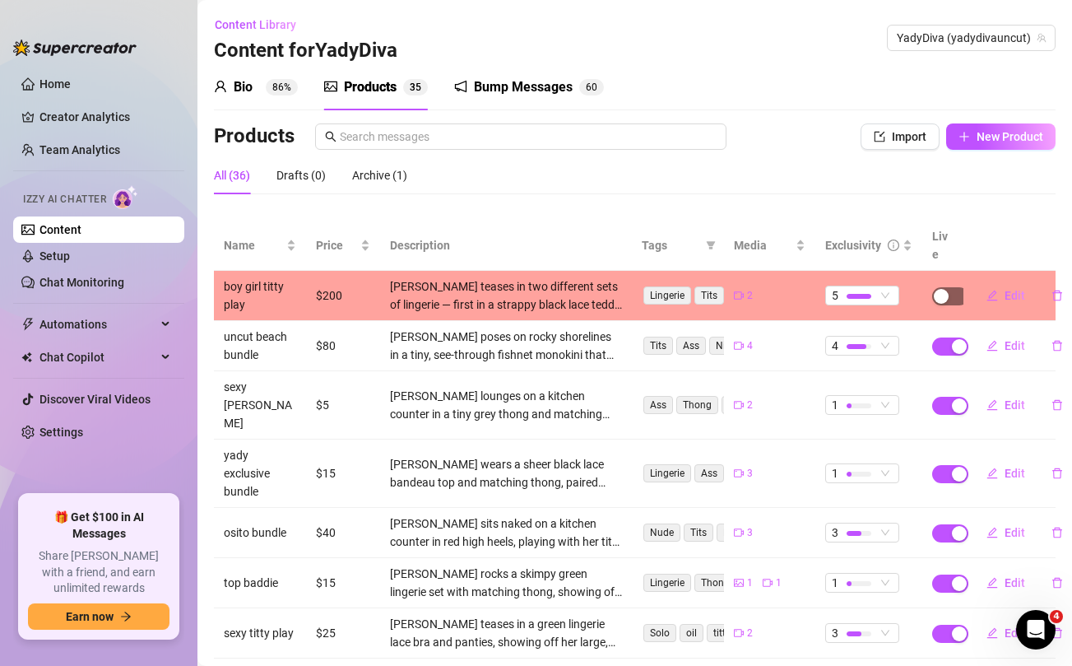
click at [953, 287] on span "button" at bounding box center [950, 296] width 36 height 18
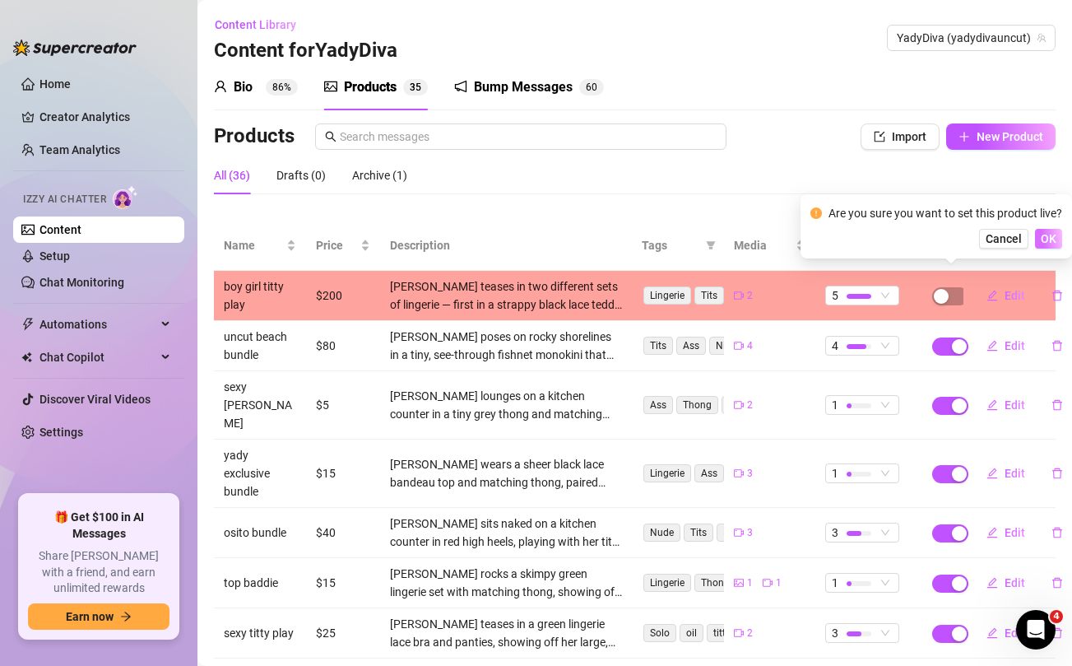
click at [1055, 237] on span "OK" at bounding box center [1049, 238] width 16 height 13
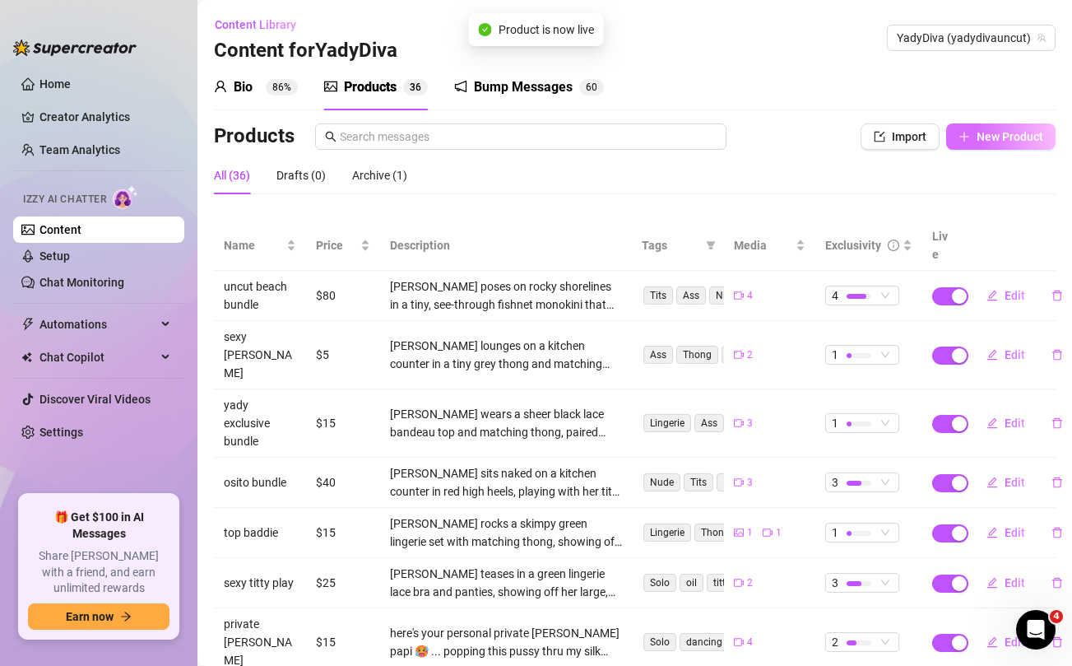
click at [1013, 136] on span "New Product" at bounding box center [1009, 136] width 67 height 13
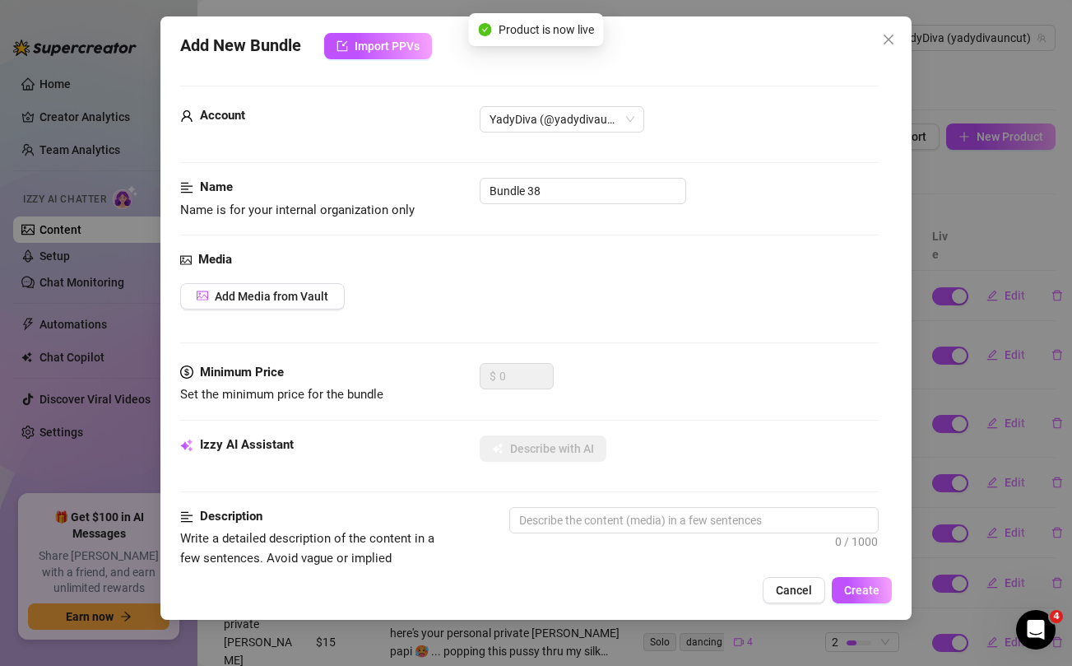
scroll to position [669, 0]
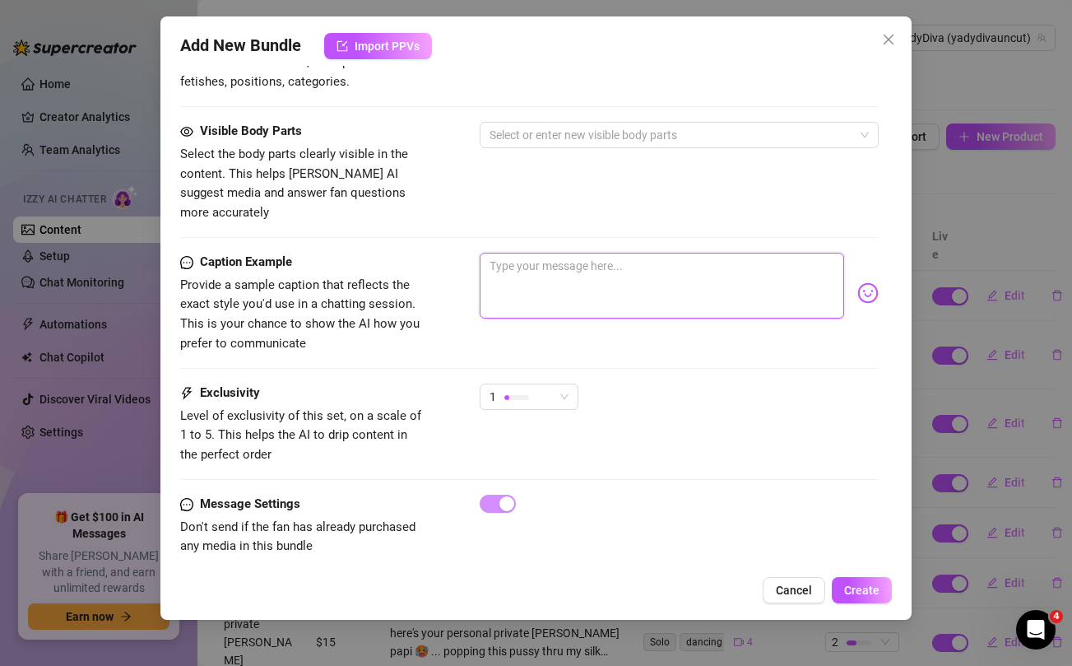
click at [639, 269] on textarea at bounding box center [662, 286] width 364 height 66
paste textarea "more ass appreciation bundles for you daddy 🤭... topless in bed and horny as fu…"
type textarea "more ass appreciation bundles for you daddy 🤭... topless in bed and horny as fu…"
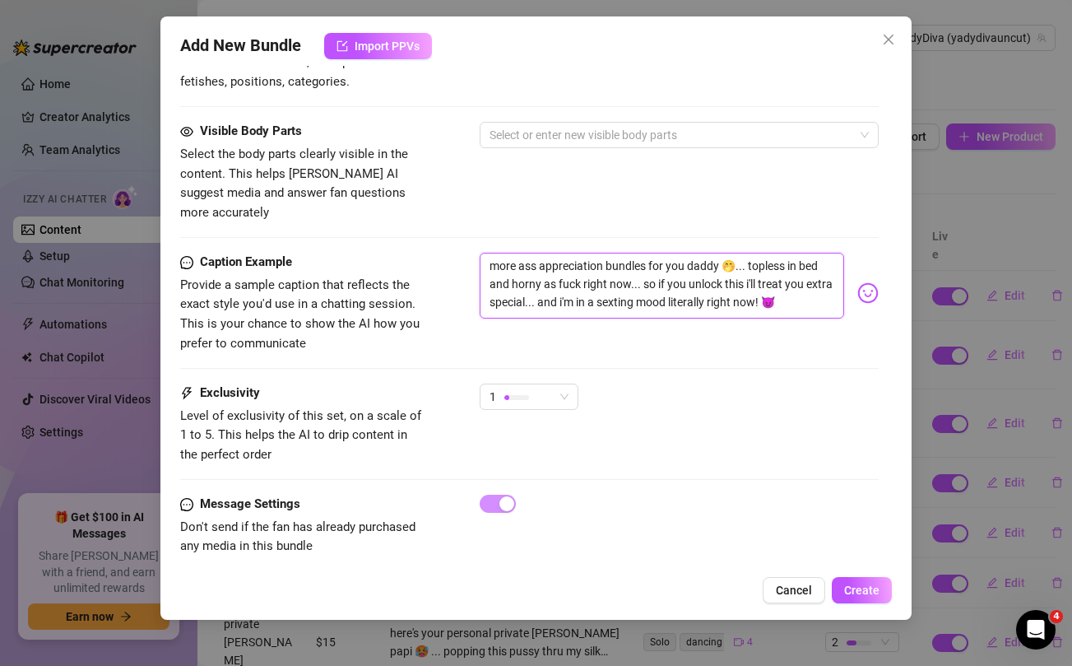
type textarea "more ass appreciation bundles for you daddy 🤭... topless in bed and horny as fu…"
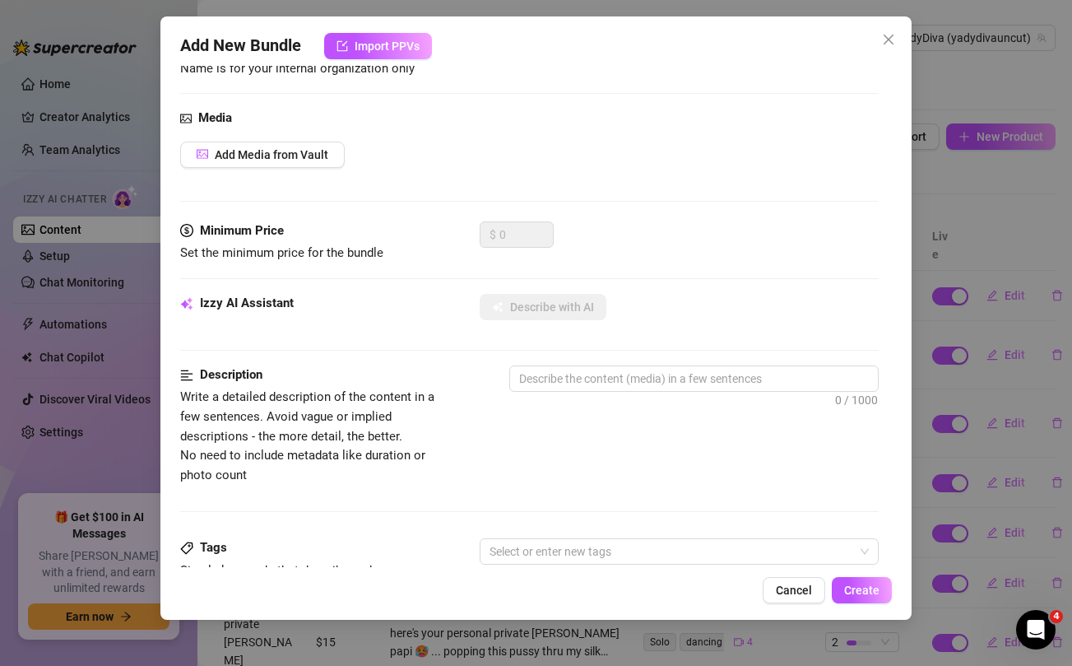
scroll to position [0, 0]
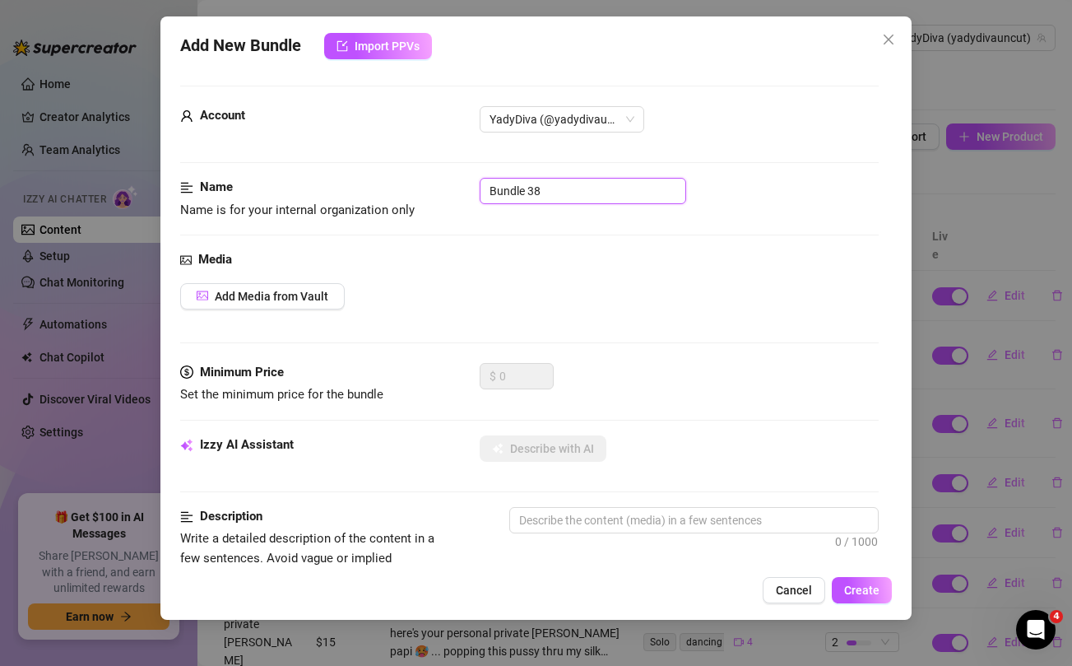
click at [531, 190] on input "Bundle 38" at bounding box center [583, 191] width 206 height 26
type input "yady ass appreciation bundle"
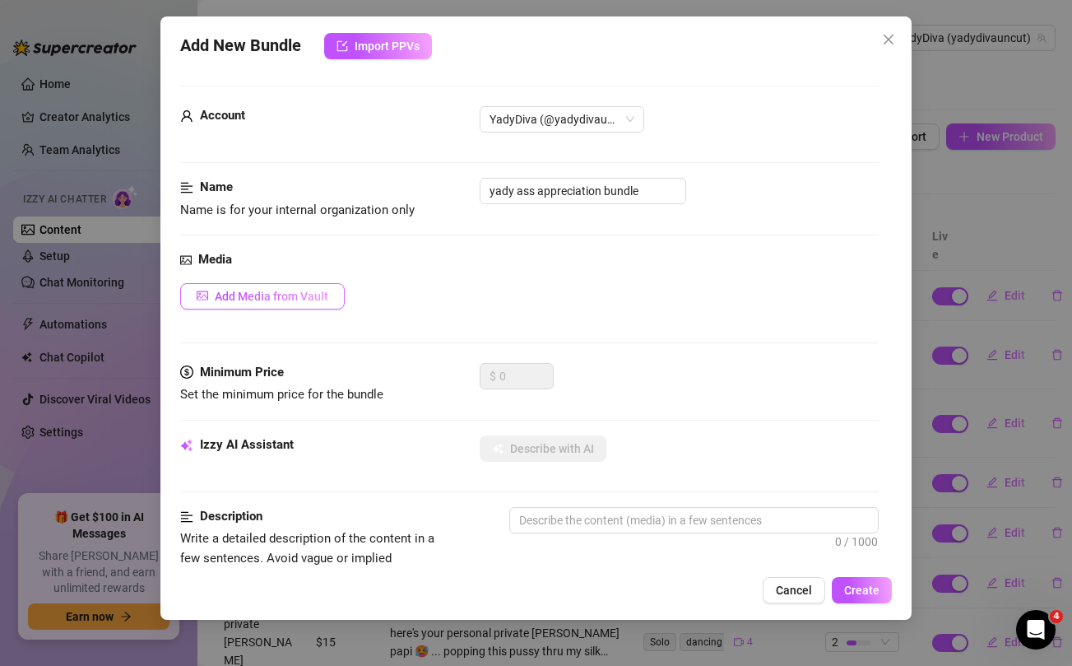
click at [301, 299] on span "Add Media from Vault" at bounding box center [272, 296] width 114 height 13
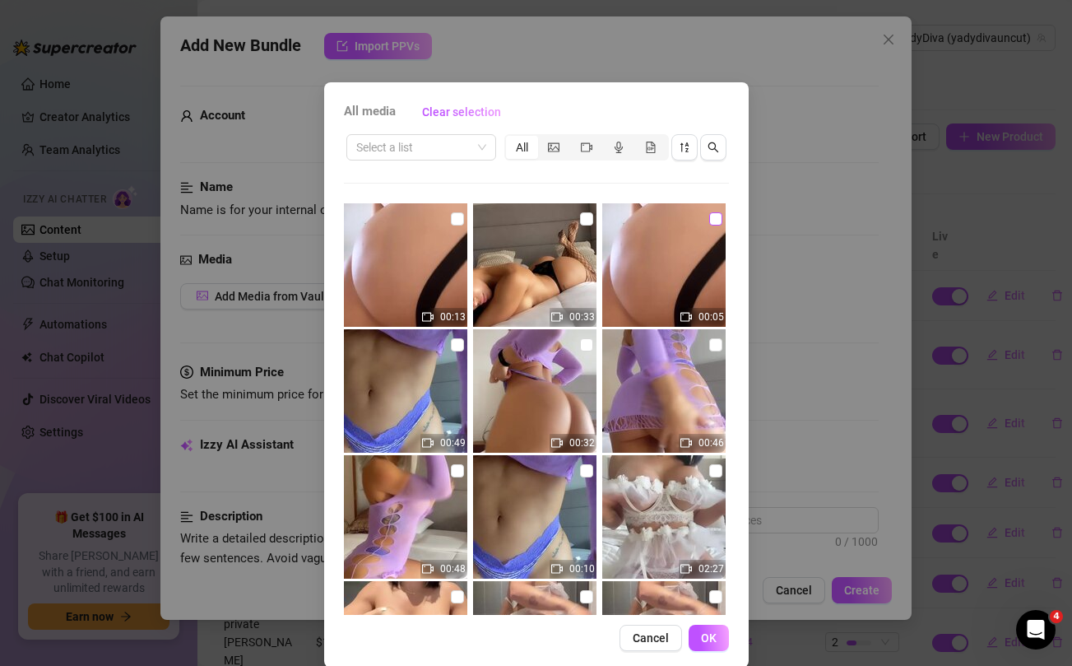
click at [718, 221] on input "checkbox" at bounding box center [715, 218] width 13 height 13
checkbox input "true"
click at [585, 217] on input "checkbox" at bounding box center [586, 218] width 13 height 13
checkbox input "true"
click at [454, 220] on input "checkbox" at bounding box center [457, 218] width 13 height 13
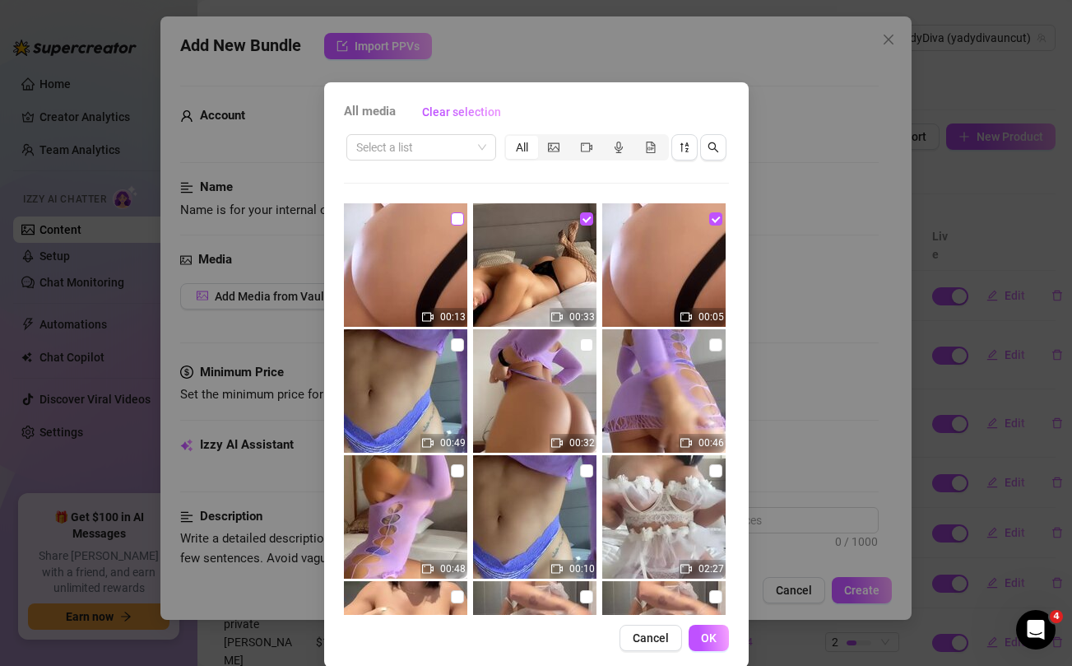
checkbox input "true"
click at [706, 638] on span "OK" at bounding box center [709, 637] width 16 height 13
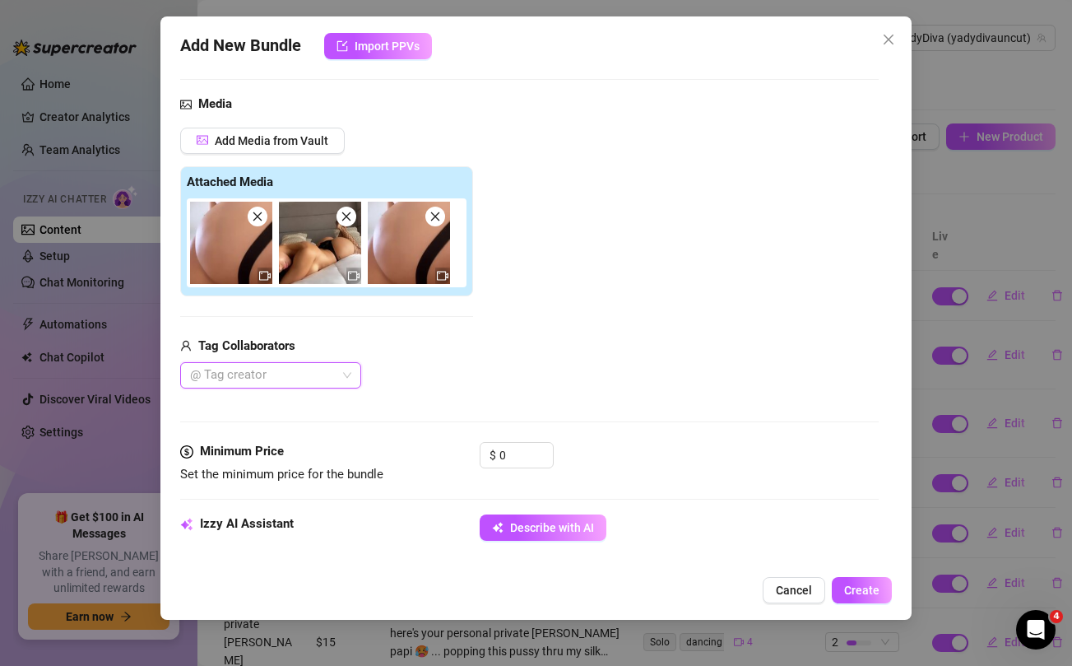
scroll to position [167, 0]
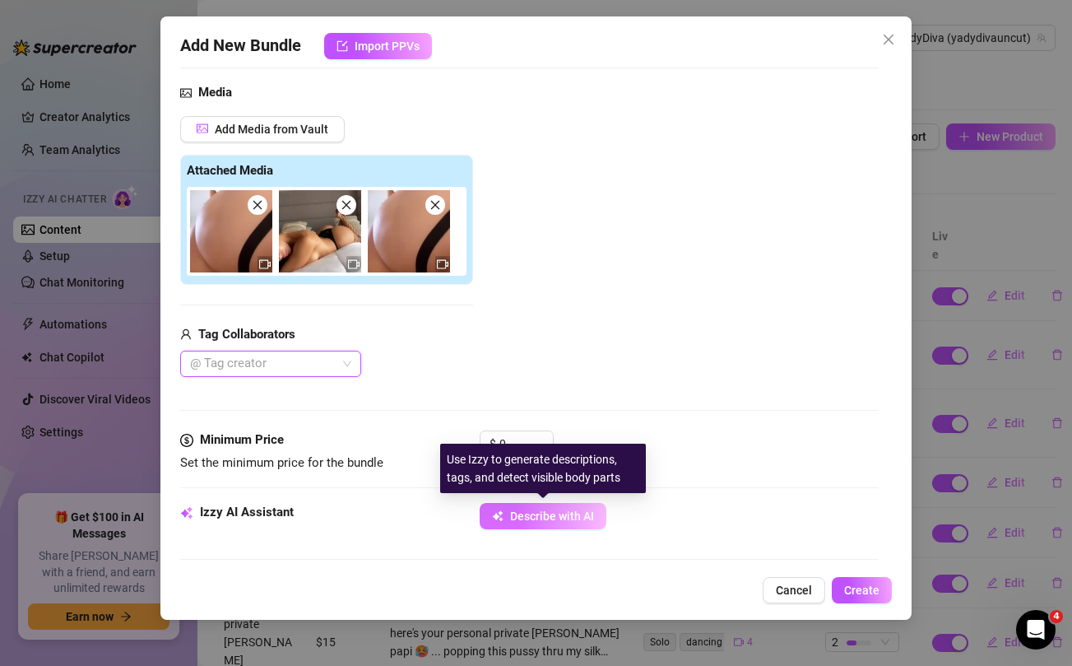
click at [522, 516] on span "Describe with AI" at bounding box center [552, 515] width 84 height 13
type textarea "Yadira"
type textarea "Yadira wears"
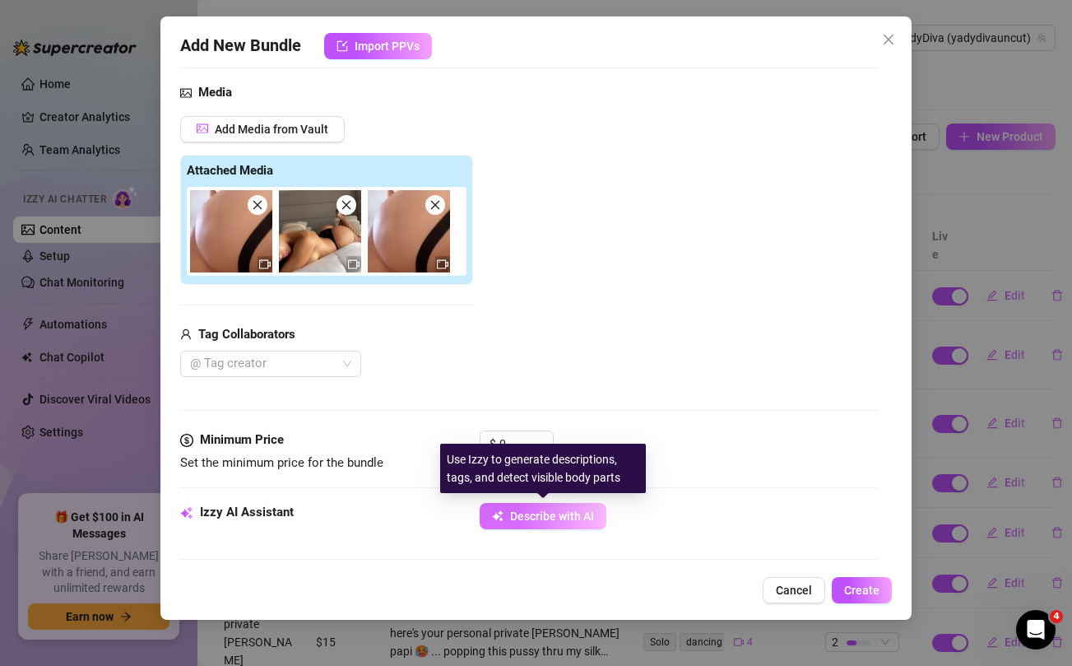
type textarea "Yadira wears a"
type textarea "Yadira wears a strappy"
type textarea "Yadira wears a strappy black"
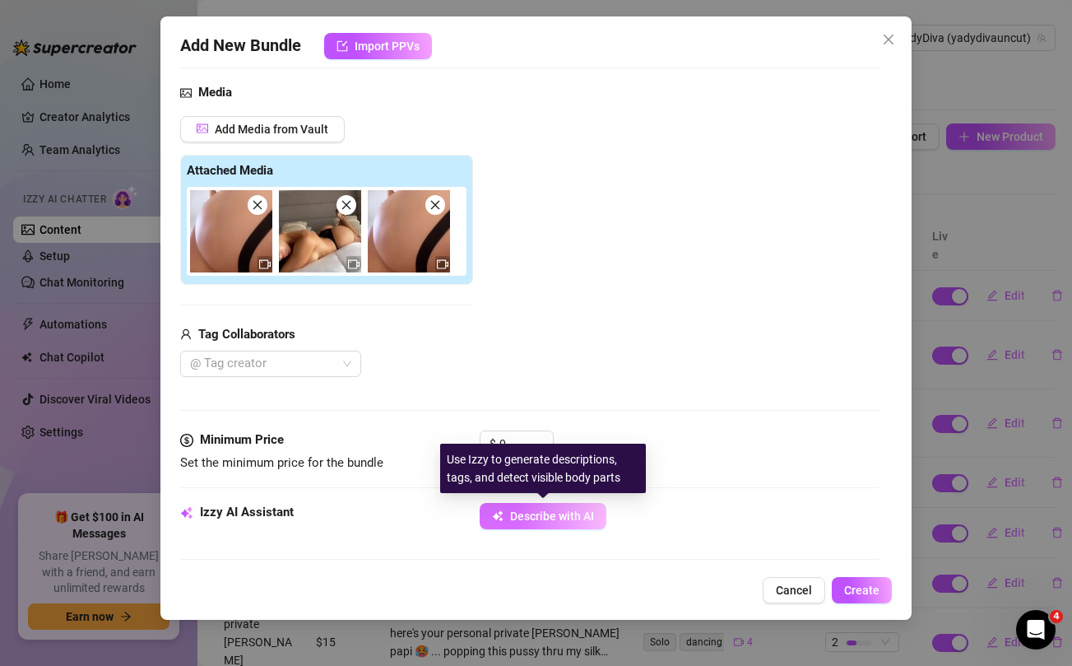
type textarea "Yadira wears a strappy black"
type textarea "Yadira wears a strappy black thong"
type textarea "Yadira wears a strappy black thong harness,"
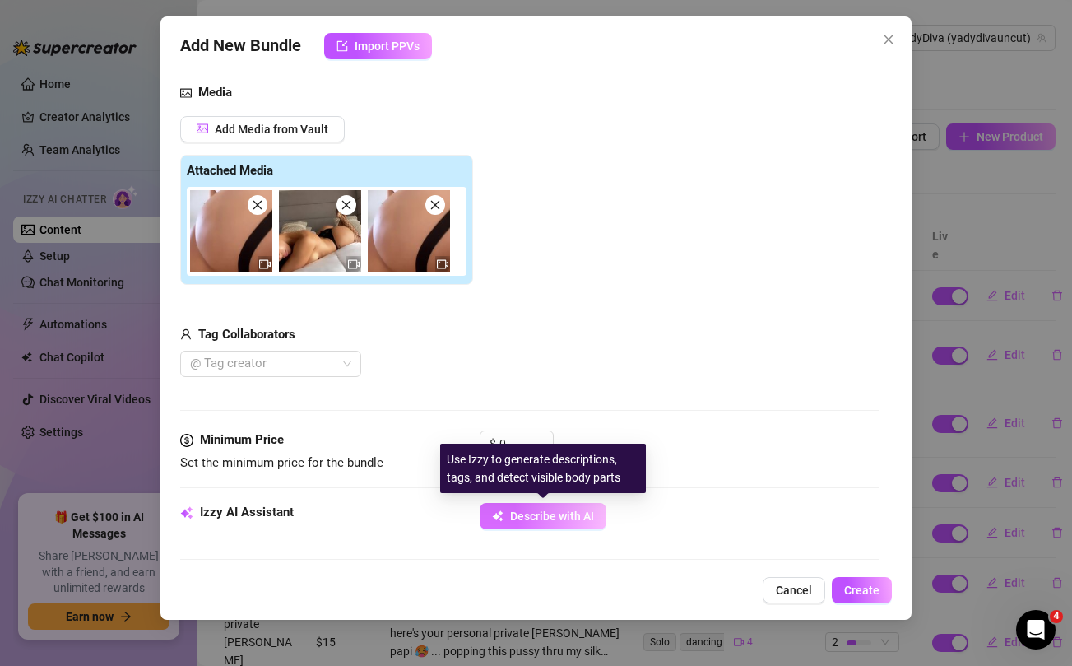
type textarea "Yadira wears a strappy black thong harness, showing"
type textarea "Yadira wears a strappy black thong harness, showing off"
type textarea "Yadira wears a strappy black thong harness, showing off her"
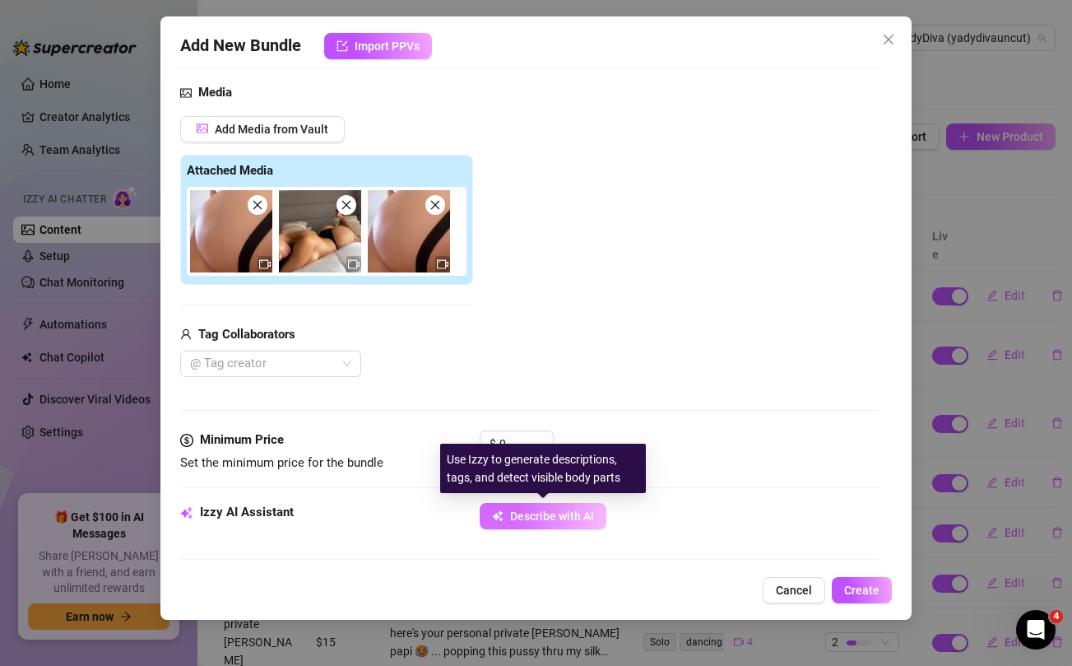
type textarea "Yadira wears a strappy black thong harness, showing off her"
type textarea "Yadira wears a strappy black thong harness, showing off her huge"
type textarea "Yadira wears a strappy black thong harness, showing off her huge bare"
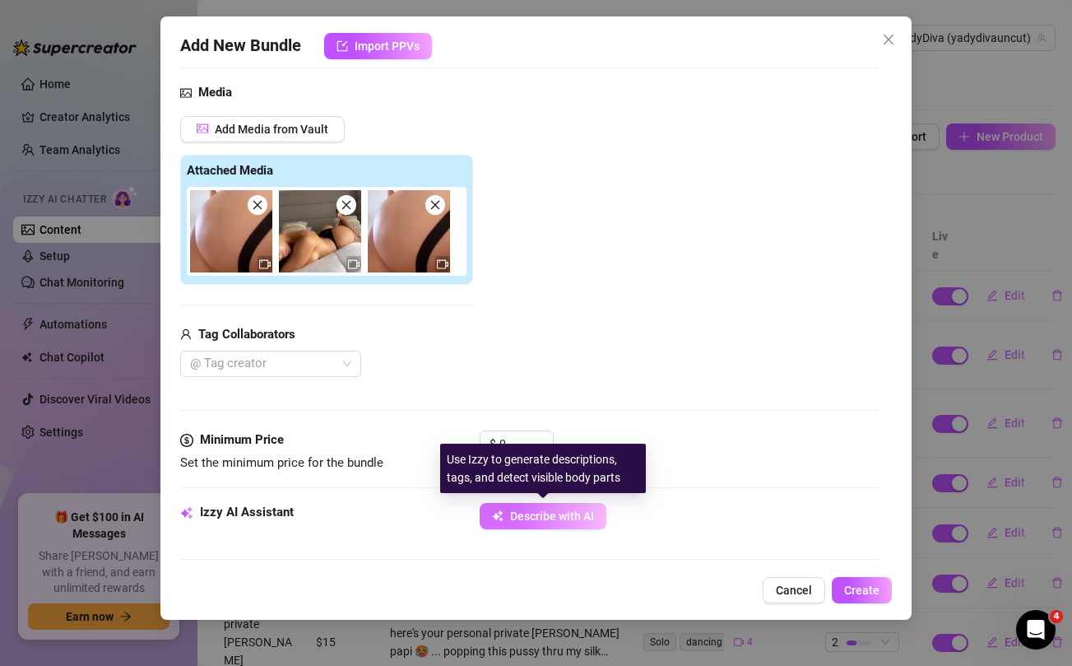
type textarea "Yadira wears a strappy black thong harness, showing off her huge bare ass"
type textarea "Yadira wears a strappy black thong harness, showing off her huge bare ass in"
type textarea "Yadira wears a strappy black thong harness, showing off her huge bare ass in cl…"
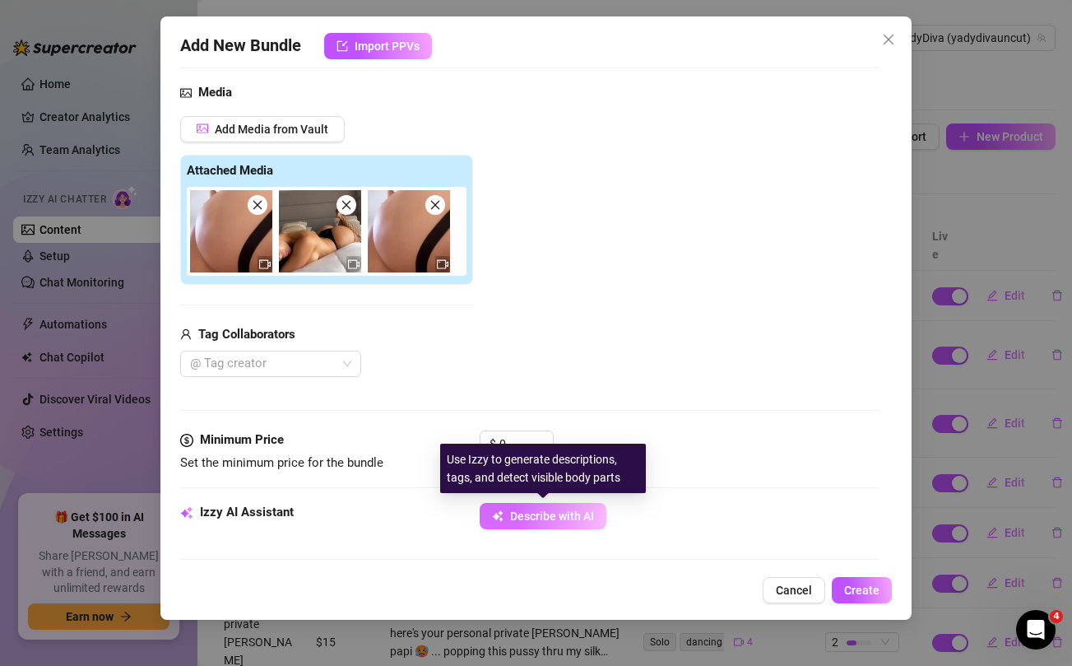
type textarea "Yadira wears a strappy black thong harness, showing off her huge bare ass in cl…"
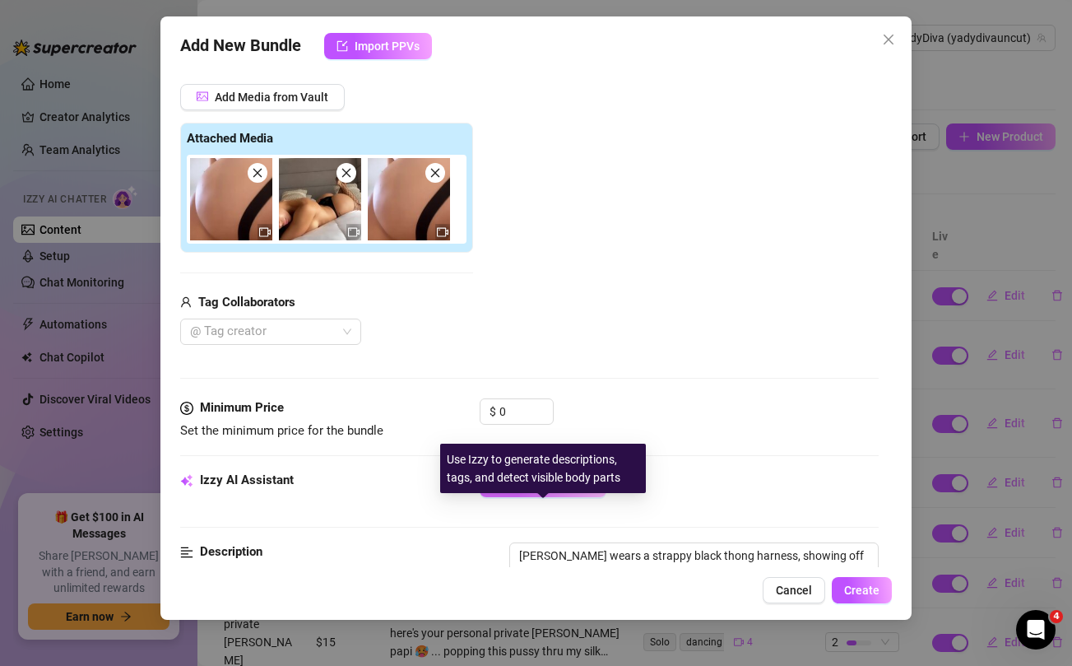
type textarea "Yadira wears a strappy black thong harness, showing off her huge bare ass in cl…"
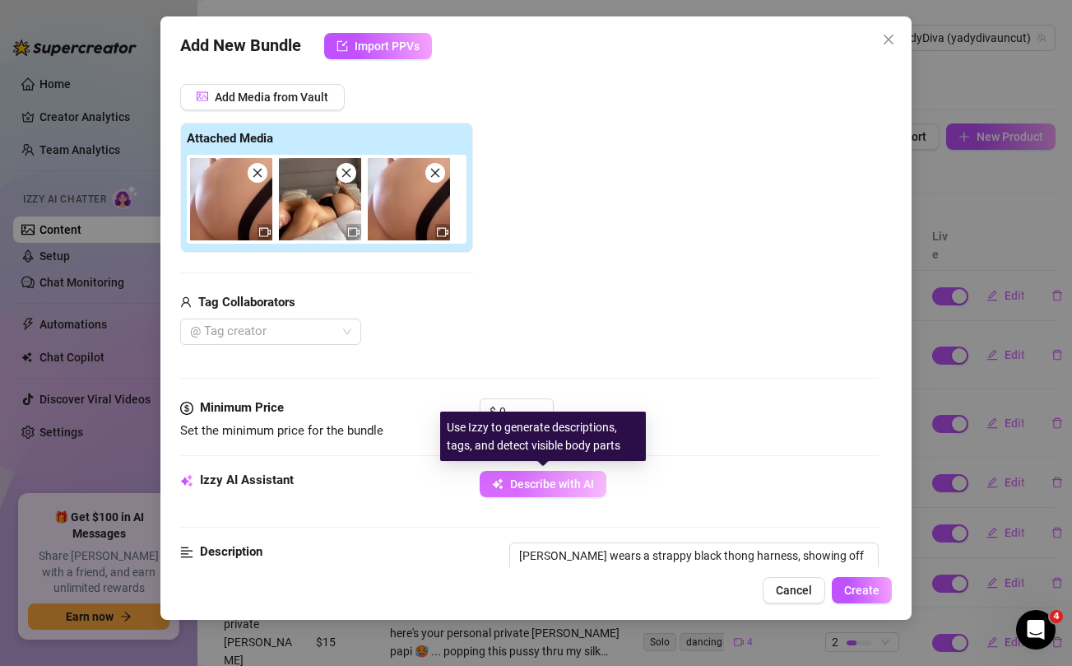
type textarea "Yadira wears a strappy black thong harness, showing off her huge bare ass in cl…"
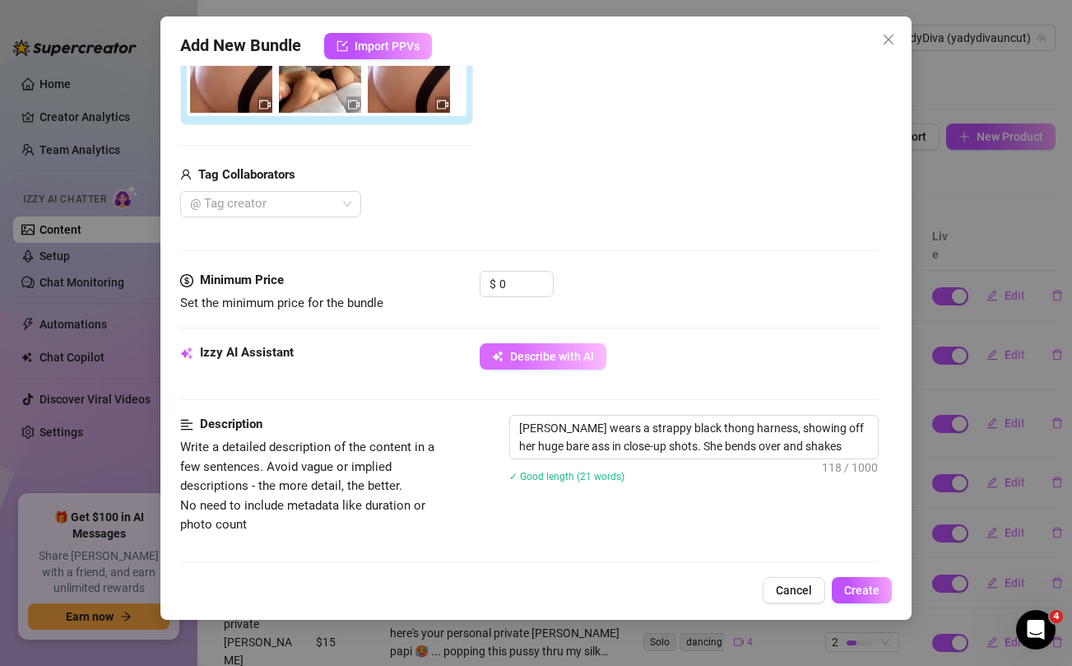
type textarea "Yadira wears a strappy black thong harness, showing off her huge bare ass in cl…"
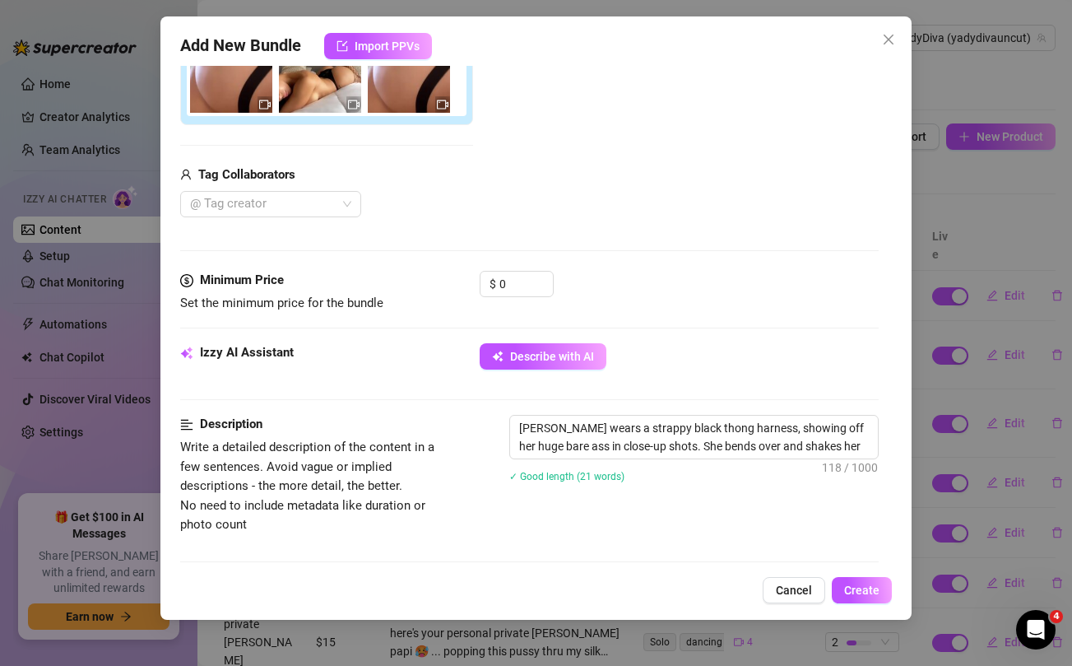
type textarea "Yadira wears a strappy black thong harness, showing off her huge bare ass in cl…"
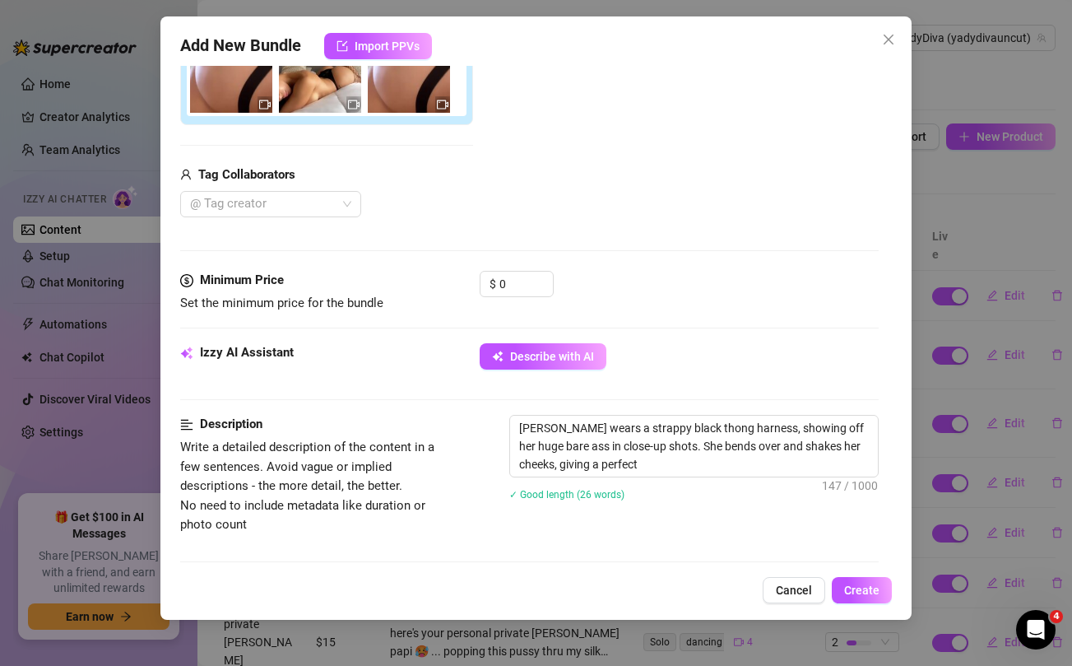
type textarea "Yadira wears a strappy black thong harness, showing off her huge bare ass in cl…"
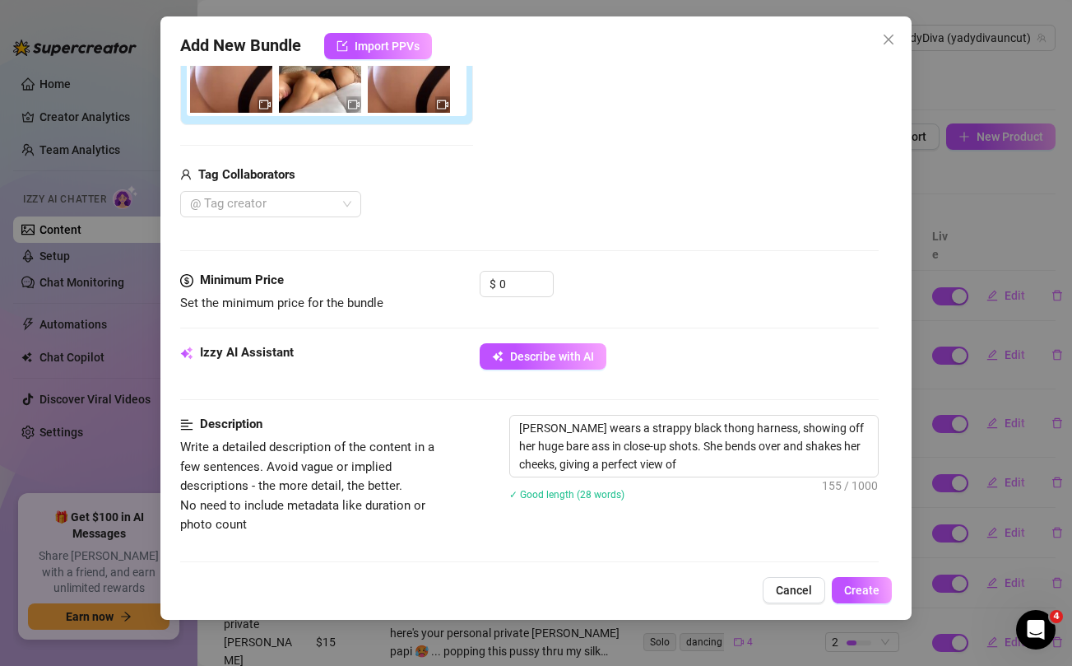
type textarea "Yadira wears a strappy black thong harness, showing off her huge bare ass in cl…"
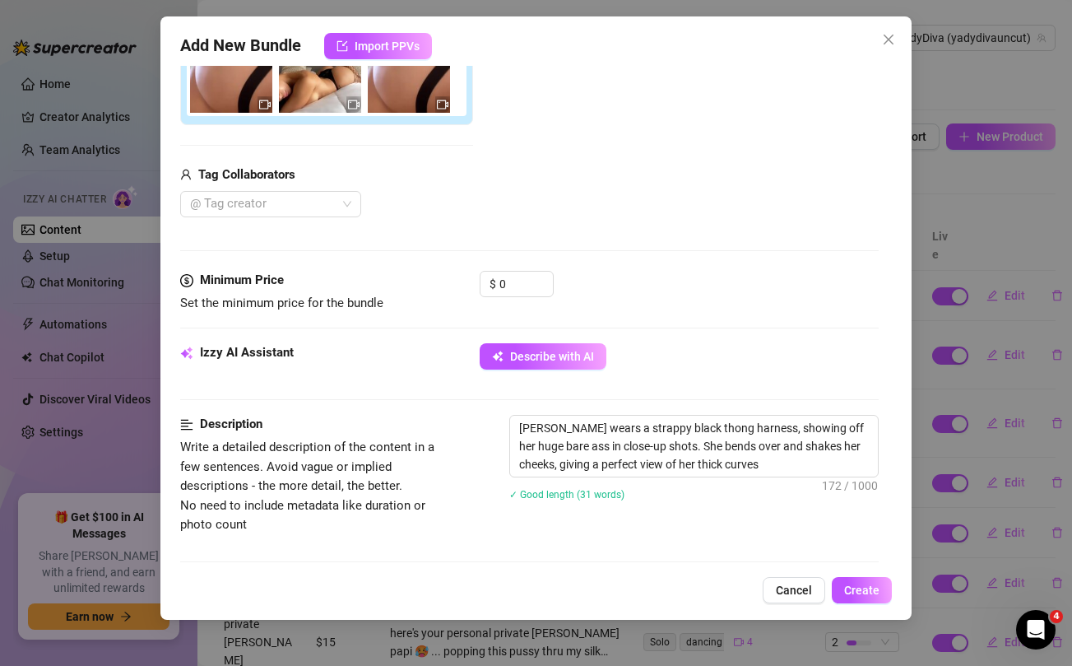
type textarea "Yadira wears a strappy black thong harness, showing off her huge bare ass in cl…"
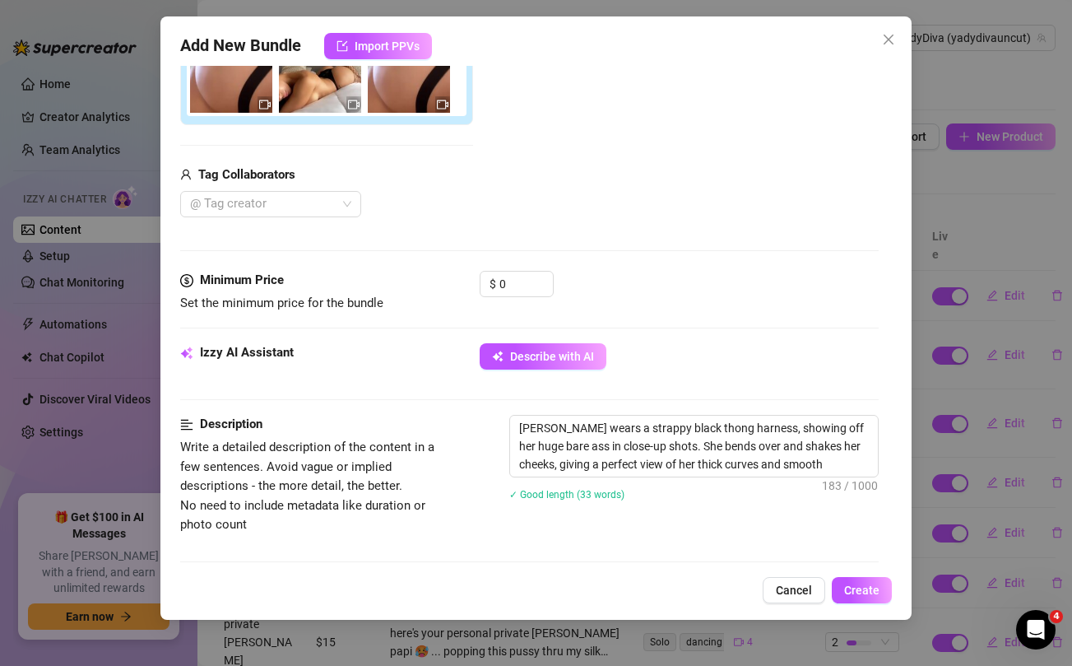
type textarea "Yadira wears a strappy black thong harness, showing off her huge bare ass in cl…"
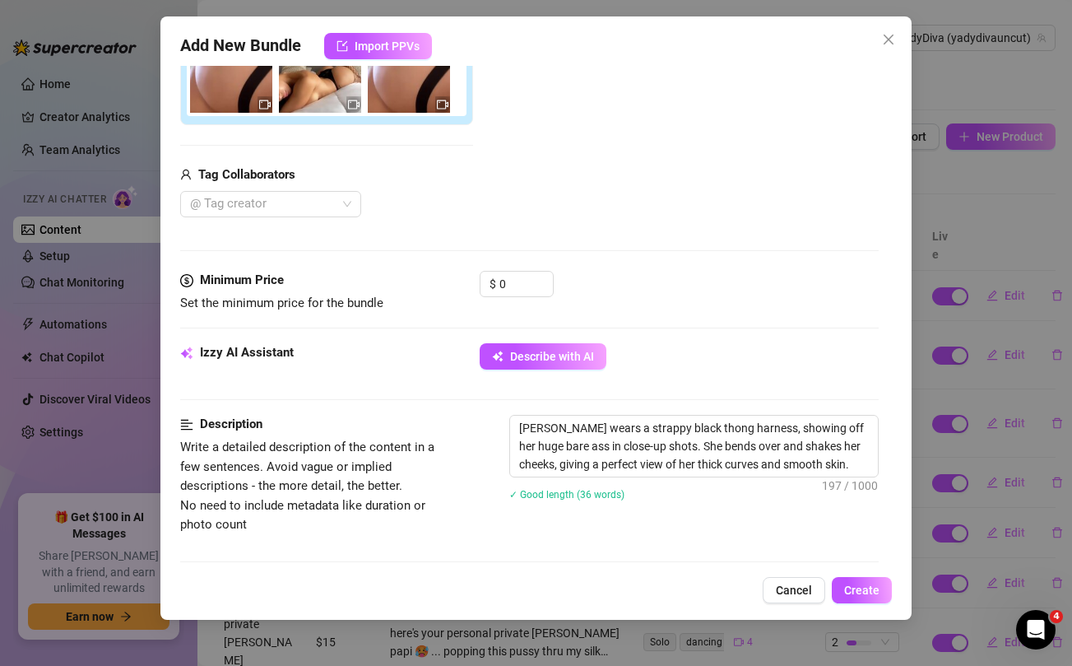
type textarea "Yadira wears a strappy black thong harness, showing off her huge bare ass in cl…"
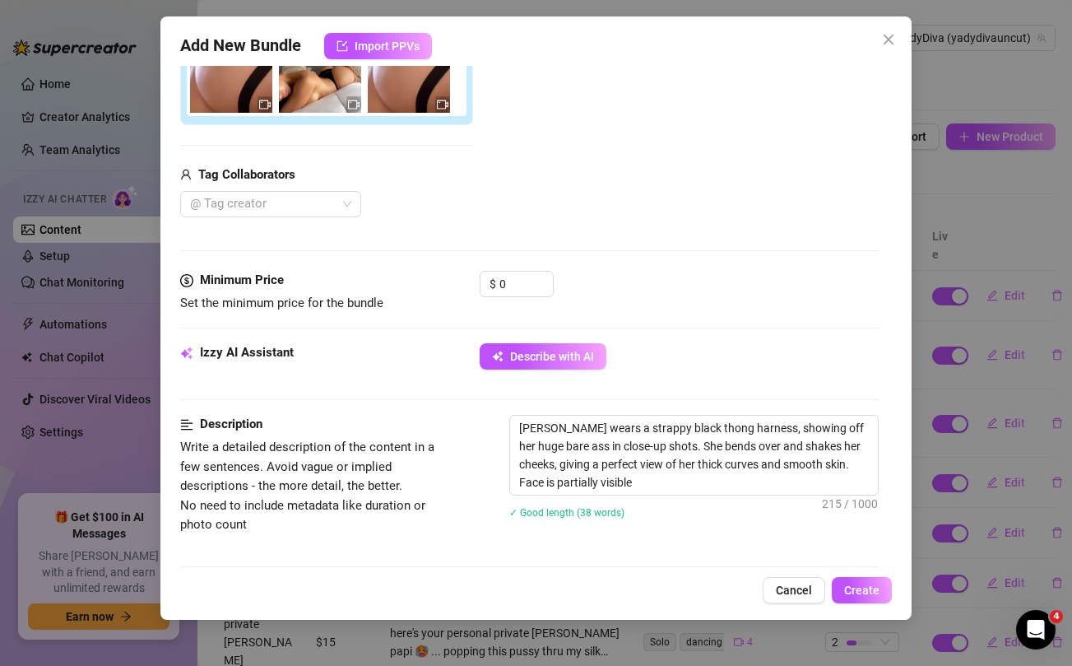
type textarea "Yadira wears a strappy black thong harness, showing off her huge bare ass in cl…"
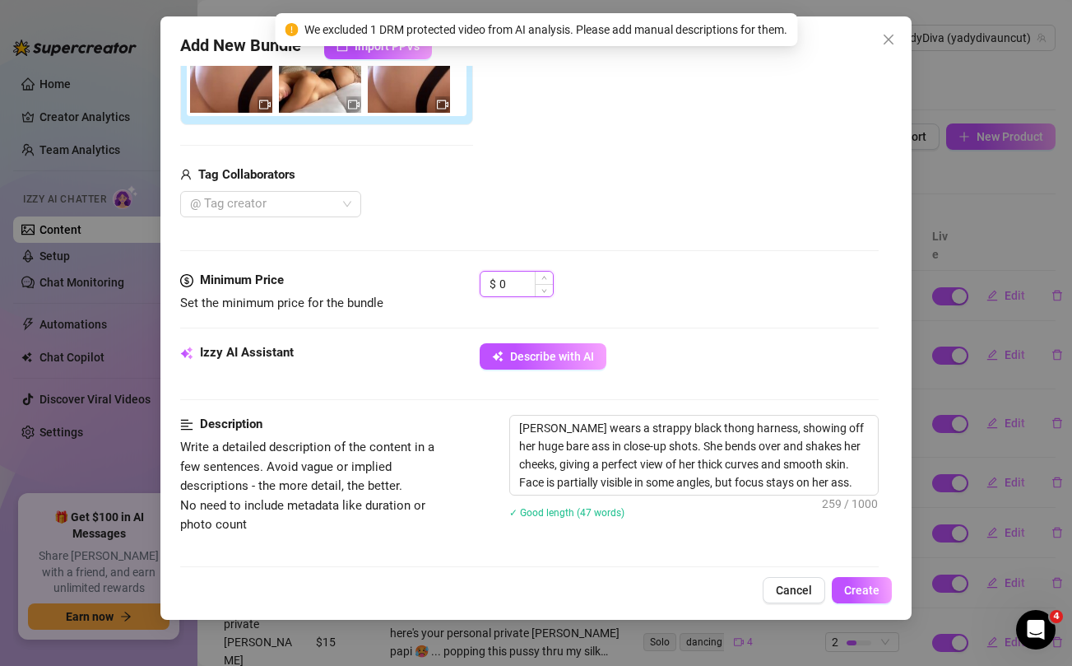
click at [512, 287] on input "0" at bounding box center [525, 283] width 53 height 25
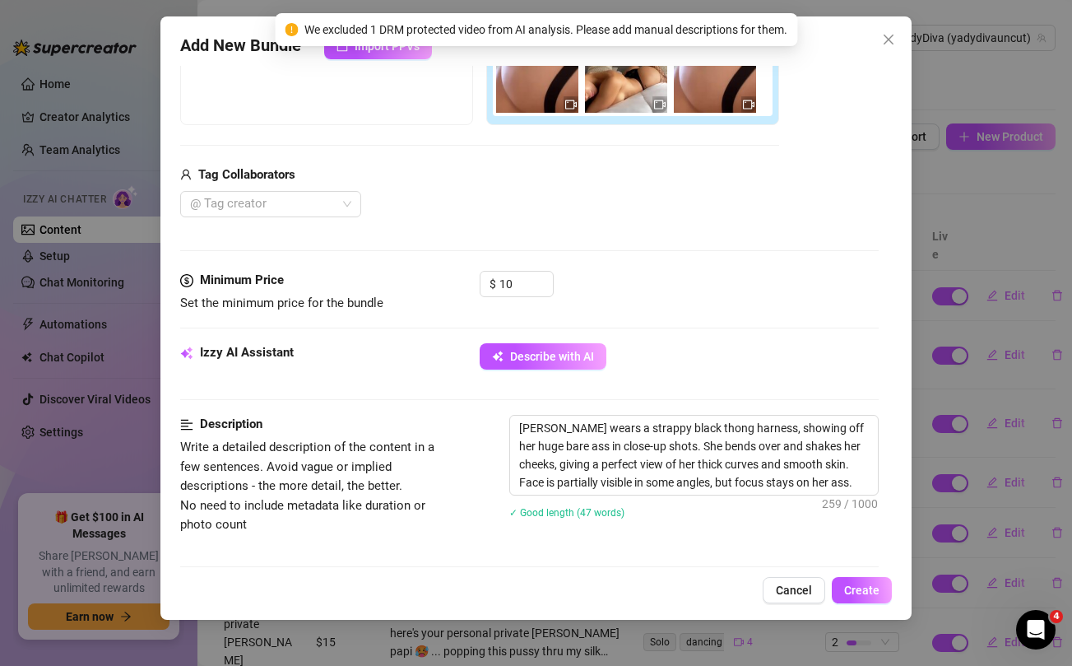
click at [548, 165] on div "Tag Collaborators" at bounding box center [479, 175] width 599 height 20
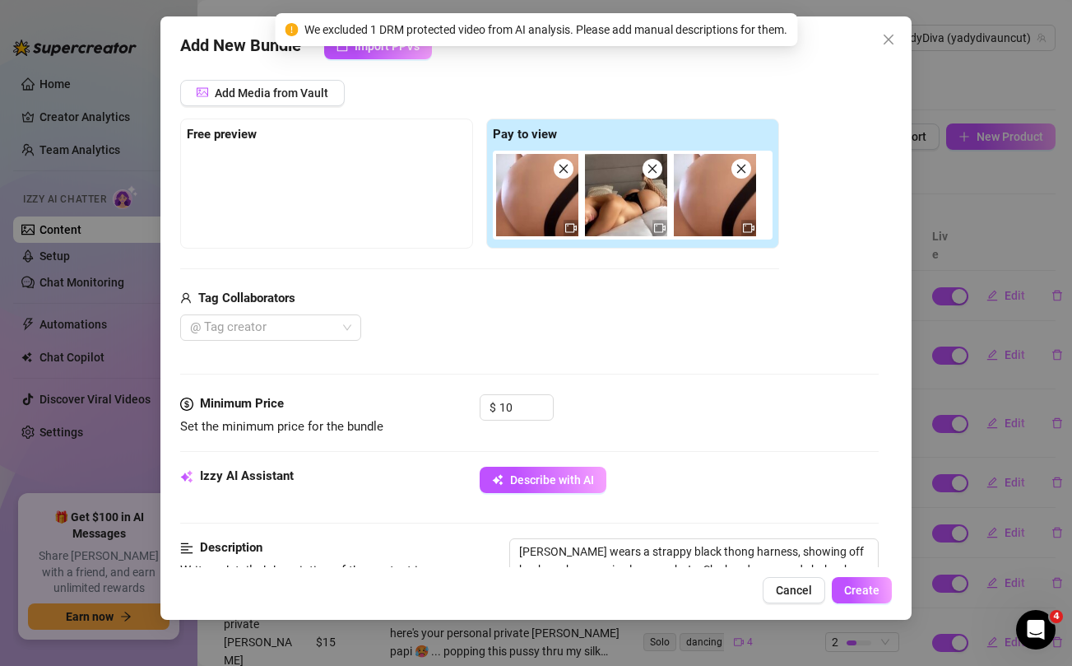
scroll to position [202, 0]
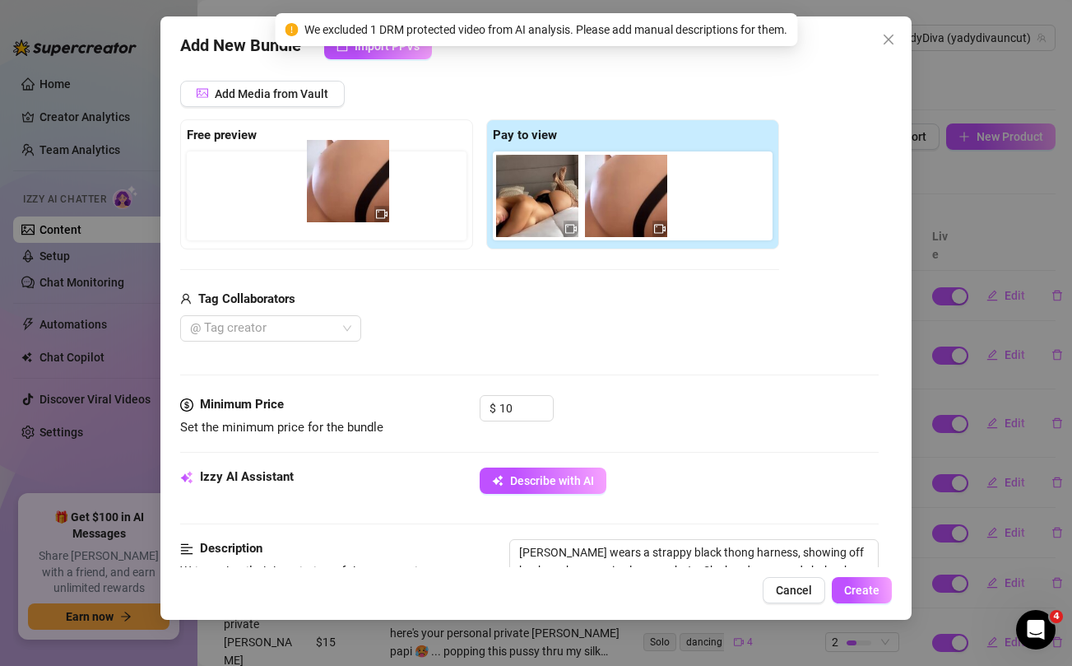
drag, startPoint x: 537, startPoint y: 194, endPoint x: 341, endPoint y: 179, distance: 196.3
click at [341, 179] on div "Free preview Pay to view" at bounding box center [479, 184] width 599 height 130
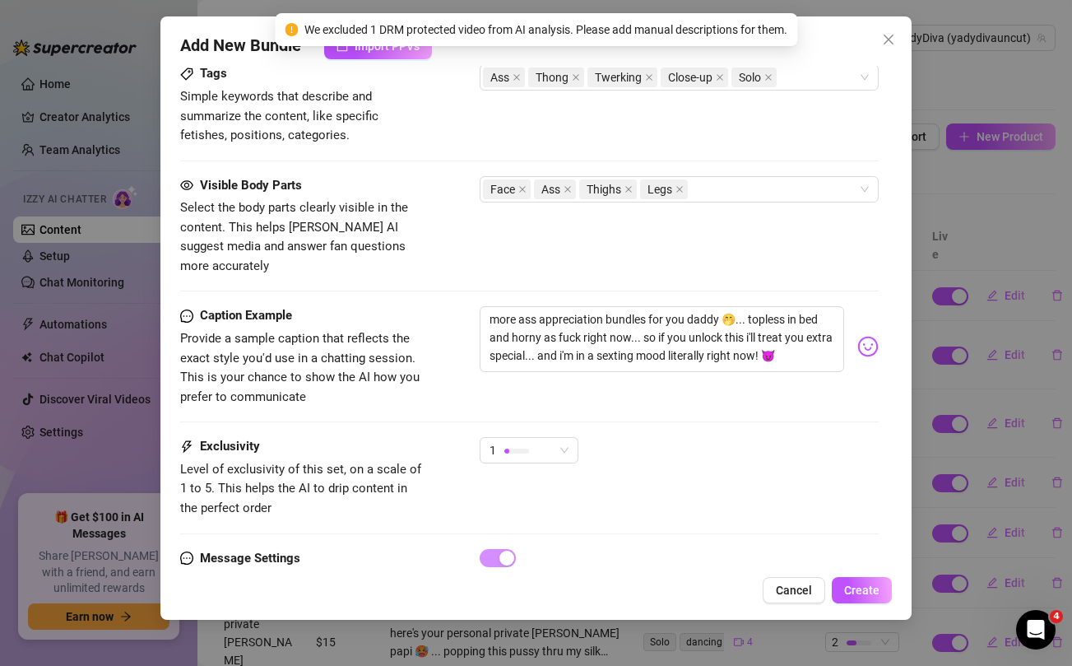
scroll to position [910, 0]
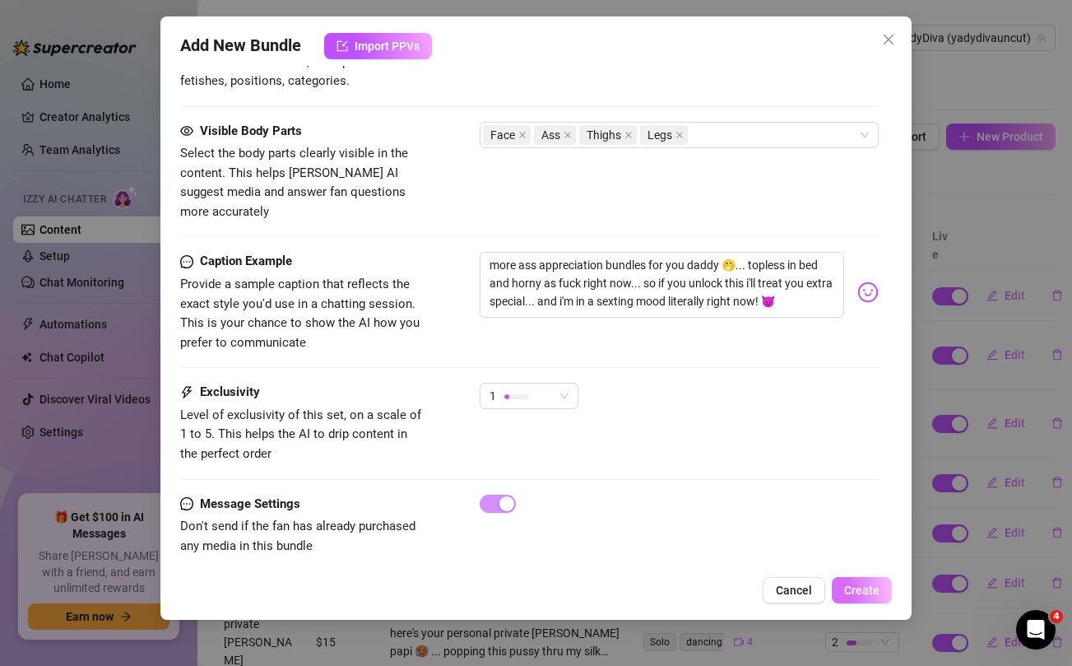
click at [868, 593] on span "Create" at bounding box center [861, 589] width 35 height 13
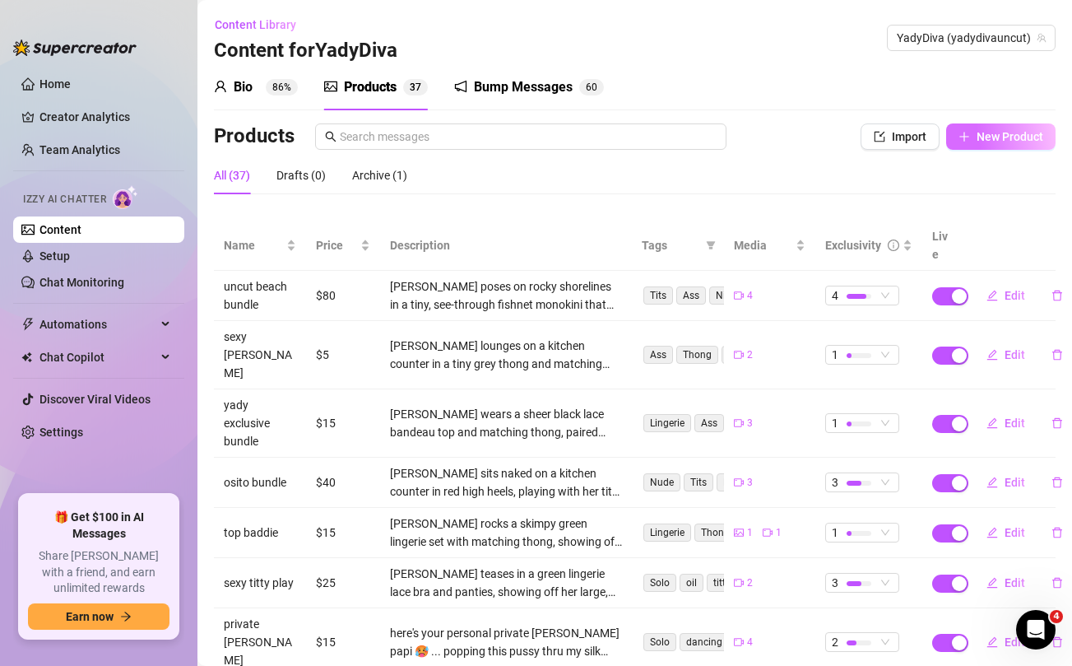
click at [983, 144] on button "New Product" at bounding box center [1000, 136] width 109 height 26
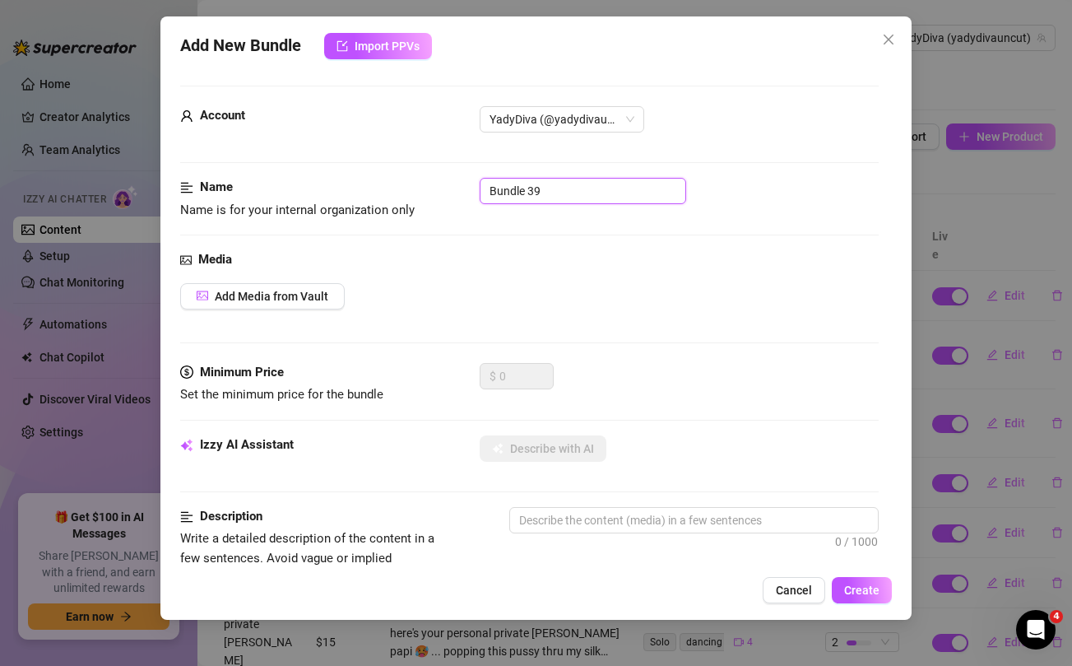
click at [611, 186] on input "Bundle 39" at bounding box center [583, 191] width 206 height 26
click at [651, 332] on div "Media Add Media from Vault" at bounding box center [529, 306] width 698 height 113
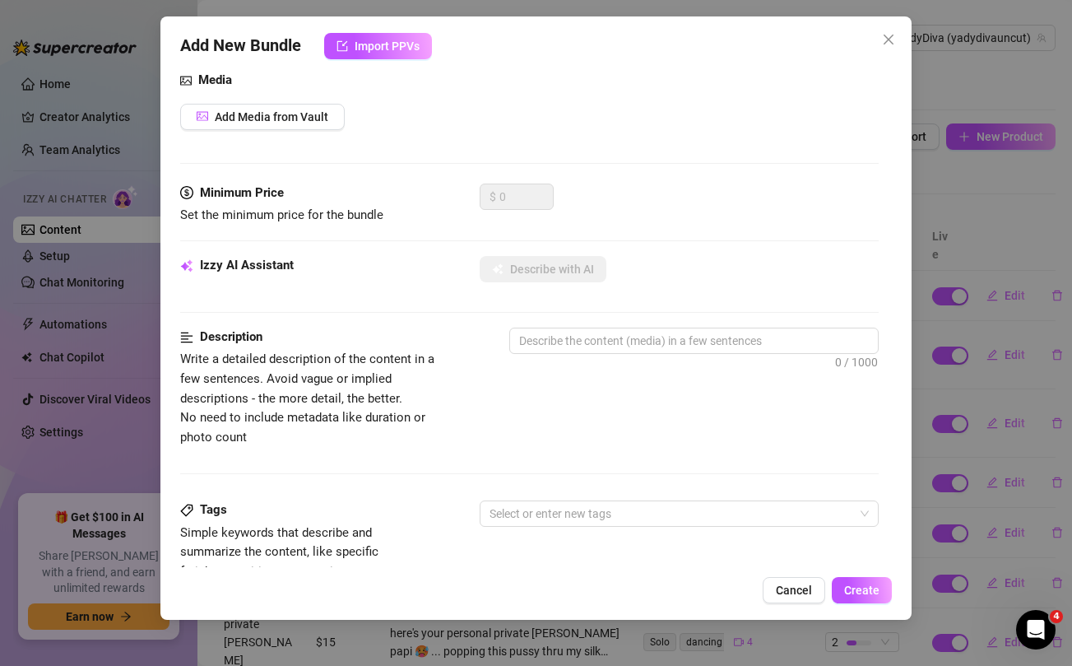
scroll to position [483, 0]
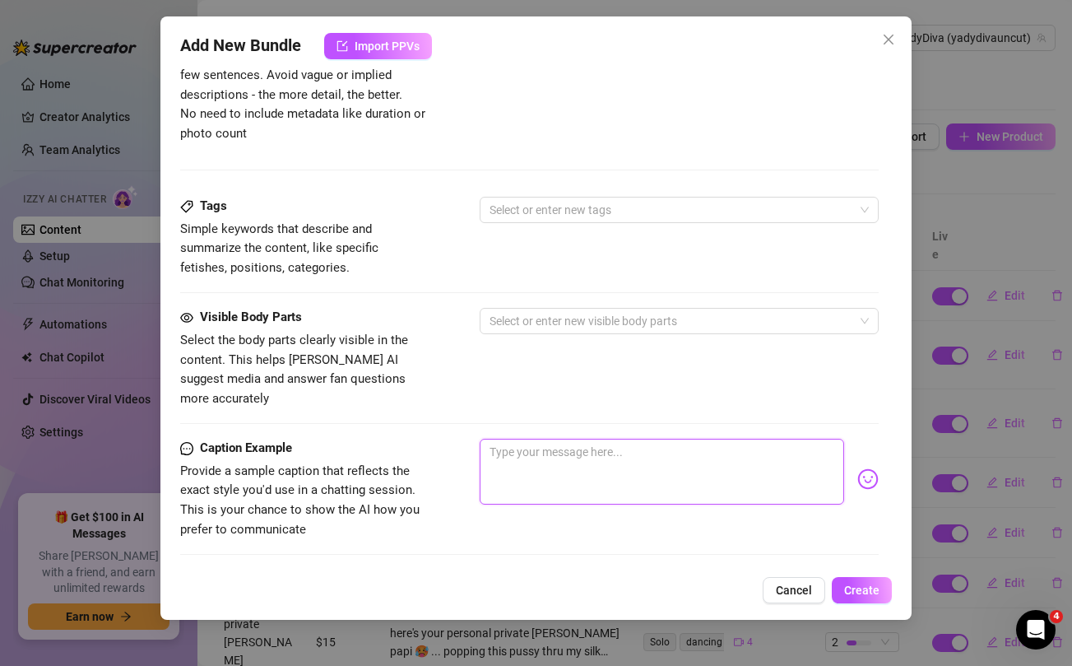
click at [595, 441] on textarea at bounding box center [662, 471] width 364 height 66
paste textarea "😈 Purple Lace Bundle 😈 ... unlock and this bundle will take care of all your ne…"
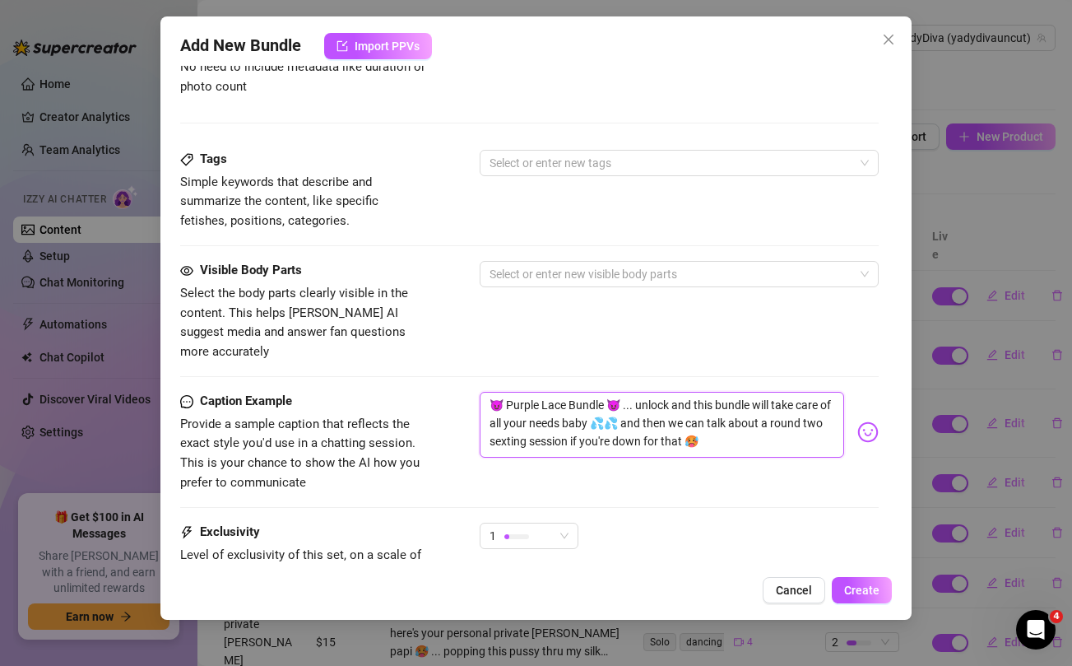
scroll to position [540, 0]
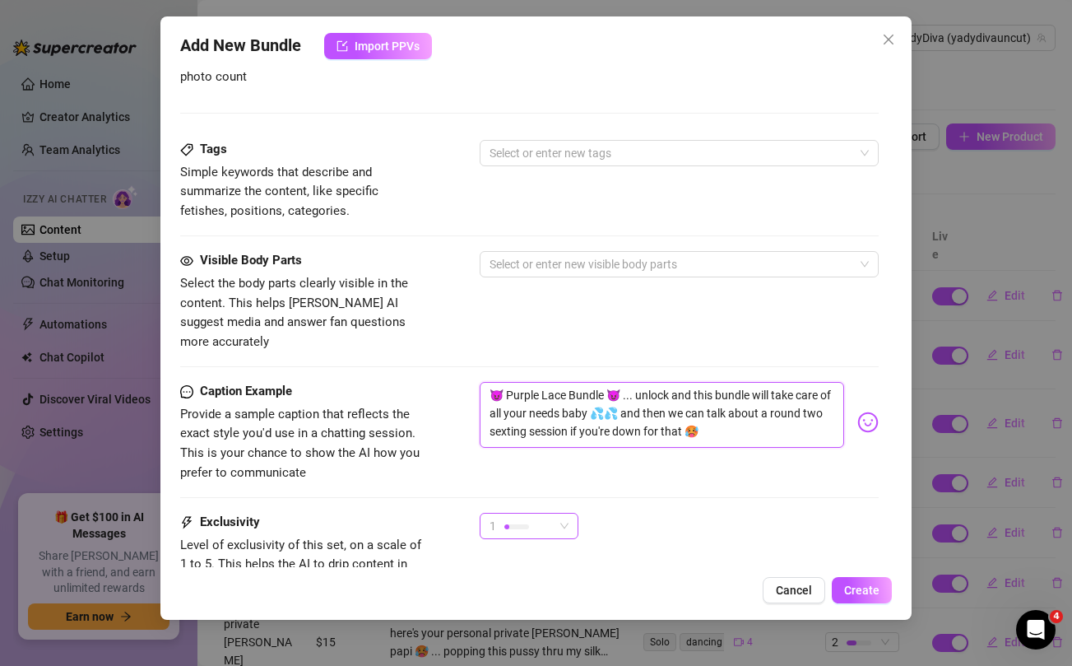
click at [550, 513] on div "1" at bounding box center [521, 525] width 64 height 25
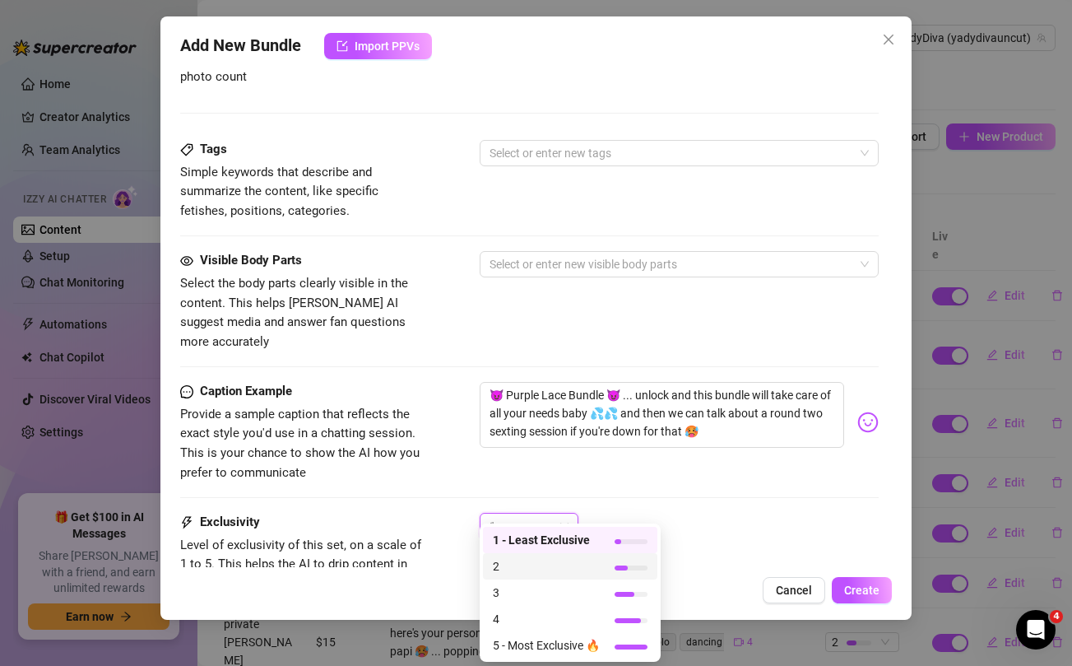
click at [513, 570] on span "2" at bounding box center [546, 566] width 107 height 18
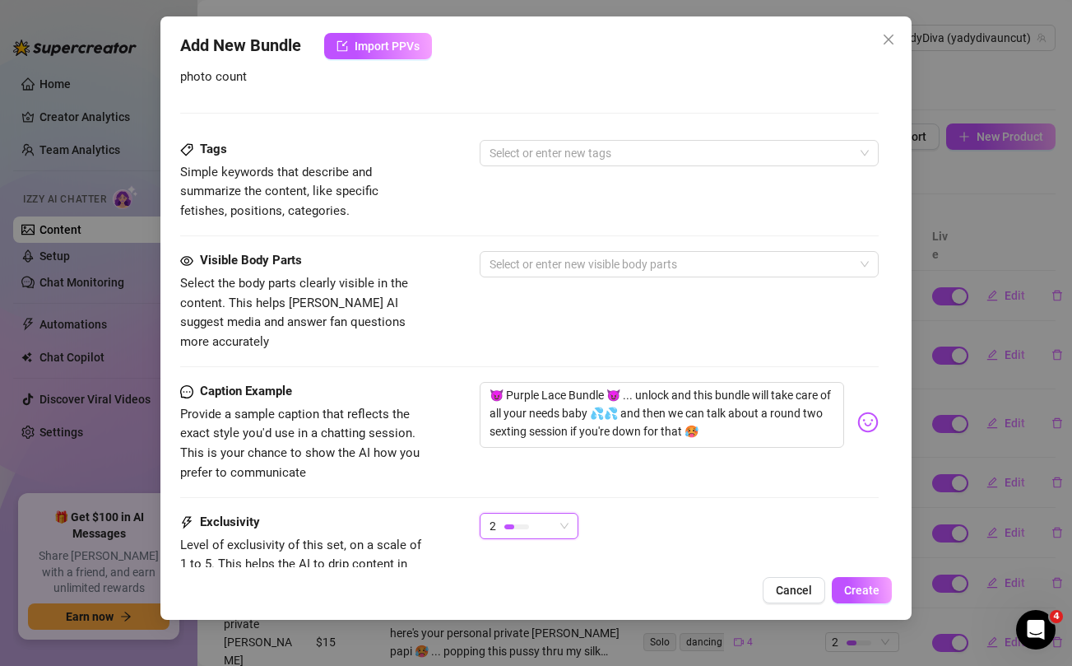
click at [453, 497] on div at bounding box center [529, 497] width 698 height 1
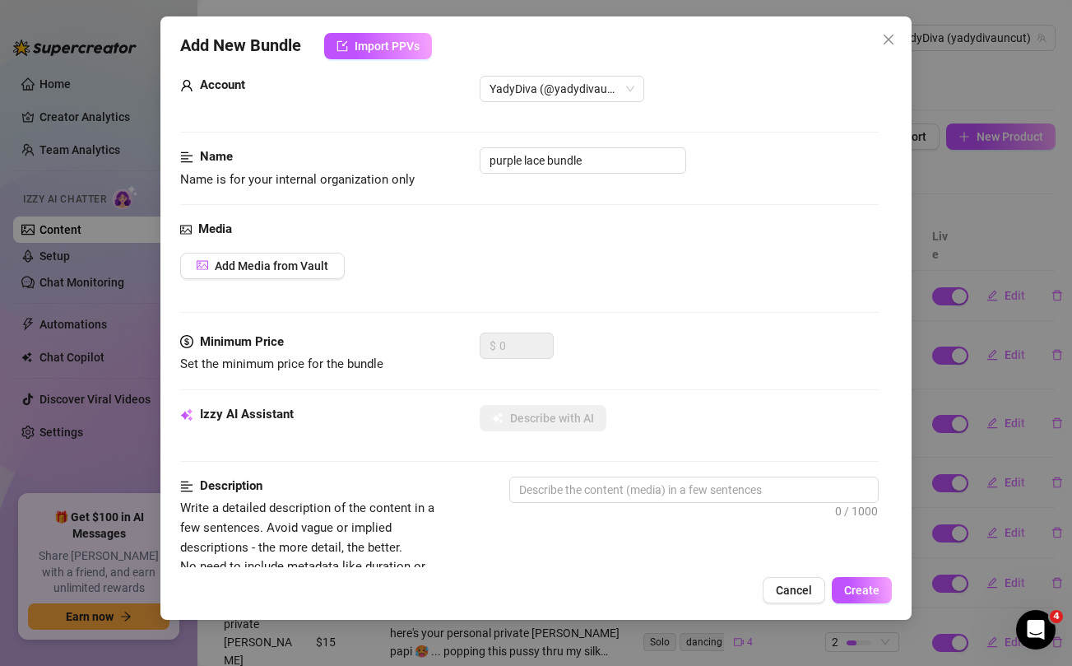
scroll to position [0, 0]
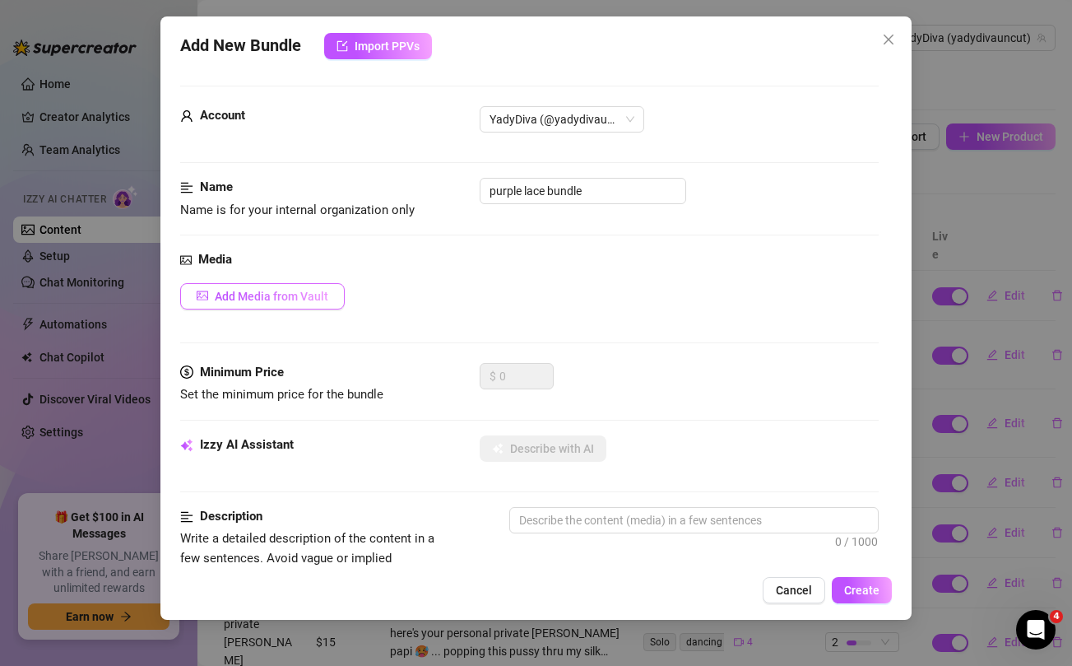
click at [293, 291] on span "Add Media from Vault" at bounding box center [272, 296] width 114 height 13
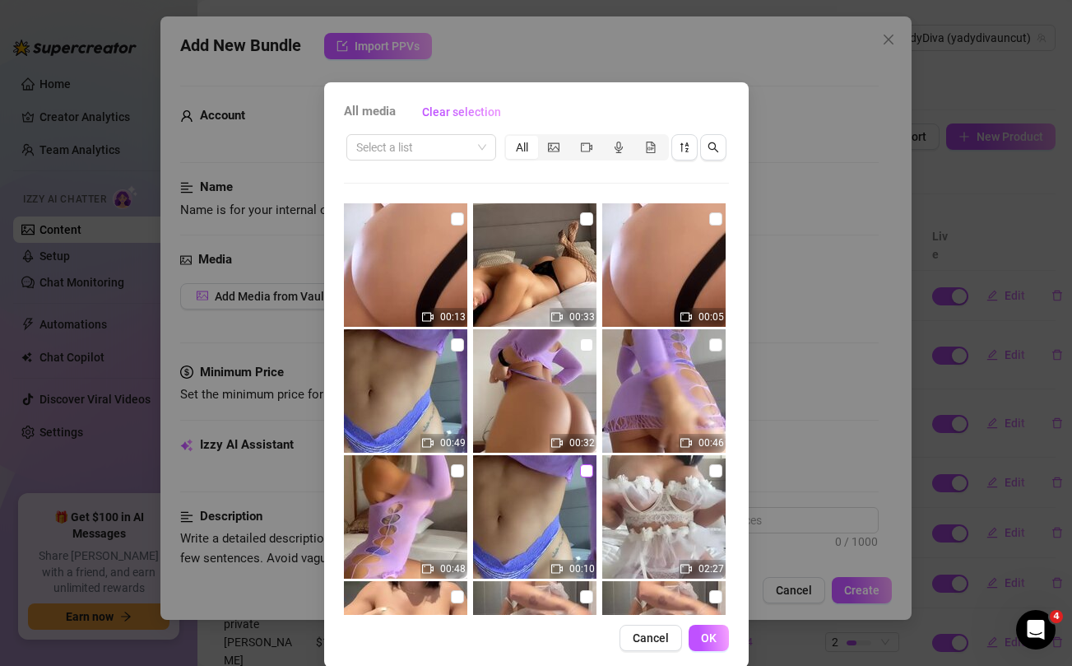
click at [588, 472] on input "checkbox" at bounding box center [586, 470] width 13 height 13
click at [454, 467] on input "checkbox" at bounding box center [457, 470] width 13 height 13
click at [456, 345] on input "checkbox" at bounding box center [457, 344] width 13 height 13
click at [584, 346] on input "checkbox" at bounding box center [586, 344] width 13 height 13
click at [717, 342] on input "checkbox" at bounding box center [715, 344] width 13 height 13
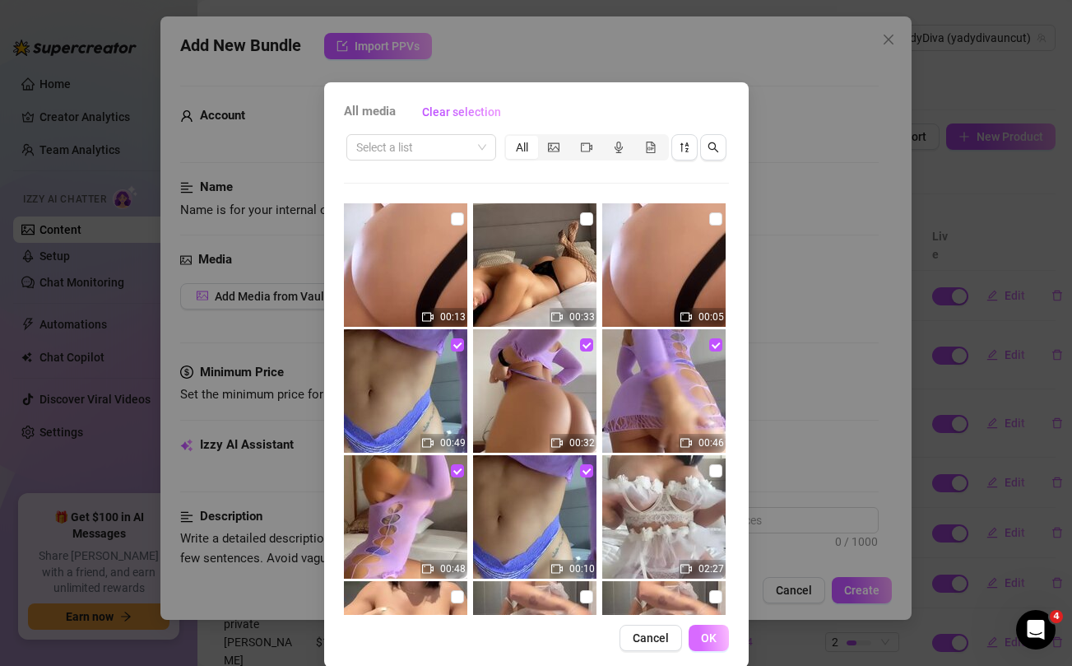
click at [712, 638] on span "OK" at bounding box center [709, 637] width 16 height 13
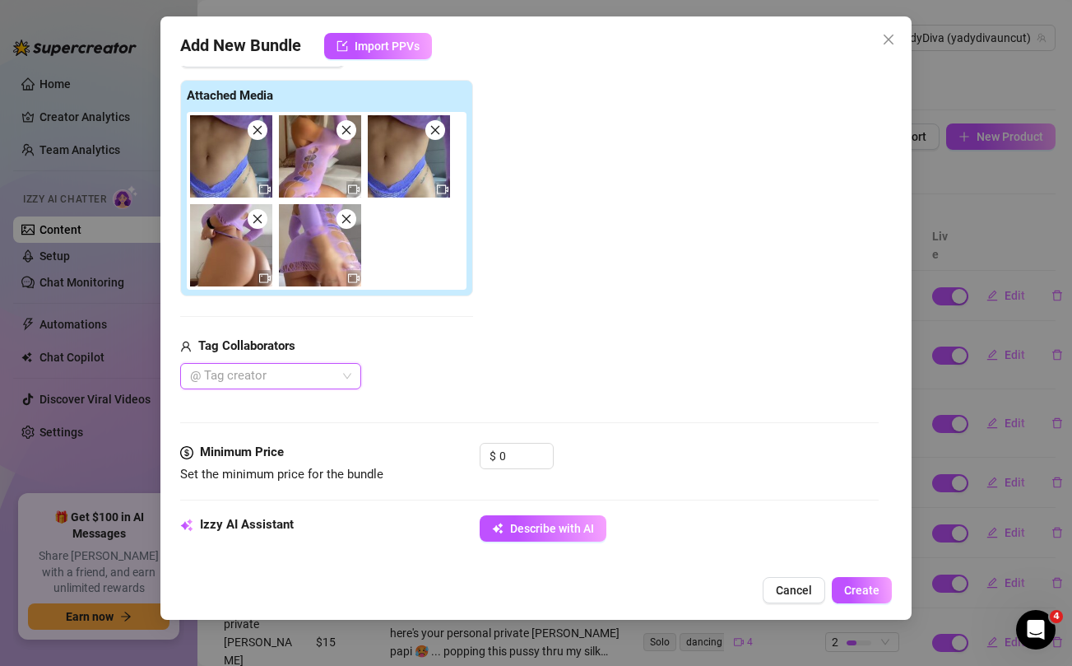
scroll to position [243, 0]
click at [528, 518] on button "Describe with AI" at bounding box center [543, 527] width 127 height 26
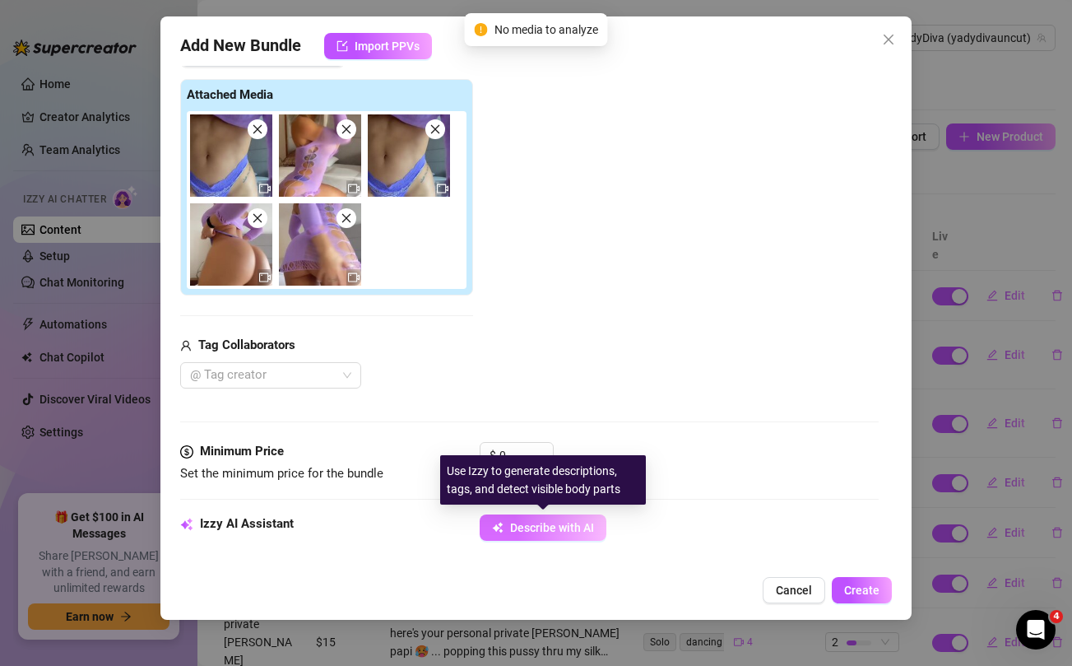
click at [528, 518] on button "Describe with AI" at bounding box center [543, 527] width 127 height 26
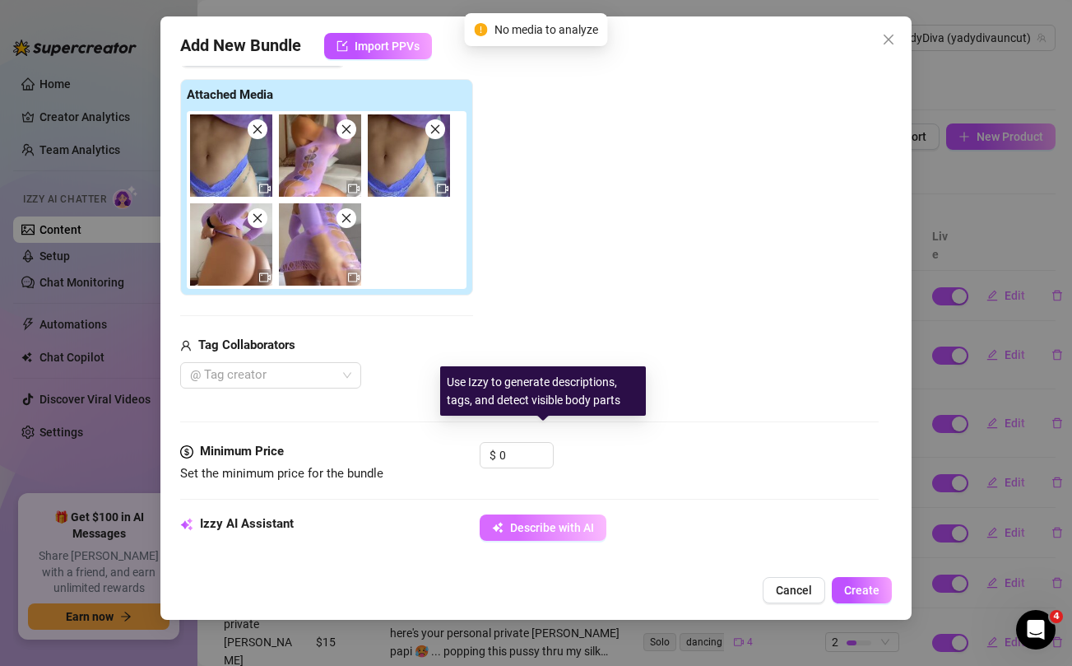
scroll to position [399, 0]
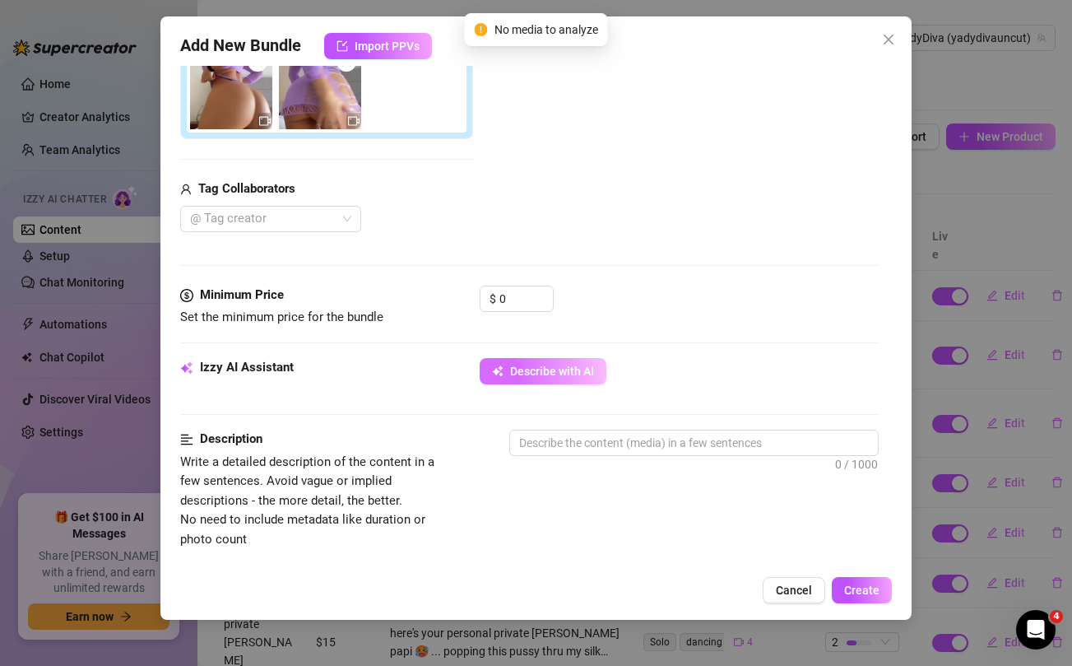
click at [553, 376] on span "Describe with AI" at bounding box center [552, 370] width 84 height 13
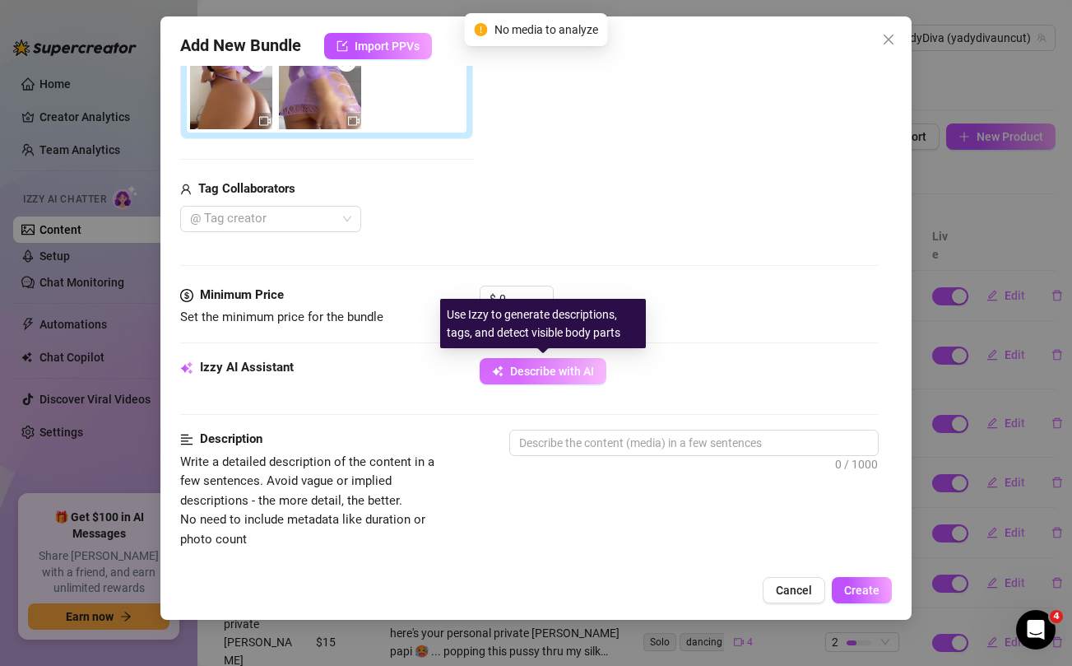
click at [553, 376] on span "Describe with AI" at bounding box center [552, 370] width 84 height 13
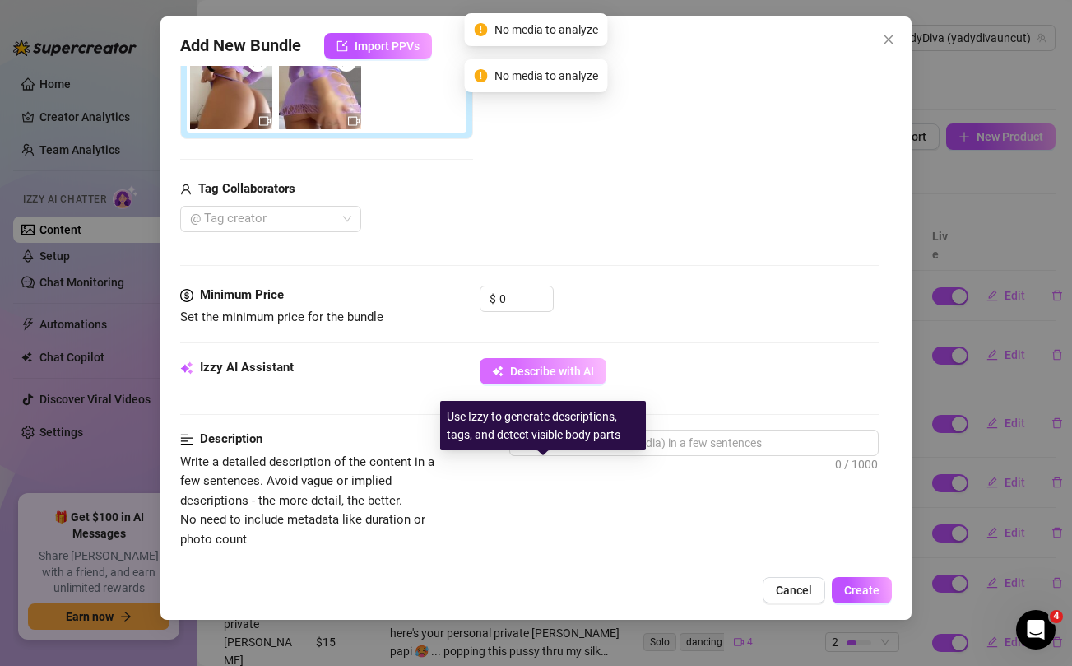
scroll to position [128, 0]
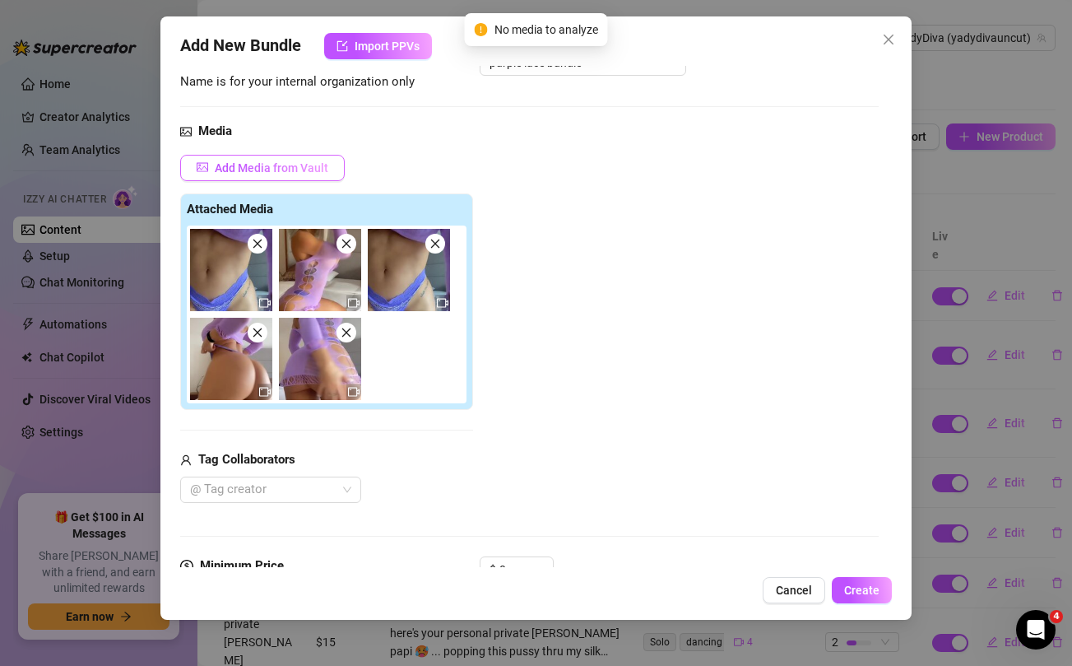
click at [309, 173] on span "Add Media from Vault" at bounding box center [272, 167] width 114 height 13
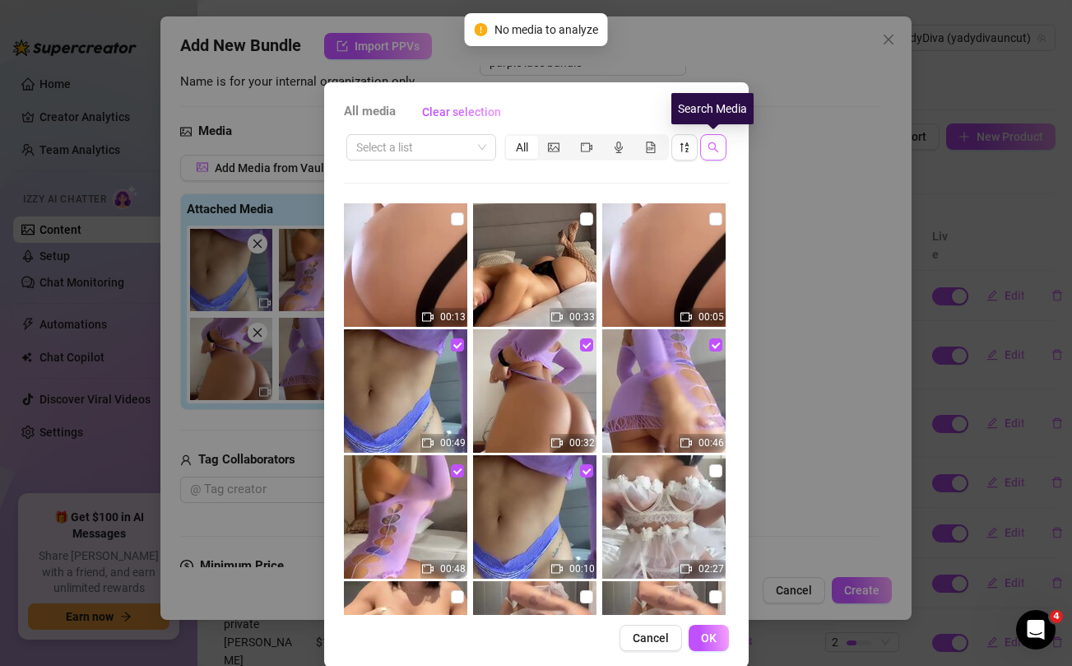
click at [721, 146] on button "button" at bounding box center [713, 147] width 26 height 26
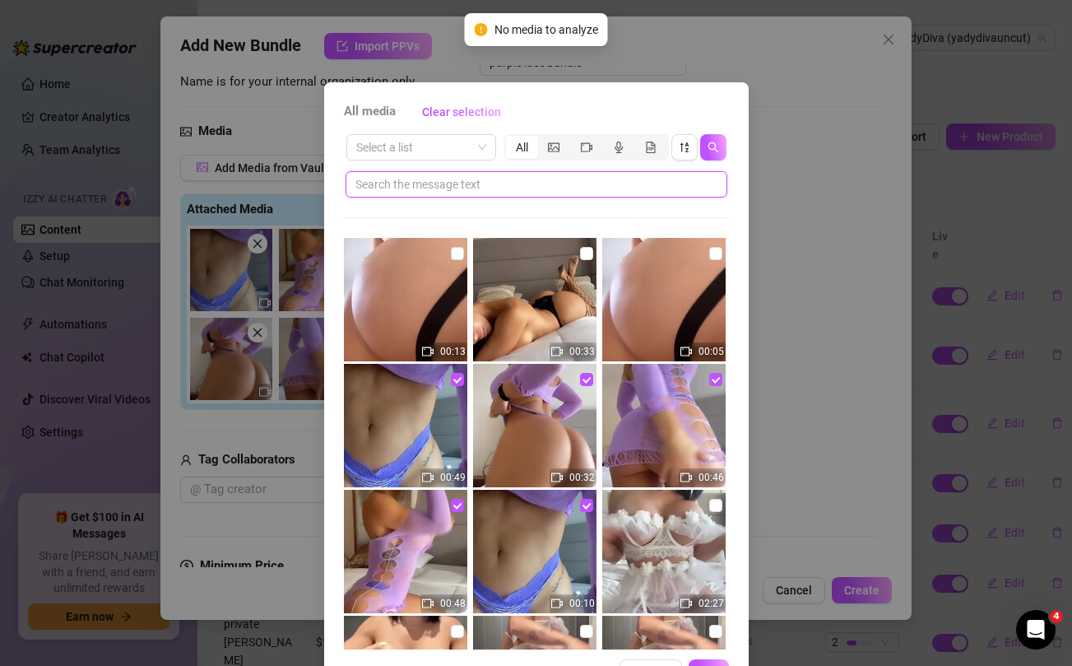
click at [589, 189] on input "text" at bounding box center [529, 184] width 349 height 18
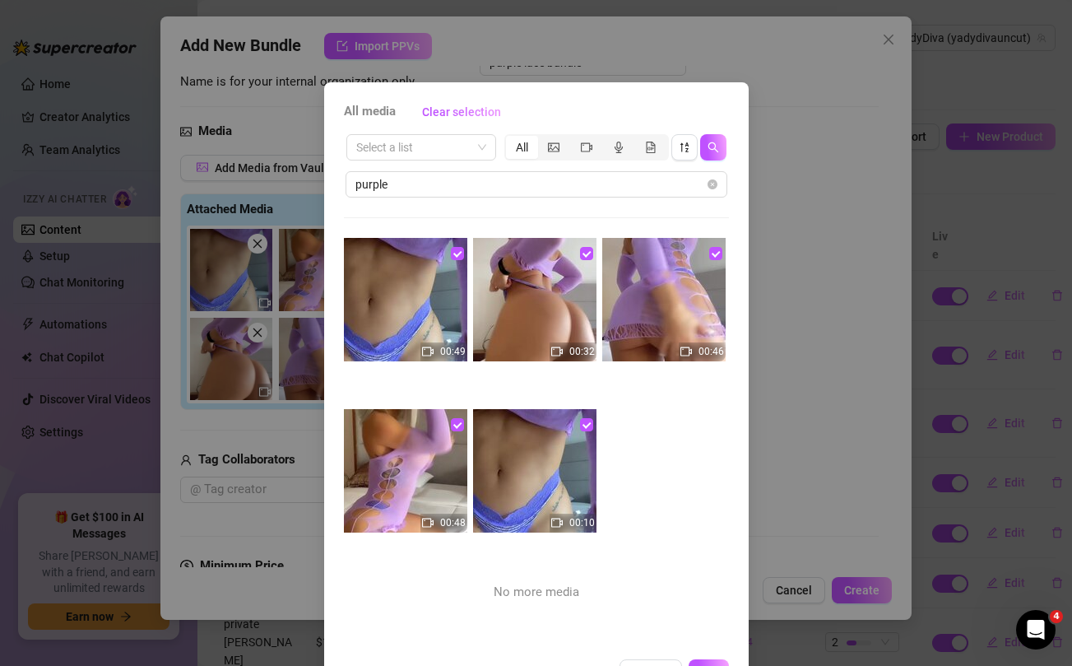
click at [768, 129] on div "All media Clear selection Select a list All purple 00:49 00:32 00:46 00:48 00:1…" at bounding box center [536, 333] width 1072 height 666
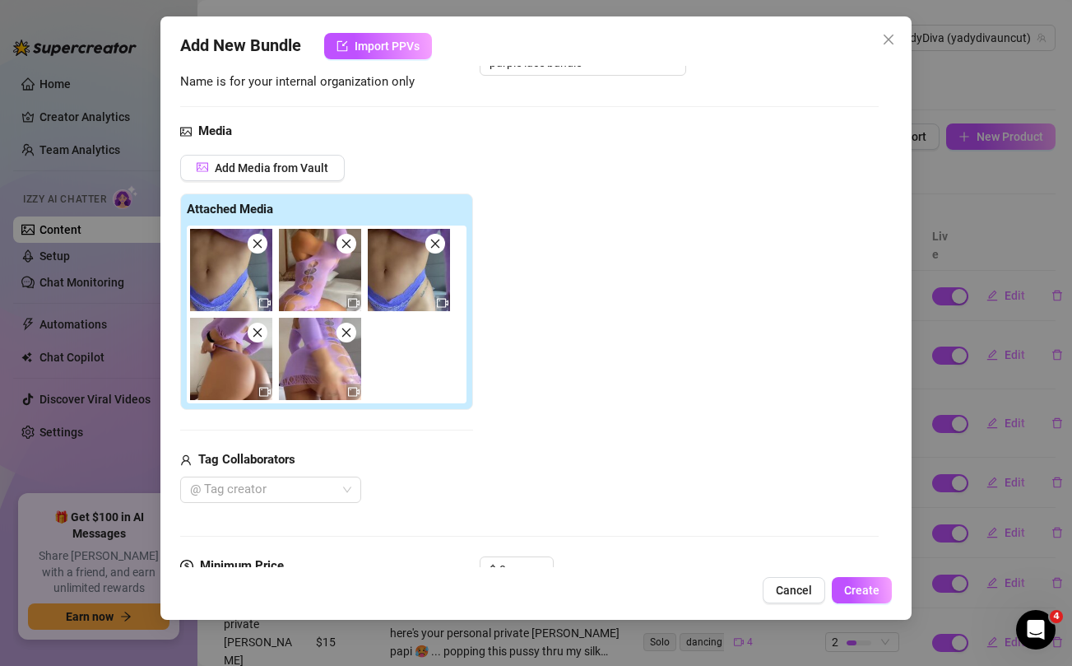
scroll to position [299, 0]
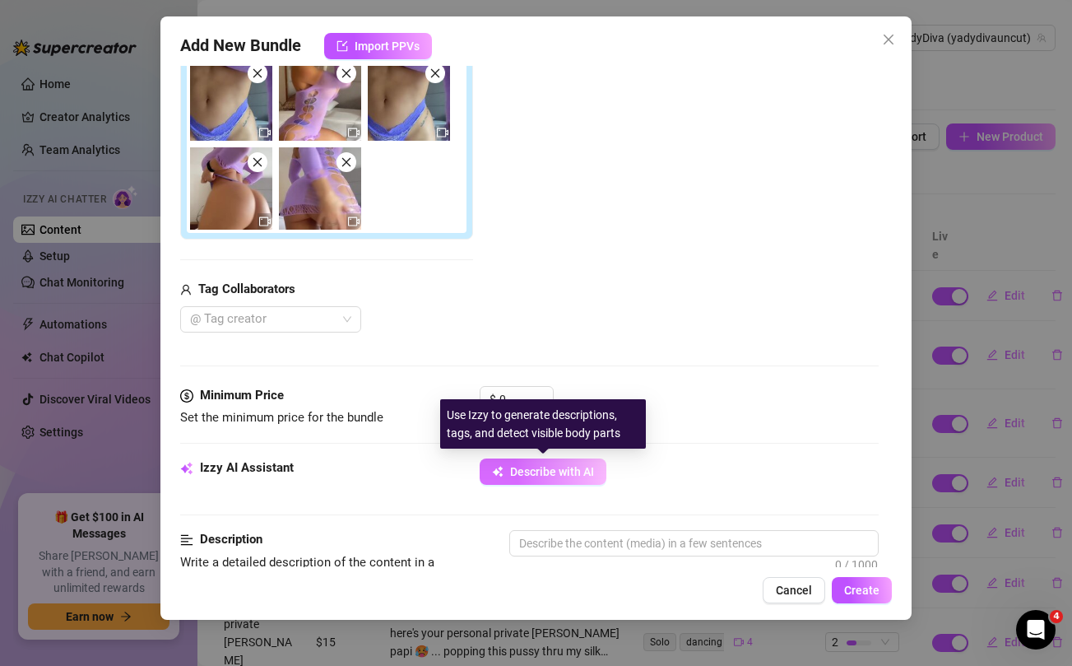
click at [548, 479] on button "Describe with AI" at bounding box center [543, 471] width 127 height 26
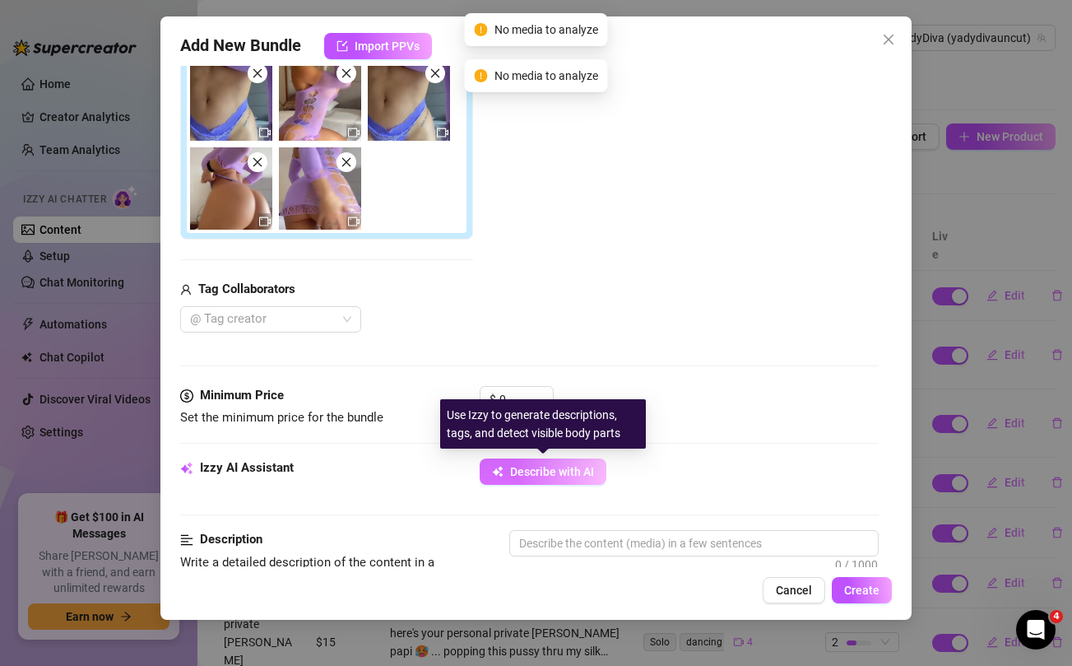
click at [548, 479] on button "Describe with AI" at bounding box center [543, 471] width 127 height 26
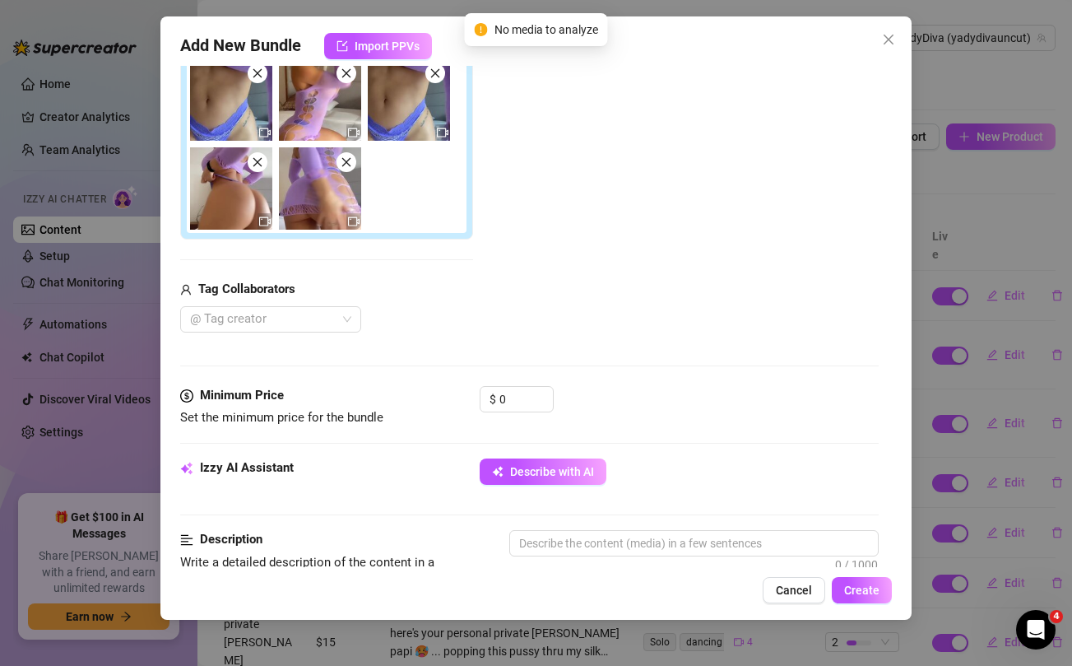
click at [1036, 187] on div "Add New Bundle Import PPVs Account YadyDiva (@yadydivauncut) Name Name is for y…" at bounding box center [536, 333] width 1072 height 666
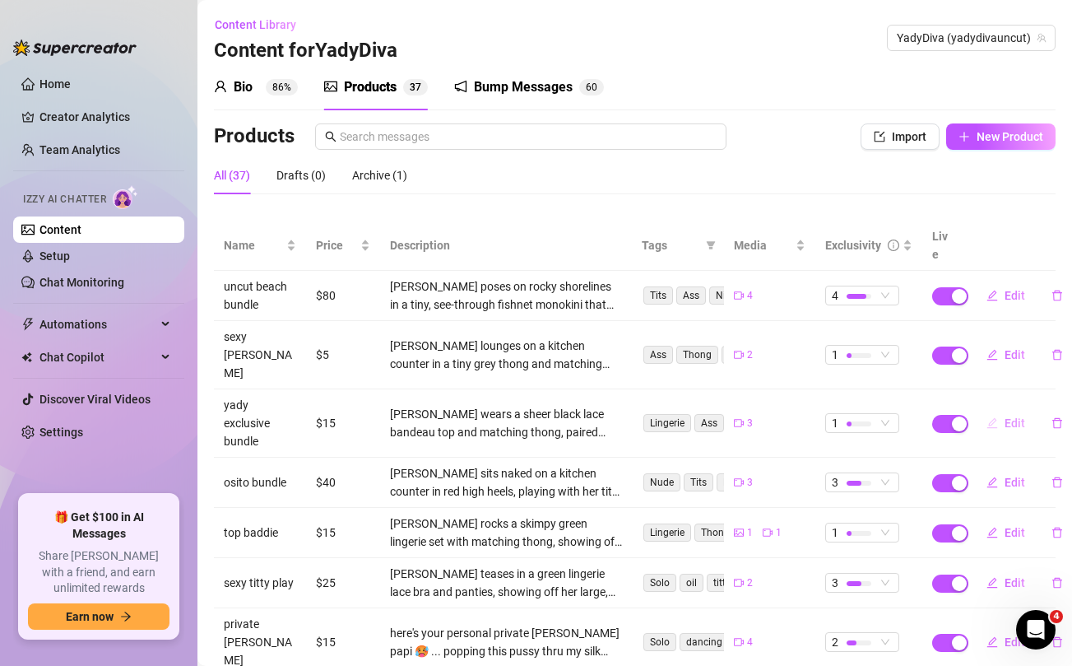
click at [1014, 416] on span "Edit" at bounding box center [1014, 422] width 21 height 13
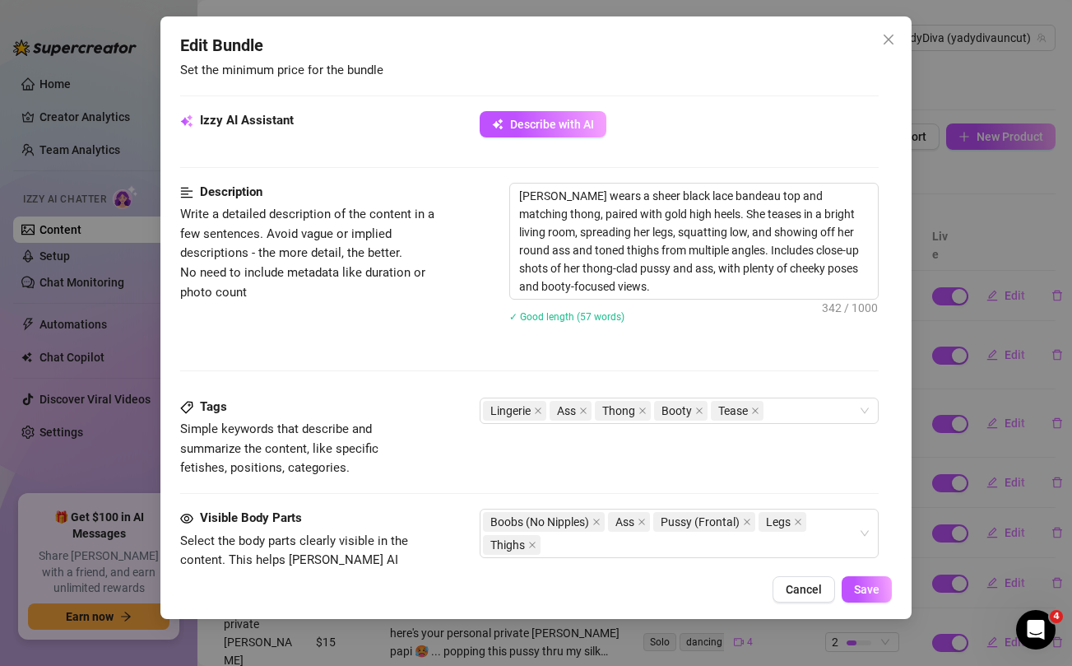
scroll to position [545, 0]
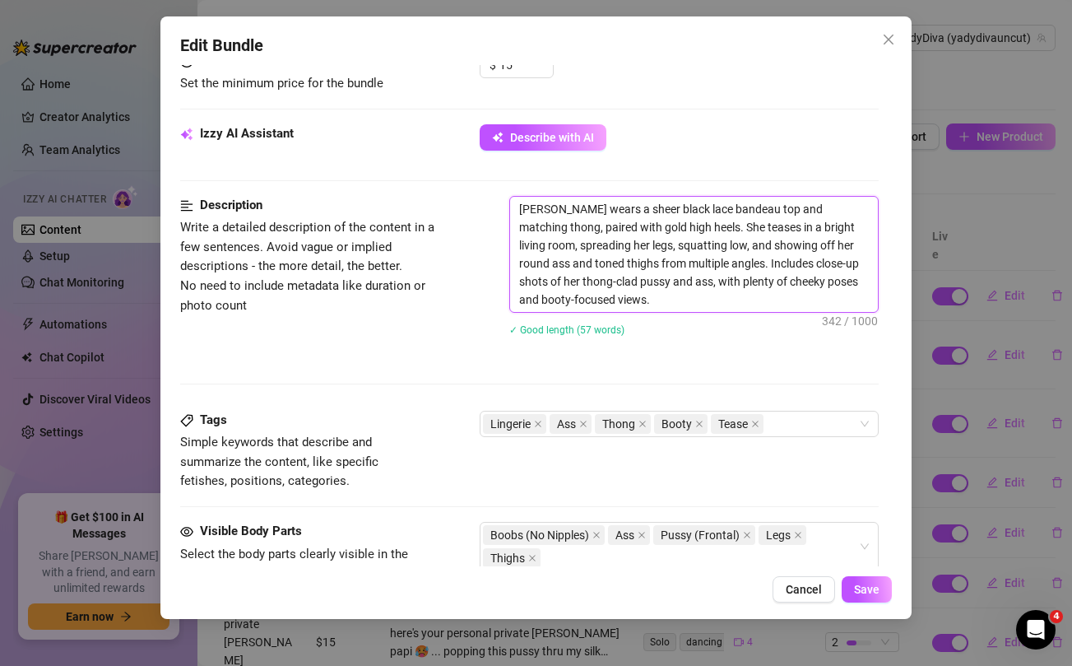
drag, startPoint x: 633, startPoint y: 304, endPoint x: 497, endPoint y: 216, distance: 162.2
click at [497, 216] on div "Description Write a detailed description of the content in a few sentences. Avo…" at bounding box center [529, 276] width 698 height 161
click at [1030, 191] on div "Edit Bundle Account YadyDiva (@yadydivauncut) Name Name is for your internal or…" at bounding box center [536, 333] width 1072 height 666
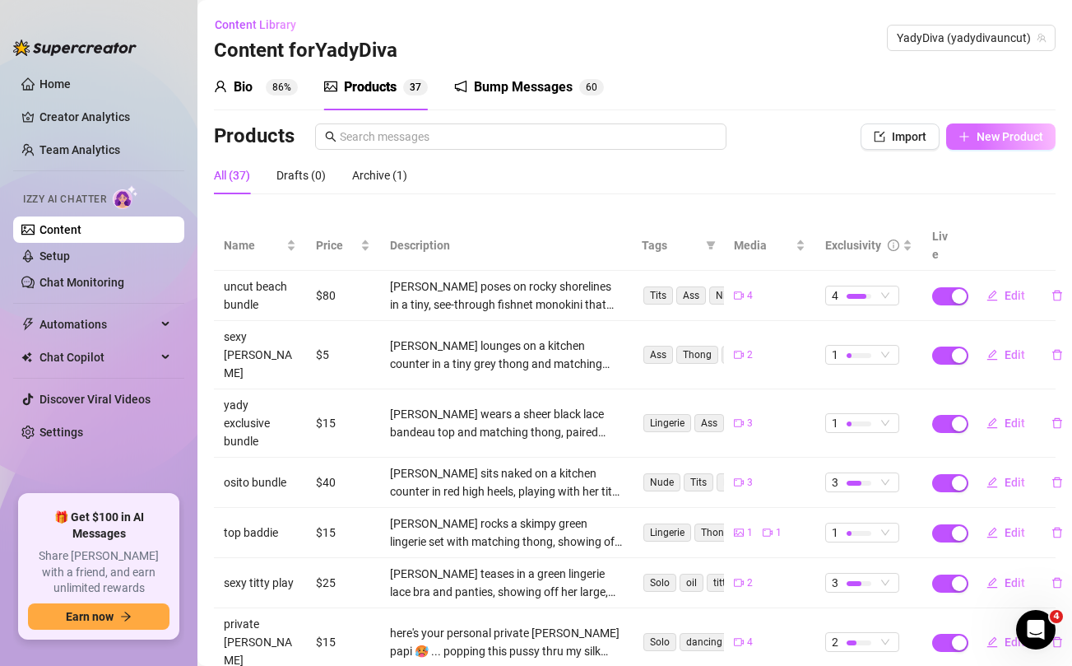
click at [1000, 140] on span "New Product" at bounding box center [1009, 136] width 67 height 13
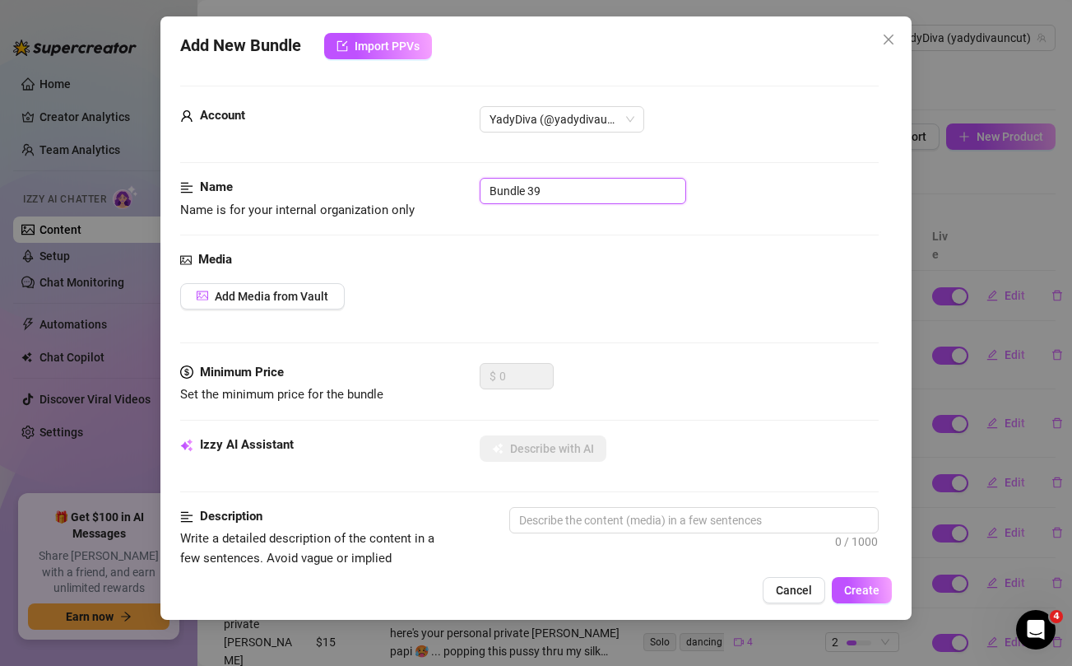
click at [572, 190] on input "Bundle 39" at bounding box center [583, 191] width 206 height 26
click at [273, 300] on span "Add Media from Vault" at bounding box center [272, 296] width 114 height 13
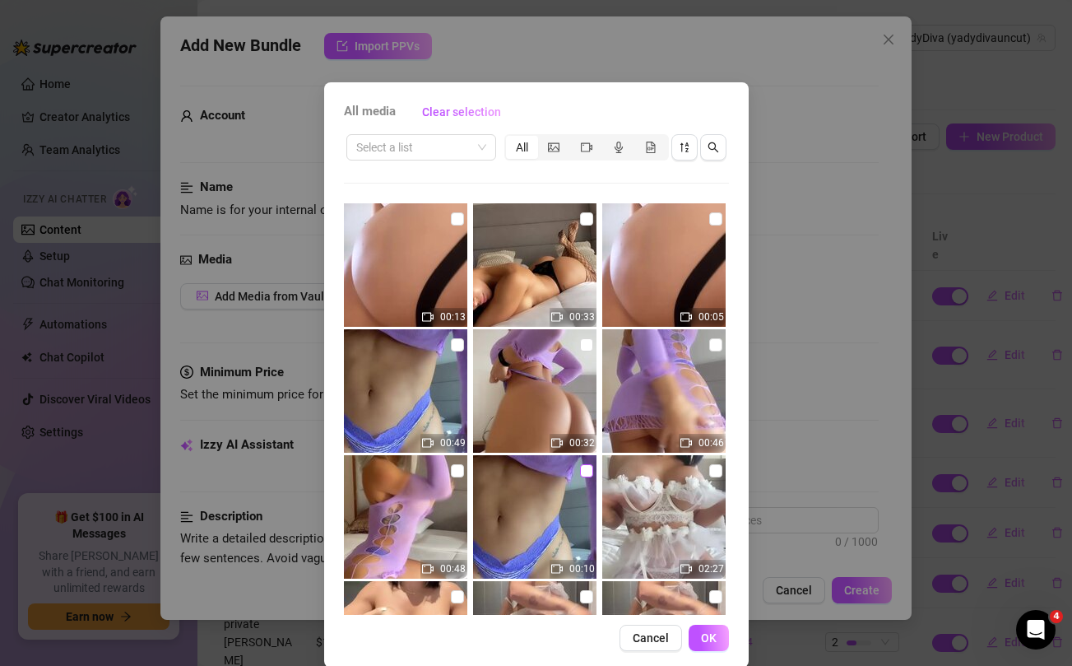
click at [584, 466] on input "checkbox" at bounding box center [586, 470] width 13 height 13
click at [457, 471] on input "checkbox" at bounding box center [457, 470] width 13 height 13
click at [457, 348] on input "checkbox" at bounding box center [457, 344] width 13 height 13
click at [582, 345] on input "checkbox" at bounding box center [586, 344] width 13 height 13
click at [717, 345] on input "checkbox" at bounding box center [715, 344] width 13 height 13
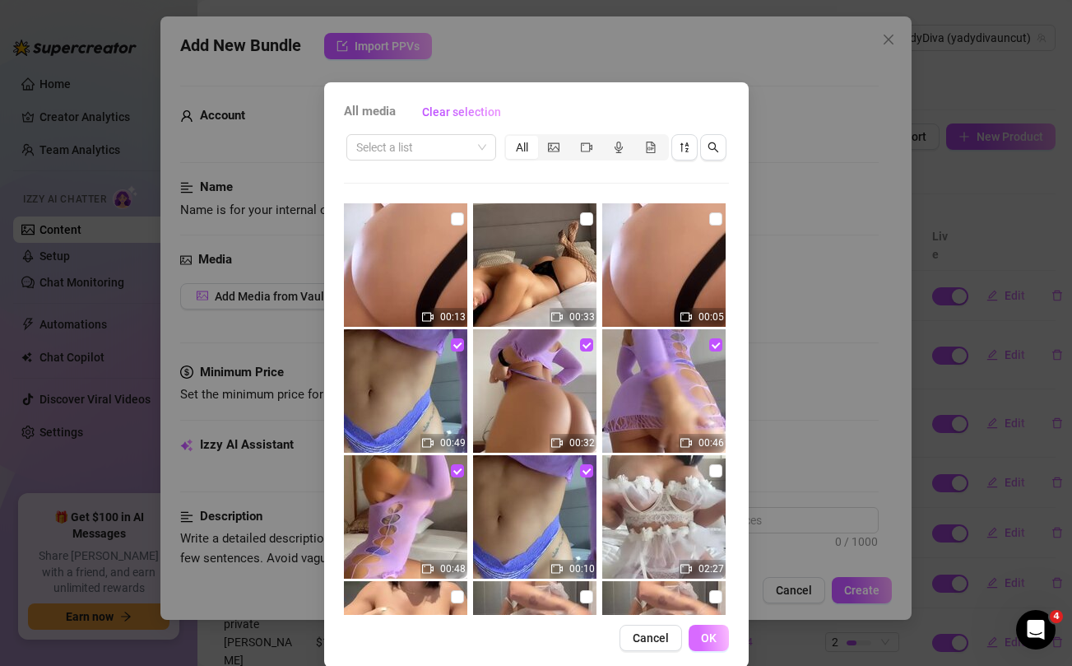
click at [708, 640] on span "OK" at bounding box center [709, 637] width 16 height 13
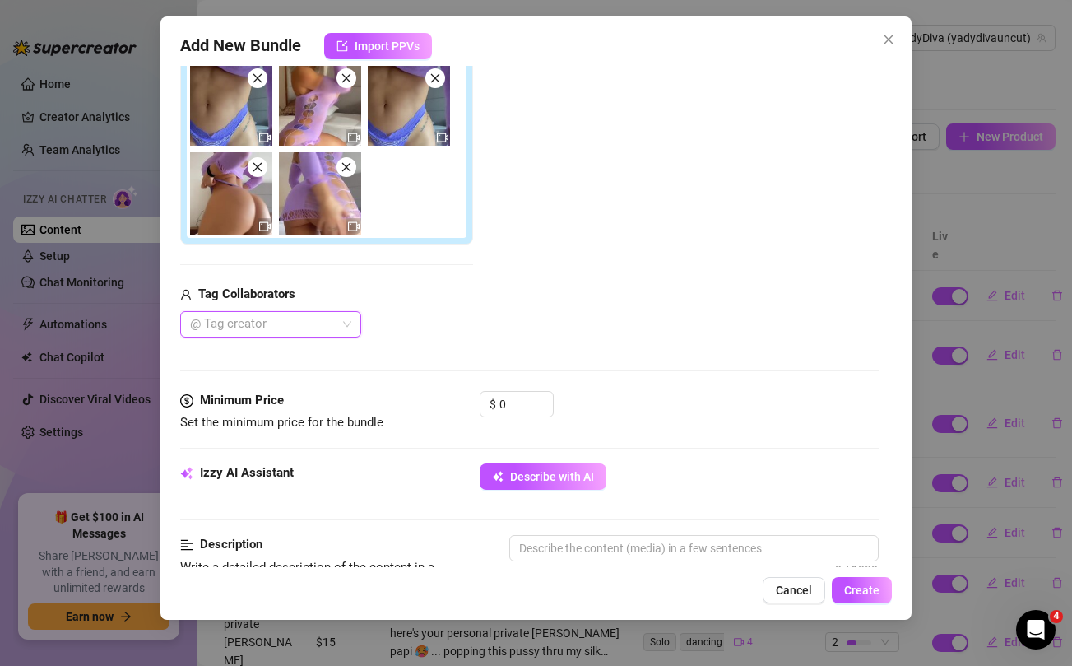
scroll to position [301, 0]
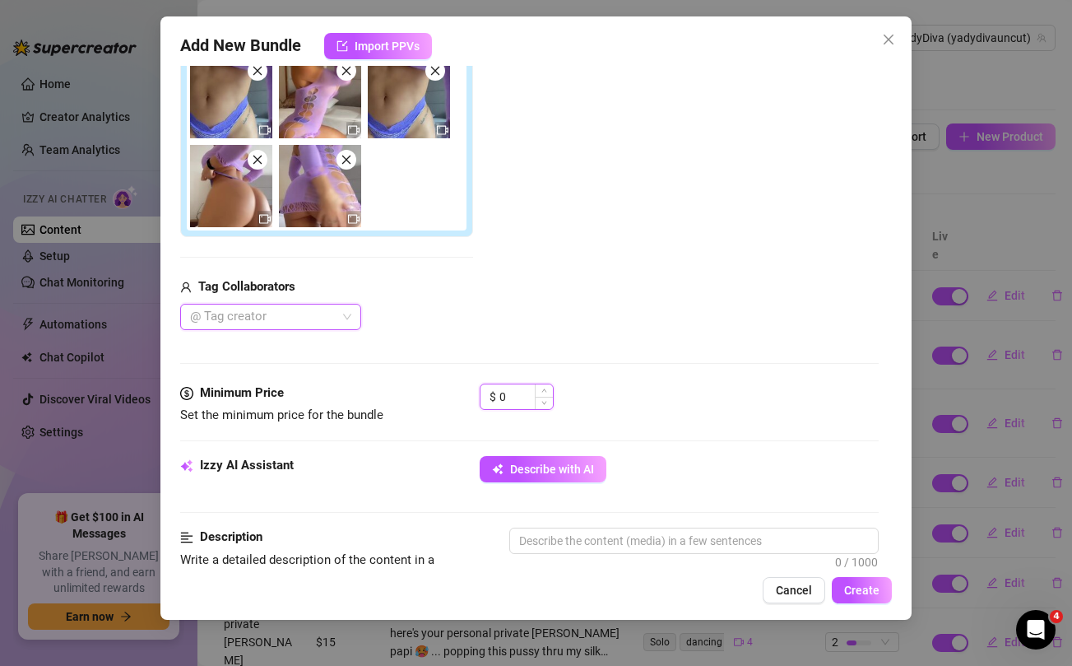
click at [522, 405] on input "0" at bounding box center [525, 396] width 53 height 25
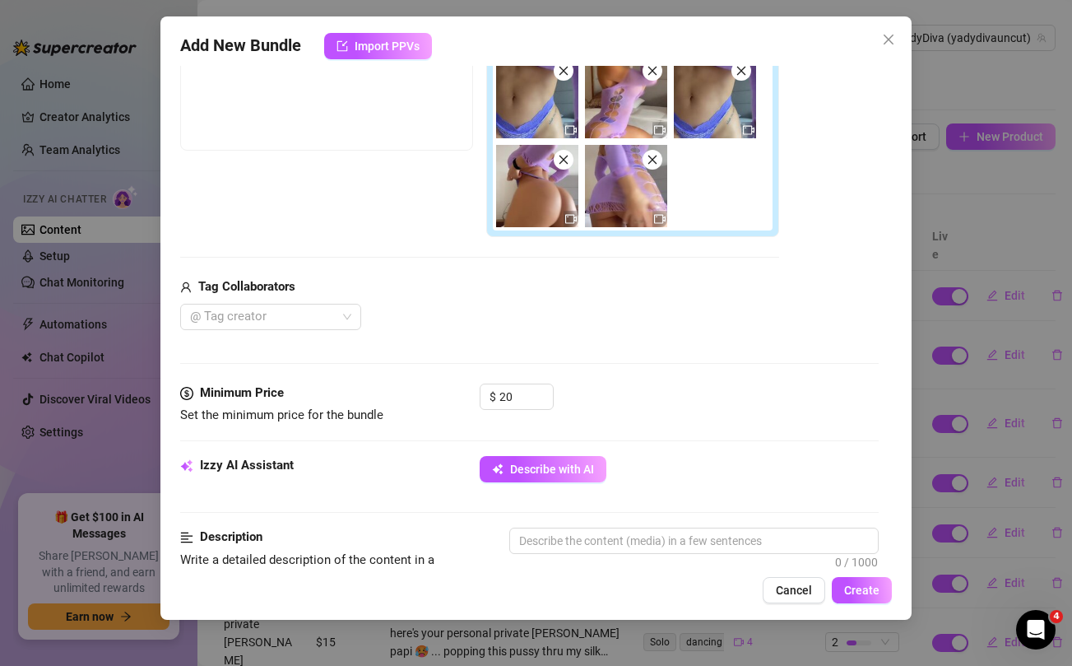
click at [538, 358] on div "Media Add Media from Vault Free preview Pay to view Tag Collaborators @ Tag cre…" at bounding box center [529, 166] width 698 height 434
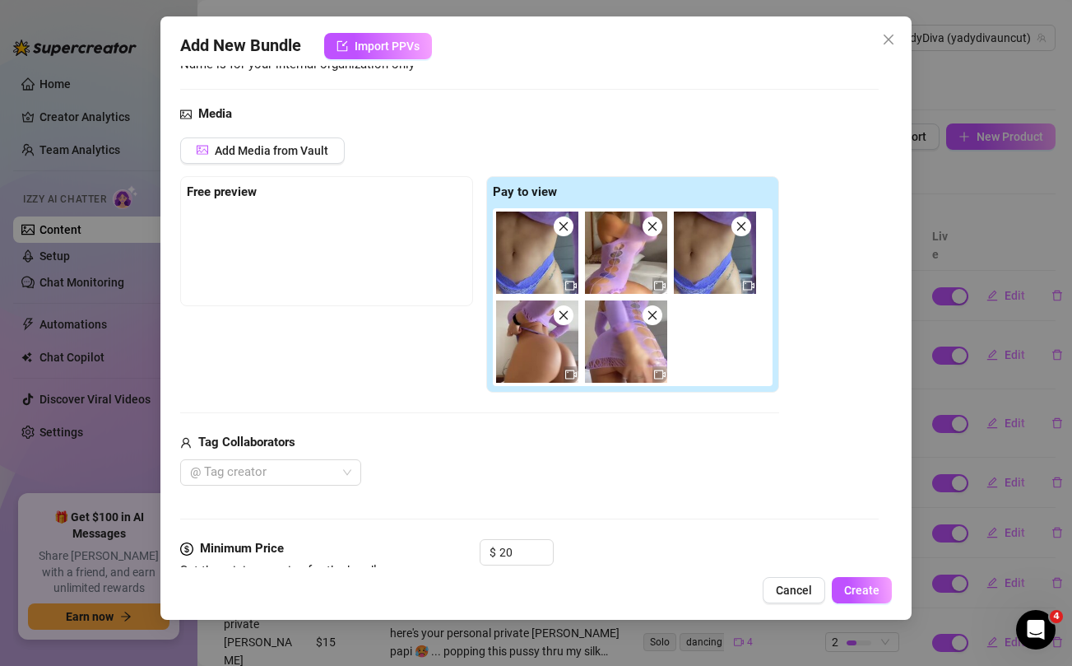
scroll to position [141, 0]
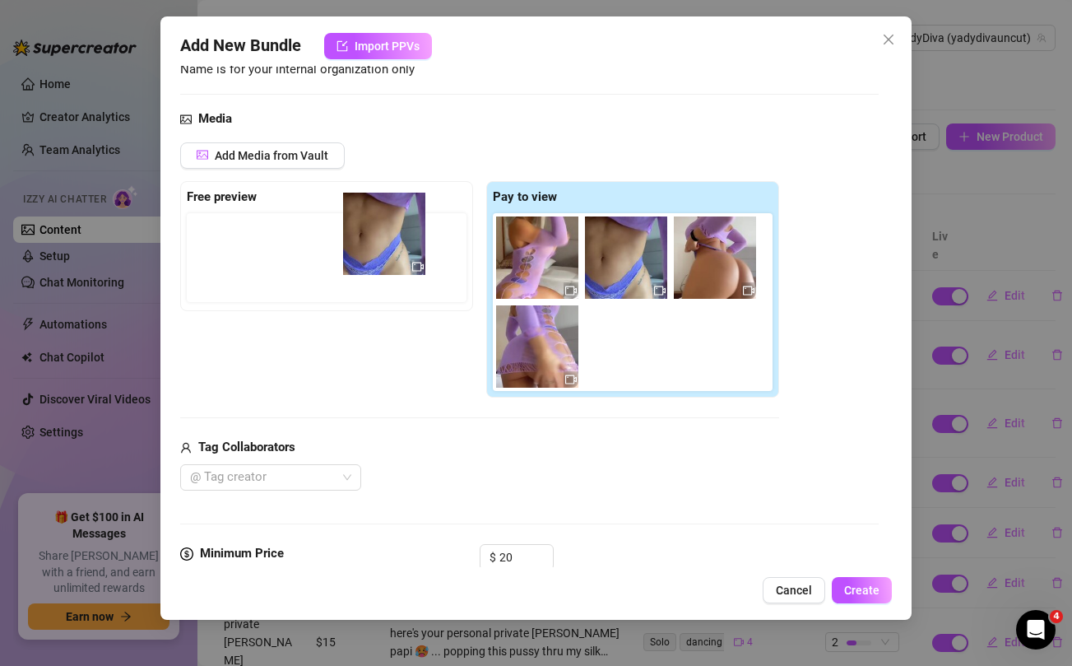
drag, startPoint x: 525, startPoint y: 253, endPoint x: 364, endPoint y: 229, distance: 163.0
click at [364, 229] on div "Free preview Pay to view" at bounding box center [479, 289] width 599 height 217
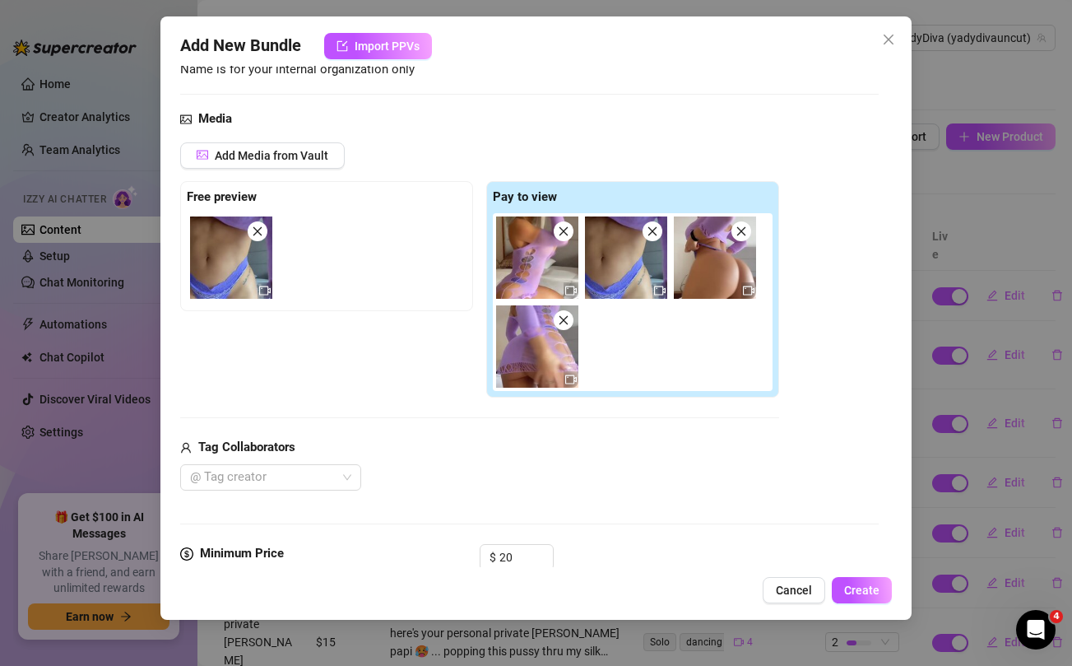
scroll to position [308, 0]
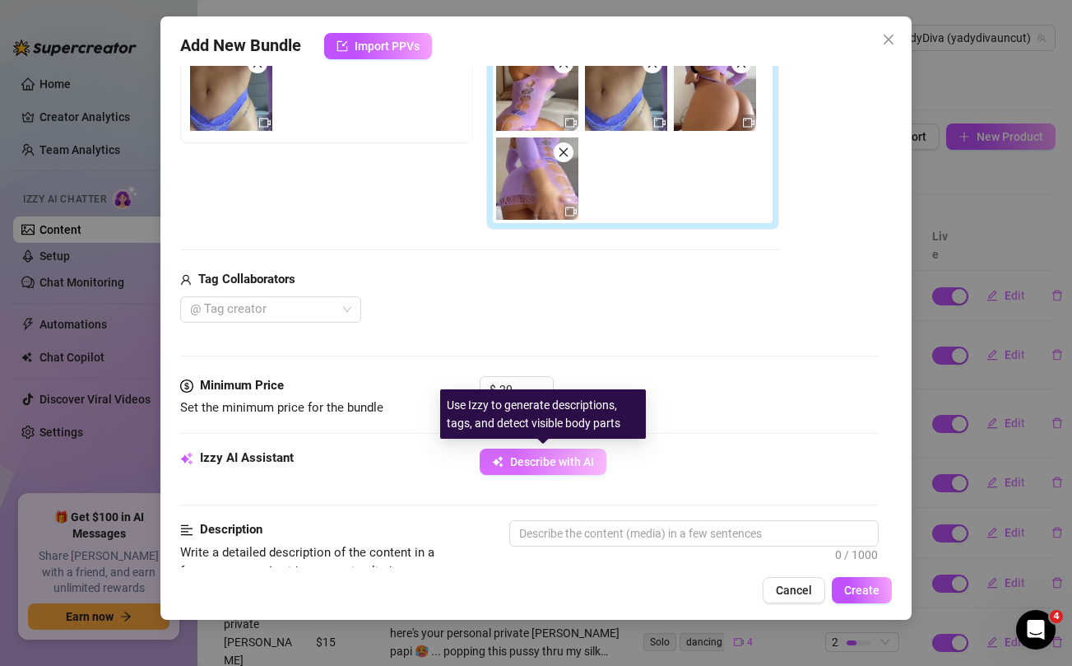
click at [508, 462] on button "Describe with AI" at bounding box center [543, 461] width 127 height 26
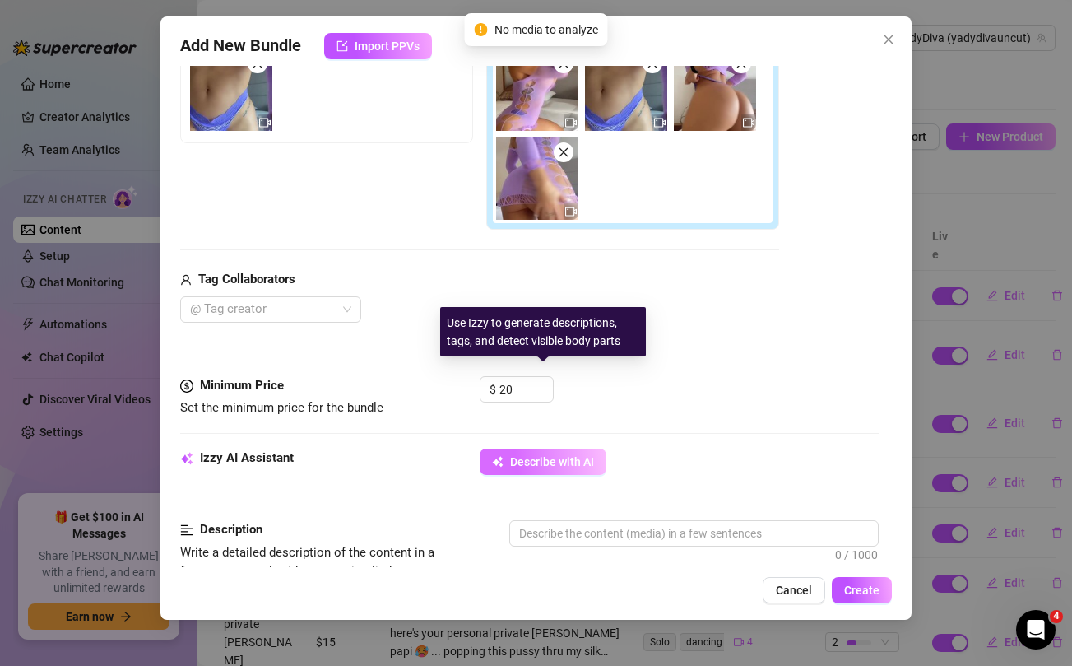
scroll to position [474, 0]
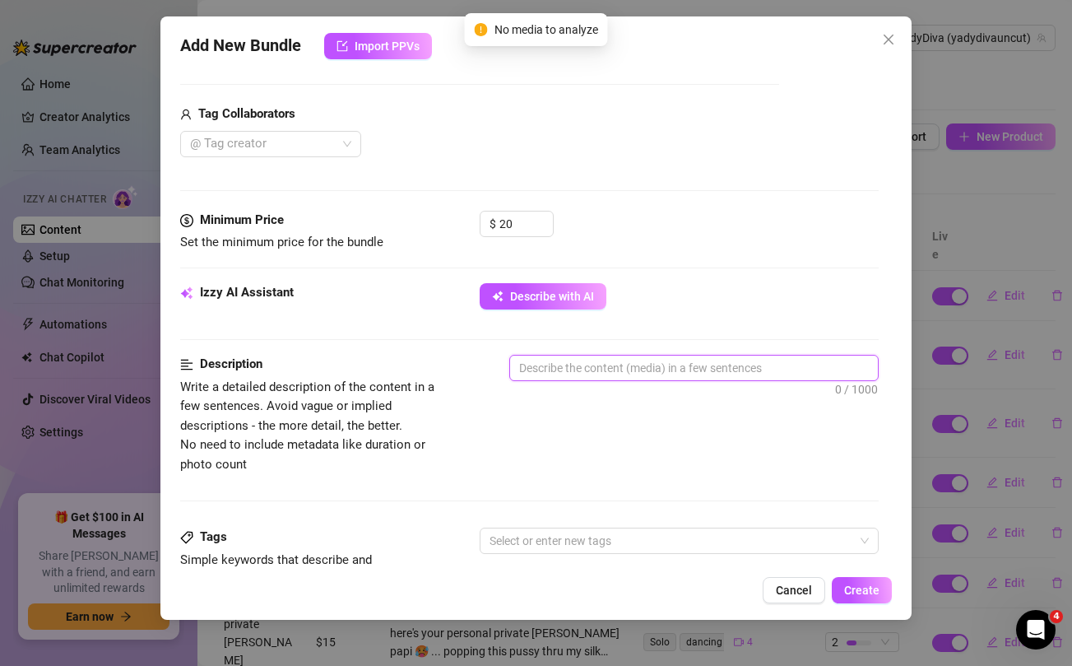
click at [569, 367] on textarea at bounding box center [693, 367] width 367 height 25
paste textarea "Yadira wears a sheer black lace bandeau top and matching thong, paired with gol…"
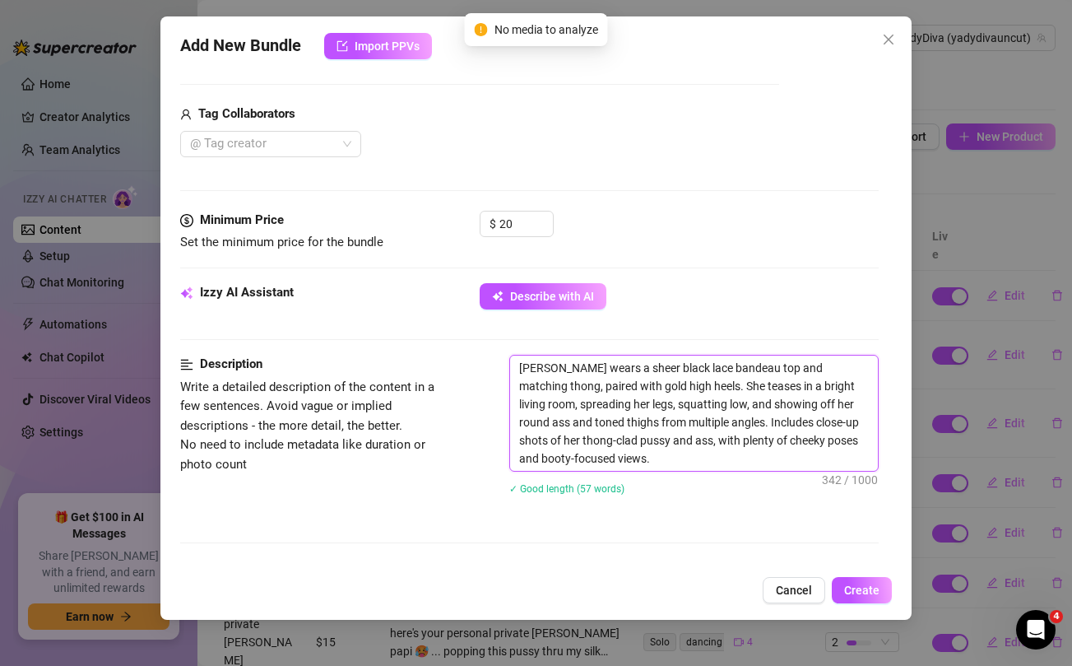
scroll to position [0, 0]
drag, startPoint x: 596, startPoint y: 368, endPoint x: 653, endPoint y: 368, distance: 56.8
click at [653, 368] on textarea "Yadira wears a sheer black lace bandeau top and matching thong, paired with gol…" at bounding box center [693, 412] width 367 height 115
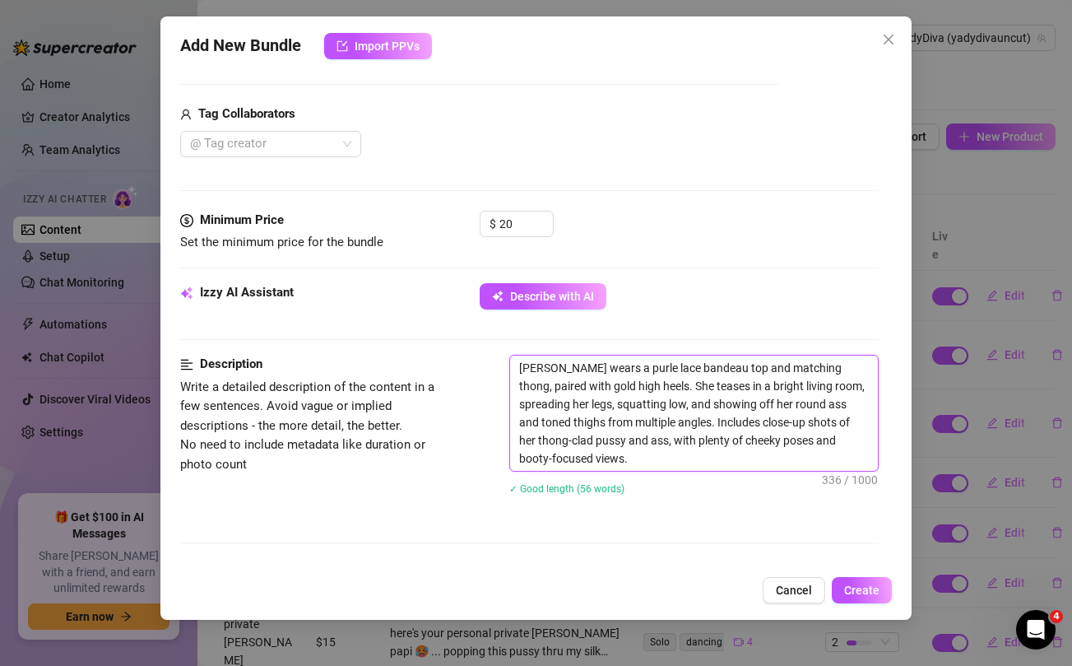
click at [668, 371] on textarea "Yadira wears a purle lace bandeau top and matching thong, paired with gold high…" at bounding box center [693, 412] width 367 height 115
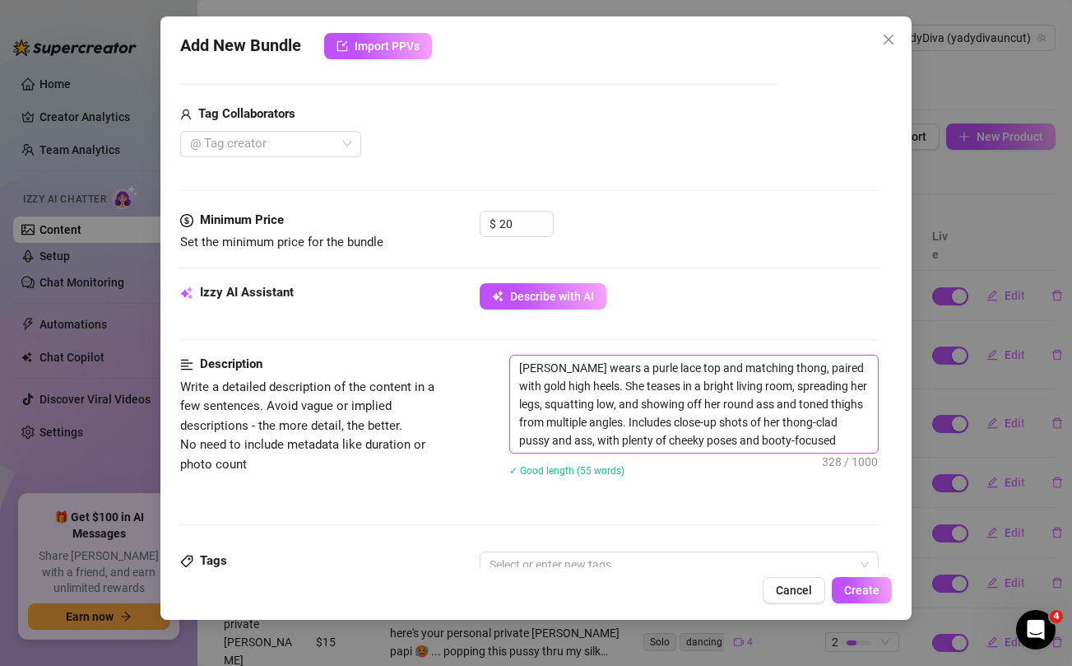
click at [698, 387] on textarea "Yadira wears a purle lace top and matching thong, paired with gold high heels. …" at bounding box center [693, 403] width 367 height 97
click at [847, 388] on textarea "Yadira wears a purle lace top and matching thong, paired with gold high heels. …" at bounding box center [693, 403] width 367 height 97
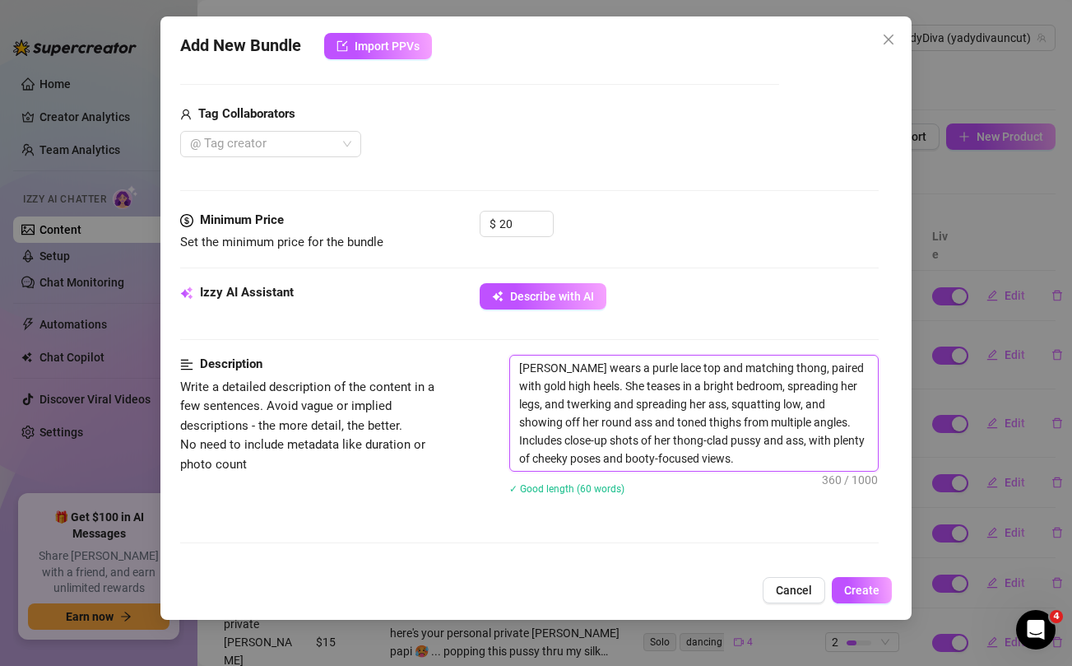
click at [769, 420] on textarea "Yadira wears a purle lace top and matching thong, paired with gold high heels. …" at bounding box center [693, 412] width 367 height 115
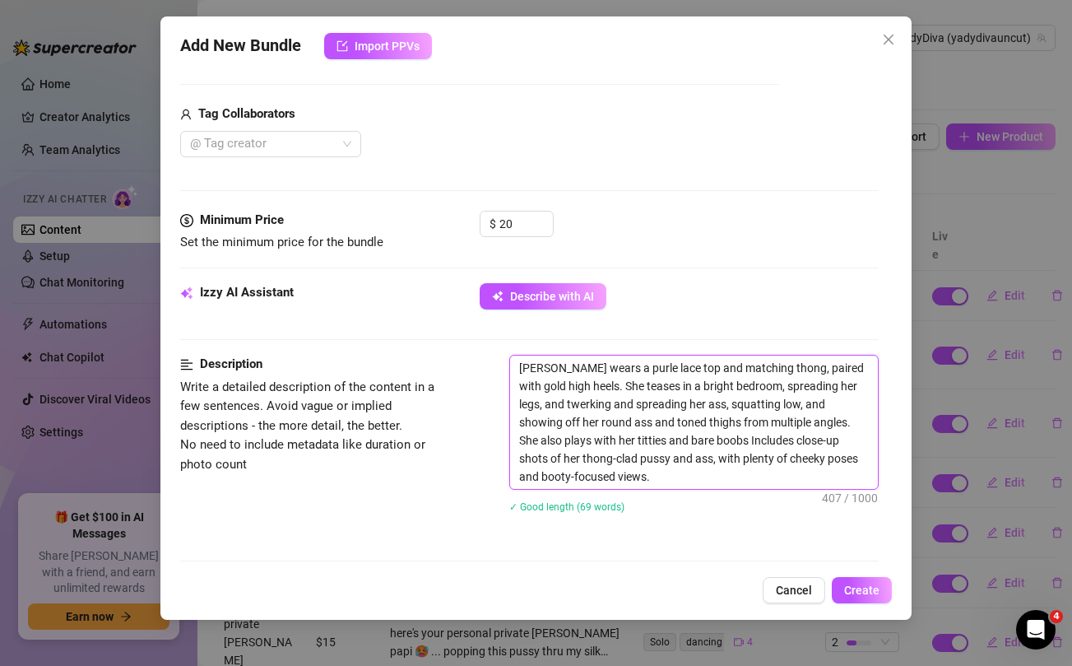
drag, startPoint x: 772, startPoint y: 372, endPoint x: 569, endPoint y: 387, distance: 202.9
click at [569, 387] on textarea "Yadira wears a purle lace top and matching thong, paired with gold high heels. …" at bounding box center [693, 421] width 367 height 133
click at [623, 442] on textarea "Yadira wears a purle lace top and matching thong while wearing a blonde wig. Sh…" at bounding box center [693, 421] width 367 height 133
click at [749, 442] on textarea "Yadira wears a purle lace top and matching thong while wearing a blonde wig. Sh…" at bounding box center [693, 421] width 367 height 133
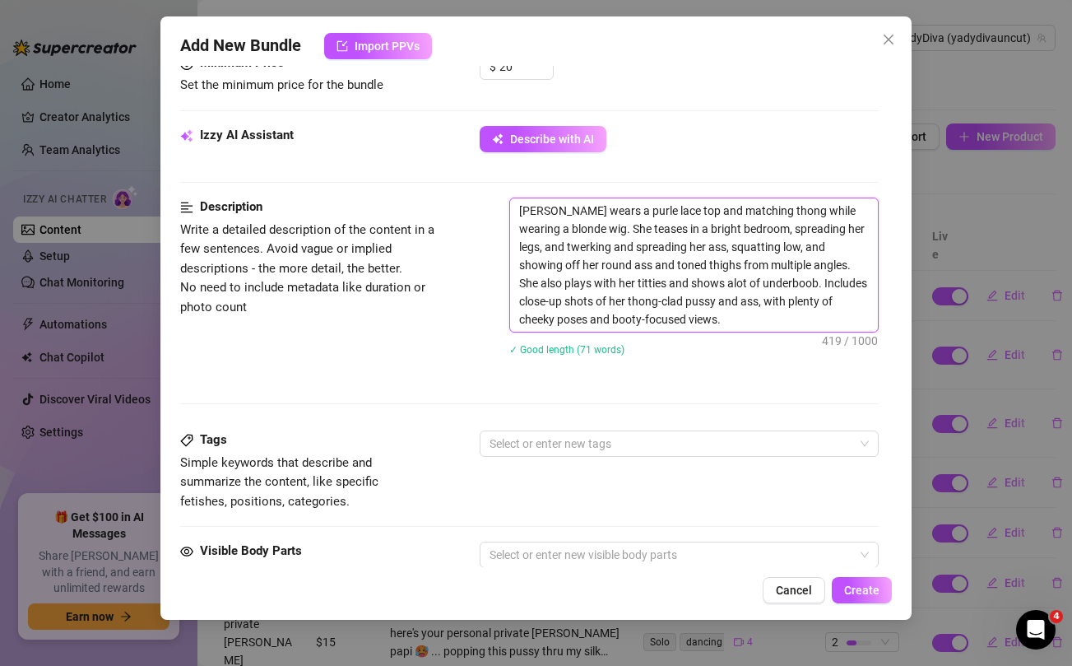
scroll to position [658, 0]
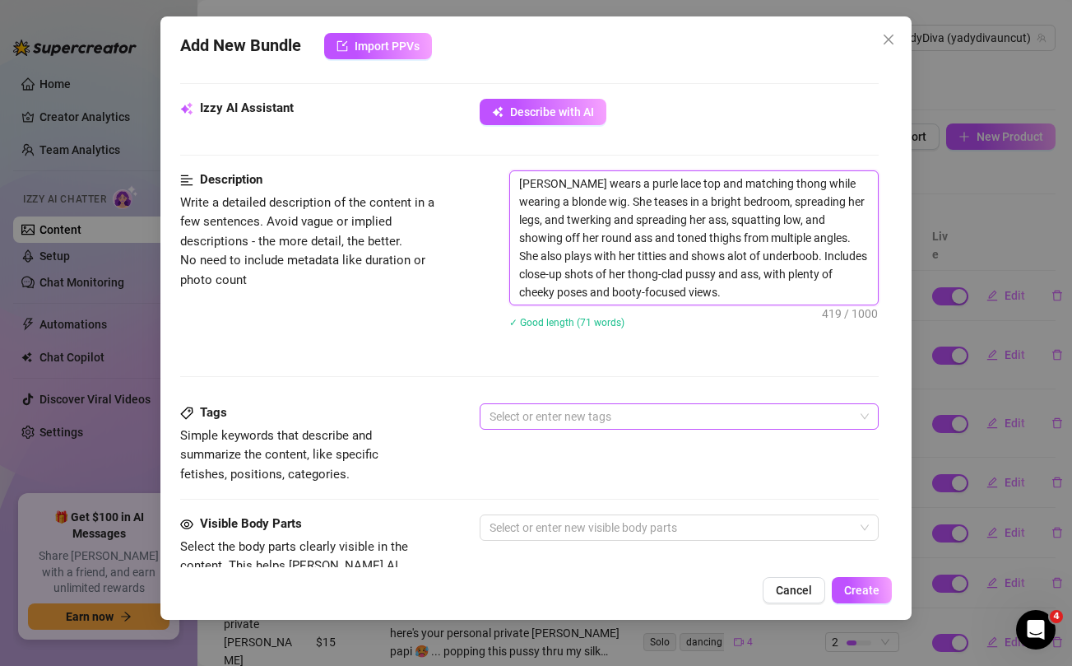
click at [649, 420] on div at bounding box center [670, 416] width 374 height 23
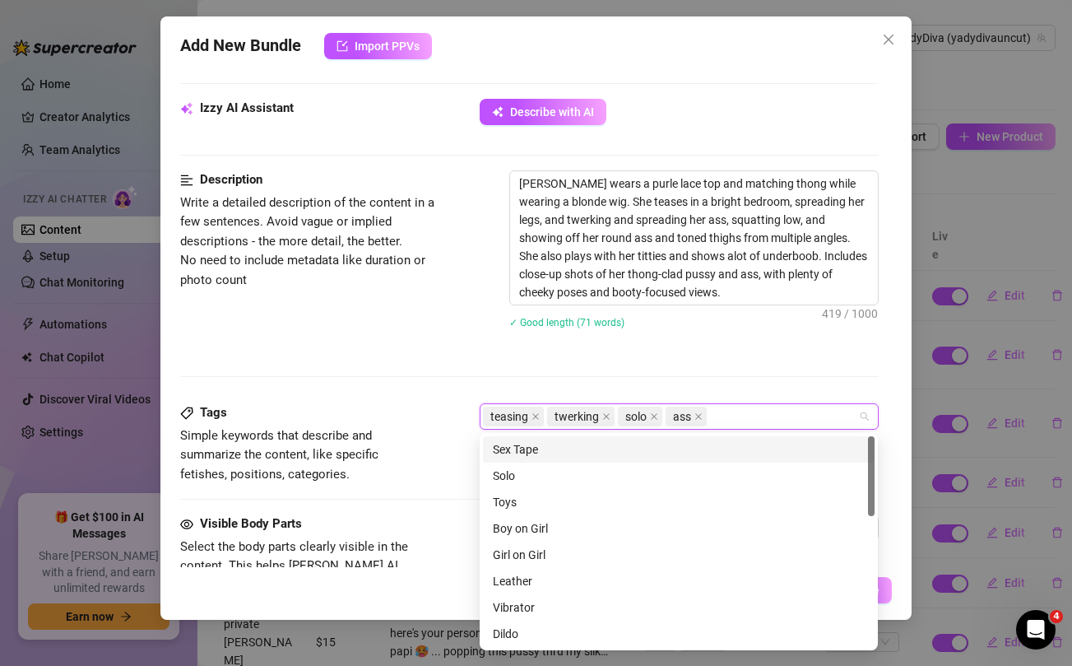
click at [471, 352] on div "Description Write a detailed description of the content in a few sentences. Avo…" at bounding box center [529, 286] width 698 height 233
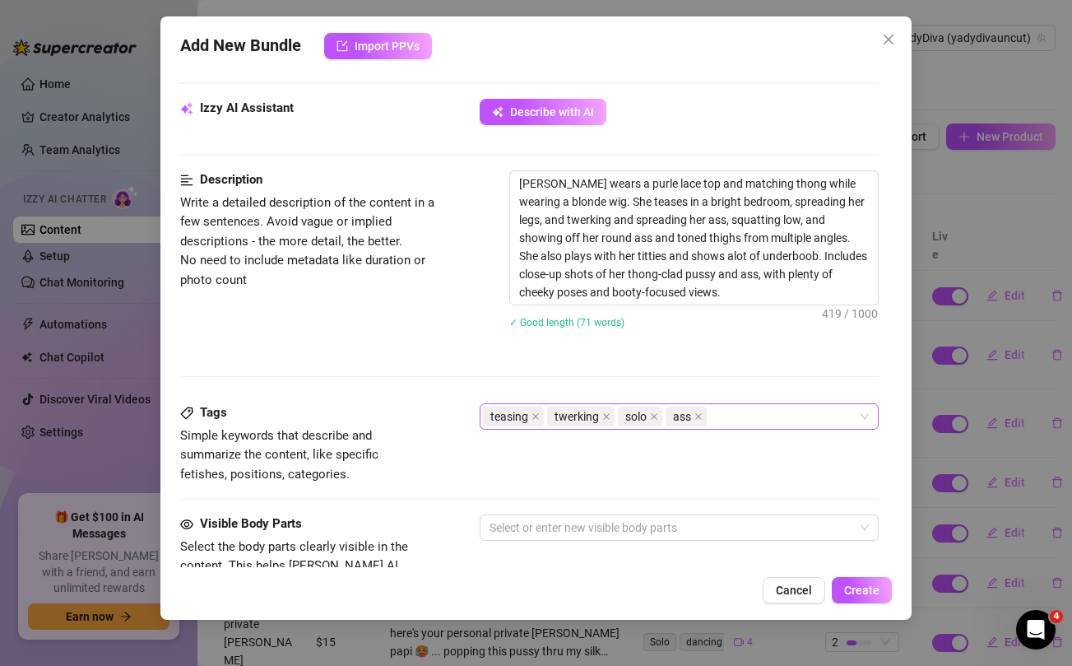
click at [749, 420] on div "teasing twerking solo ass" at bounding box center [670, 416] width 374 height 23
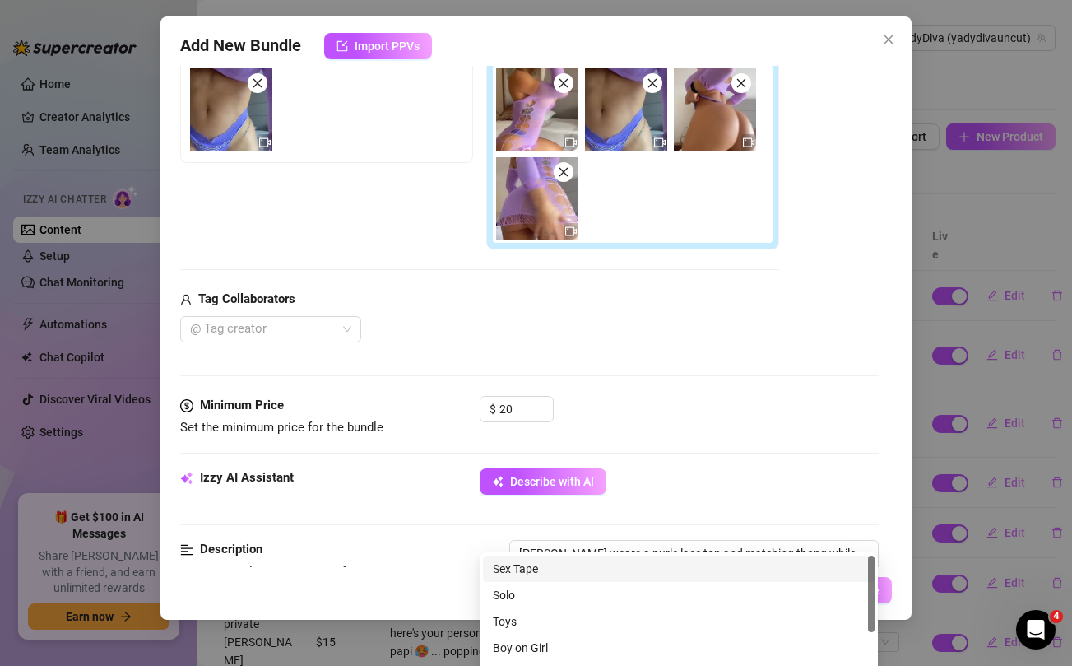
scroll to position [290, 0]
click at [477, 306] on div "Tag Collaborators" at bounding box center [479, 299] width 599 height 20
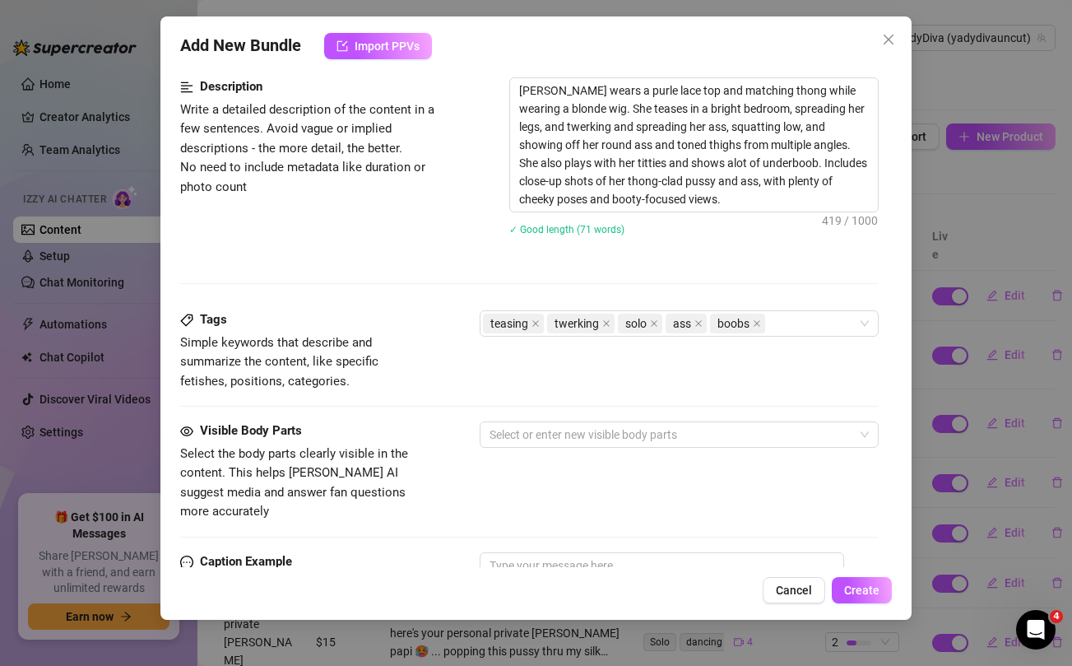
scroll to position [773, 0]
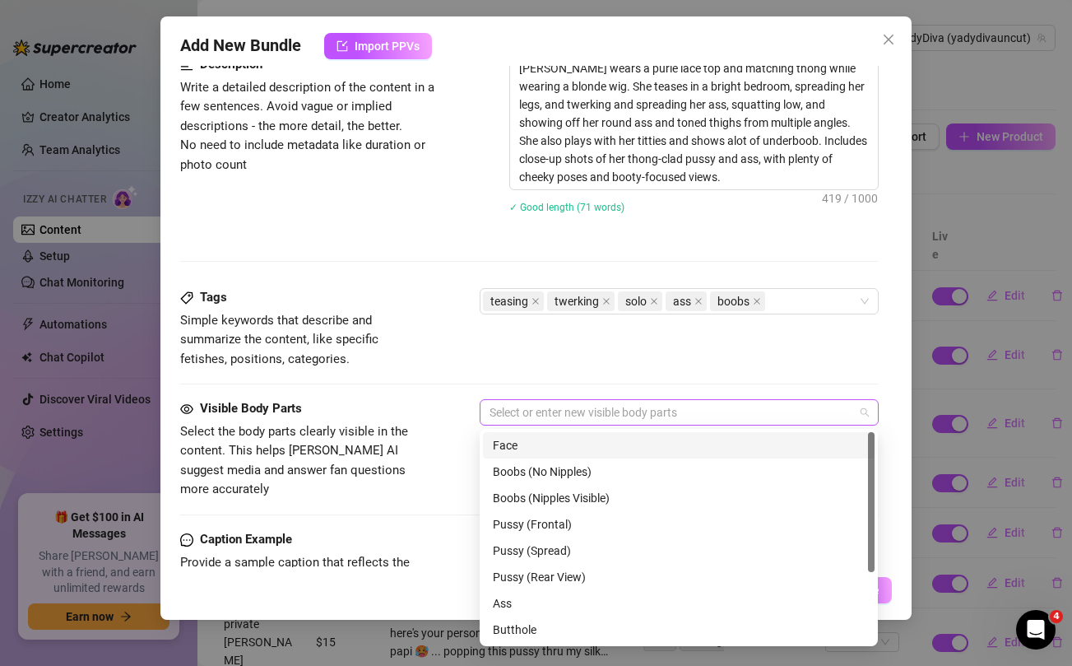
click at [530, 419] on div at bounding box center [670, 412] width 374 height 23
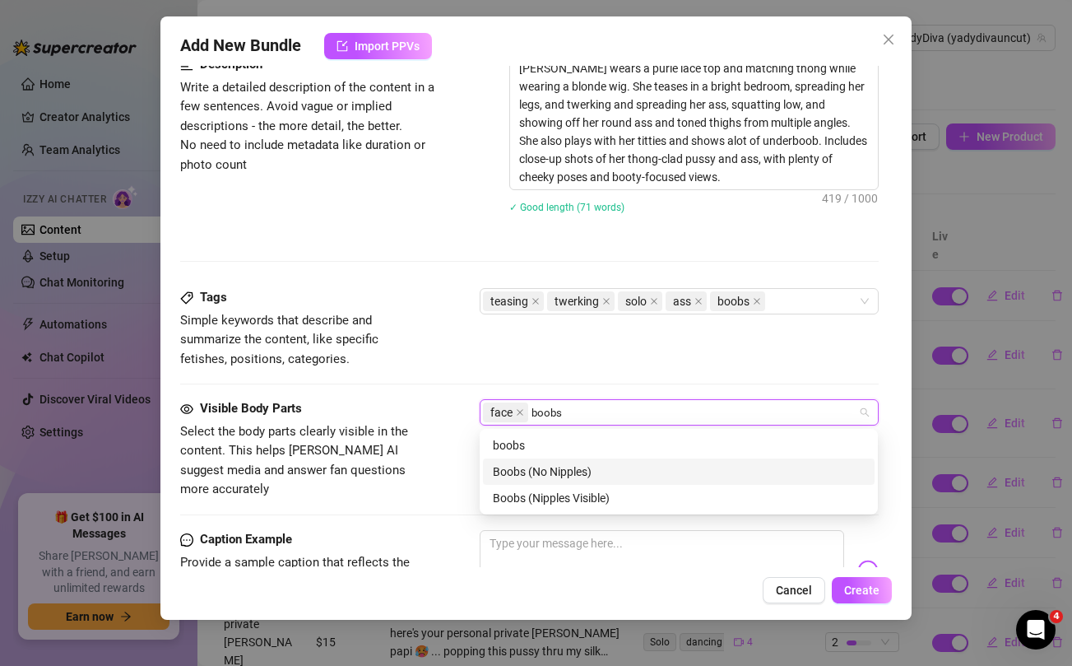
click at [532, 471] on div "Boobs (No Nipples)" at bounding box center [679, 471] width 372 height 18
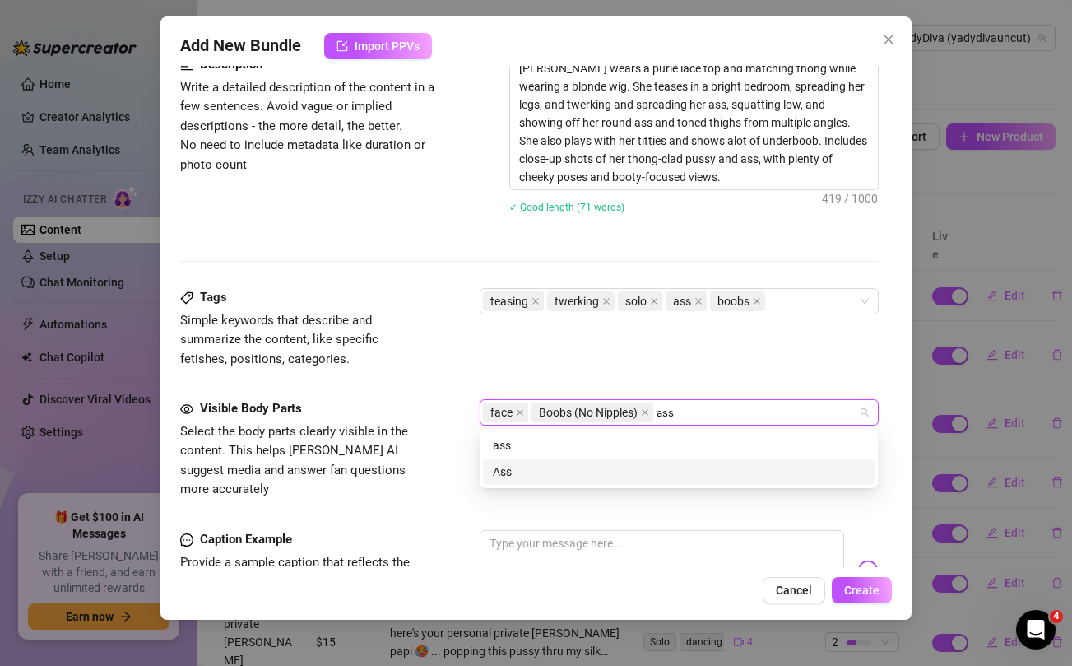
click at [548, 476] on div "Ass" at bounding box center [679, 471] width 372 height 18
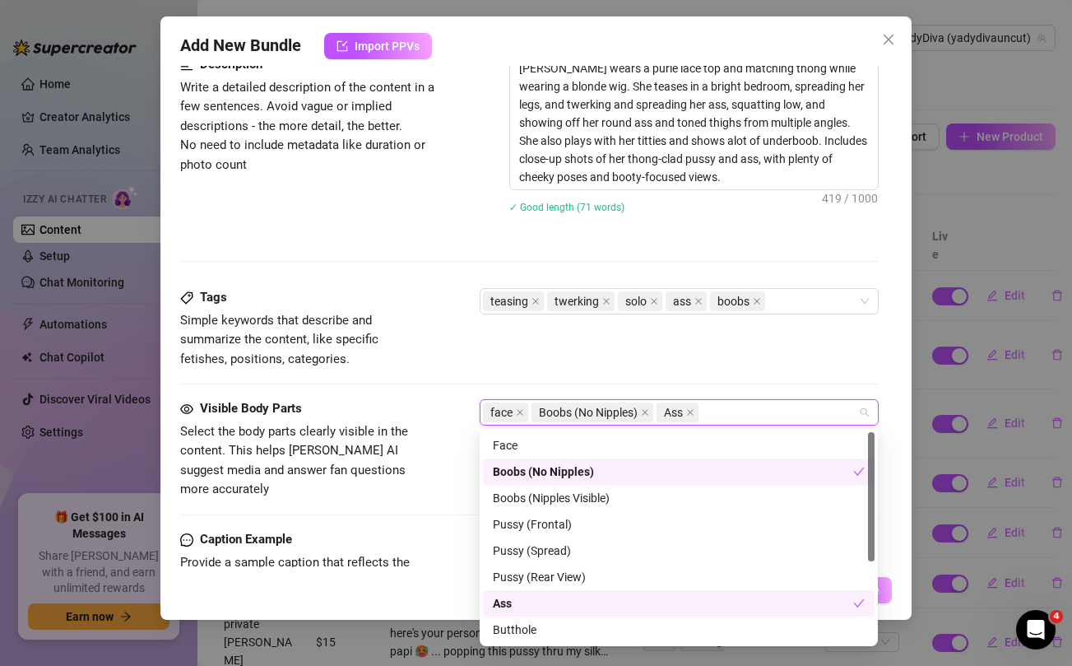
click at [438, 453] on div "Visible Body Parts Select the body parts clearly visible in the content. This h…" at bounding box center [529, 449] width 698 height 100
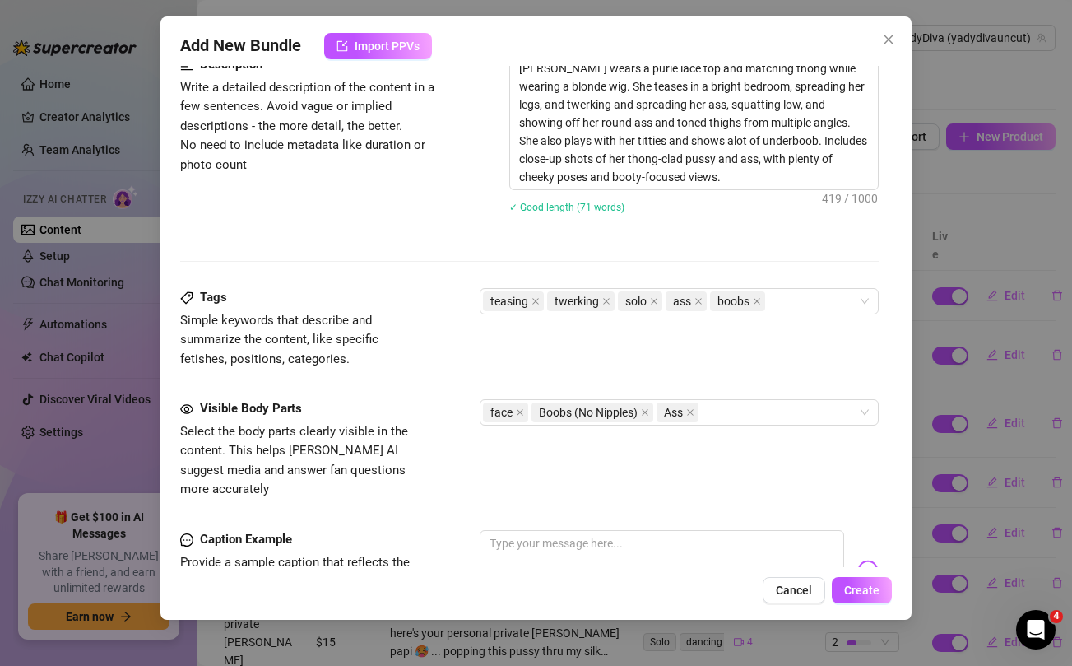
scroll to position [865, 0]
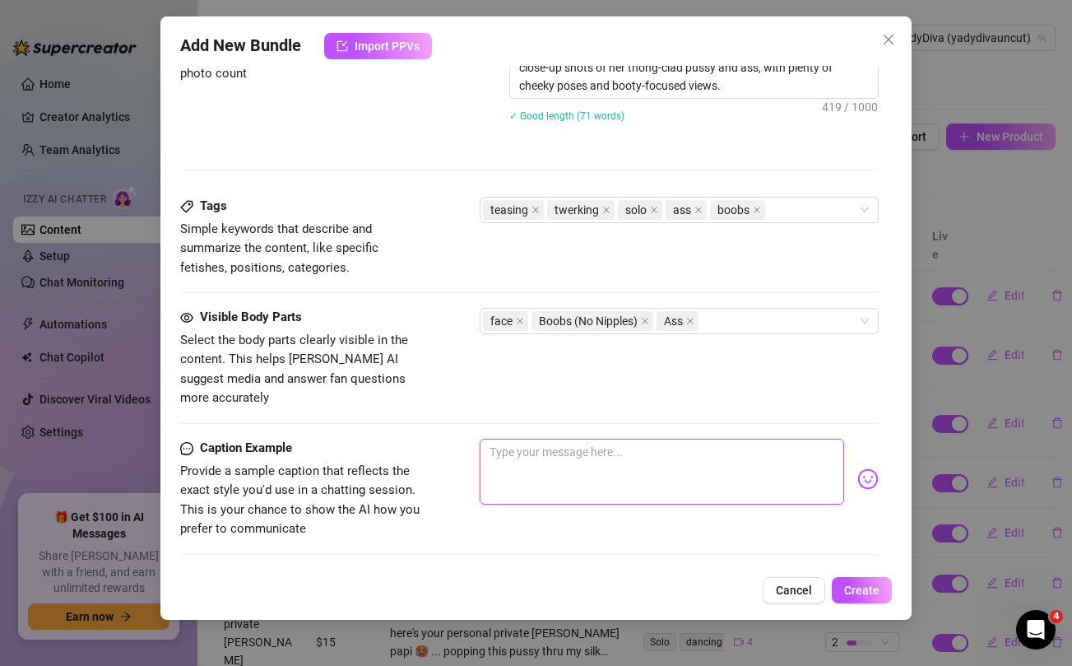
click at [617, 448] on textarea at bounding box center [662, 471] width 364 height 66
paste textarea "😈 Purple Lace Bundle 😈 ... unlock and this bundle will take care of all your ne…"
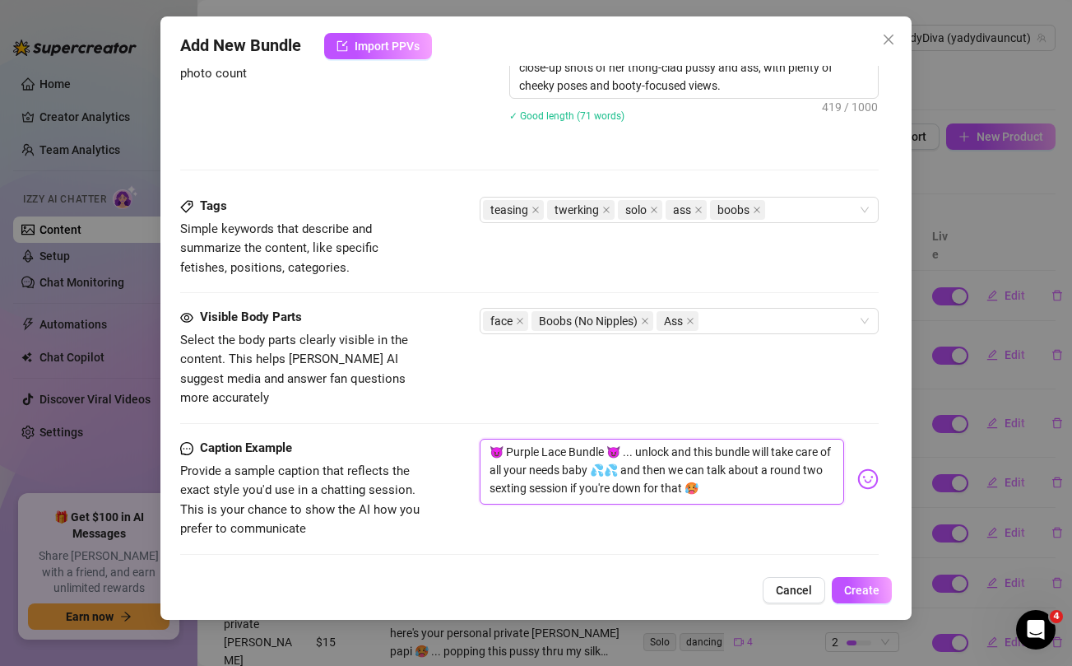
scroll to position [986, 0]
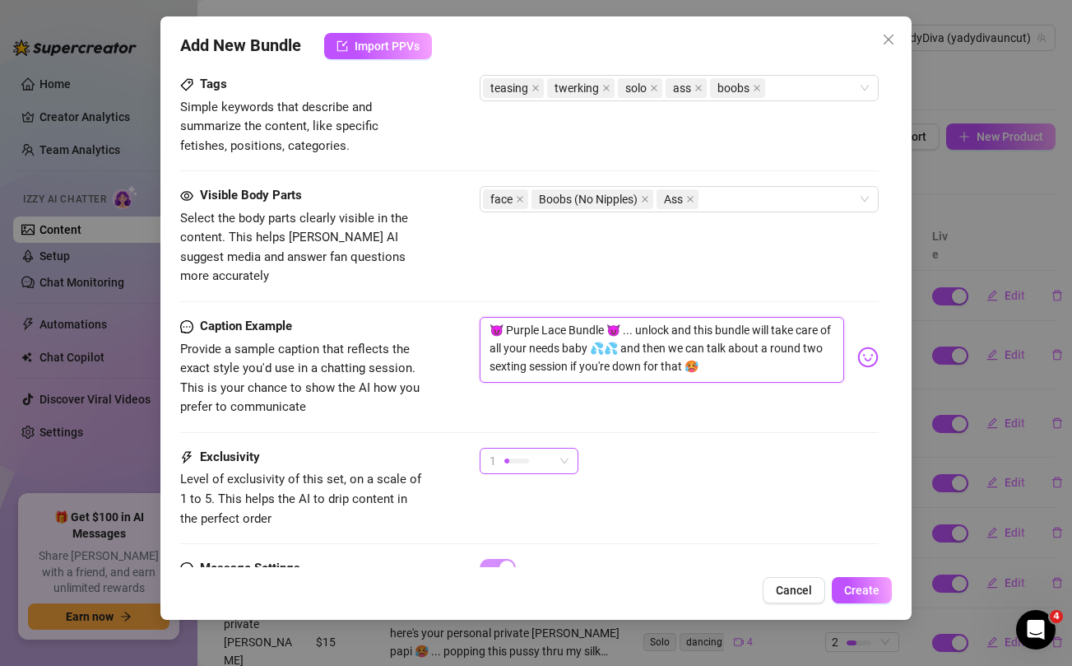
click at [540, 448] on div "1" at bounding box center [521, 460] width 64 height 25
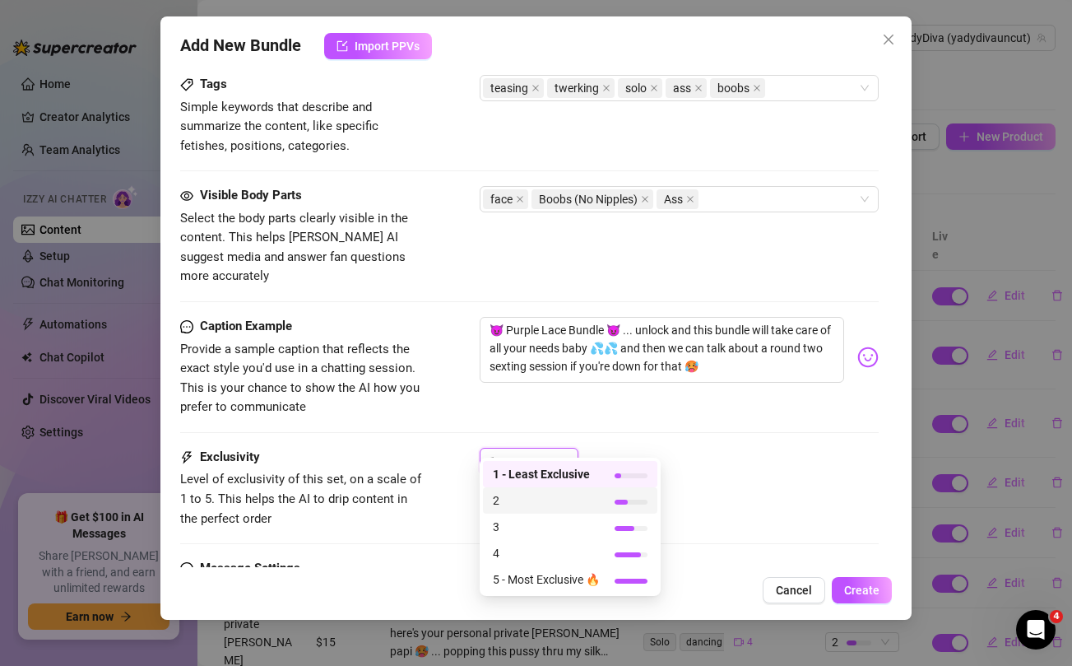
click at [505, 507] on span "2" at bounding box center [546, 500] width 107 height 18
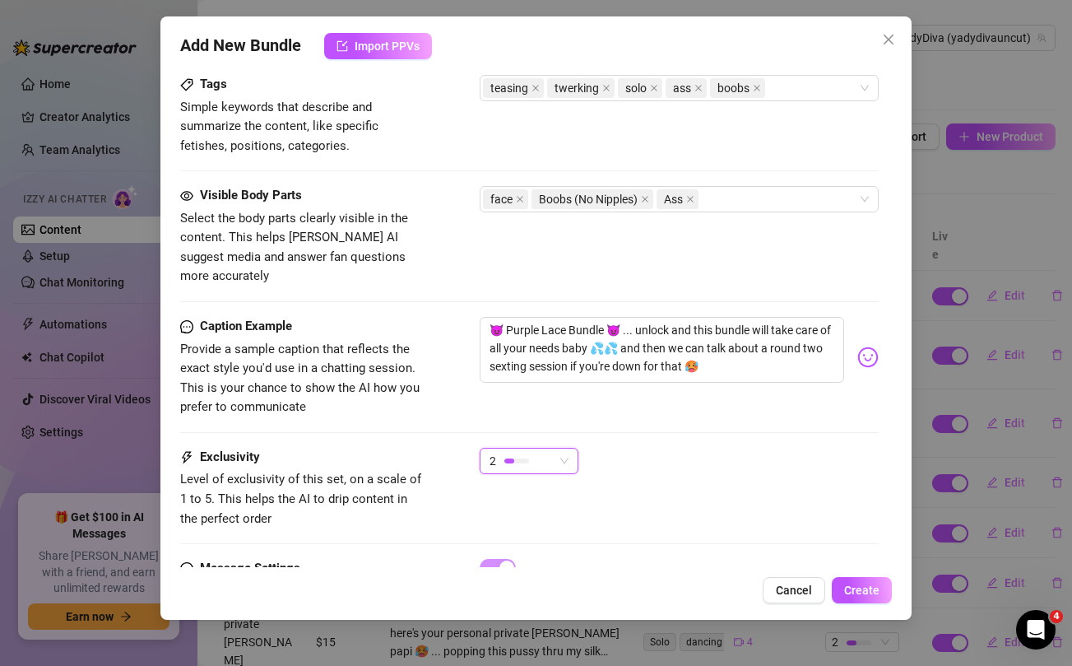
click at [776, 466] on div "2 2" at bounding box center [679, 468] width 398 height 41
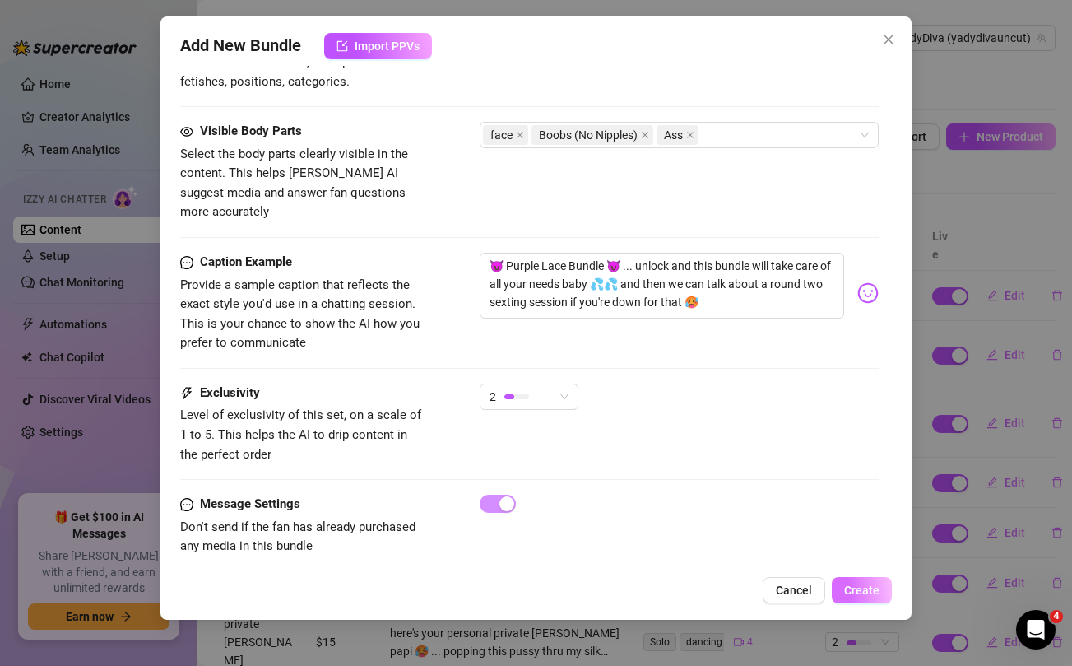
click at [863, 593] on span "Create" at bounding box center [861, 589] width 35 height 13
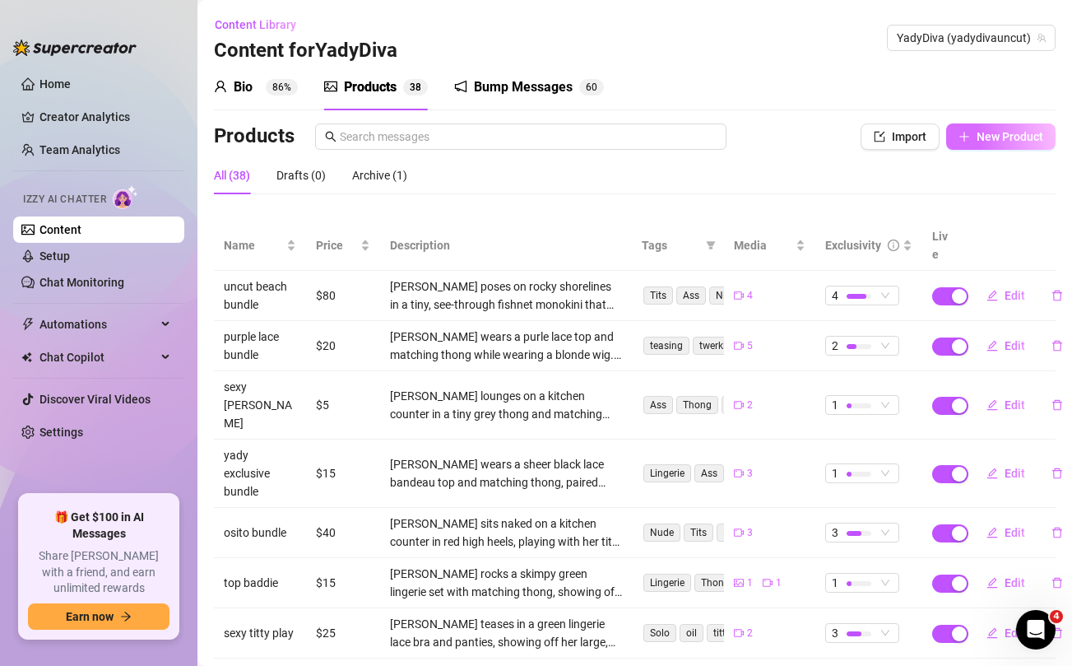
click at [994, 142] on span "New Product" at bounding box center [1009, 136] width 67 height 13
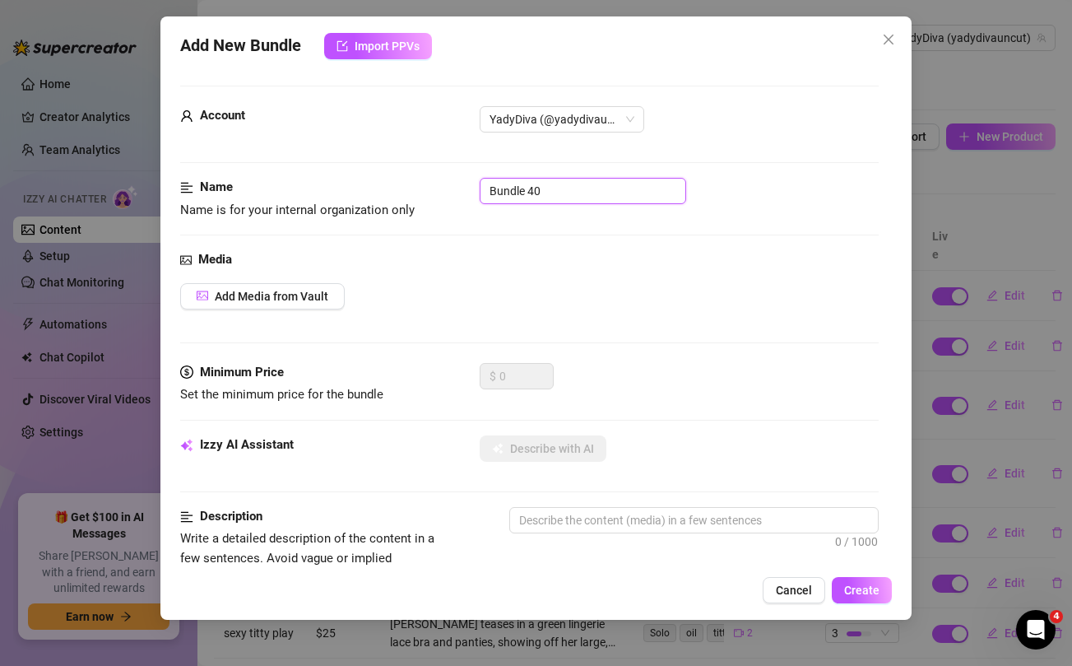
click at [599, 193] on input "Bundle 40" at bounding box center [583, 191] width 206 height 26
click at [639, 341] on div "Media Add Media from Vault" at bounding box center [529, 306] width 698 height 113
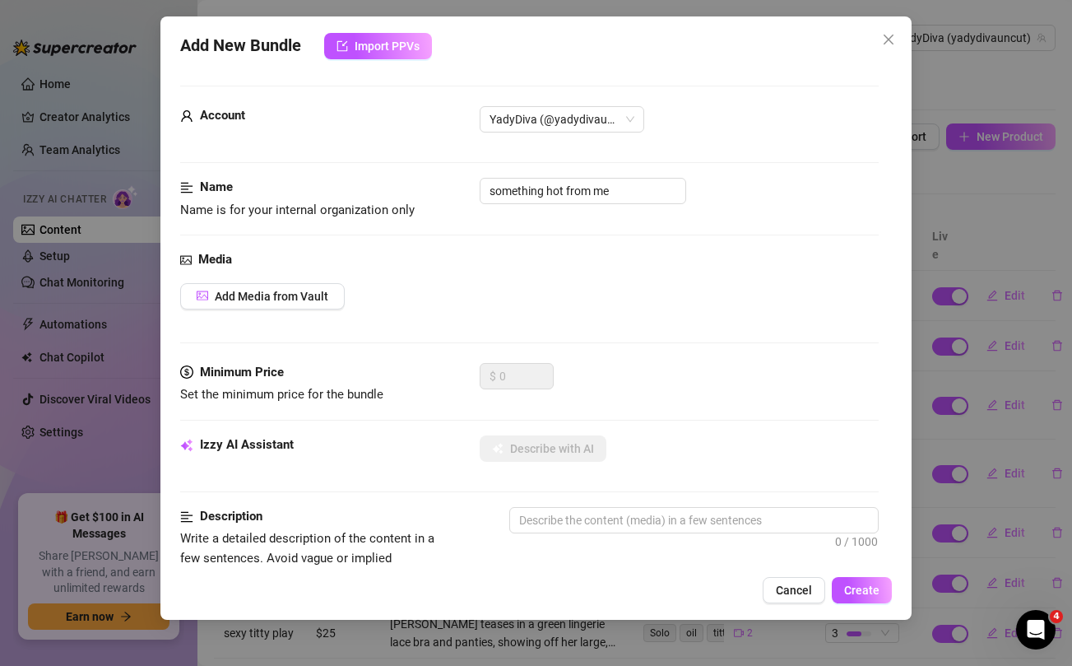
scroll to position [669, 0]
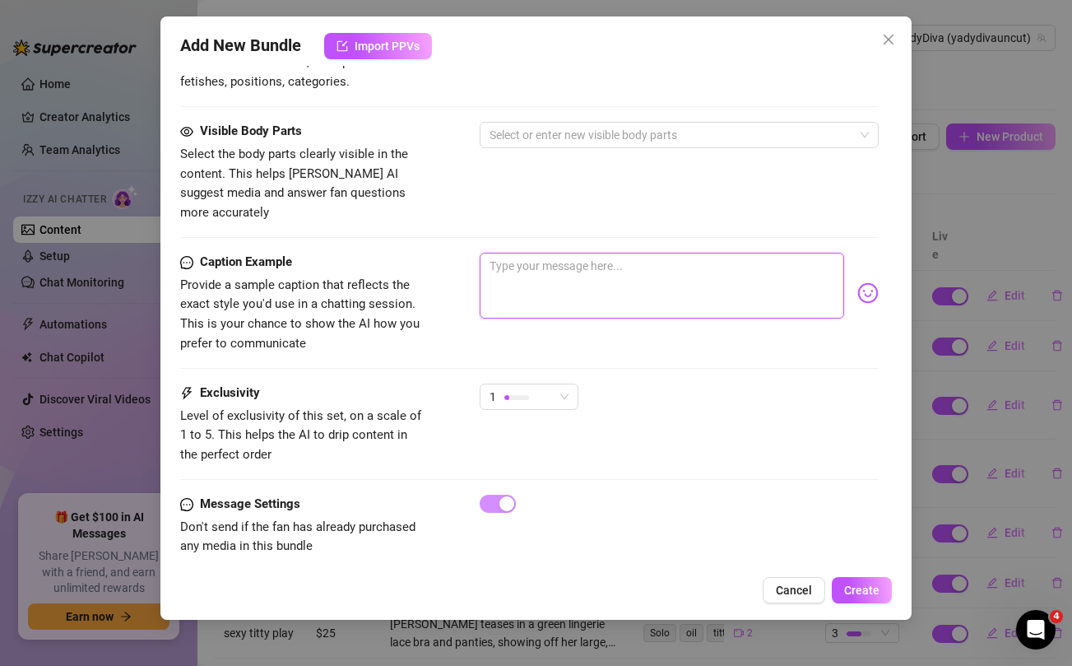
click at [602, 279] on textarea at bounding box center [662, 286] width 364 height 66
paste textarea "So horny right now babe 😈 What would you do if you woke up to me like this lick…"
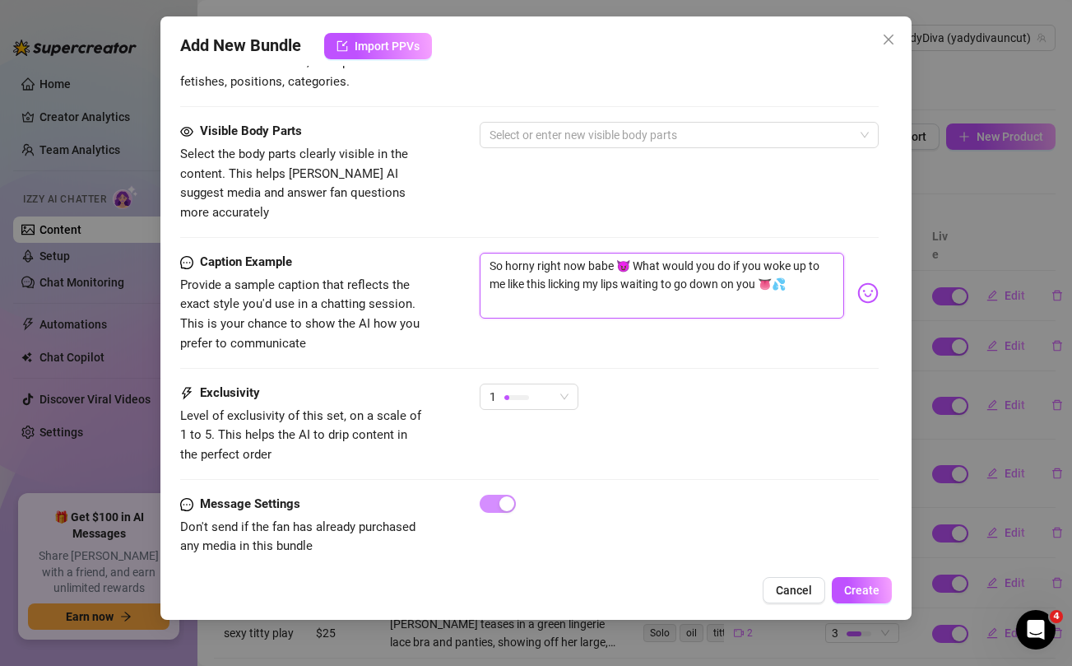
scroll to position [0, 0]
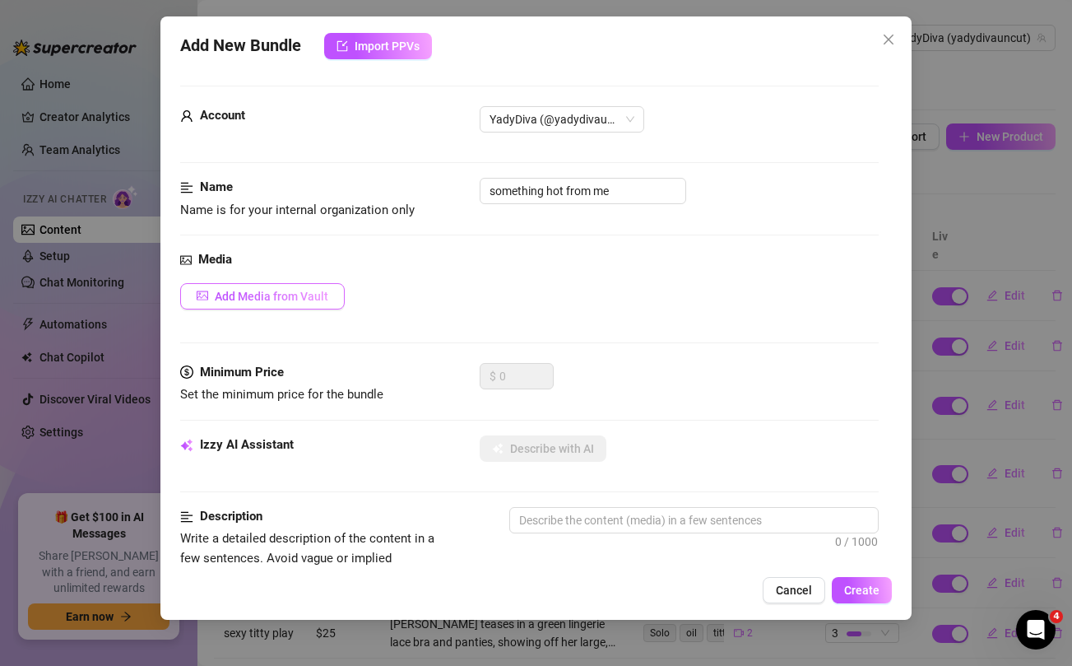
click at [315, 298] on span "Add Media from Vault" at bounding box center [272, 296] width 114 height 13
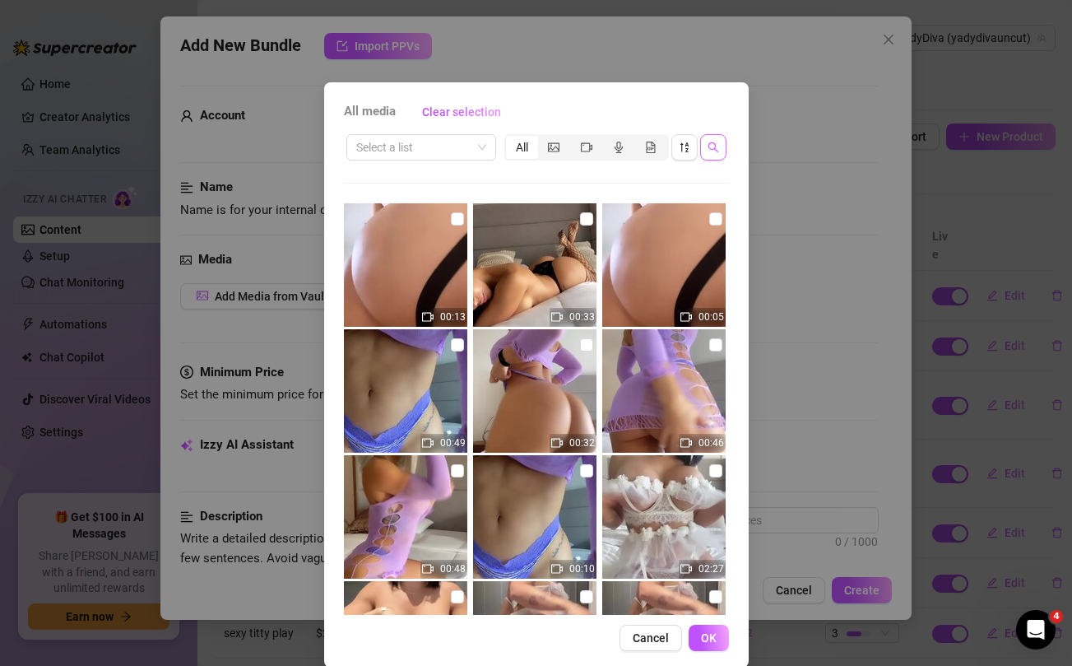
click at [716, 148] on icon "search" at bounding box center [713, 147] width 12 height 12
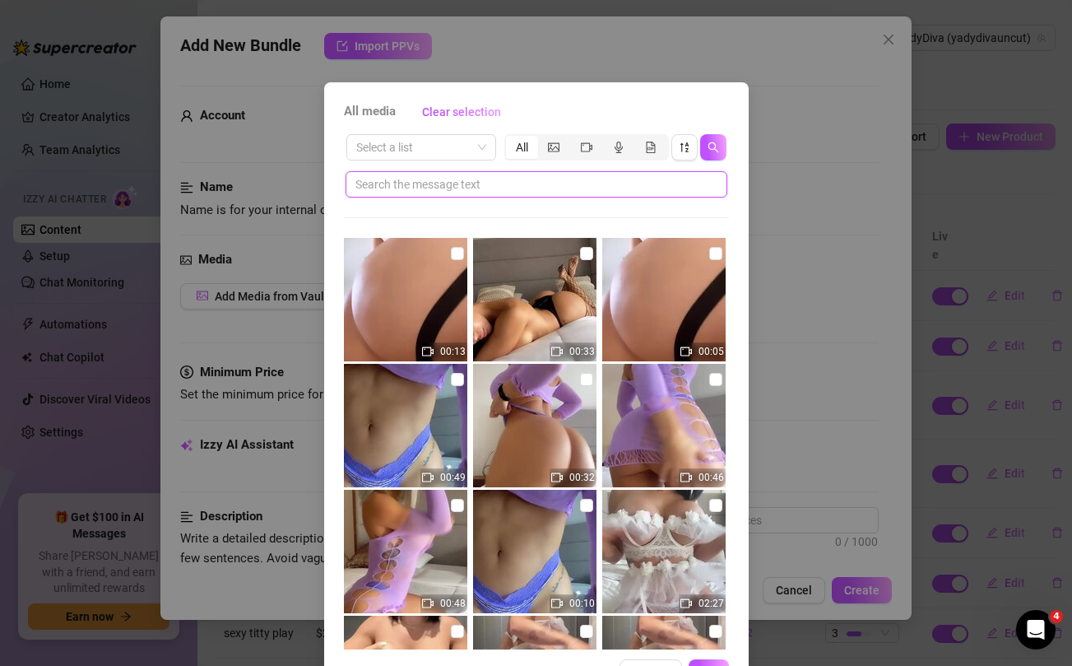
click at [594, 183] on input "text" at bounding box center [529, 184] width 349 height 18
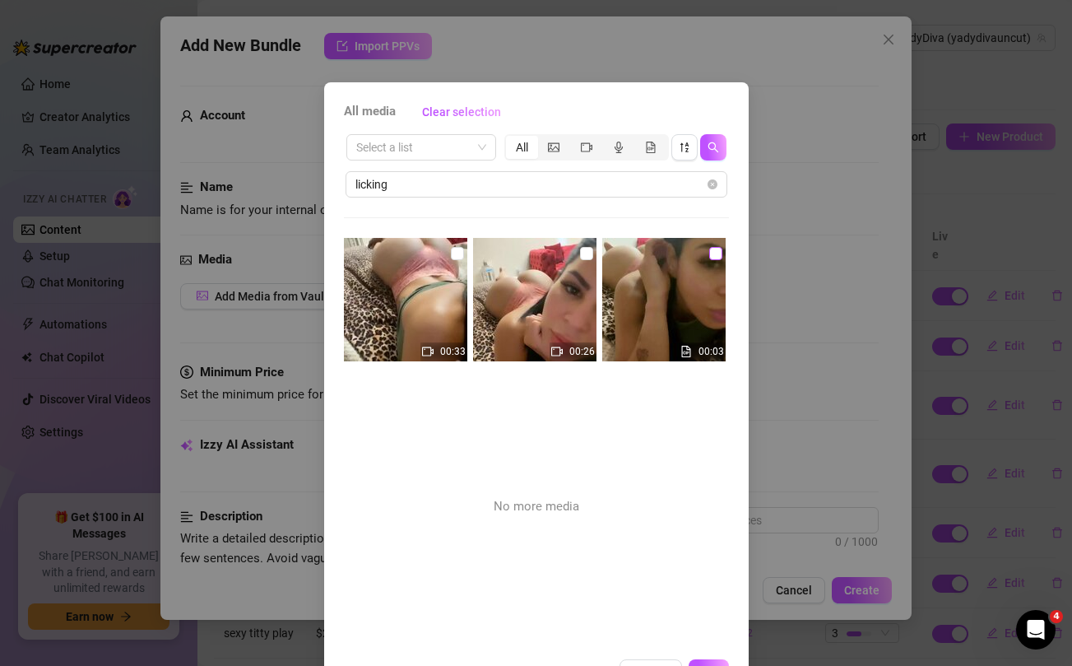
click at [714, 253] on input "checkbox" at bounding box center [715, 253] width 13 height 13
click at [587, 251] on input "checkbox" at bounding box center [586, 253] width 13 height 13
click at [456, 250] on input "checkbox" at bounding box center [457, 253] width 13 height 13
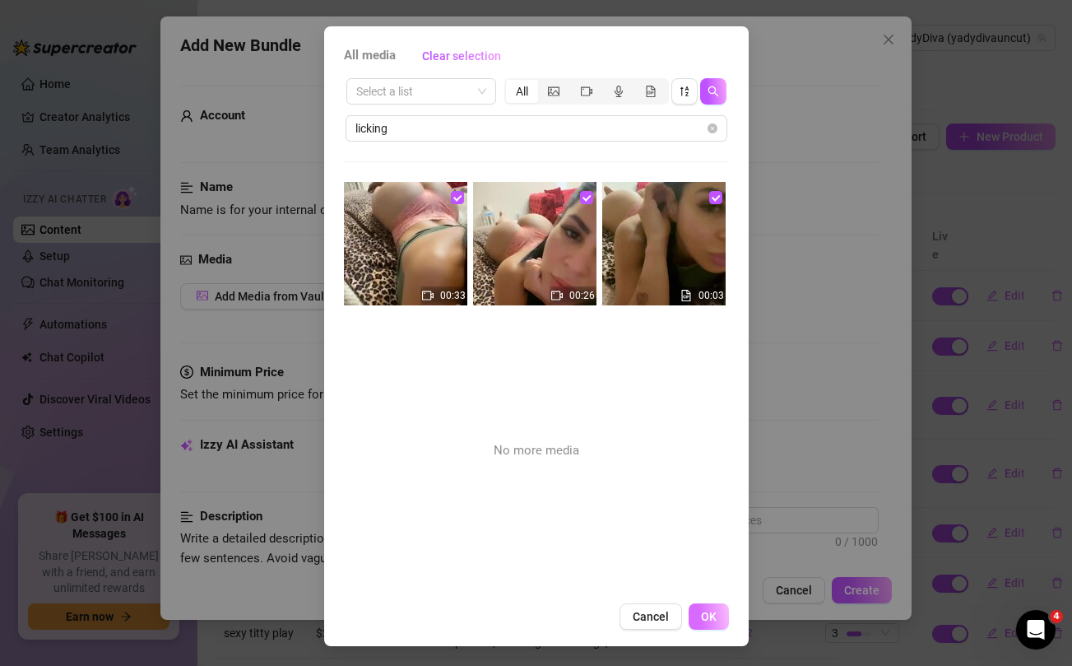
click at [704, 619] on span "OK" at bounding box center [709, 616] width 16 height 13
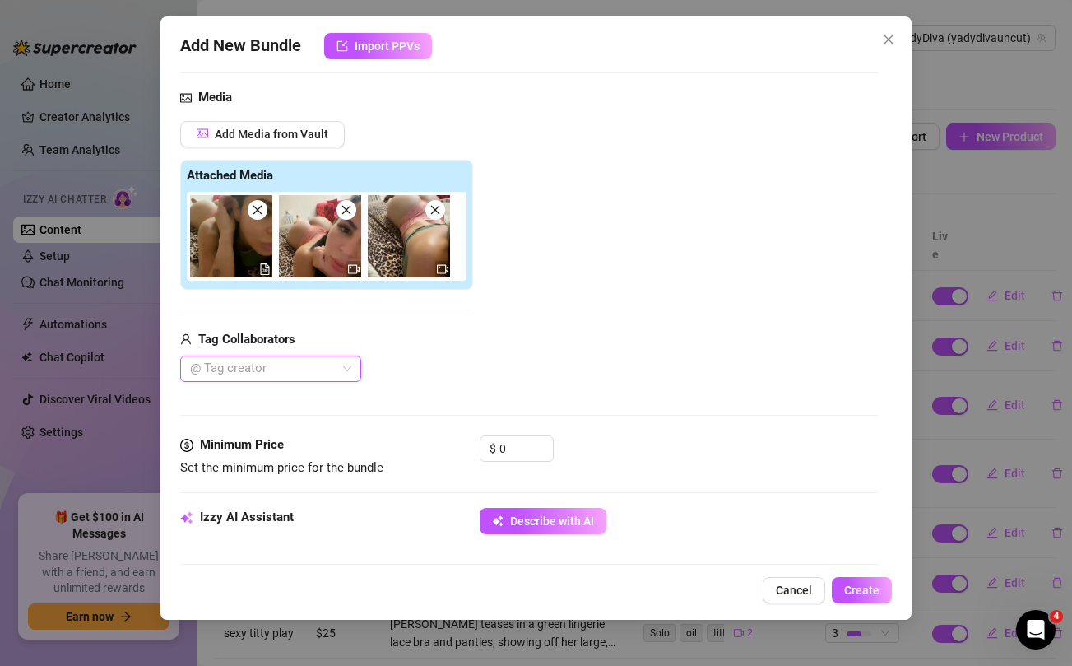
scroll to position [165, 0]
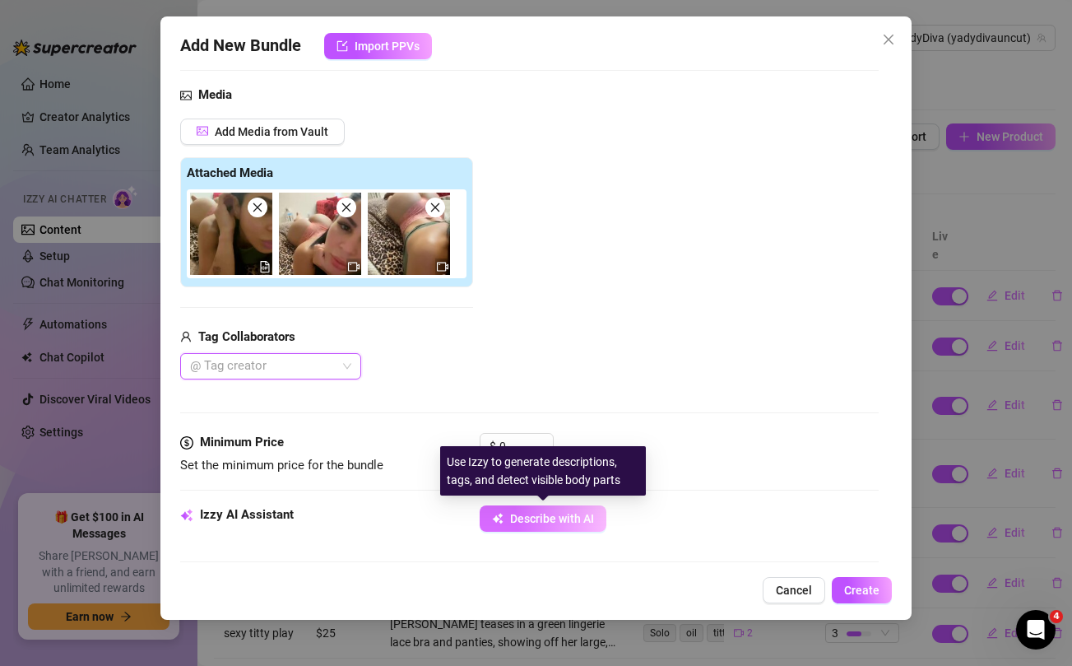
click at [551, 520] on span "Describe with AI" at bounding box center [552, 518] width 84 height 13
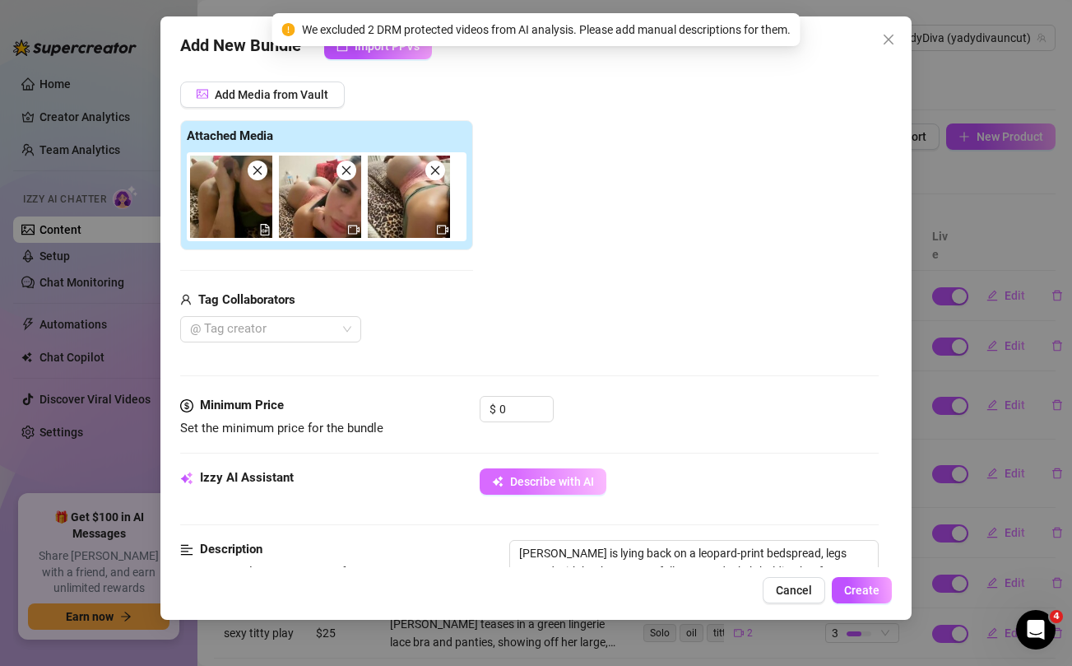
scroll to position [423, 0]
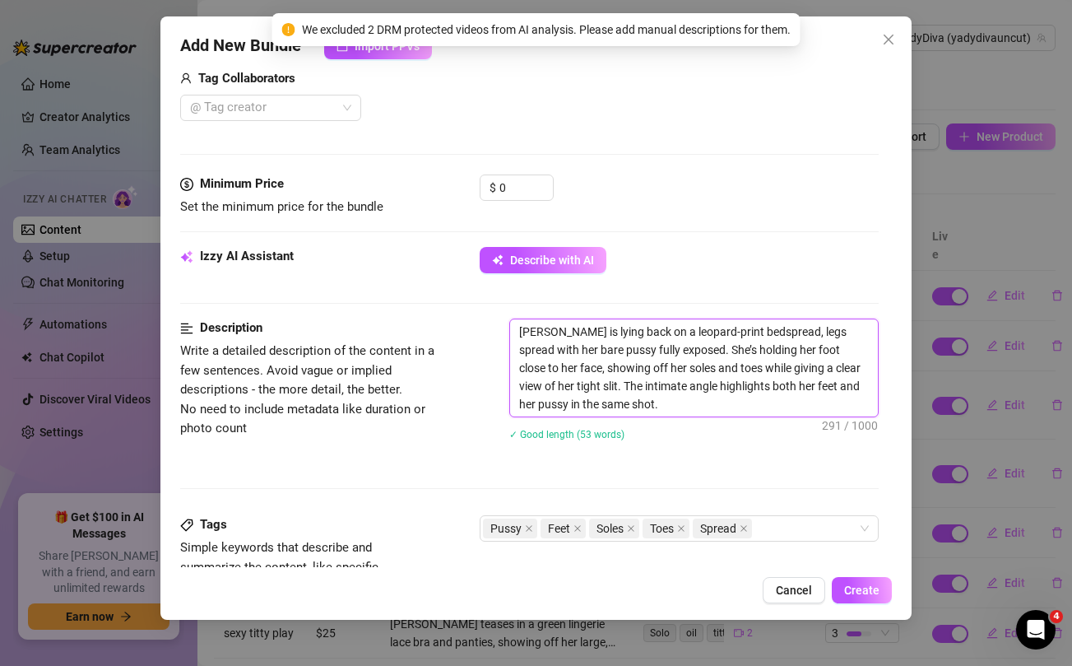
click at [576, 352] on textarea "Yadira is lying back on a leopard-print bedspread, legs spread with her bare pu…" at bounding box center [693, 367] width 367 height 97
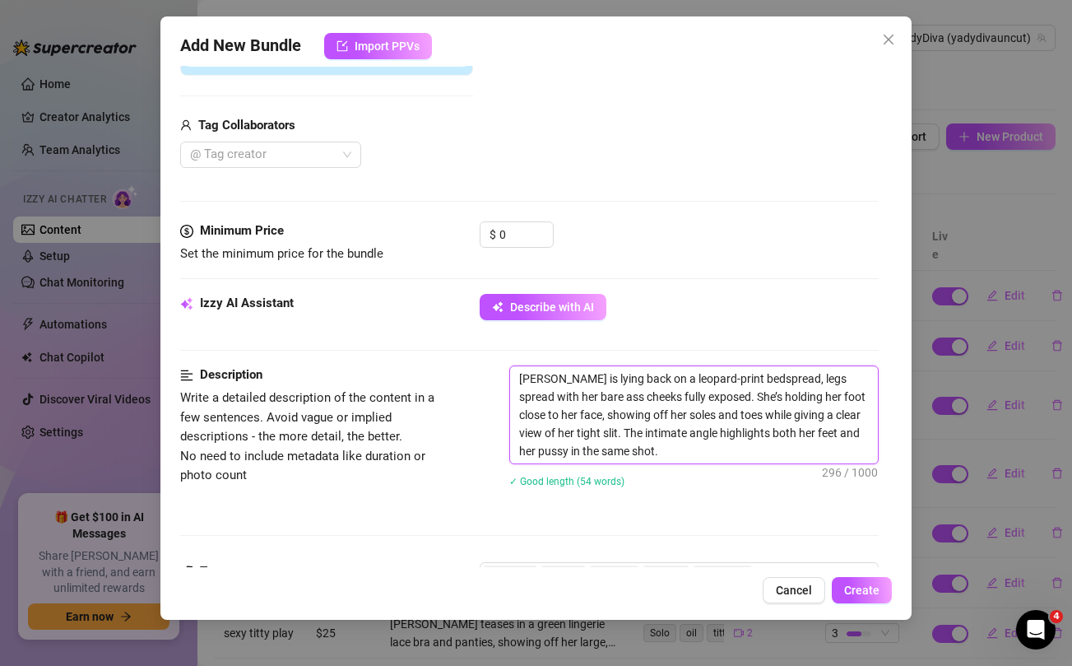
scroll to position [377, 0]
click at [533, 450] on textarea "Yadira is lying back on a leopard-print bedspread, legs spread with her bare as…" at bounding box center [693, 413] width 367 height 97
click at [620, 450] on textarea "Yadira is lying back on a leopard-print bedspread, legs spread with her bare as…" at bounding box center [693, 413] width 367 height 97
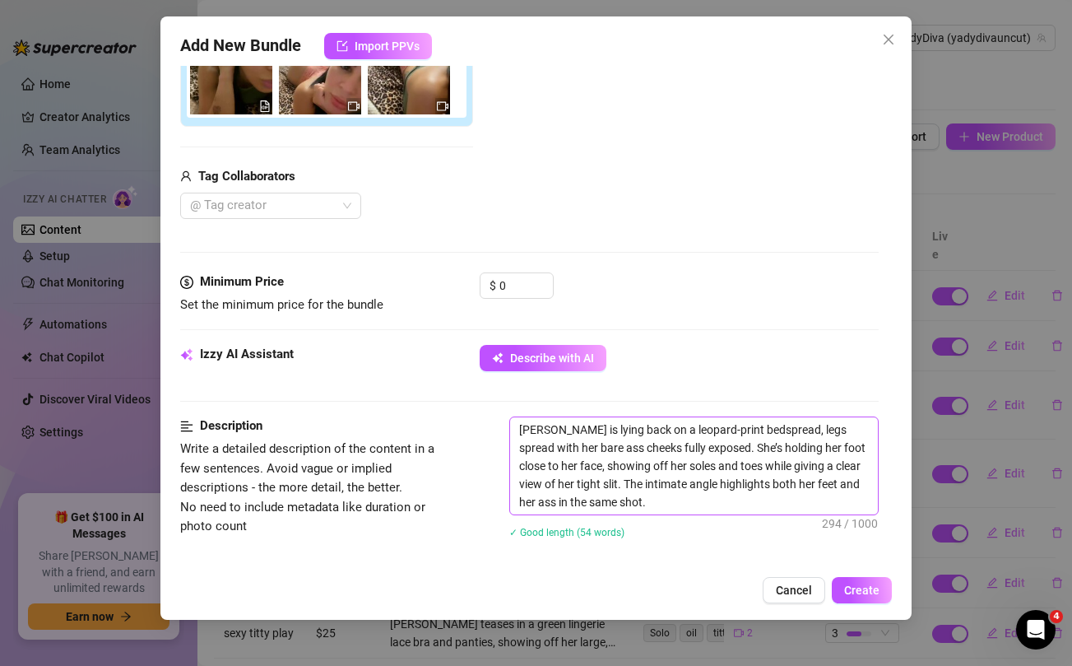
scroll to position [321, 0]
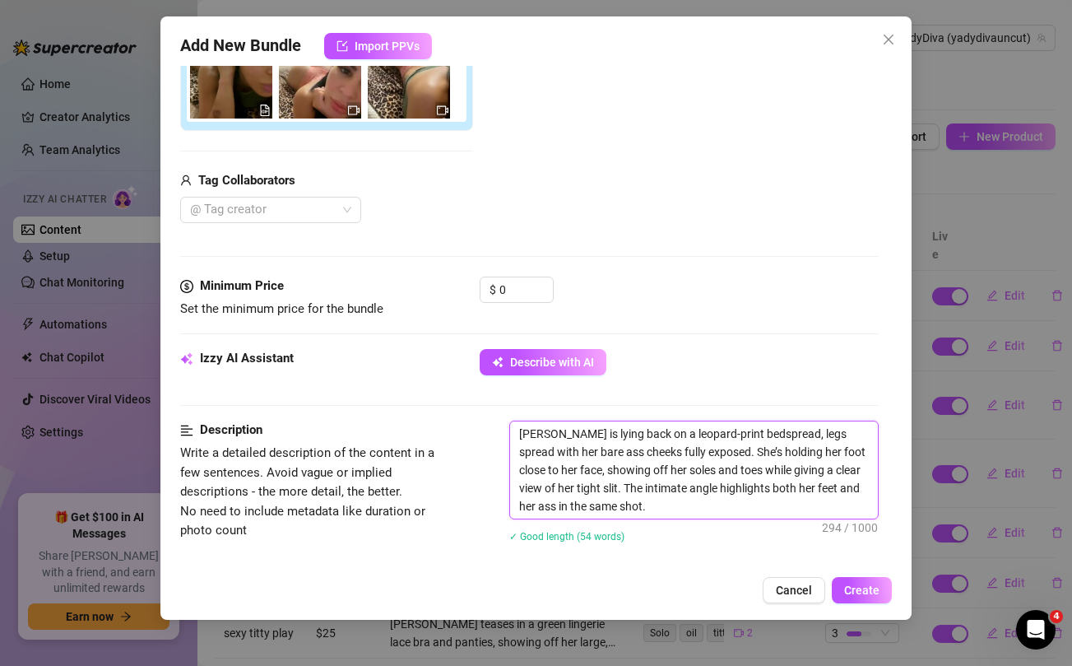
click at [796, 455] on textarea "Yadira is lying back on a leopard-print bedspread, legs spread with her bare as…" at bounding box center [693, 469] width 367 height 97
drag, startPoint x: 730, startPoint y: 452, endPoint x: 566, endPoint y: 468, distance: 164.4
click at [566, 468] on textarea "Yadira is lying back on a leopard-print bedspread, legs spread with her bare as…" at bounding box center [693, 469] width 367 height 97
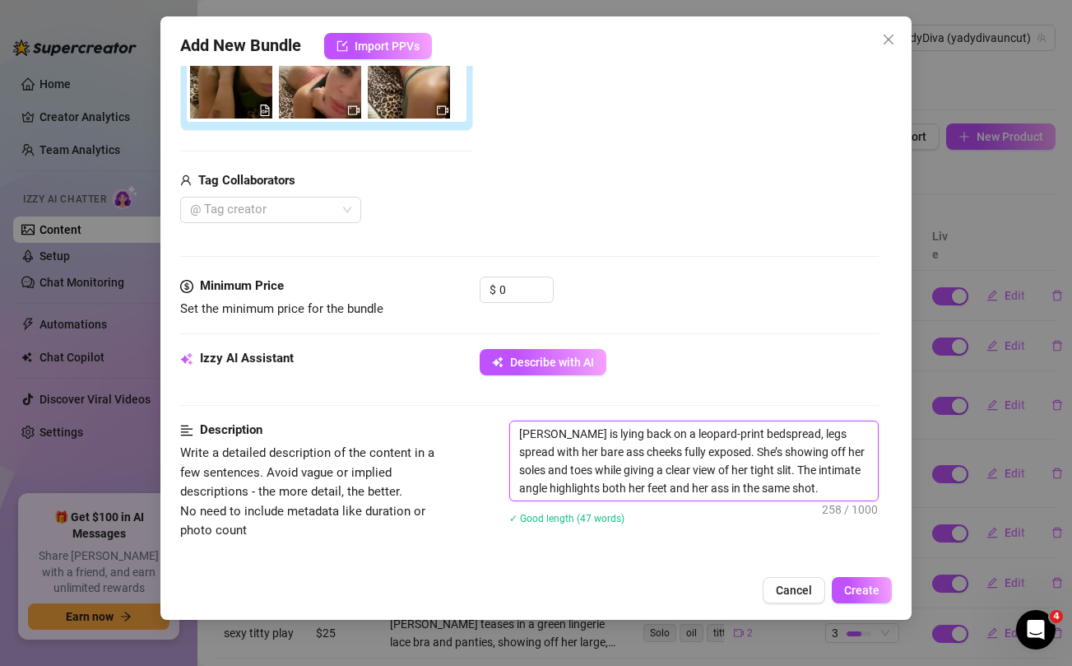
click at [819, 452] on textarea "Yadira is lying back on a leopard-print bedspread, legs spread with her bare as…" at bounding box center [693, 460] width 367 height 79
click at [530, 471] on textarea "Yadira is lying back on a leopard-print bedspread, legs spread with her bare as…" at bounding box center [693, 460] width 367 height 79
drag, startPoint x: 698, startPoint y: 471, endPoint x: 738, endPoint y: 471, distance: 39.5
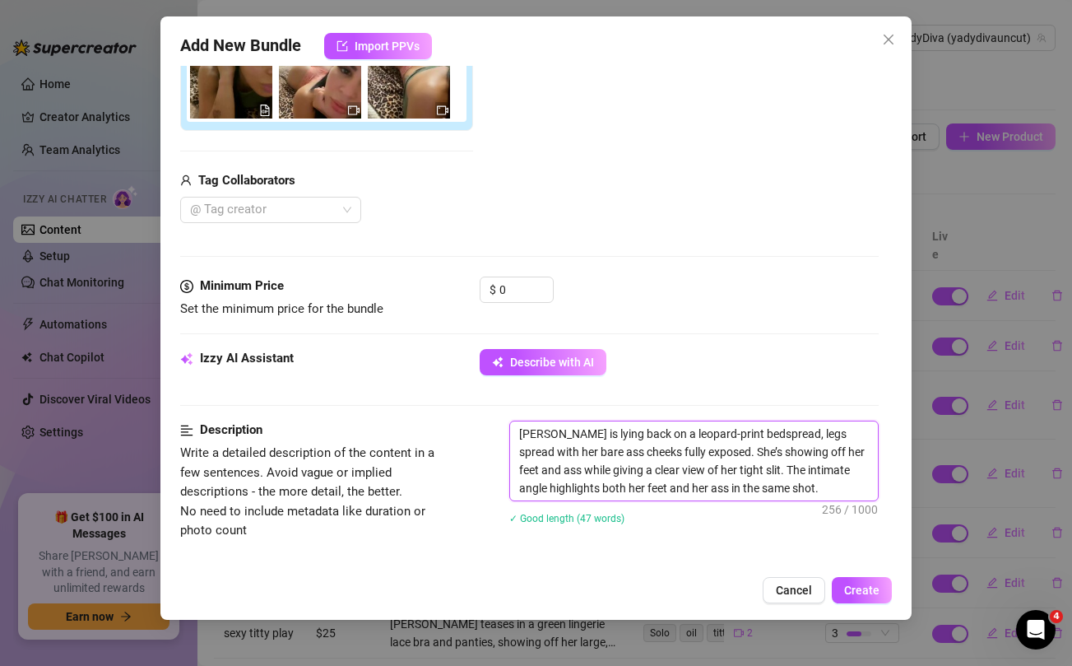
click at [738, 471] on textarea "Yadira is lying back on a leopard-print bedspread, legs spread with her bare as…" at bounding box center [693, 460] width 367 height 79
click at [743, 374] on div "Describe with AI" at bounding box center [679, 362] width 398 height 26
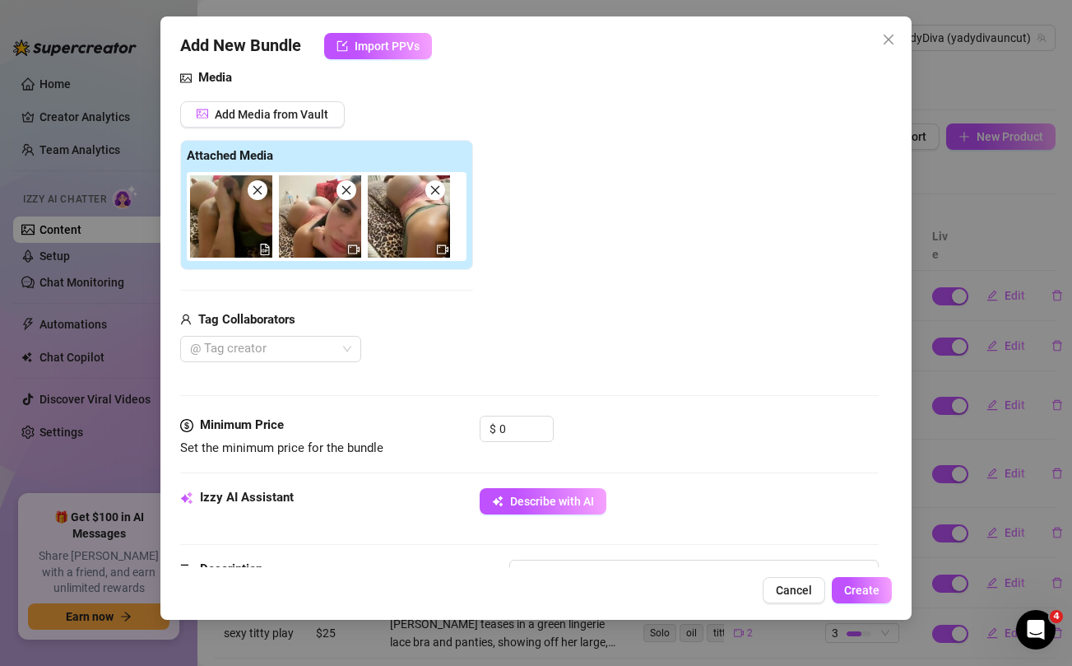
scroll to position [100, 0]
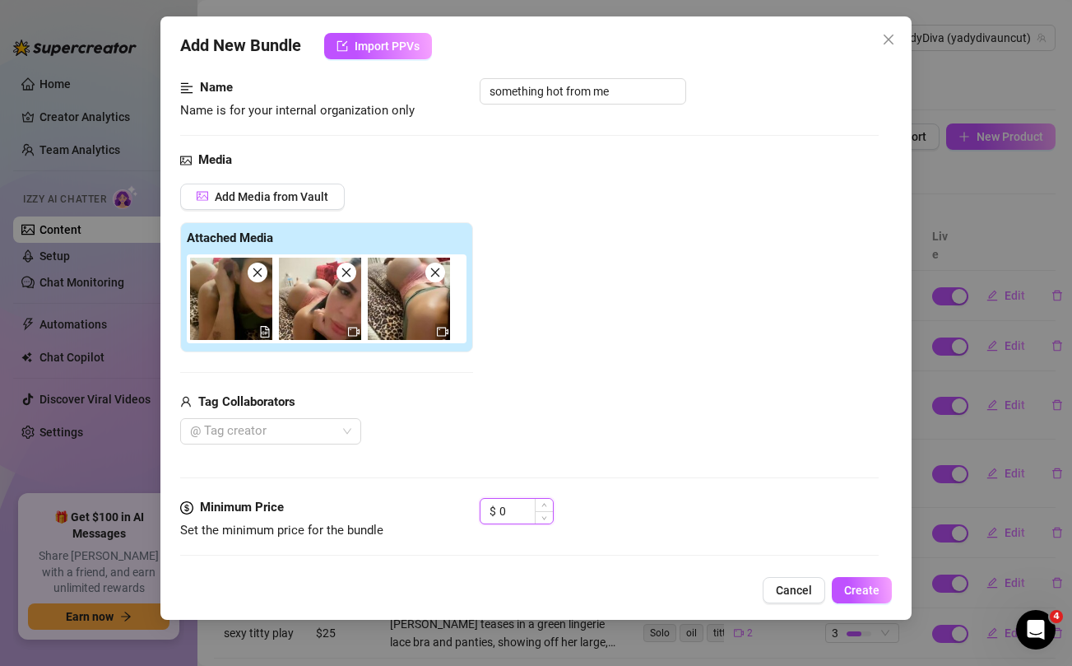
click at [512, 511] on input "0" at bounding box center [525, 511] width 53 height 25
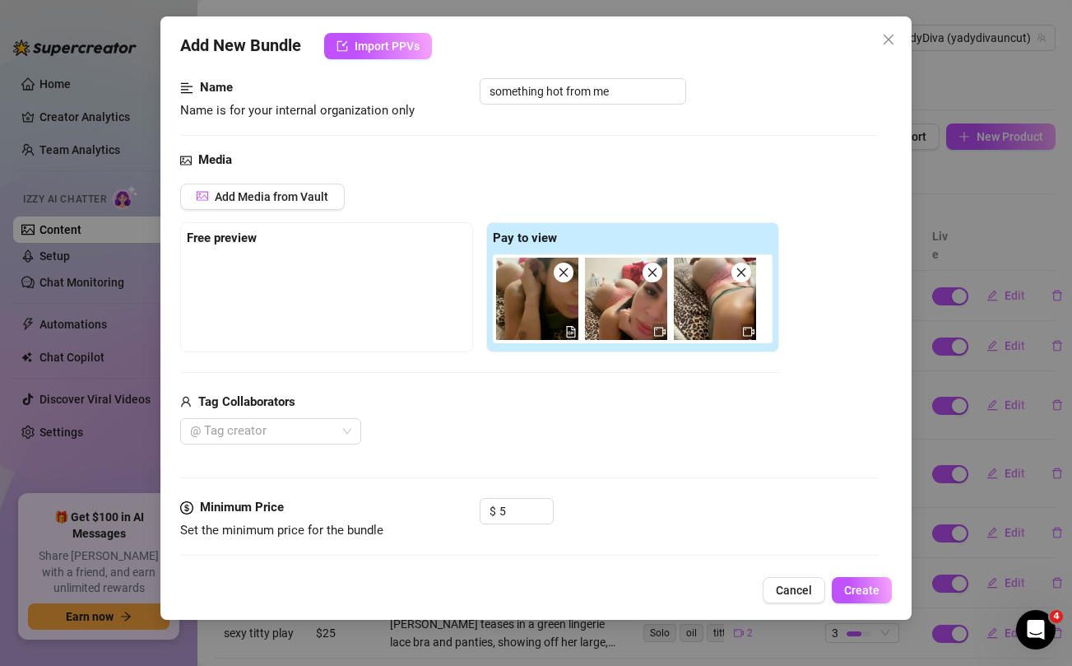
click at [522, 437] on div "@ Tag creator" at bounding box center [479, 431] width 599 height 26
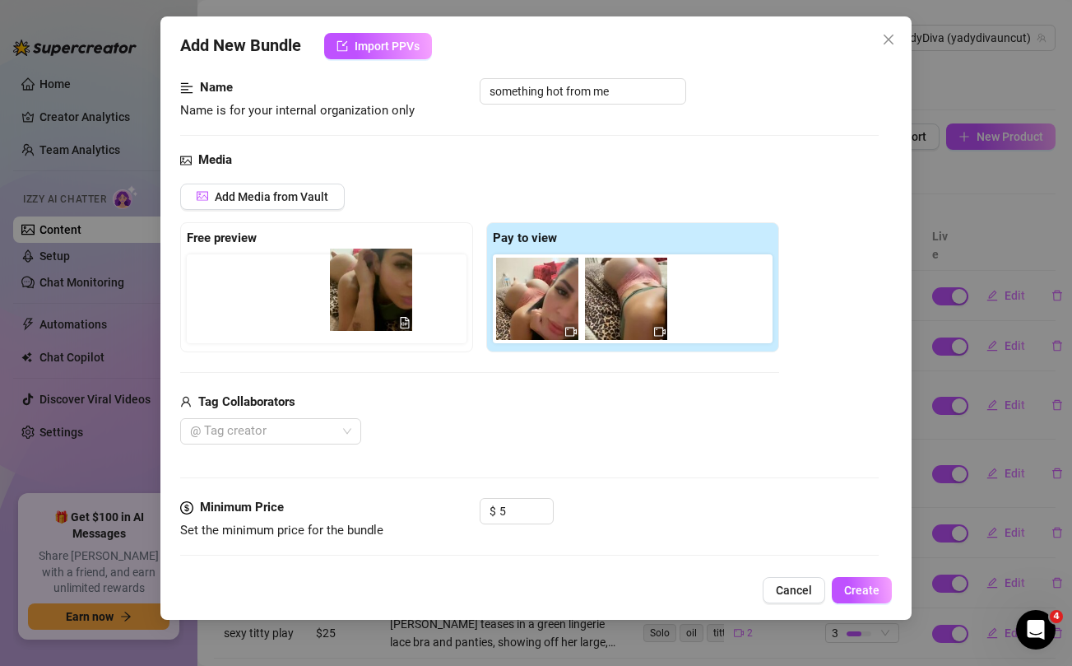
drag, startPoint x: 526, startPoint y: 304, endPoint x: 343, endPoint y: 295, distance: 183.7
click at [343, 295] on div "Free preview Pay to view" at bounding box center [479, 287] width 599 height 130
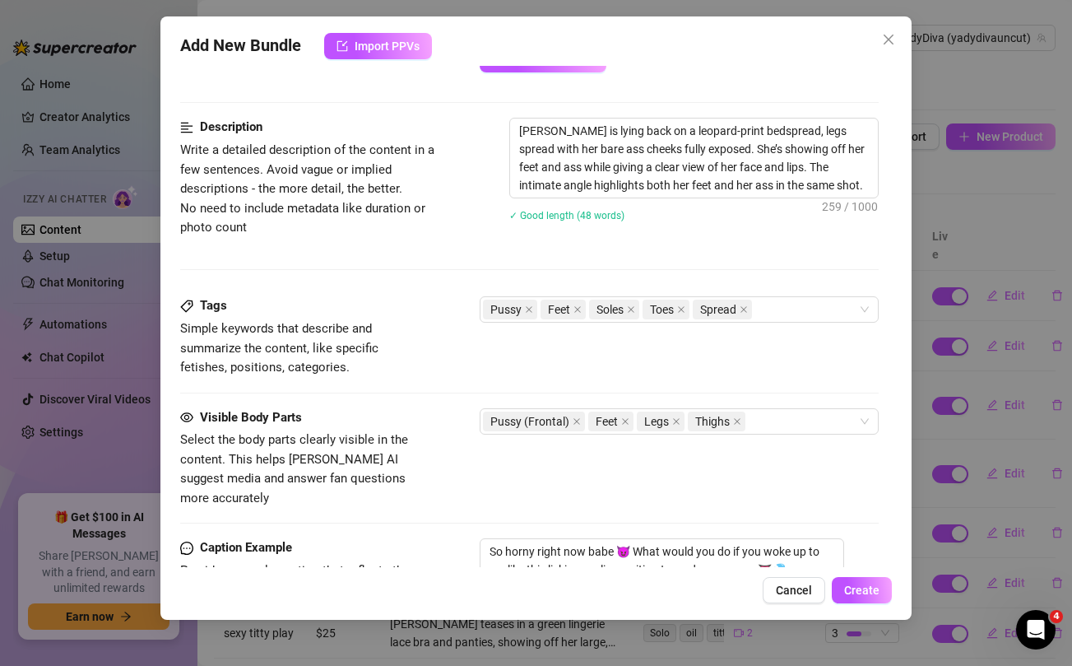
scroll to position [657, 0]
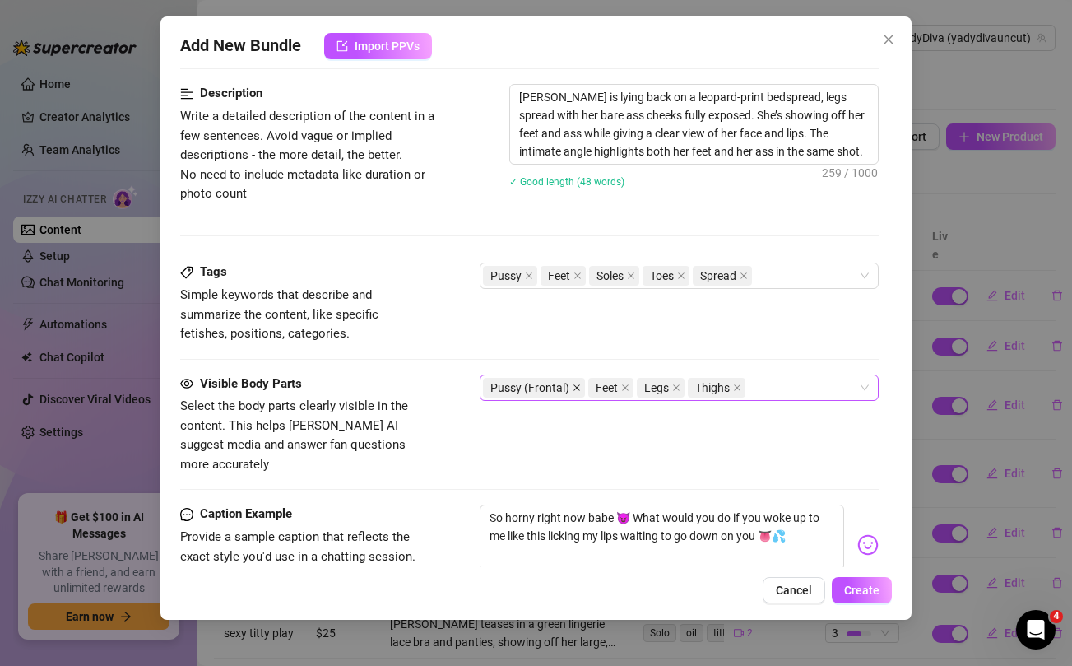
click at [574, 387] on icon "close" at bounding box center [577, 387] width 7 height 7
click at [531, 276] on icon "close" at bounding box center [529, 275] width 8 height 8
click at [740, 273] on div "Feet Soles Toes Spread" at bounding box center [670, 275] width 374 height 23
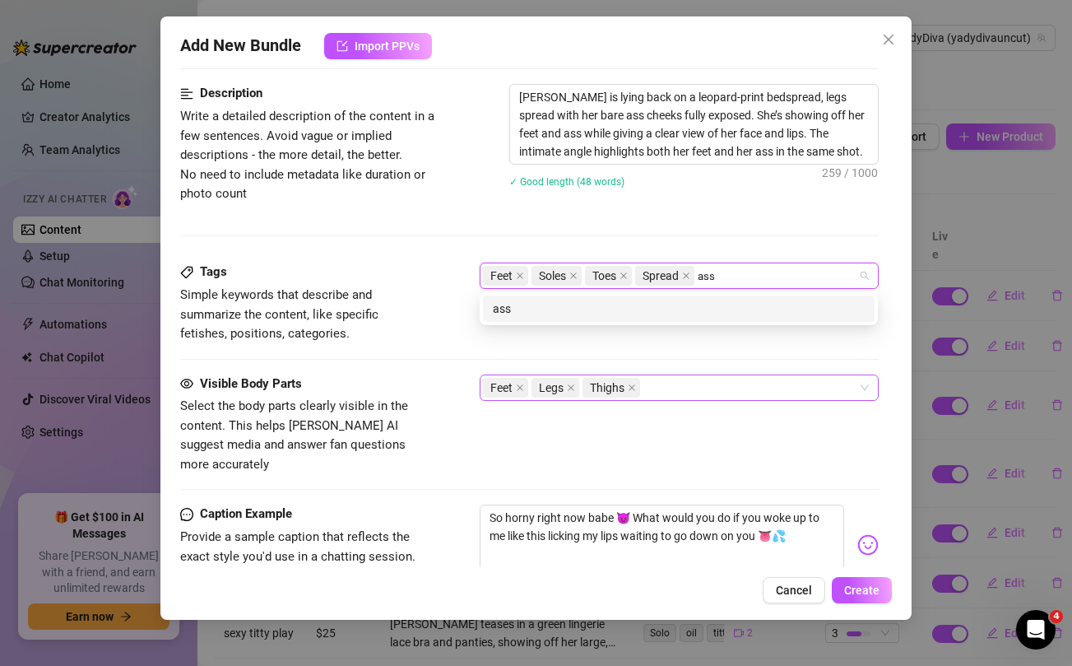
click at [601, 313] on div "ass" at bounding box center [679, 308] width 372 height 18
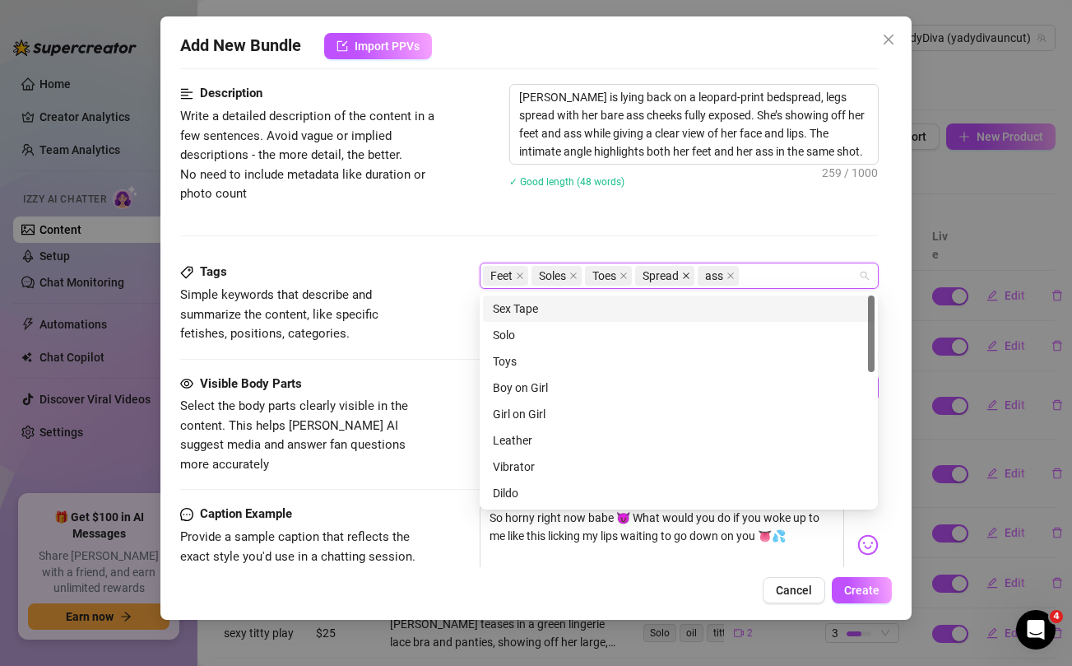
click at [687, 276] on icon "close" at bounding box center [687, 276] width 7 height 7
click at [697, 229] on div "Description Write a detailed description of the content in a few sentences. Avo…" at bounding box center [529, 173] width 698 height 179
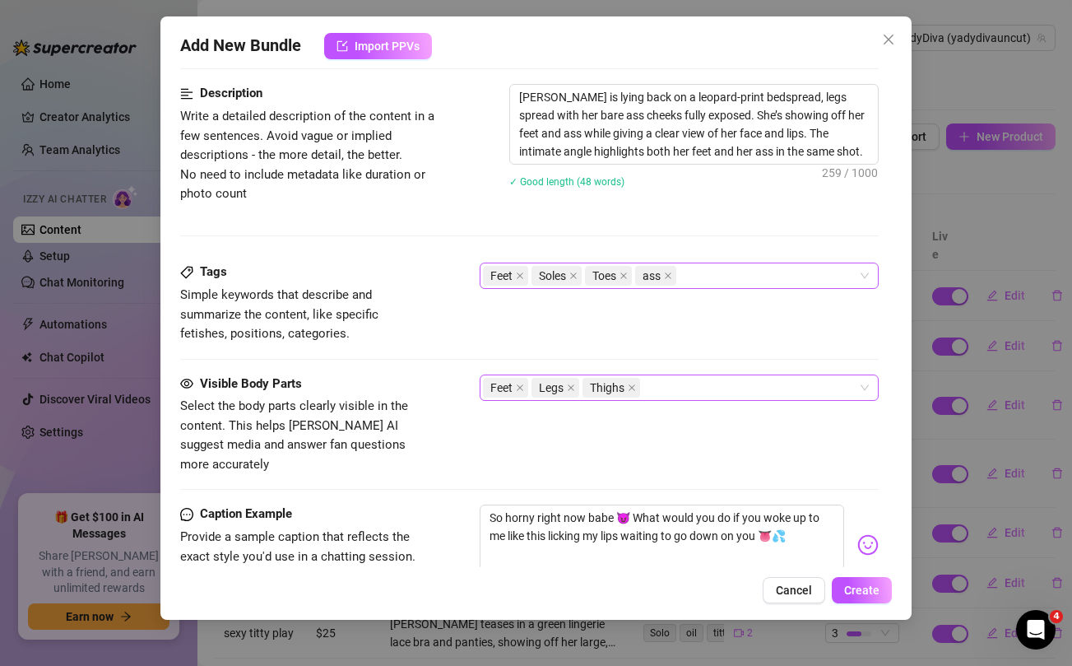
click at [668, 388] on div "Feet Legs Thighs" at bounding box center [670, 387] width 374 height 23
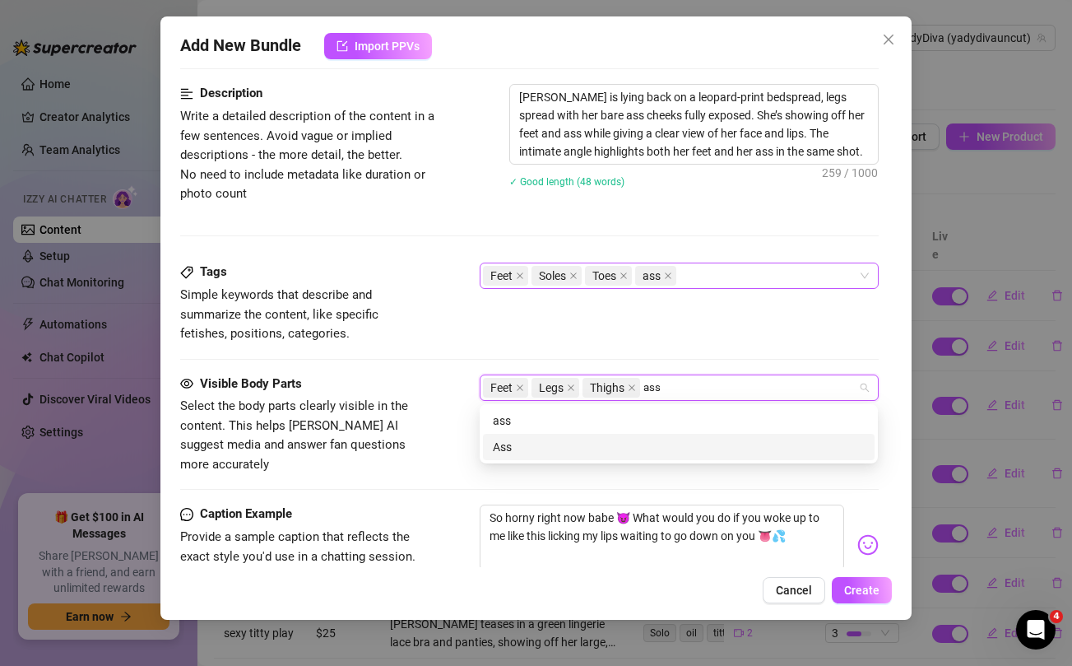
click at [554, 448] on div "Ass" at bounding box center [679, 447] width 372 height 18
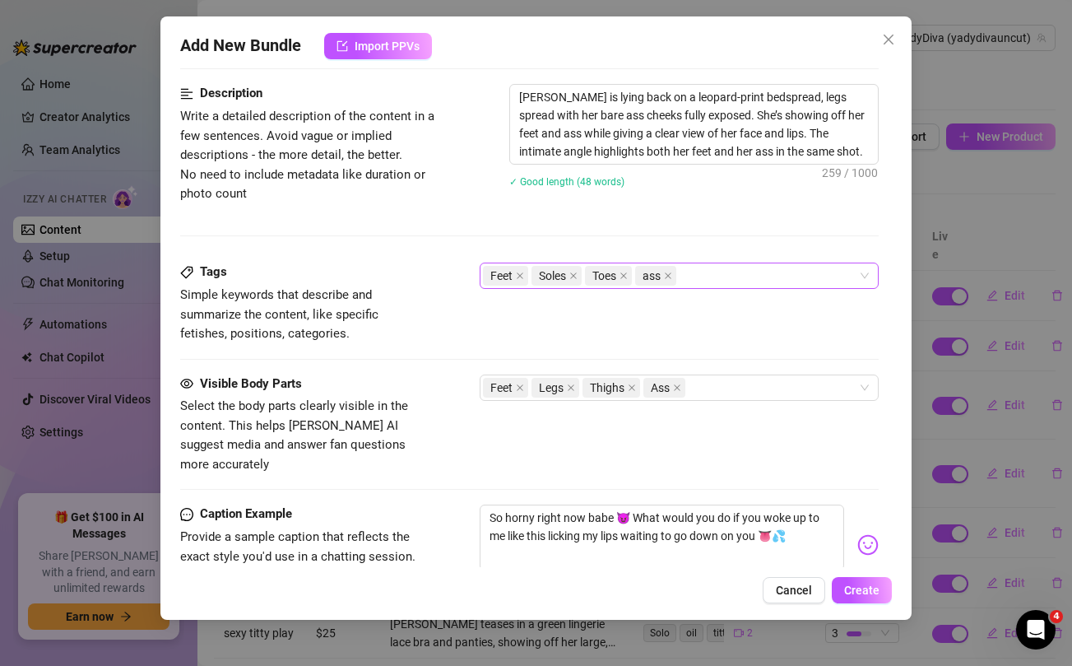
click at [437, 472] on div "Visible Body Parts Select the body parts clearly visible in the content. This h…" at bounding box center [529, 439] width 698 height 131
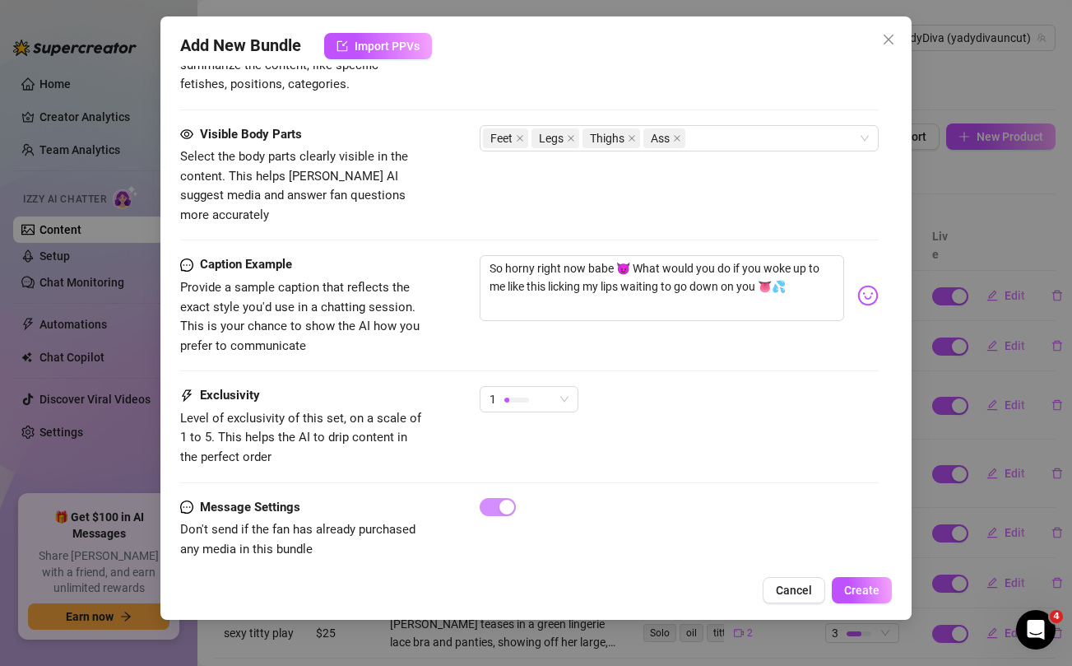
scroll to position [909, 0]
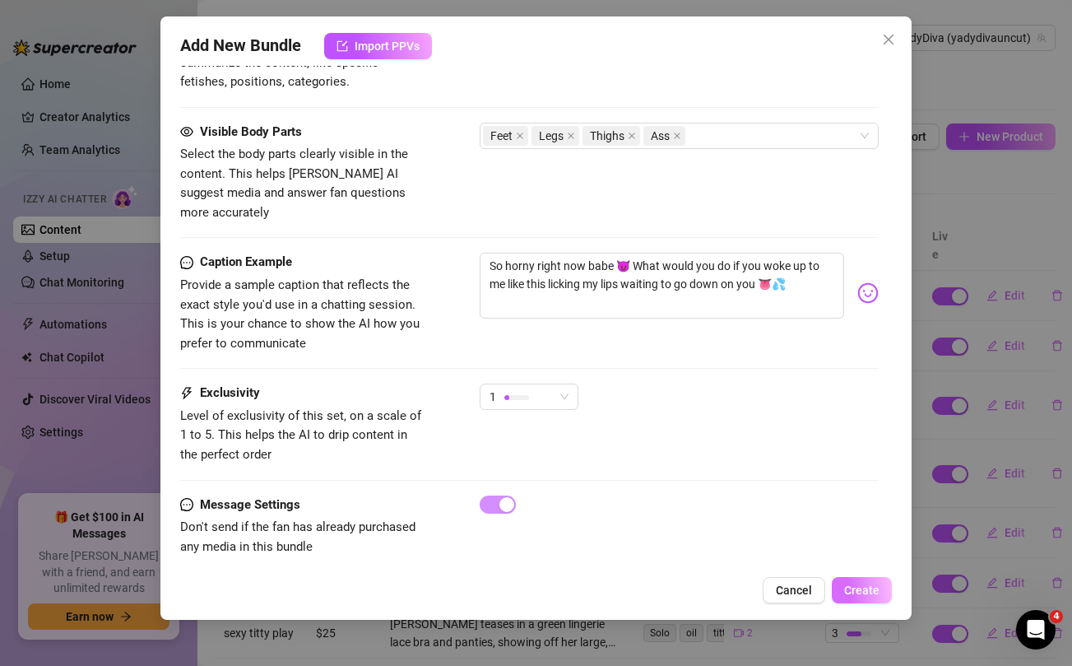
click at [874, 585] on span "Create" at bounding box center [861, 589] width 35 height 13
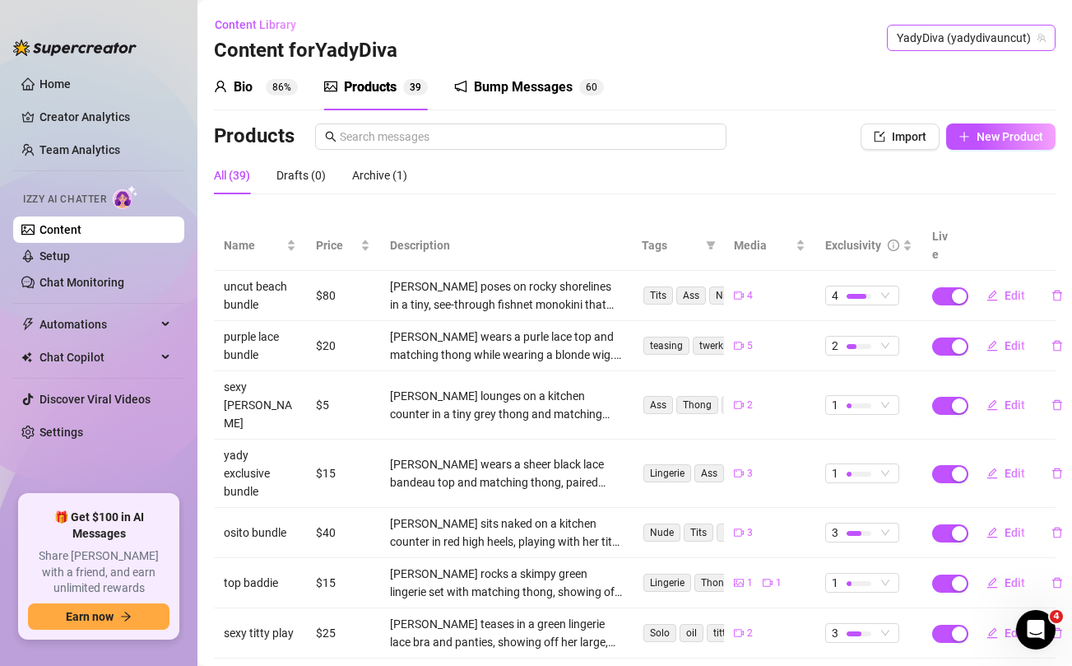
click at [997, 48] on span "YadyDiva (yadydivauncut)" at bounding box center [971, 38] width 149 height 25
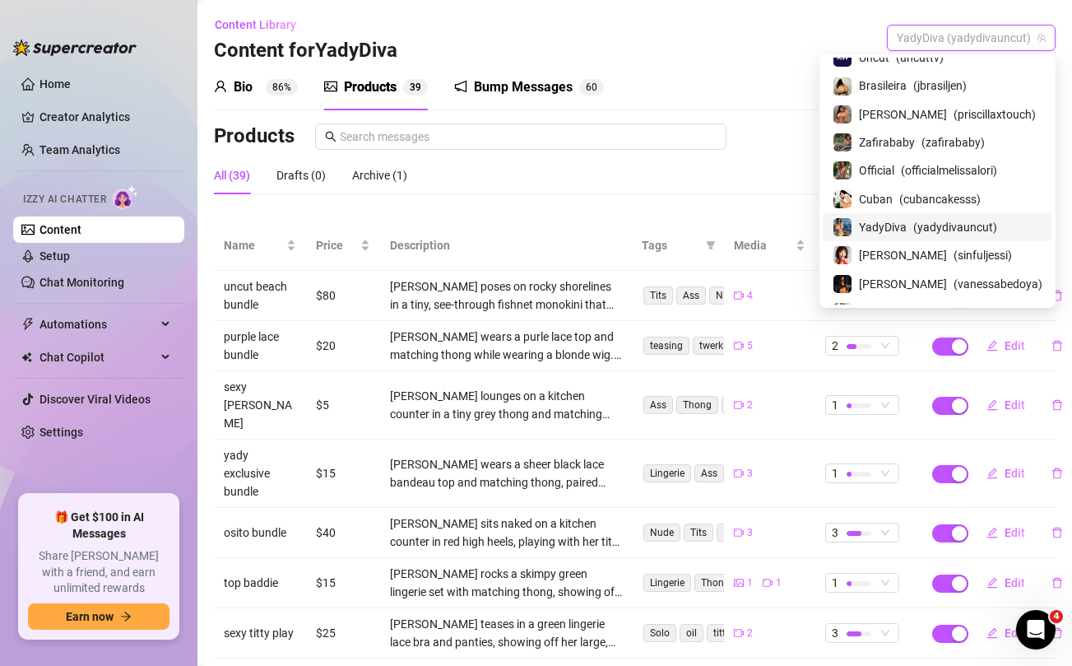
scroll to position [0, 0]
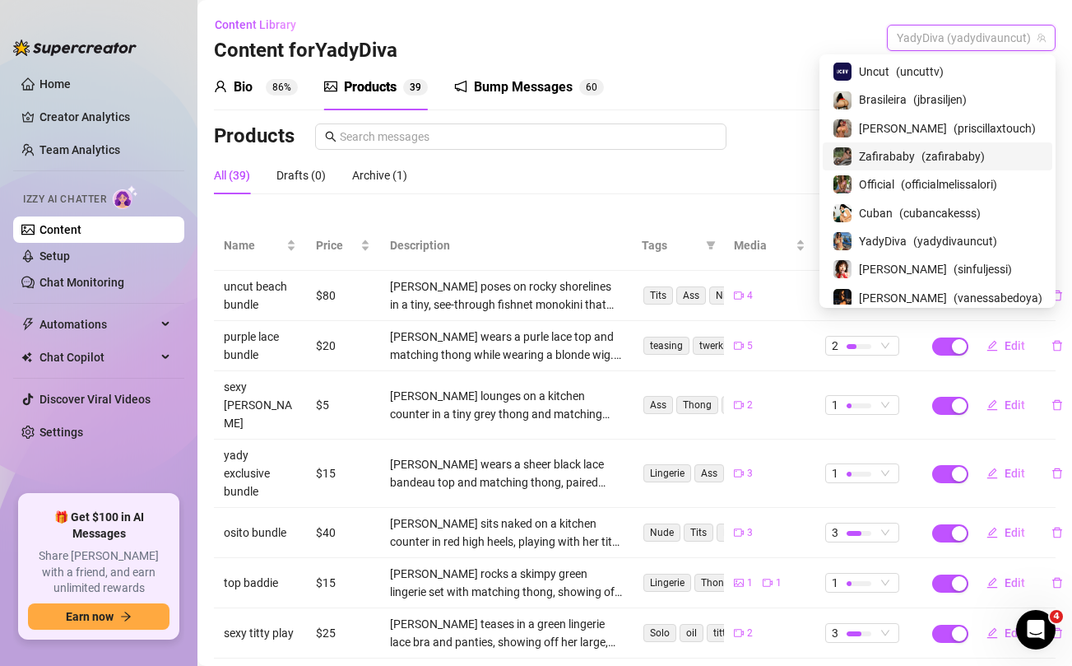
click at [899, 156] on span "Zafirababy" at bounding box center [887, 156] width 56 height 18
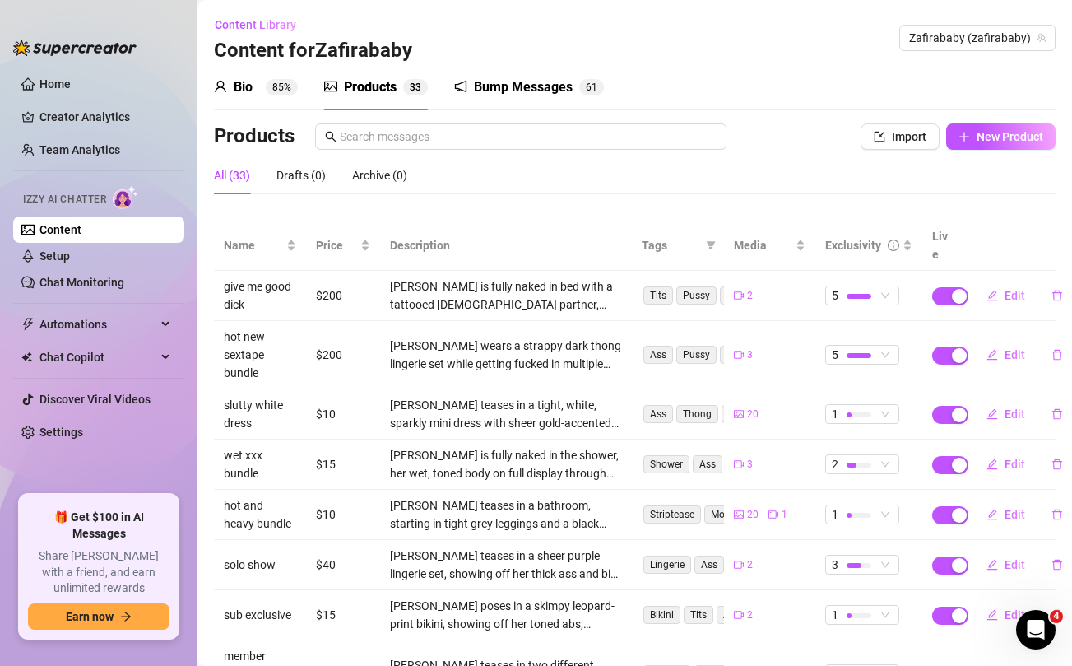
click at [1000, 153] on div "Products Import New Product" at bounding box center [635, 139] width 842 height 33
click at [1000, 142] on span "New Product" at bounding box center [1009, 136] width 67 height 13
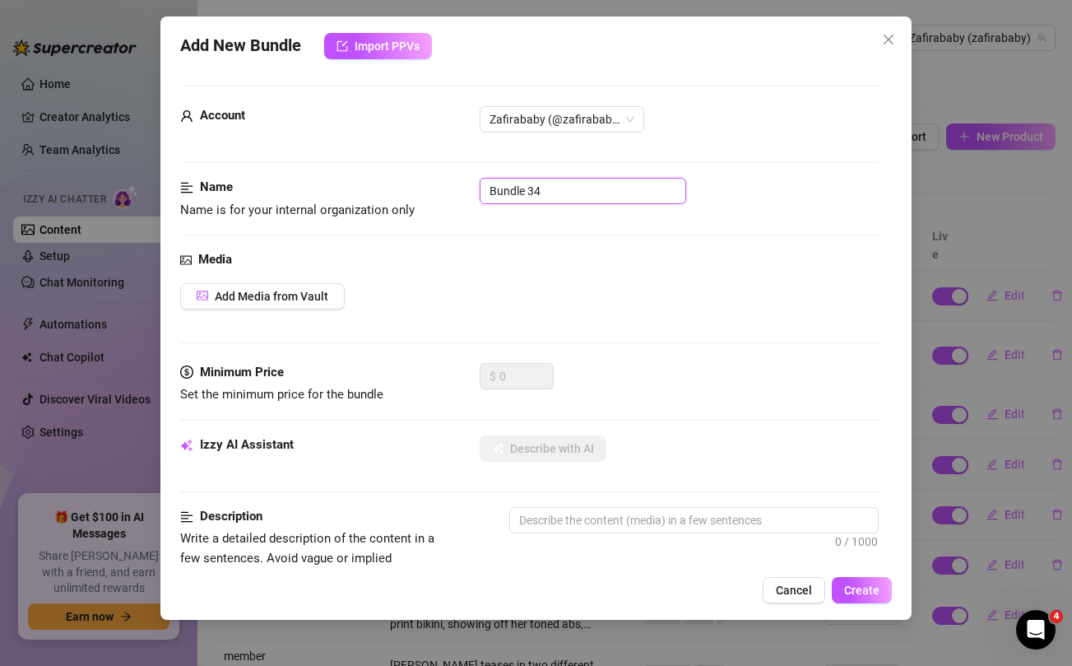
click at [613, 190] on input "Bundle 34" at bounding box center [583, 191] width 206 height 26
click at [592, 287] on div "Add Media from Vault" at bounding box center [529, 296] width 698 height 26
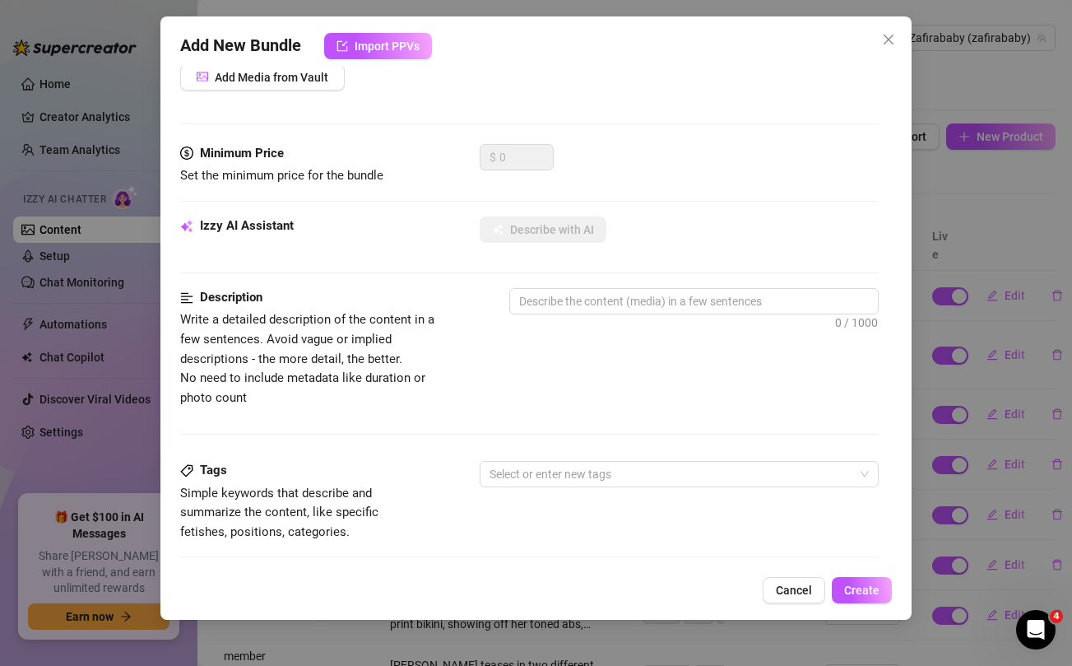
scroll to position [669, 0]
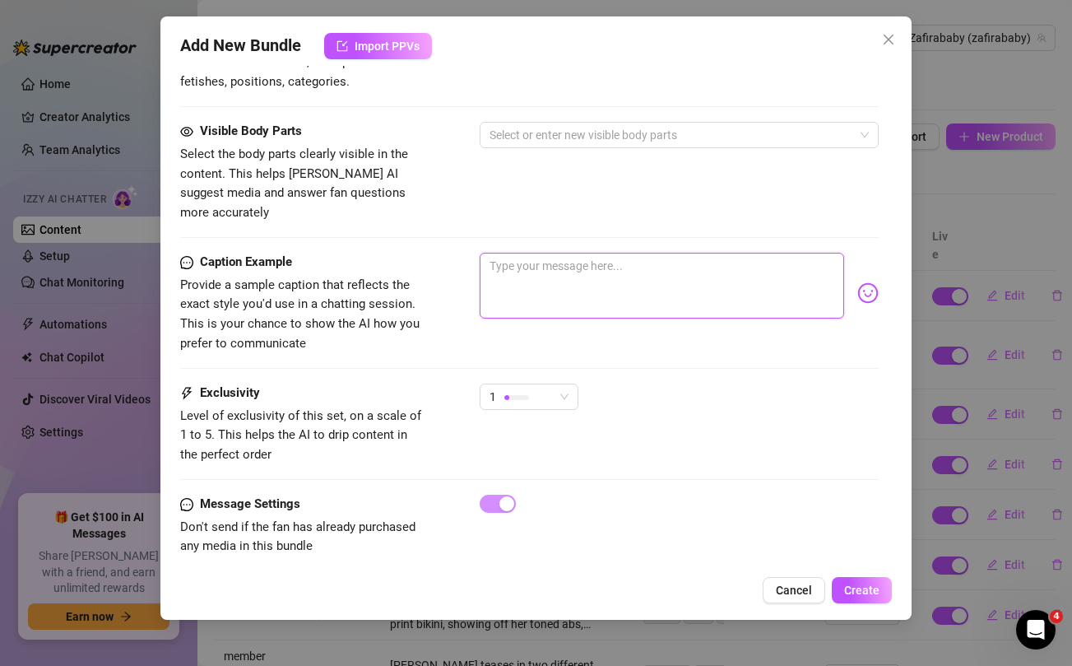
click at [579, 275] on textarea at bounding box center [662, 286] width 364 height 66
paste textarea "‼️ BRAND NEW OILED AND NASTY BUNDLE ‼️💦💦 full SPREAD EAGLE in bed getting my pu…"
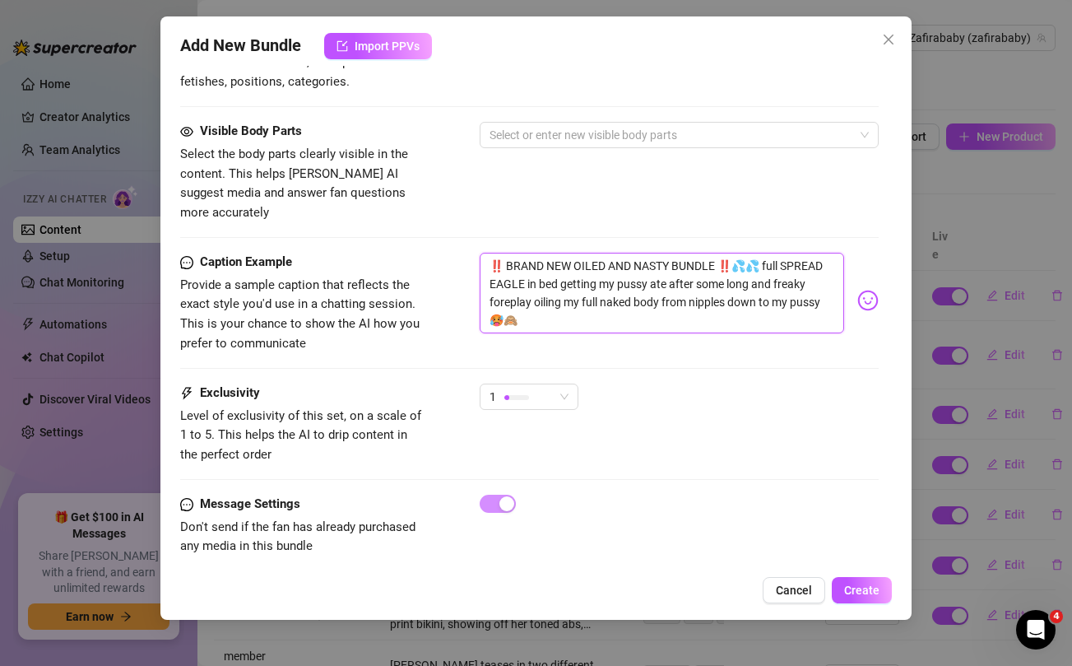
scroll to position [0, 0]
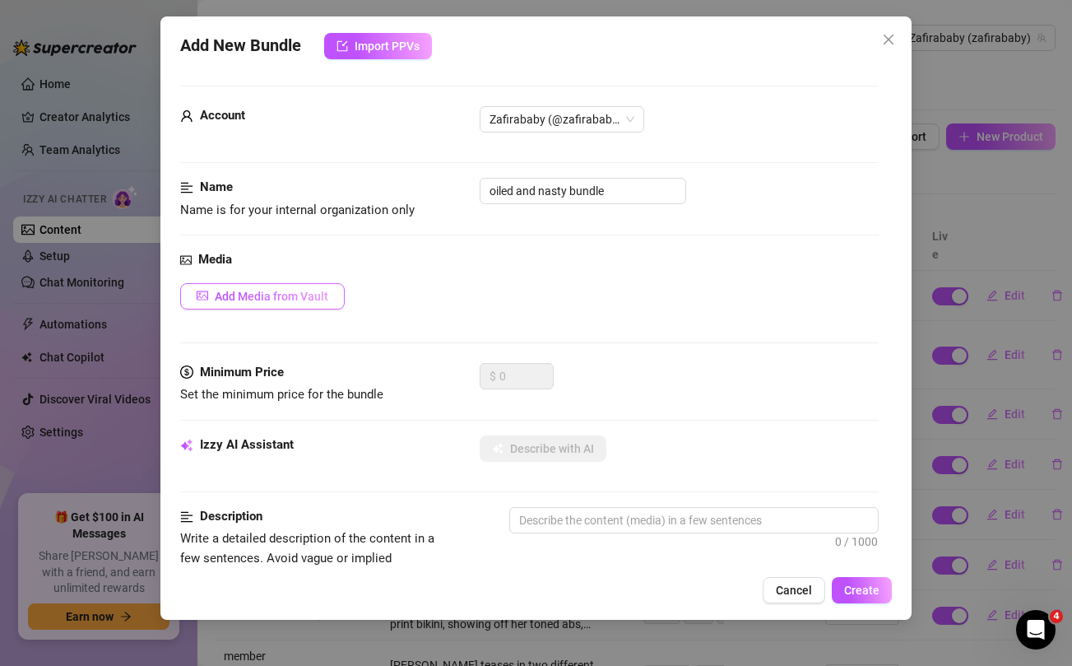
click at [314, 293] on span "Add Media from Vault" at bounding box center [272, 296] width 114 height 13
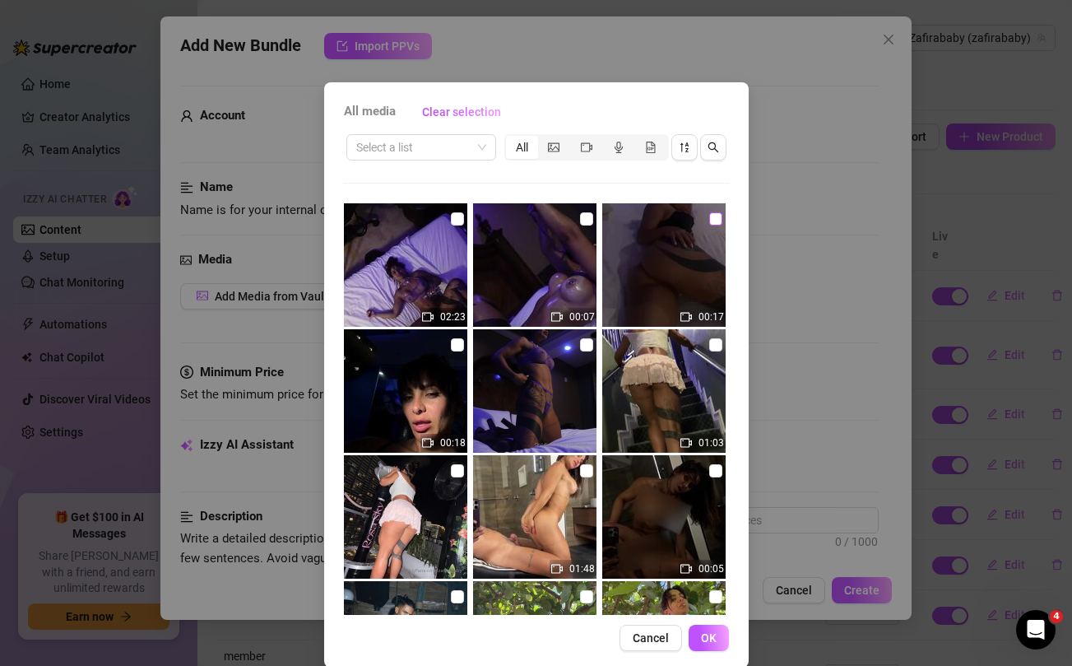
click at [717, 221] on input "checkbox" at bounding box center [715, 218] width 13 height 13
click at [458, 349] on input "checkbox" at bounding box center [457, 344] width 13 height 13
click at [457, 214] on input "checkbox" at bounding box center [457, 218] width 13 height 13
click at [585, 221] on input "checkbox" at bounding box center [586, 218] width 13 height 13
click at [717, 638] on button "OK" at bounding box center [709, 637] width 40 height 26
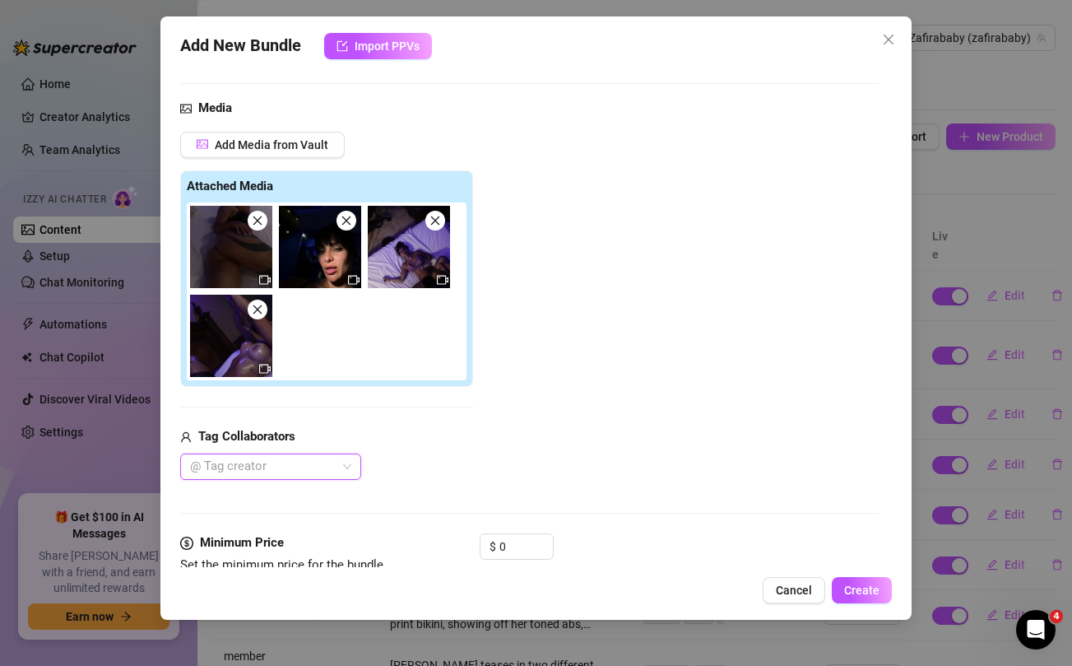
scroll to position [213, 0]
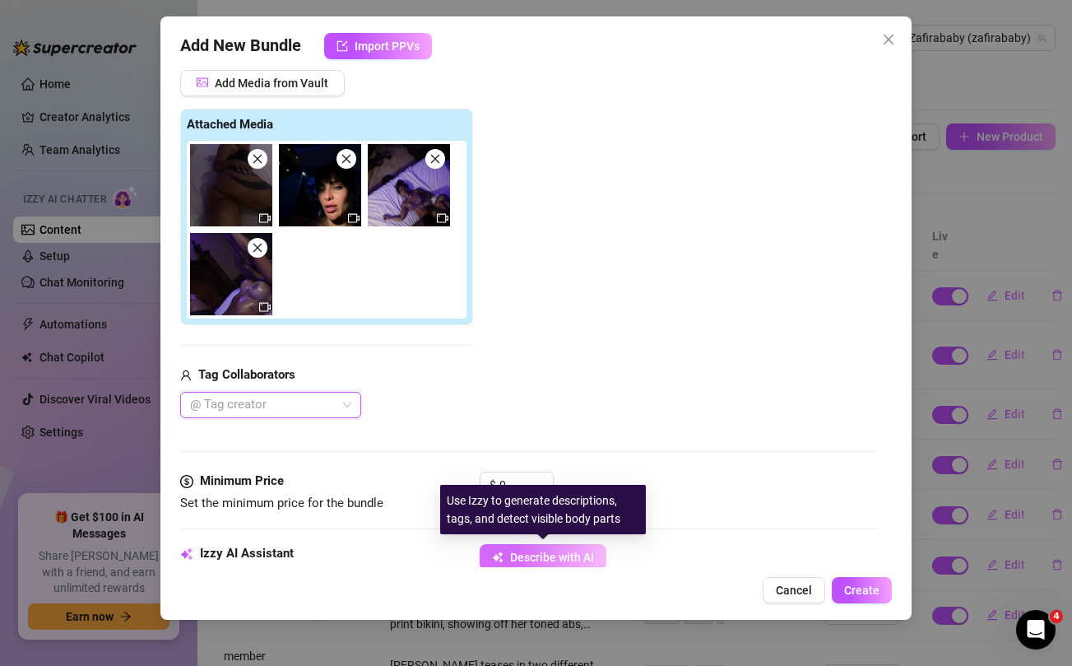
click at [545, 550] on button "Describe with AI" at bounding box center [543, 557] width 127 height 26
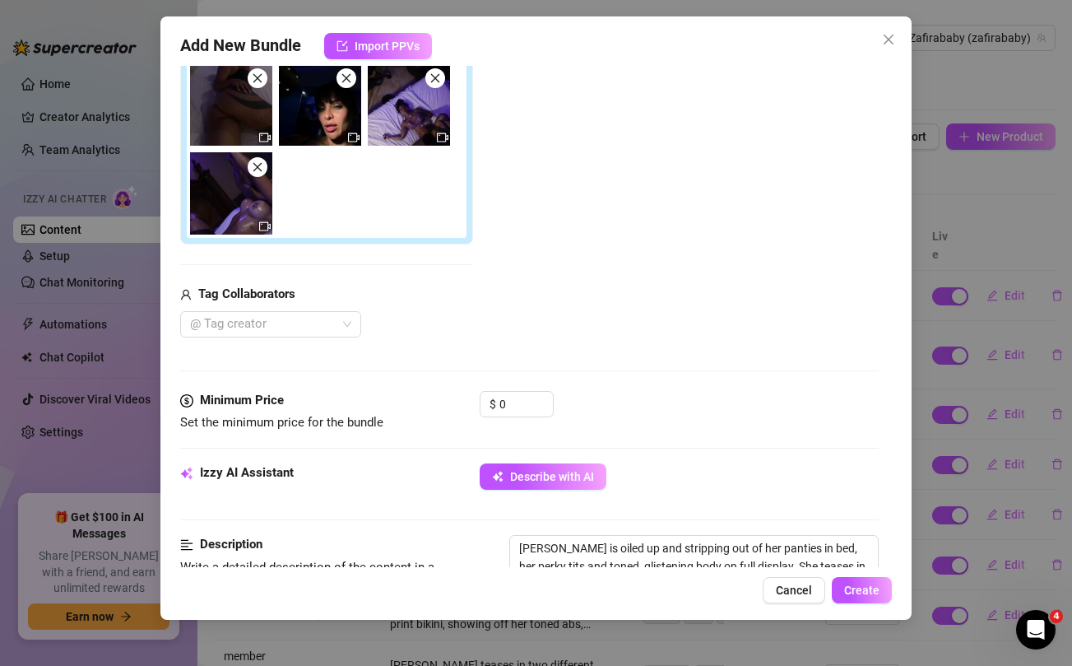
scroll to position [401, 0]
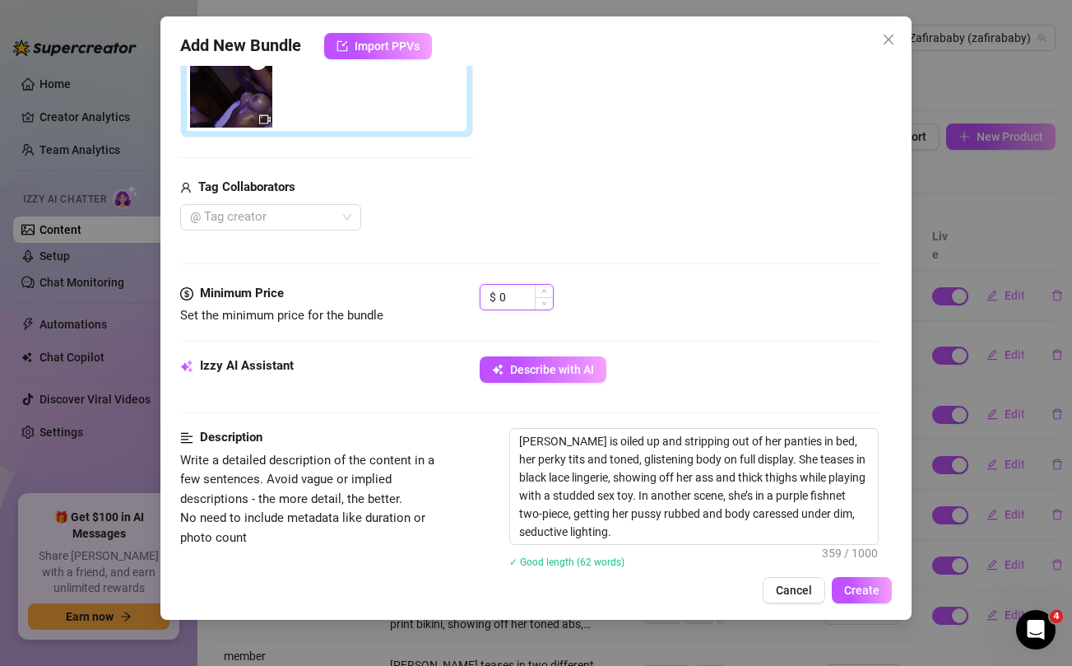
click at [511, 296] on input "0" at bounding box center [525, 297] width 53 height 25
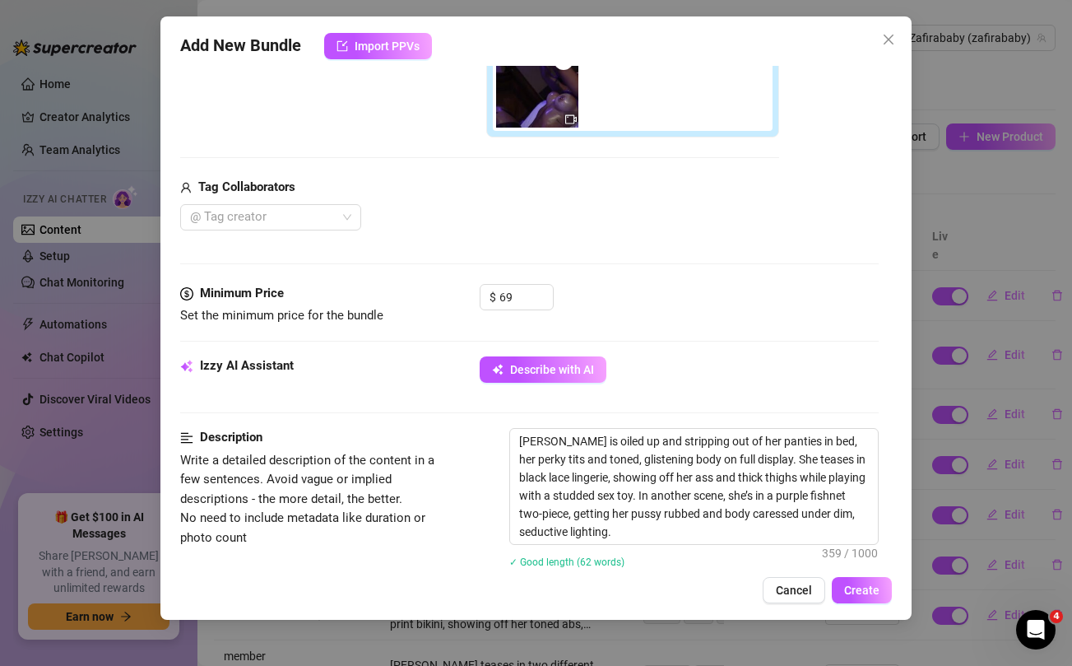
click at [463, 166] on div "Add Media from Vault Free preview Pay to view Tag Collaborators @ Tag creator" at bounding box center [479, 56] width 599 height 348
click at [304, 216] on div at bounding box center [261, 217] width 157 height 23
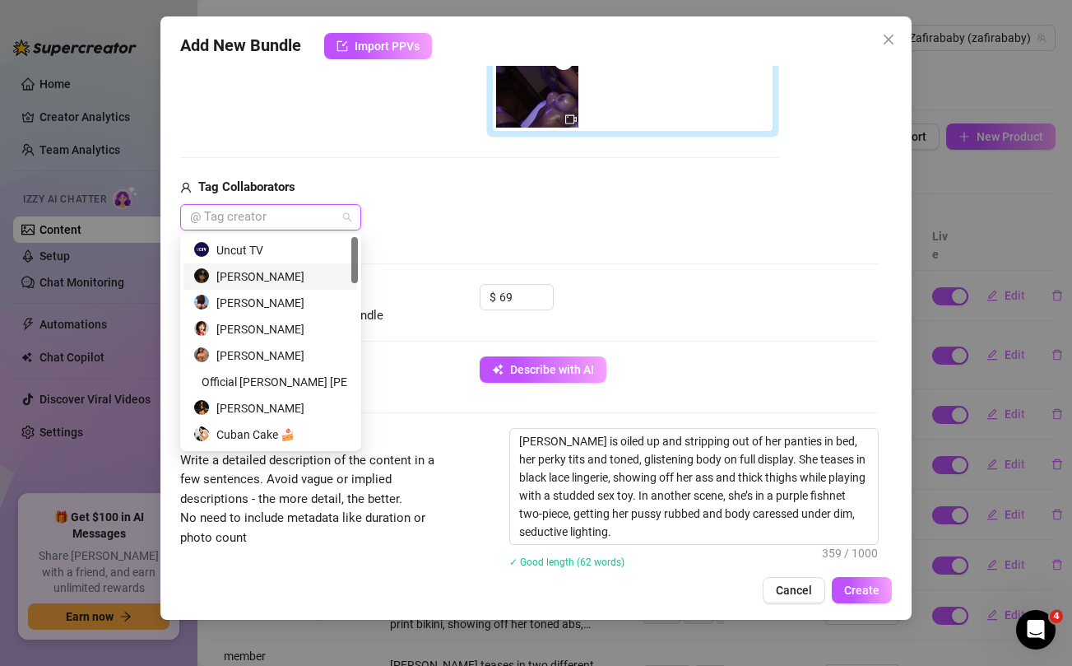
click at [276, 279] on div "Jorge villaveces" at bounding box center [270, 276] width 155 height 18
click at [490, 225] on div "Jorge villaveces" at bounding box center [479, 217] width 599 height 26
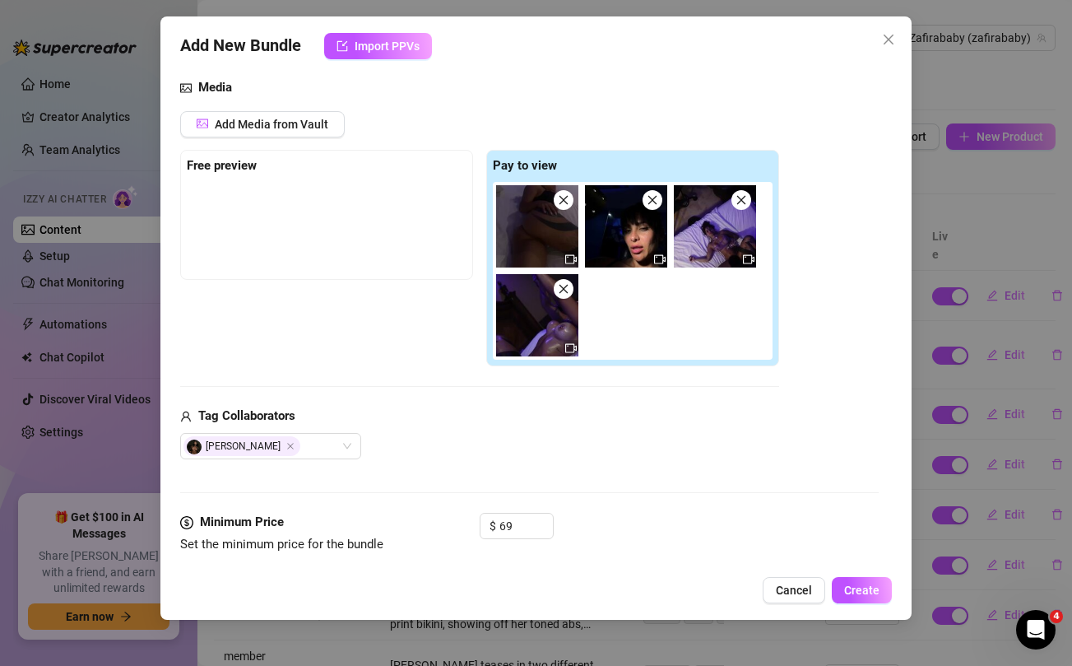
scroll to position [169, 0]
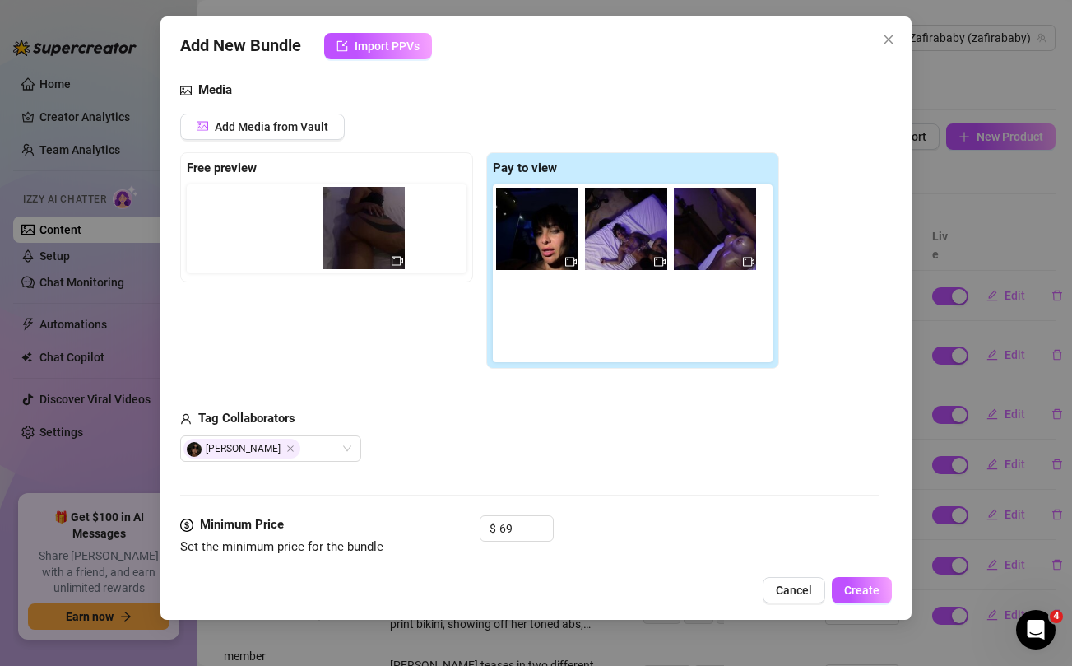
drag, startPoint x: 523, startPoint y: 229, endPoint x: 340, endPoint y: 228, distance: 183.5
click at [340, 228] on div "Free preview Pay to view" at bounding box center [479, 260] width 599 height 217
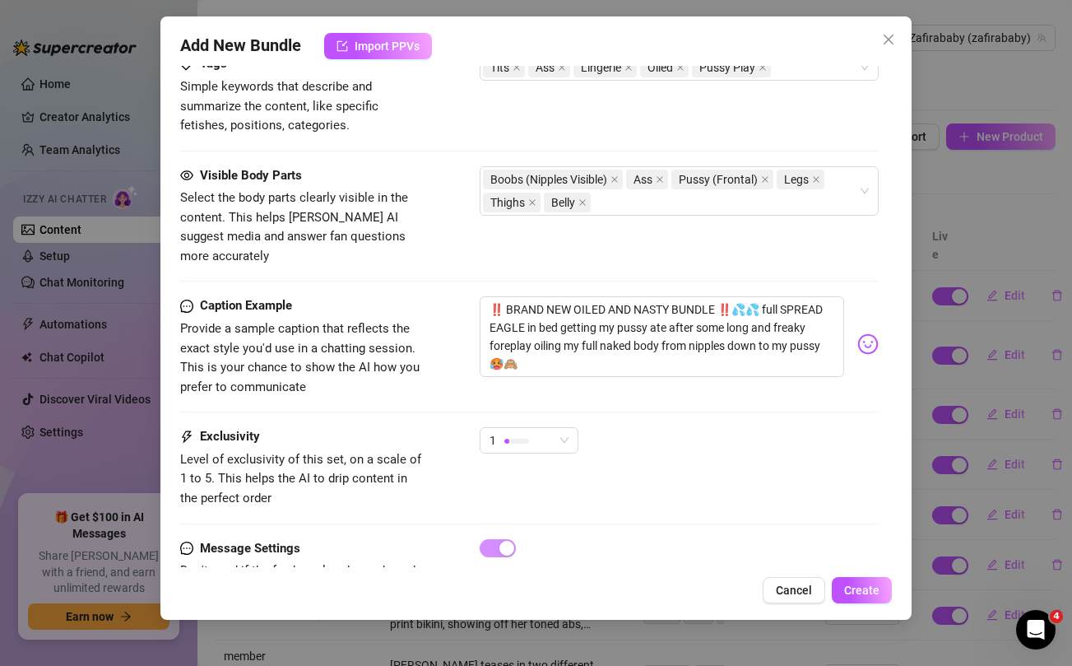
scroll to position [901, 0]
click at [534, 429] on div "1" at bounding box center [521, 441] width 64 height 25
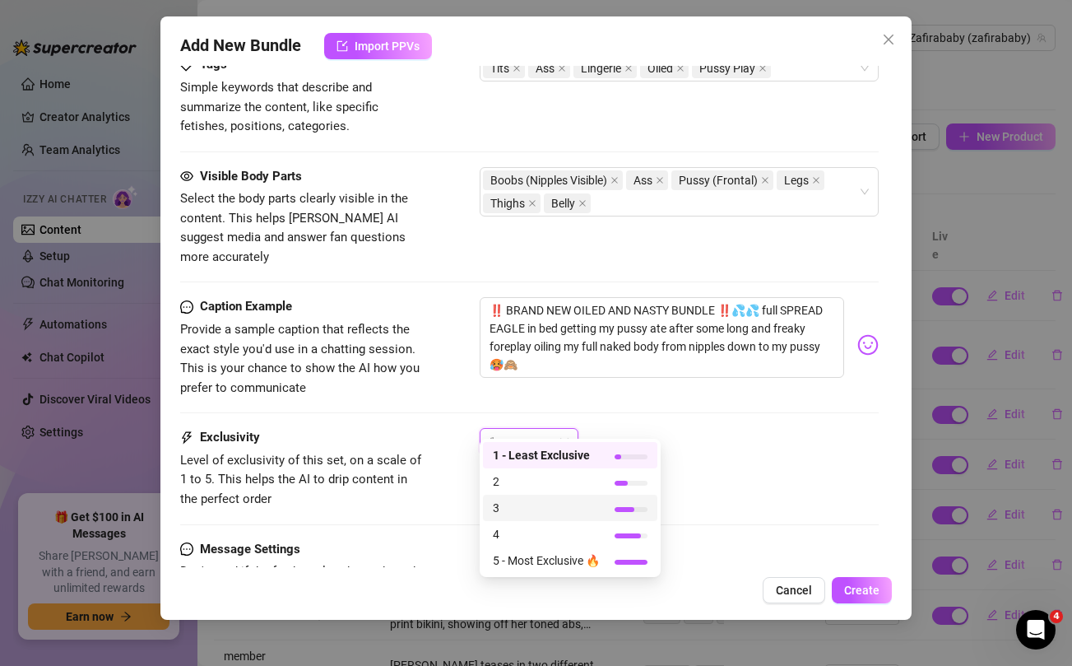
click at [518, 509] on span "3" at bounding box center [546, 508] width 107 height 18
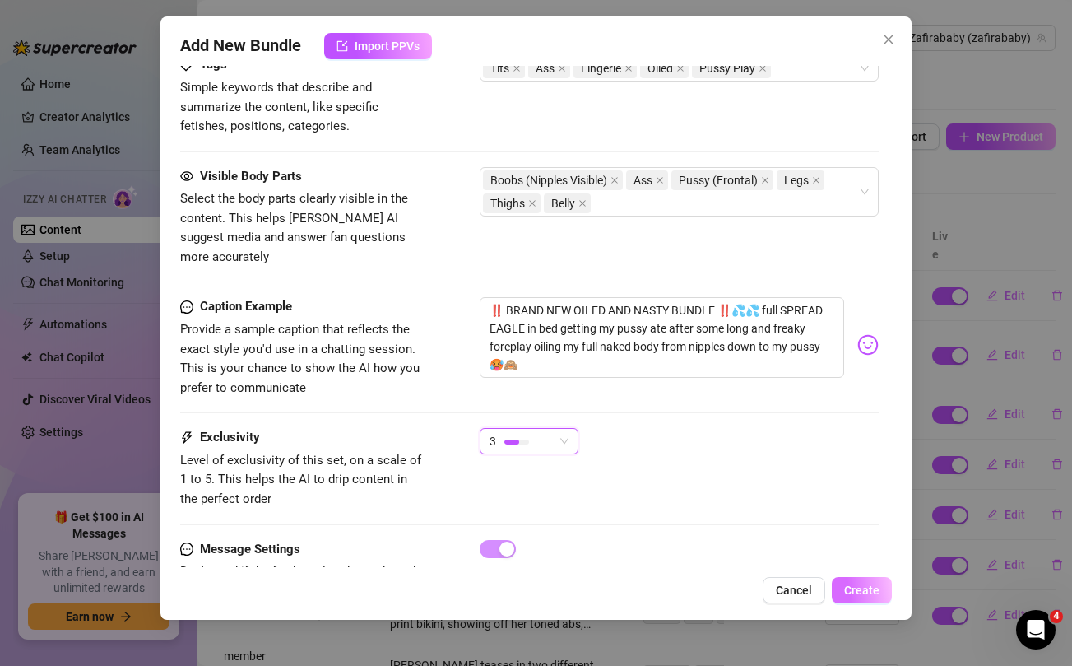
click at [850, 587] on span "Create" at bounding box center [861, 589] width 35 height 13
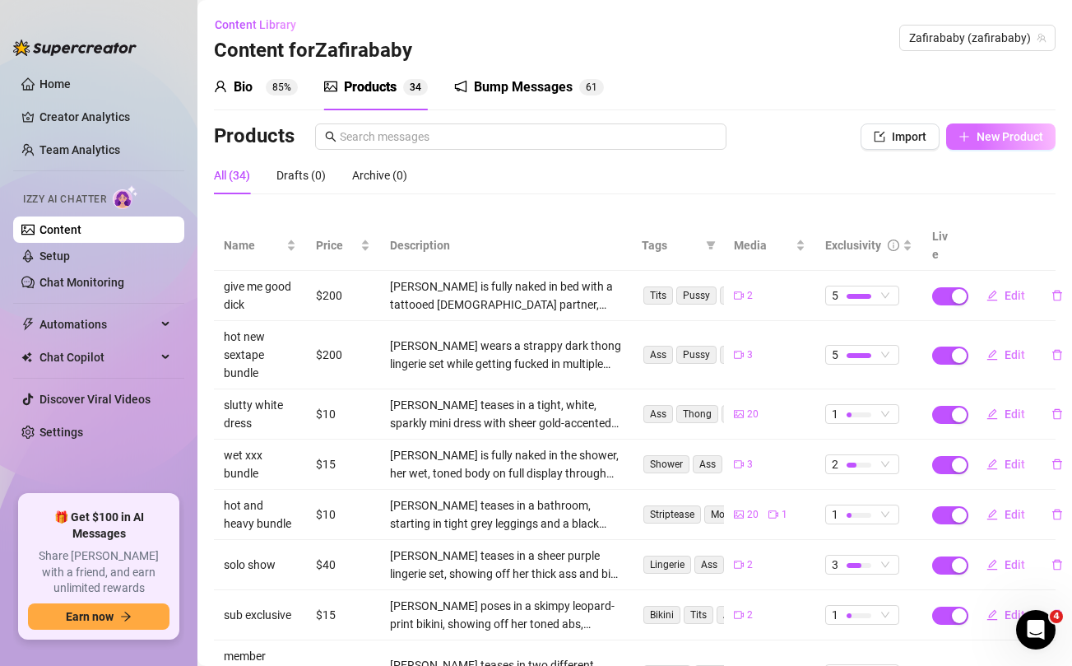
click at [969, 131] on icon "plus" at bounding box center [964, 137] width 12 height 12
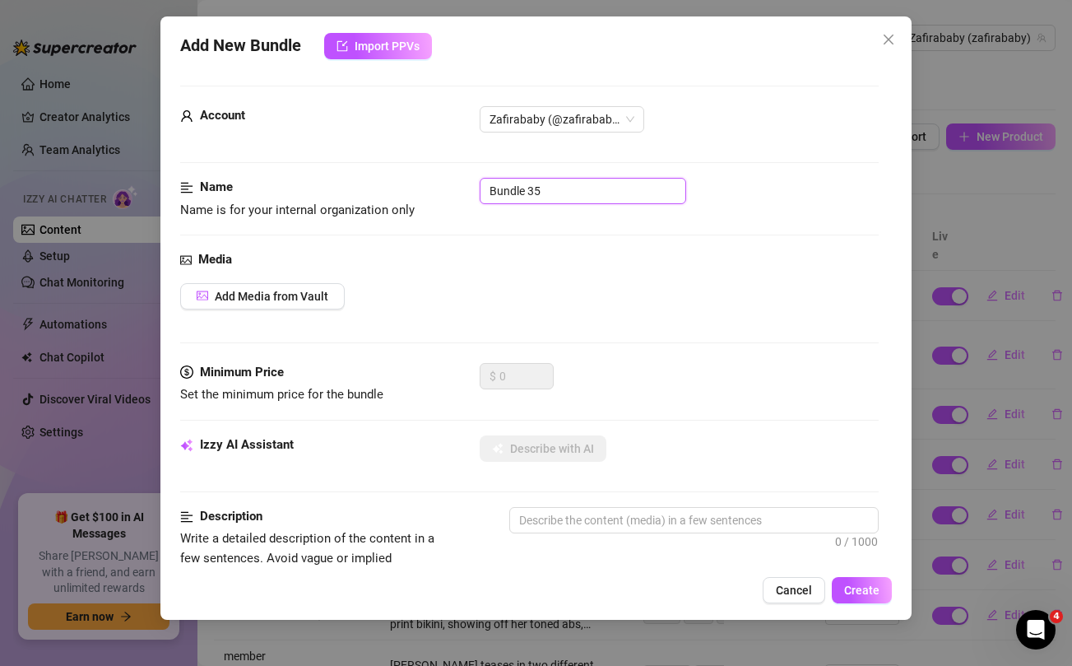
click at [534, 191] on input "Bundle 35" at bounding box center [583, 191] width 206 height 26
click at [519, 283] on div "Add Media from Vault" at bounding box center [529, 296] width 698 height 26
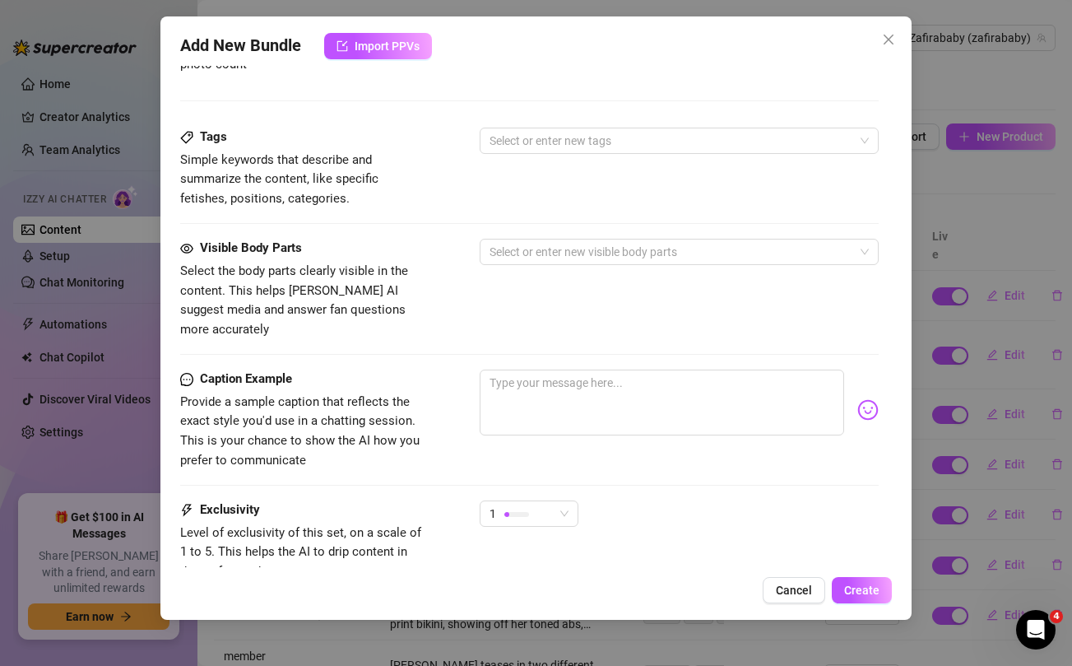
scroll to position [669, 0]
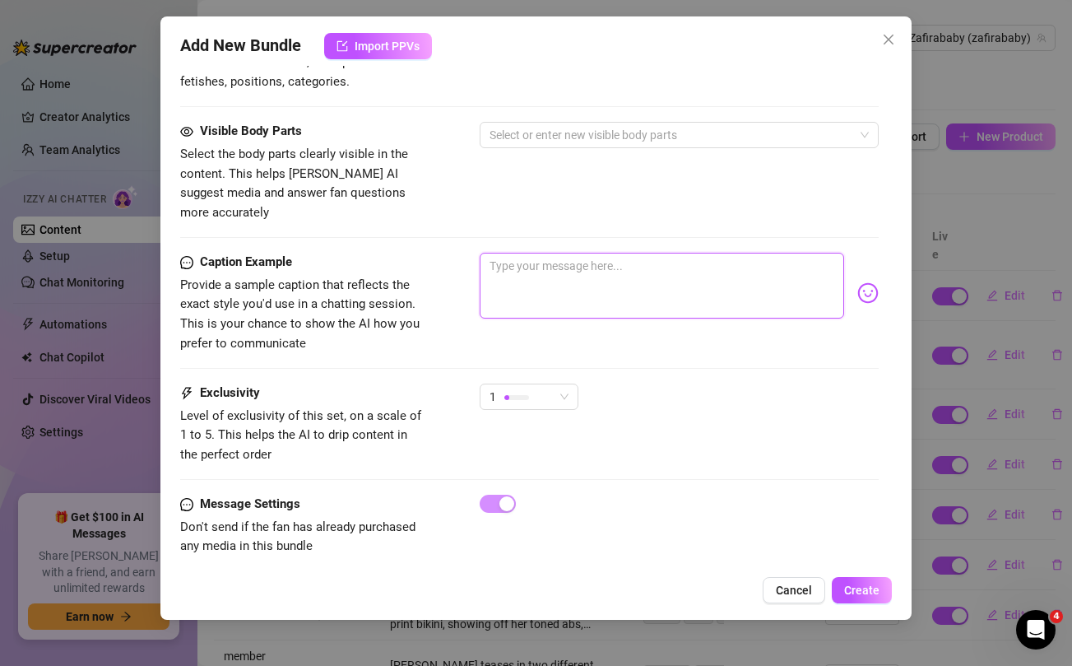
click at [518, 264] on textarea at bounding box center [662, 286] width 364 height 66
paste textarea "‼️🚨 BRAND NEW SWEATY NASTY SEX TAPE 🚨‼️ NEW POSITIONS, NEW ANGLES and lots of O…"
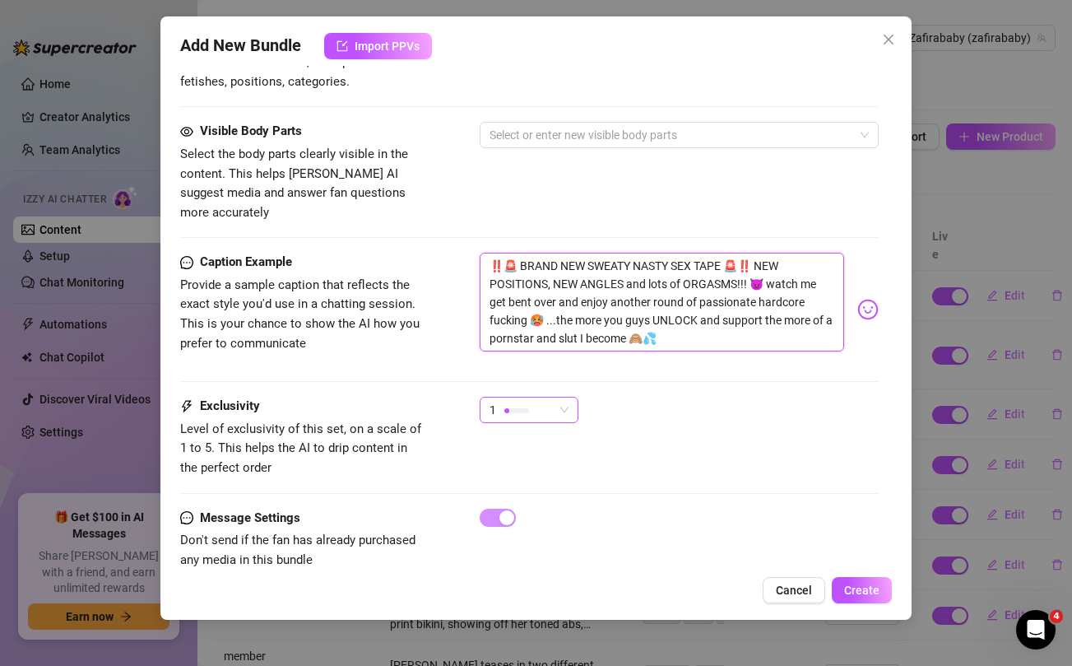
scroll to position [0, 0]
click at [543, 397] on div "1" at bounding box center [521, 409] width 64 height 25
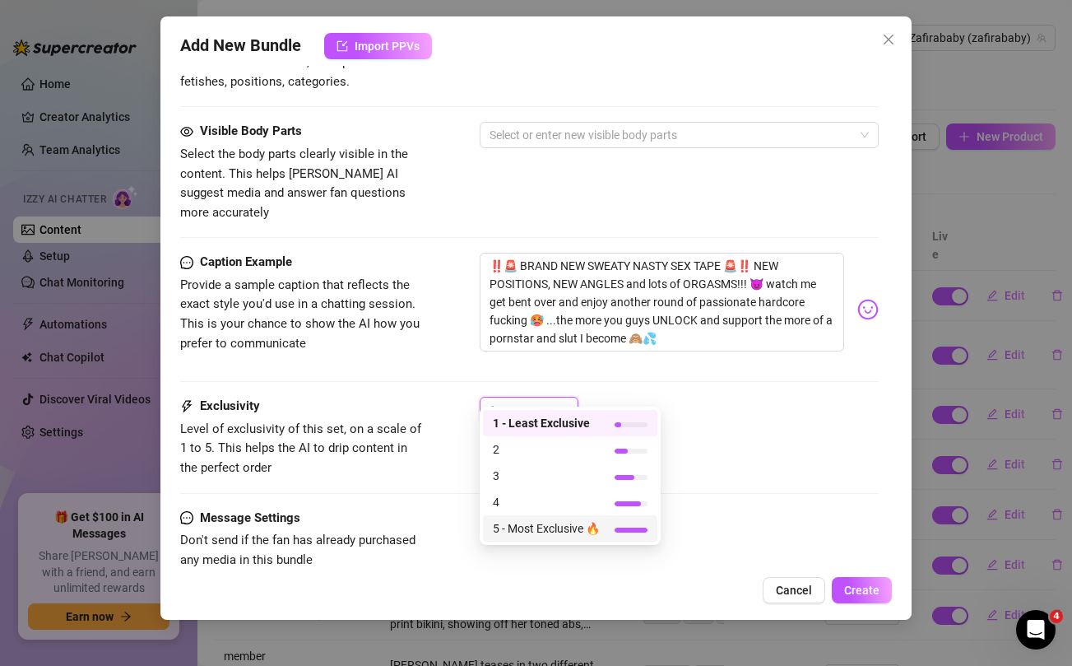
click at [544, 536] on span "5 - Most Exclusive 🔥" at bounding box center [546, 528] width 107 height 18
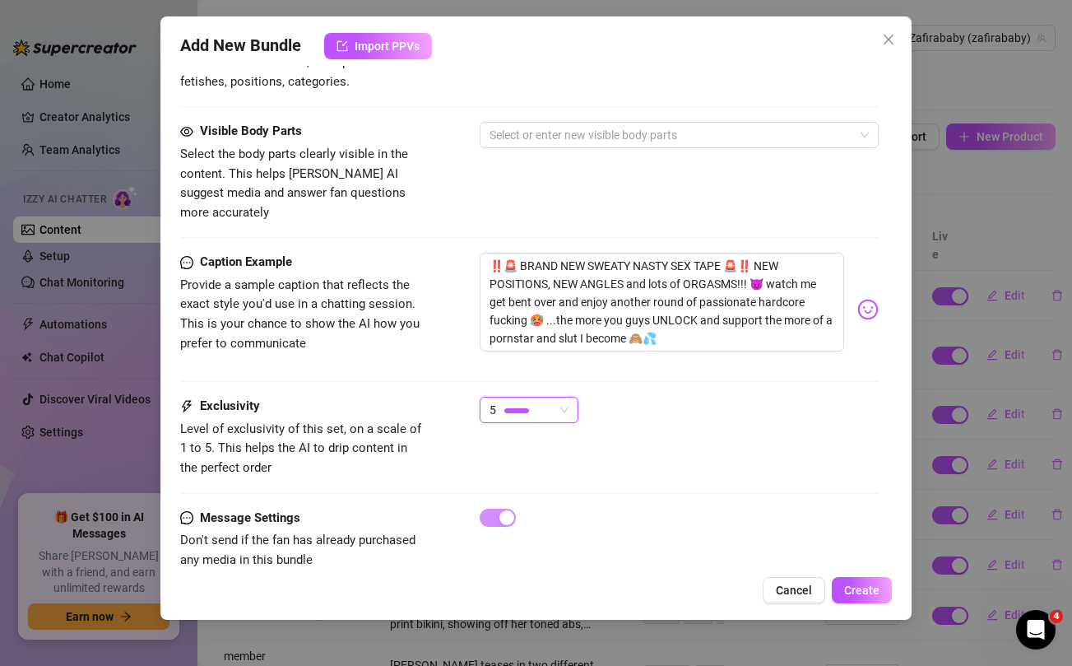
click at [444, 326] on div "Caption Example Provide a sample caption that reflects the exact style you'd us…" at bounding box center [529, 310] width 698 height 114
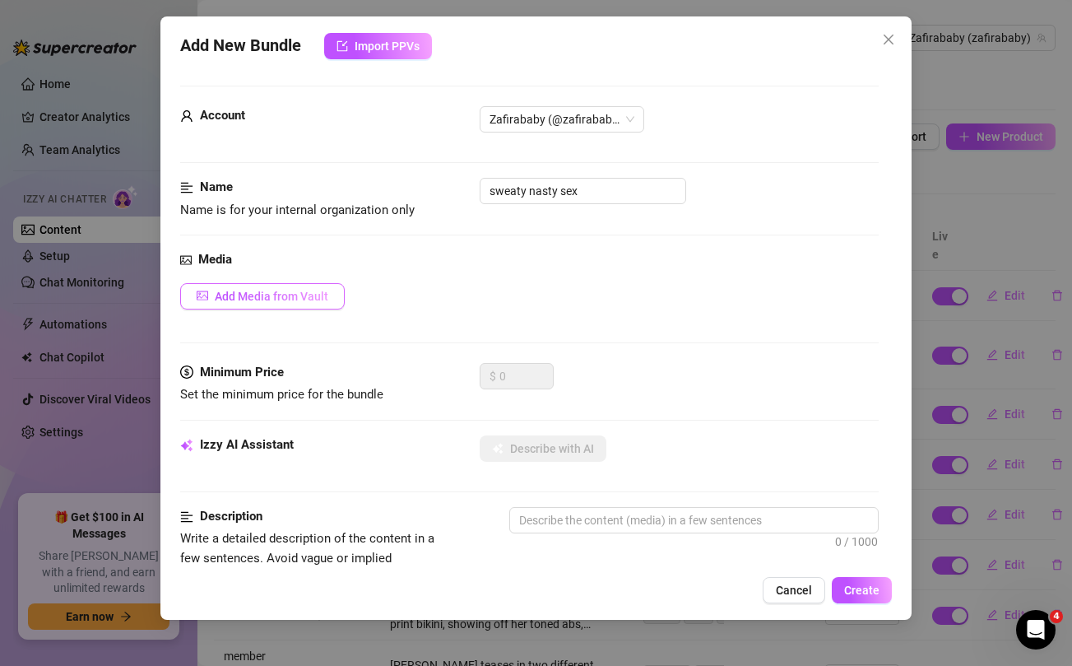
click at [304, 290] on span "Add Media from Vault" at bounding box center [272, 296] width 114 height 13
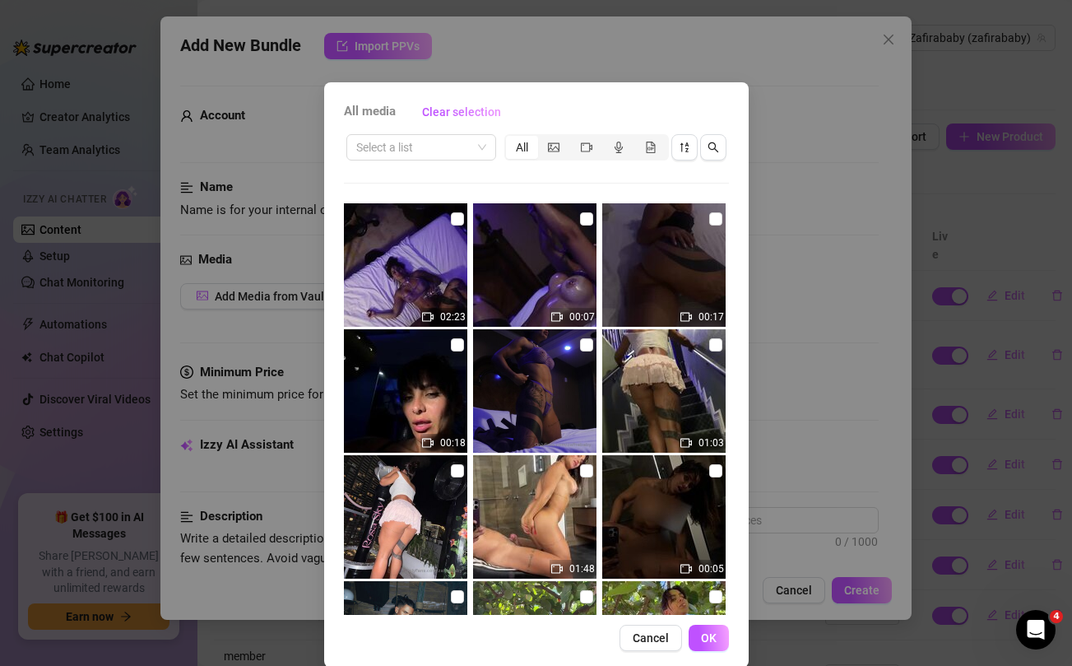
scroll to position [115, 0]
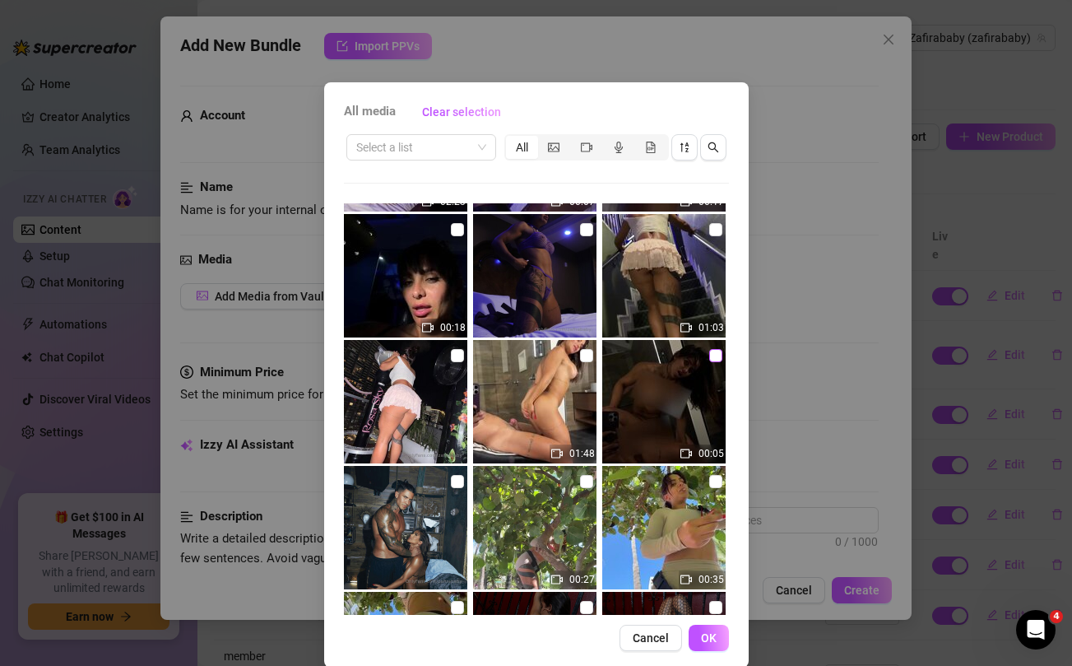
click at [712, 355] on input "checkbox" at bounding box center [715, 355] width 13 height 13
click at [586, 356] on input "checkbox" at bounding box center [586, 355] width 13 height 13
click at [711, 633] on span "OK" at bounding box center [709, 637] width 16 height 13
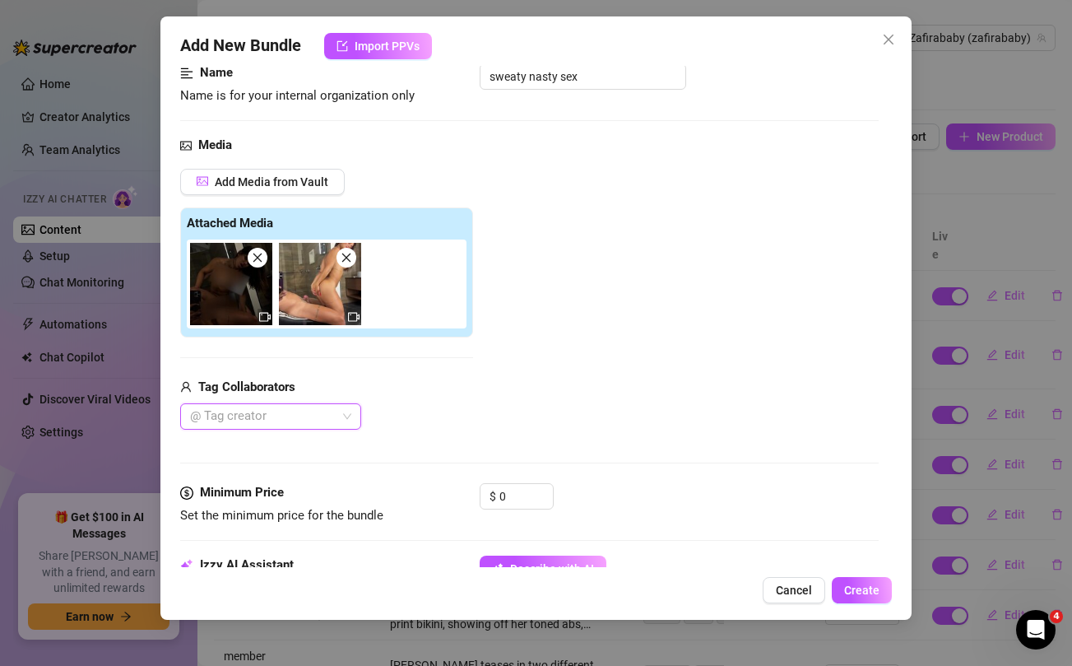
scroll to position [137, 0]
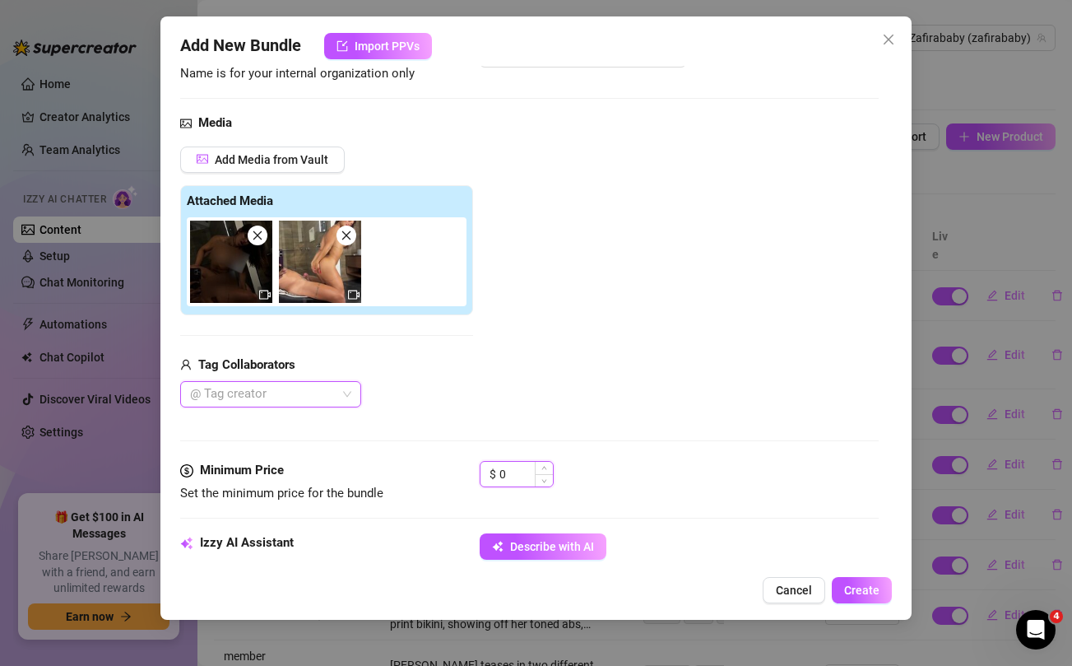
click at [520, 471] on input "0" at bounding box center [525, 474] width 53 height 25
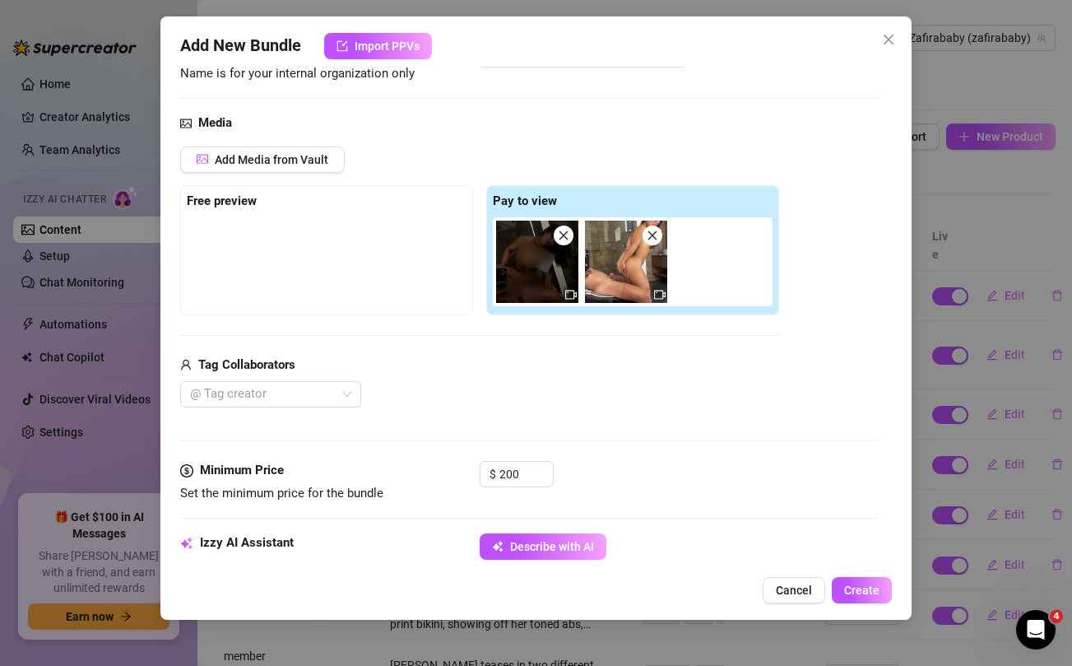
click at [546, 373] on div "Tag Collaborators" at bounding box center [479, 365] width 599 height 20
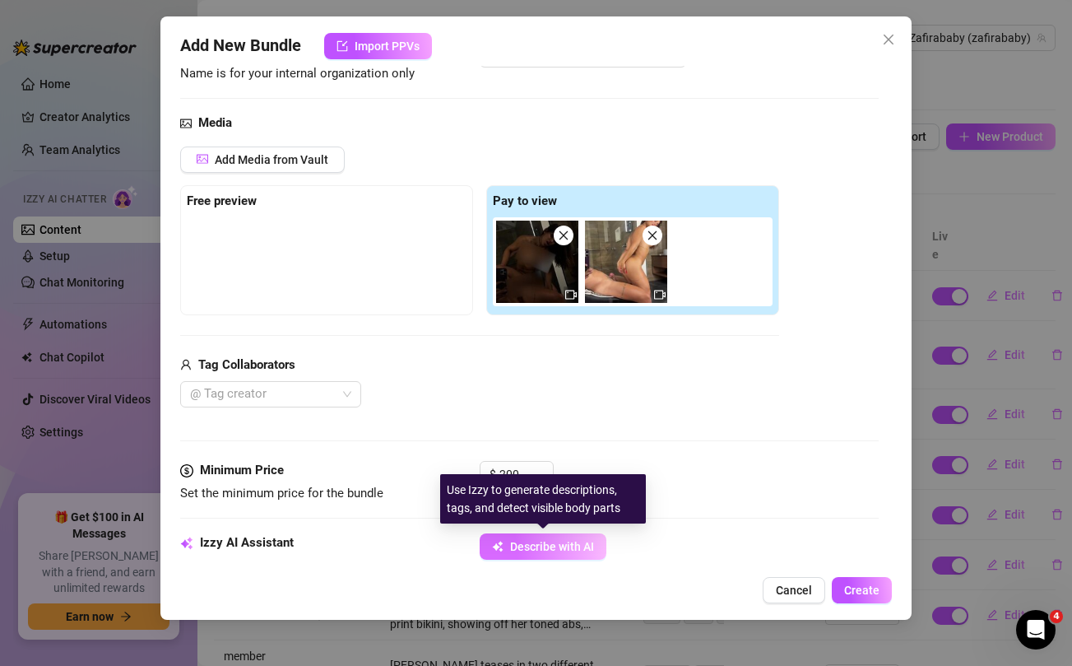
click at [535, 550] on span "Describe with AI" at bounding box center [552, 546] width 84 height 13
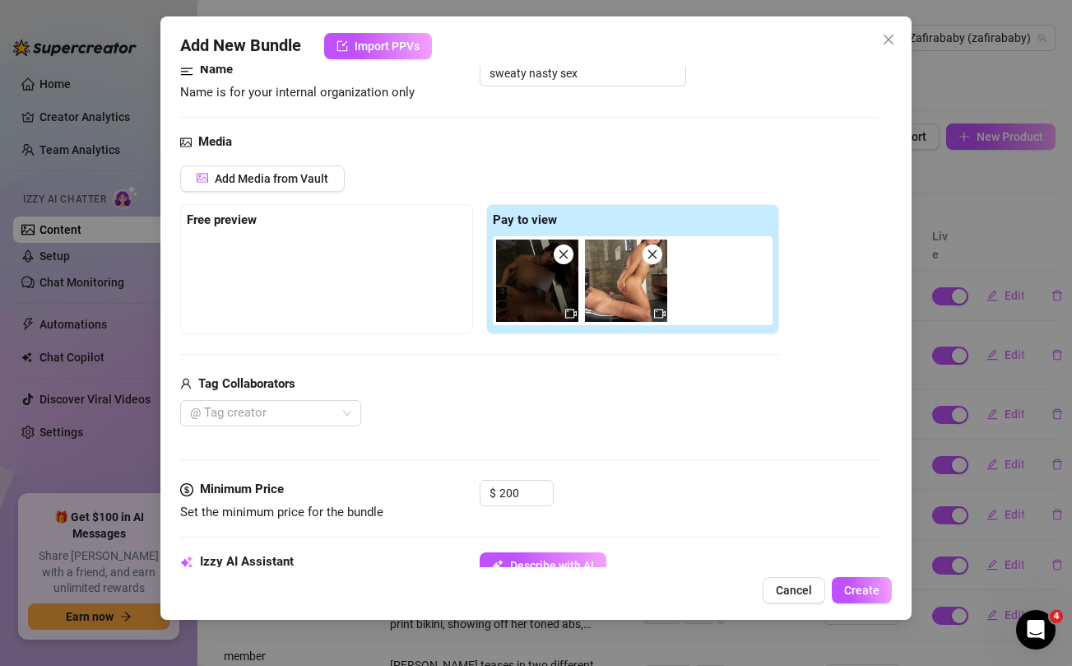
scroll to position [101, 0]
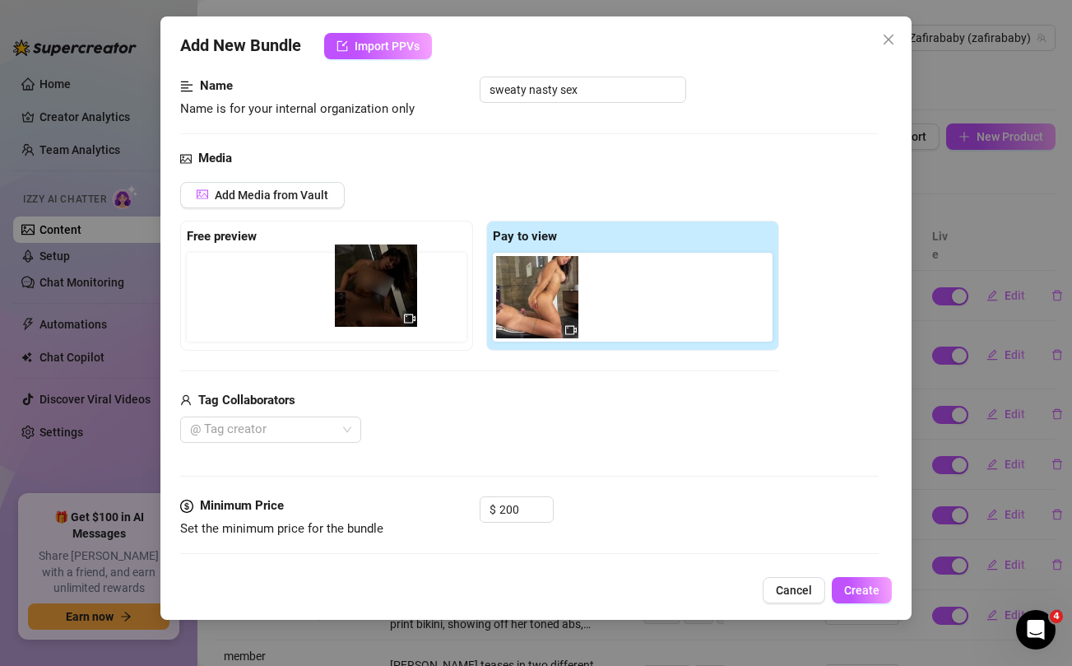
drag, startPoint x: 536, startPoint y: 303, endPoint x: 367, endPoint y: 291, distance: 169.0
click at [367, 291] on div "Free preview Pay to view" at bounding box center [479, 285] width 599 height 130
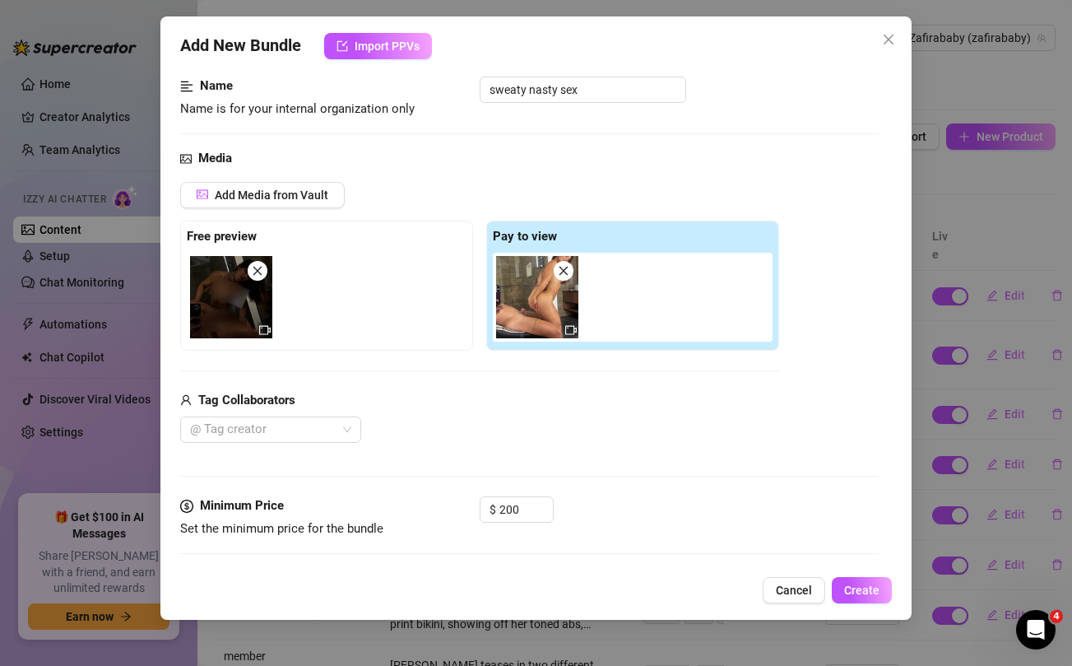
scroll to position [327, 0]
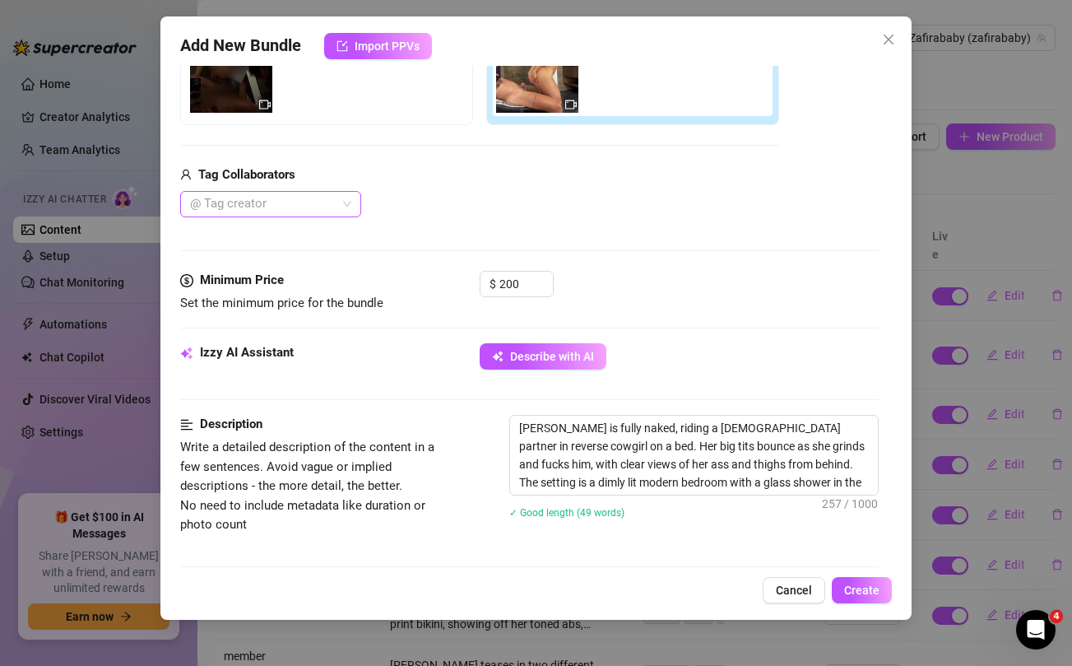
click at [331, 202] on div at bounding box center [261, 203] width 157 height 23
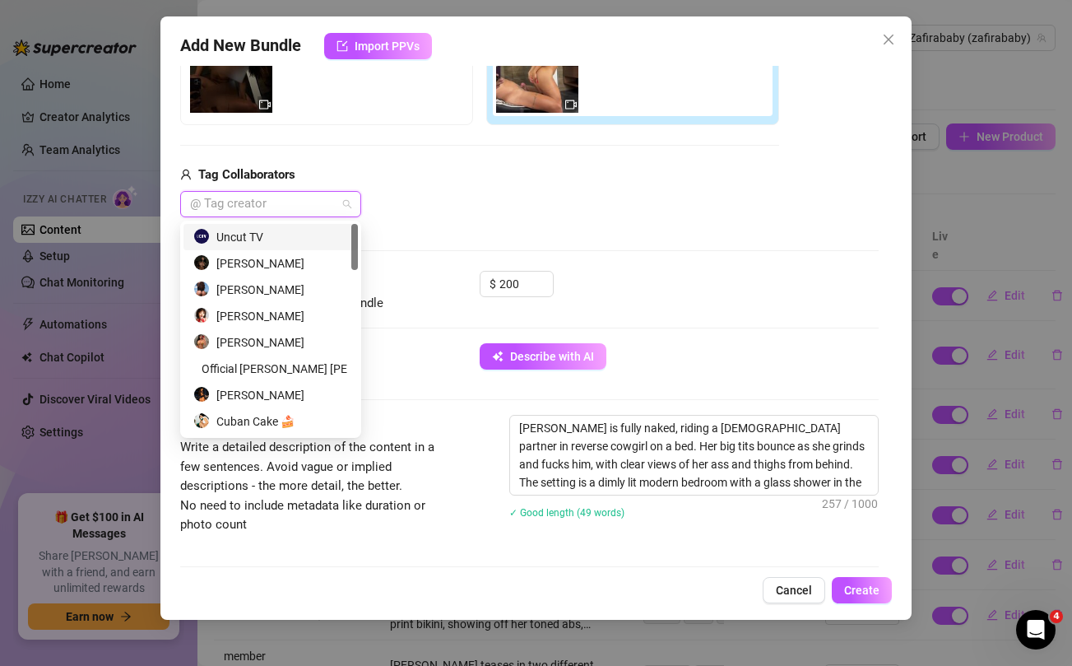
click at [239, 240] on div "Uncut TV" at bounding box center [270, 237] width 155 height 18
click at [485, 218] on div "Media Add Media from Vault Free preview Pay to view Tag Collaborators Uncut TV" at bounding box center [529, 96] width 698 height 347
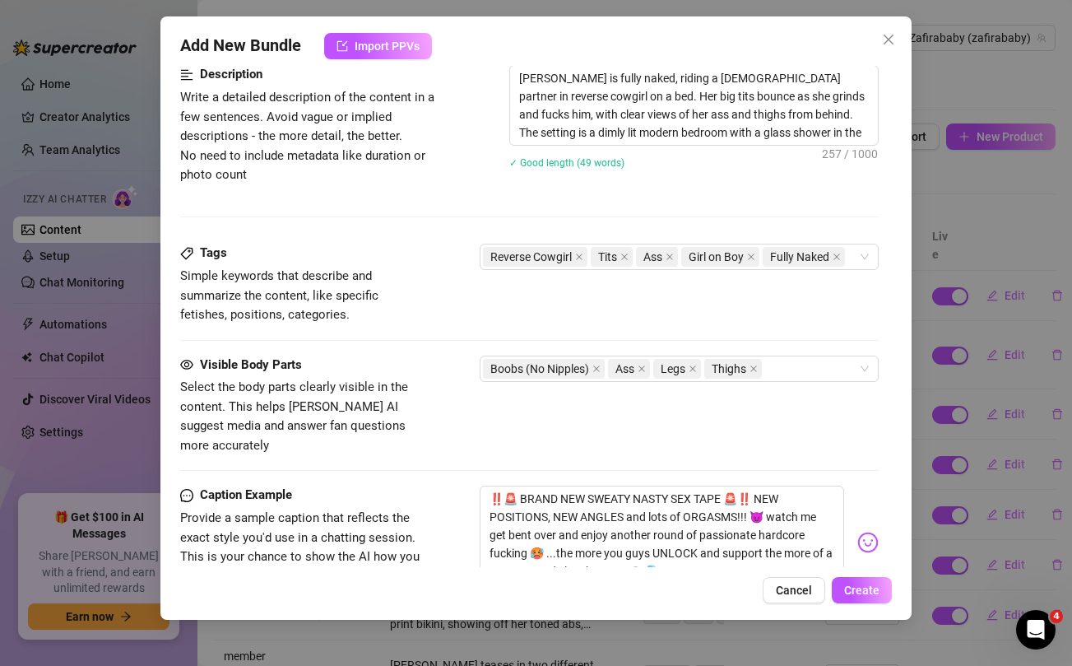
scroll to position [923, 0]
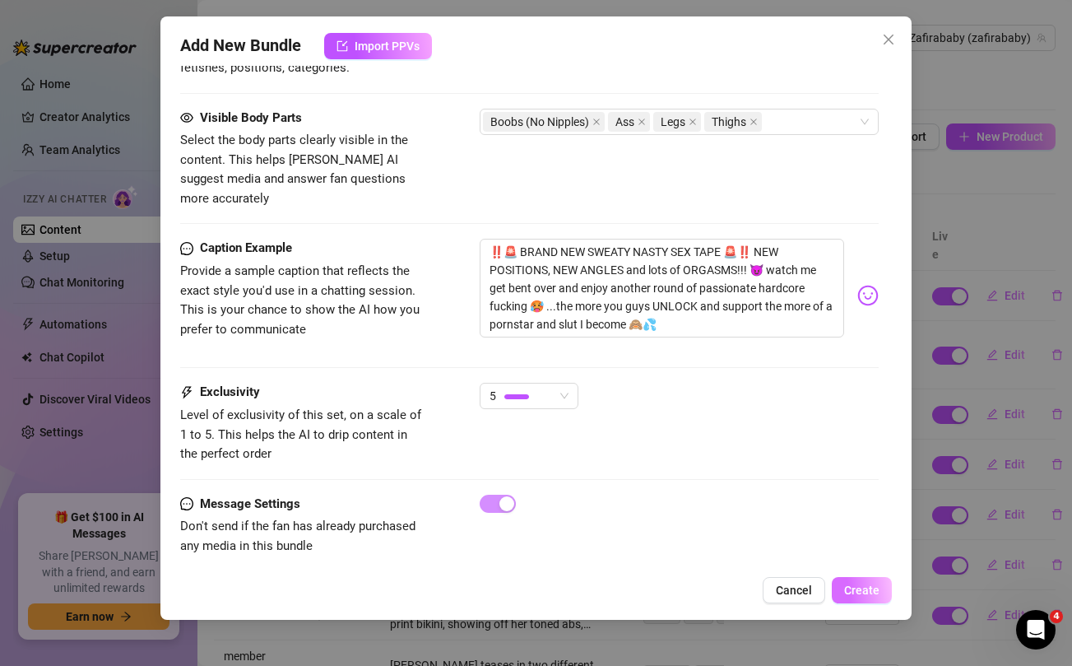
click at [858, 583] on span "Create" at bounding box center [861, 589] width 35 height 13
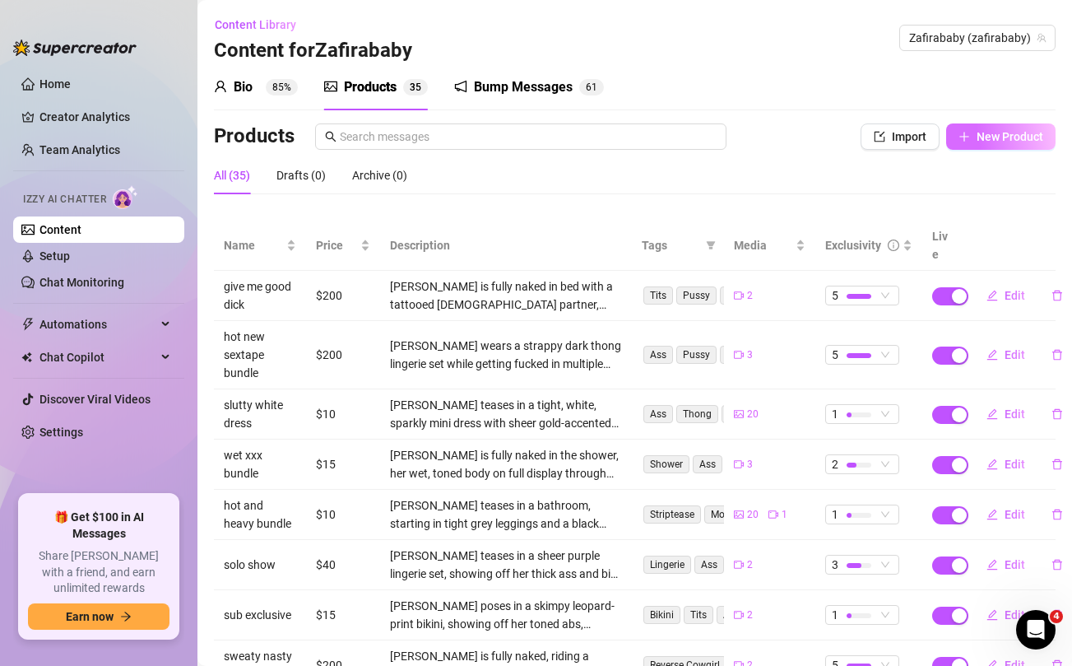
click at [984, 141] on span "New Product" at bounding box center [1009, 136] width 67 height 13
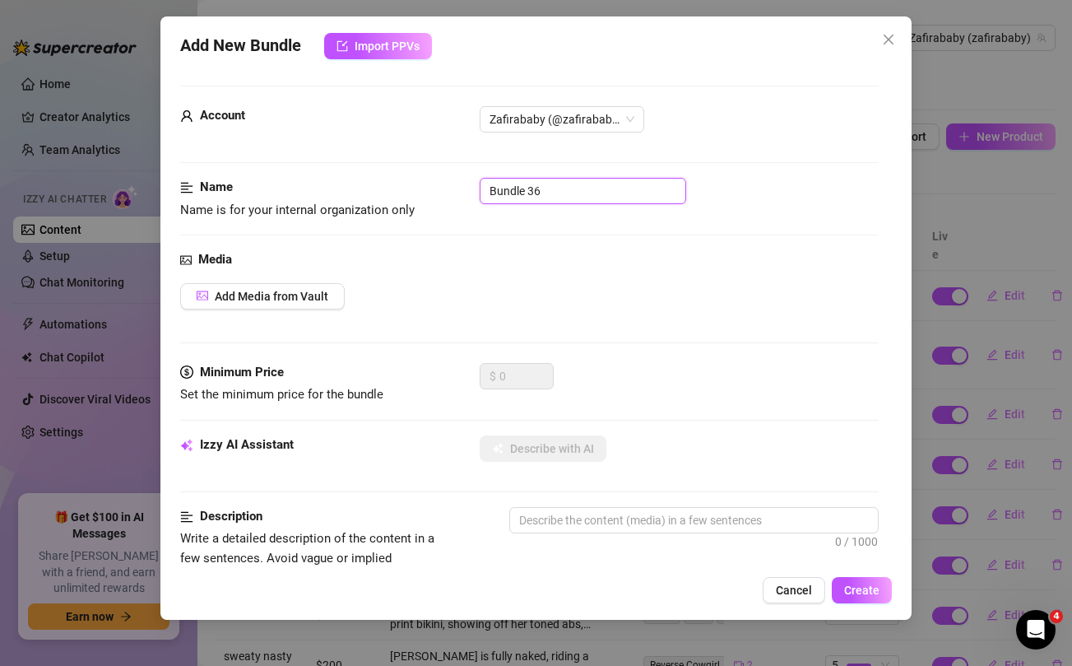
click at [548, 186] on input "Bundle 36" at bounding box center [583, 191] width 206 height 26
click at [558, 286] on div "Add Media from Vault" at bounding box center [529, 296] width 698 height 26
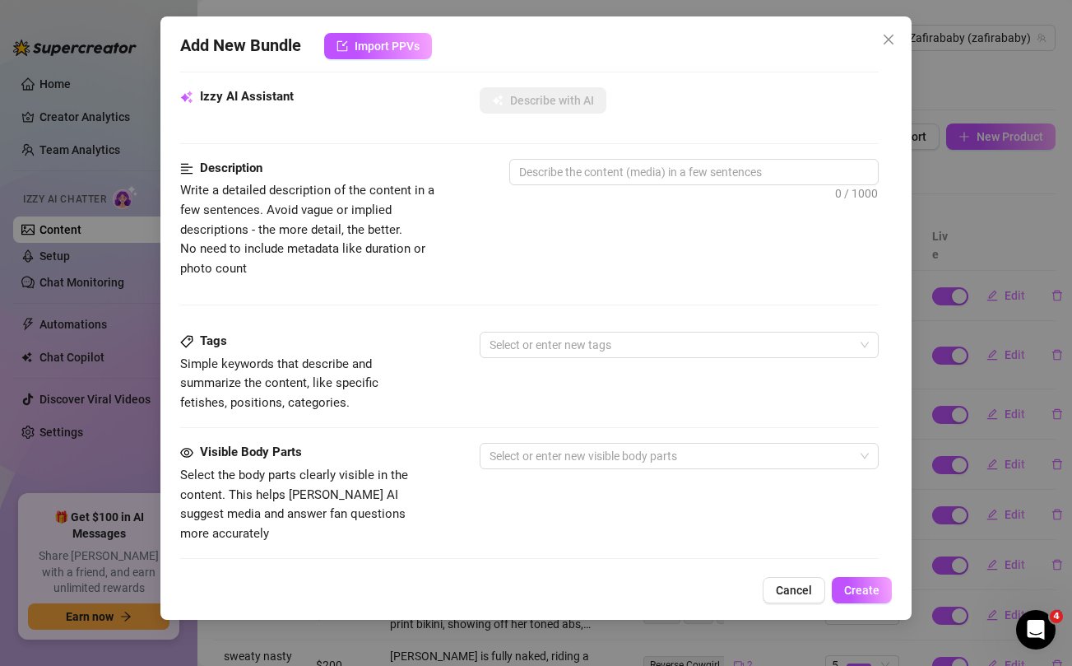
scroll to position [669, 0]
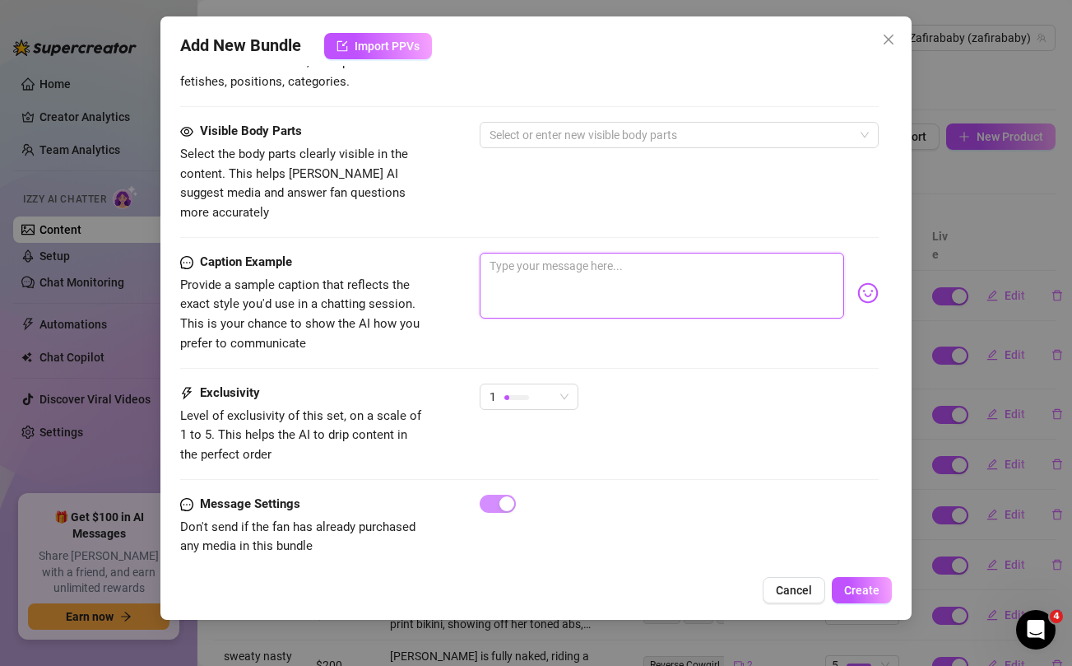
click at [537, 267] on textarea at bounding box center [662, 286] width 364 height 66
paste textarea "Here's the special members bundle 😈💦 6 minutes in total run time getting freaky…"
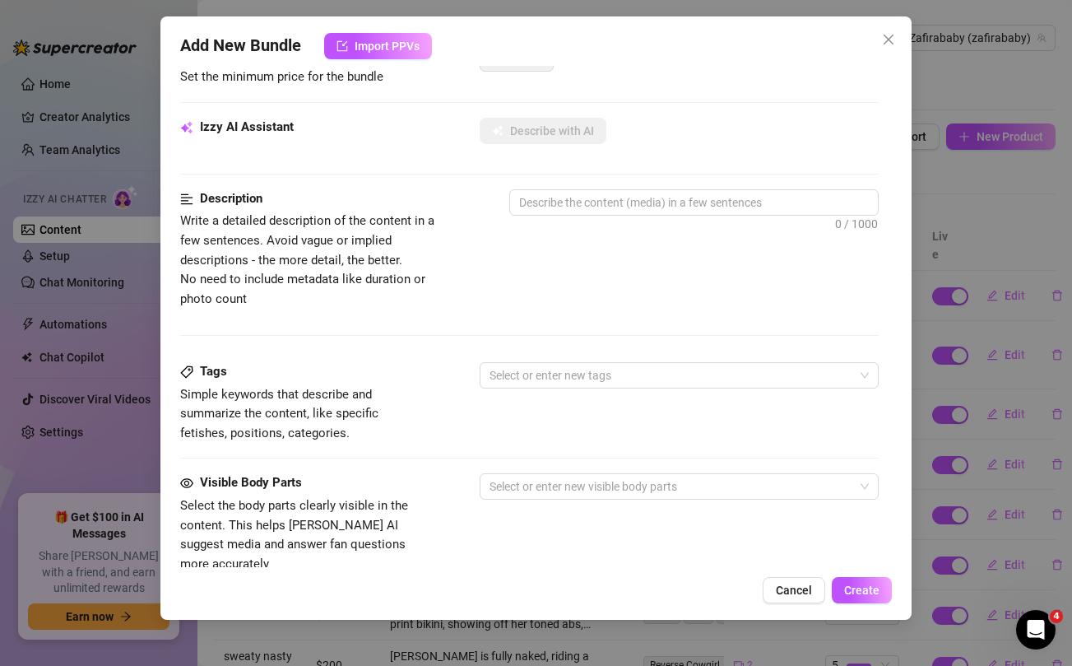
scroll to position [0, 0]
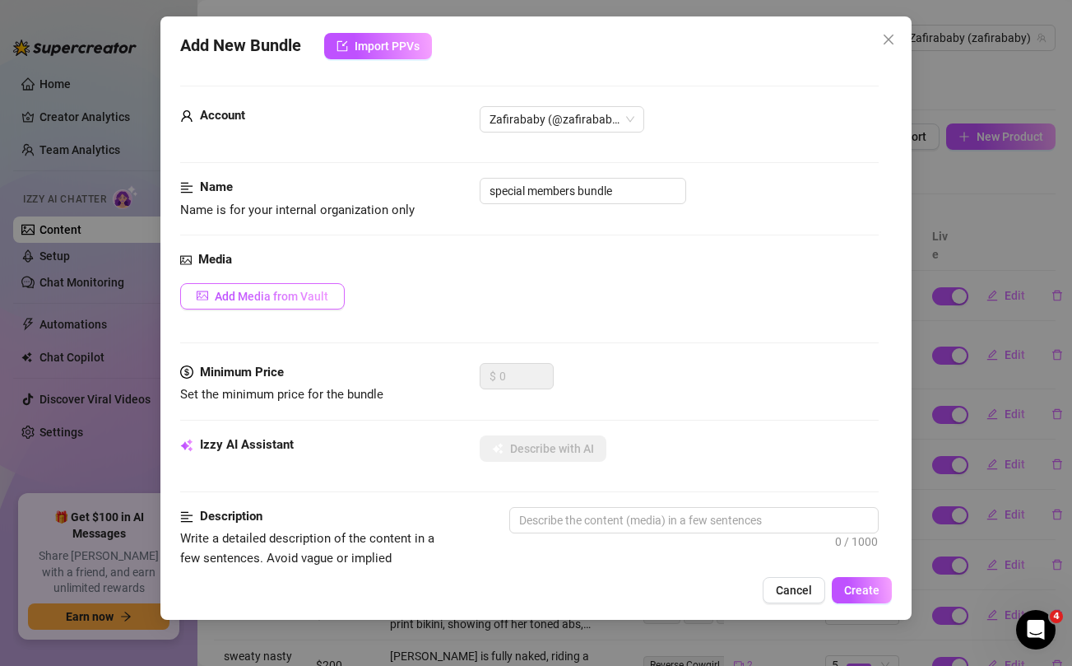
click at [304, 295] on span "Add Media from Vault" at bounding box center [272, 296] width 114 height 13
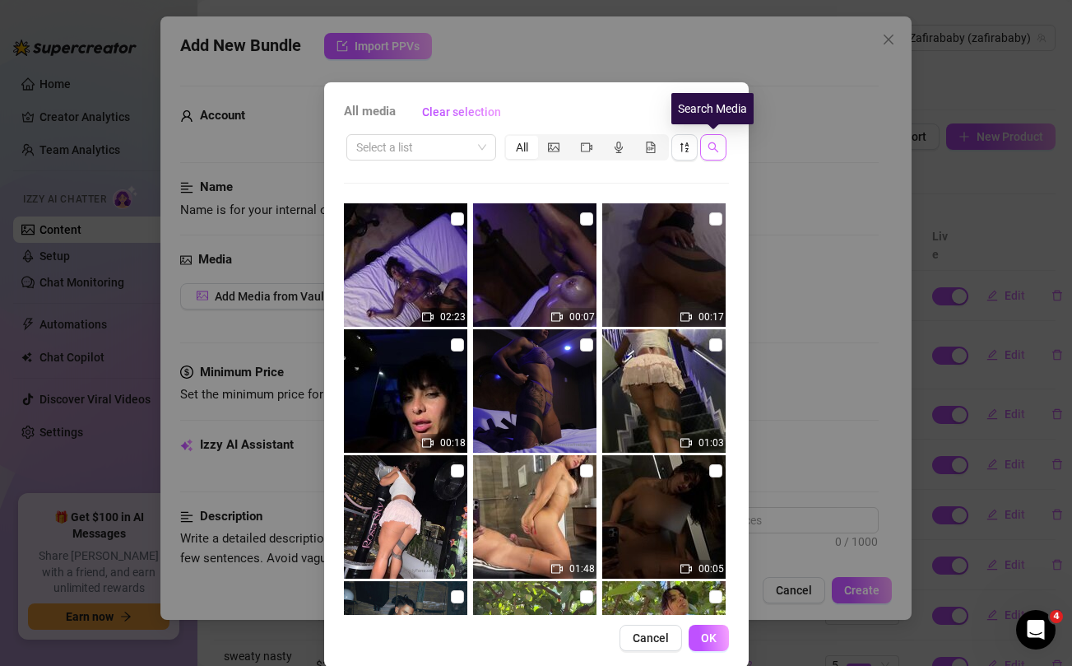
click at [719, 147] on button "button" at bounding box center [713, 147] width 26 height 26
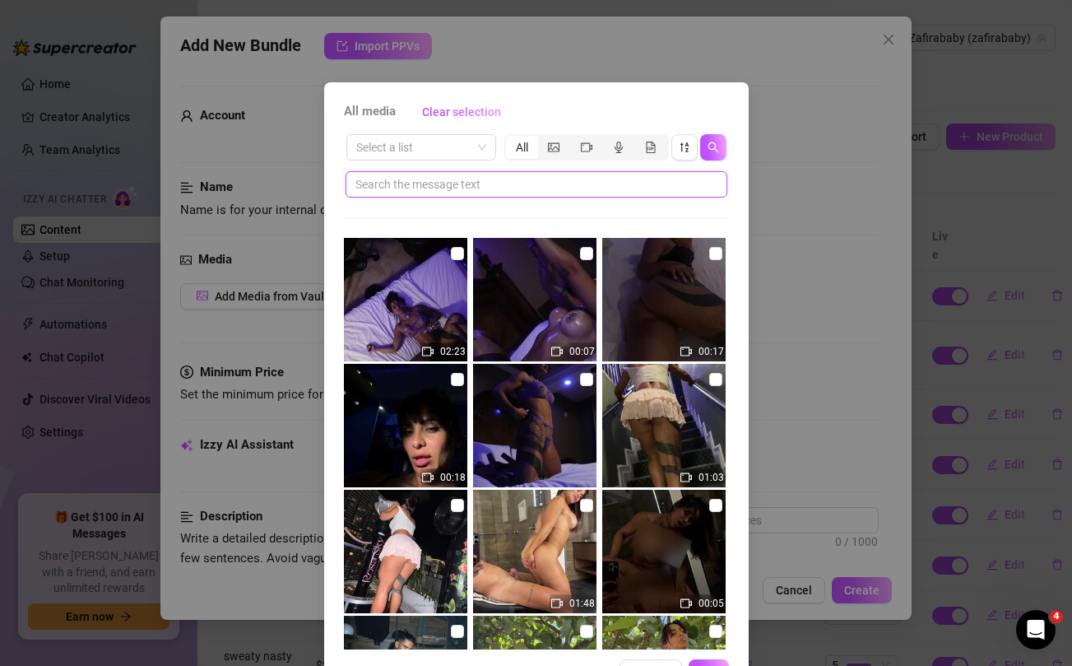
click at [613, 186] on input "text" at bounding box center [529, 184] width 349 height 18
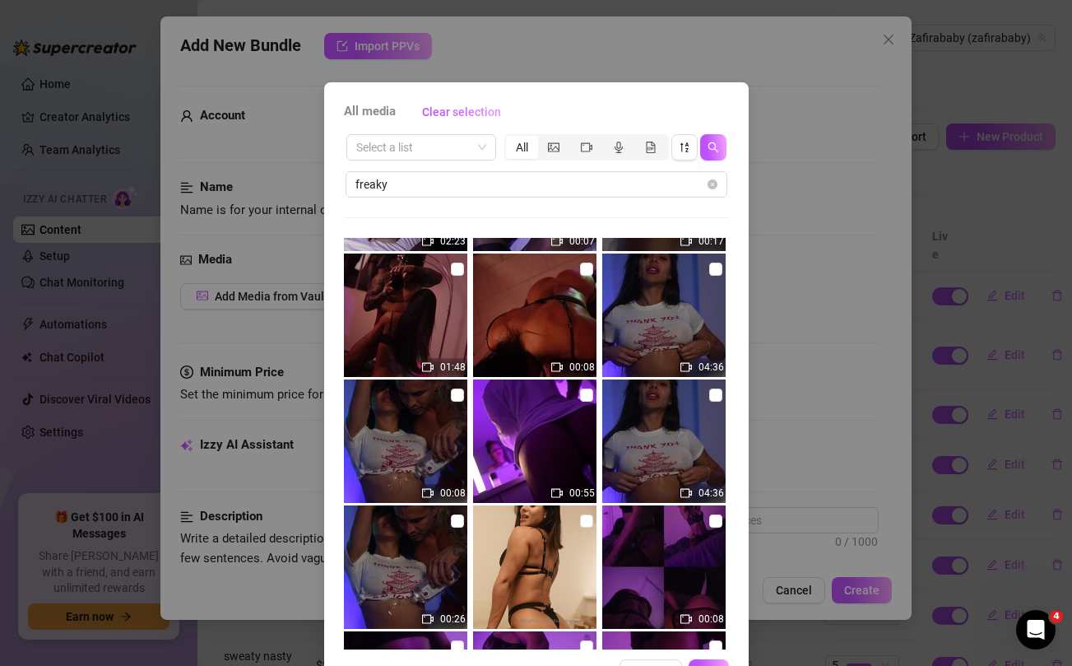
scroll to position [111, 0]
click at [457, 524] on input "checkbox" at bounding box center [457, 519] width 13 height 13
click at [713, 392] on input "checkbox" at bounding box center [715, 393] width 13 height 13
click at [585, 394] on input "checkbox" at bounding box center [586, 393] width 13 height 13
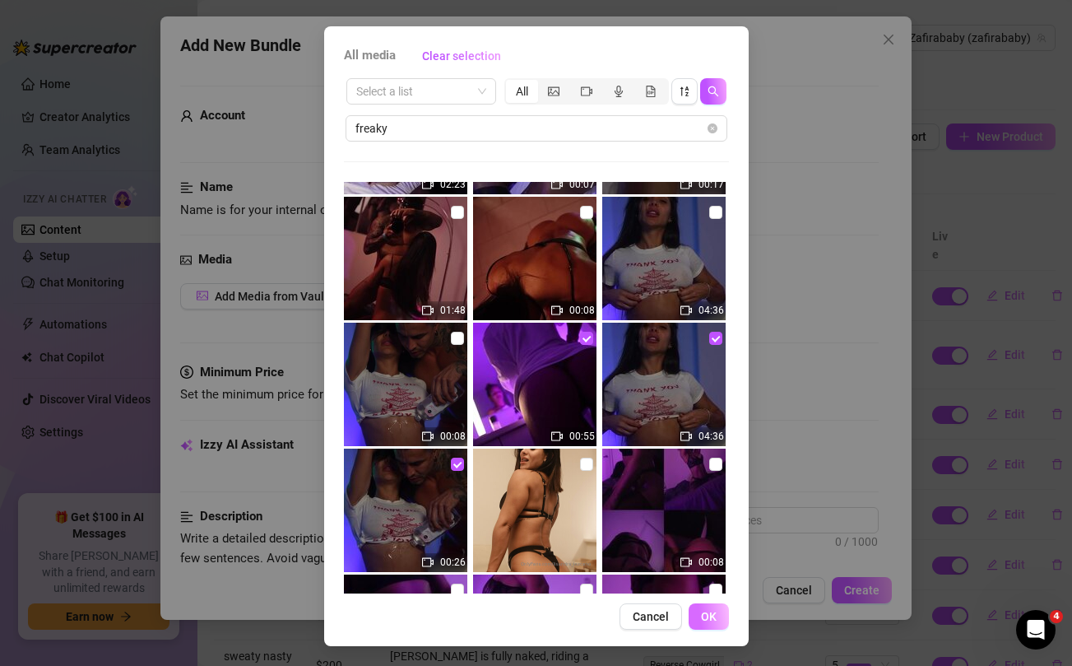
click at [710, 620] on span "OK" at bounding box center [709, 616] width 16 height 13
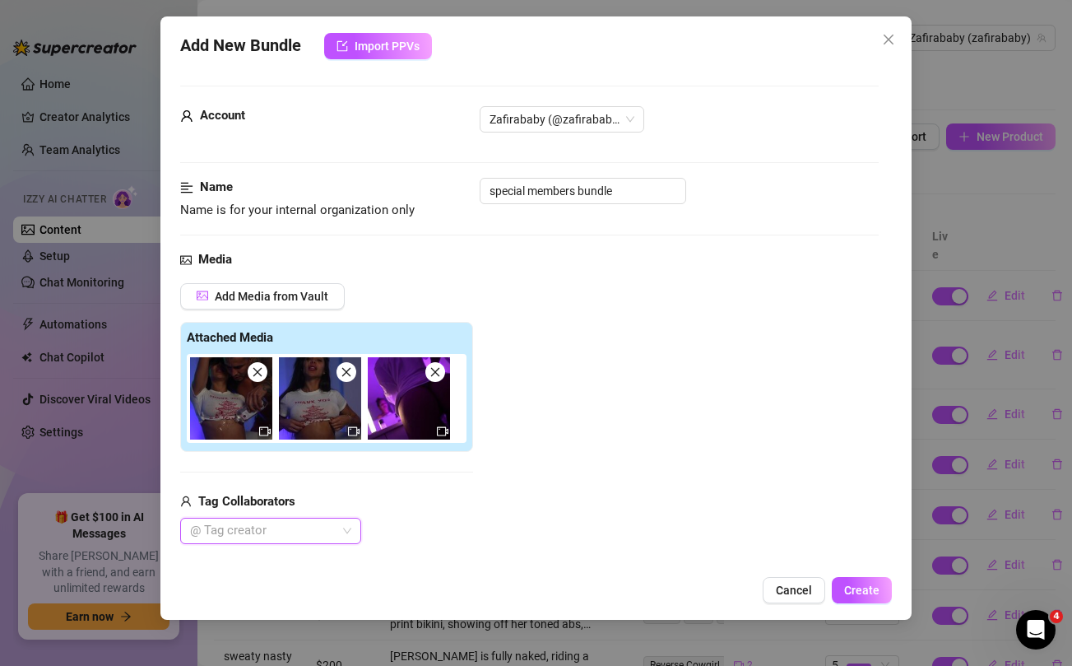
scroll to position [176, 0]
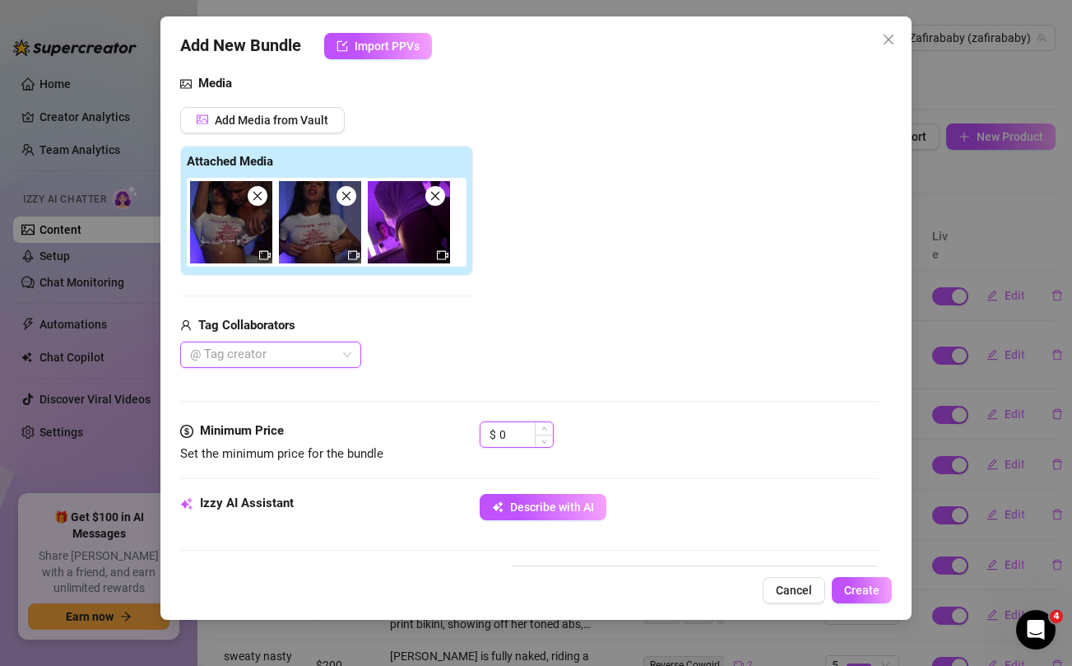
click at [513, 439] on input "0" at bounding box center [525, 434] width 53 height 25
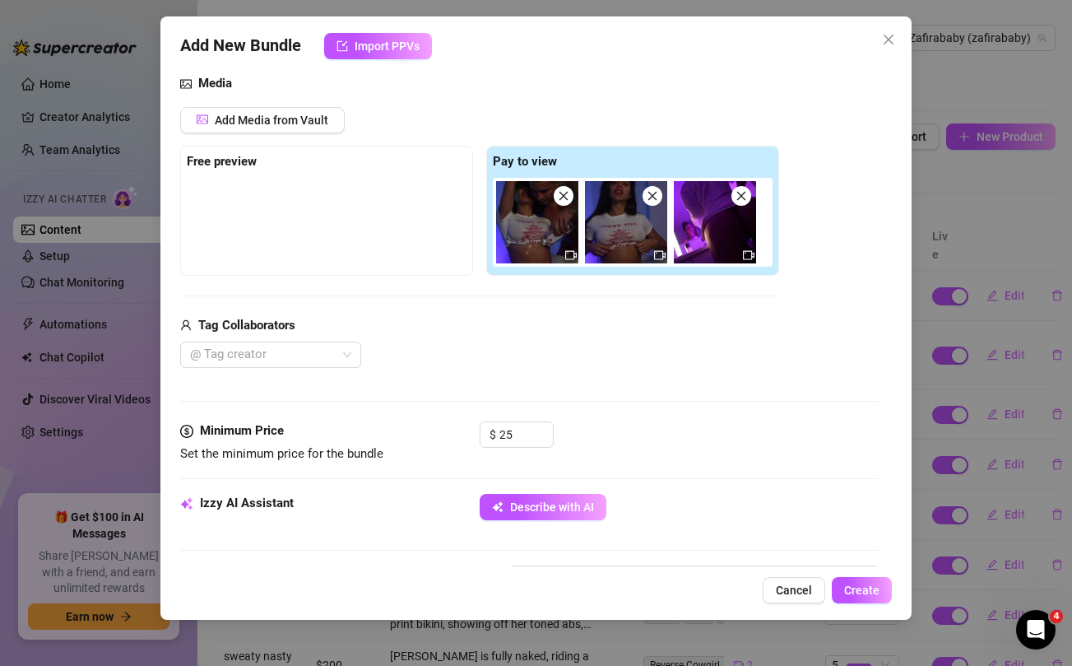
click at [511, 349] on div "@ Tag creator" at bounding box center [479, 354] width 599 height 26
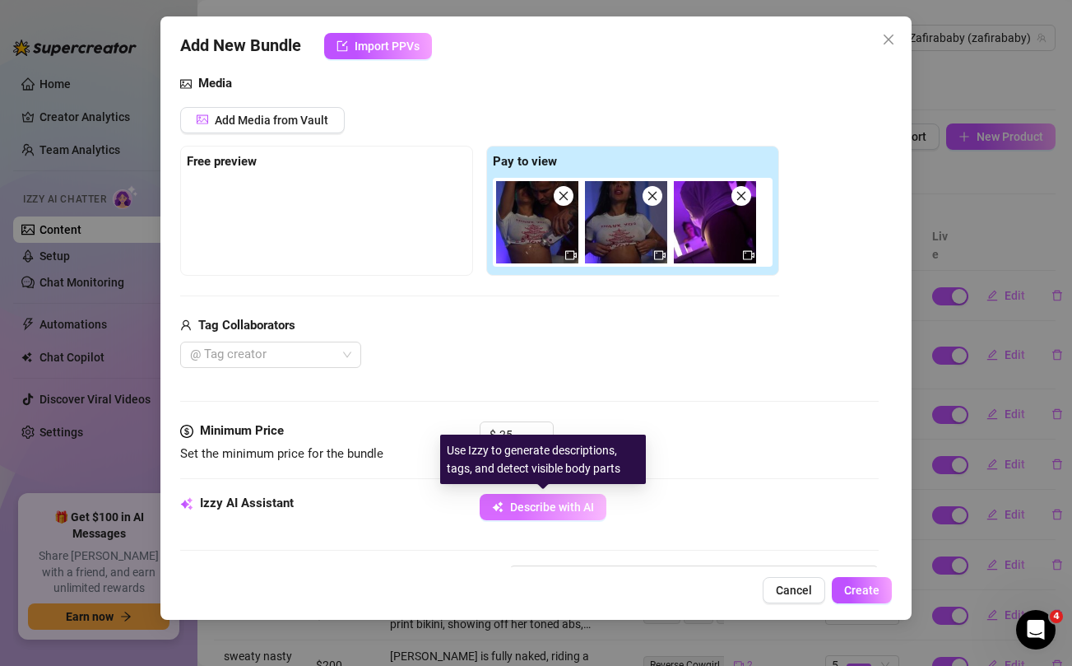
click at [524, 502] on span "Describe with AI" at bounding box center [552, 506] width 84 height 13
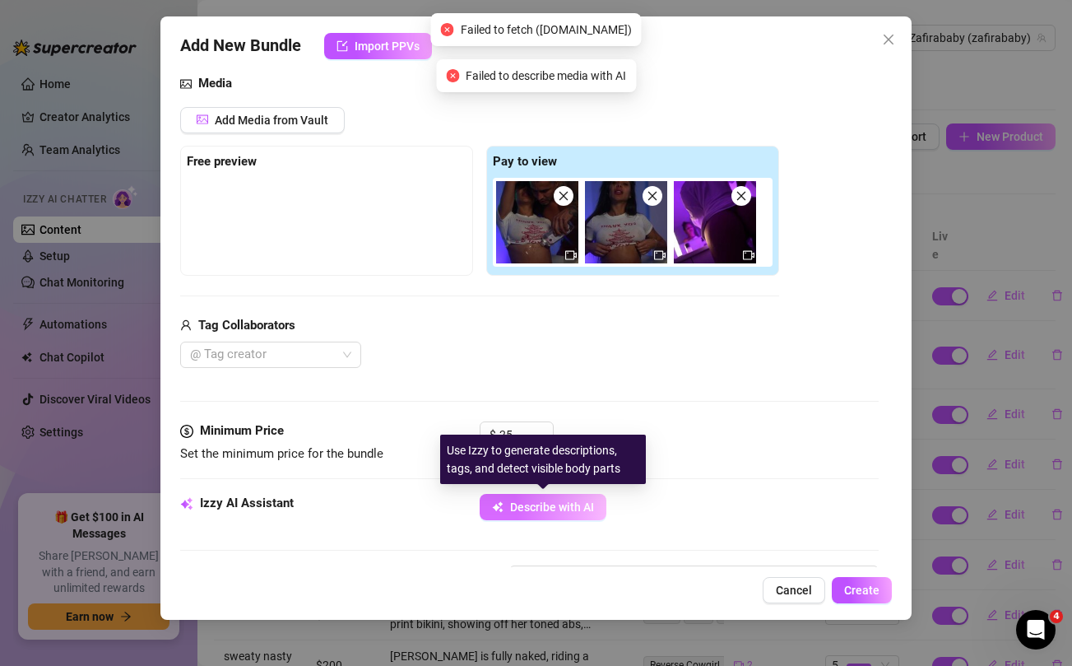
click at [524, 502] on span "Describe with AI" at bounding box center [552, 506] width 84 height 13
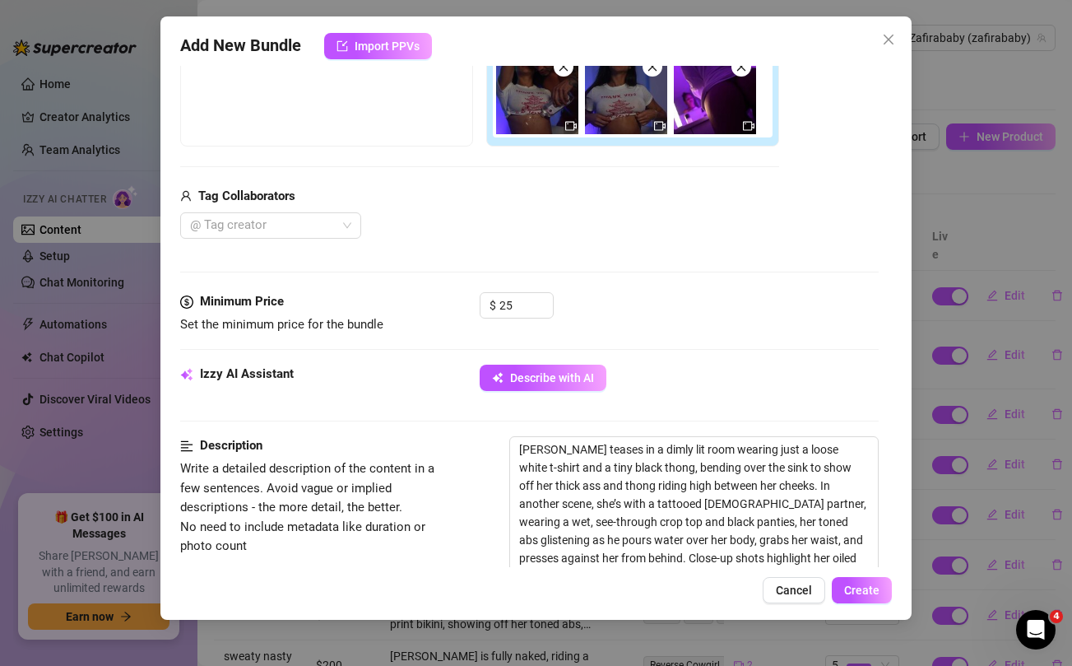
scroll to position [303, 0]
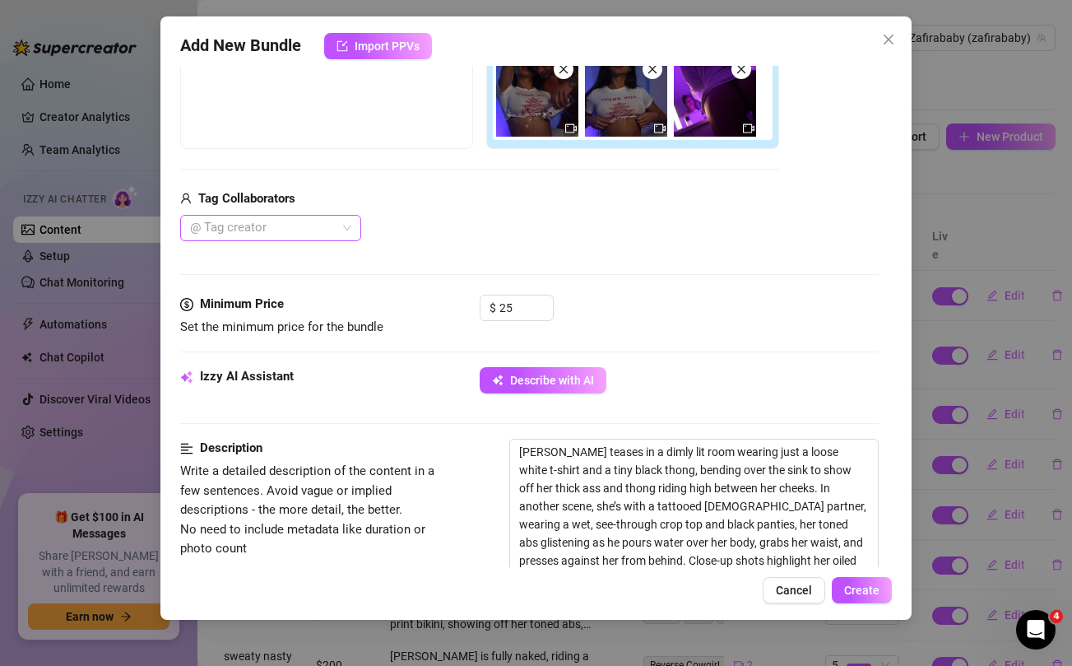
click at [341, 234] on div "@ Tag creator" at bounding box center [270, 228] width 181 height 26
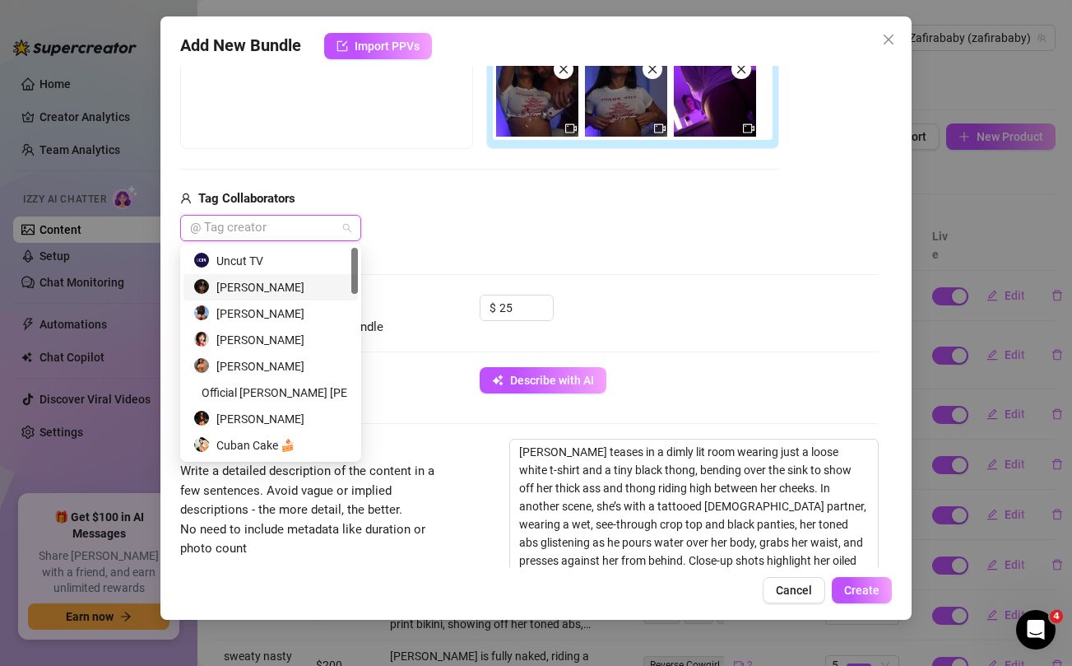
click at [285, 287] on div "Jorge villaveces" at bounding box center [270, 287] width 155 height 18
click at [478, 219] on div "Jorge villaveces" at bounding box center [479, 228] width 599 height 26
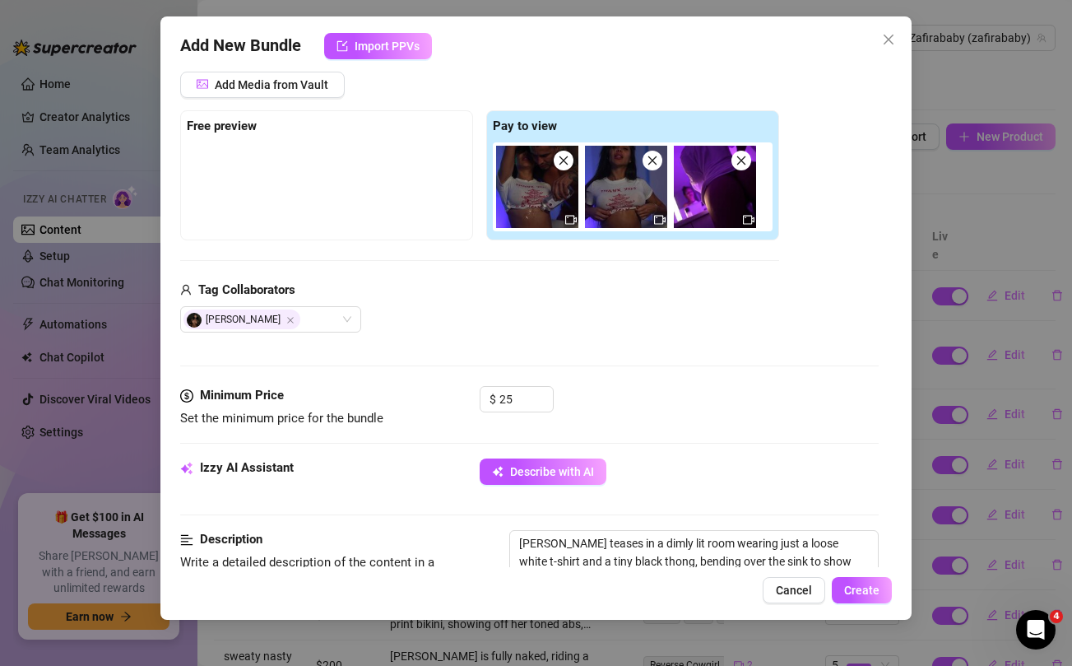
scroll to position [199, 0]
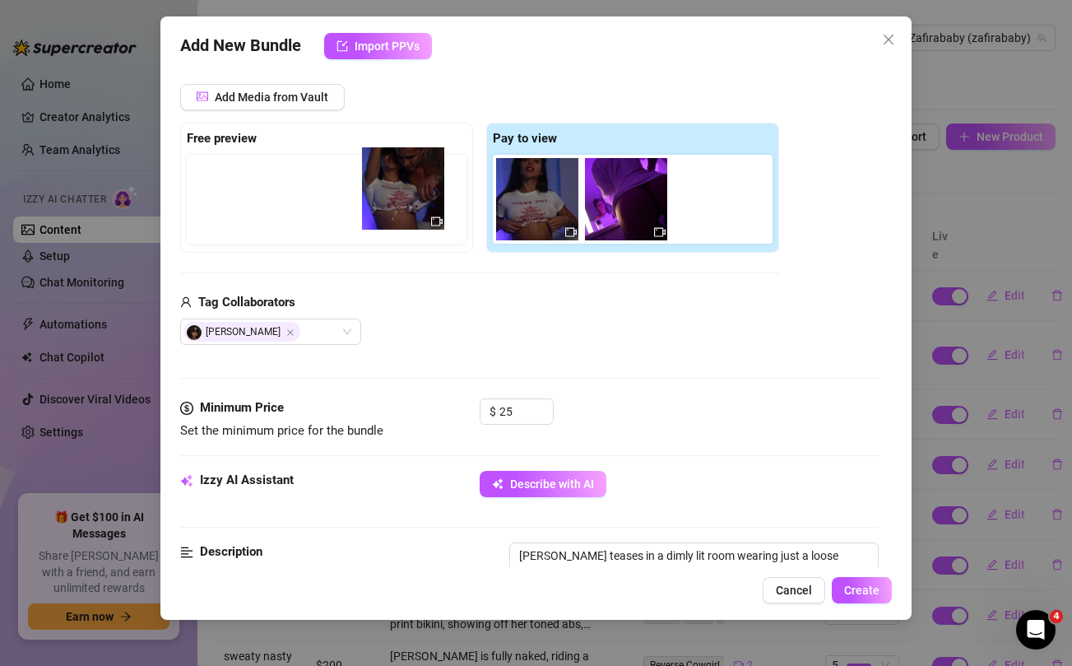
drag, startPoint x: 517, startPoint y: 214, endPoint x: 378, endPoint y: 203, distance: 139.4
click at [378, 203] on div "Free preview Pay to view" at bounding box center [479, 188] width 599 height 130
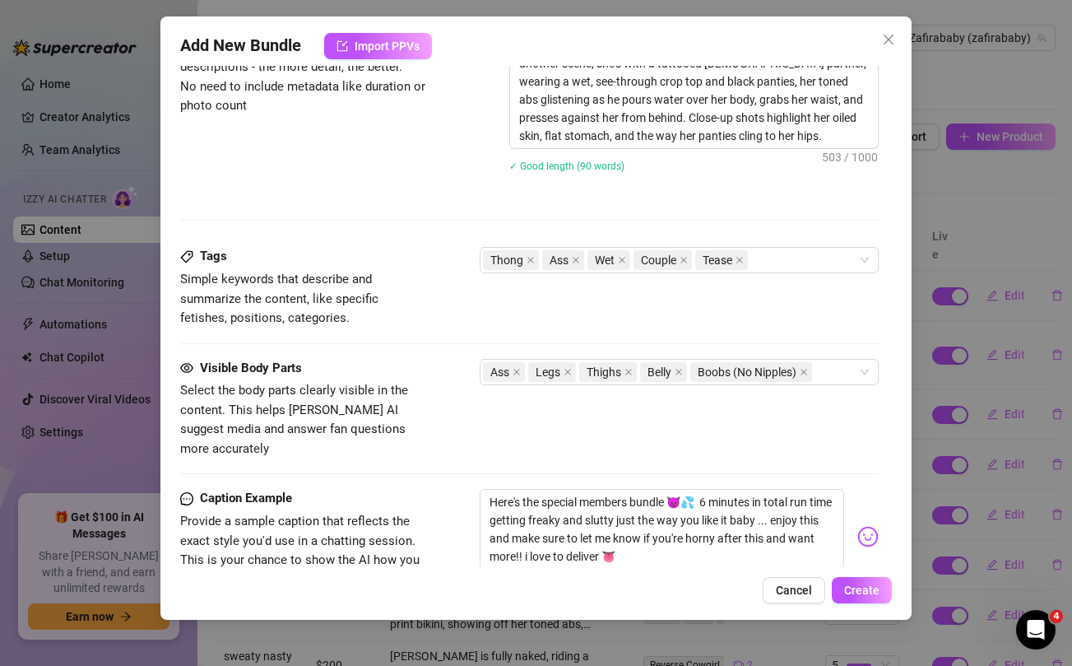
scroll to position [982, 0]
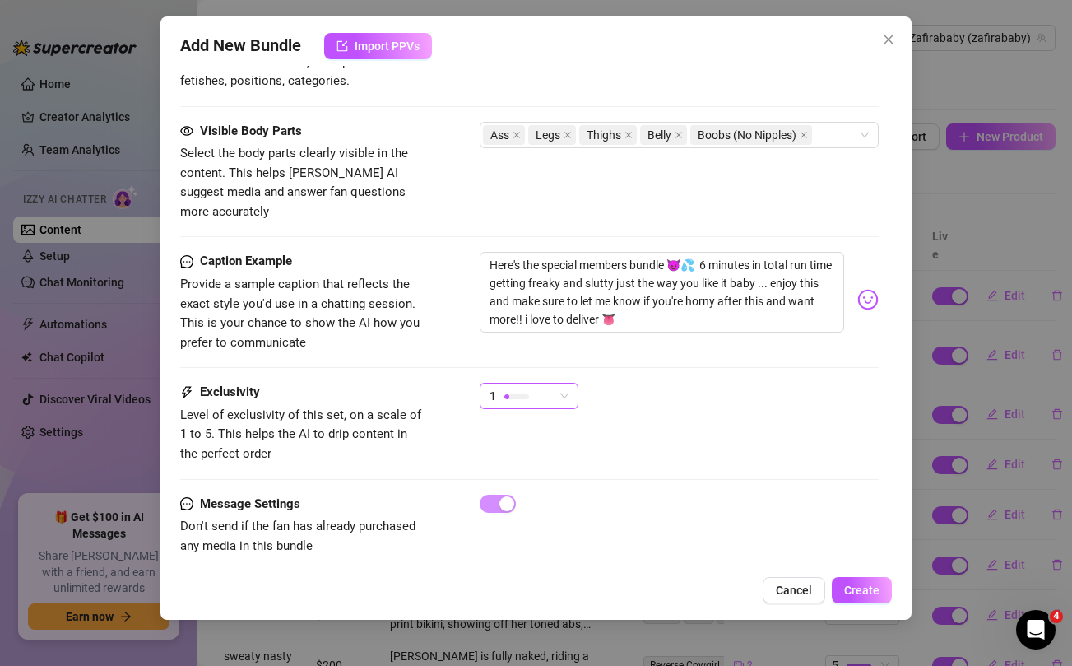
click at [527, 394] on div at bounding box center [516, 396] width 25 height 5
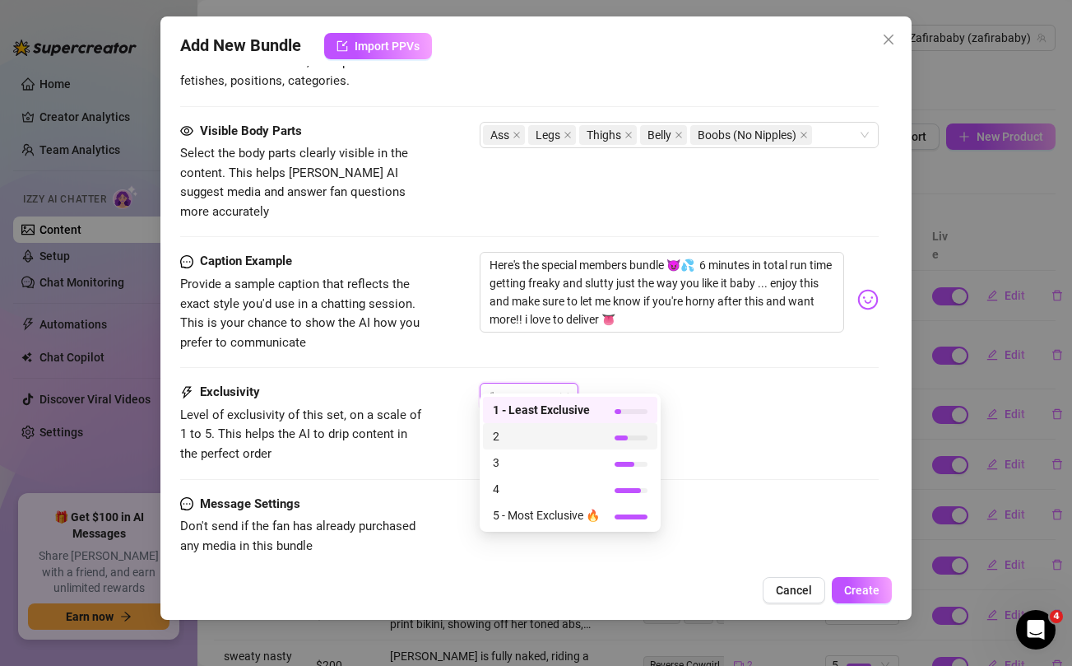
click at [508, 432] on span "2" at bounding box center [546, 436] width 107 height 18
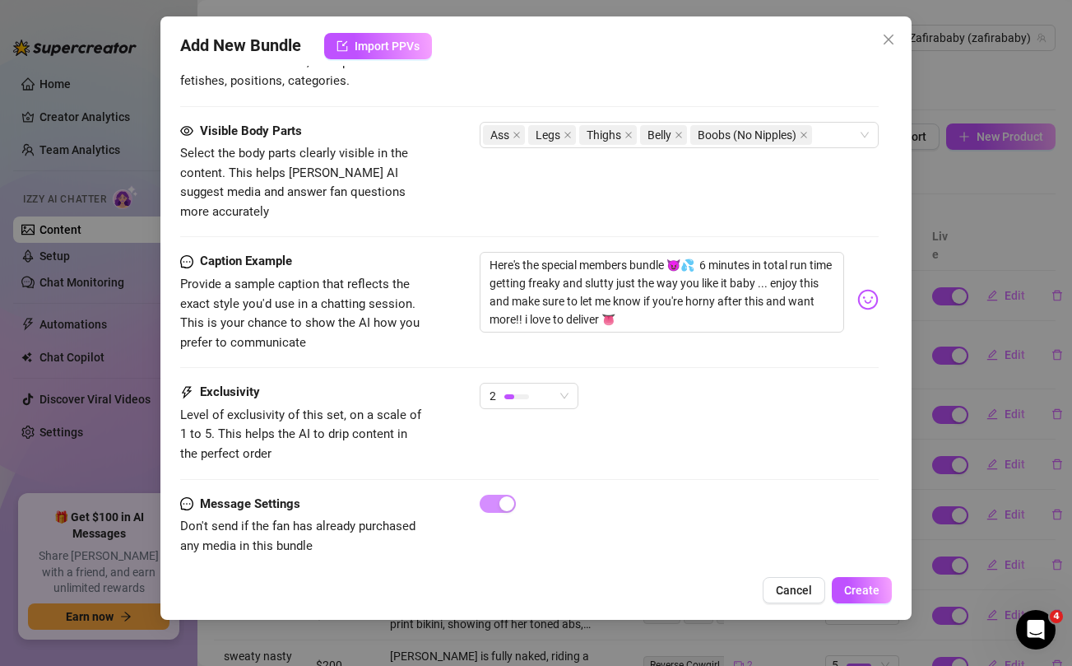
click at [751, 392] on div "2" at bounding box center [679, 403] width 398 height 41
click at [870, 594] on span "Create" at bounding box center [861, 589] width 35 height 13
